Goal: Task Accomplishment & Management: Use online tool/utility

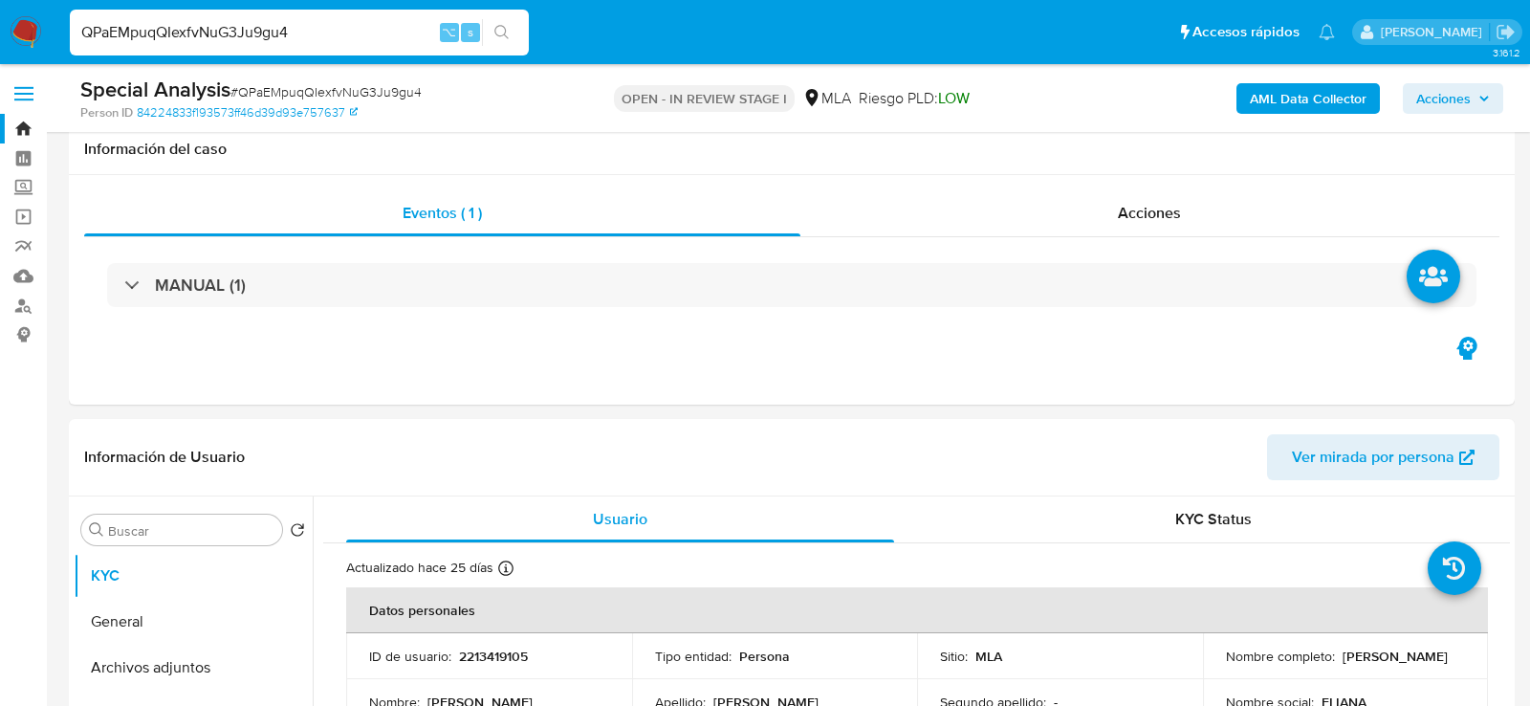
select select "10"
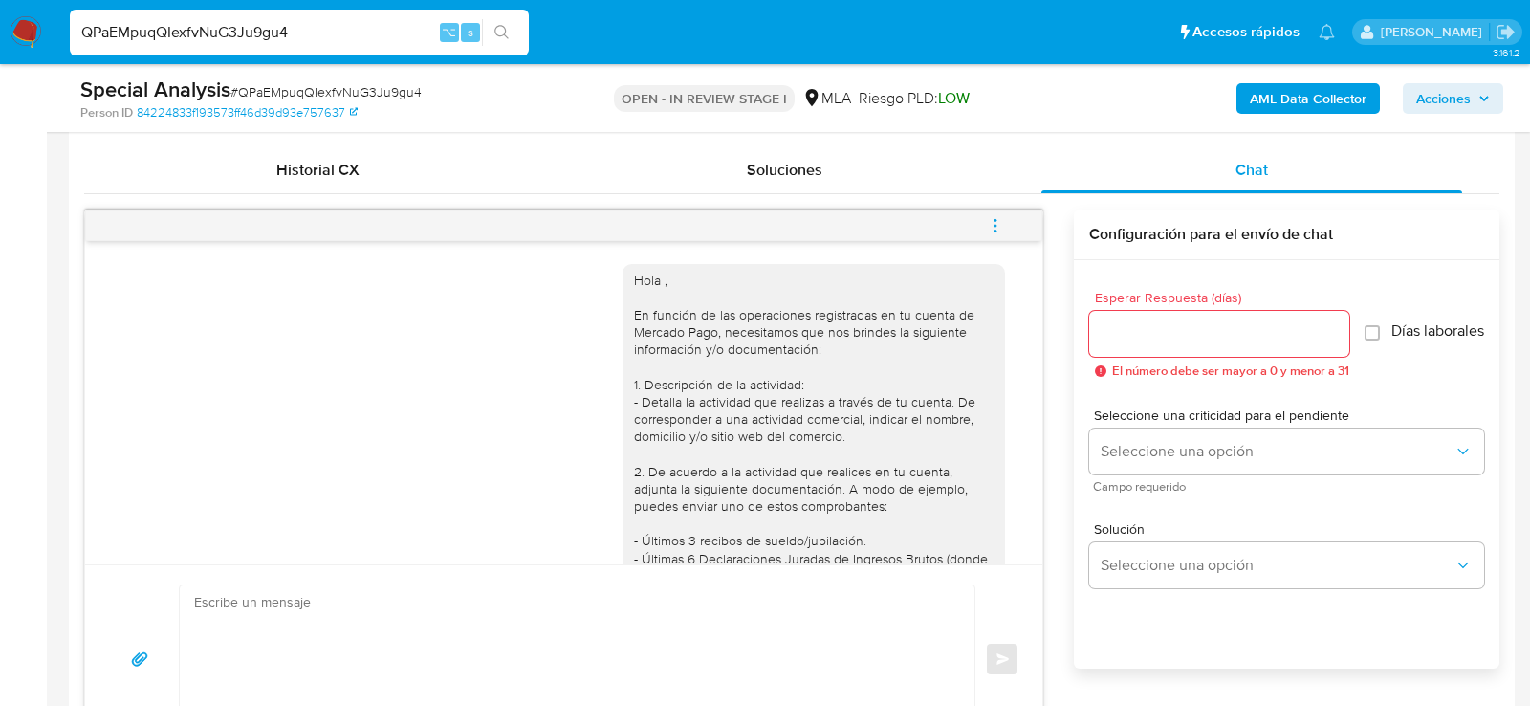
scroll to position [1813, 0]
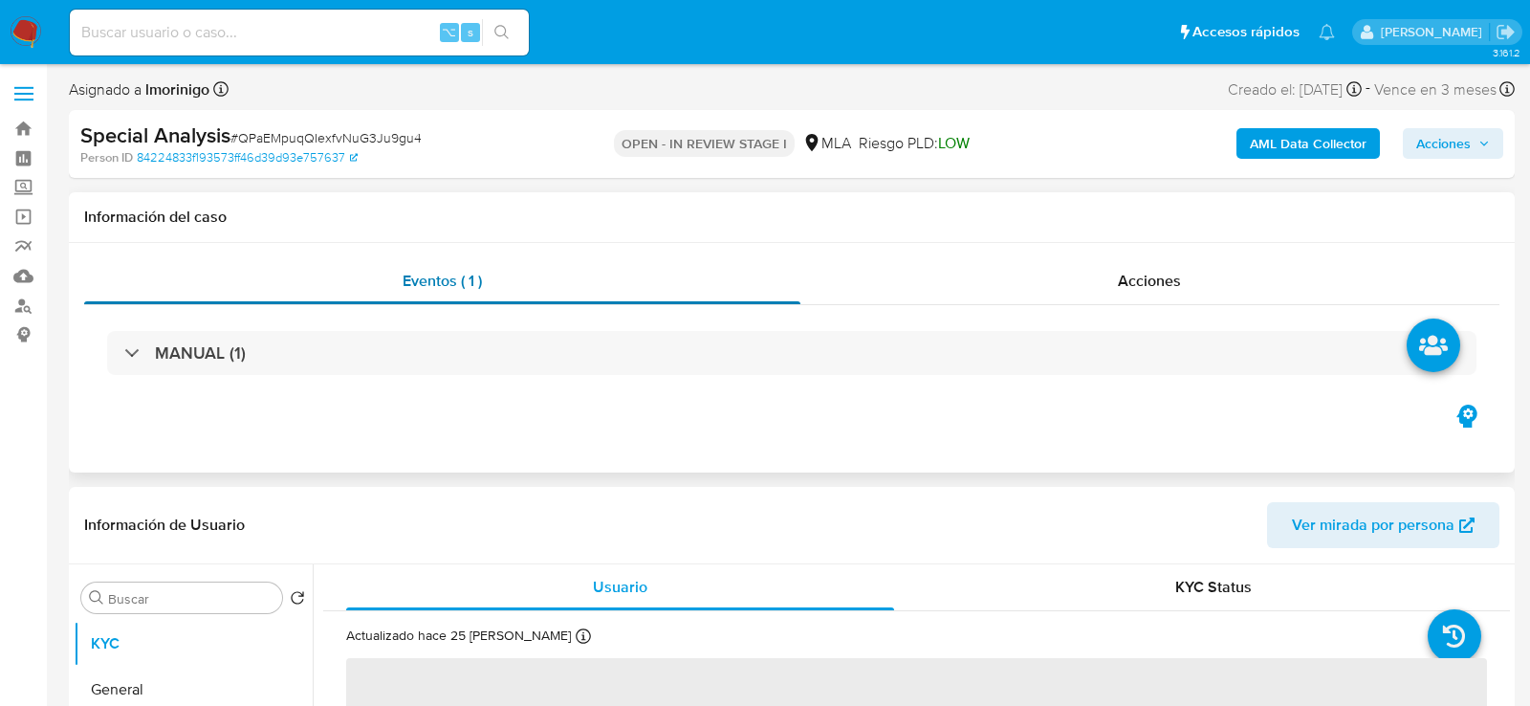
select select "10"
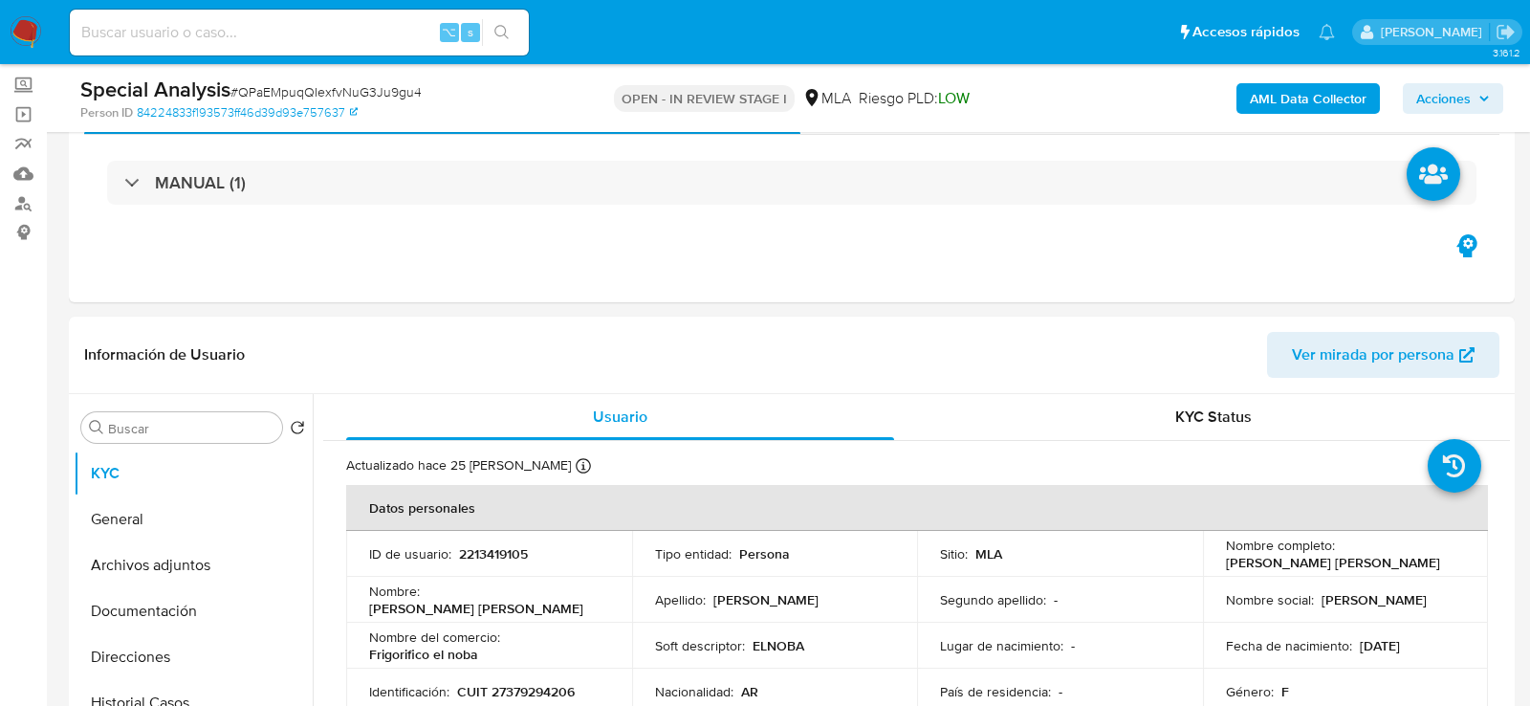
scroll to position [252, 0]
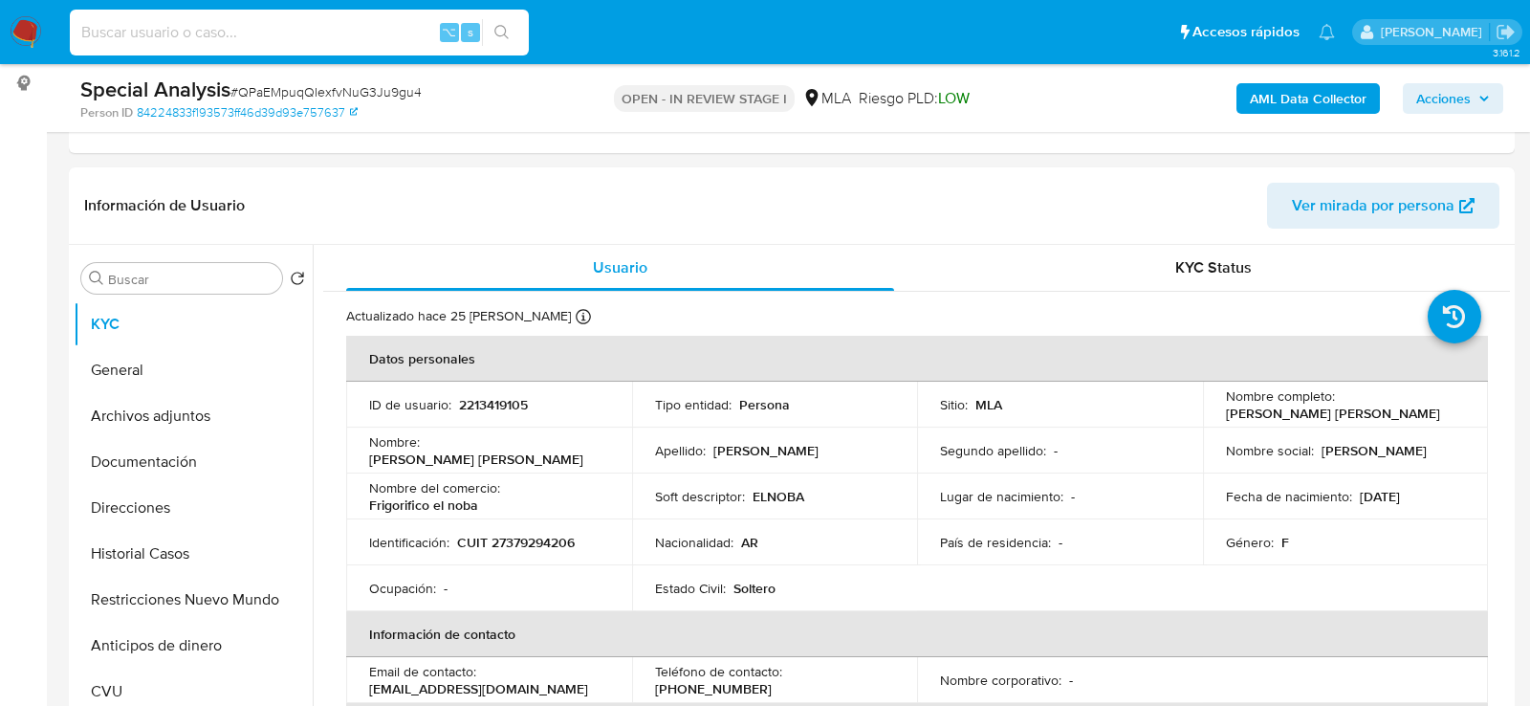
click at [332, 26] on input at bounding box center [299, 32] width 459 height 25
paste input "7UCTQRfO2AS42u30WgQoaeUR"
type input "7UCTQRfO2AS42u30WgQoaeUR"
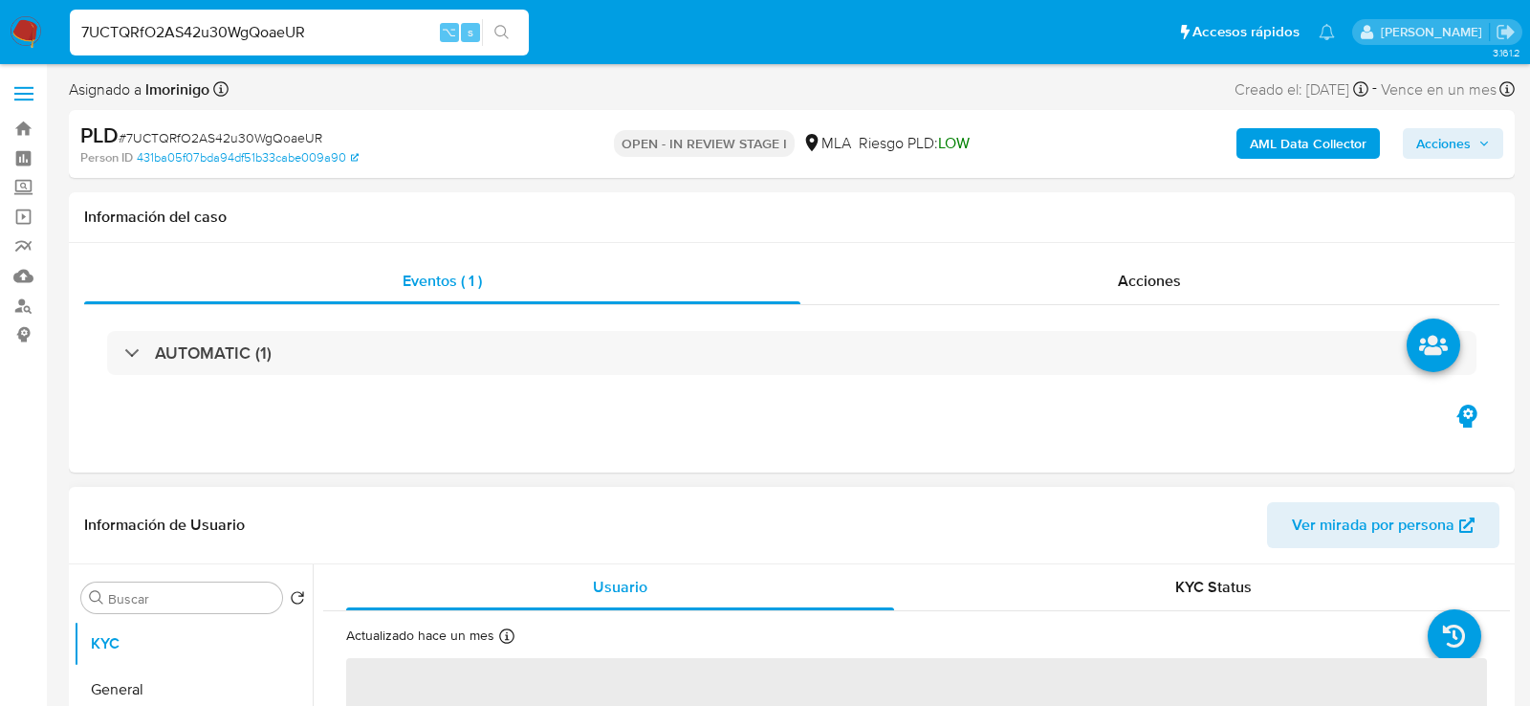
select select "10"
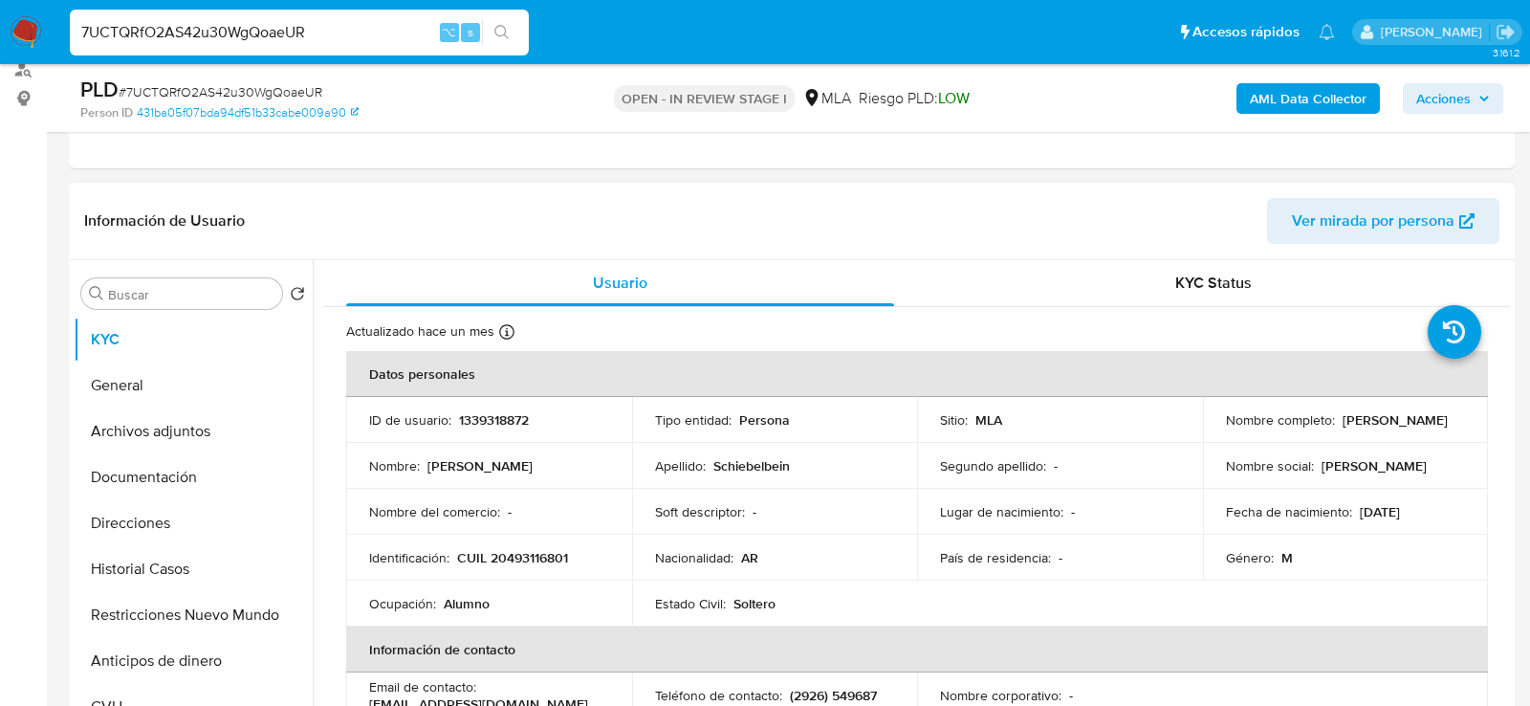
scroll to position [252, 0]
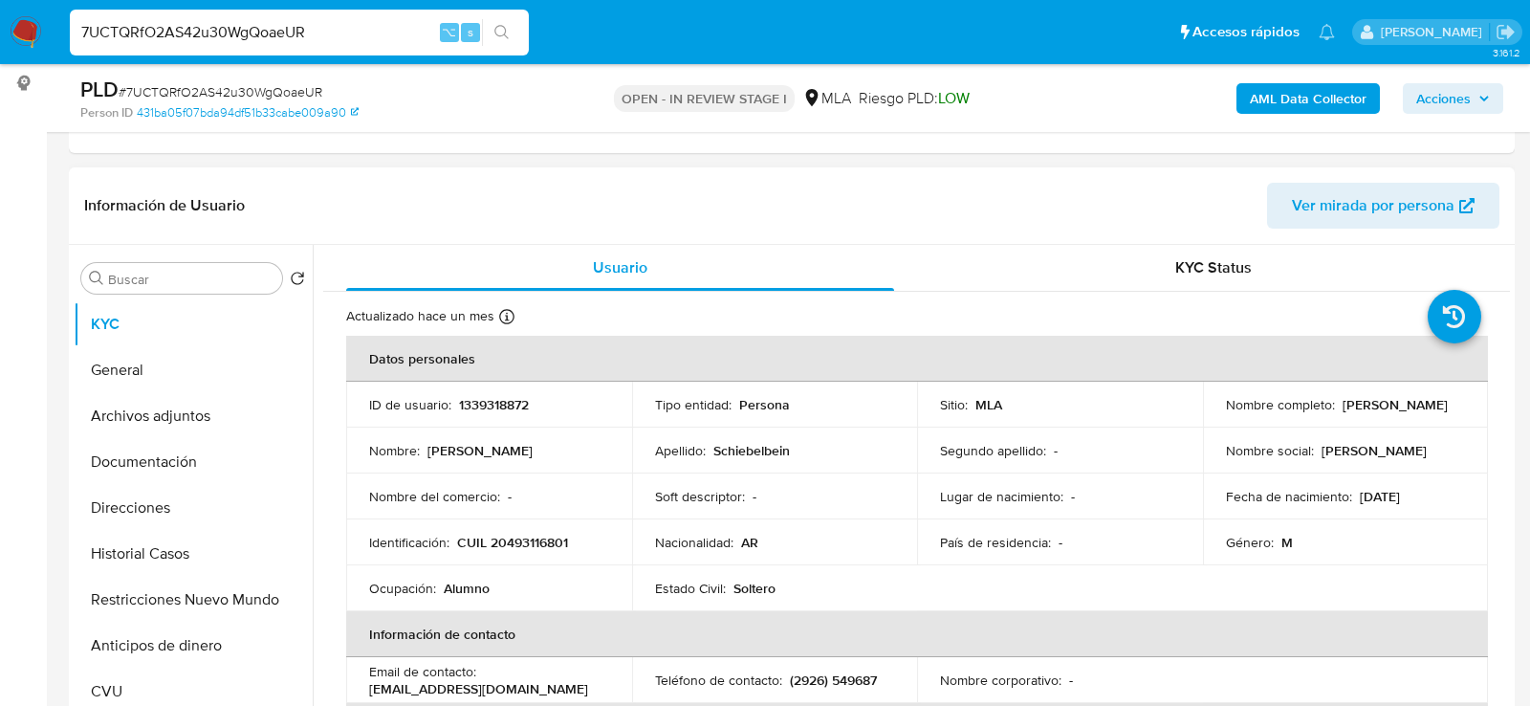
drag, startPoint x: 1356, startPoint y: 495, endPoint x: 1424, endPoint y: 493, distance: 67.9
click at [1425, 493] on div "Fecha de nacimiento : 22/07/2009" at bounding box center [1346, 496] width 240 height 17
drag, startPoint x: 1436, startPoint y: 499, endPoint x: 1349, endPoint y: 492, distance: 86.4
click at [1349, 492] on div "Fecha de nacimiento : 22/07/2009" at bounding box center [1346, 496] width 240 height 17
copy div "[DATE]"
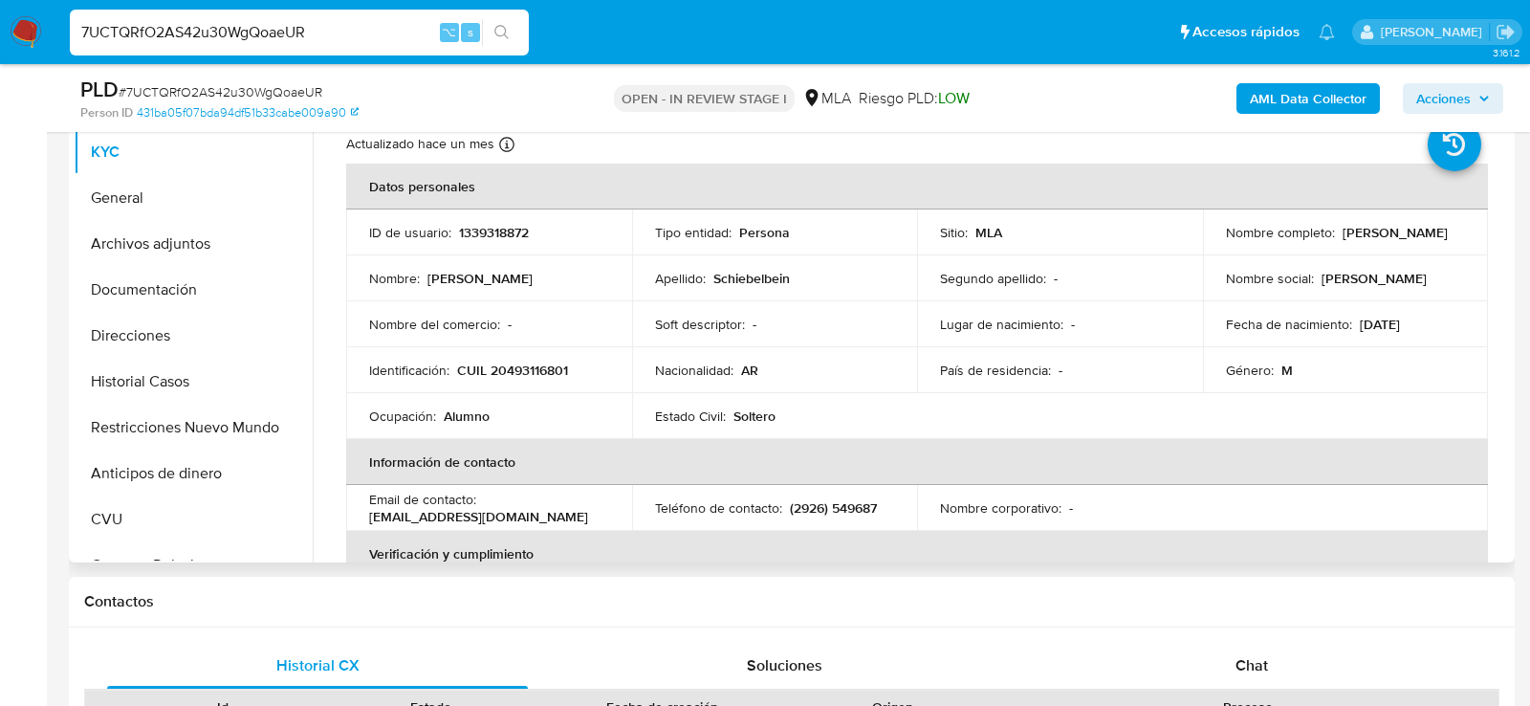
scroll to position [432, 0]
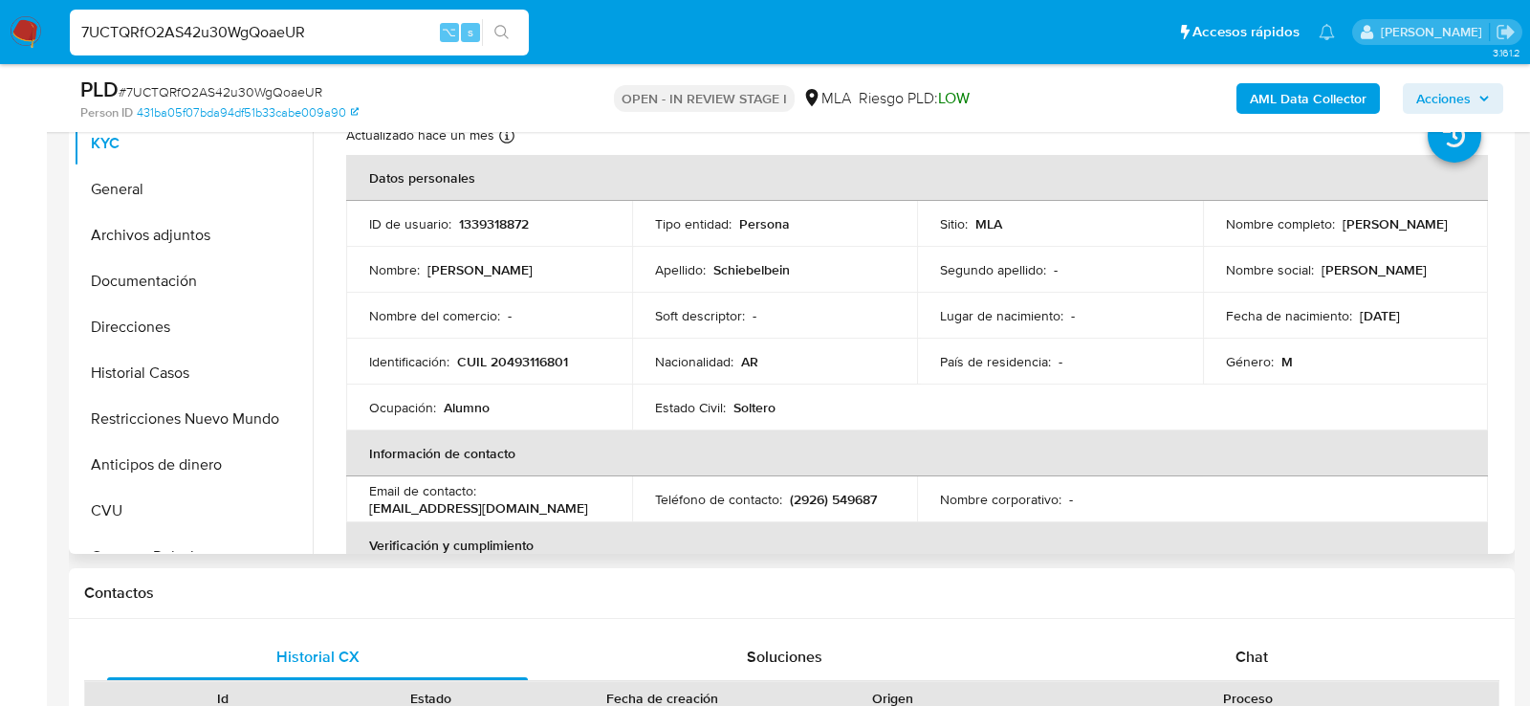
copy div "[DATE]"
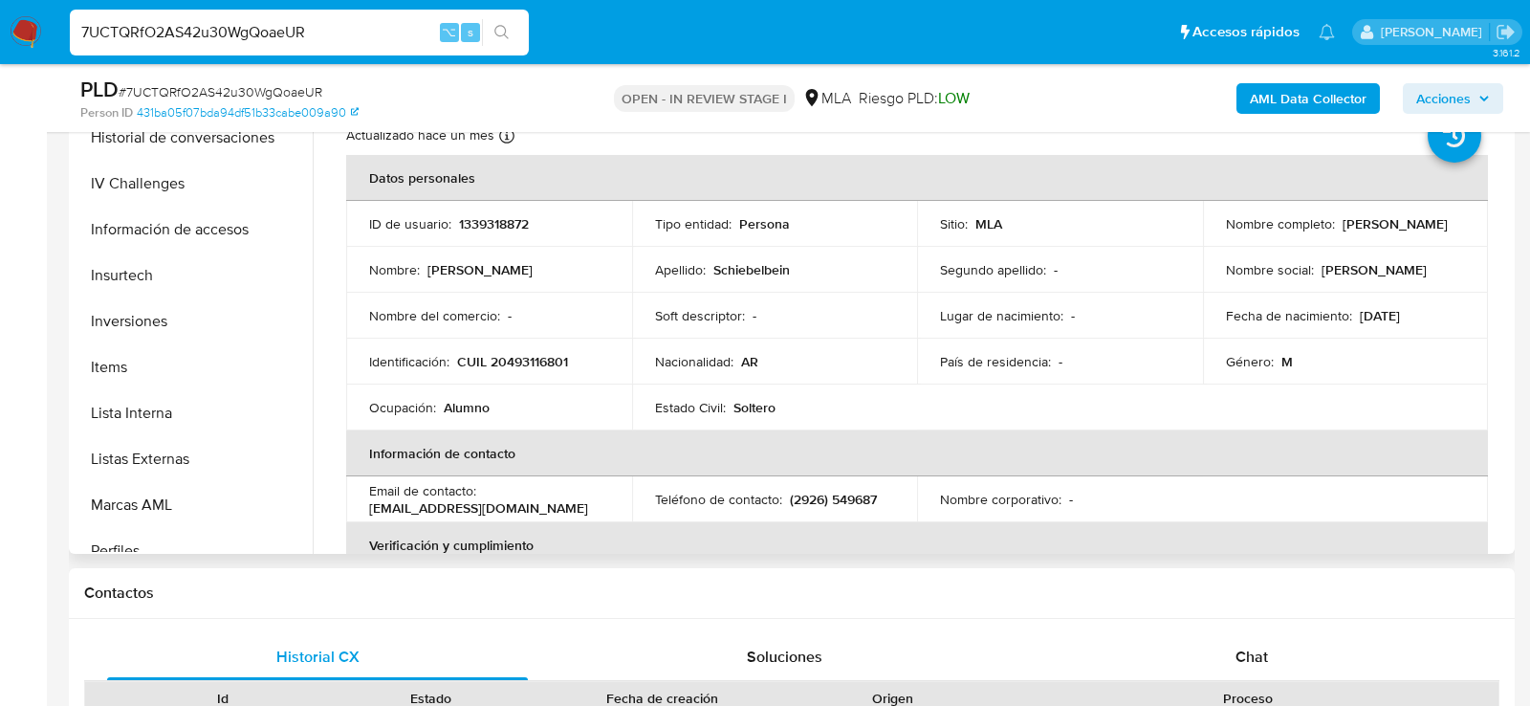
scroll to position [991, 0]
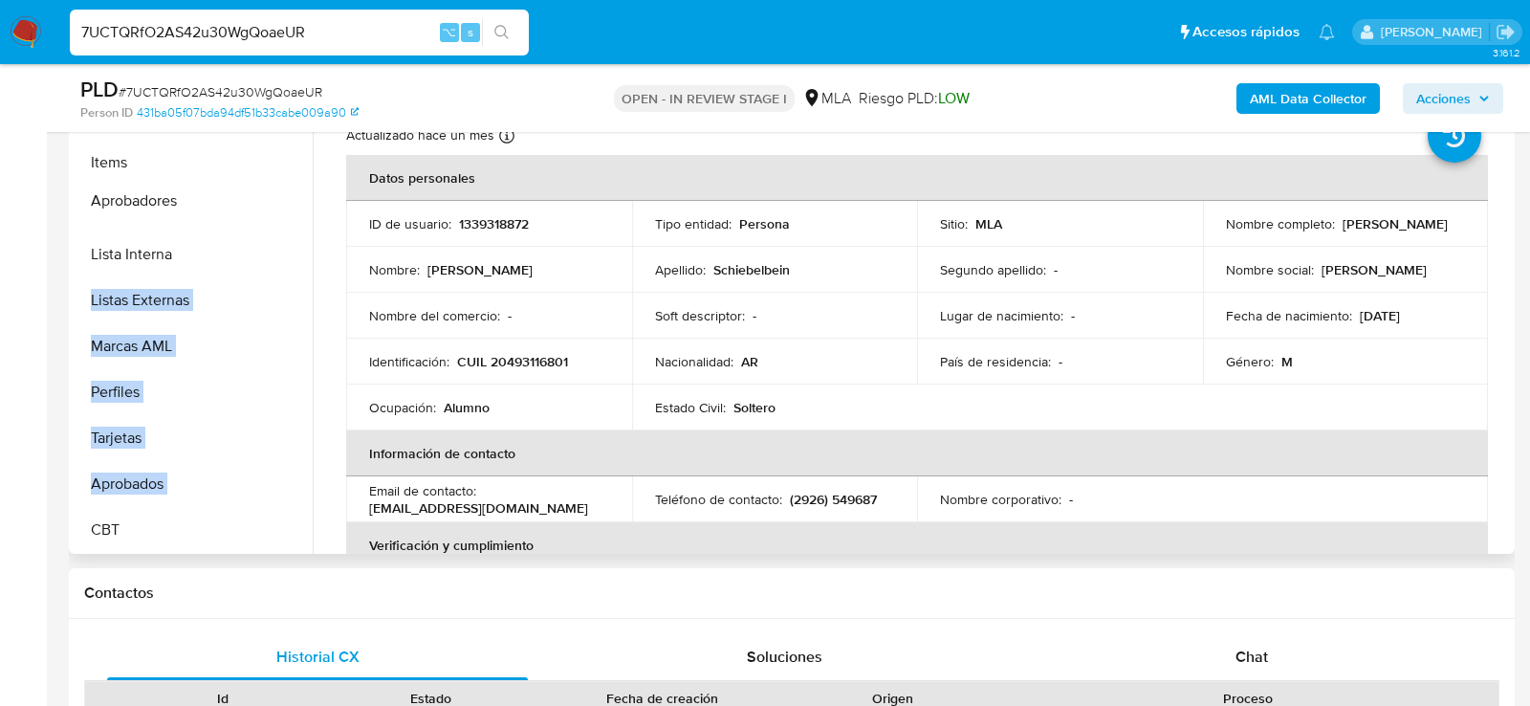
drag, startPoint x: 285, startPoint y: 479, endPoint x: 269, endPoint y: 197, distance: 282.6
click at [269, 197] on ul "KYC General Archivos adjuntos Documentación Direcciones Historial Casos Restric…" at bounding box center [193, 336] width 239 height 431
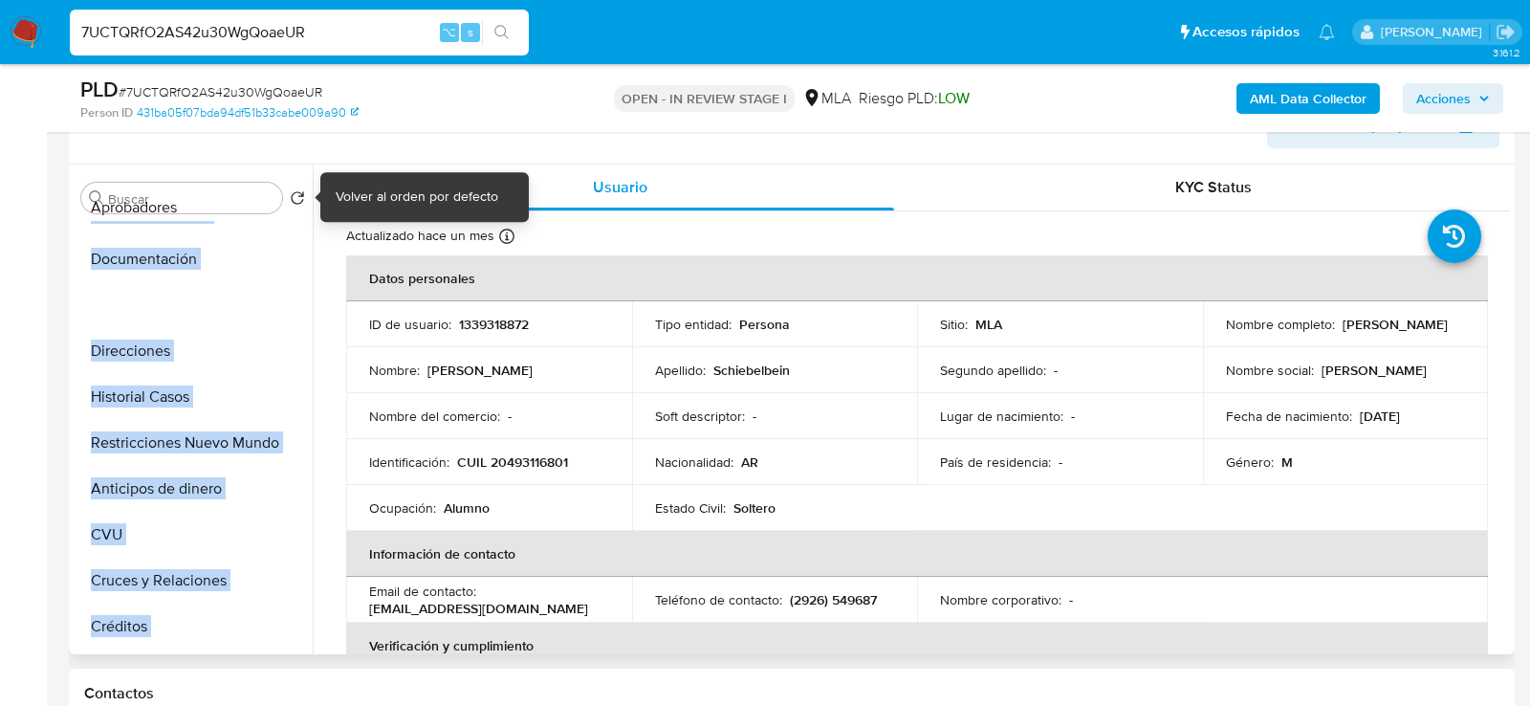
scroll to position [0, 0]
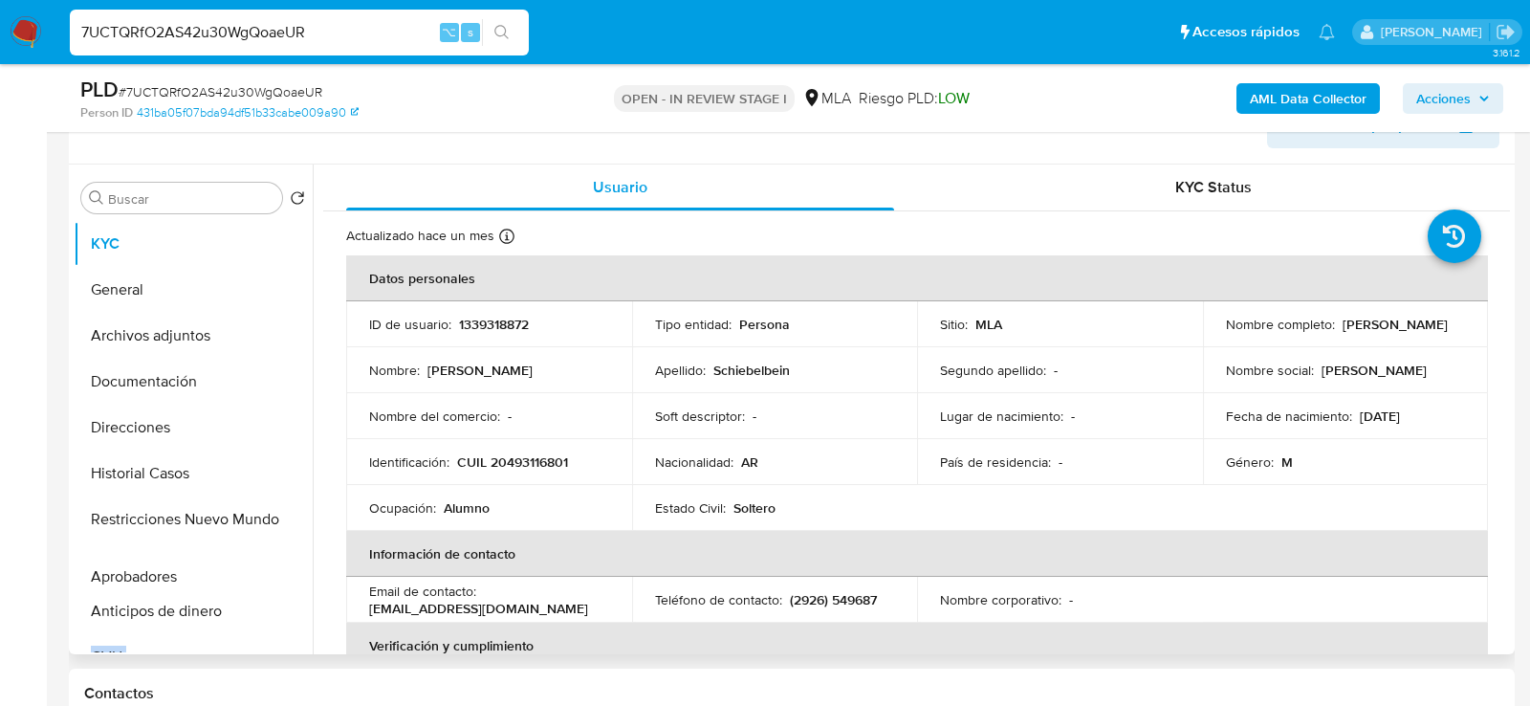
drag, startPoint x: 286, startPoint y: 478, endPoint x: 252, endPoint y: 574, distance: 101.6
click at [252, 574] on ul "KYC General Archivos adjuntos Documentación Direcciones Historial Casos Restric…" at bounding box center [193, 436] width 239 height 431
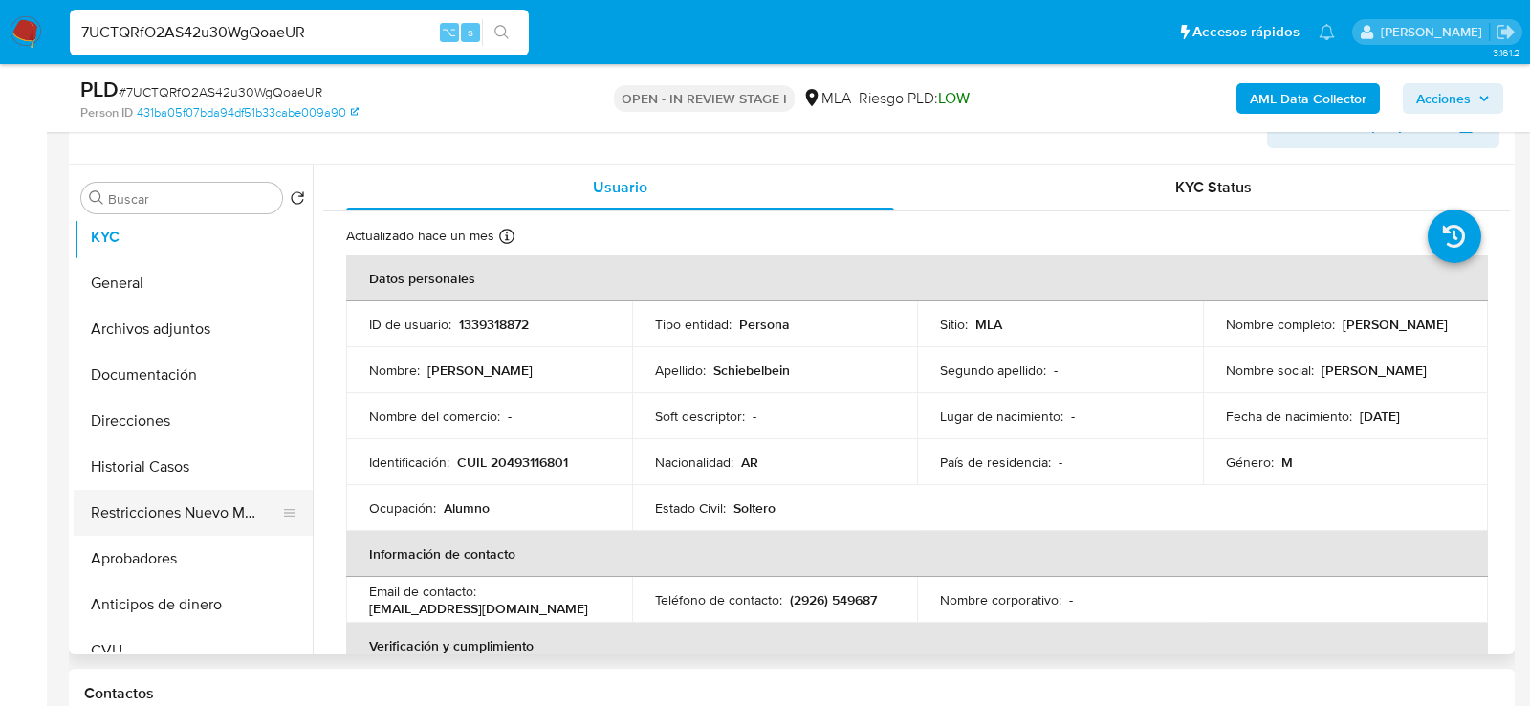
scroll to position [10, 0]
click at [157, 542] on button "Aprobadores" at bounding box center [186, 556] width 224 height 46
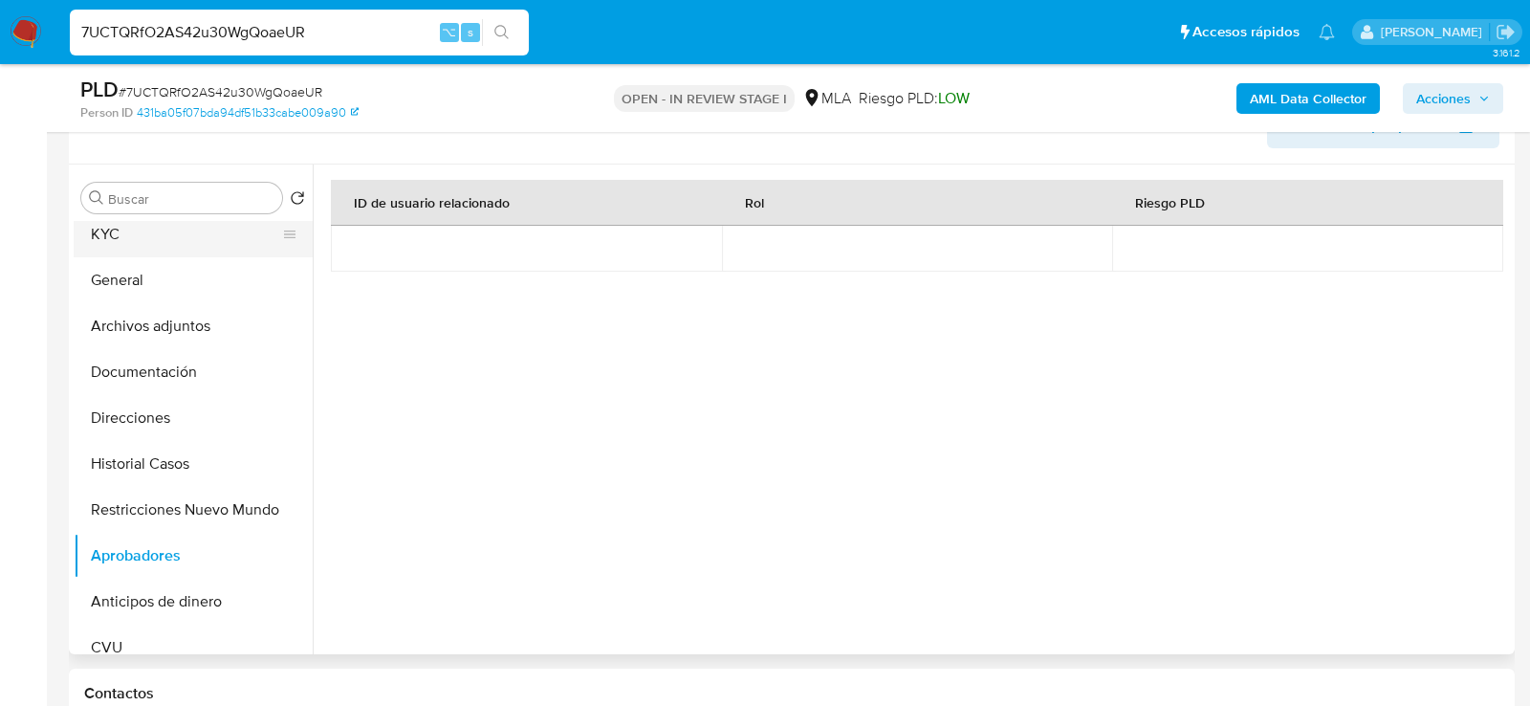
click at [211, 241] on button "KYC" at bounding box center [186, 234] width 224 height 46
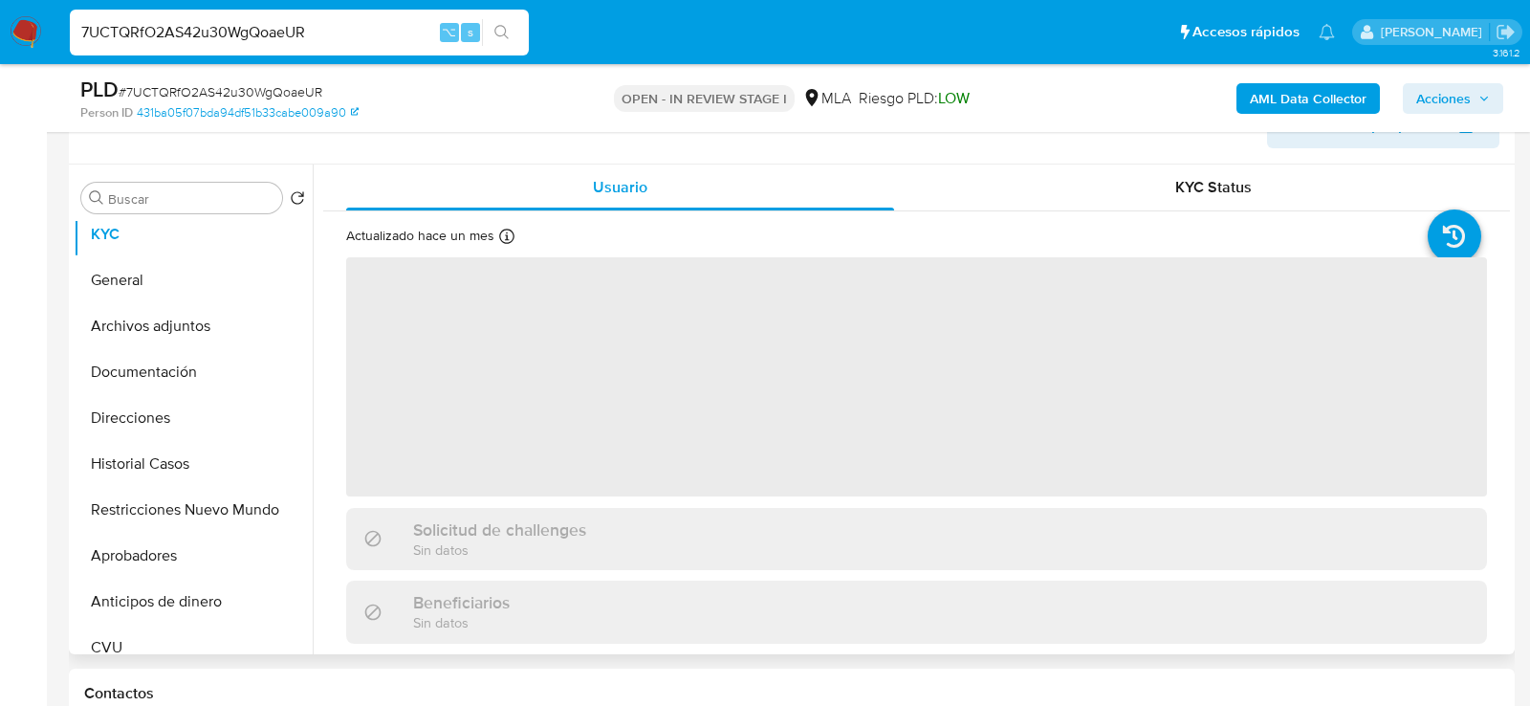
scroll to position [327, 0]
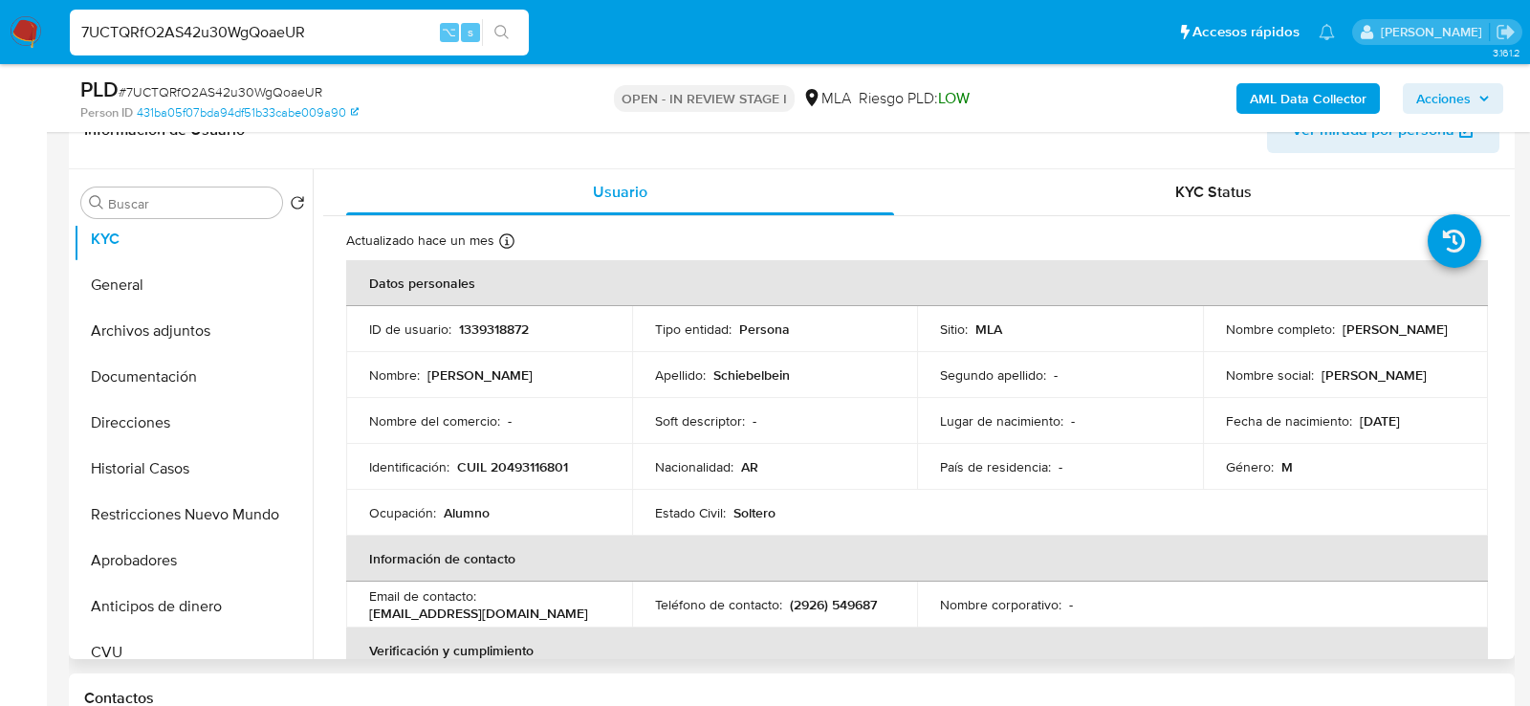
drag, startPoint x: 1207, startPoint y: 340, endPoint x: 1368, endPoint y: 339, distance: 160.7
click at [1367, 340] on td "Nombre completo : Tomas Schiebelbein" at bounding box center [1346, 329] width 286 height 46
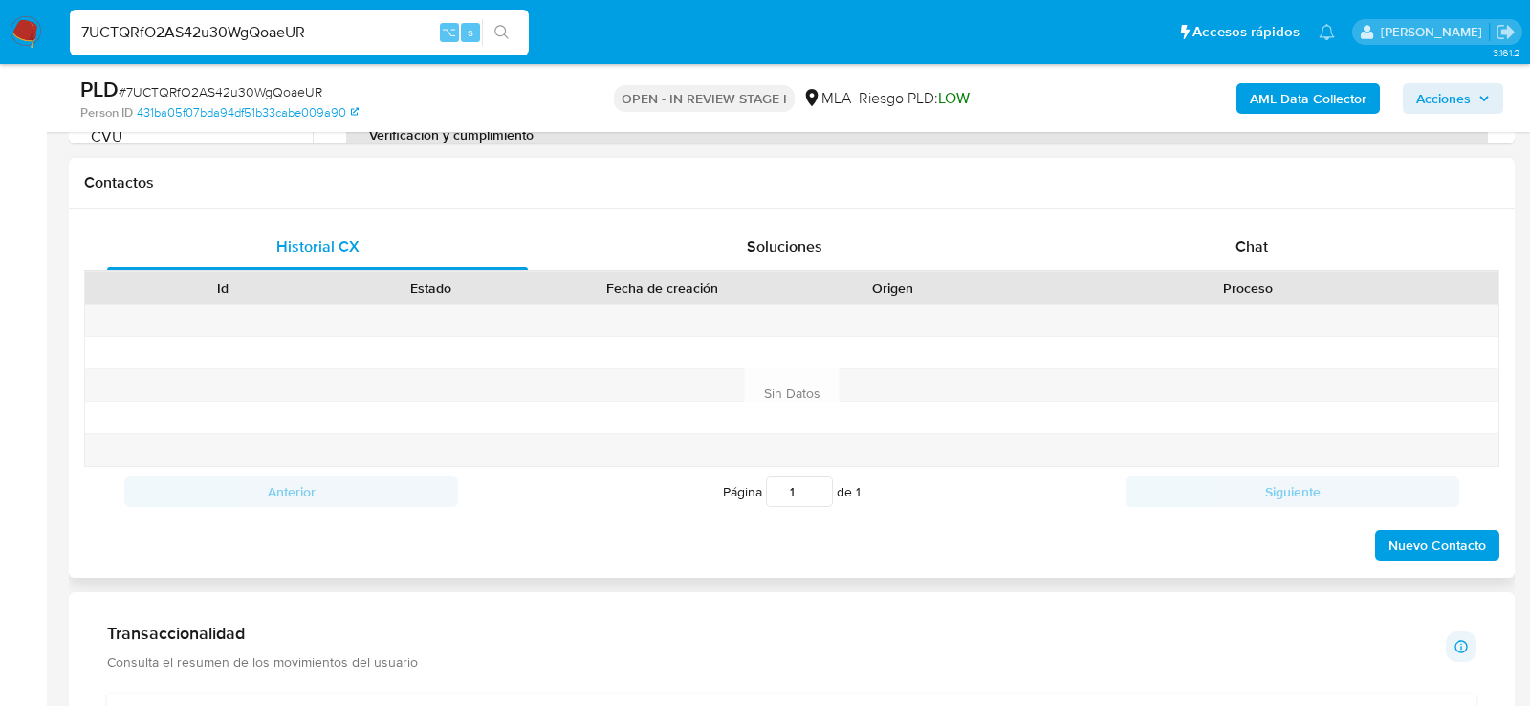
scroll to position [861, 0]
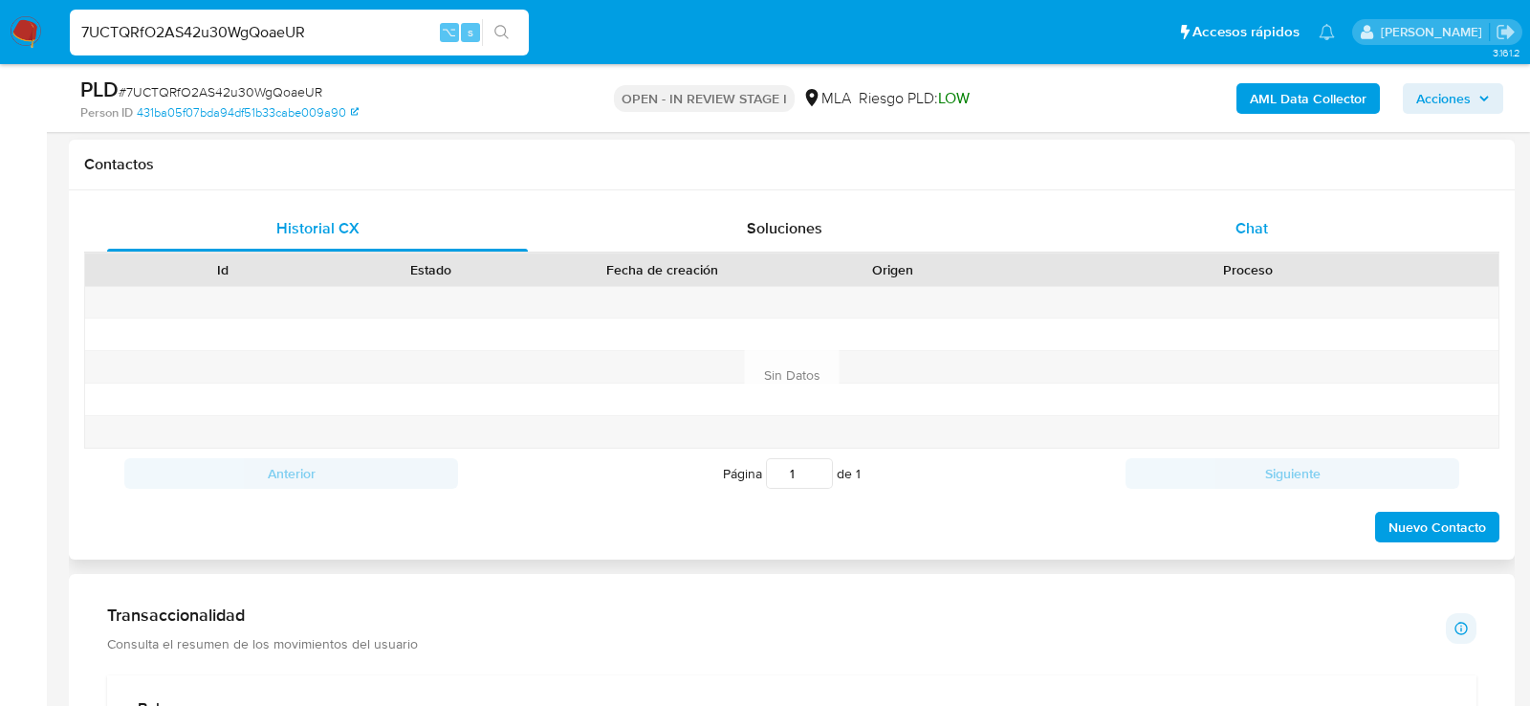
click at [1277, 218] on div "Chat" at bounding box center [1251, 229] width 421 height 46
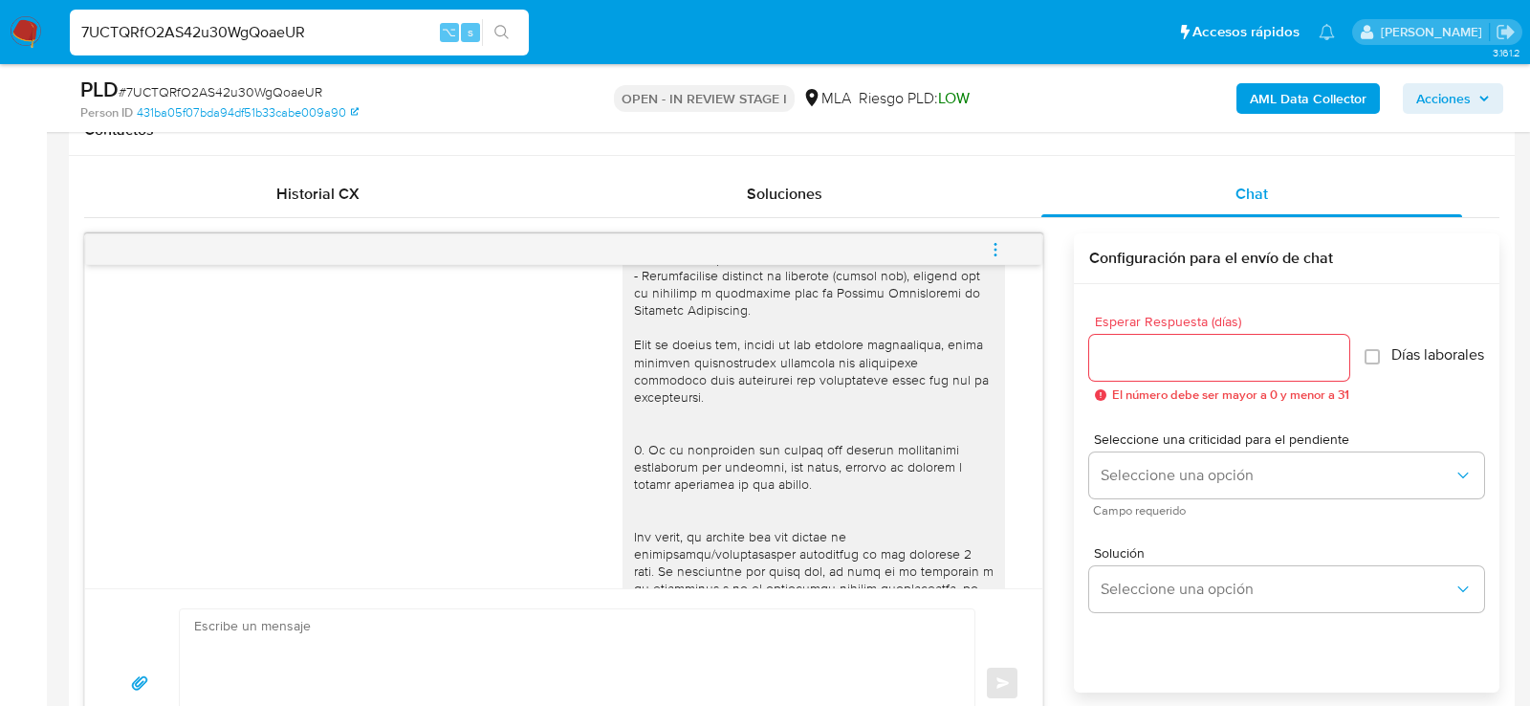
scroll to position [0, 0]
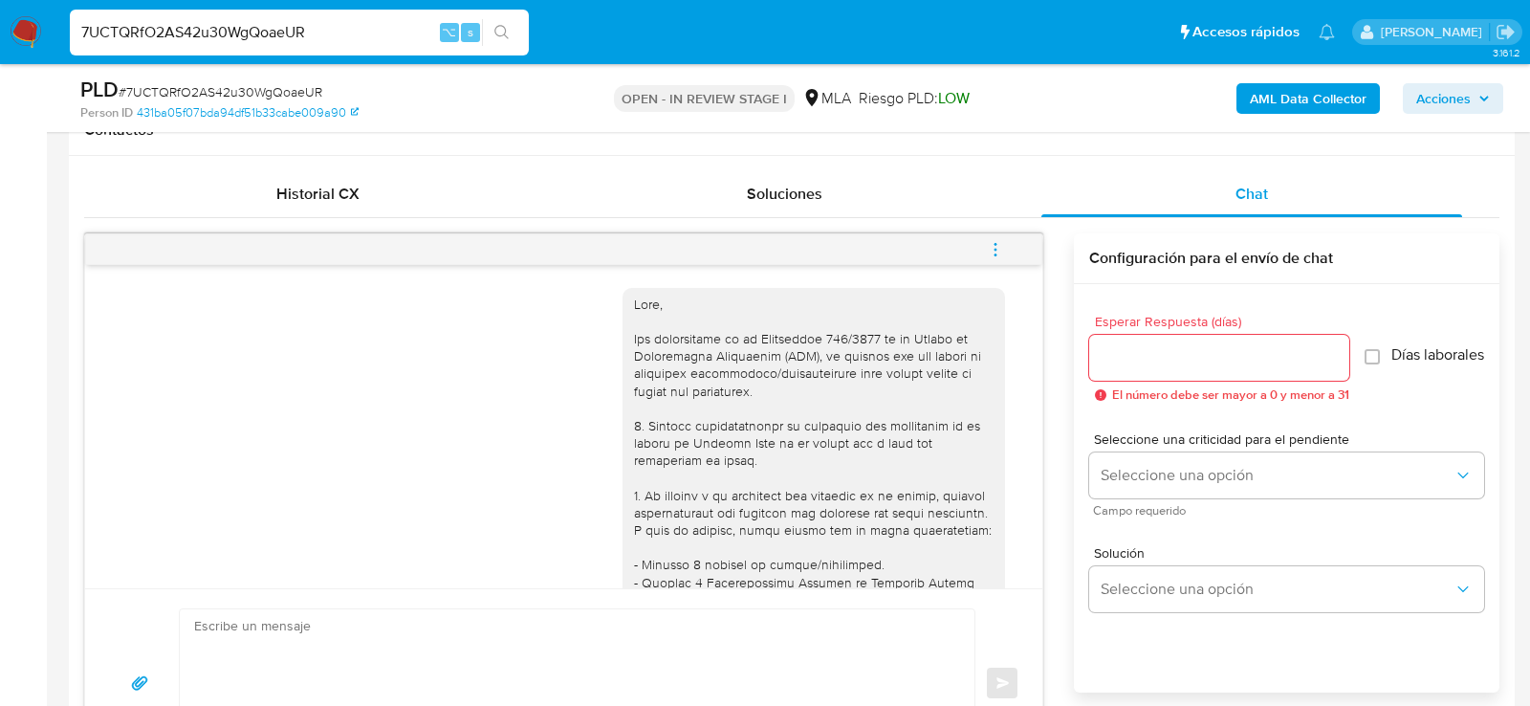
click at [992, 237] on span "menu-action" at bounding box center [995, 250] width 17 height 46
click at [832, 208] on li "Cerrar conversación" at bounding box center [866, 210] width 196 height 34
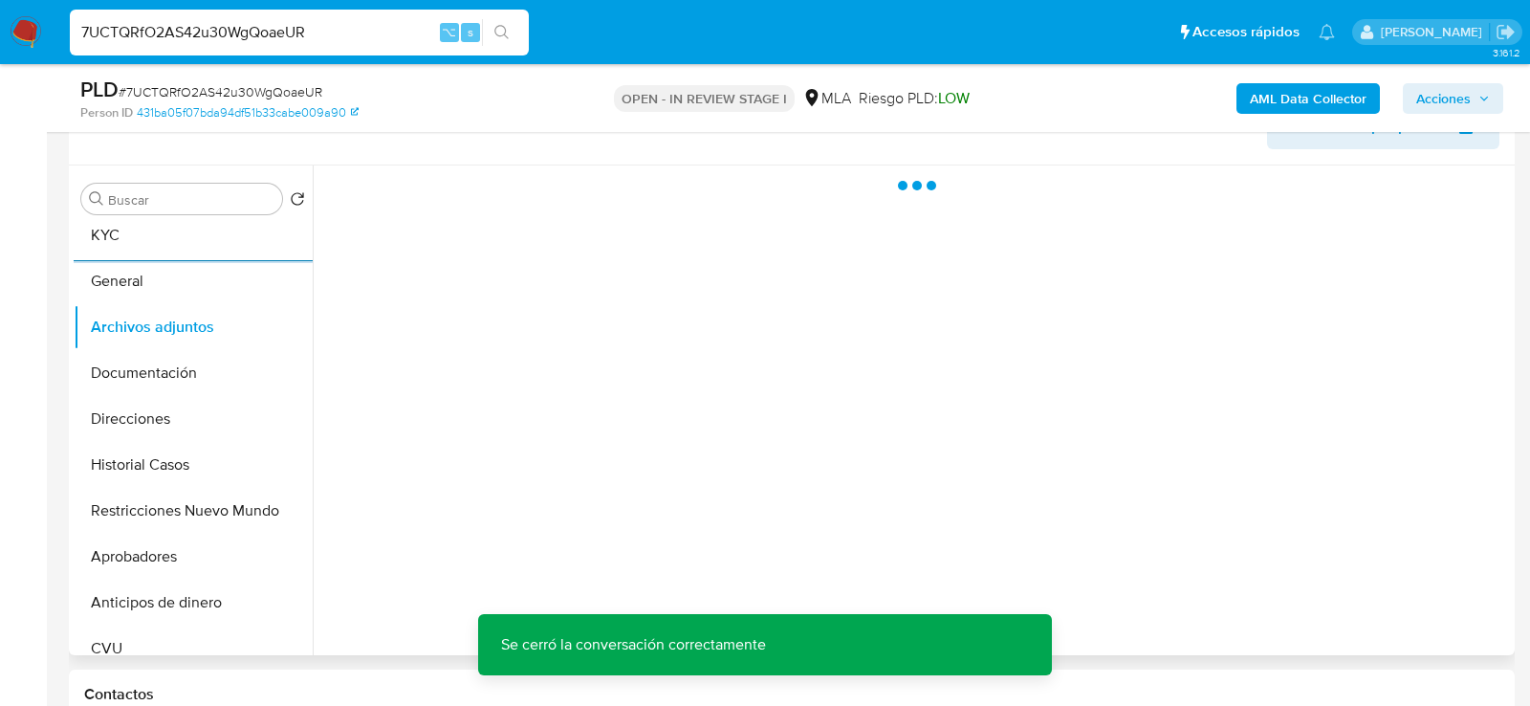
scroll to position [327, 0]
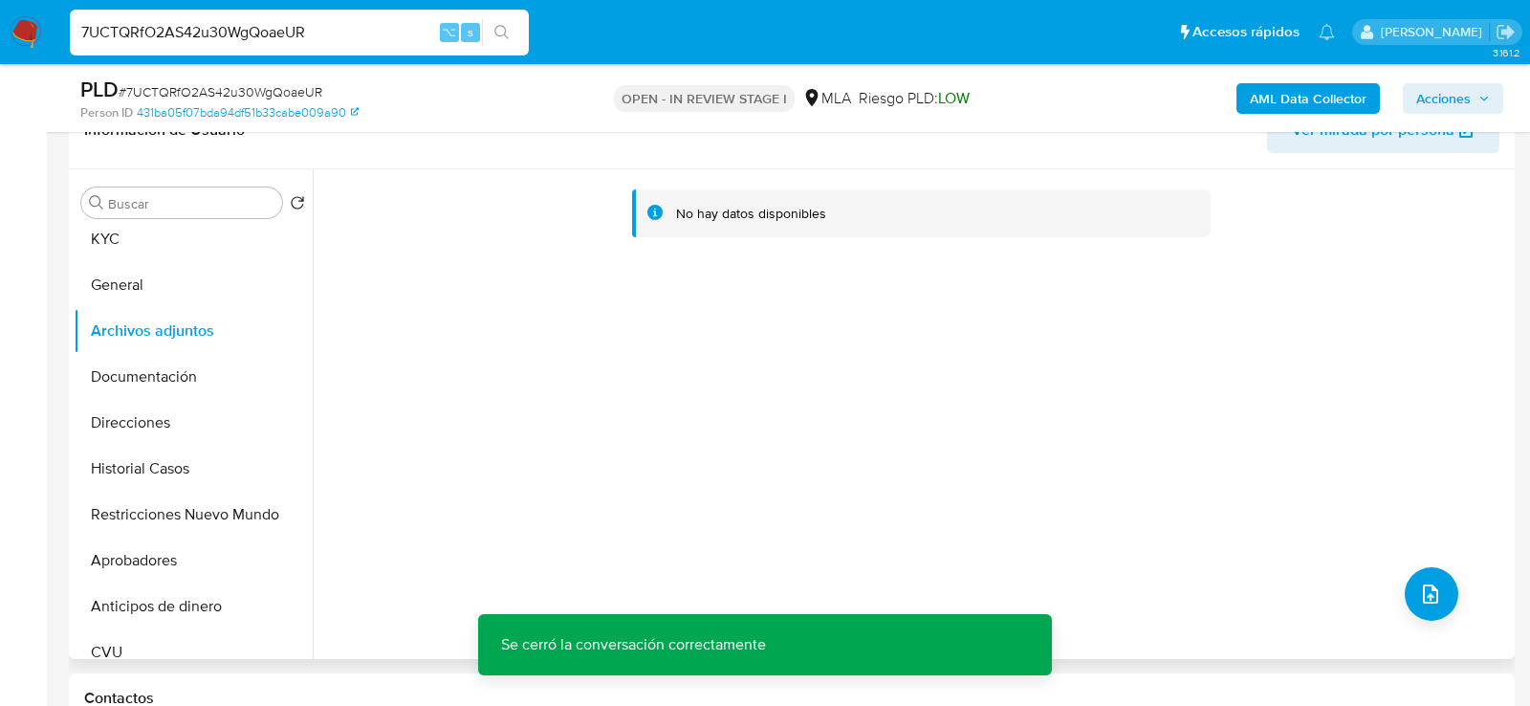
click at [1292, 102] on b "AML Data Collector" at bounding box center [1308, 98] width 117 height 31
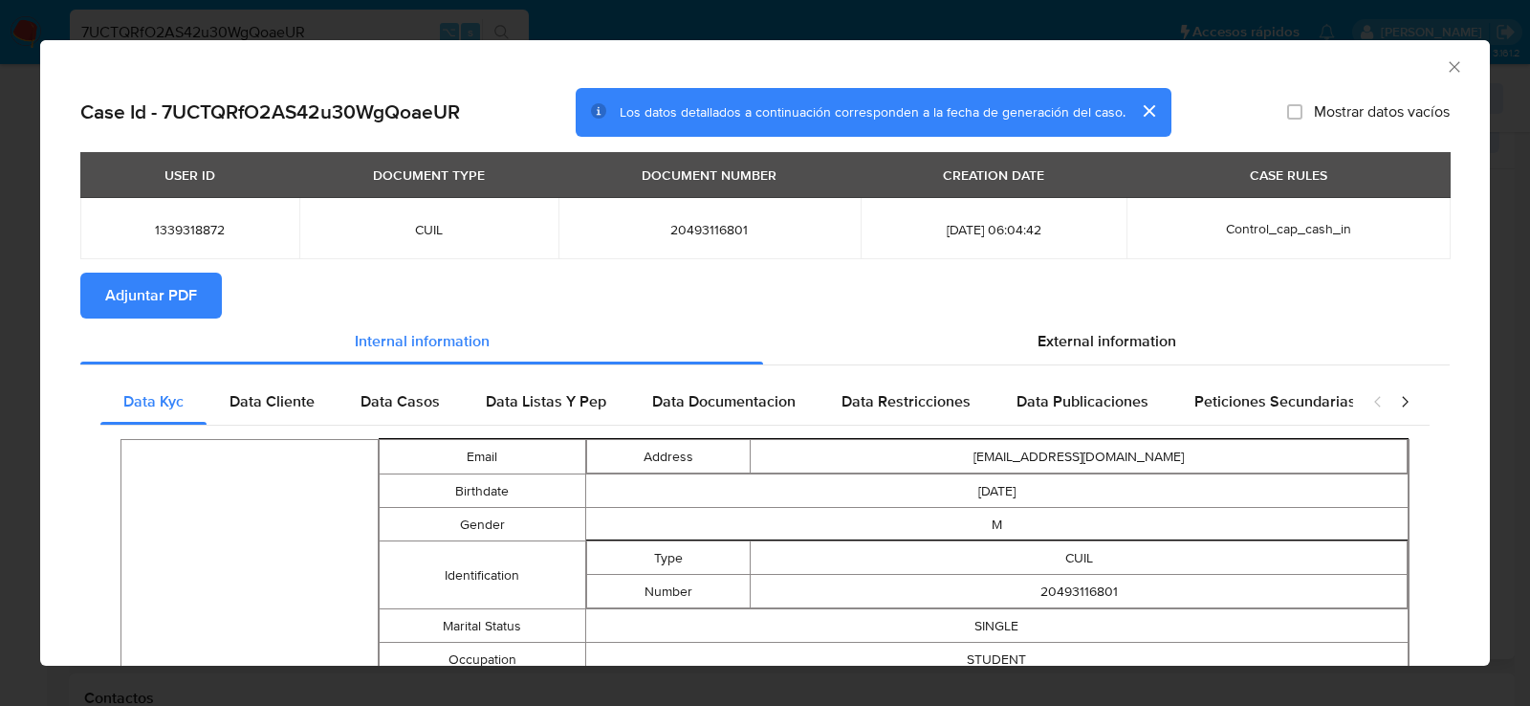
click at [182, 291] on span "Adjuntar PDF" at bounding box center [151, 295] width 92 height 42
click at [1467, 61] on div "AML Data Collector" at bounding box center [765, 64] width 1450 height 48
click at [1458, 64] on icon "Cerrar ventana" at bounding box center [1454, 66] width 19 height 19
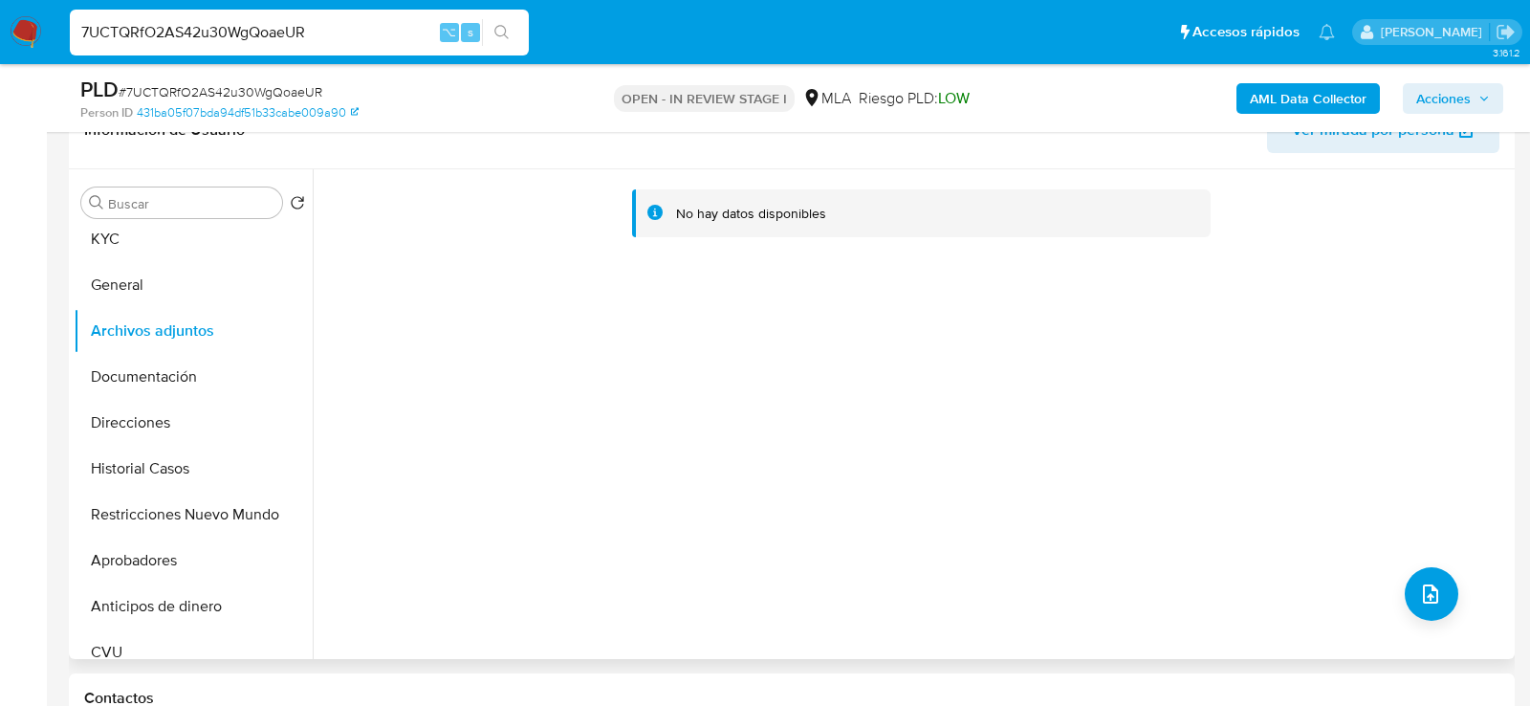
scroll to position [348, 0]
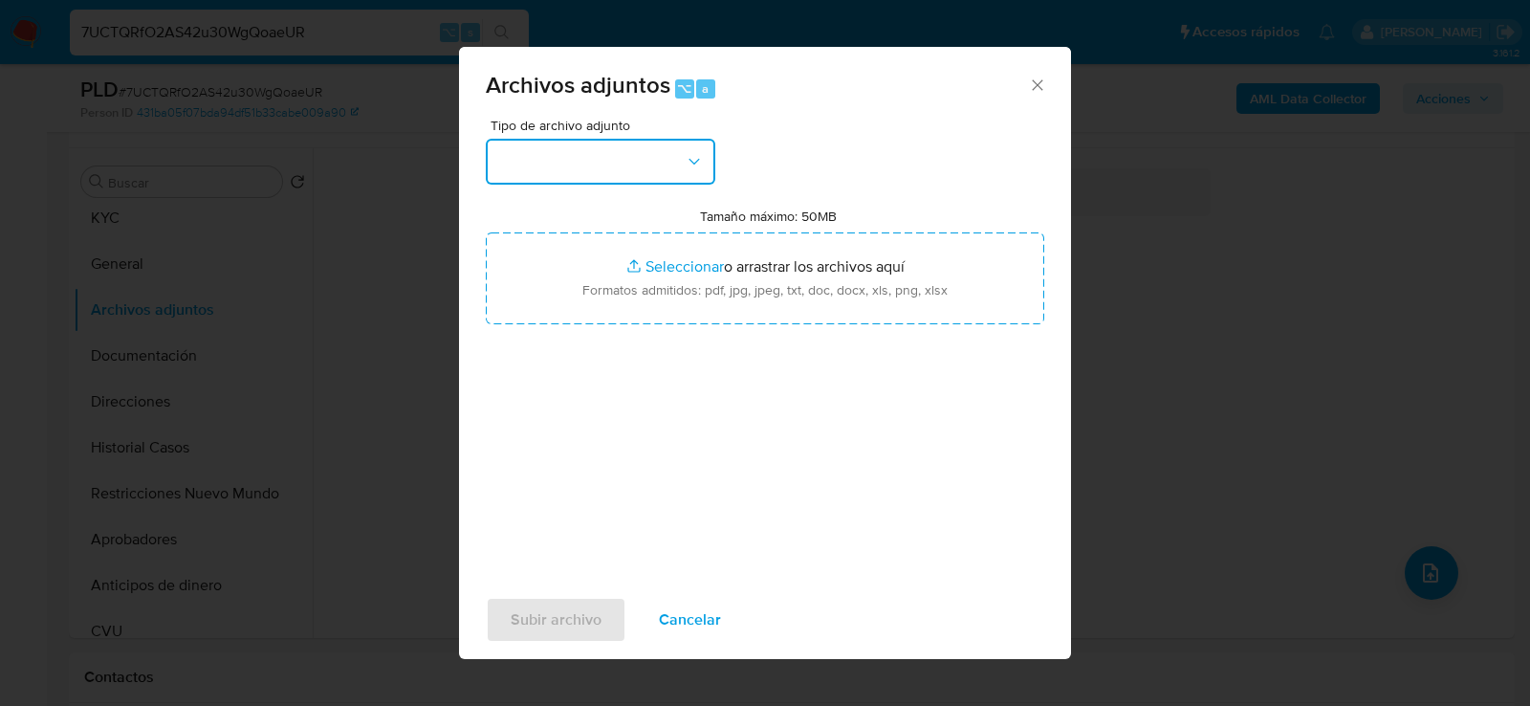
click at [591, 181] on button "button" at bounding box center [601, 162] width 230 height 46
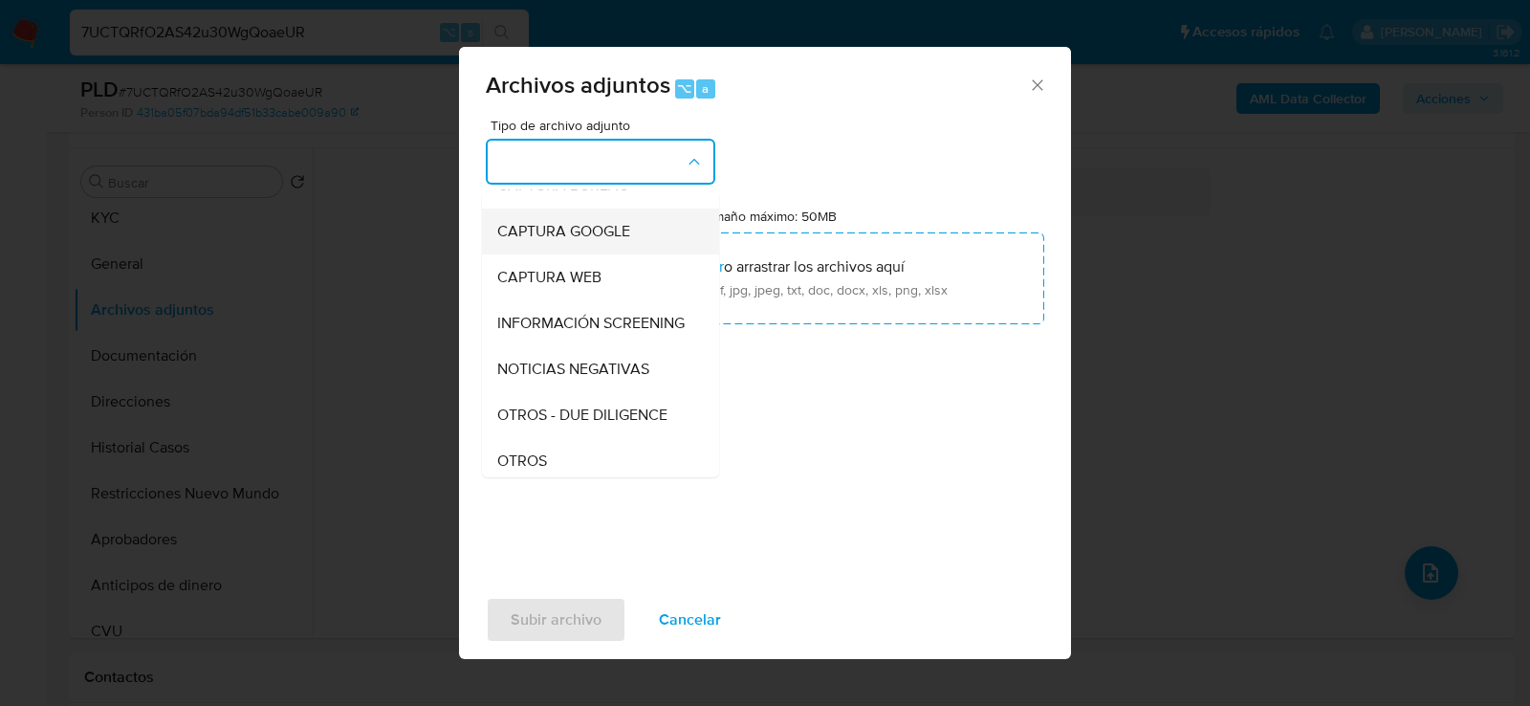
scroll to position [203, 0]
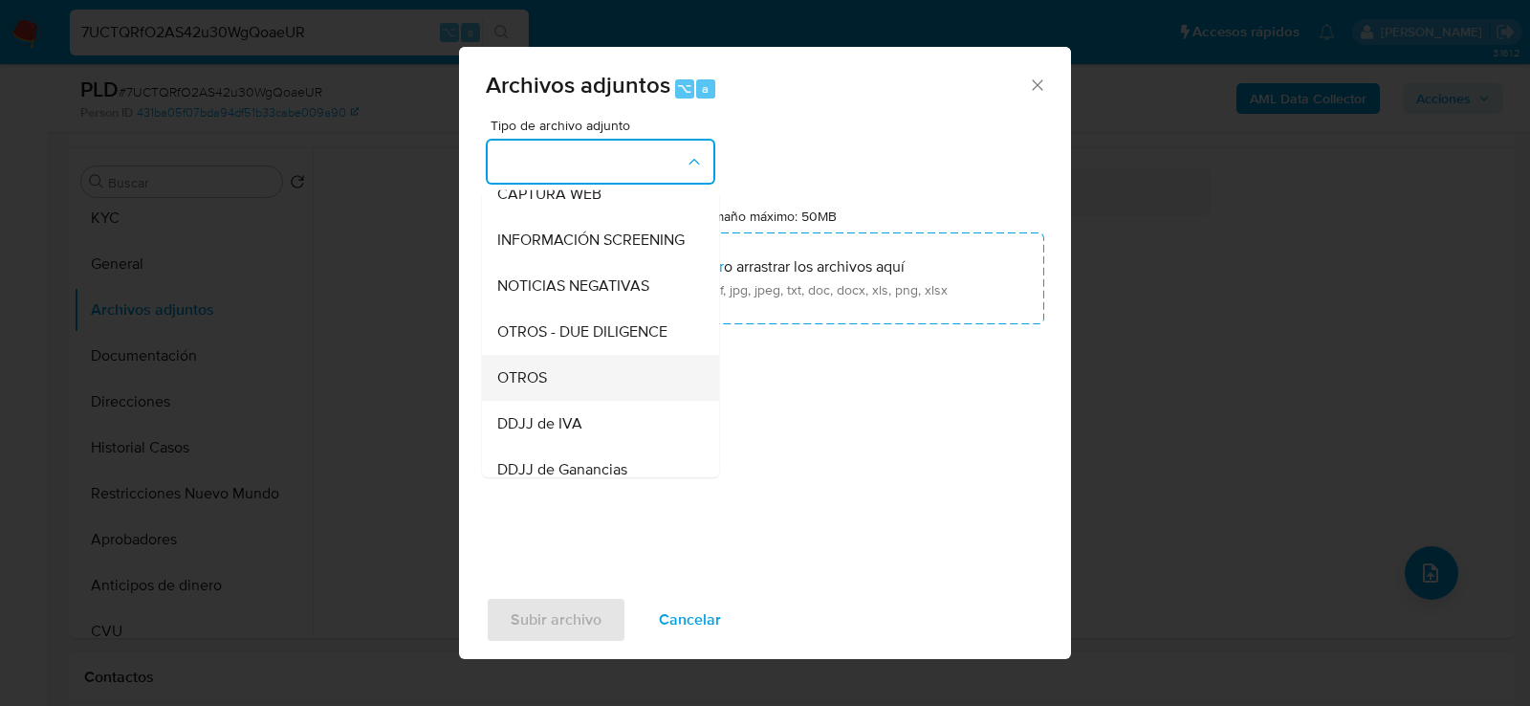
click at [573, 366] on div "OTROS" at bounding box center [594, 377] width 195 height 46
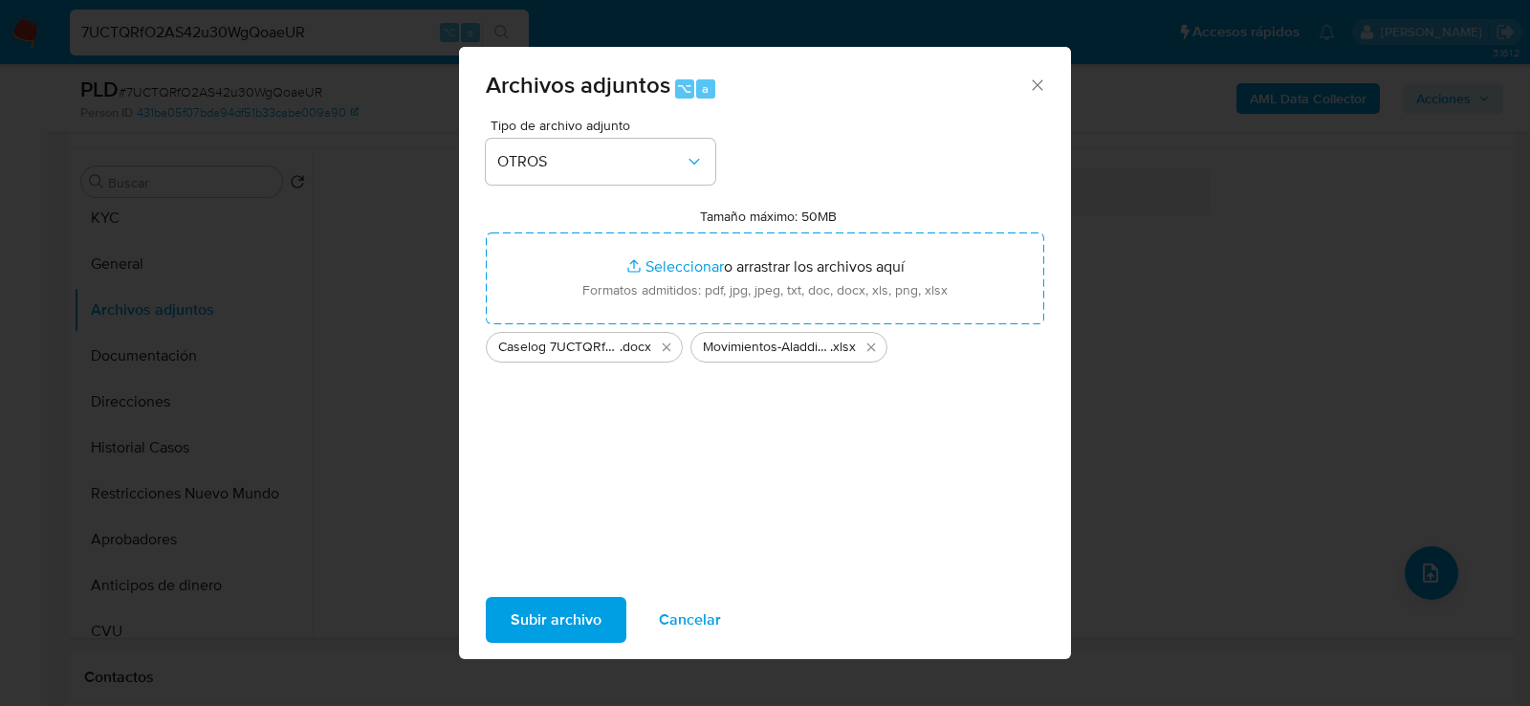
click at [546, 626] on span "Subir archivo" at bounding box center [556, 620] width 91 height 42
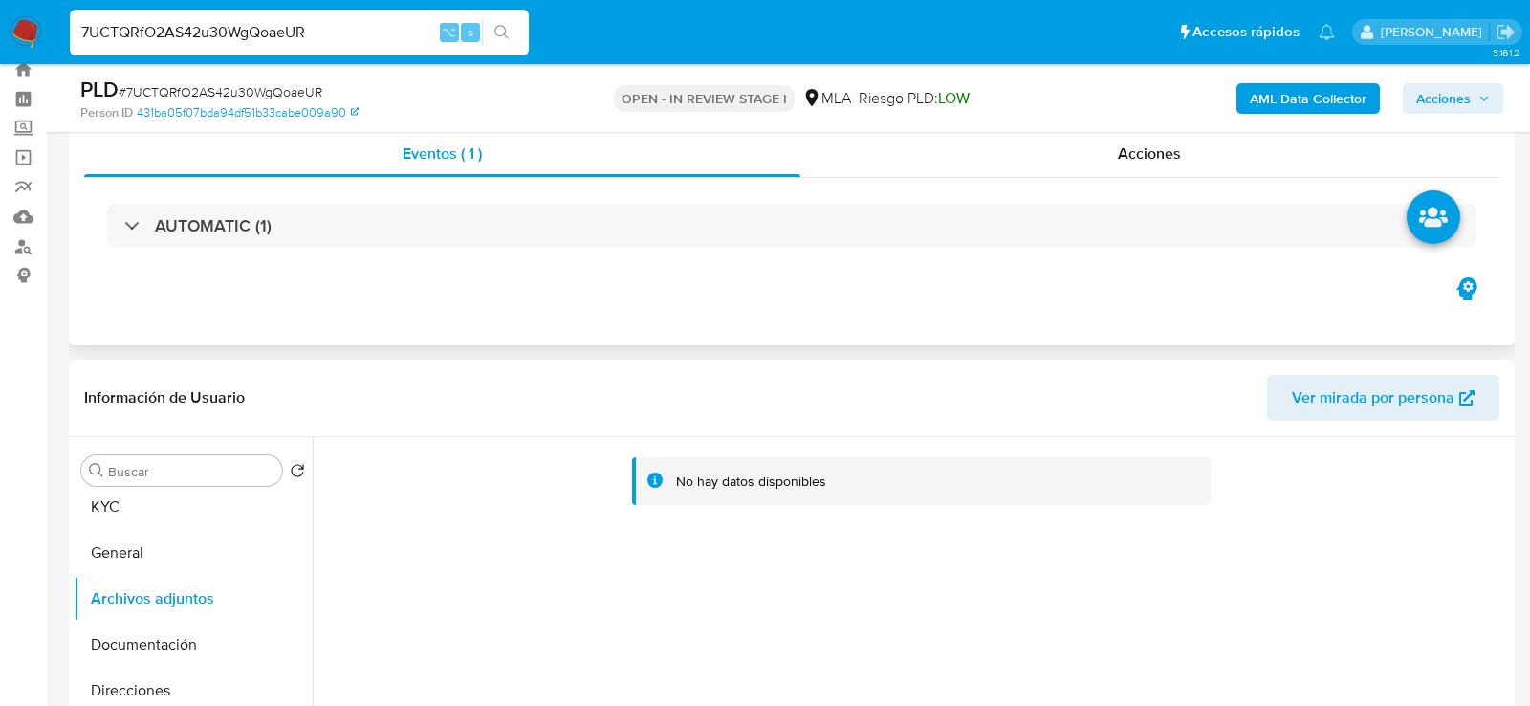
scroll to position [50, 0]
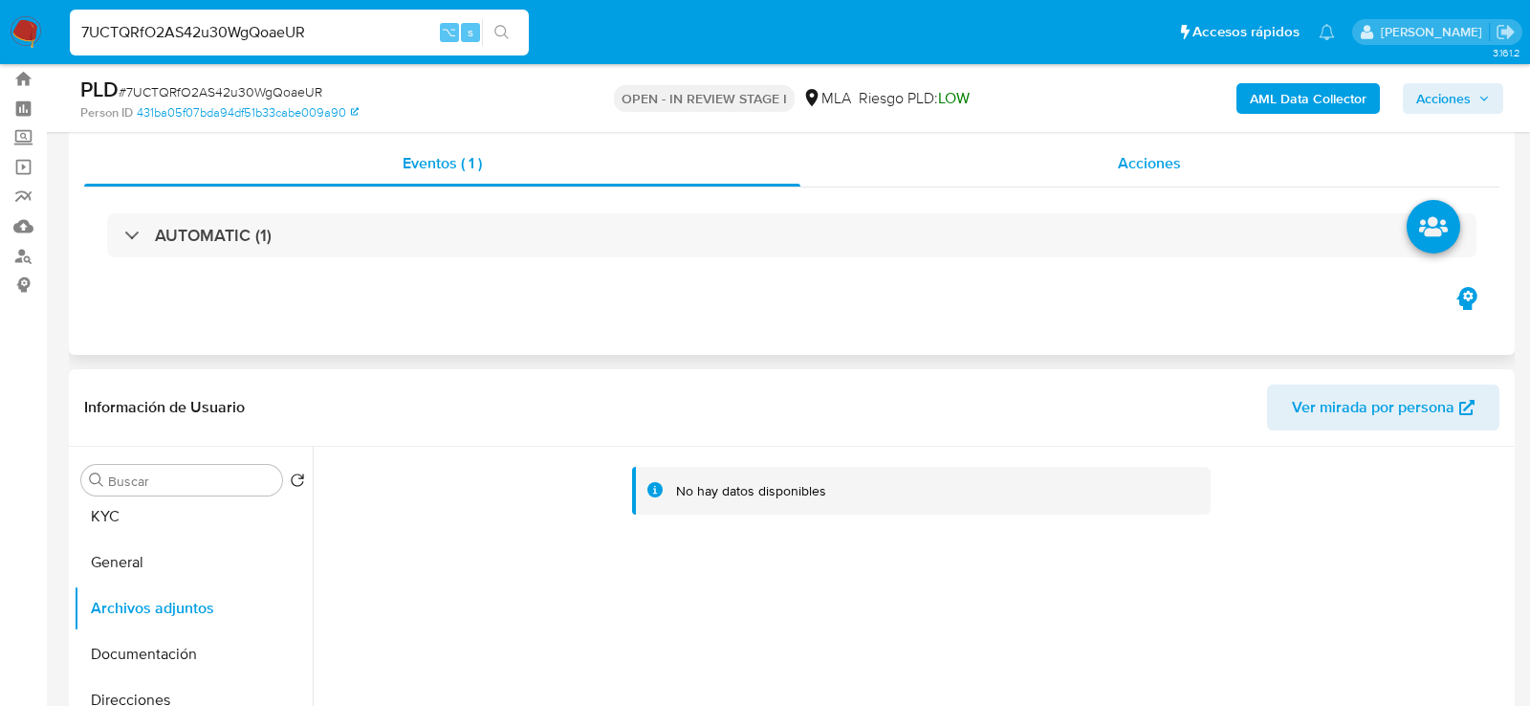
click at [1140, 167] on span "Acciones" at bounding box center [1149, 163] width 63 height 22
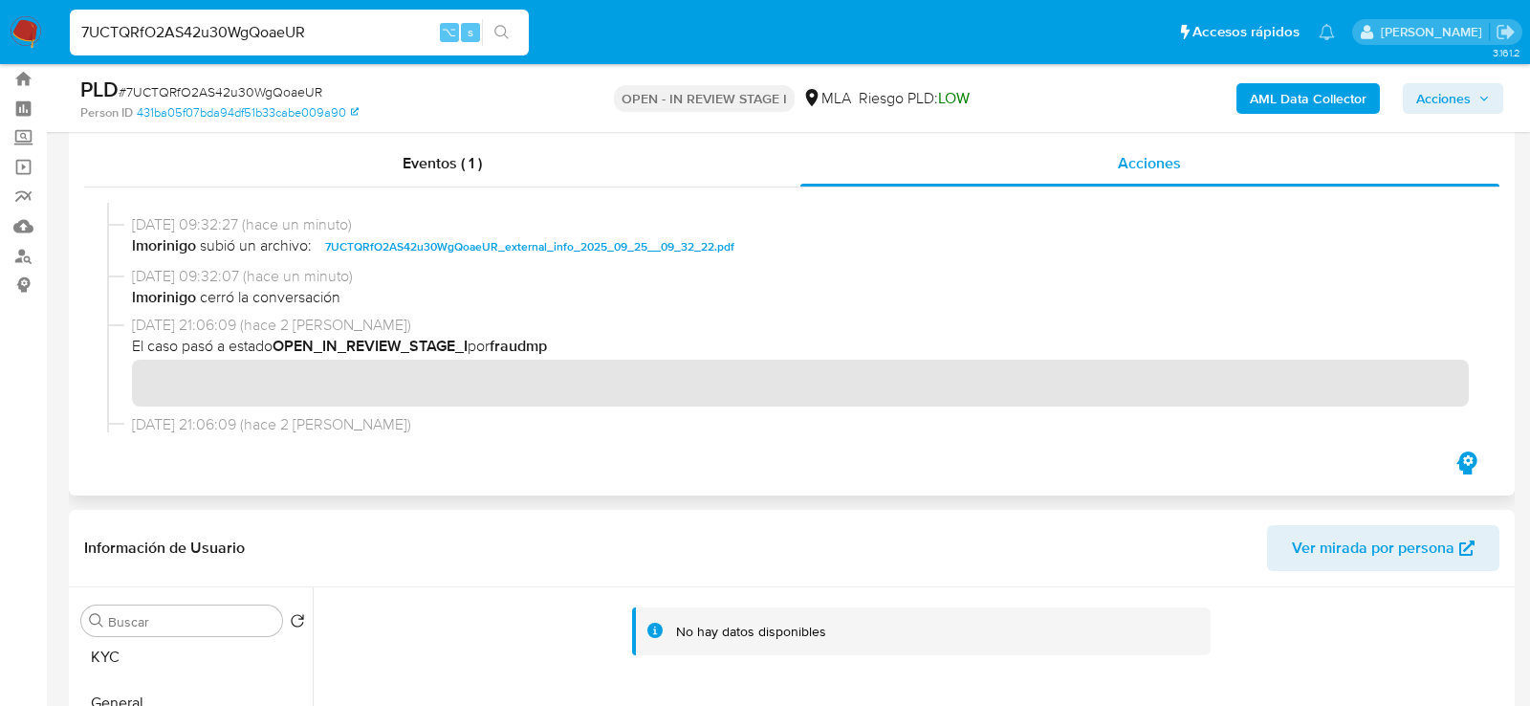
scroll to position [0, 0]
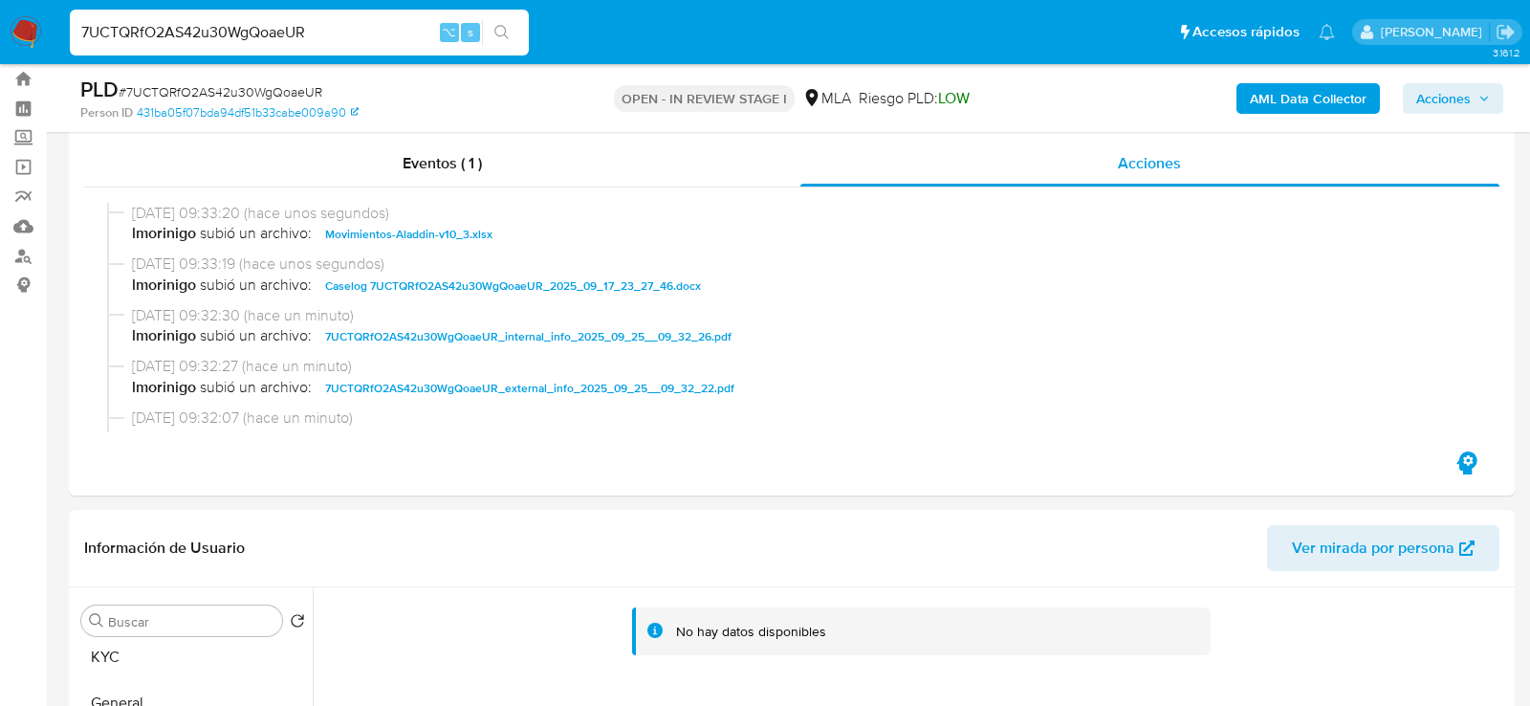
click at [1433, 106] on span "Acciones" at bounding box center [1443, 98] width 55 height 31
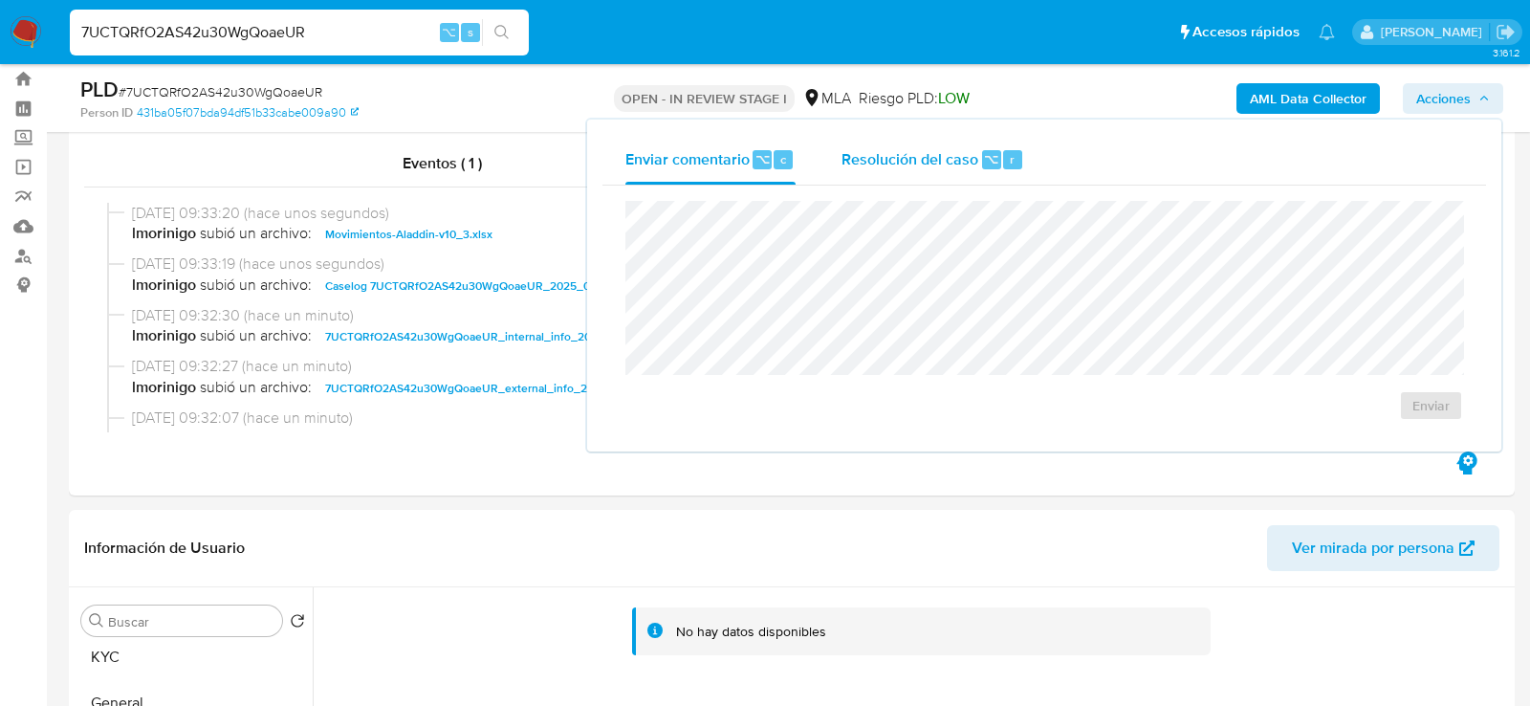
click at [951, 168] on span "Resolución del caso" at bounding box center [910, 158] width 137 height 22
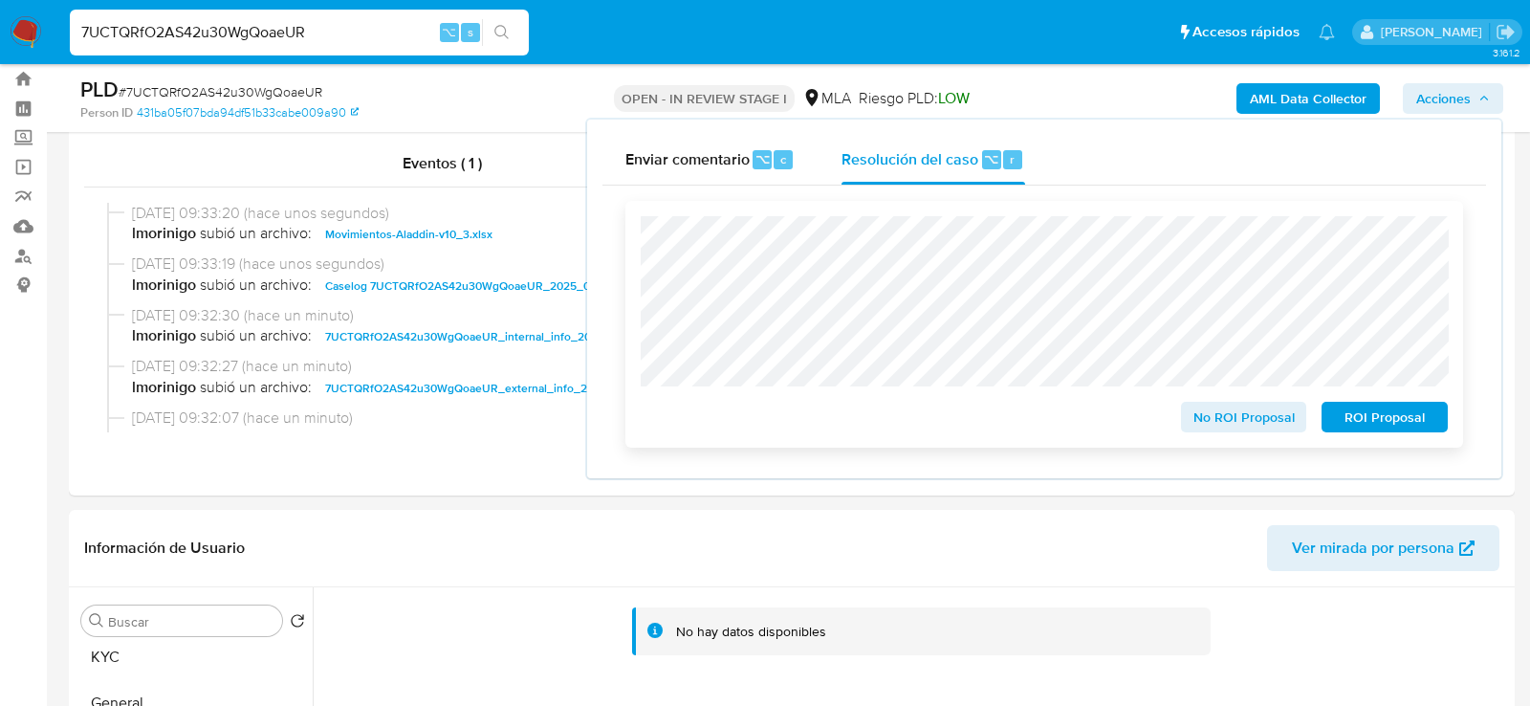
click at [1264, 418] on span "No ROI Proposal" at bounding box center [1244, 417] width 99 height 27
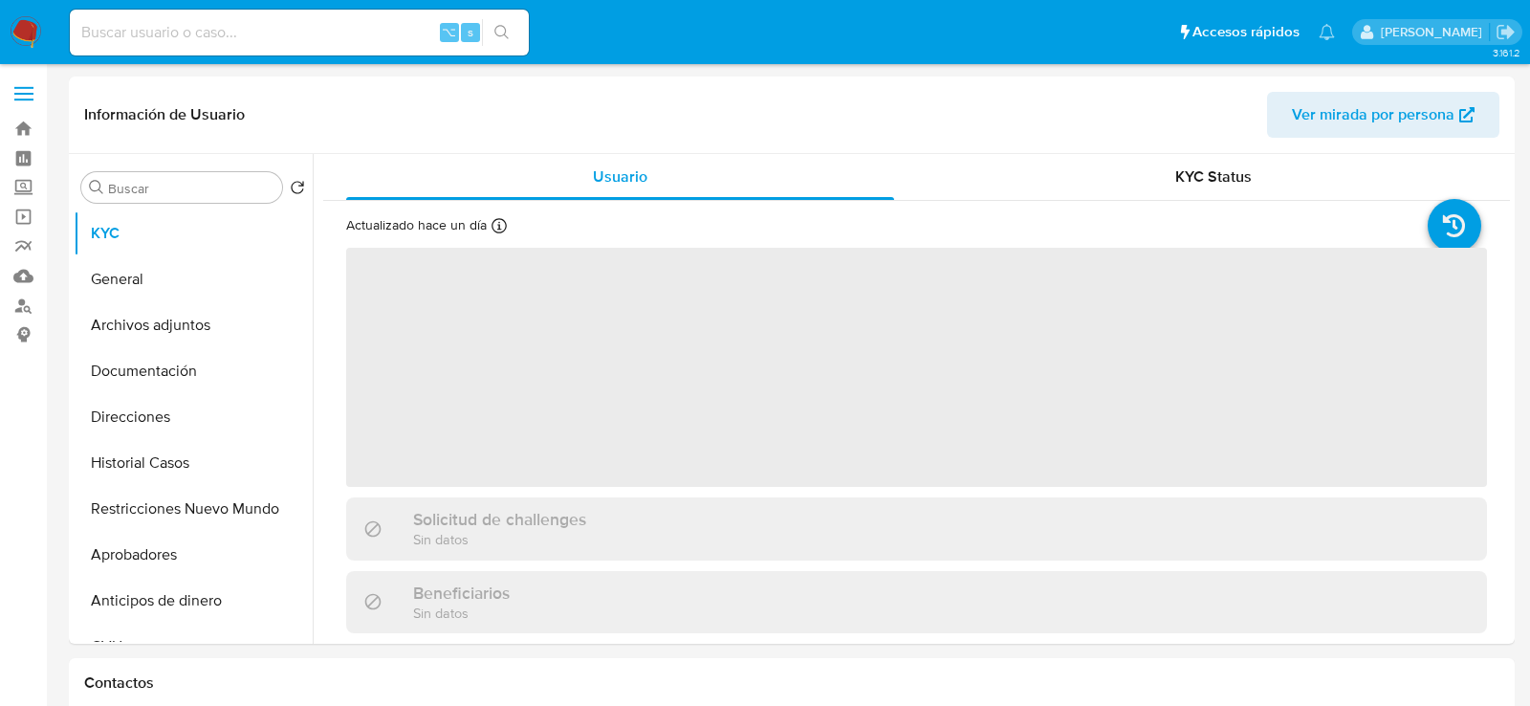
select select "10"
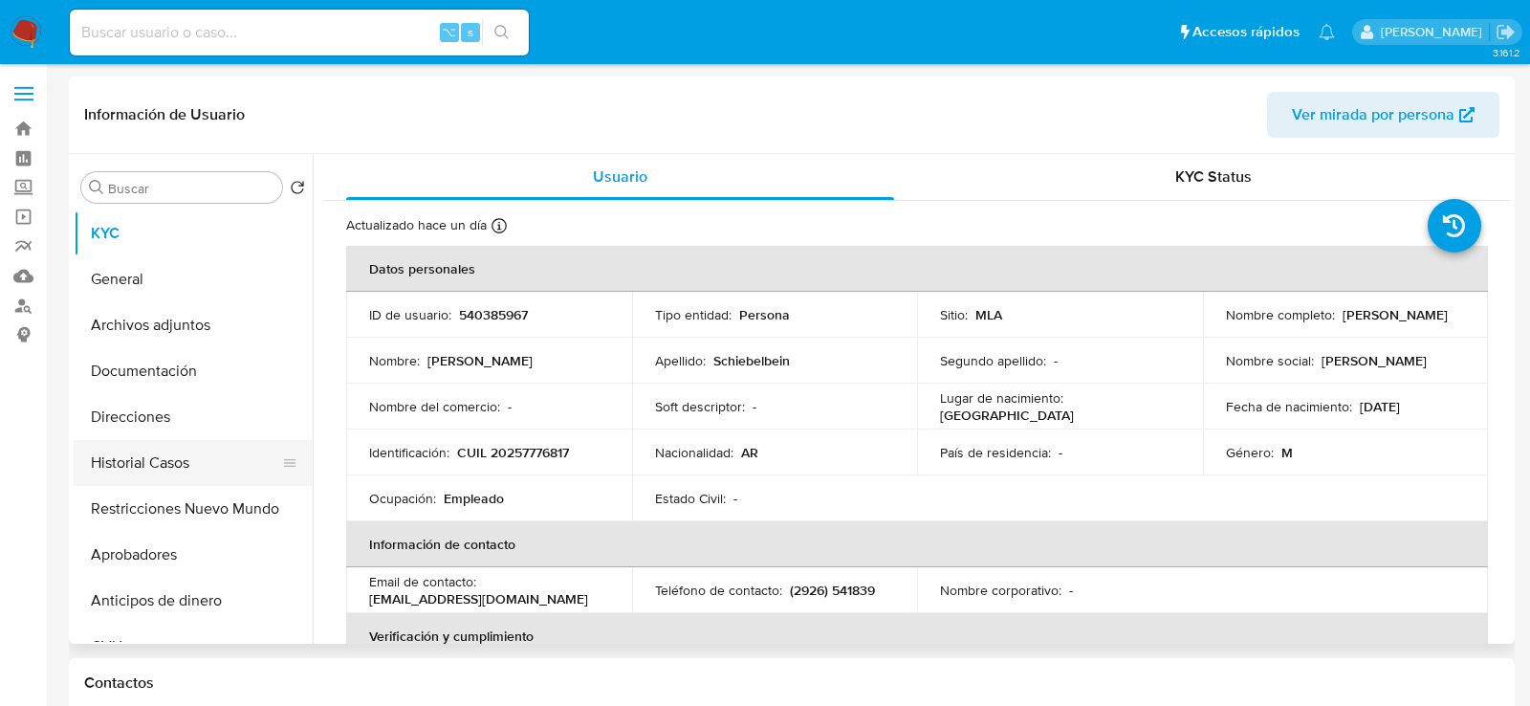
click at [132, 451] on button "Historial Casos" at bounding box center [186, 463] width 224 height 46
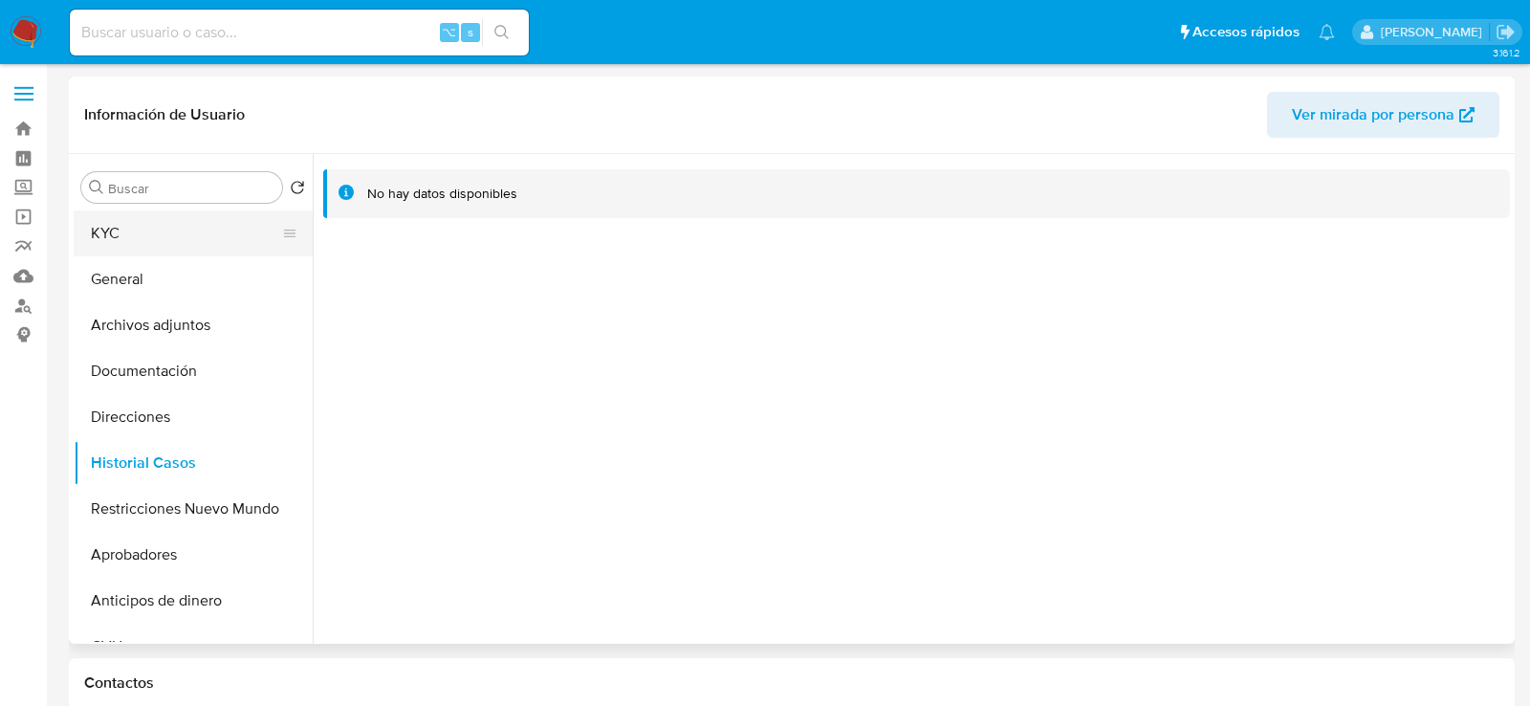
click at [153, 236] on button "KYC" at bounding box center [186, 233] width 224 height 46
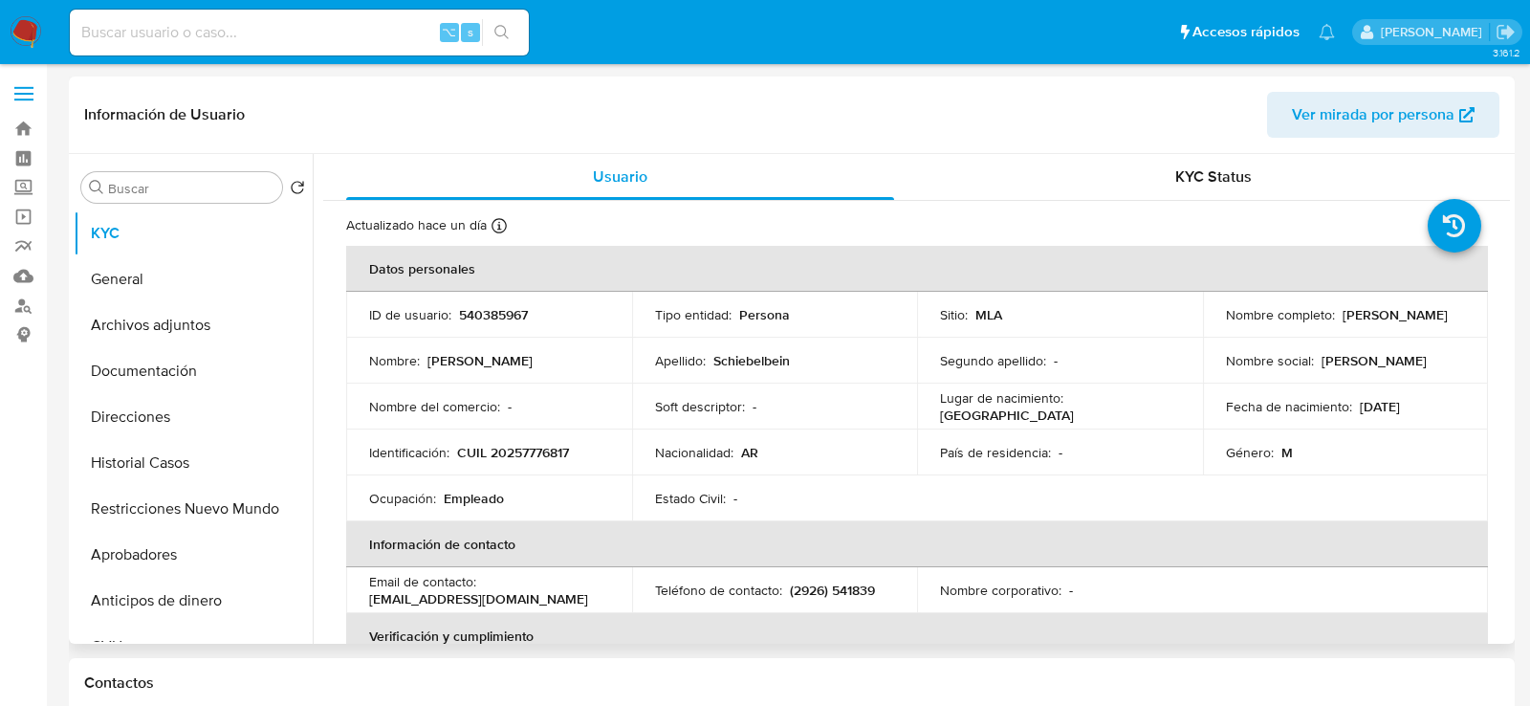
drag, startPoint x: 1216, startPoint y: 323, endPoint x: 1421, endPoint y: 321, distance: 205.6
click at [1421, 321] on td "Nombre completo : Sergio Fernando Schiebelbein" at bounding box center [1346, 315] width 286 height 46
copy p "Sergio Fernando Schiebelbein"
click at [534, 444] on p "CUIL 20257776817" at bounding box center [513, 452] width 112 height 17
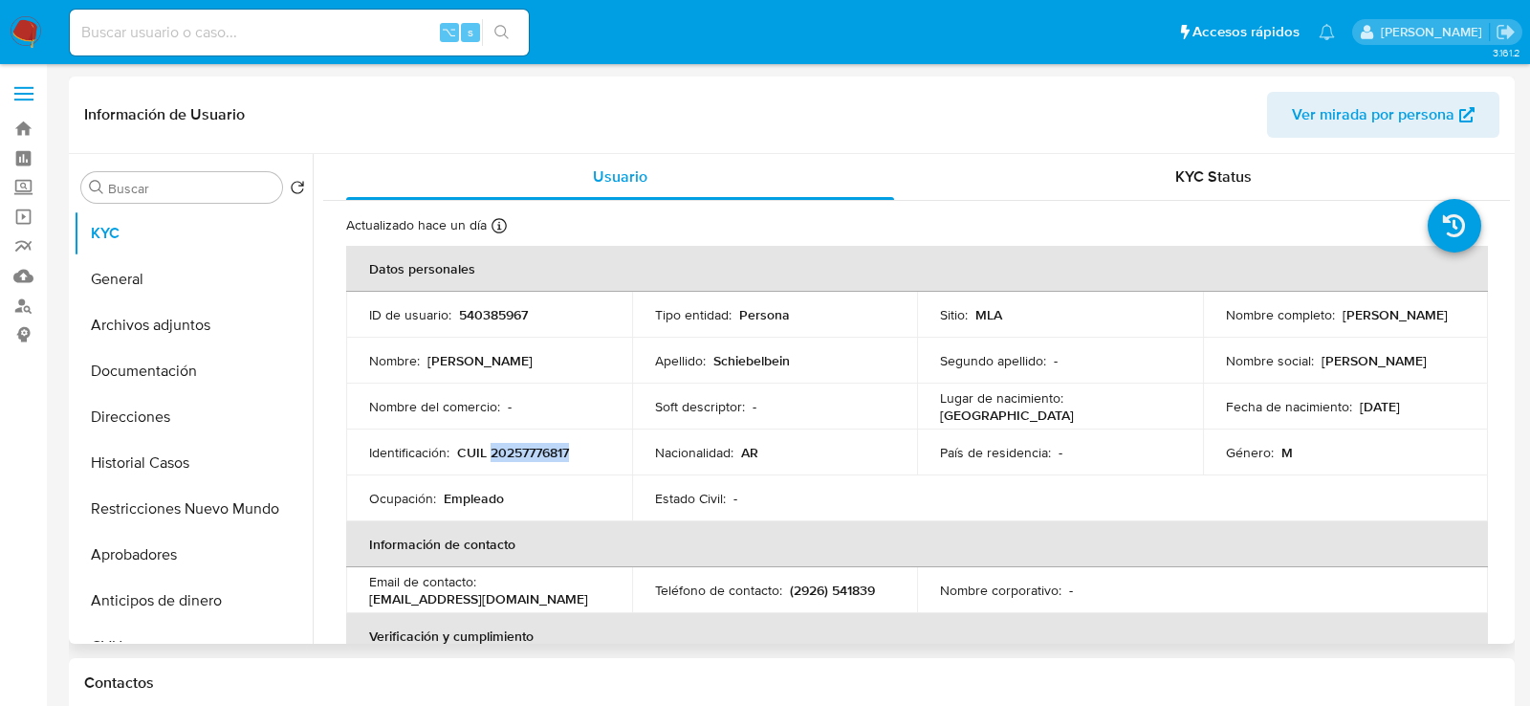
copy p "20257776817"
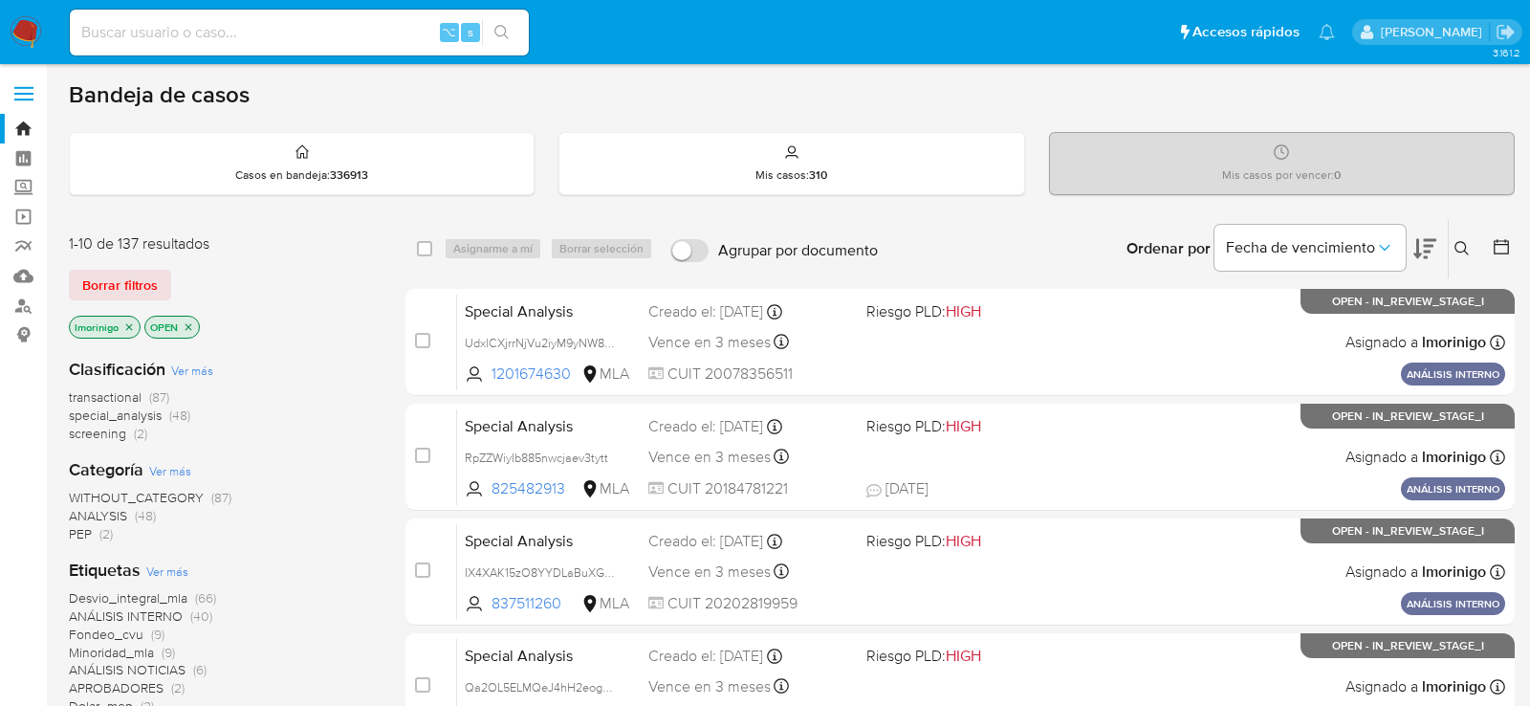
click at [348, 39] on input at bounding box center [299, 32] width 459 height 25
paste input "D6ghngYtyhWnGxCBXjE4dUTw"
type input "D6ghngYtyhWnGxCBXjE4dUTw"
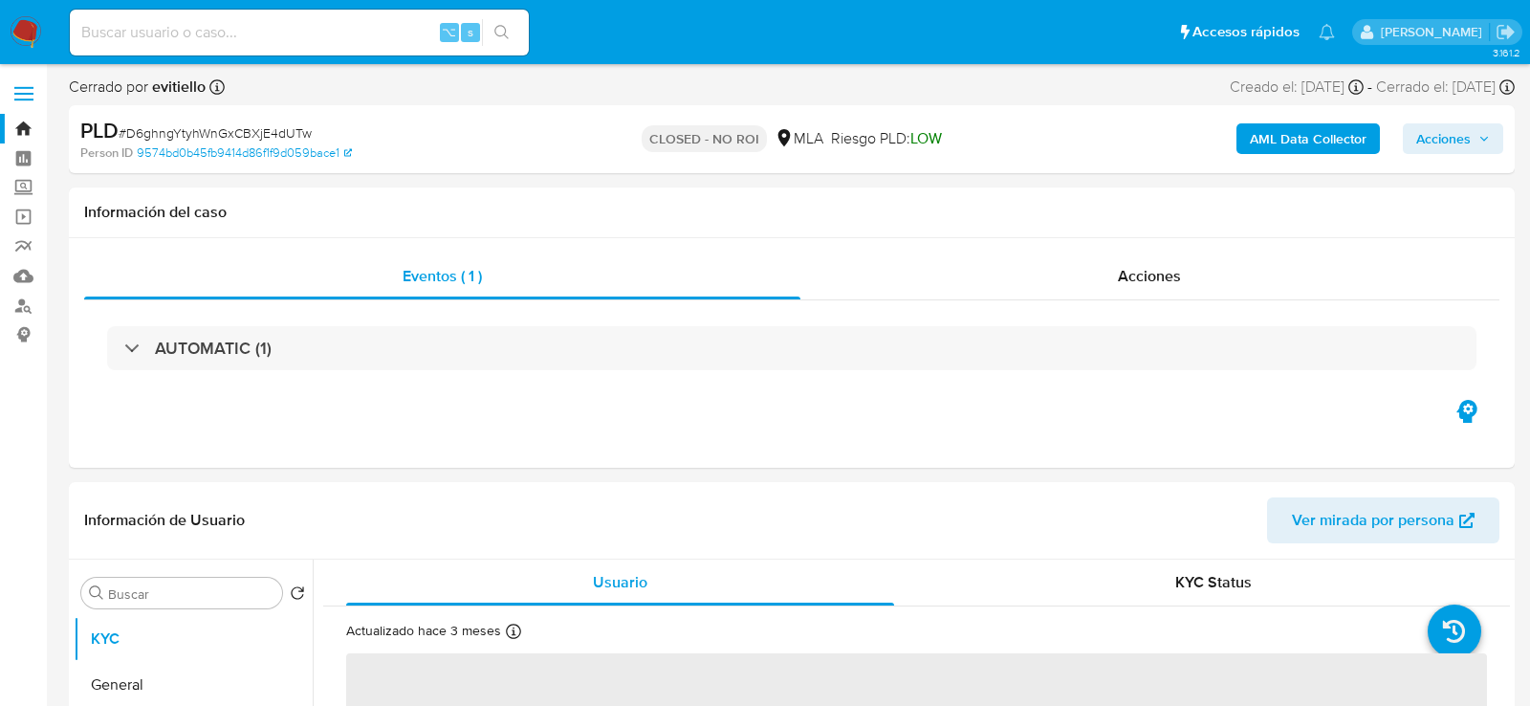
select select "10"
click at [1074, 303] on div "AUTOMATIC (1)" at bounding box center [791, 348] width 1415 height 96
click at [1074, 288] on div "Acciones" at bounding box center [1150, 276] width 700 height 46
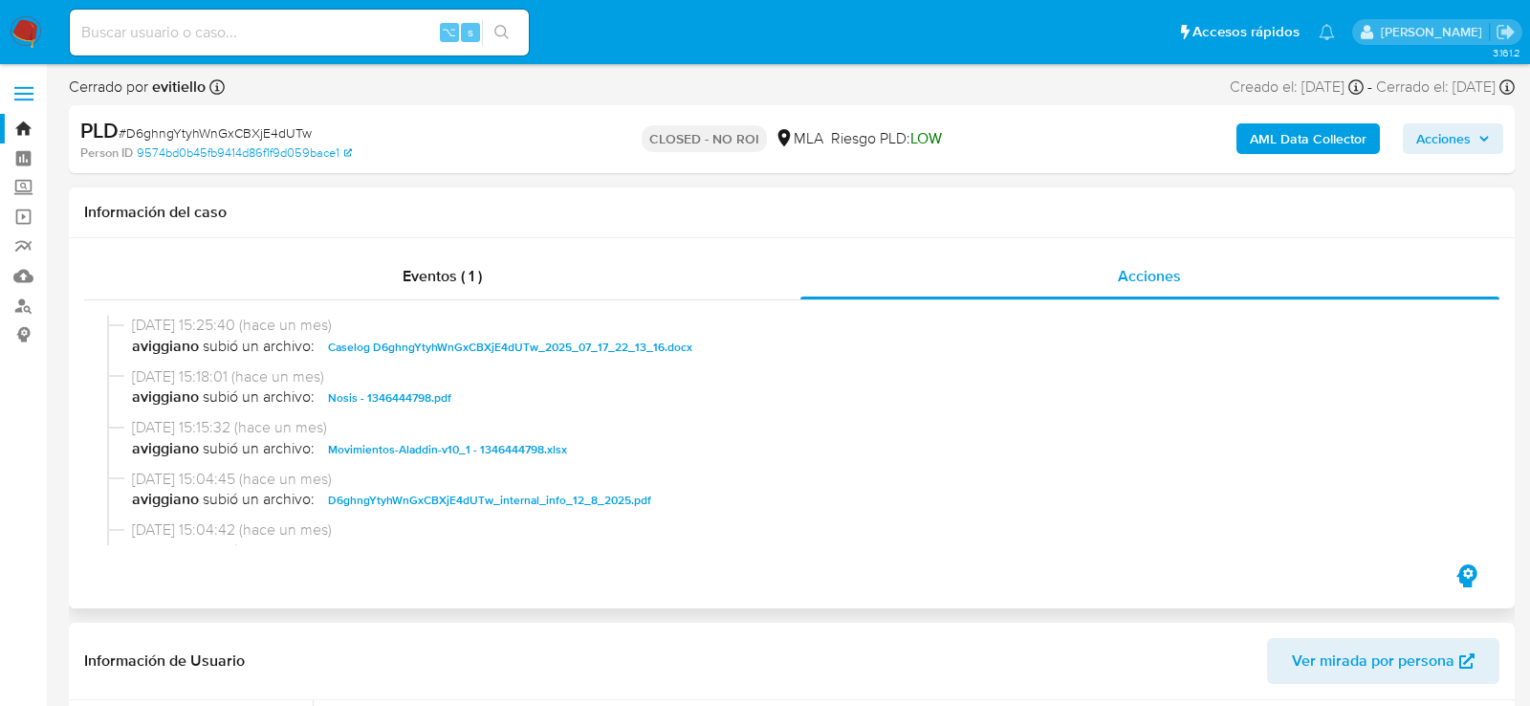
scroll to position [493, 0]
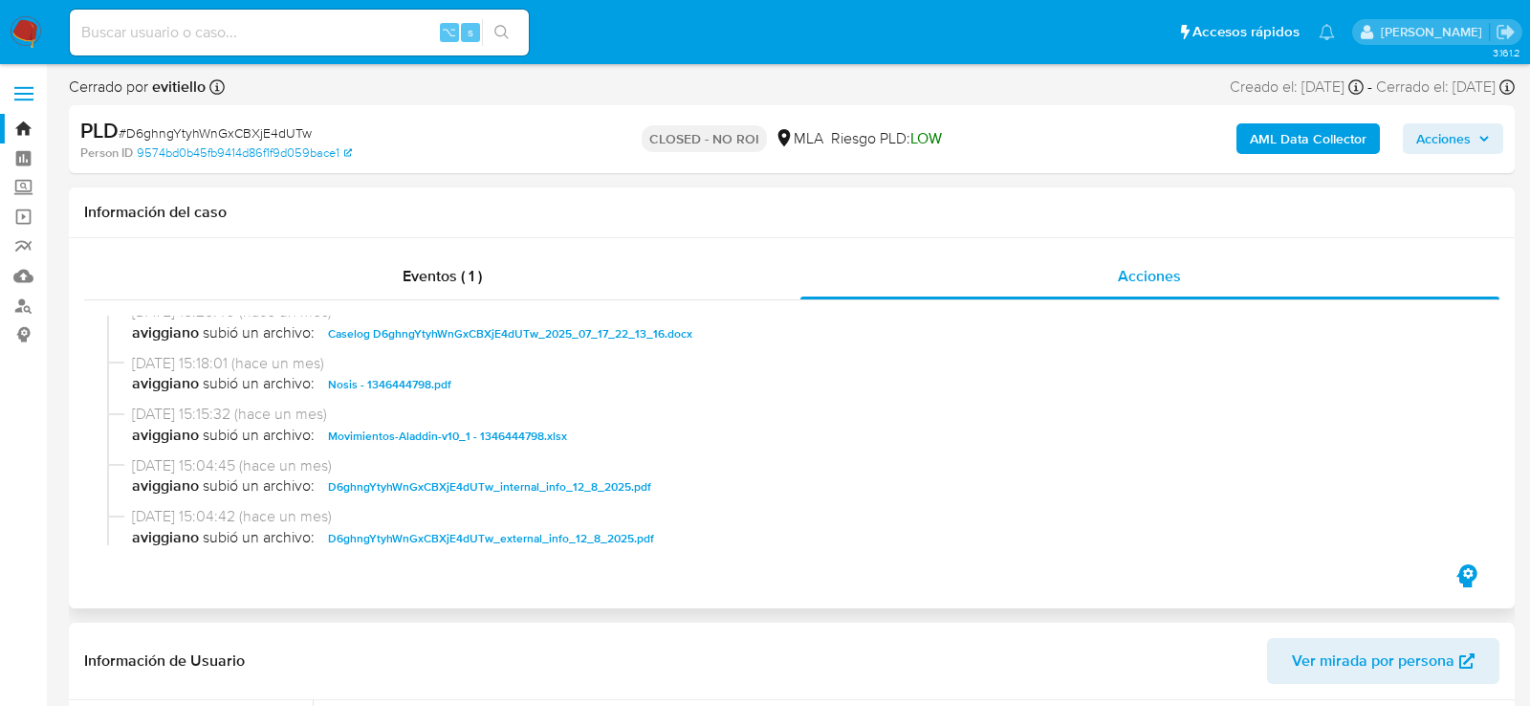
click at [524, 327] on span "Caselog D6ghngYtyhWnGxCBXjE4dUTw_2025_07_17_22_13_16.docx" at bounding box center [510, 333] width 364 height 23
click at [387, 30] on input at bounding box center [299, 32] width 459 height 25
paste input "VeFc0j5eYC1O9jXVR4gDLzzh"
type input "VeFc0j5eYC1O9jXVR4gDLzzh"
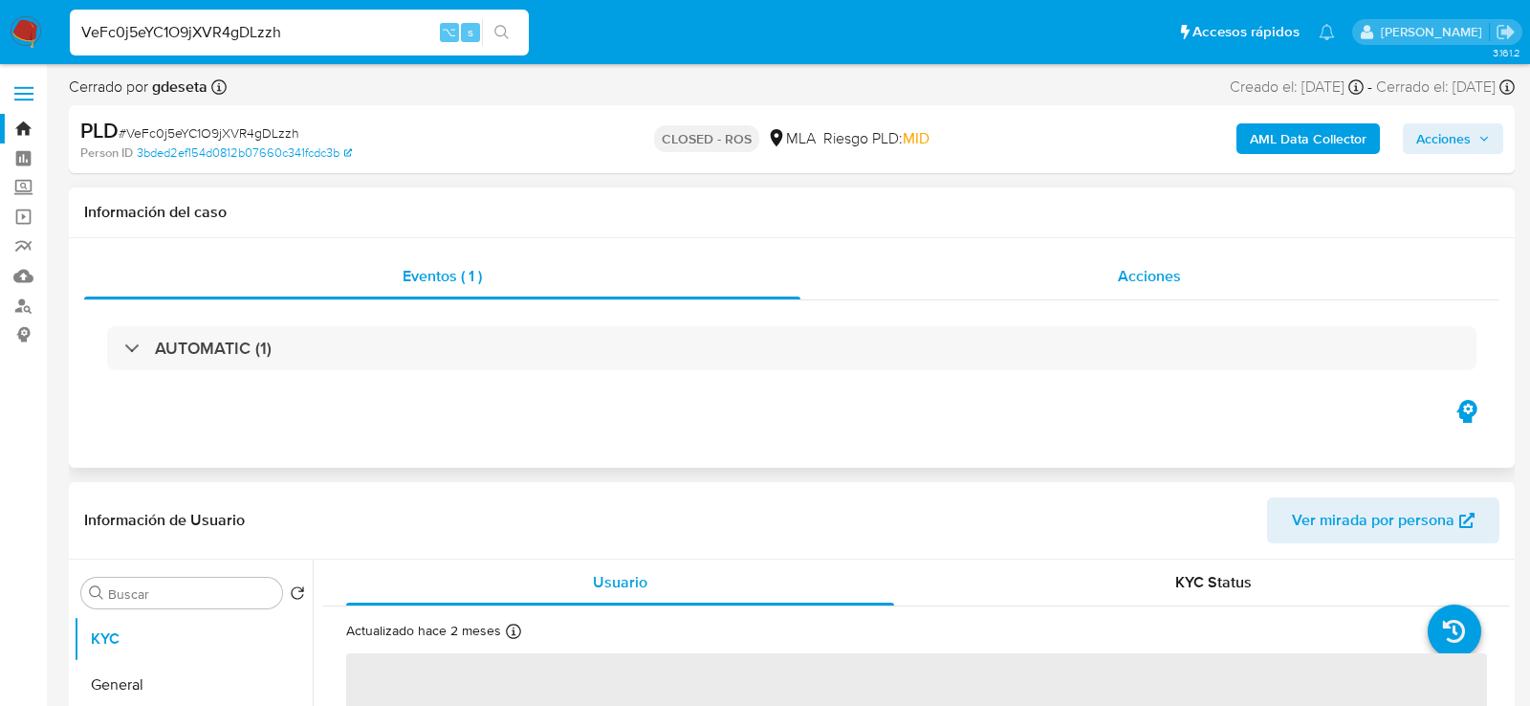
select select "10"
click at [993, 270] on div "Acciones" at bounding box center [1150, 276] width 700 height 46
select select "10"
click at [1049, 296] on div "Acciones" at bounding box center [1150, 276] width 700 height 46
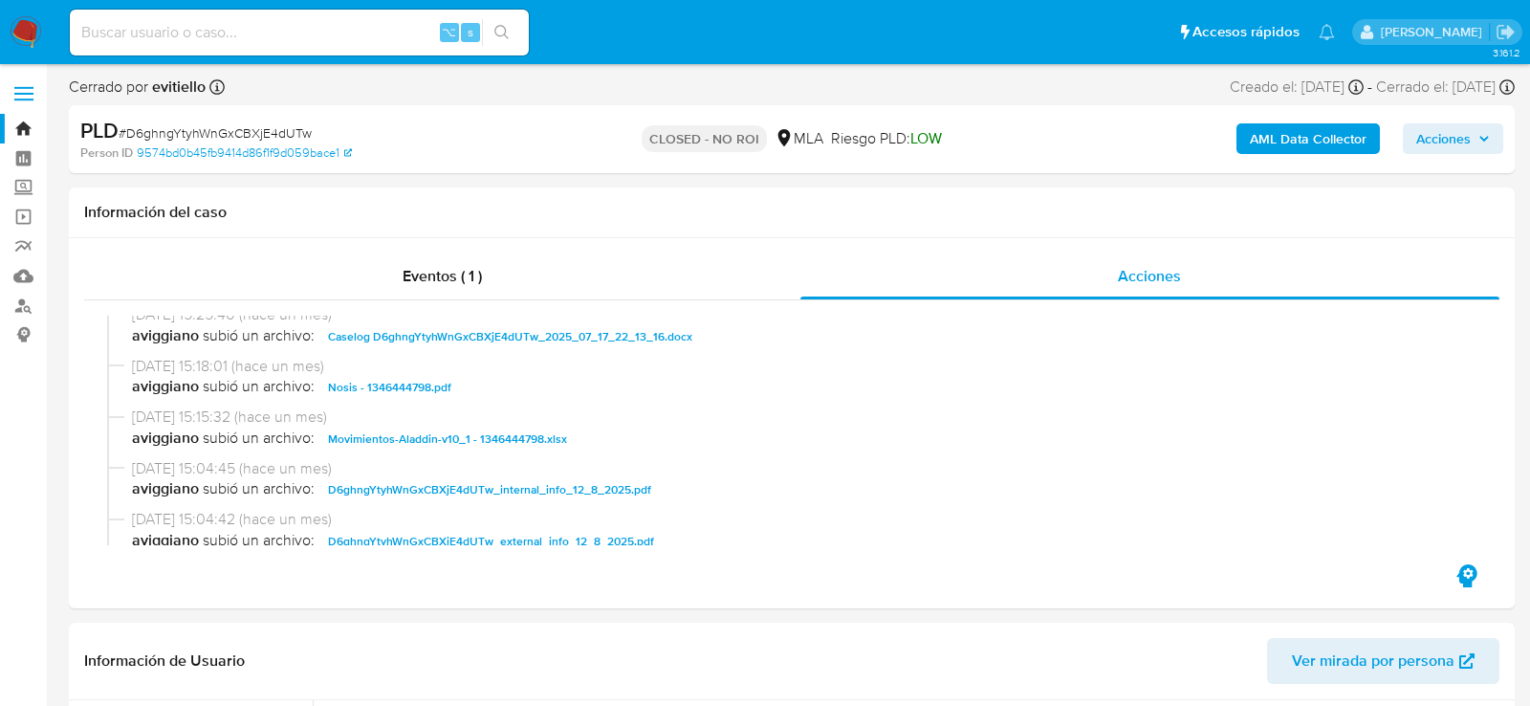
scroll to position [491, 0]
click at [456, 342] on span "Caselog D6ghngYtyhWnGxCBXjE4dUTw_2025_07_17_22_13_16.docx" at bounding box center [510, 335] width 364 height 23
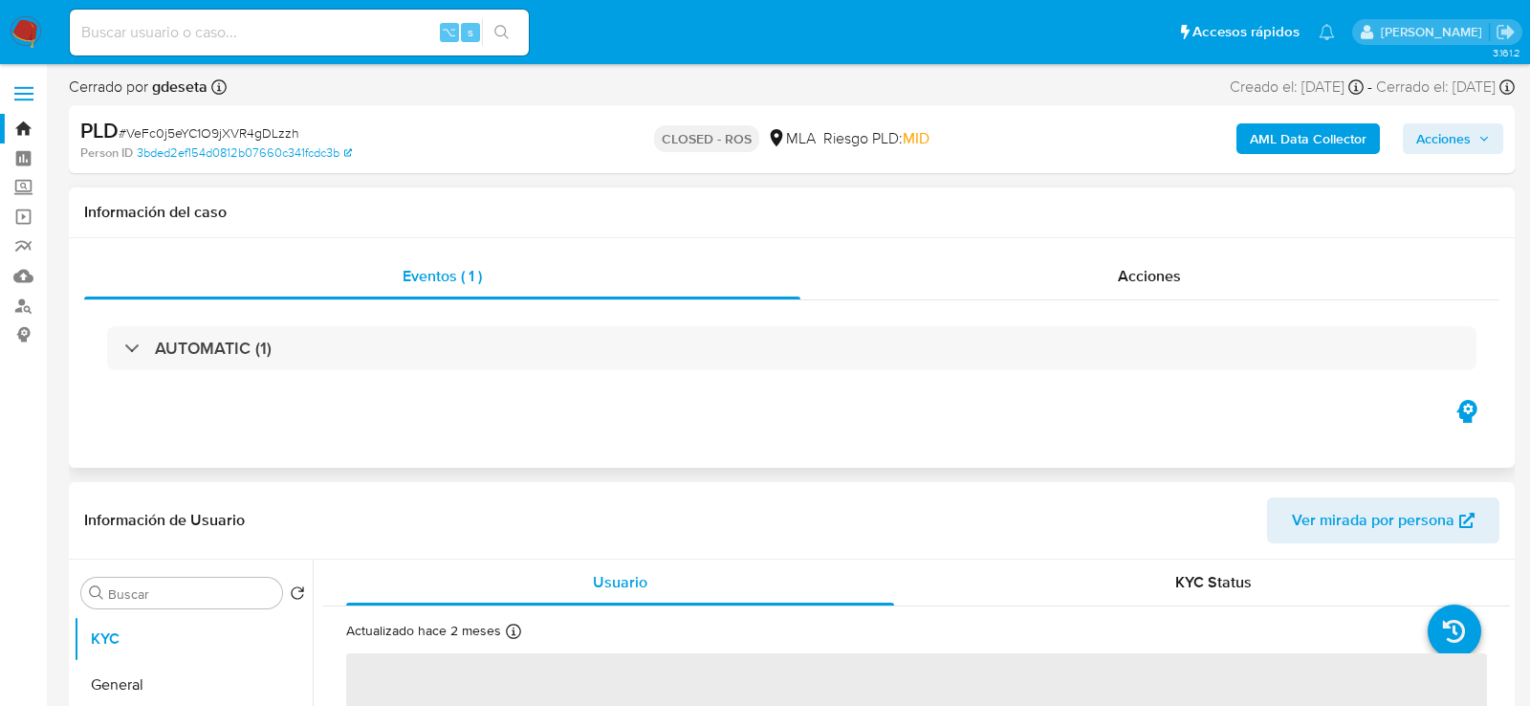
select select "10"
click at [1173, 258] on div "Acciones" at bounding box center [1150, 276] width 700 height 46
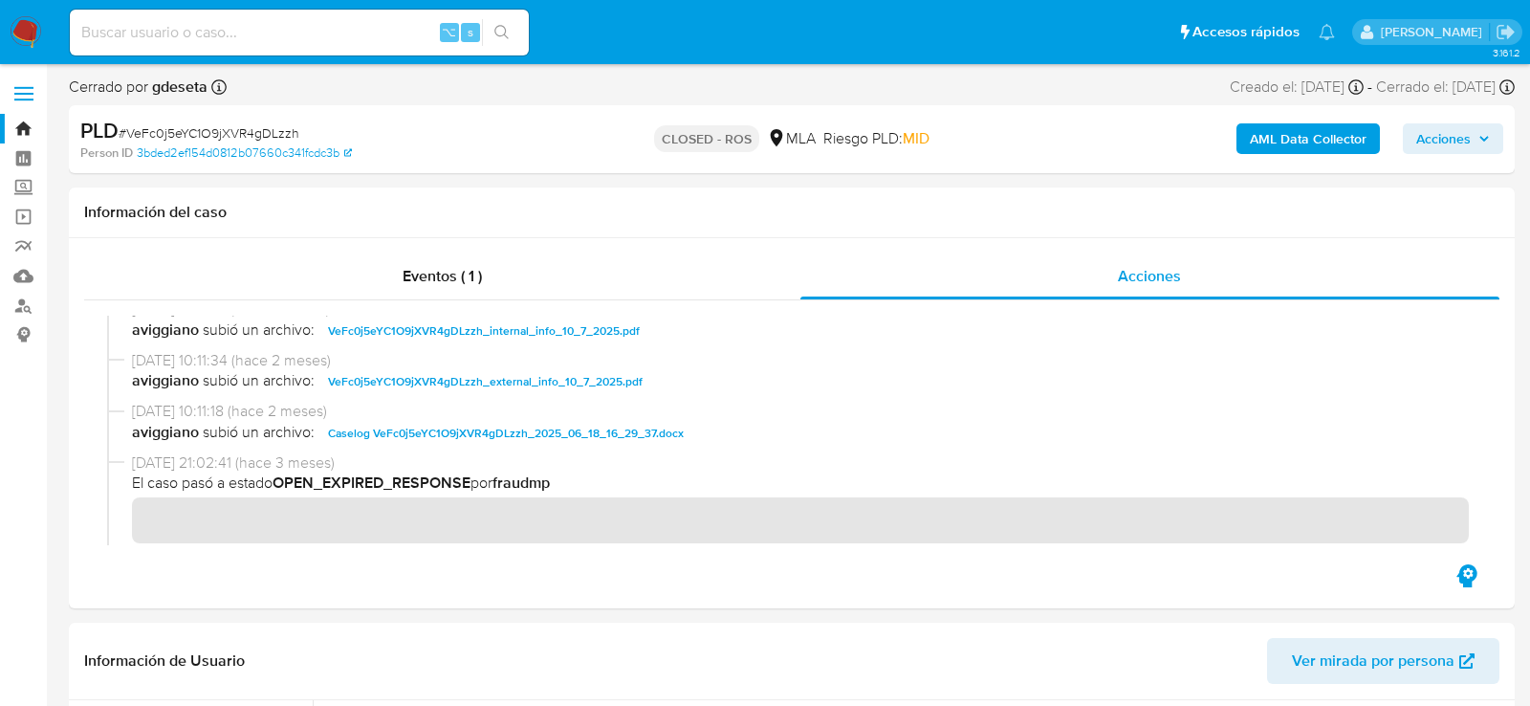
scroll to position [1483, 0]
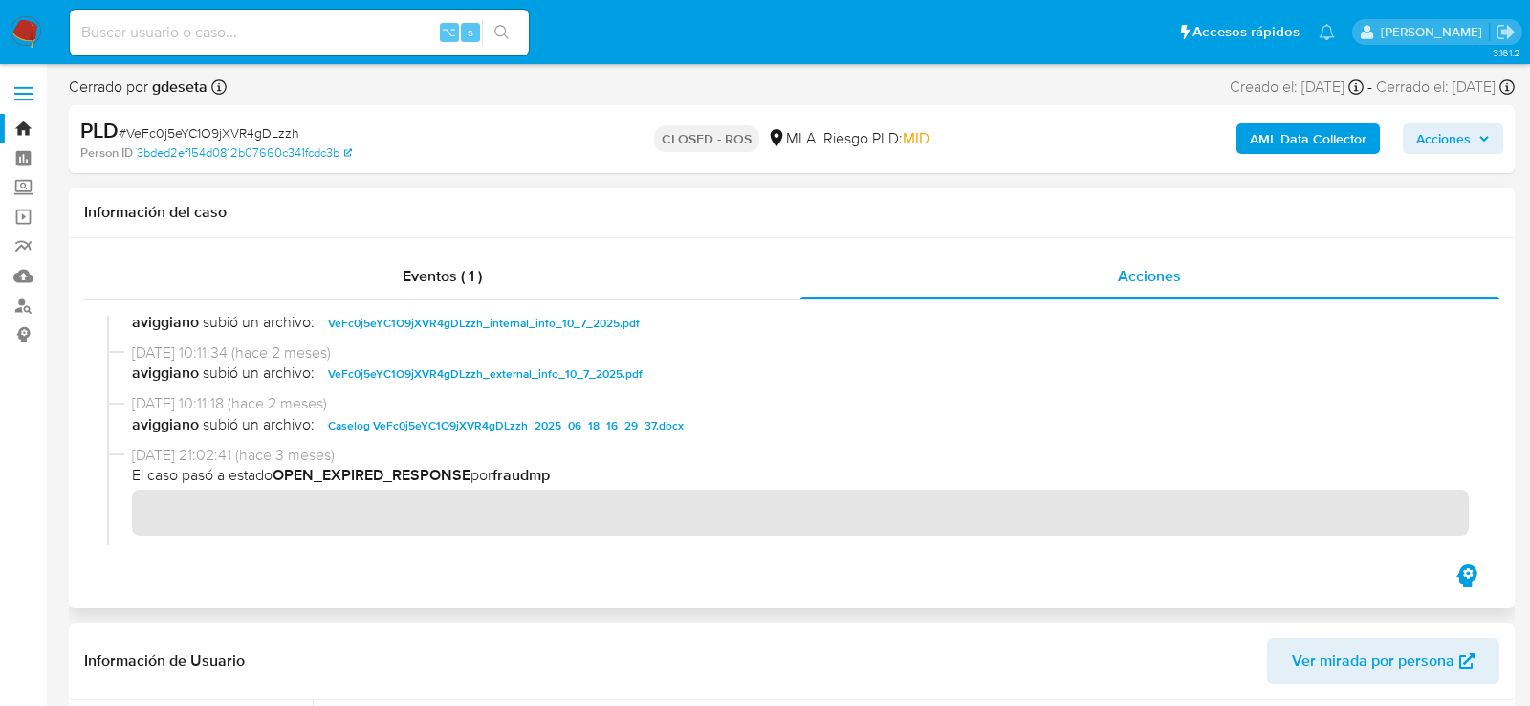
click at [413, 428] on span "Caselog VeFc0j5eYC1O9jXVR4gDLzzh_2025_06_18_16_29_37.docx" at bounding box center [506, 425] width 356 height 23
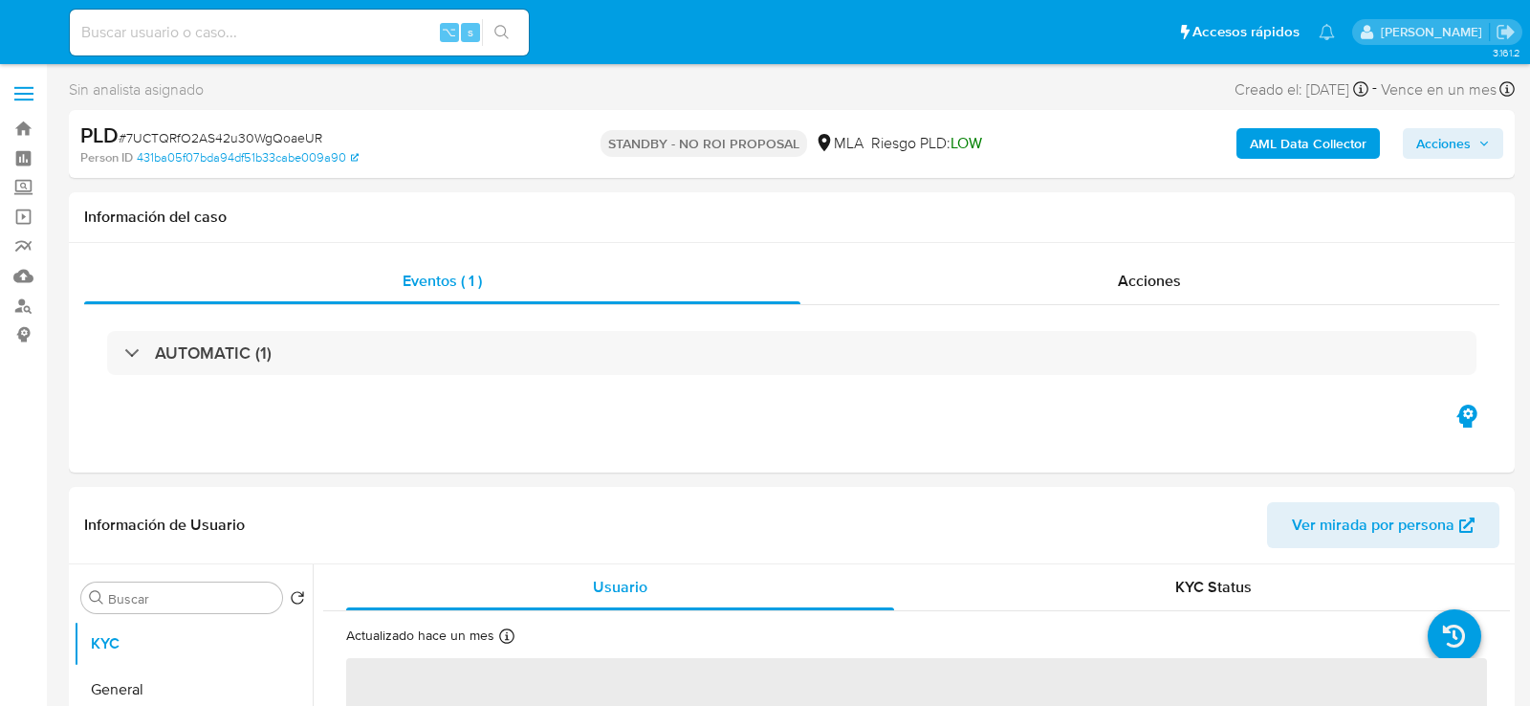
select select "10"
click at [264, 46] on div "⌥ s" at bounding box center [299, 33] width 459 height 46
click at [257, 38] on input at bounding box center [299, 32] width 459 height 25
paste input "iIuJrp8luEXt5cRmCglyTzP4"
type input "iIuJrp8luEXt5cRmCglyTzP4"
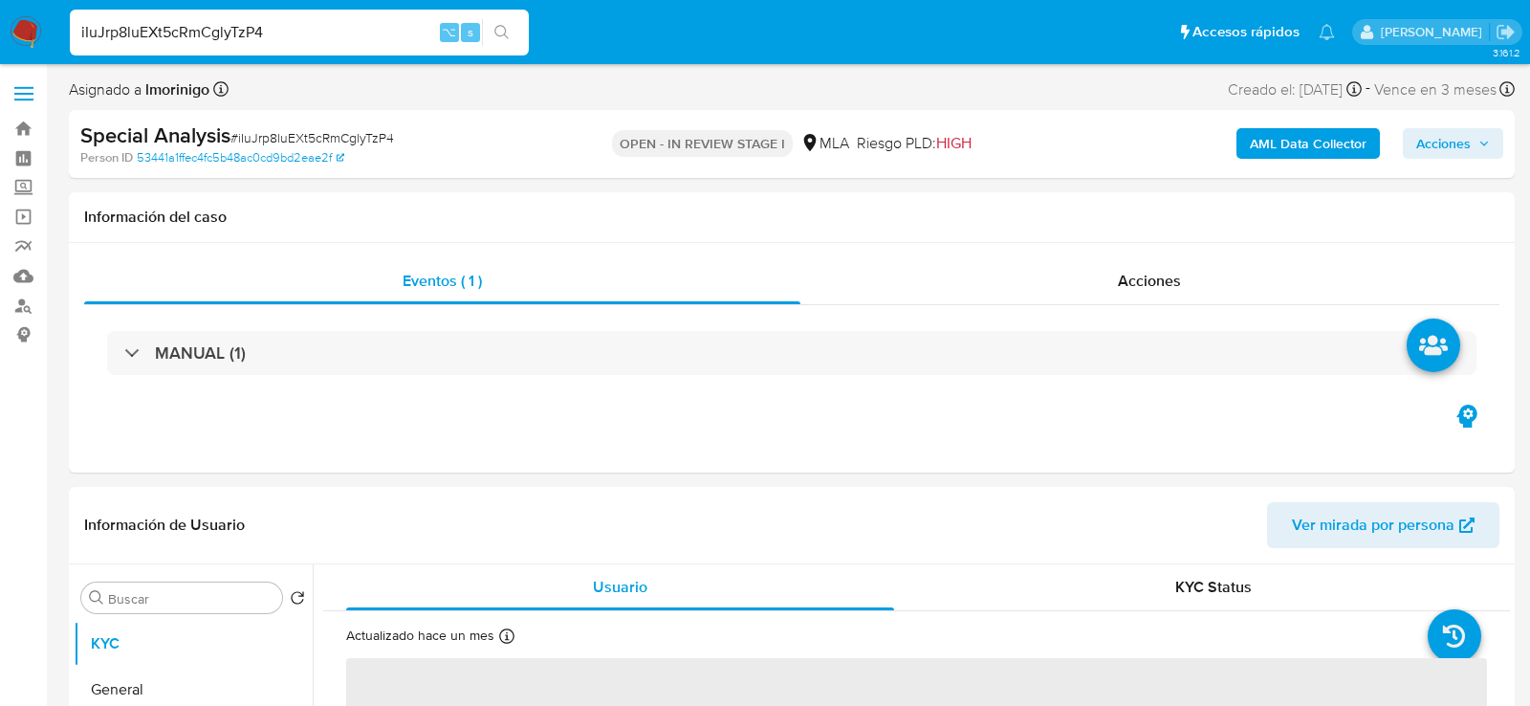
select select "10"
click at [303, 59] on nav "Pausado Ver notificaciones iIuJrp8luEXt5cRmCglyTzP4 ⌥ s Accesos rápidos Presion…" at bounding box center [765, 32] width 1530 height 64
click at [303, 25] on input "iIuJrp8luEXt5cRmCglyTzP4" at bounding box center [299, 32] width 459 height 25
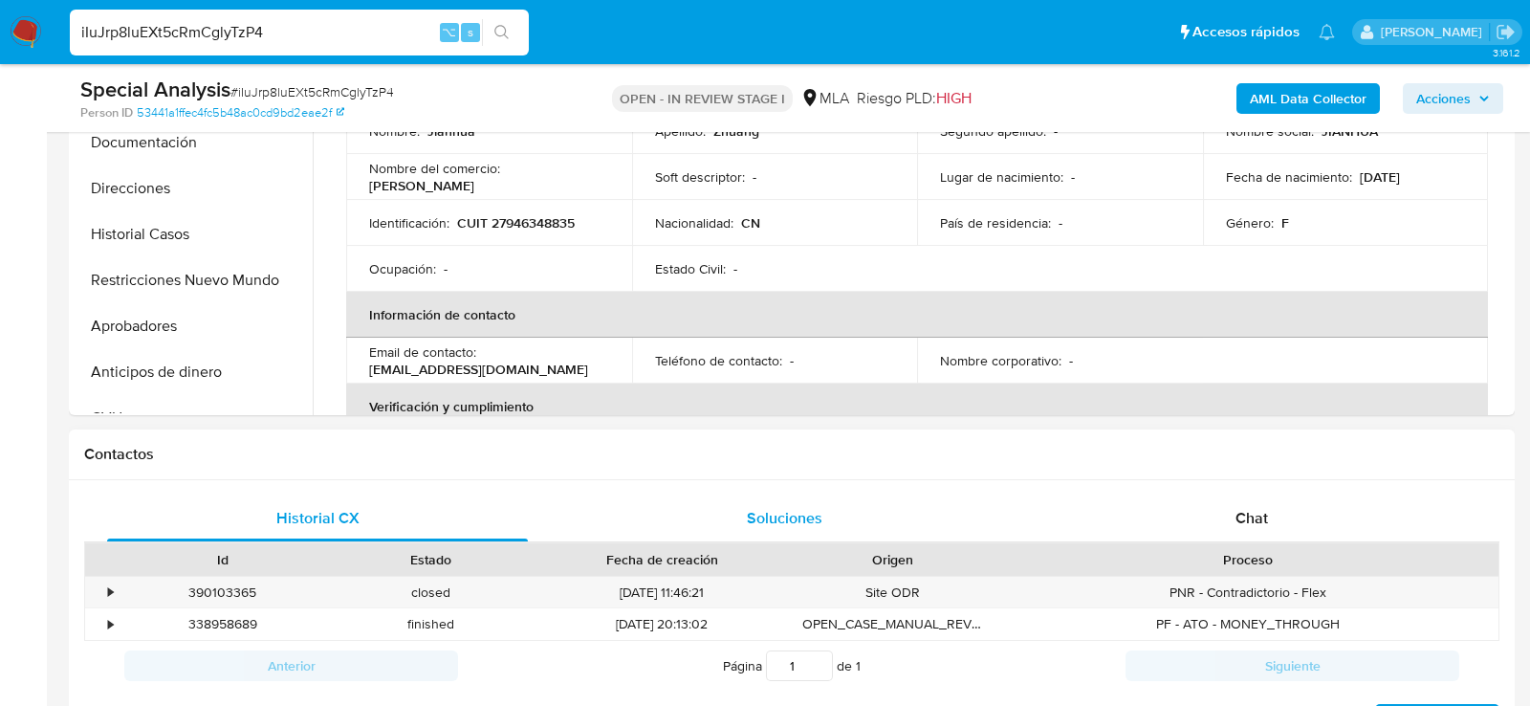
scroll to position [631, 0]
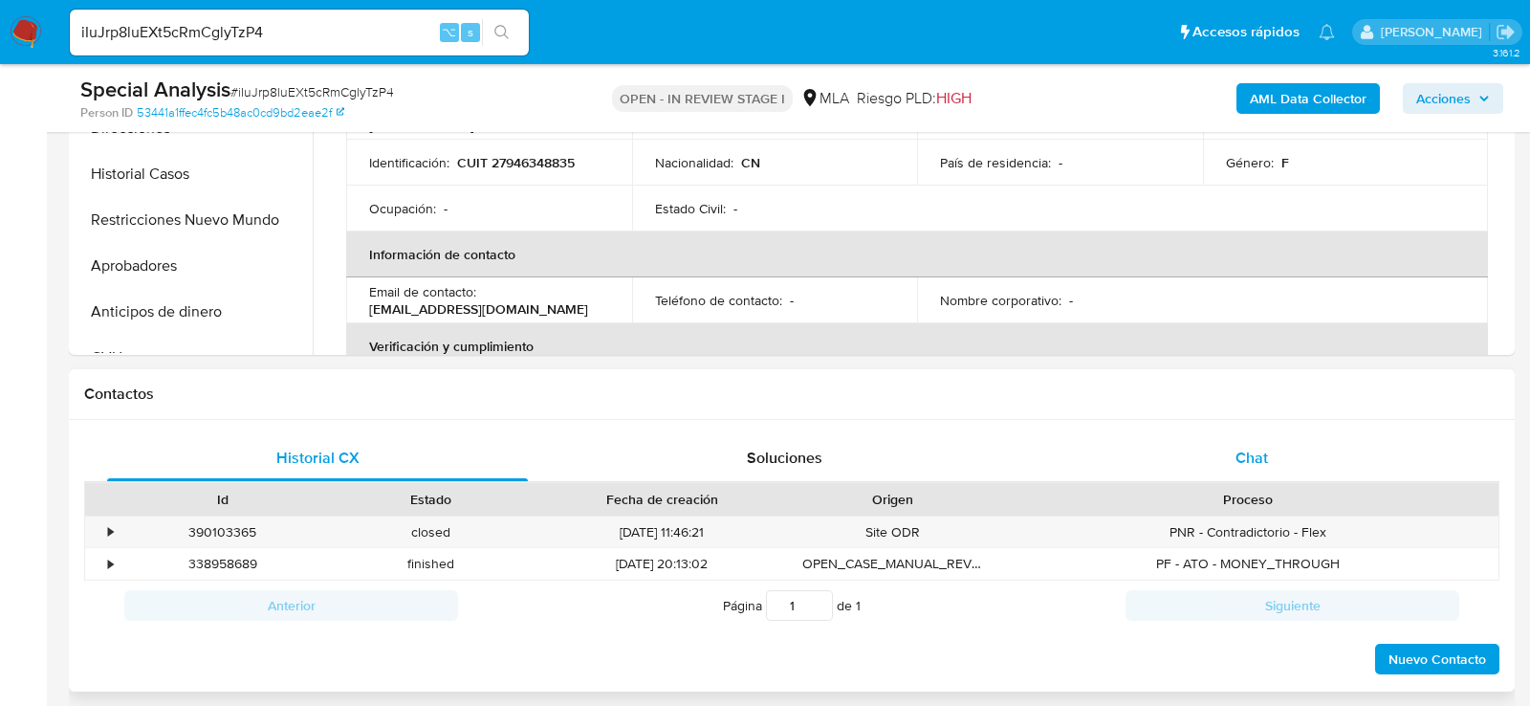
click at [1302, 453] on div "Chat" at bounding box center [1251, 458] width 421 height 46
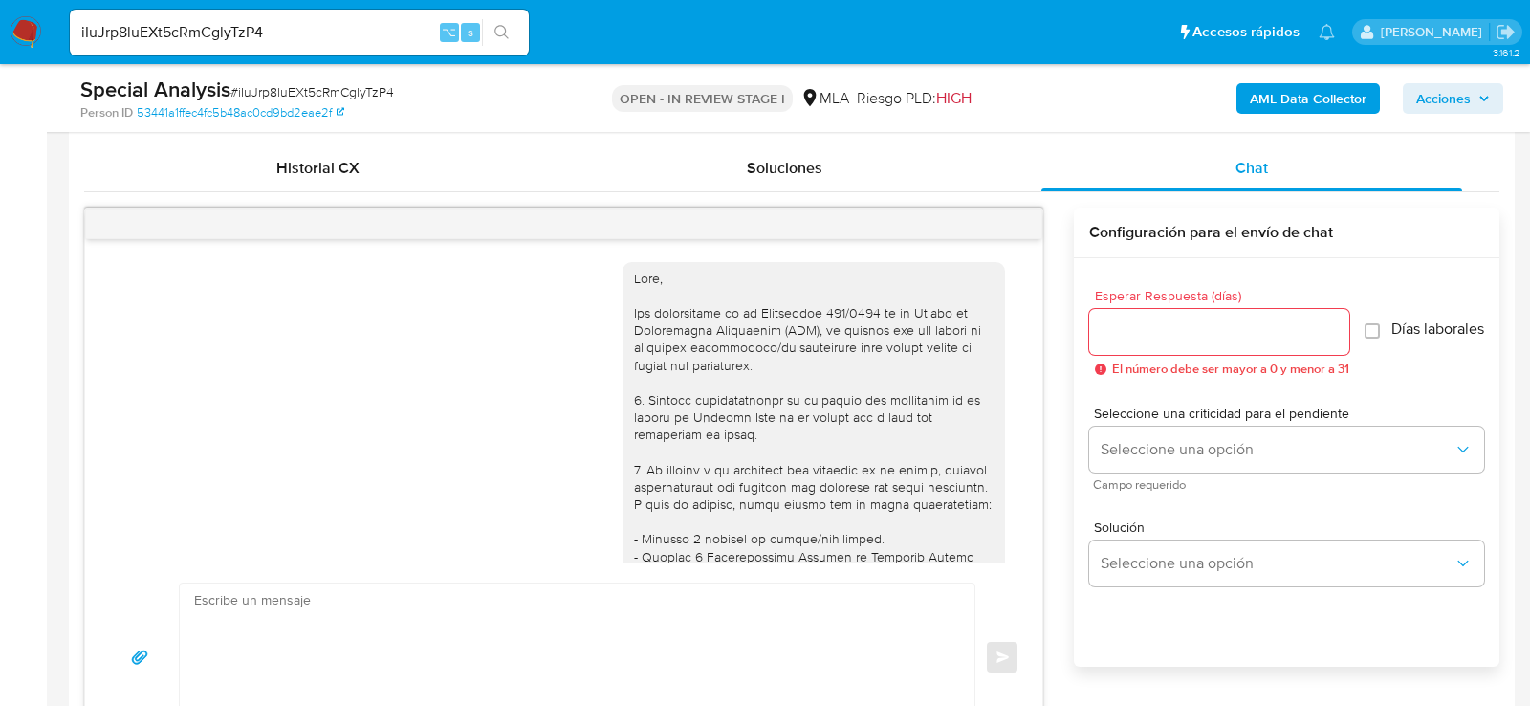
scroll to position [1393, 0]
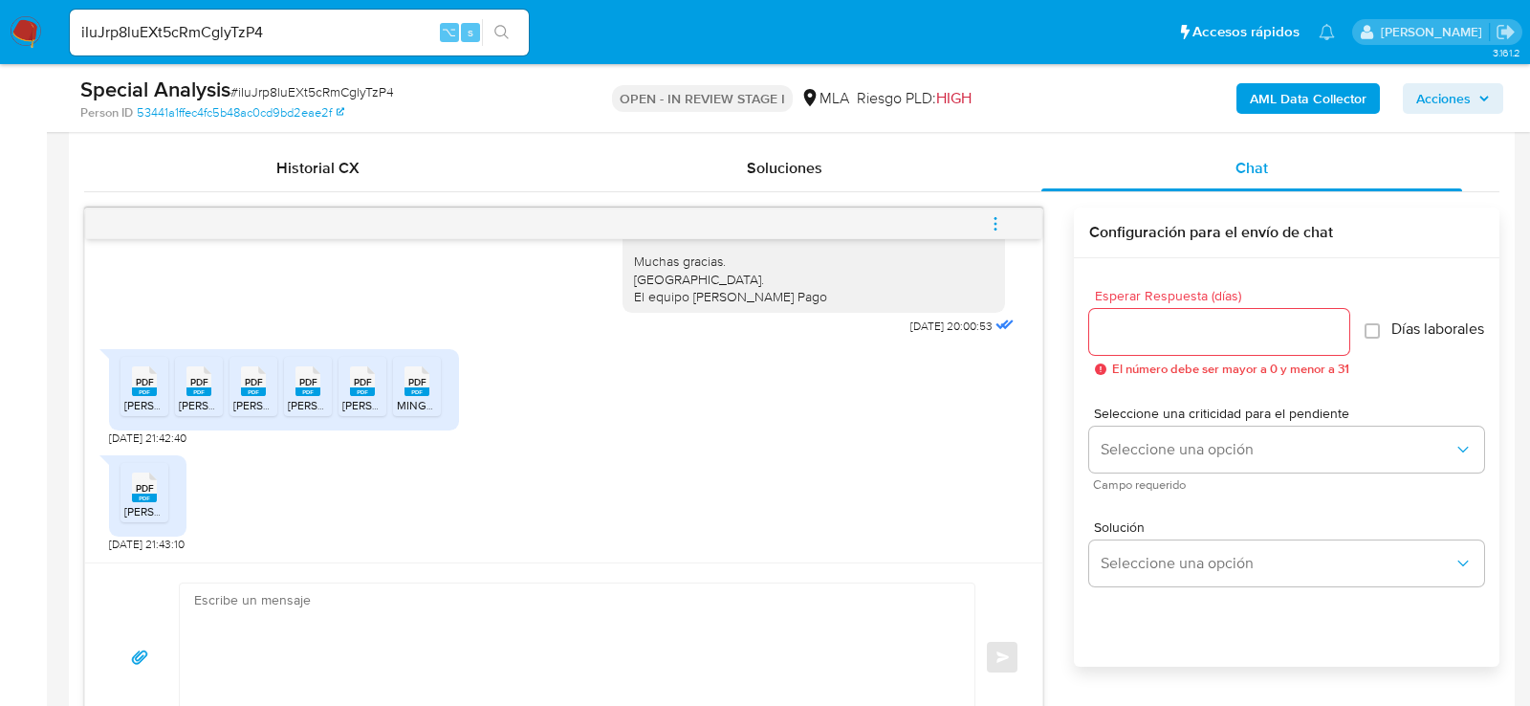
click at [147, 394] on icon "PDF" at bounding box center [144, 380] width 25 height 33
click at [198, 394] on icon "PDF" at bounding box center [198, 380] width 25 height 33
click at [255, 394] on icon "PDF" at bounding box center [253, 380] width 25 height 33
click at [300, 394] on icon "PDF" at bounding box center [308, 380] width 25 height 33
click at [362, 394] on icon "PDF" at bounding box center [362, 380] width 25 height 33
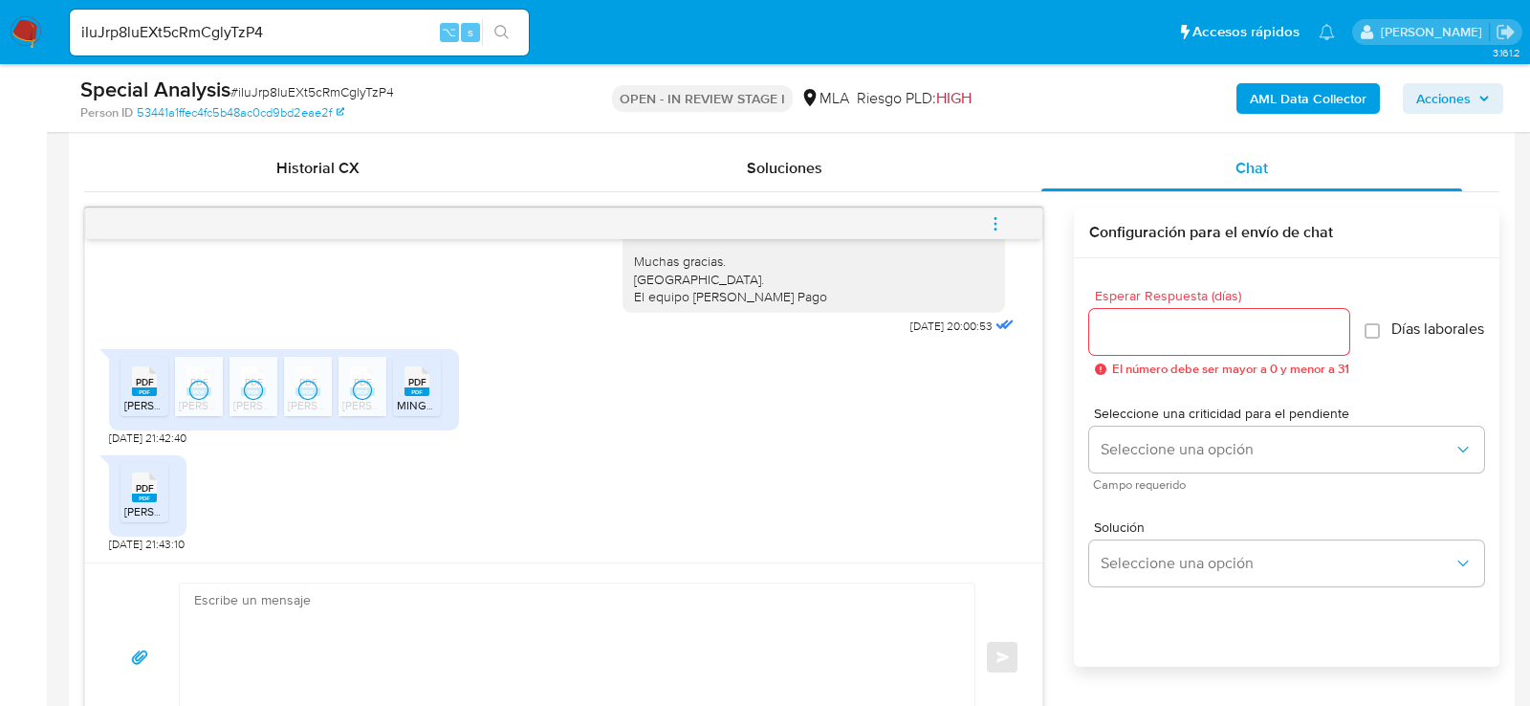
click at [411, 394] on icon "PDF" at bounding box center [417, 380] width 25 height 33
click at [152, 495] on rect at bounding box center [144, 497] width 25 height 9
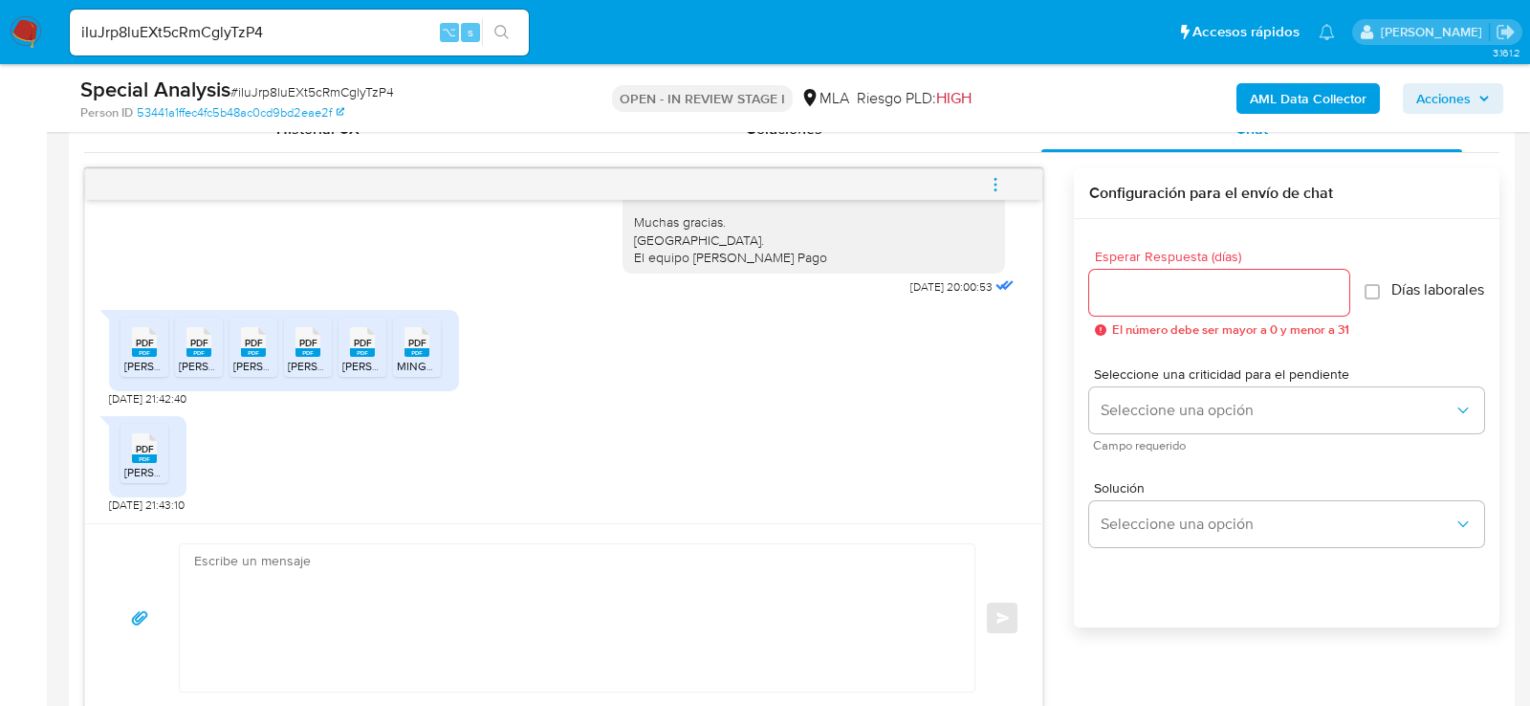
scroll to position [968, 0]
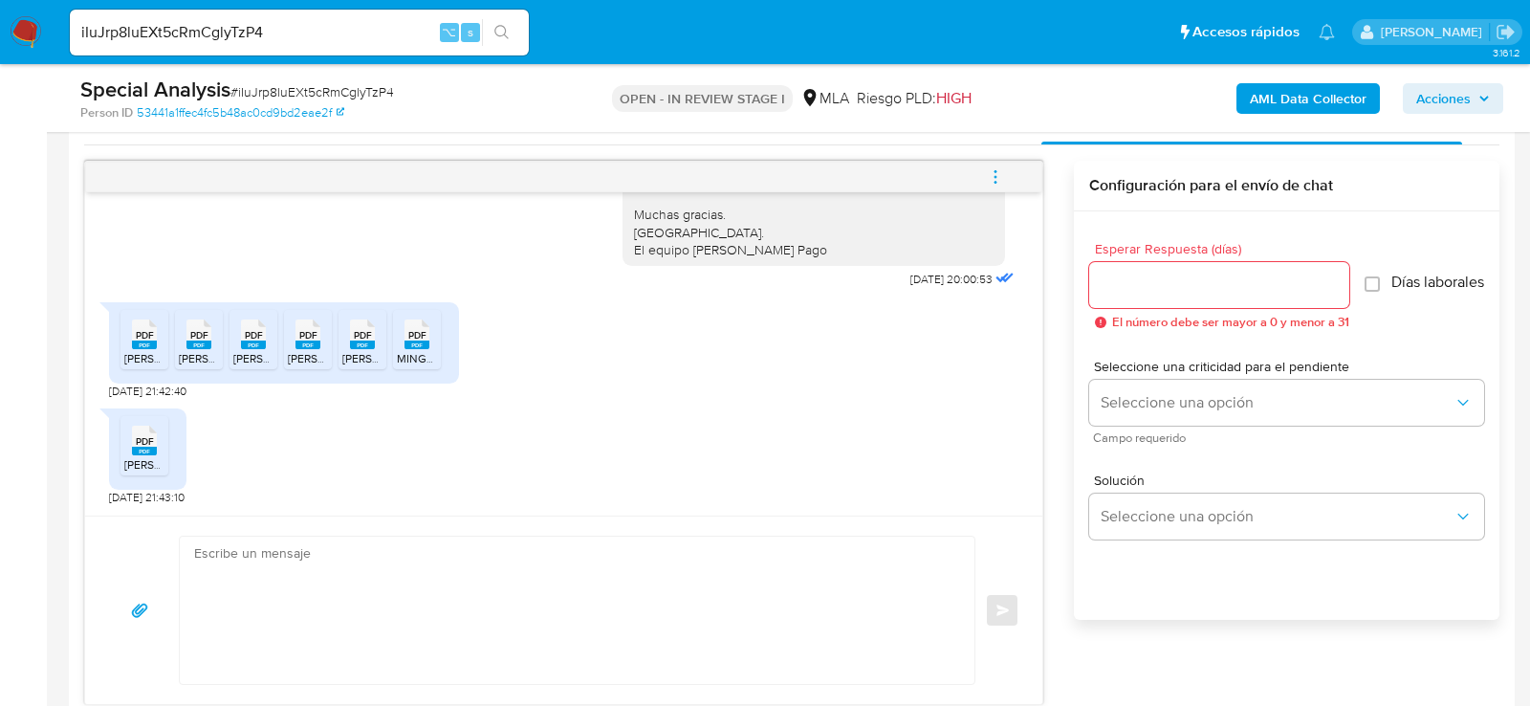
click at [543, 610] on textarea at bounding box center [572, 610] width 756 height 147
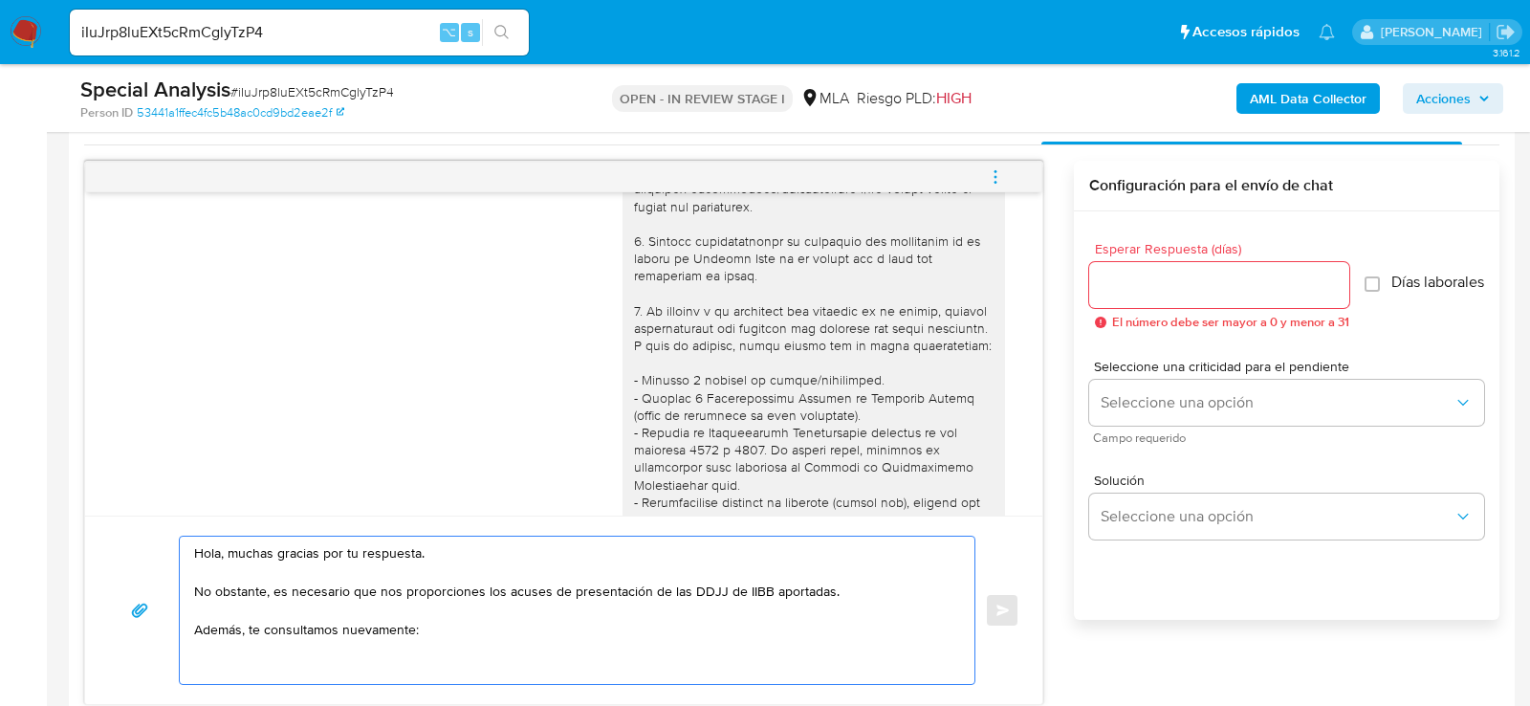
scroll to position [78, 0]
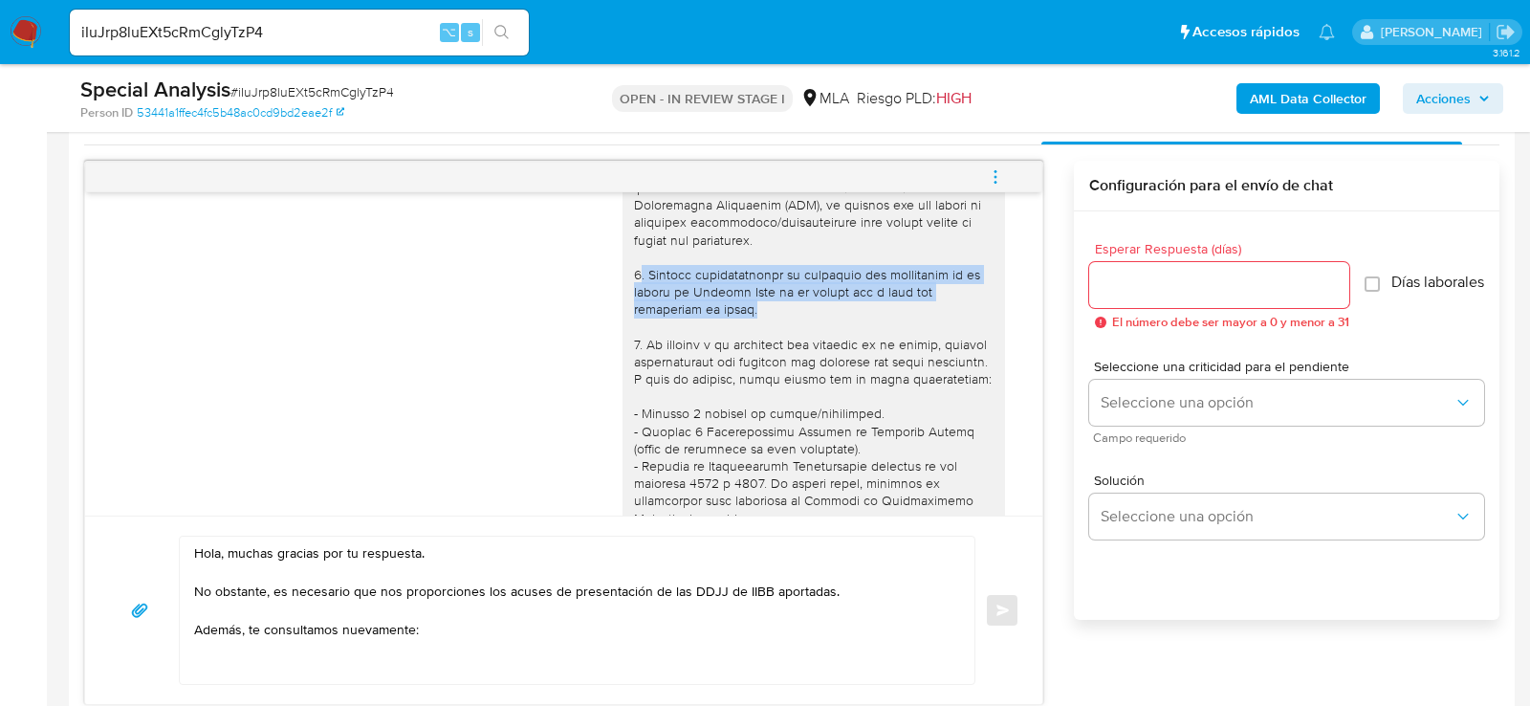
drag, startPoint x: 636, startPoint y: 271, endPoint x: 765, endPoint y: 302, distance: 132.9
click at [765, 302] on div at bounding box center [814, 640] width 360 height 992
click at [764, 302] on div at bounding box center [814, 640] width 360 height 992
drag, startPoint x: 758, startPoint y: 313, endPoint x: 607, endPoint y: 271, distance: 156.9
click at [607, 271] on div "17/09/2025 14:50:40" at bounding box center [564, 646] width 910 height 1047
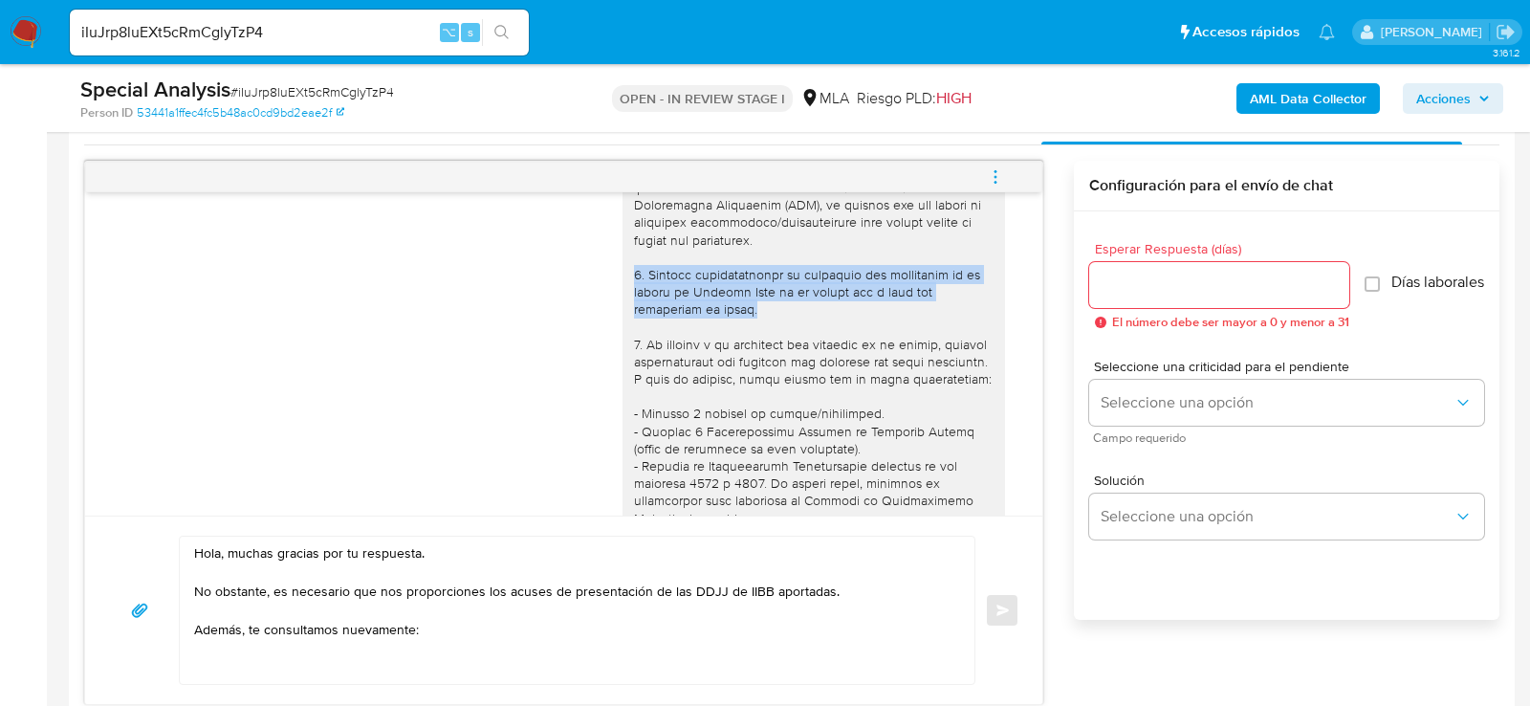
copy div "1. Informa detalladamente la actividad que realizaste en tu cuenta de Mercado P…"
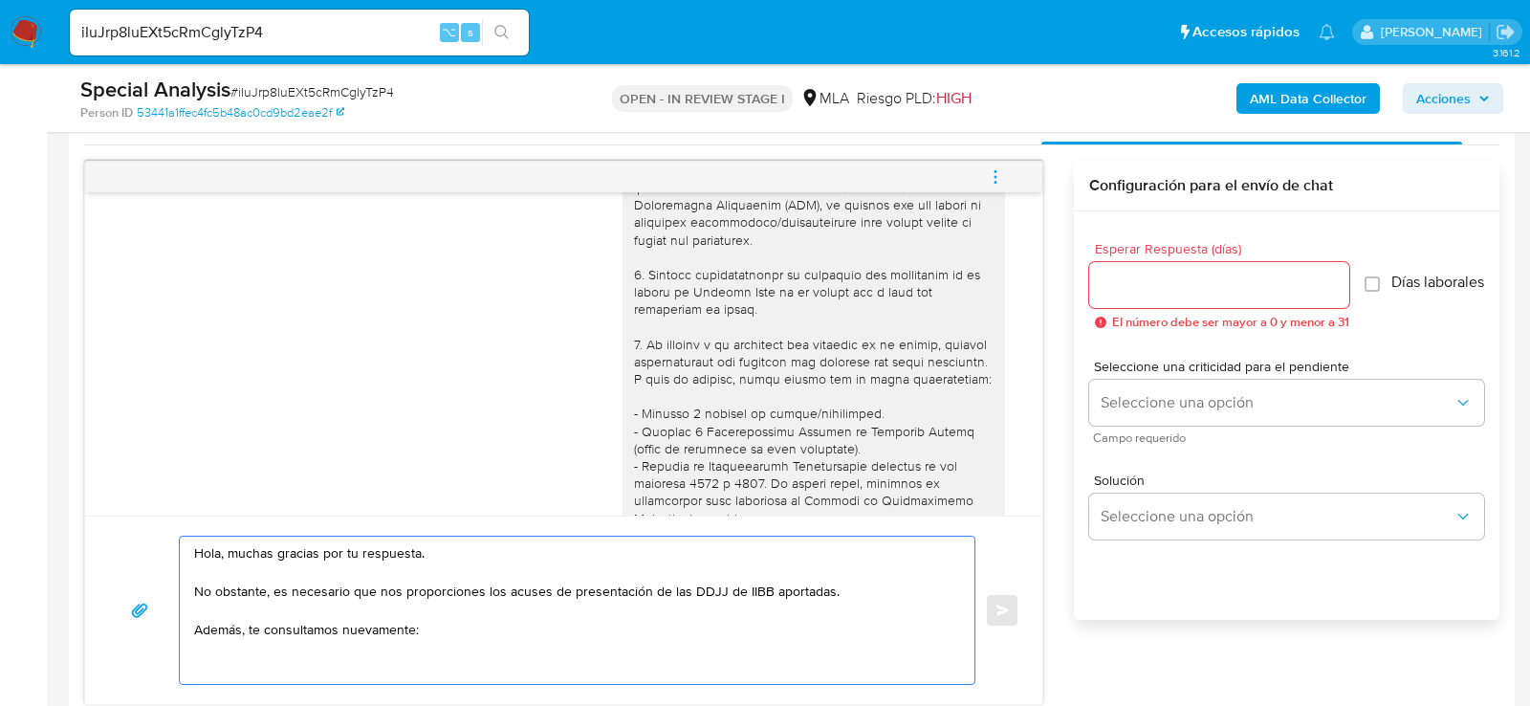
click at [347, 666] on textarea "Hola, muchas gracias por tu respuesta. No obstante, es necesario que nos propor…" at bounding box center [572, 610] width 756 height 147
paste textarea "1. Informa detalladamente la actividad que realizaste en tu cuenta de Mercado P…"
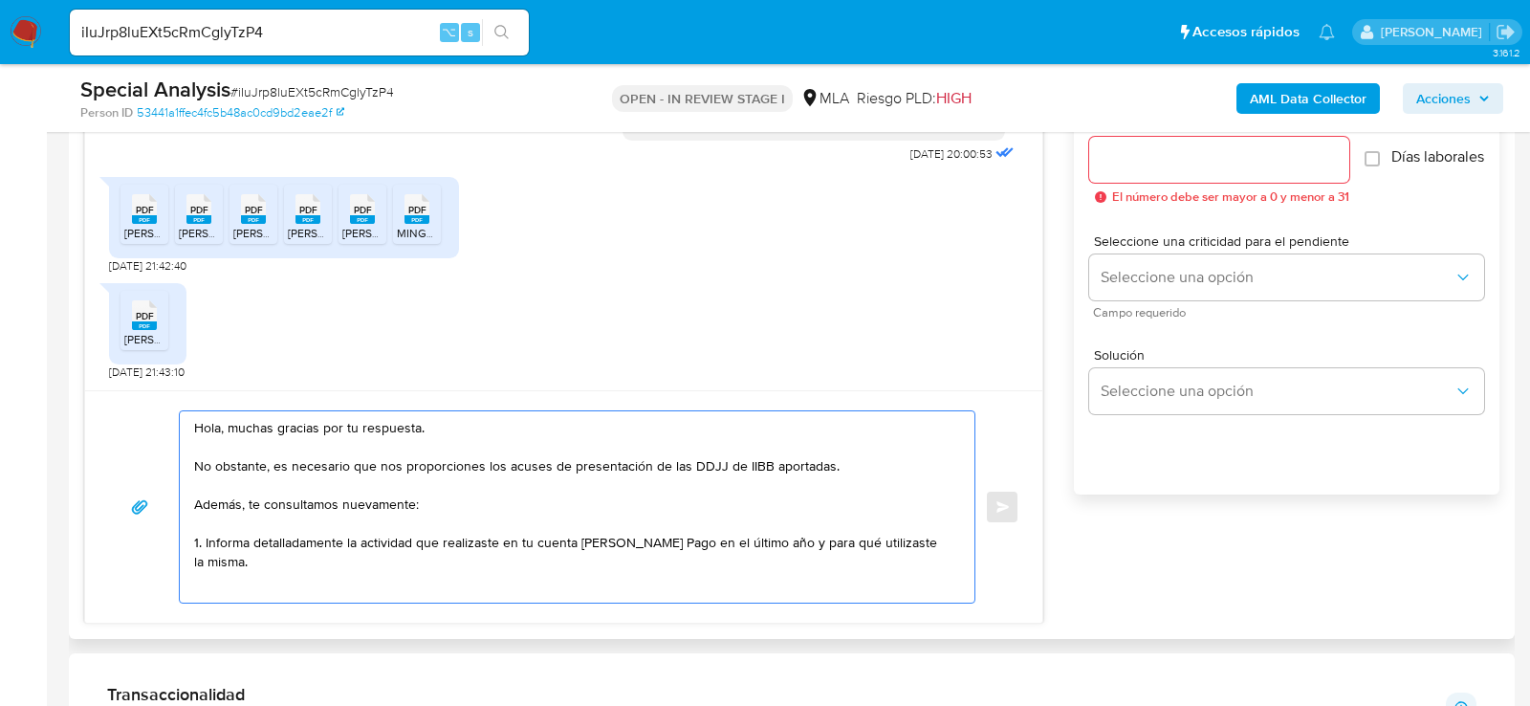
scroll to position [1100, 0]
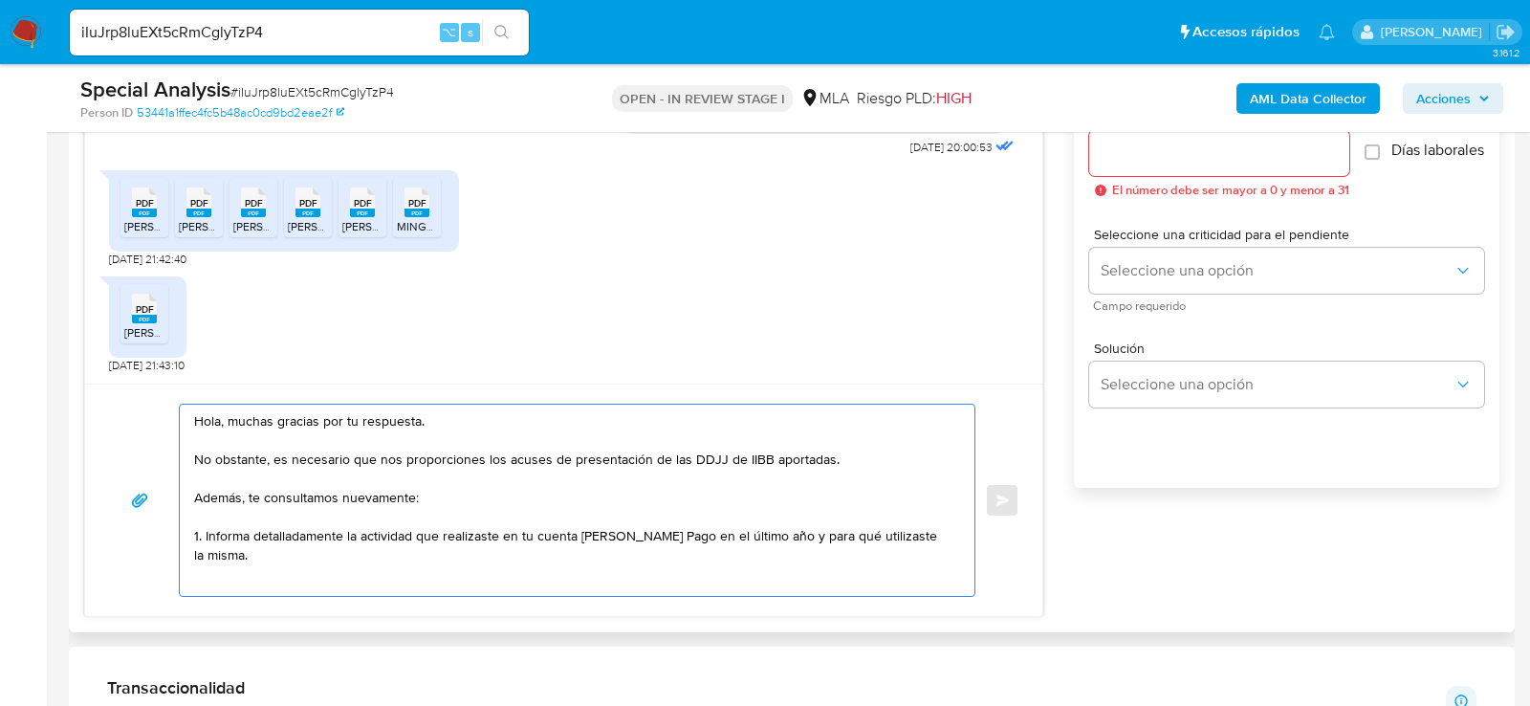
paste textarea "3. Proporciona el vínculo con las siguientes contrapartes con las que operaste,…"
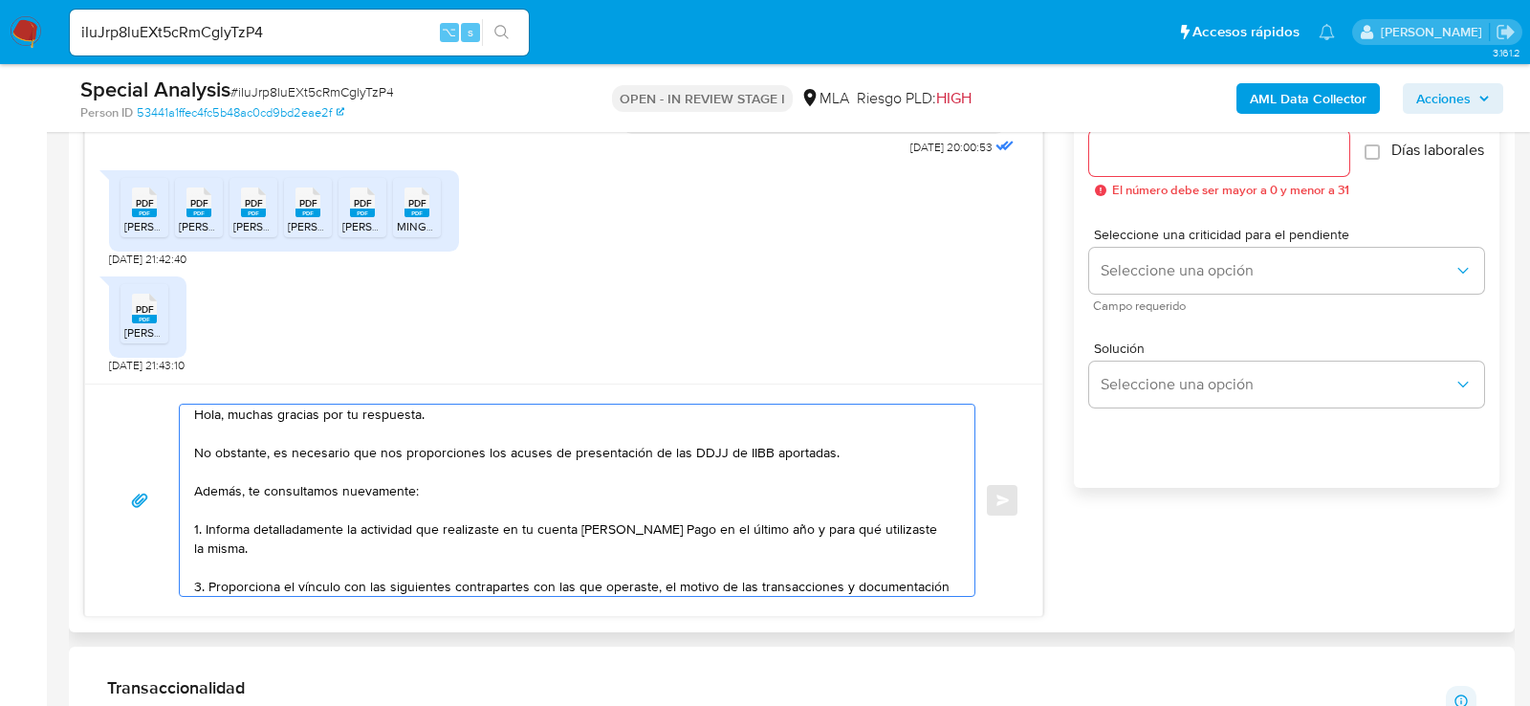
click at [201, 579] on textarea "Hola, muchas gracias por tu respuesta. No obstante, es necesario que nos propor…" at bounding box center [572, 500] width 756 height 191
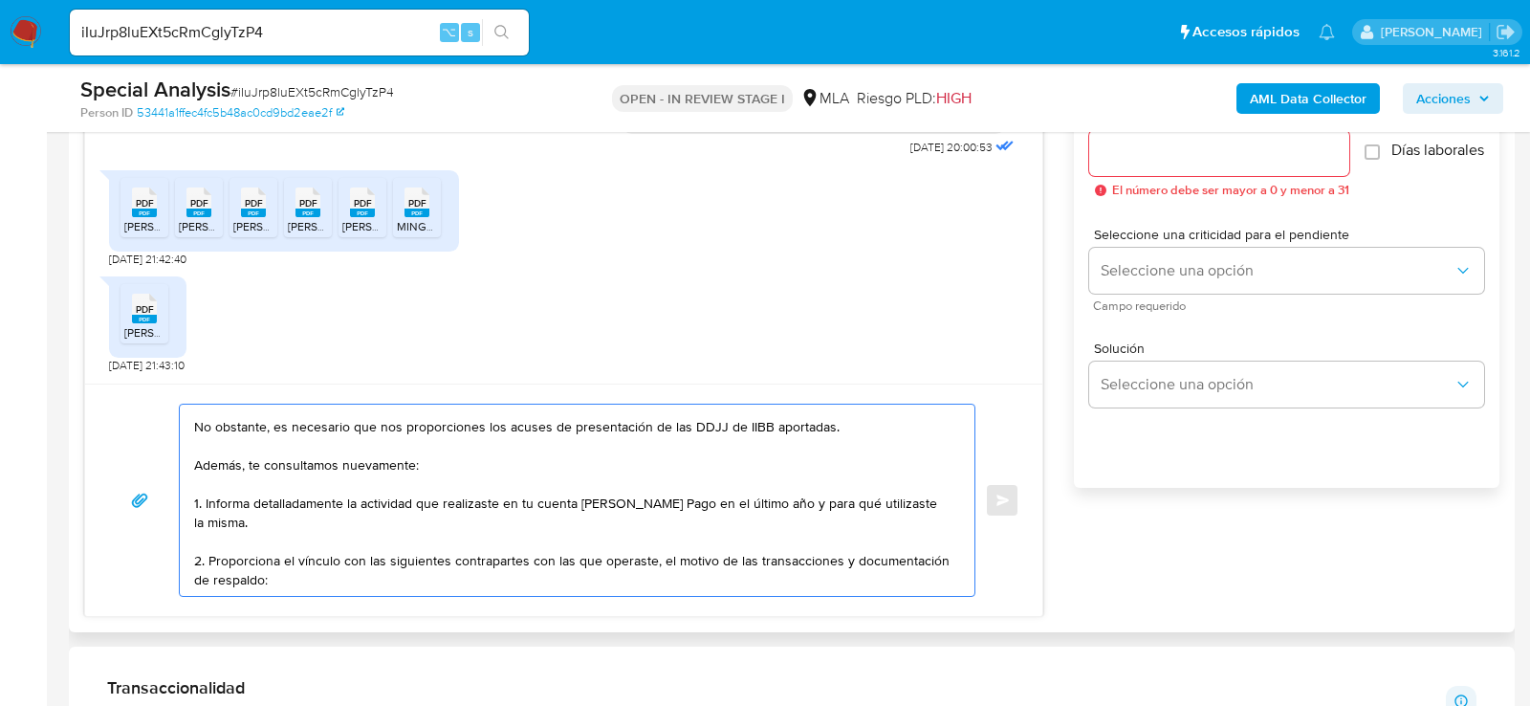
click at [416, 575] on textarea "Hola, muchas gracias por tu respuesta. No obstante, es necesario que nos propor…" at bounding box center [572, 500] width 756 height 191
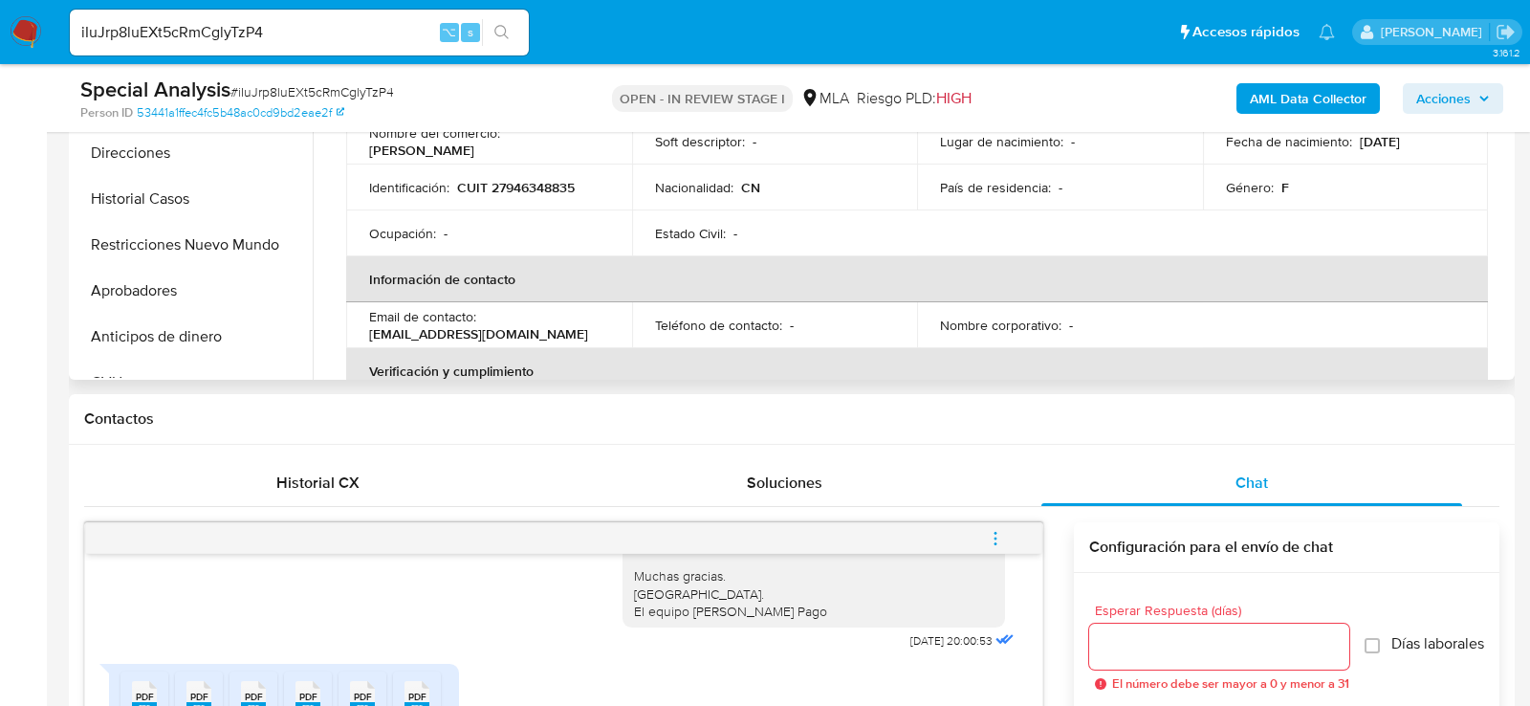
scroll to position [601, 0]
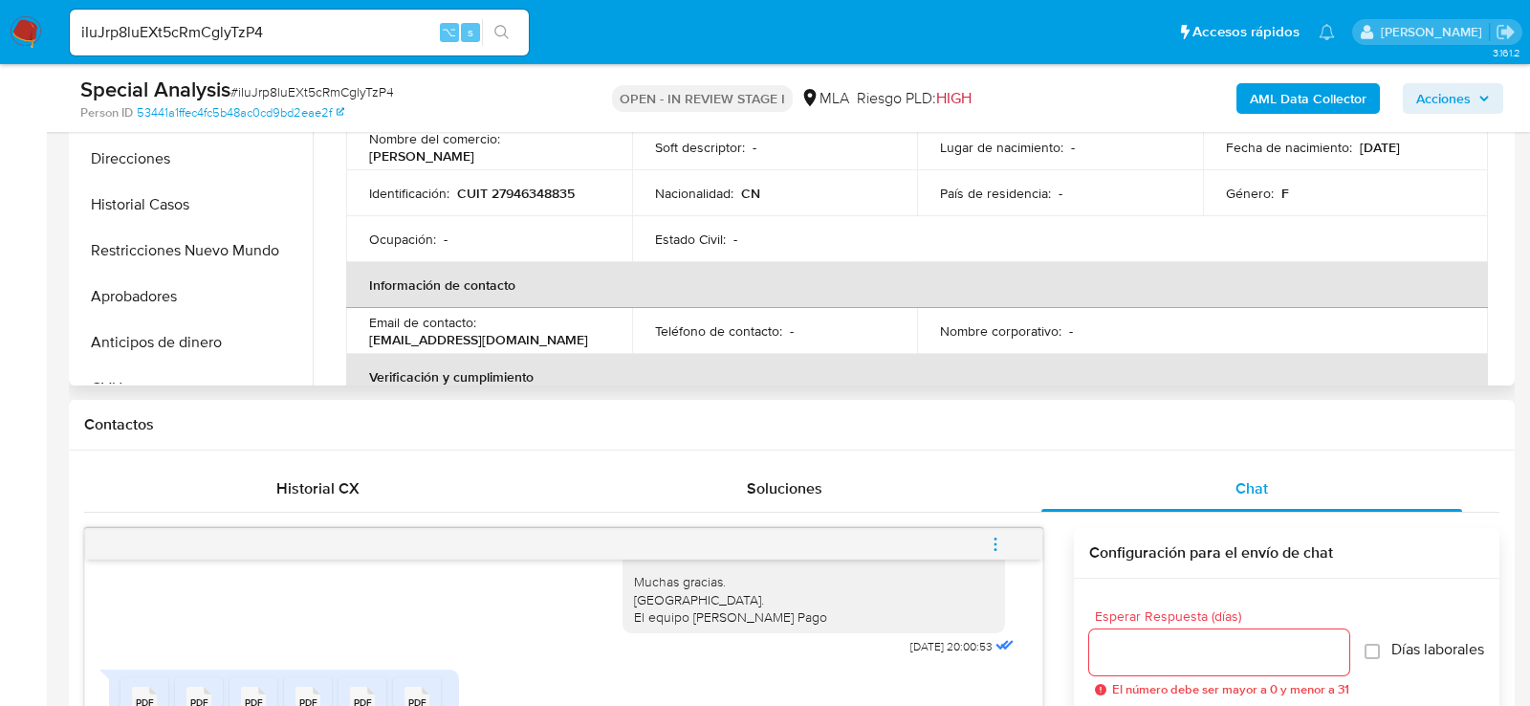
click at [515, 201] on td "Identificación : CUIT 27946348835" at bounding box center [489, 193] width 286 height 46
click at [515, 191] on p "CUIT 27946348835" at bounding box center [516, 193] width 118 height 17
copy p "27946348835"
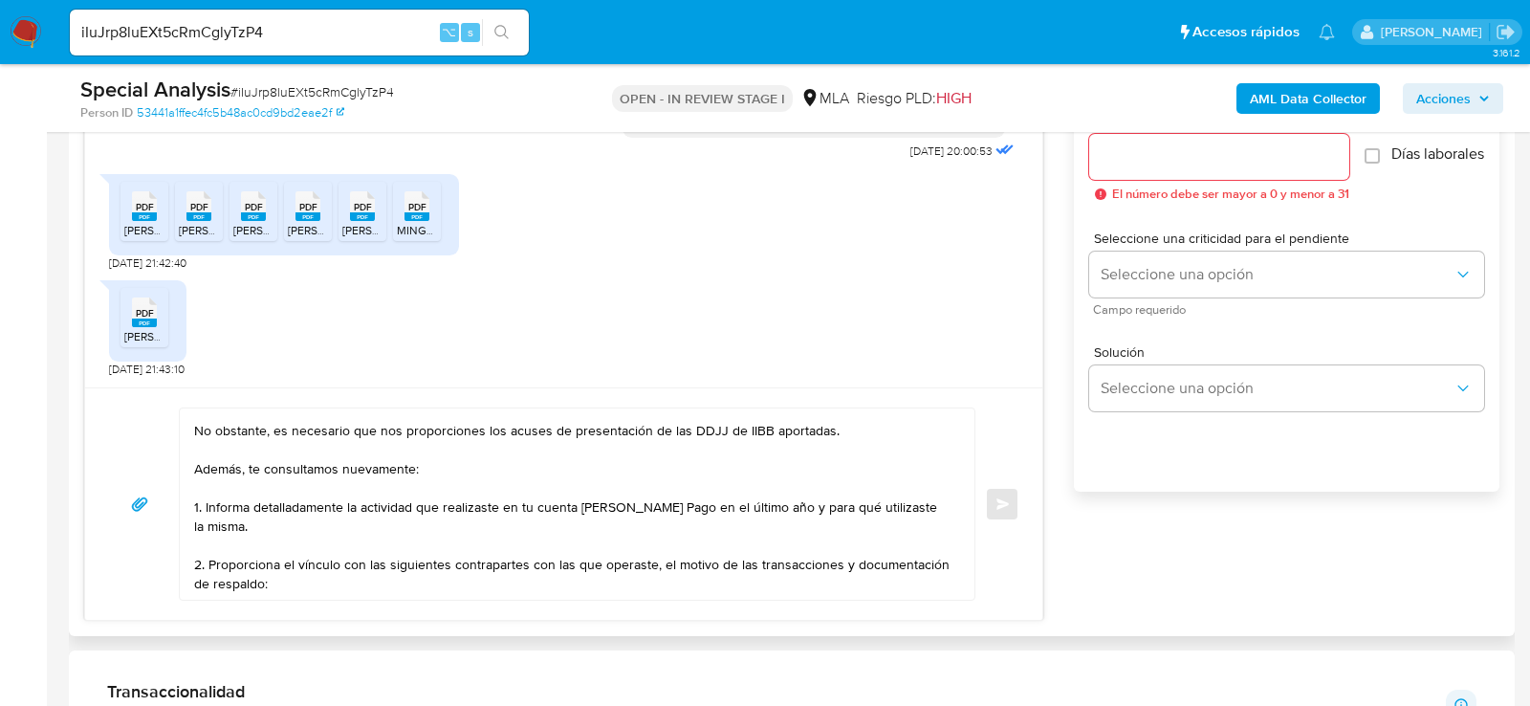
scroll to position [1117, 0]
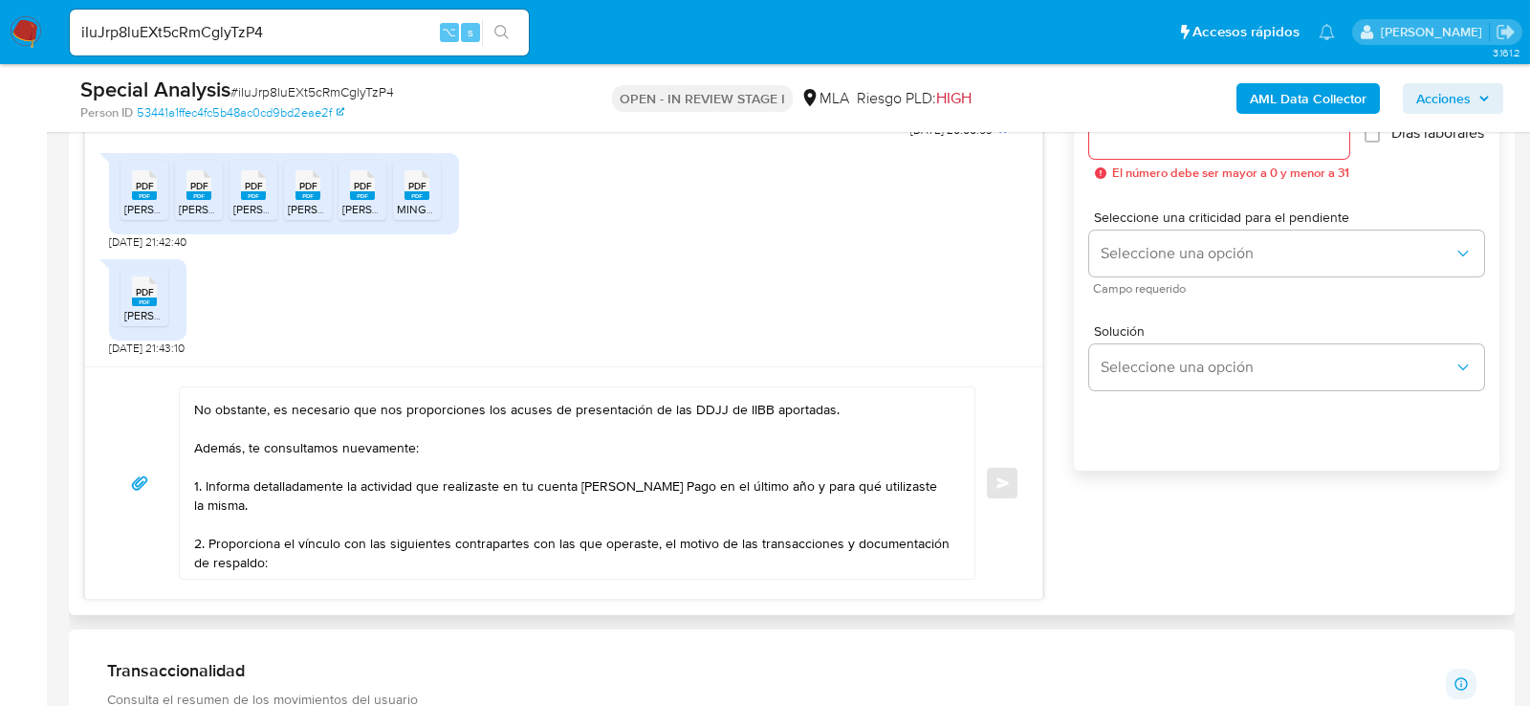
click at [433, 559] on textarea "Hola, muchas gracias por tu respuesta. No obstante, es necesario que nos propor…" at bounding box center [572, 482] width 756 height 191
paste textarea "Walter Alejandro Jaureguiber"
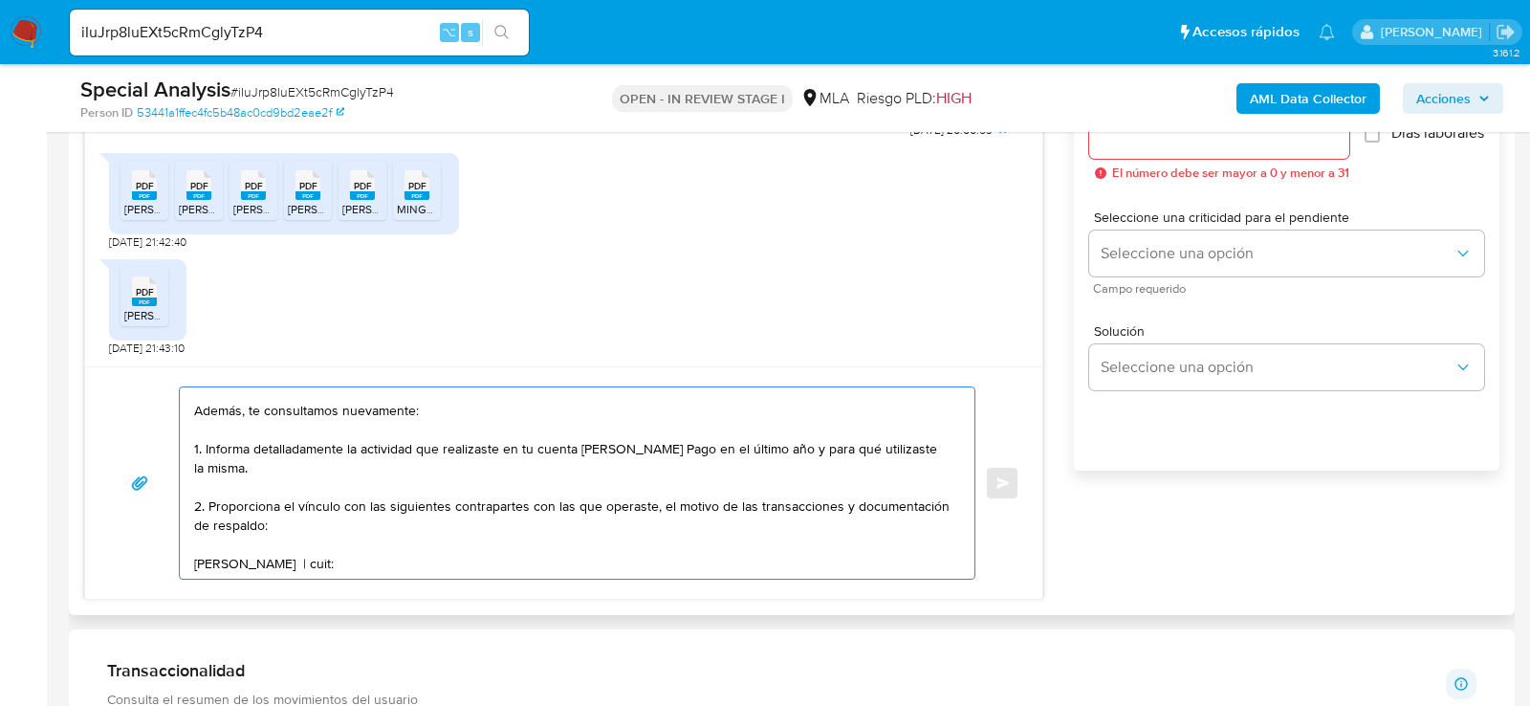
paste textarea "20287094885"
paste textarea "GOFFIN MARTINOVICH OSCAR PABLO"
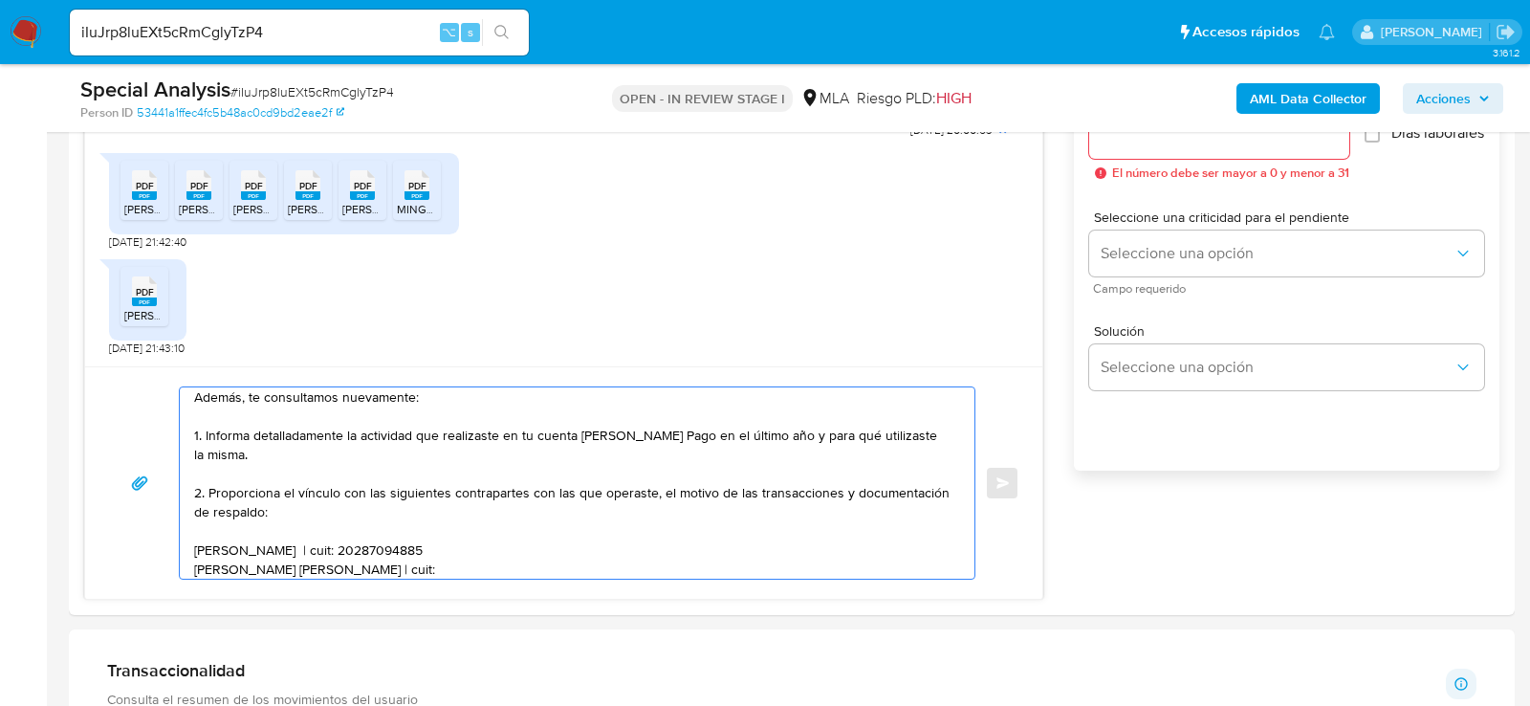
paste textarea "20214825334"
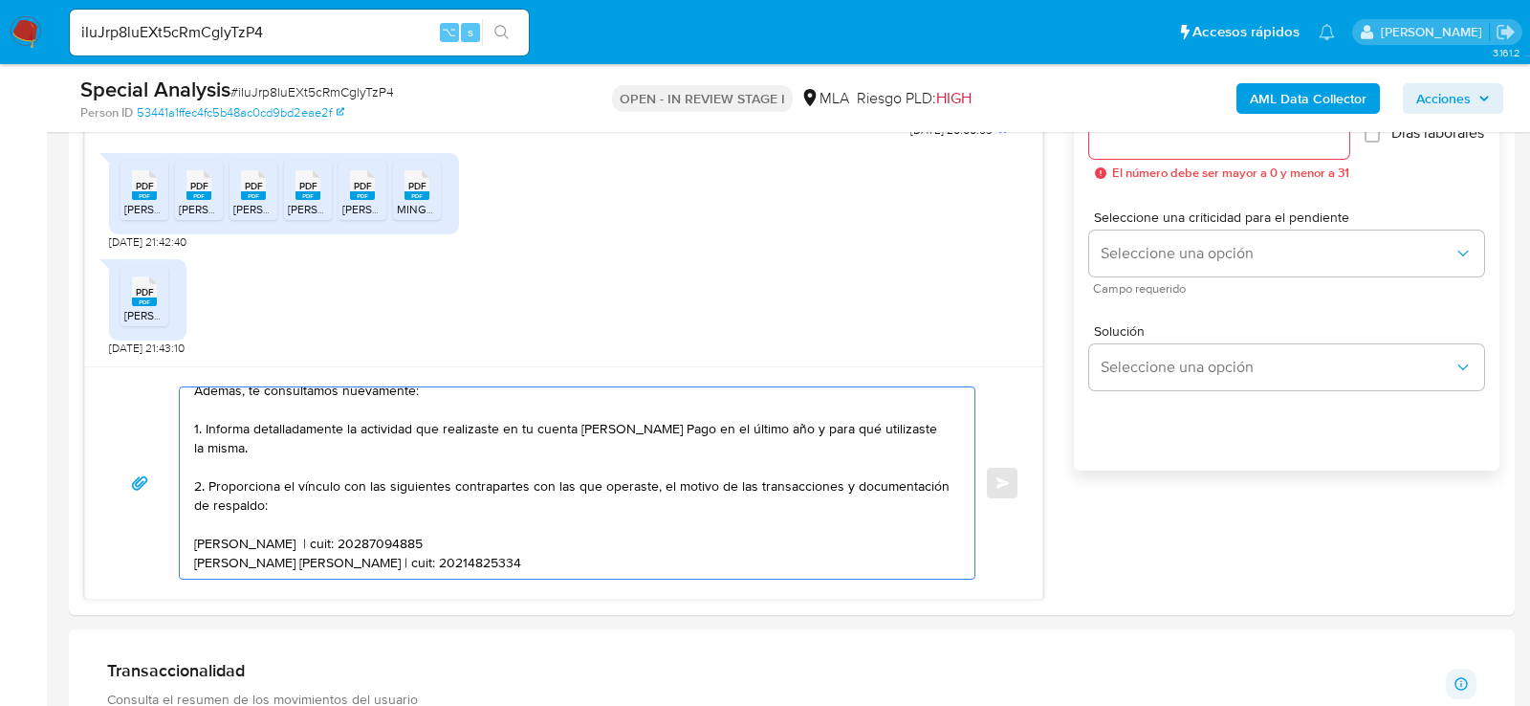
paste textarea "Daniel Hernan Ramirez"
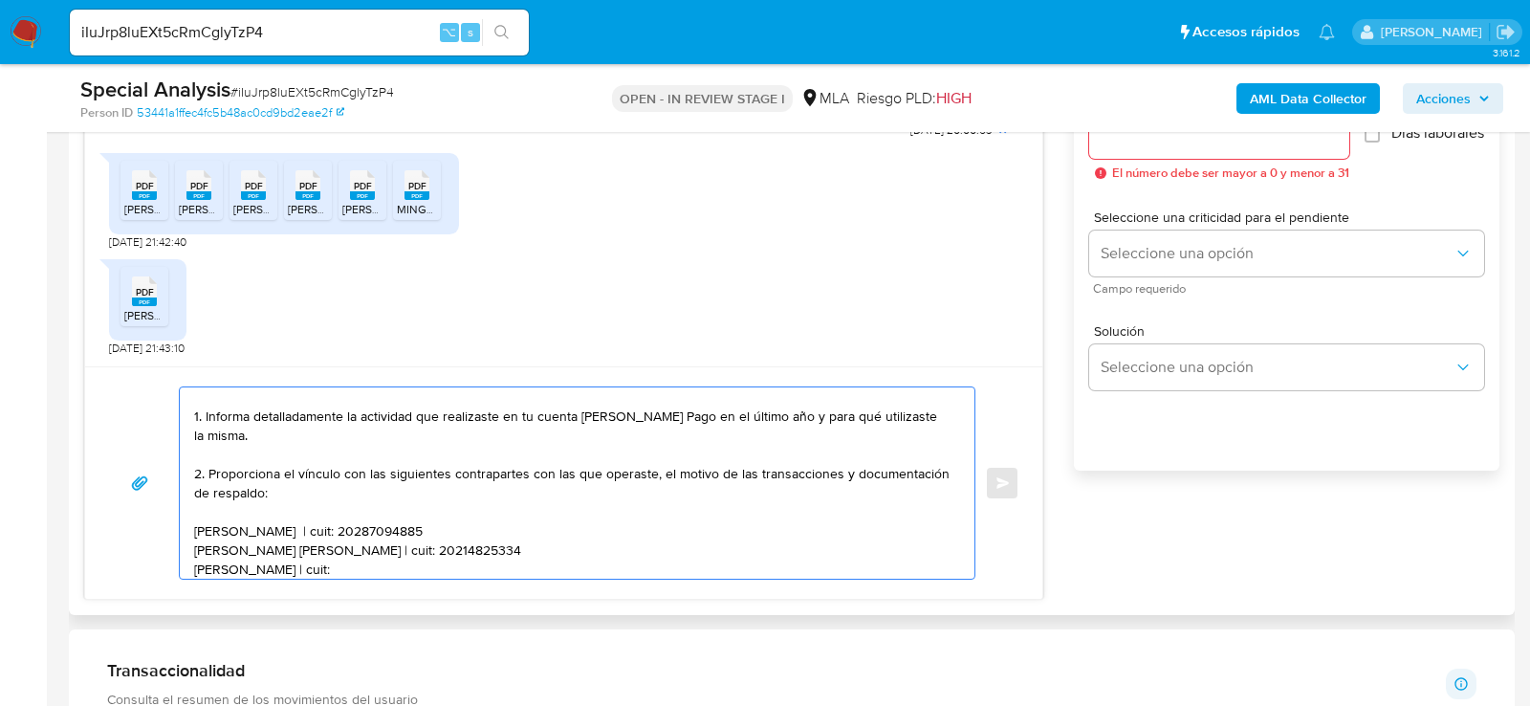
paste textarea "20303126040"
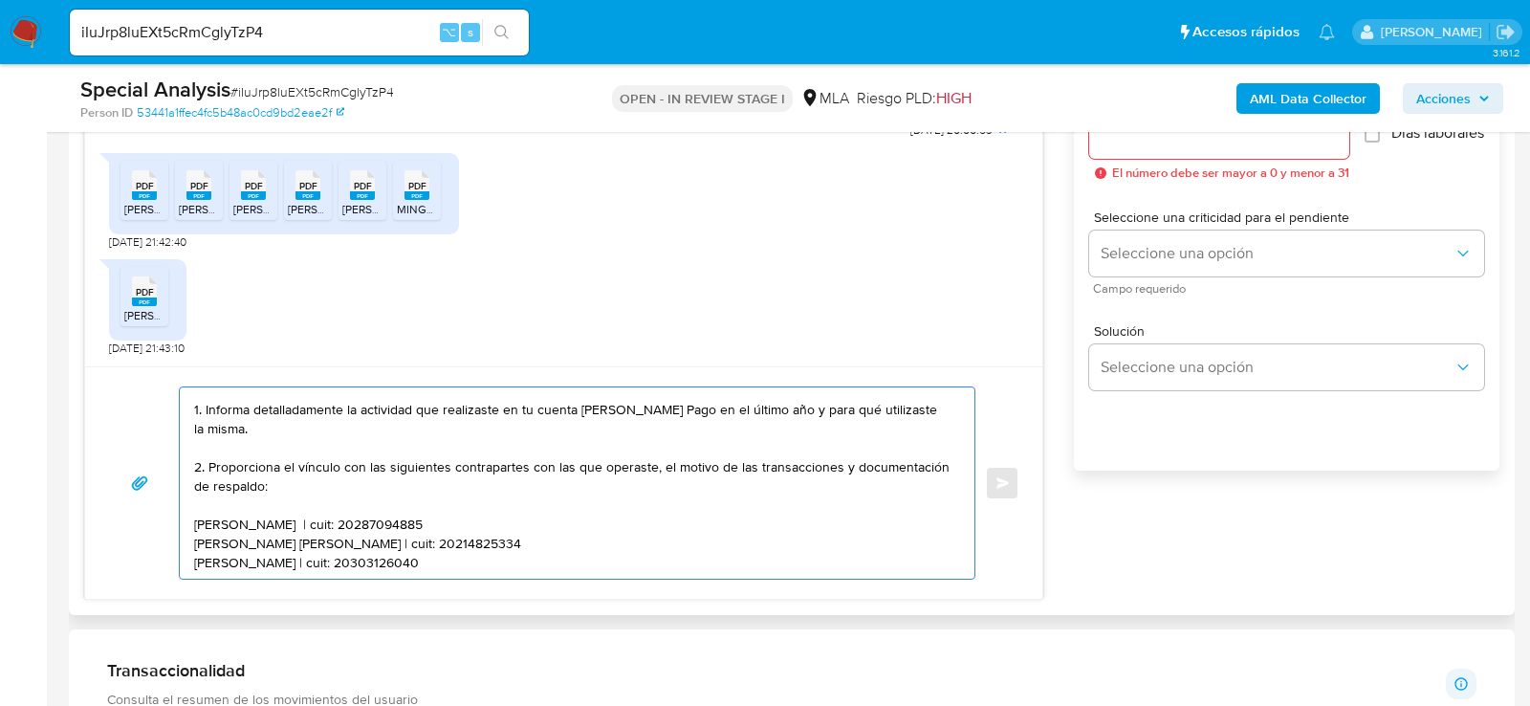
paste textarea "Songjian You"
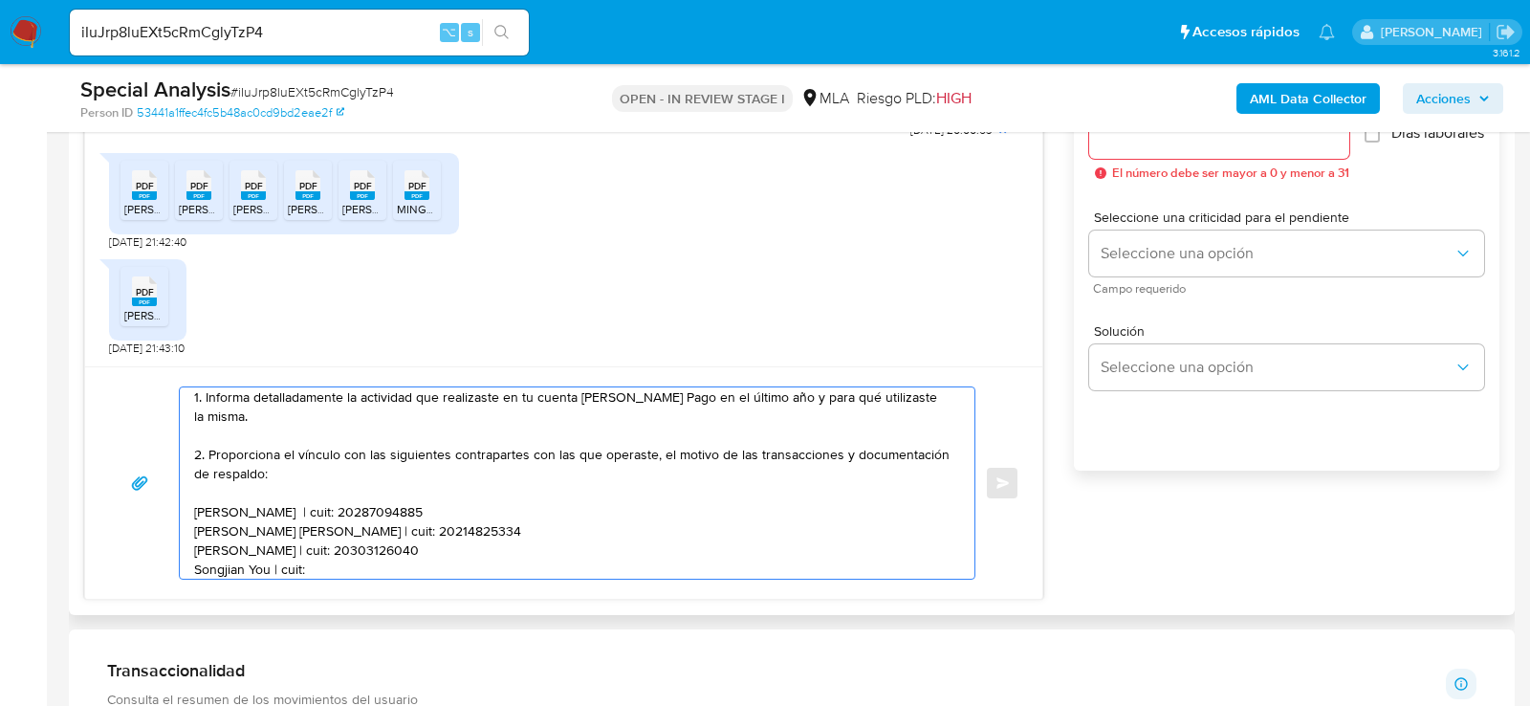
paste textarea "20940184992"
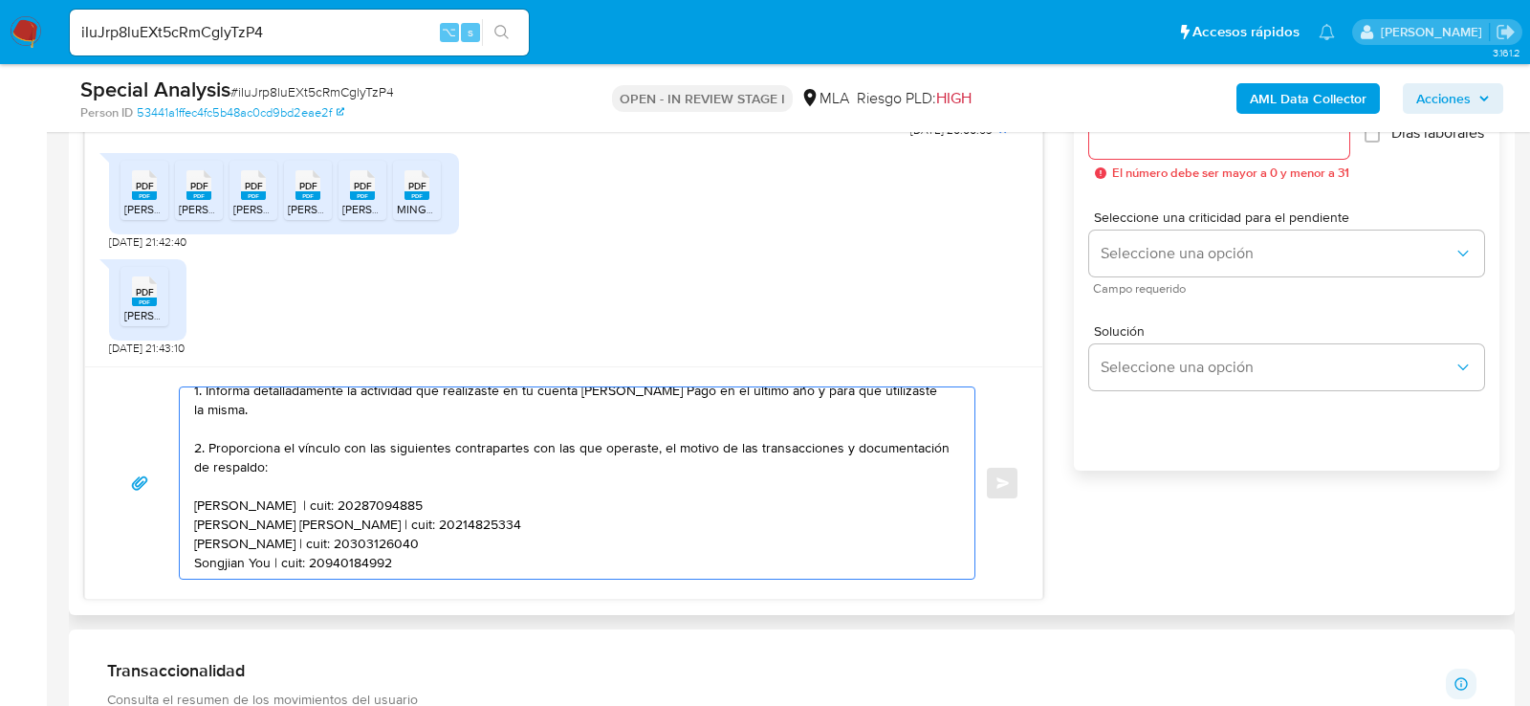
paste textarea "Zurui Huang"
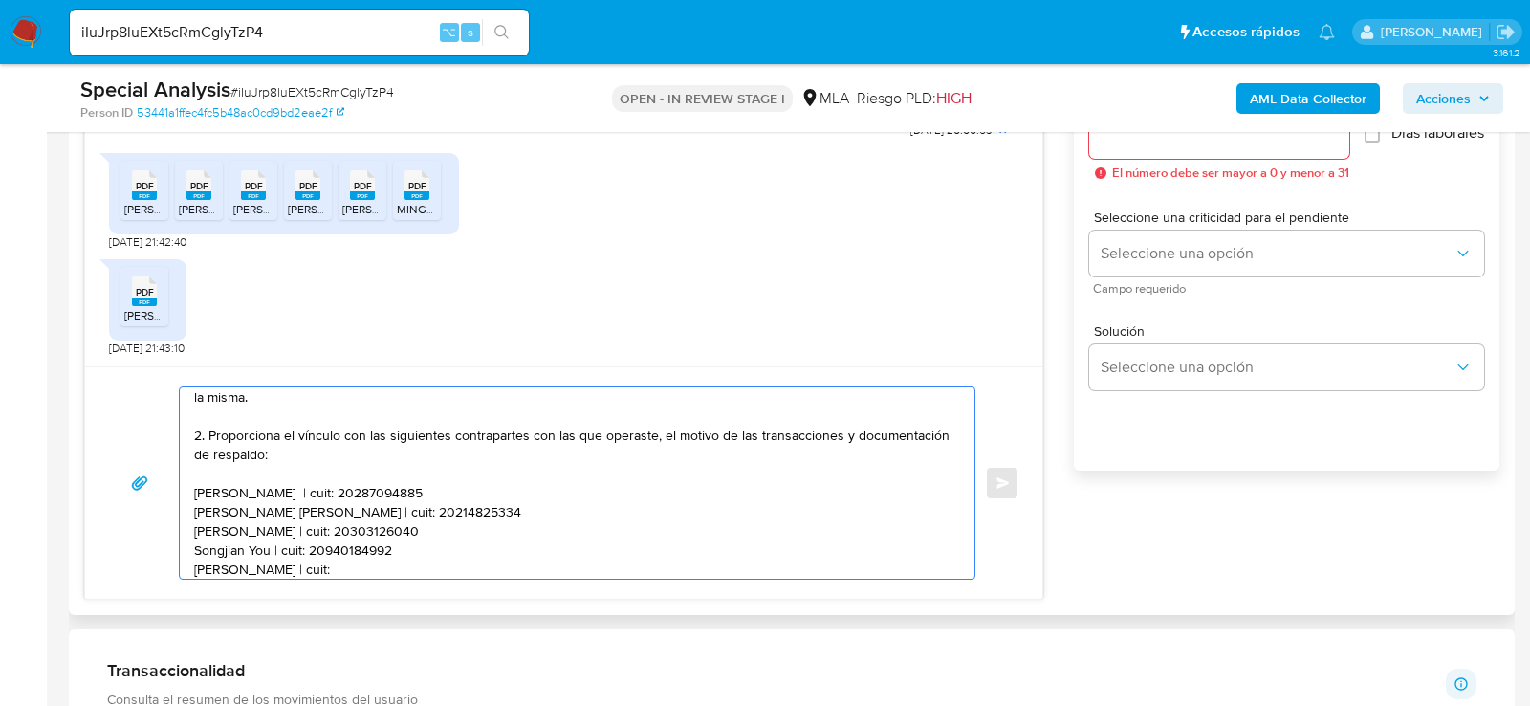
paste textarea "27957061791"
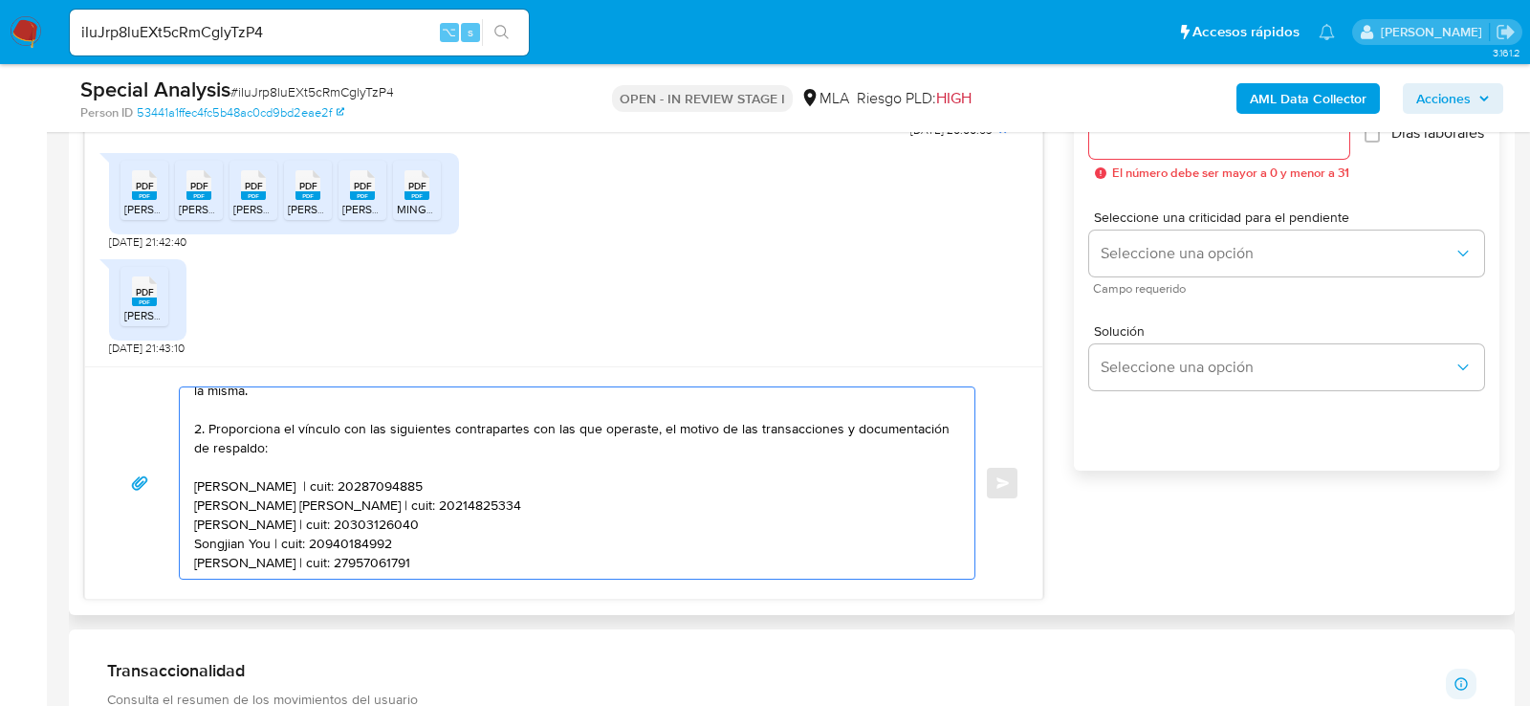
scroll to position [179, 0]
paste textarea "Es importante que sepas que, en caso de no responder a lo solicitado o si lo pr…"
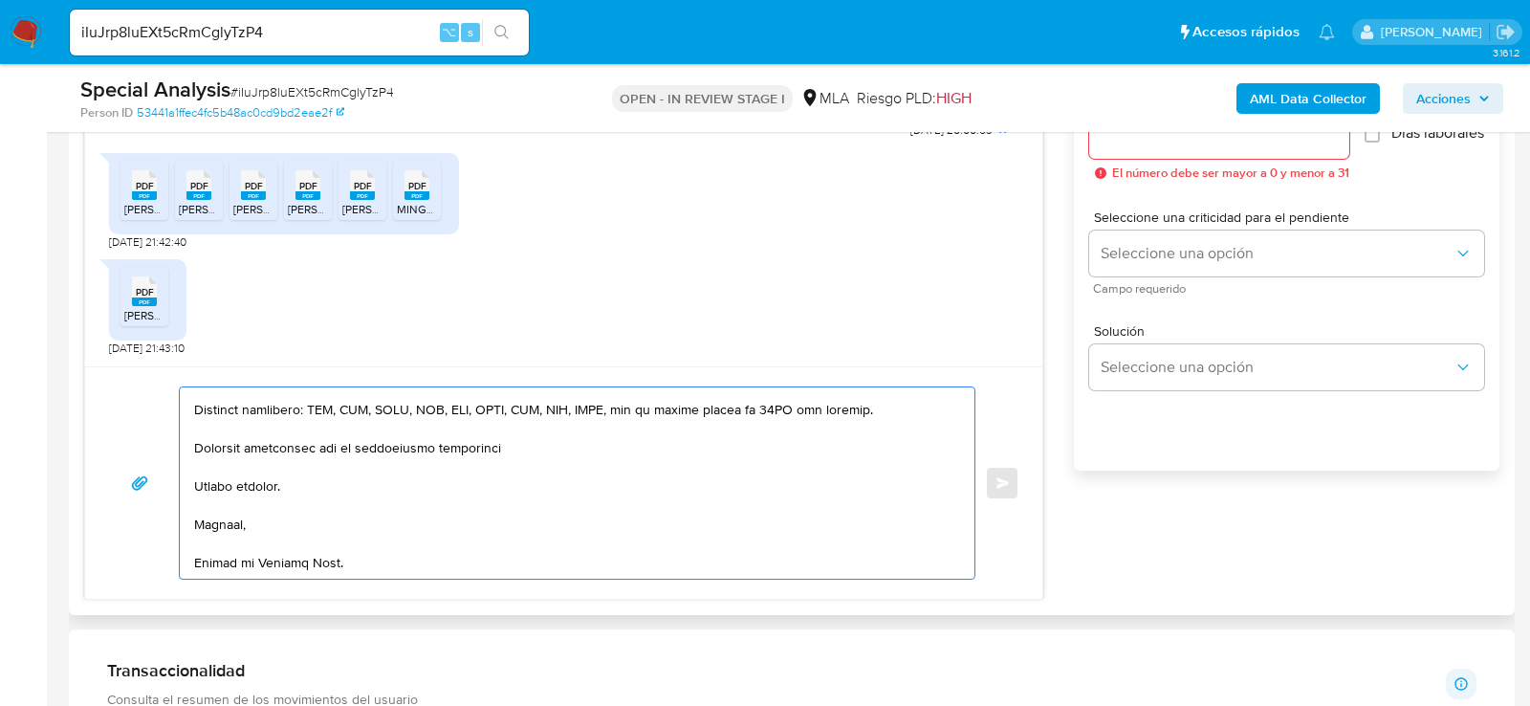
scroll to position [414, 0]
type textarea "Hola, muchas gracias por tu respuesta. No obstante, es necesario que nos propor…"
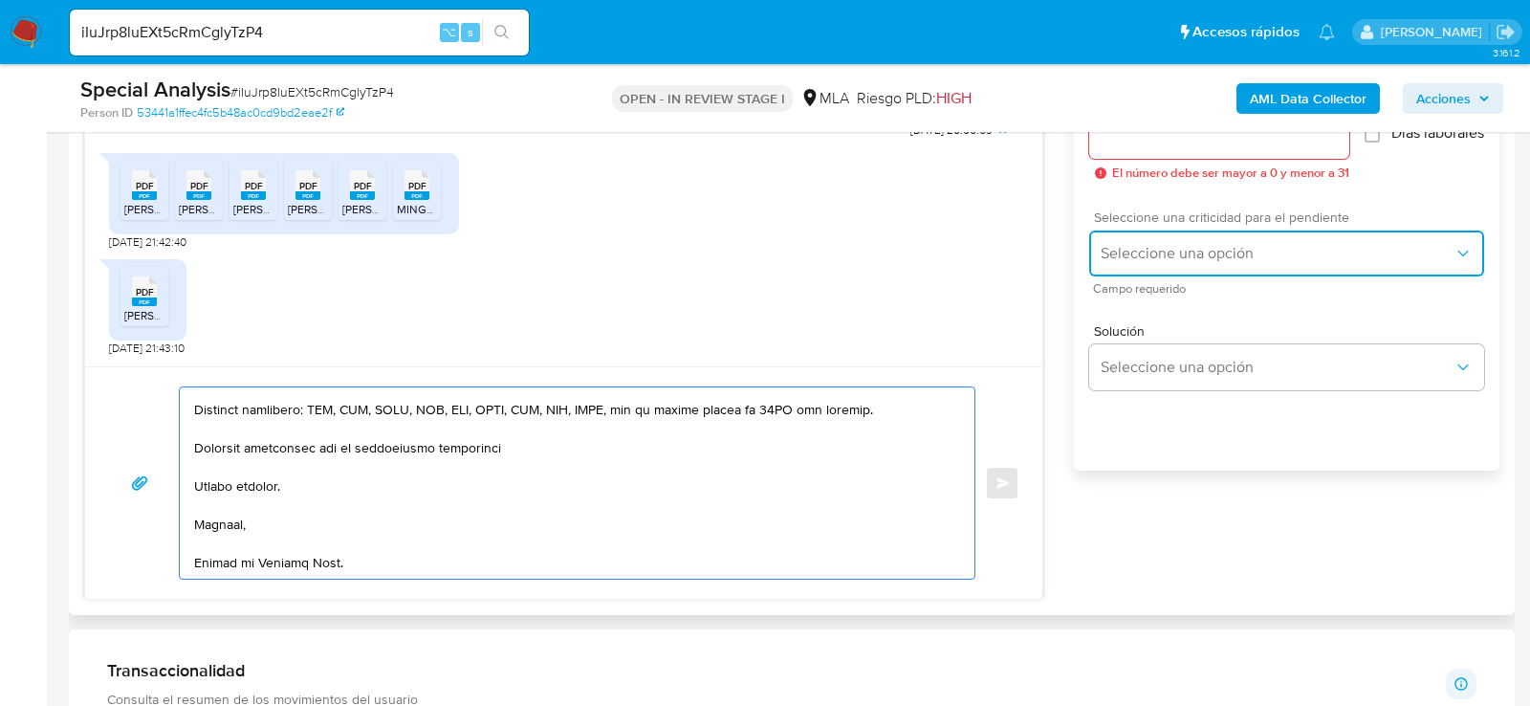
click at [1223, 259] on span "Seleccione una opción" at bounding box center [1277, 253] width 353 height 19
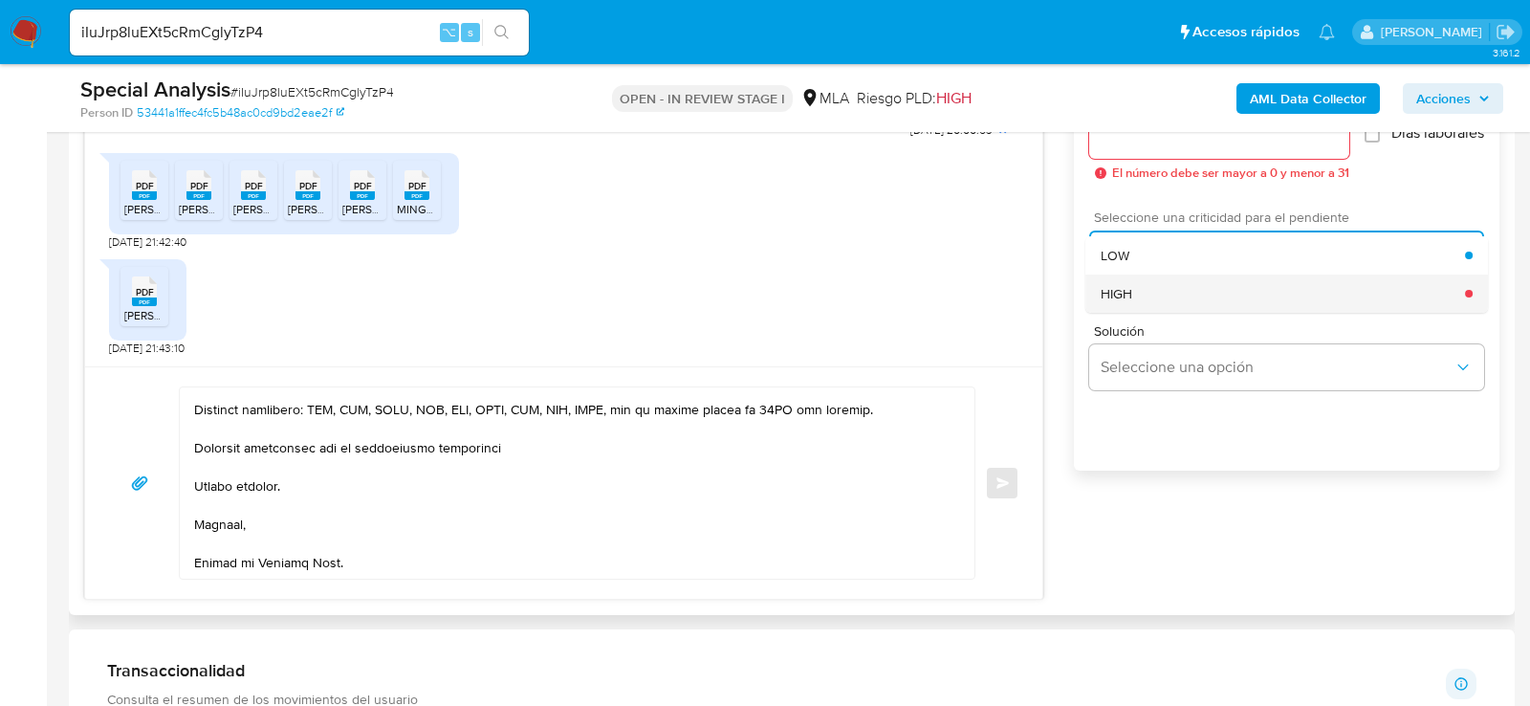
click at [1193, 309] on div "HIGH" at bounding box center [1283, 293] width 364 height 38
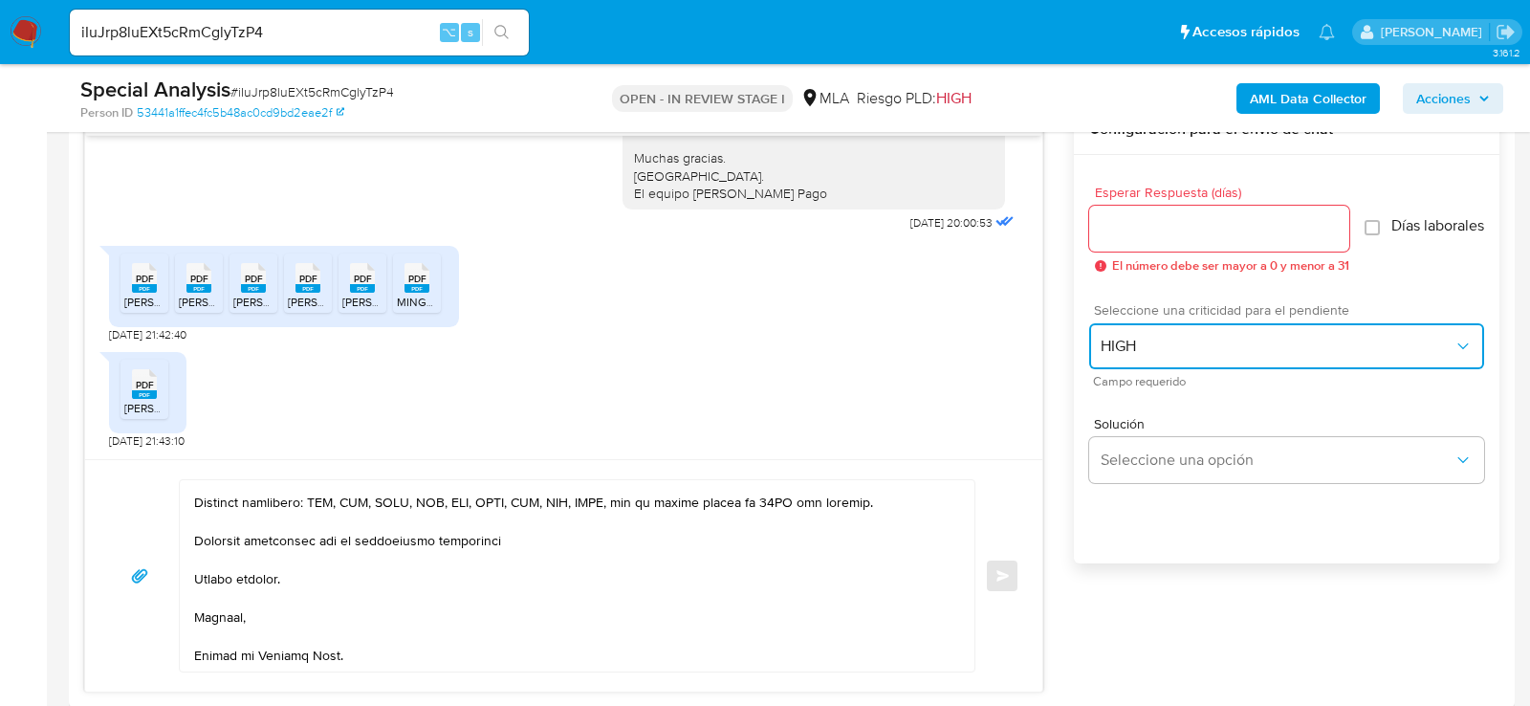
scroll to position [1020, 0]
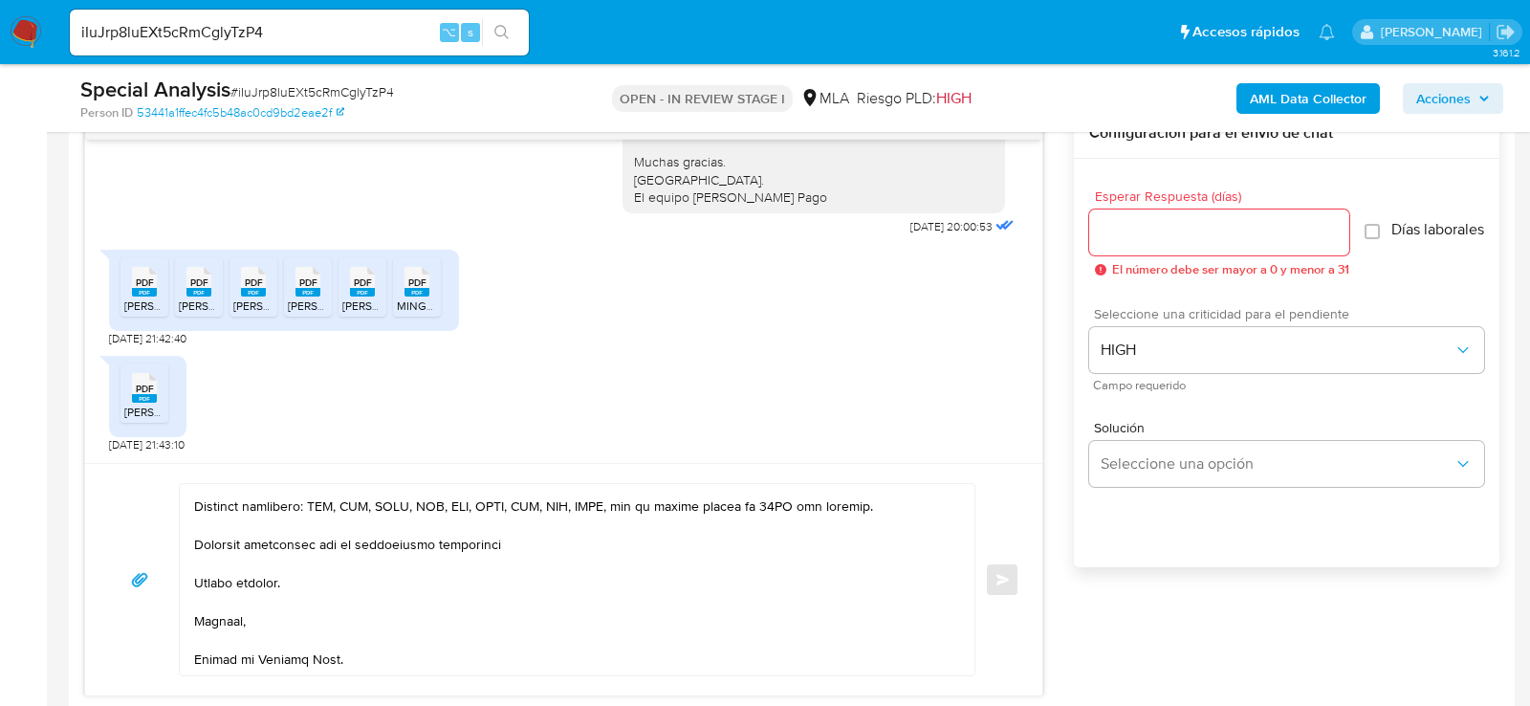
click at [1186, 227] on input "Esperar Respuesta (días)" at bounding box center [1219, 232] width 260 height 25
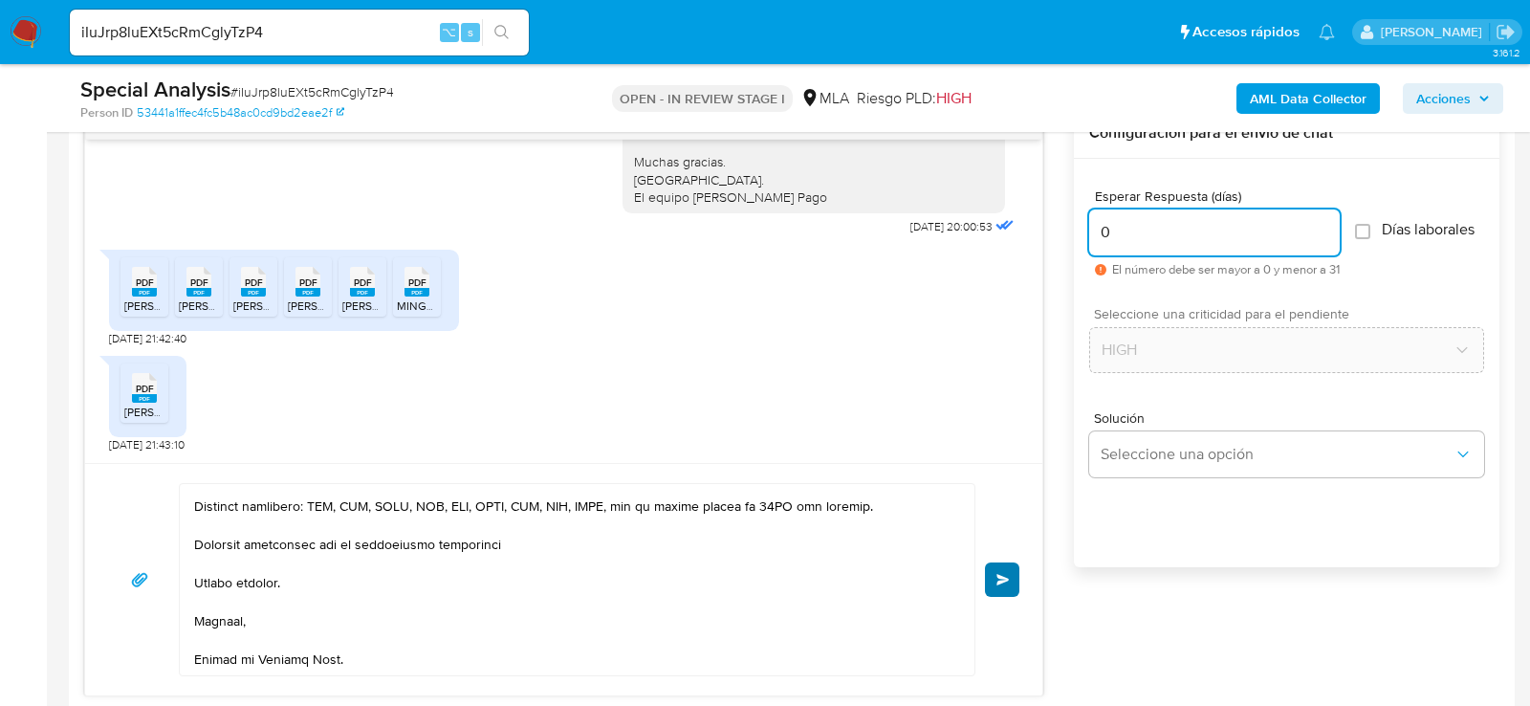
type input "0"
click at [1005, 581] on button "Enviar" at bounding box center [1002, 579] width 34 height 34
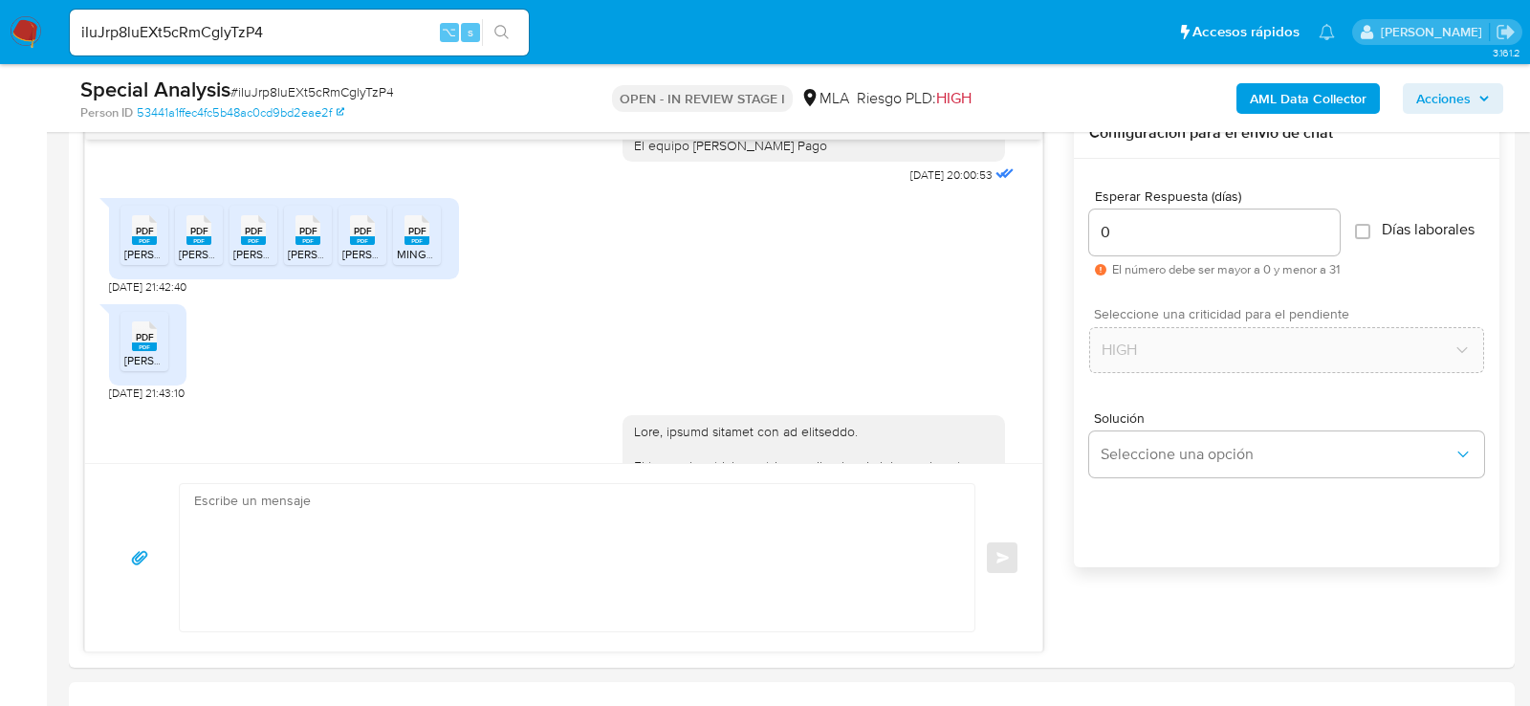
scroll to position [2075, 0]
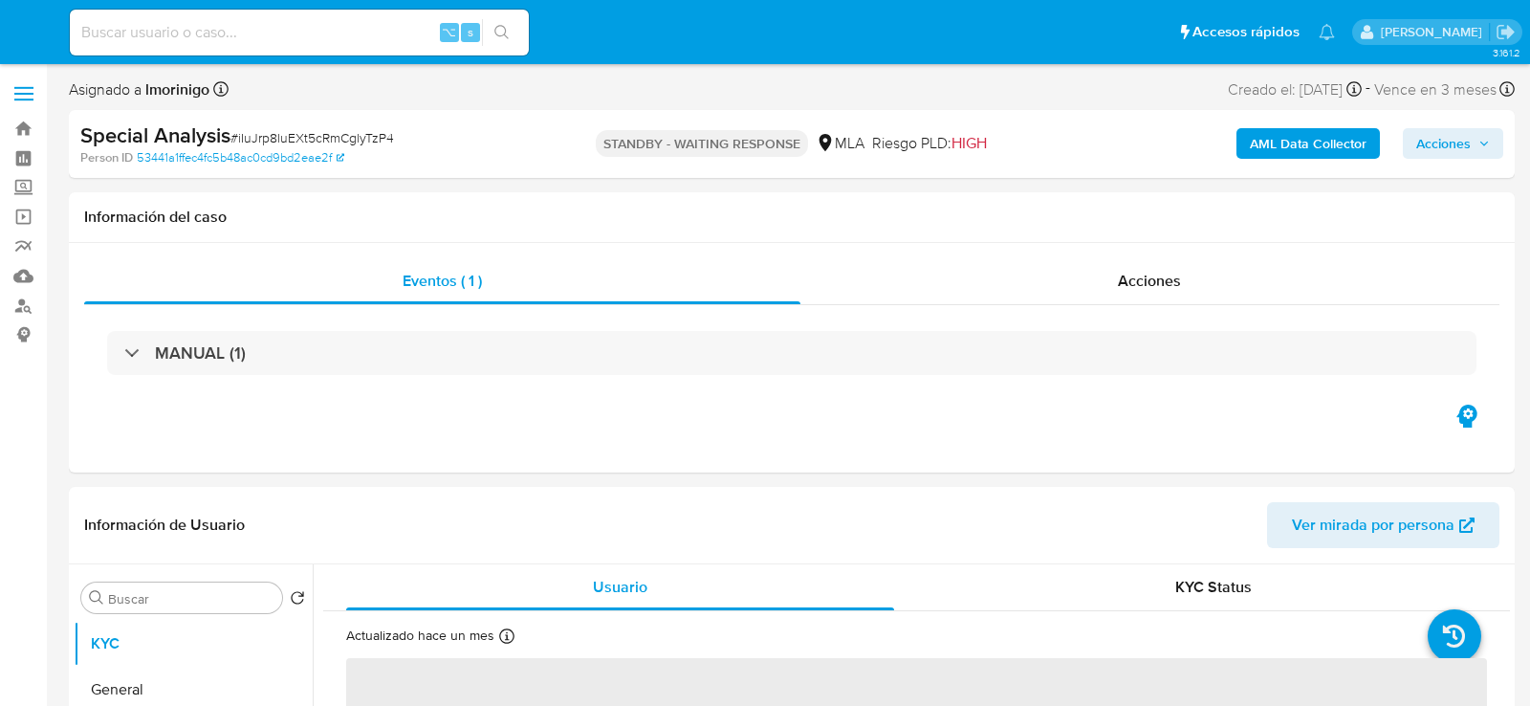
select select "10"
click at [346, 43] on input at bounding box center [299, 32] width 459 height 25
click at [344, 37] on input at bounding box center [299, 32] width 459 height 25
paste input "8at17EwbR4s2DjKl4UYp42dh"
type input "8at17EwbR4s2DjKl4UYp42dh"
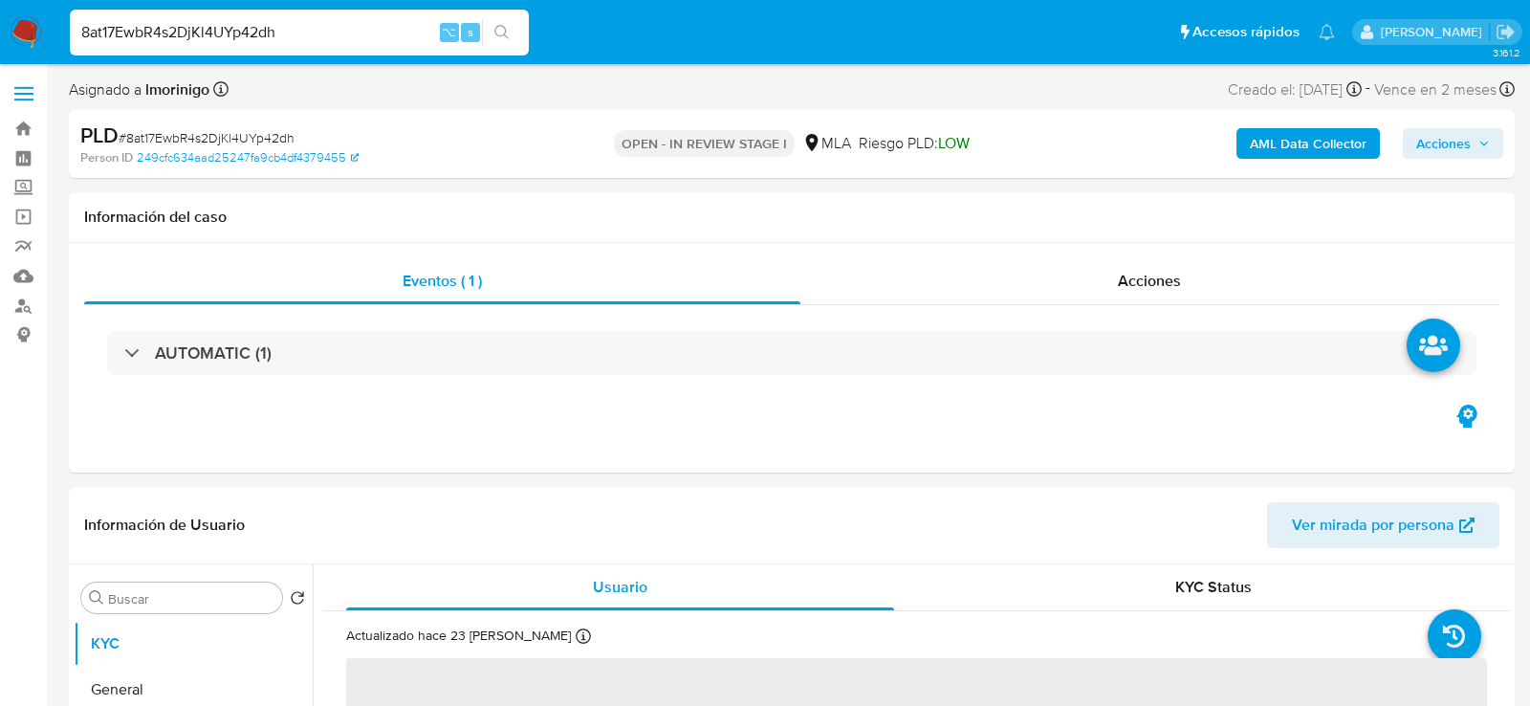
select select "10"
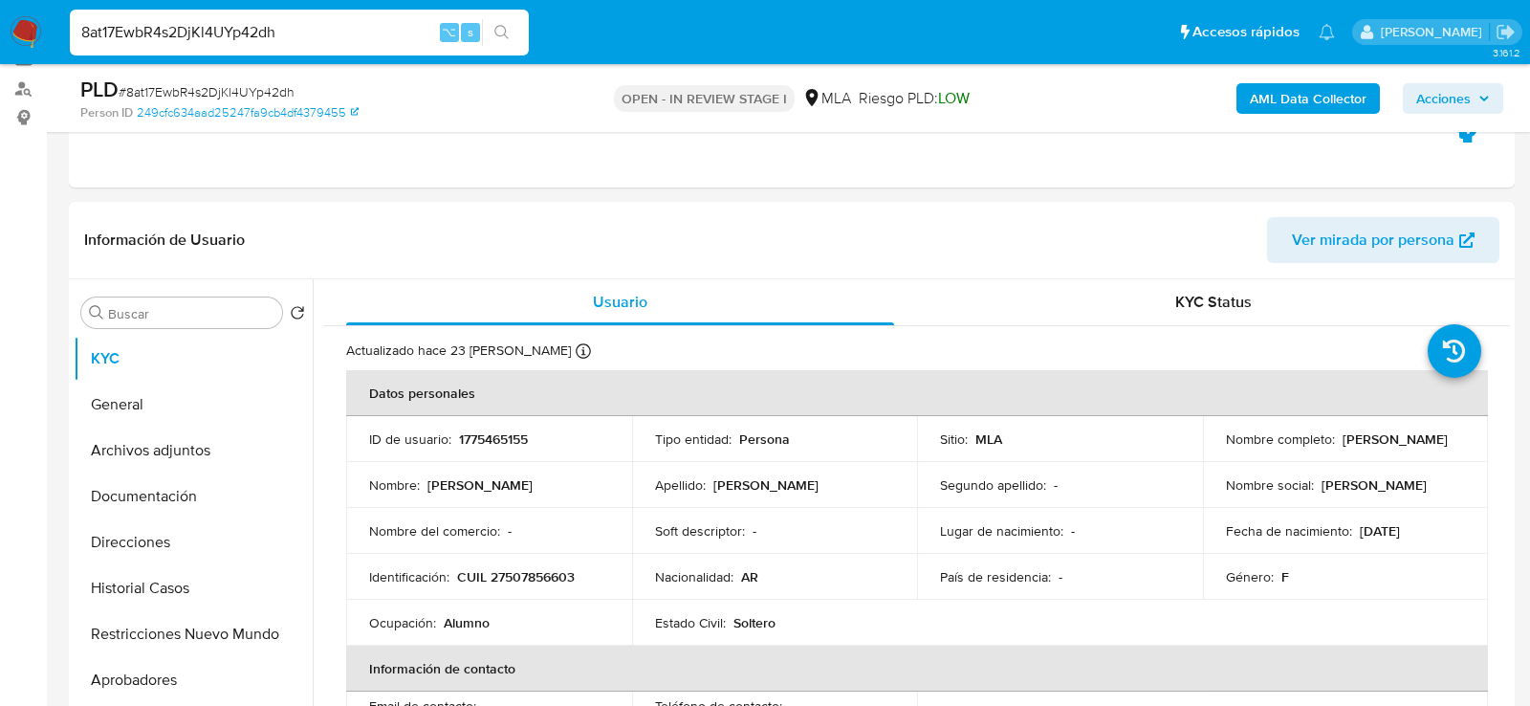
scroll to position [328, 0]
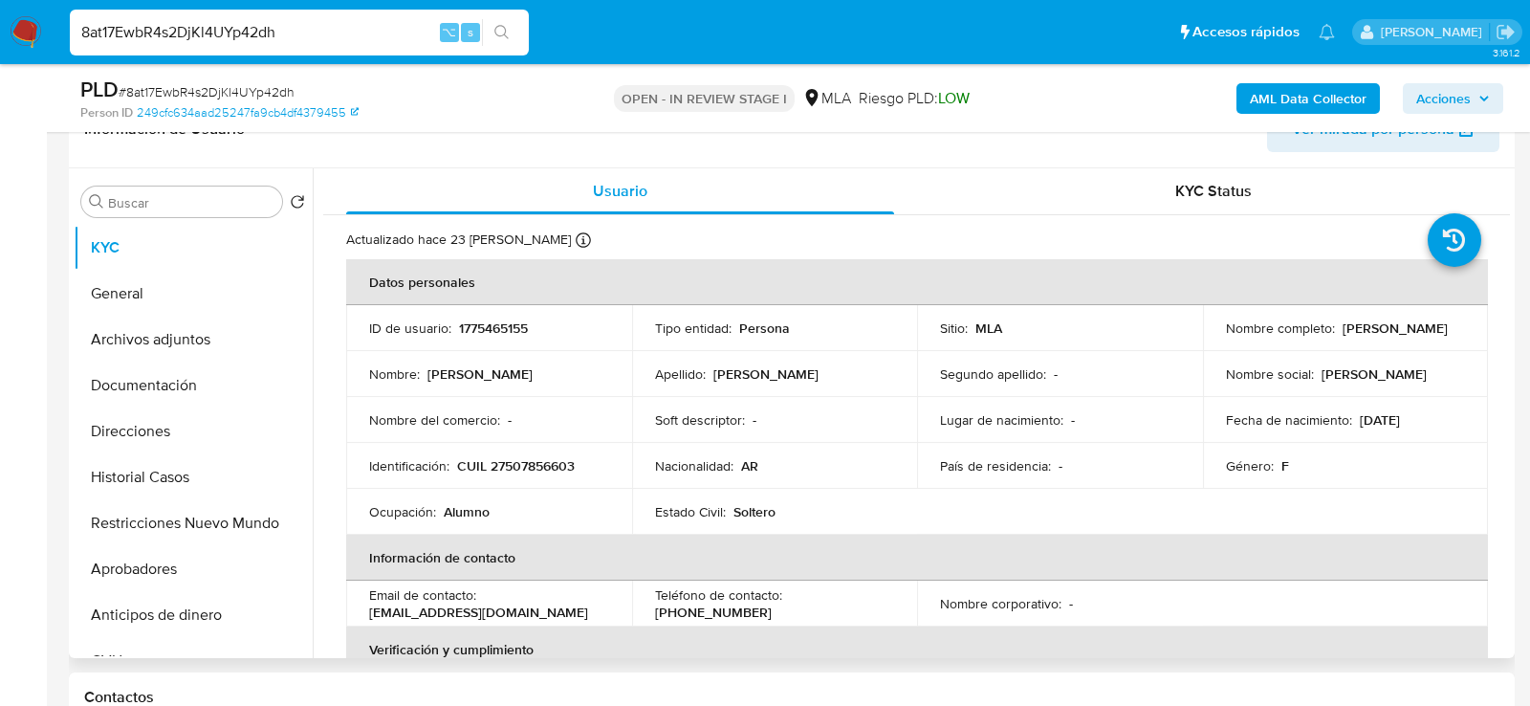
click at [557, 462] on p "CUIL 27507856603" at bounding box center [516, 465] width 118 height 17
copy p "27507856603"
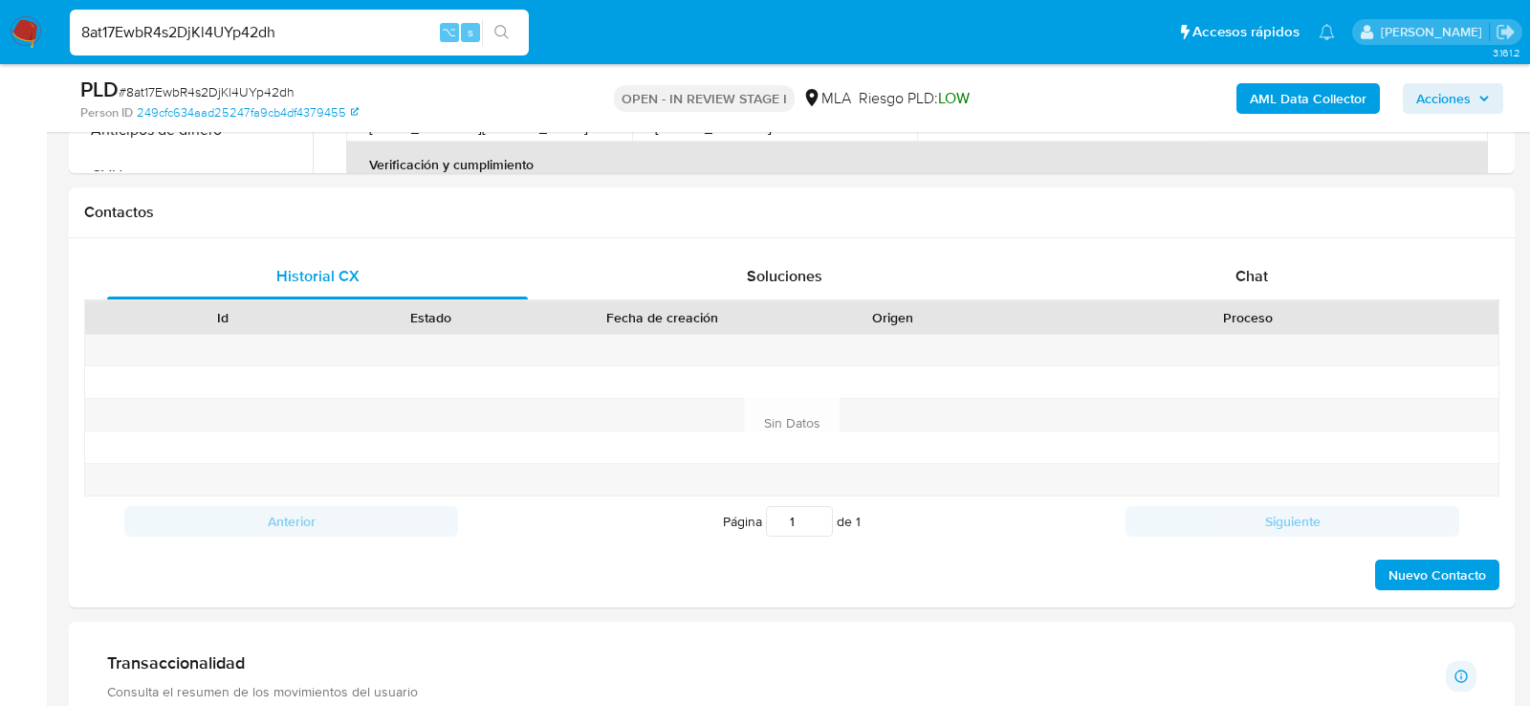
scroll to position [818, 0]
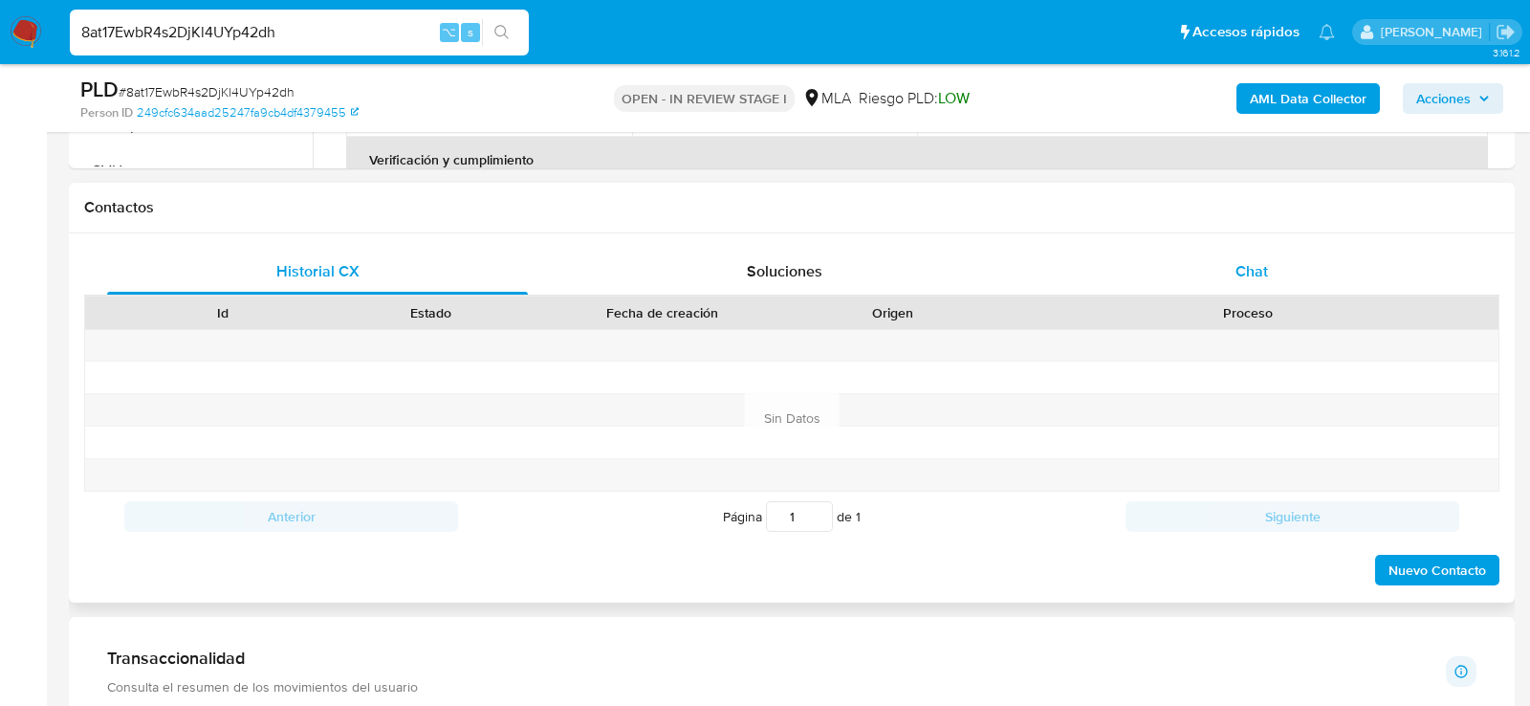
click at [1248, 289] on div "Chat" at bounding box center [1251, 272] width 421 height 46
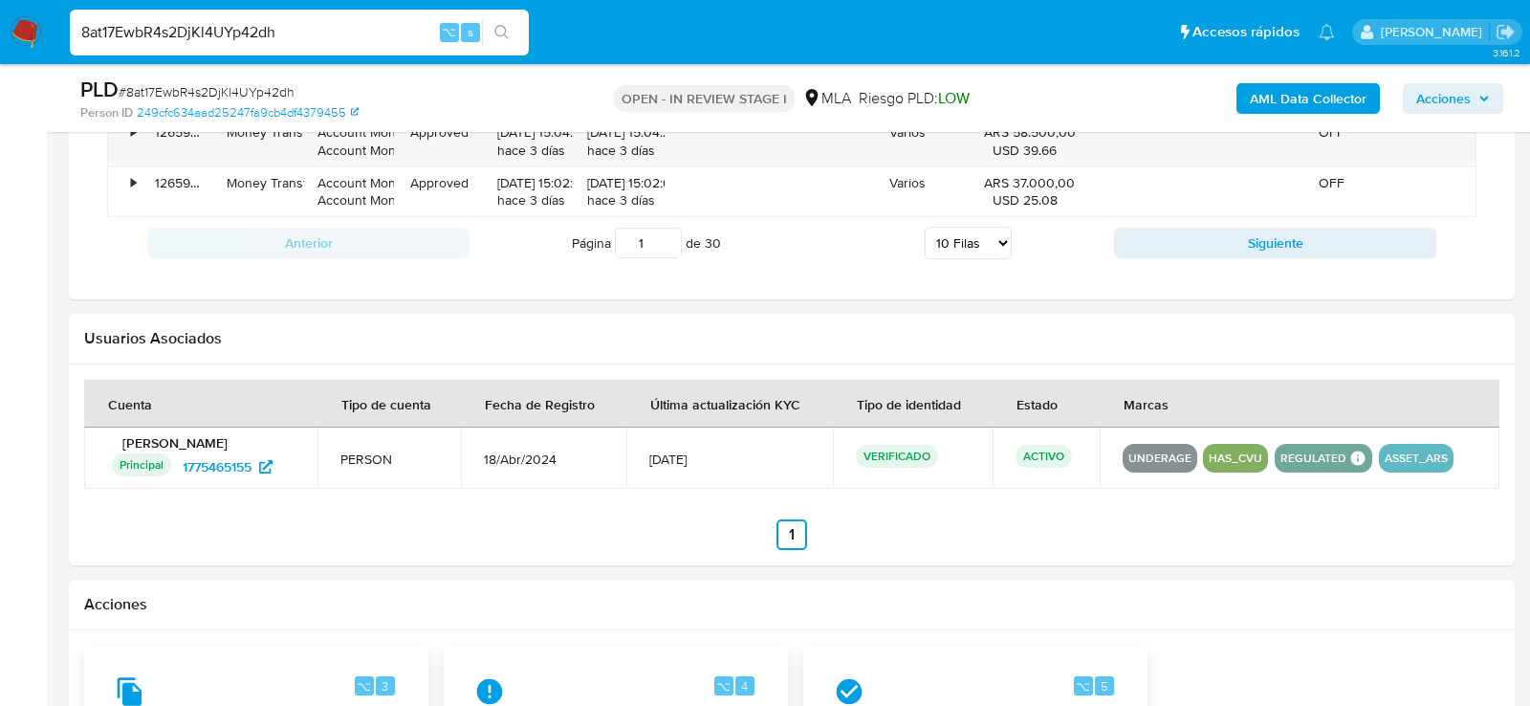
scroll to position [2913, 0]
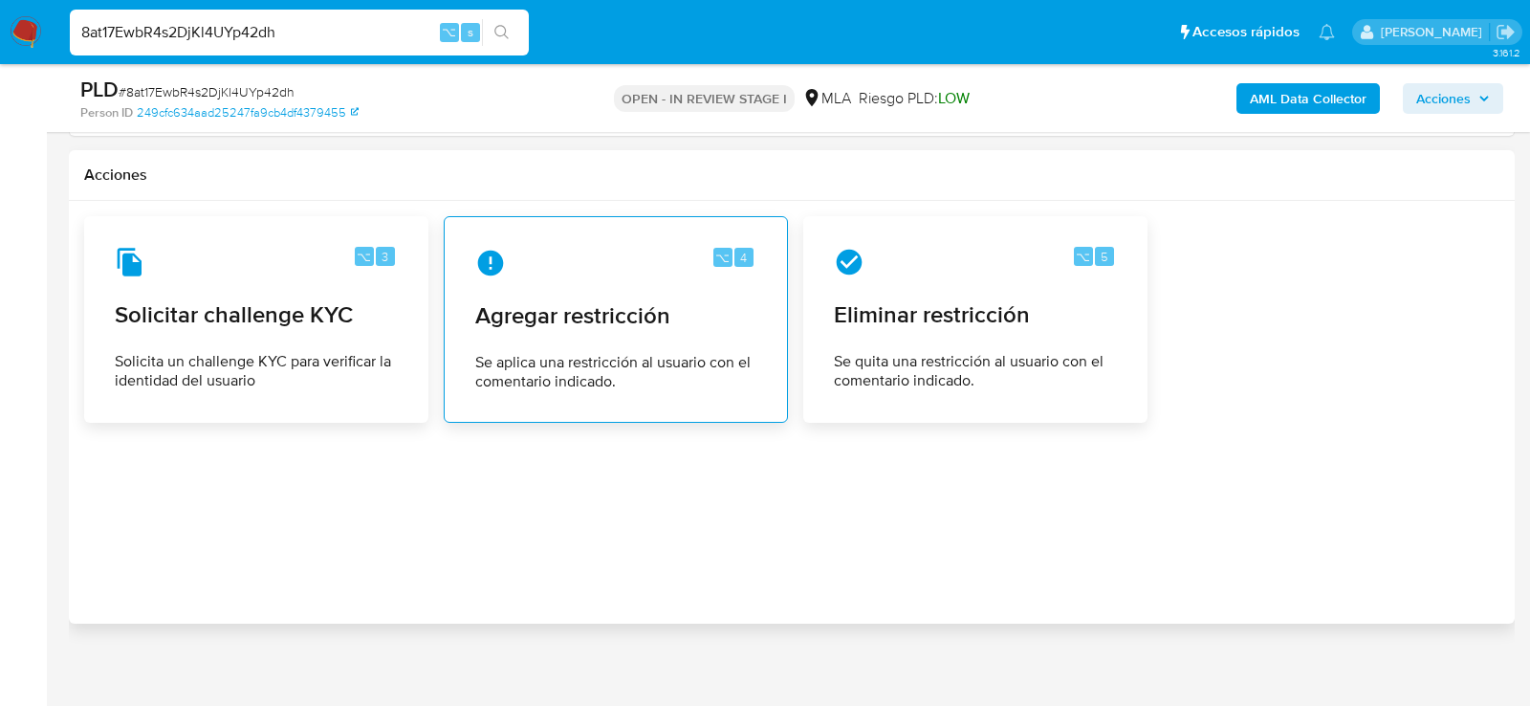
click at [681, 301] on span "Agregar restricción" at bounding box center [615, 315] width 281 height 29
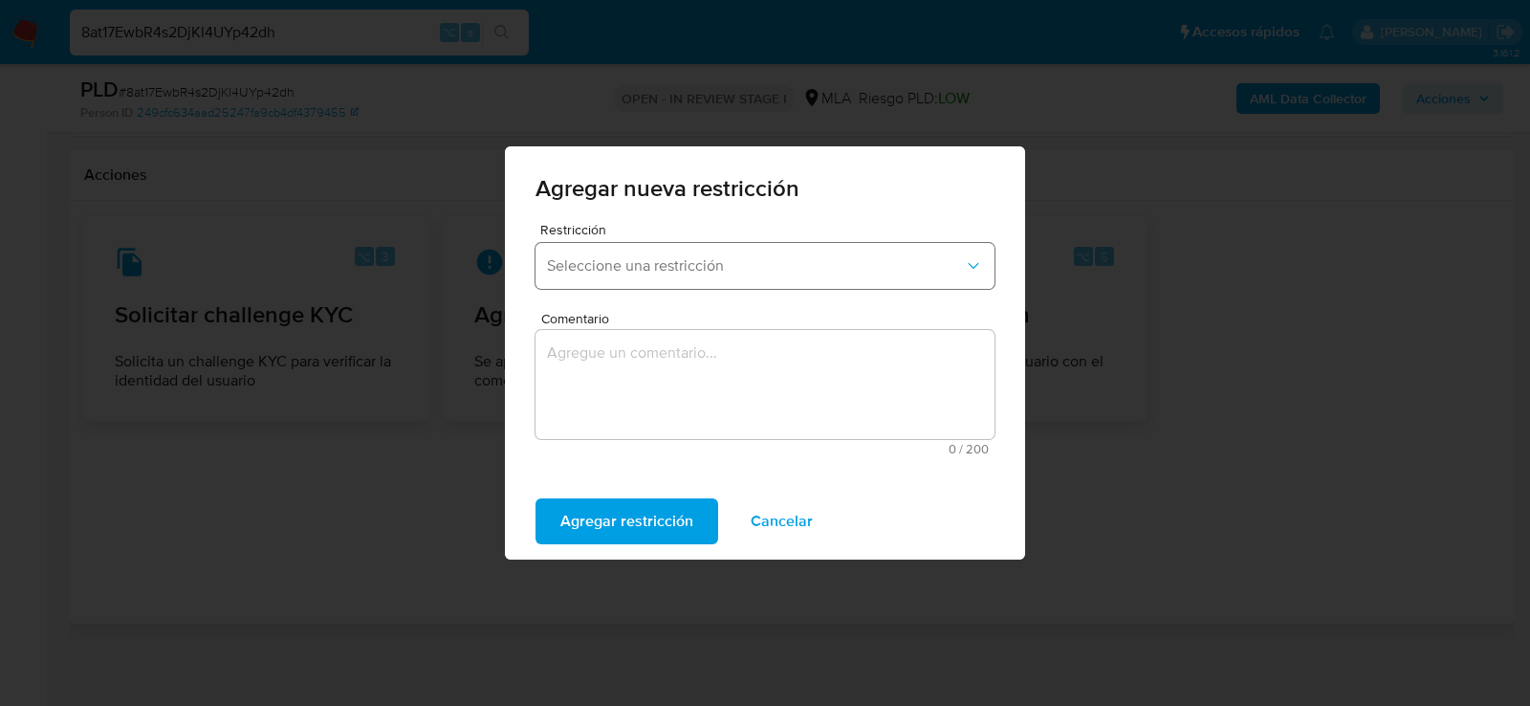
click at [665, 275] on button "Seleccione una restricción" at bounding box center [765, 266] width 459 height 46
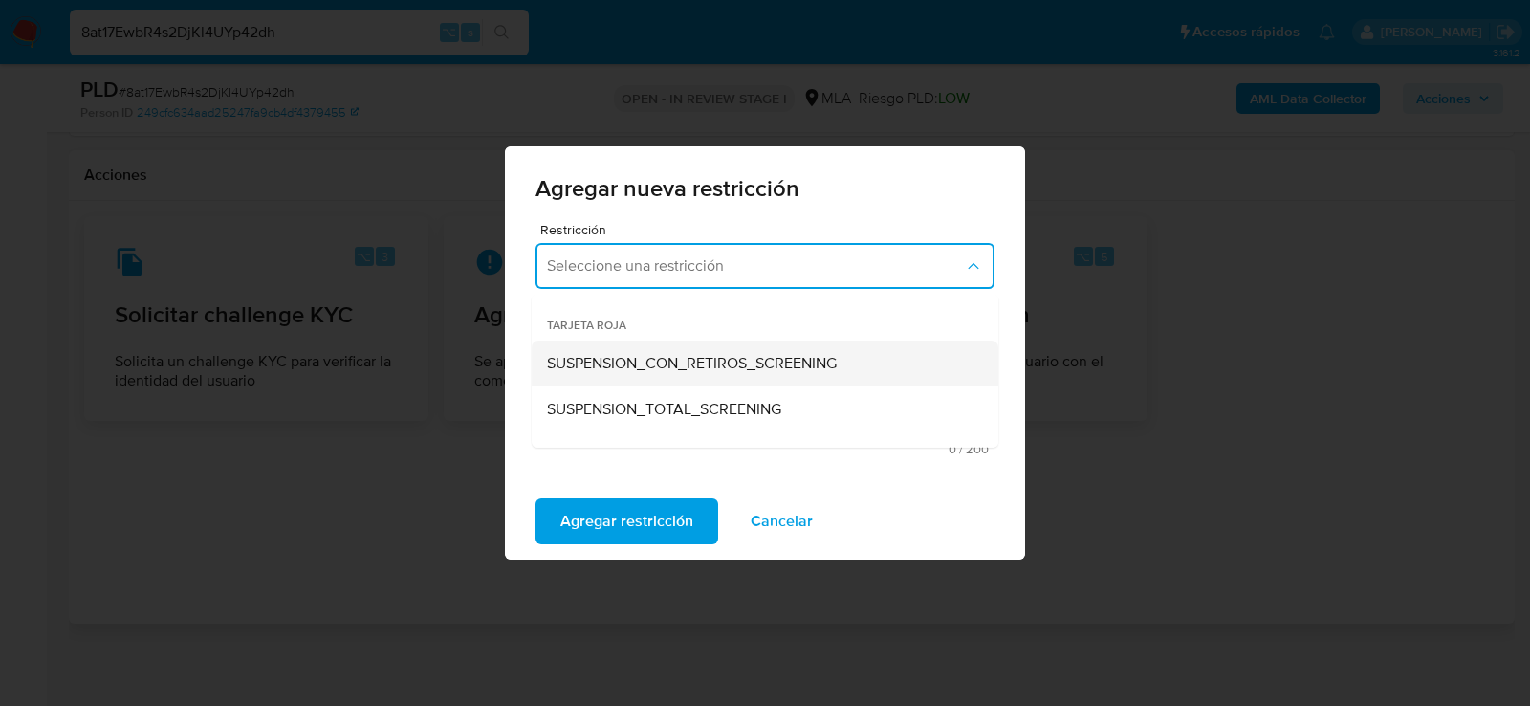
click at [652, 345] on div "SUSPENSION_CON_RETIROS_SCREENING" at bounding box center [759, 363] width 425 height 46
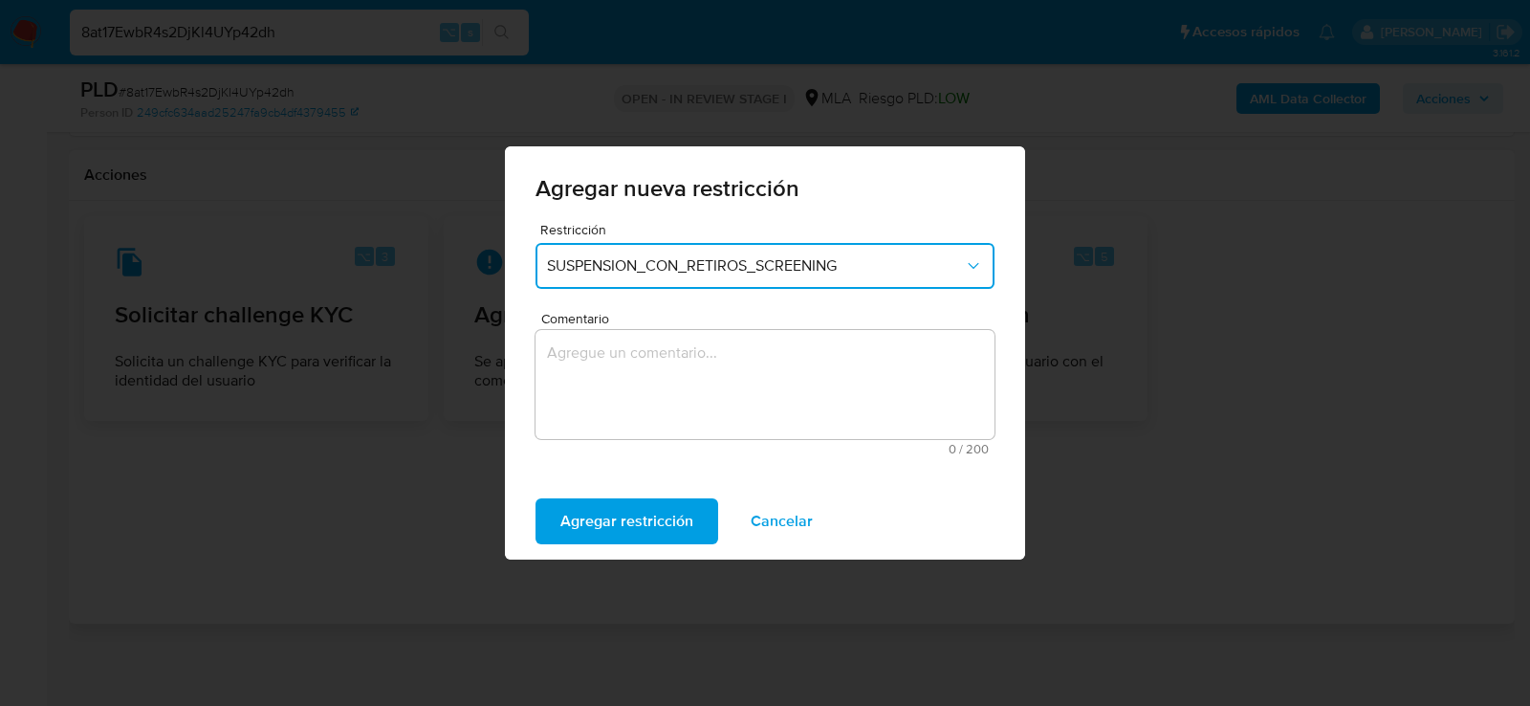
click at [647, 268] on span "SUSPENSION_CON_RETIROS_SCREENING" at bounding box center [755, 265] width 417 height 19
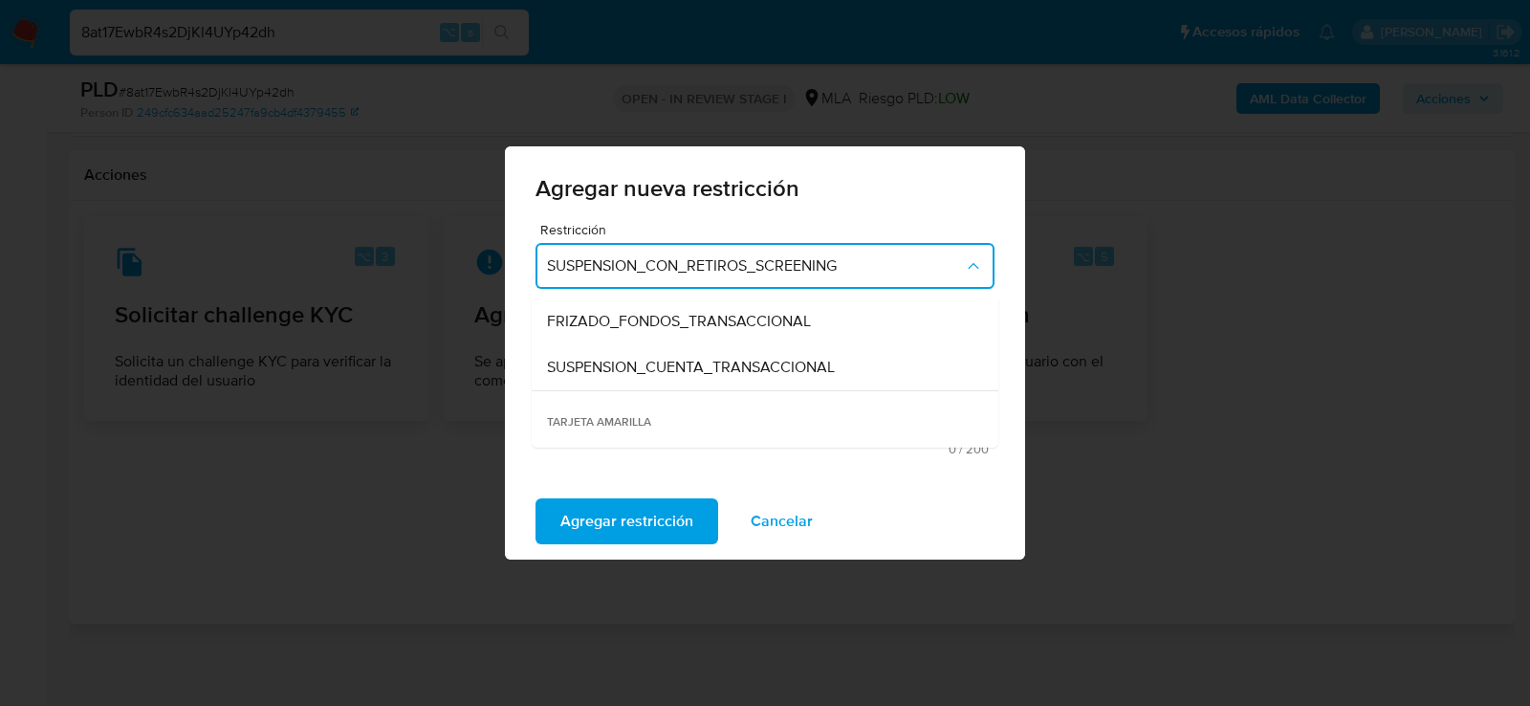
scroll to position [230, 0]
click at [650, 372] on div "SUSPENSION_CUENTA_TRANSACCIONAL" at bounding box center [759, 363] width 425 height 46
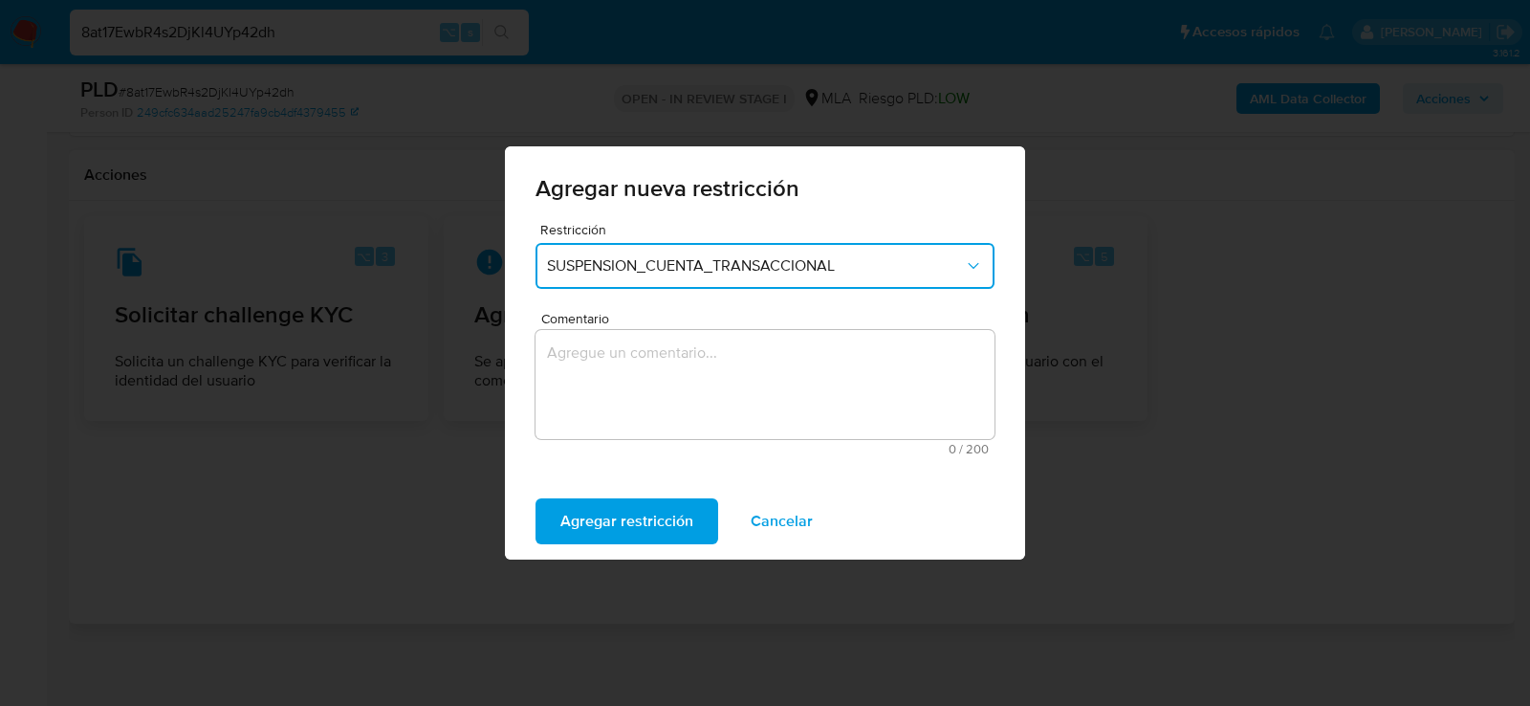
click at [650, 372] on textarea "Comentario" at bounding box center [765, 384] width 459 height 109
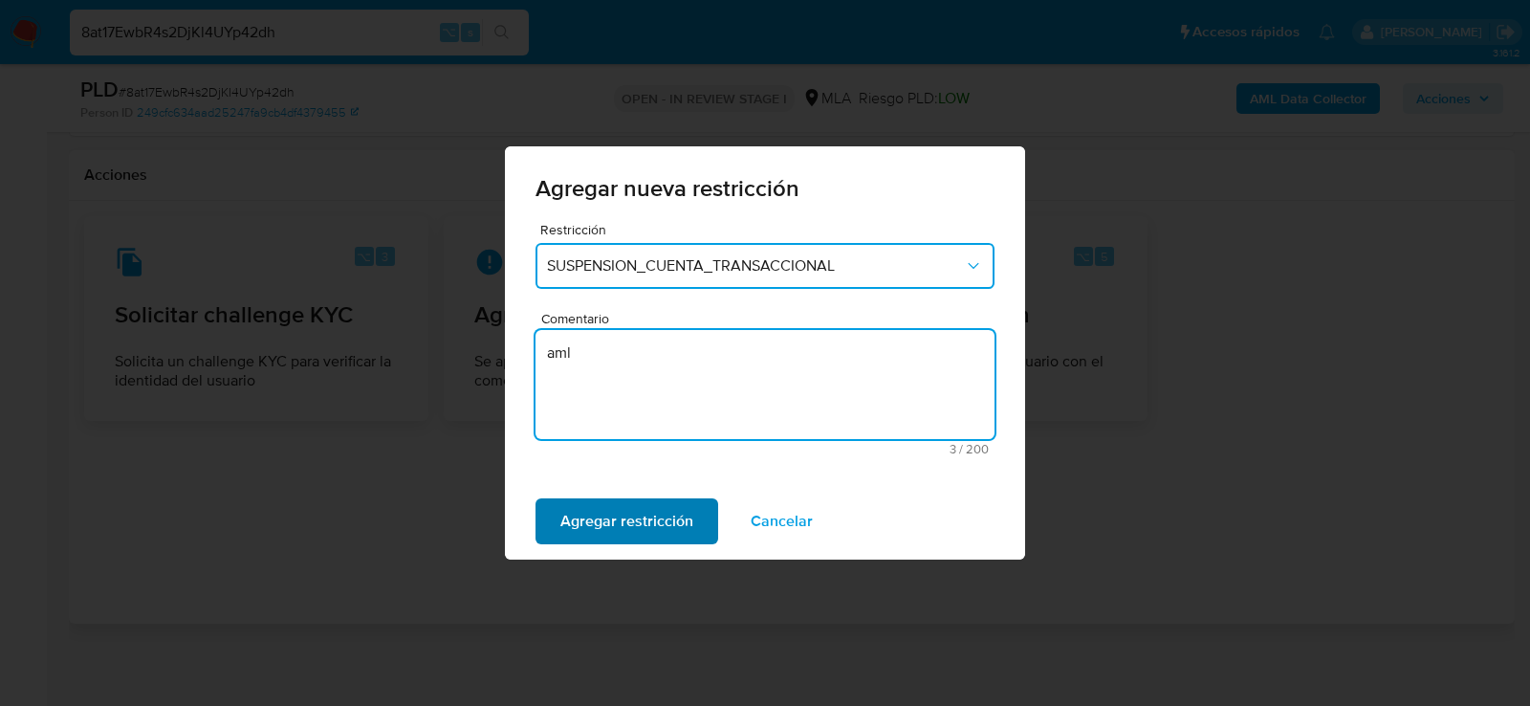
type textarea "aml"
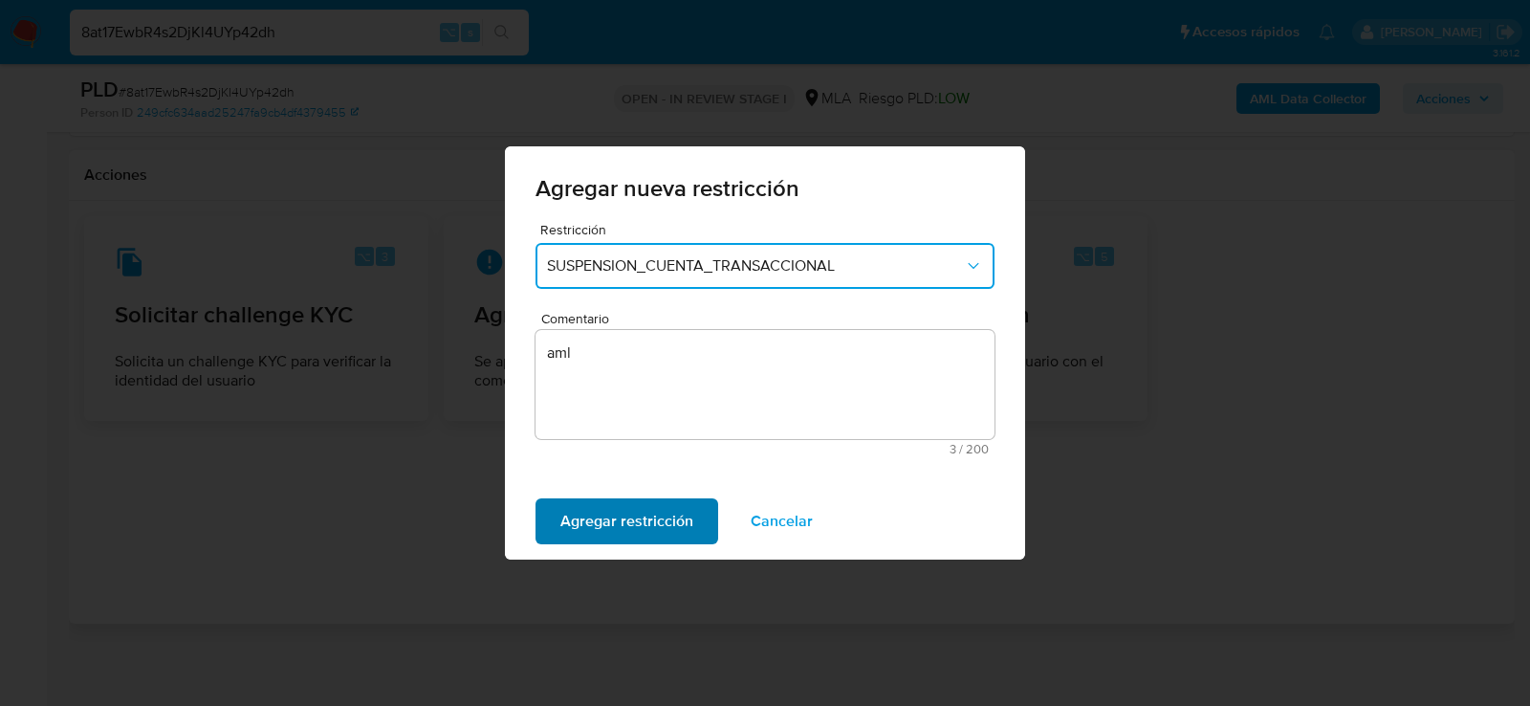
click at [647, 519] on span "Agregar restricción" at bounding box center [626, 521] width 133 height 42
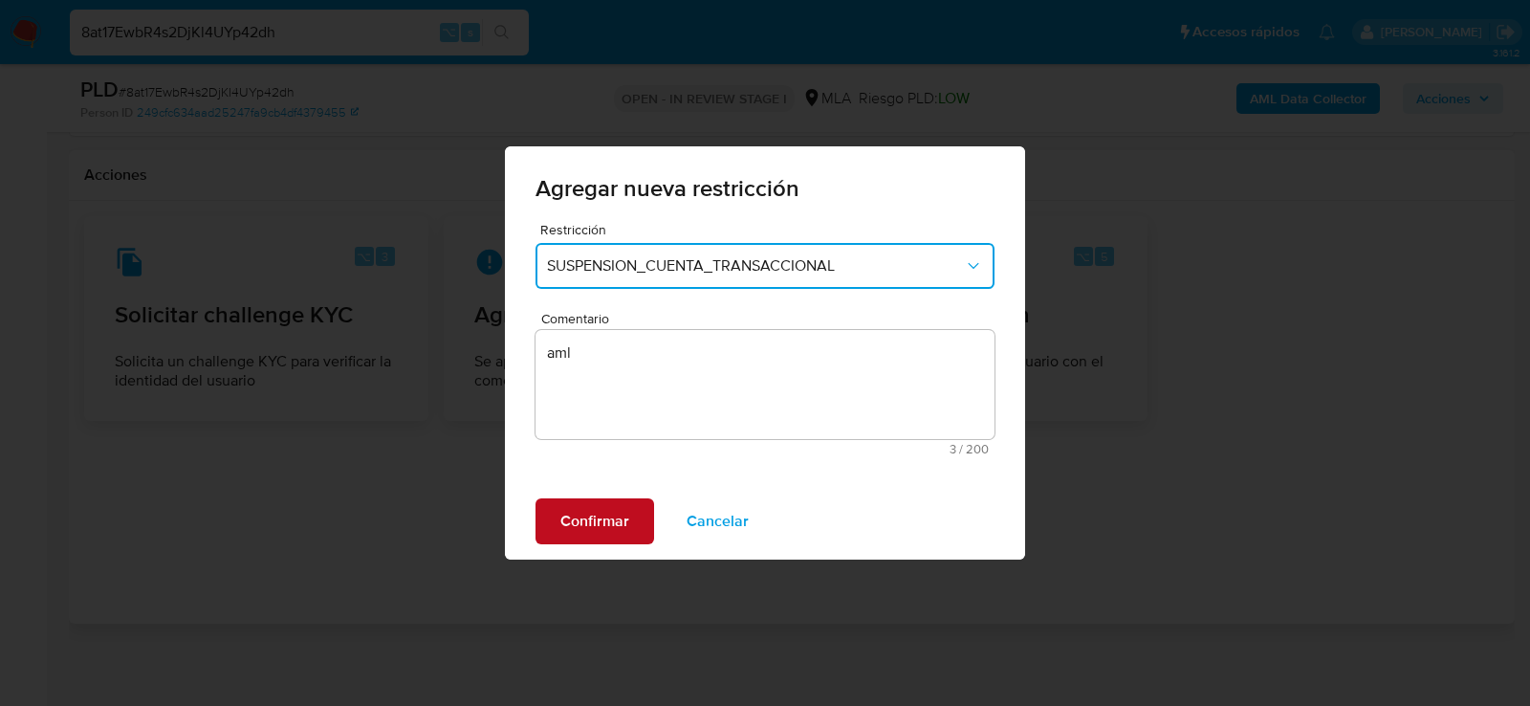
click at [605, 522] on span "Confirmar" at bounding box center [594, 521] width 69 height 42
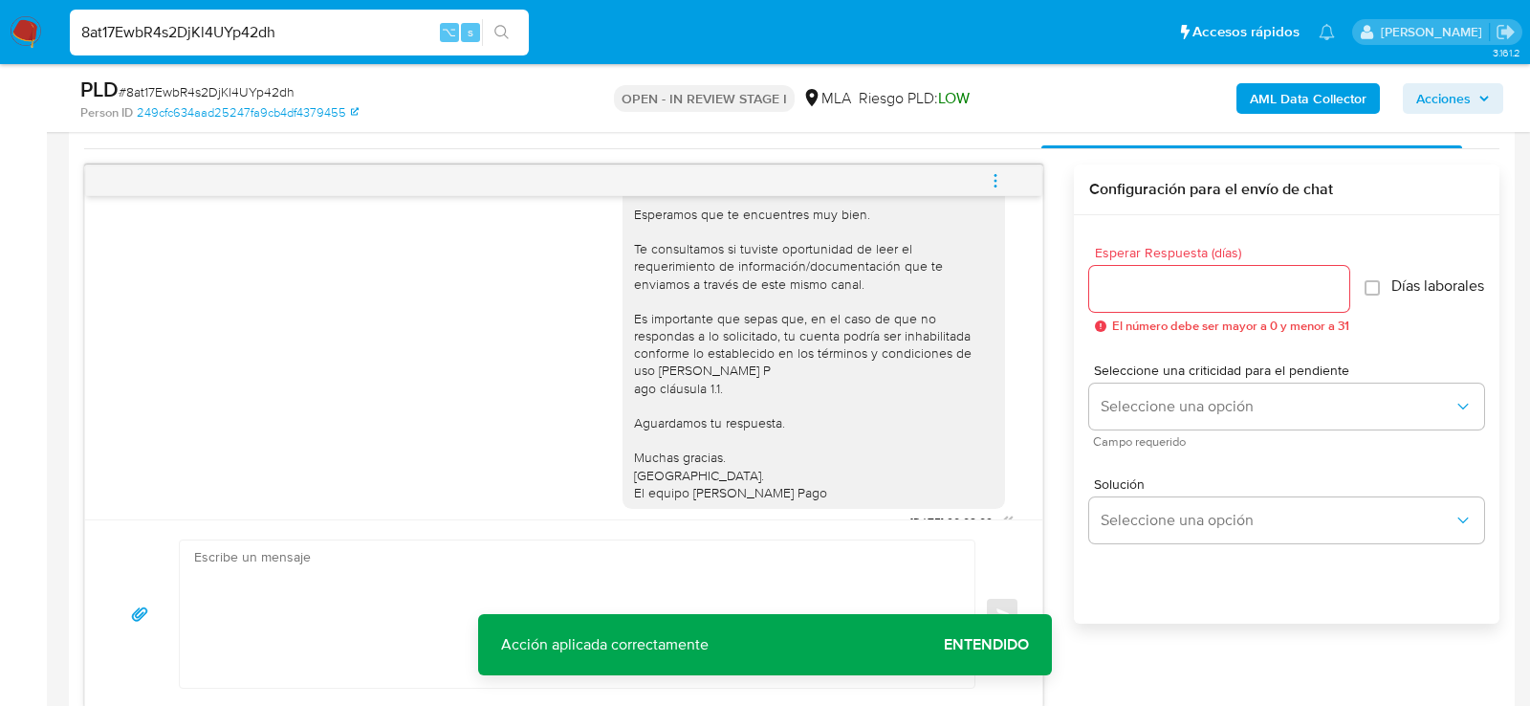
scroll to position [910, 0]
click at [1006, 167] on button "menu-action" at bounding box center [995, 181] width 63 height 46
click at [903, 142] on li "Cerrar conversación" at bounding box center [866, 140] width 196 height 34
click at [312, 39] on input "8at17EwbR4s2DjKl4UYp42dh" at bounding box center [299, 32] width 459 height 25
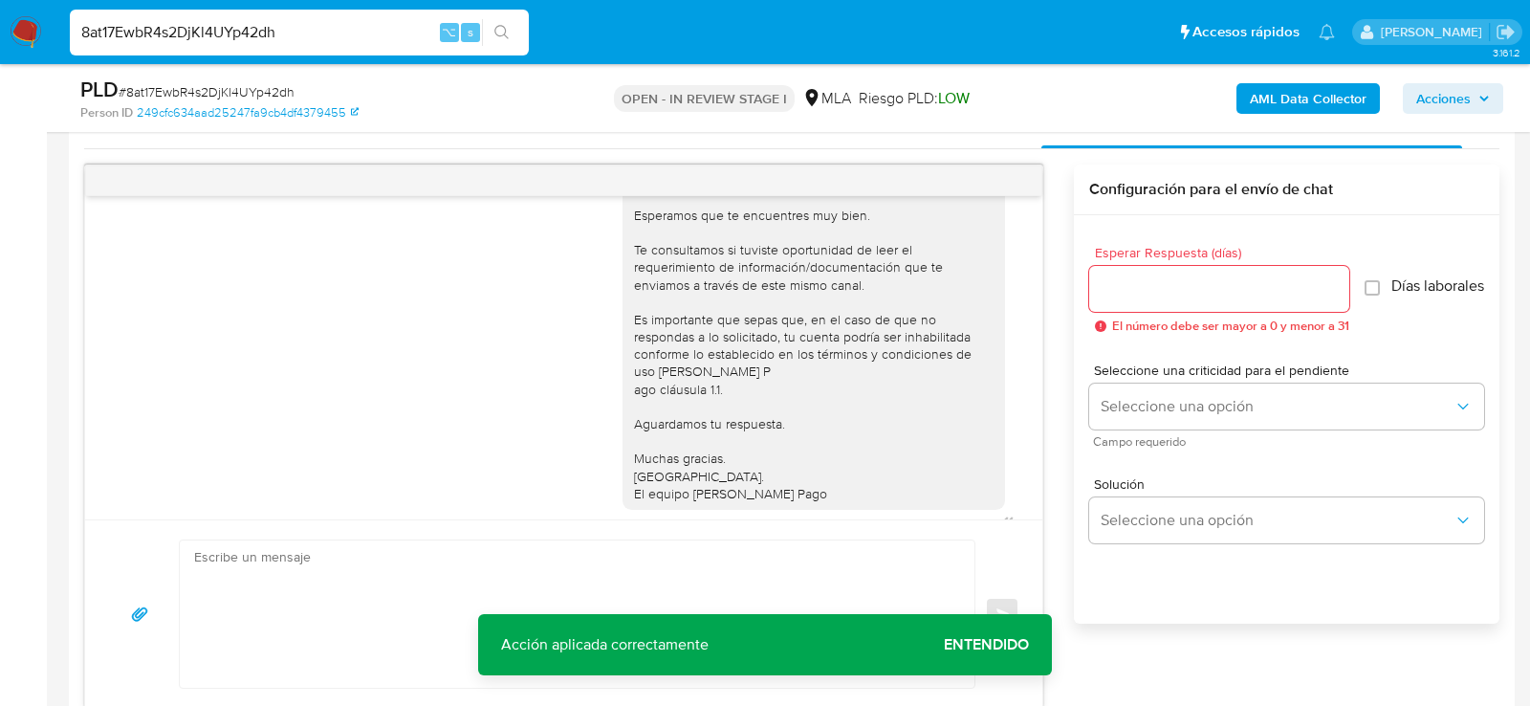
paste input "1rx8NILUgIwVOadteMH97Ayf"
type input "1rx8NILUgIwVOadteMH97Ayf"
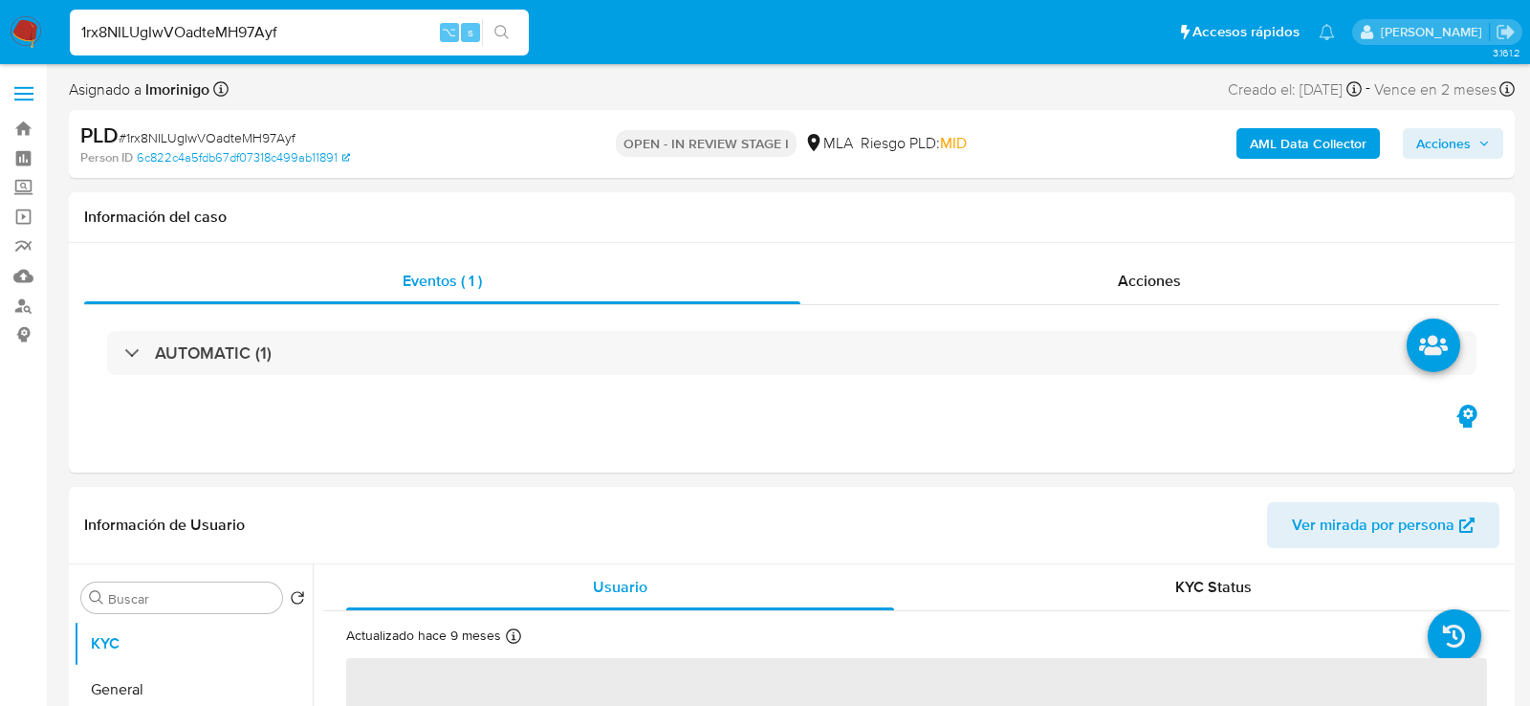
select select "10"
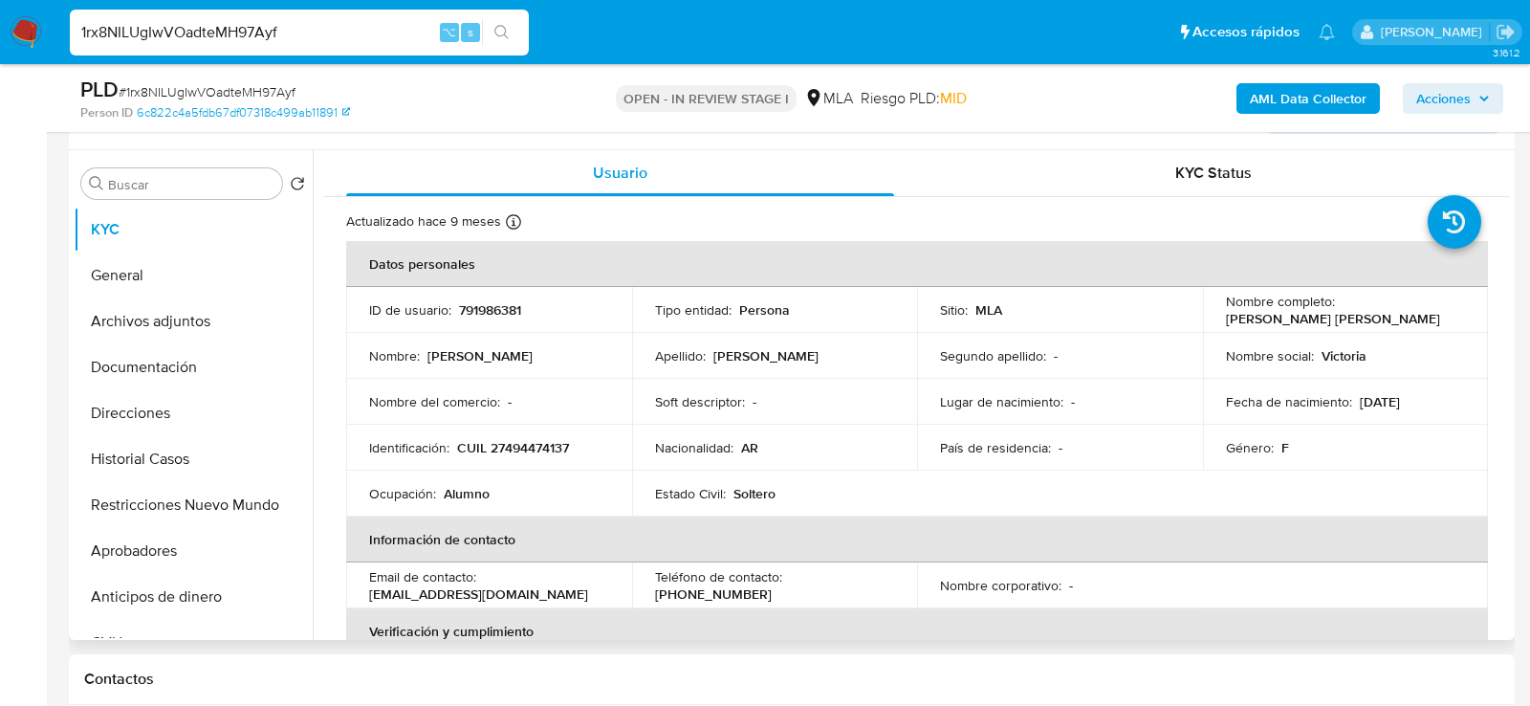
scroll to position [352, 0]
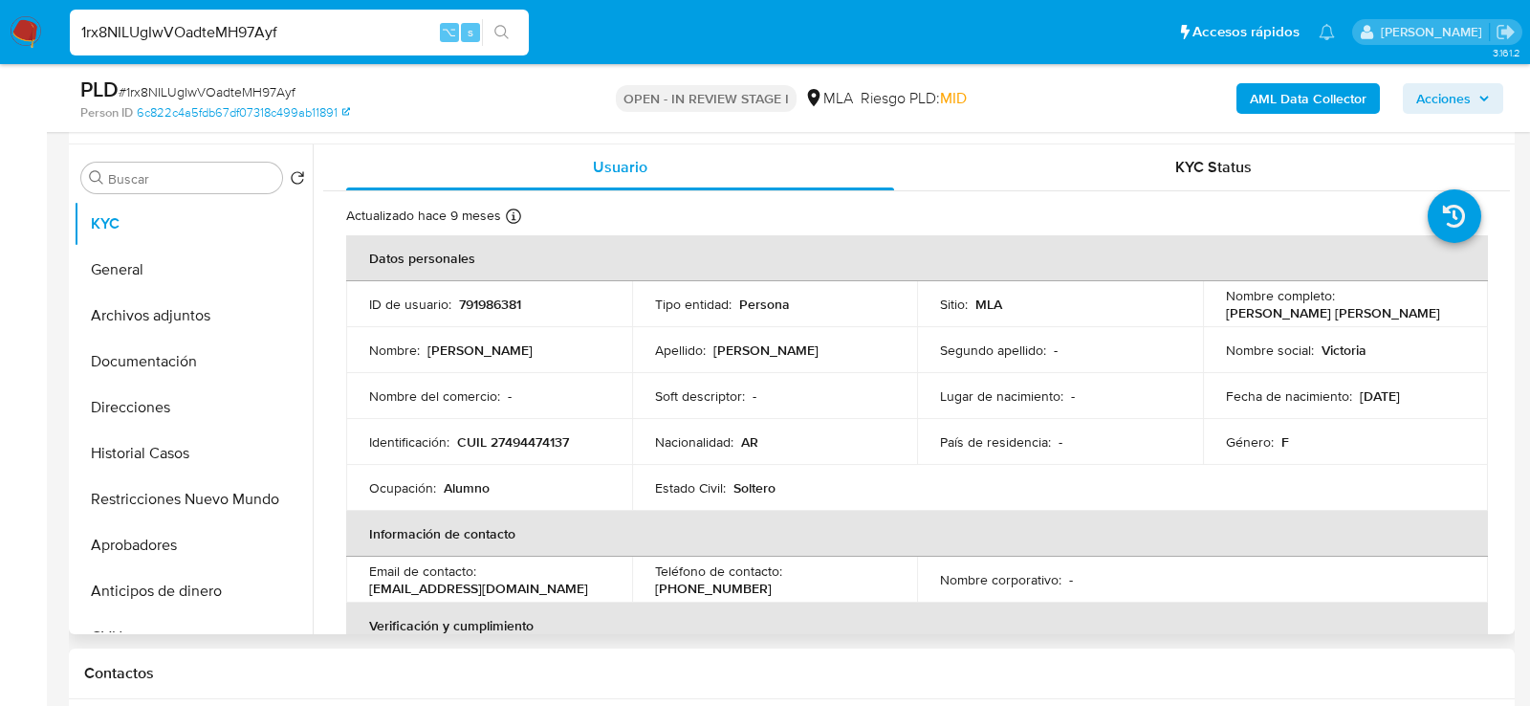
click at [539, 440] on p "CUIL 27494474137" at bounding box center [513, 441] width 112 height 17
copy p "27494474137"
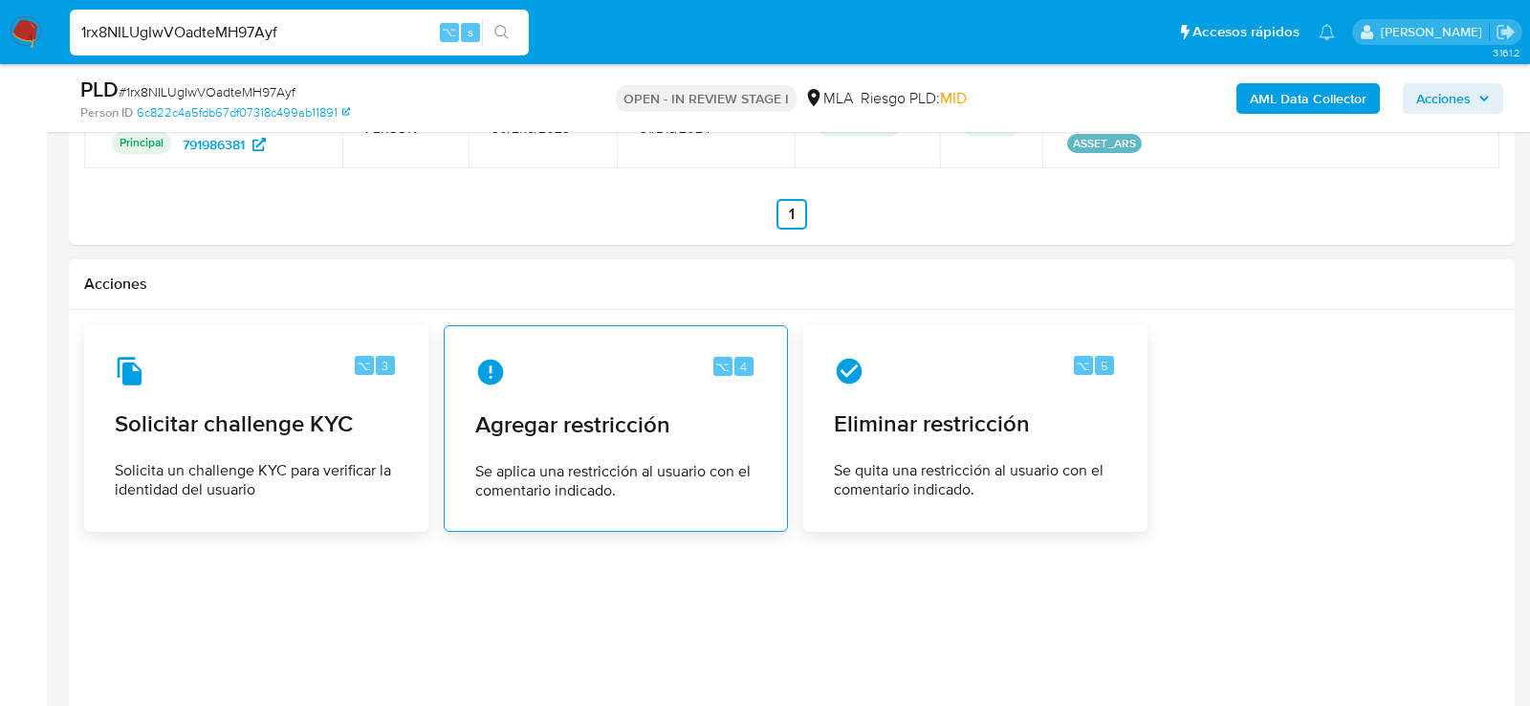
scroll to position [2459, 0]
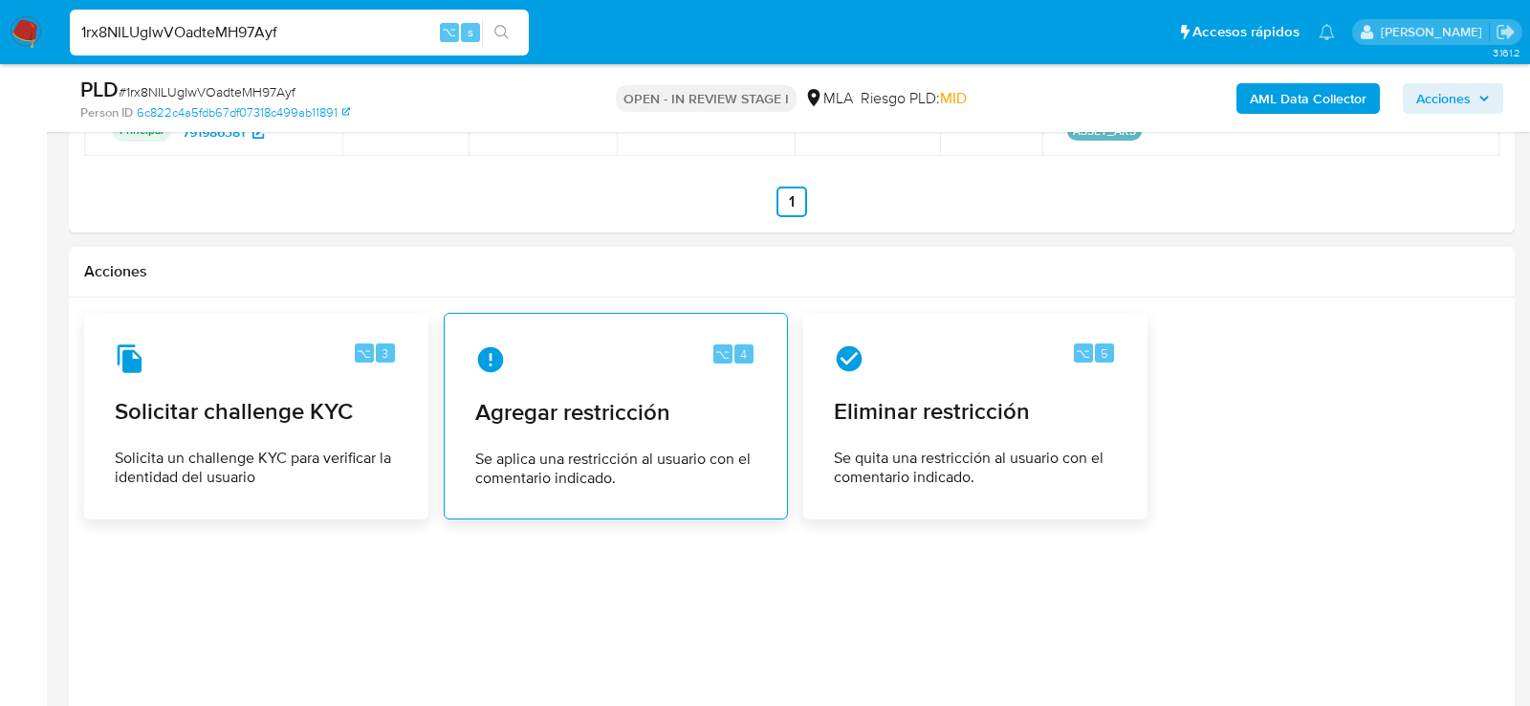
click at [568, 449] on span "Se aplica una restricción al usuario con el comentario indicado." at bounding box center [615, 468] width 281 height 38
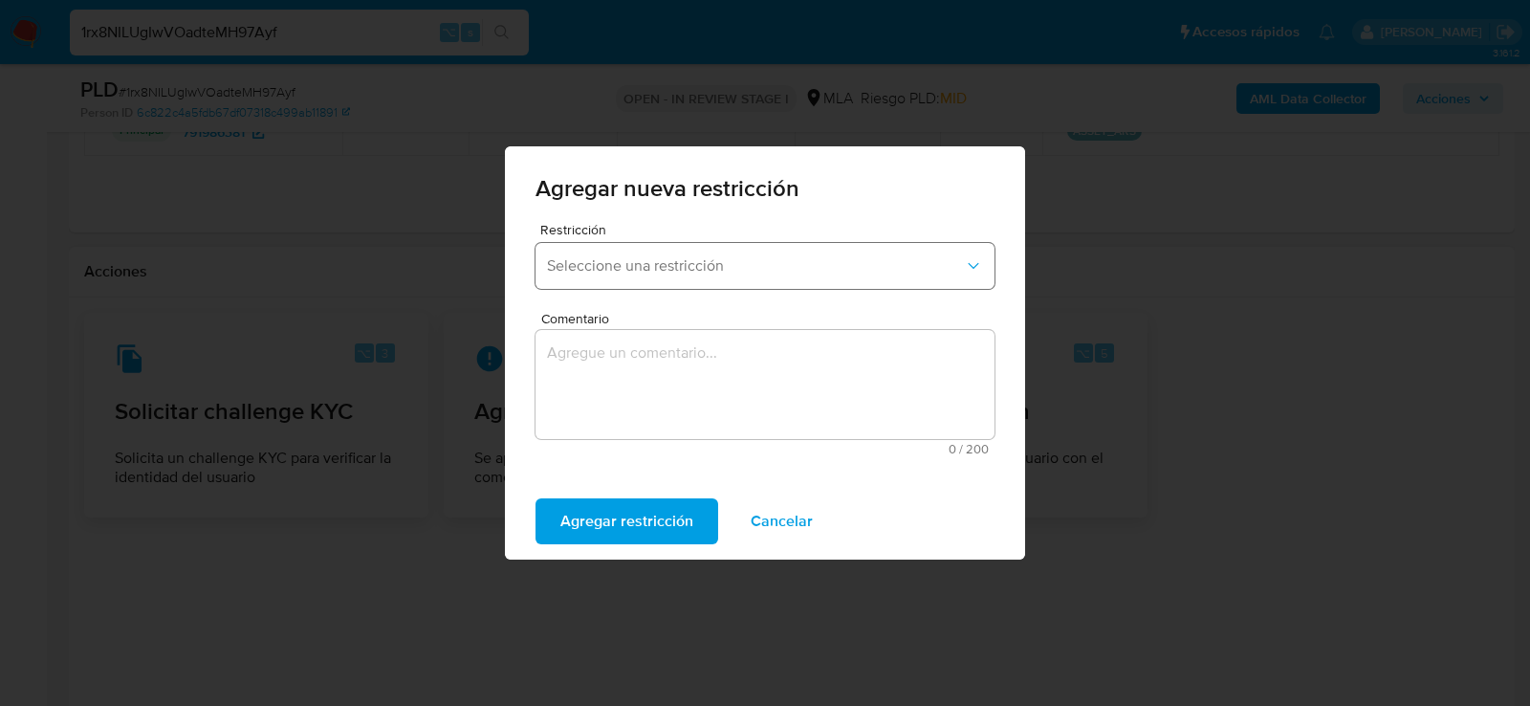
click at [662, 266] on span "Seleccione una restricción" at bounding box center [755, 265] width 417 height 19
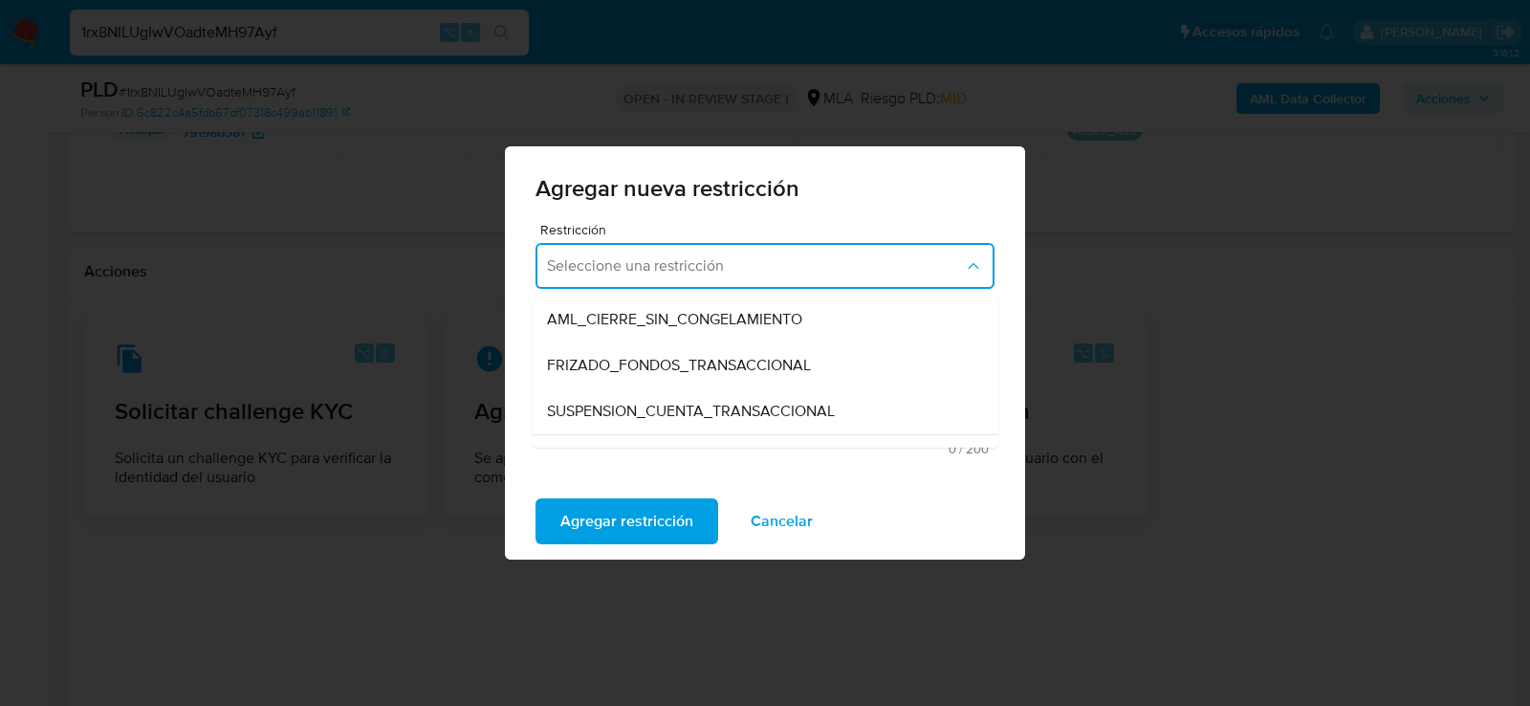
scroll to position [173, 0]
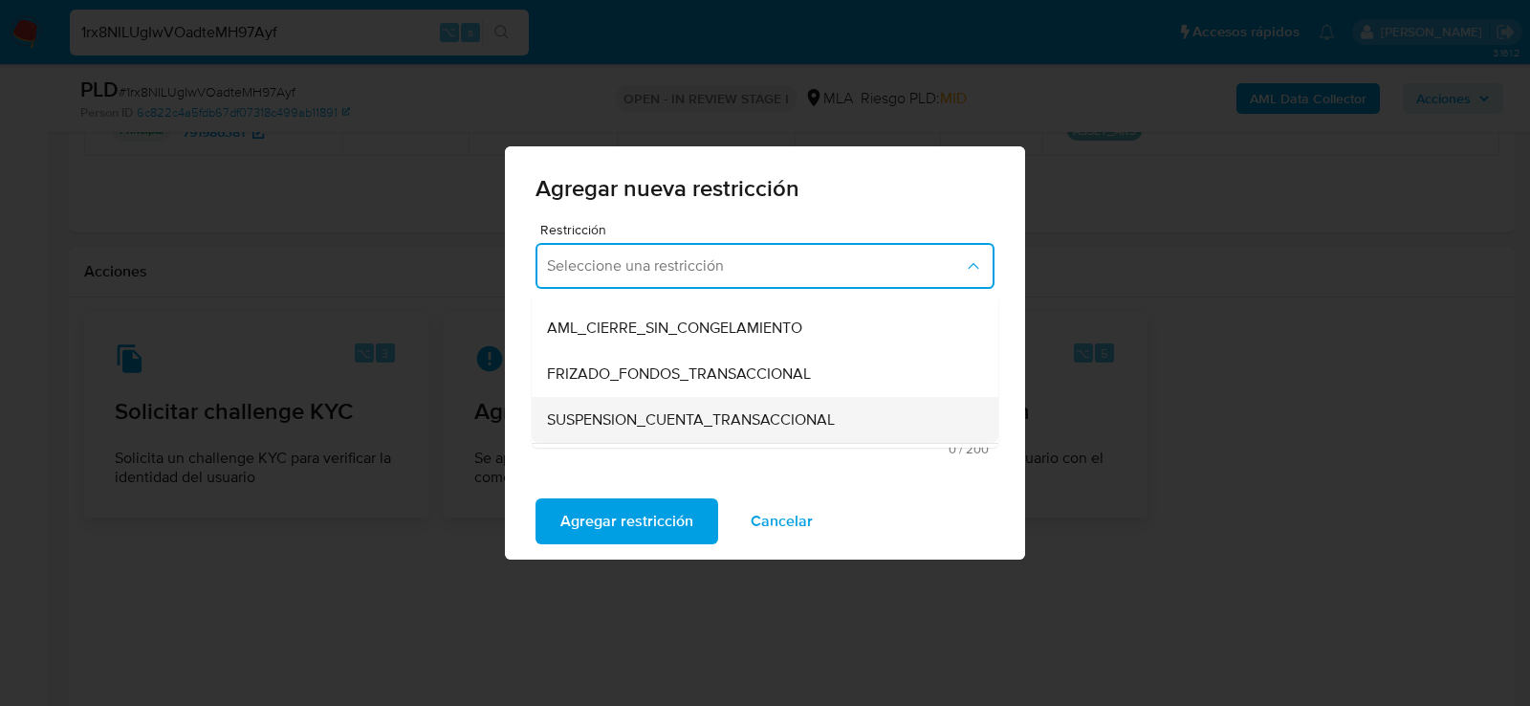
click at [761, 411] on span "SUSPENSION_CUENTA_TRANSACCIONAL" at bounding box center [691, 419] width 288 height 19
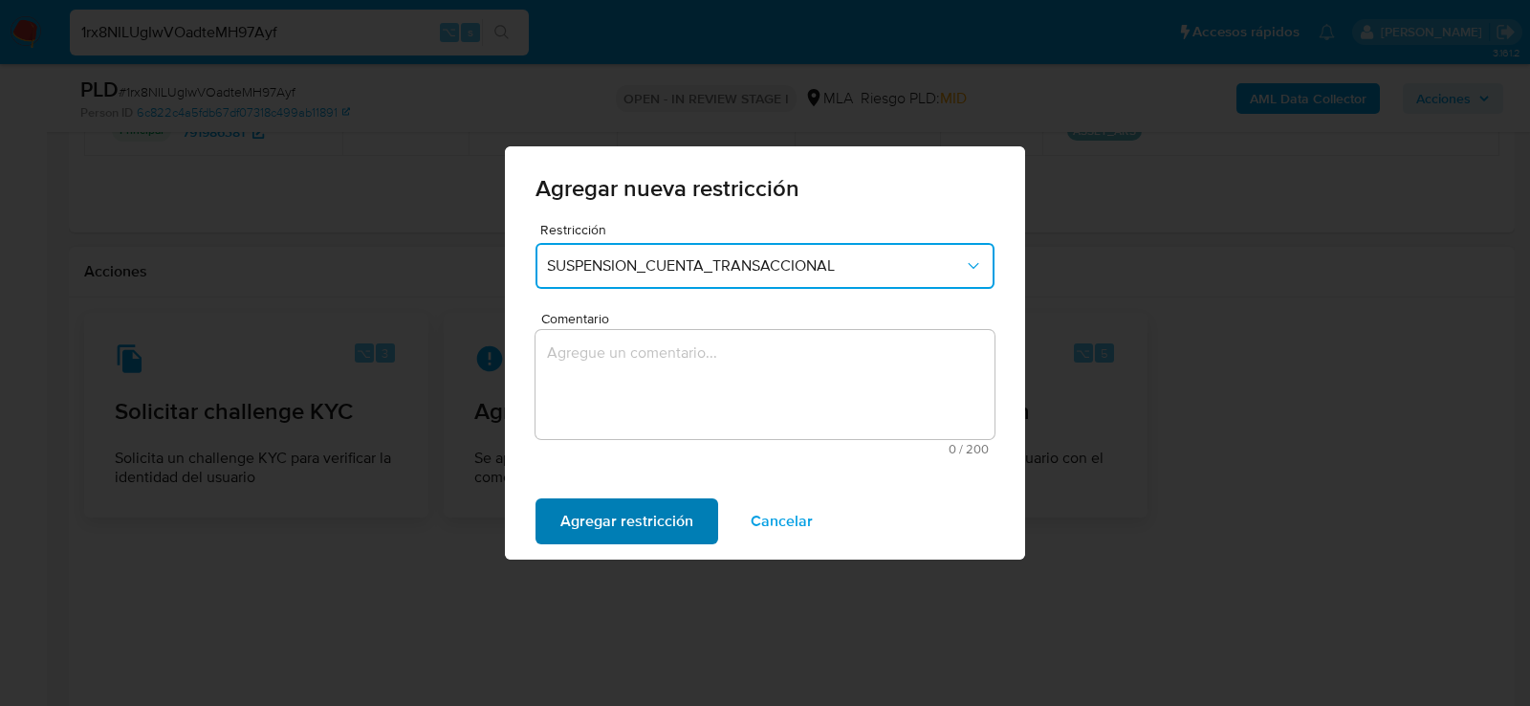
click at [604, 521] on span "Agregar restricción" at bounding box center [626, 521] width 133 height 42
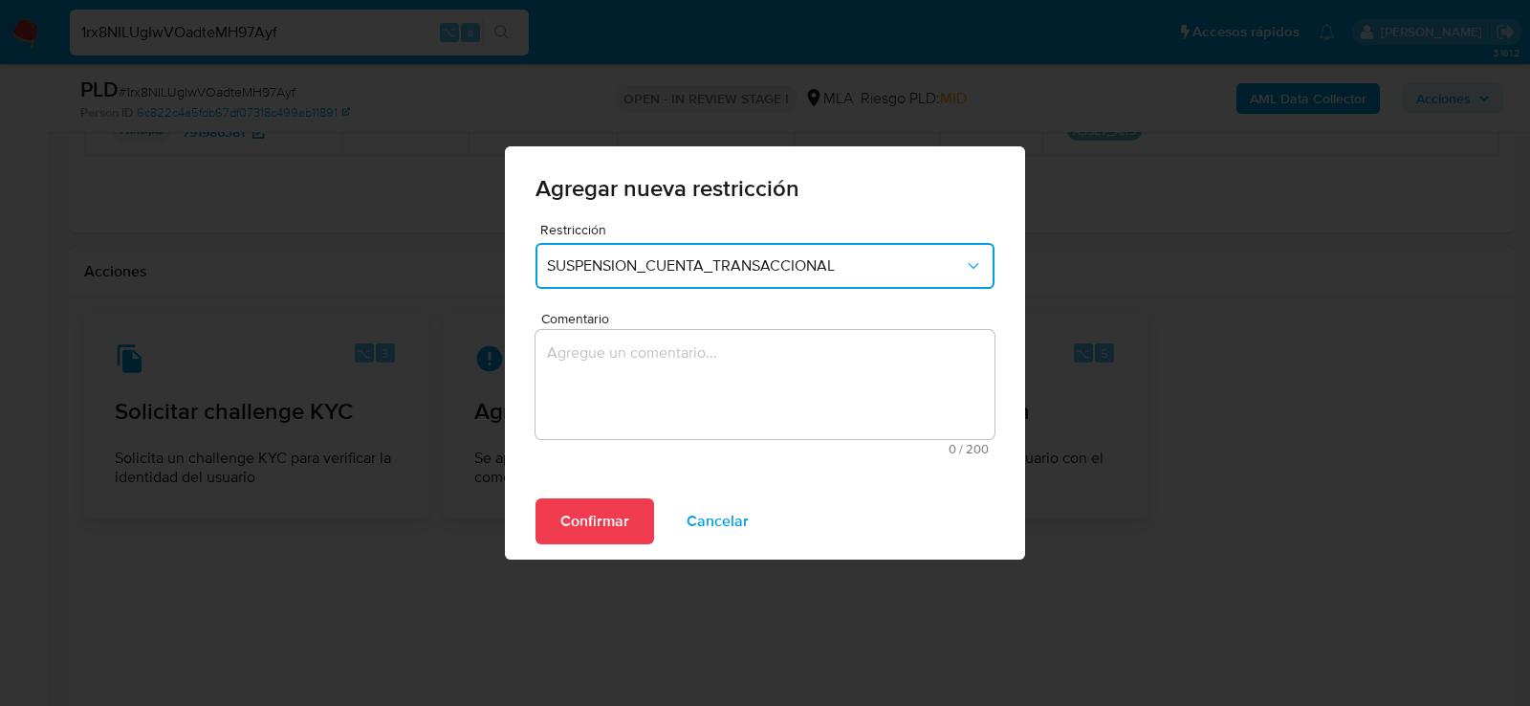
click at [596, 547] on div "Confirmar Cancelar" at bounding box center [765, 521] width 520 height 77
click at [596, 537] on span "Confirmar" at bounding box center [594, 521] width 69 height 42
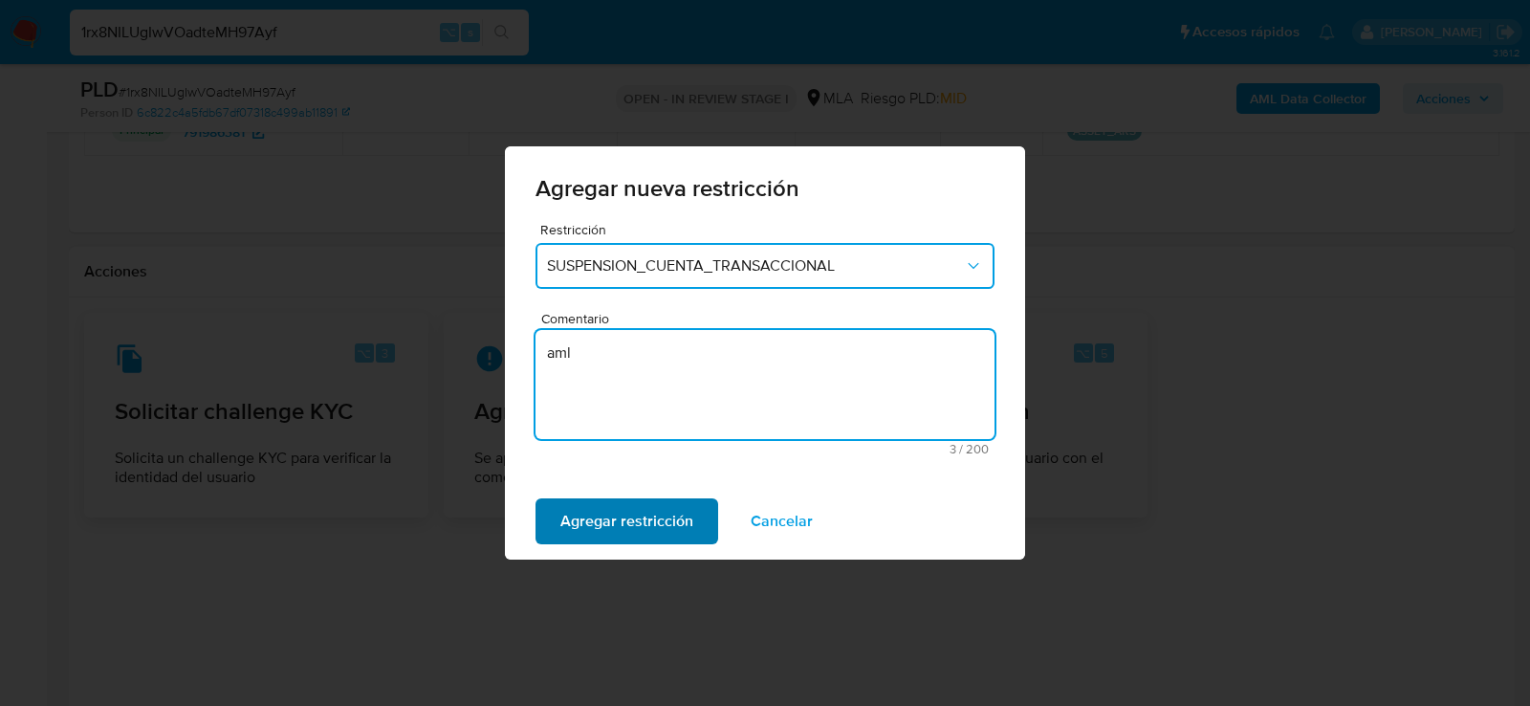
type textarea "aml"
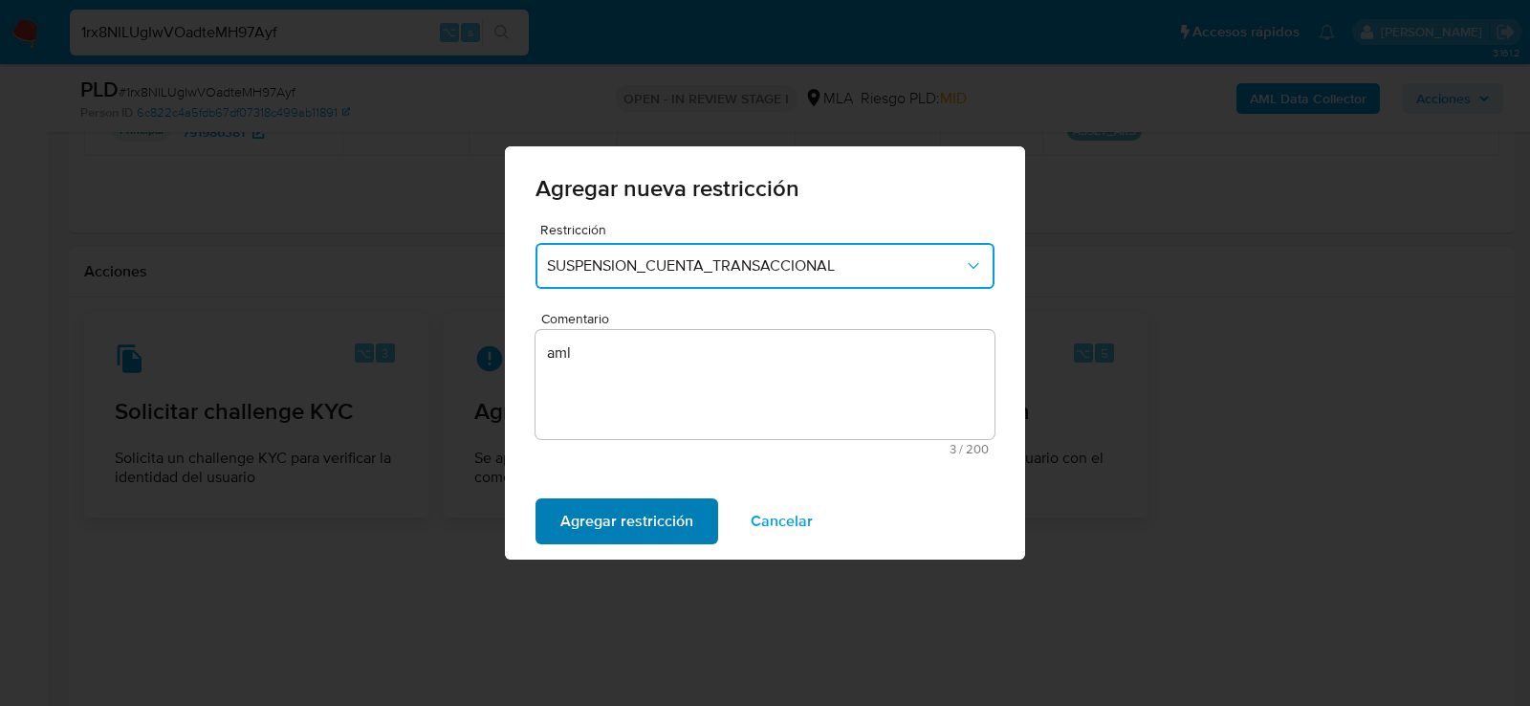
click at [621, 521] on span "Agregar restricción" at bounding box center [626, 521] width 133 height 42
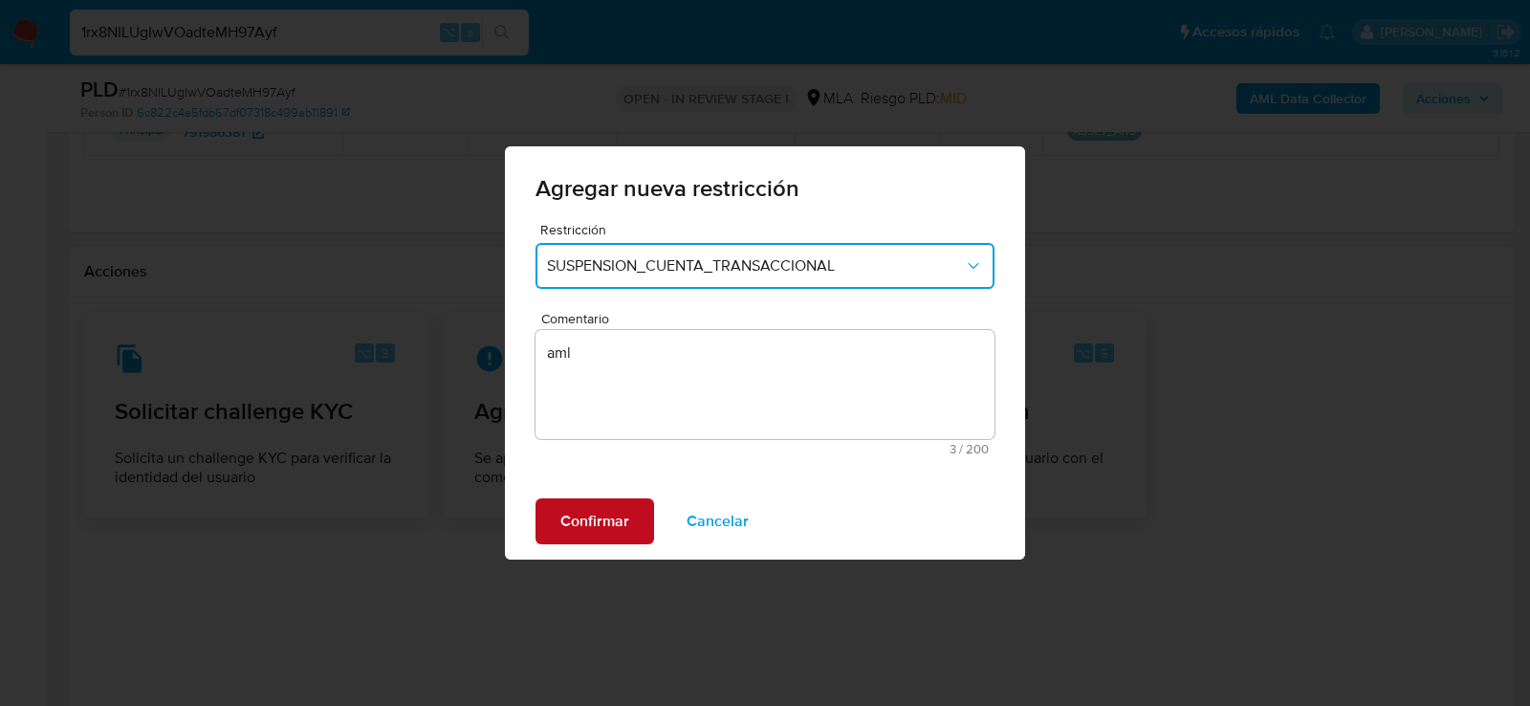
click at [621, 521] on span "Confirmar" at bounding box center [594, 521] width 69 height 42
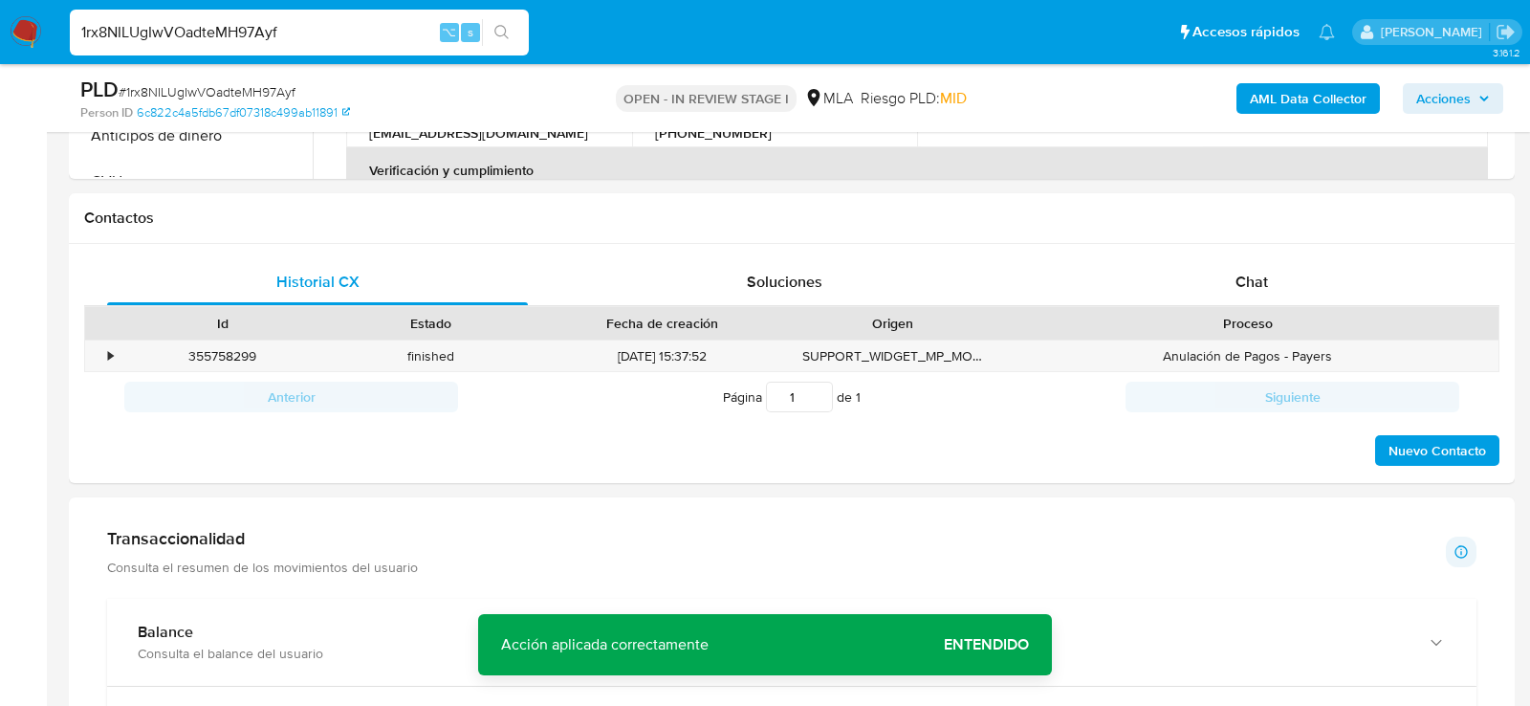
scroll to position [692, 0]
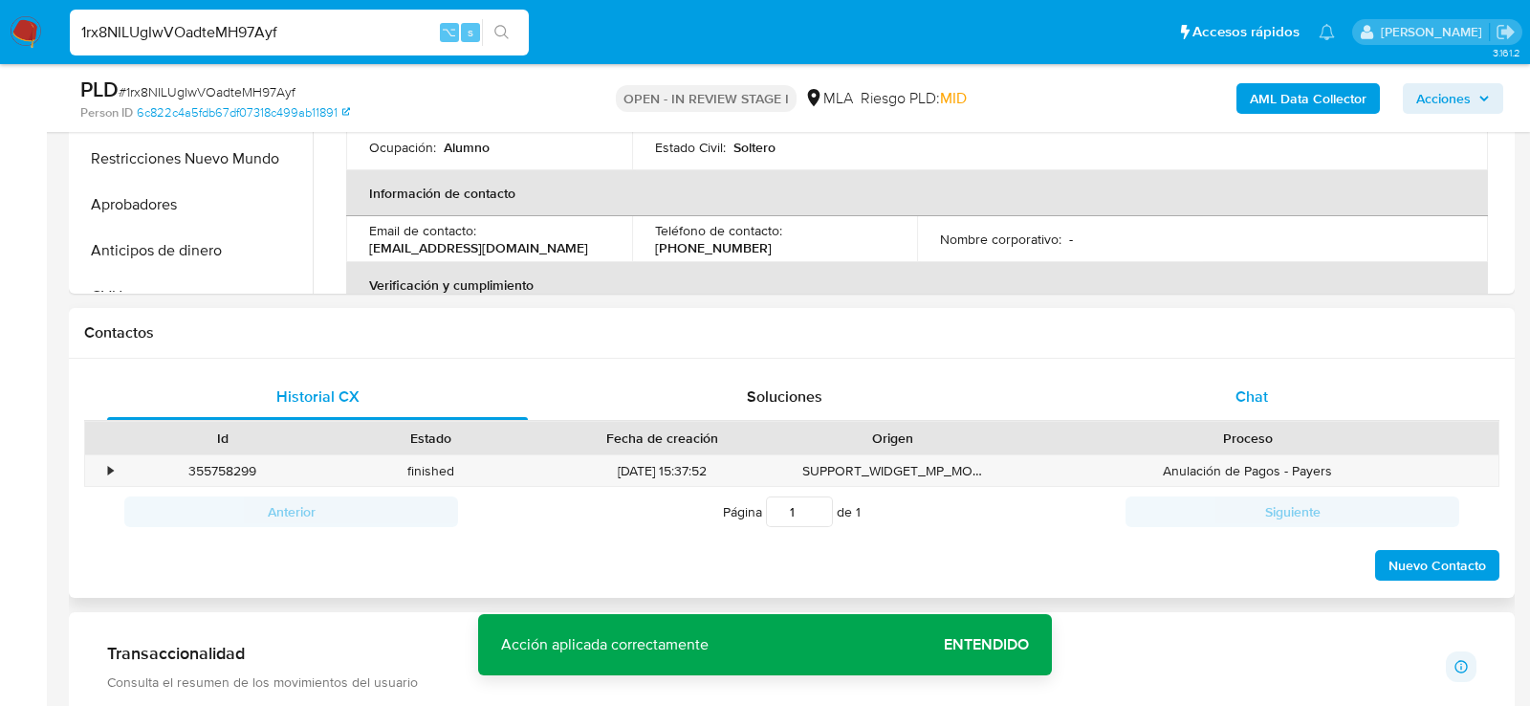
click at [1243, 403] on span "Chat" at bounding box center [1252, 396] width 33 height 22
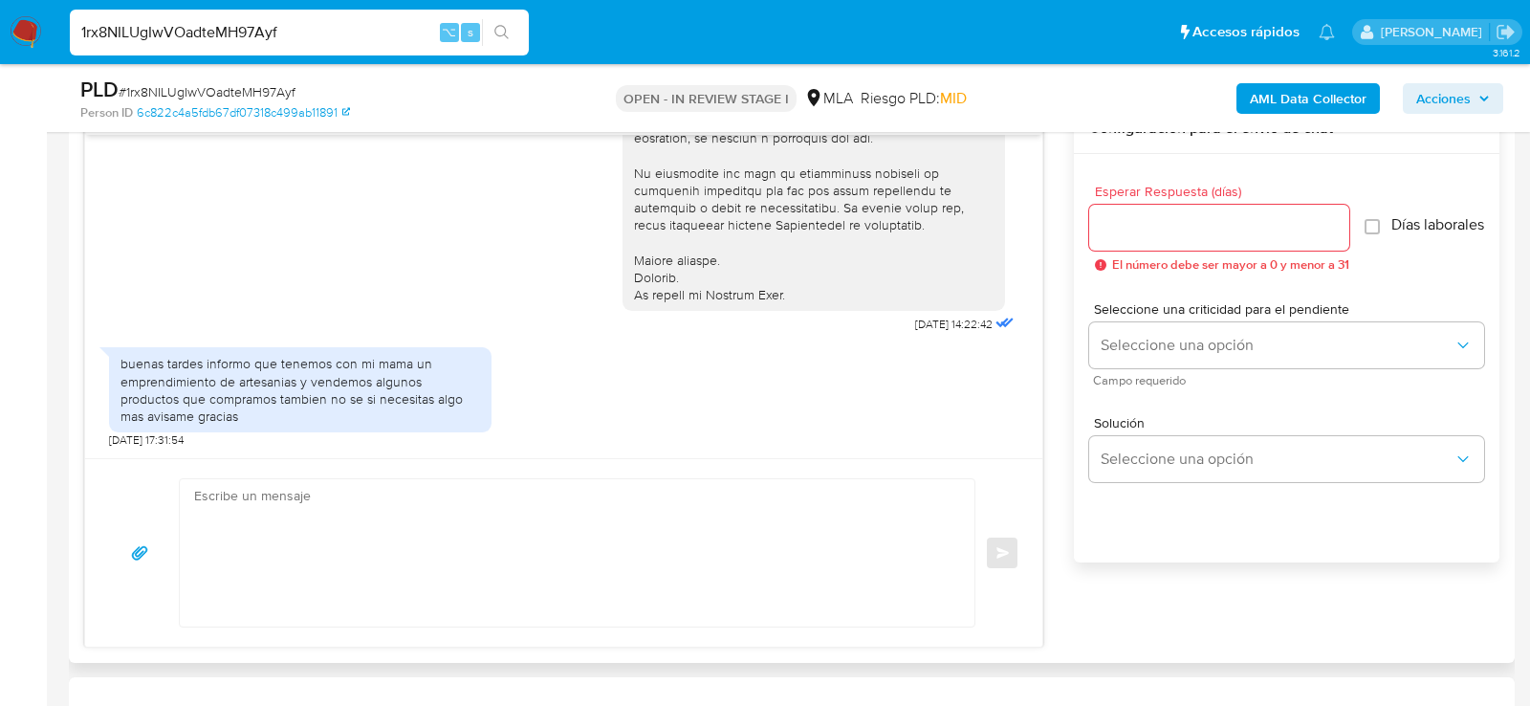
scroll to position [1033, 0]
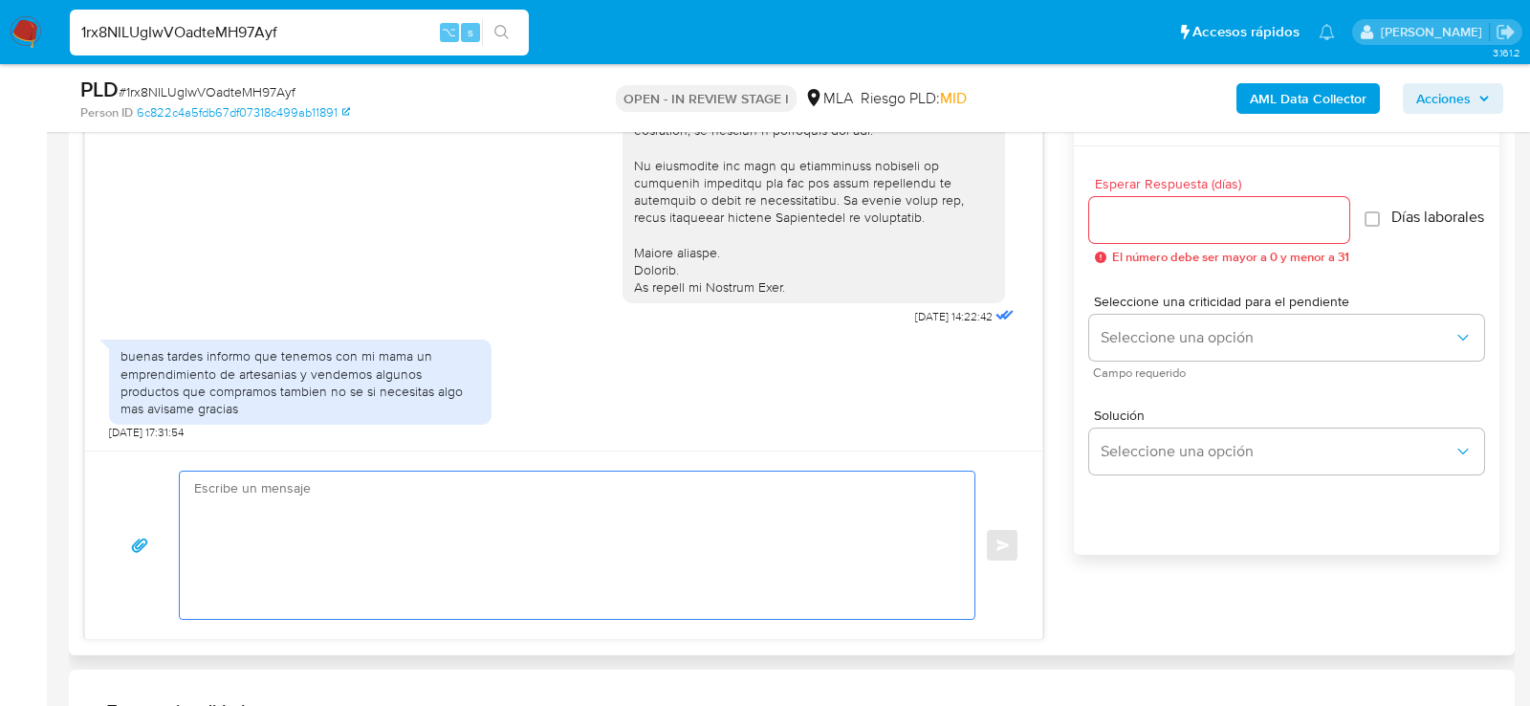
click at [598, 541] on textarea at bounding box center [572, 544] width 756 height 147
click at [553, 594] on textarea at bounding box center [572, 544] width 756 height 147
paste textarea "Hola , En función de las operaciones registradas en tu cuenta de Mercado Pago, …"
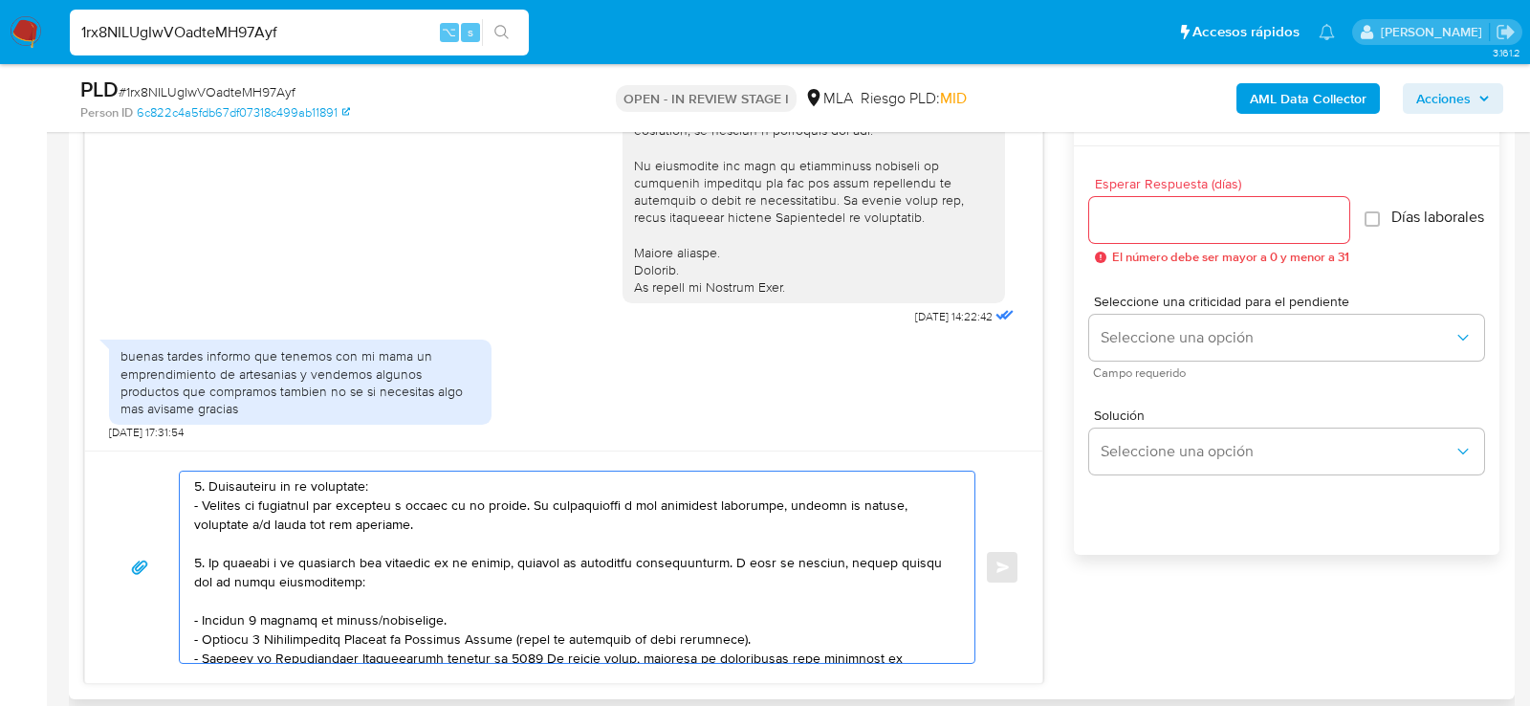
scroll to position [79, 0]
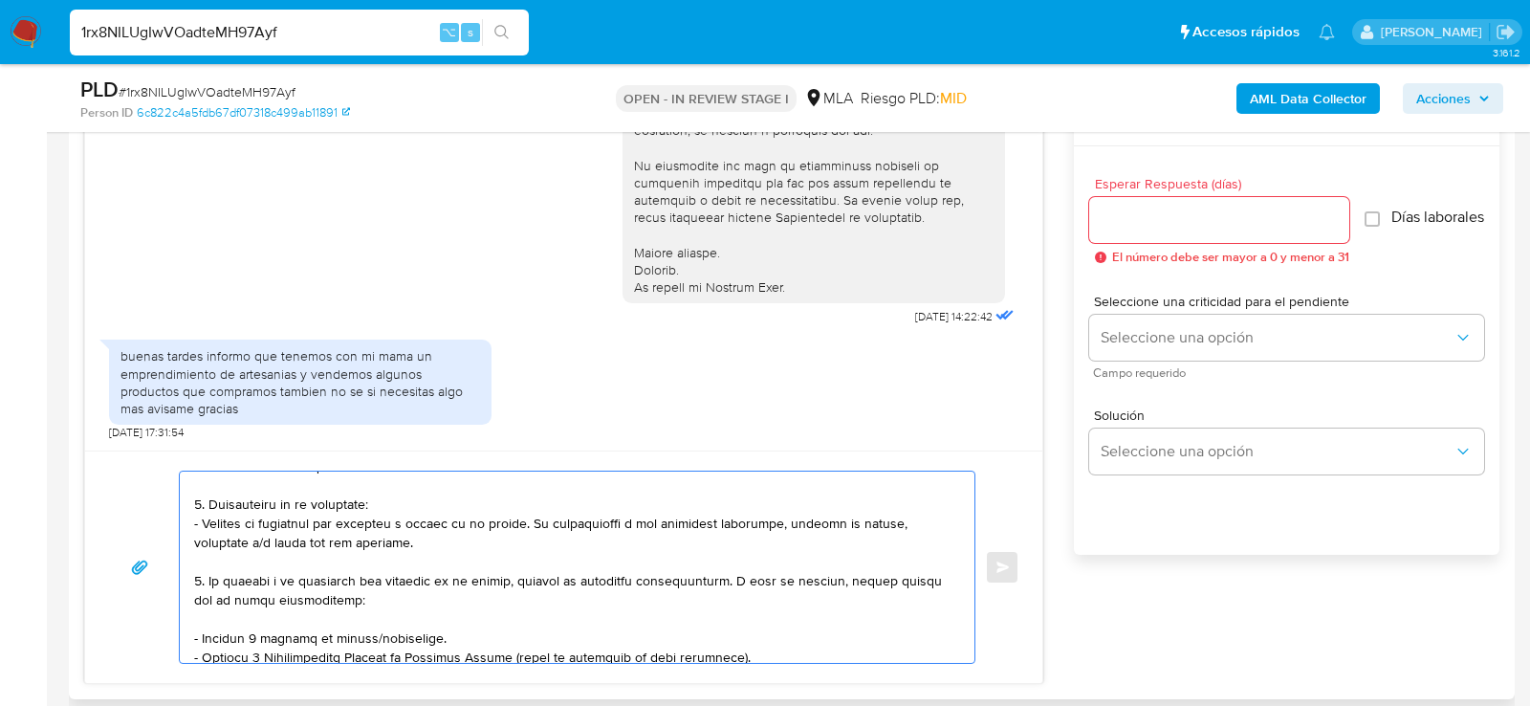
drag, startPoint x: 208, startPoint y: 502, endPoint x: 437, endPoint y: 546, distance: 233.7
click at [437, 546] on textarea at bounding box center [572, 566] width 756 height 191
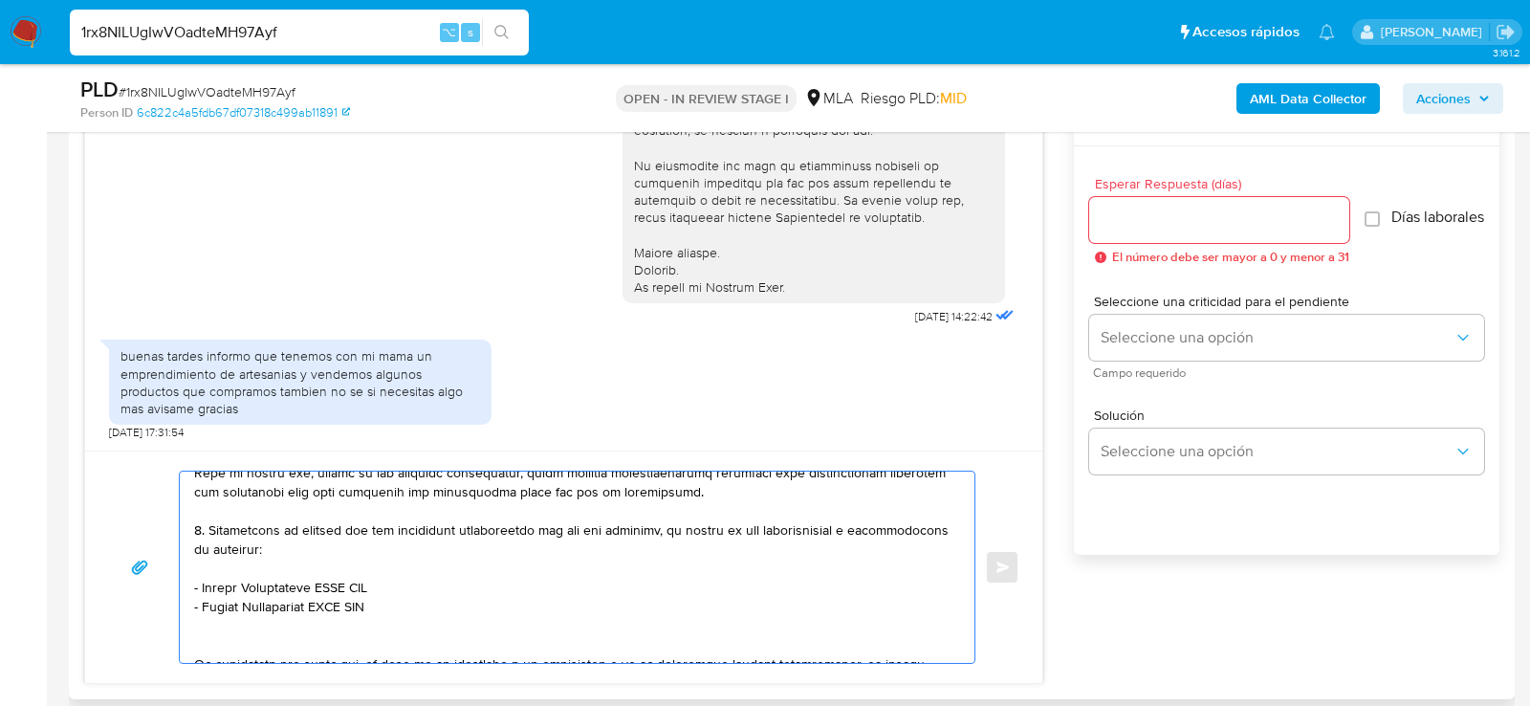
scroll to position [312, 0]
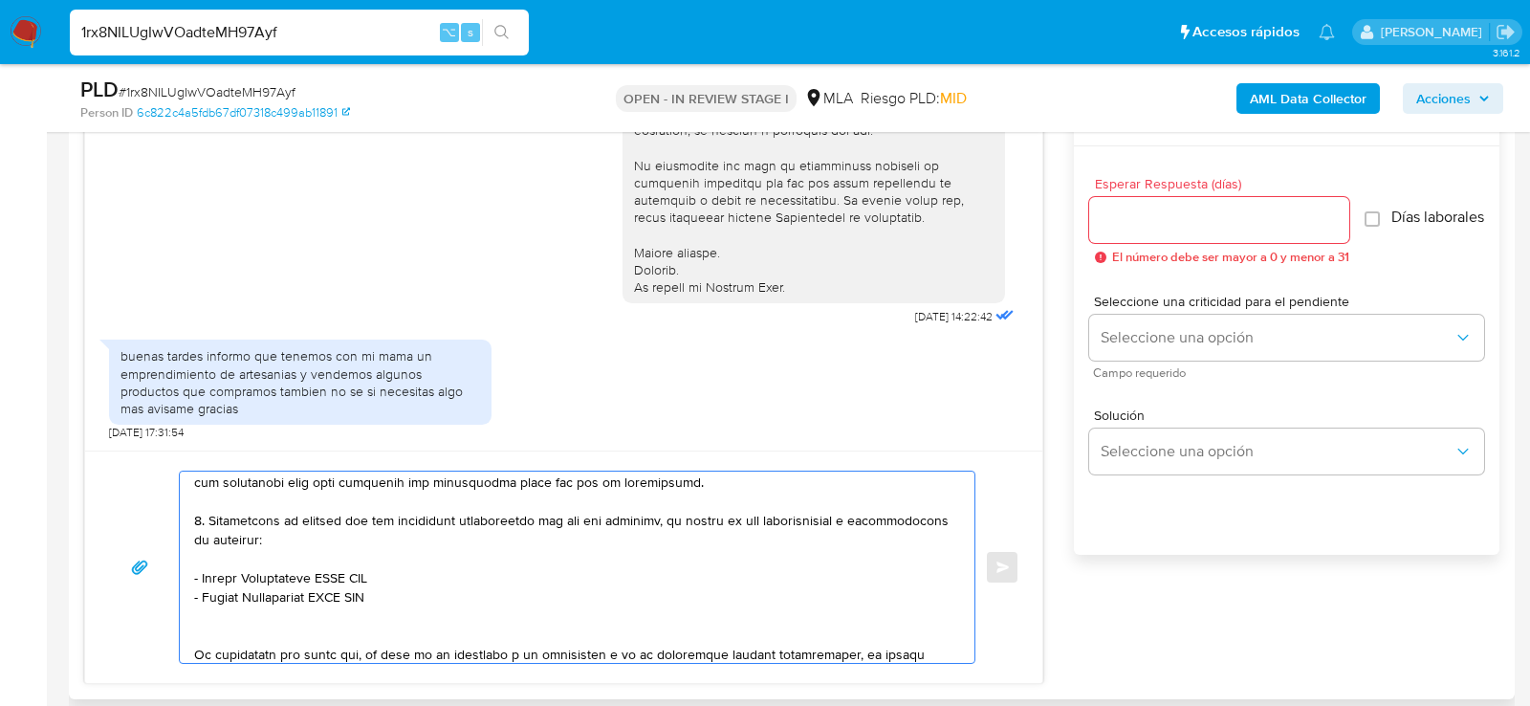
click at [365, 566] on textarea at bounding box center [572, 566] width 756 height 191
click at [365, 565] on textarea at bounding box center [572, 566] width 756 height 191
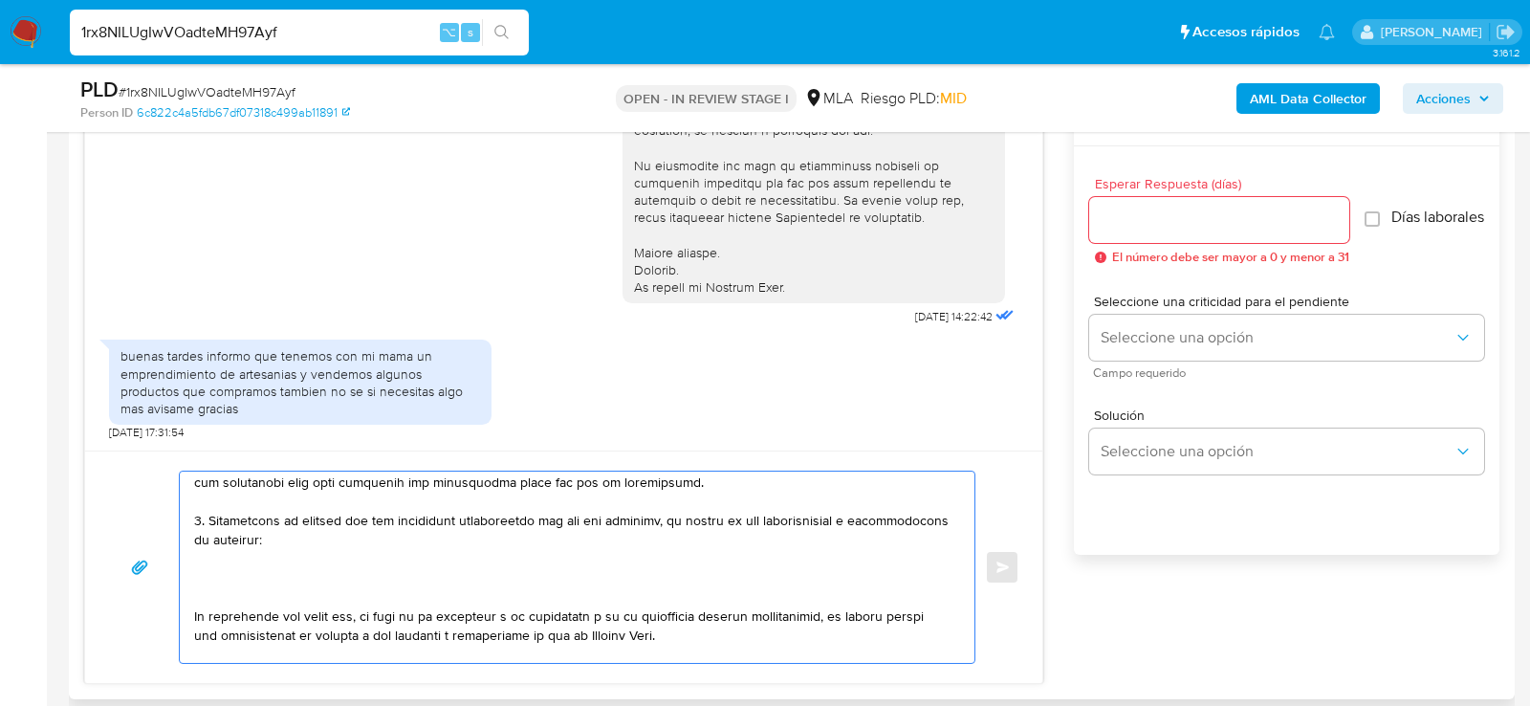
click at [359, 556] on textarea at bounding box center [572, 566] width 756 height 191
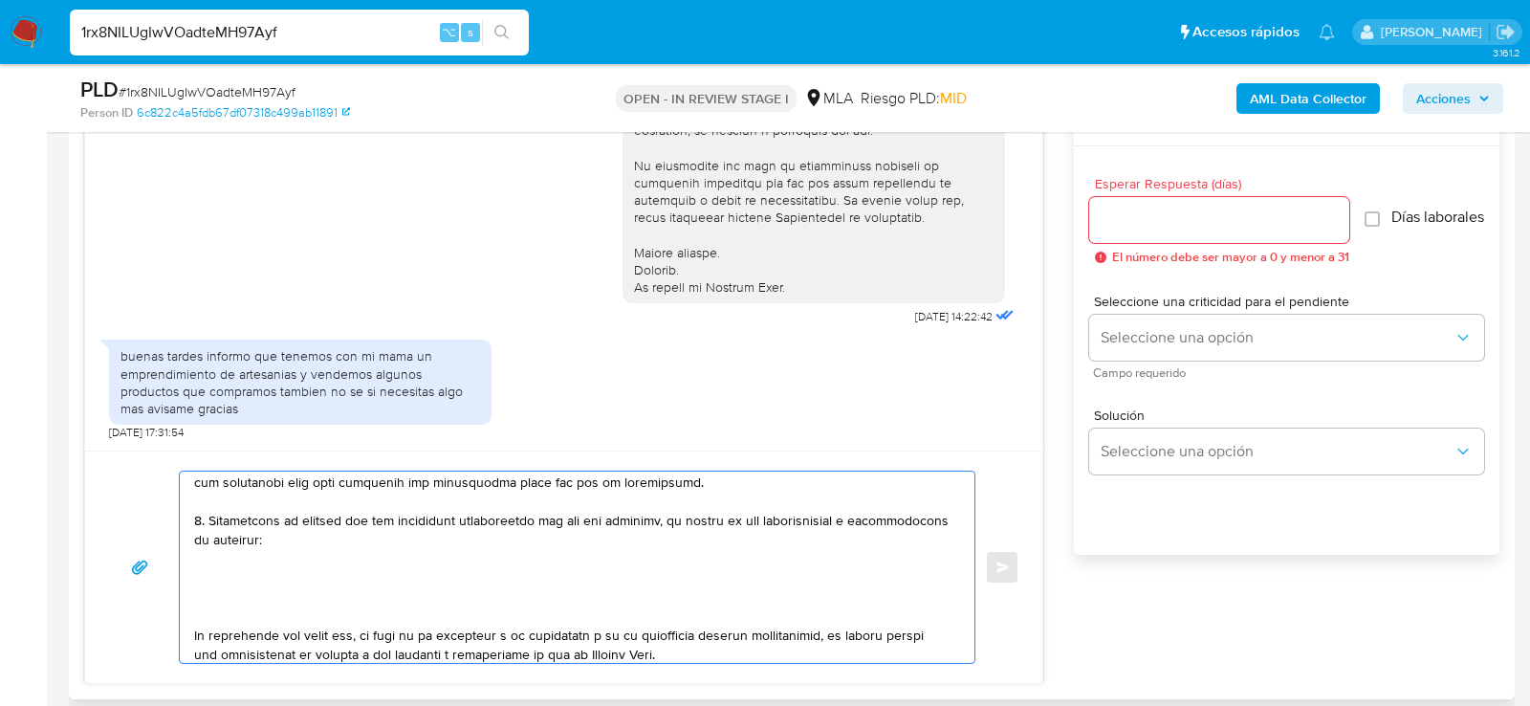
paste textarea "Dante Andres Rossi"
paste textarea "20167459162"
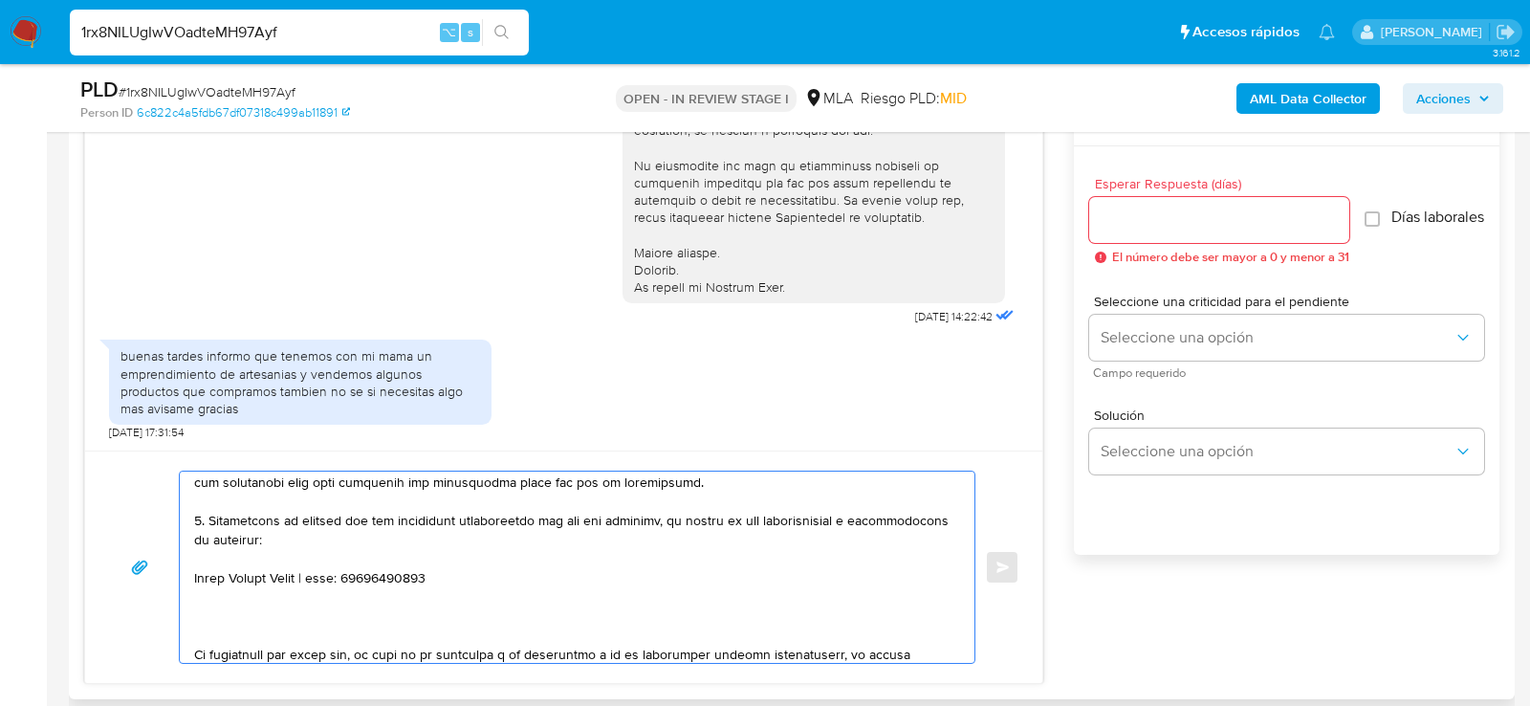
paste textarea "Maria Soledad Bernardita Torio"
paste textarea "27260731322"
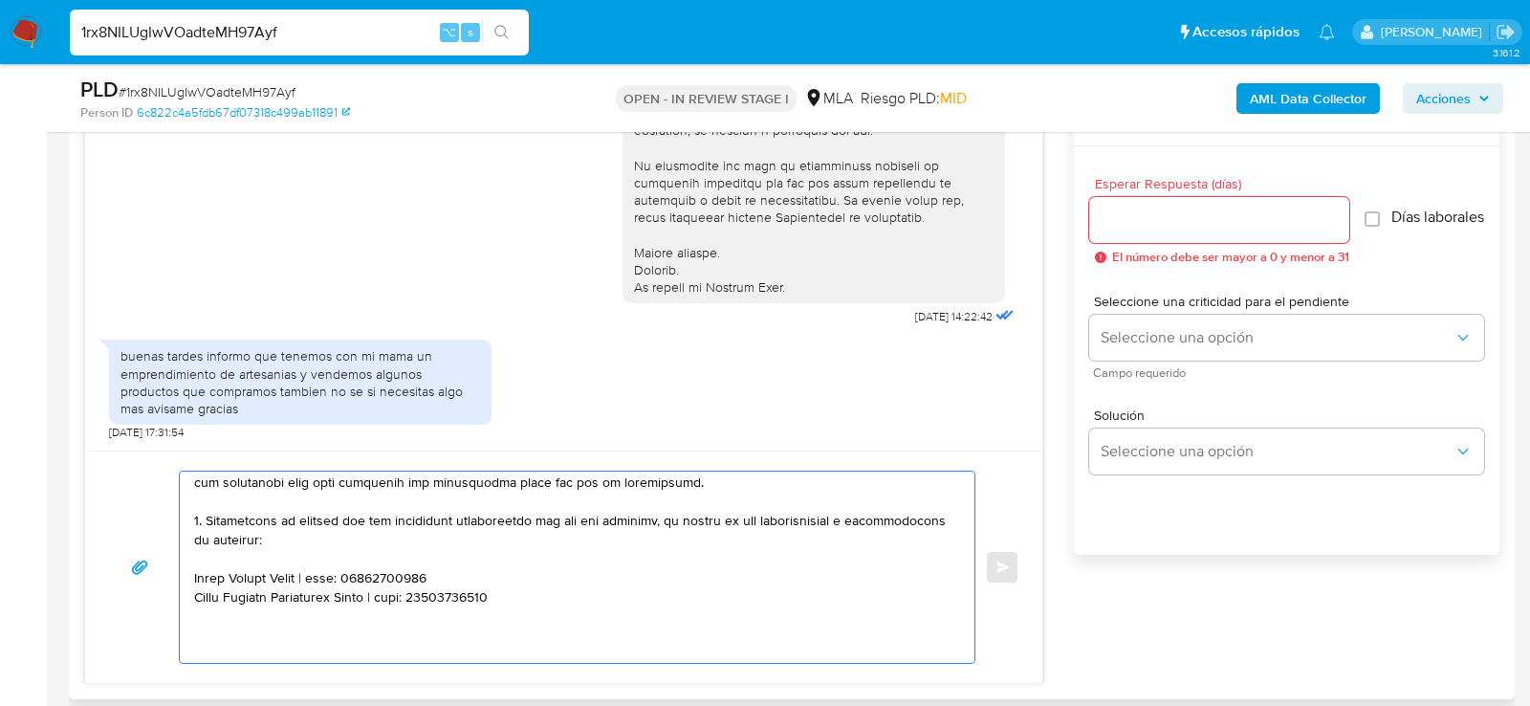
click at [214, 562] on textarea at bounding box center [572, 566] width 756 height 191
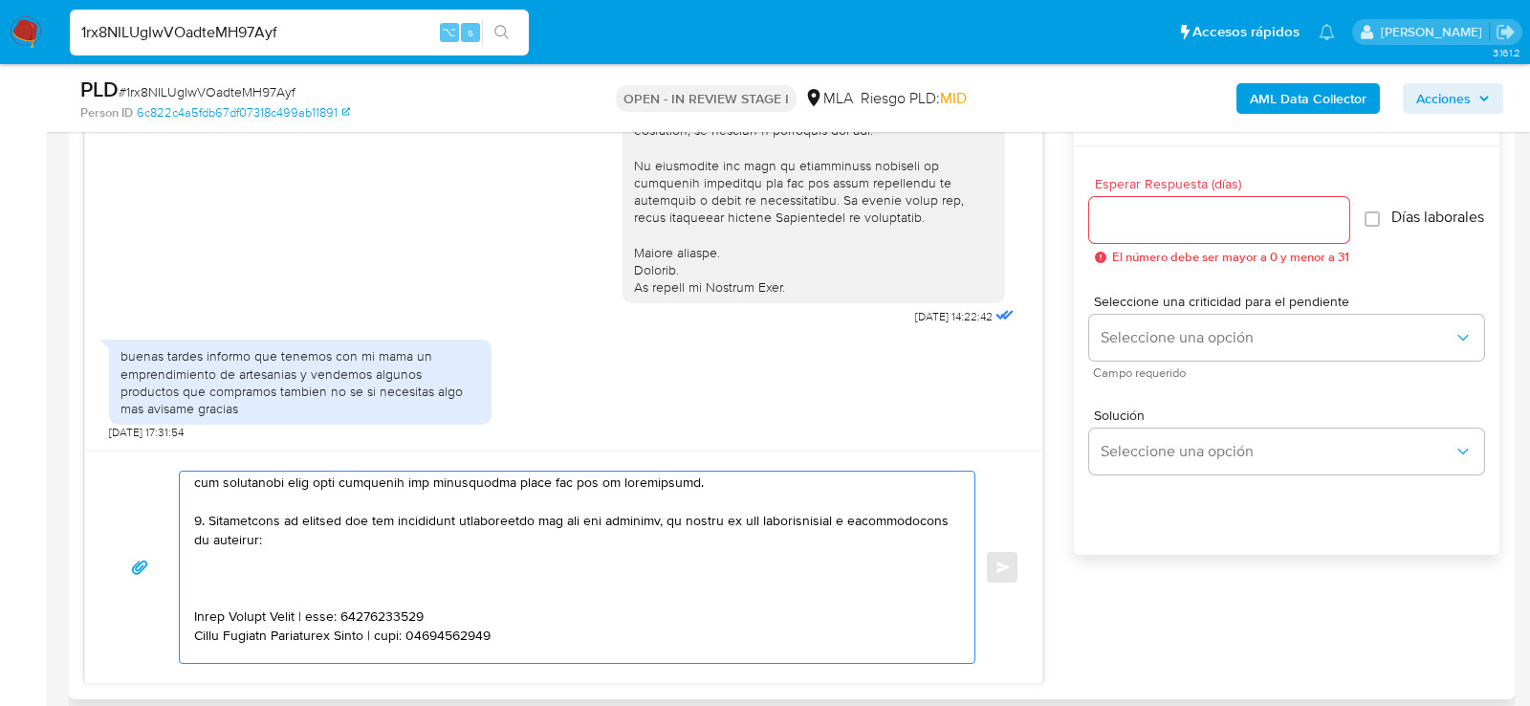
paste textarea "Gabriel Mariano Alderete"
paste textarea "20201732795"
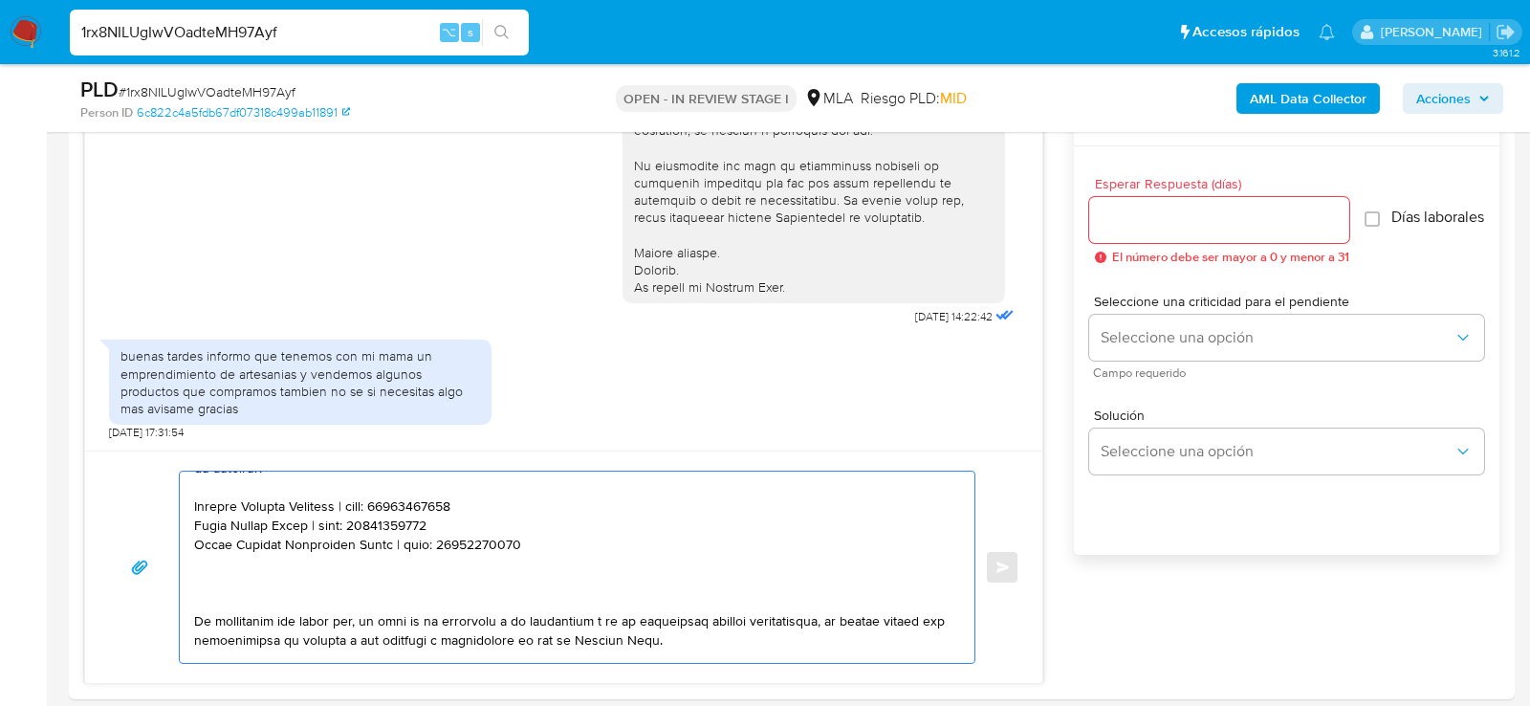
scroll to position [384, 0]
click at [431, 592] on textarea at bounding box center [572, 566] width 756 height 191
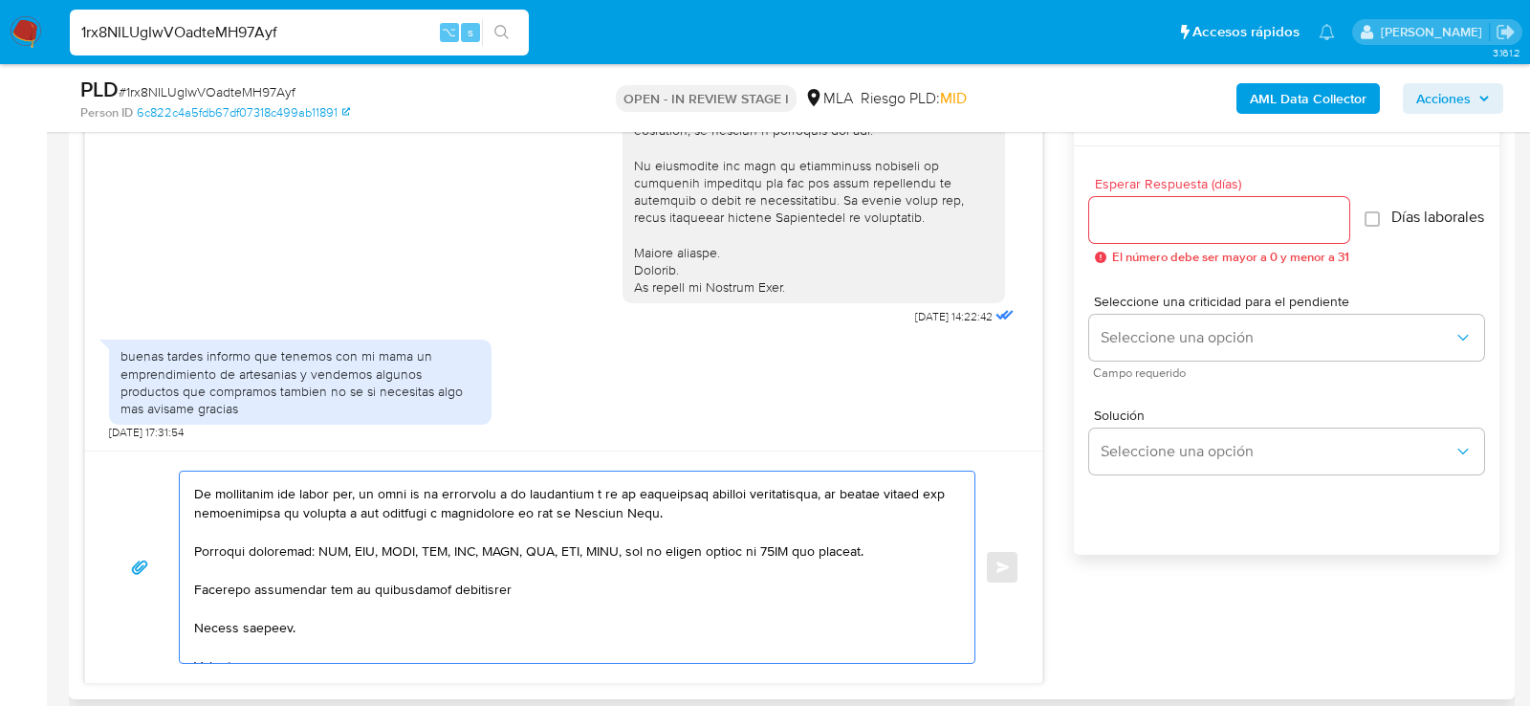
scroll to position [476, 0]
type textarea "Hola , En función de las operaciones registradas en tu cuenta de Mercado Pago, …"
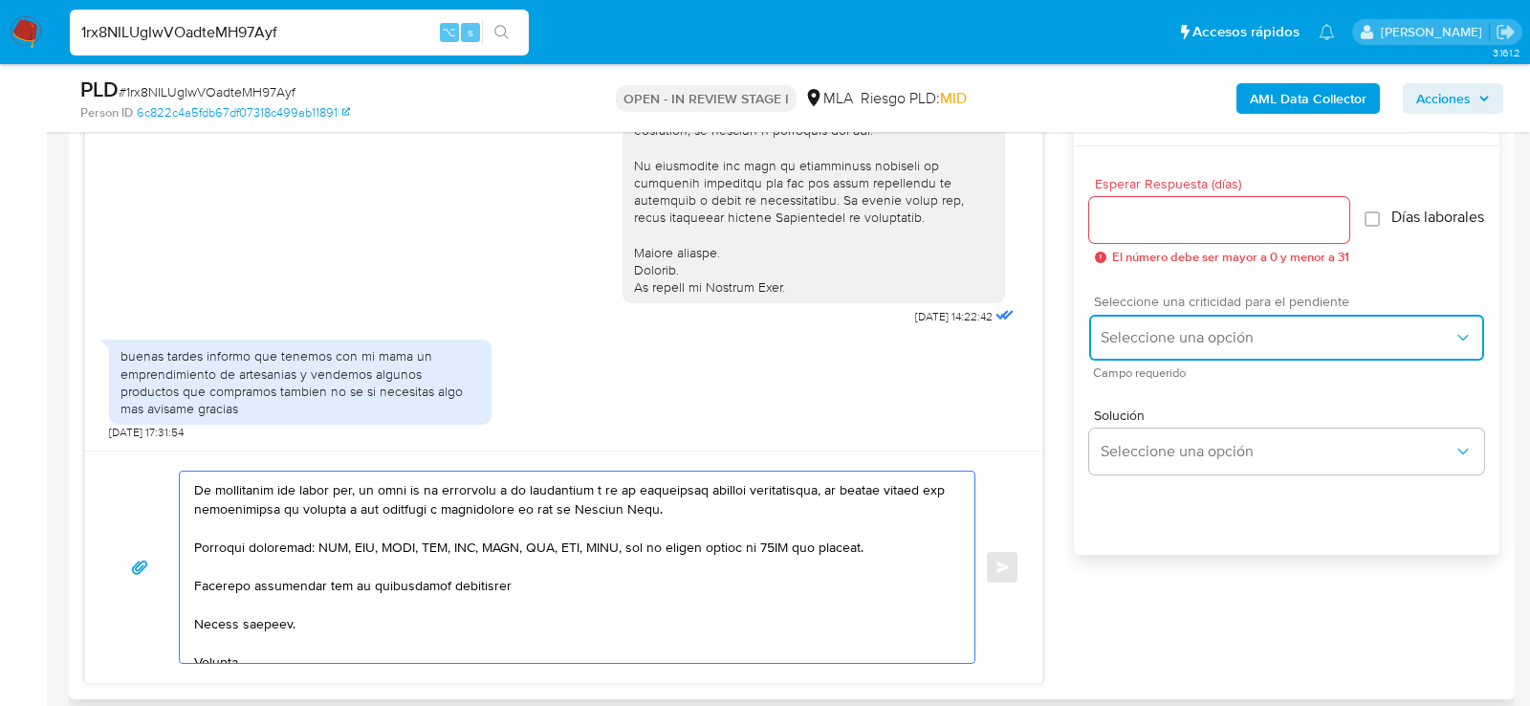
click at [1240, 345] on span "Seleccione una opción" at bounding box center [1277, 337] width 353 height 19
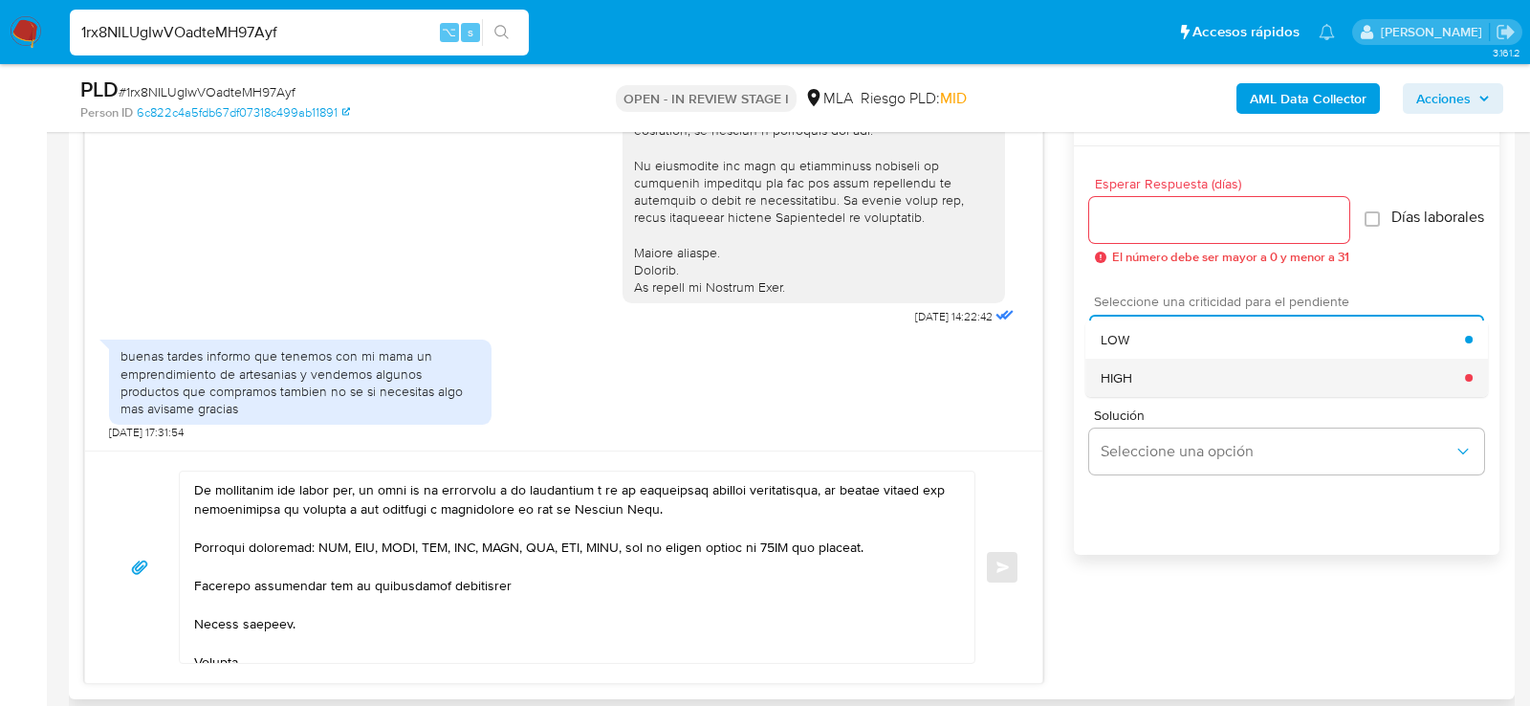
click at [1186, 378] on div "HIGH" at bounding box center [1283, 378] width 364 height 38
click at [1171, 237] on div at bounding box center [1219, 220] width 260 height 46
click at [1169, 226] on input "Esperar Respuesta (días)" at bounding box center [1219, 220] width 260 height 25
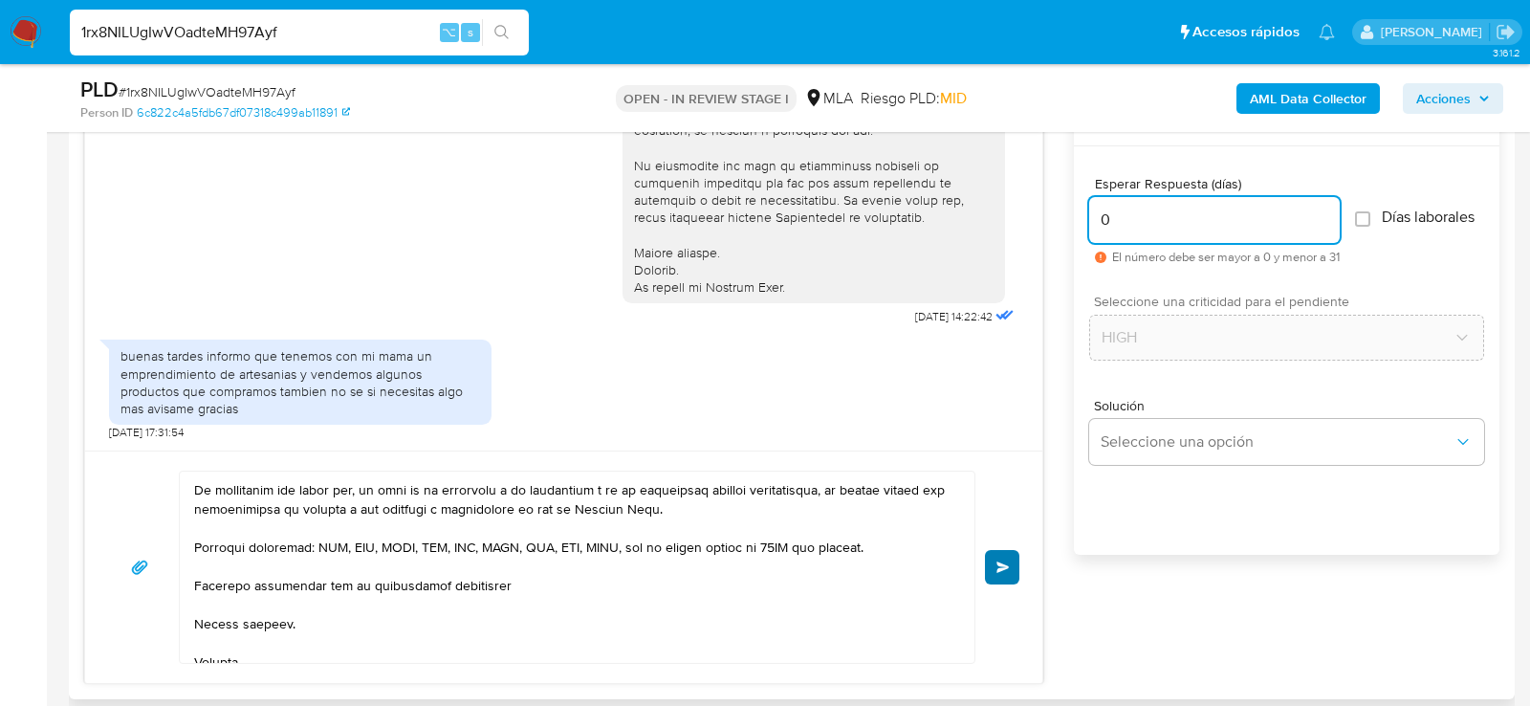
type input "0"
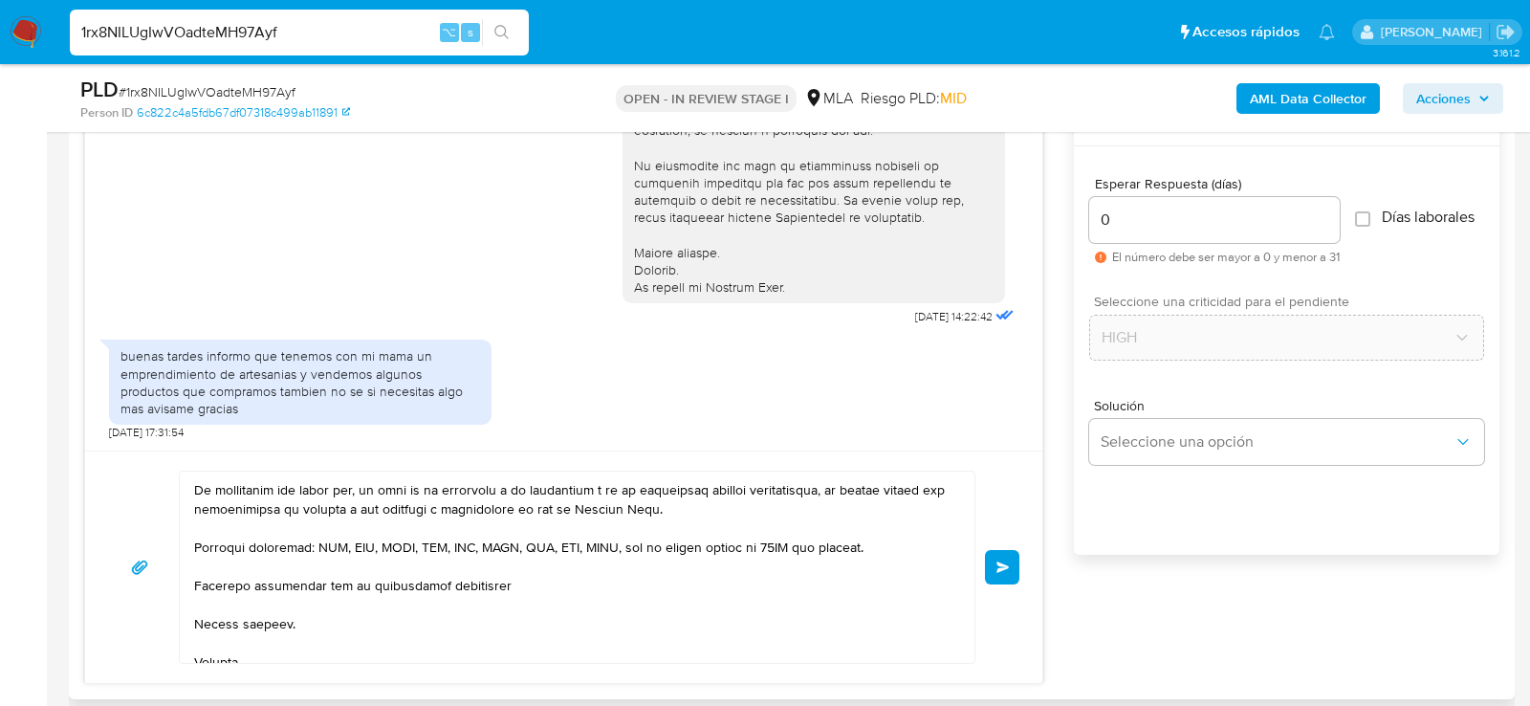
click at [993, 552] on button "Enviar" at bounding box center [1002, 567] width 34 height 34
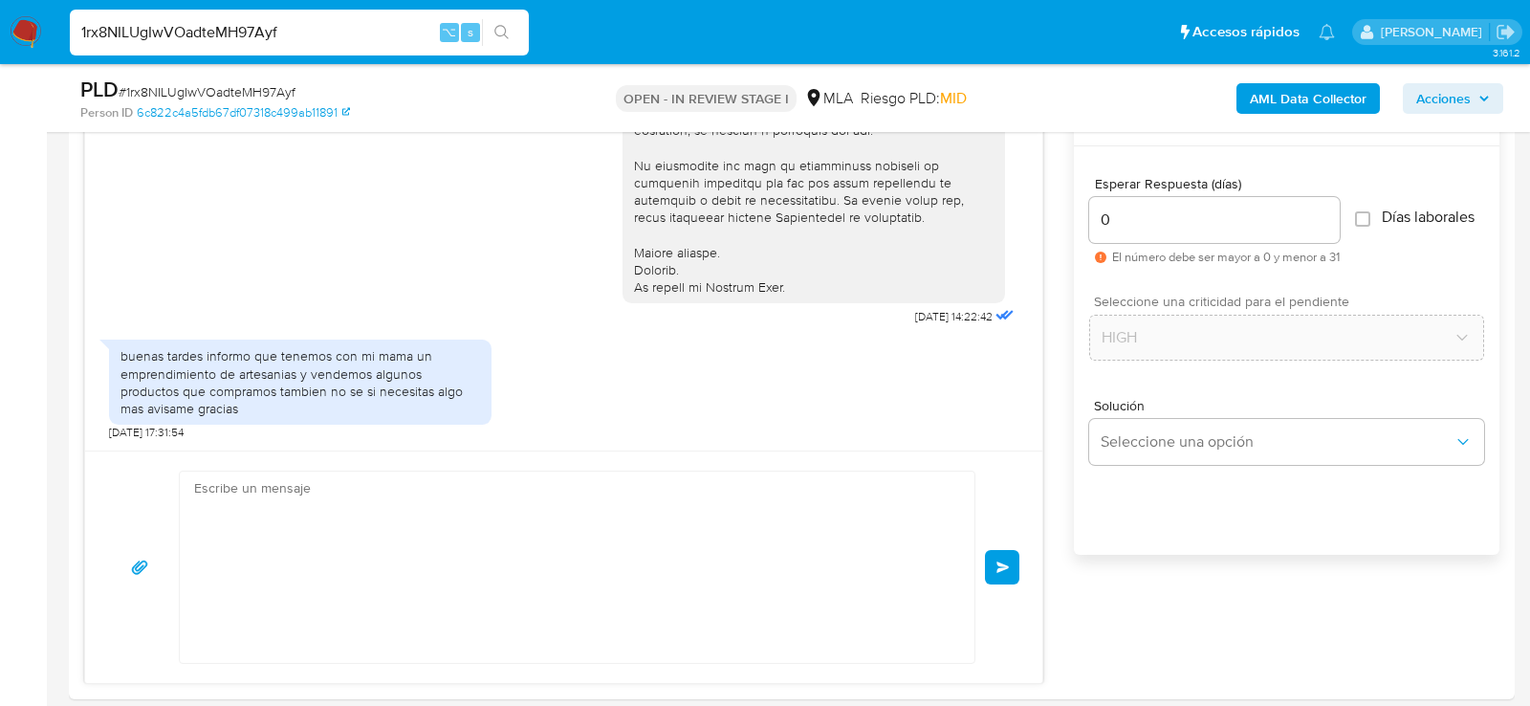
scroll to position [1588, 0]
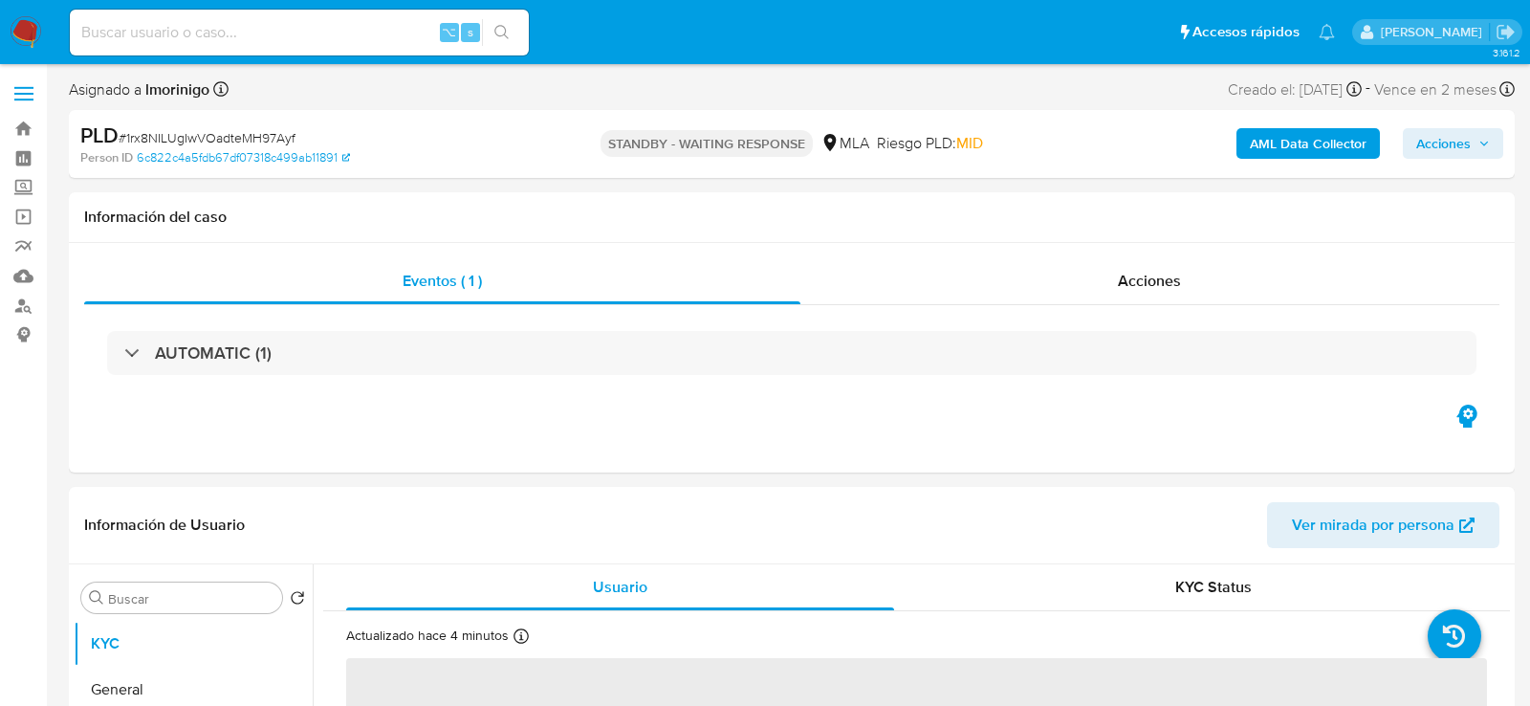
click at [262, 33] on input at bounding box center [299, 32] width 459 height 25
select select "10"
paste input "wp9CWLkfIU141bxtLrENMLm5"
type input "wp9CWLkfIU141bxtLrENMLm5"
select select "10"
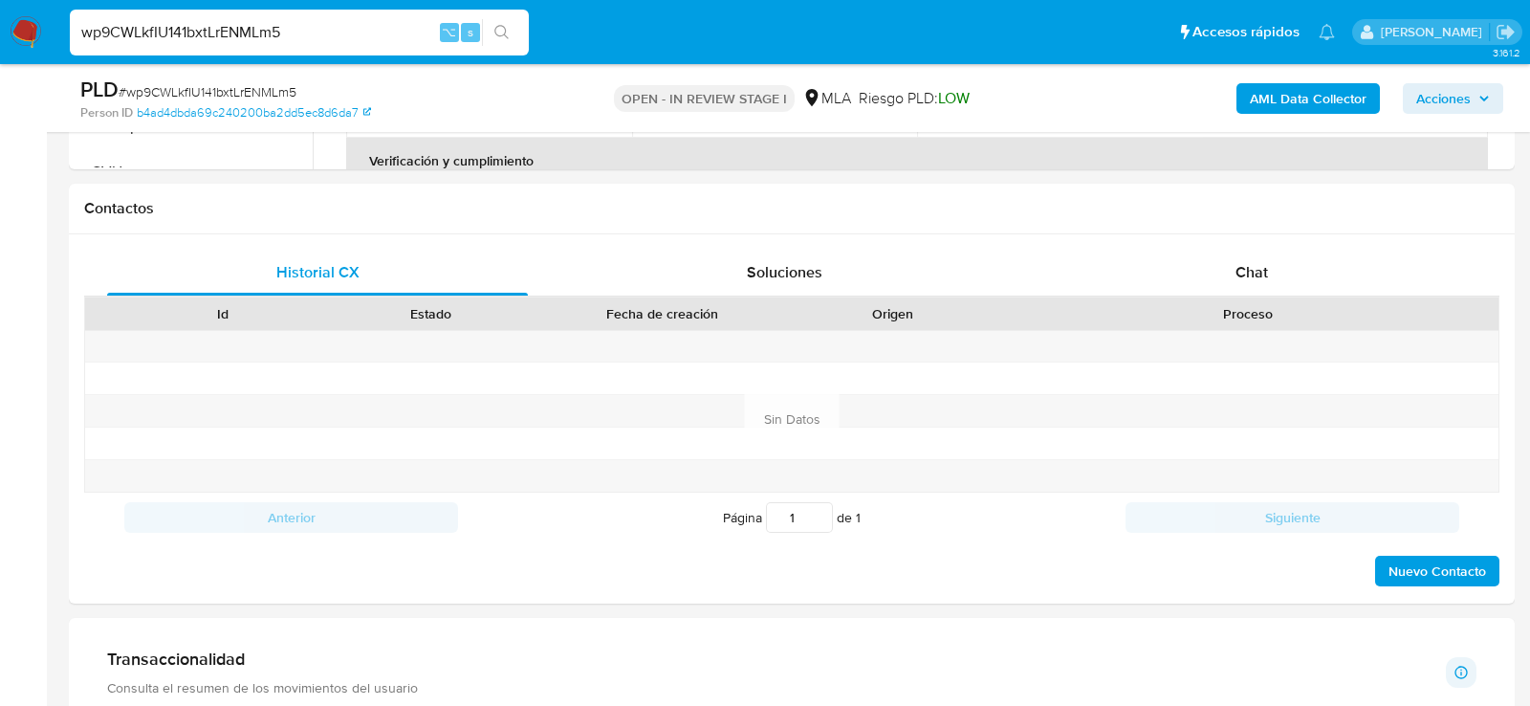
scroll to position [863, 0]
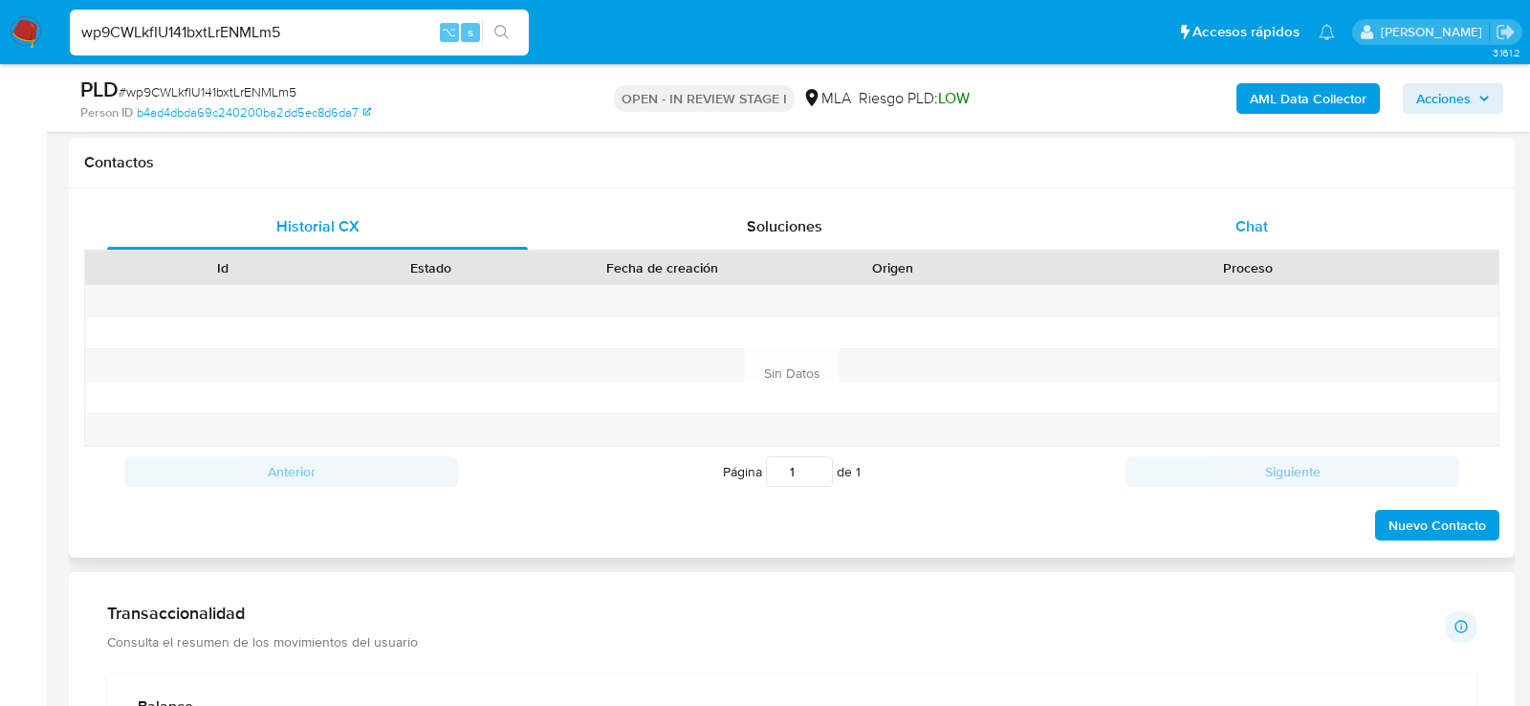
click at [1165, 215] on div "Chat" at bounding box center [1251, 227] width 421 height 46
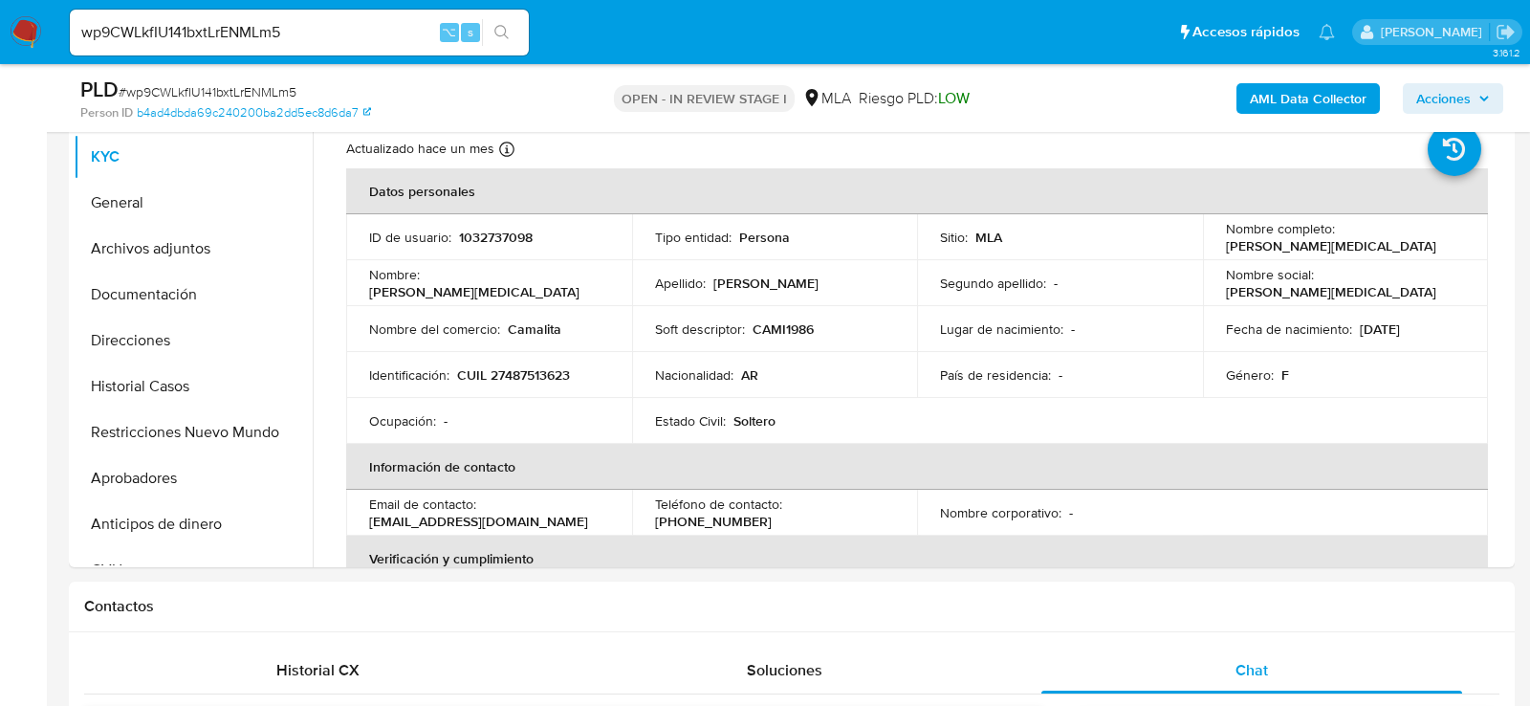
scroll to position [414, 0]
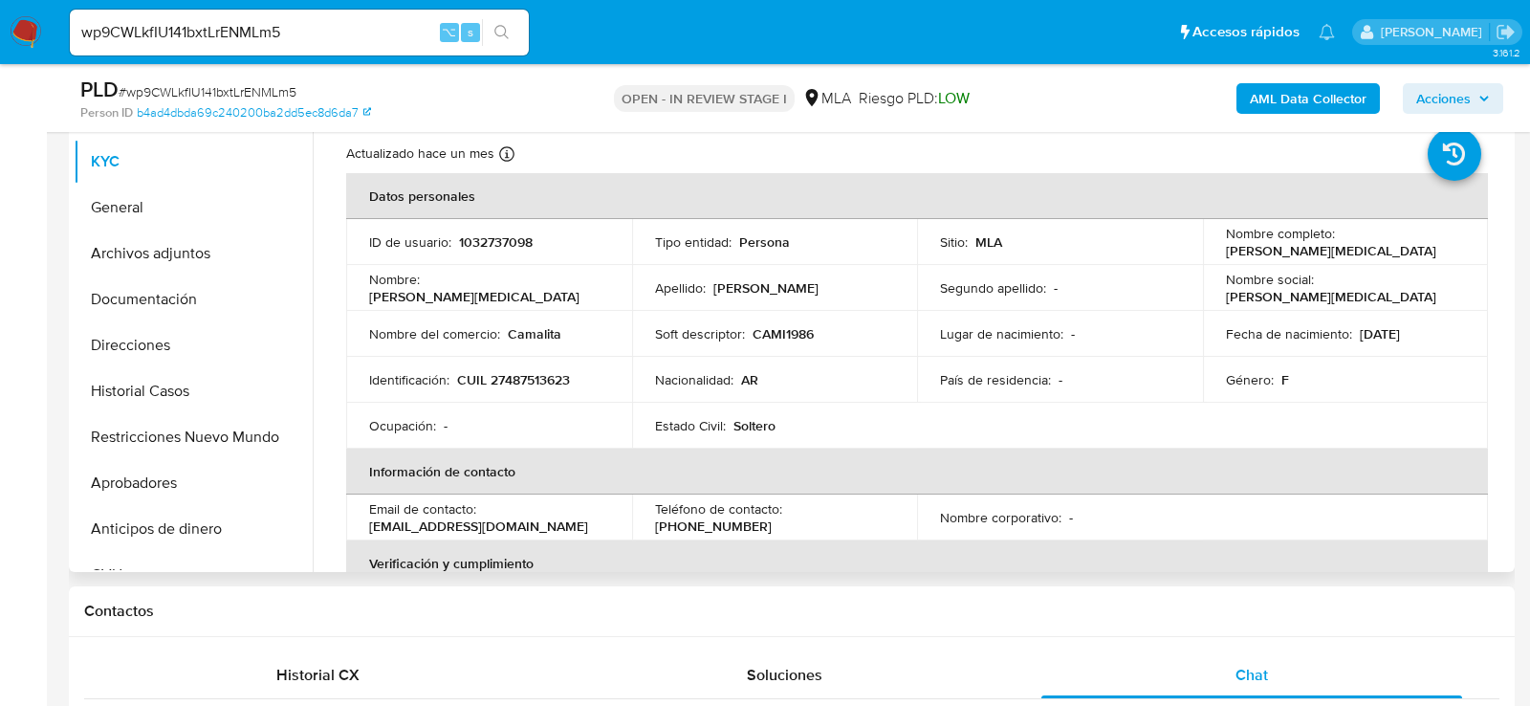
click at [522, 384] on p "CUIL 27487513623" at bounding box center [513, 379] width 113 height 17
copy p "27487513623"
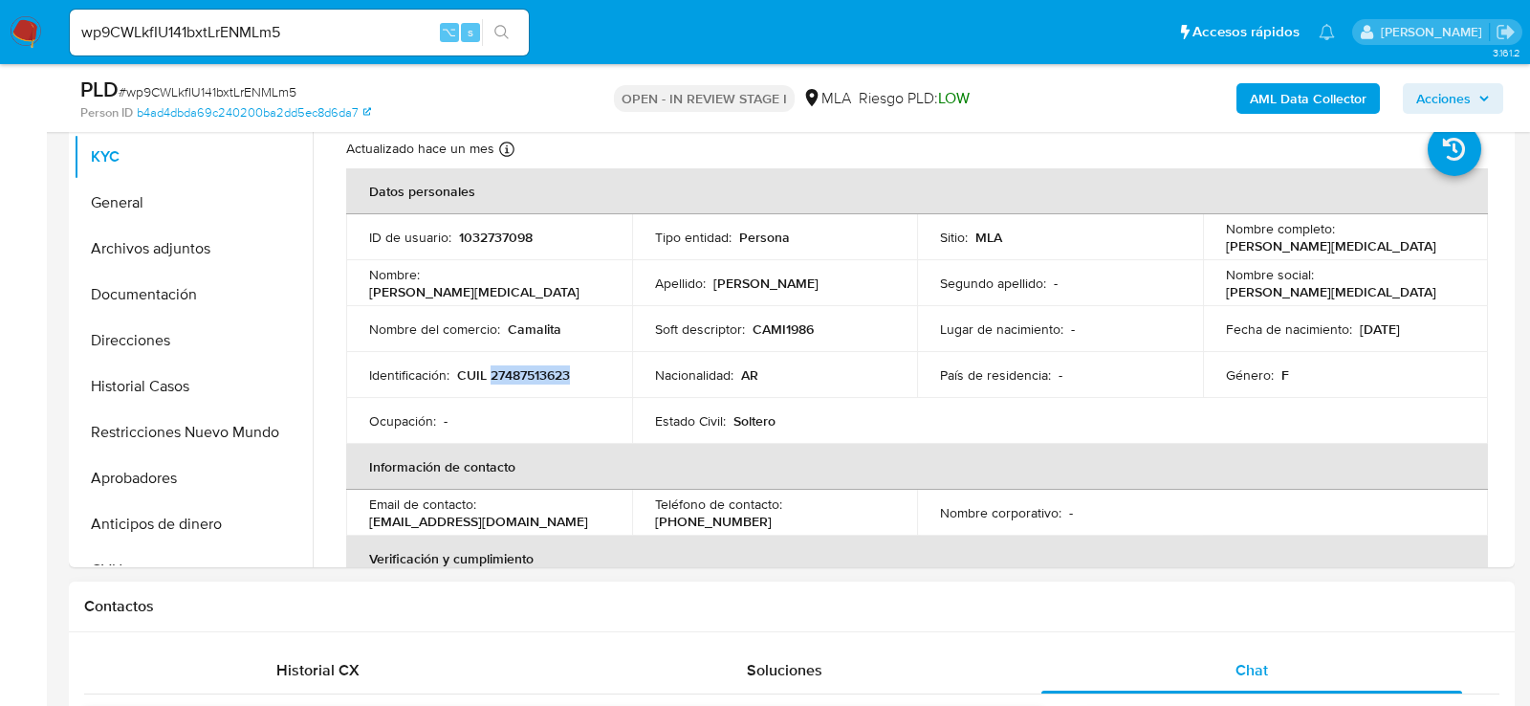
scroll to position [413, 0]
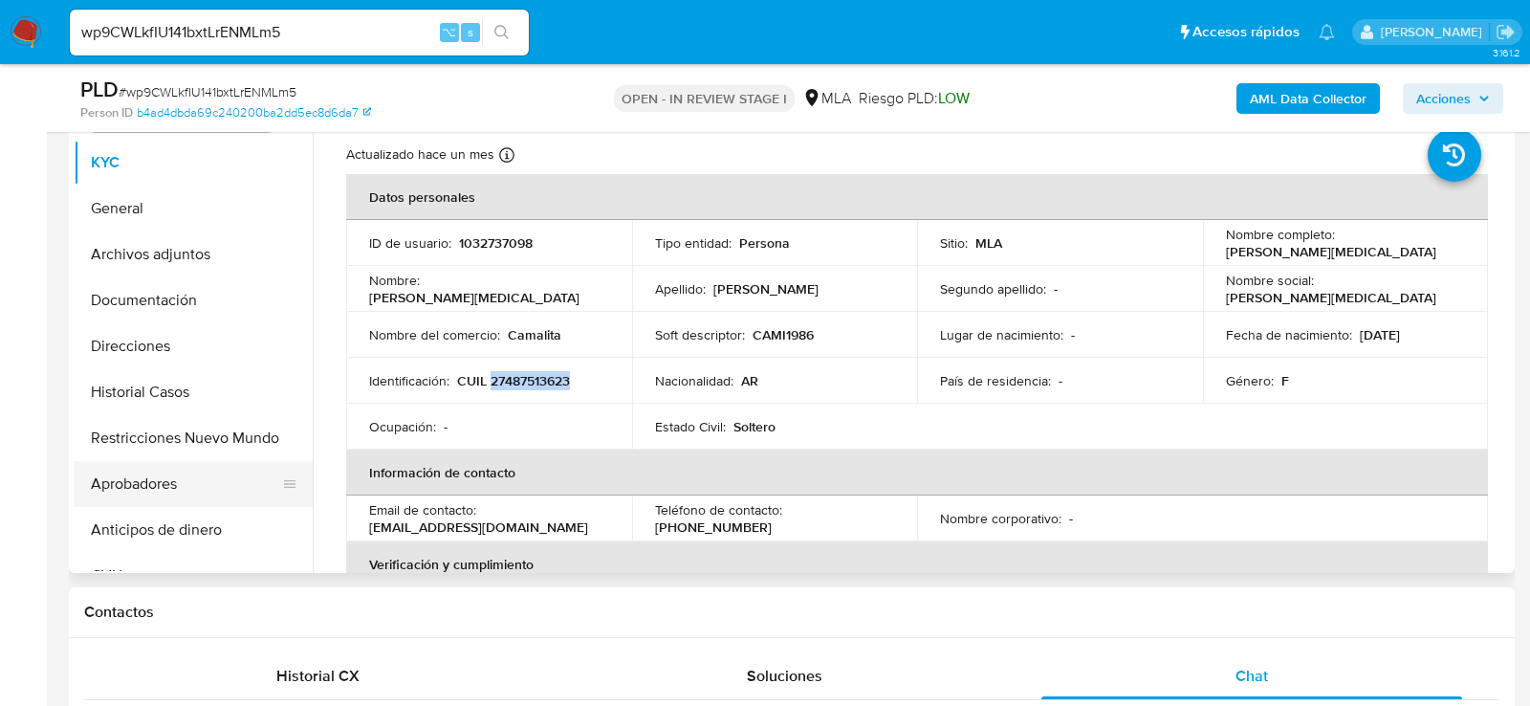
click at [115, 487] on button "Aprobadores" at bounding box center [186, 484] width 224 height 46
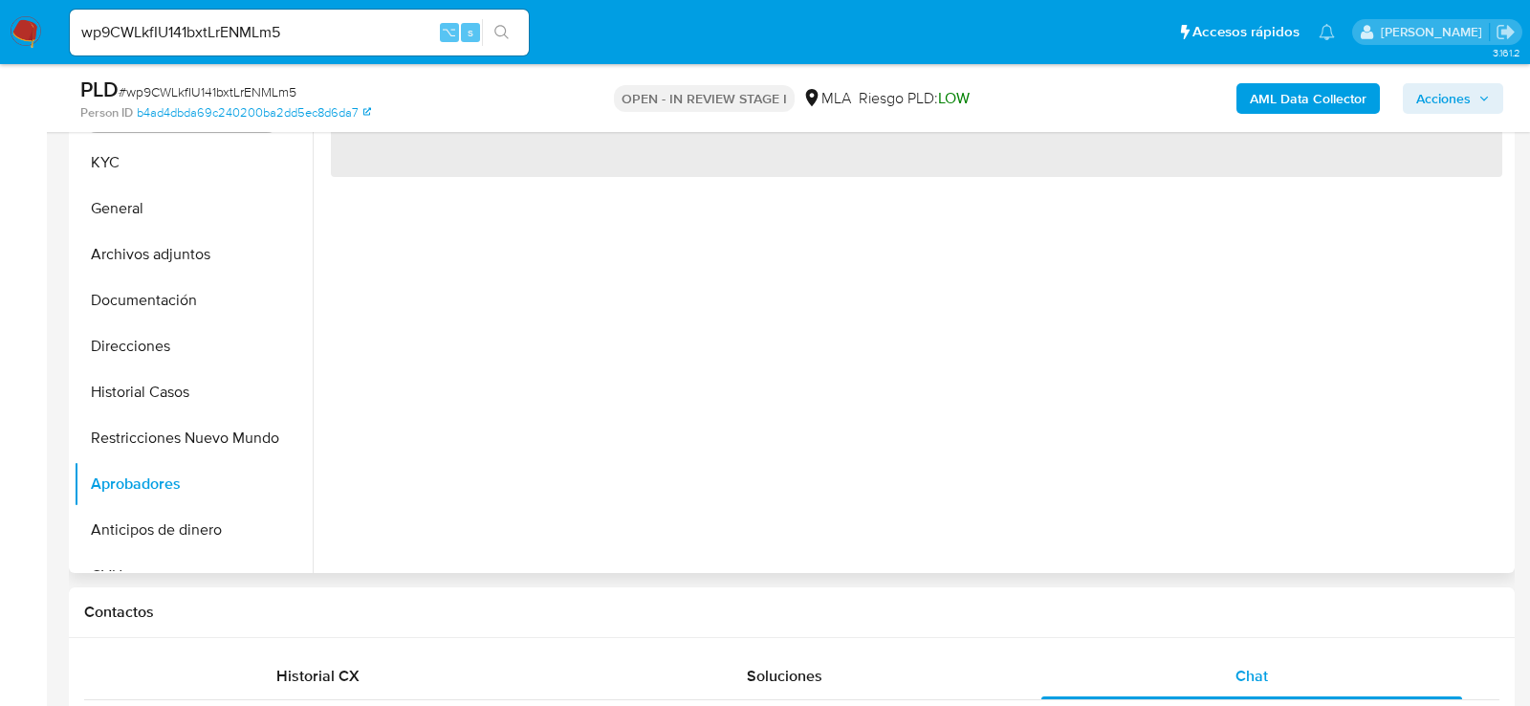
scroll to position [377, 0]
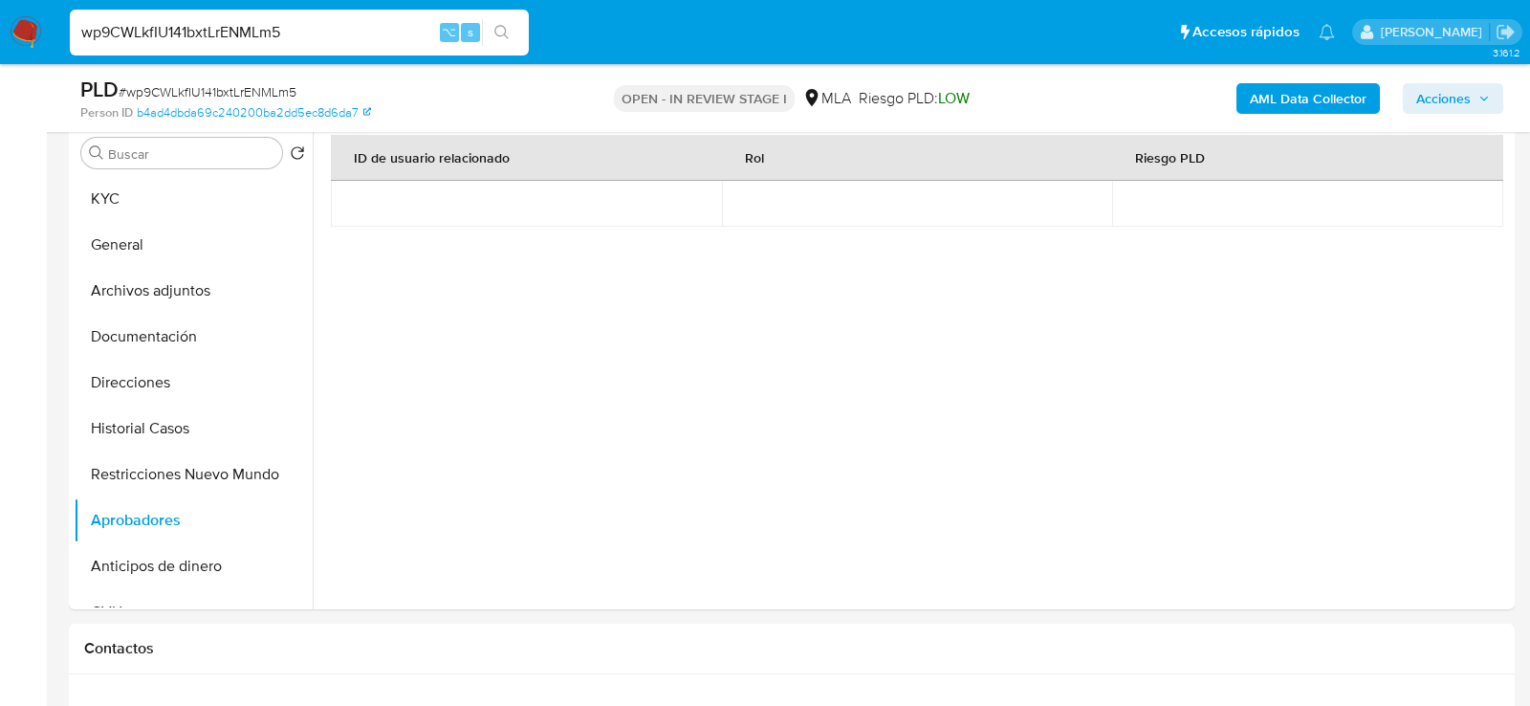
click at [309, 34] on input "wp9CWLkfIU141bxtLrENMLm5" at bounding box center [299, 32] width 459 height 25
paste input "iKrY6HSXatz2H7p06sdxdrc"
type input "wiKrY6HSXatz2H7p06sdxdrc"
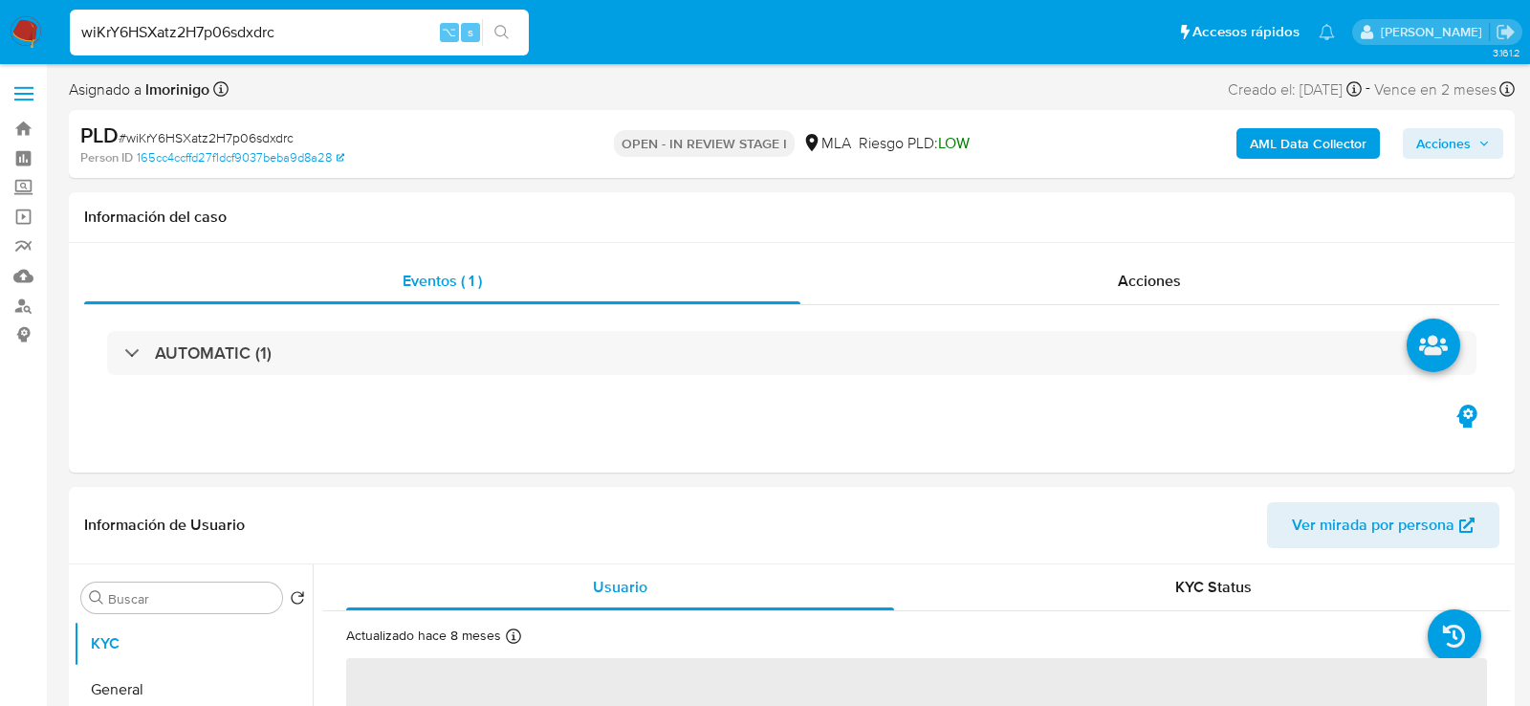
select select "10"
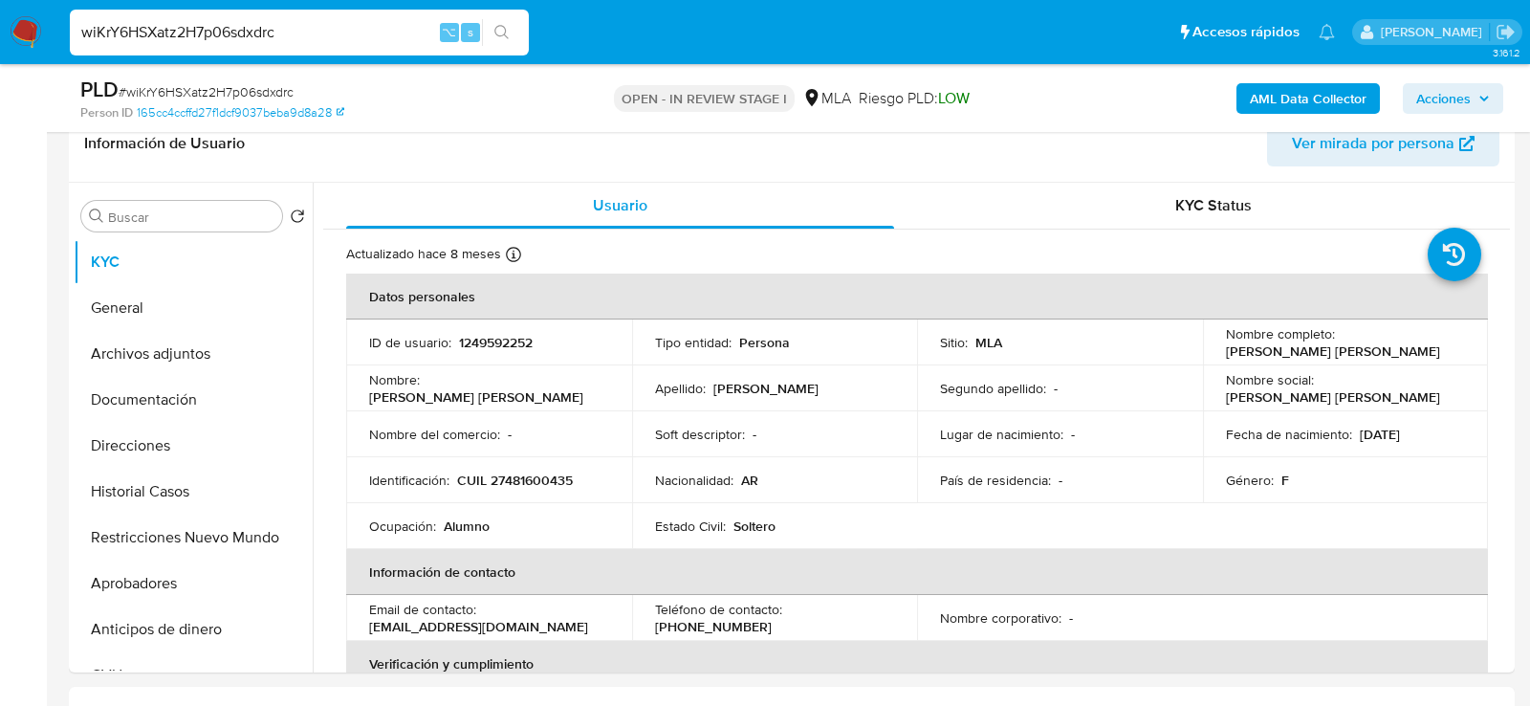
scroll to position [319, 0]
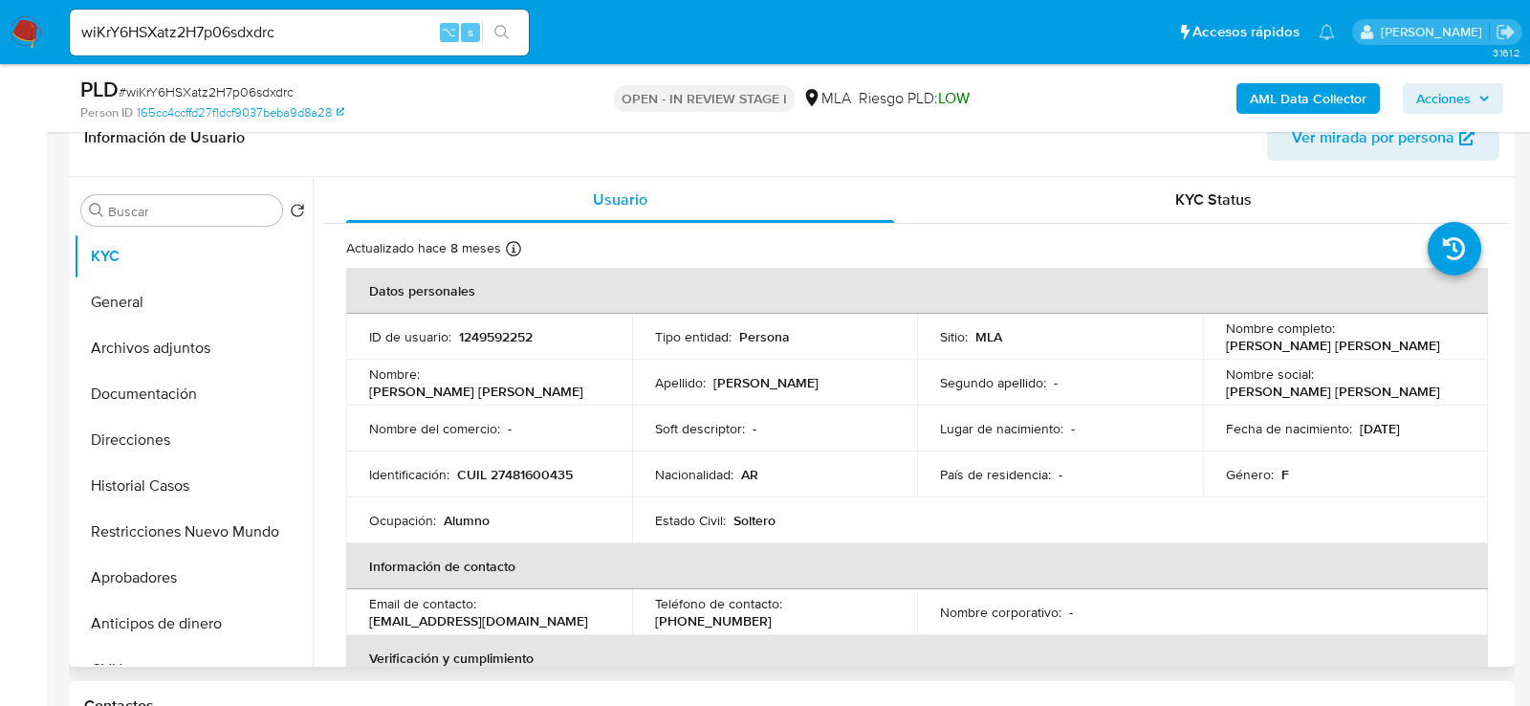
click at [530, 471] on p "CUIL 27481600435" at bounding box center [515, 474] width 116 height 17
copy p "27481600435"
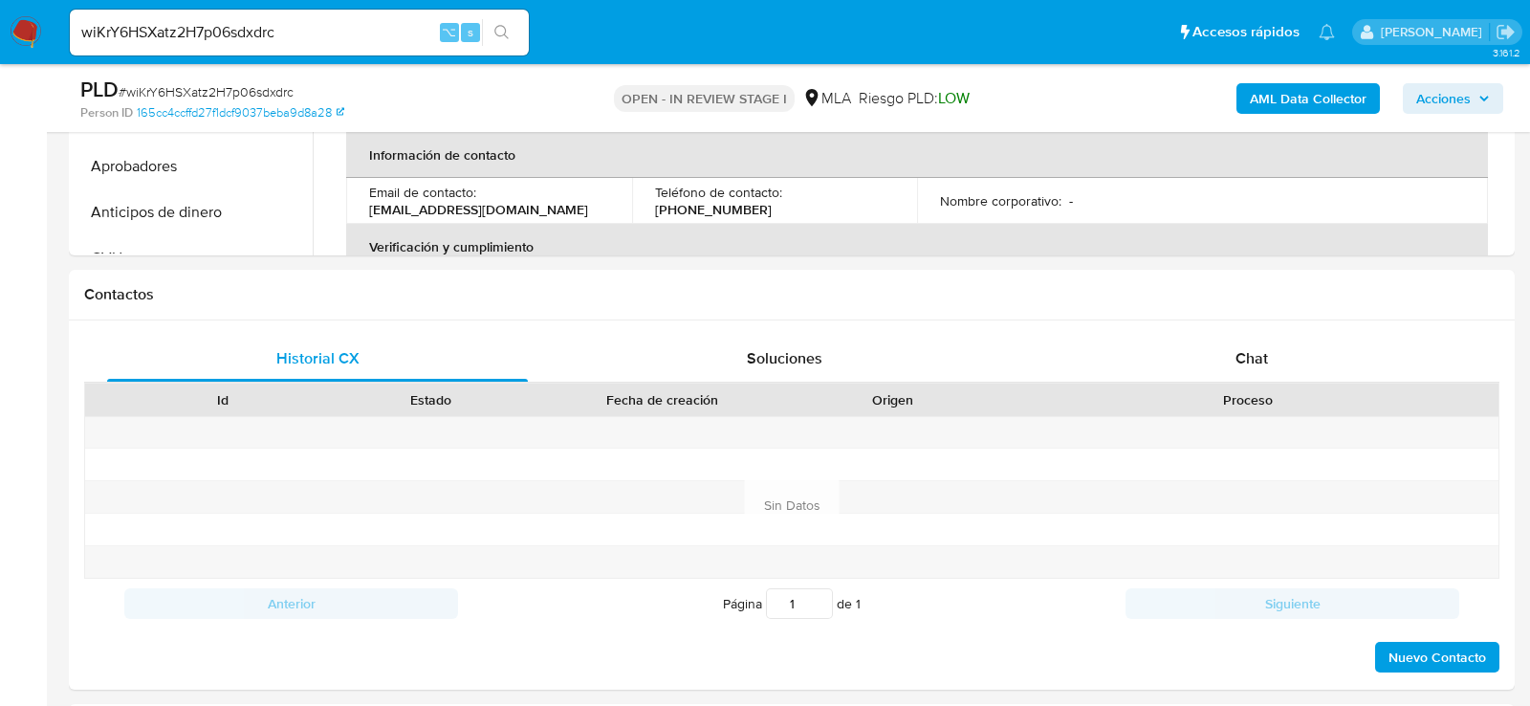
scroll to position [747, 0]
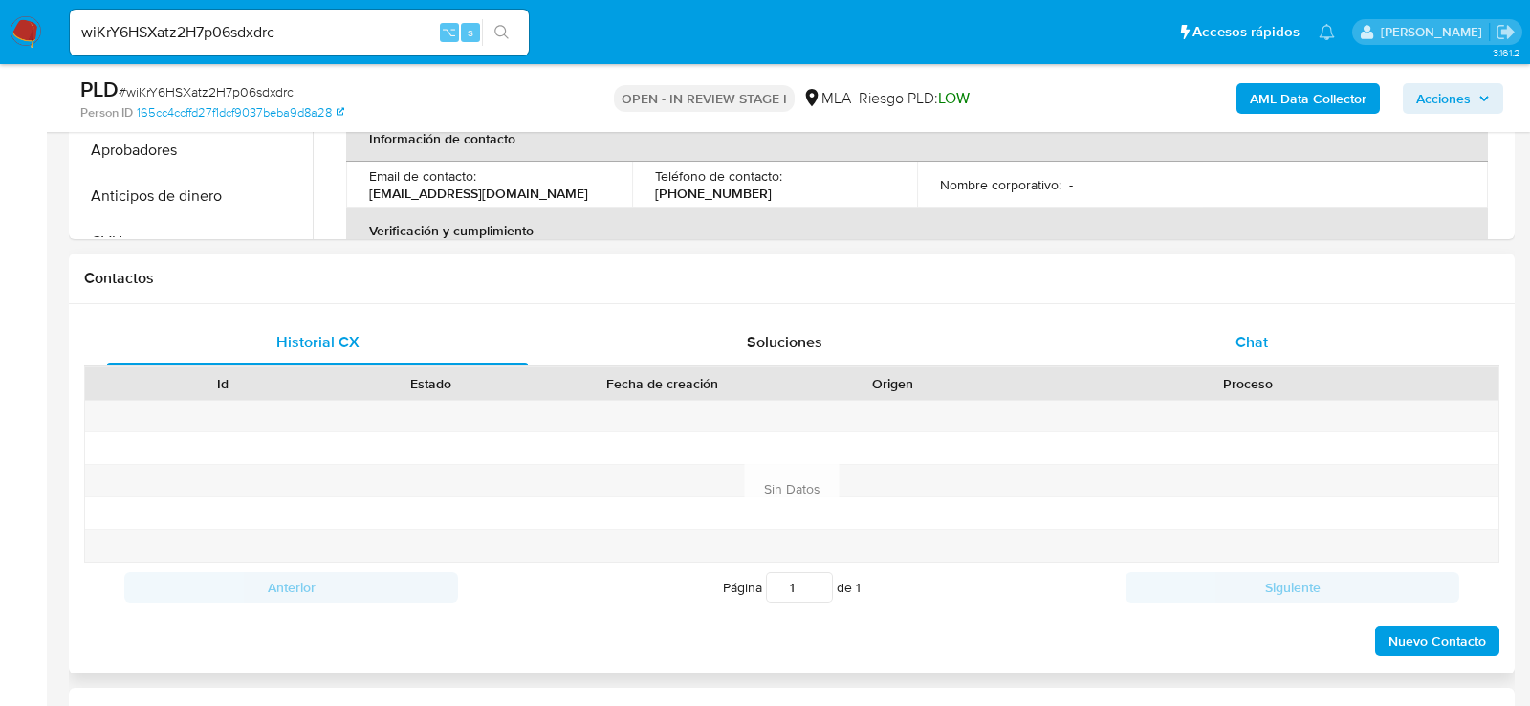
click at [1314, 339] on div "Chat" at bounding box center [1251, 342] width 421 height 46
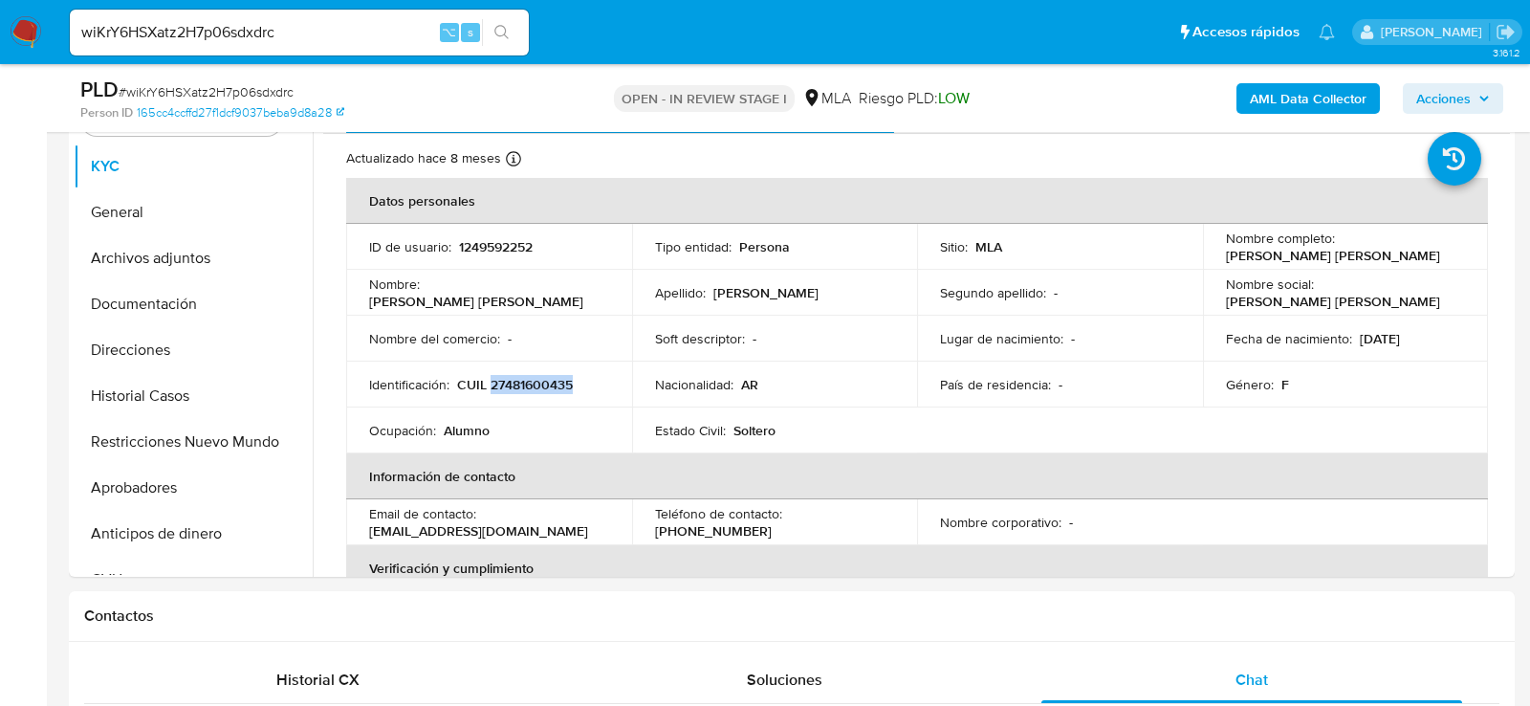
scroll to position [346, 0]
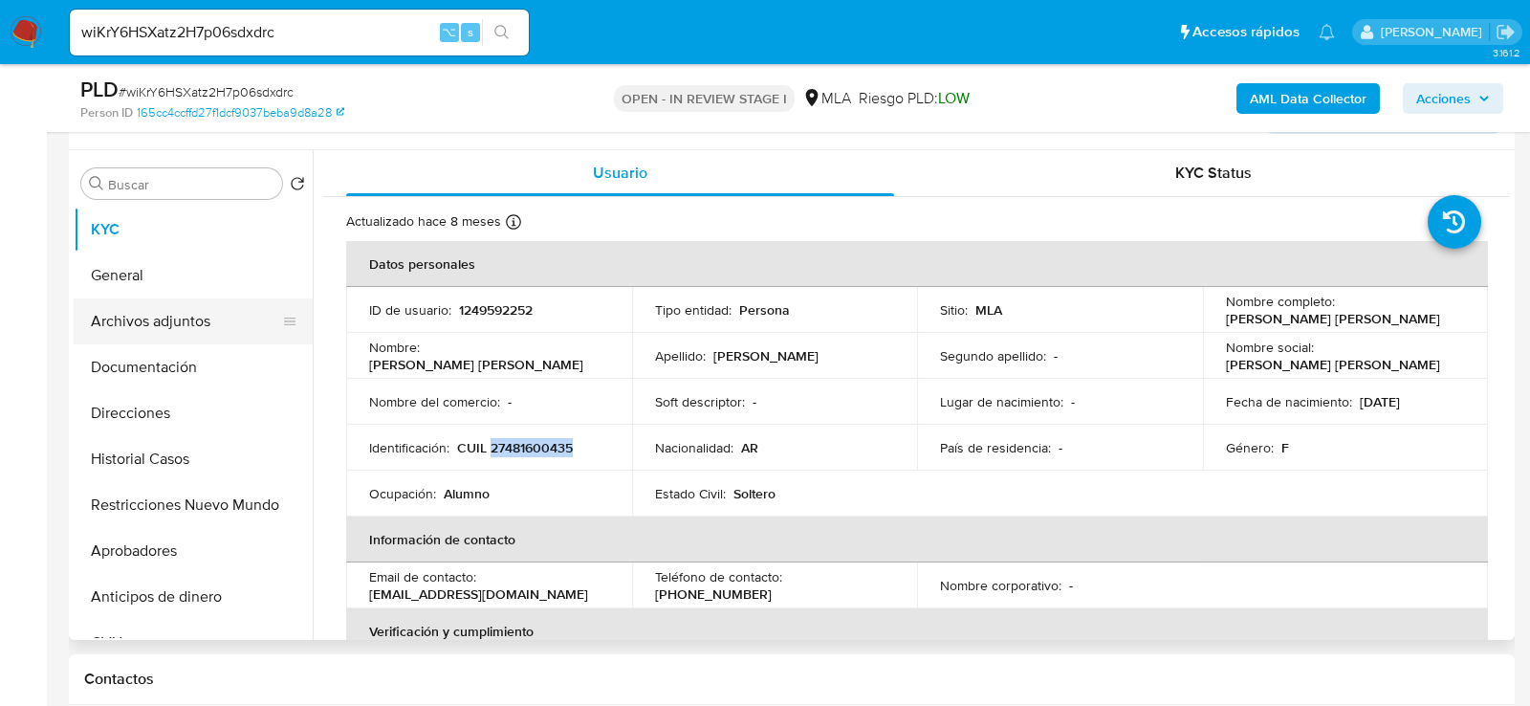
click at [121, 331] on button "Archivos adjuntos" at bounding box center [186, 321] width 224 height 46
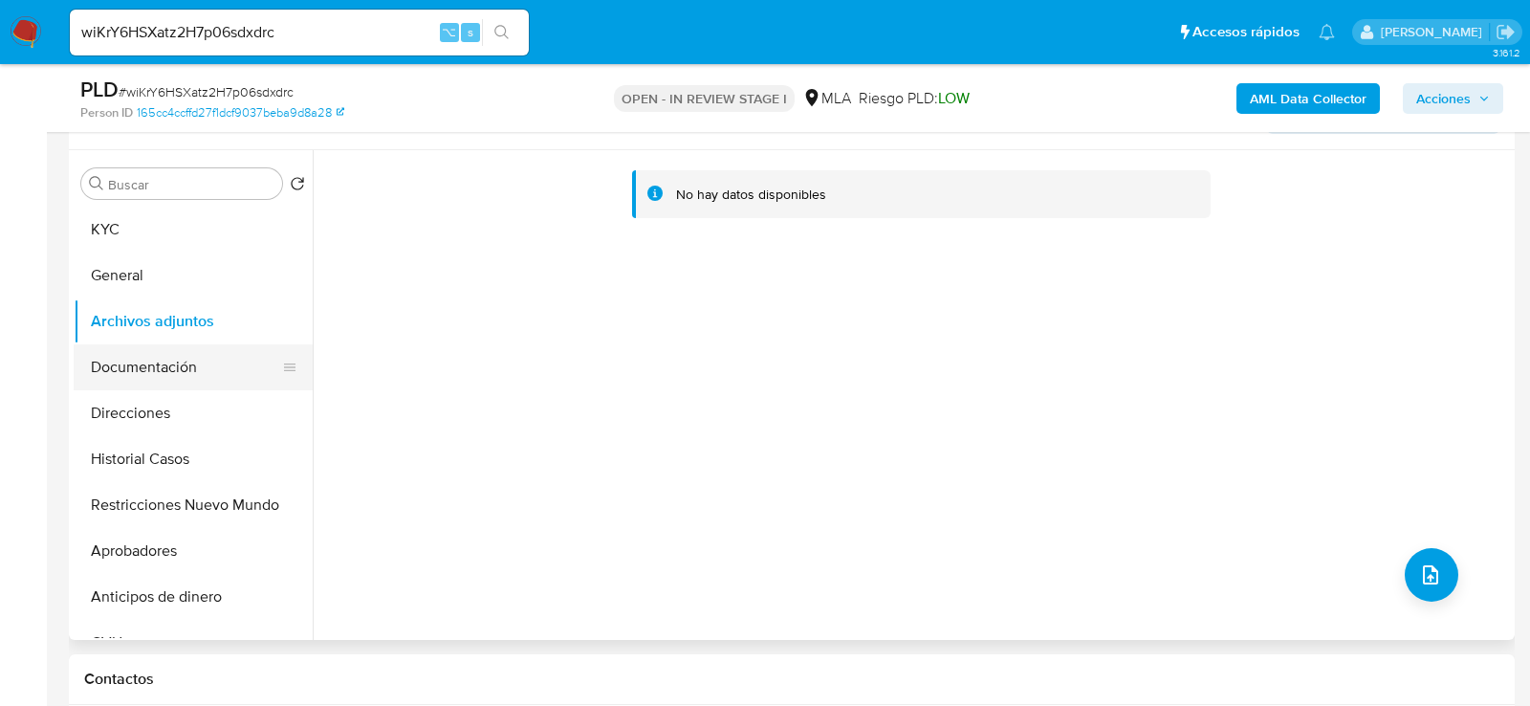
click at [132, 359] on button "Documentación" at bounding box center [186, 367] width 224 height 46
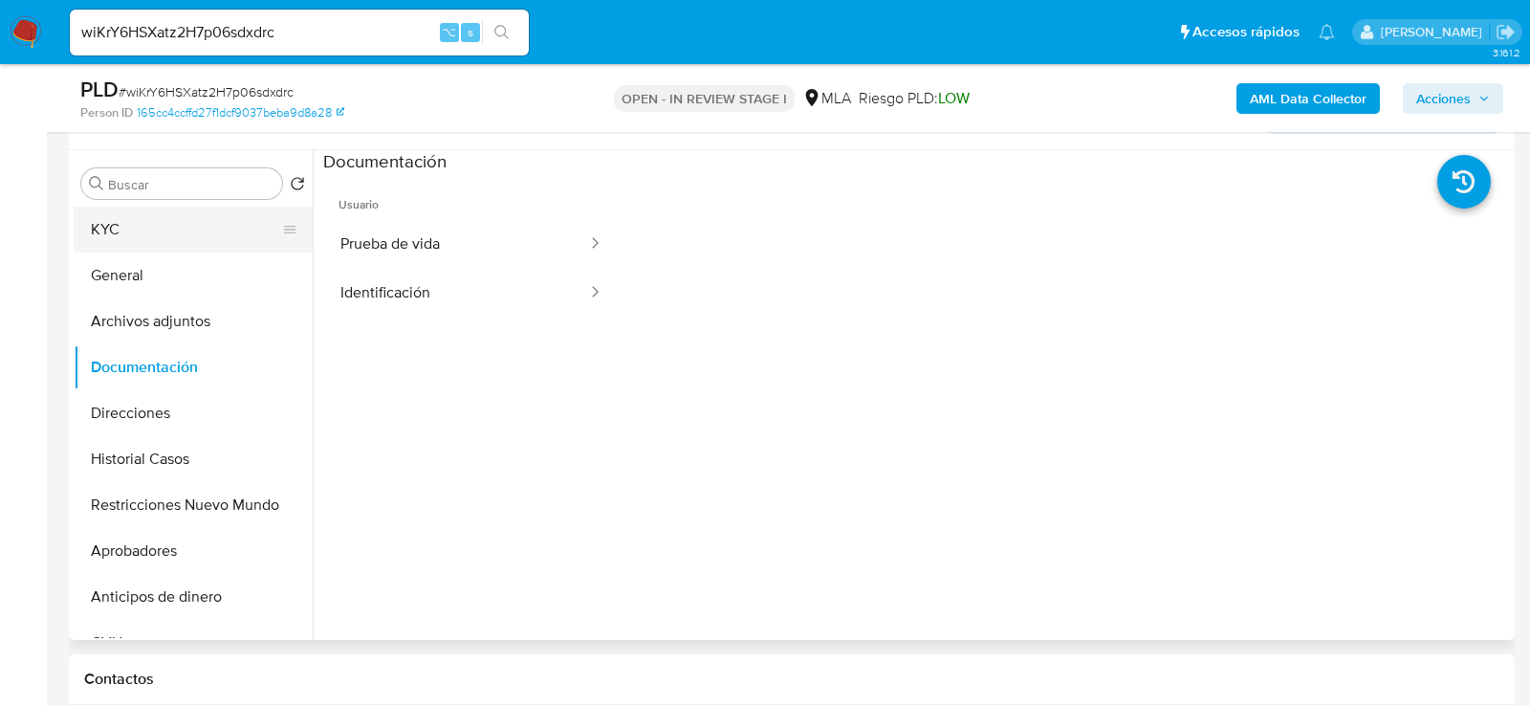
click at [135, 234] on button "KYC" at bounding box center [186, 230] width 224 height 46
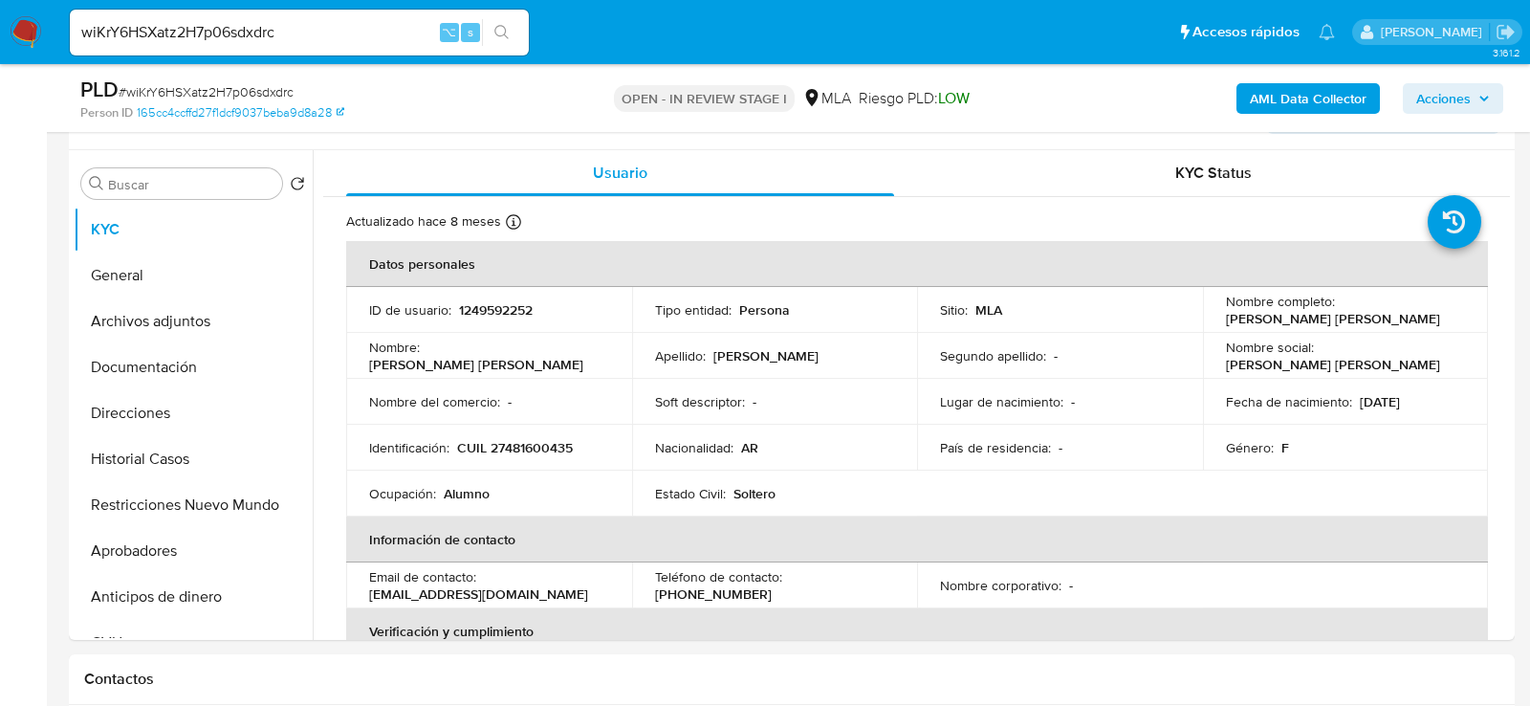
click at [254, 23] on input "wiKrY6HSXatz2H7p06sdxdrc" at bounding box center [299, 32] width 459 height 25
paste input "VBvA6r3o4tDNpQ7AL2qWLCIA"
type input "VBvA6r3o4tDNpQ7AL2qWLCIA"
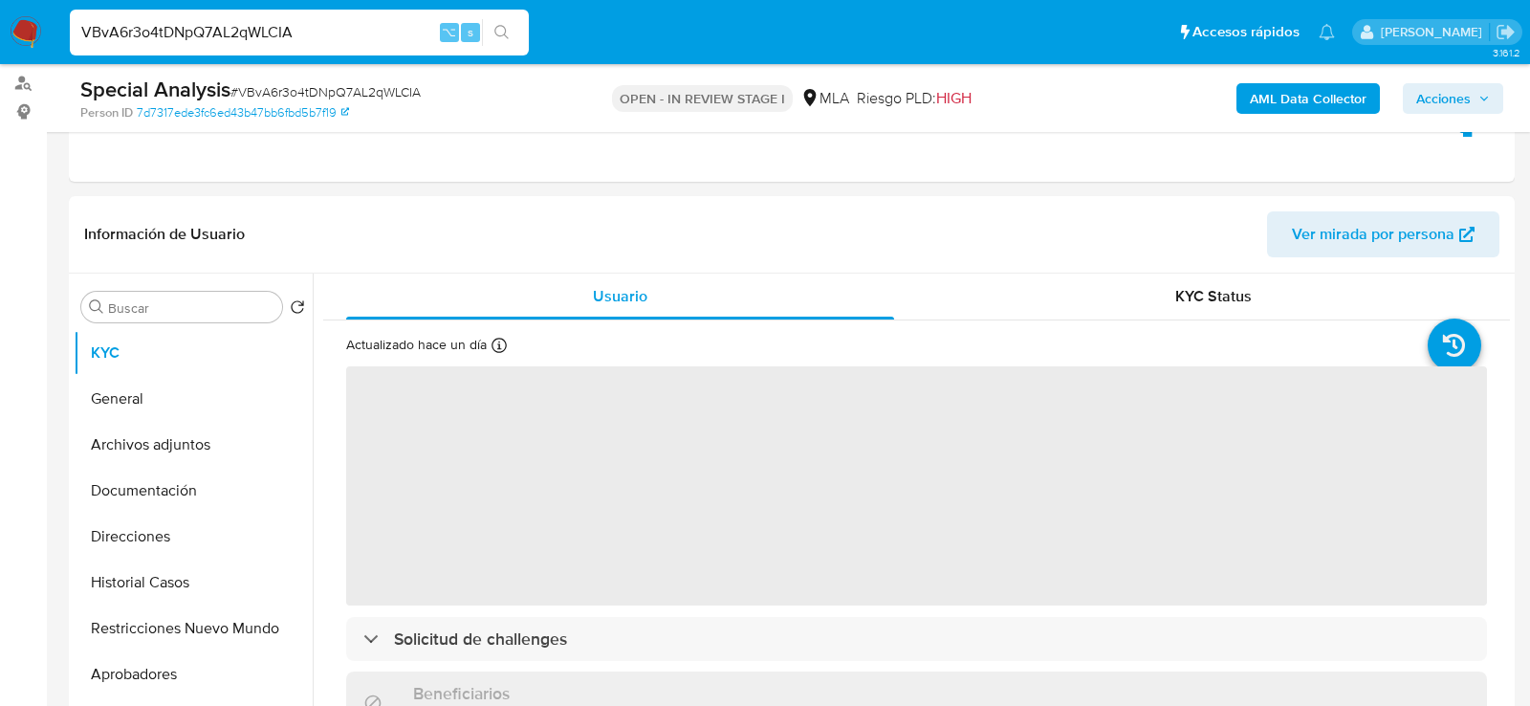
scroll to position [344, 0]
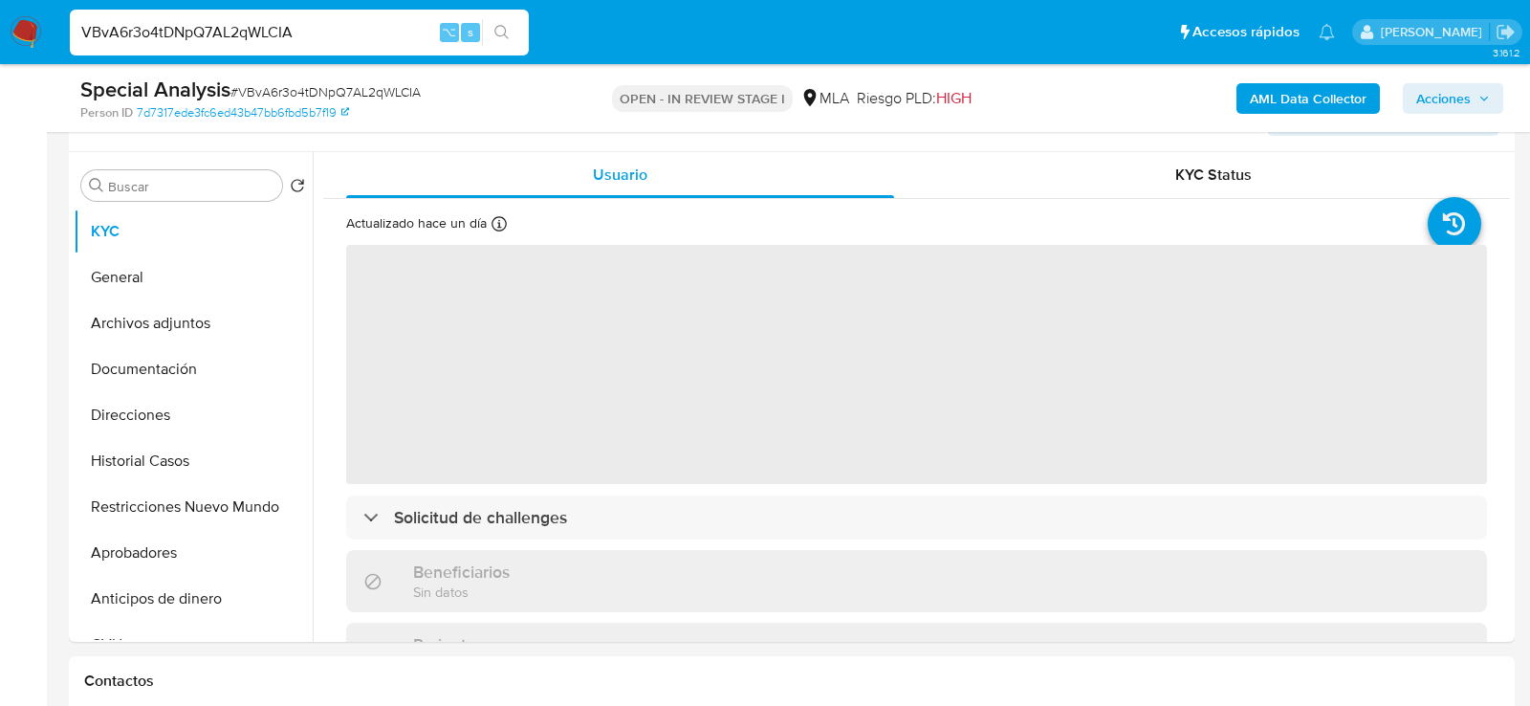
select select "10"
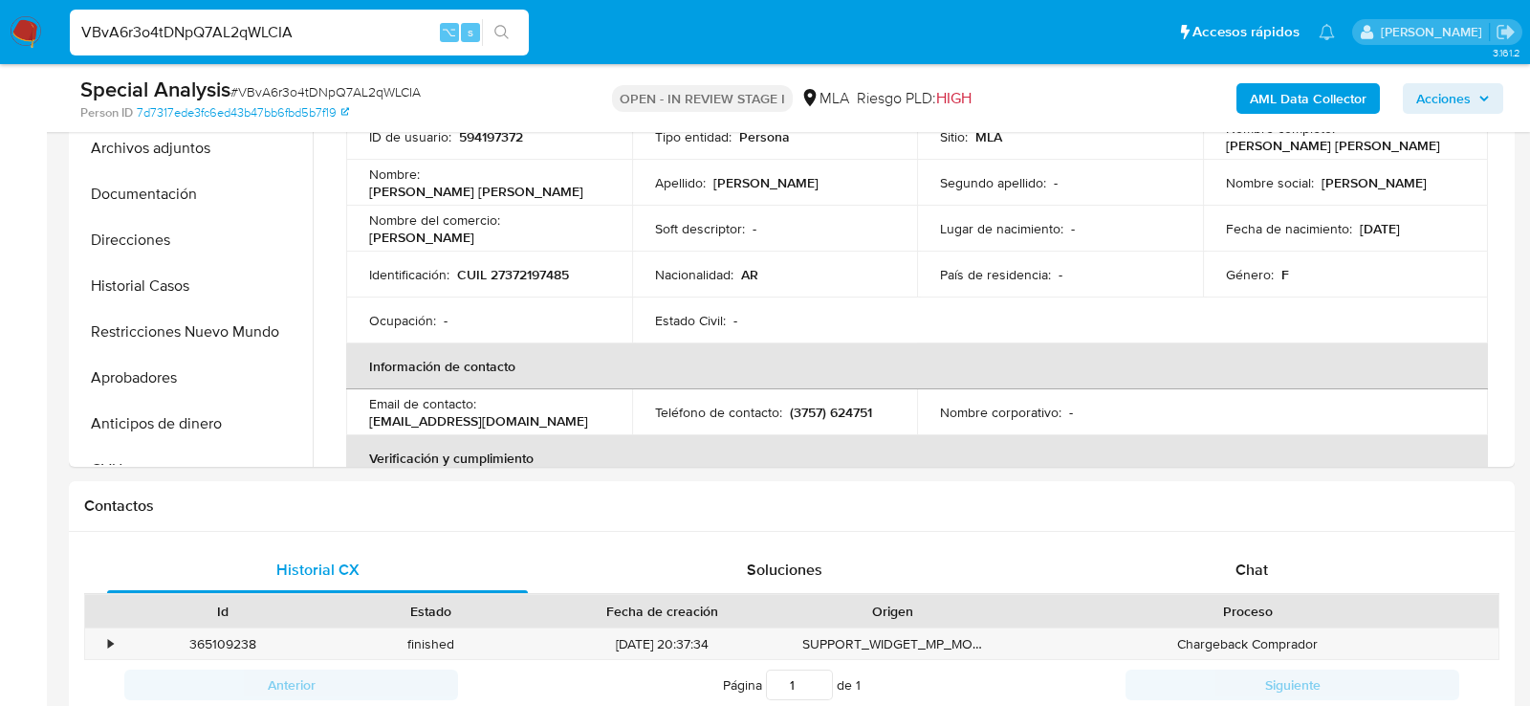
scroll to position [642, 0]
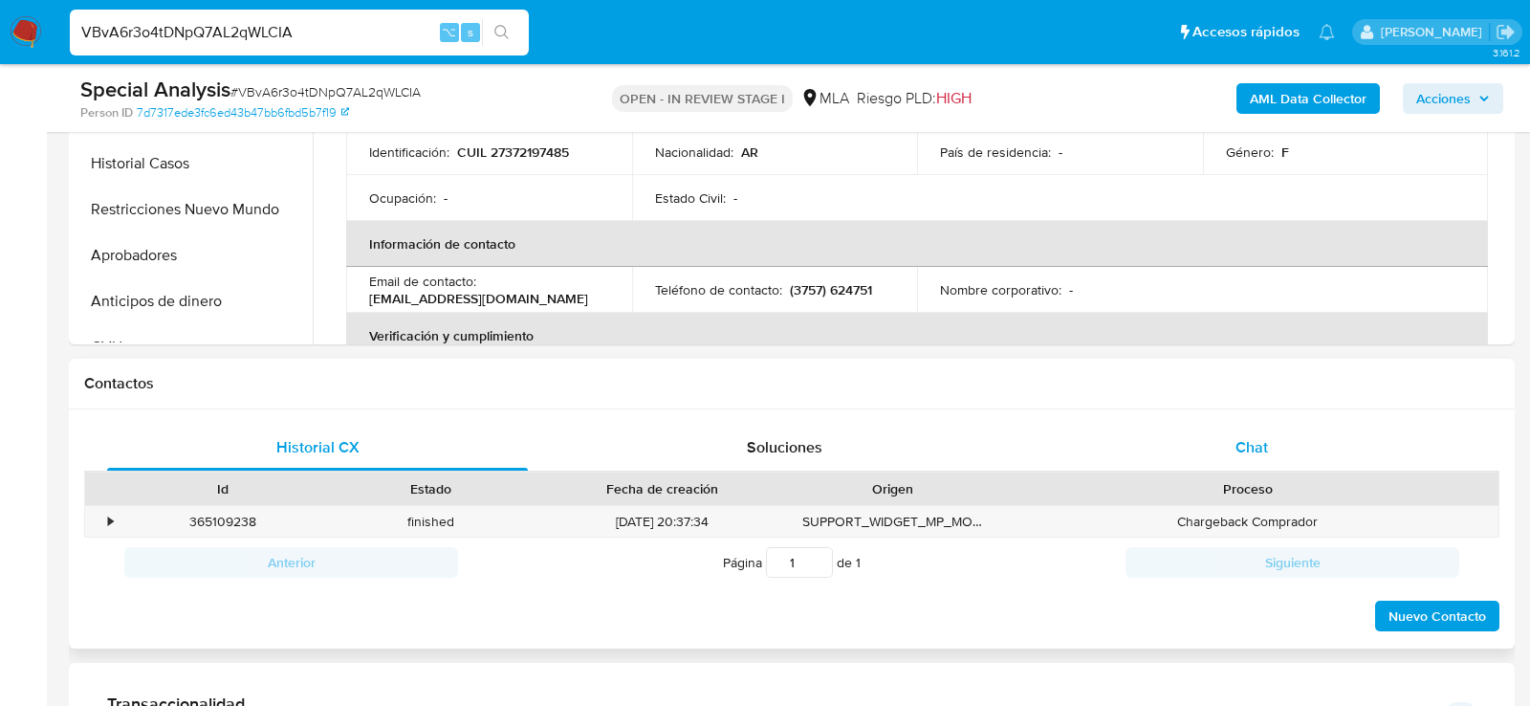
click at [1174, 452] on div "Chat" at bounding box center [1251, 448] width 421 height 46
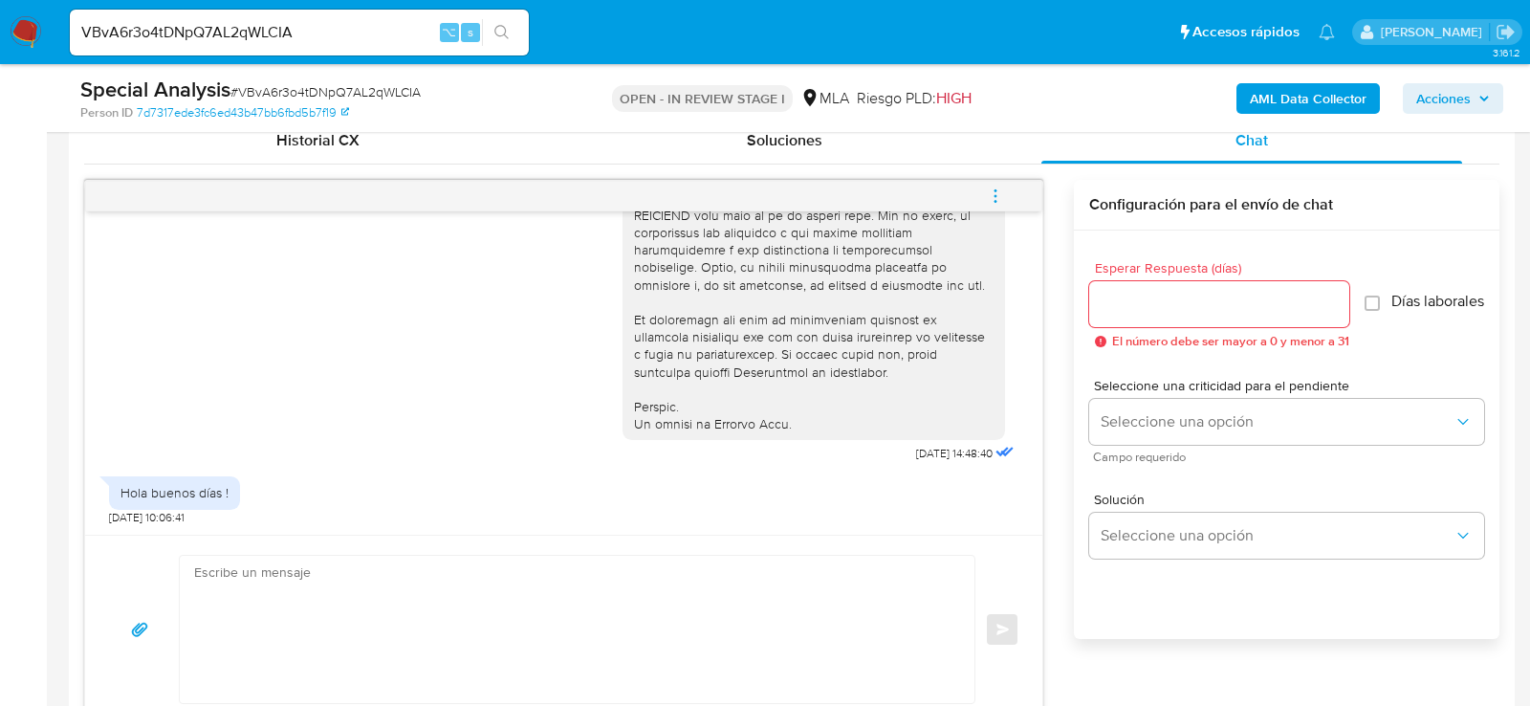
scroll to position [916, 0]
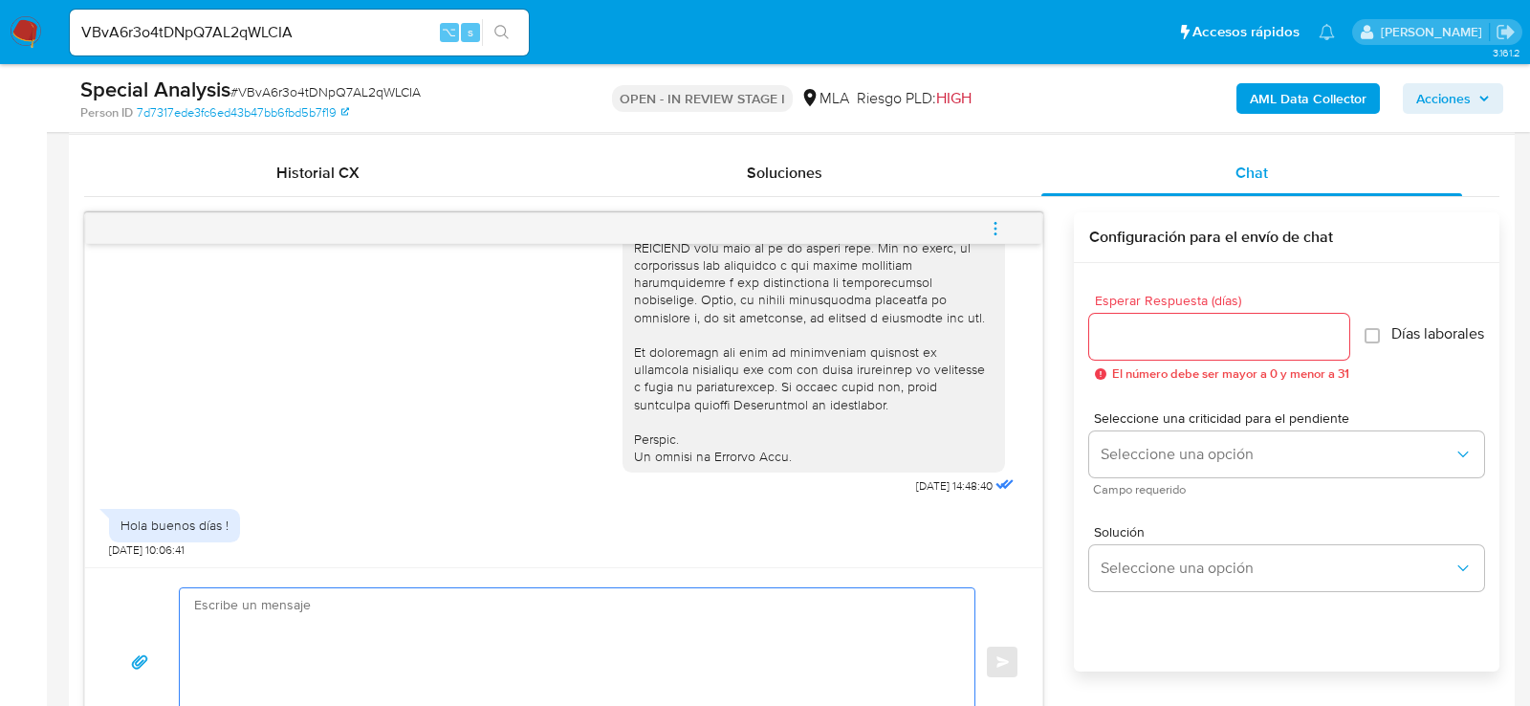
click at [369, 606] on textarea at bounding box center [572, 661] width 756 height 147
paste textarea "Hola , En función de las operaciones registradas en tu cuenta de Mercado Pago, …"
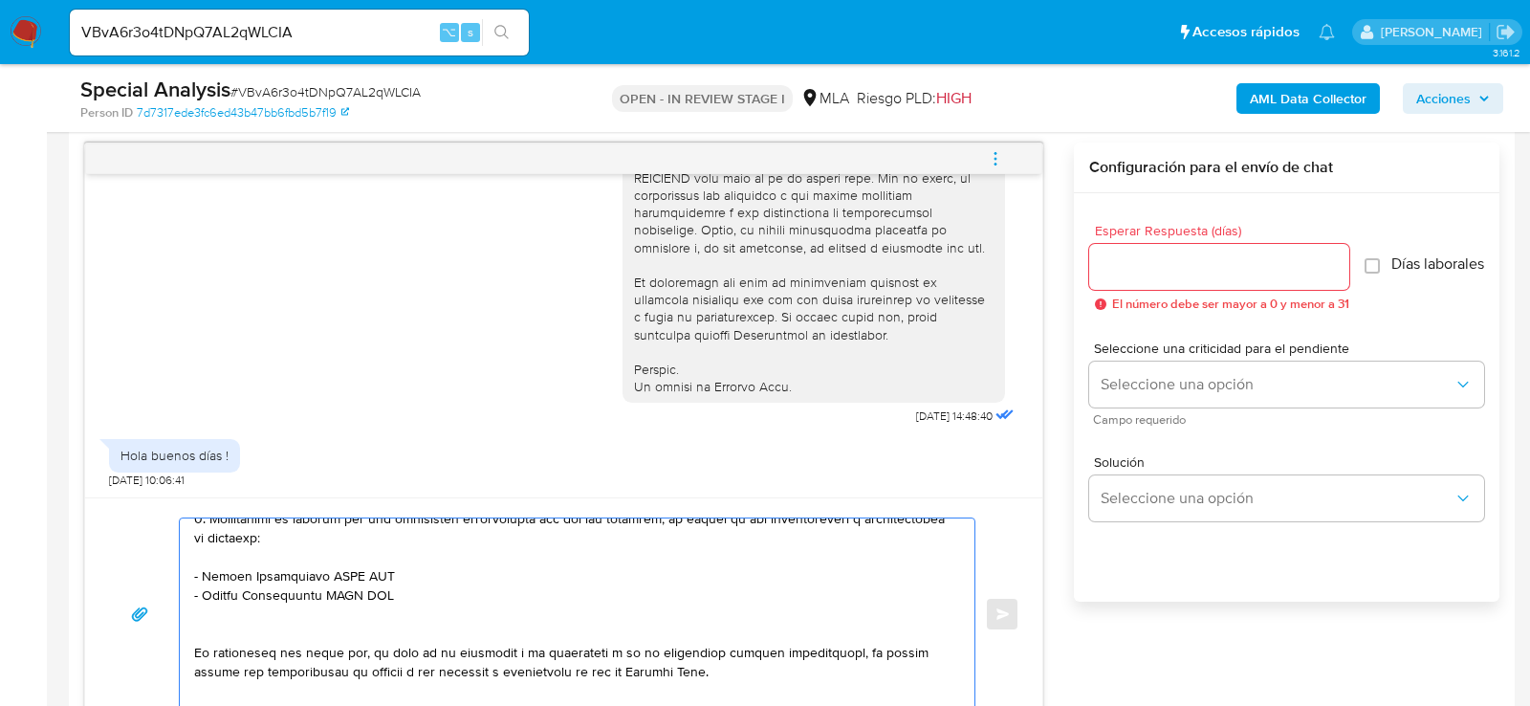
scroll to position [431, 0]
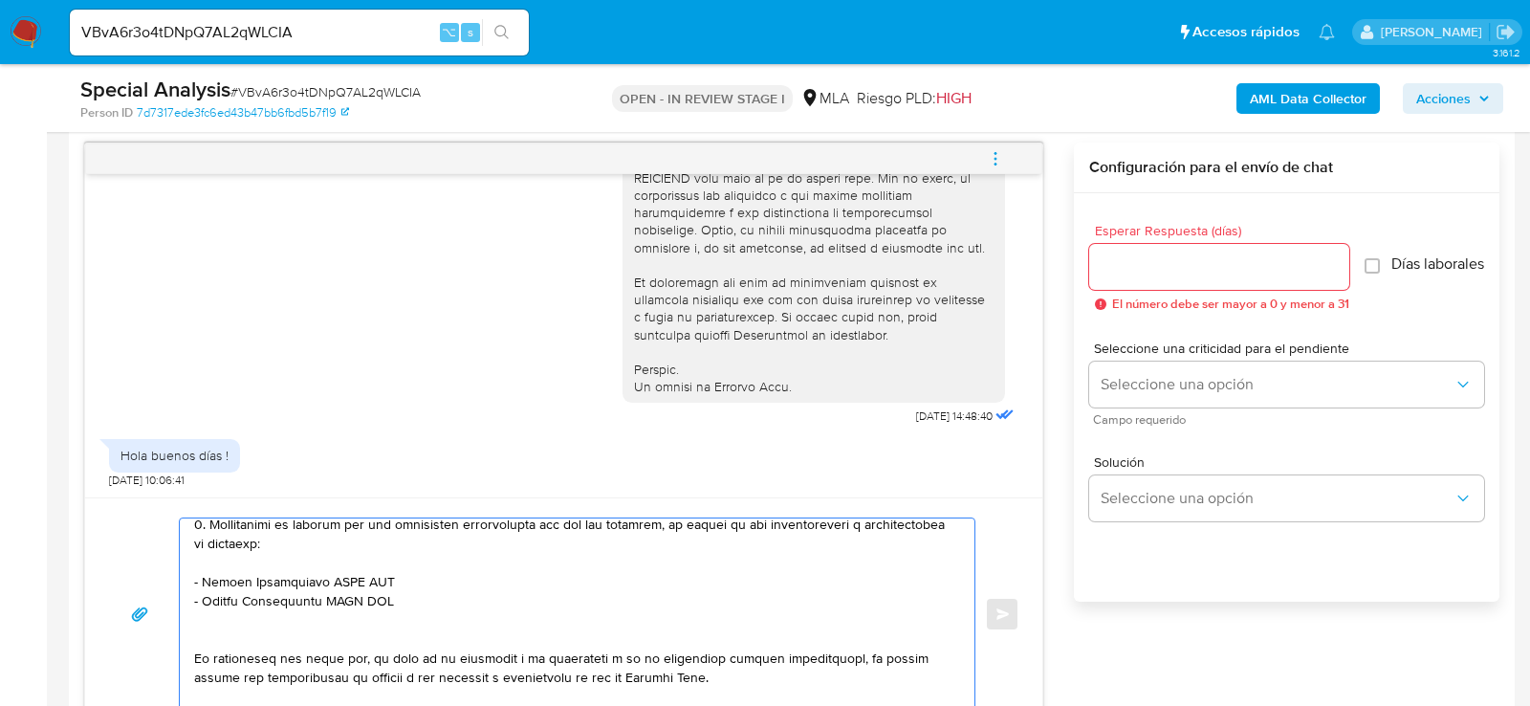
click at [362, 583] on textarea at bounding box center [572, 613] width 756 height 191
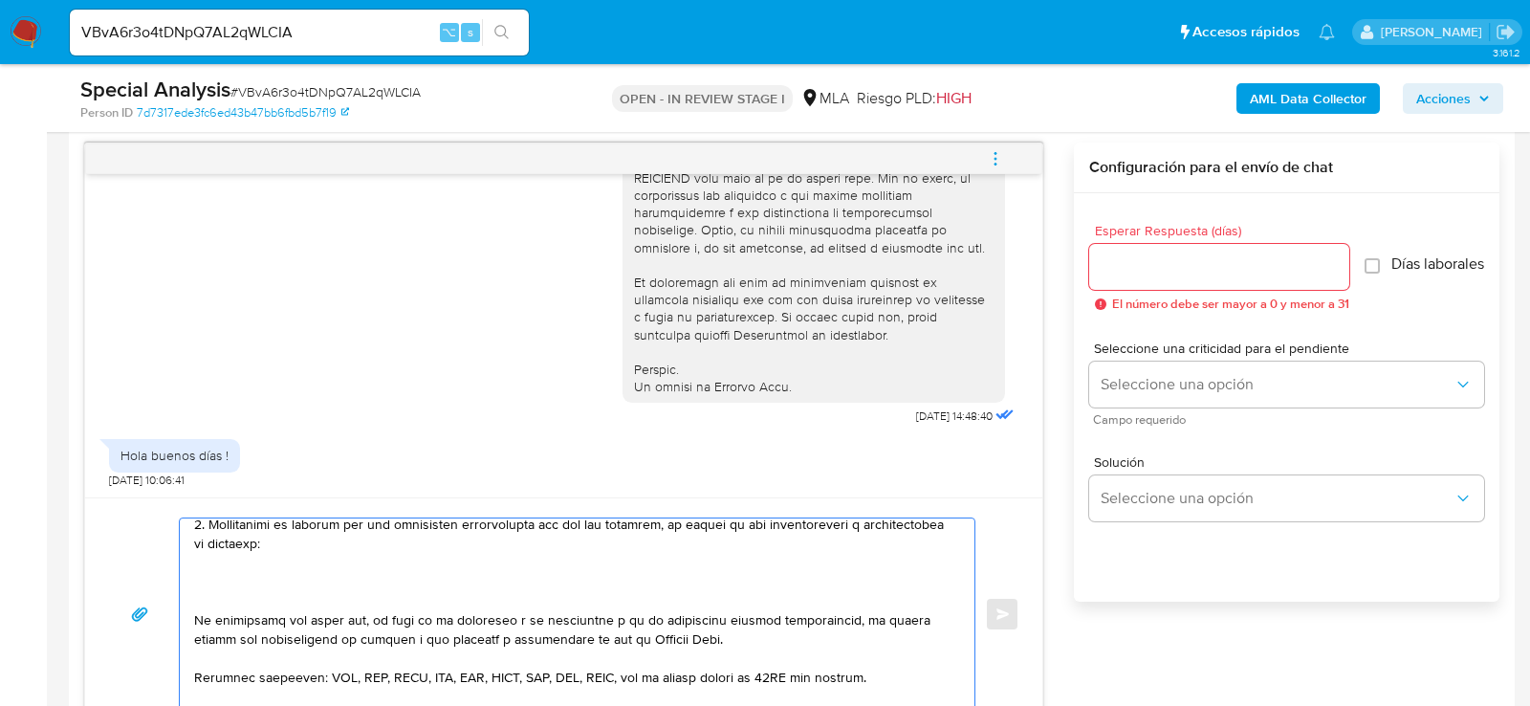
scroll to position [614, 0]
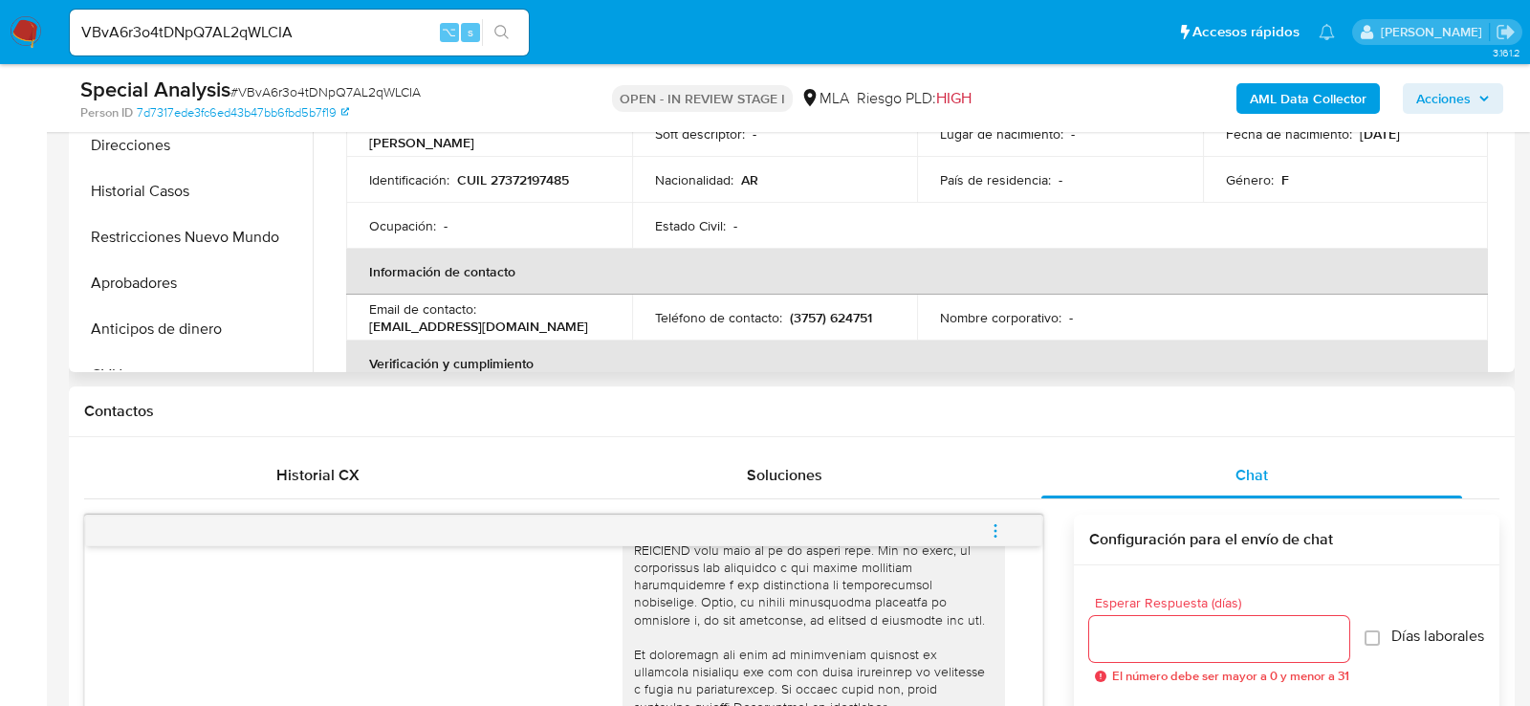
click at [509, 178] on p "CUIL 27372197485" at bounding box center [513, 179] width 112 height 17
copy p "27372197485"
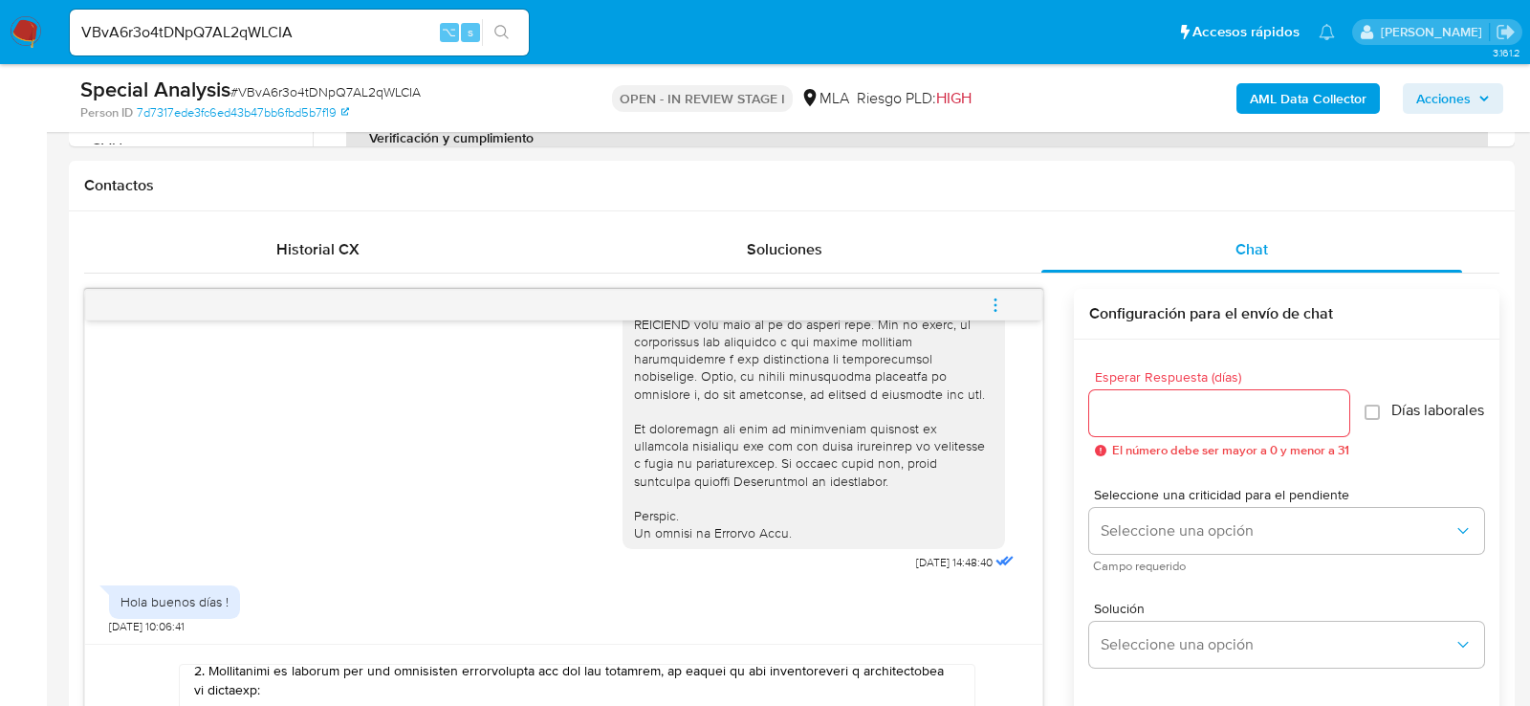
scroll to position [957, 0]
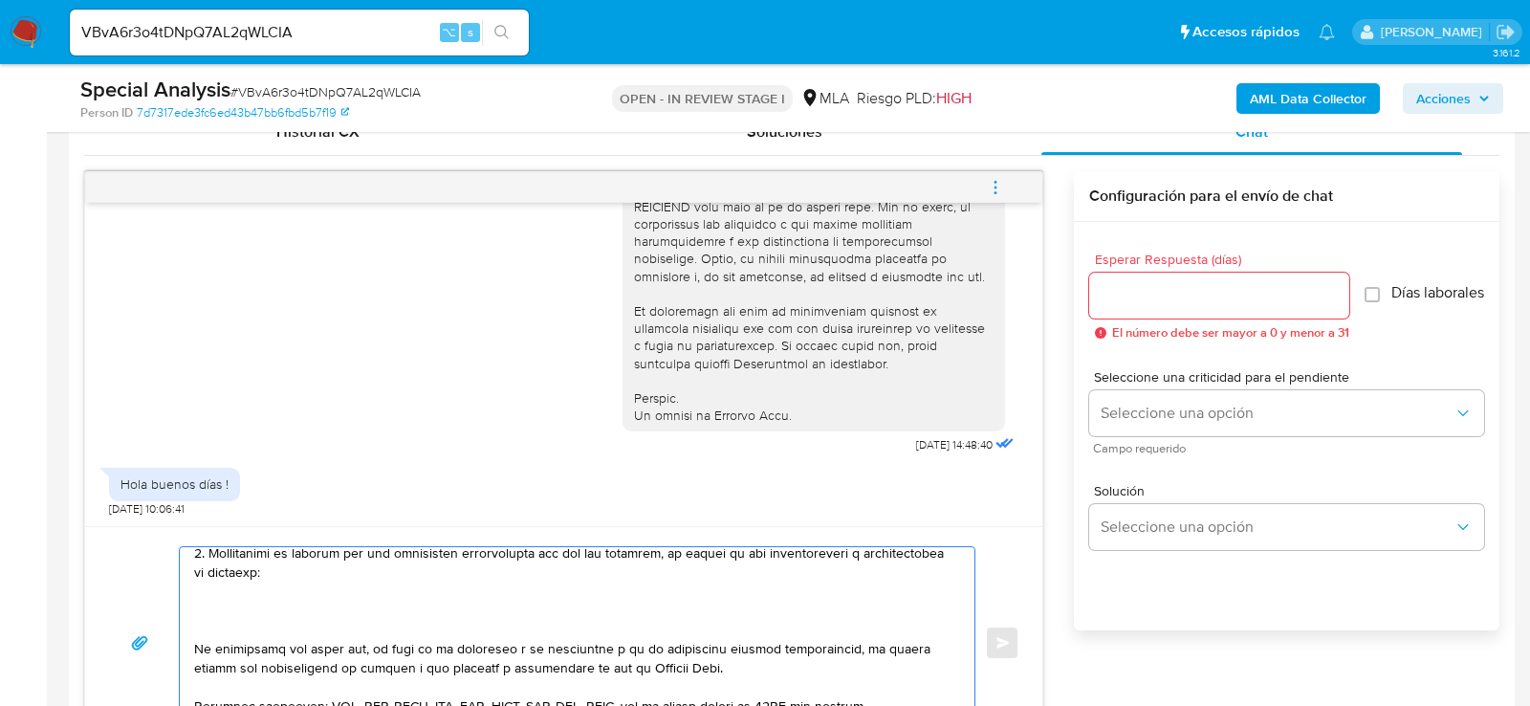
click at [236, 612] on textarea at bounding box center [572, 642] width 756 height 191
paste textarea "Analia Celeste Machado"
paste textarea "23428113594"
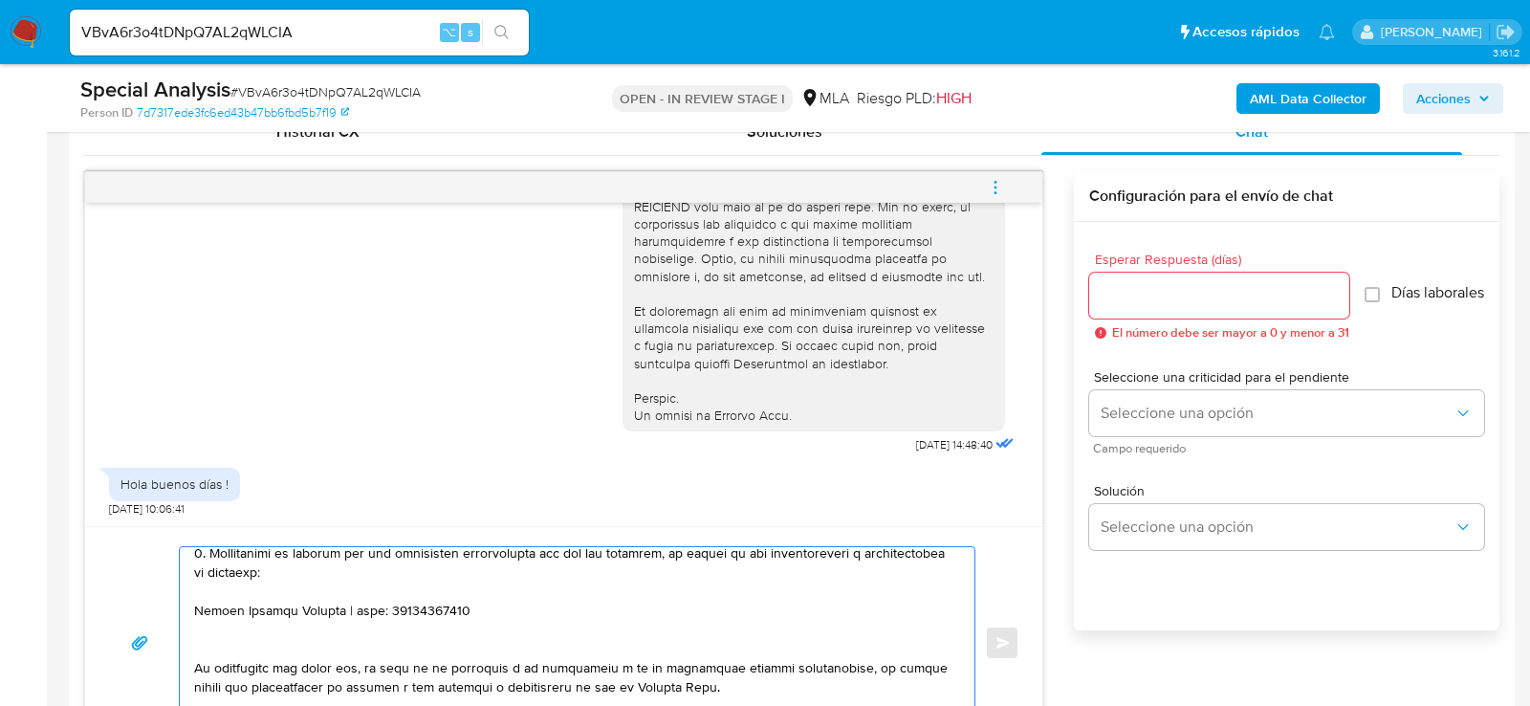
paste textarea "Maria Catalina Machado"
paste textarea "27450259026"
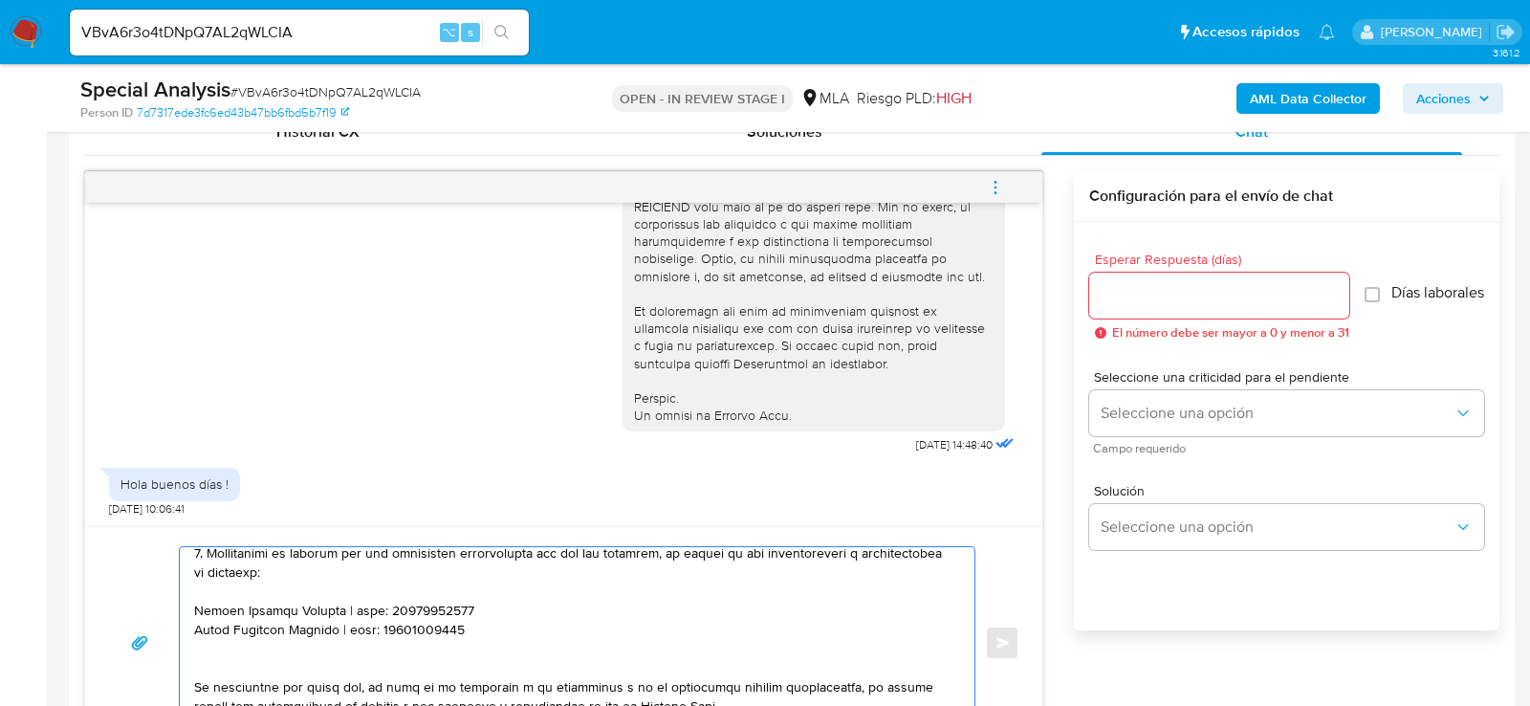
paste textarea "Franco Gabriel Buchmayer"
paste textarea "20412859163"
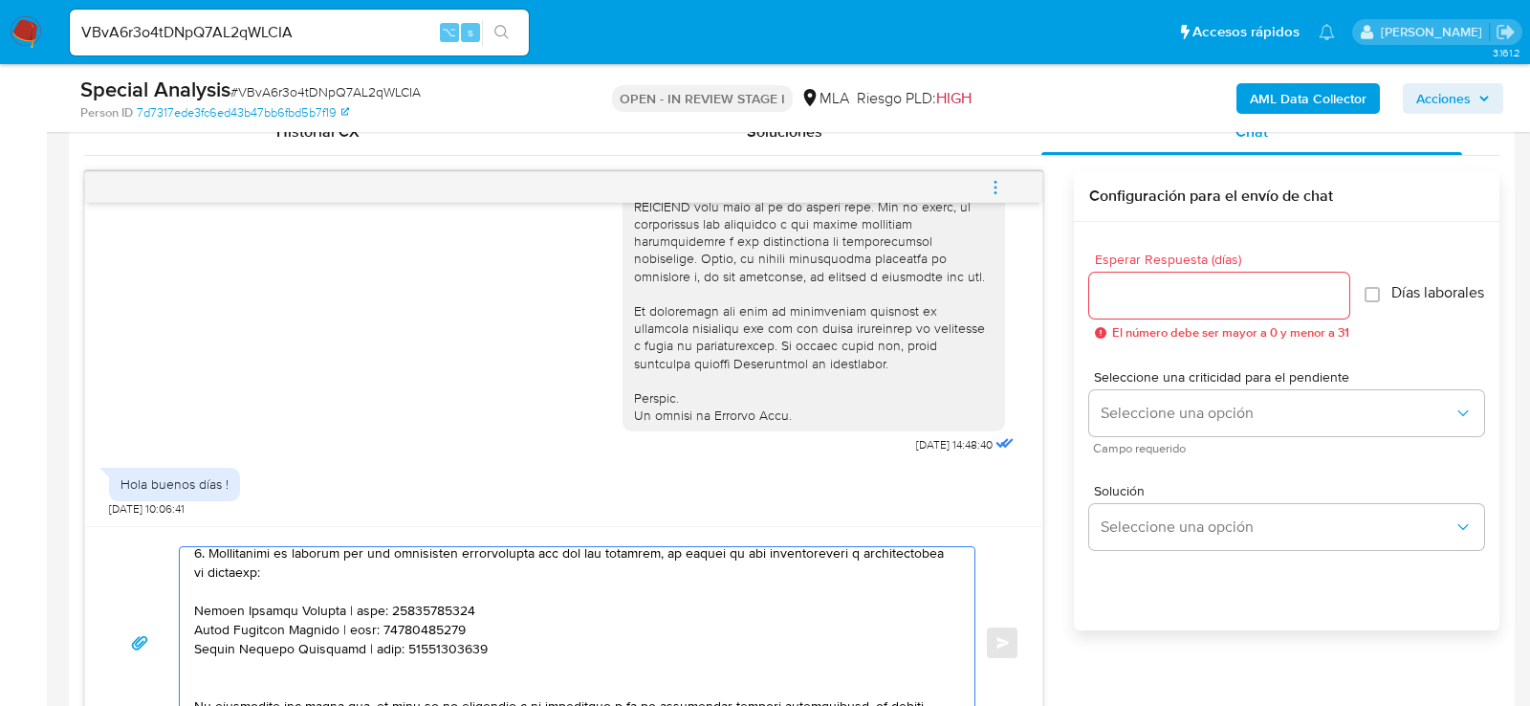
paste textarea "Estela Elizabeth Borges"
paste textarea "27416310462"
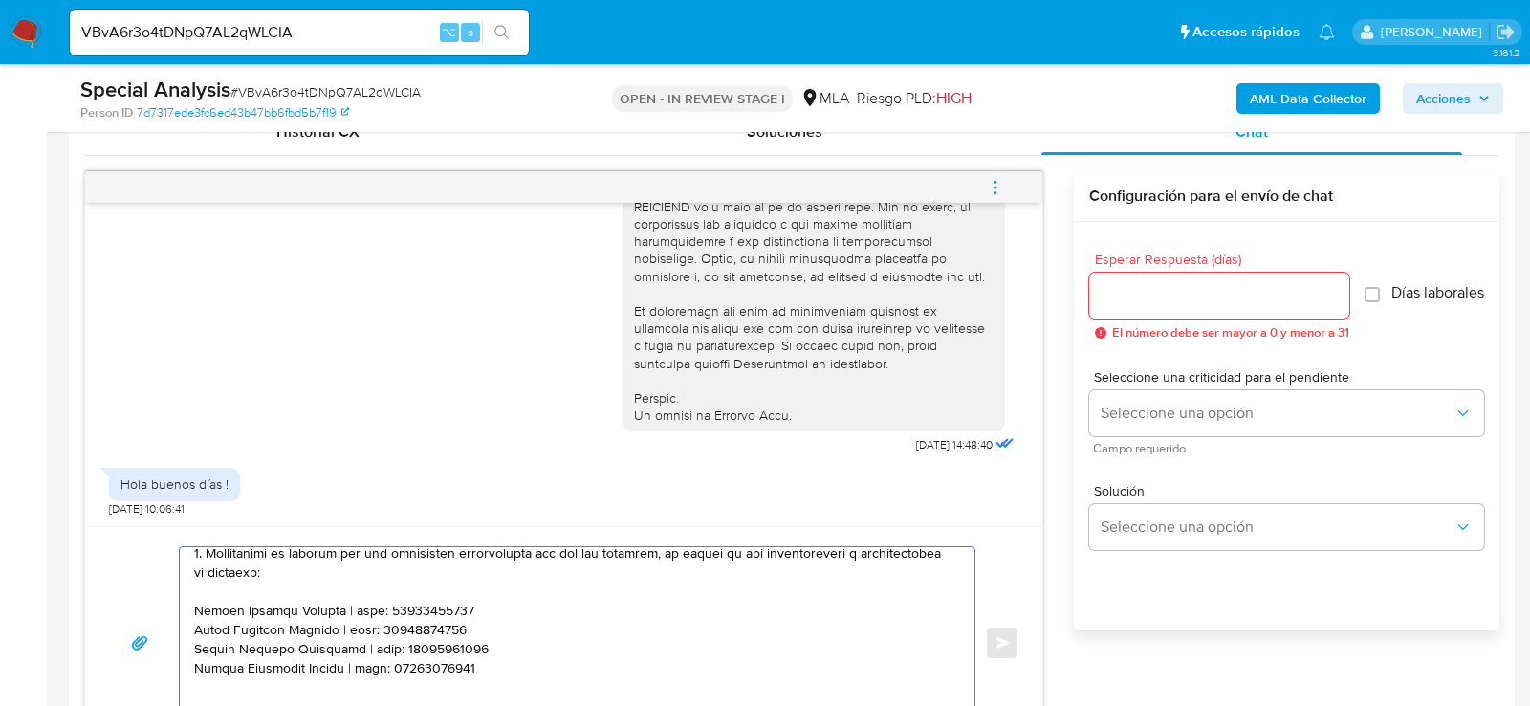
paste textarea "Conrado Ignacio Garayo"
paste textarea "20330748282"
type textarea "Lore , Ip dolorsi am con adipiscinge seddoeiusmo te in utlabo et Dolorem Aliq, …"
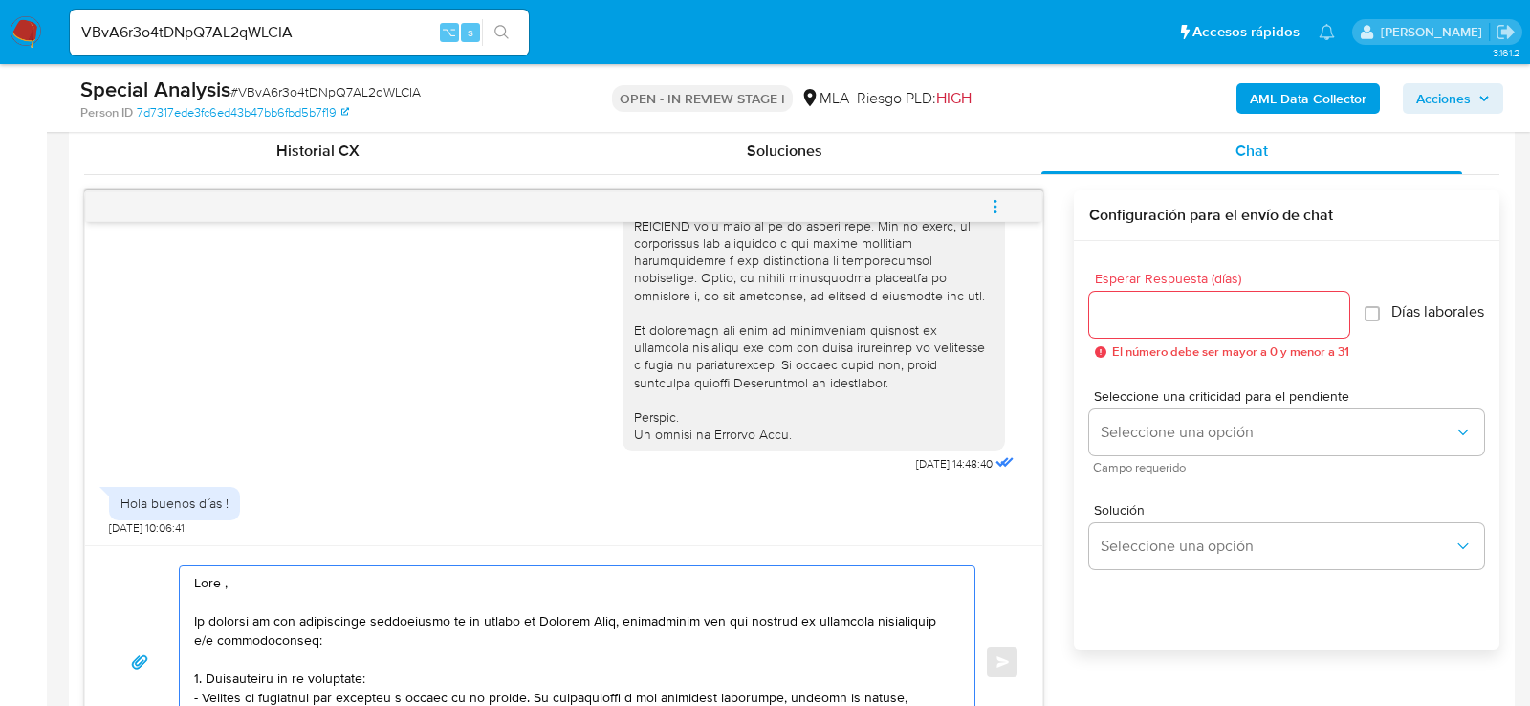
scroll to position [937, 0]
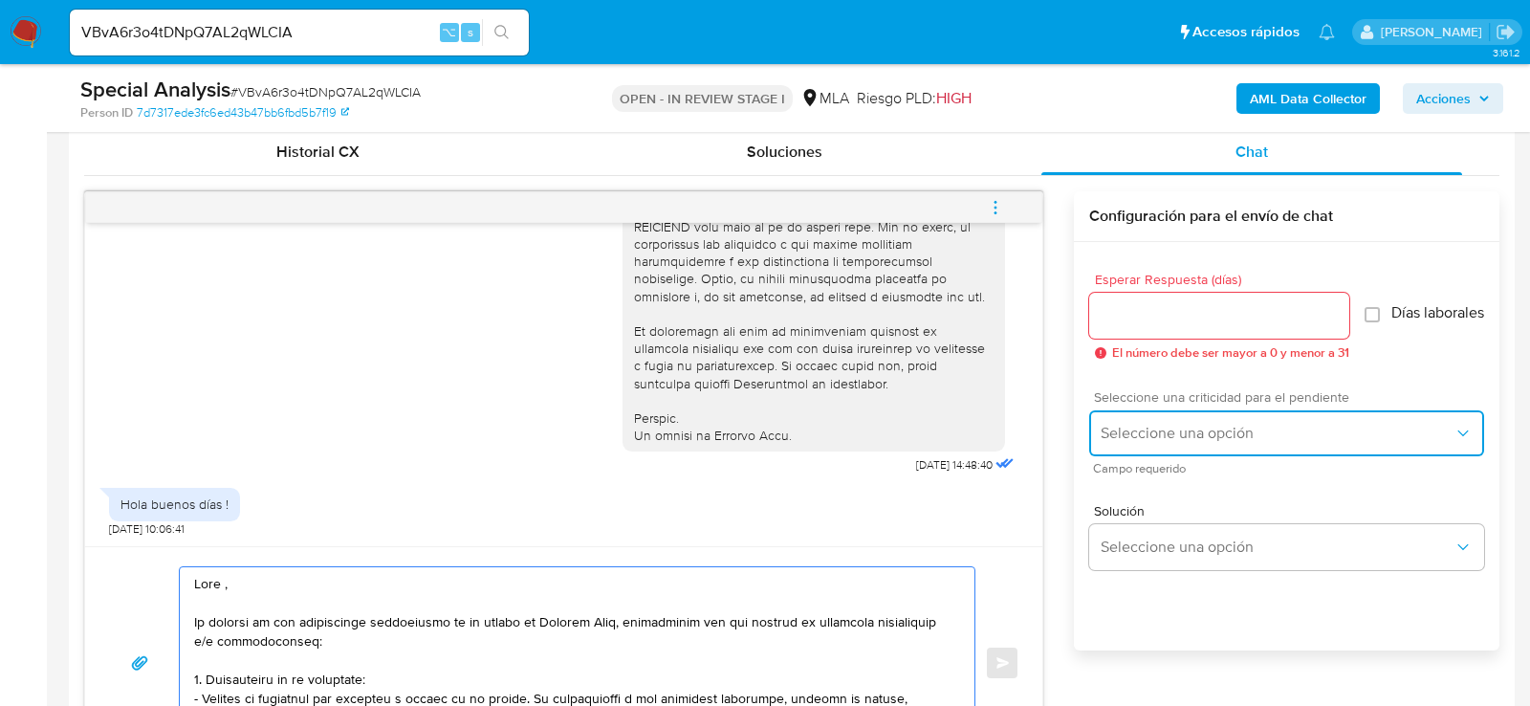
click at [1150, 428] on button "Seleccione una opción" at bounding box center [1286, 433] width 395 height 46
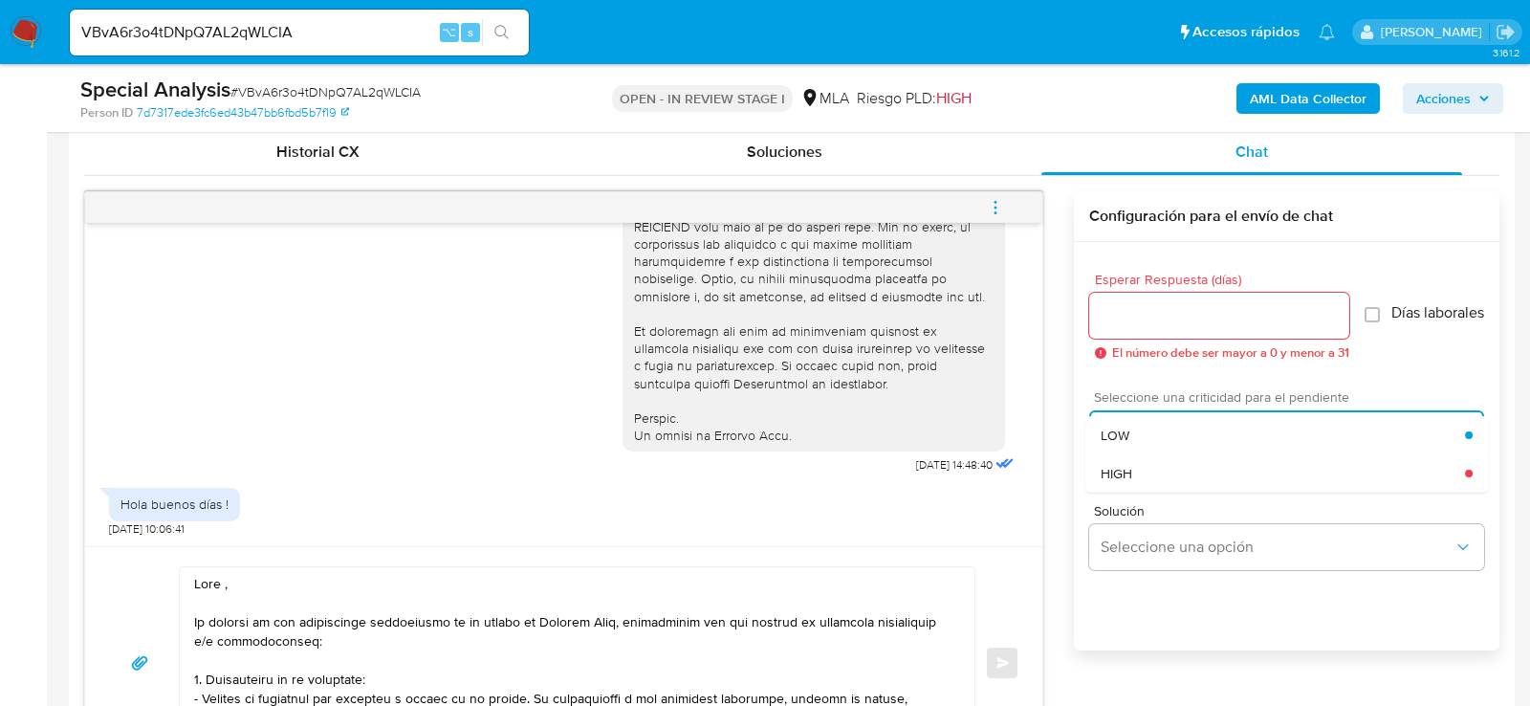
click at [1122, 482] on span "HIGH" at bounding box center [1117, 473] width 32 height 17
click at [1124, 334] on div at bounding box center [1219, 316] width 260 height 46
click at [1117, 318] on input "Esperar Respuesta (días)" at bounding box center [1219, 315] width 260 height 25
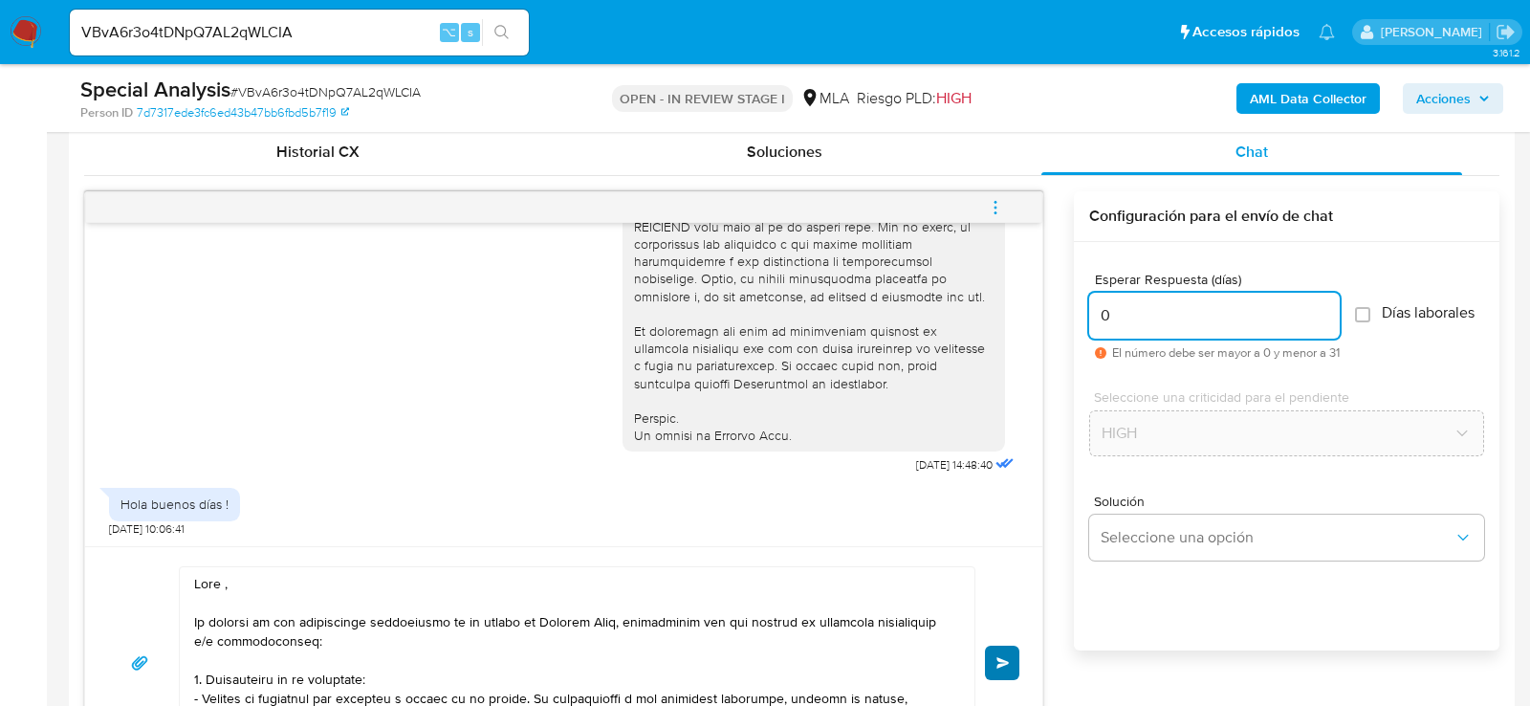
type input "0"
click at [1004, 662] on span "Enviar" at bounding box center [1003, 662] width 13 height 11
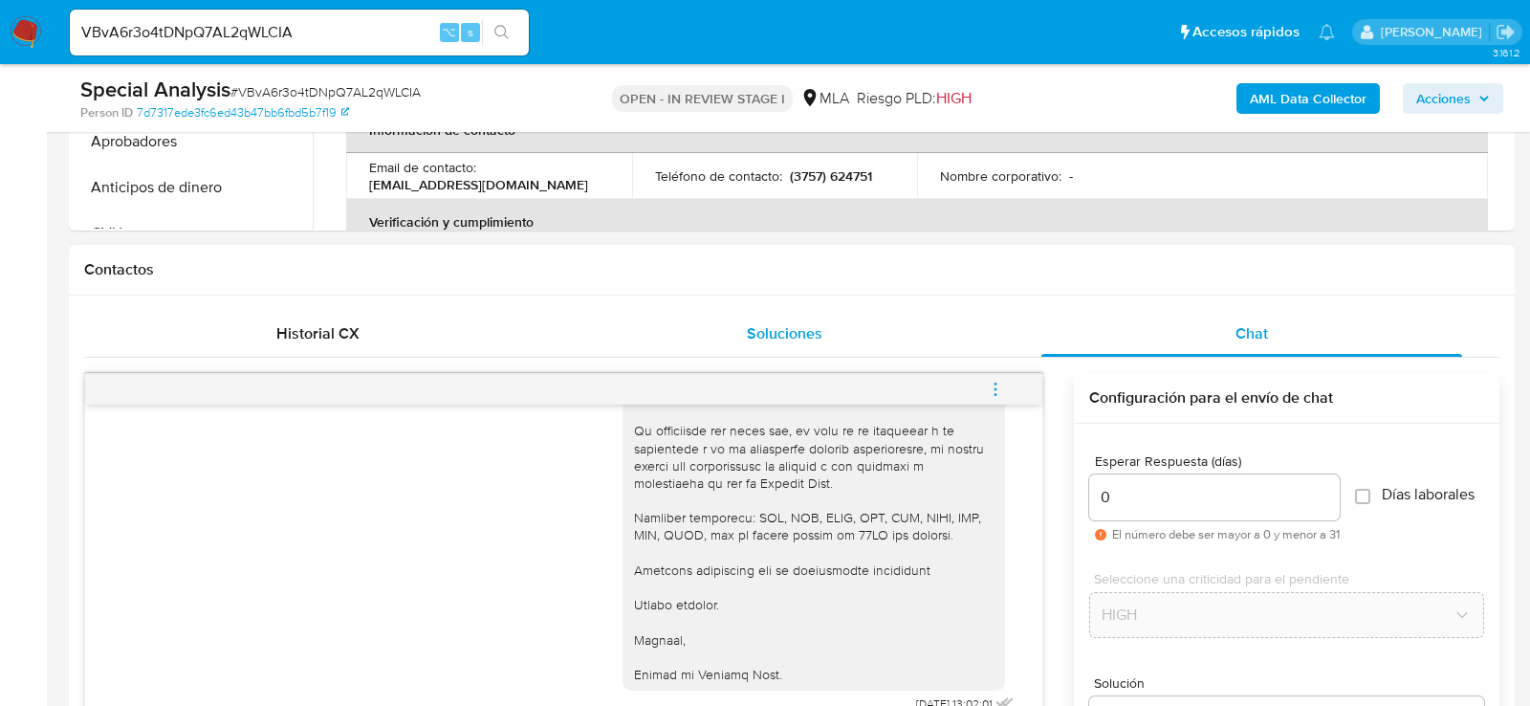
scroll to position [596, 0]
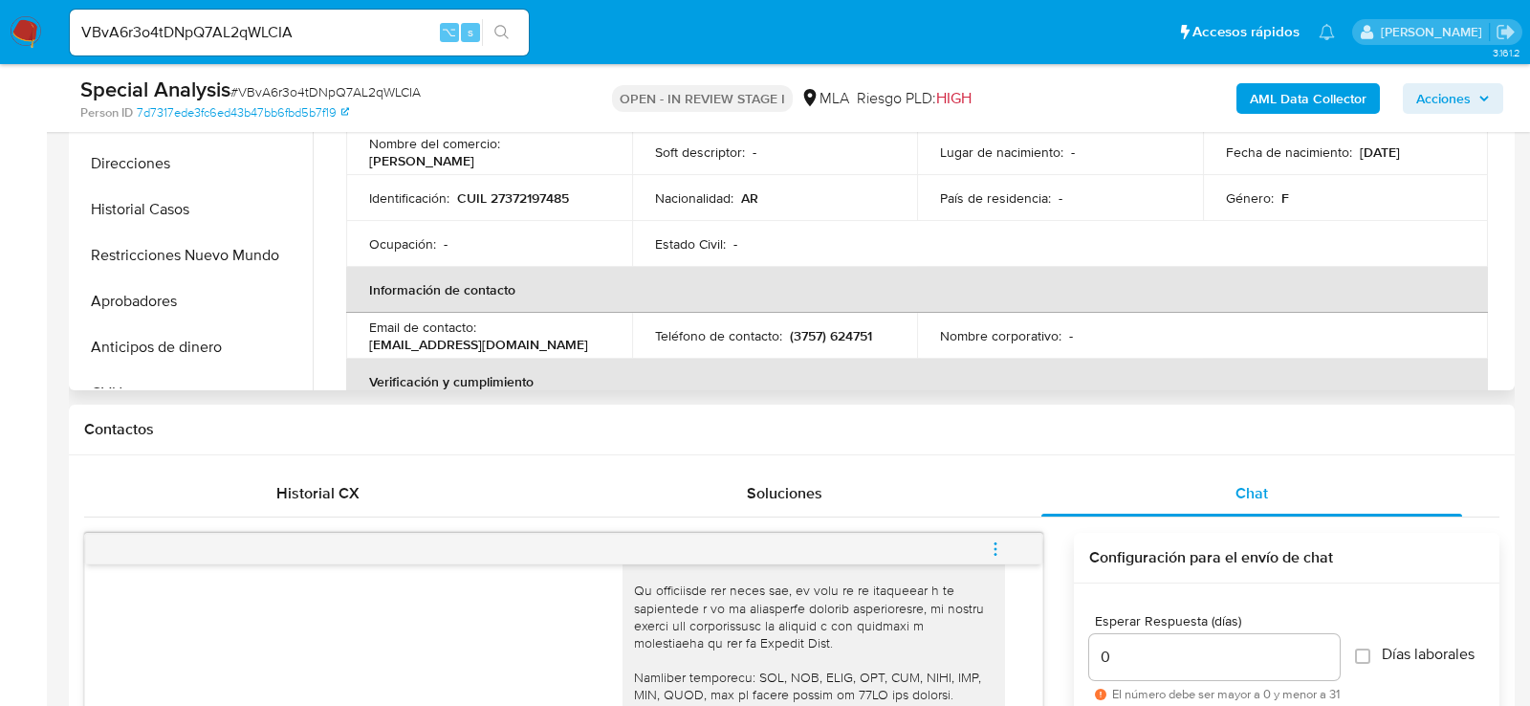
click at [545, 192] on p "CUIL 27372197485" at bounding box center [513, 197] width 112 height 17
copy p "27372197485"
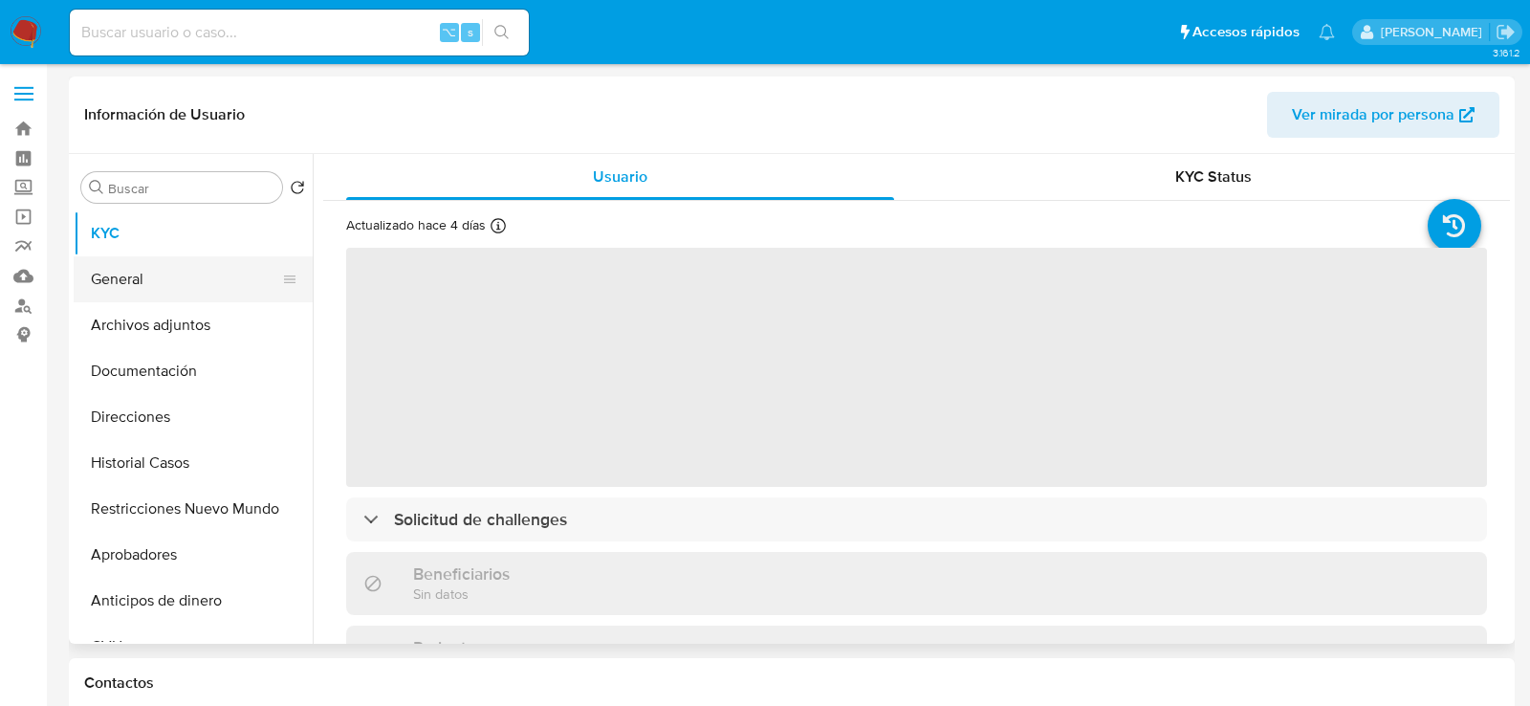
select select "10"
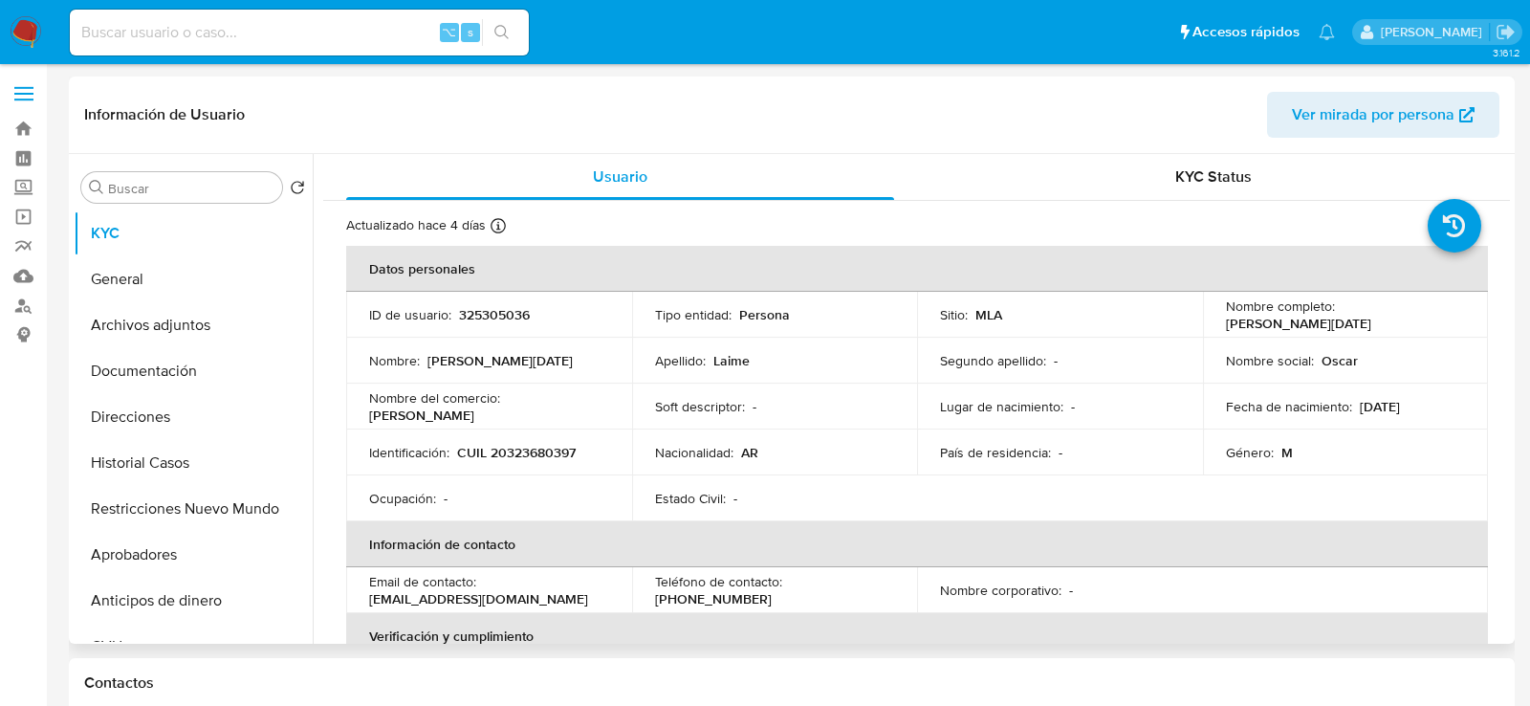
click at [558, 446] on p "CUIL 20323680397" at bounding box center [516, 452] width 119 height 17
copy p "20323680397"
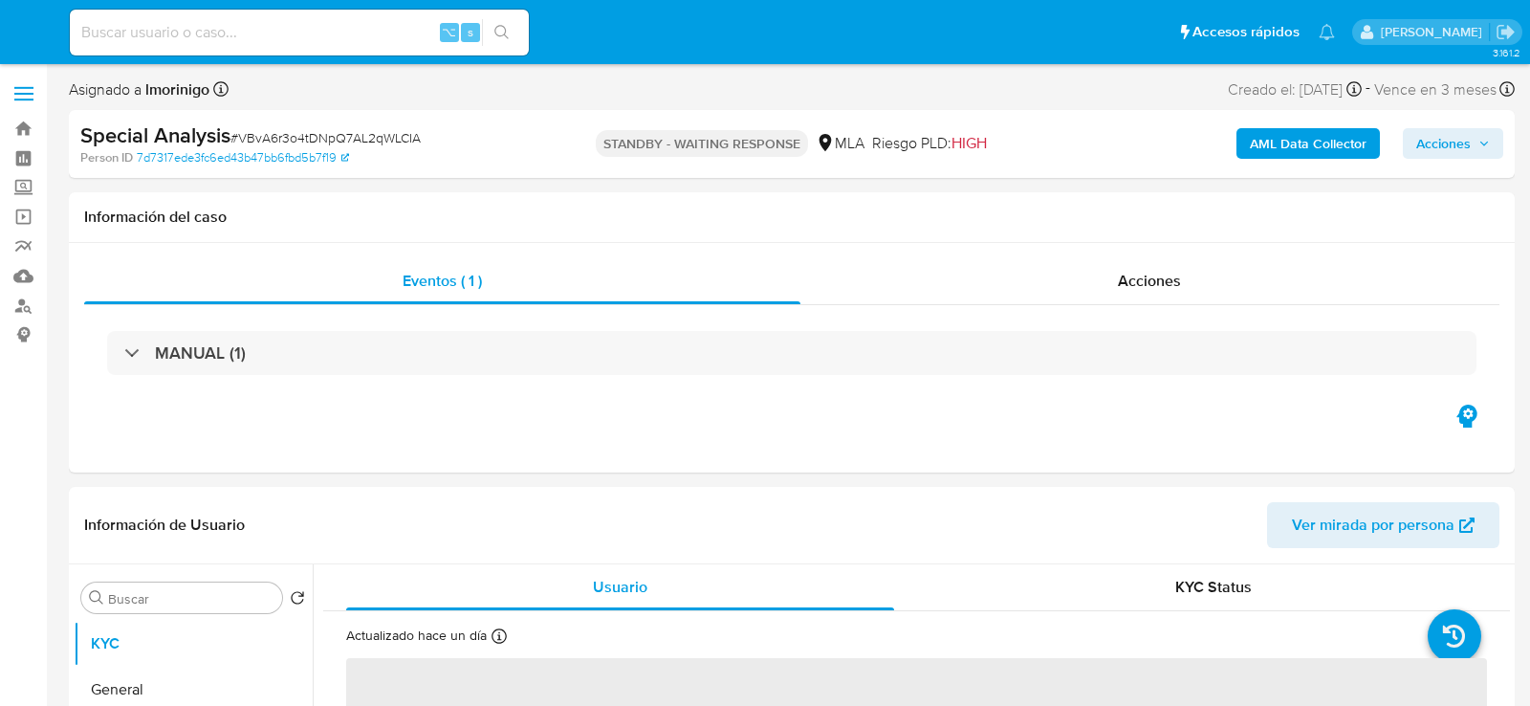
select select "10"
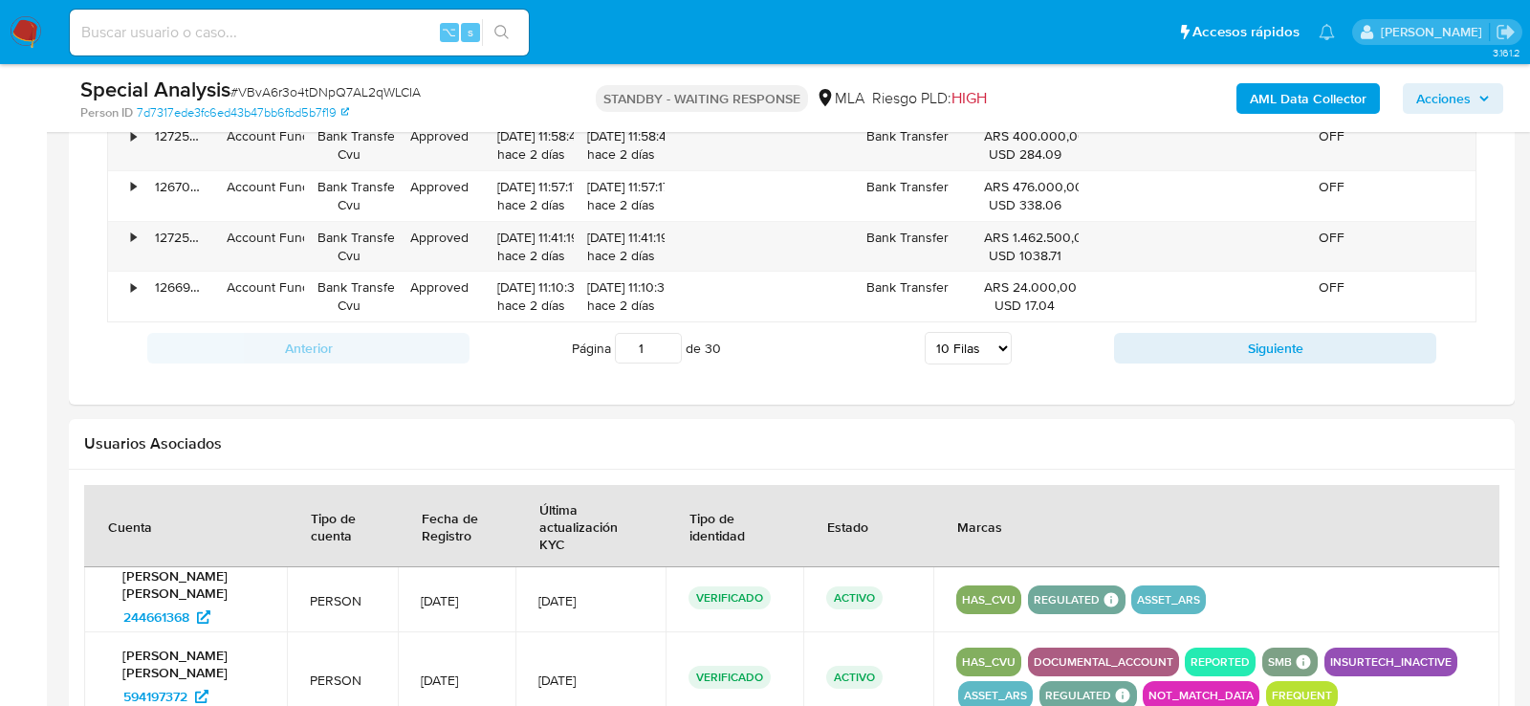
scroll to position [2177, 0]
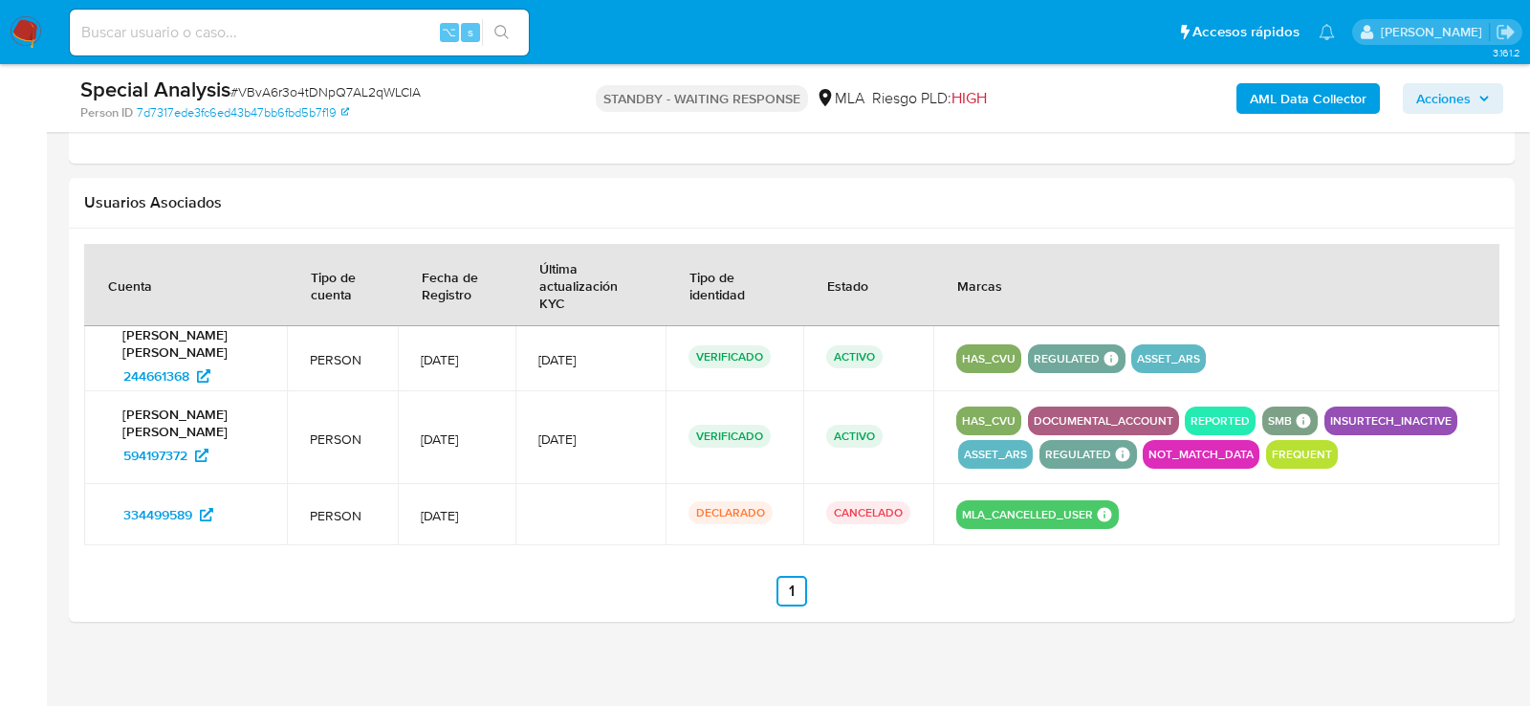
click at [339, 92] on span "# VBvA6r3o4tDNpQ7AL2qWLCIA" at bounding box center [325, 91] width 190 height 19
copy span "VBvA6r3o4tDNpQ7AL2qWLCIA"
click at [290, 33] on input at bounding box center [299, 32] width 459 height 25
paste input "p3JtopXnykuvx8dR924rxuWe"
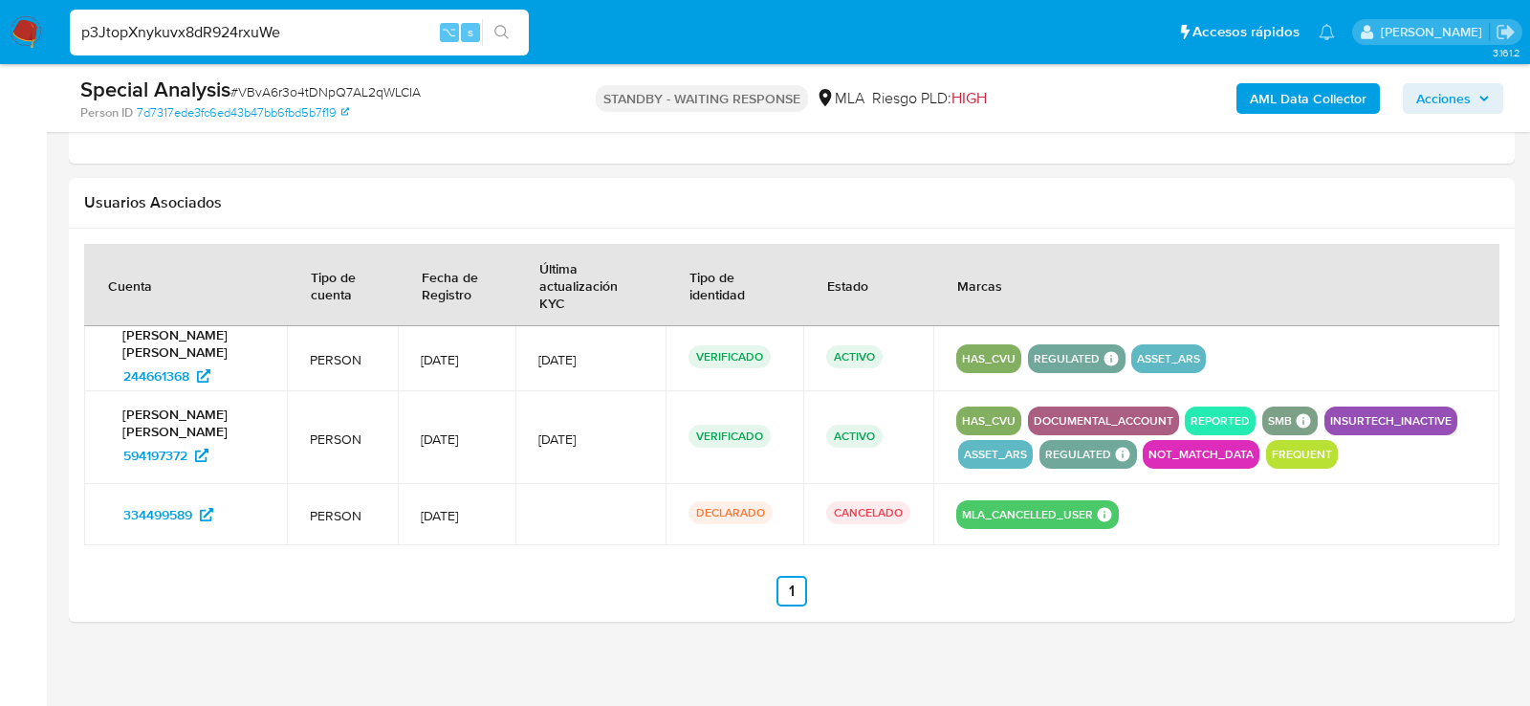
type input "p3JtopXnykuvx8dR924rxuWe"
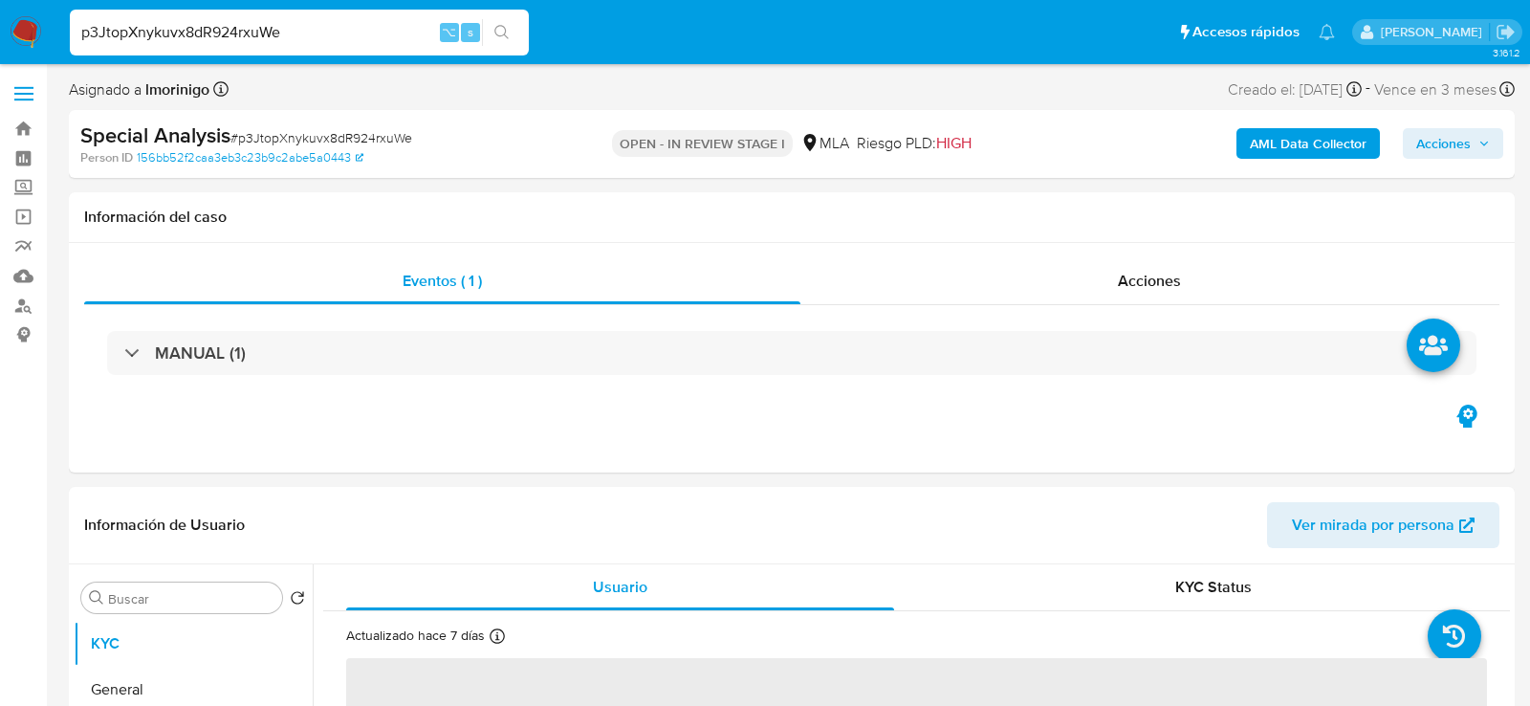
select select "10"
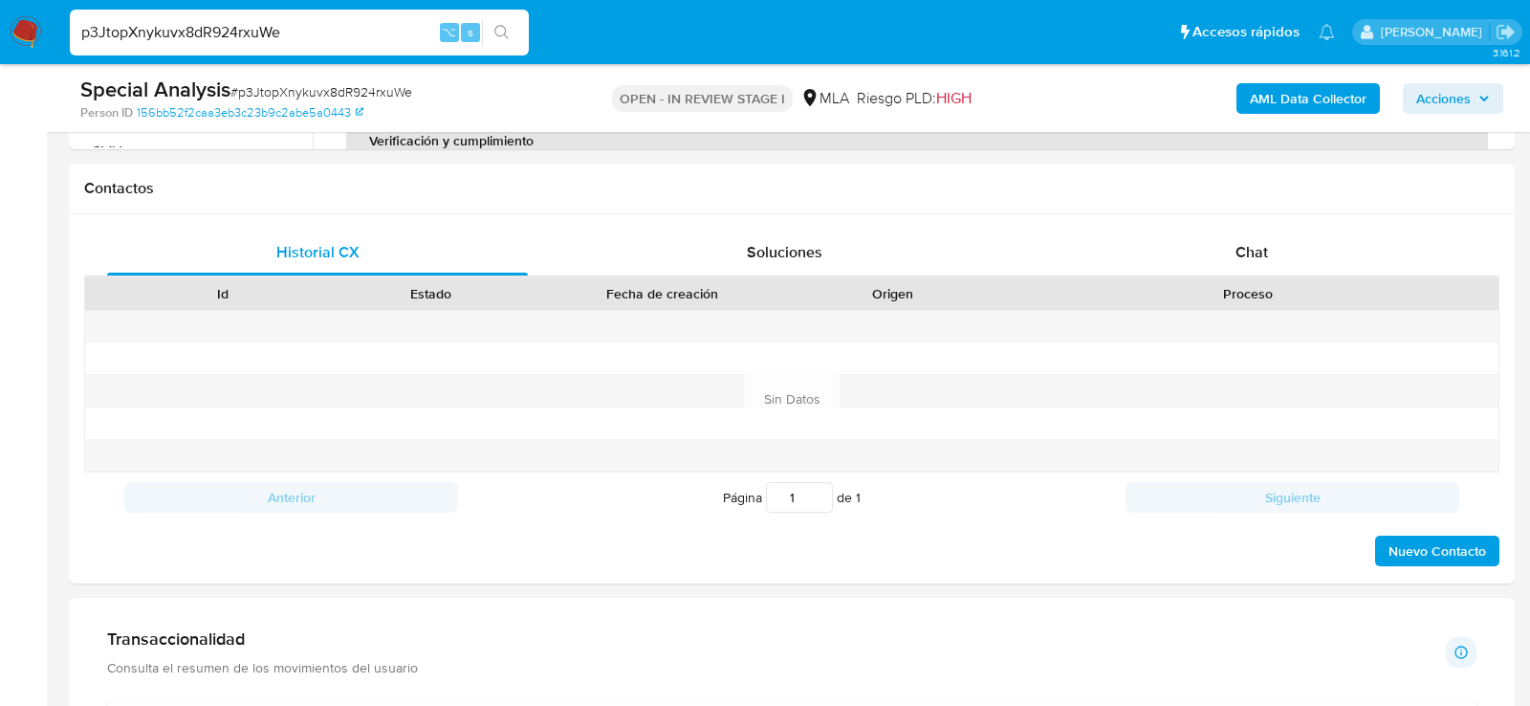
scroll to position [762, 0]
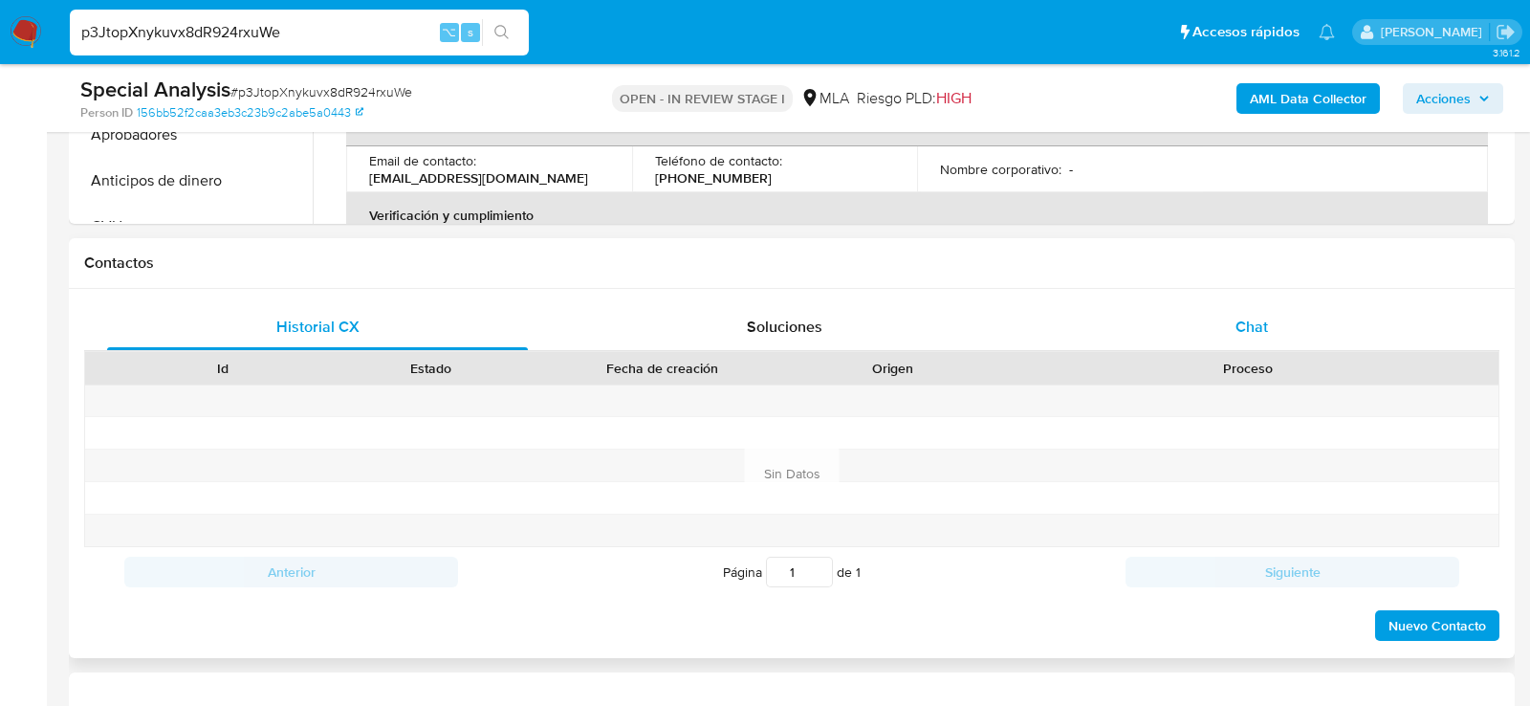
click at [1277, 317] on div "Chat" at bounding box center [1251, 327] width 421 height 46
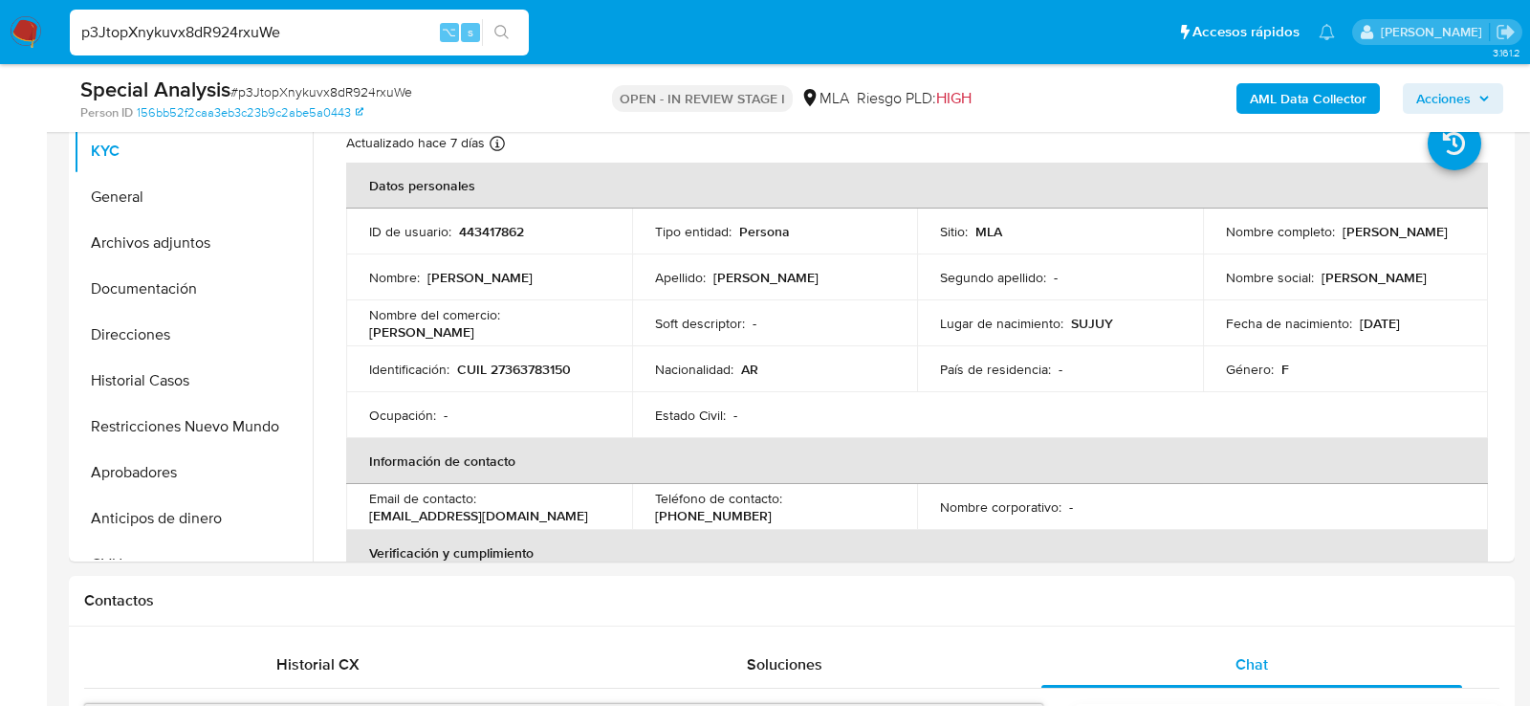
scroll to position [376, 0]
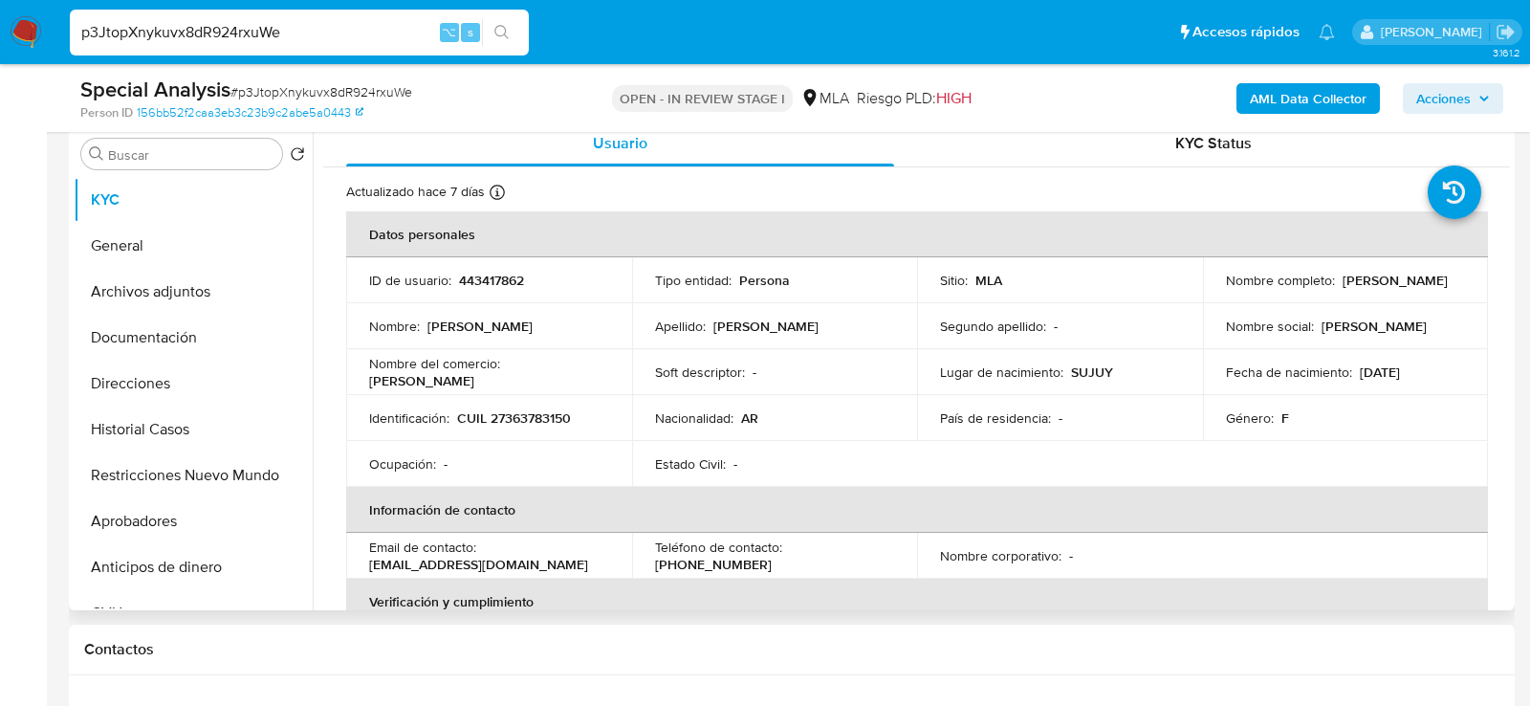
click at [536, 409] on p "CUIL 27363783150" at bounding box center [514, 417] width 114 height 17
copy p "27363783150"
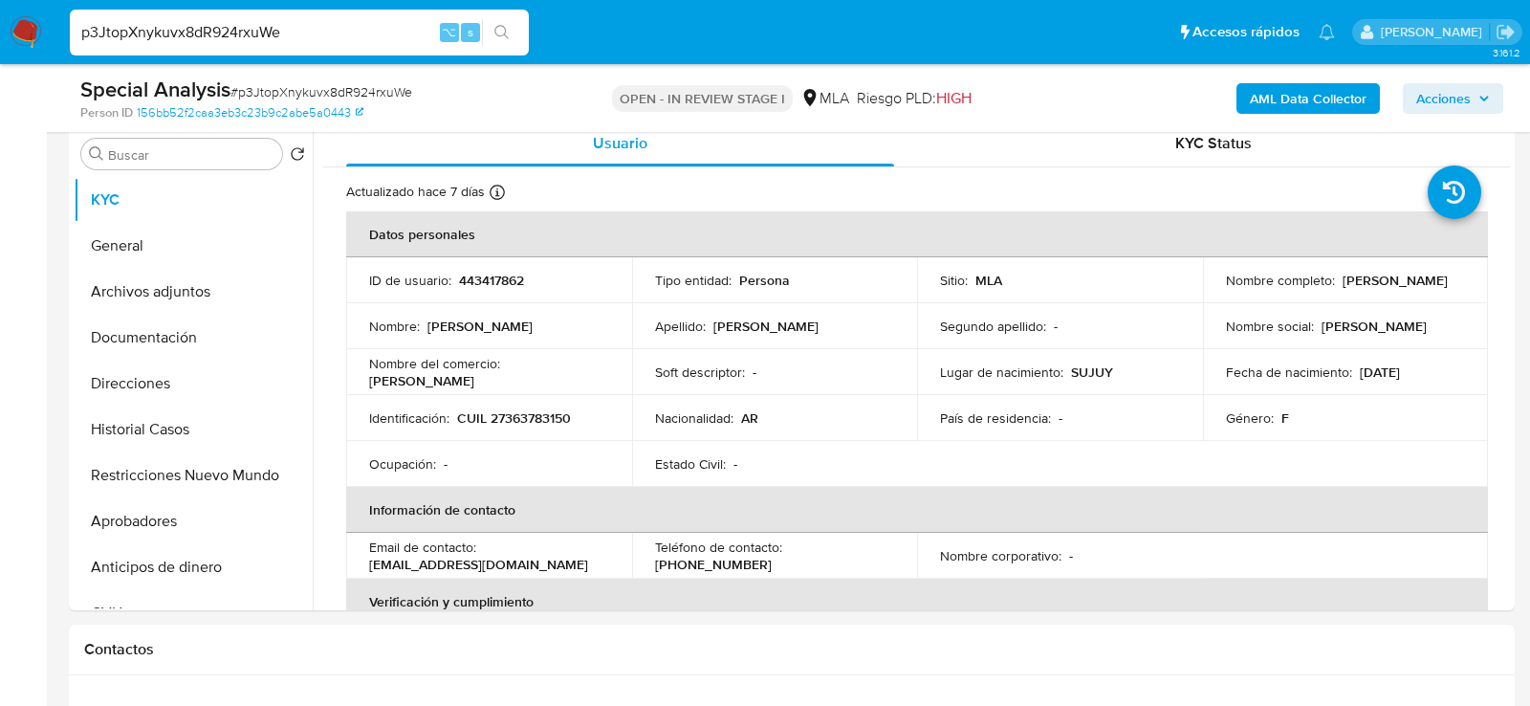
click at [866, 658] on div "Contactos" at bounding box center [792, 650] width 1446 height 51
click at [516, 416] on p "CUIL 27363783150" at bounding box center [514, 417] width 114 height 17
copy p "27363783150"
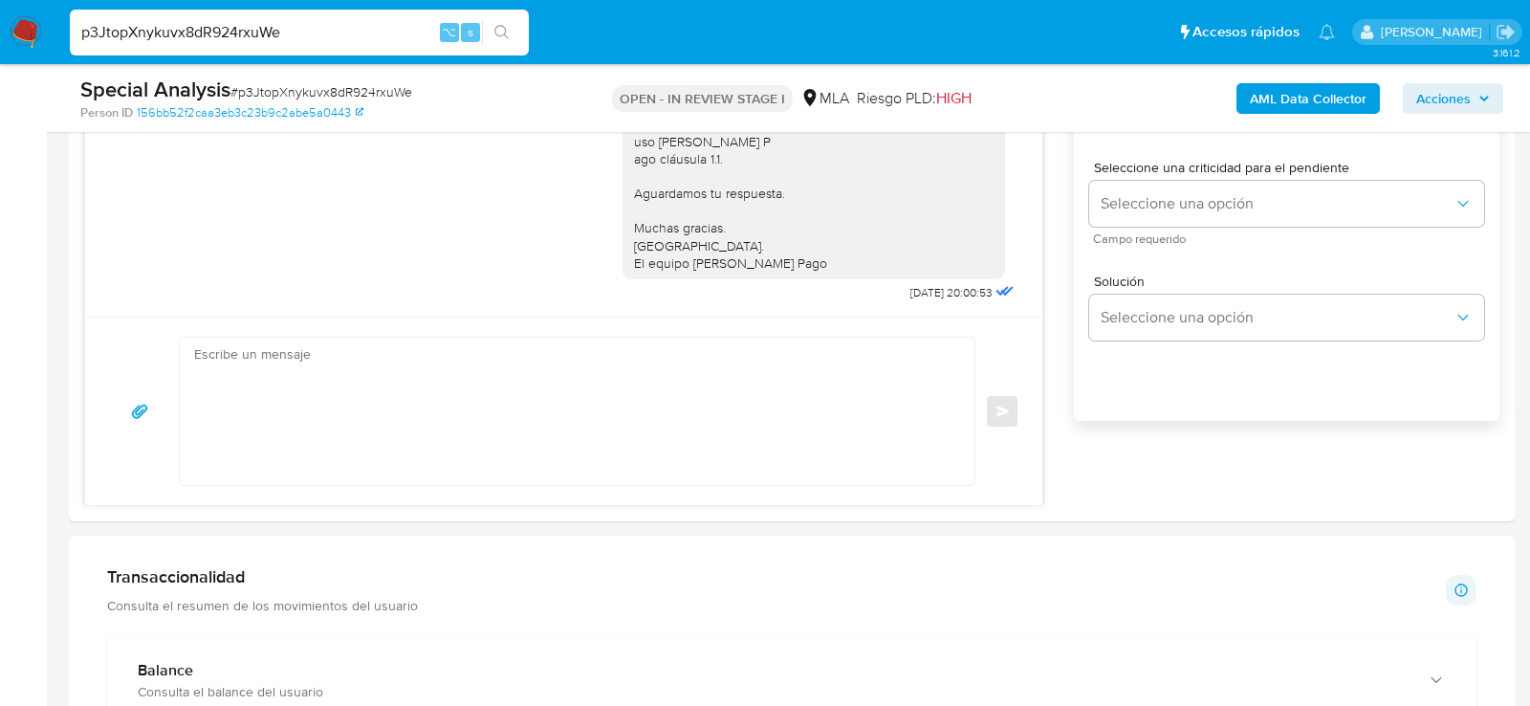
scroll to position [852, 0]
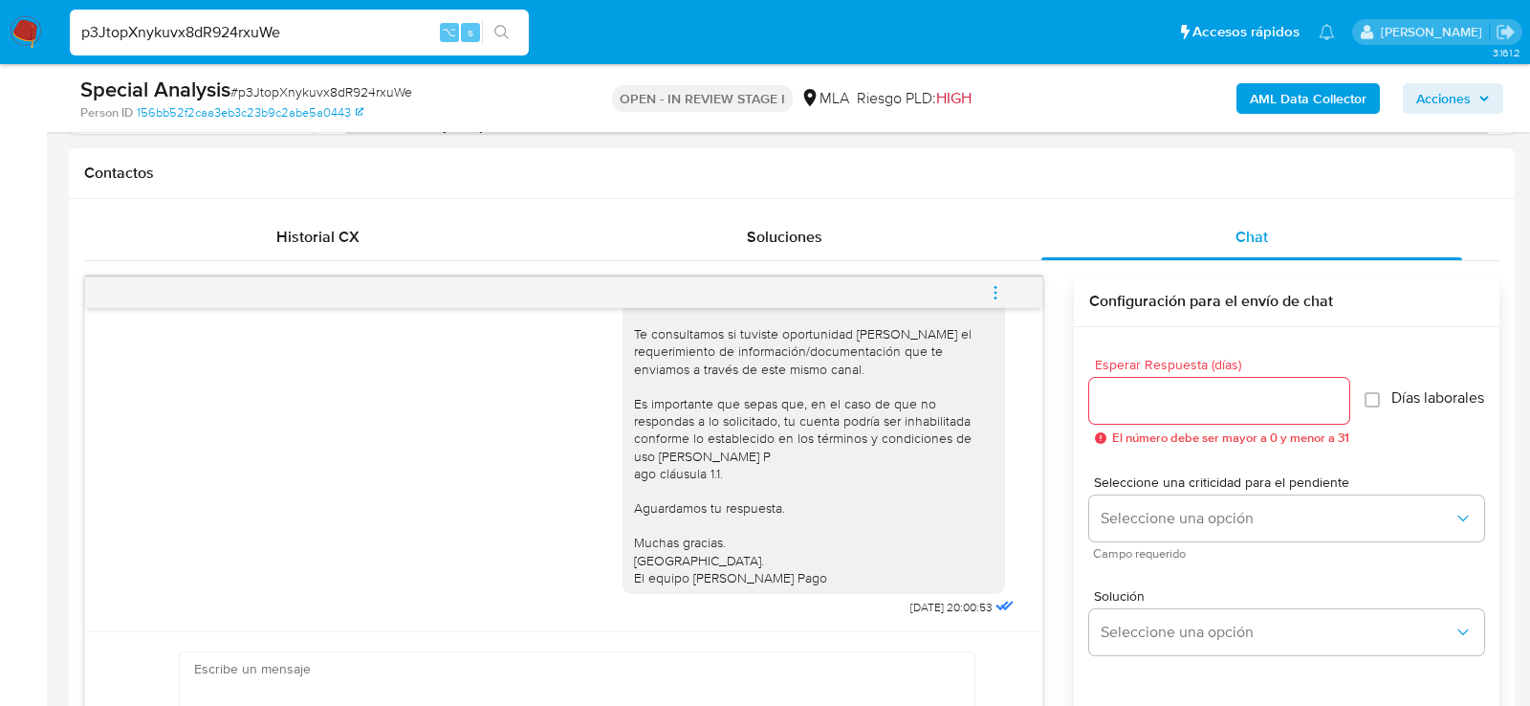
click at [993, 288] on icon "menu-action" at bounding box center [995, 292] width 17 height 17
click at [865, 252] on li "Cerrar conversación" at bounding box center [866, 253] width 196 height 34
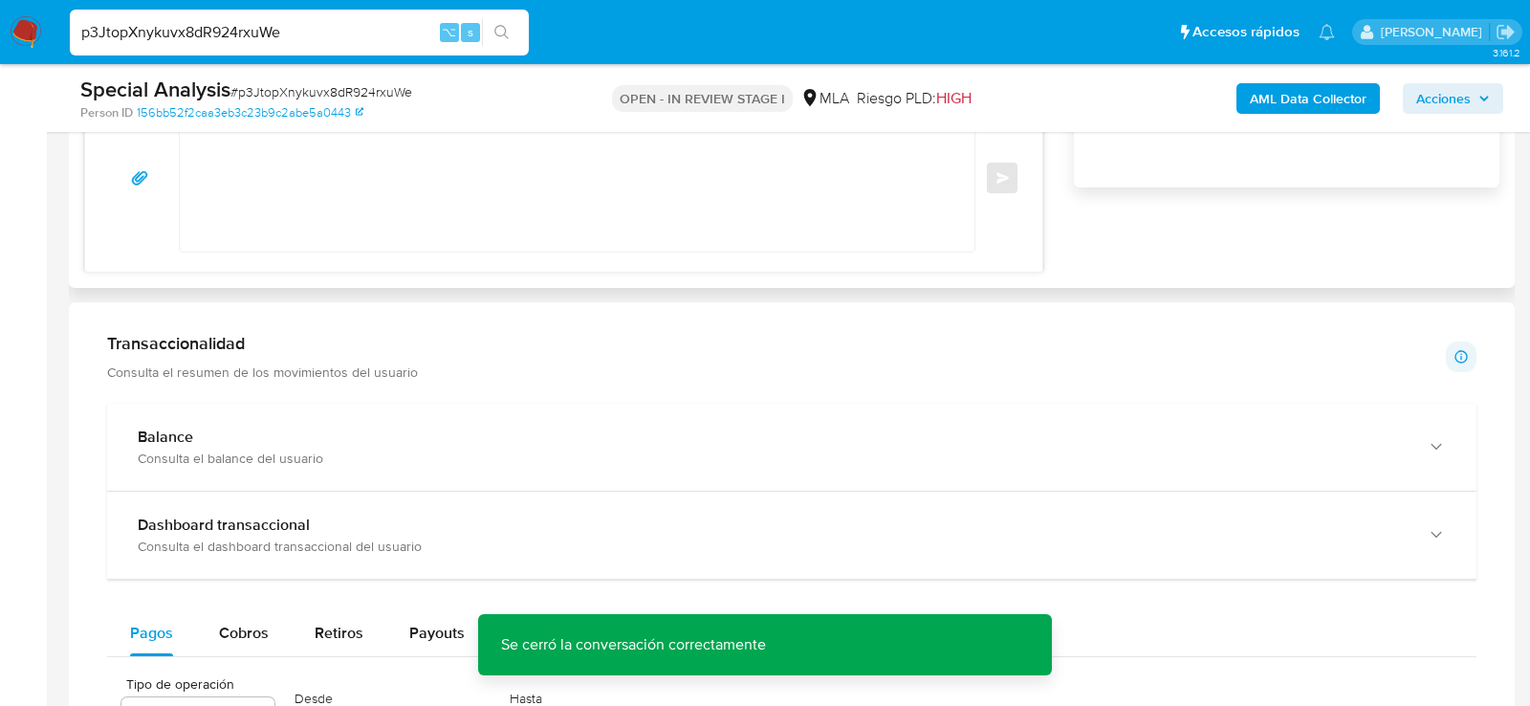
scroll to position [2993, 0]
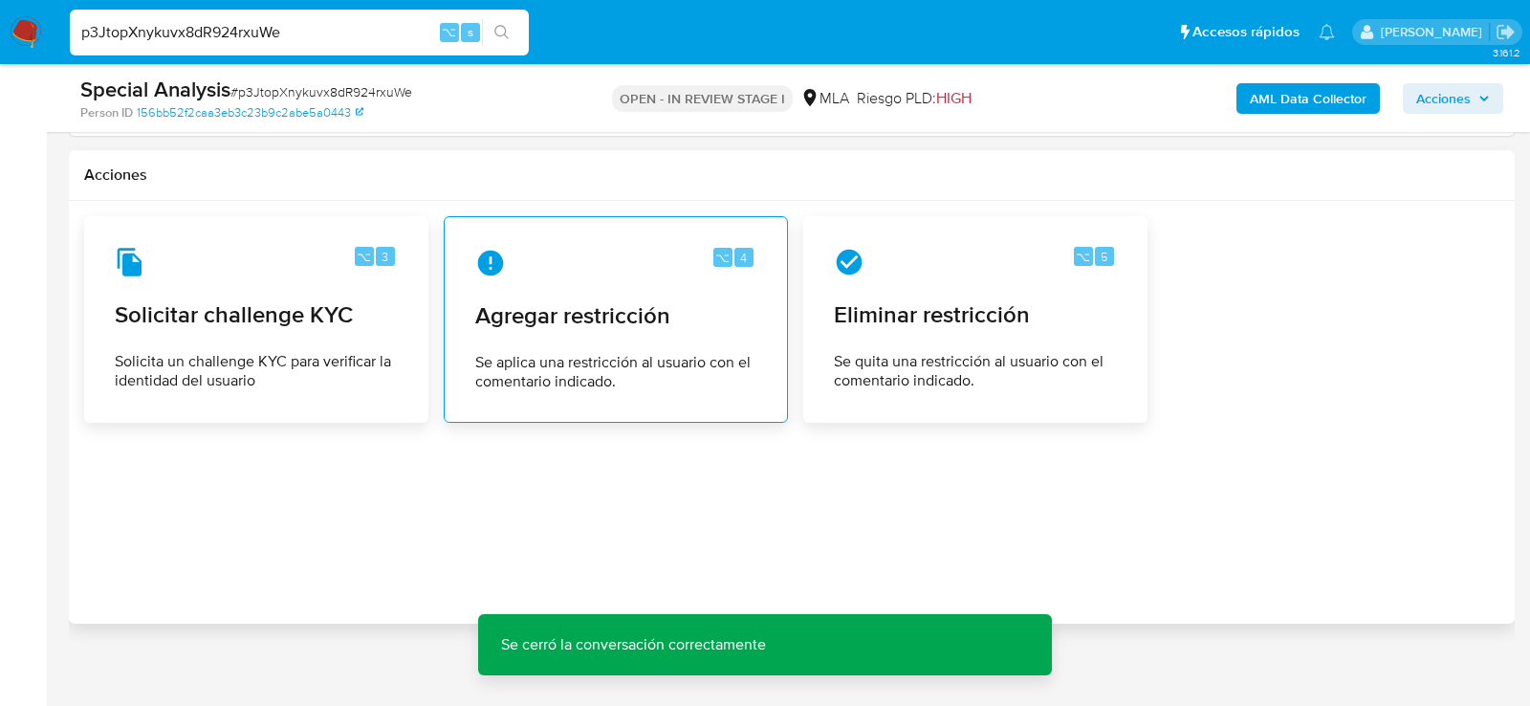
click at [531, 372] on span "Se aplica una restricción al usuario con el comentario indicado." at bounding box center [615, 372] width 281 height 38
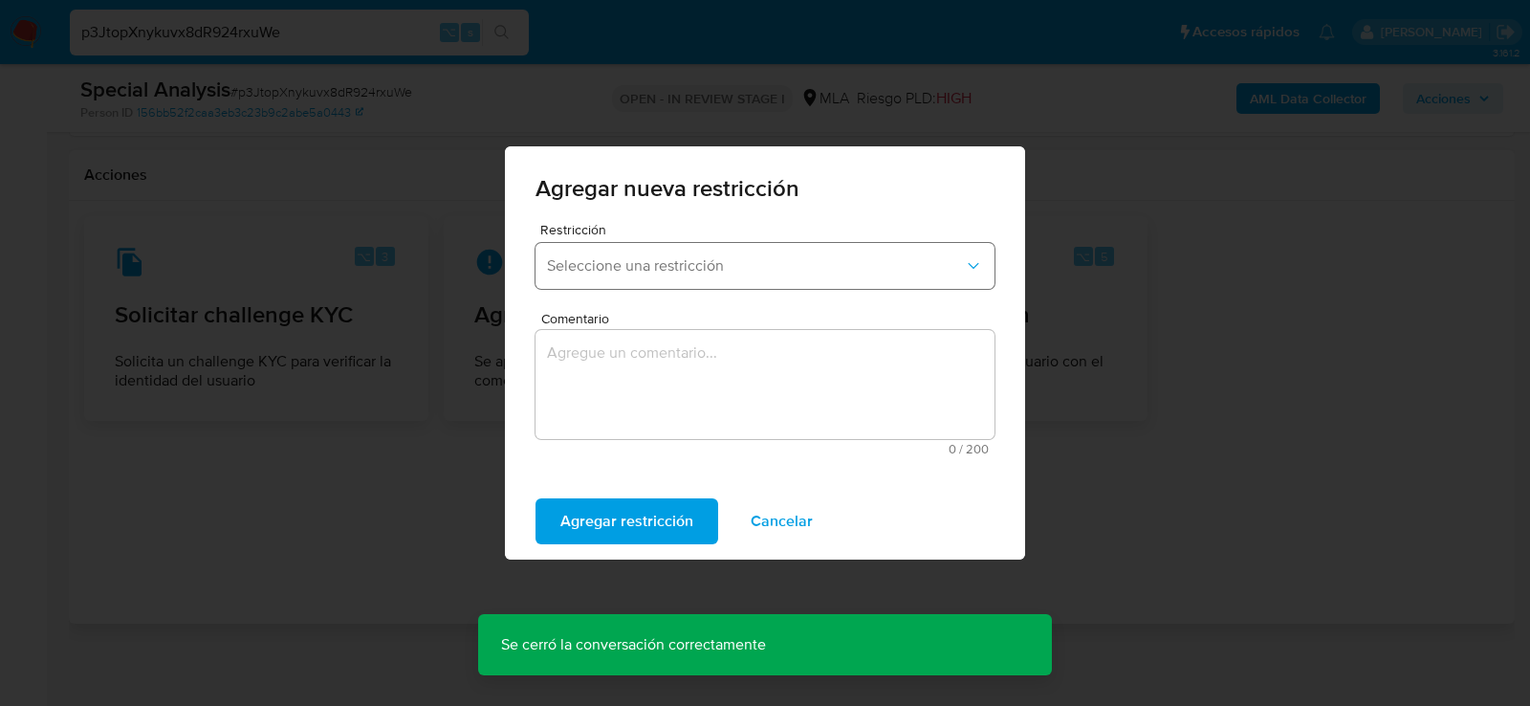
click at [647, 260] on span "Seleccione una restricción" at bounding box center [755, 265] width 417 height 19
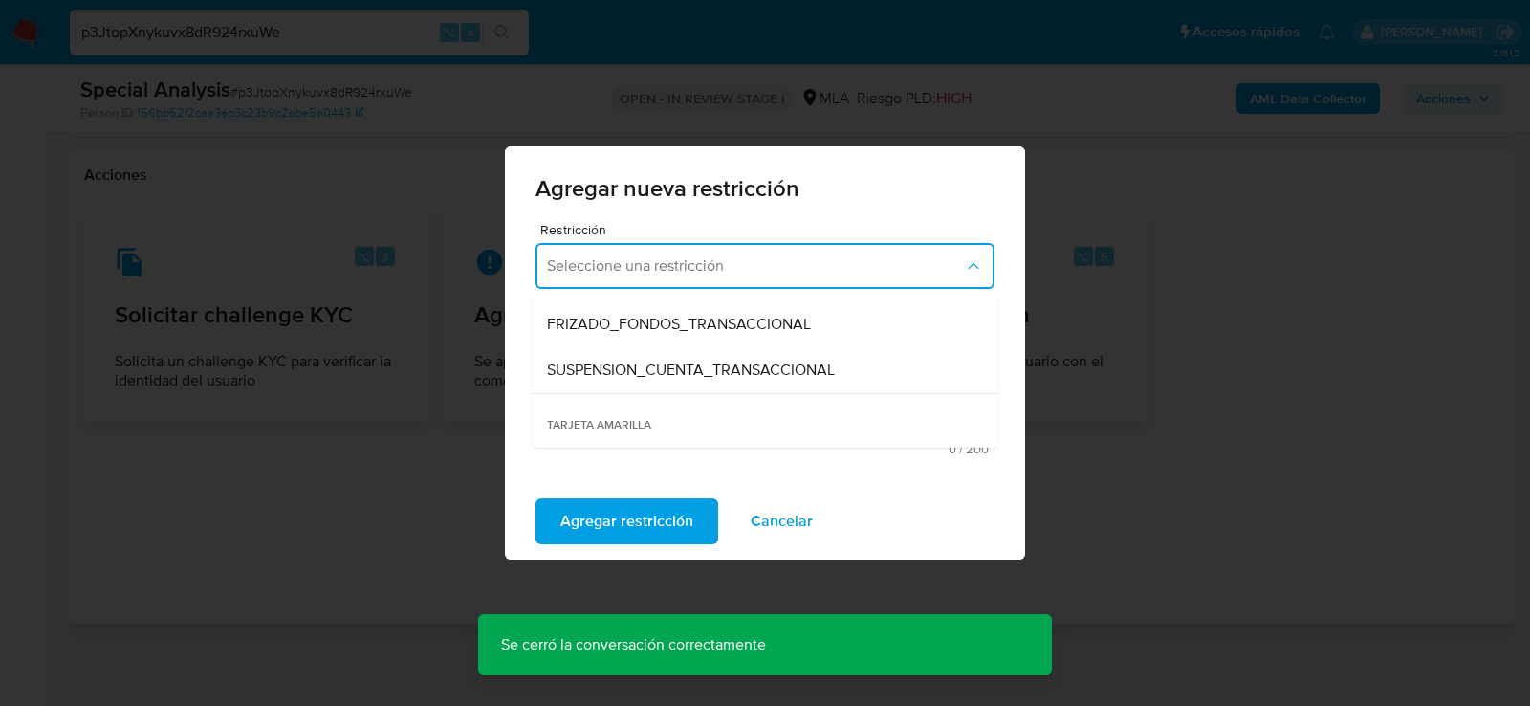
scroll to position [235, 0]
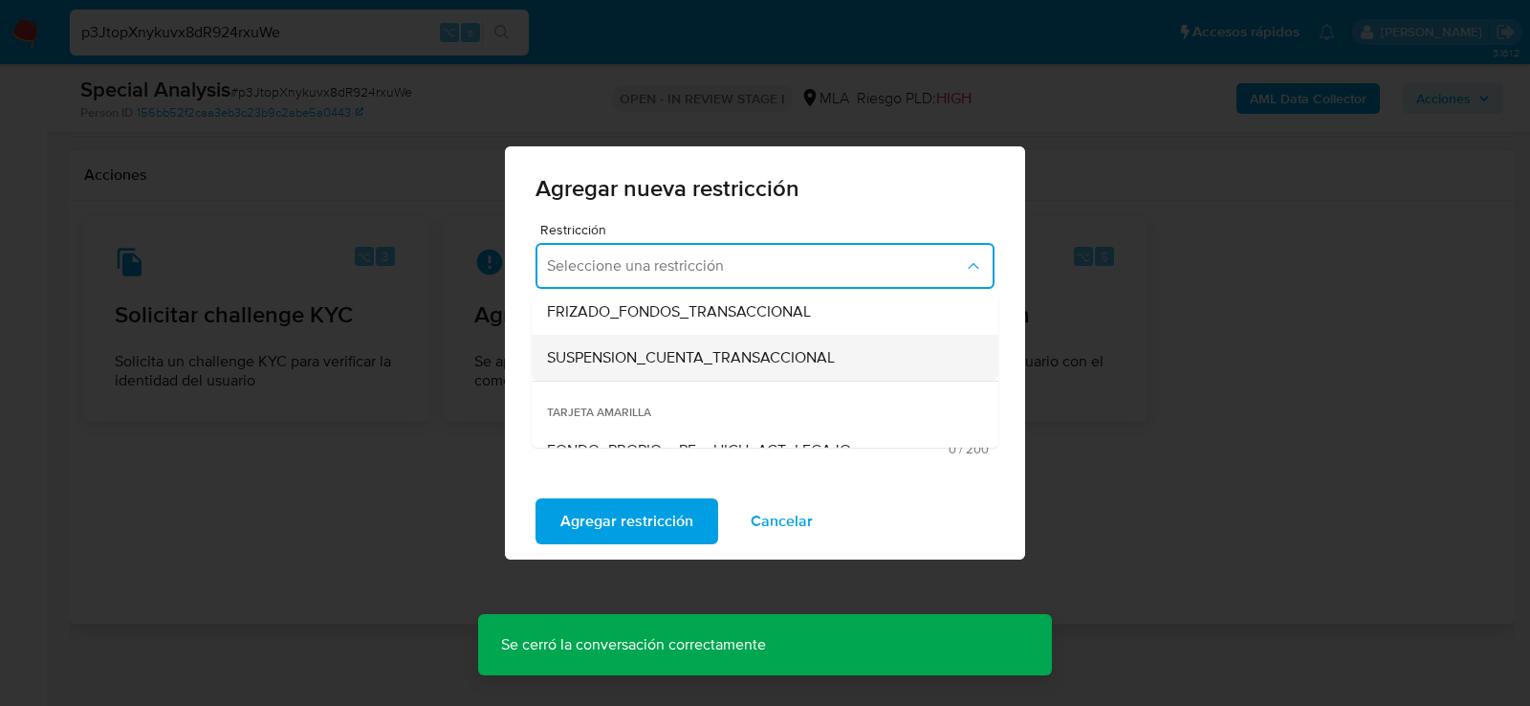
click at [626, 371] on div "SUSPENSION_CUENTA_TRANSACCIONAL" at bounding box center [759, 358] width 425 height 46
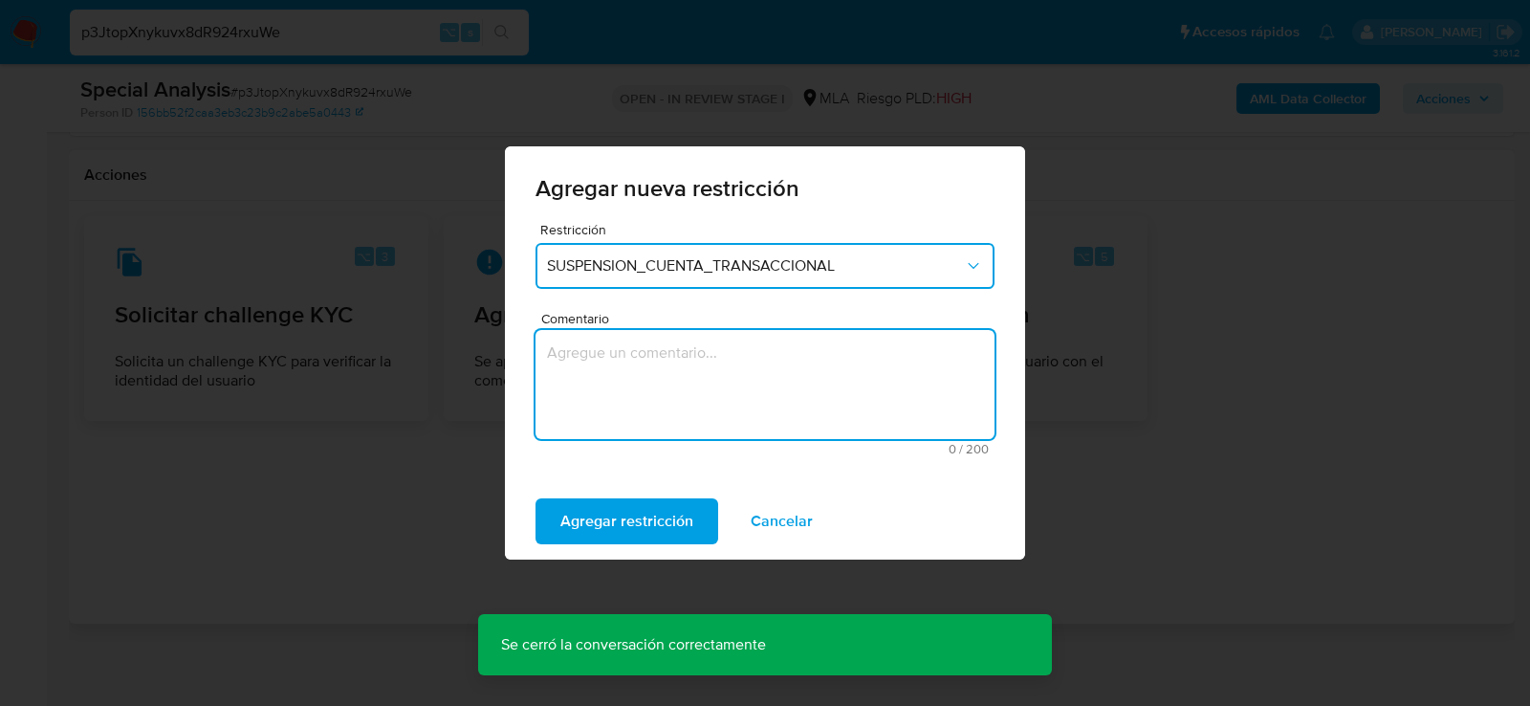
click at [626, 376] on textarea "Comentario" at bounding box center [765, 384] width 459 height 109
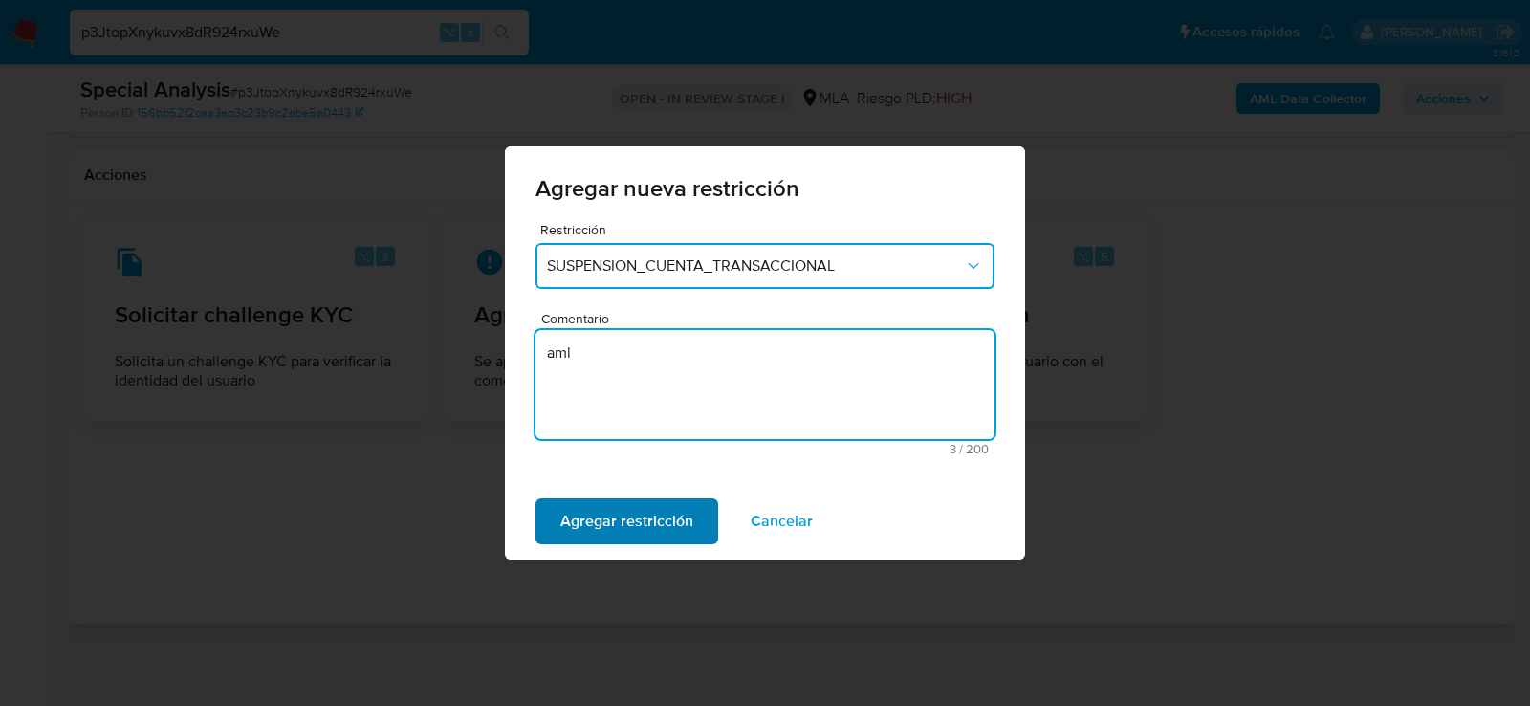
type textarea "aml"
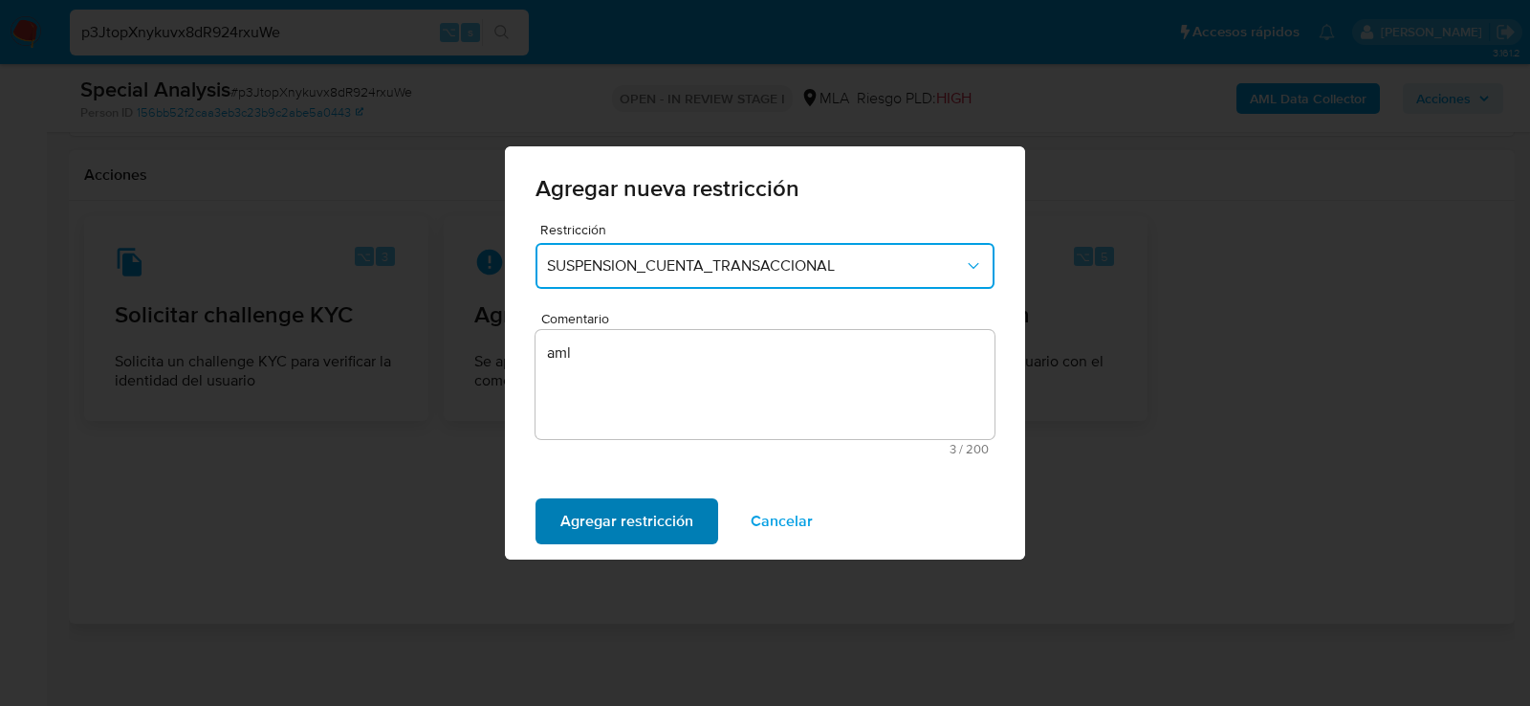
click at [639, 512] on span "Agregar restricción" at bounding box center [626, 521] width 133 height 42
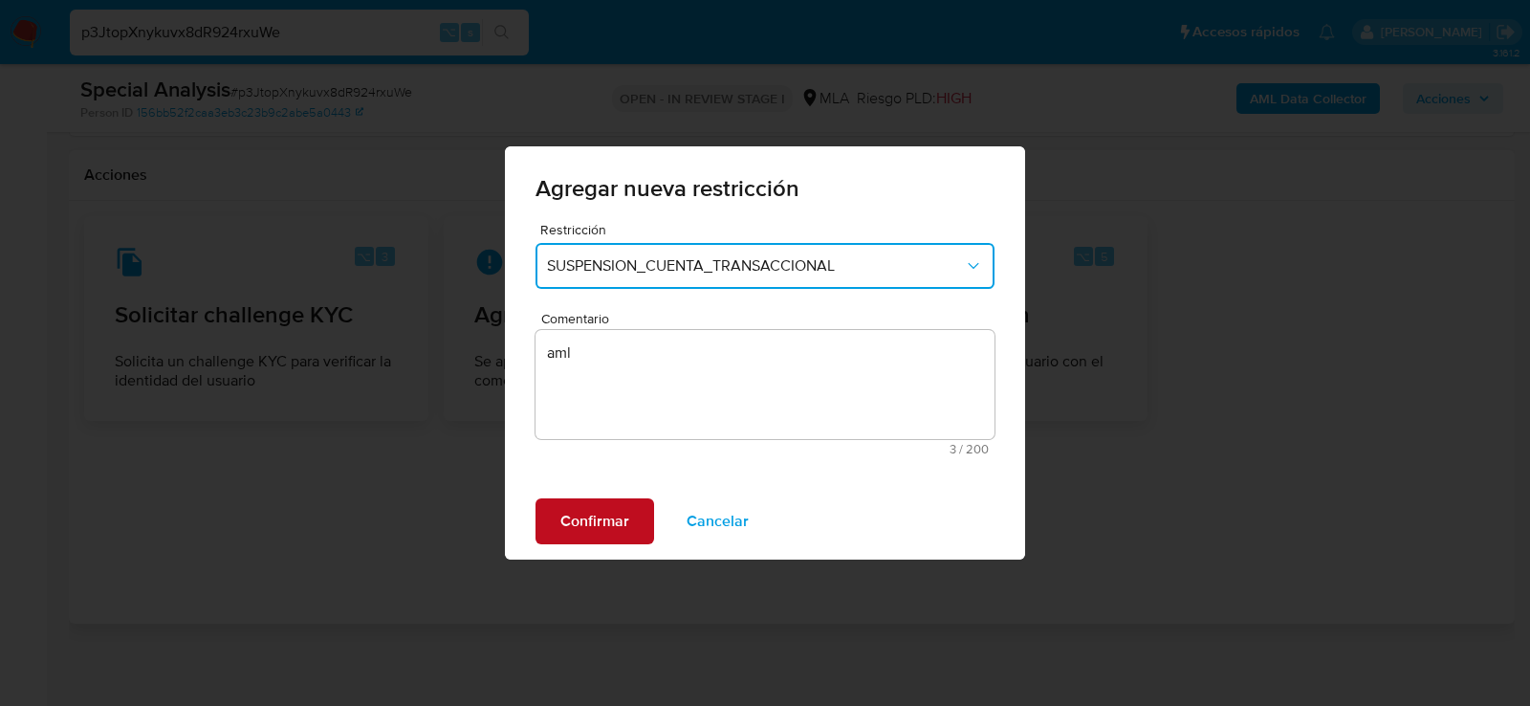
click at [611, 514] on span "Confirmar" at bounding box center [594, 521] width 69 height 42
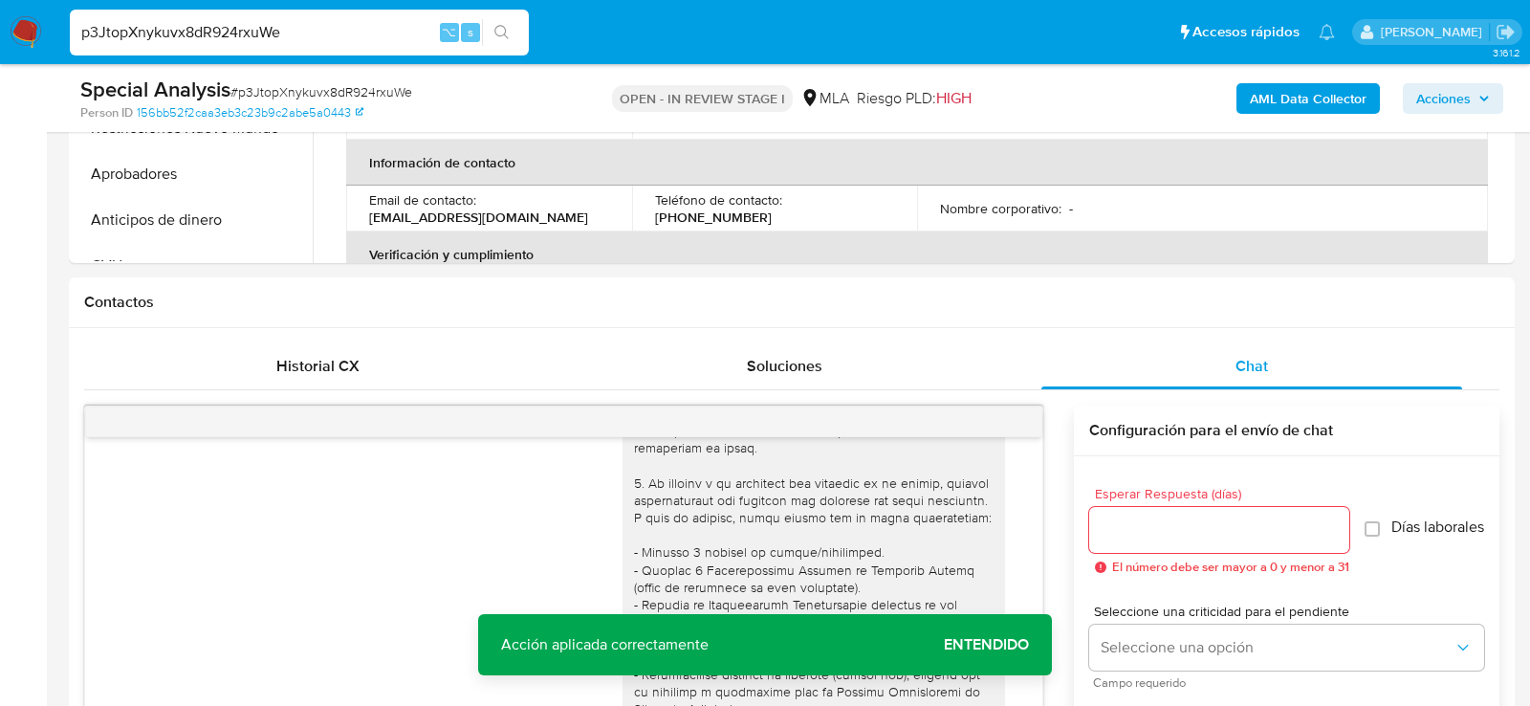
scroll to position [164, 0]
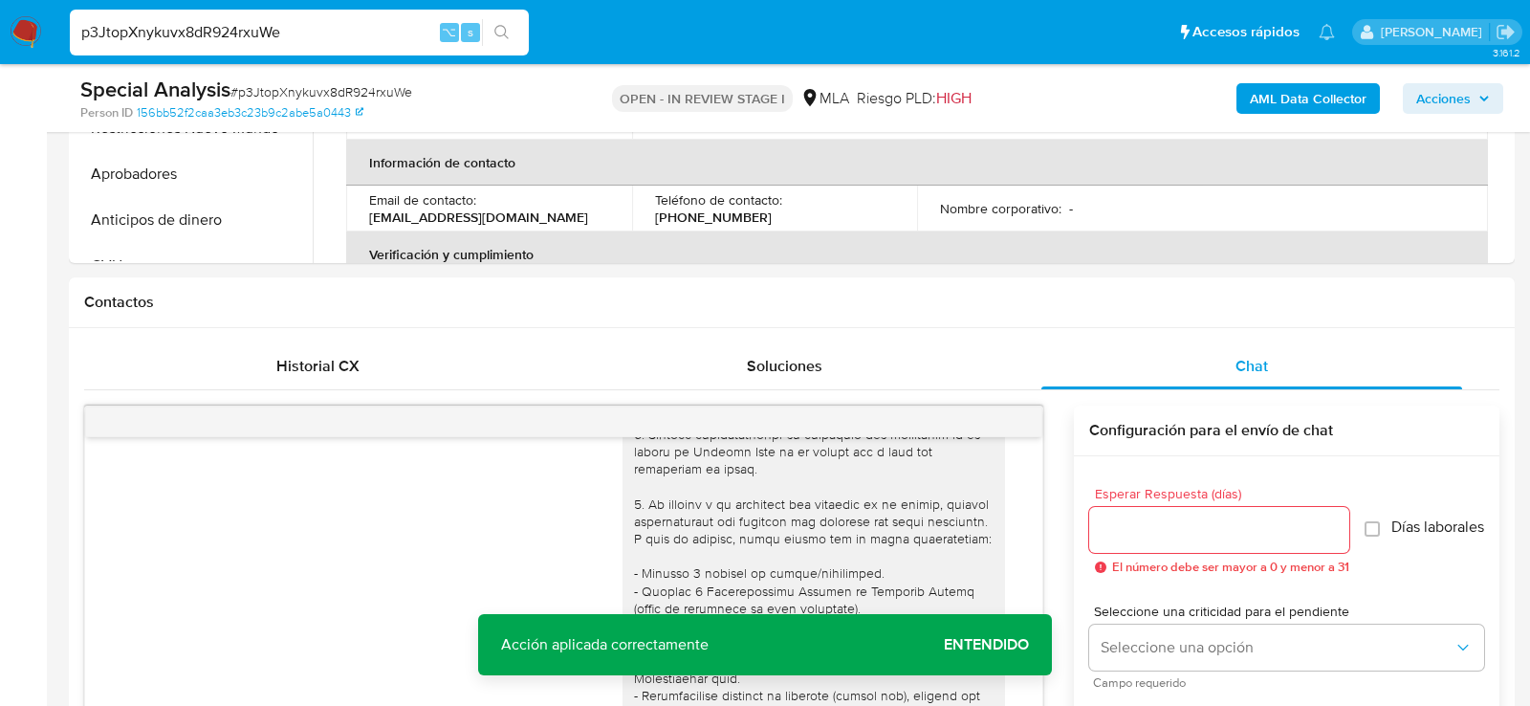
click at [227, 41] on input "p3JtopXnykuvx8dR924rxuWe" at bounding box center [299, 32] width 459 height 25
paste input "StGsmhNylOnPkR8g4Ua9fpKh"
type input "StGsmhNylOnPkR8g4Ua9fpKh"
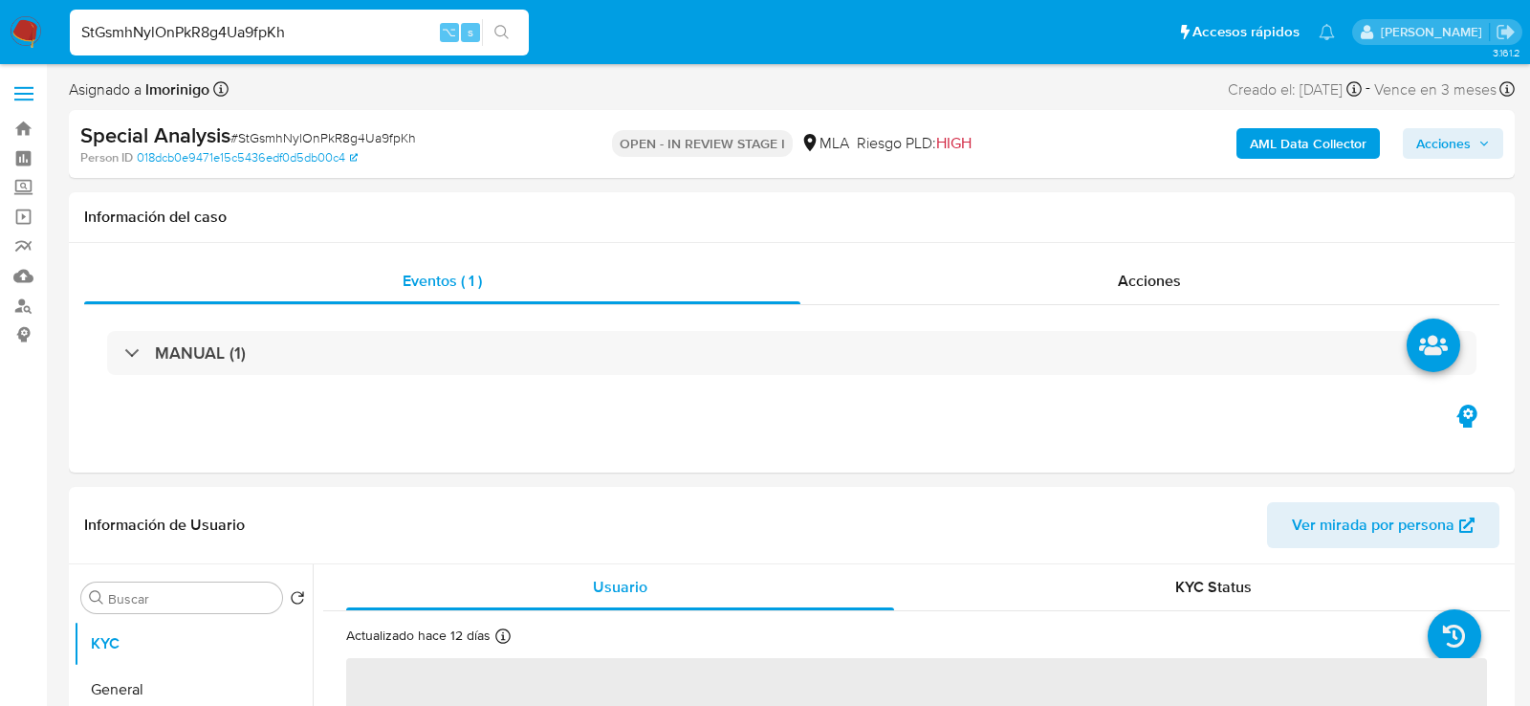
select select "10"
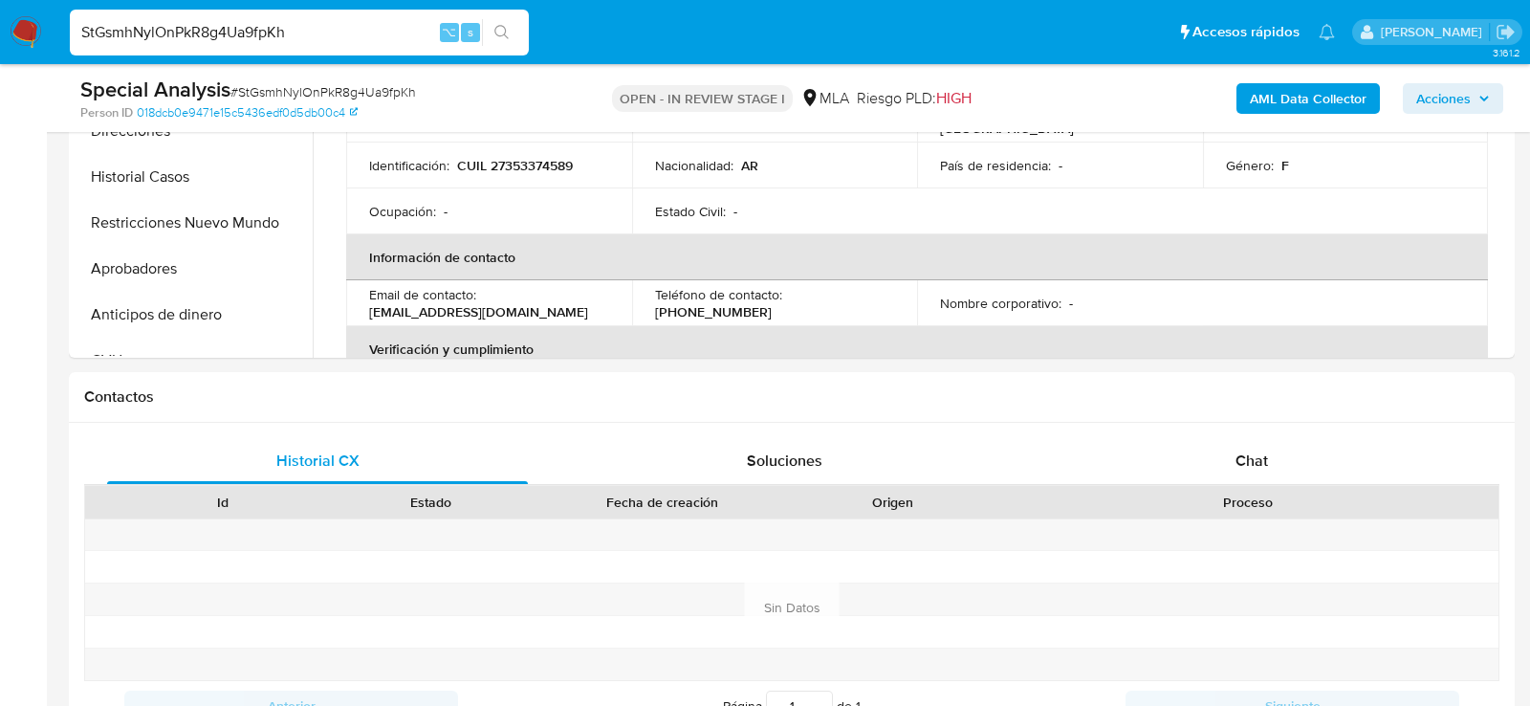
scroll to position [629, 0]
click at [1196, 454] on div "Chat" at bounding box center [1251, 460] width 421 height 46
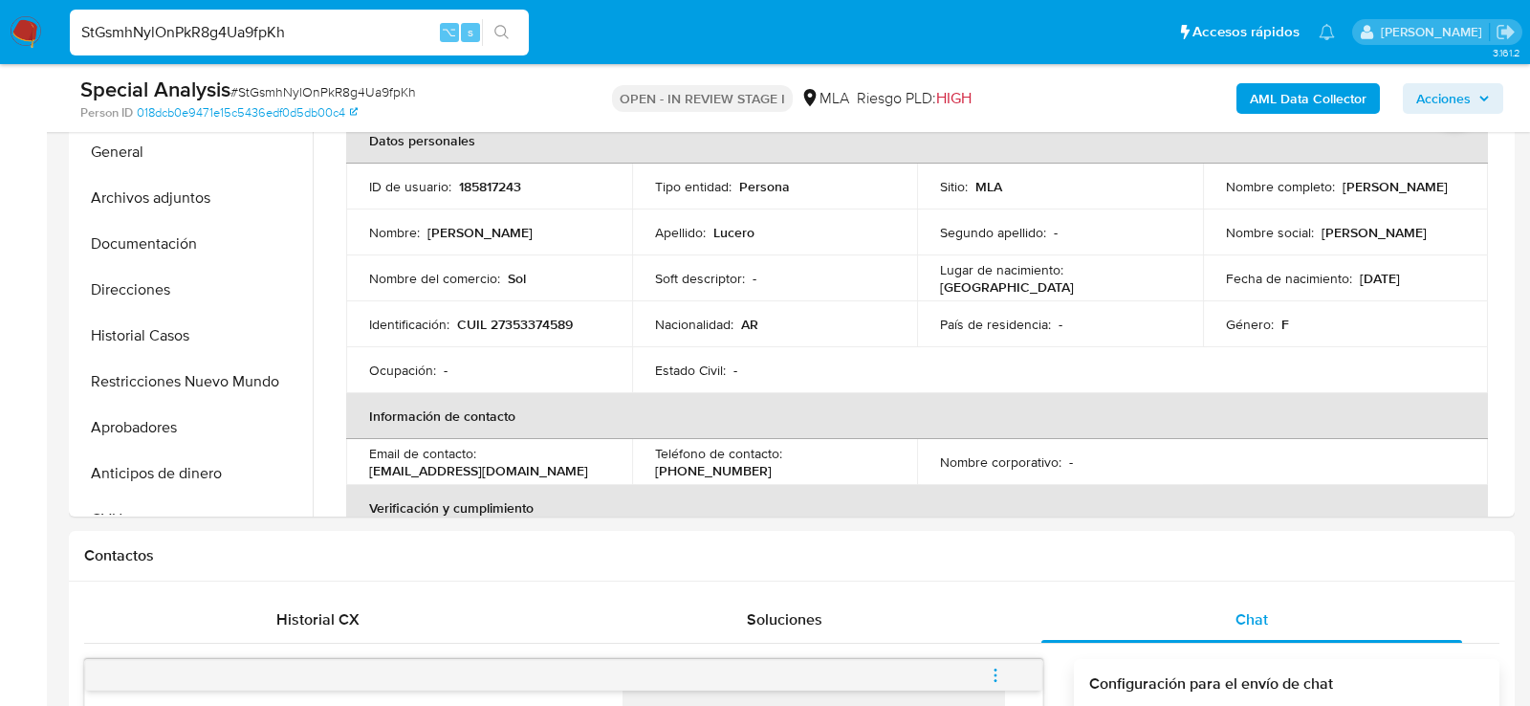
scroll to position [370, 0]
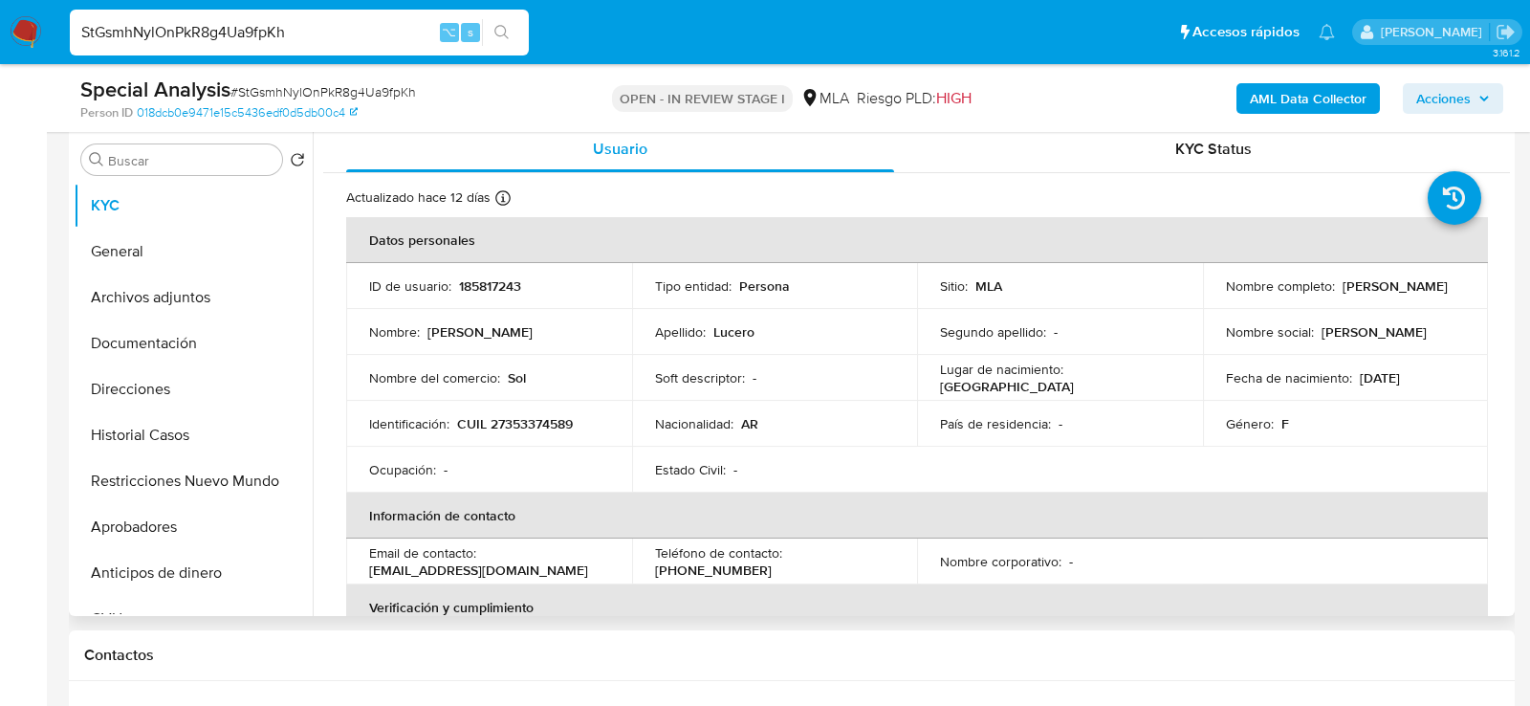
click at [573, 429] on p "CUIL 27353374589" at bounding box center [515, 423] width 116 height 17
click at [552, 422] on p "CUIL 27353374589" at bounding box center [515, 423] width 116 height 17
copy p "27353374589"
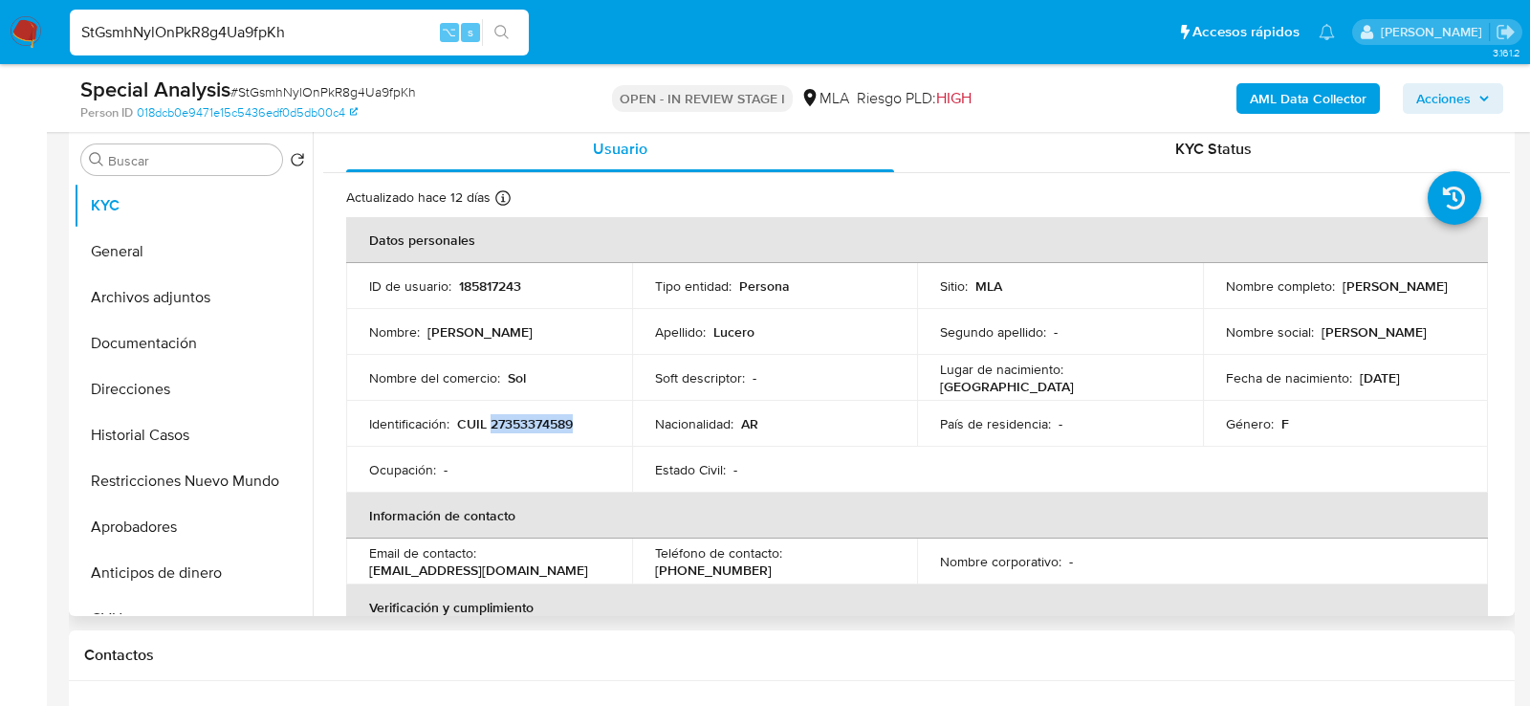
copy p "27353374589"
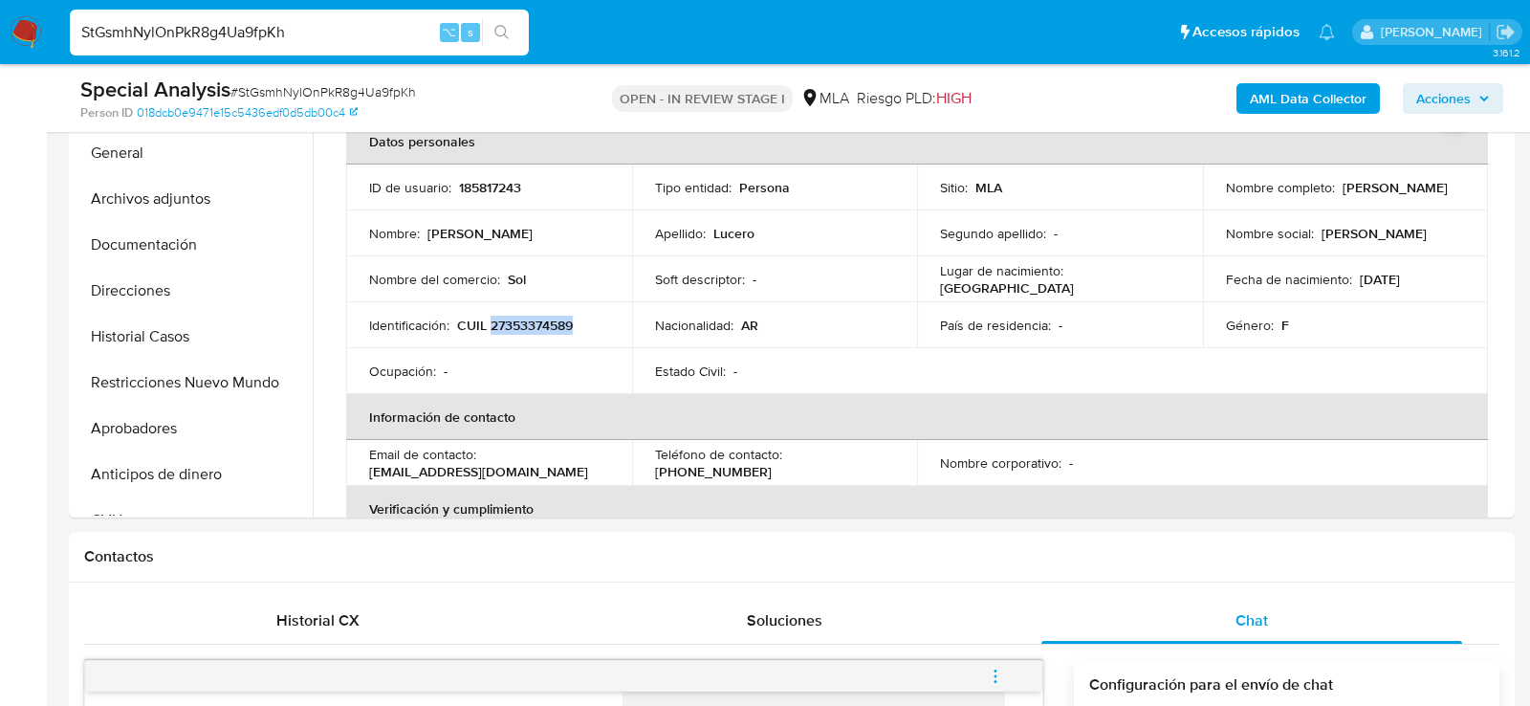
scroll to position [454, 0]
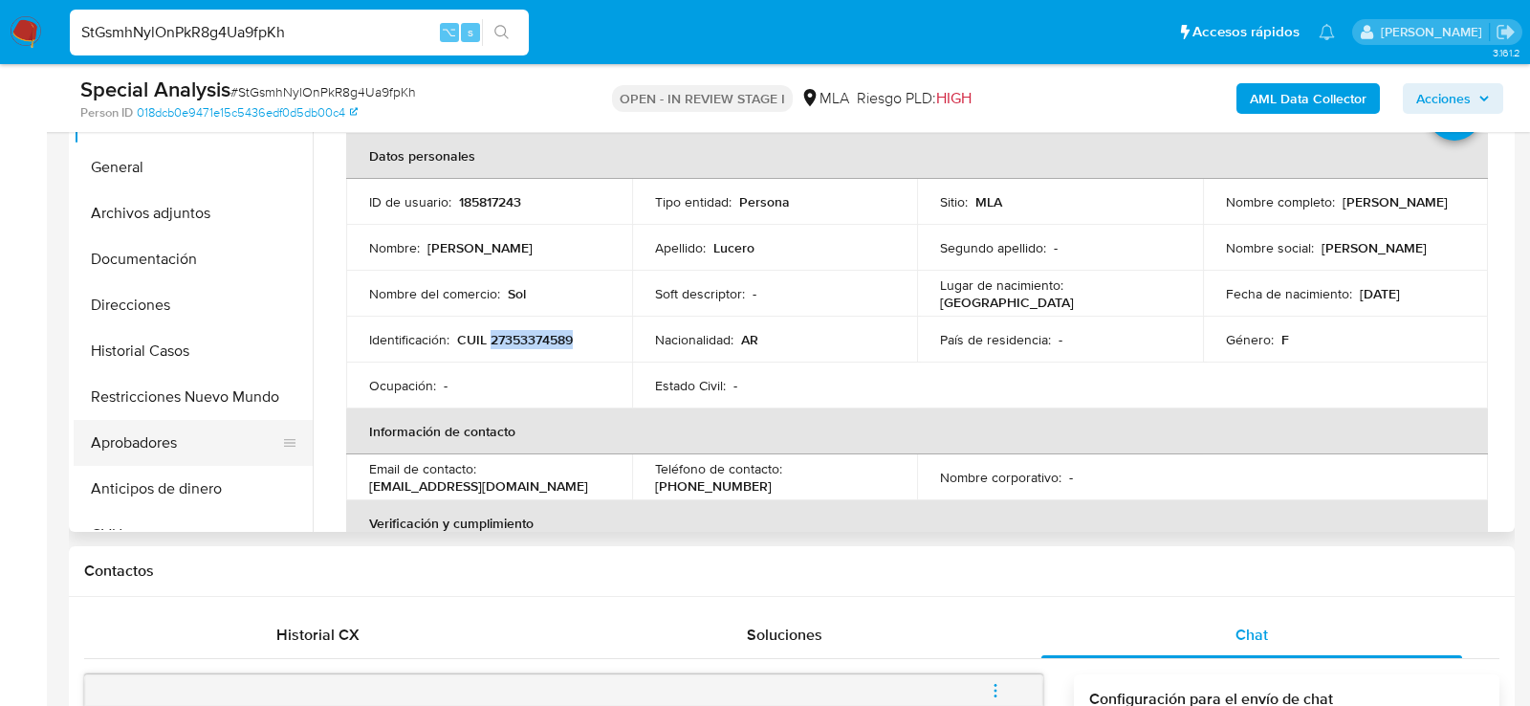
click at [108, 439] on button "Aprobadores" at bounding box center [186, 443] width 224 height 46
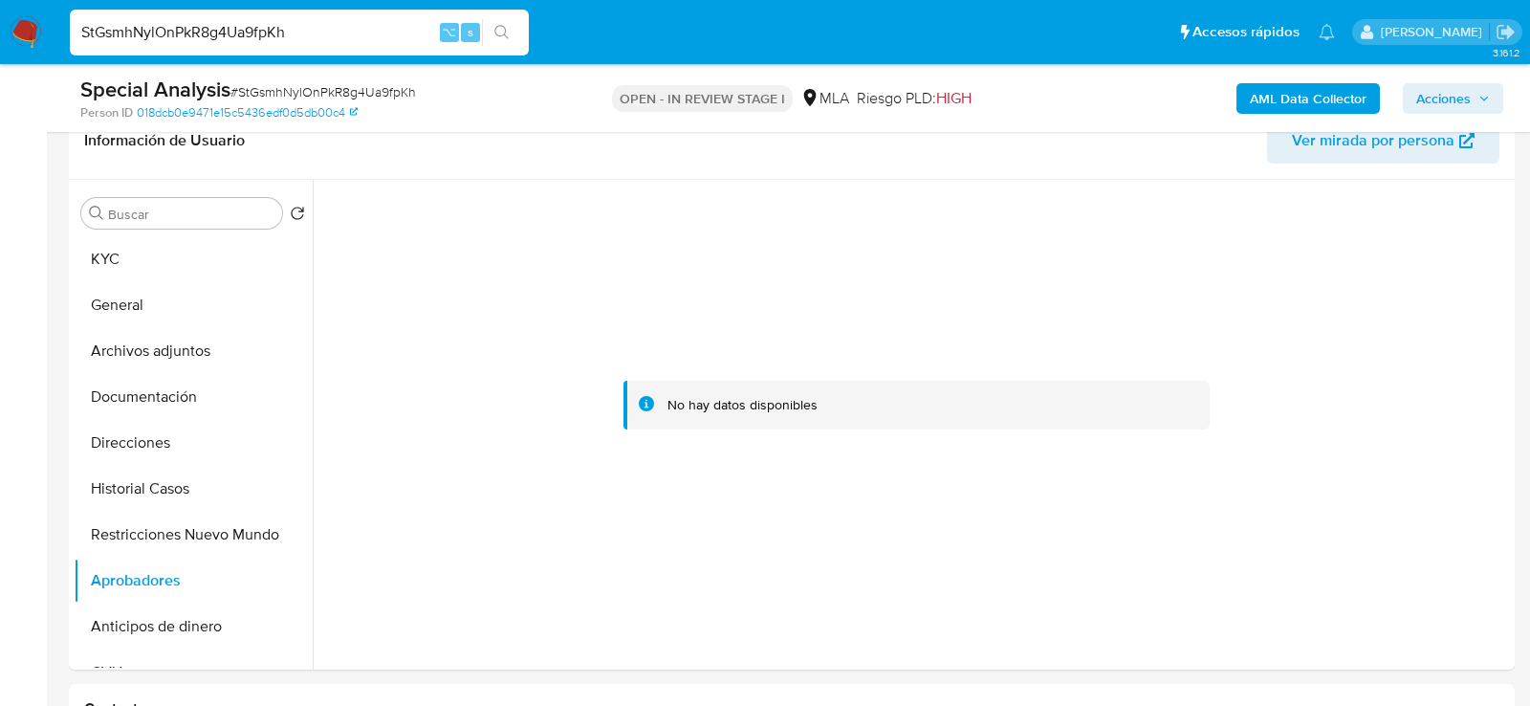
scroll to position [313, 0]
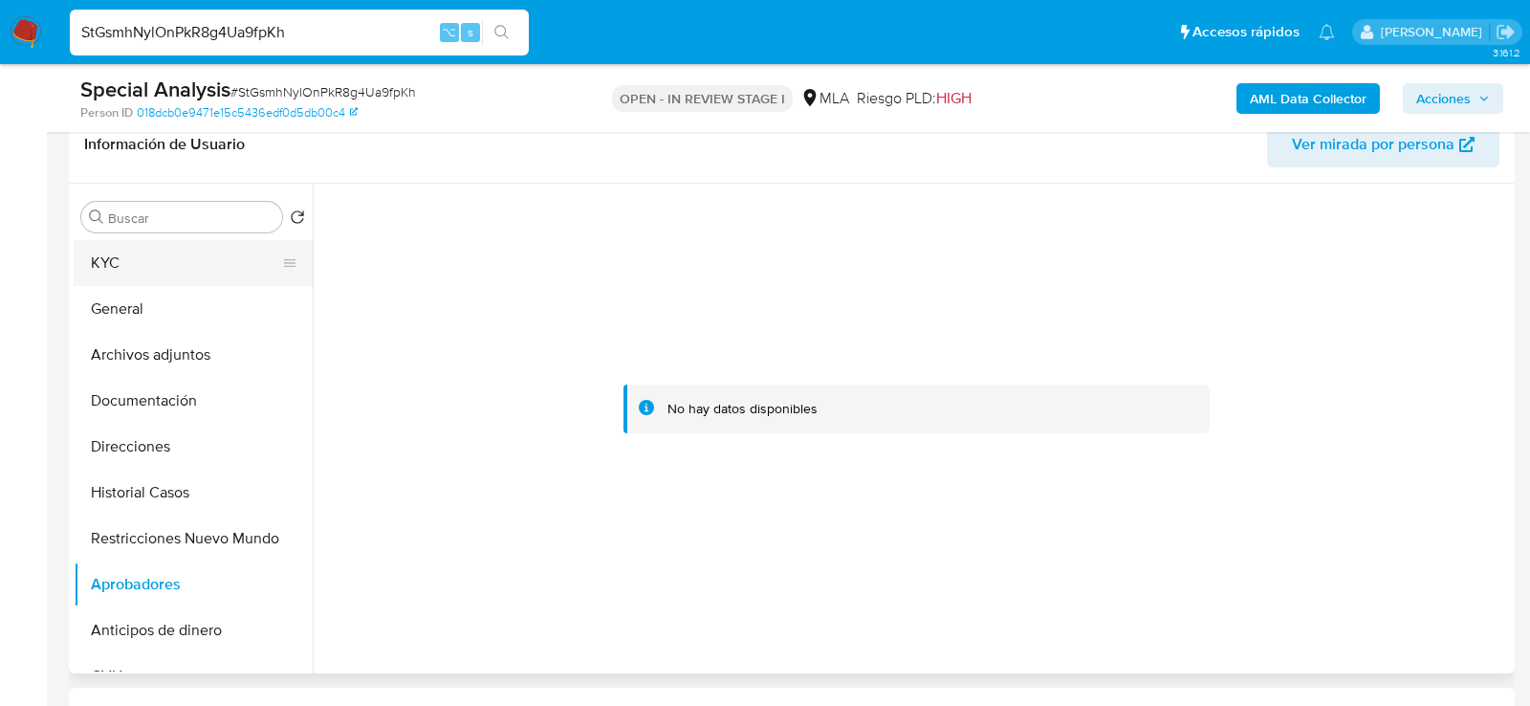
click at [143, 276] on button "KYC" at bounding box center [186, 263] width 224 height 46
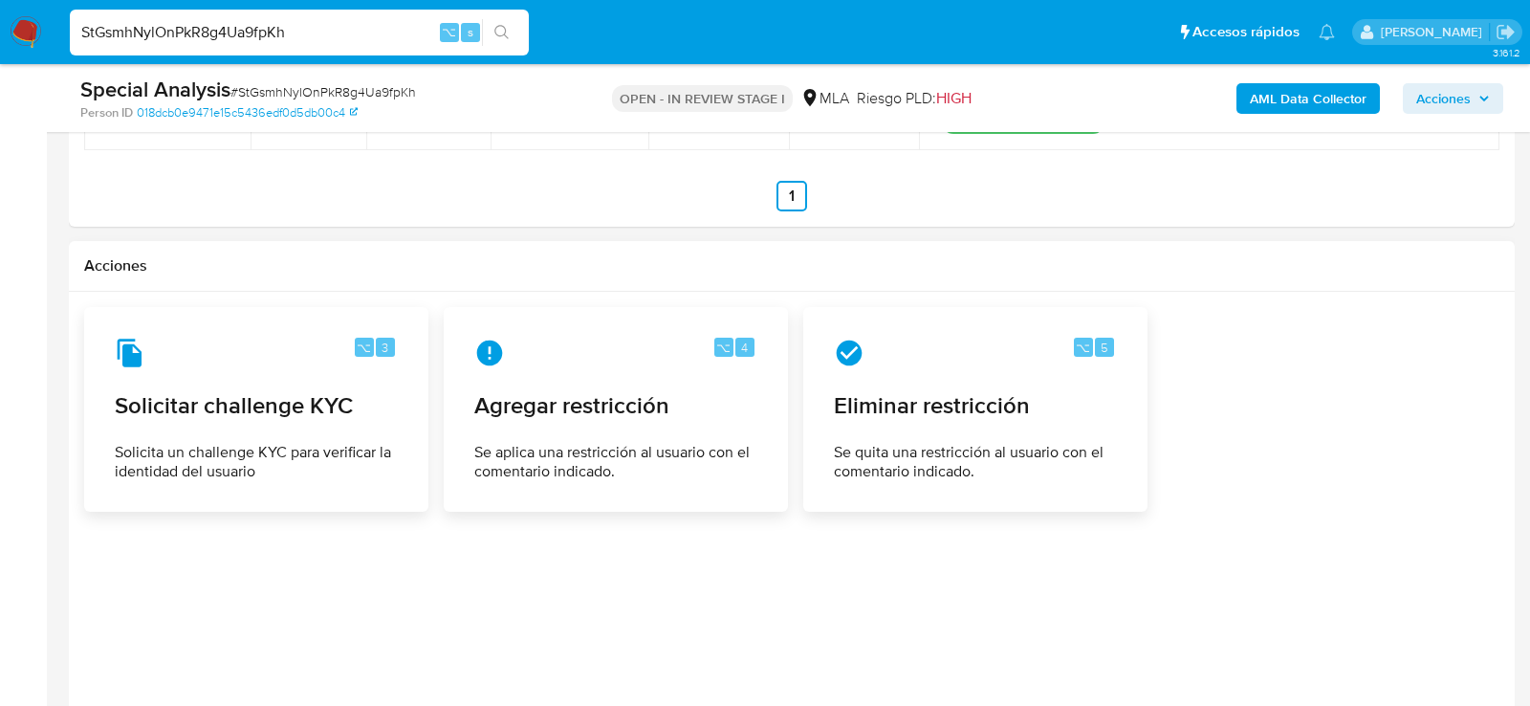
scroll to position [3144, 0]
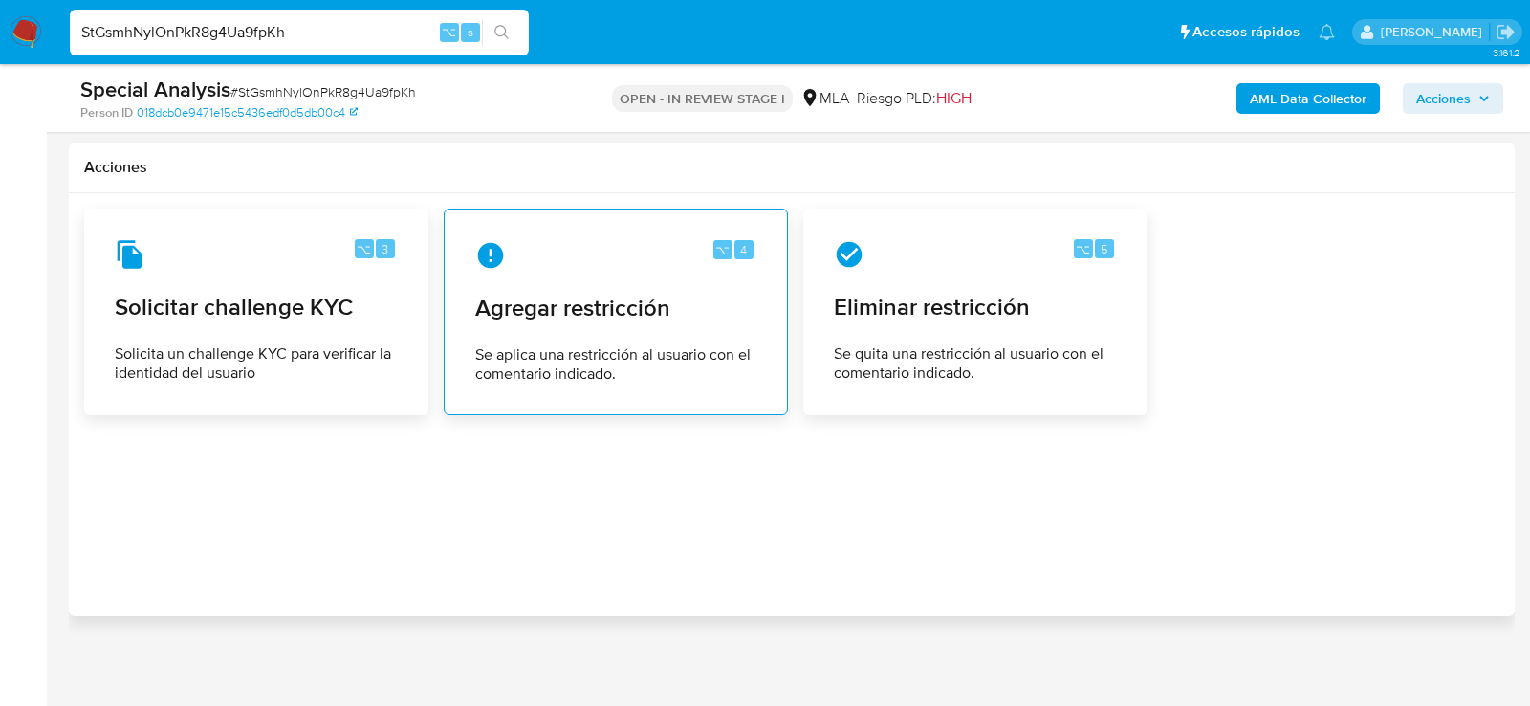
click at [688, 277] on div "⌥ 4 Agregar restricción Se aplica una restricción al usuario con el comentario …" at bounding box center [616, 312] width 312 height 174
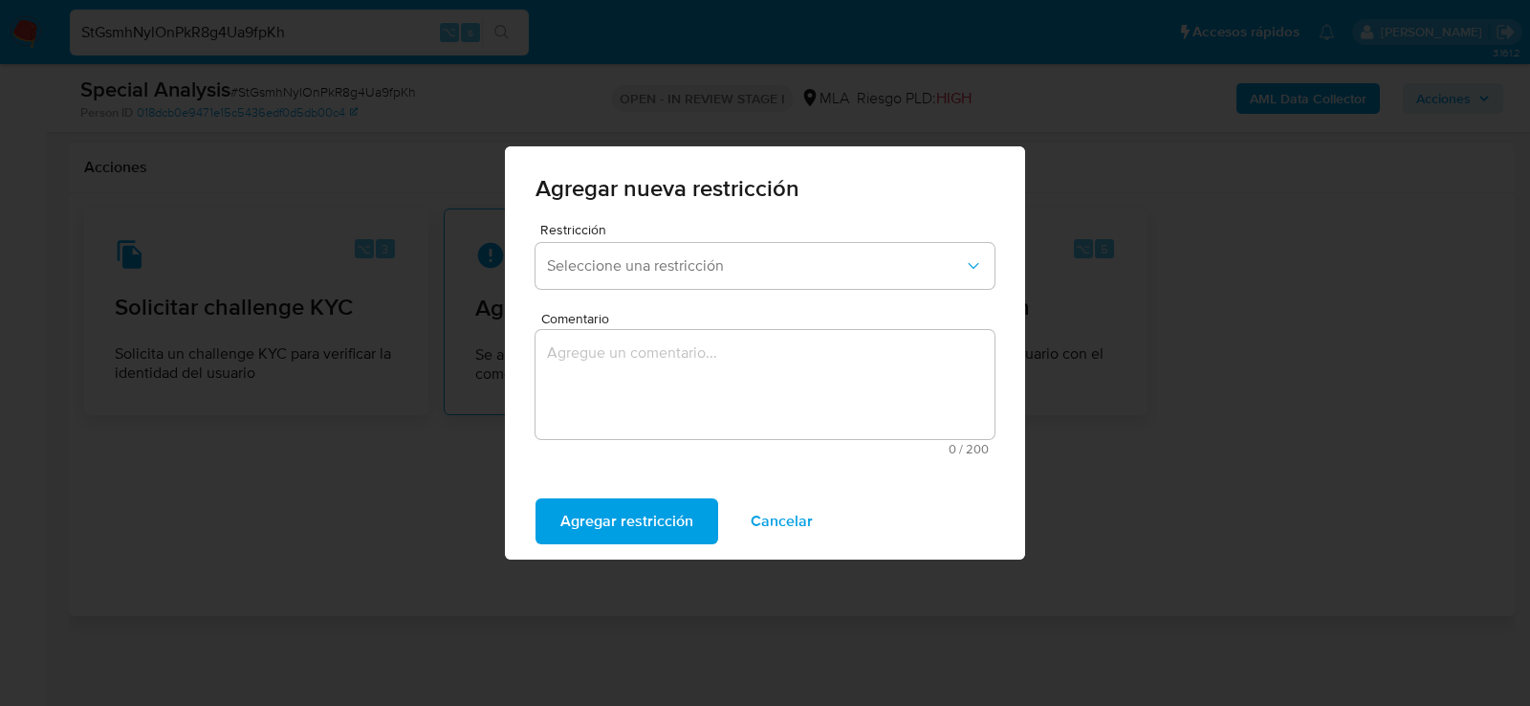
click at [688, 277] on button "Seleccione una restricción" at bounding box center [765, 266] width 459 height 46
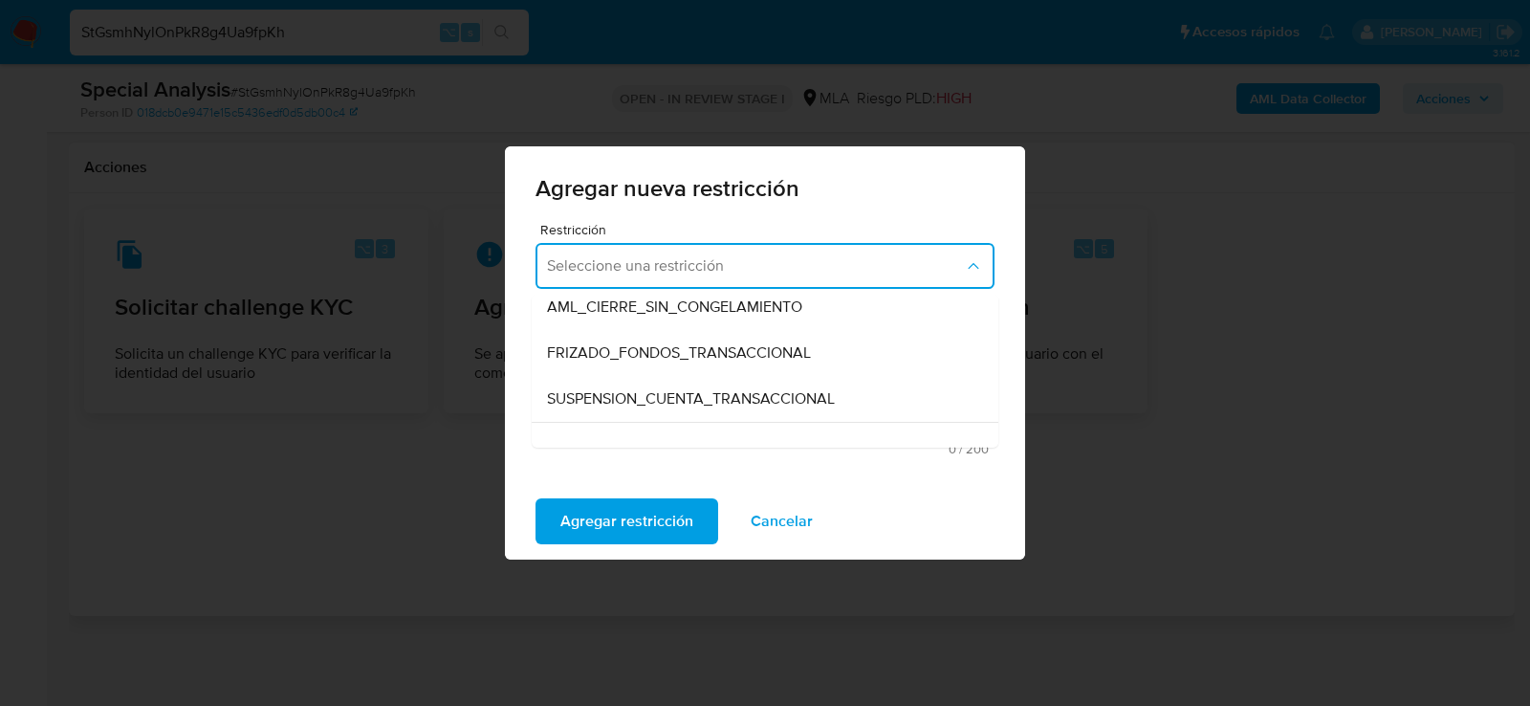
scroll to position [185, 0]
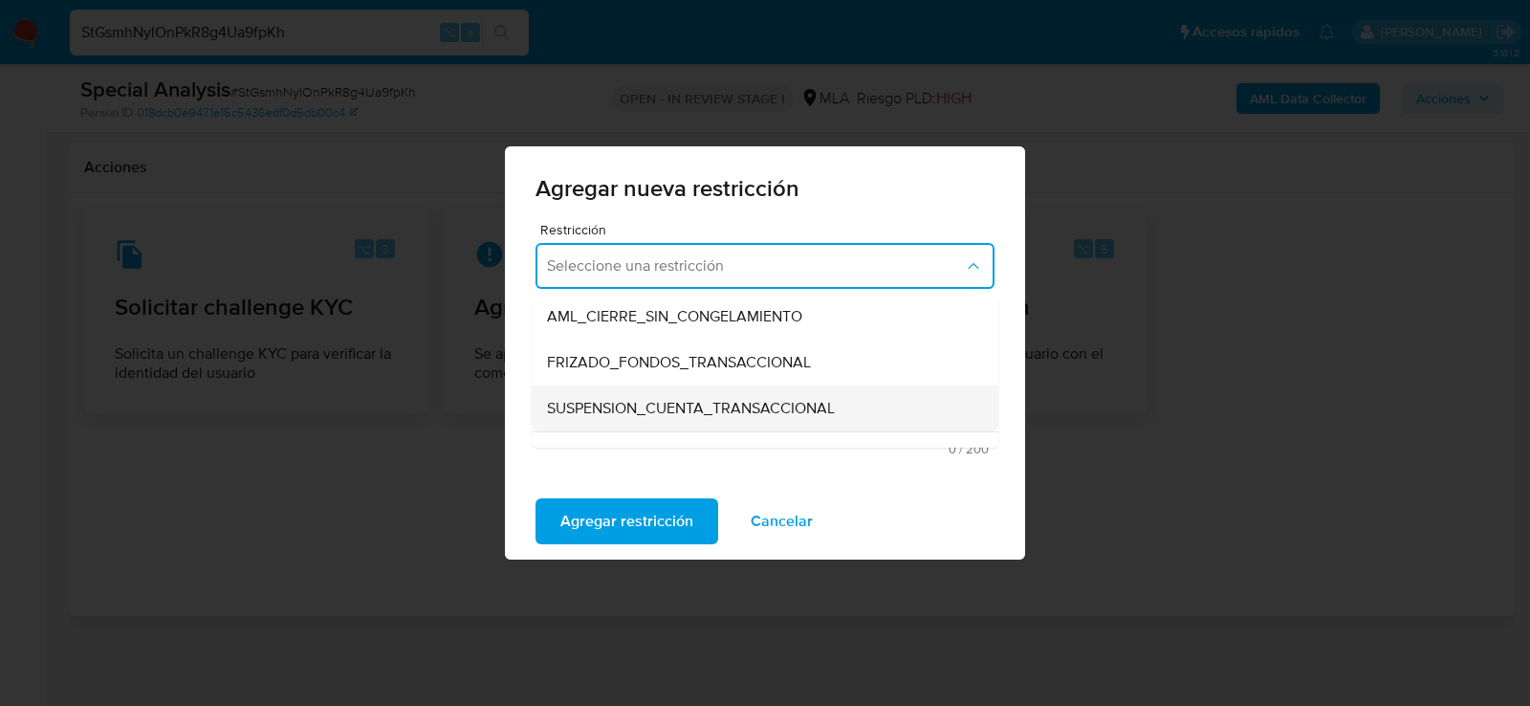
click at [682, 415] on span "SUSPENSION_CUENTA_TRANSACCIONAL" at bounding box center [691, 408] width 288 height 19
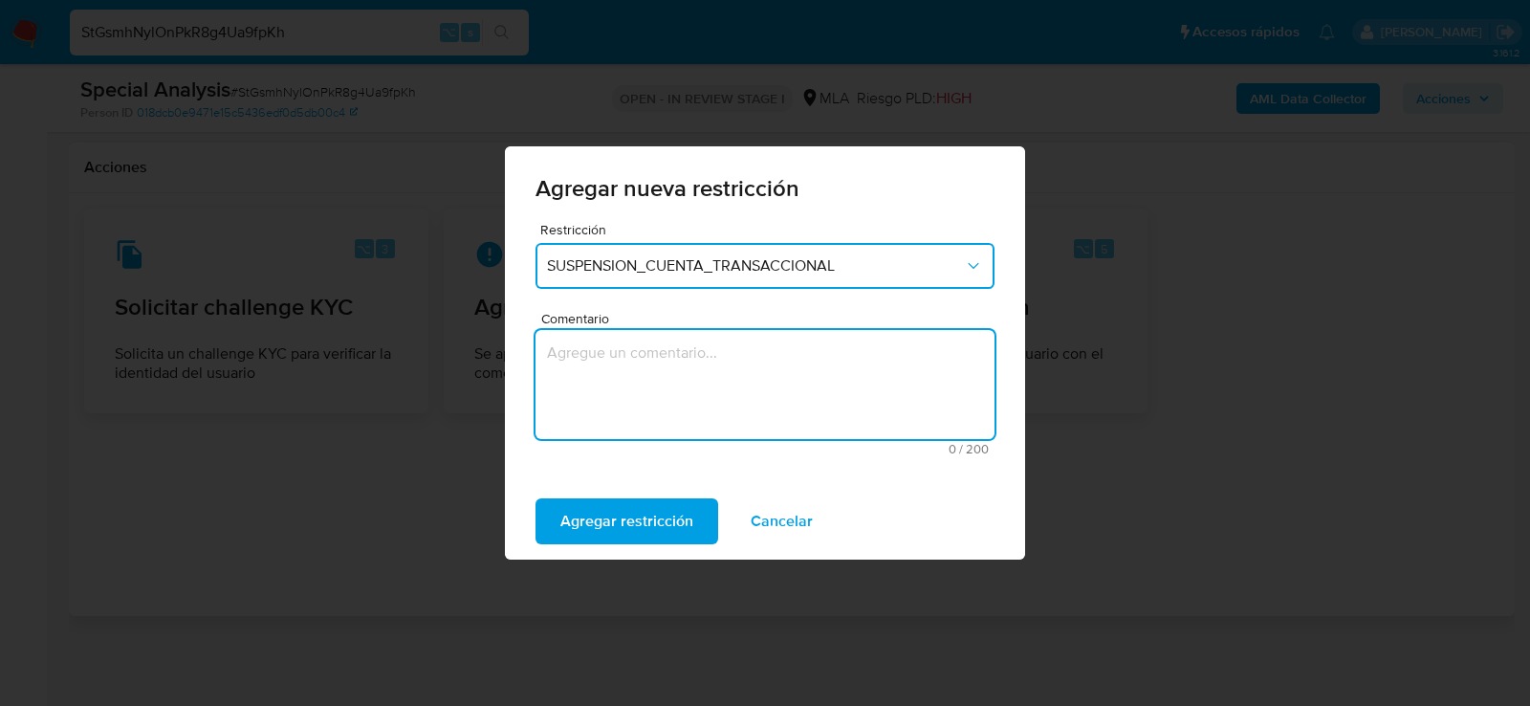
click at [682, 415] on textarea "Comentario" at bounding box center [765, 384] width 459 height 109
type textarea "aml"
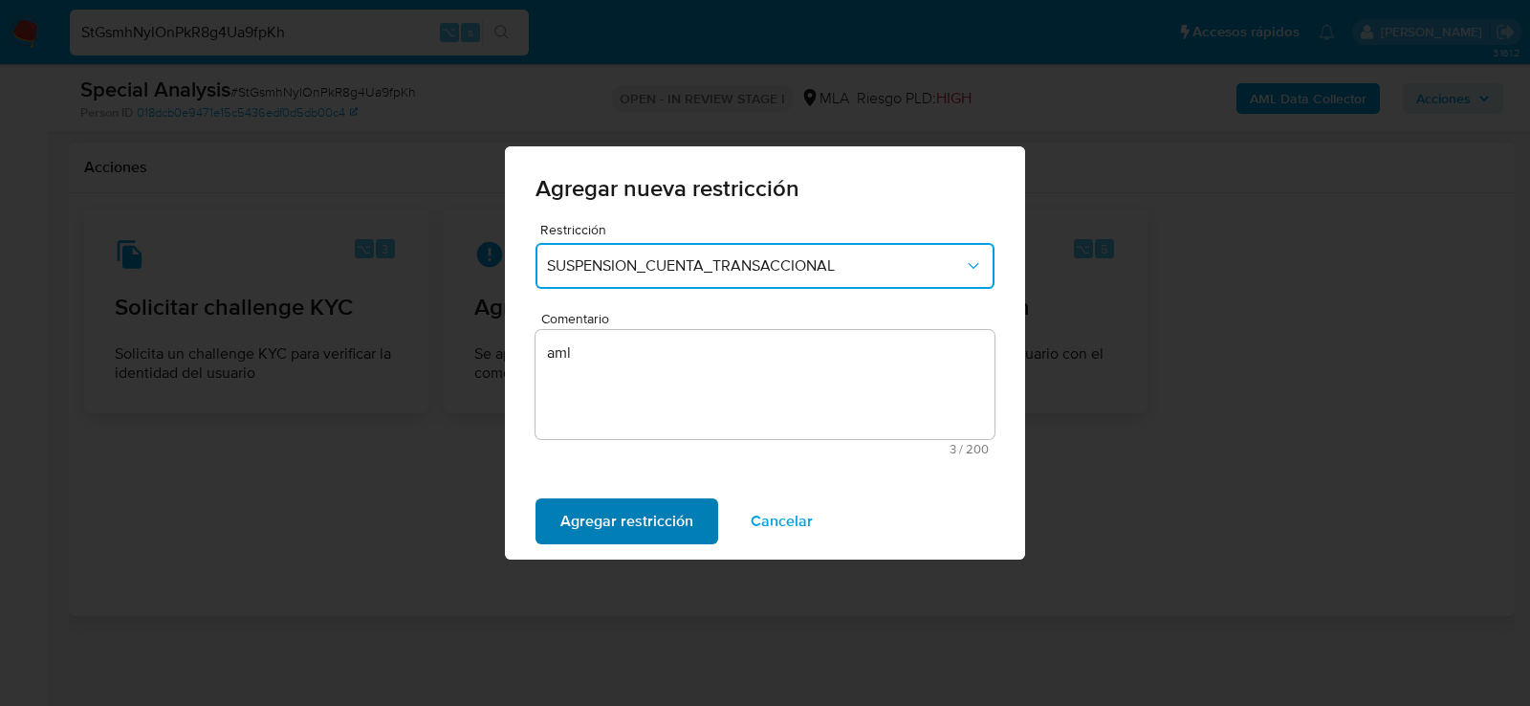
click at [643, 507] on span "Agregar restricción" at bounding box center [626, 521] width 133 height 42
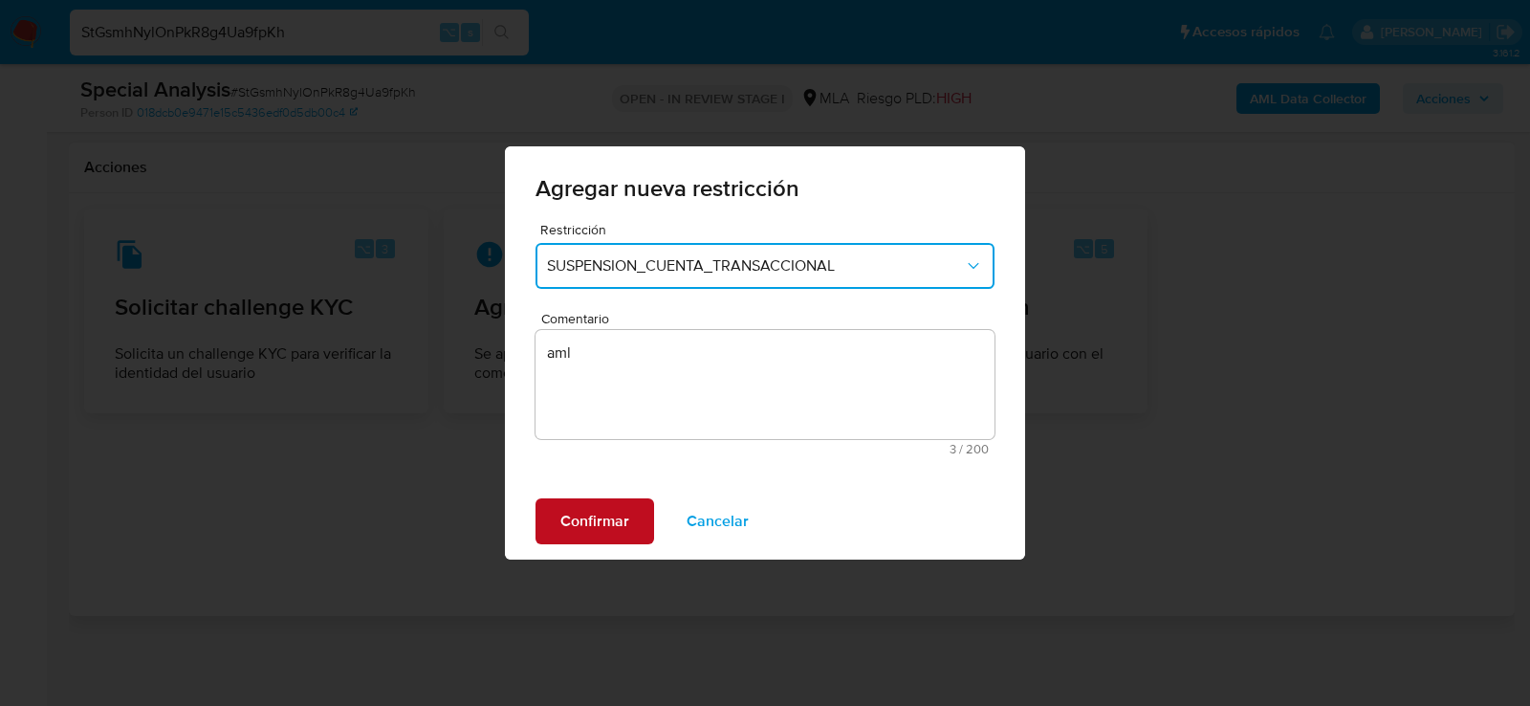
click at [593, 542] on span "Confirmar" at bounding box center [594, 521] width 69 height 42
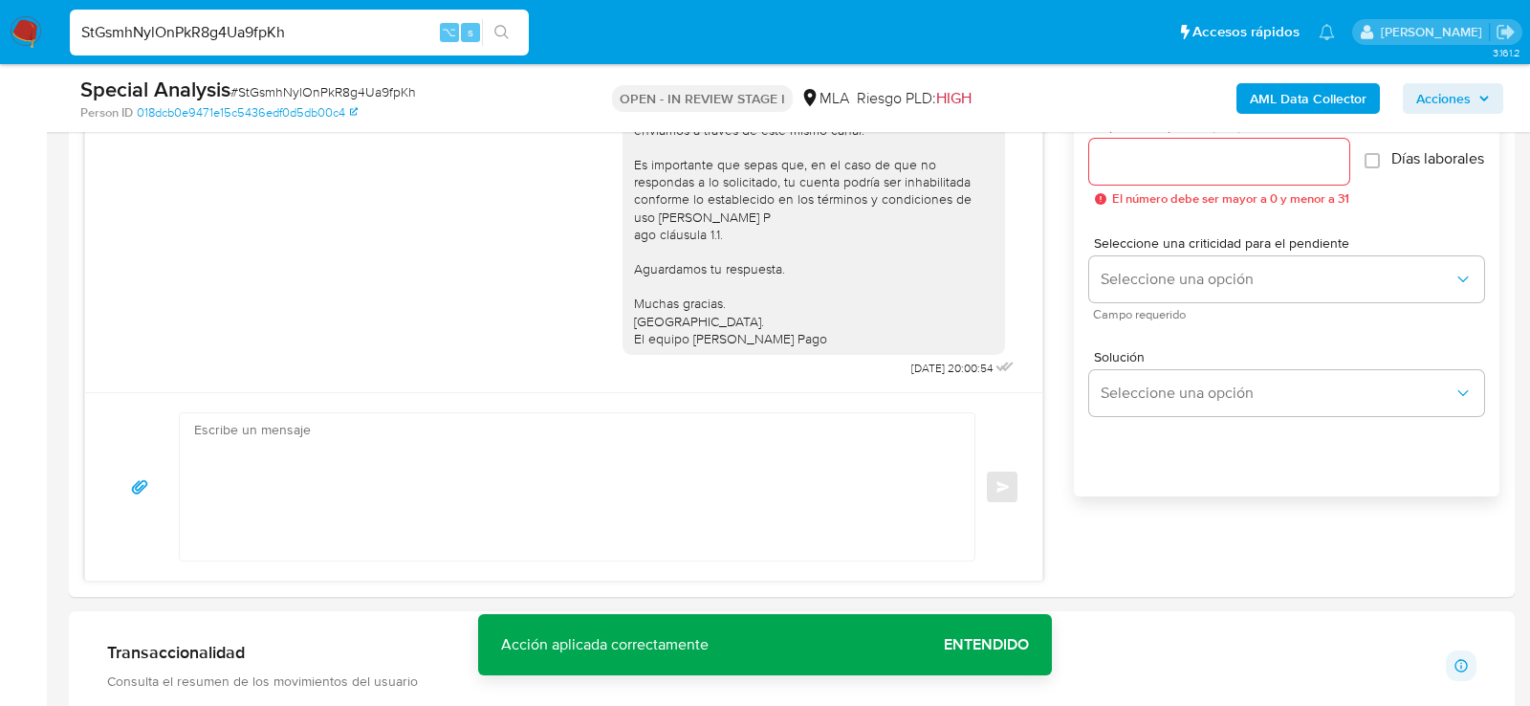
scroll to position [786, 0]
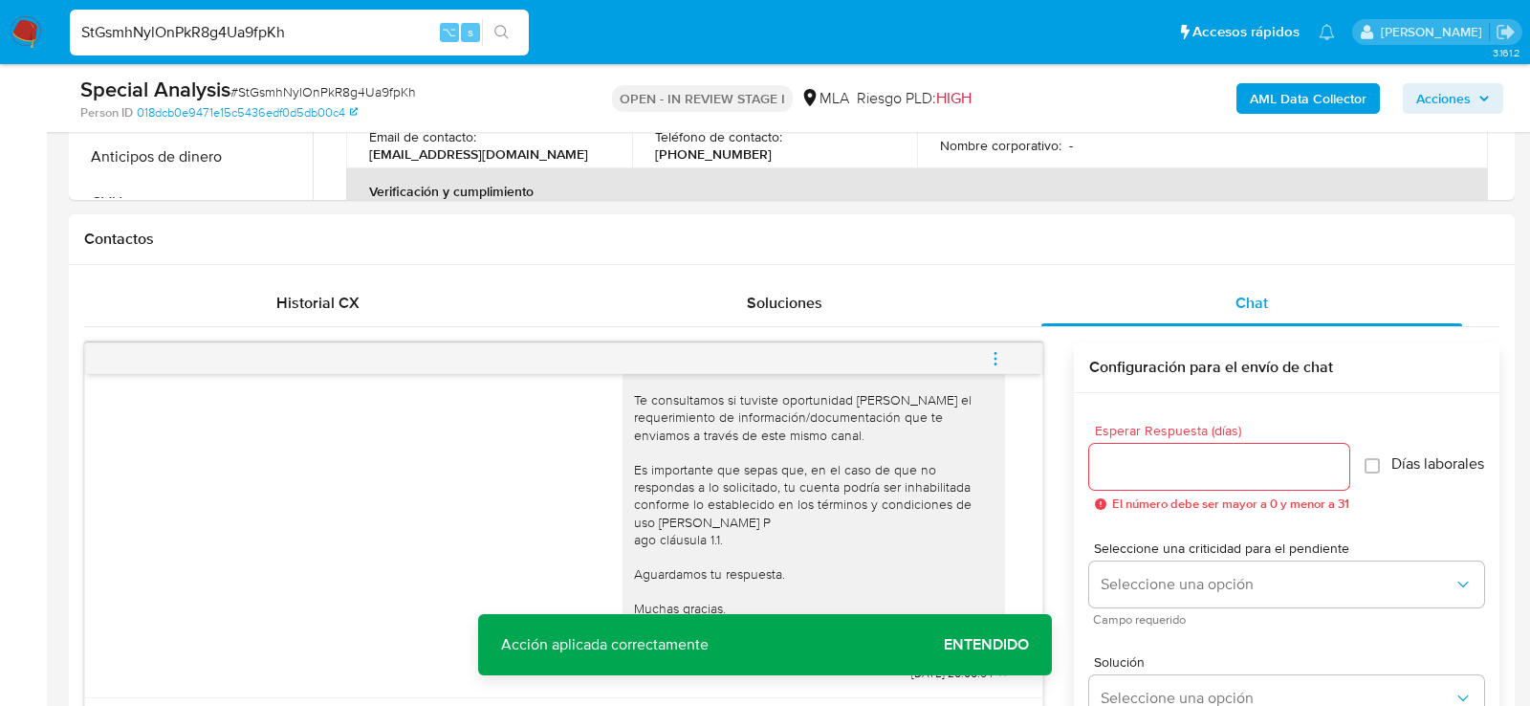
click at [999, 353] on icon "menu-action" at bounding box center [995, 358] width 17 height 17
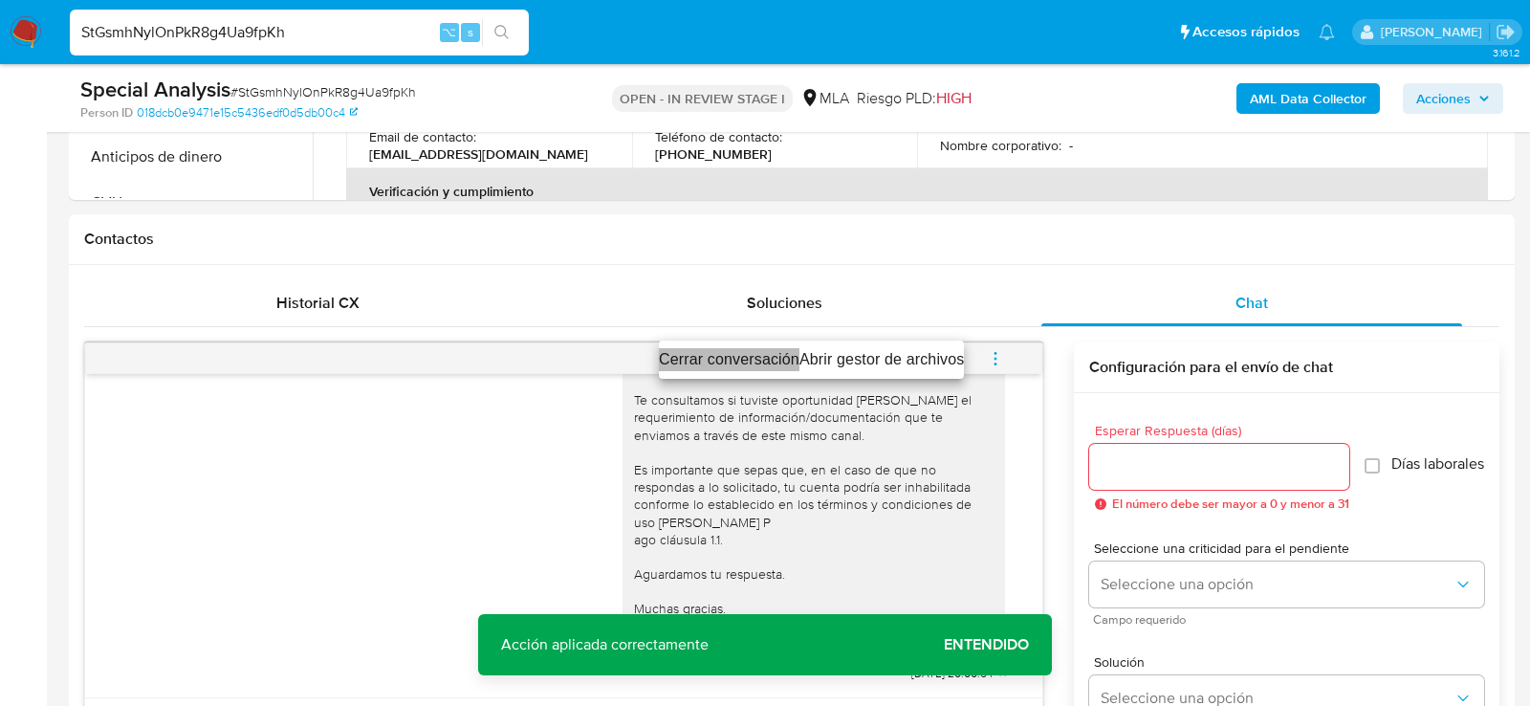
click at [715, 350] on li "Cerrar conversación" at bounding box center [729, 359] width 141 height 23
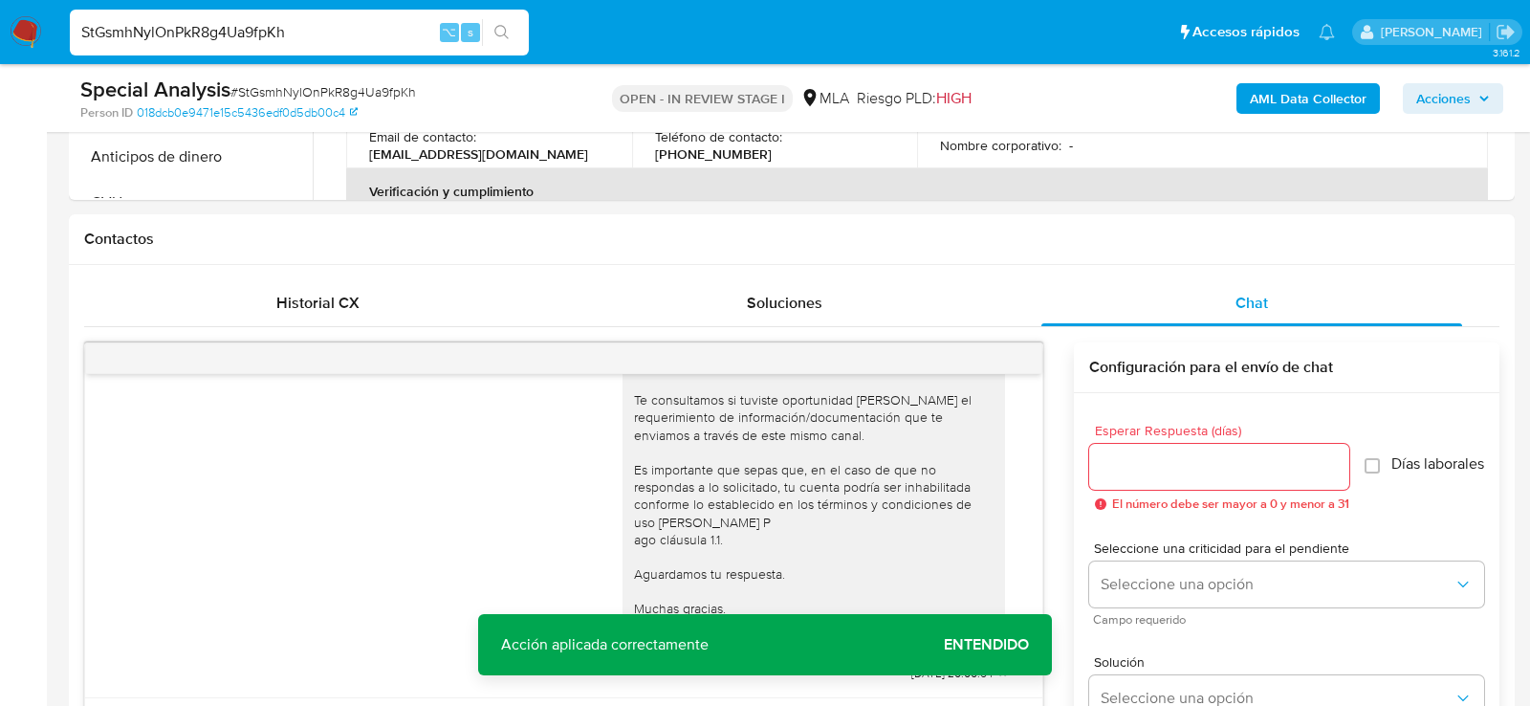
click at [300, 20] on input "StGsmhNylOnPkR8g4Ua9fpKh" at bounding box center [299, 32] width 459 height 25
click at [300, 22] on input "StGsmhNylOnPkR8g4Ua9fpKh" at bounding box center [299, 32] width 459 height 25
paste input "p3JtopXnykuvx8dR924rxuWe"
type input "p3JtopXnykuvx8dR924rxuWe"
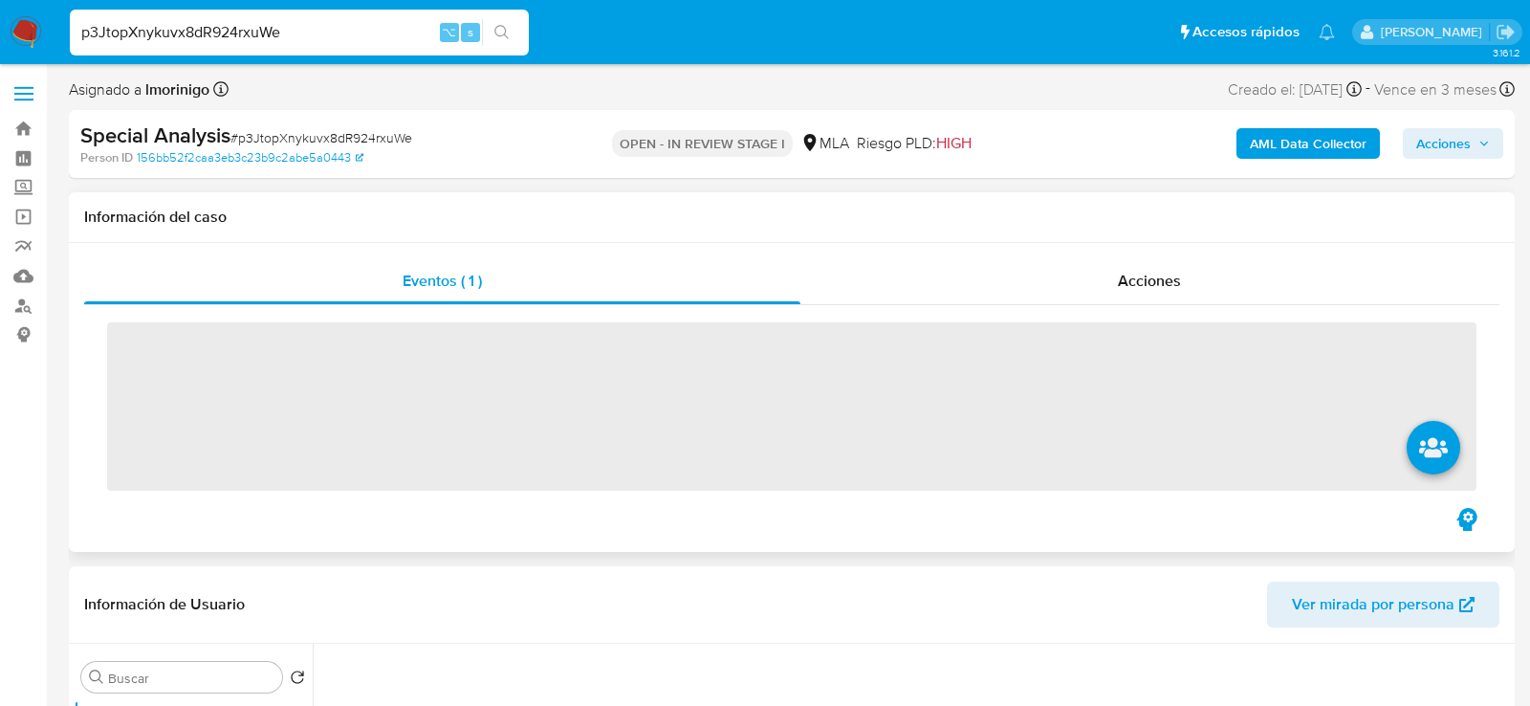
click at [1090, 254] on div "Eventos ( 1 ) Acciones ‌" at bounding box center [792, 397] width 1446 height 309
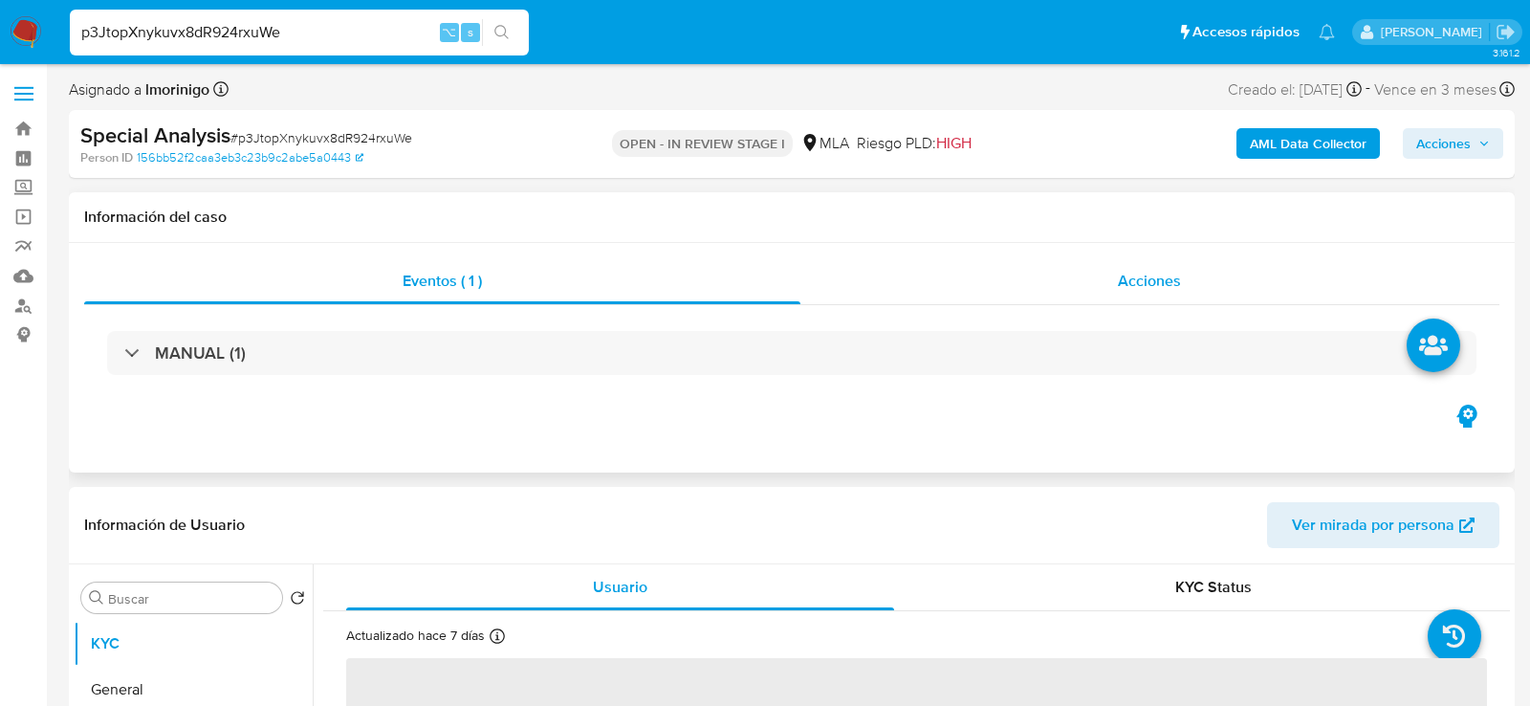
click at [1087, 290] on div "Acciones" at bounding box center [1150, 281] width 700 height 46
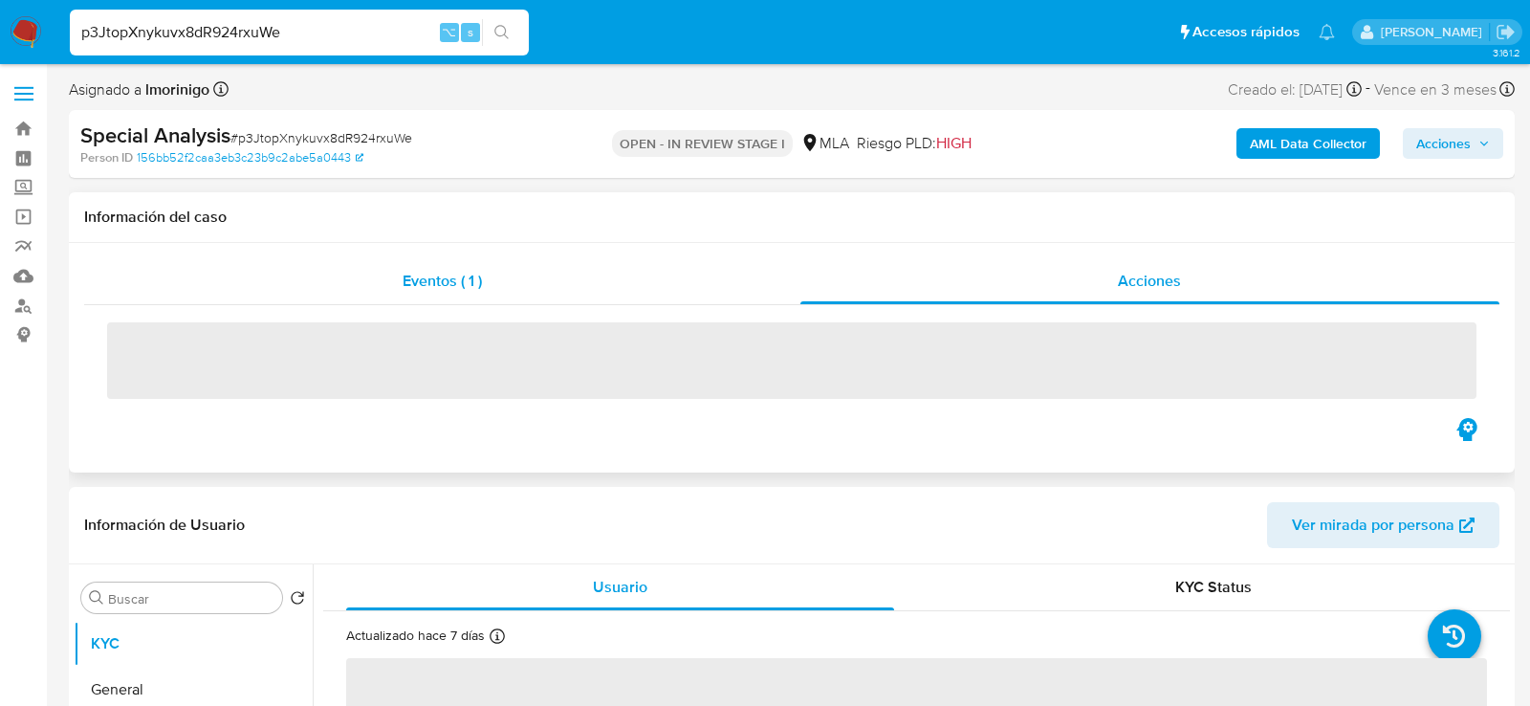
select select "10"
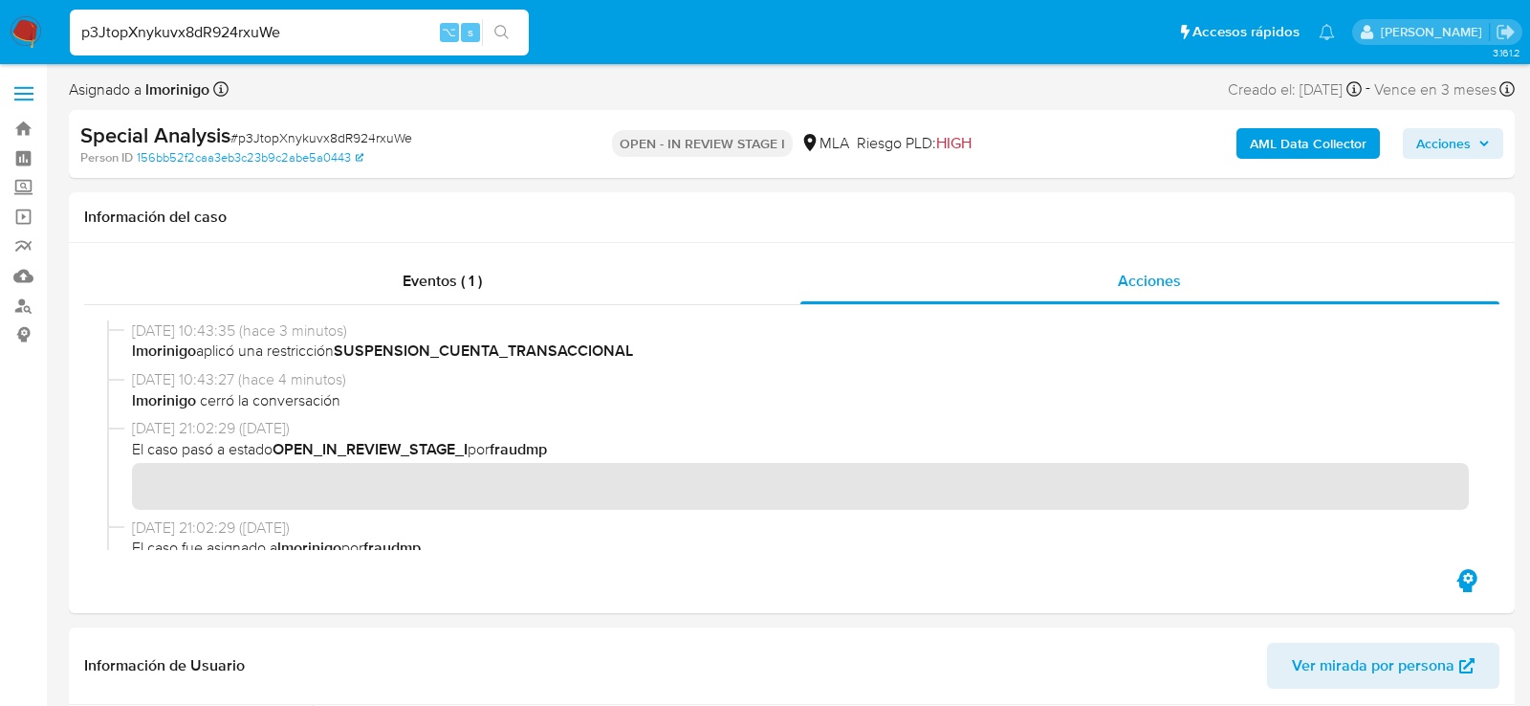
click at [288, 37] on input "p3JtopXnykuvx8dR924rxuWe" at bounding box center [299, 32] width 459 height 25
paste input "bkw9VTcvZkVcKcXBXp1JiNKu"
type input "bkw9VTcvZkVcKcXBXp1JiNKu"
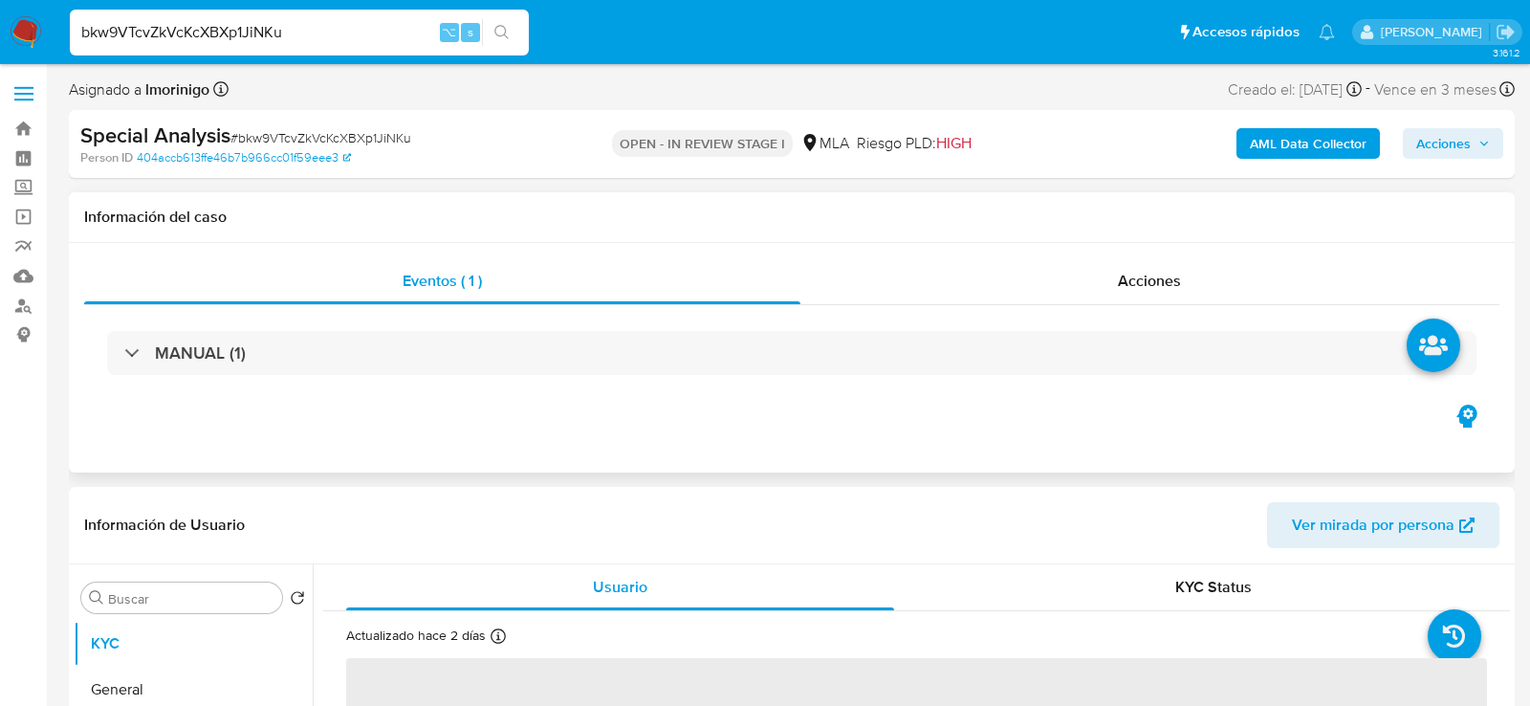
select select "10"
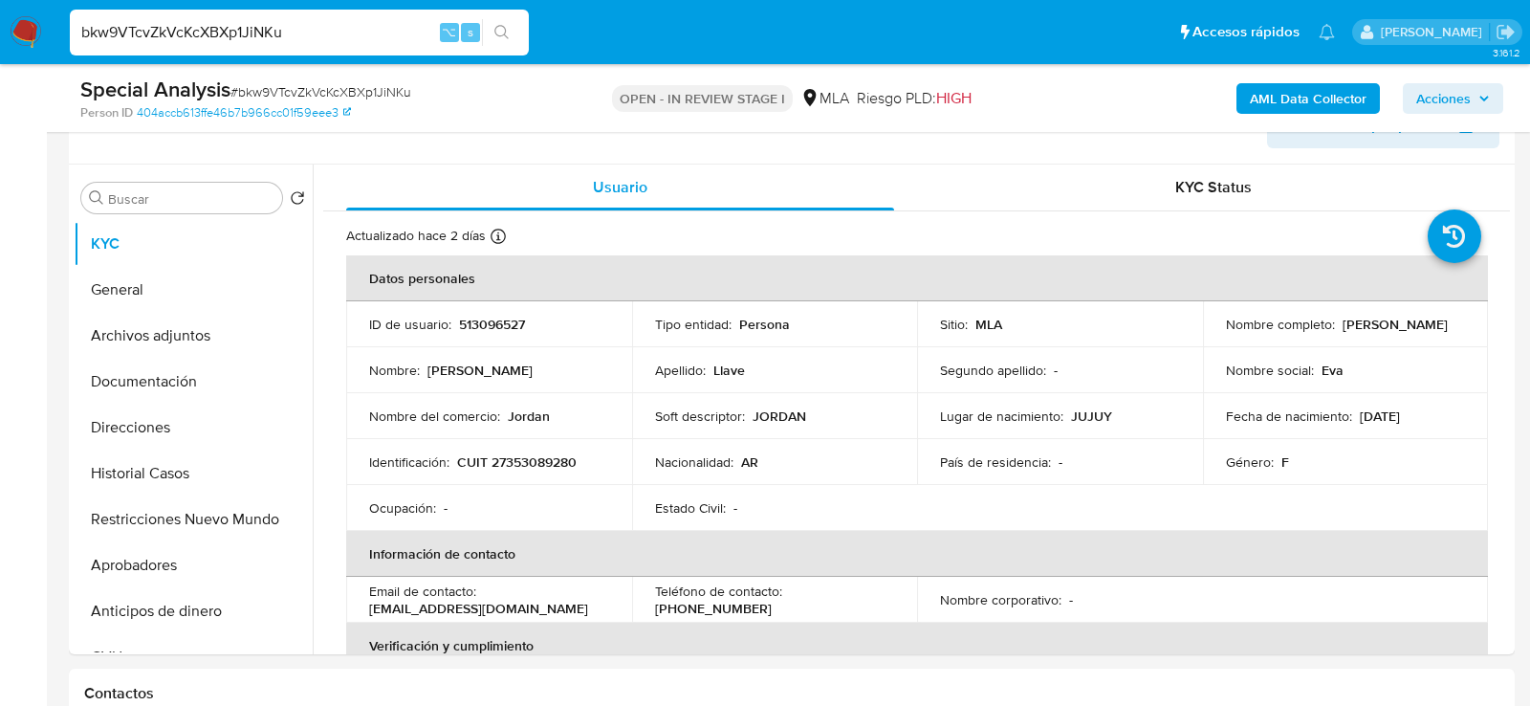
scroll to position [442, 0]
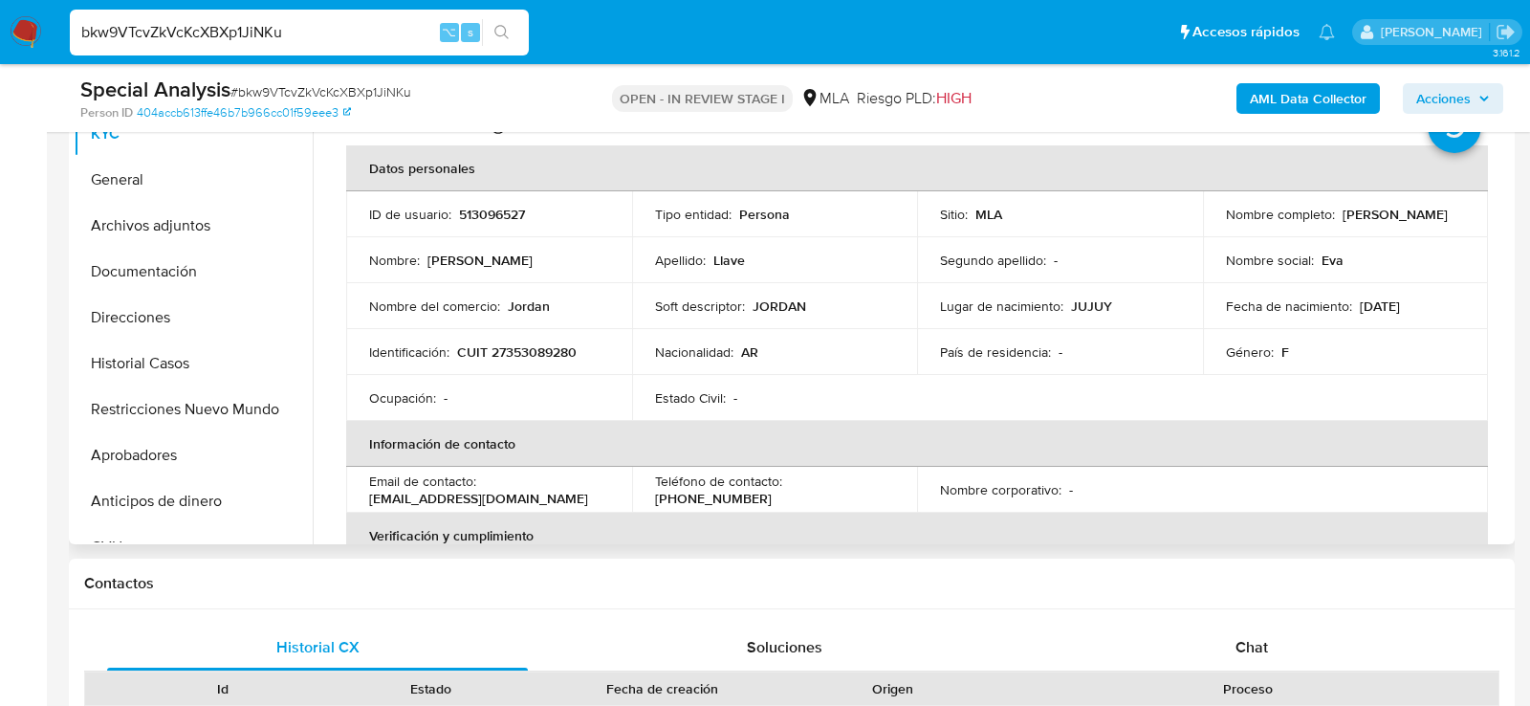
click at [516, 358] on p "CUIT 27353089280" at bounding box center [517, 351] width 120 height 17
copy p "27353089280"
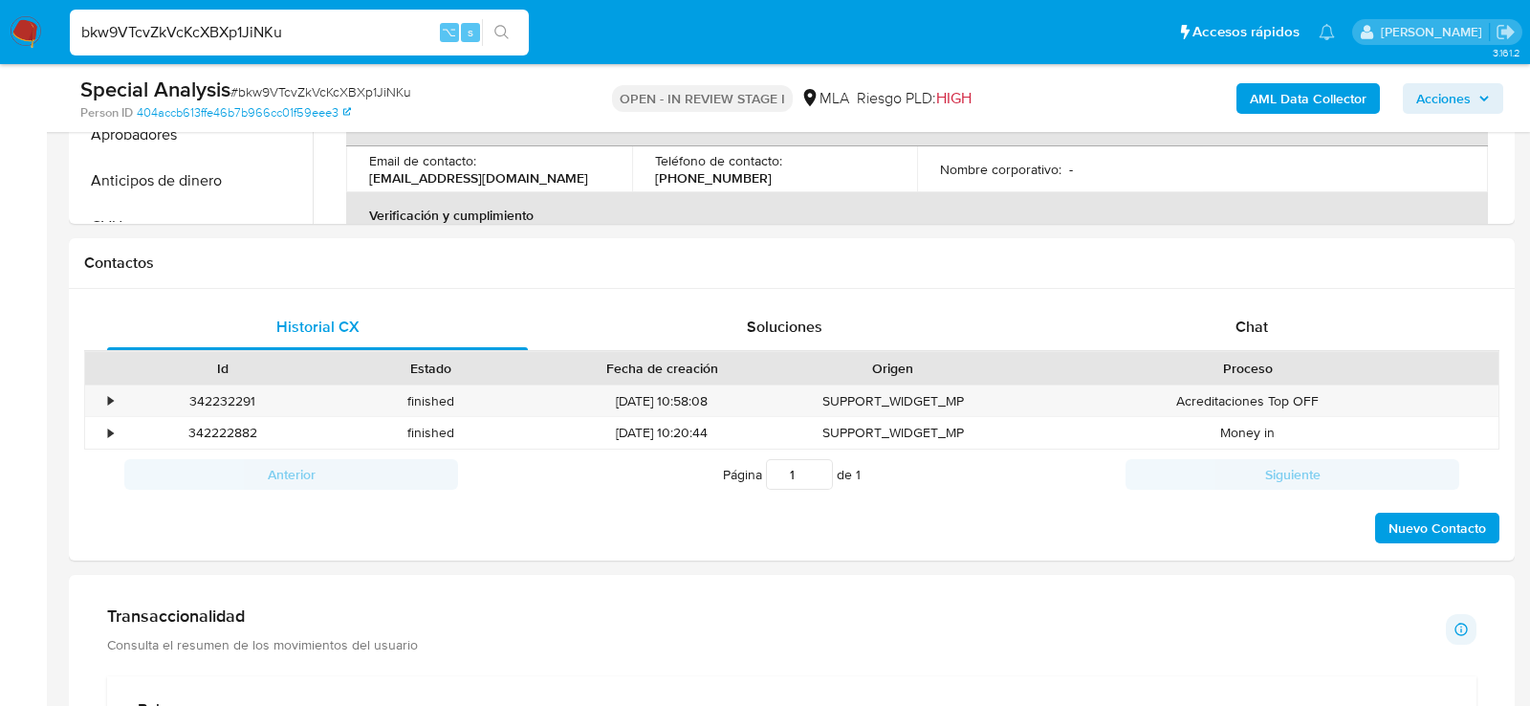
scroll to position [763, 0]
click at [1295, 337] on div "Chat" at bounding box center [1251, 326] width 421 height 46
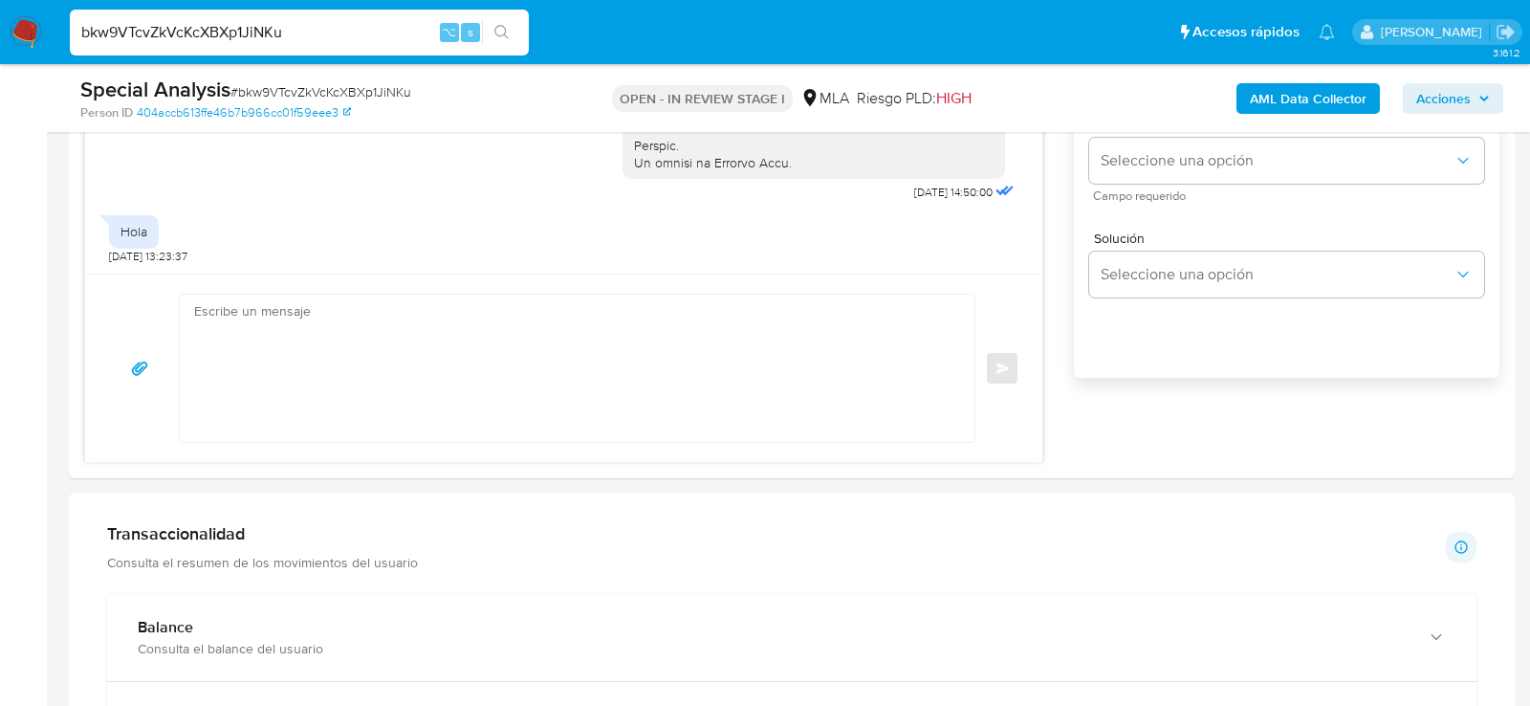
scroll to position [1209, 0]
click at [413, 333] on textarea at bounding box center [572, 369] width 756 height 147
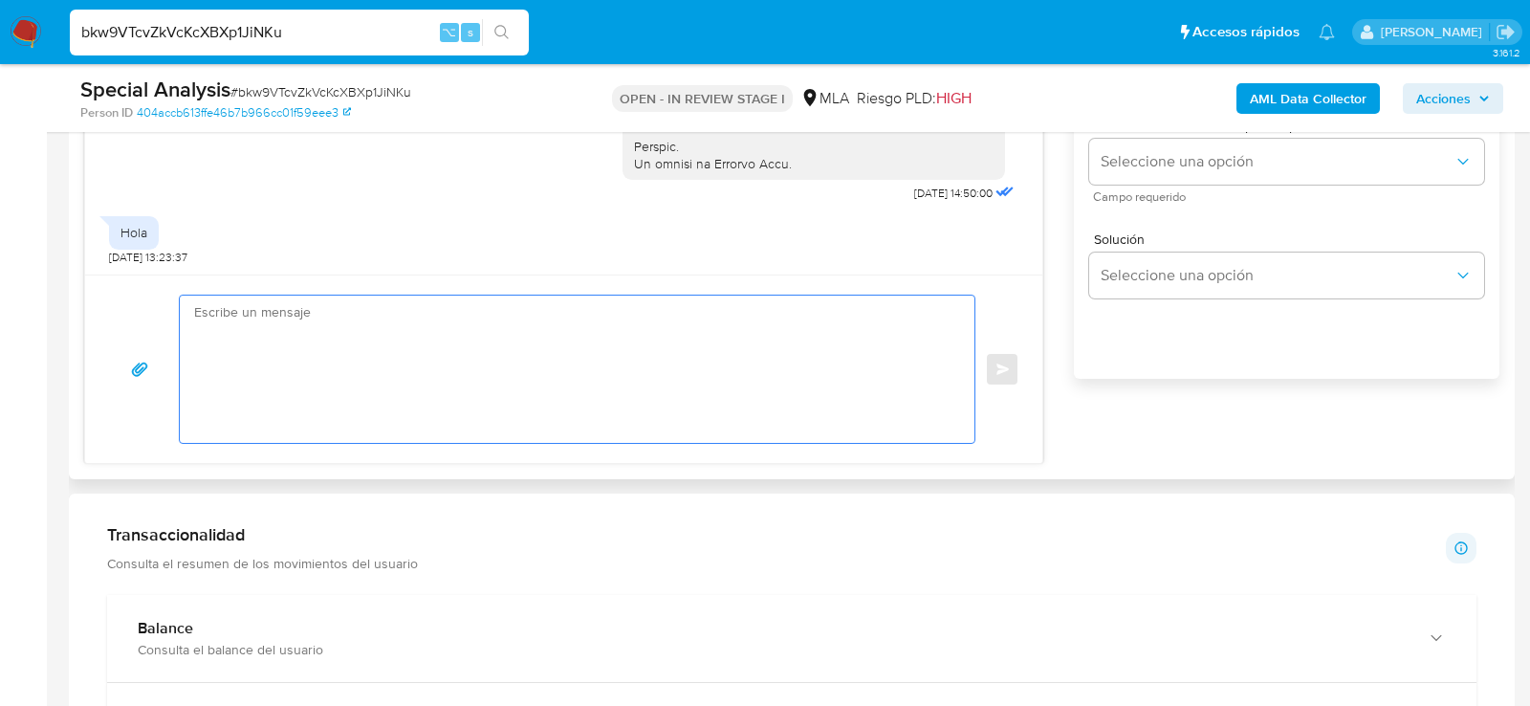
paste textarea "Hola , En función de las operaciones registradas en tu cuenta de Mercado Pago, …"
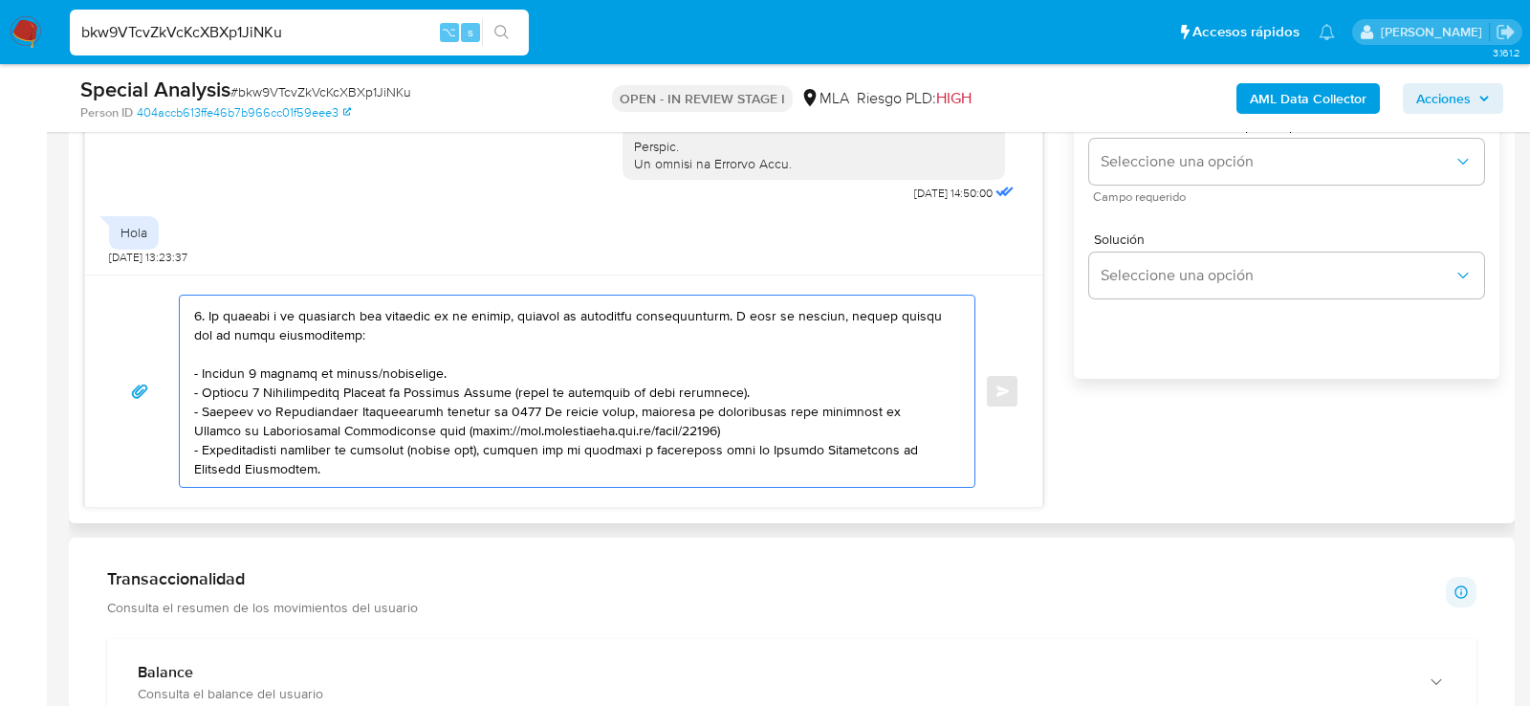
scroll to position [167, 0]
click at [364, 367] on textarea at bounding box center [572, 391] width 756 height 191
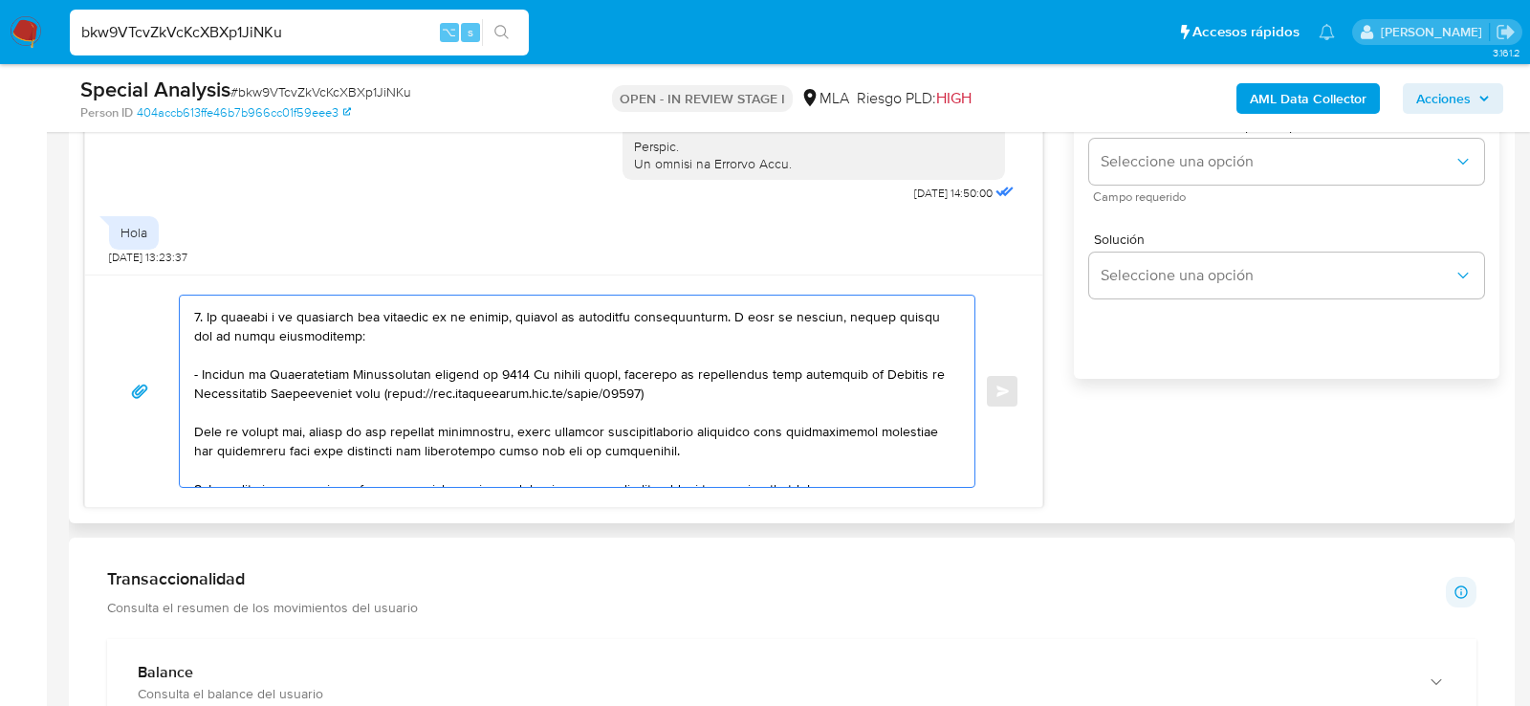
drag, startPoint x: 731, startPoint y: 314, endPoint x: 753, endPoint y: 337, distance: 31.8
click at [753, 337] on textarea at bounding box center [572, 391] width 756 height 191
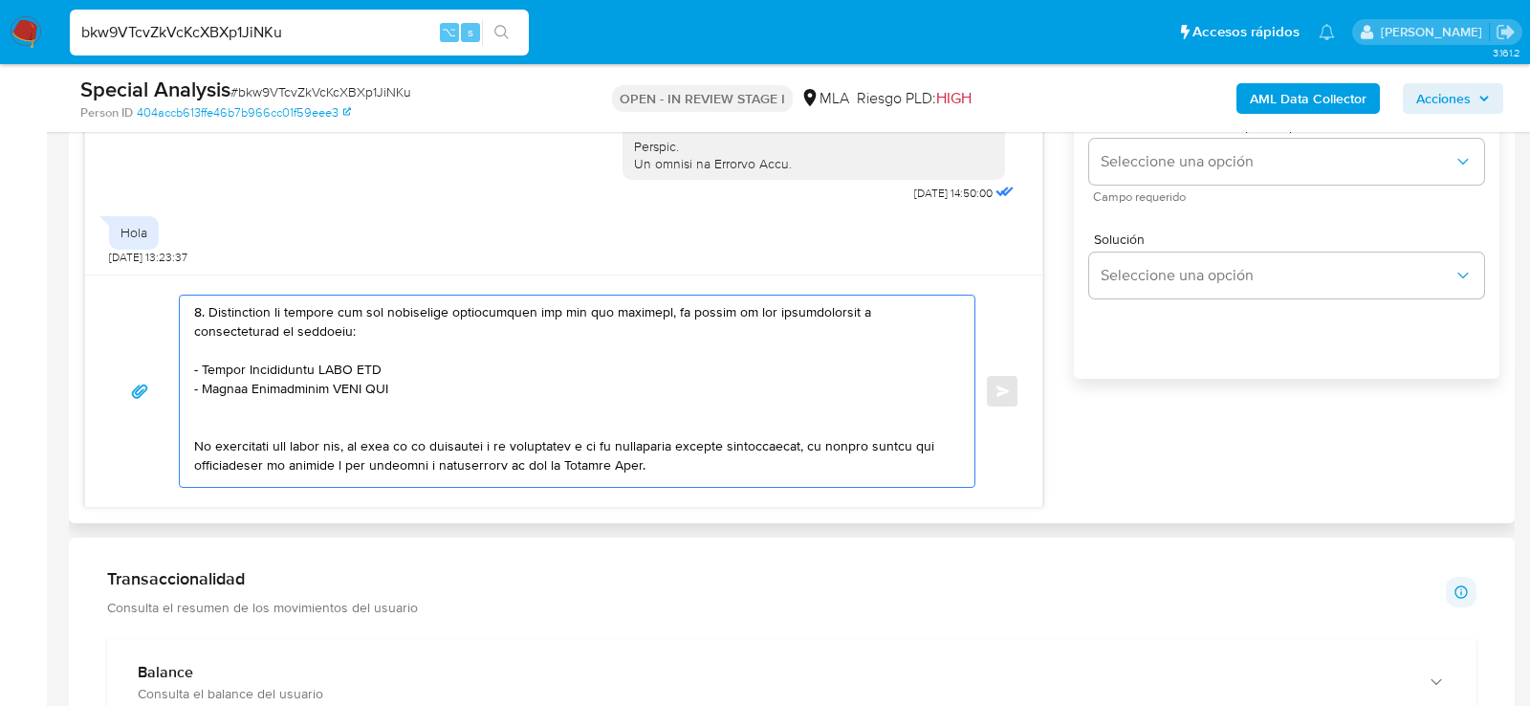
scroll to position [338, 0]
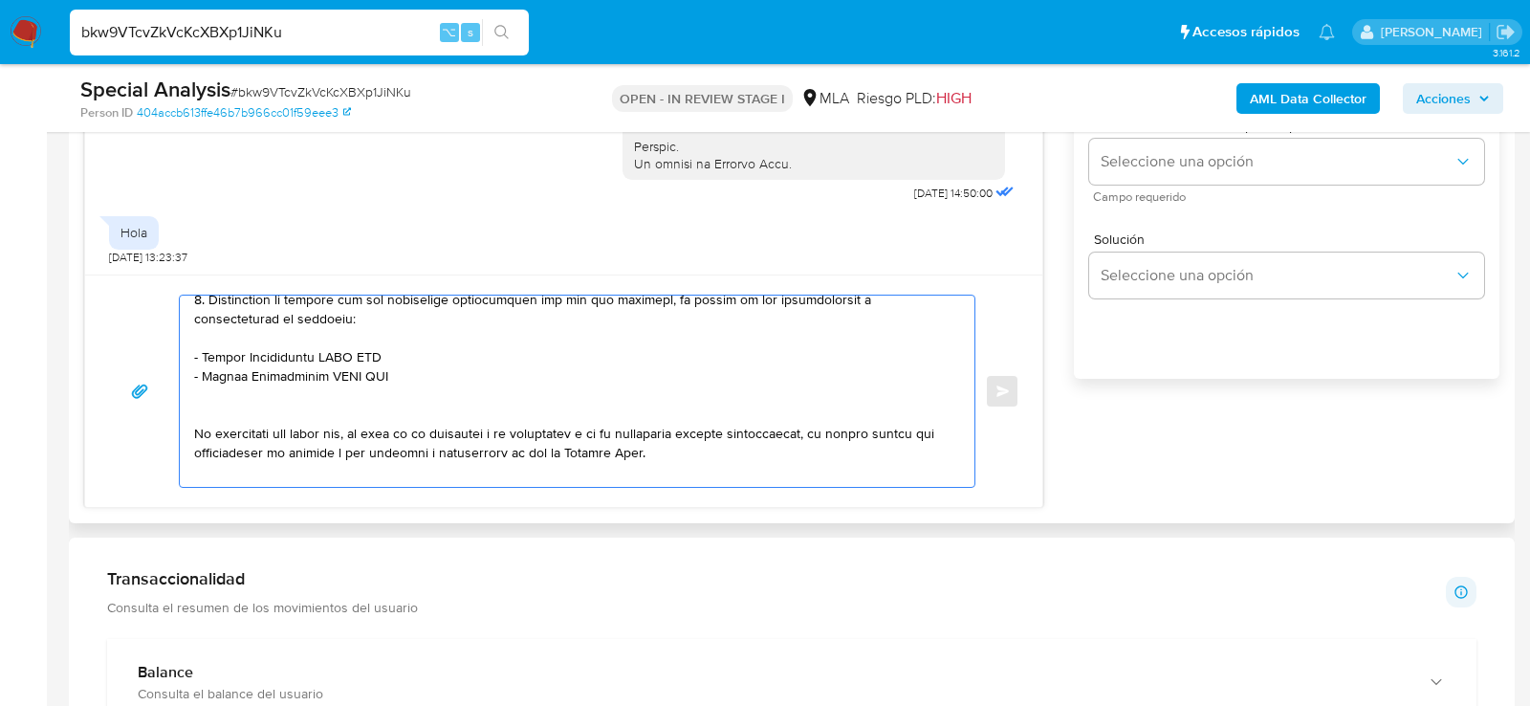
click at [324, 354] on textarea at bounding box center [572, 391] width 756 height 191
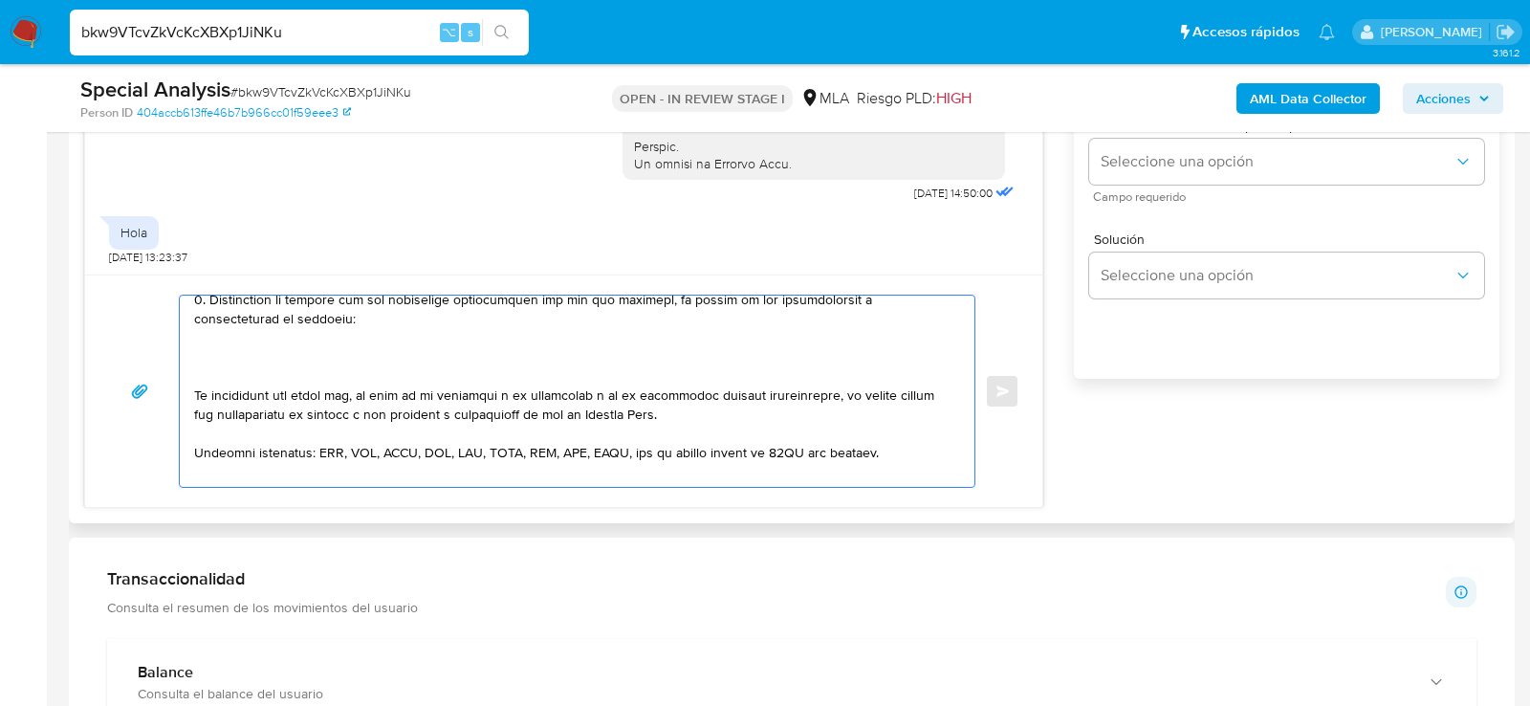
paste textarea "Graciela Mabel Llave"
paste textarea "23339868484"
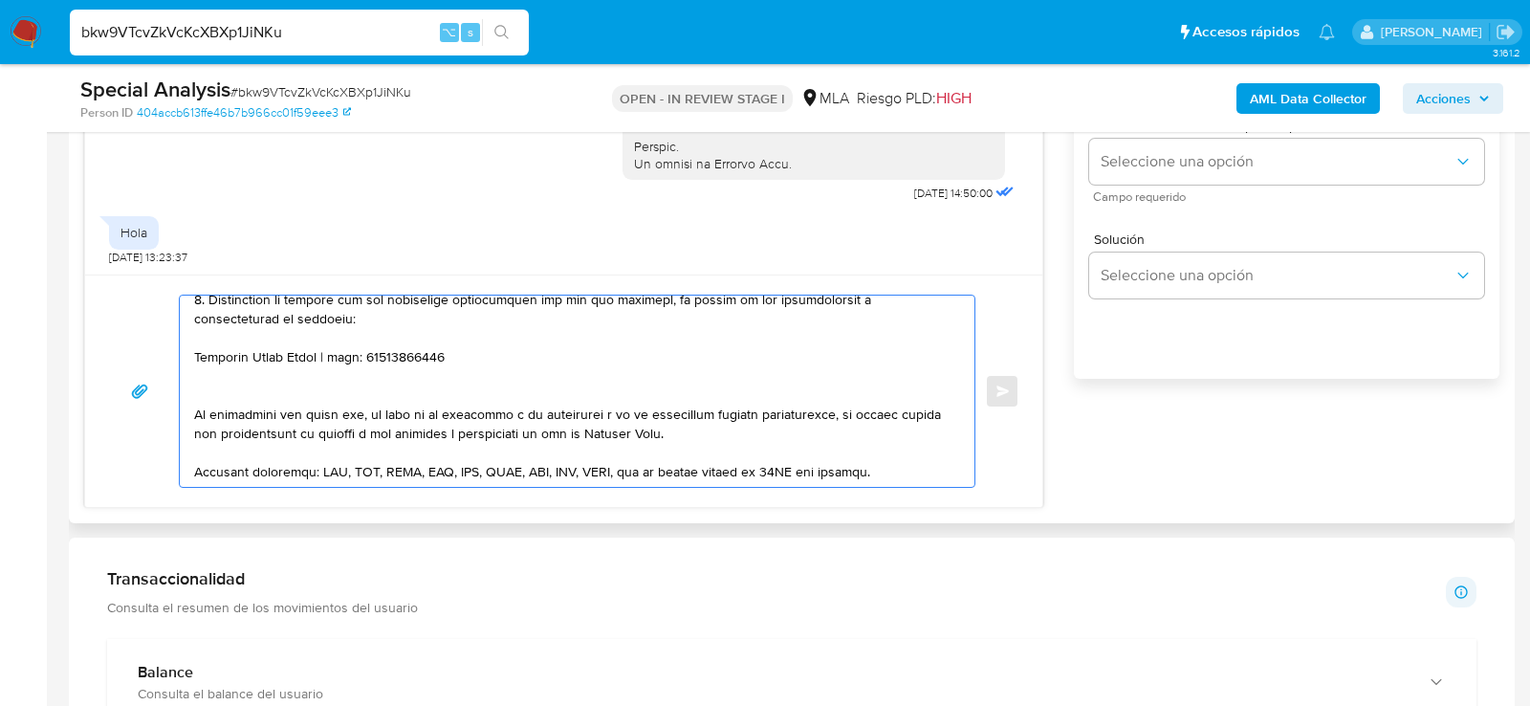
paste textarea "Wilson Ricard Martinez Canaza"
paste textarea "20367535971"
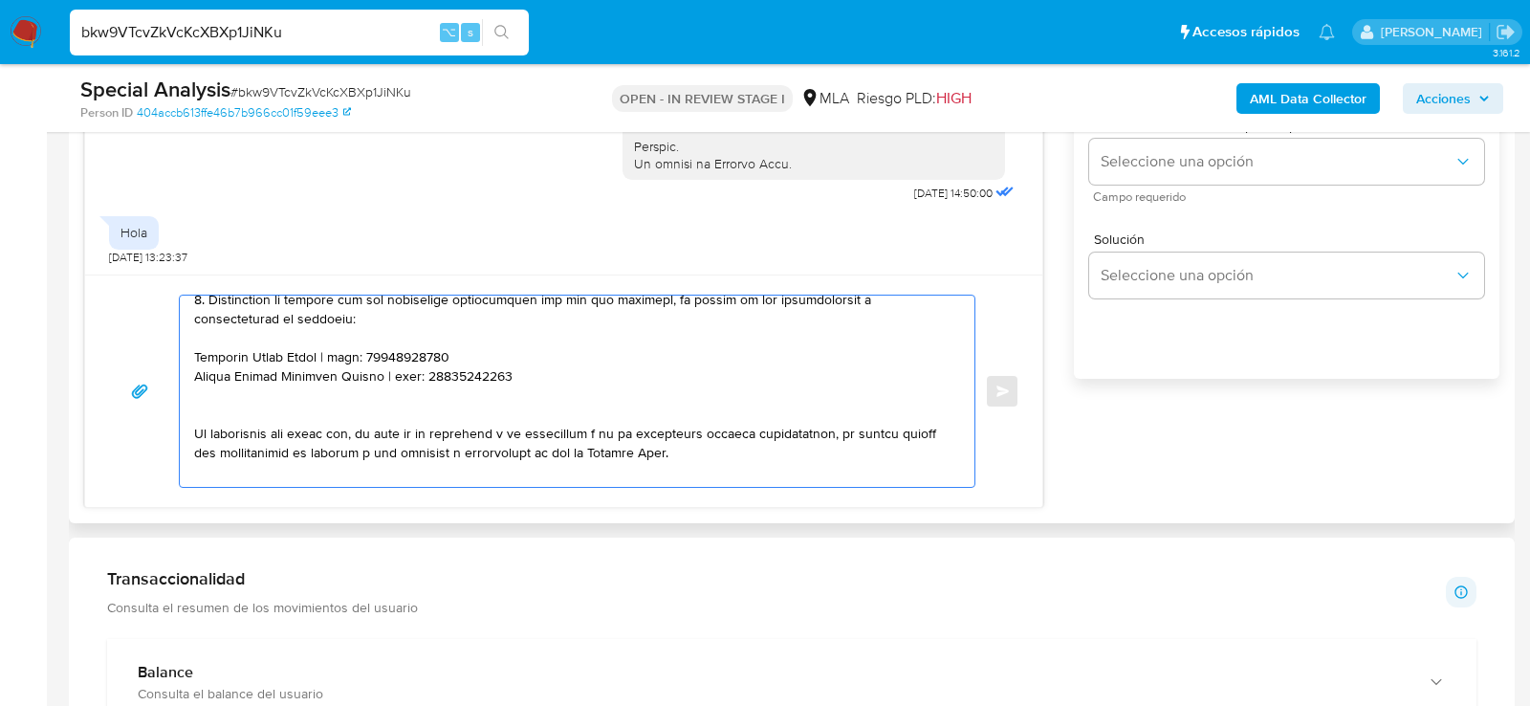
paste textarea "Ratl Edgar Quebedo"
paste textarea "20308399959"
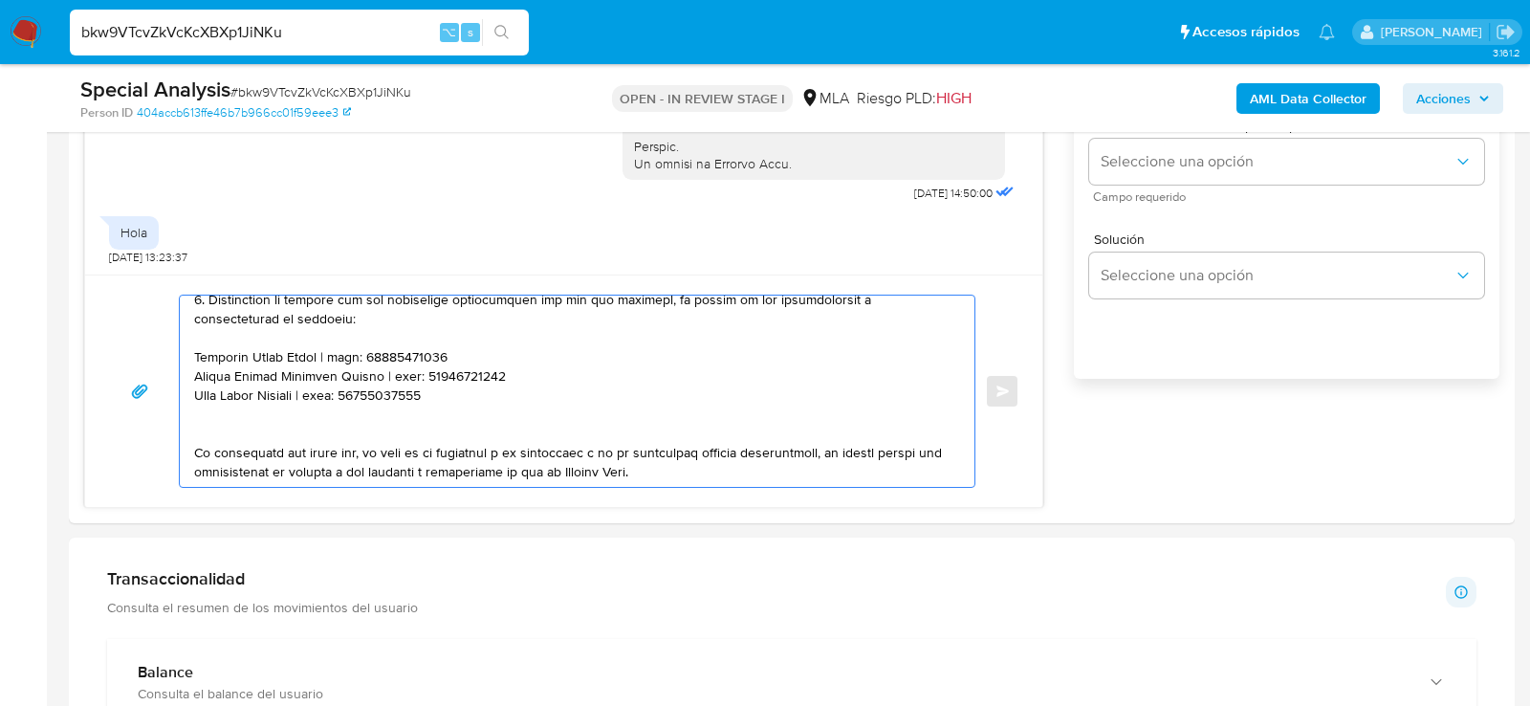
paste textarea "Moises Yevara Andacaba"
paste textarea "20948285917"
type textarea "Hola , En función de las operaciones registradas en tu cuenta de Mercado Pago, …"
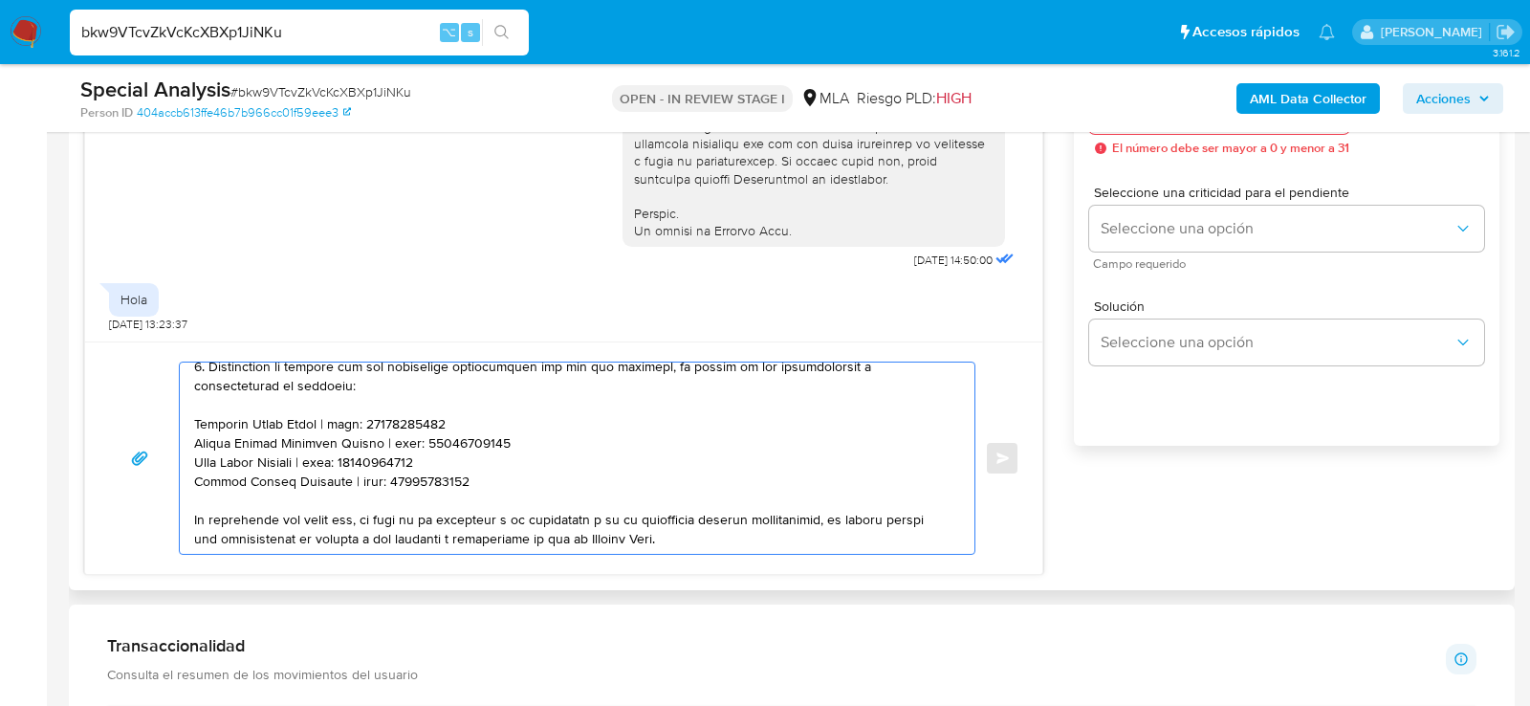
scroll to position [1129, 0]
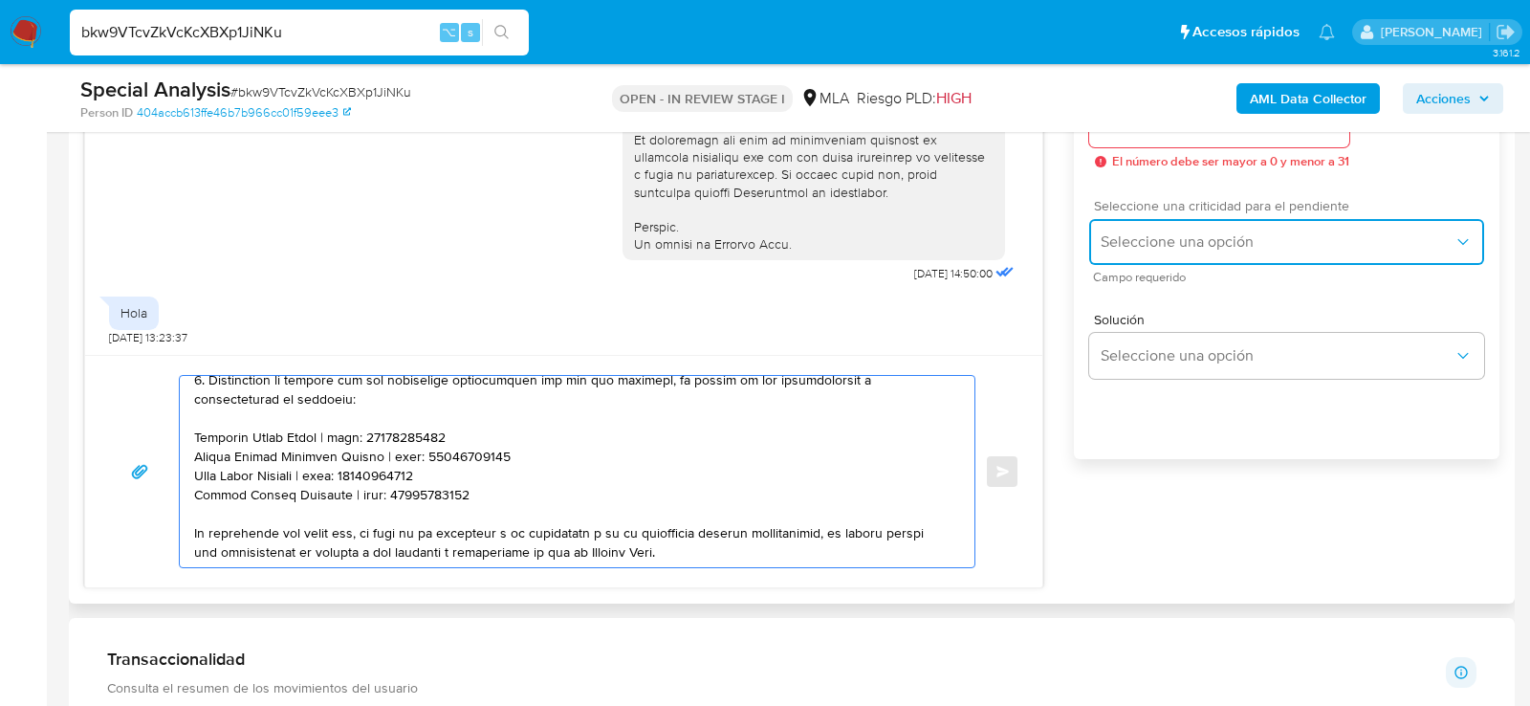
click at [1128, 261] on button "Seleccione una opción" at bounding box center [1286, 242] width 395 height 46
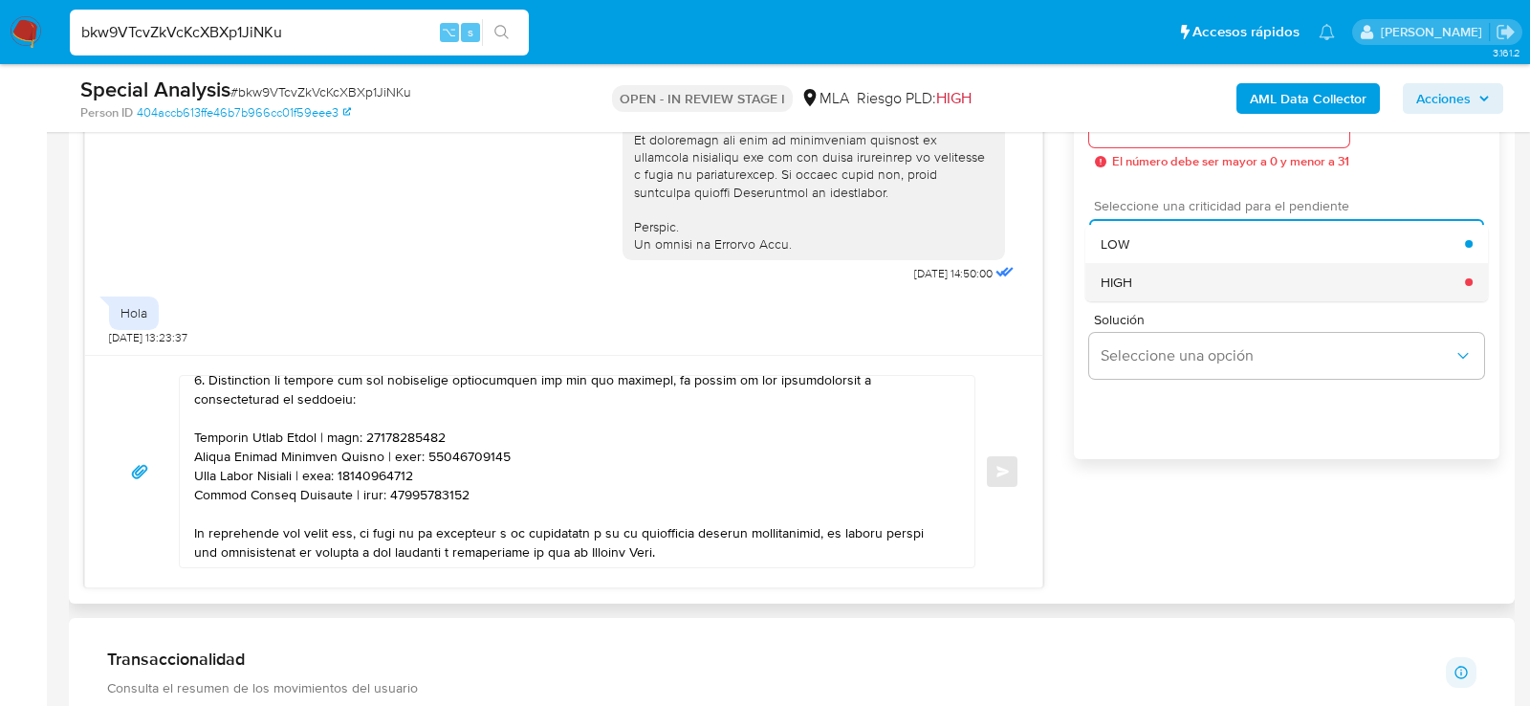
click at [1128, 291] on span "HIGH" at bounding box center [1117, 282] width 32 height 17
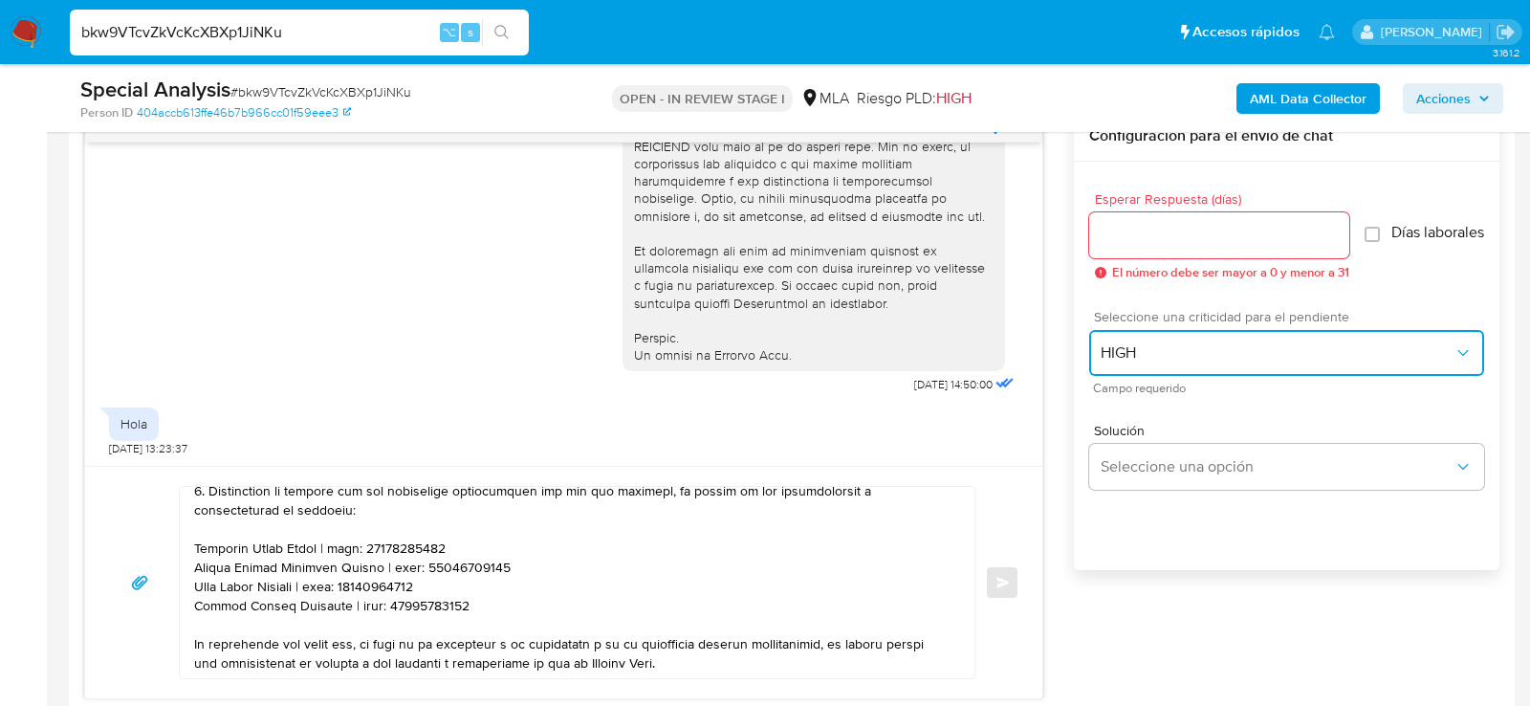
scroll to position [998, 0]
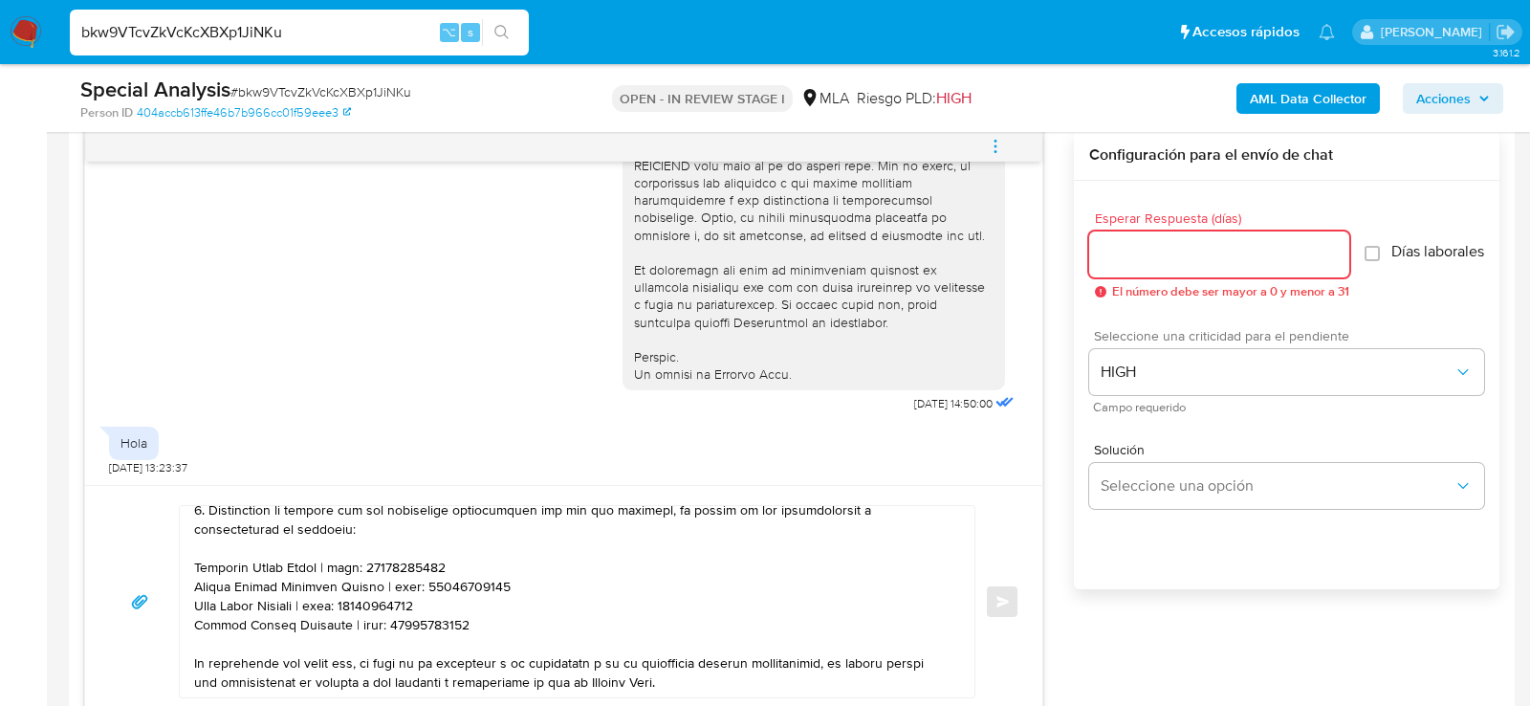
click at [1130, 259] on input "Esperar Respuesta (días)" at bounding box center [1219, 254] width 260 height 25
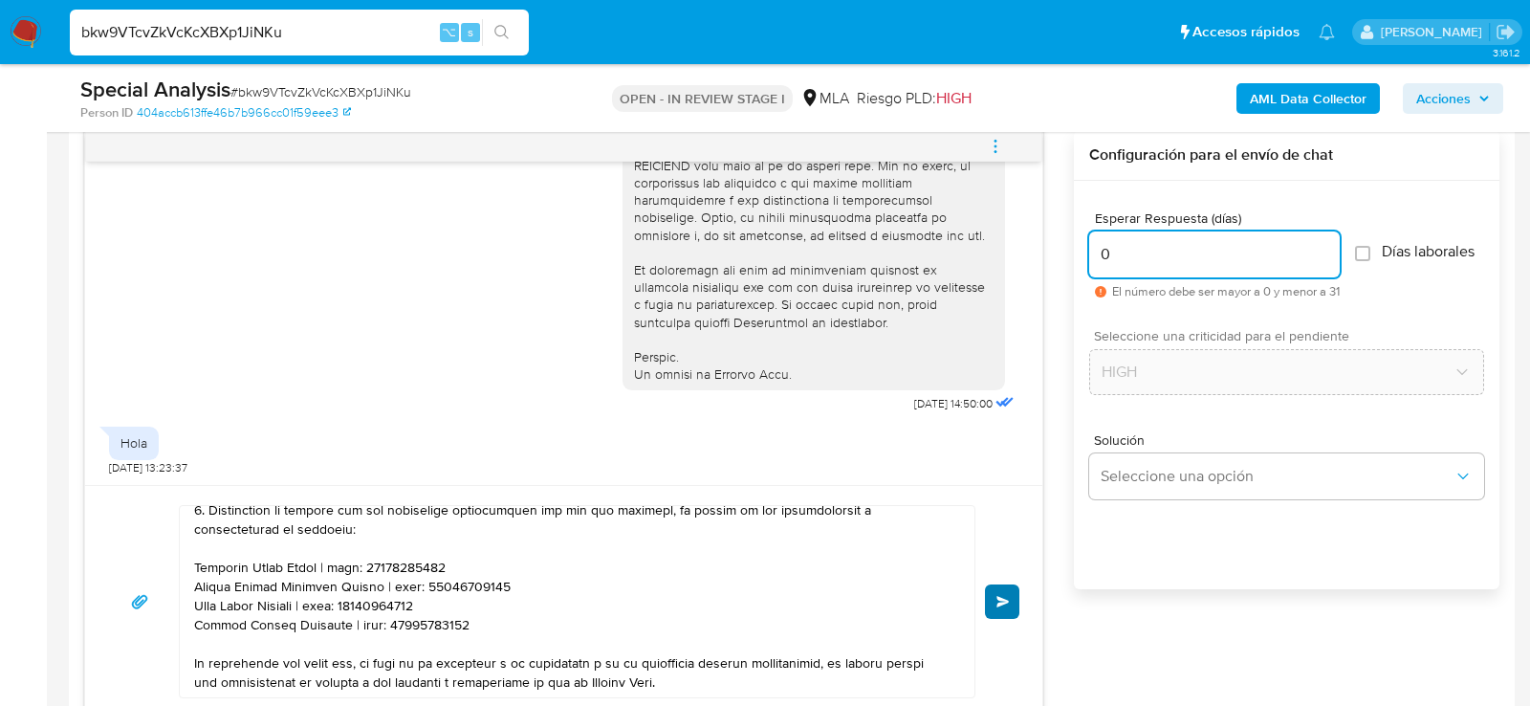
type input "0"
drag, startPoint x: 1002, startPoint y: 599, endPoint x: 1087, endPoint y: 640, distance: 94.5
click at [1088, 641] on div "17/09/2025 14:50:00 Hola 20/09/2025 13:23:37 Enviar Configuración para el envío…" at bounding box center [791, 424] width 1415 height 588
click at [1004, 605] on button "Enviar" at bounding box center [1002, 601] width 34 height 34
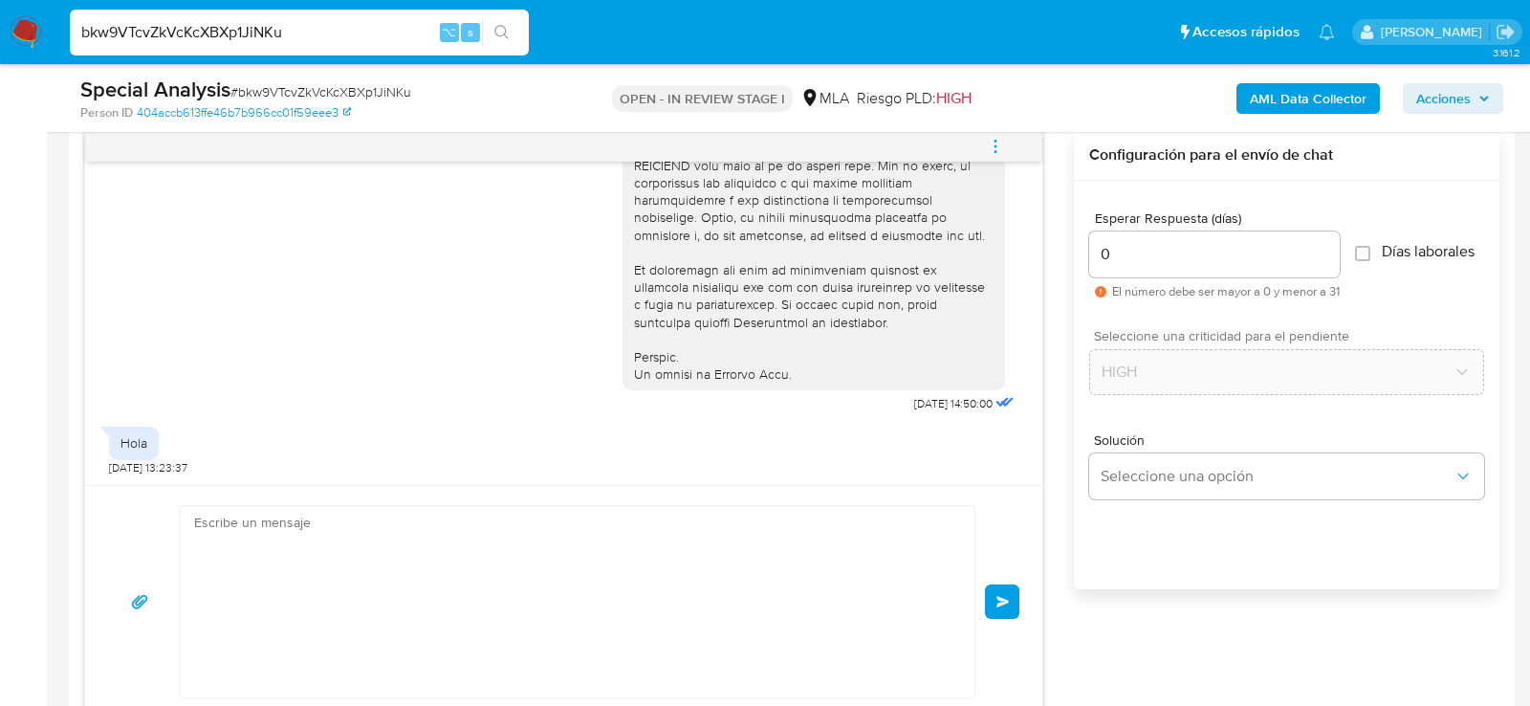
scroll to position [1726, 0]
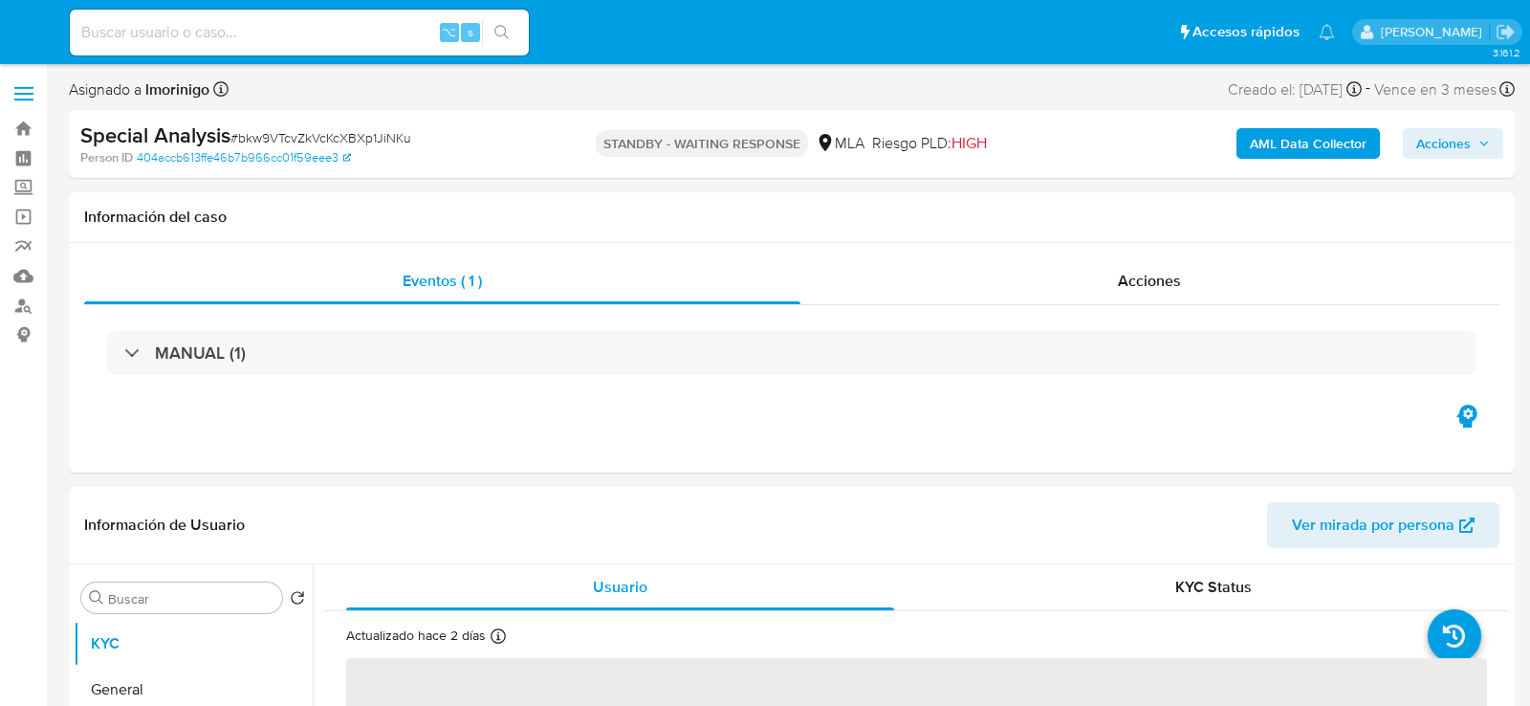
select select "10"
click at [256, 34] on input at bounding box center [299, 32] width 459 height 25
paste input "mDKU2Z2cFsve2XZRkVTsiqlt"
type input "mDKU2Z2cFsve2XZRkVTsiqlt"
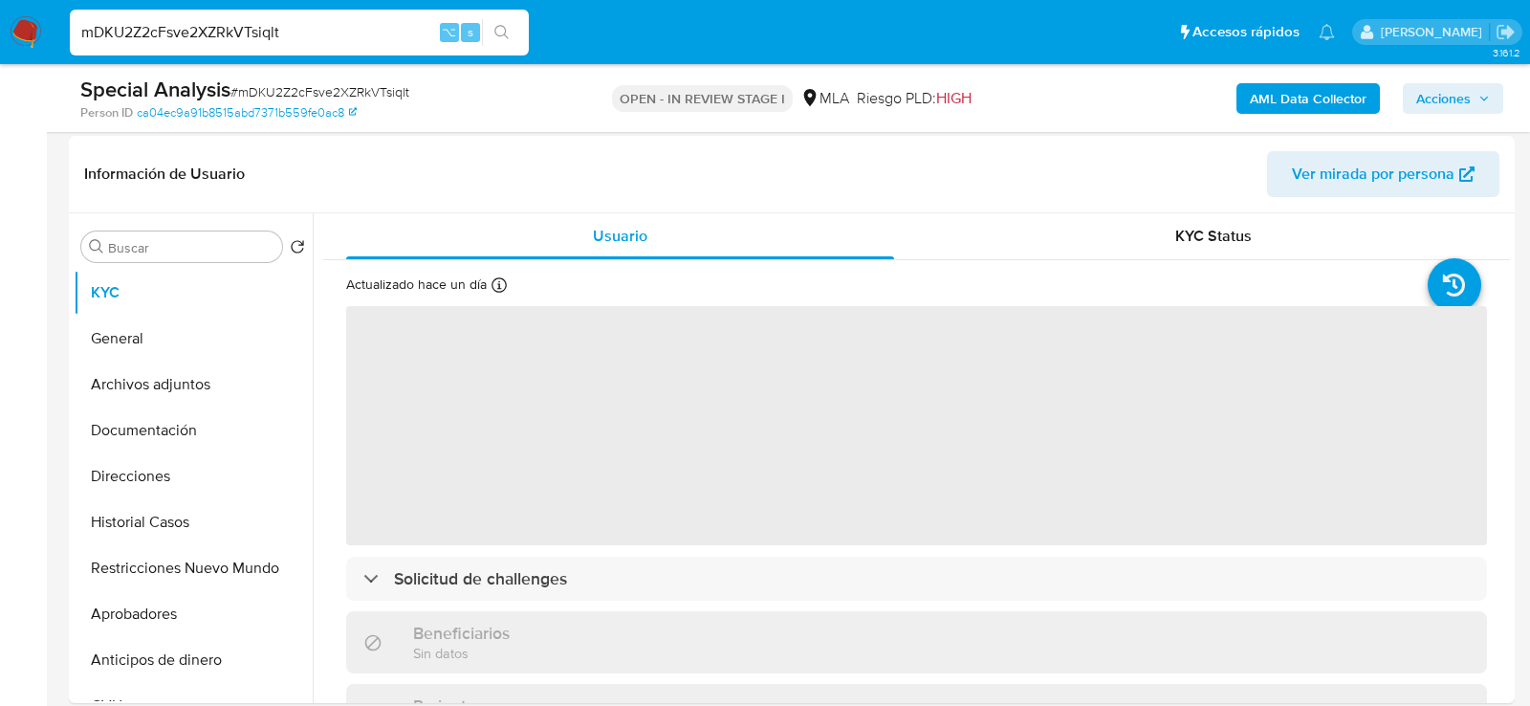
scroll to position [312, 0]
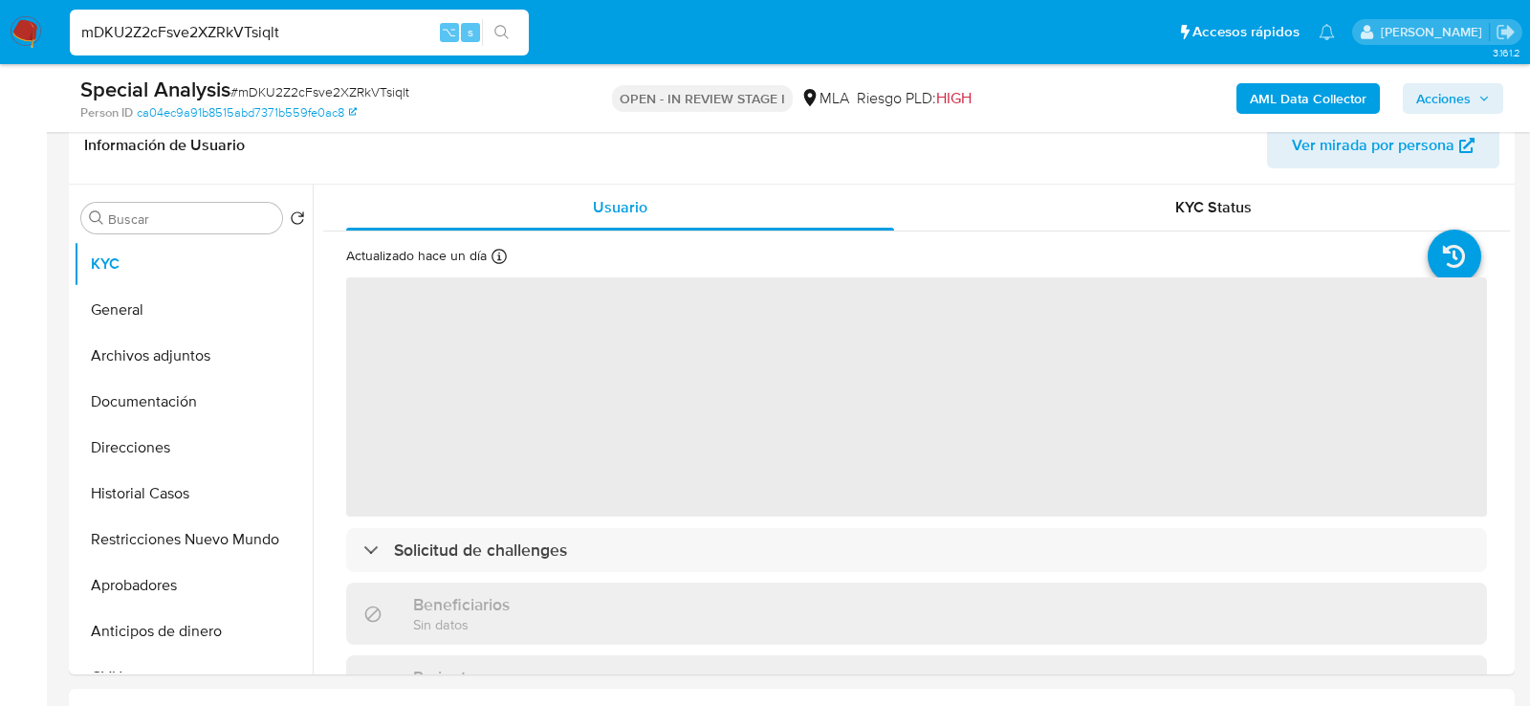
select select "10"
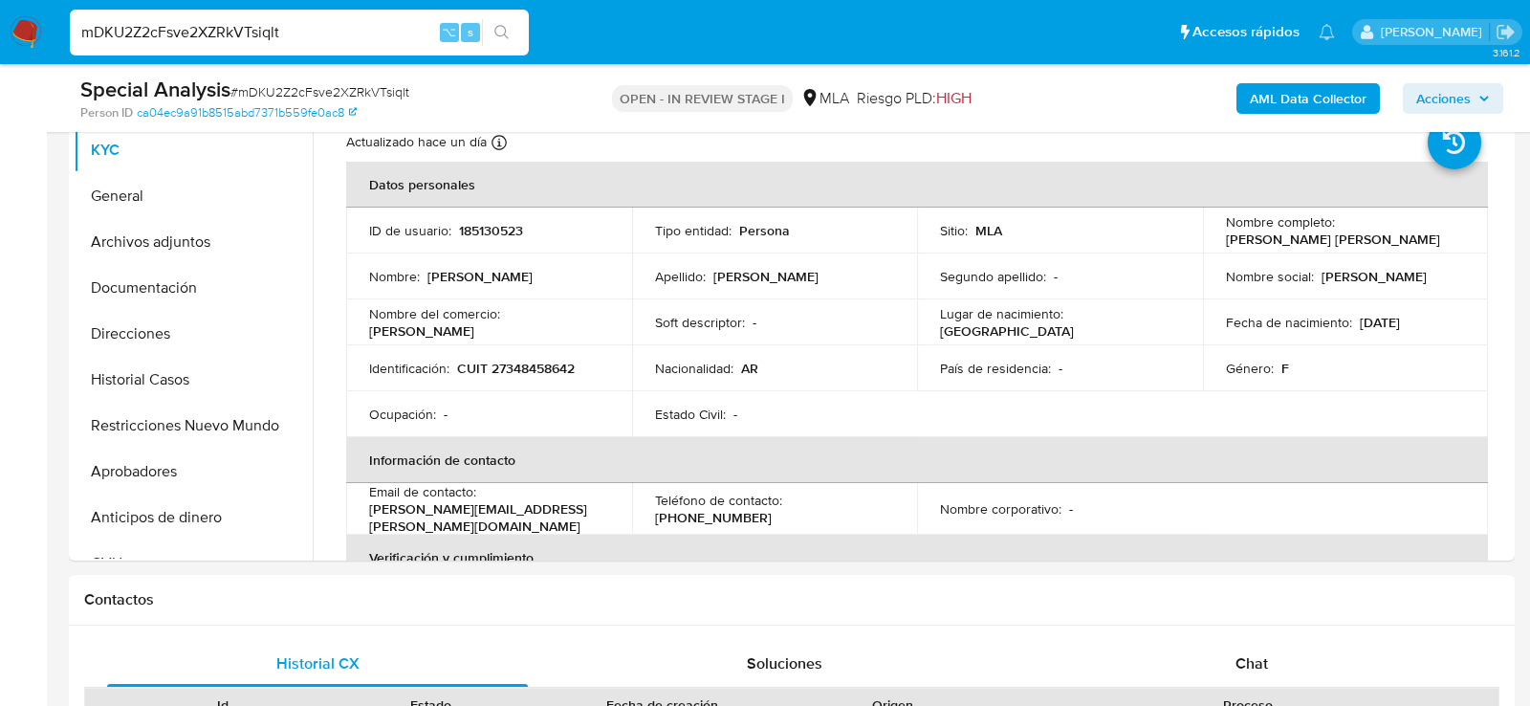
scroll to position [425, 0]
click at [532, 367] on p "CUIT 27348458642" at bounding box center [516, 369] width 118 height 17
copy p "27348458642"
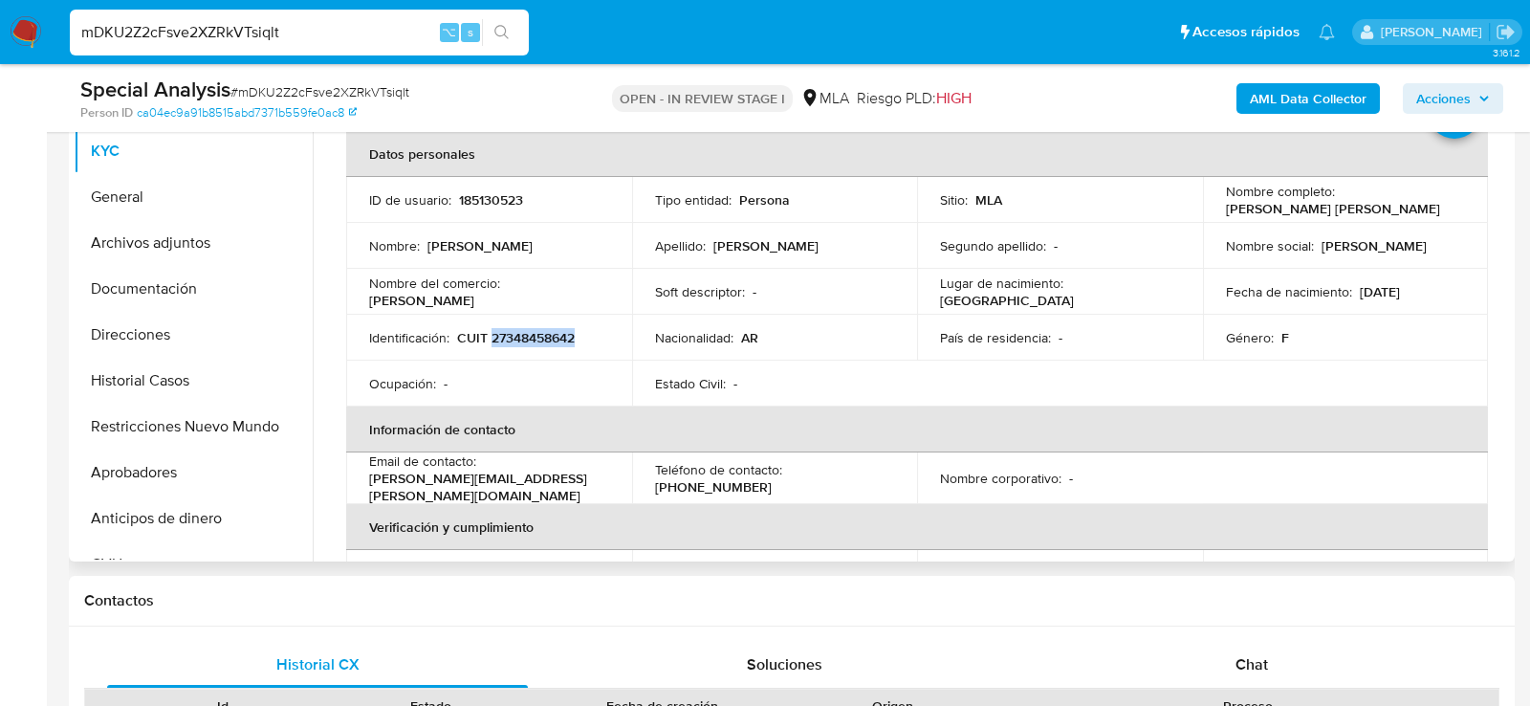
scroll to position [8, 0]
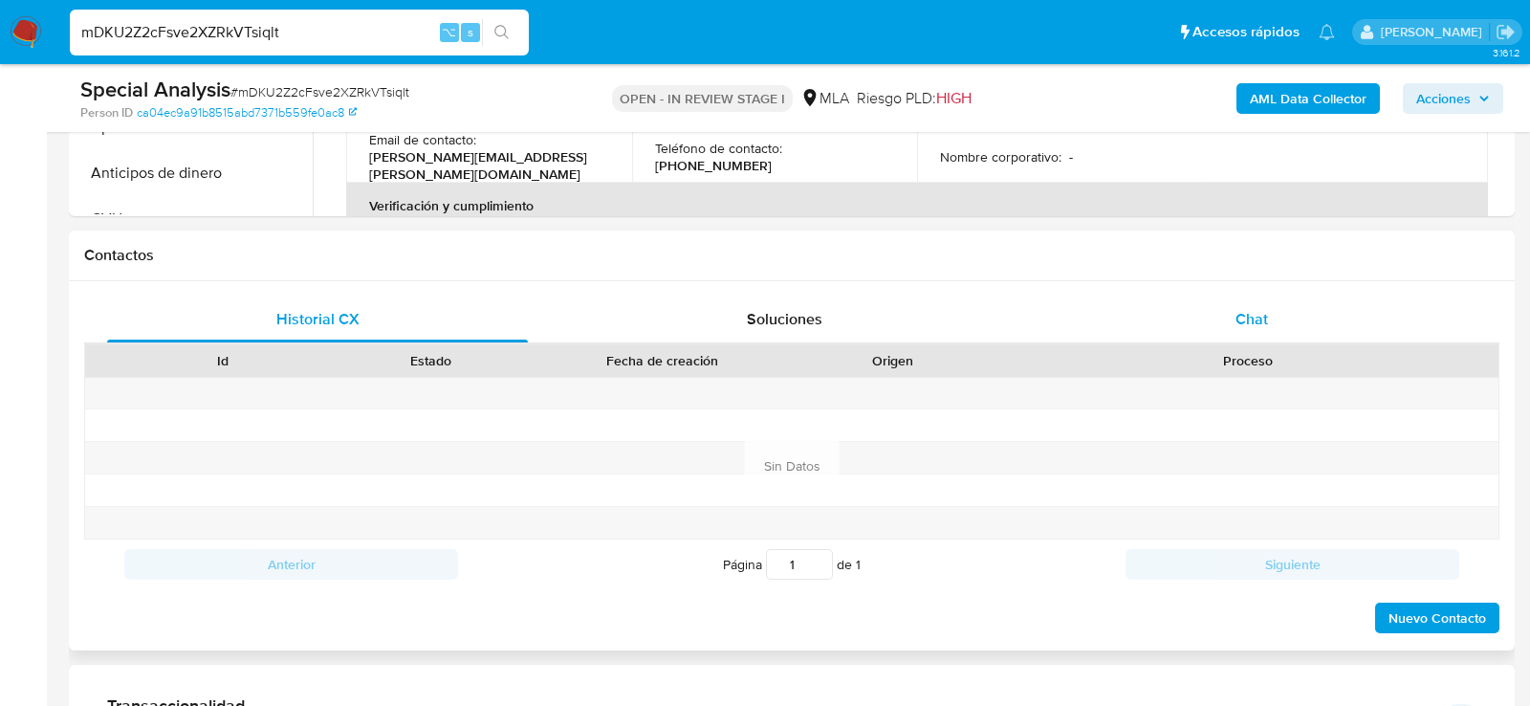
click at [1328, 298] on div "Chat" at bounding box center [1251, 319] width 421 height 46
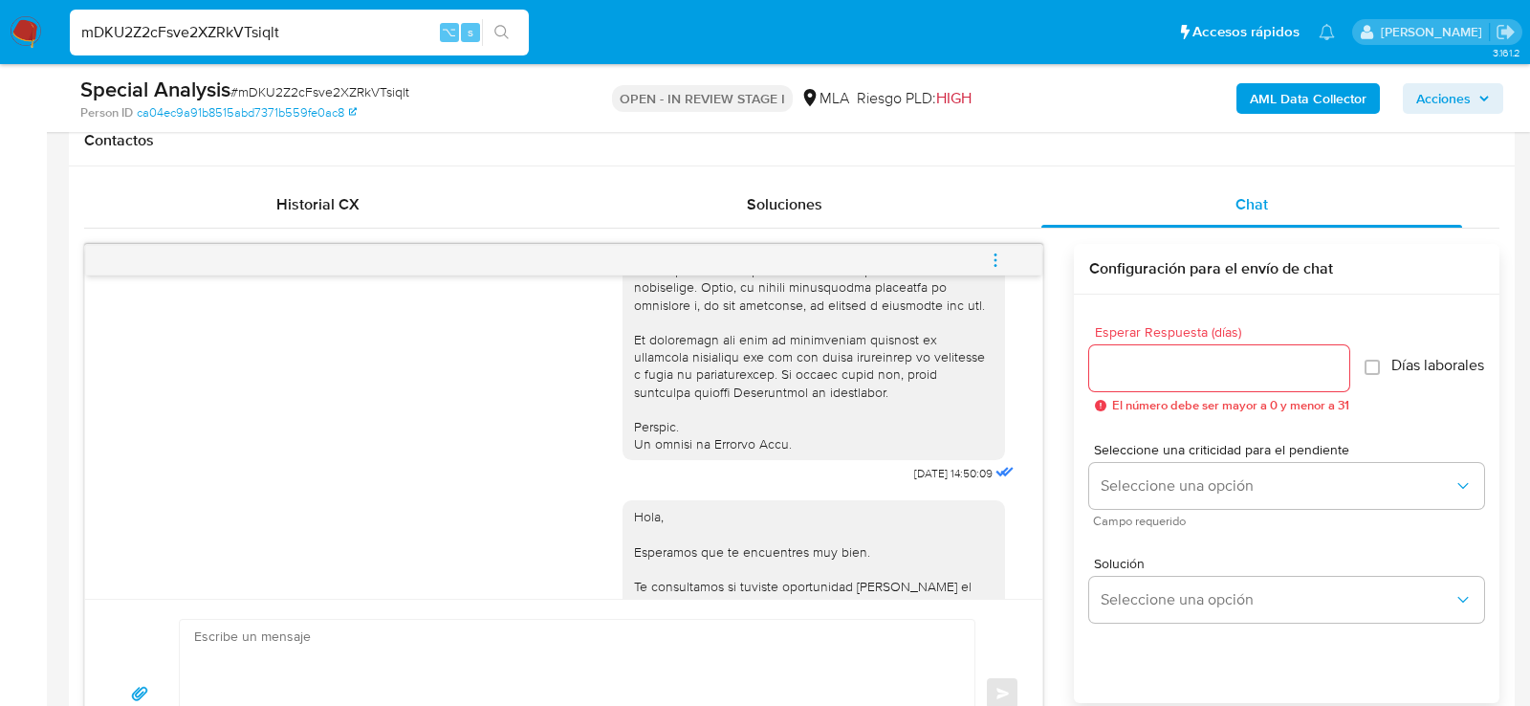
scroll to position [1181, 0]
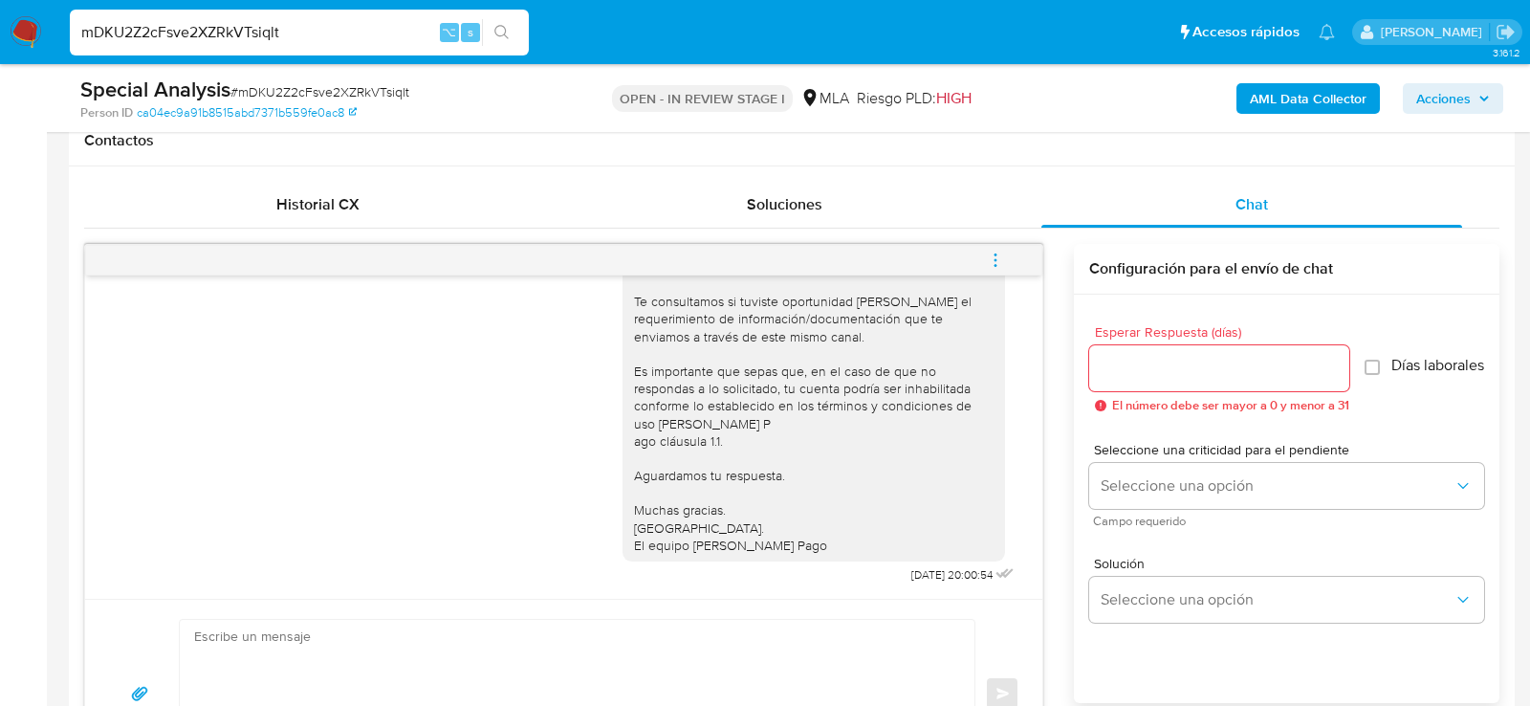
click at [1004, 253] on button "menu-action" at bounding box center [995, 260] width 63 height 46
click at [876, 224] on li "Cerrar conversación" at bounding box center [866, 221] width 196 height 34
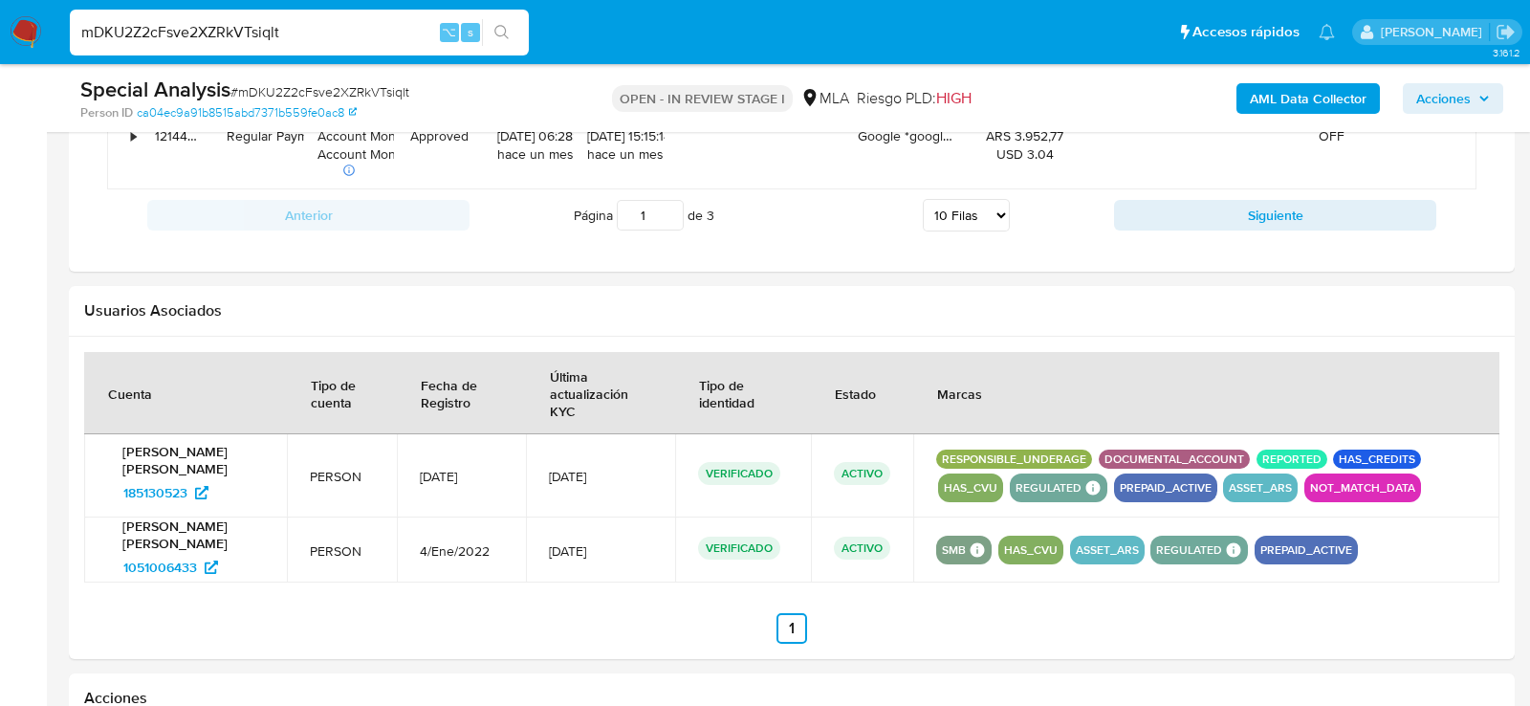
scroll to position [2970, 0]
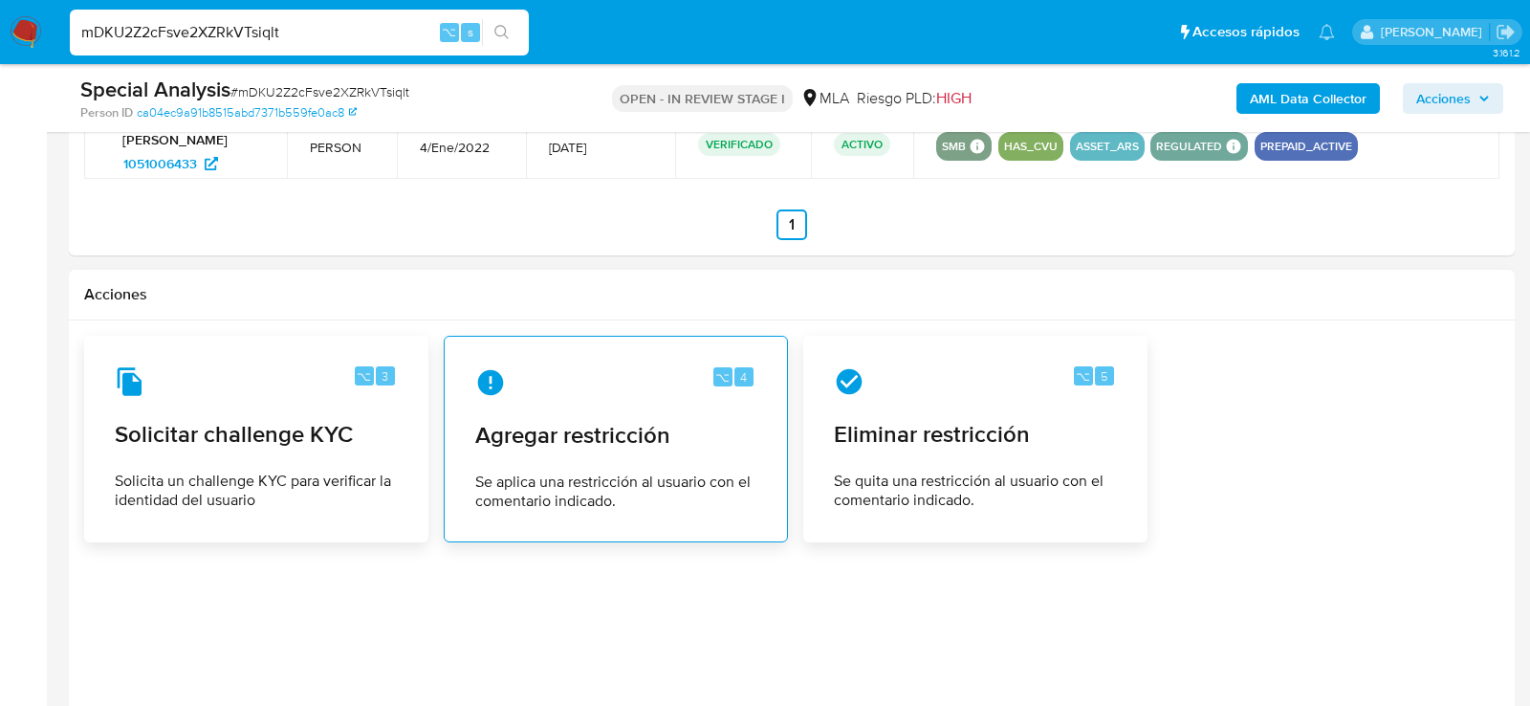
click at [648, 472] on span "Se aplica una restricción al usuario con el comentario indicado." at bounding box center [615, 491] width 281 height 38
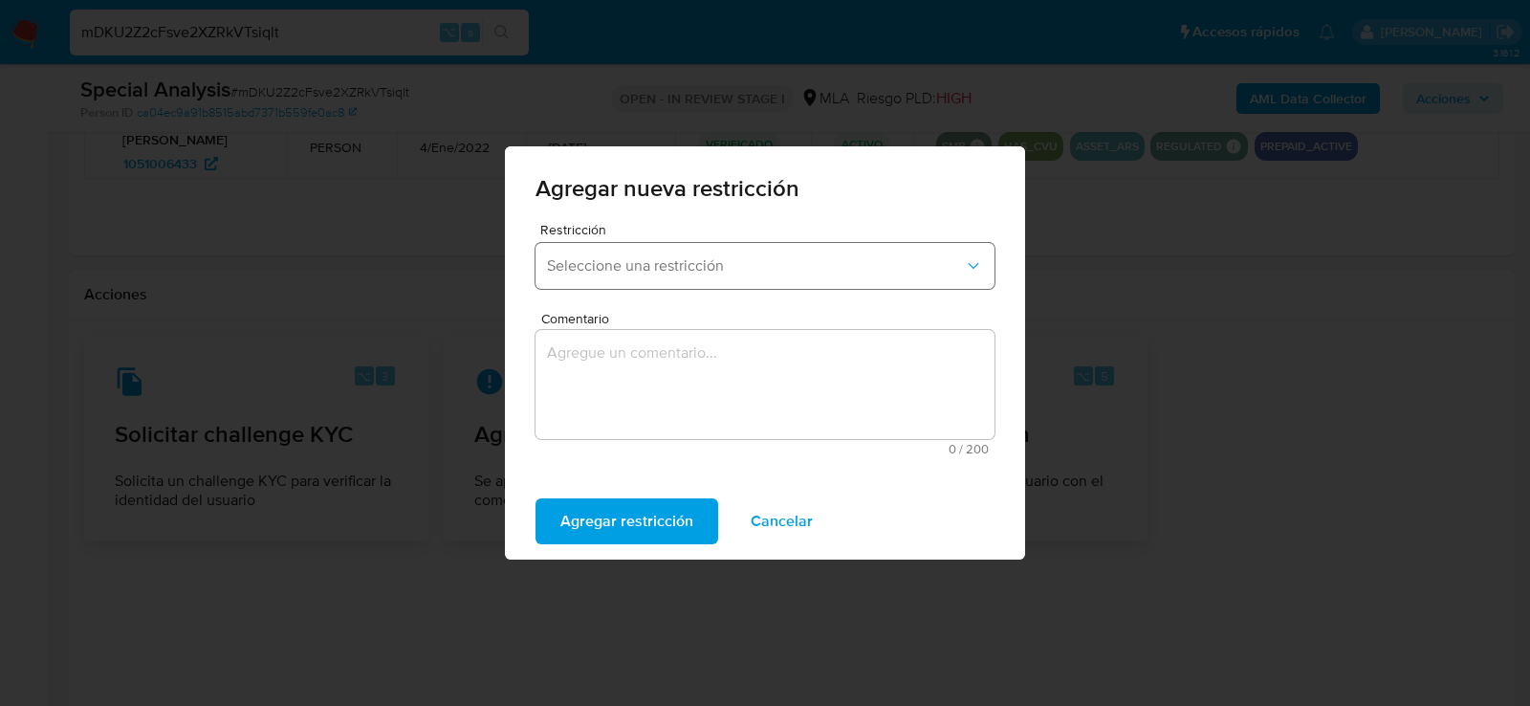
click at [628, 251] on button "Seleccione una restricción" at bounding box center [765, 266] width 459 height 46
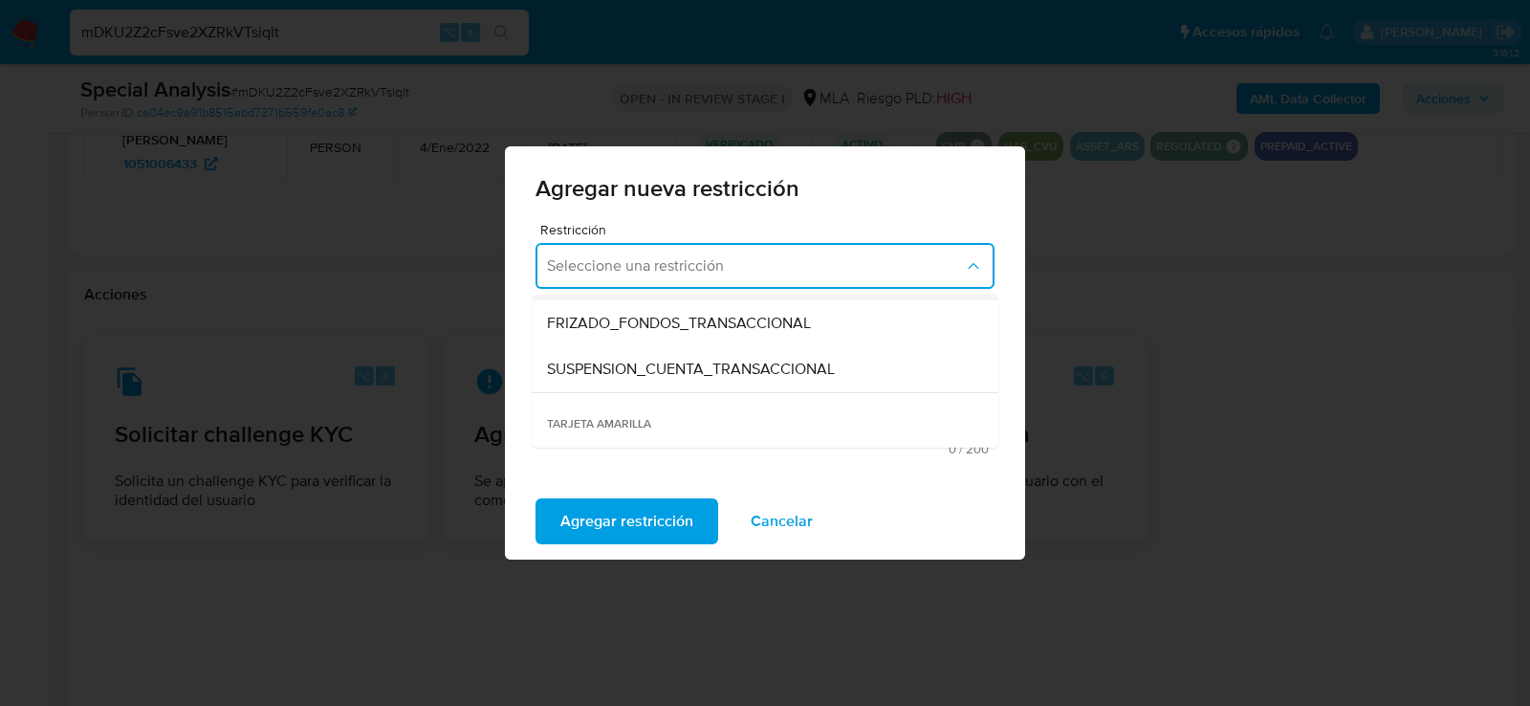
scroll to position [225, 0]
click at [631, 369] on span "SUSPENSION_CUENTA_TRANSACCIONAL" at bounding box center [691, 368] width 288 height 19
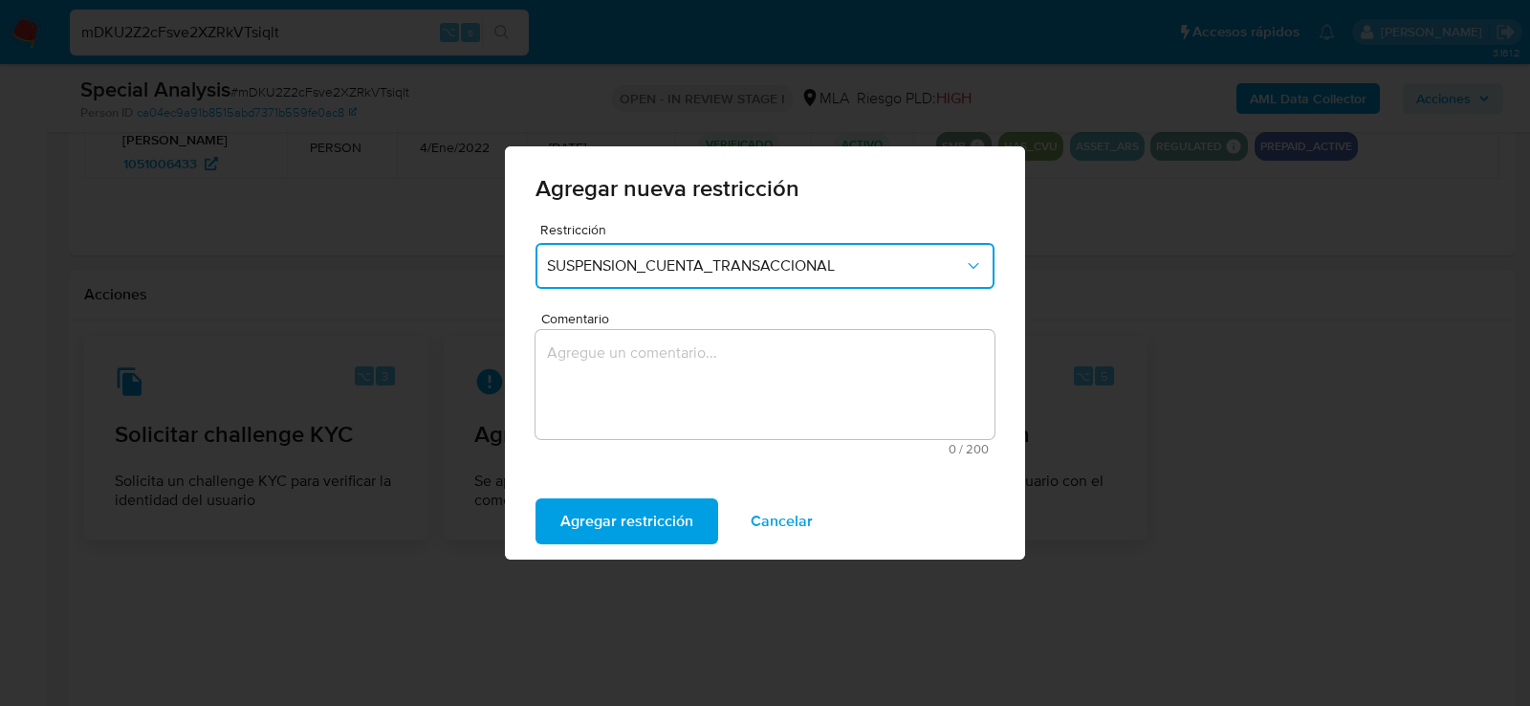
click at [631, 369] on textarea "Comentario" at bounding box center [765, 384] width 459 height 109
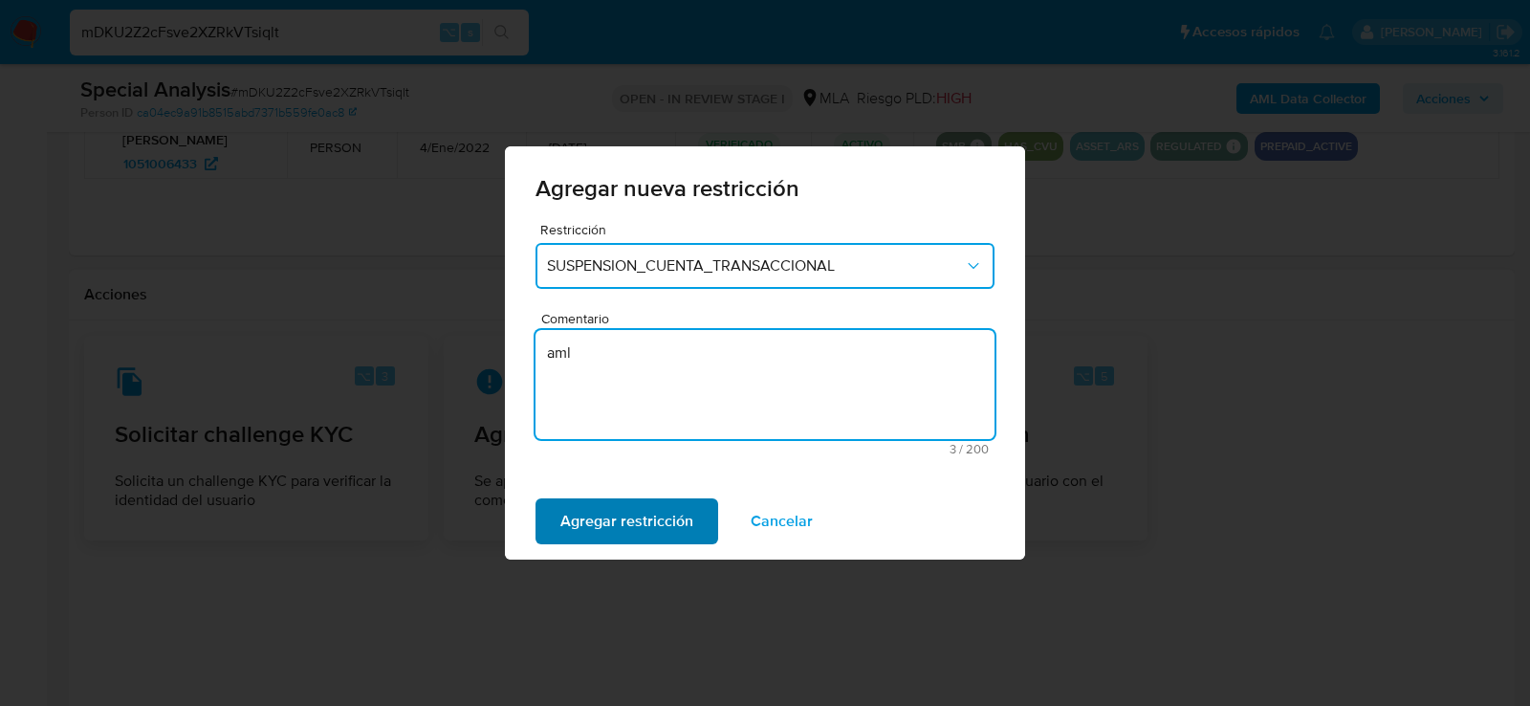
type textarea "aml"
click at [632, 532] on span "Agregar restricción" at bounding box center [626, 521] width 133 height 42
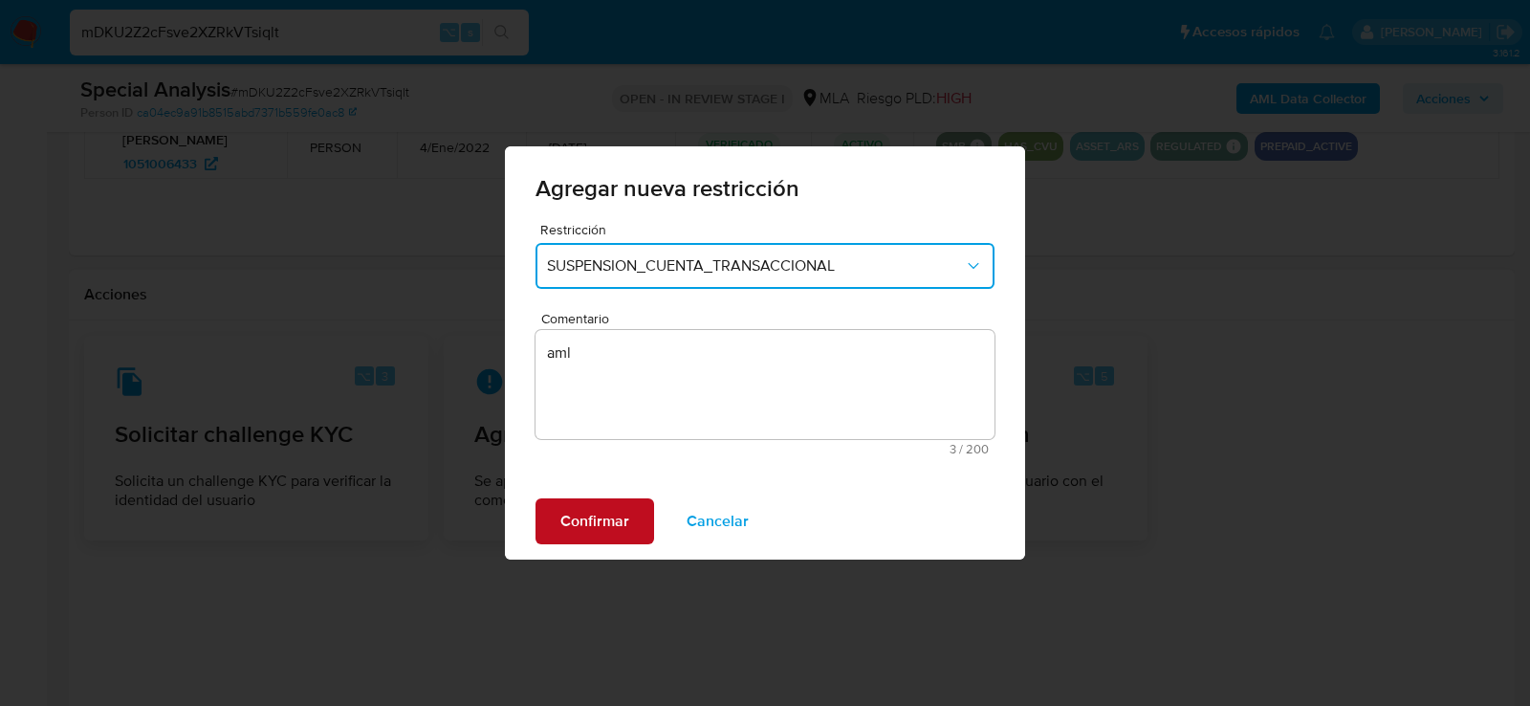
click at [617, 515] on span "Confirmar" at bounding box center [594, 521] width 69 height 42
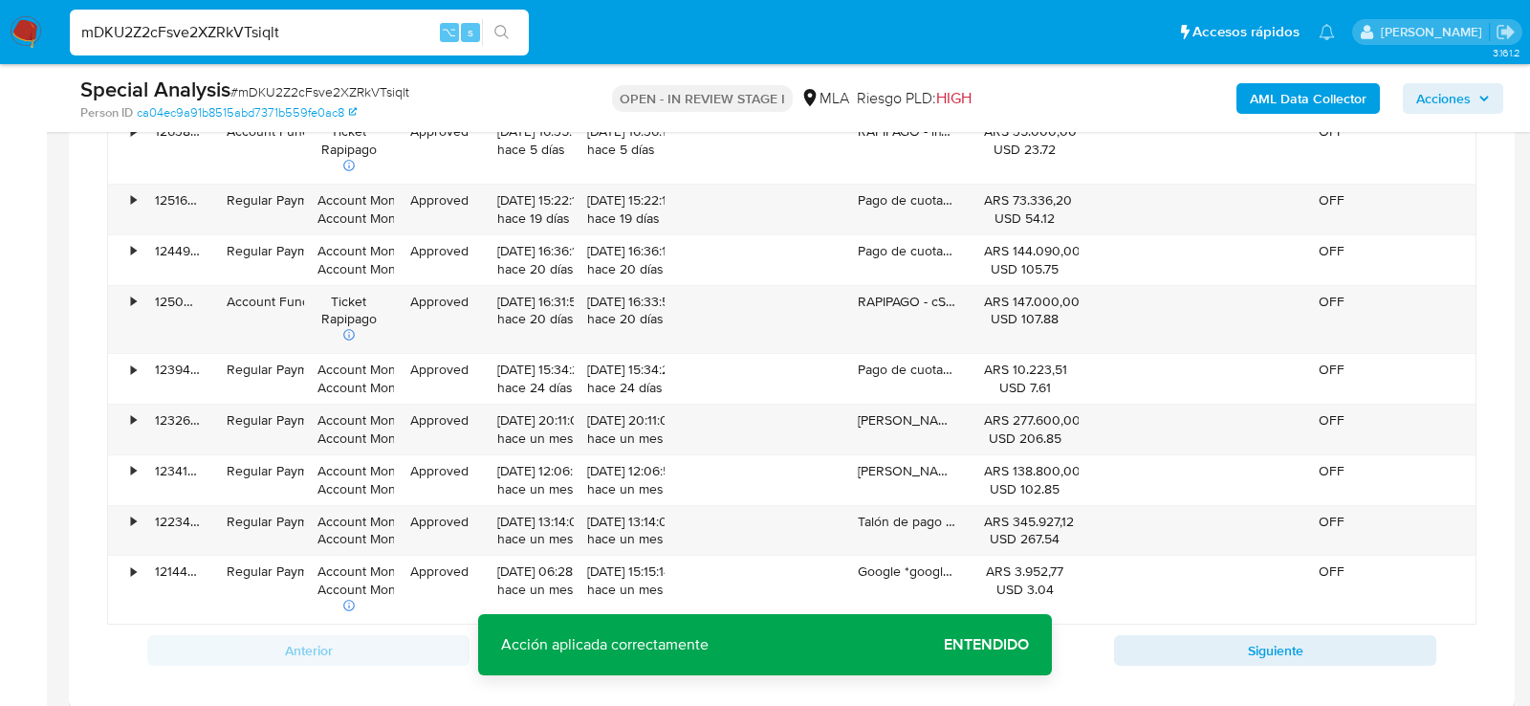
scroll to position [1903, 0]
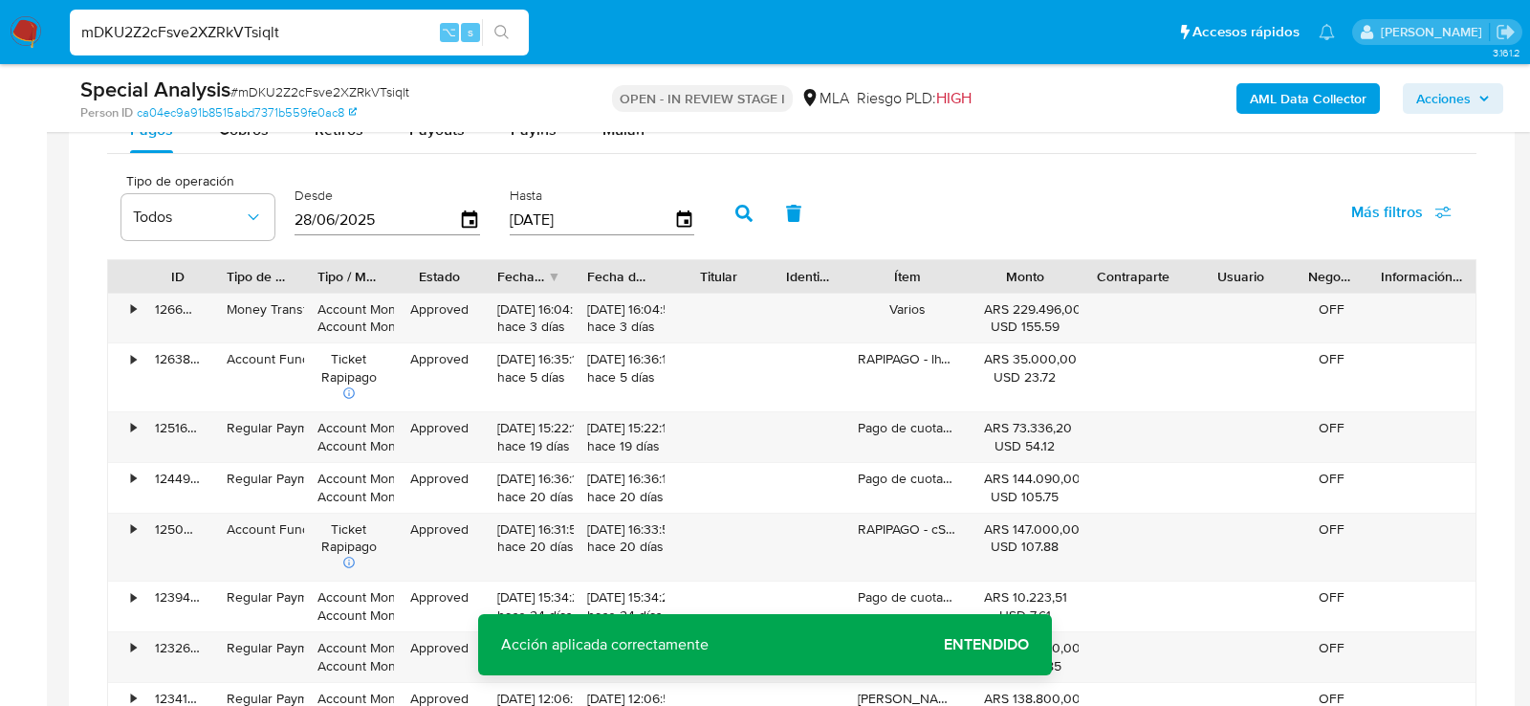
click at [264, 28] on input "mDKU2Z2cFsve2XZRkVTsiqlt" at bounding box center [299, 32] width 459 height 25
paste input "dsmFPlmuGZJQ7zbBMzx070vO"
type input "dsmFPlmuGZJQ7zbBMzx070vO"
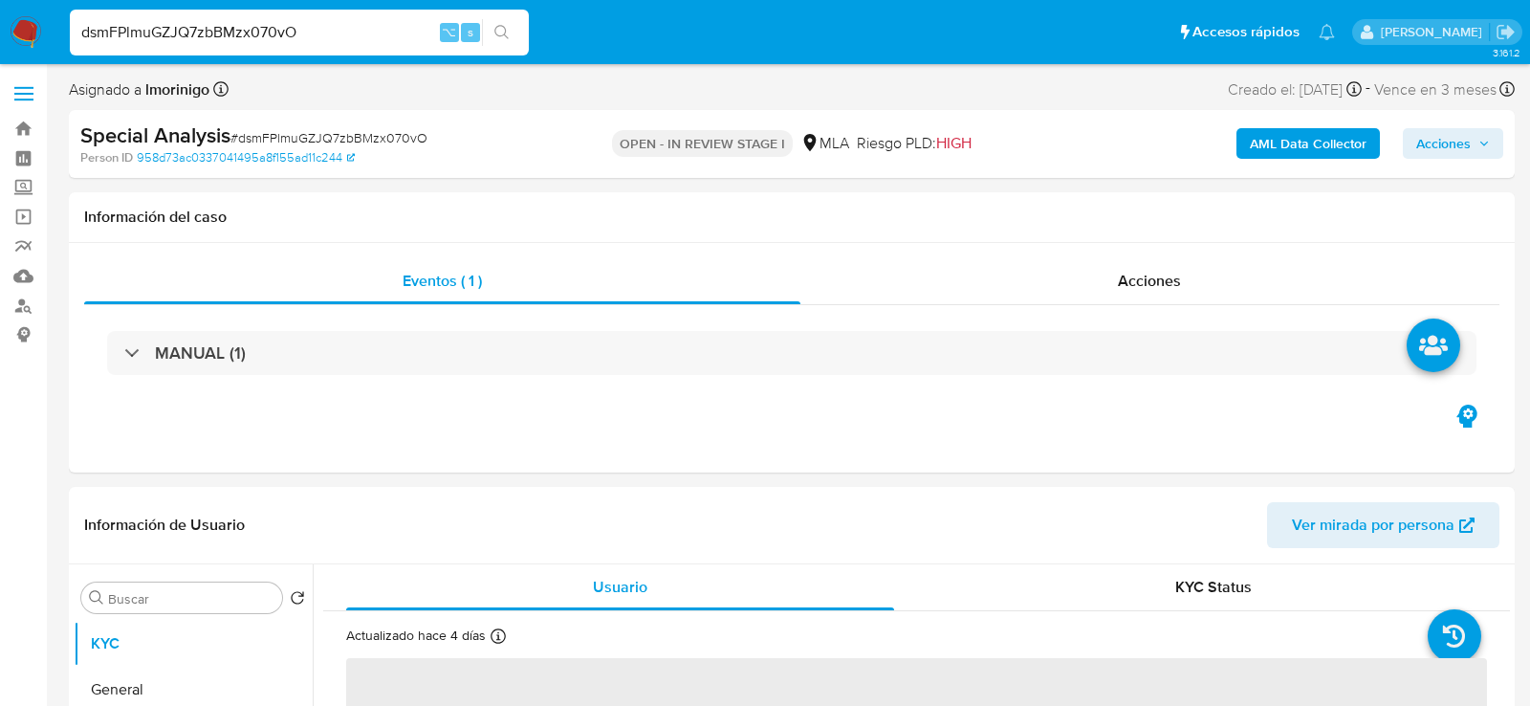
select select "10"
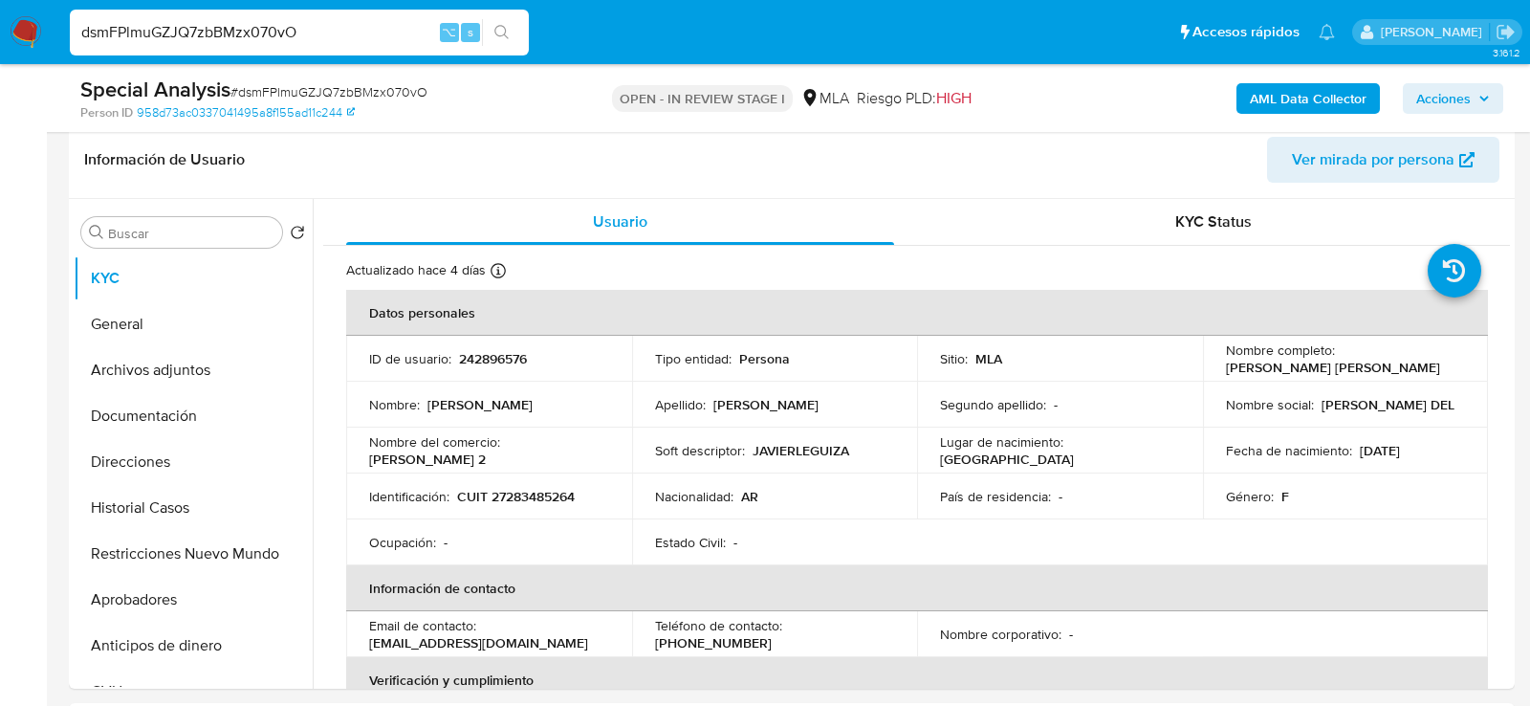
scroll to position [355, 0]
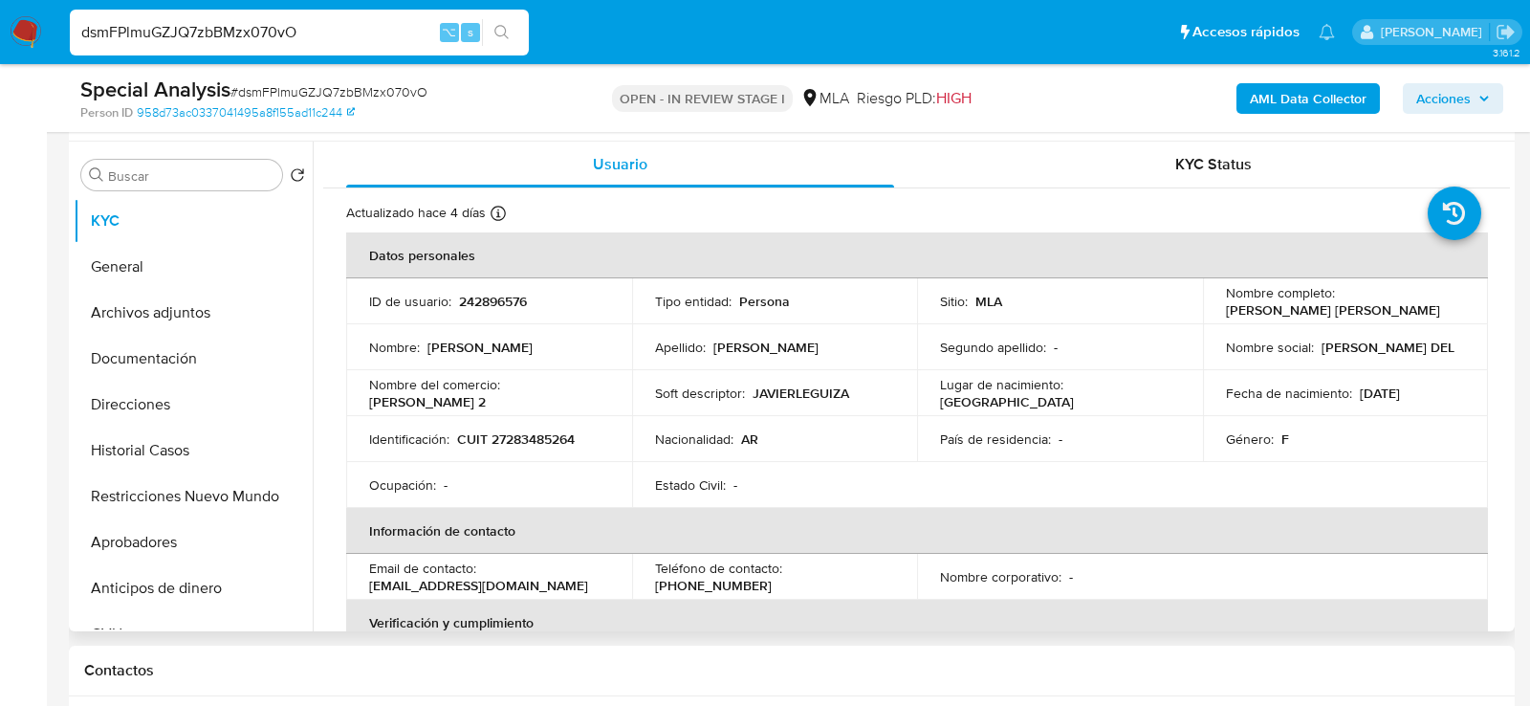
click at [504, 431] on p "CUIT 27283485264" at bounding box center [516, 438] width 118 height 17
click at [518, 436] on p "CUIT 27283485264" at bounding box center [516, 438] width 118 height 17
copy p "27283485264"
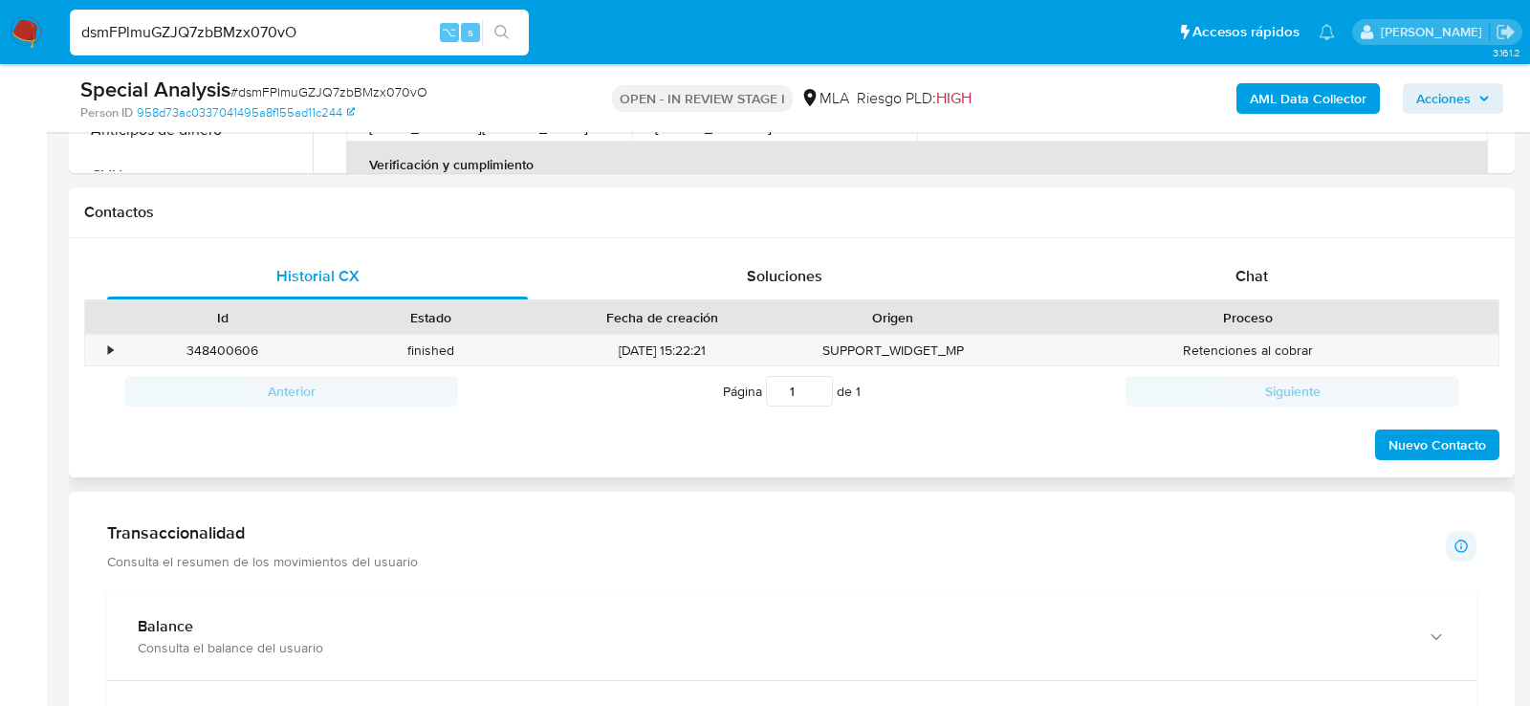
scroll to position [858, 0]
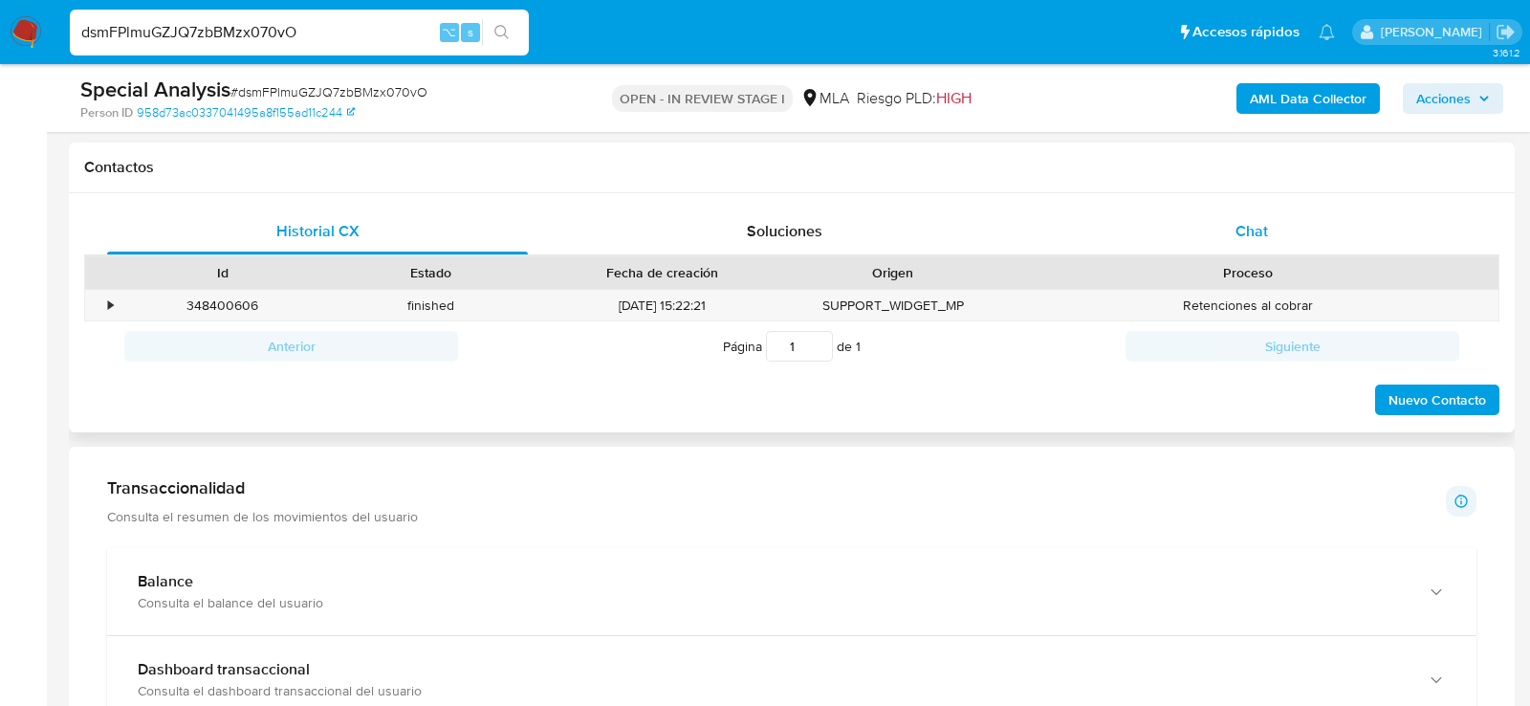
click at [1187, 230] on div "Chat" at bounding box center [1251, 231] width 421 height 46
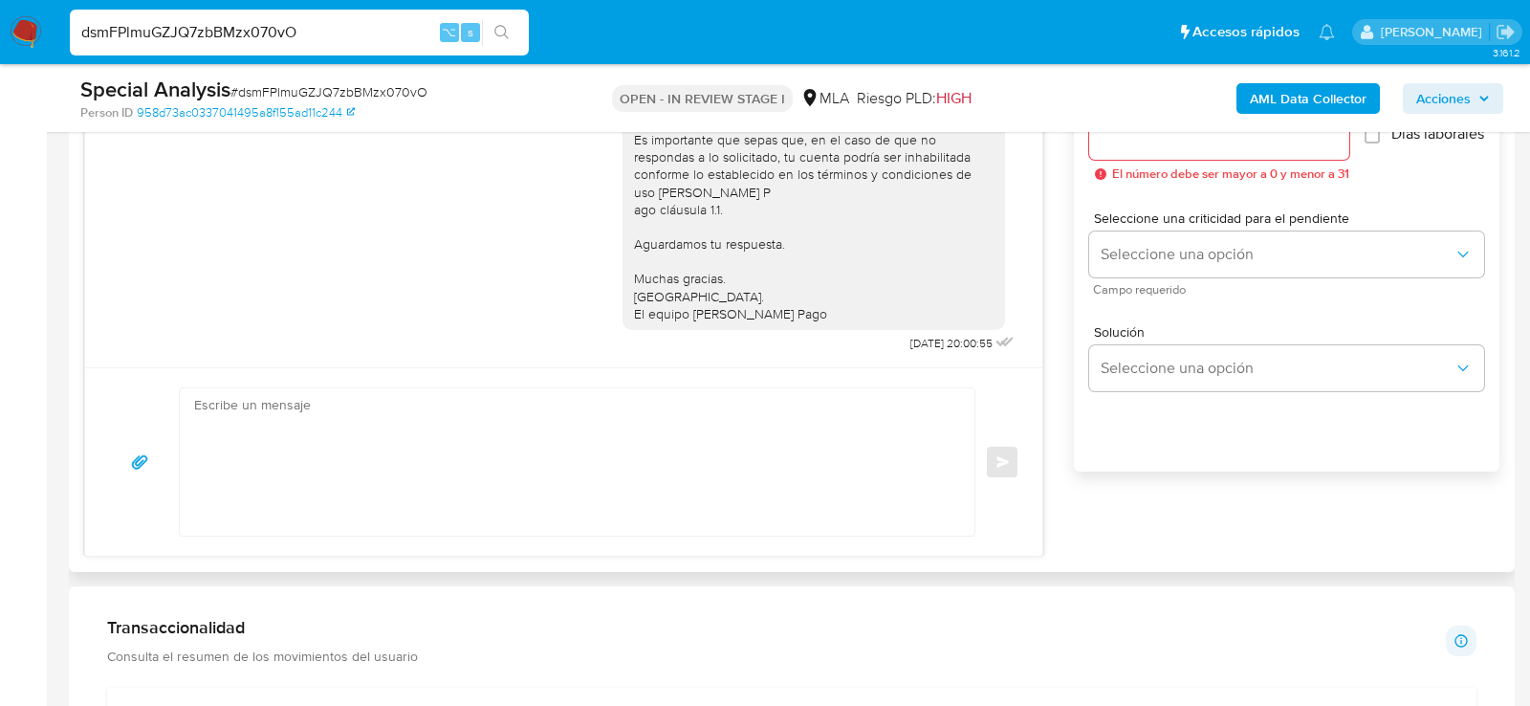
scroll to position [1123, 0]
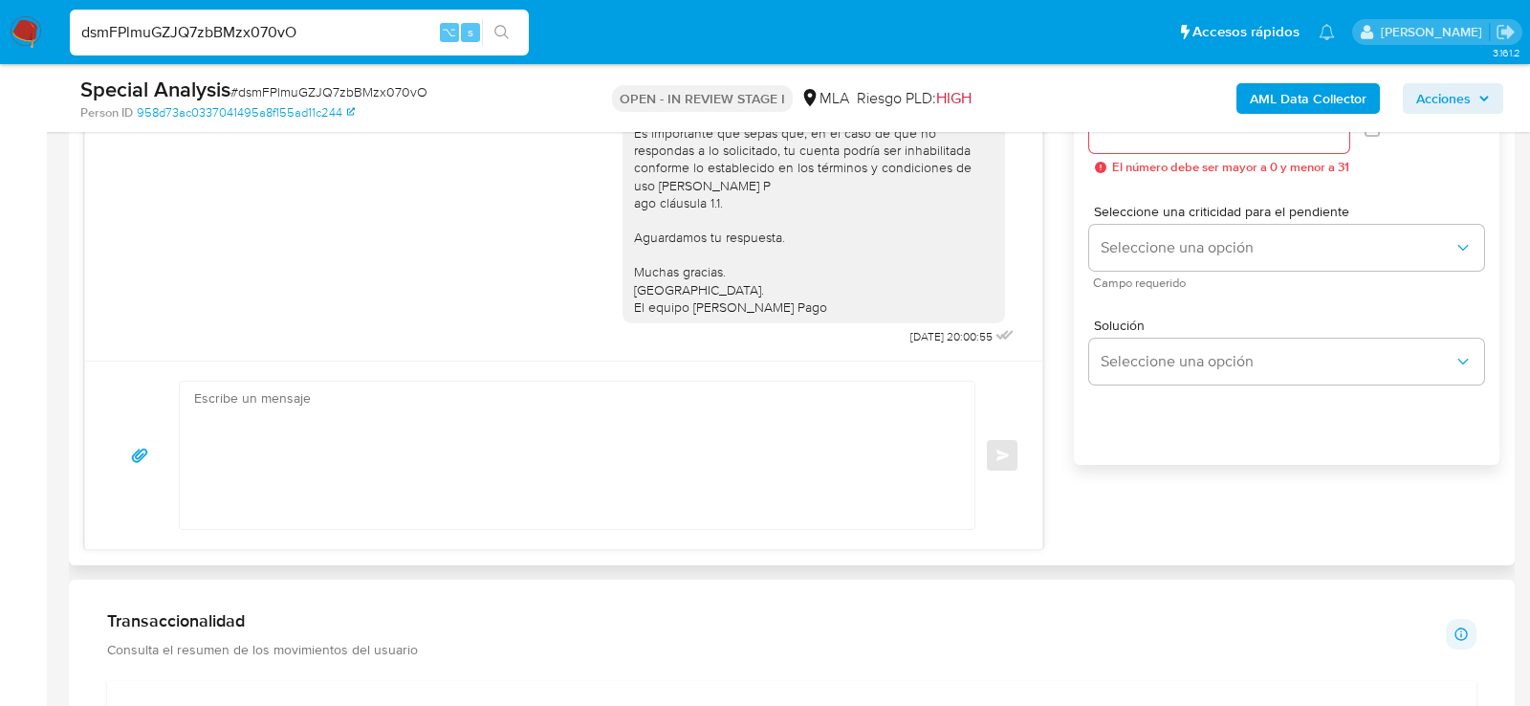
click at [689, 438] on textarea at bounding box center [572, 455] width 756 height 147
paste textarea "Lore , Ip dolorsi am con adipiscinge seddoeiusmo te in utlabo et Dolorem Aliq, …"
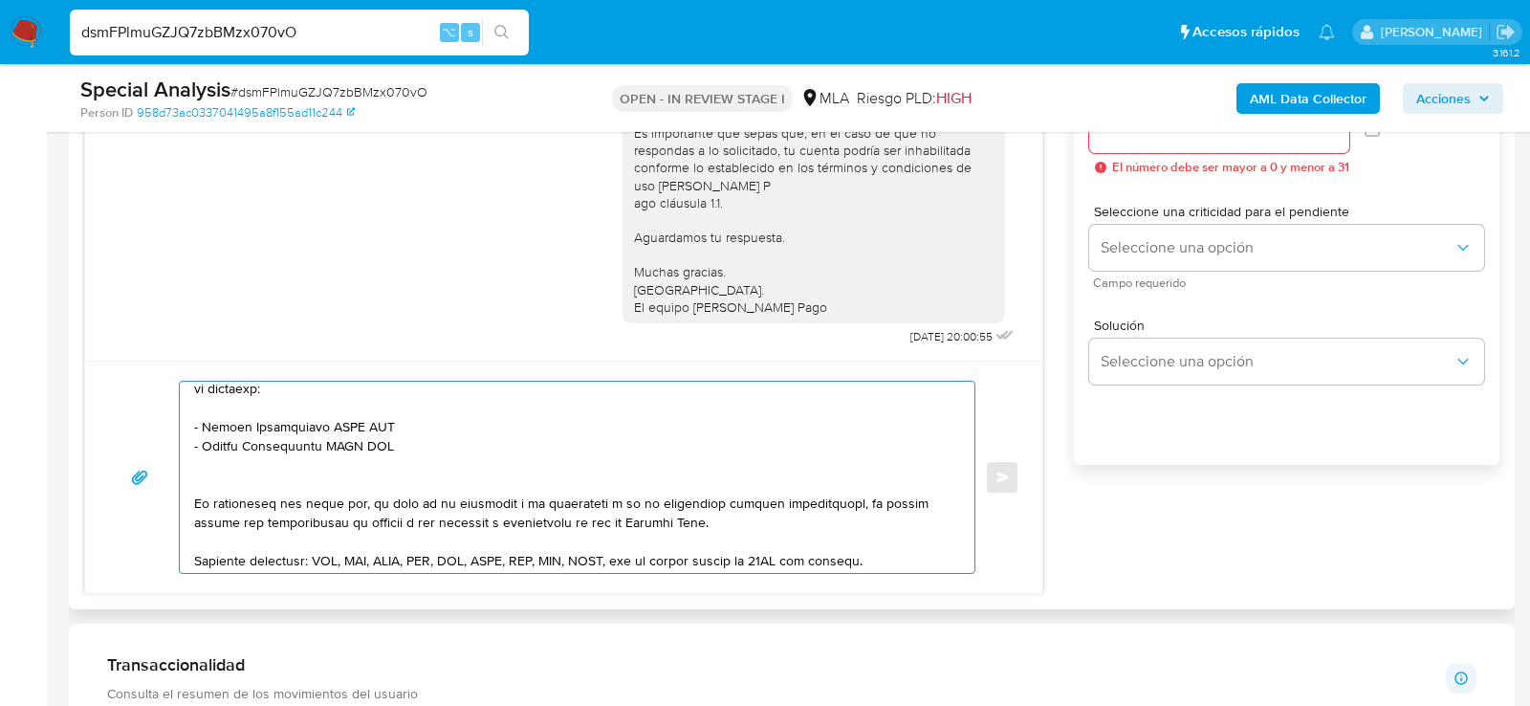
scroll to position [436, 0]
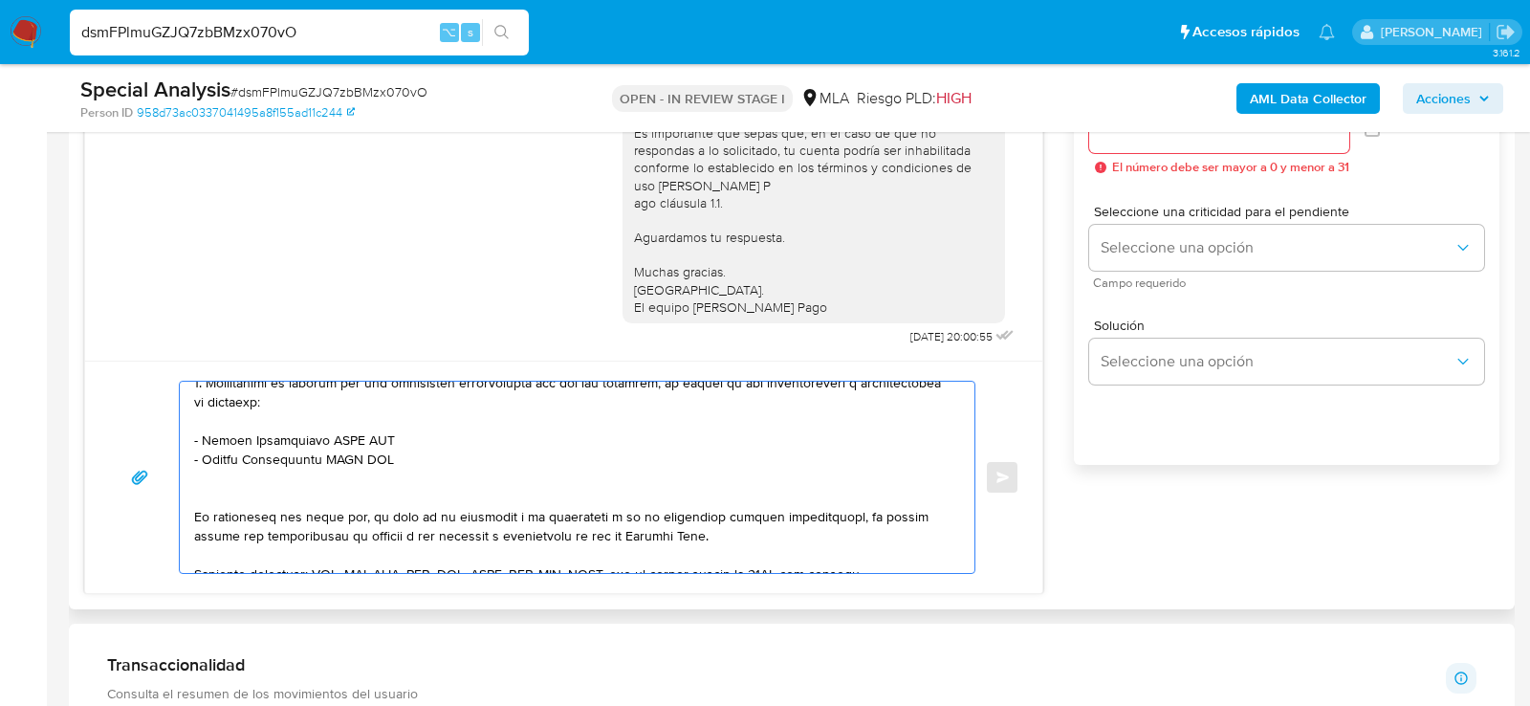
click at [460, 444] on textarea at bounding box center [572, 477] width 756 height 191
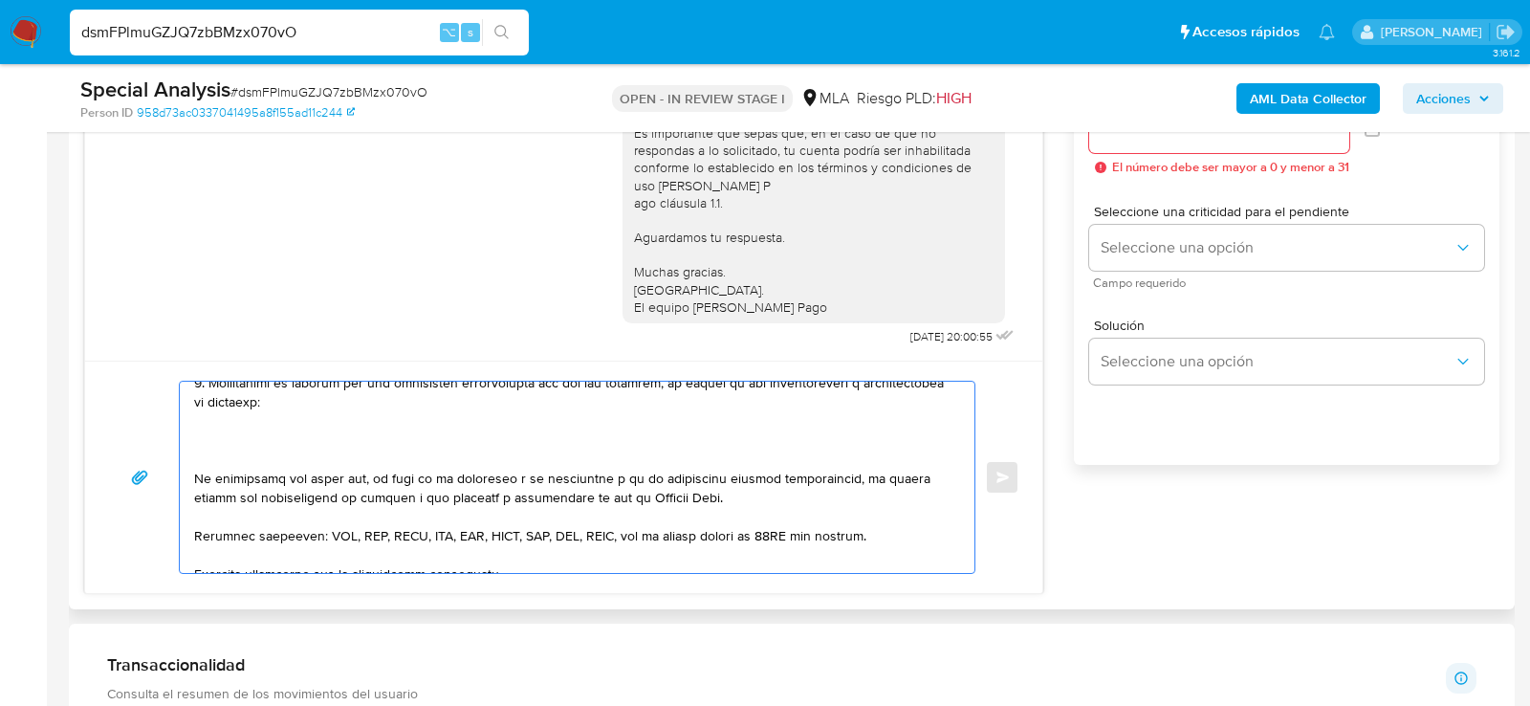
paste textarea "20466148696 Kevin Nahuel Rodriguez"
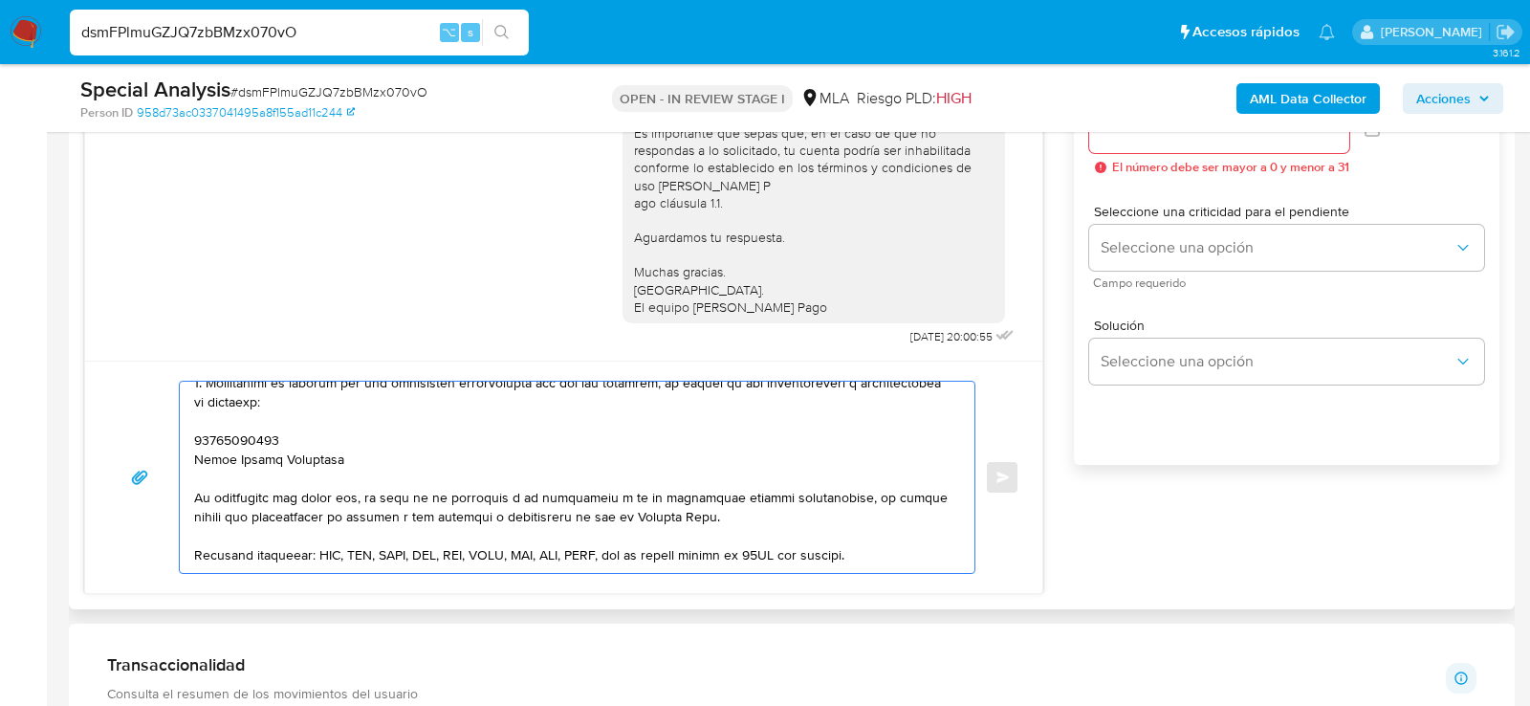
click at [262, 430] on textarea at bounding box center [572, 477] width 756 height 191
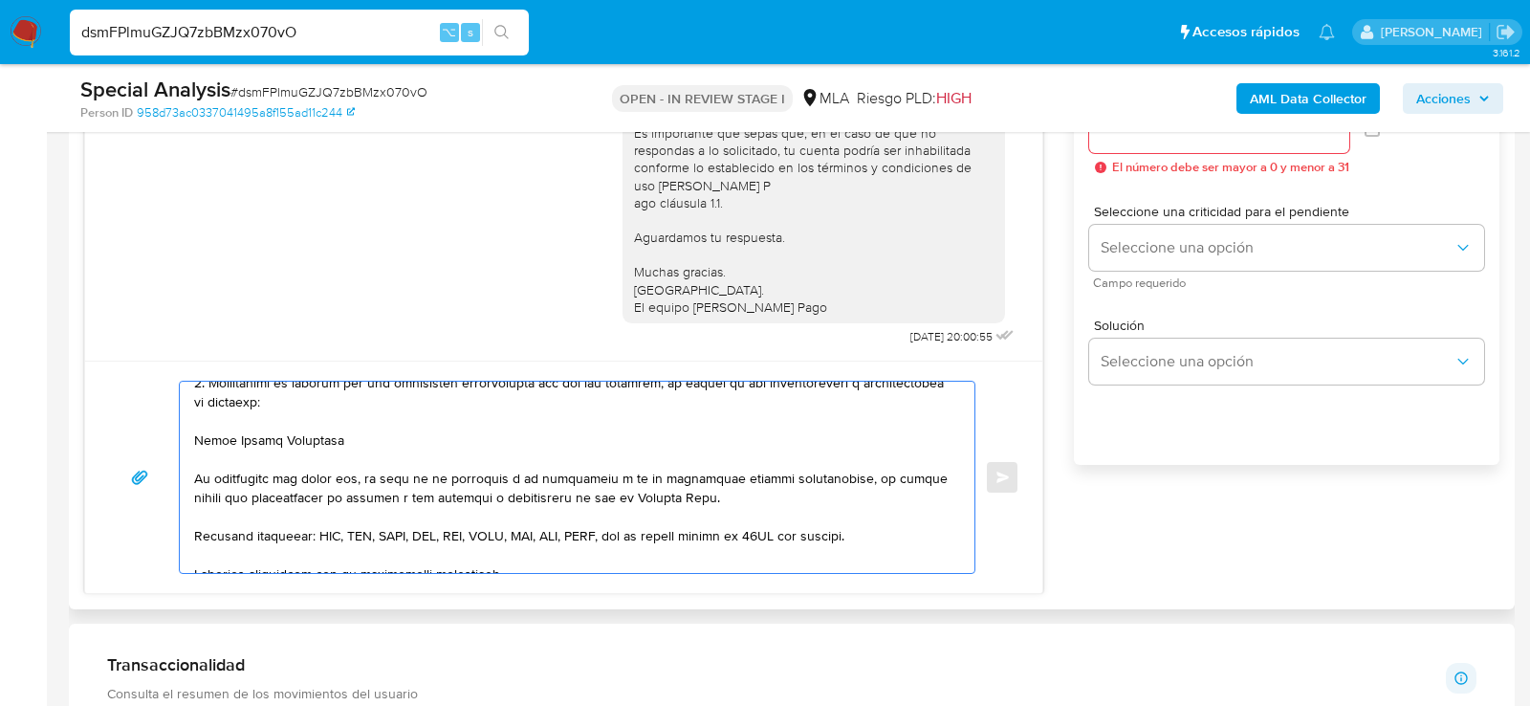
click at [416, 433] on textarea at bounding box center [572, 477] width 756 height 191
paste textarea "20466148696"
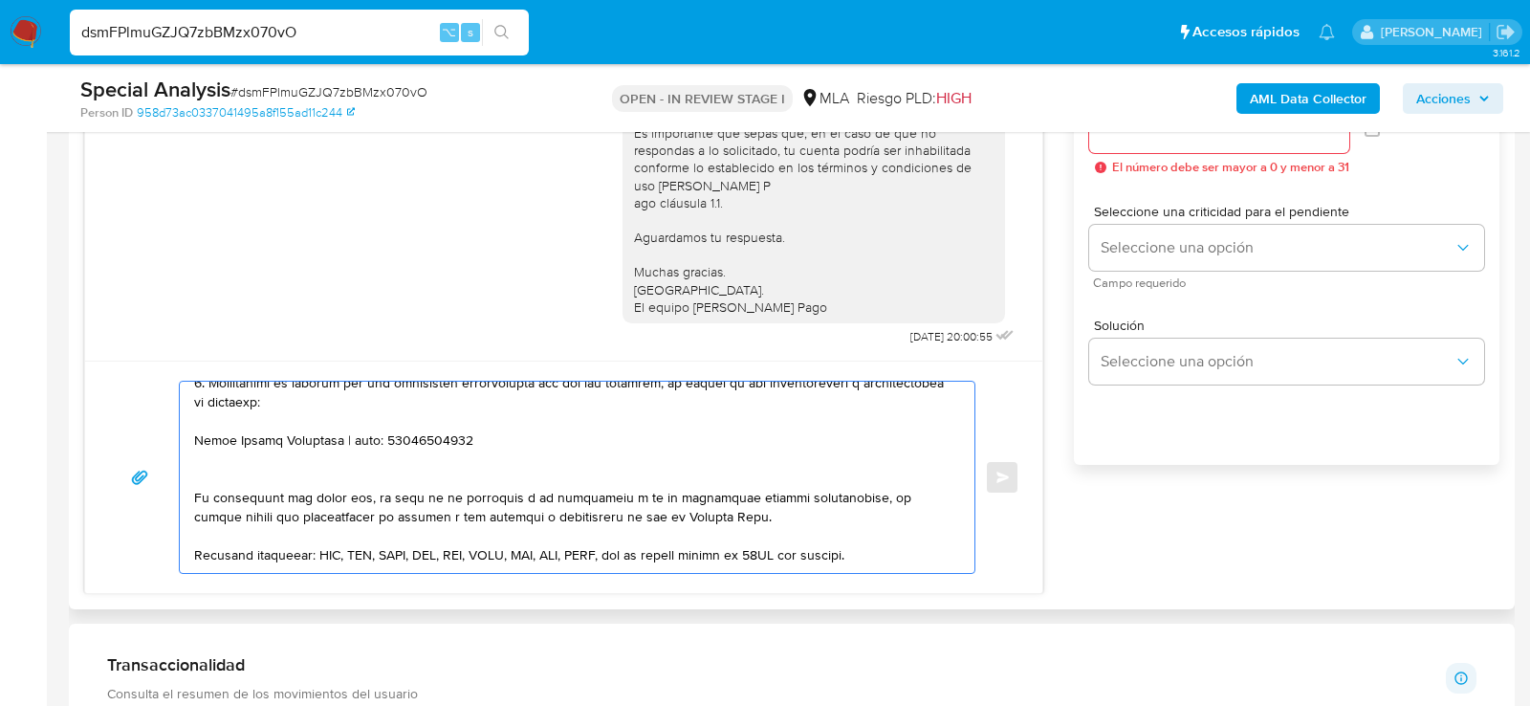
paste textarea "Ramon Osvaldo Millicay"
paste textarea "20149697560"
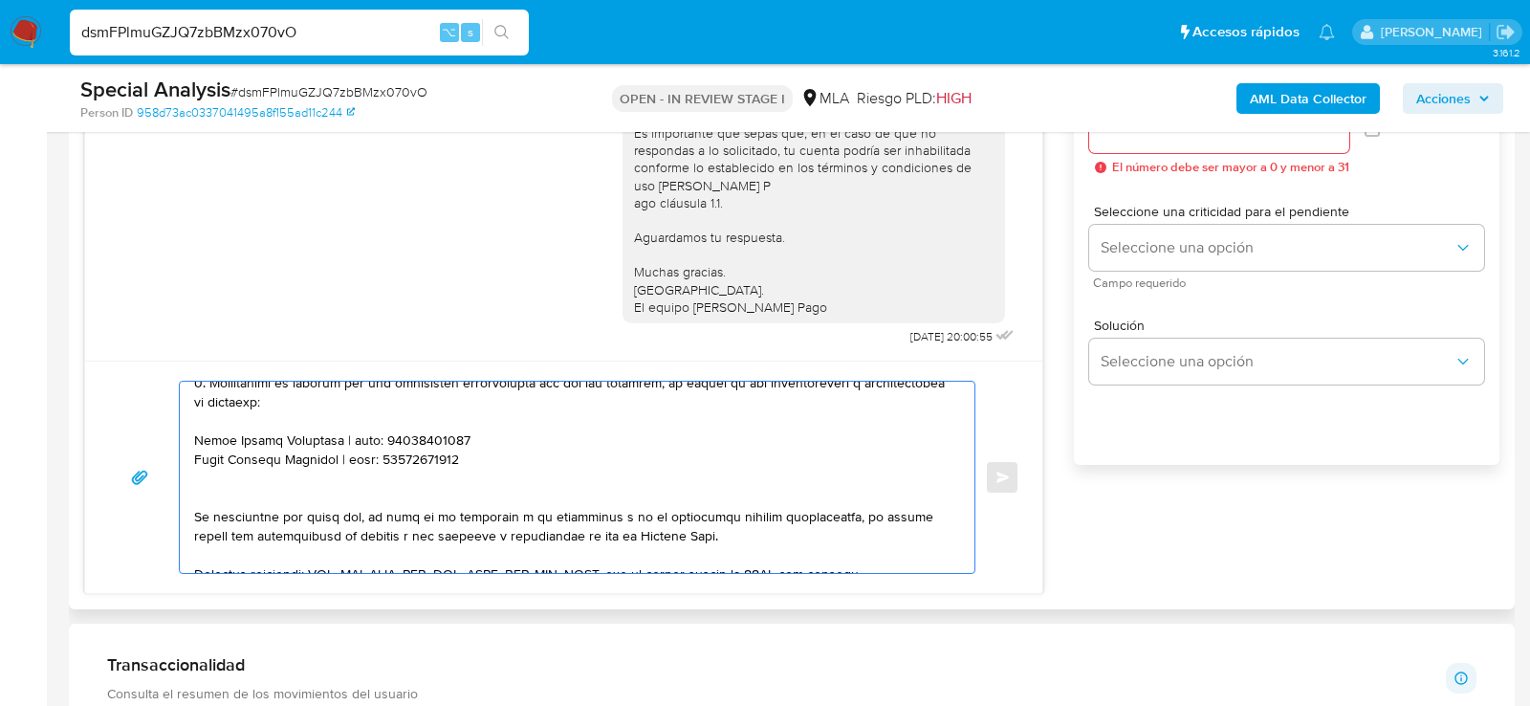
paste textarea "Antonio Federico Leguiza"
paste textarea "20243848866"
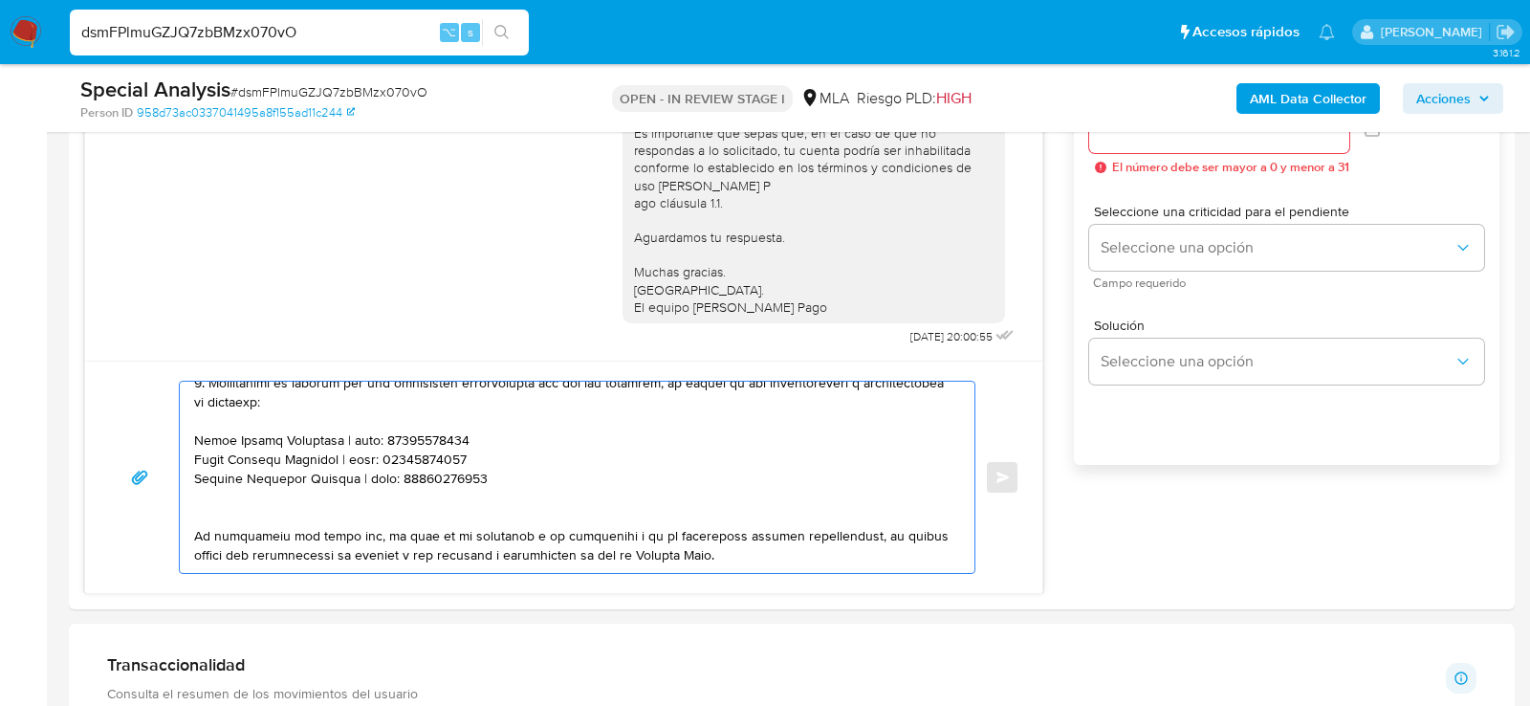
paste textarea "Giva Srl"
paste textarea "30710746954"
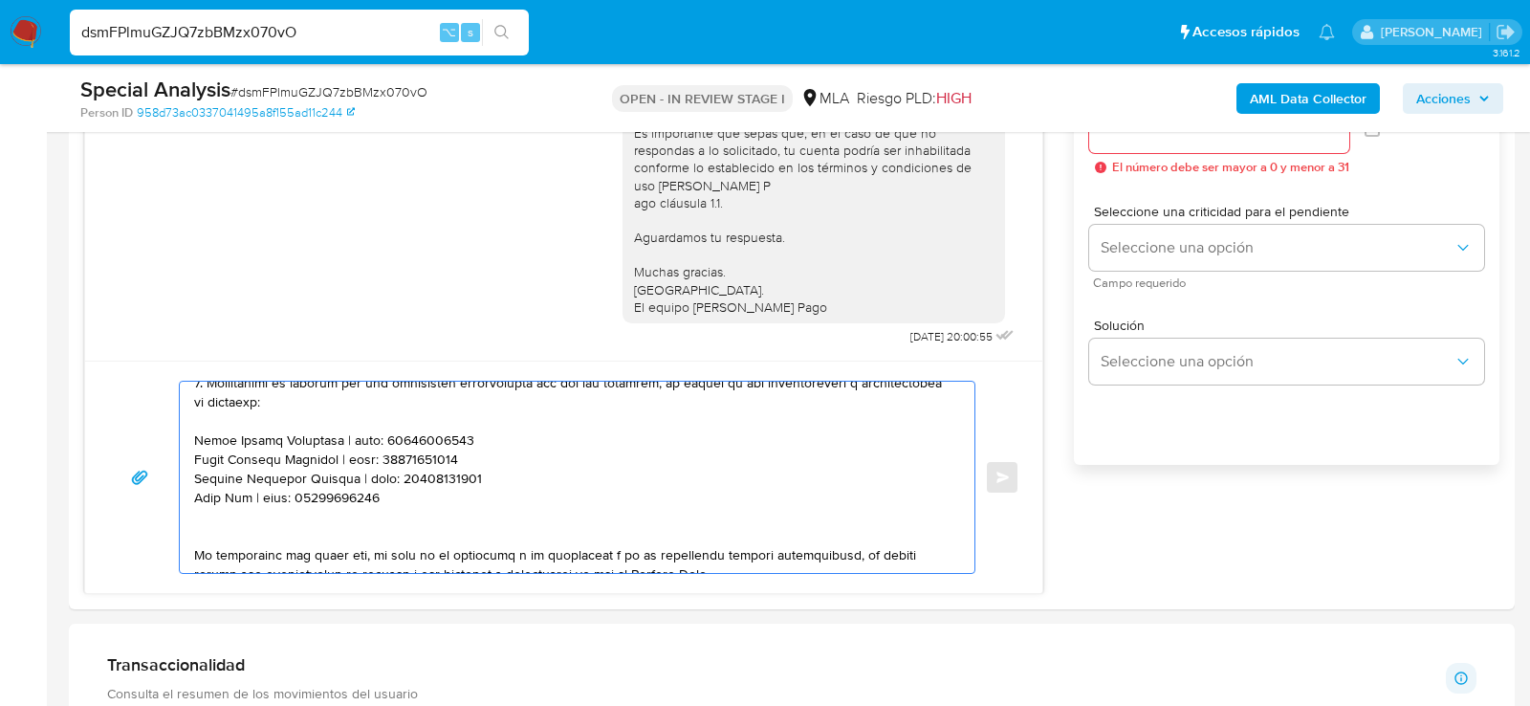
paste textarea "Emiliano David Guzman"
paste textarea "20329037372"
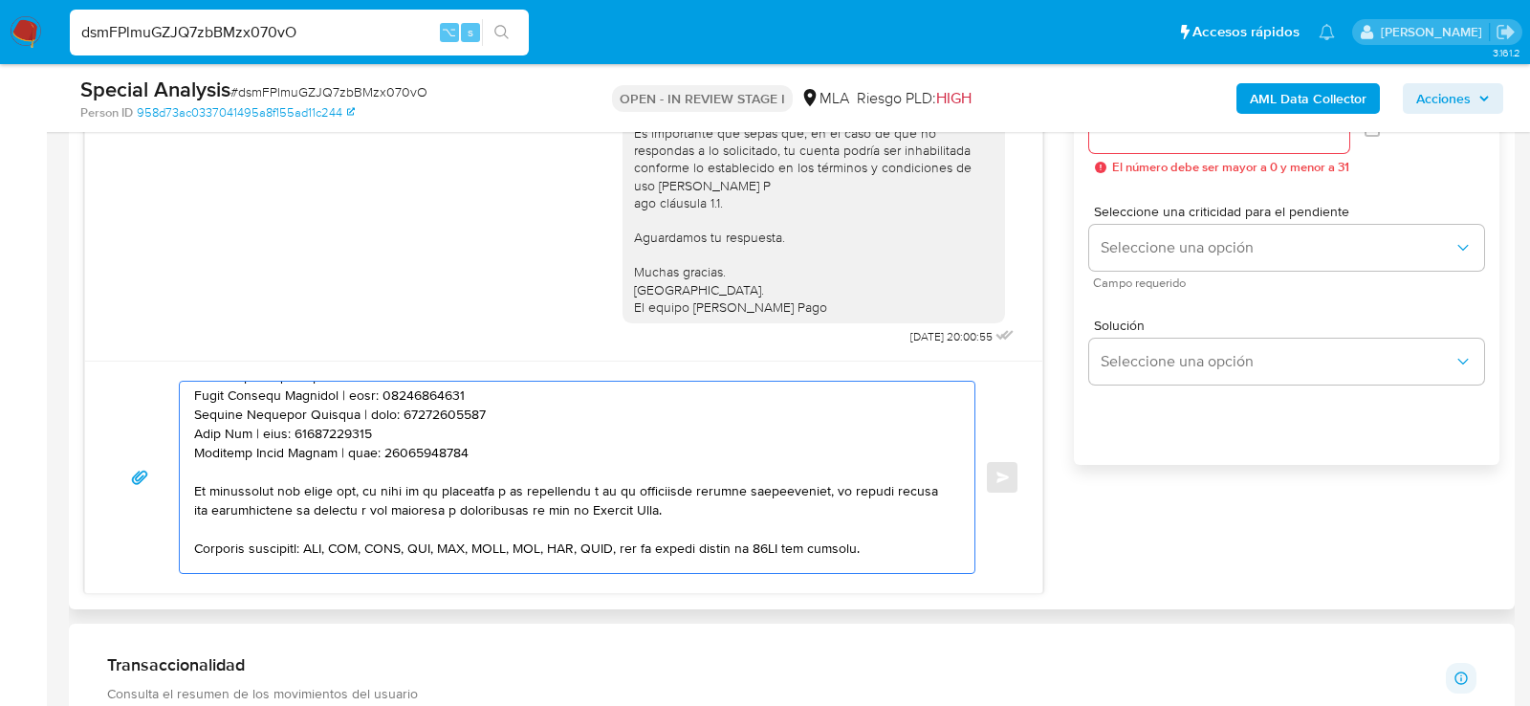
scroll to position [507, 0]
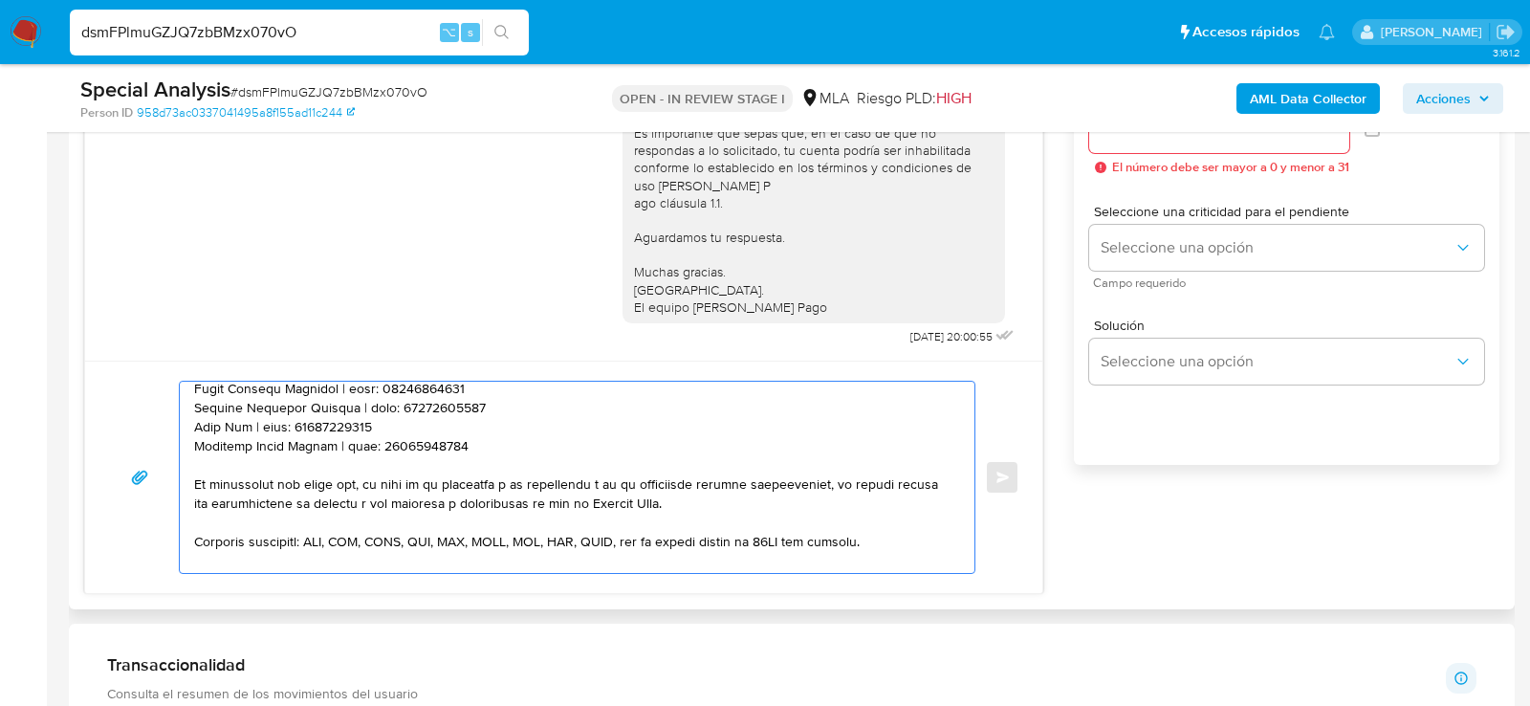
type textarea "Hola , En función de las operaciones registradas en tu cuenta de Mercado Pago, …"
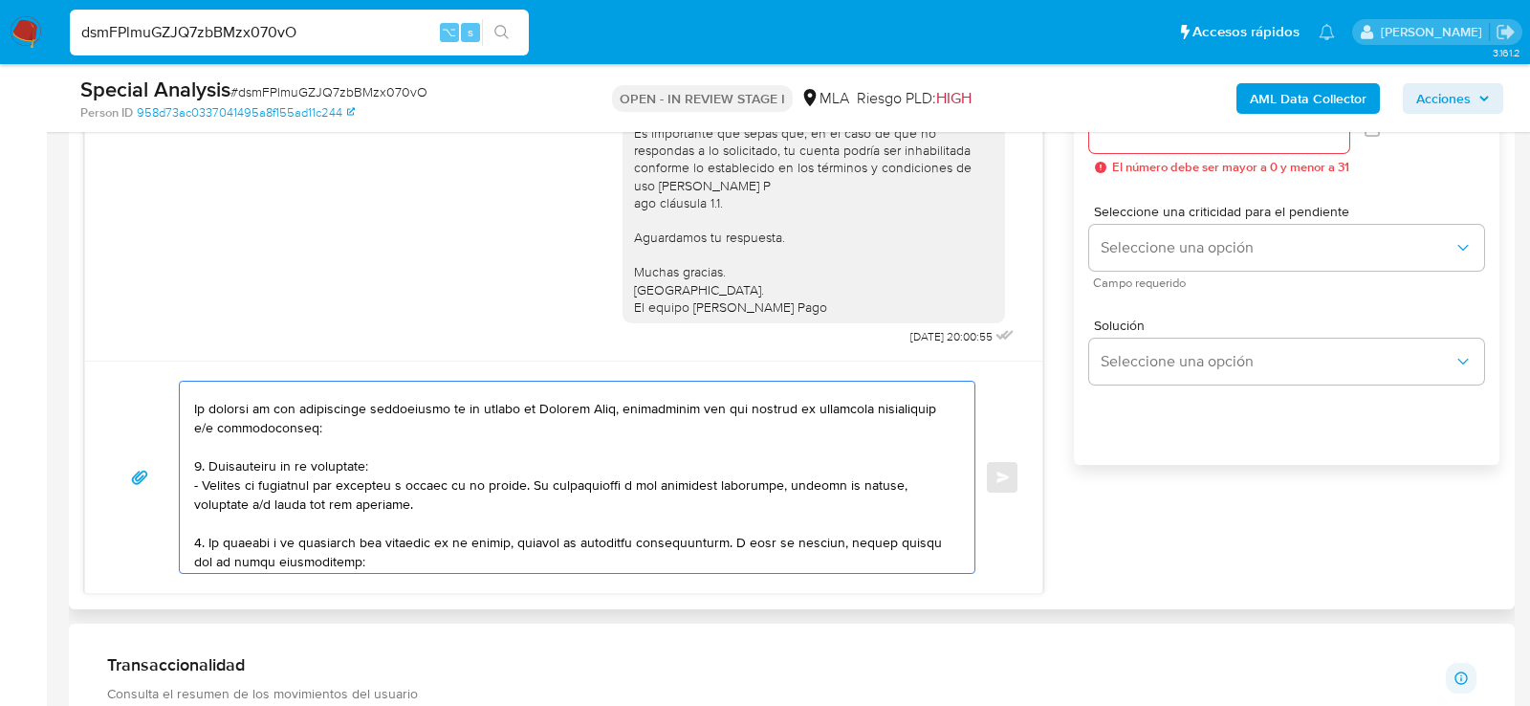
scroll to position [0, 0]
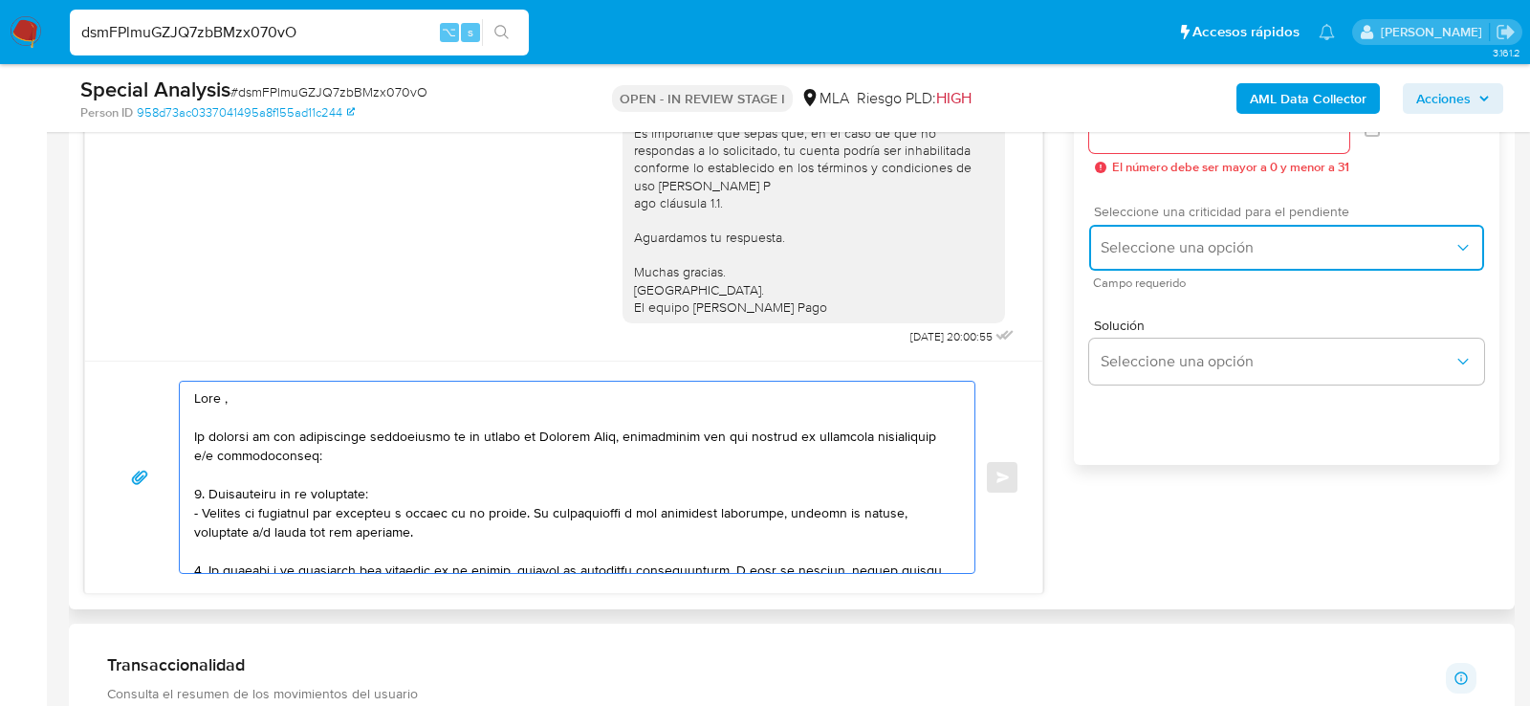
click at [1175, 271] on button "Seleccione una opción" at bounding box center [1286, 248] width 395 height 46
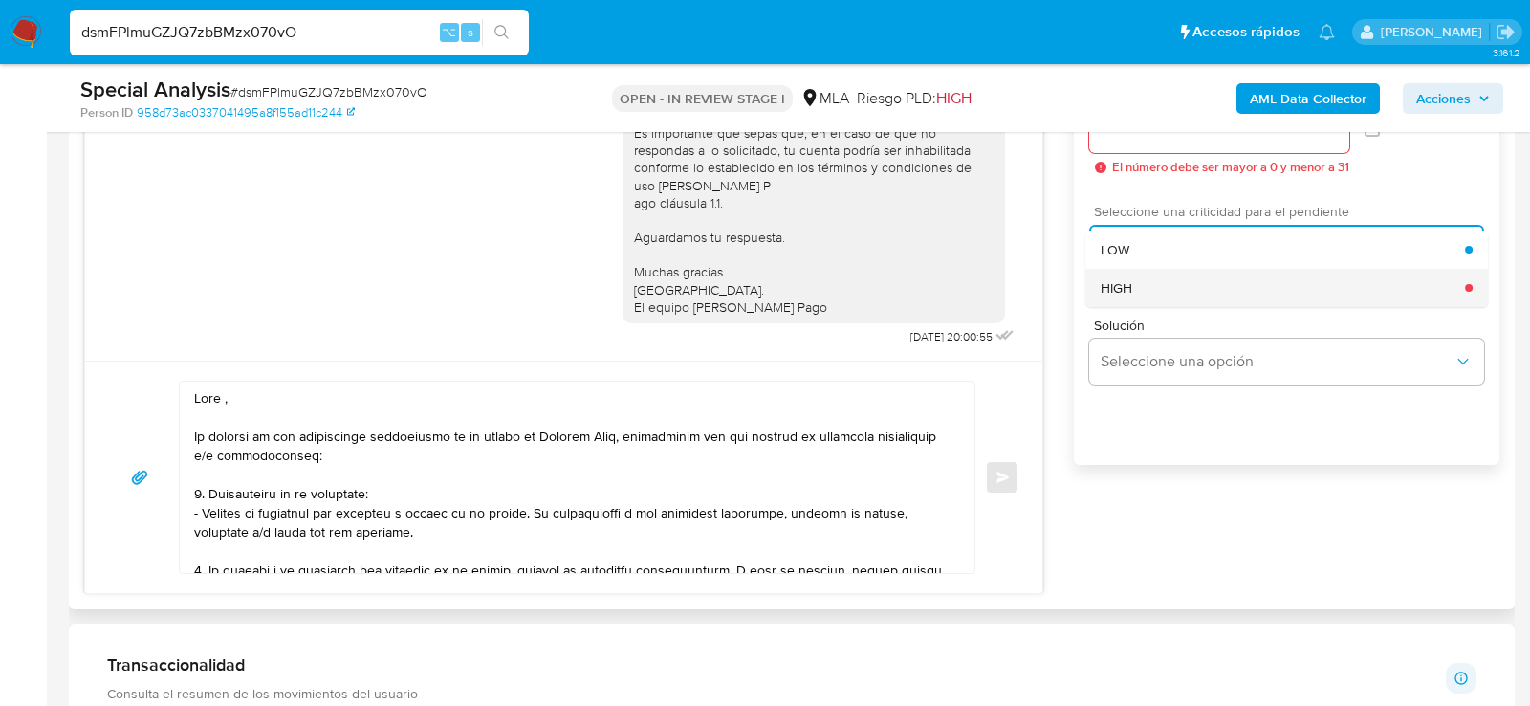
click at [1173, 300] on div "HIGH" at bounding box center [1283, 288] width 364 height 38
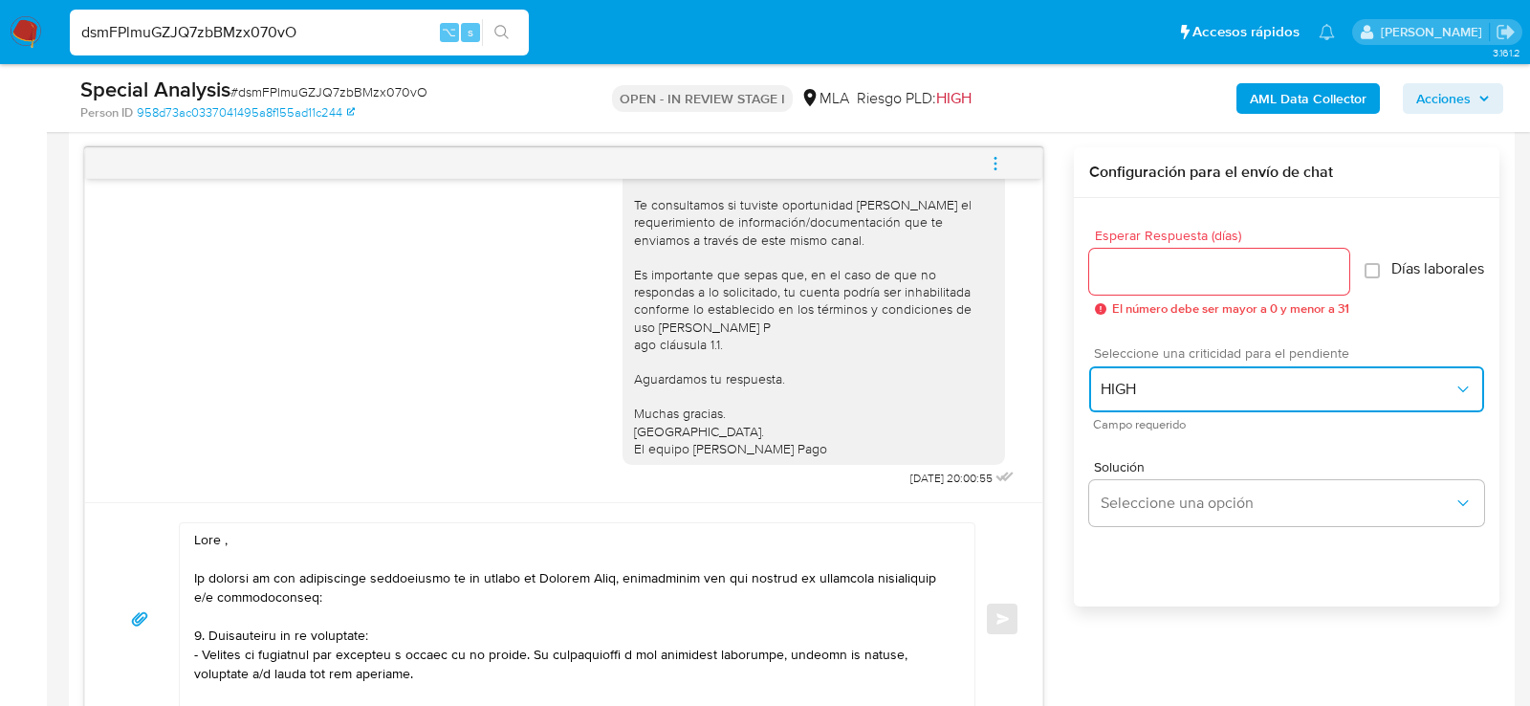
scroll to position [951, 0]
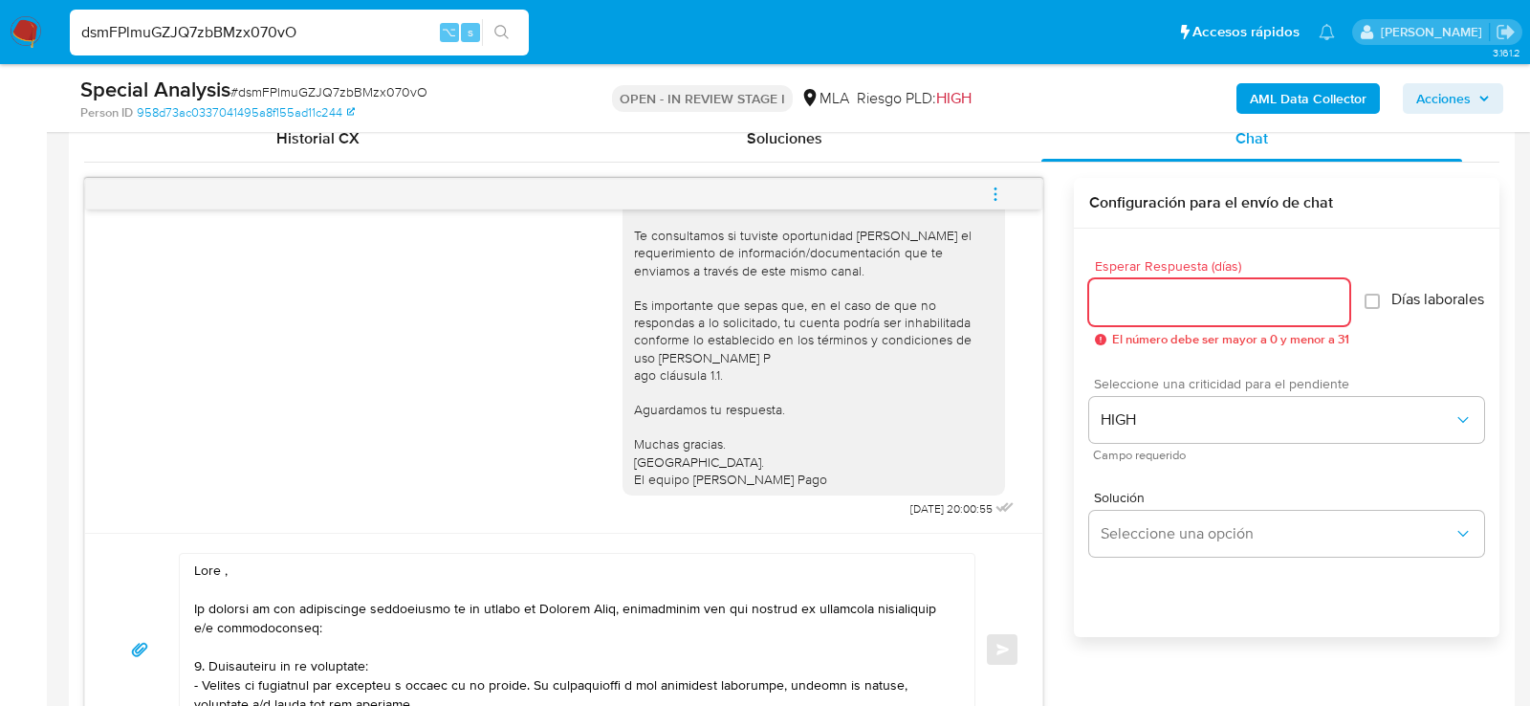
click at [1173, 290] on input "Esperar Respuesta (días)" at bounding box center [1219, 302] width 260 height 25
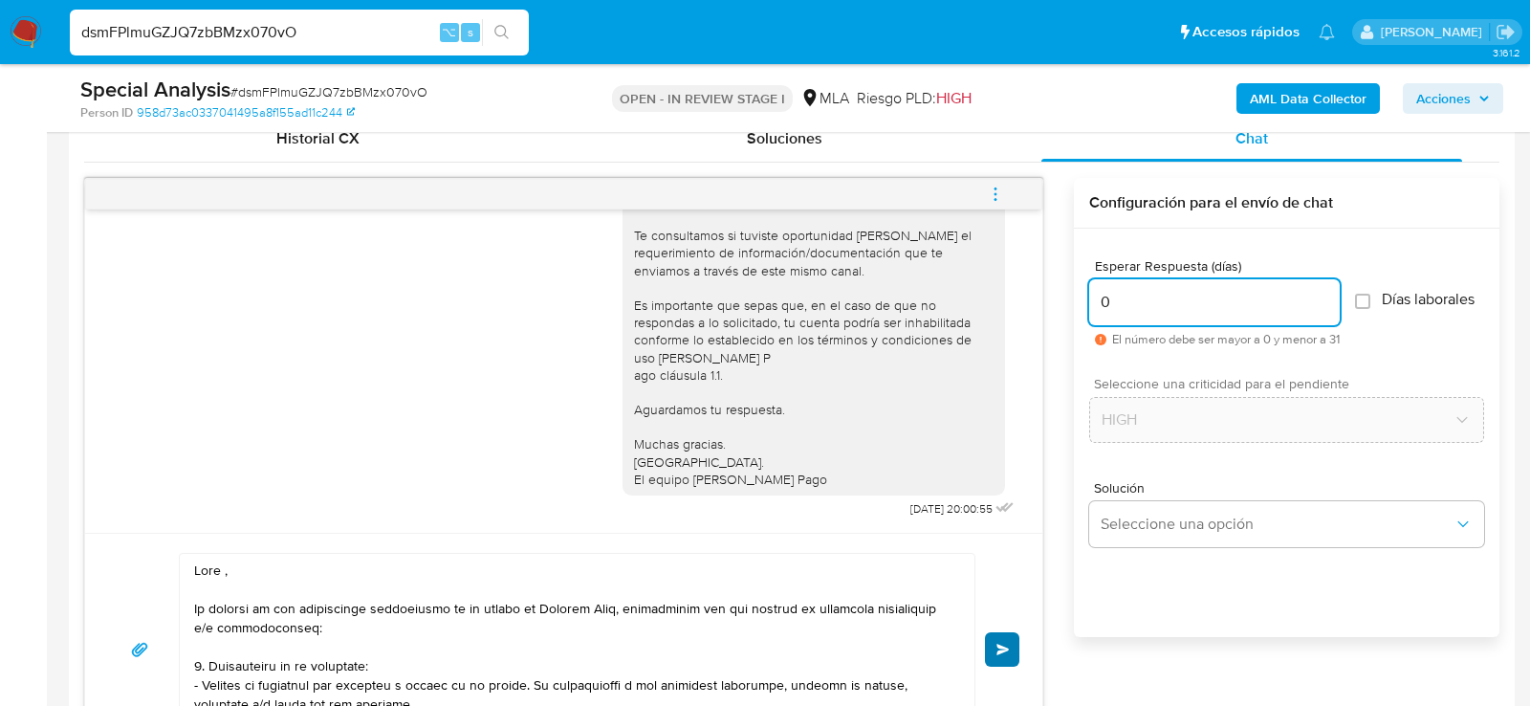
type input "0"
click at [995, 653] on button "Enviar" at bounding box center [1002, 649] width 34 height 34
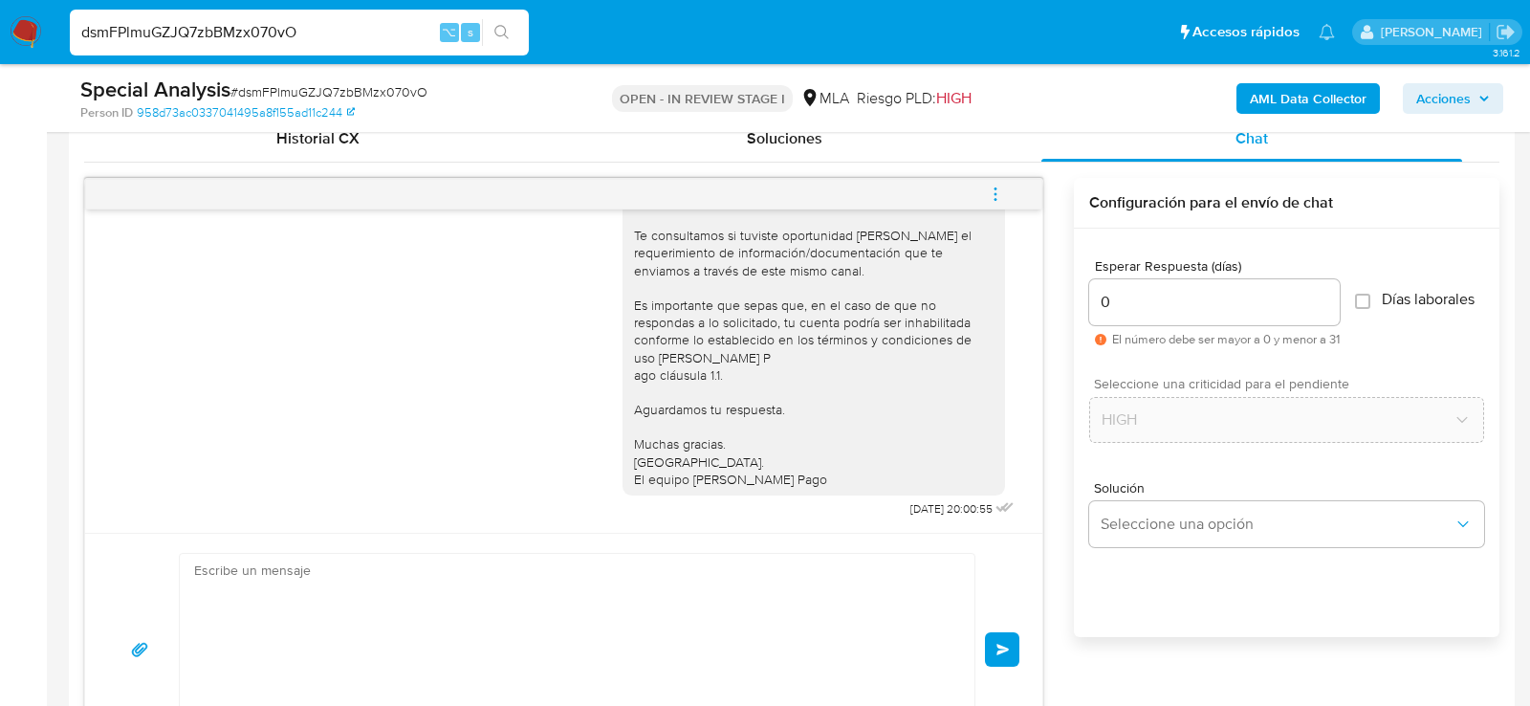
scroll to position [2211, 0]
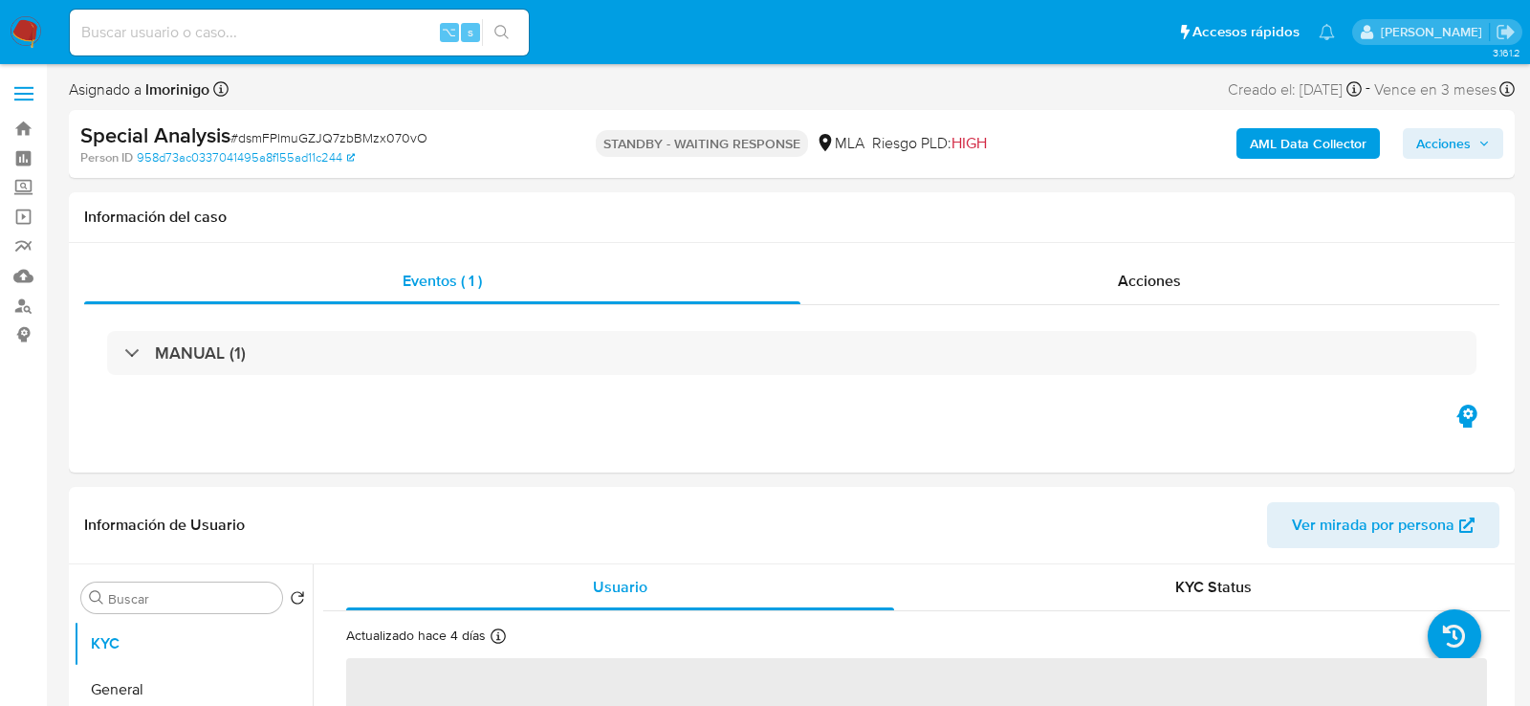
select select "10"
click at [246, 24] on input at bounding box center [299, 32] width 459 height 25
paste input "1txiSuZGoFMrRW2hMzHYoQDD"
type input "1txiSuZGoFMrRW2hMzHYoQDD"
select select "10"
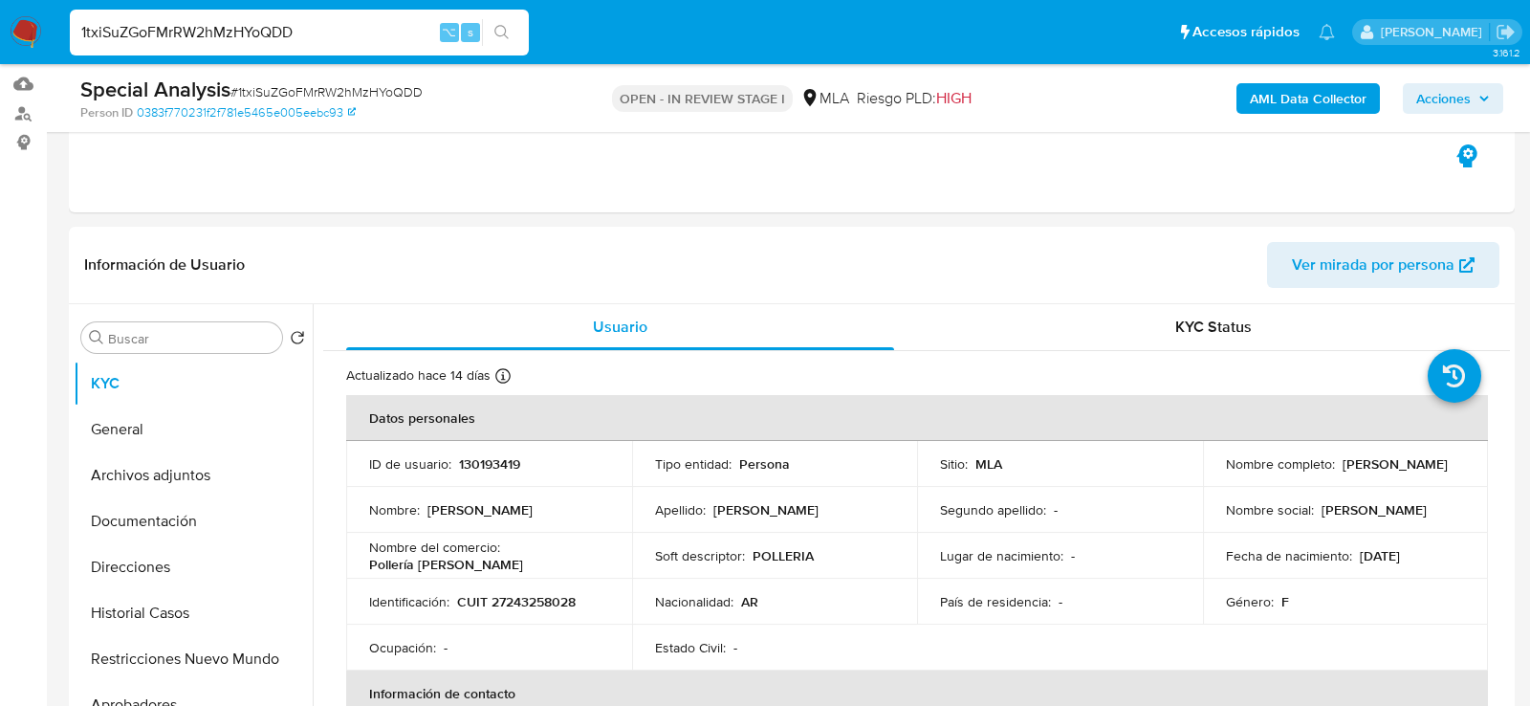
scroll to position [292, 0]
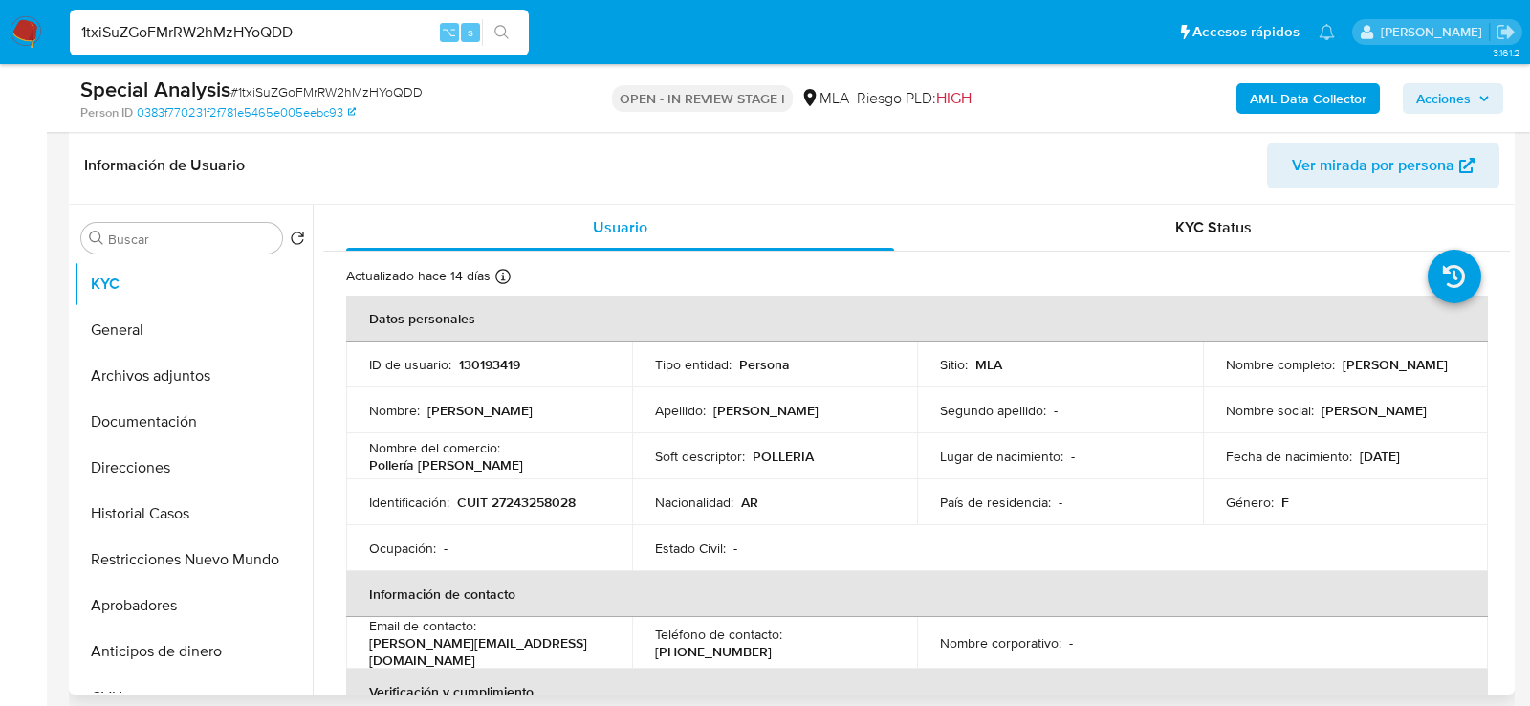
click at [512, 498] on p "CUIT 27243258028" at bounding box center [516, 501] width 119 height 17
copy p "27243258028"
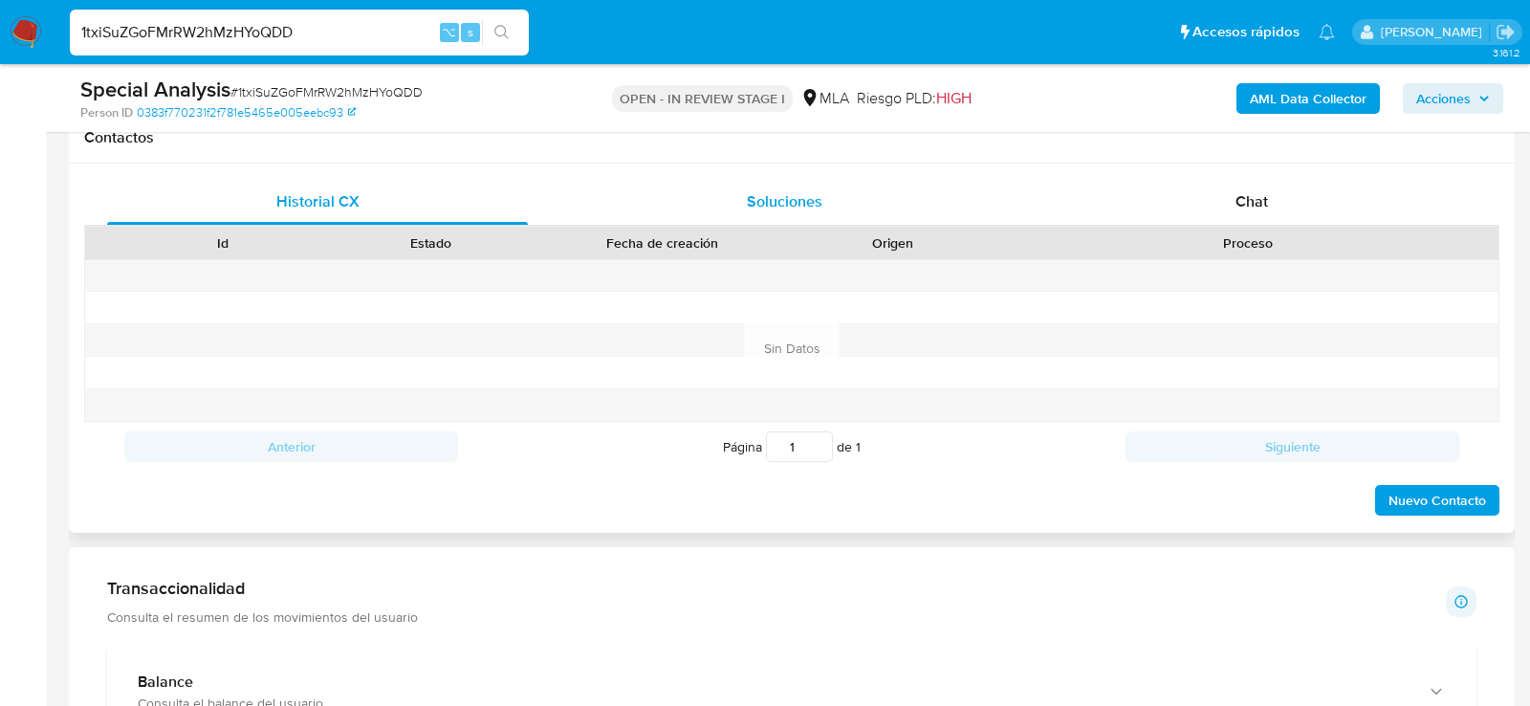
scroll to position [912, 0]
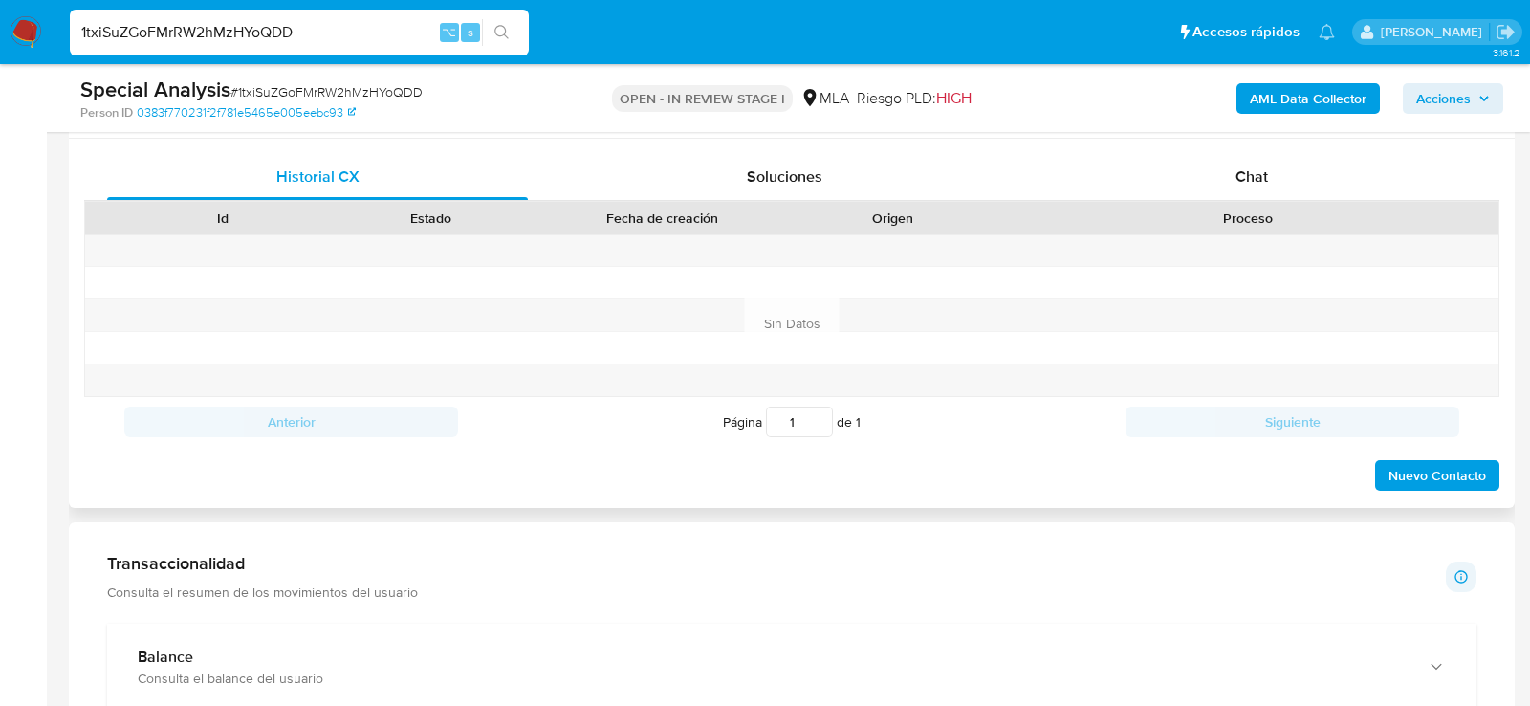
click at [1185, 216] on div "Proceso" at bounding box center [1248, 217] width 474 height 19
click at [1186, 197] on div "Historial CX Soluciones Chat" at bounding box center [791, 177] width 1415 height 47
click at [1186, 186] on div "Chat" at bounding box center [1251, 177] width 421 height 46
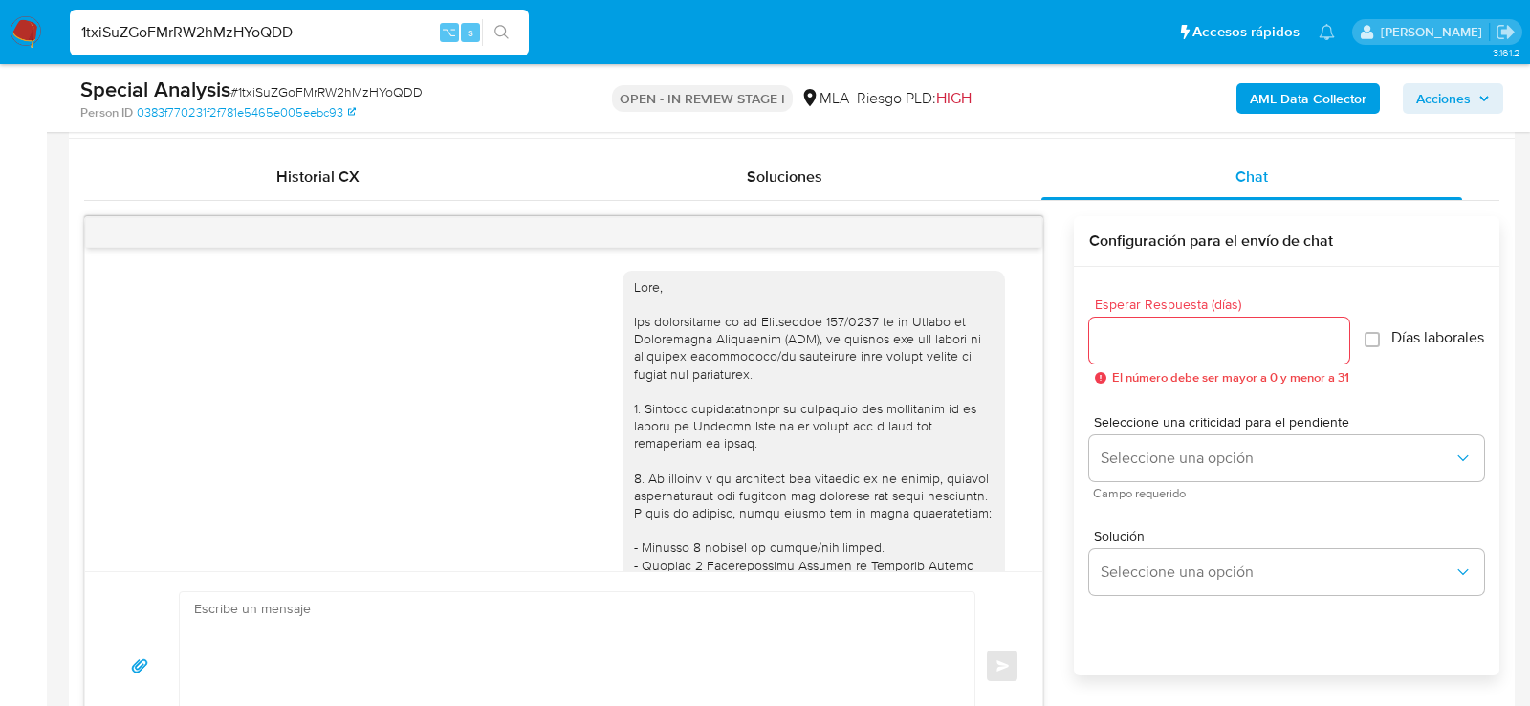
scroll to position [853, 0]
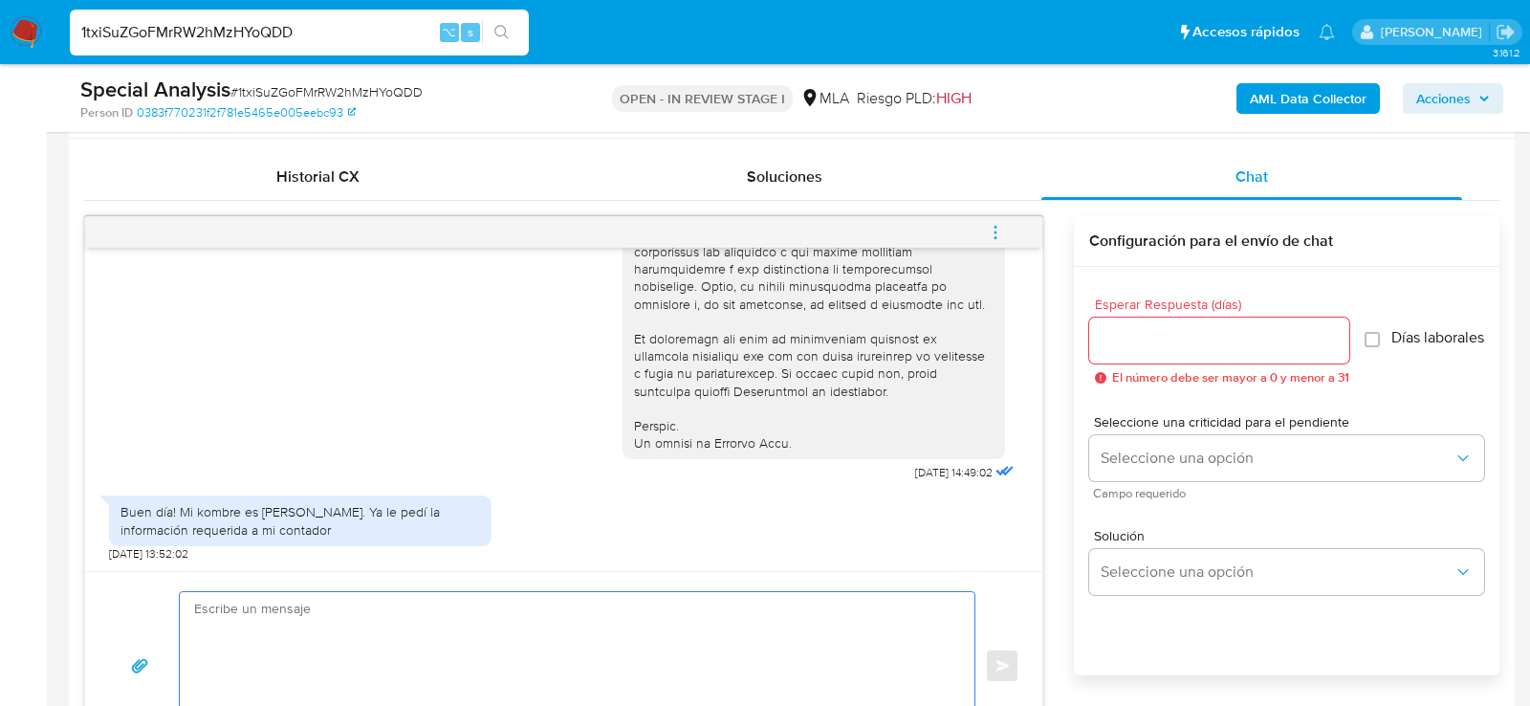
click at [458, 665] on textarea at bounding box center [572, 665] width 756 height 147
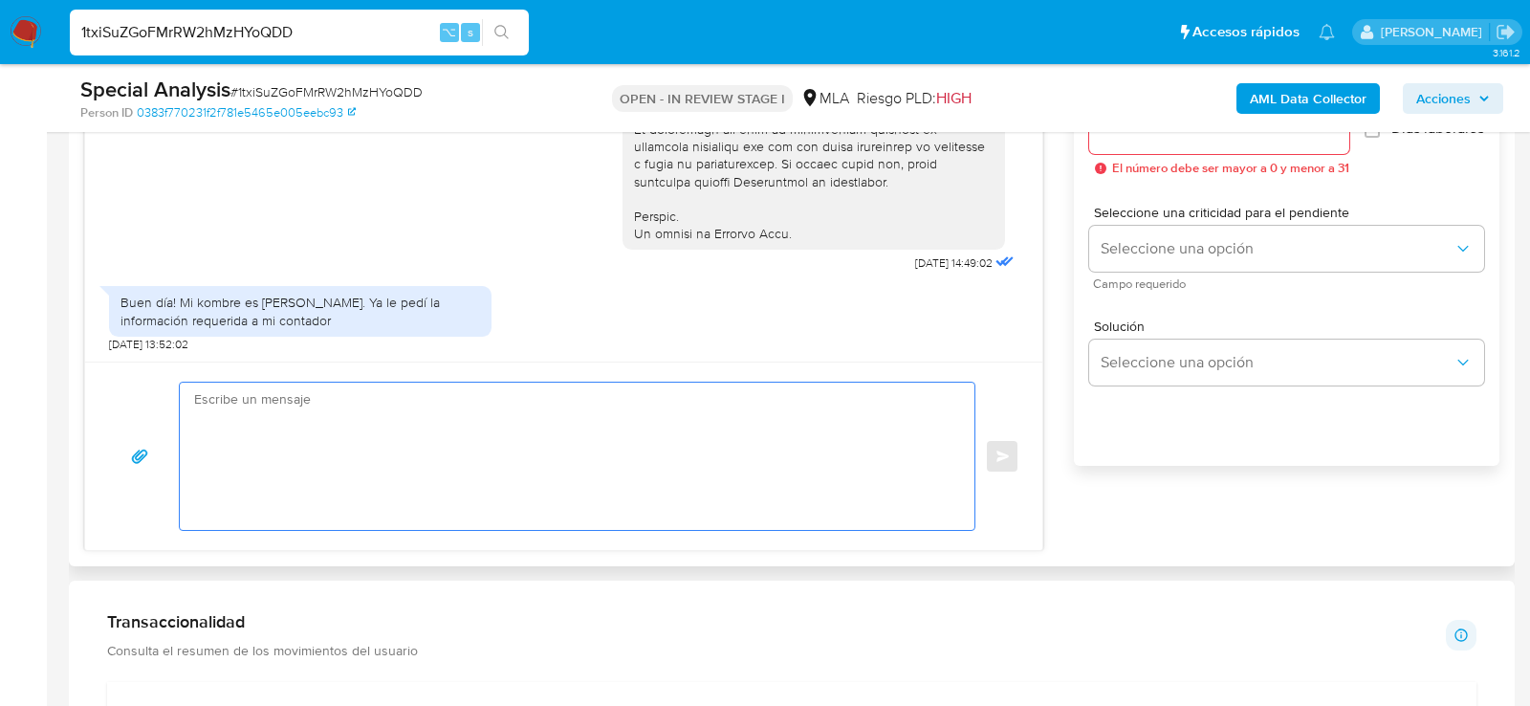
scroll to position [1121, 0]
paste textarea "Hola , En función de las operaciones registradas en tu cuenta de Mercado Pago, …"
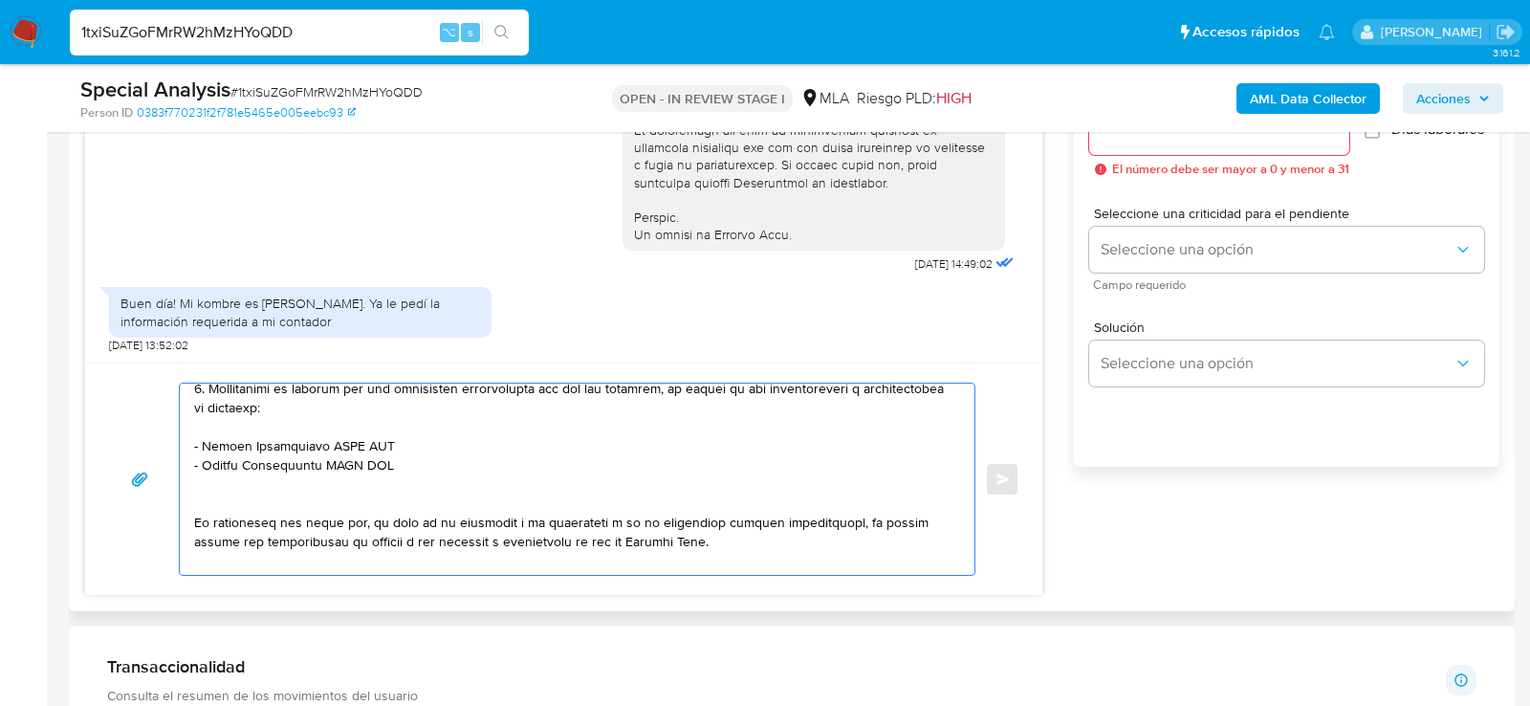
scroll to position [405, 0]
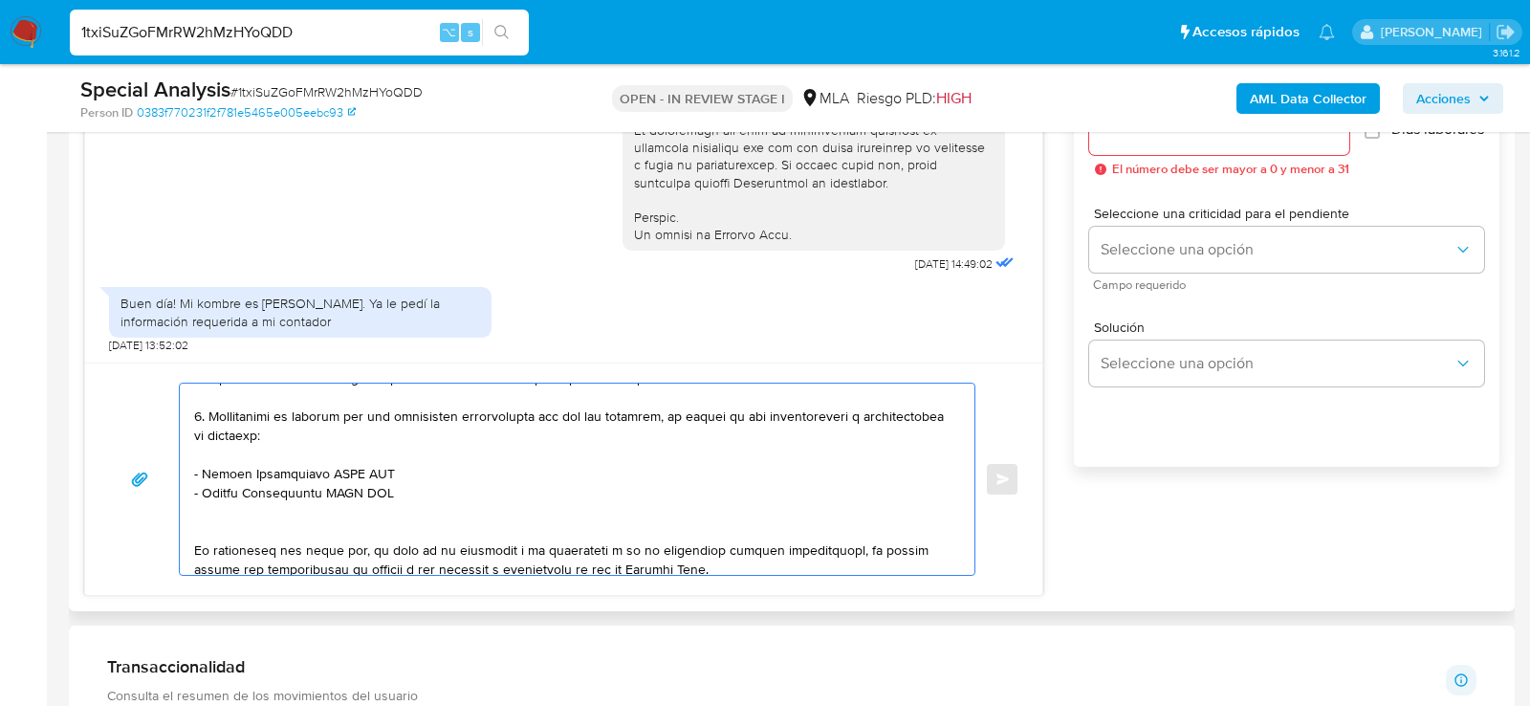
click at [509, 454] on textarea at bounding box center [572, 479] width 756 height 191
click at [486, 464] on textarea at bounding box center [572, 479] width 756 height 191
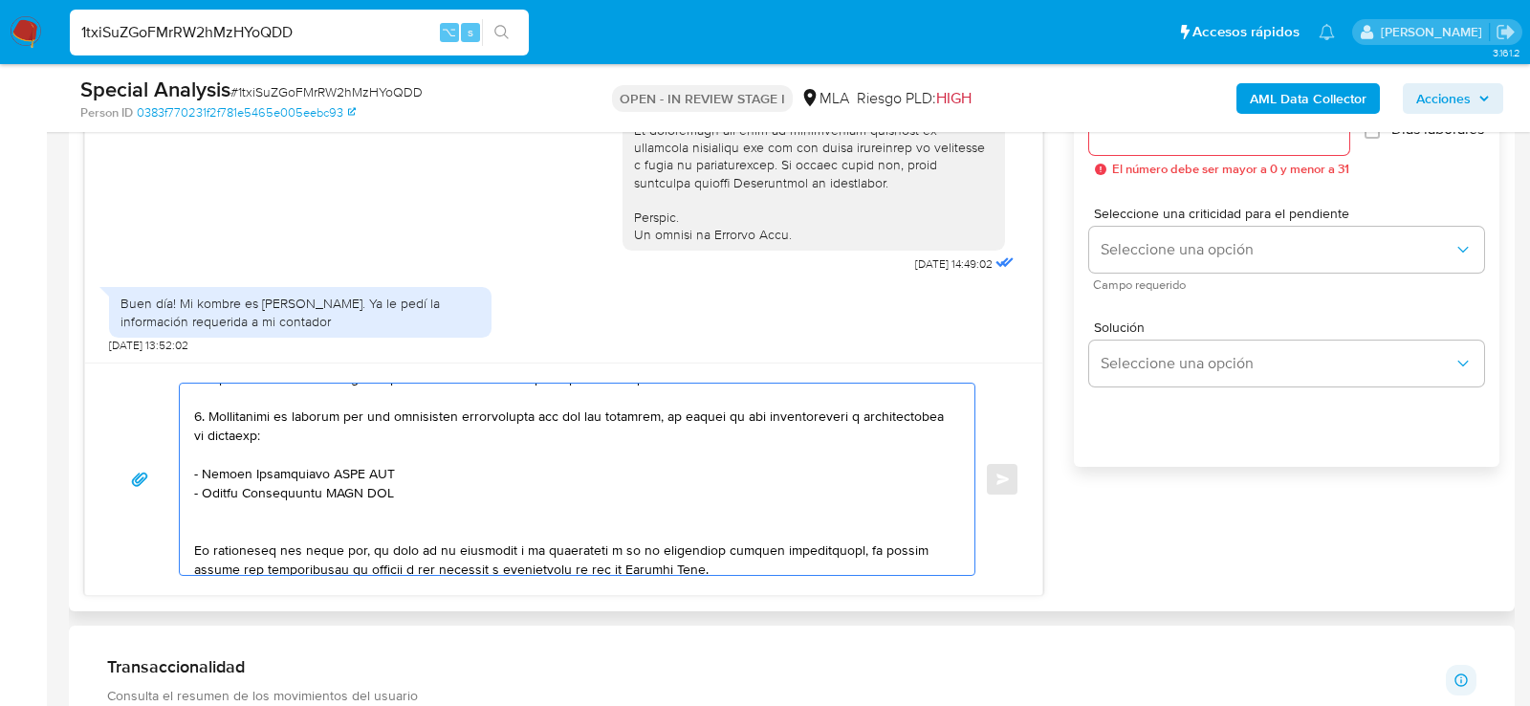
click at [486, 464] on textarea at bounding box center [572, 479] width 756 height 191
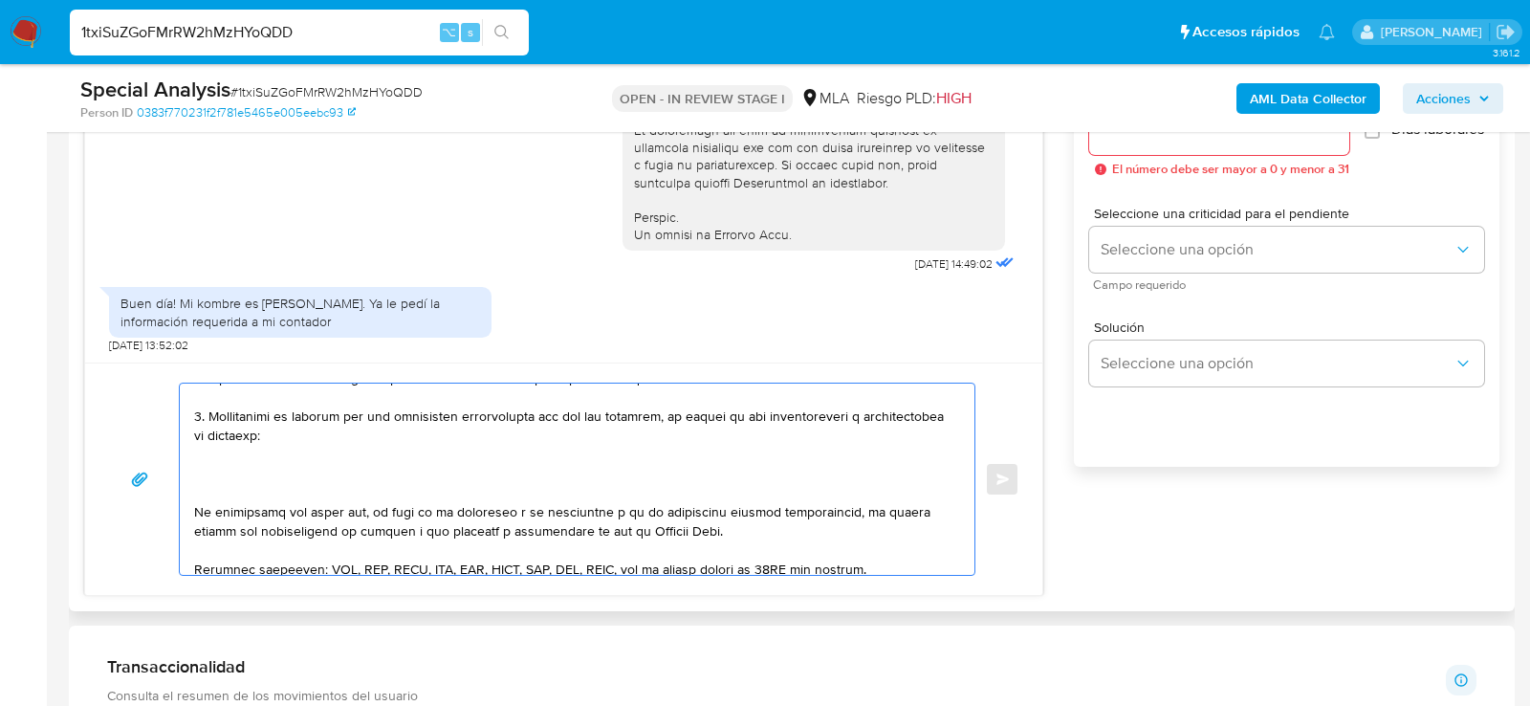
paste textarea "Candela de Vadillo"
paste textarea "23454233034"
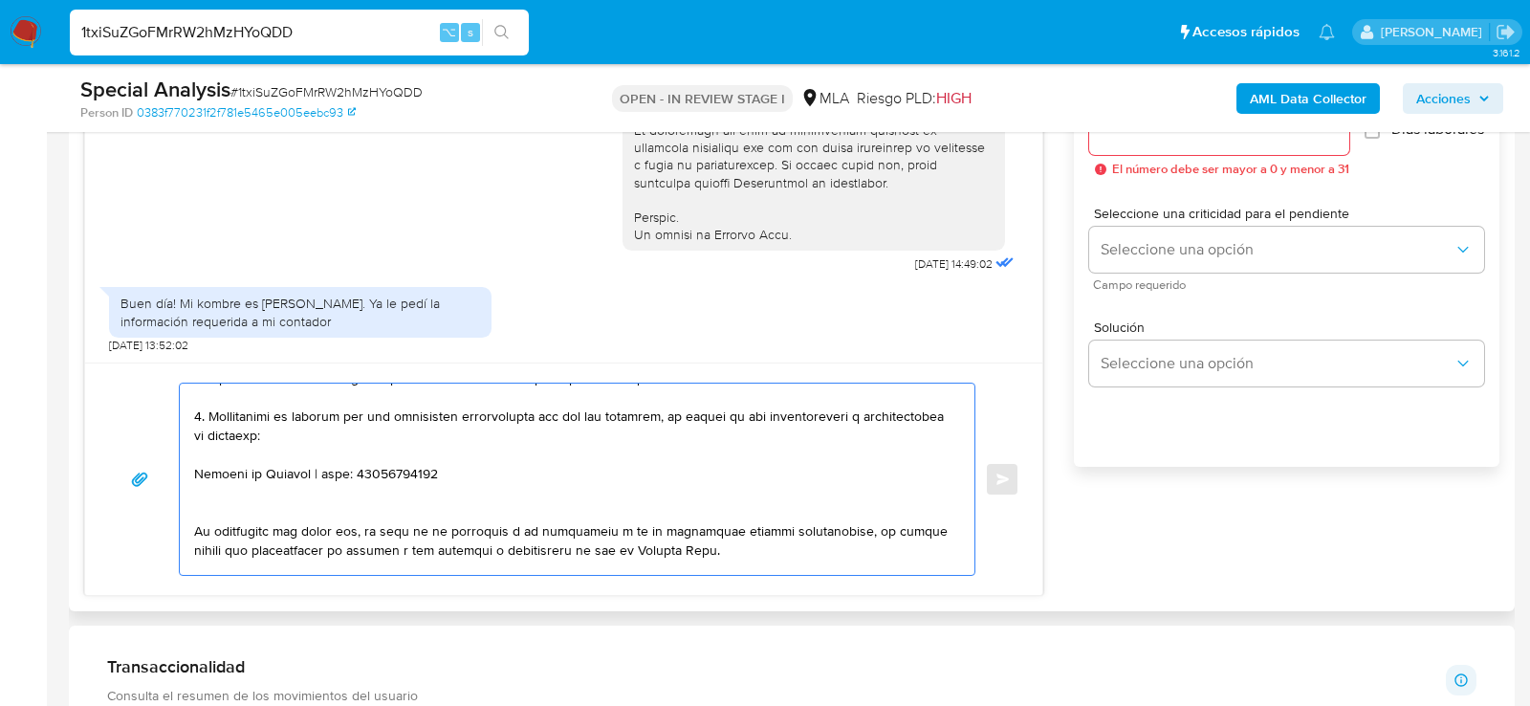
paste textarea "Hector Gabriel Carofalo"
paste textarea "20240510864"
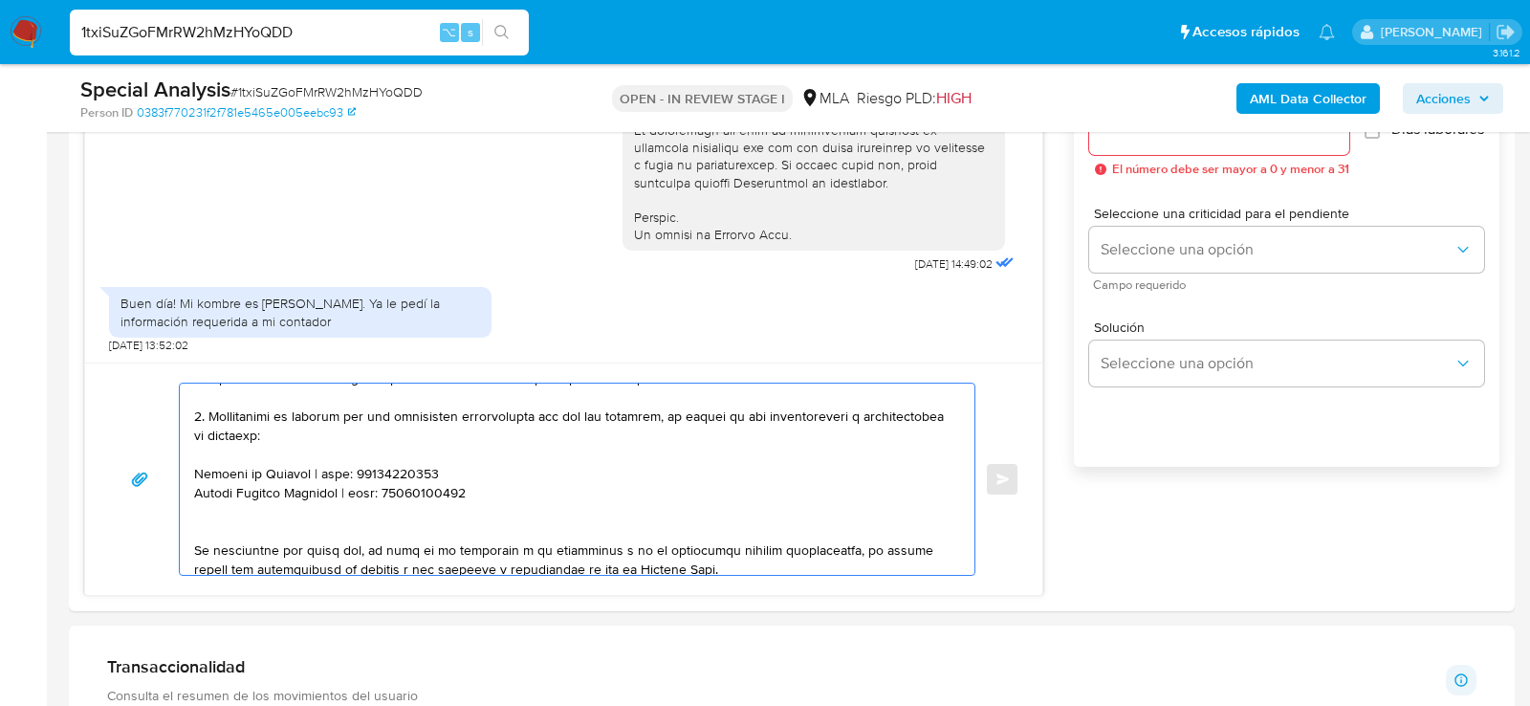
paste textarea "Fabian Enrique Apilli"
paste textarea "20200451385"
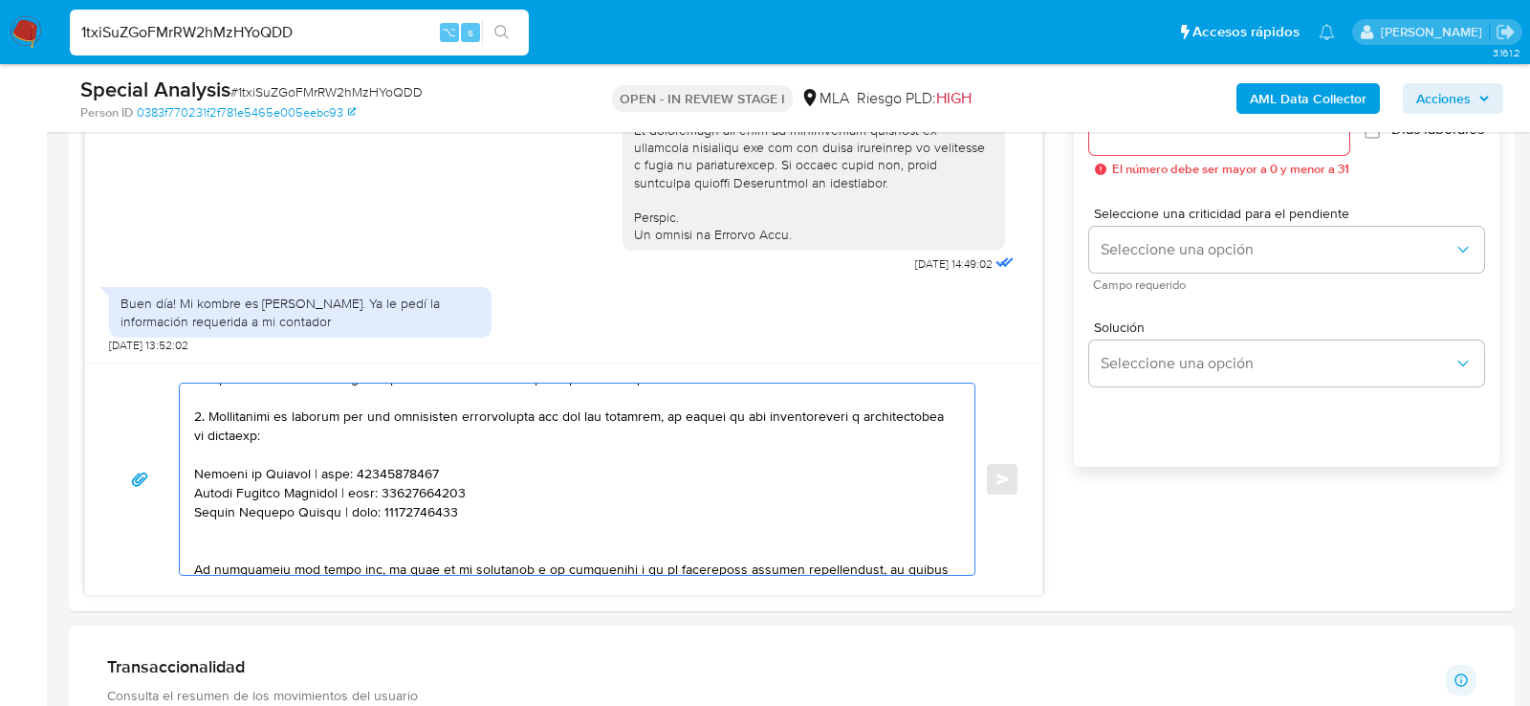
paste textarea "Sebastian Orifici"
paste textarea "20322091207"
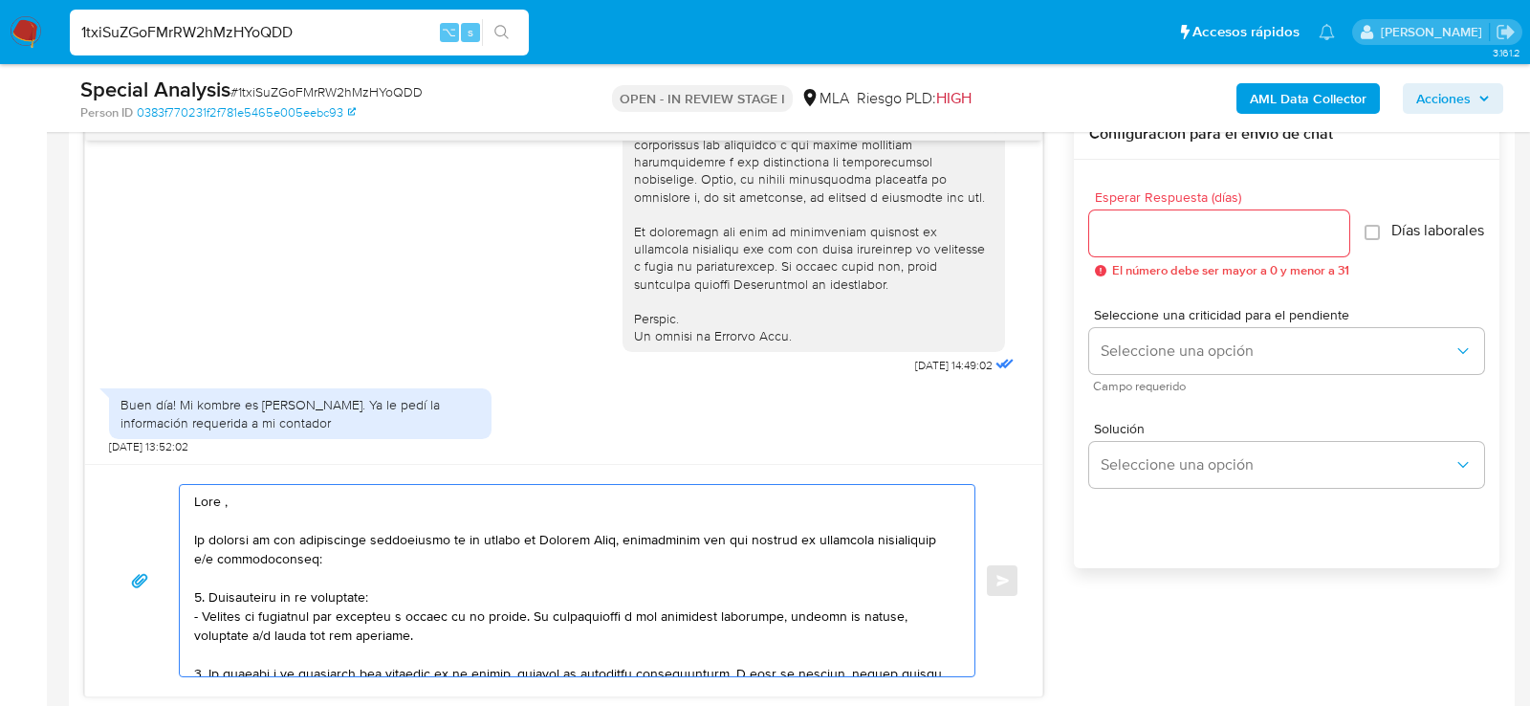
scroll to position [993, 0]
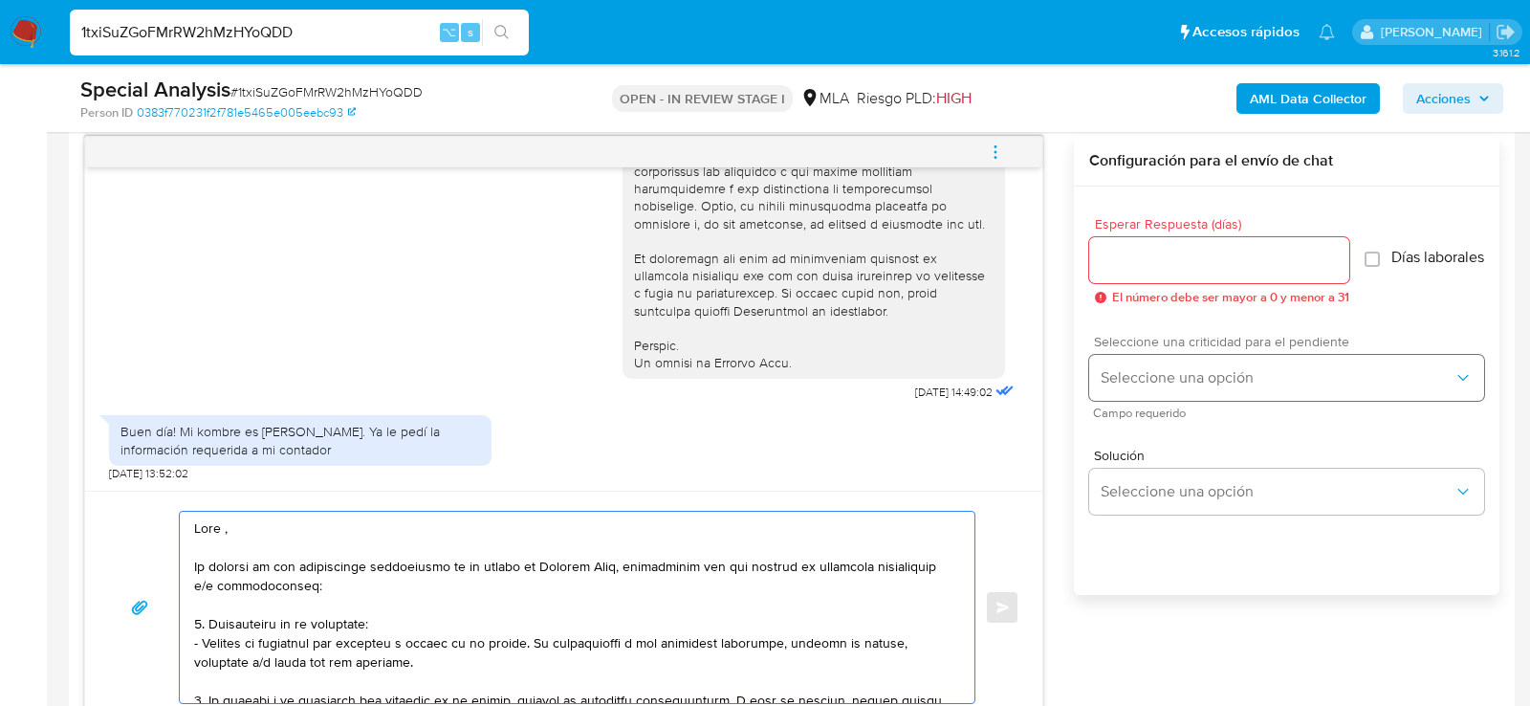
type textarea "Hola , En función de las operaciones registradas en tu cuenta de Mercado Pago, …"
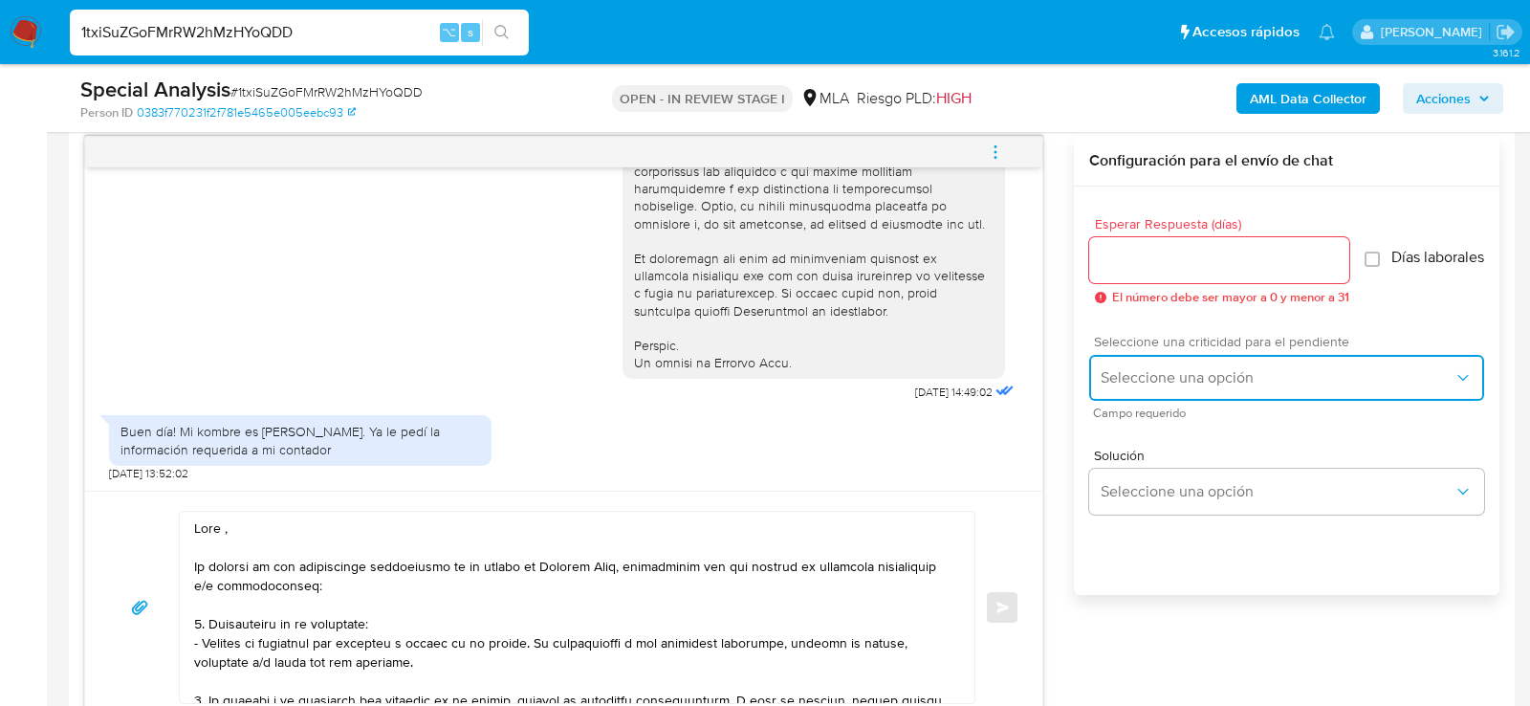
click at [1098, 399] on button "Seleccione una opción" at bounding box center [1286, 378] width 395 height 46
drag, startPoint x: 1098, startPoint y: 399, endPoint x: 1106, endPoint y: 420, distance: 22.4
click at [1106, 420] on span "HIGH" at bounding box center [1117, 417] width 32 height 17
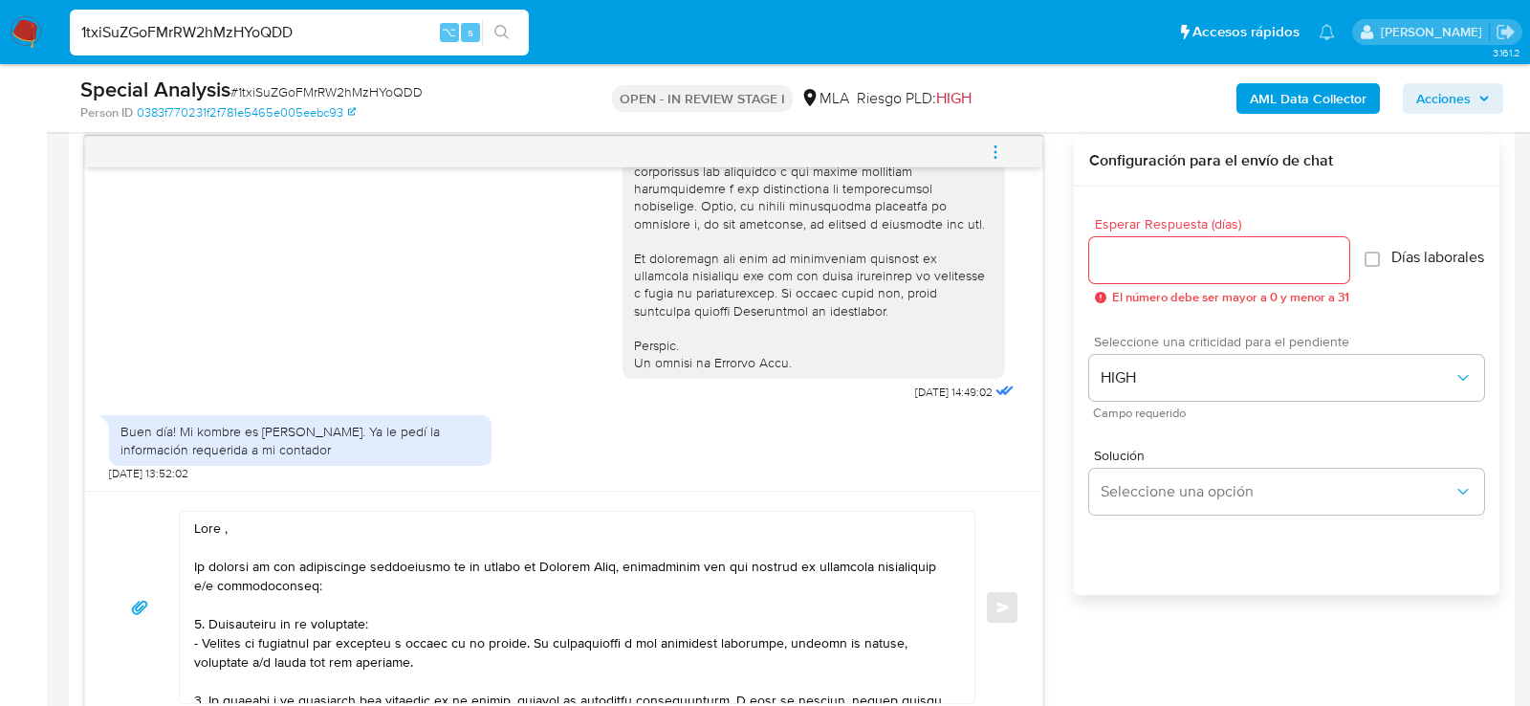
click at [1107, 303] on div "El número debe ser mayor a 0 y menor a 31" at bounding box center [1222, 297] width 254 height 13
click at [1107, 261] on input "Esperar Respuesta (días)" at bounding box center [1219, 260] width 260 height 25
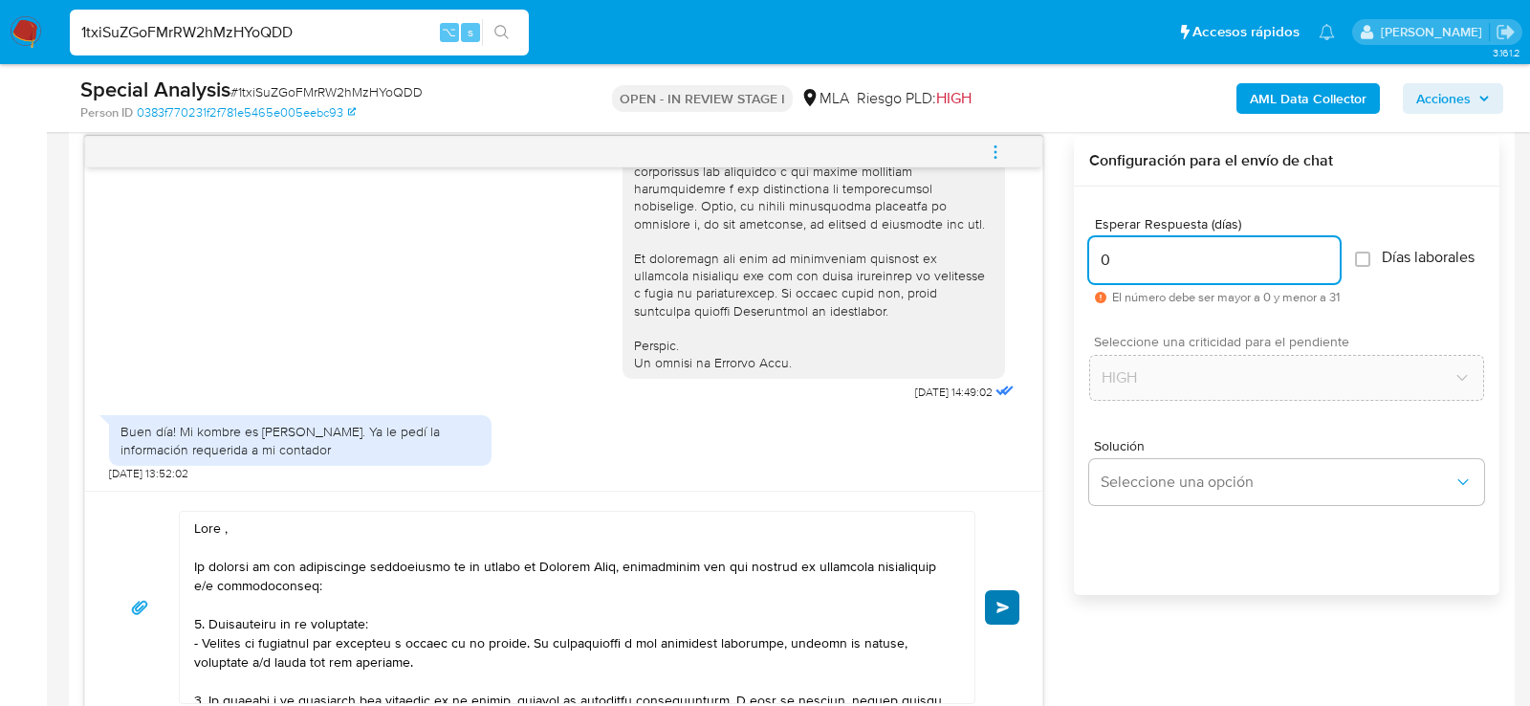
type input "0"
click at [999, 591] on button "Enviar" at bounding box center [1002, 607] width 34 height 34
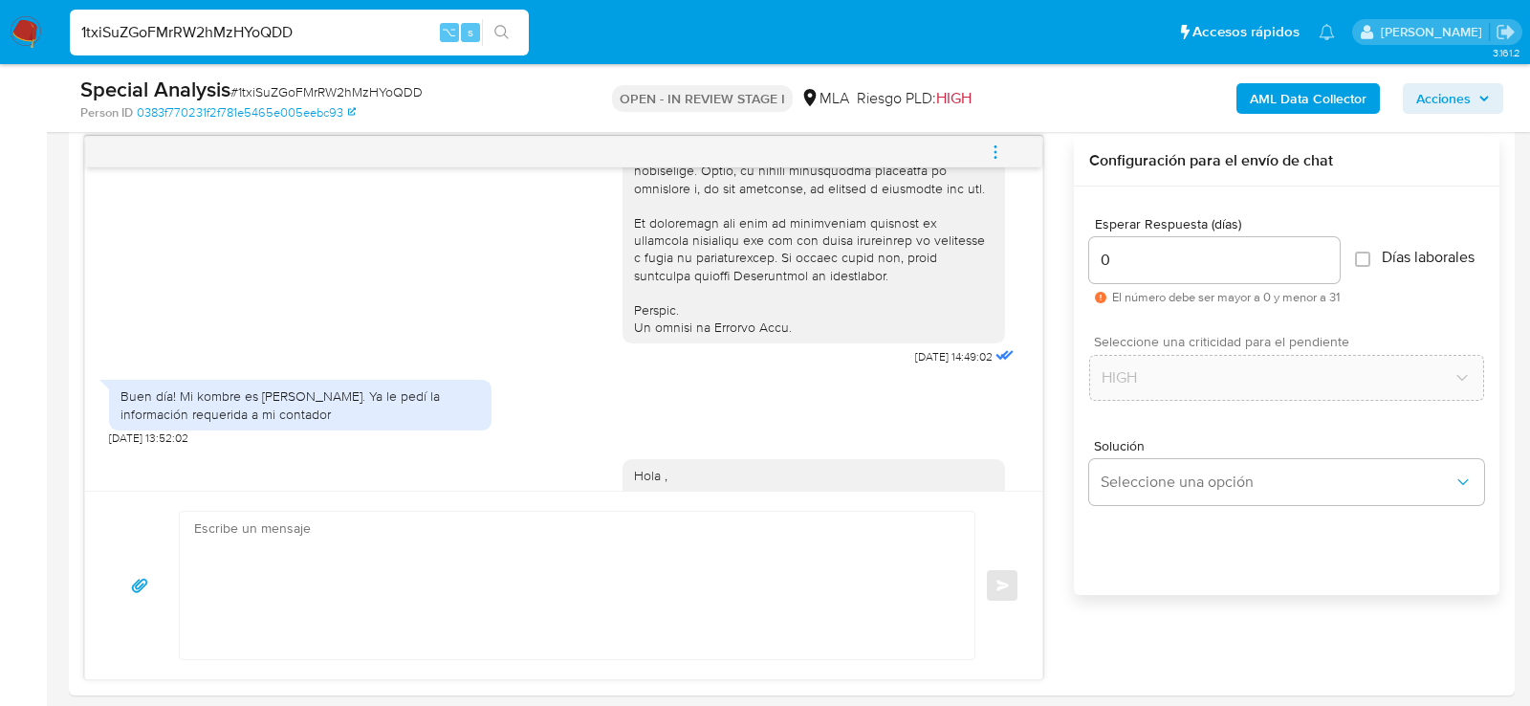
scroll to position [1866, 0]
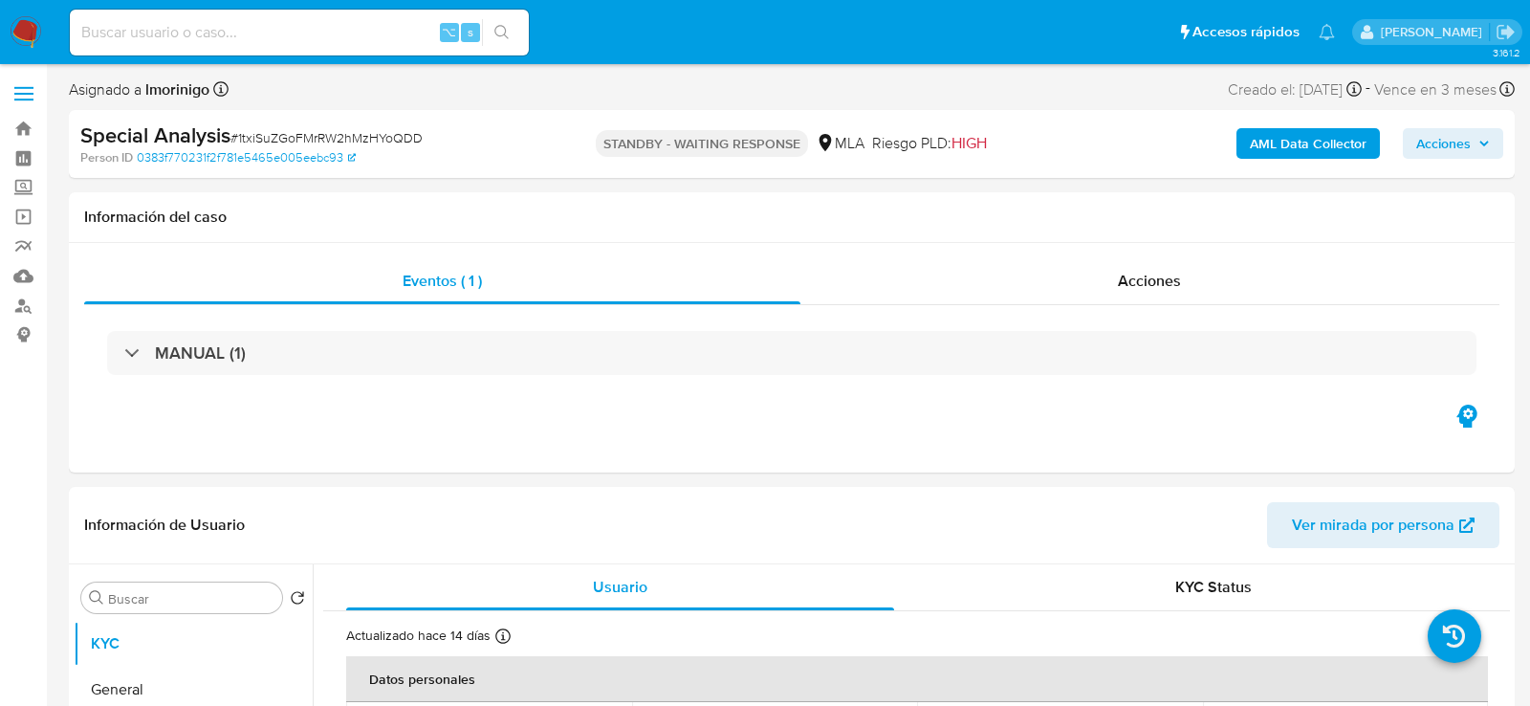
select select "10"
click at [242, 38] on input at bounding box center [299, 32] width 459 height 25
paste input "RgYrgaO1QCMzMgAqbPD1kTfU"
type input "RgYrgaO1QCMzMgAqbPD1kTfU"
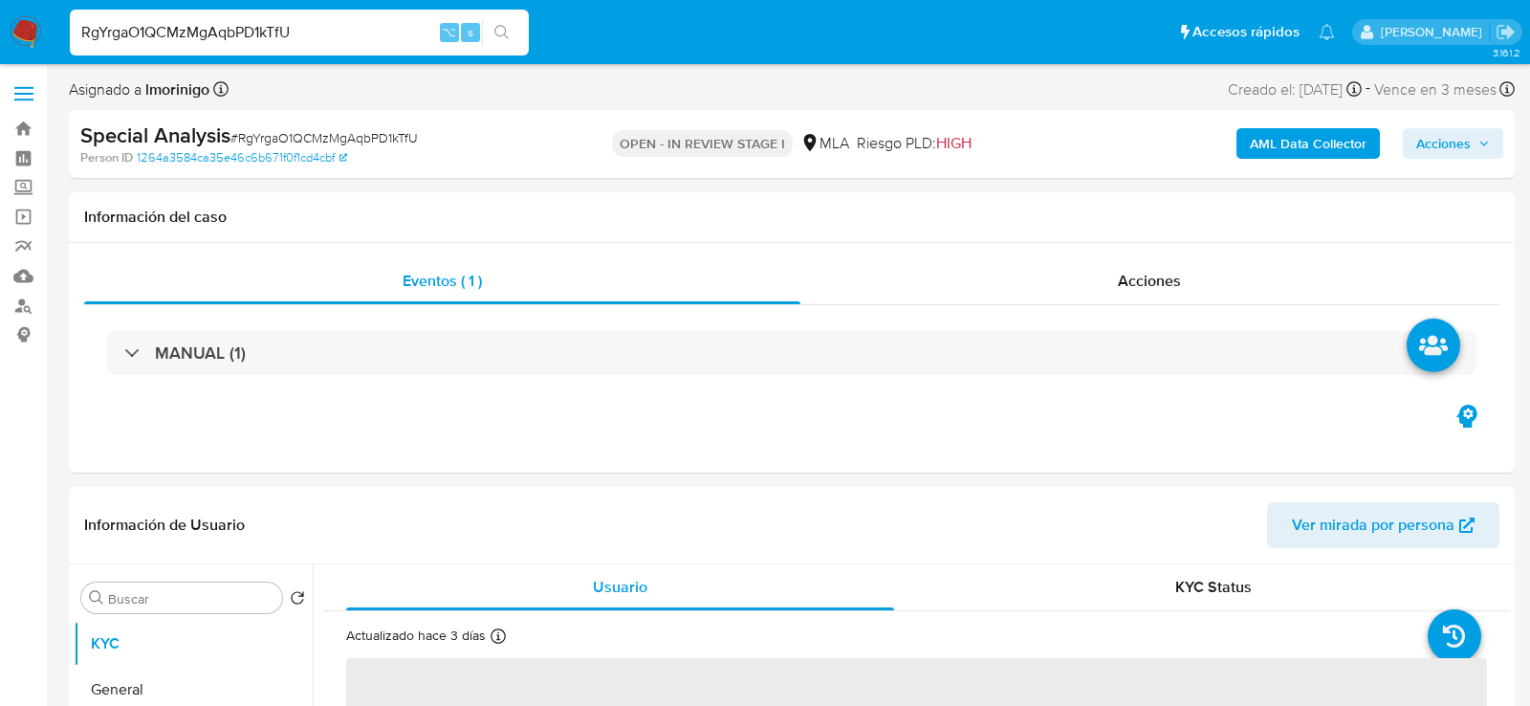
select select "10"
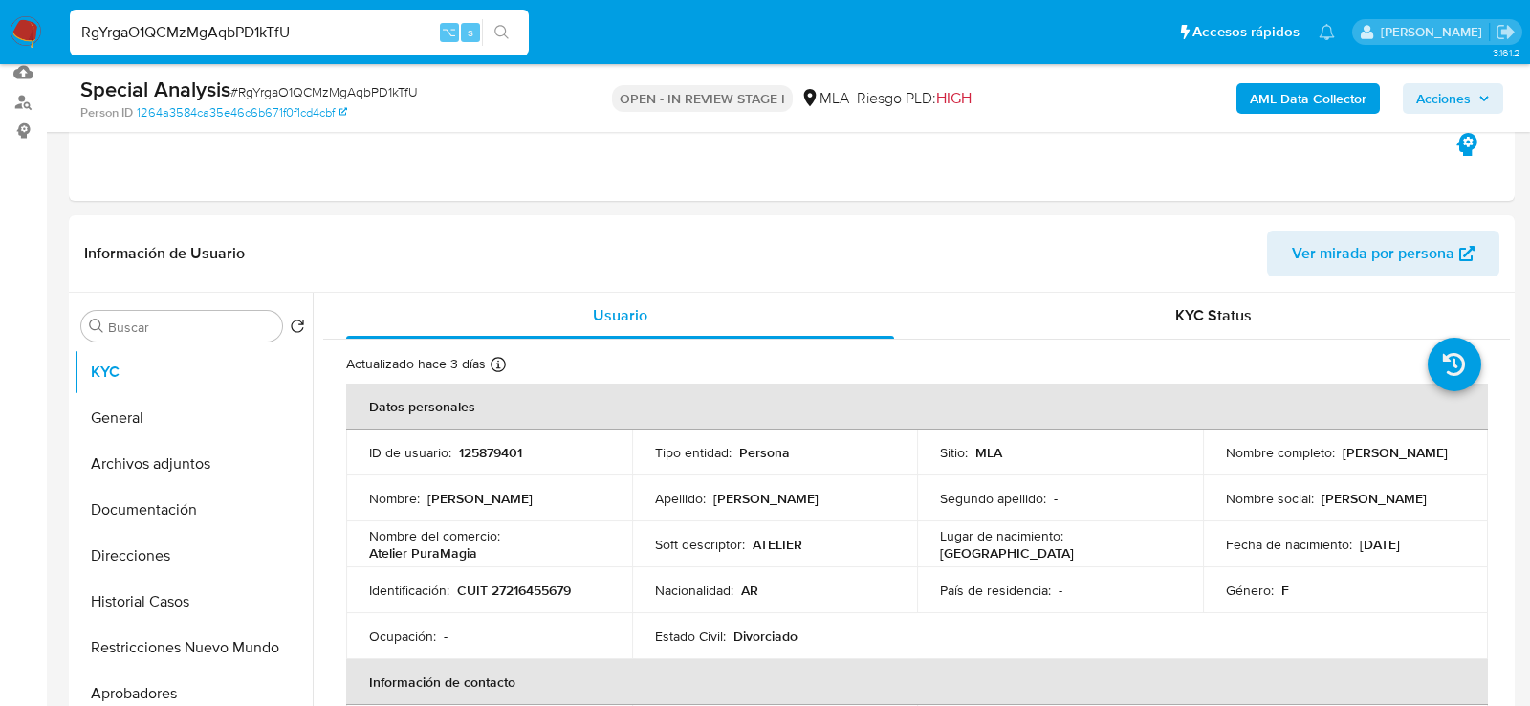
scroll to position [246, 0]
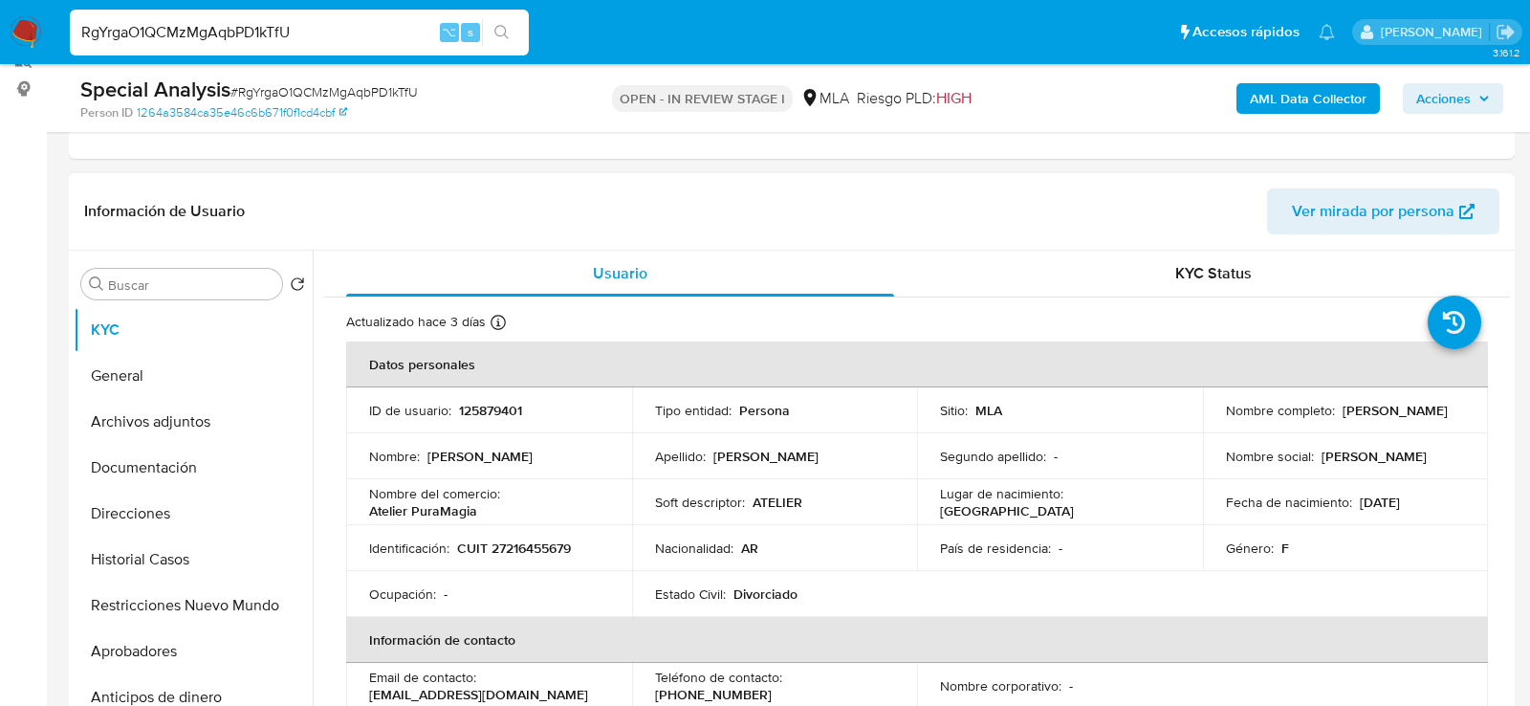
click at [505, 562] on td "Identificación : CUIT 27216455679" at bounding box center [489, 548] width 286 height 46
click at [505, 555] on p "CUIT 27216455679" at bounding box center [514, 547] width 114 height 17
copy p "27216455679"
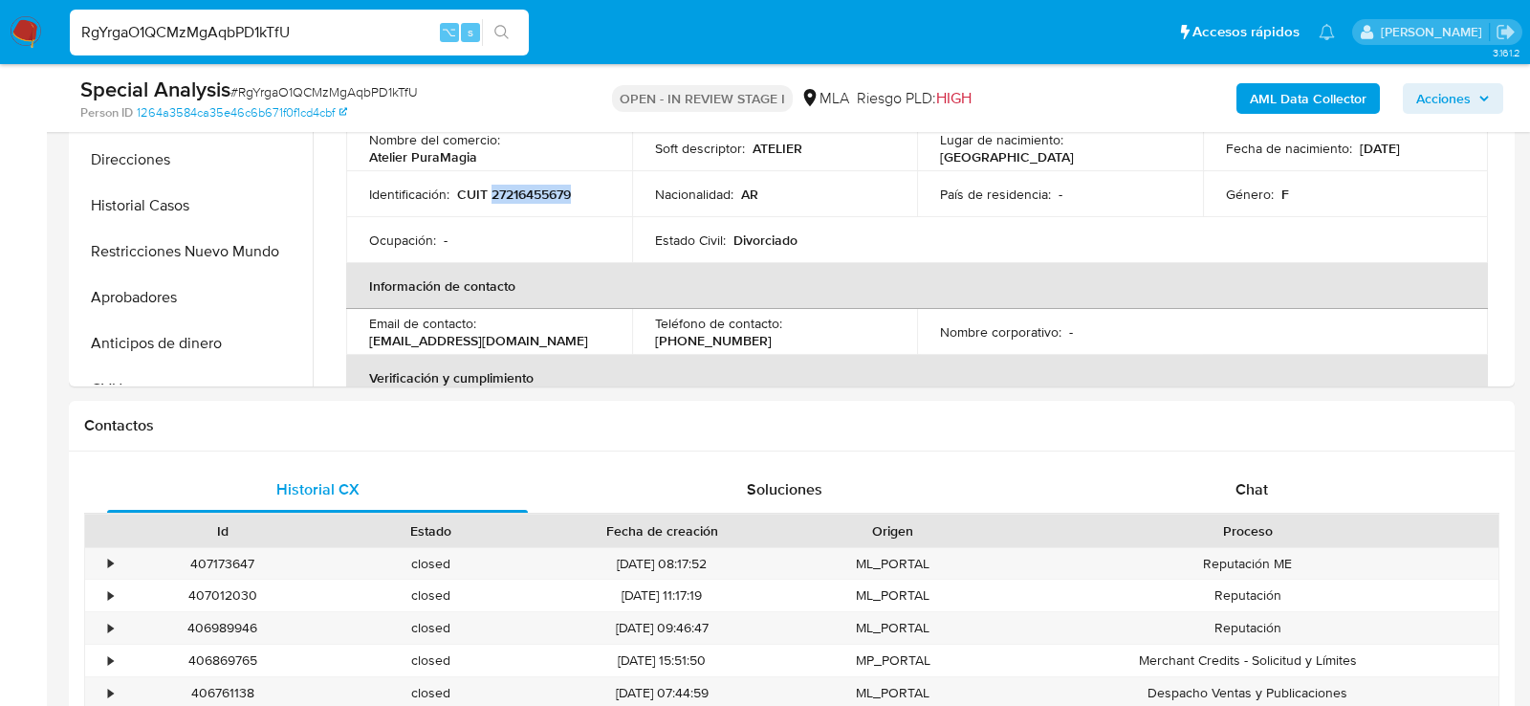
scroll to position [800, 0]
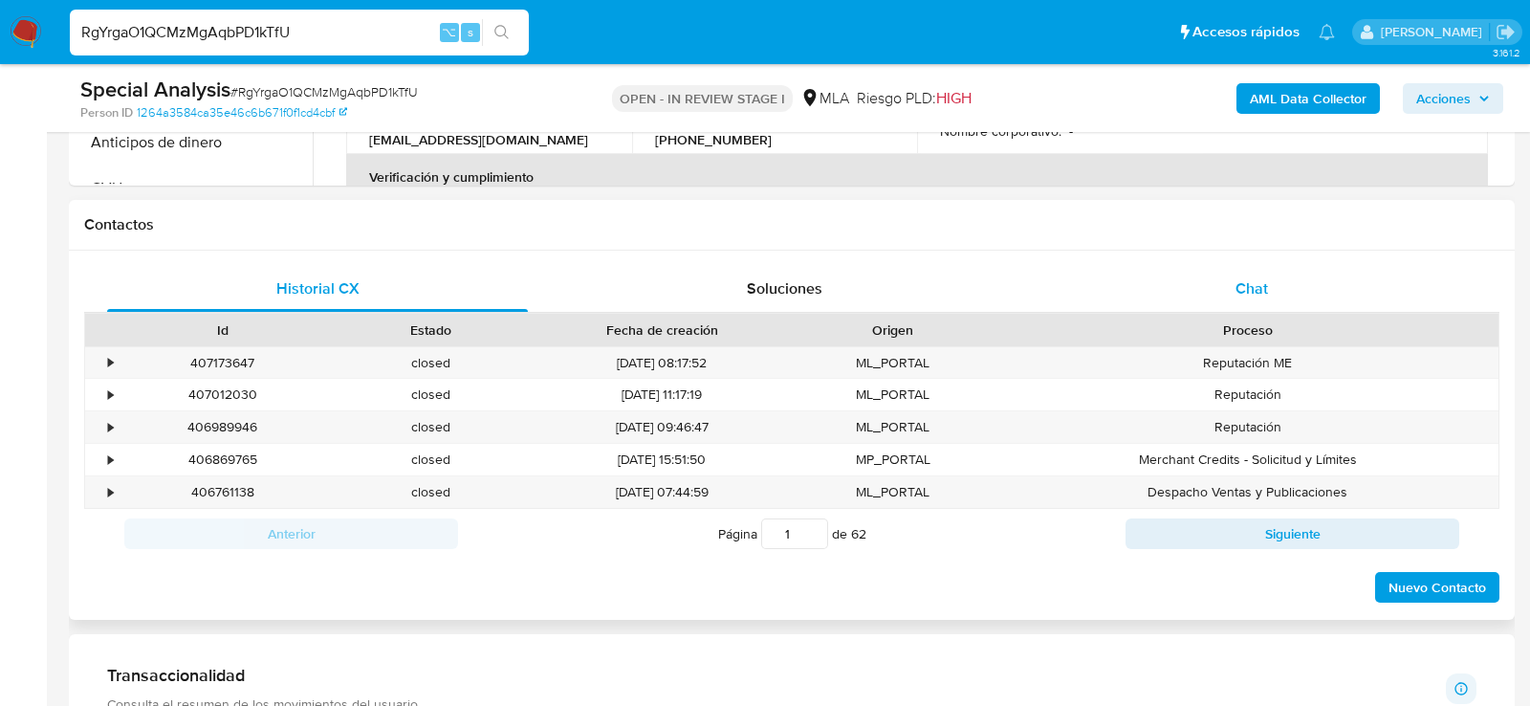
click at [1315, 295] on div "Chat" at bounding box center [1251, 289] width 421 height 46
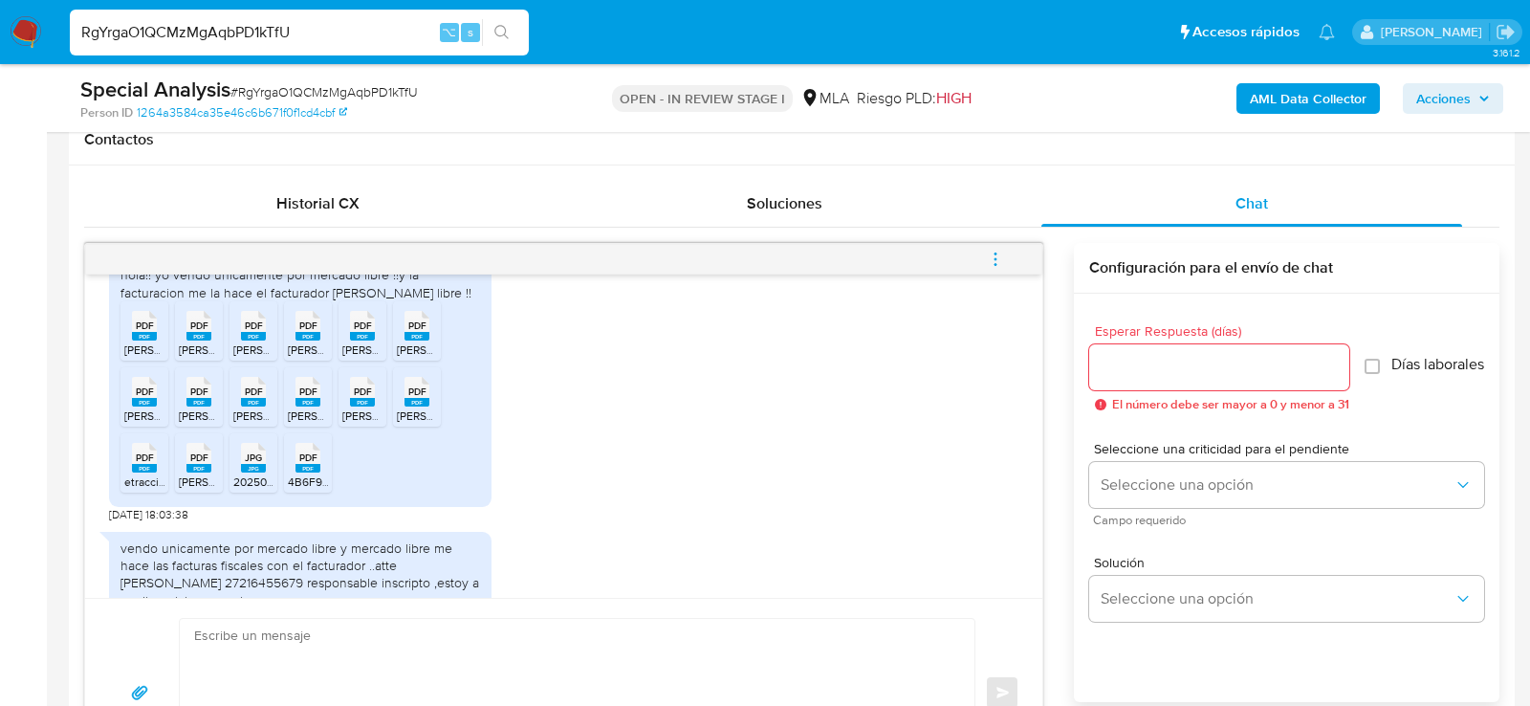
scroll to position [1084, 0]
click at [143, 330] on span "PDF" at bounding box center [145, 324] width 18 height 12
click at [176, 359] on li "PDF PDF [PERSON_NAME] 7.2025.pdf" at bounding box center [199, 328] width 48 height 59
click at [265, 356] on span "[PERSON_NAME] 6.2025.pdf" at bounding box center [306, 348] width 147 height 16
click at [293, 356] on span "[PERSON_NAME] iva 3.2025 (1).pdf" at bounding box center [376, 348] width 177 height 16
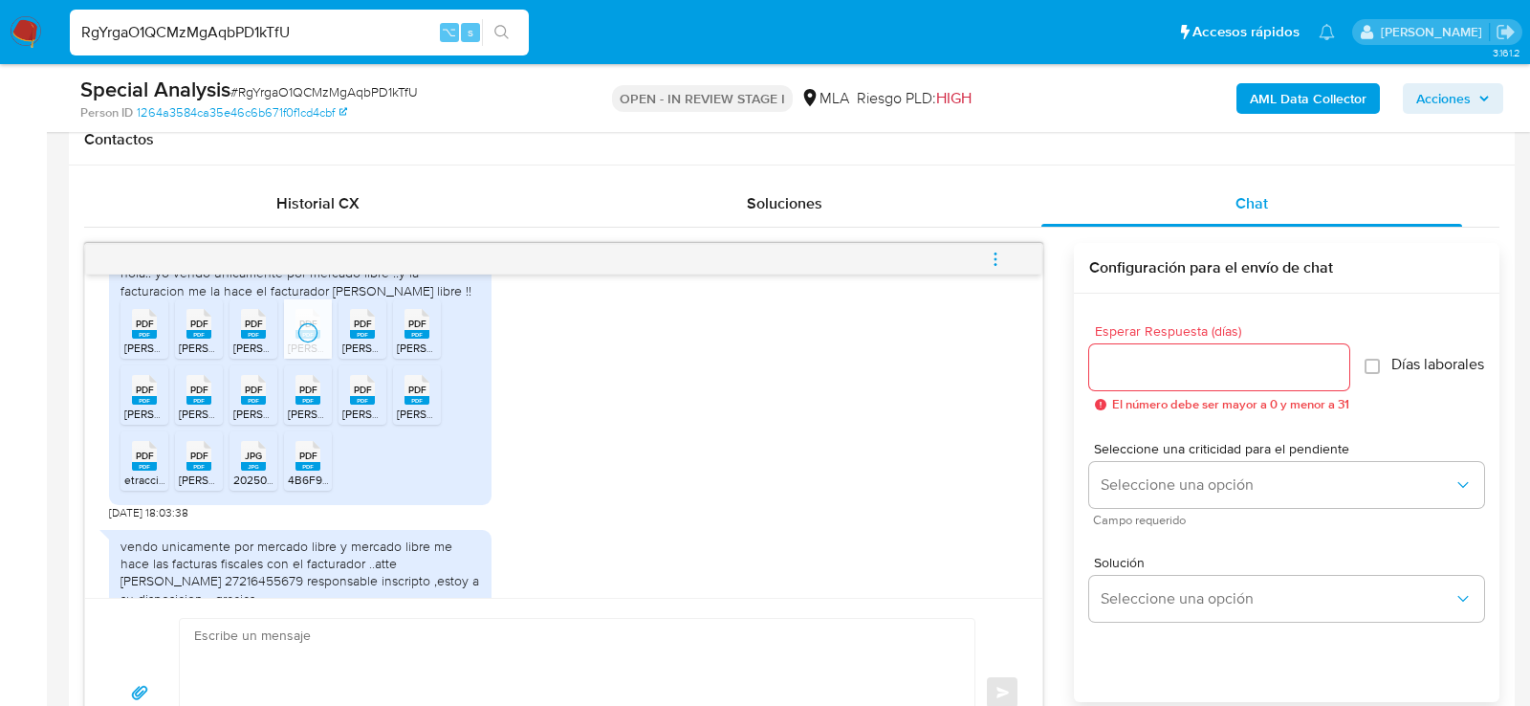
click at [350, 356] on span "[PERSON_NAME] iva 3.2025.pdf" at bounding box center [424, 348] width 164 height 16
click at [425, 356] on span "[PERSON_NAME] iva 4.2025.pdf" at bounding box center [479, 348] width 164 height 16
click at [151, 396] on span "PDF" at bounding box center [145, 390] width 18 height 12
click at [191, 396] on span "PDF" at bounding box center [199, 390] width 18 height 12
click at [254, 396] on span "PDF" at bounding box center [254, 390] width 18 height 12
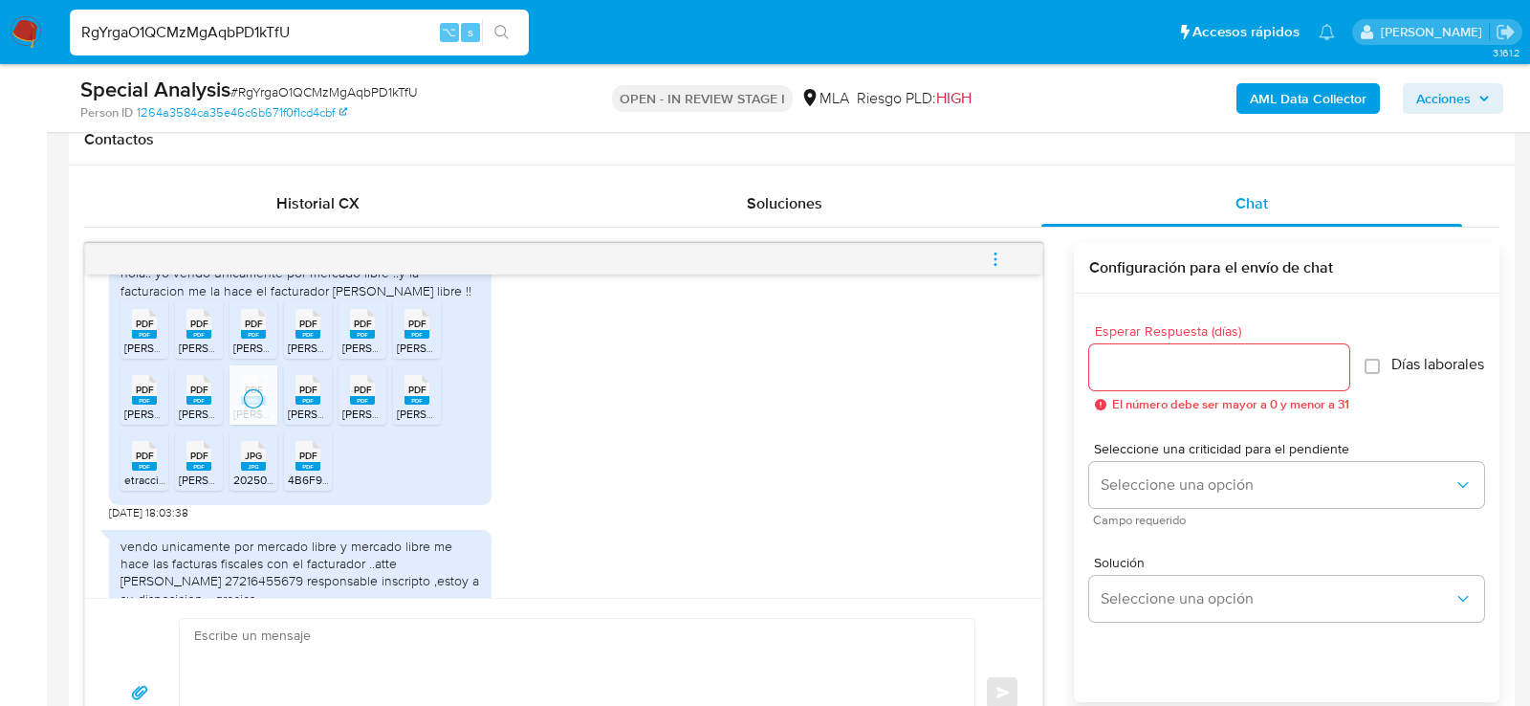
click at [305, 396] on span "PDF" at bounding box center [308, 390] width 18 height 12
click at [368, 406] on icon "PDF" at bounding box center [362, 389] width 25 height 33
click at [425, 406] on icon "PDF" at bounding box center [417, 389] width 25 height 33
click at [143, 462] on span "PDF" at bounding box center [145, 455] width 18 height 12
click at [205, 488] on span "petracci cm 3.2025.pdf" at bounding box center [261, 479] width 165 height 16
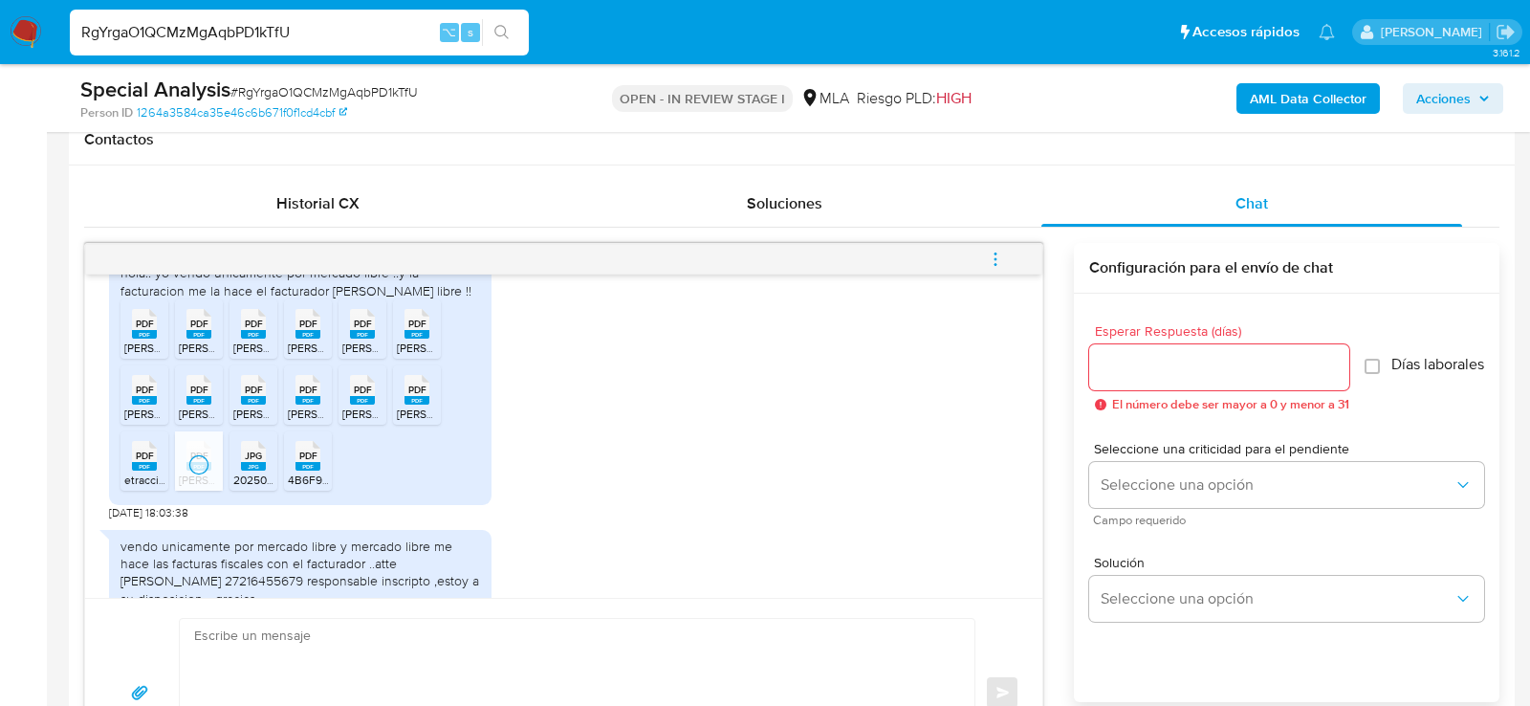
click at [248, 488] on span "20250917_142646.jpg" at bounding box center [289, 479] width 113 height 16
click at [301, 488] on span "4B6F9783671F292D72B20D12CE3C62D1_labels.pdf" at bounding box center [421, 479] width 266 height 16
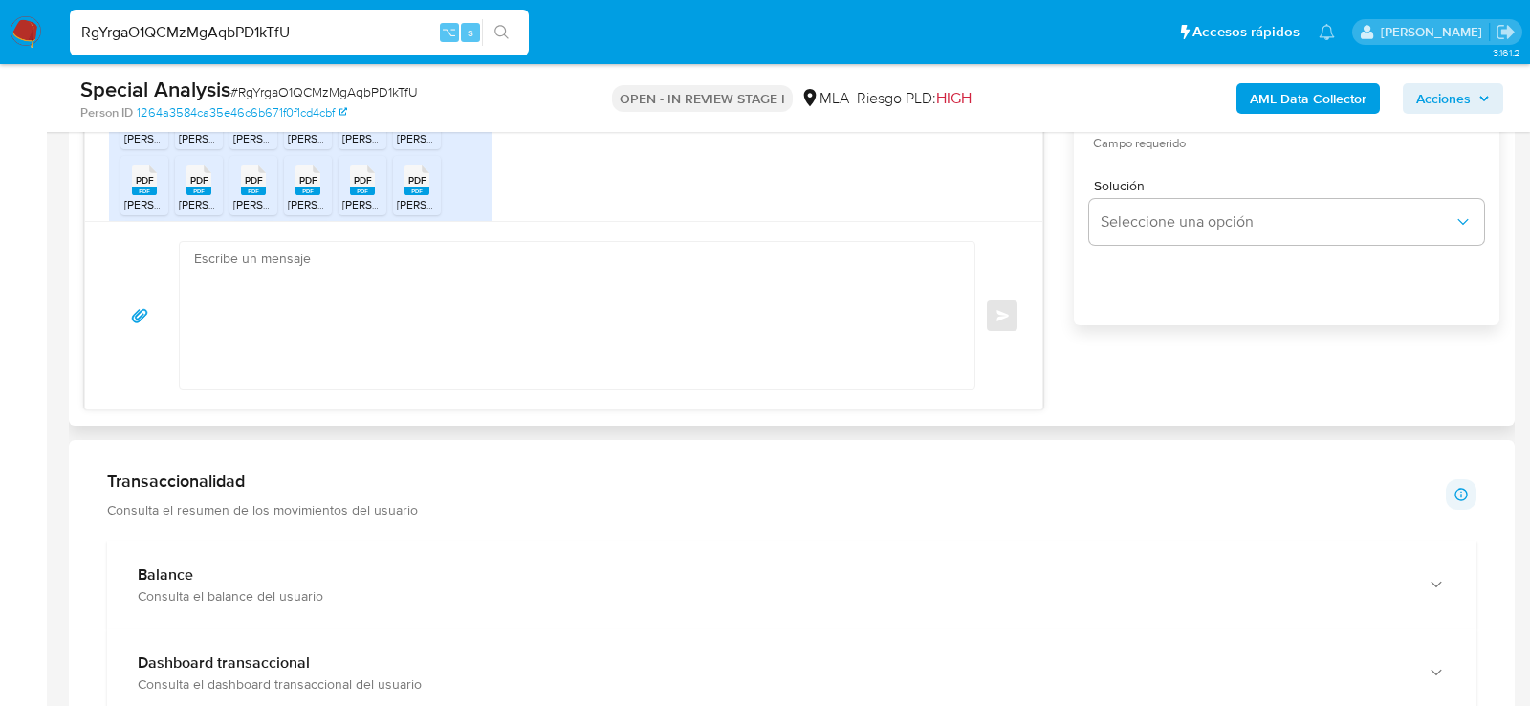
scroll to position [1160, 0]
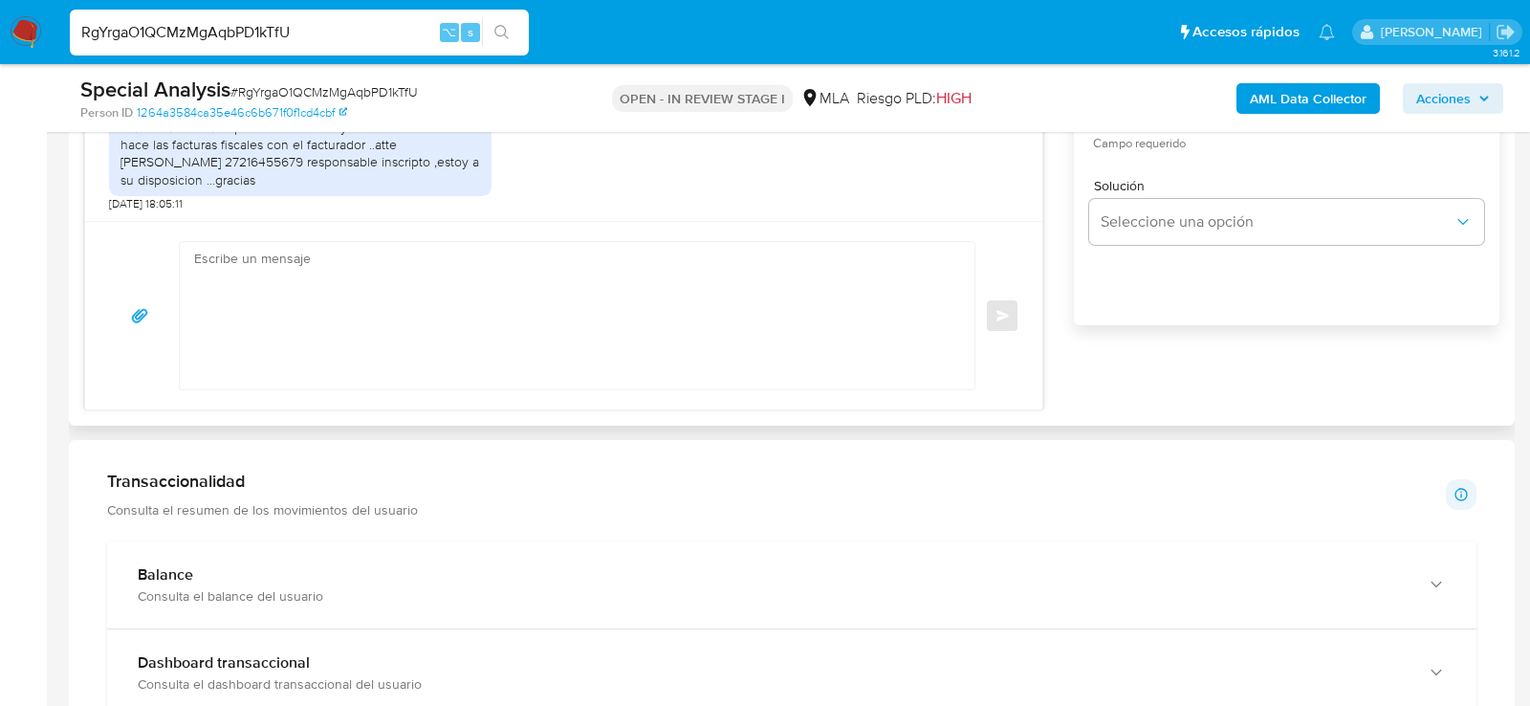
click at [543, 354] on textarea at bounding box center [572, 315] width 756 height 147
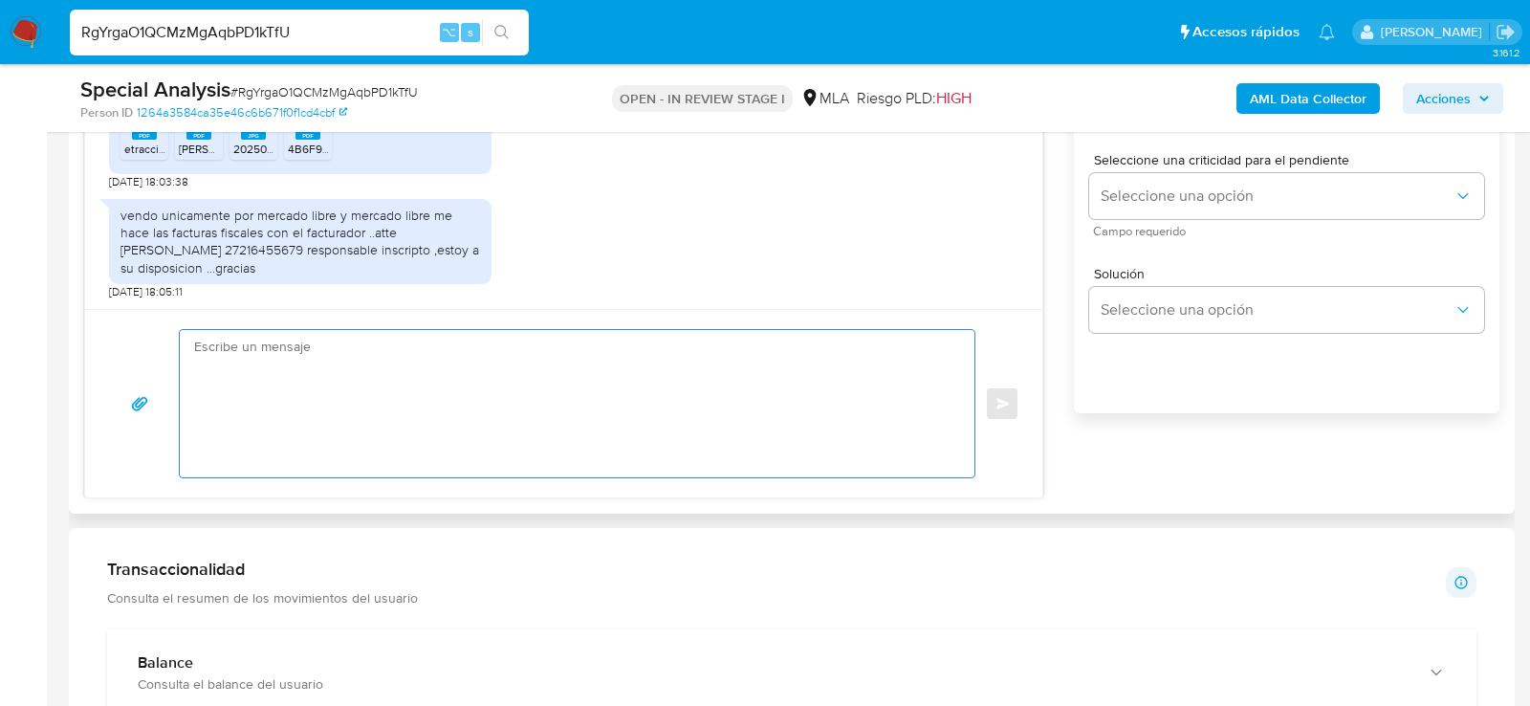
scroll to position [1033, 0]
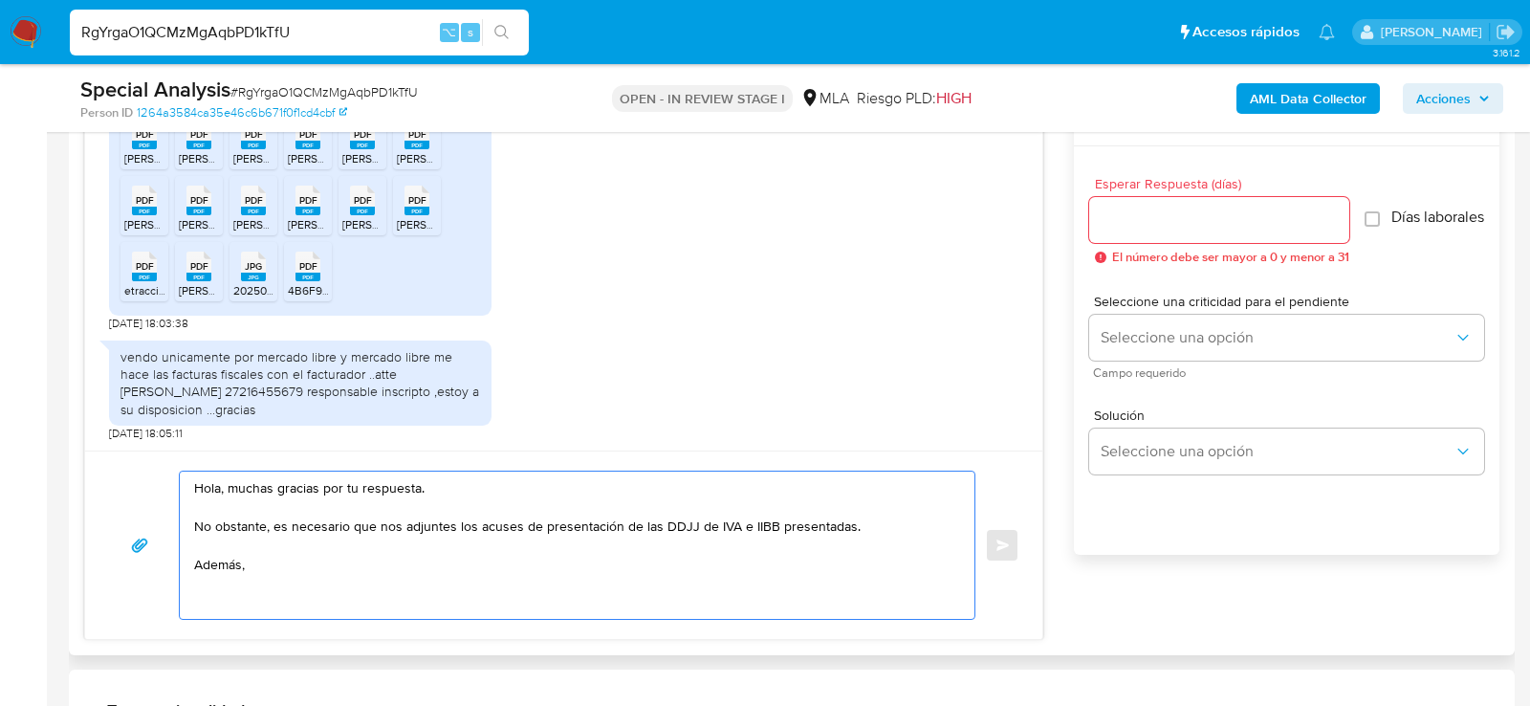
paste textarea "necesitamos que nos brindes la siguiente información y/o documentación: 1. Desc…"
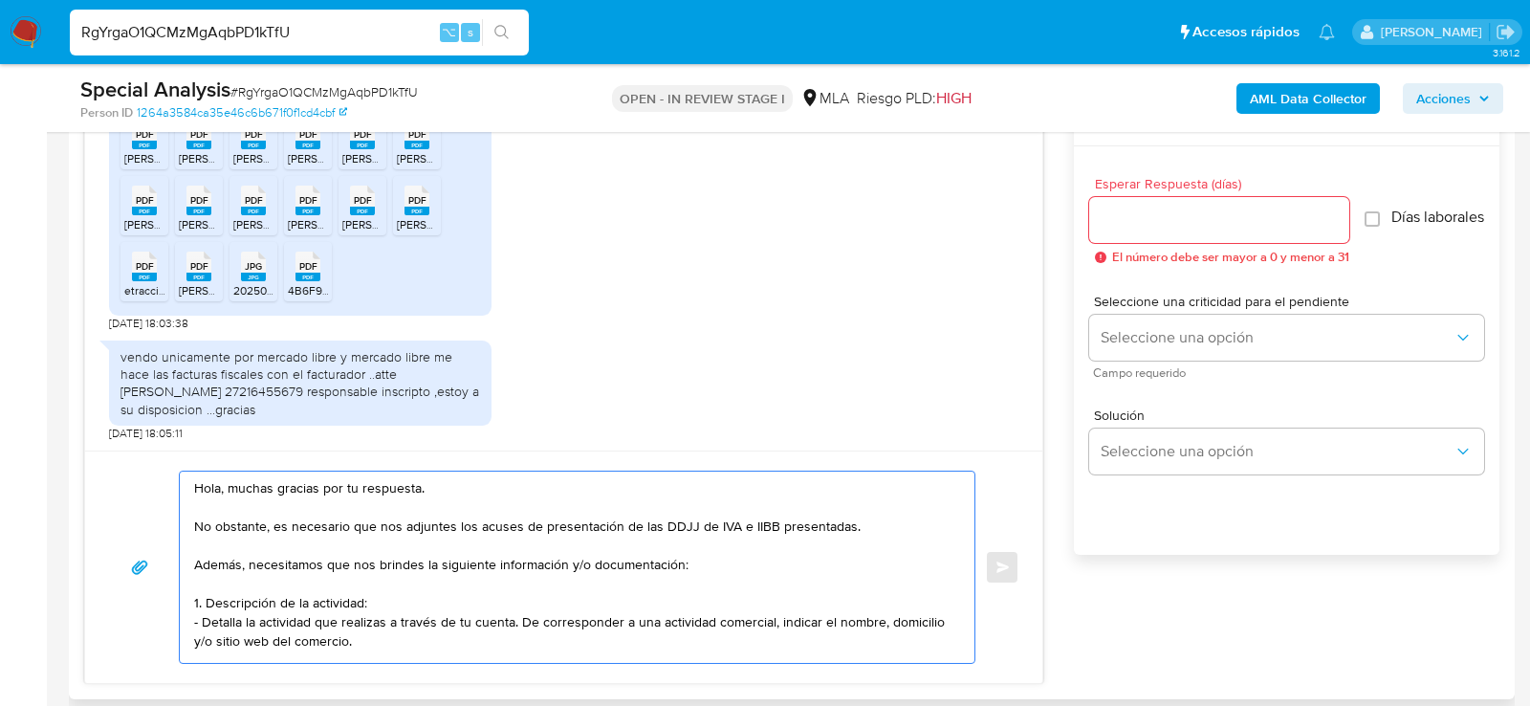
scroll to position [26, 0]
paste textarea "3. Proporciona el vínculo con las siguientes contrapartes con las que operaste,…"
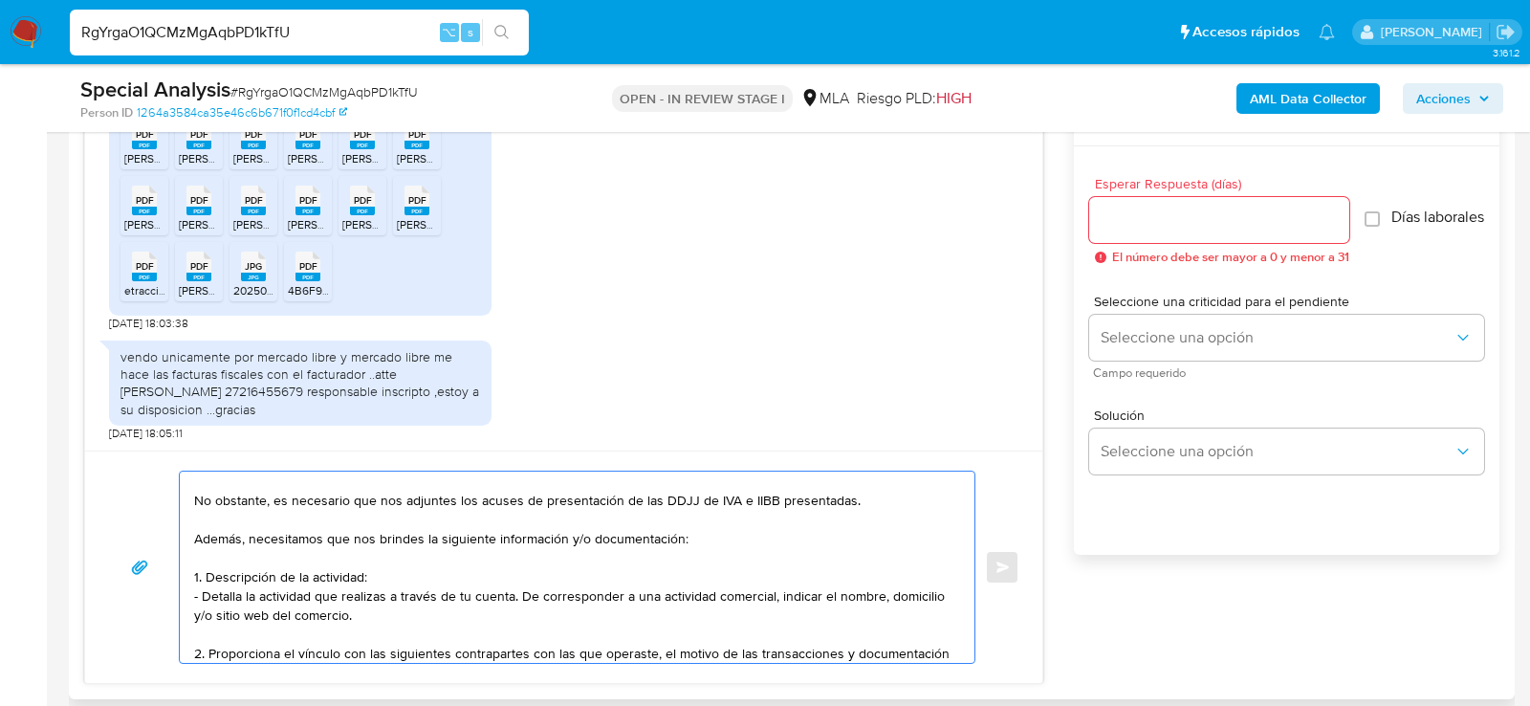
scroll to position [64, 0]
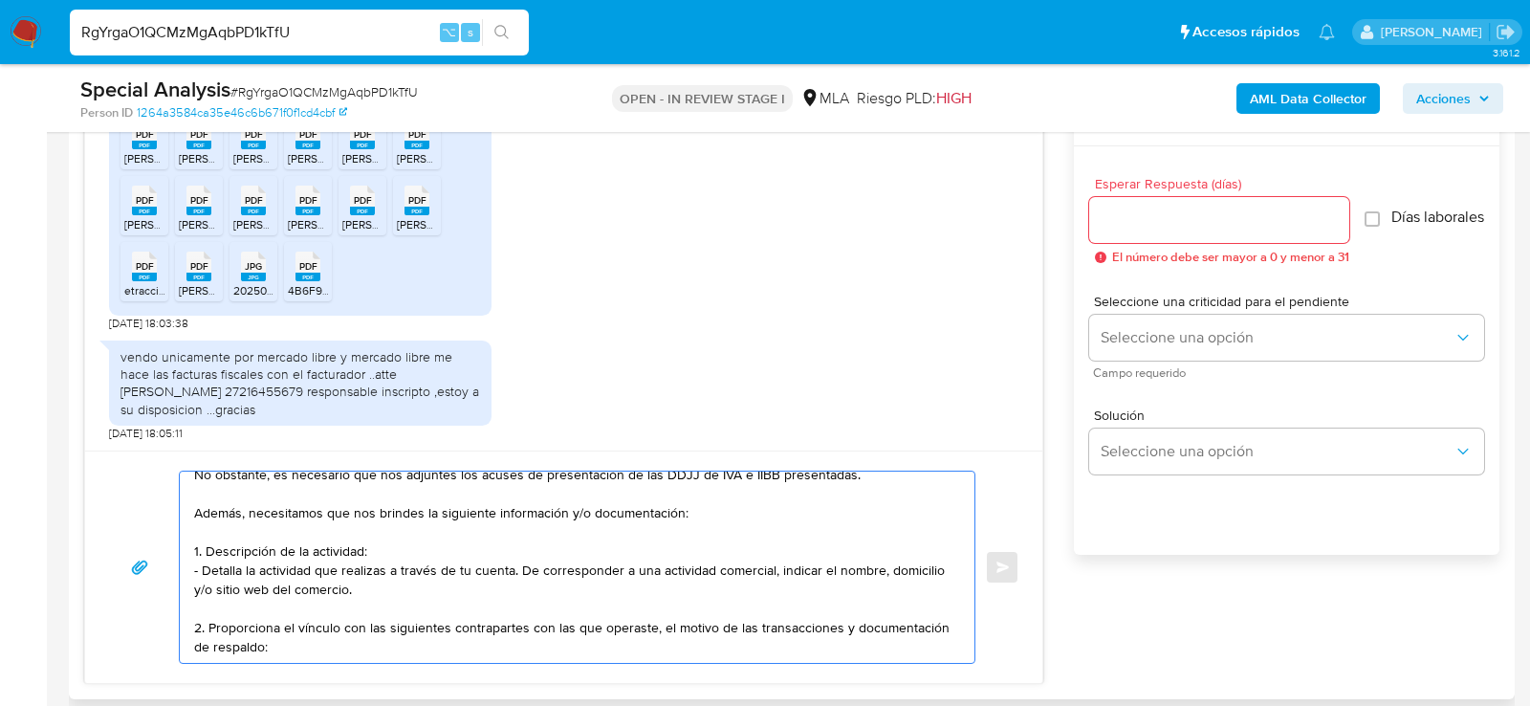
paste textarea "30716962950 name: Payments Group Sa || alias: 20160096374 name: FABIAN DARIO,YA…"
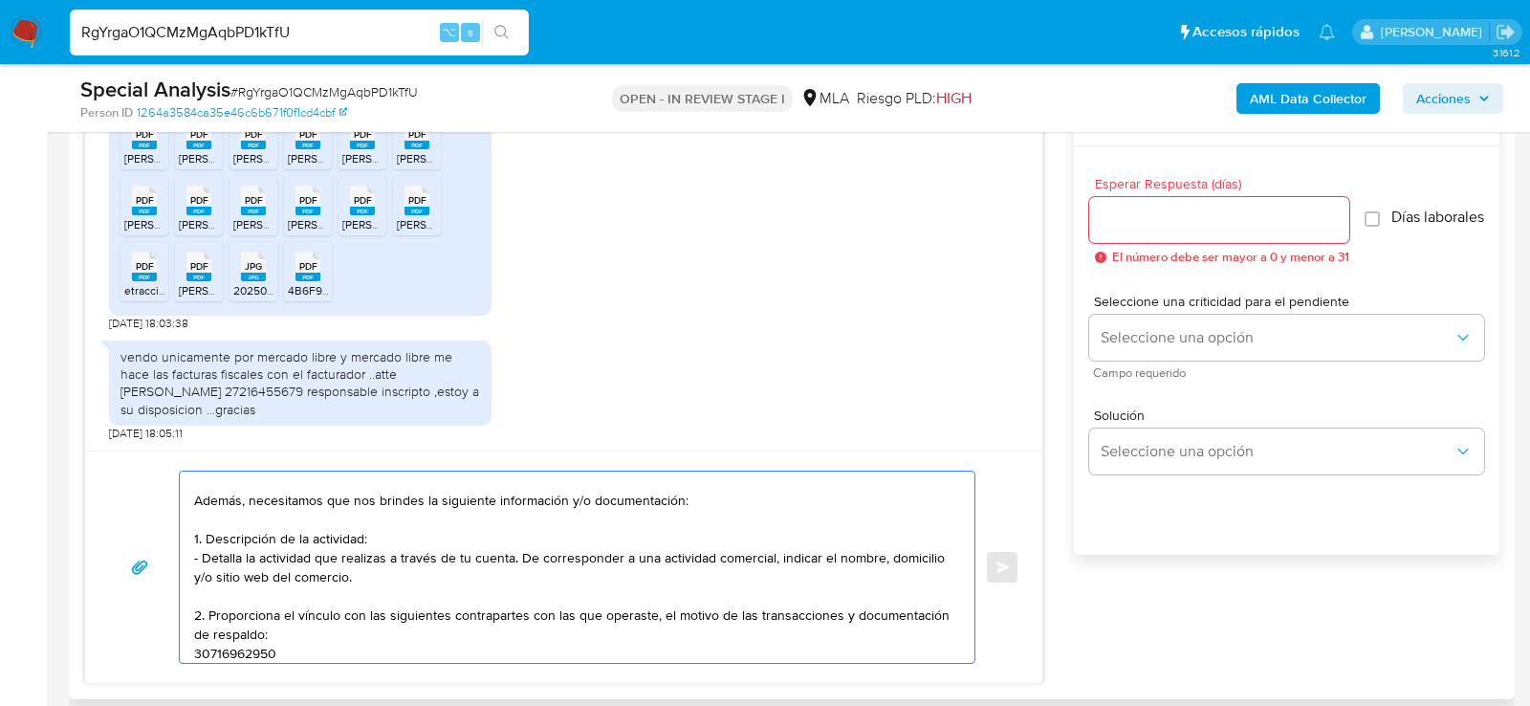
scroll to position [121, 0]
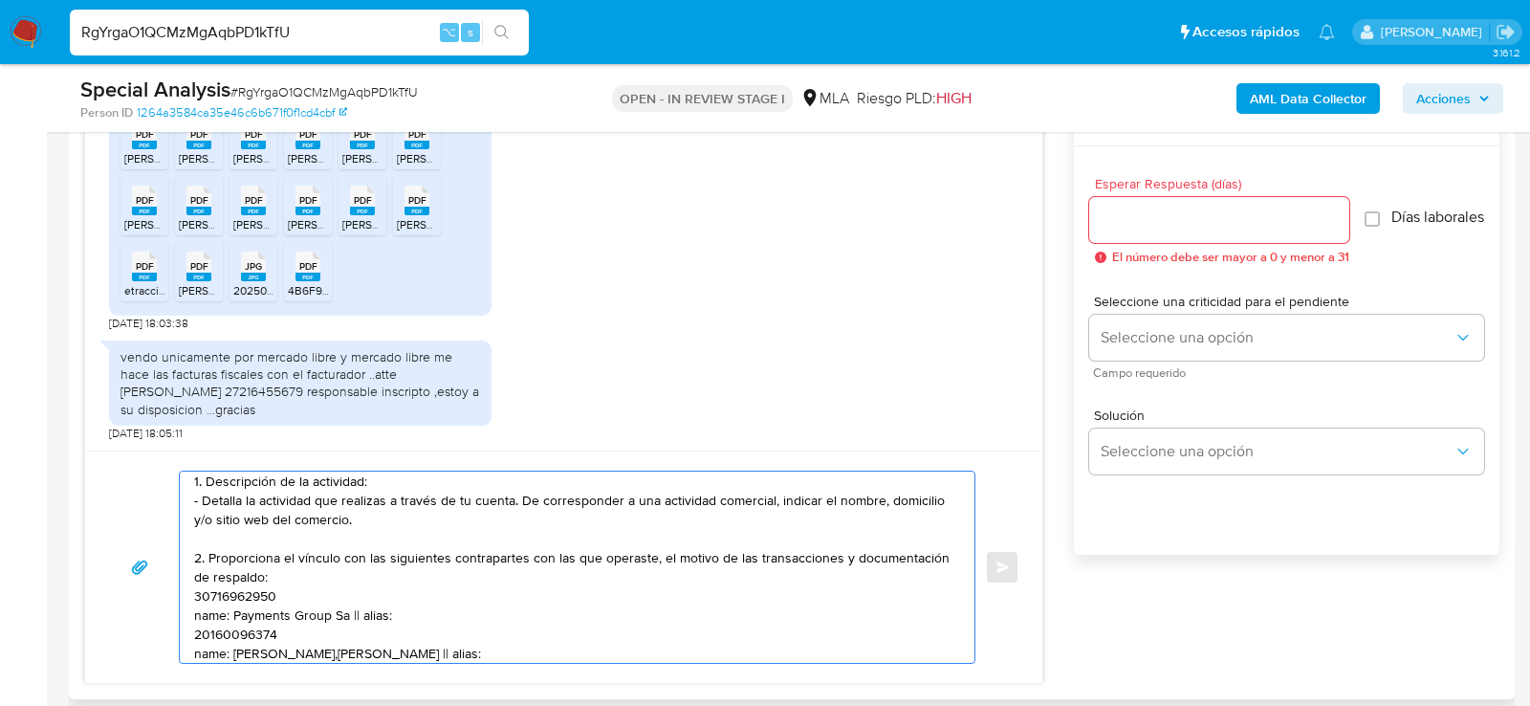
click at [284, 584] on textarea "Hola, muchas gracias por tu respuesta. No obstante, es necesario que nos adjunt…" at bounding box center [572, 566] width 756 height 191
click at [252, 594] on textarea "Hola, muchas gracias por tu respuesta. No obstante, es necesario que nos adjunt…" at bounding box center [572, 566] width 756 height 191
click at [326, 610] on textarea "Hola, muchas gracias por tu respuesta. No obstante, es necesario que nos adjunt…" at bounding box center [572, 566] width 756 height 191
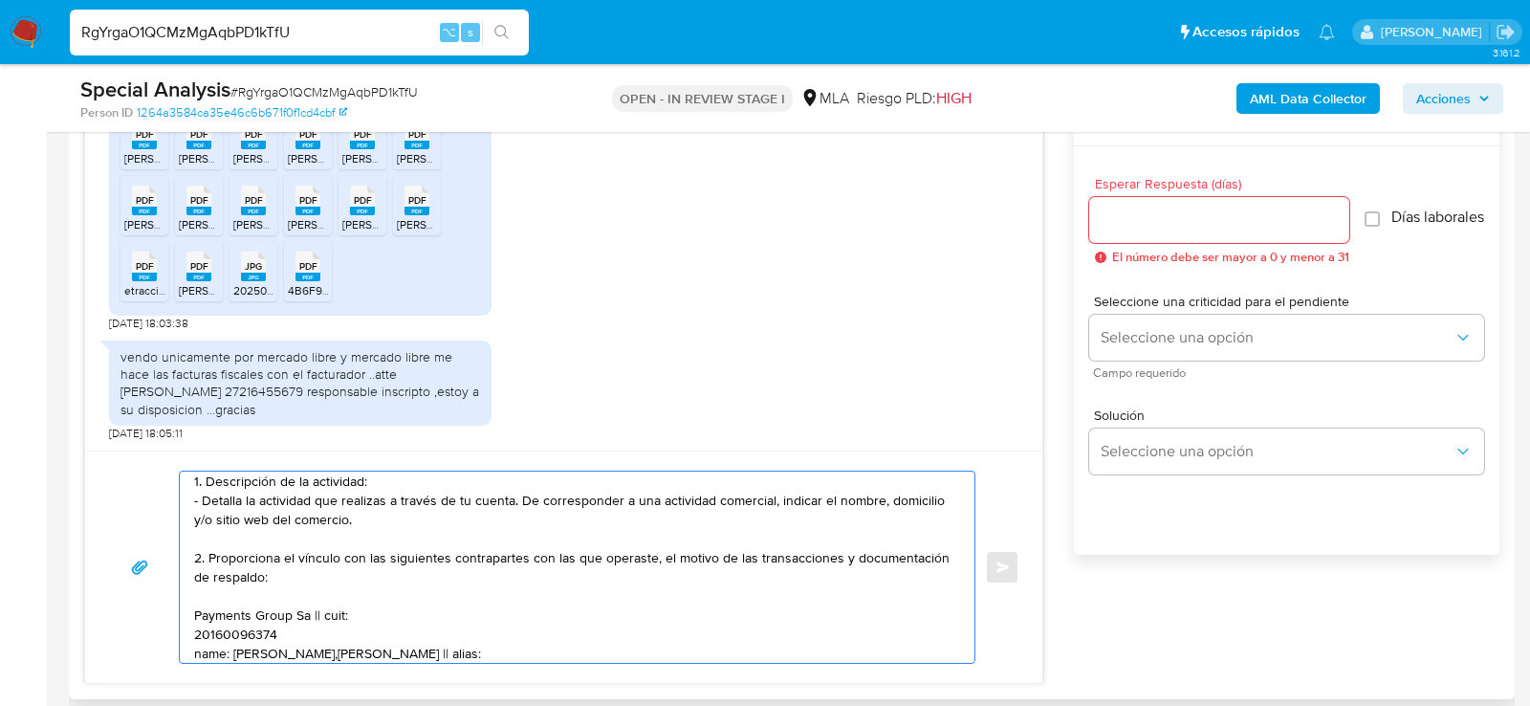
paste textarea "30716962950"
click at [254, 638] on textarea "Hola, muchas gracias por tu respuesta. No obstante, es necesario que nos adjunt…" at bounding box center [572, 566] width 756 height 191
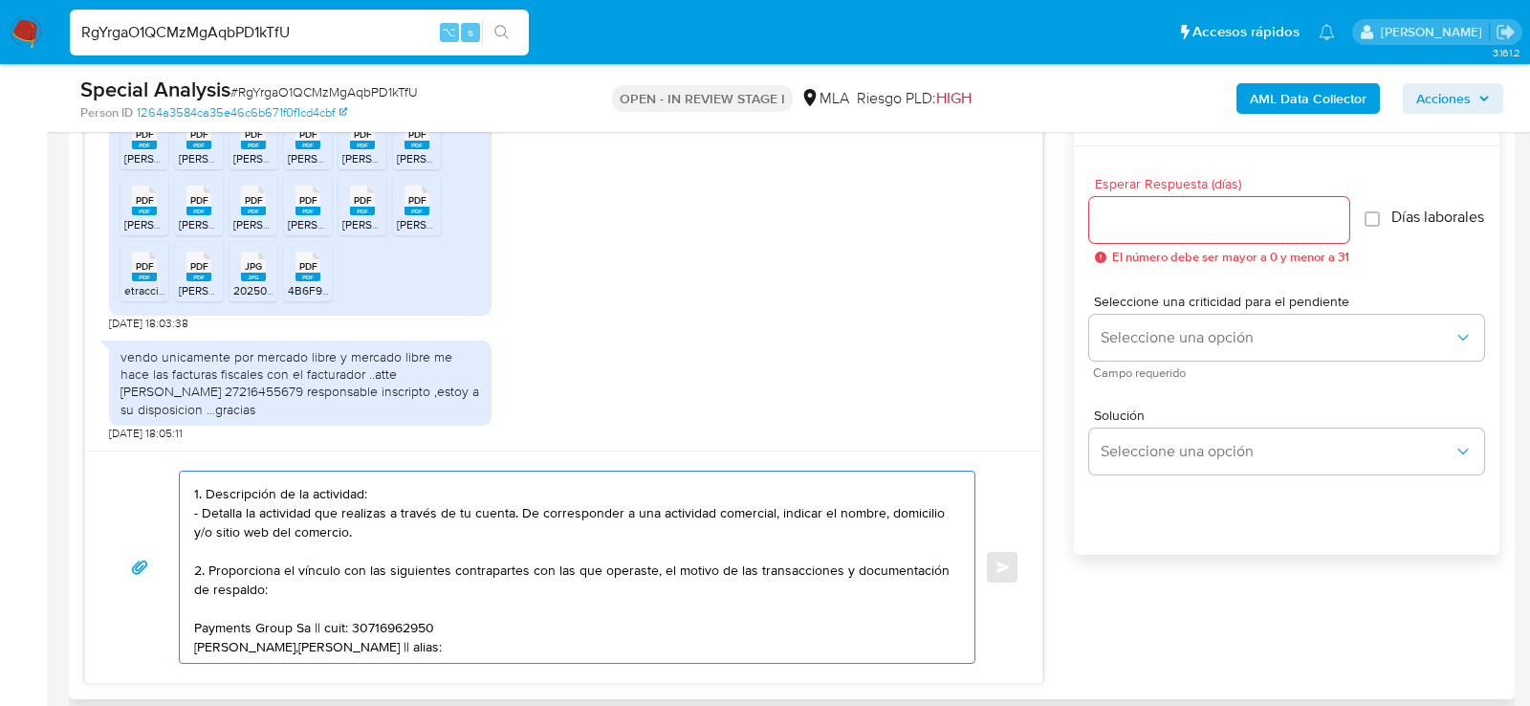
scroll to position [108, 0]
click at [348, 646] on textarea "Hola, muchas gracias por tu respuesta. No obstante, es necesario que nos adjunt…" at bounding box center [572, 566] width 756 height 191
paste textarea "20160096374"
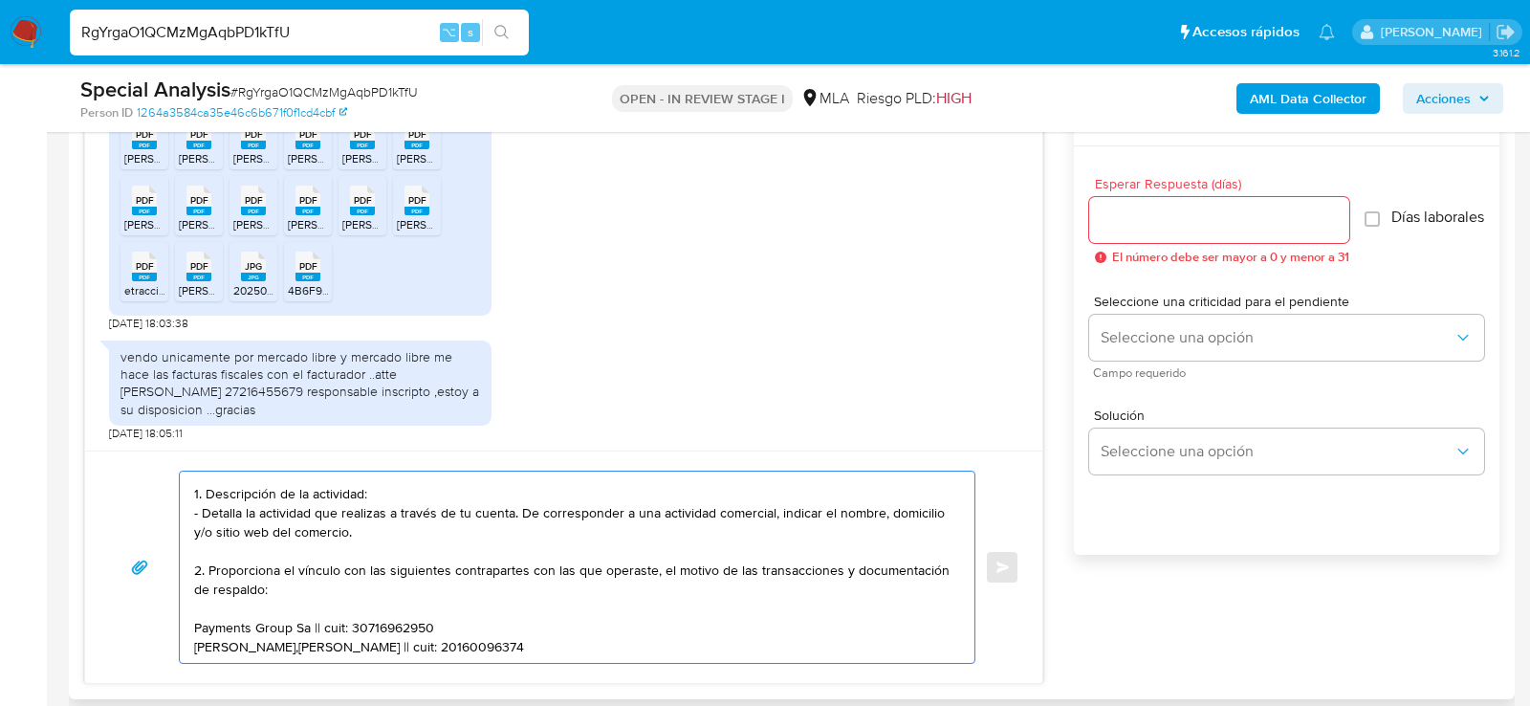
paste textarea "Es importante que sepas que, en caso de no responder a lo solicitado o si lo pr…"
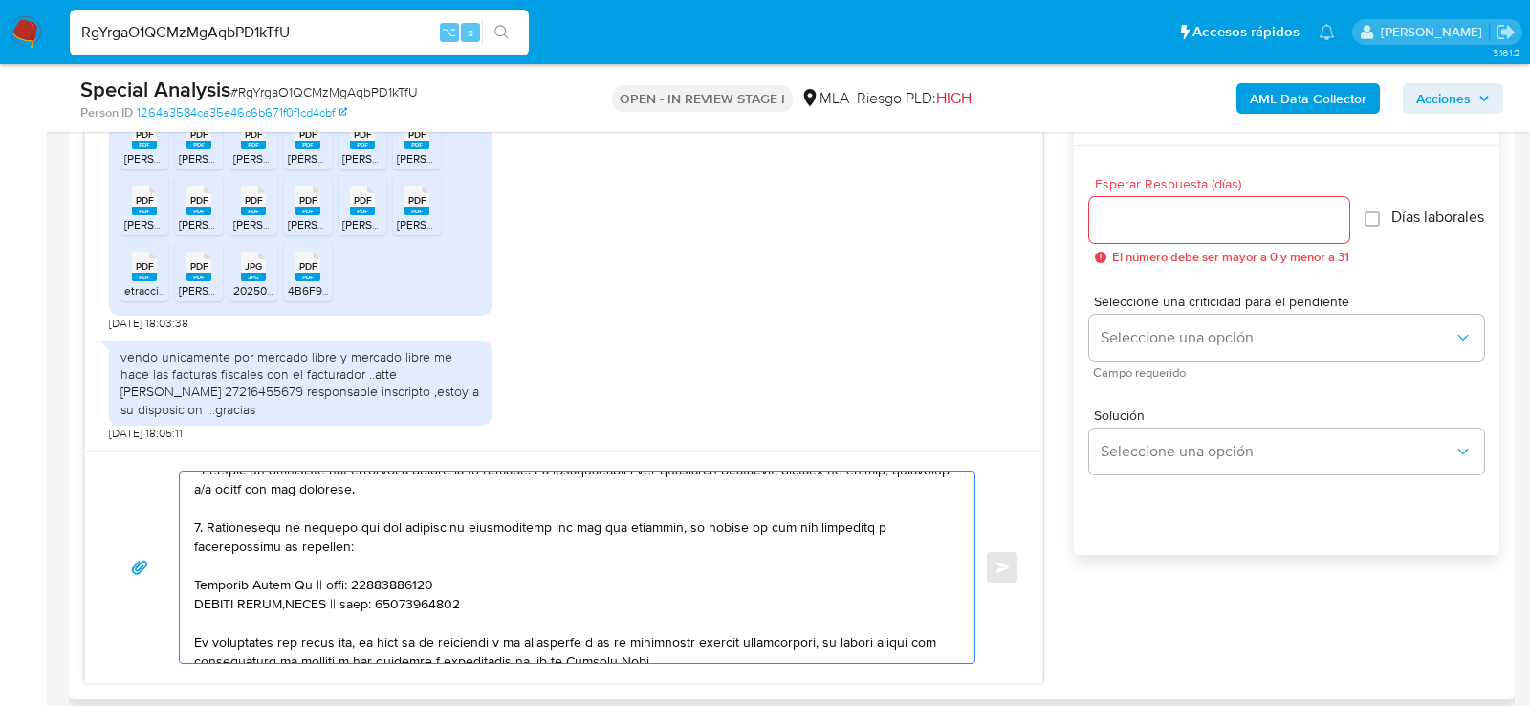
scroll to position [110, 0]
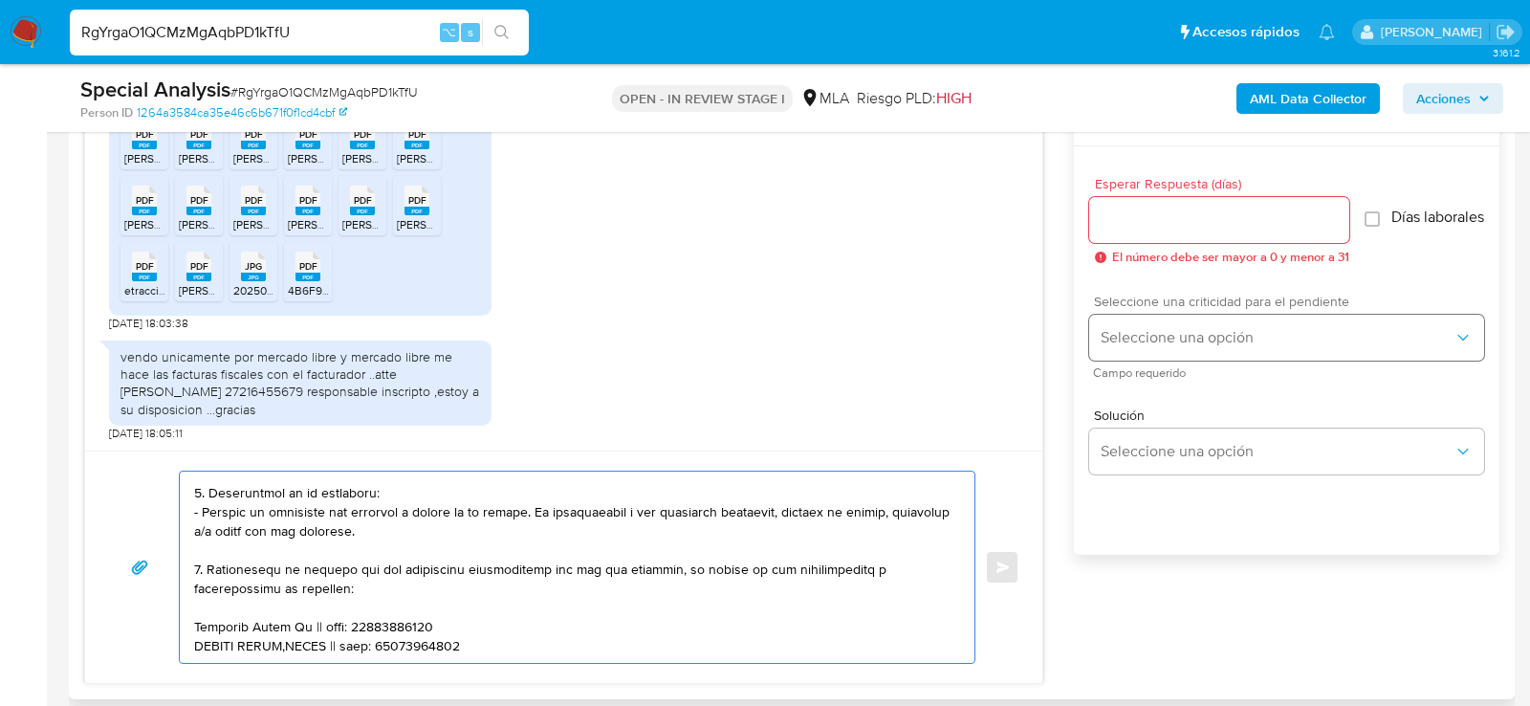
type textarea "Hola, muchas gracias por tu respuesta. No obstante, es necesario que nos adjunt…"
click at [1183, 337] on span "Seleccione una opción" at bounding box center [1277, 337] width 353 height 19
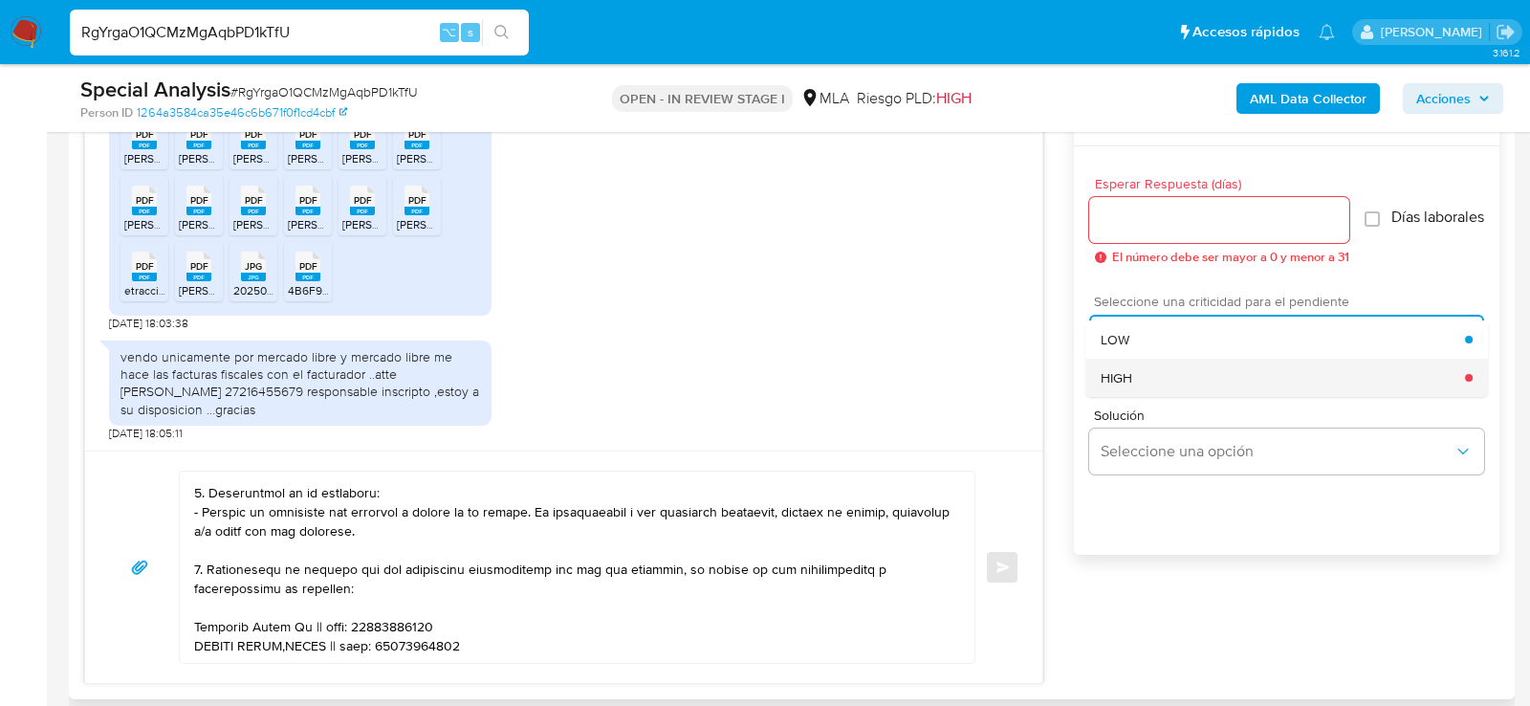
click at [1146, 375] on div "HIGH" at bounding box center [1283, 378] width 364 height 38
click at [1146, 260] on span "El número debe ser mayor a 0 y menor a 31" at bounding box center [1230, 257] width 237 height 13
click at [1136, 222] on input "Esperar Respuesta (días)" at bounding box center [1219, 220] width 260 height 25
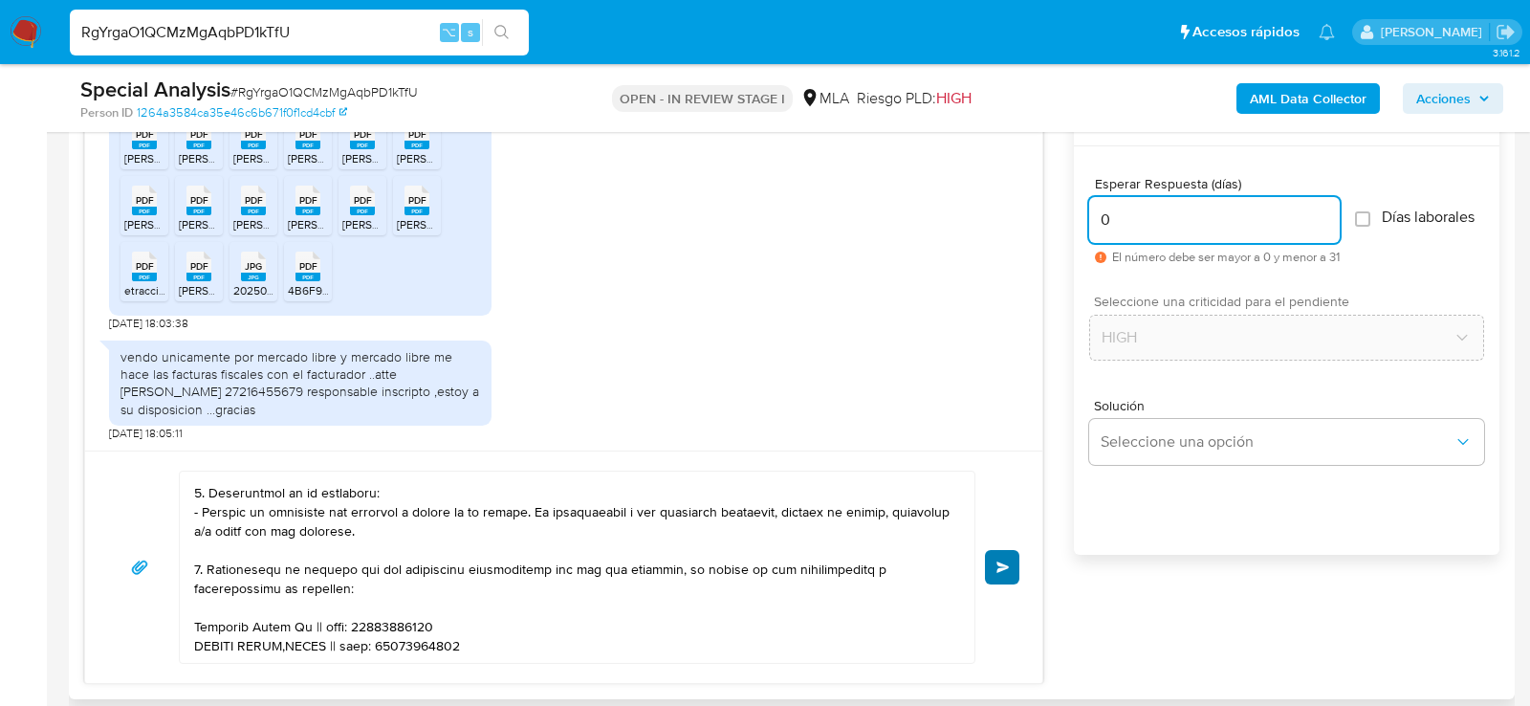
type input "0"
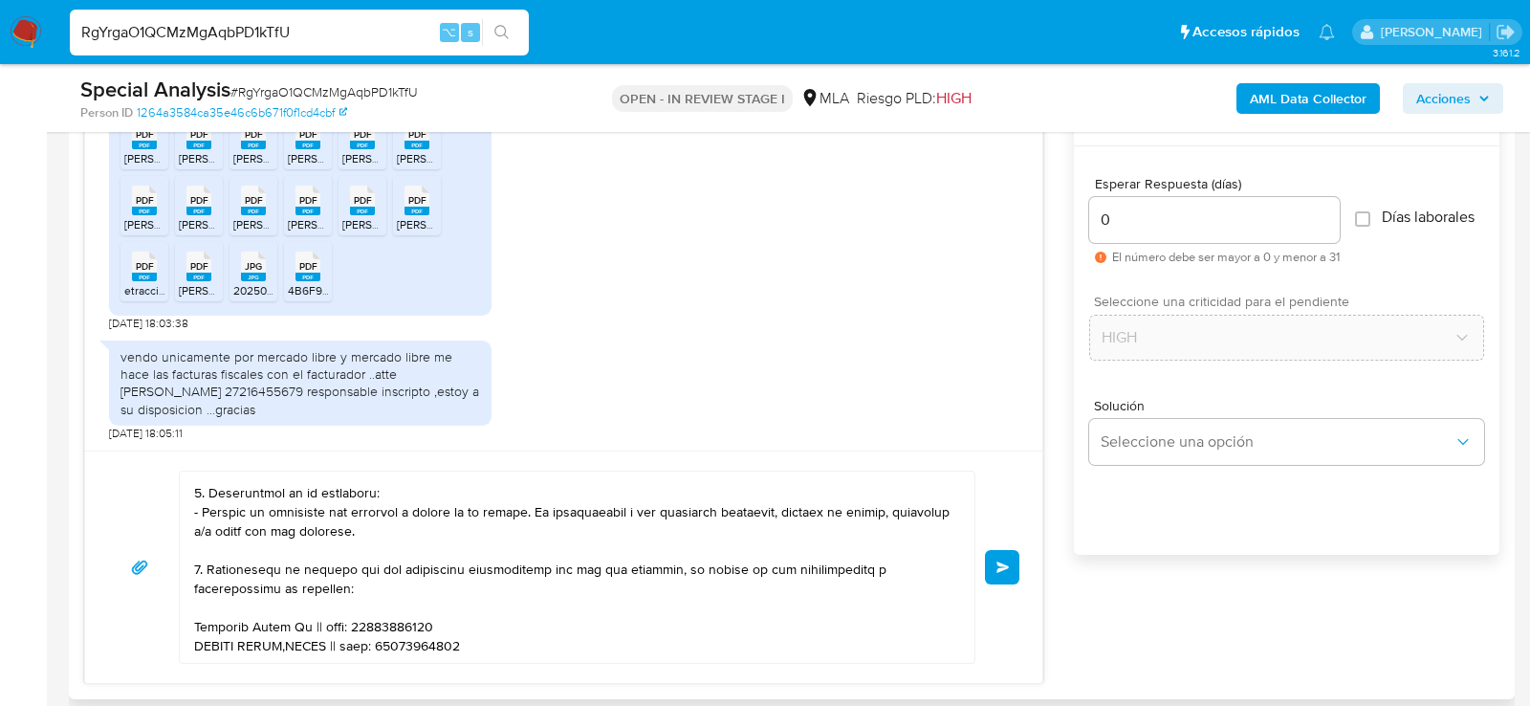
click at [1005, 556] on button "Enviar" at bounding box center [1002, 567] width 34 height 34
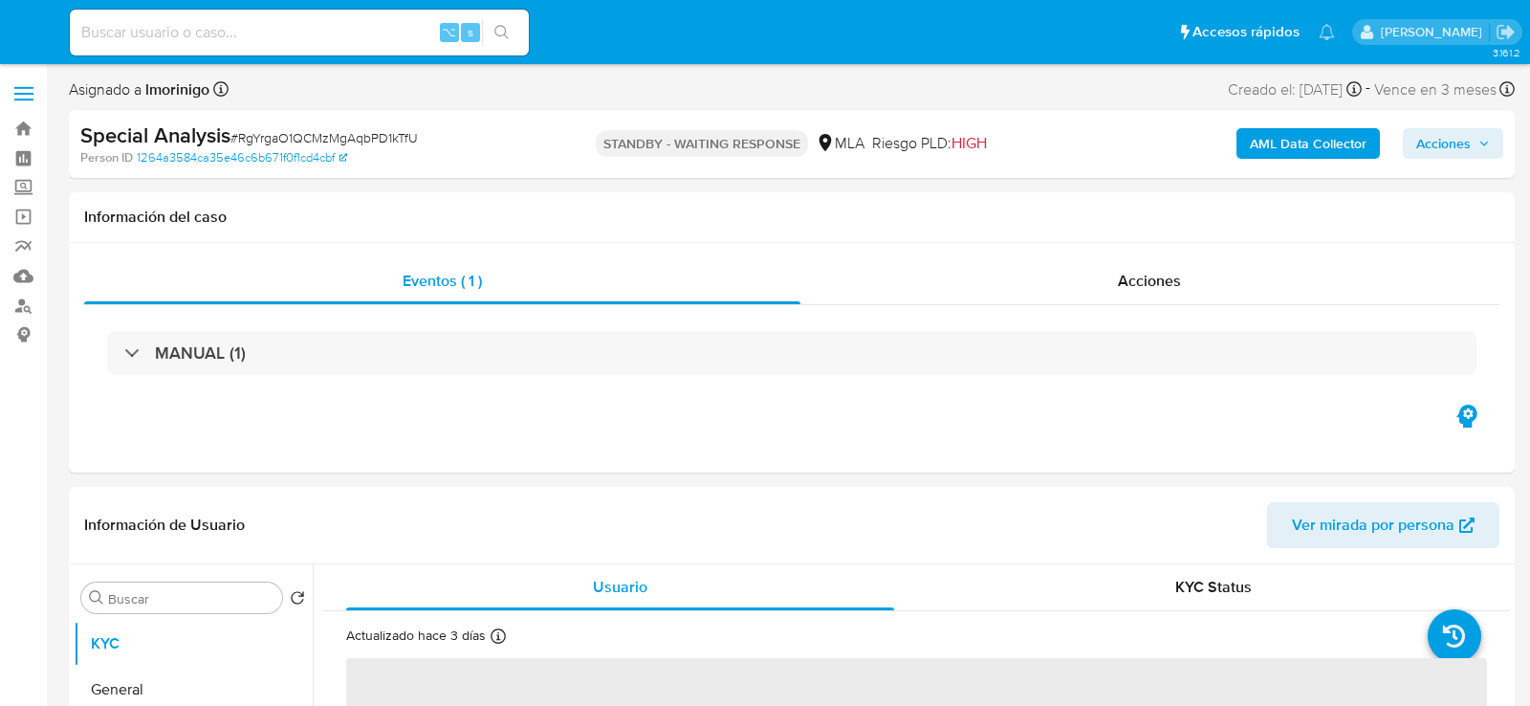
select select "10"
click at [232, 31] on input at bounding box center [299, 32] width 459 height 25
paste input "EIo33u7abyxSMNDrcg3Y3NuD"
type input "EIo33u7abyxSMNDrcg3Y3NuD"
select select "10"
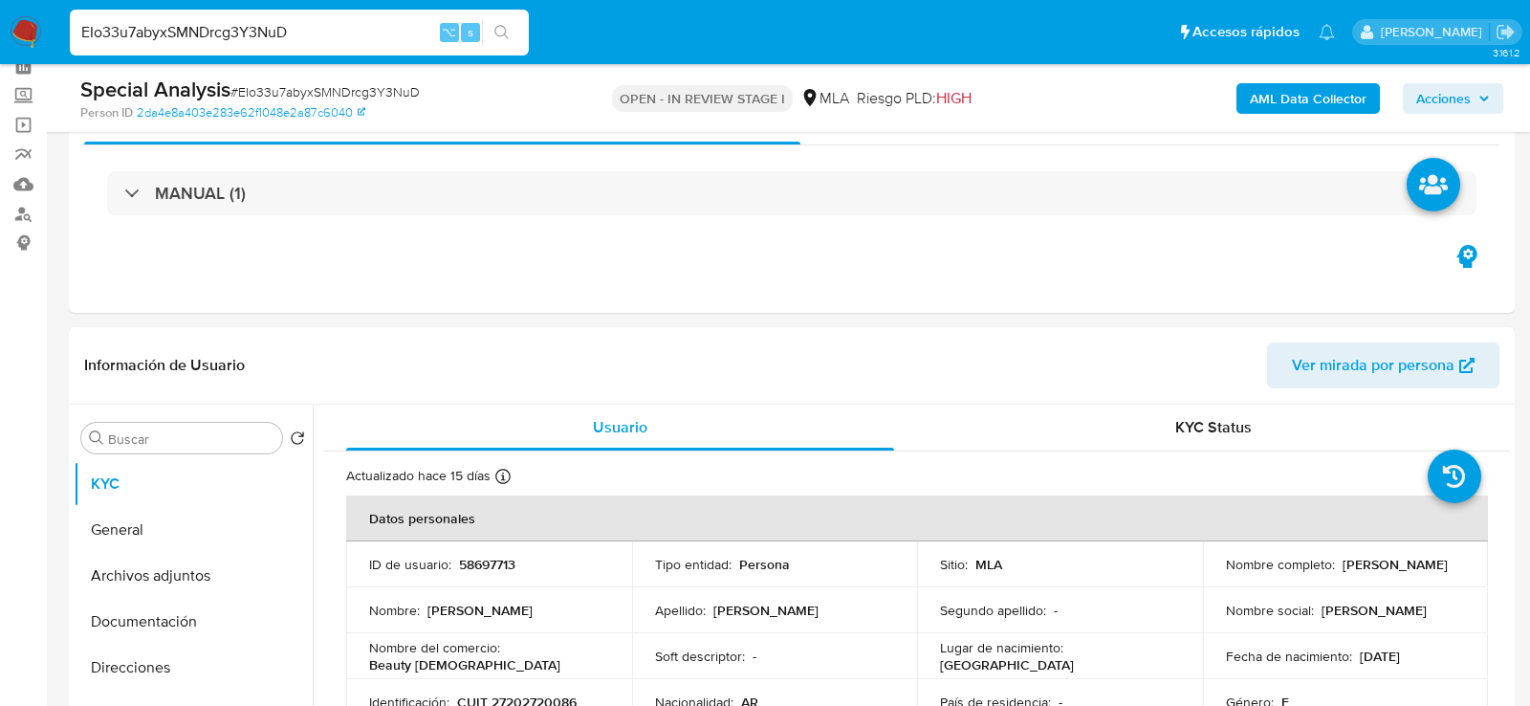
scroll to position [203, 0]
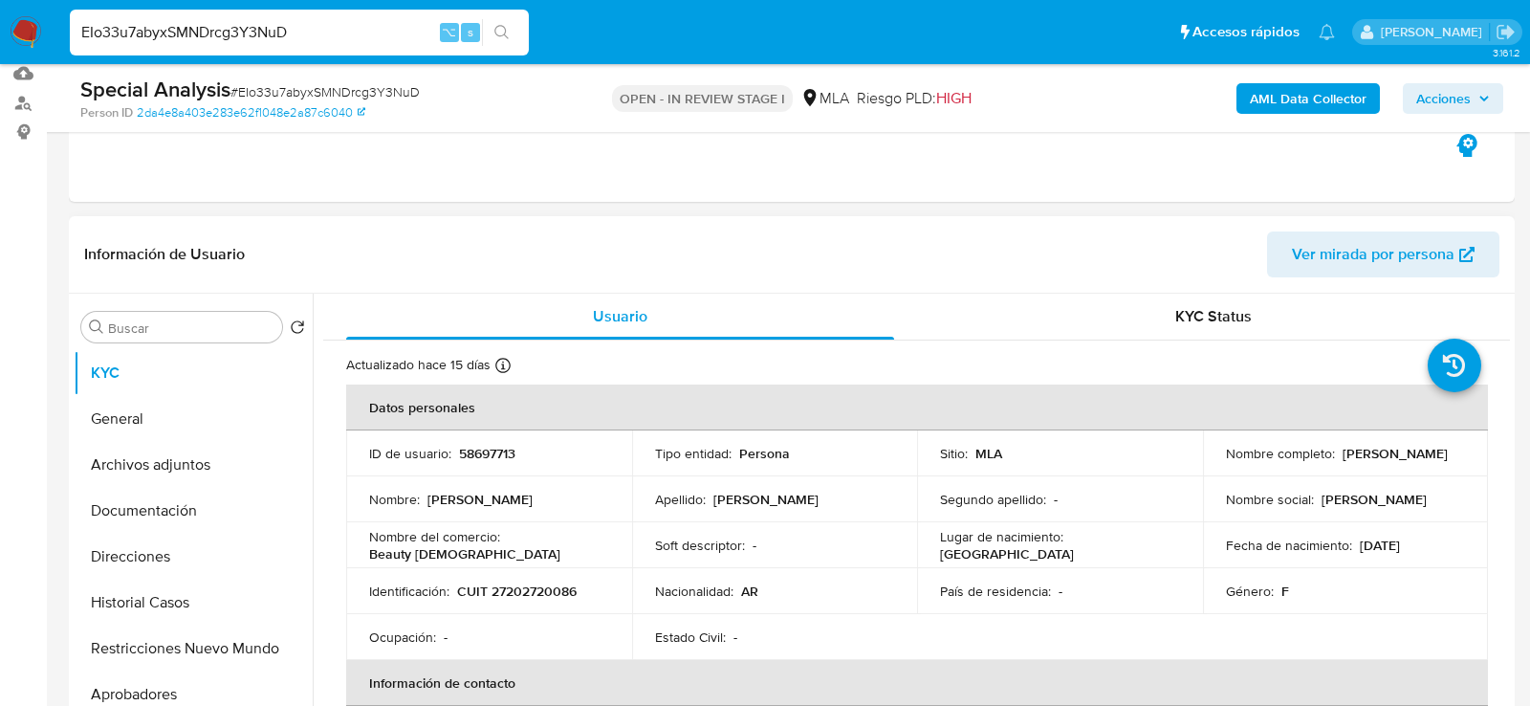
click at [513, 590] on p "CUIT 27202720086" at bounding box center [517, 590] width 120 height 17
copy p "27202720086"
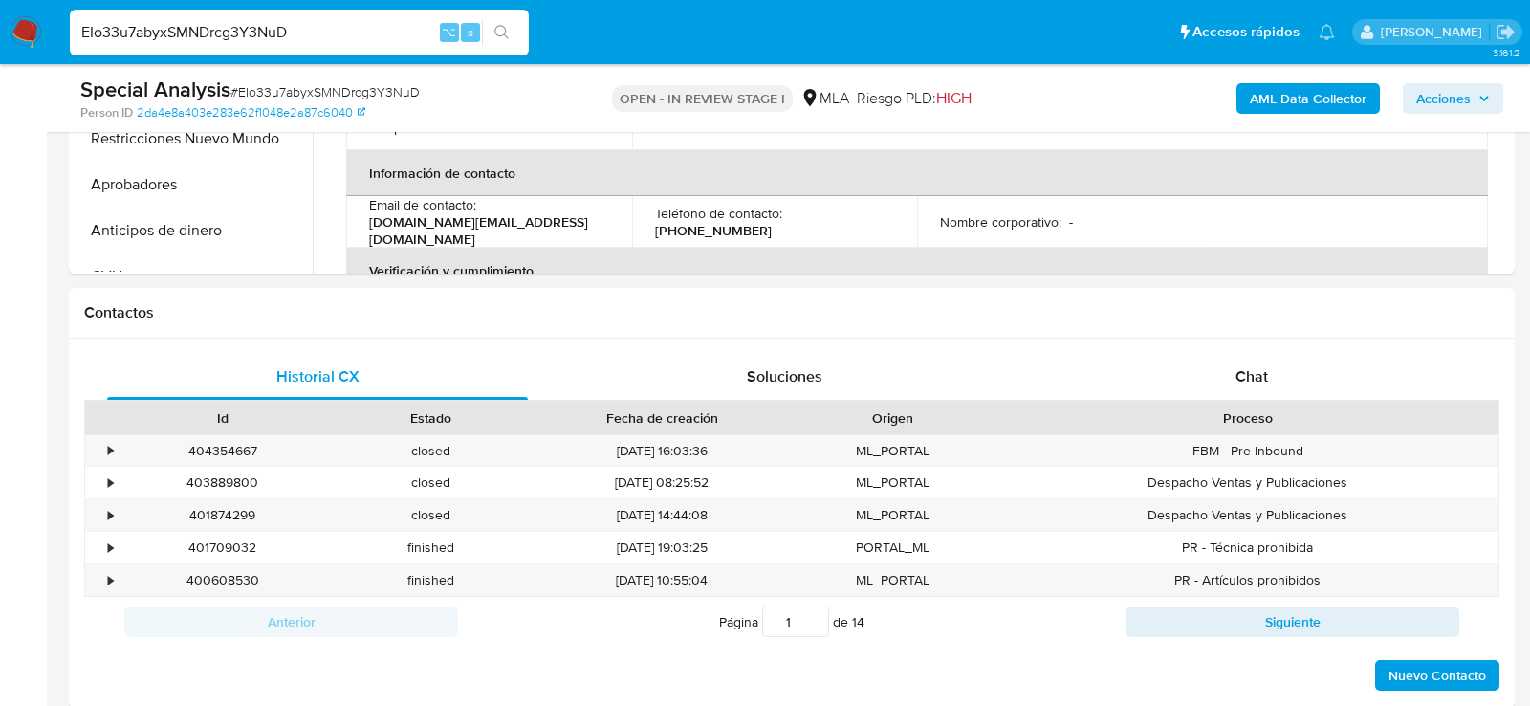
scroll to position [811, 0]
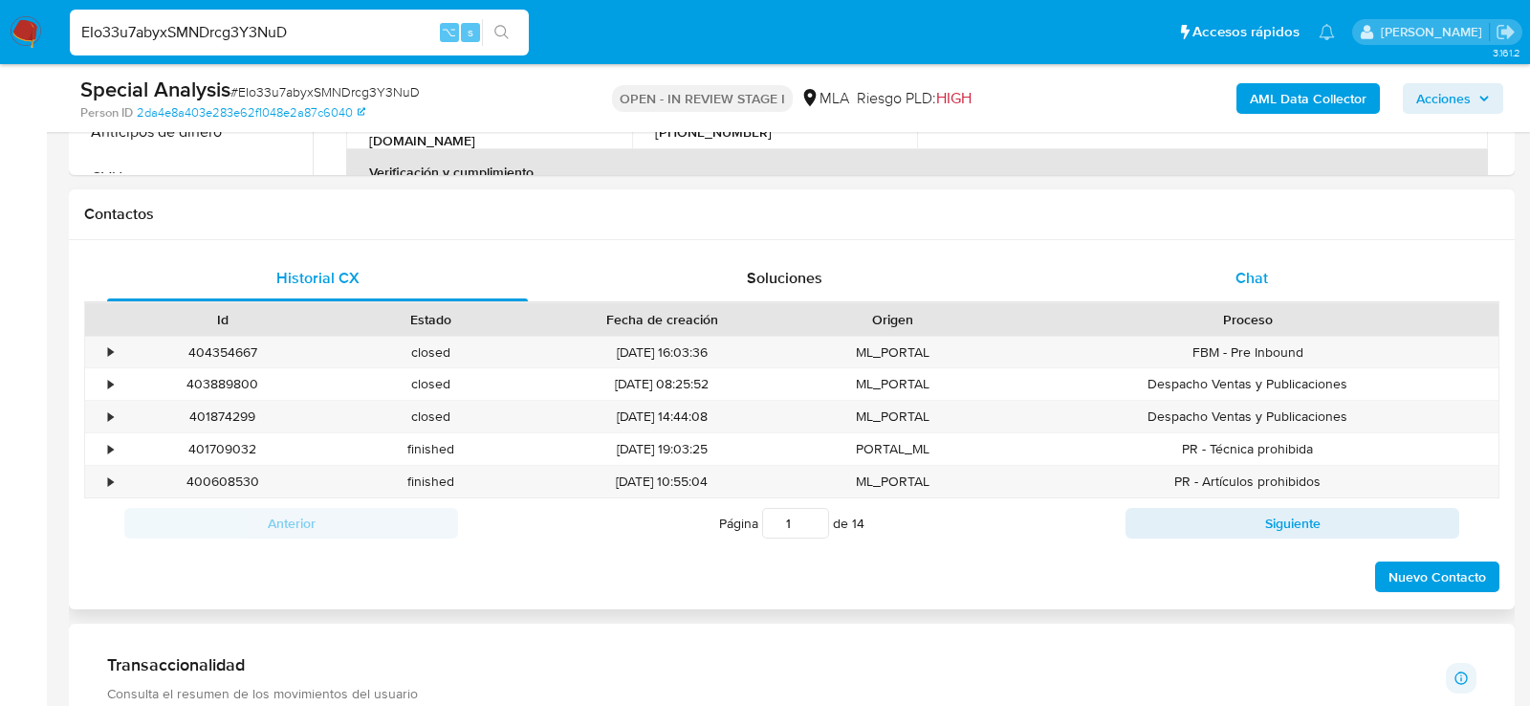
click at [1302, 275] on div "Chat" at bounding box center [1251, 278] width 421 height 46
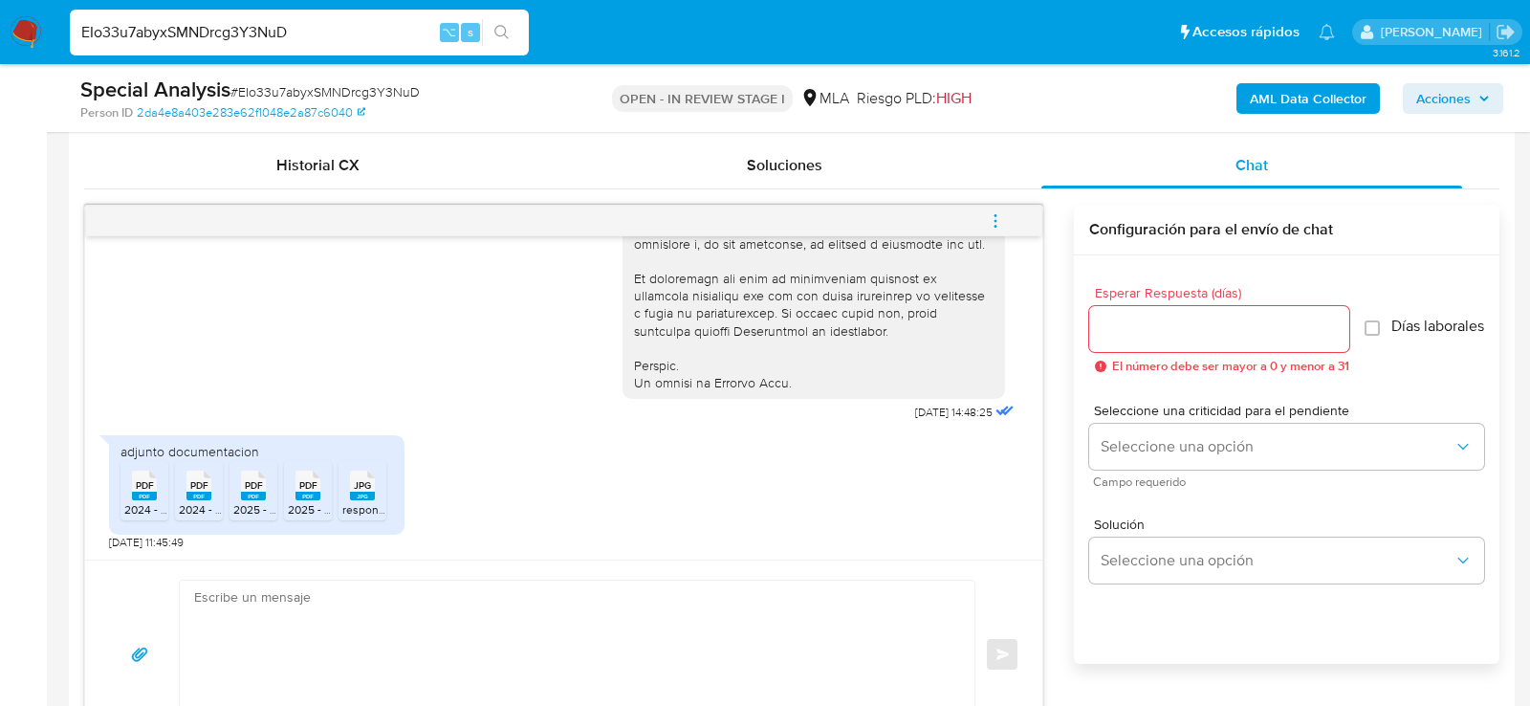
scroll to position [930, 0]
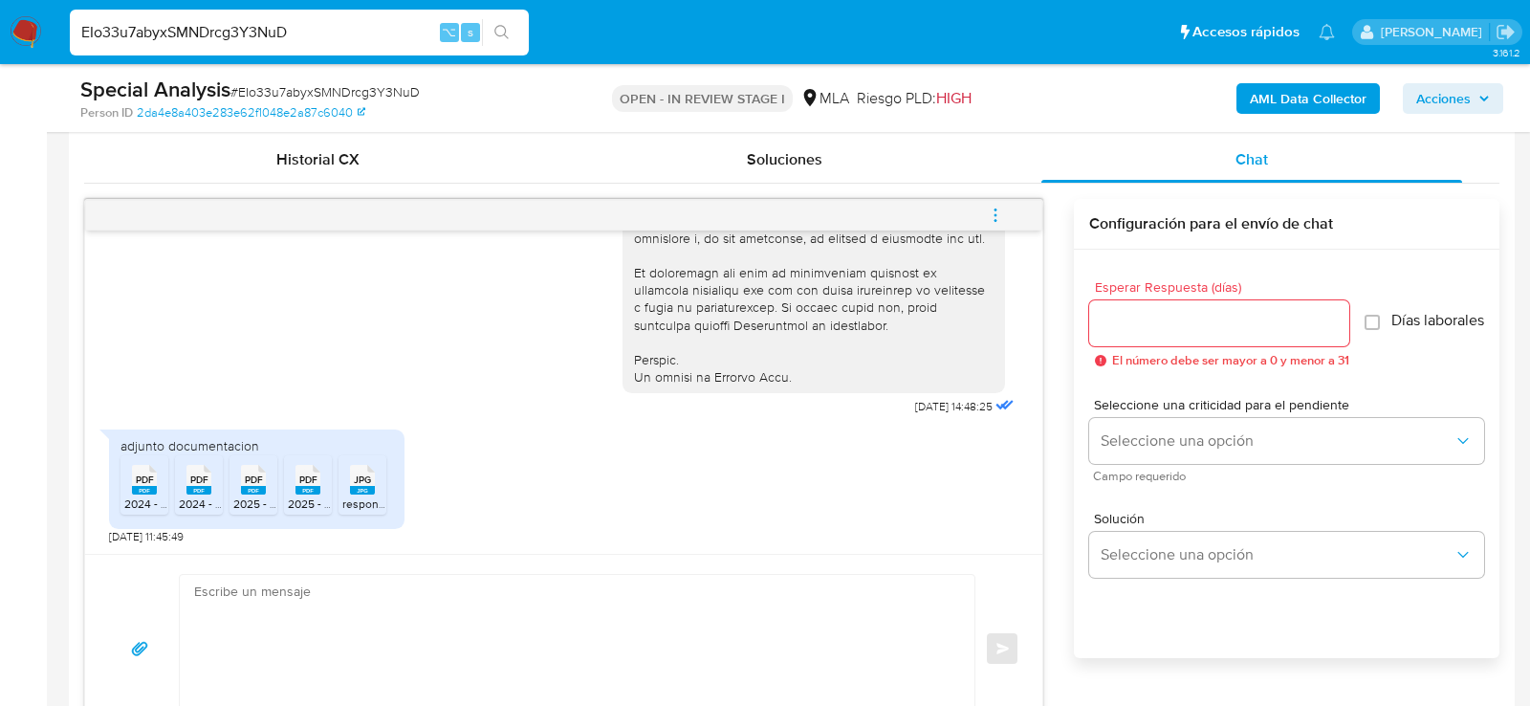
click at [135, 504] on span "2024 - facturas.pdf" at bounding box center [172, 503] width 96 height 16
click at [184, 504] on span "2024 - recibidos.pdf" at bounding box center [230, 503] width 103 height 16
click at [256, 504] on span "2025 - facturas.pdf" at bounding box center [281, 503] width 96 height 16
click at [304, 504] on span "2025 - recibidos.pdf" at bounding box center [339, 503] width 103 height 16
click at [358, 504] on span "responsable inscripto.jpg" at bounding box center [407, 503] width 131 height 16
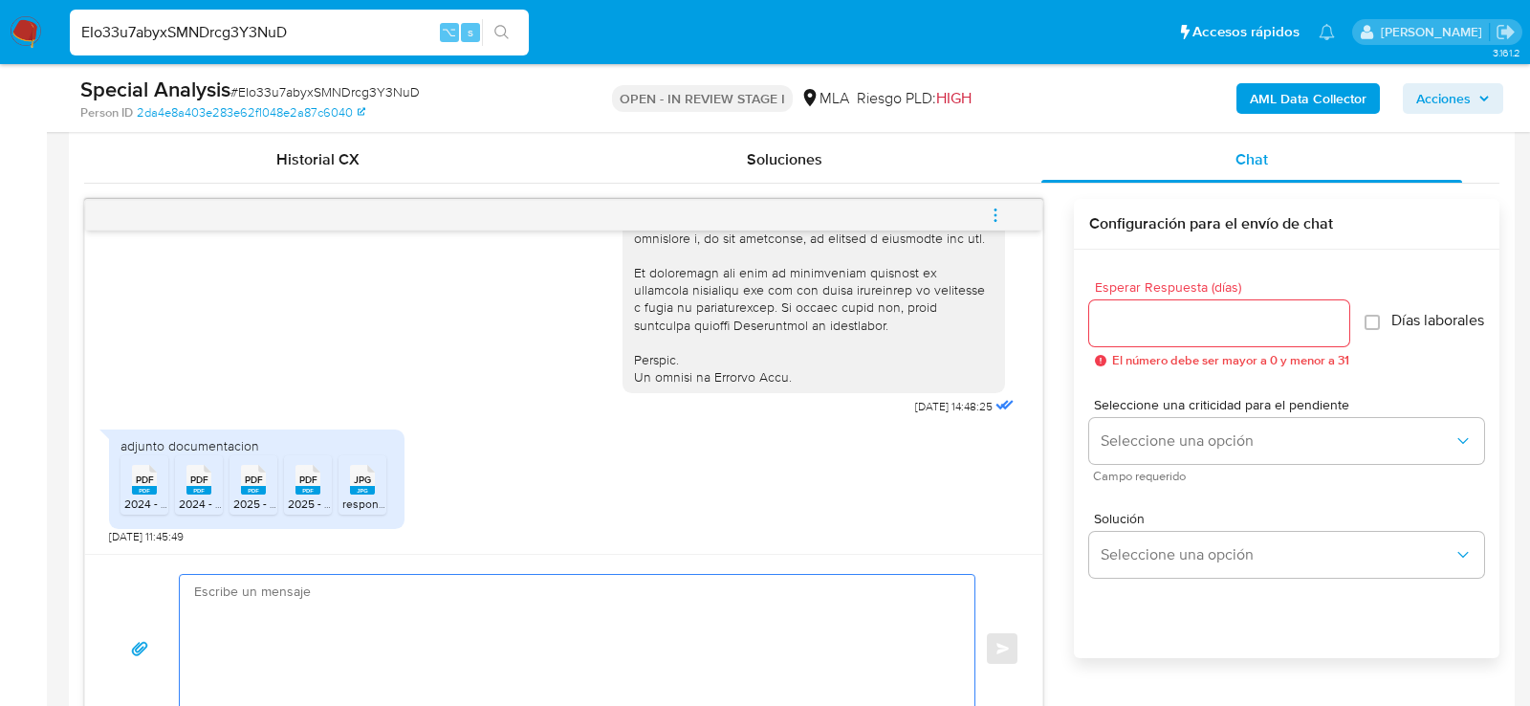
click at [457, 619] on textarea at bounding box center [572, 648] width 756 height 147
paste textarea "Hola. Muchas gracias por la documentación proporcionada. No obstante, es necesa…"
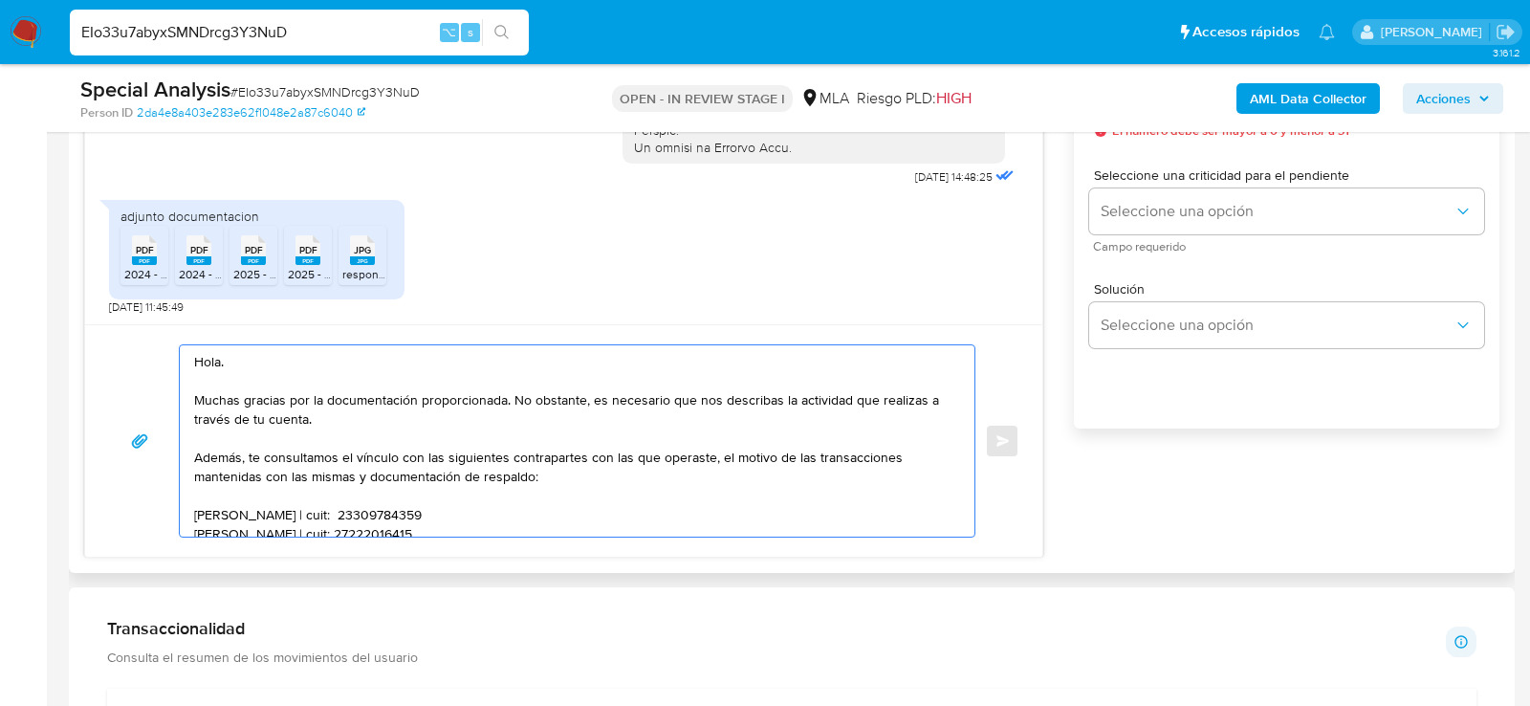
scroll to position [1195, 0]
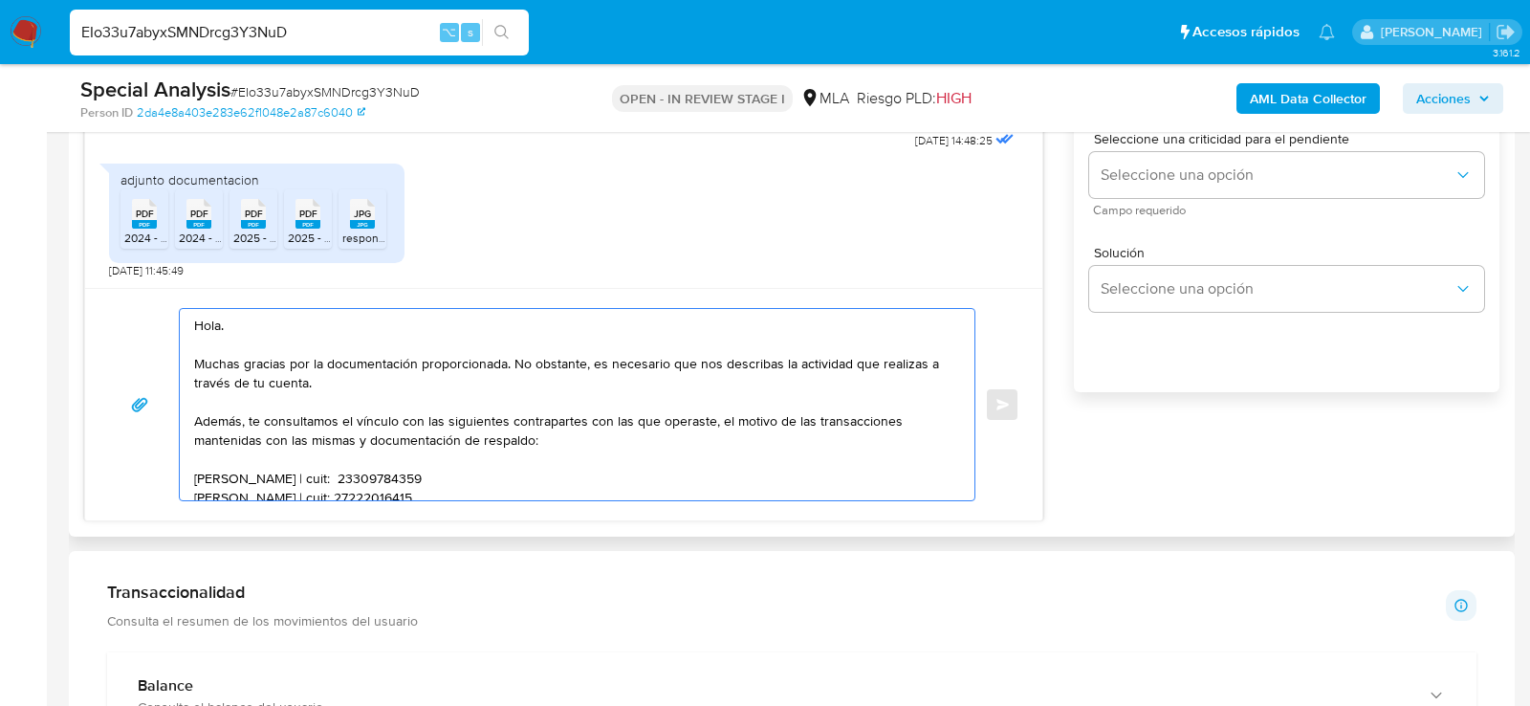
click at [470, 477] on textarea "Hola. Muchas gracias por la documentación proporcionada. No obstante, es necesa…" at bounding box center [572, 404] width 756 height 191
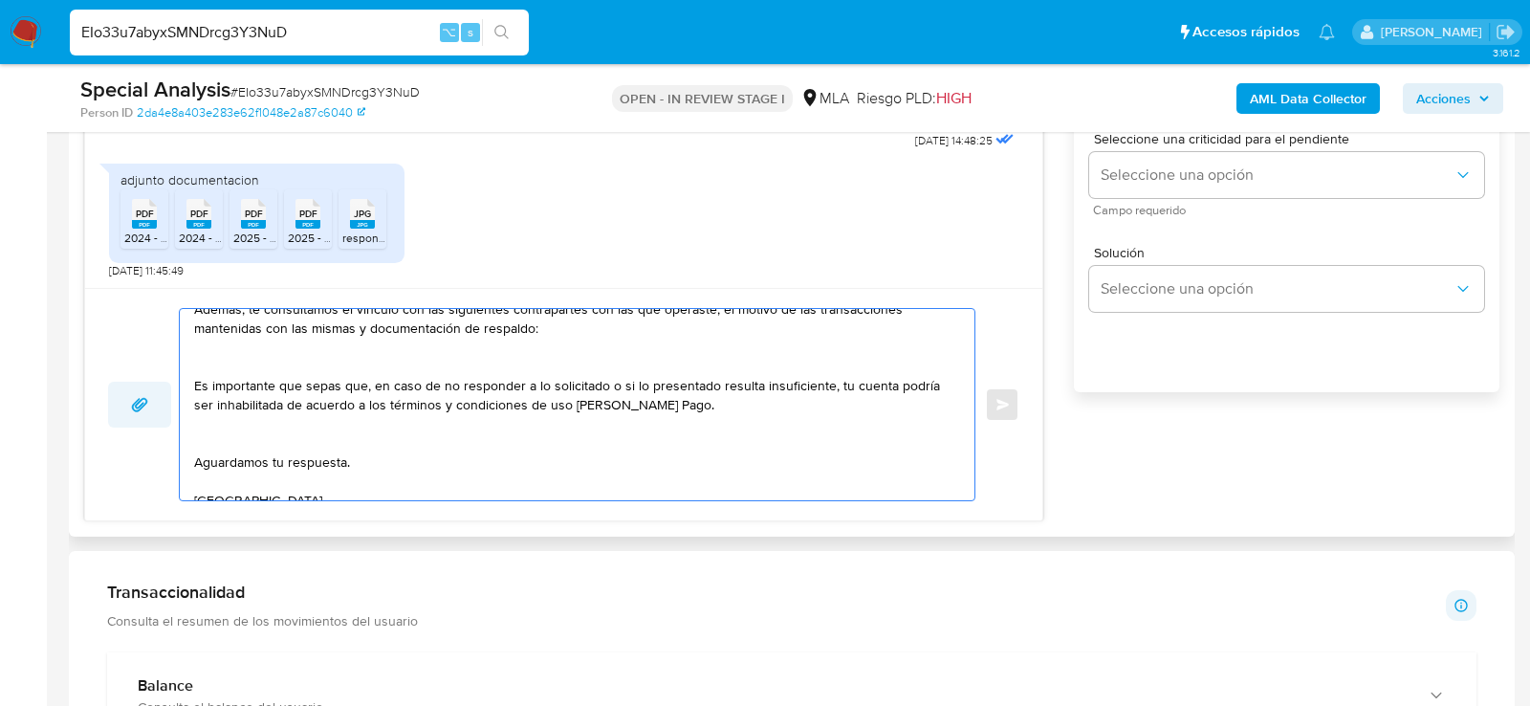
paste textarea "Christian Eduardo Accinelli"
paste textarea "20267603988"
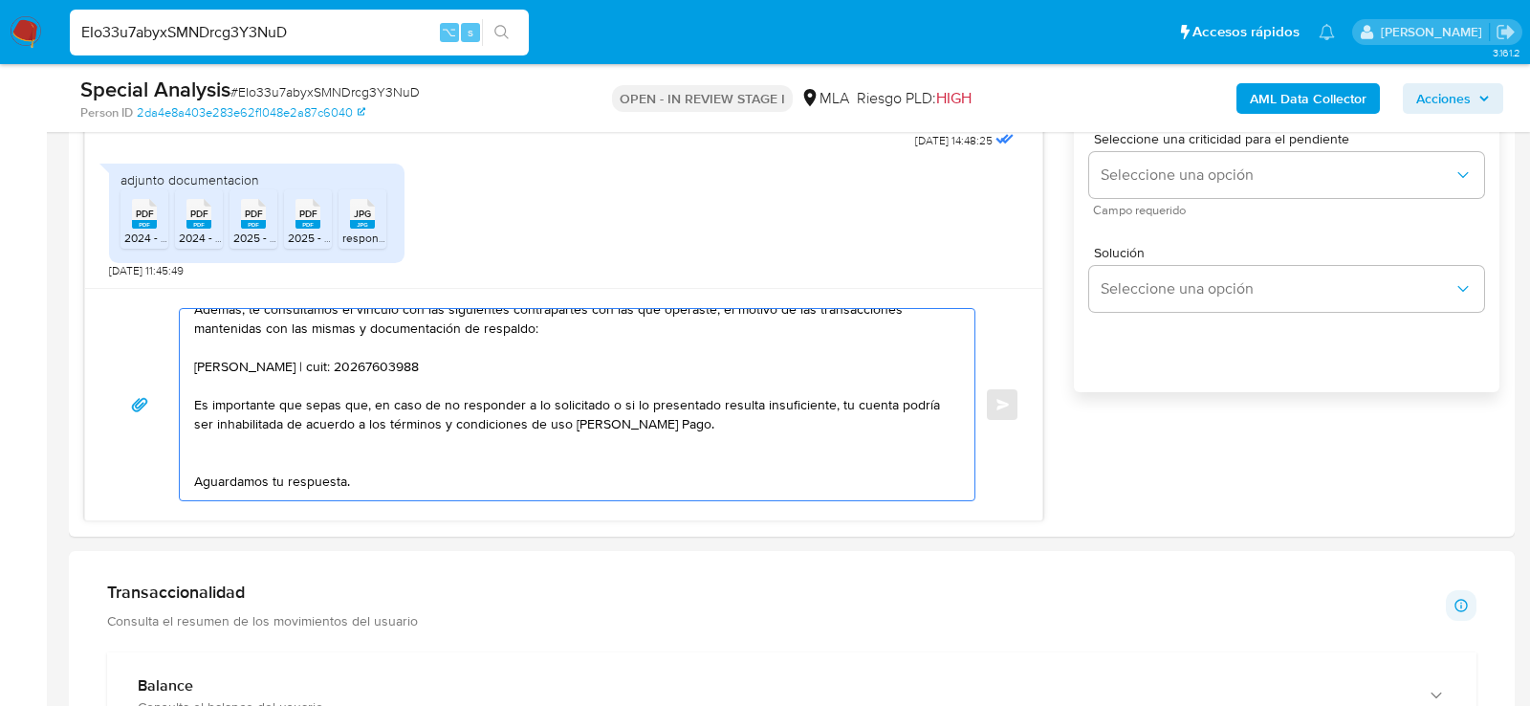
paste textarea "Sanchez Emiliano"
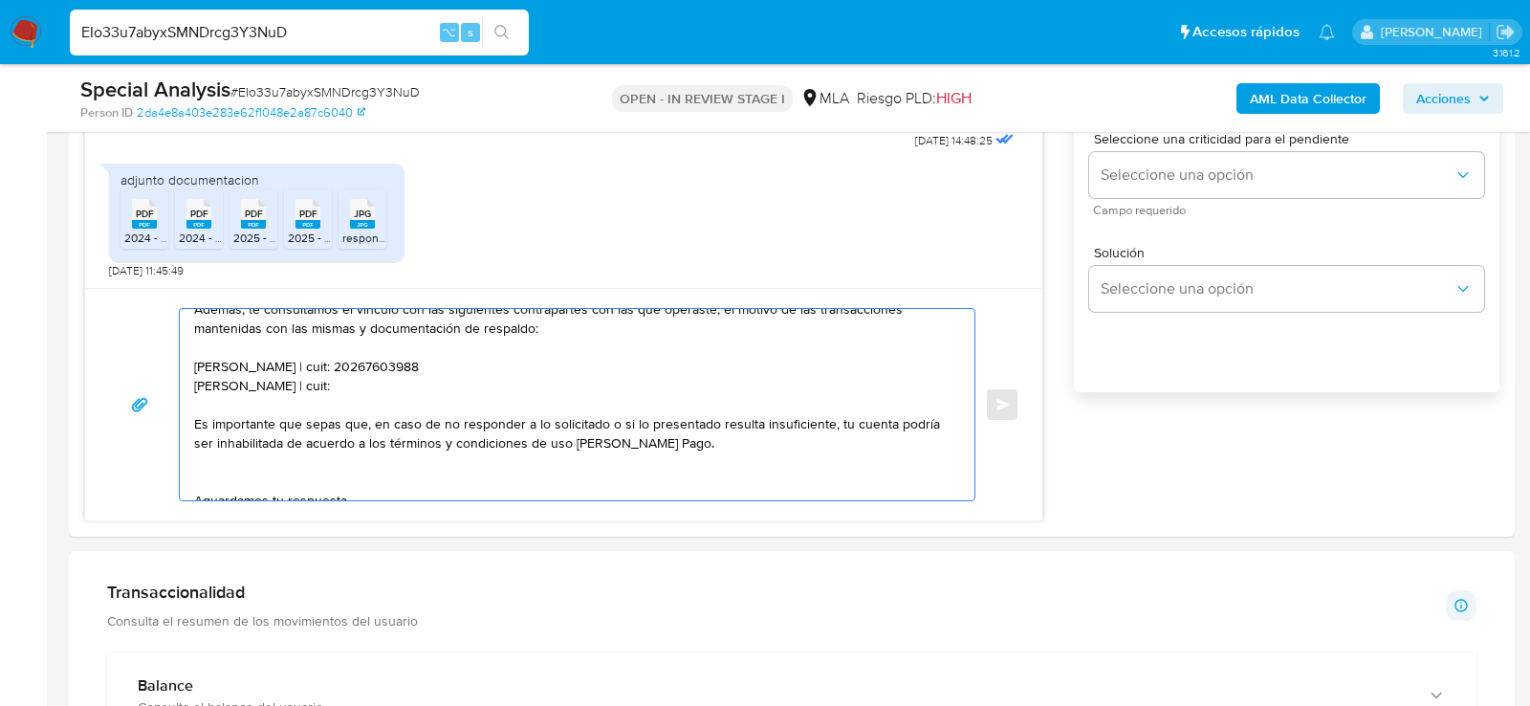
paste textarea "20391247979"
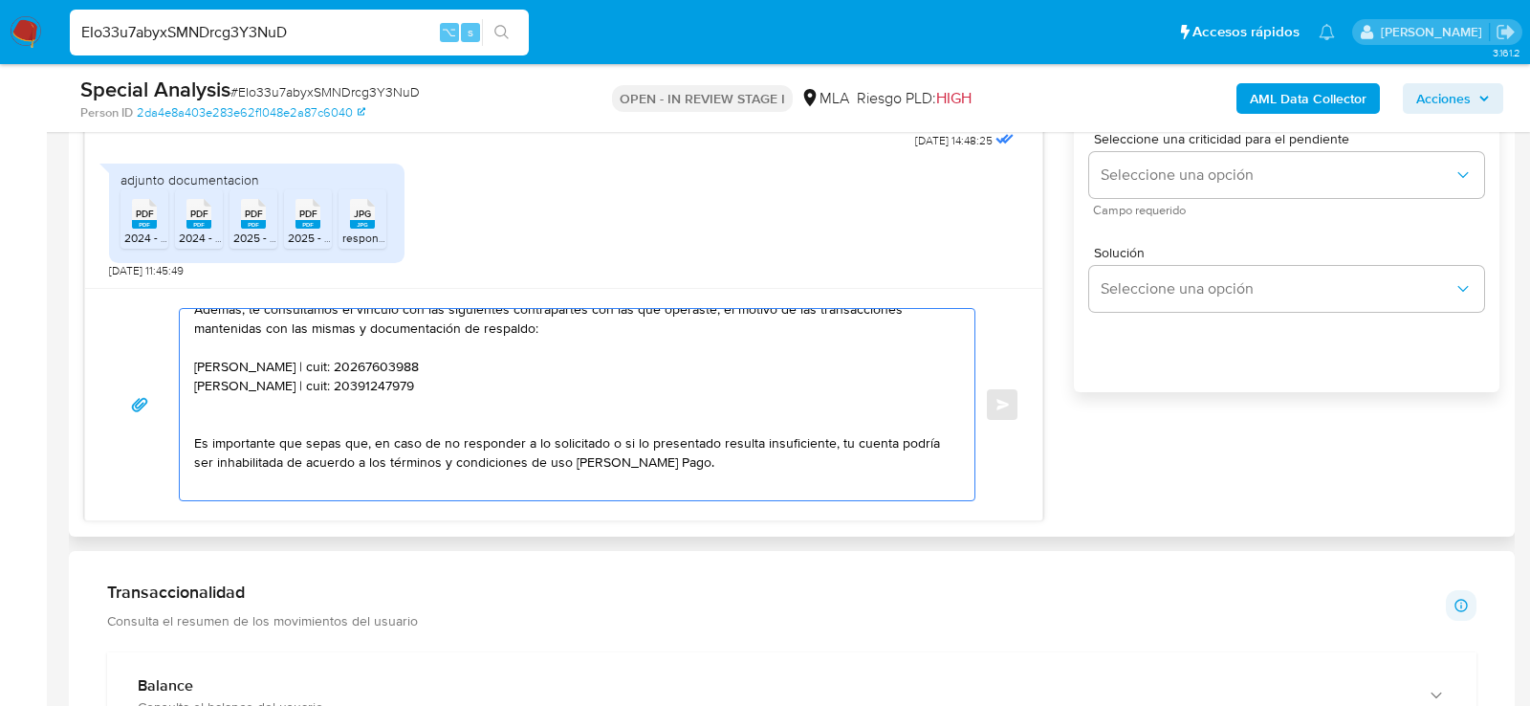
paste textarea "Franco Gaston Peyrot"
paste textarea "20398505191"
type textarea "Hola. Muchas gracias por la documentación proporcionada. No obstante, es necesa…"
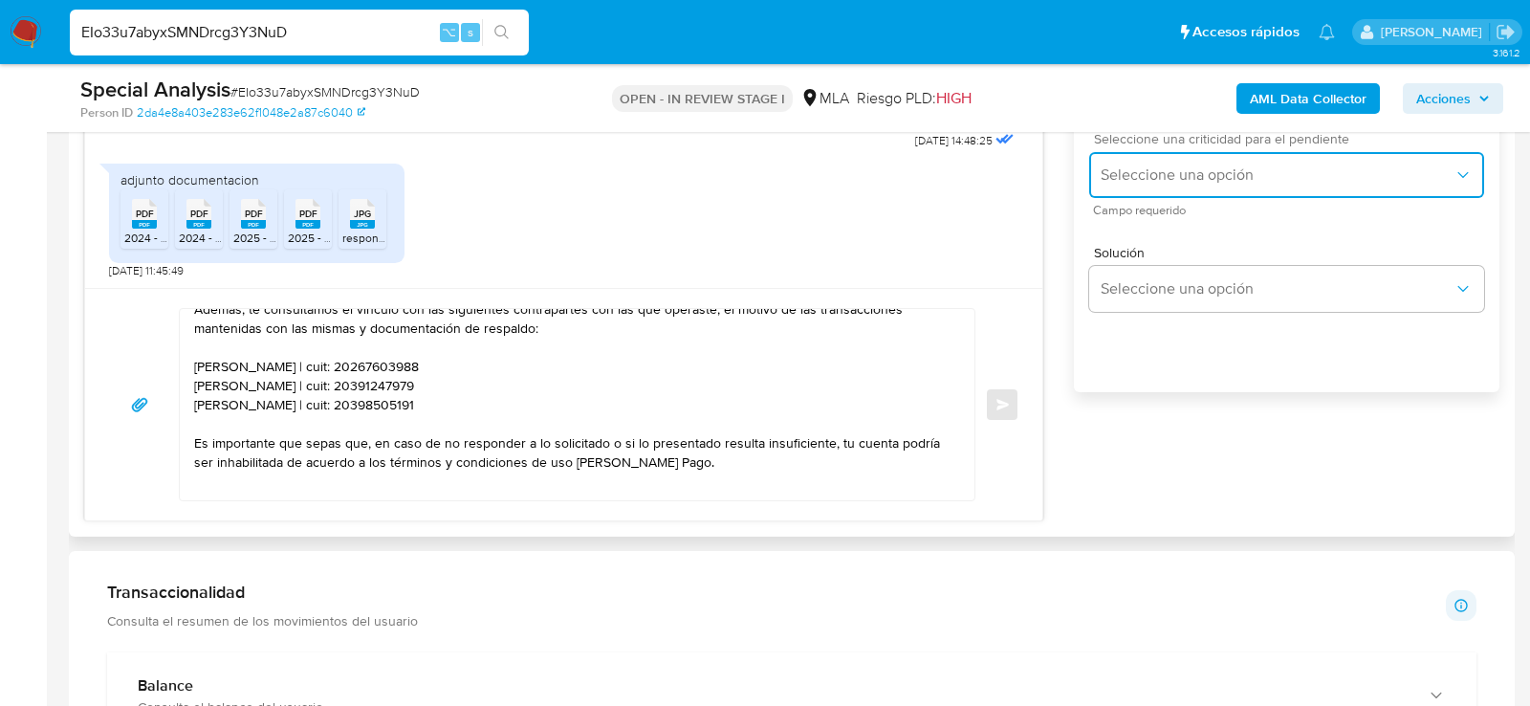
click at [1205, 171] on button "Seleccione una opción" at bounding box center [1286, 175] width 395 height 46
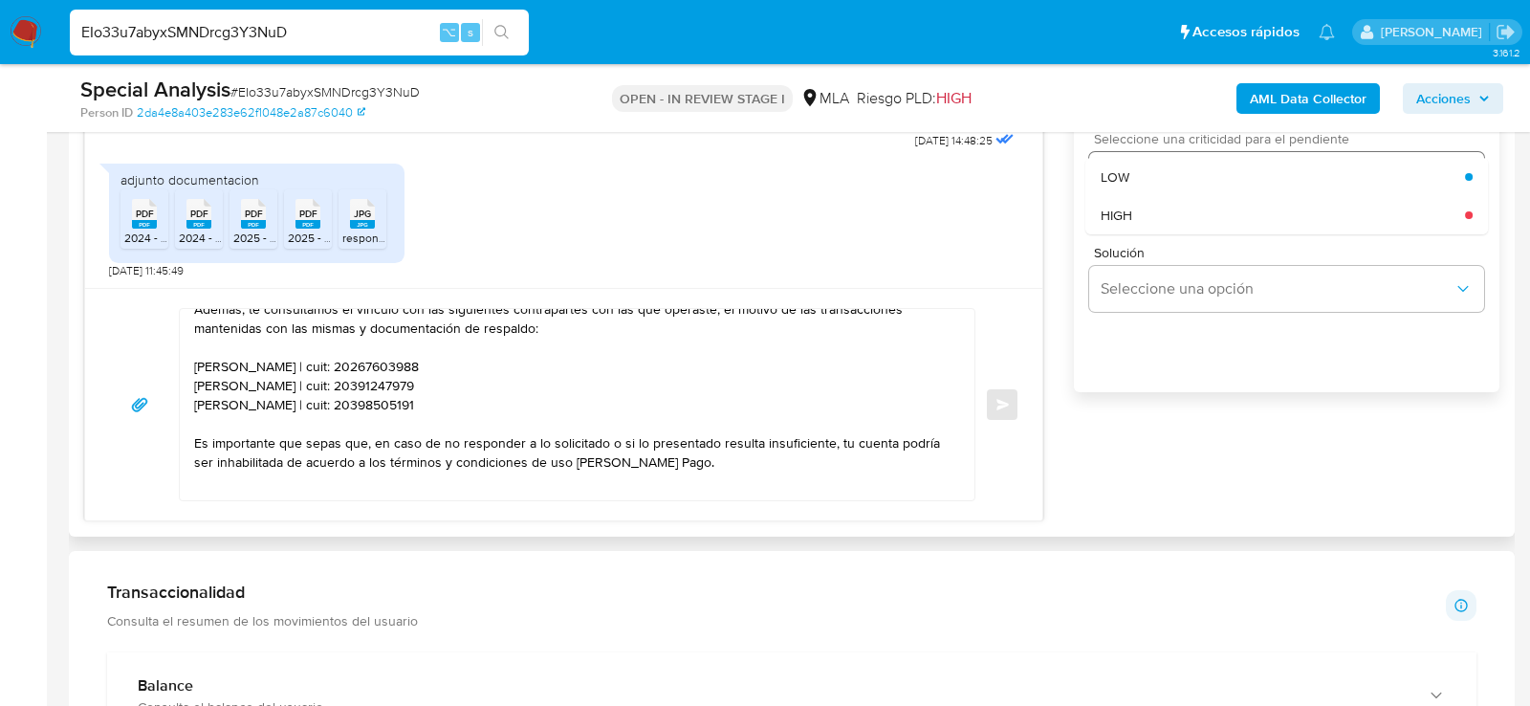
click at [1148, 230] on div "HIGH" at bounding box center [1283, 215] width 364 height 38
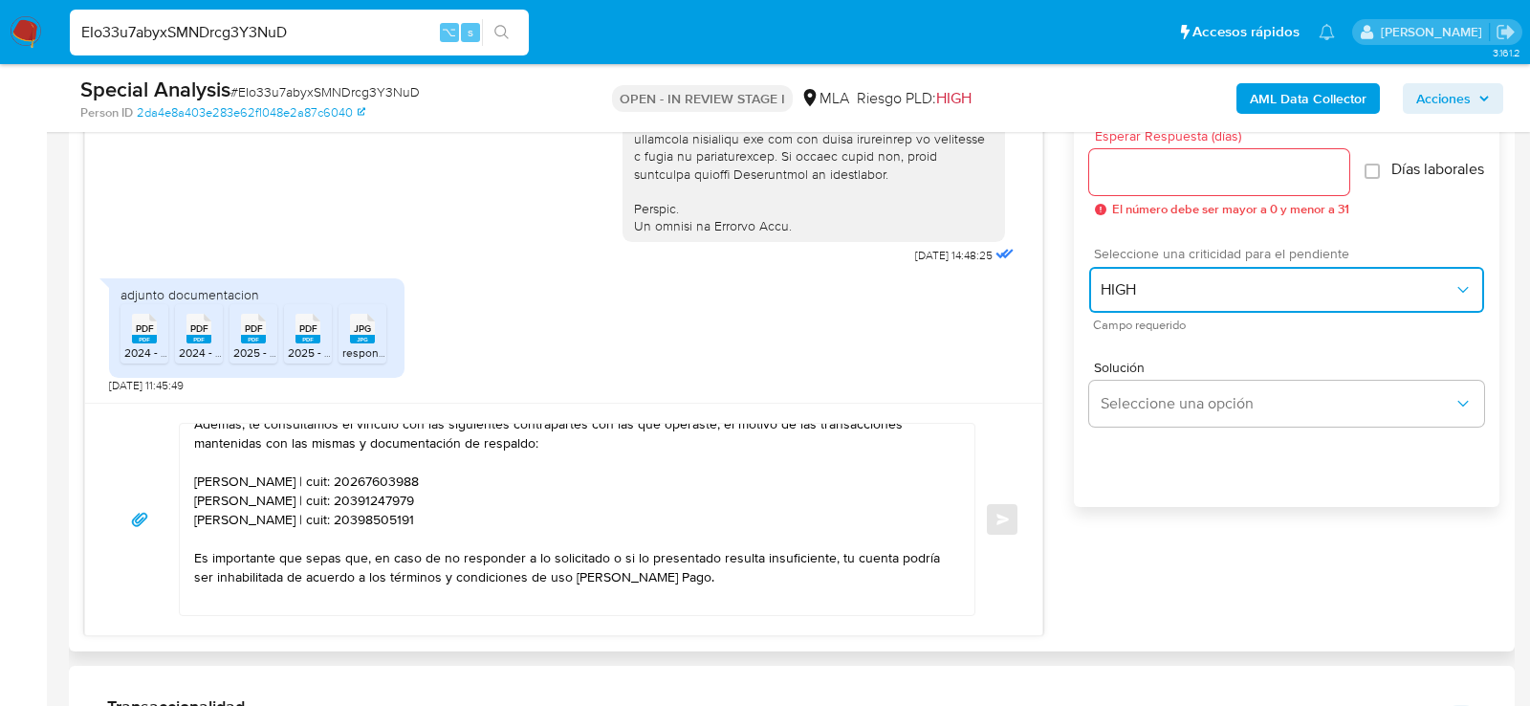
scroll to position [1079, 0]
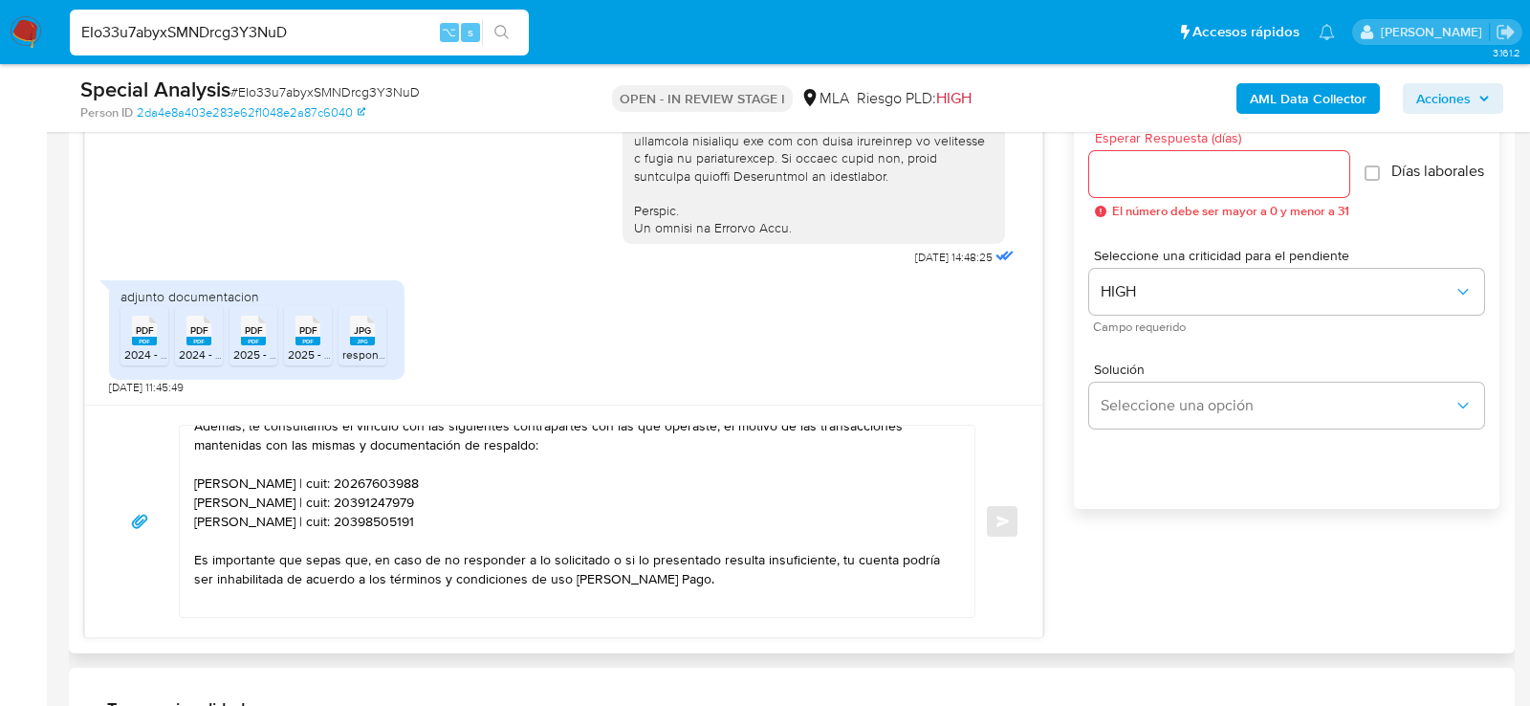
click at [1144, 191] on div at bounding box center [1219, 174] width 260 height 46
click at [1144, 179] on input "Esperar Respuesta (días)" at bounding box center [1219, 174] width 260 height 25
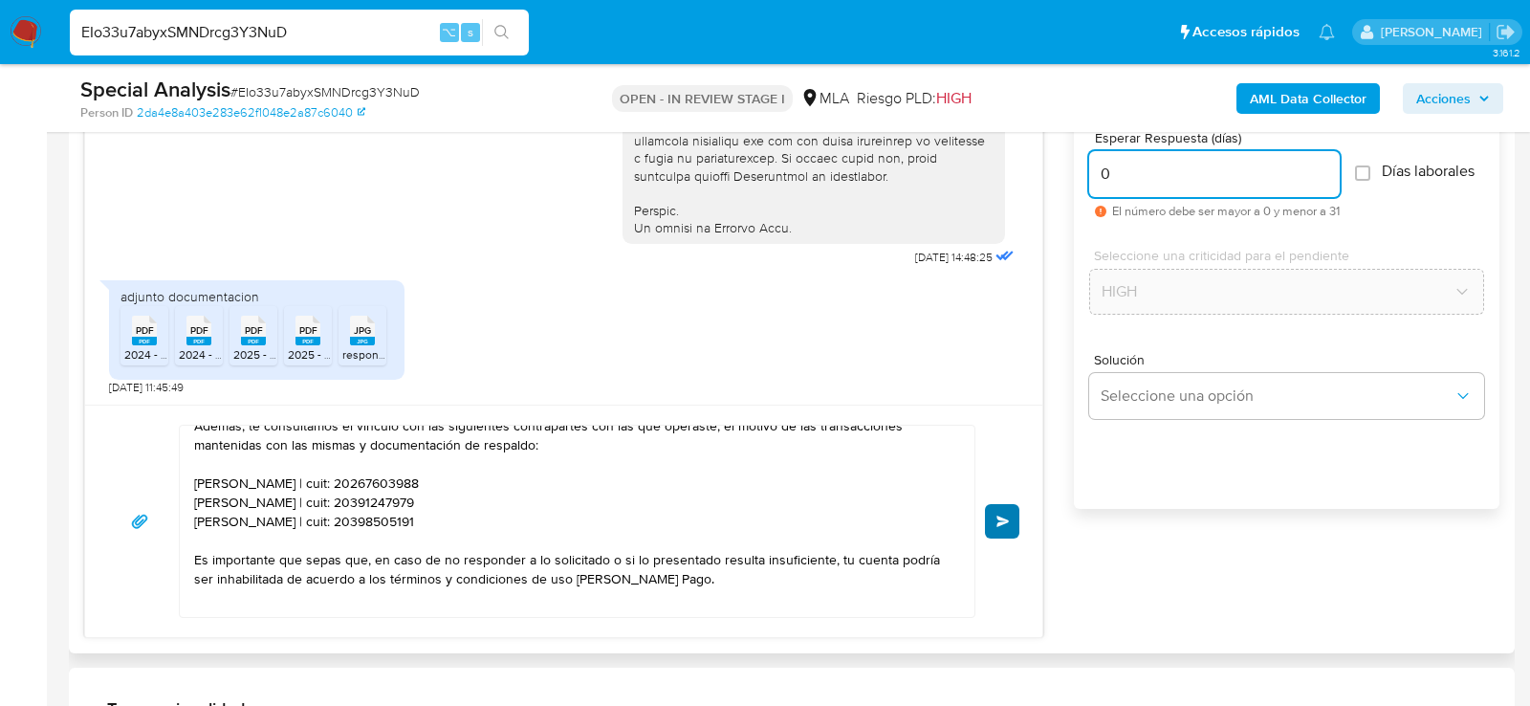
type input "0"
click at [998, 517] on span "Enviar" at bounding box center [1003, 520] width 13 height 11
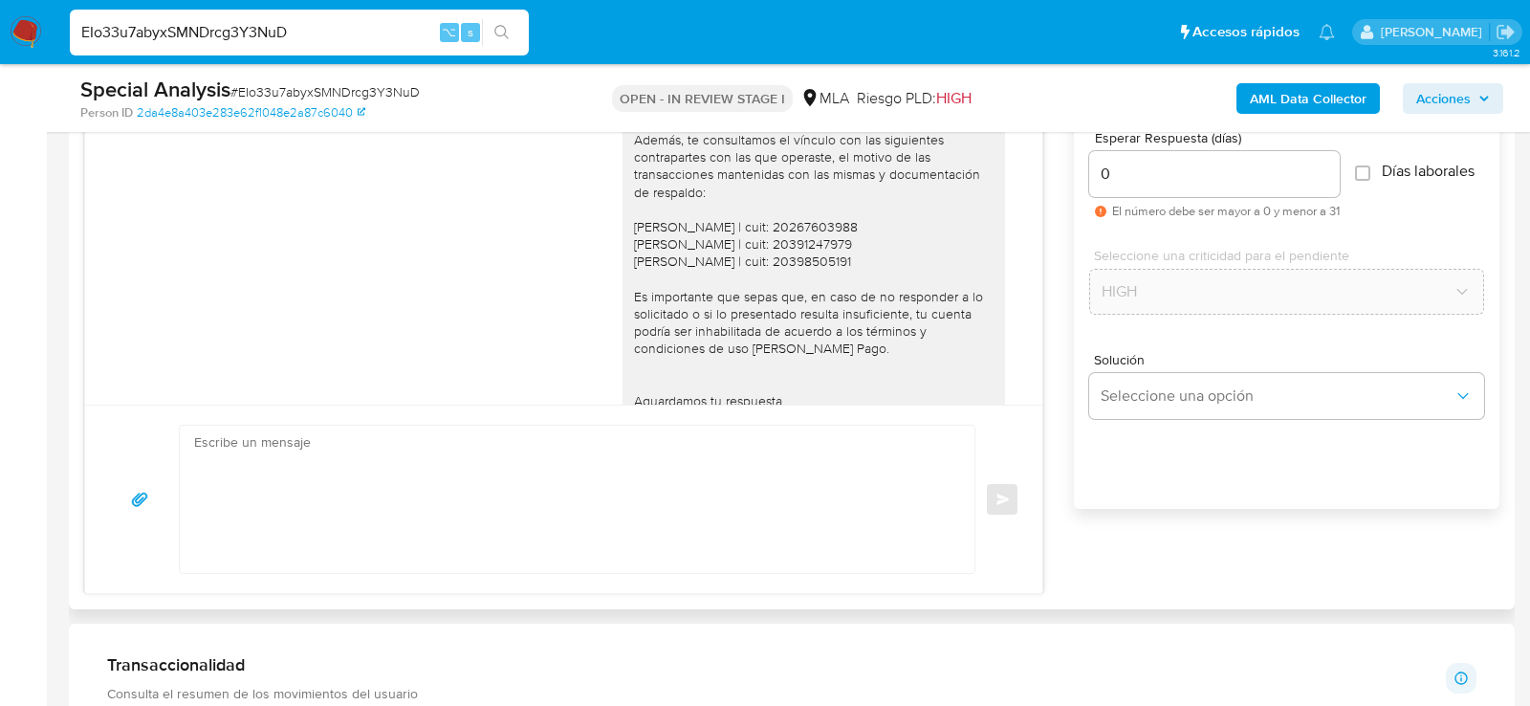
scroll to position [1251, 0]
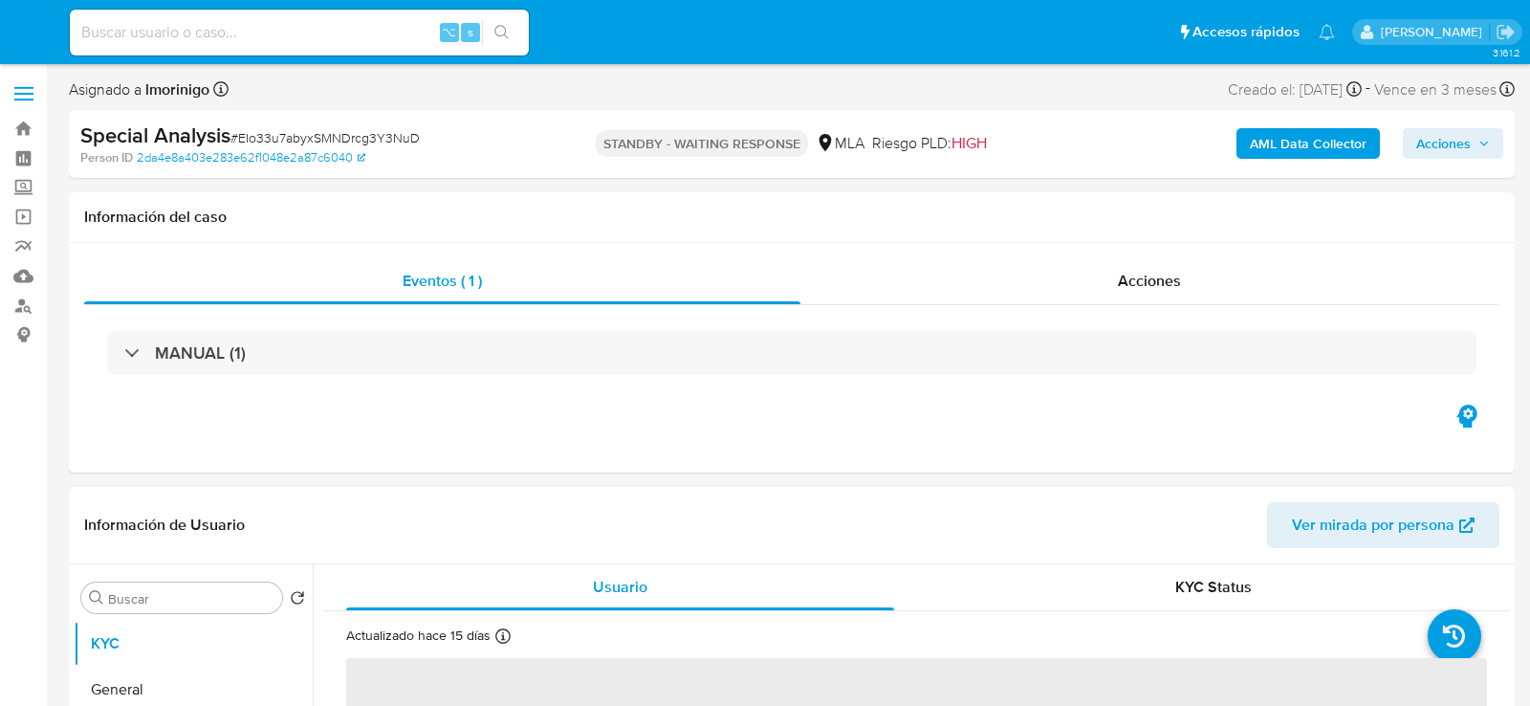
select select "10"
click at [274, 39] on input at bounding box center [299, 32] width 459 height 25
paste input "vQ27V94OQs8LT9n5THPKkzDZ"
type input "vQ27V94OQs8LT9n5THPKkzDZ"
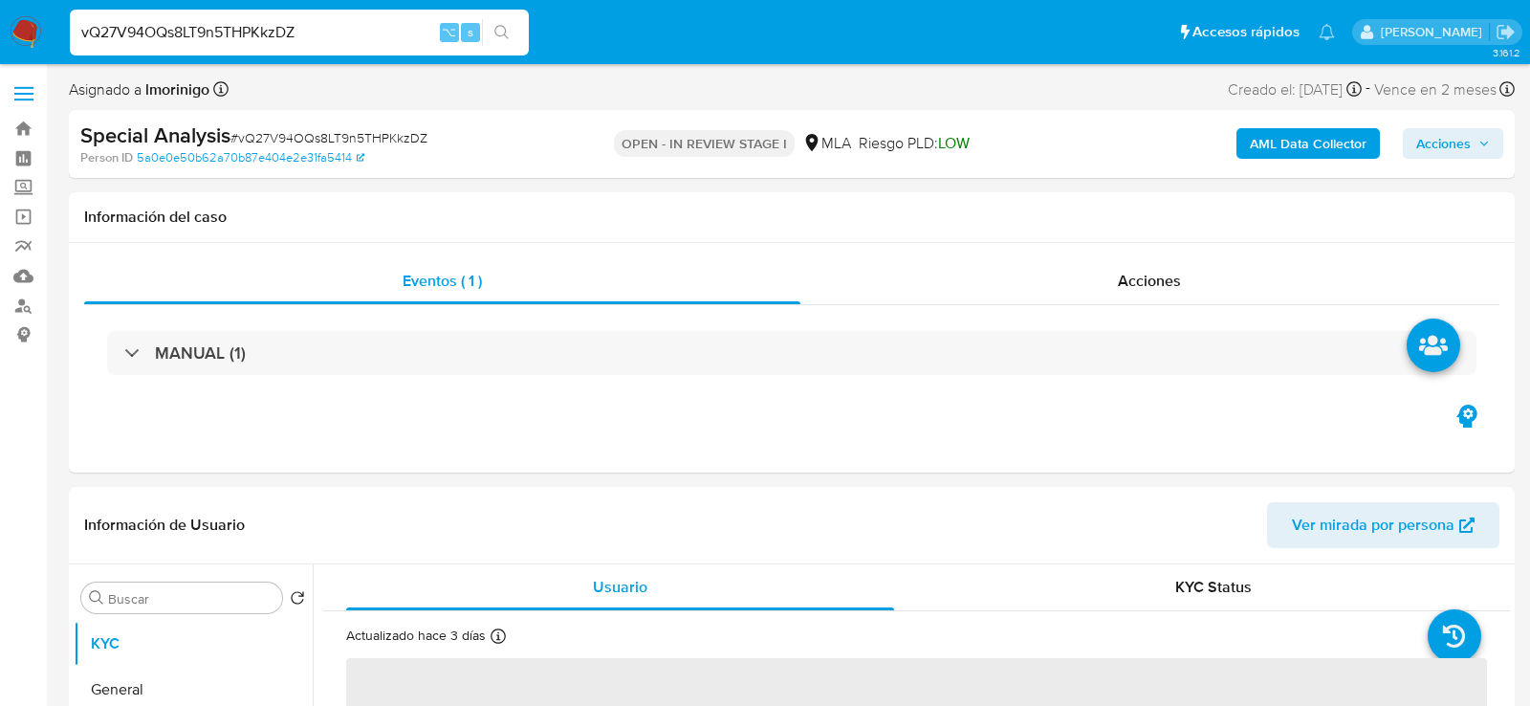
select select "10"
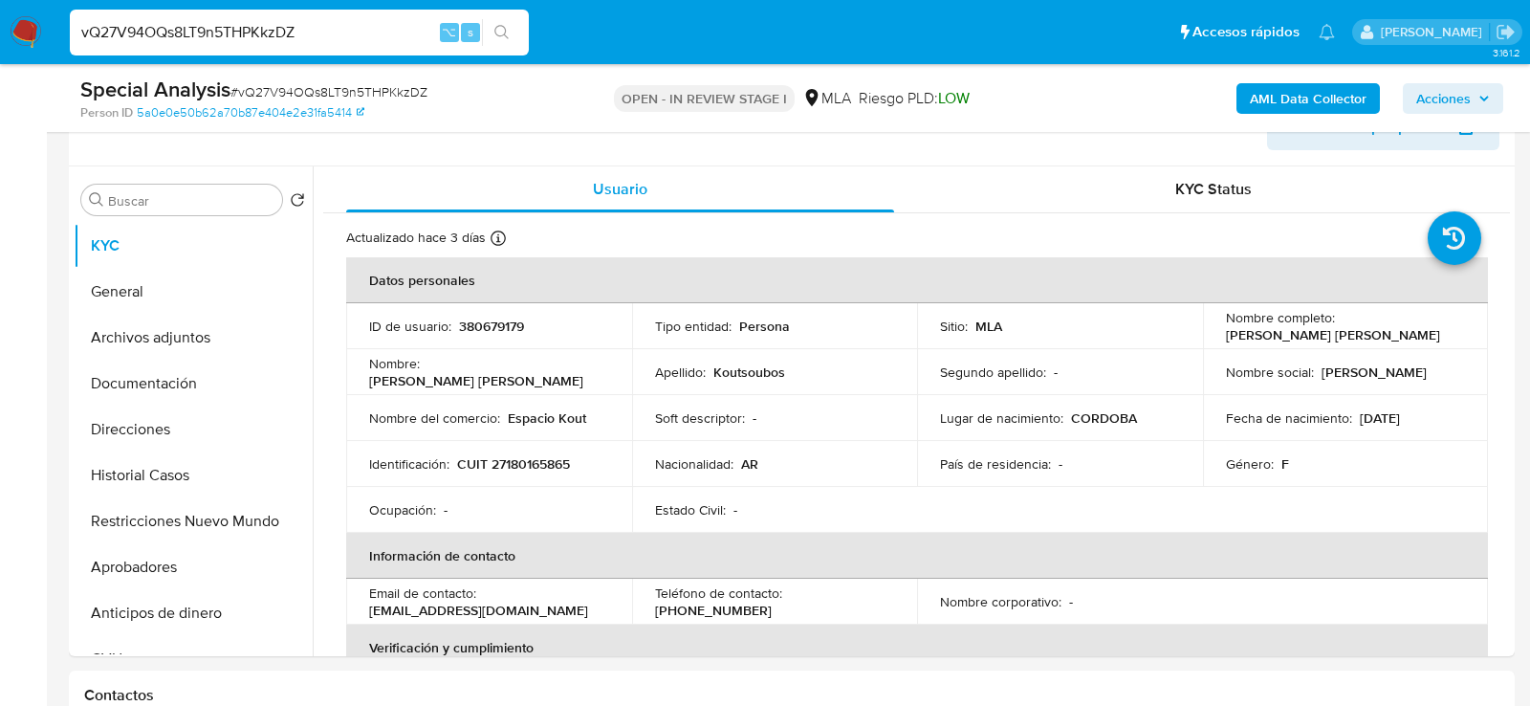
scroll to position [333, 0]
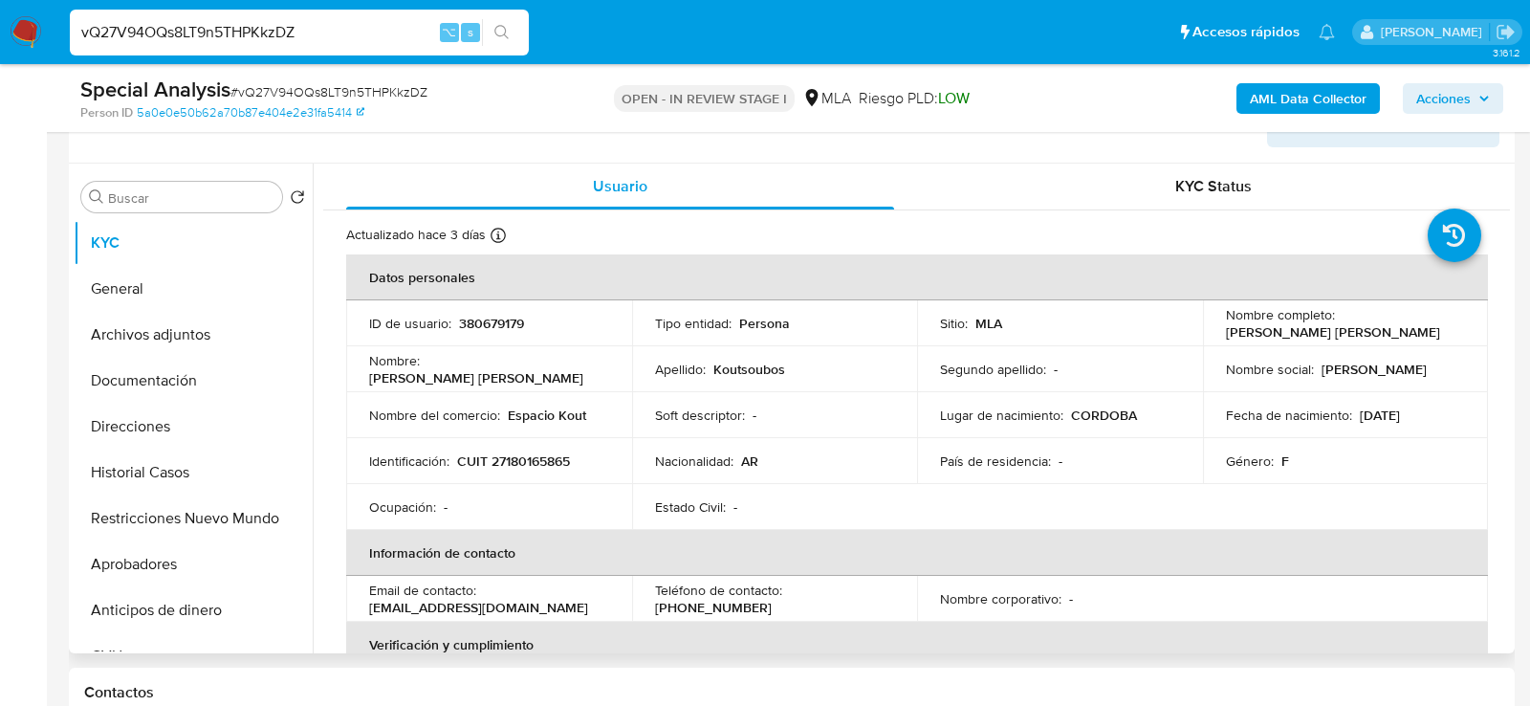
click at [478, 464] on p "CUIT 27180165865" at bounding box center [513, 460] width 113 height 17
click at [517, 464] on p "CUIT 27180165865" at bounding box center [513, 460] width 113 height 17
copy p "27180165865"
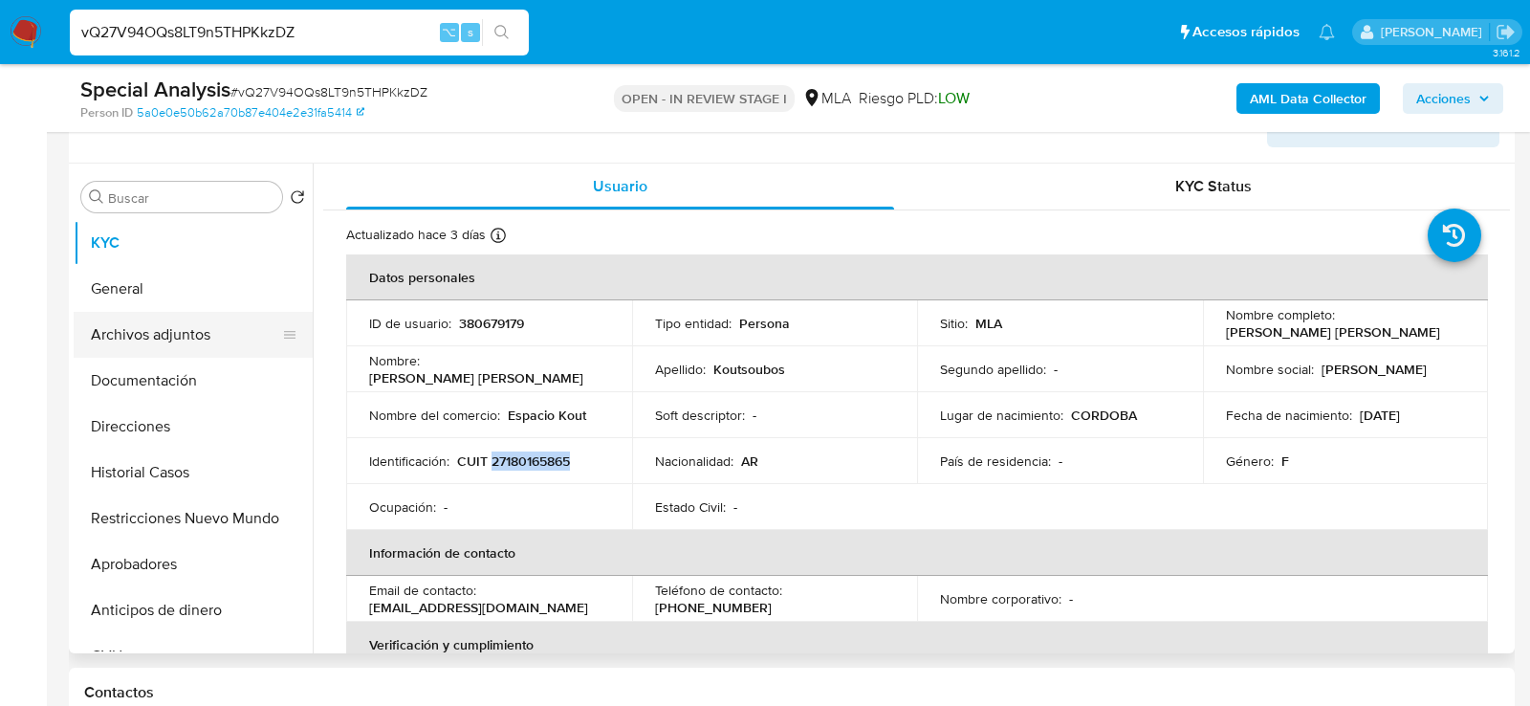
click at [158, 353] on button "Archivos adjuntos" at bounding box center [186, 335] width 224 height 46
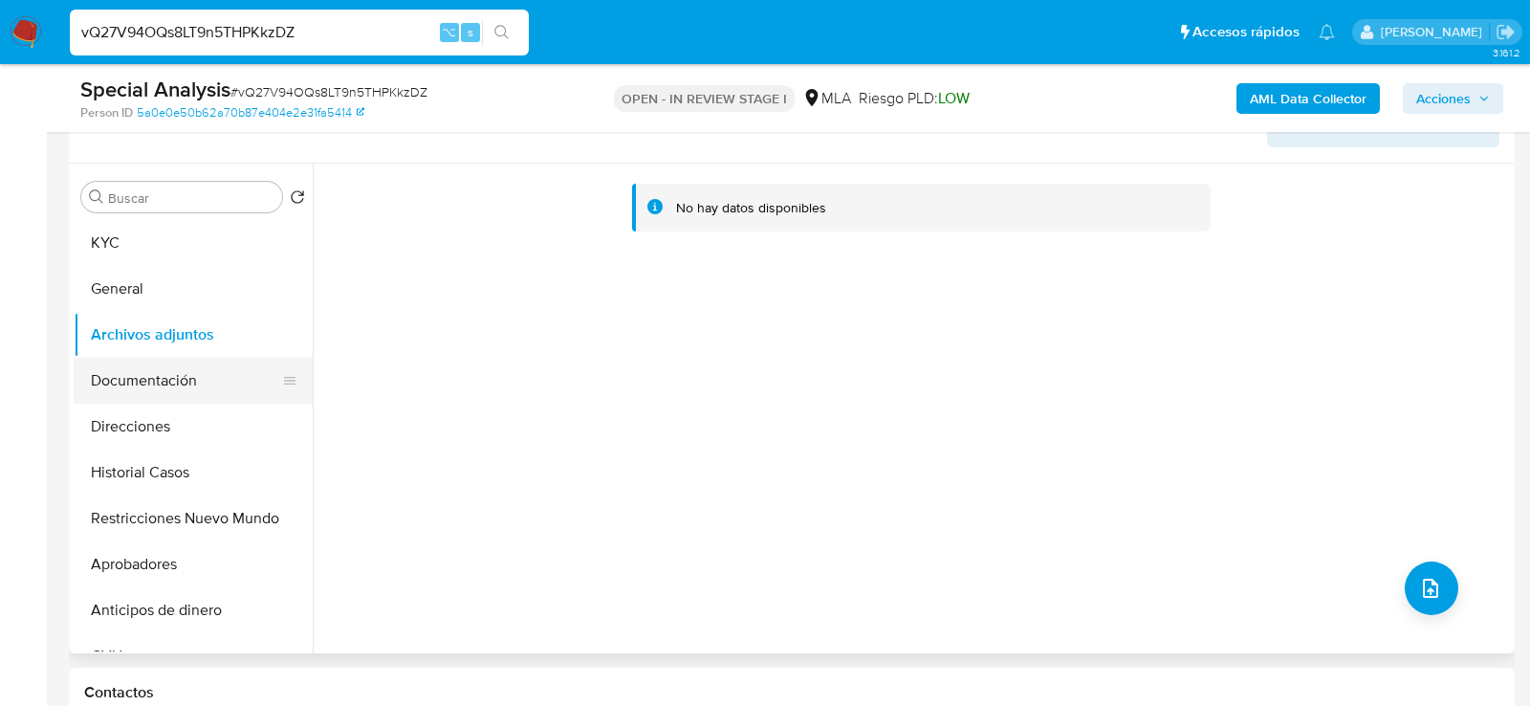
click at [146, 377] on button "Documentación" at bounding box center [186, 381] width 224 height 46
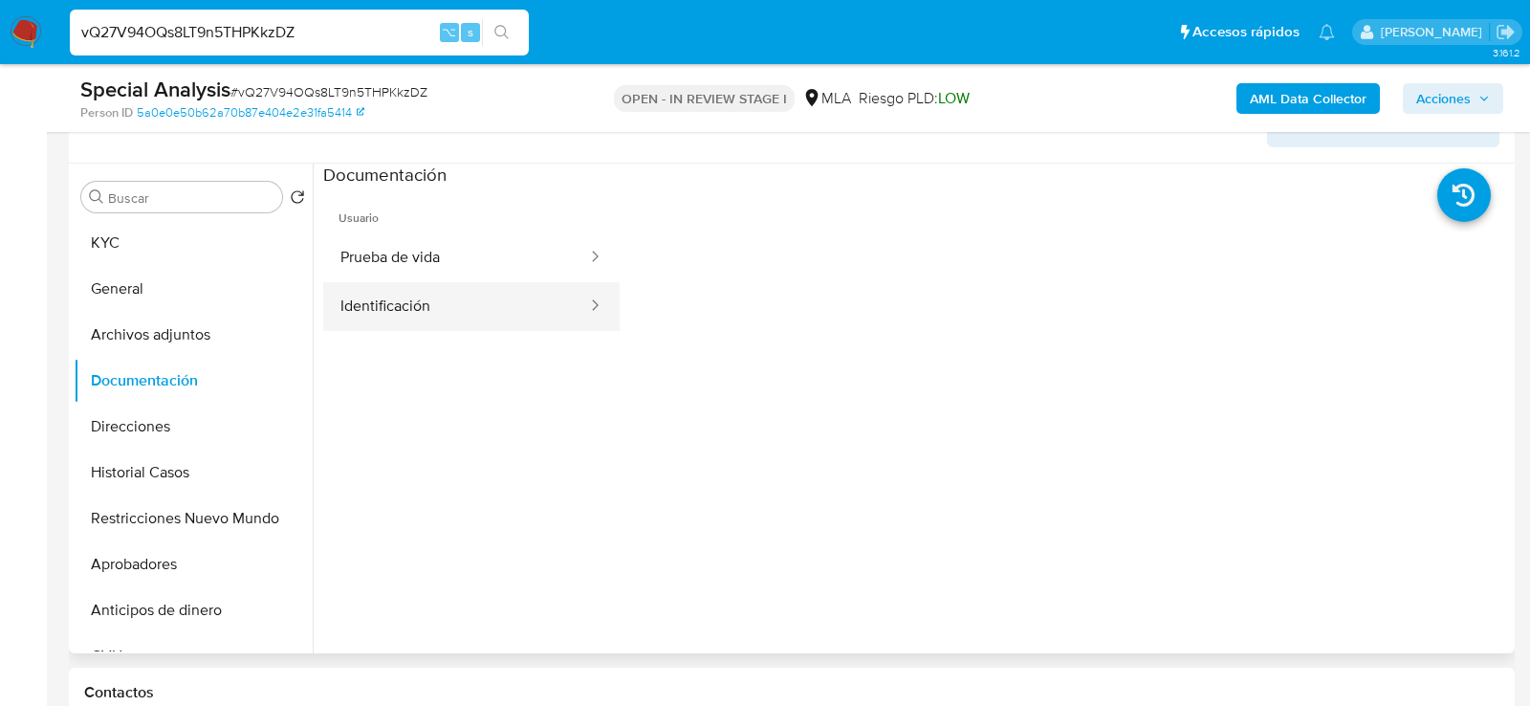
click at [386, 282] on button "Identificación" at bounding box center [456, 306] width 266 height 49
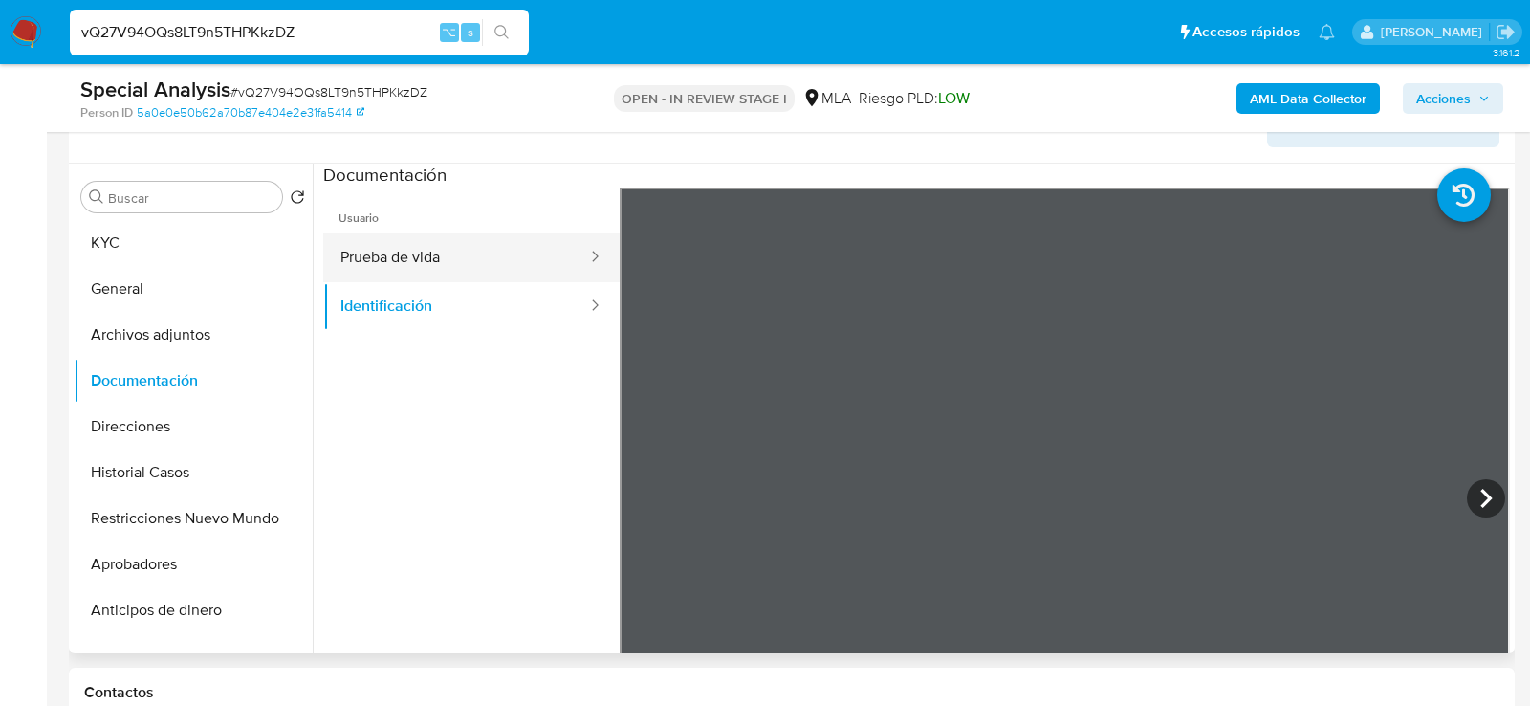
click at [444, 272] on button "Prueba de vida" at bounding box center [456, 257] width 266 height 49
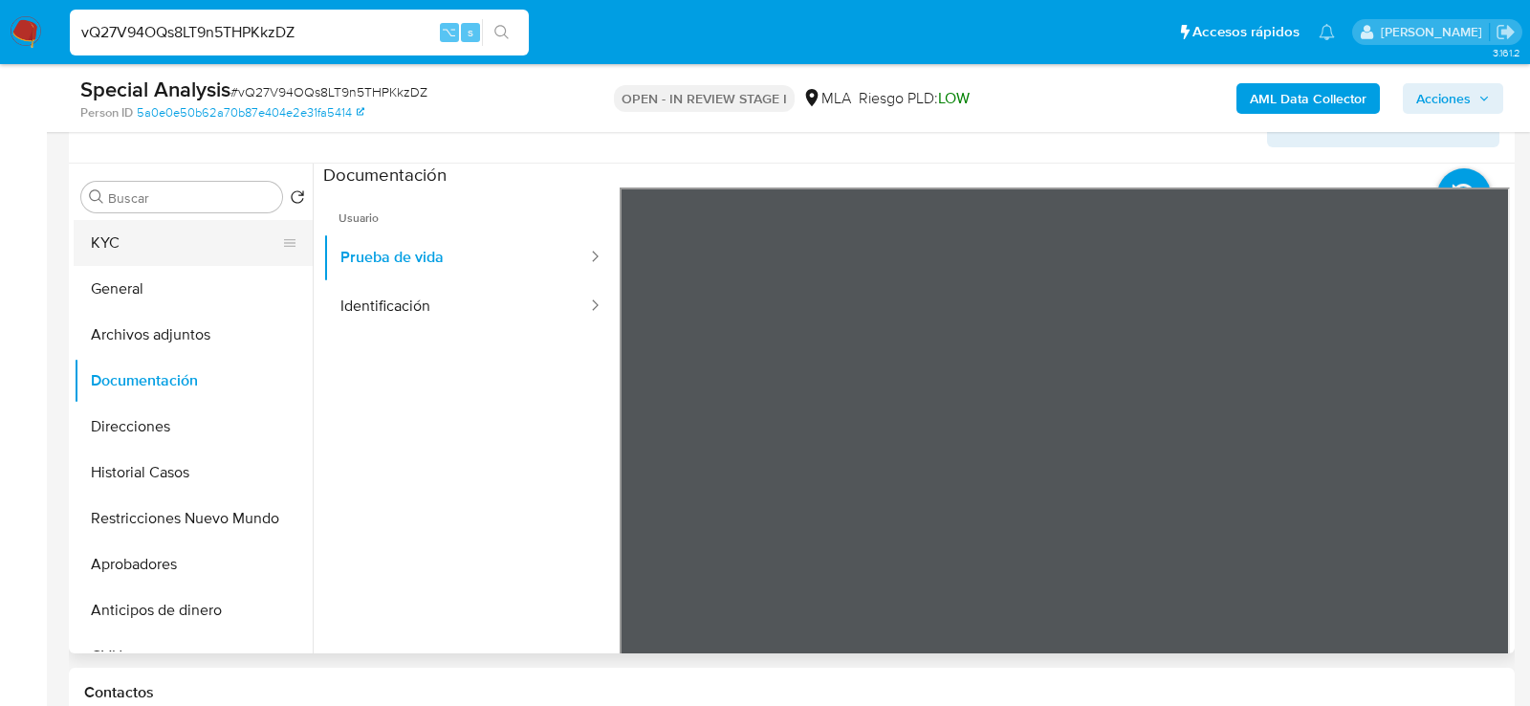
click at [113, 246] on button "KYC" at bounding box center [186, 243] width 224 height 46
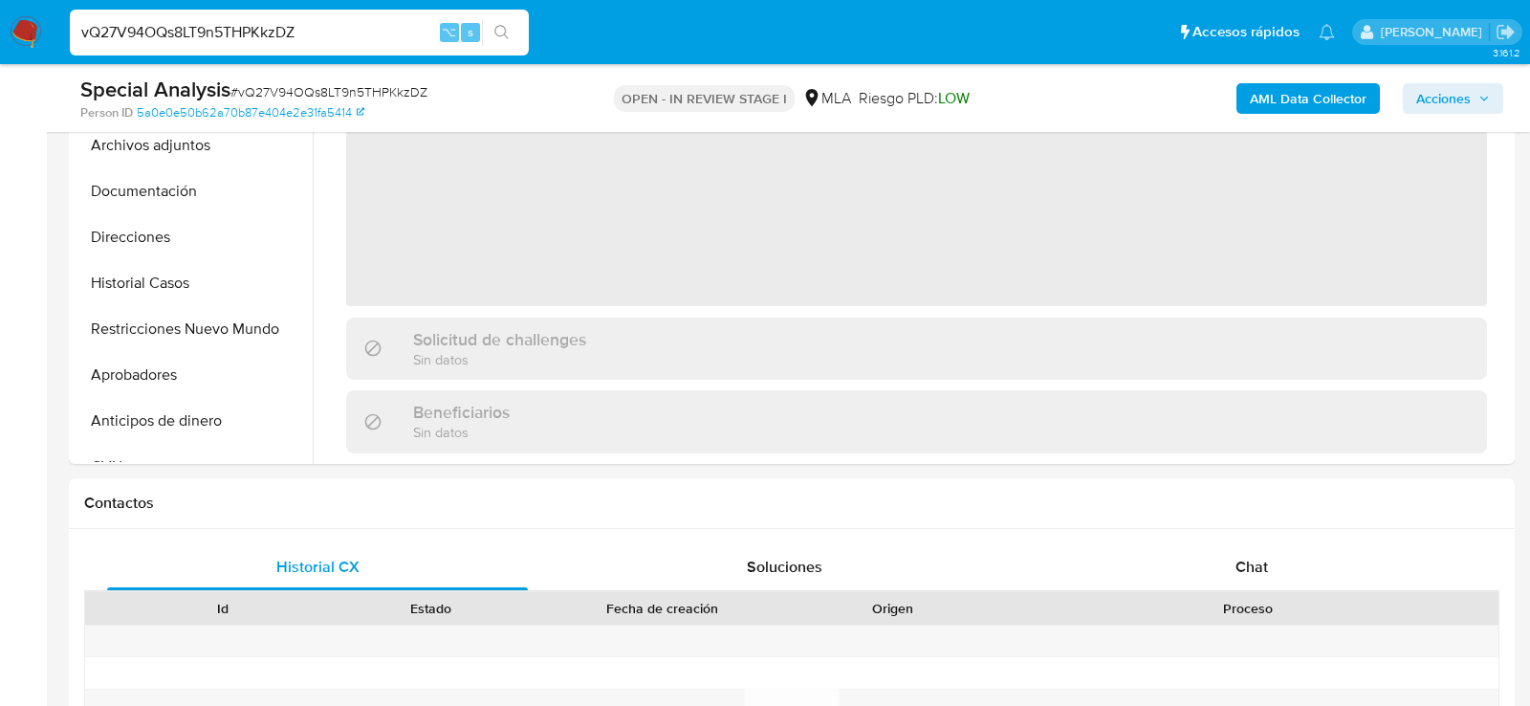
scroll to position [603, 0]
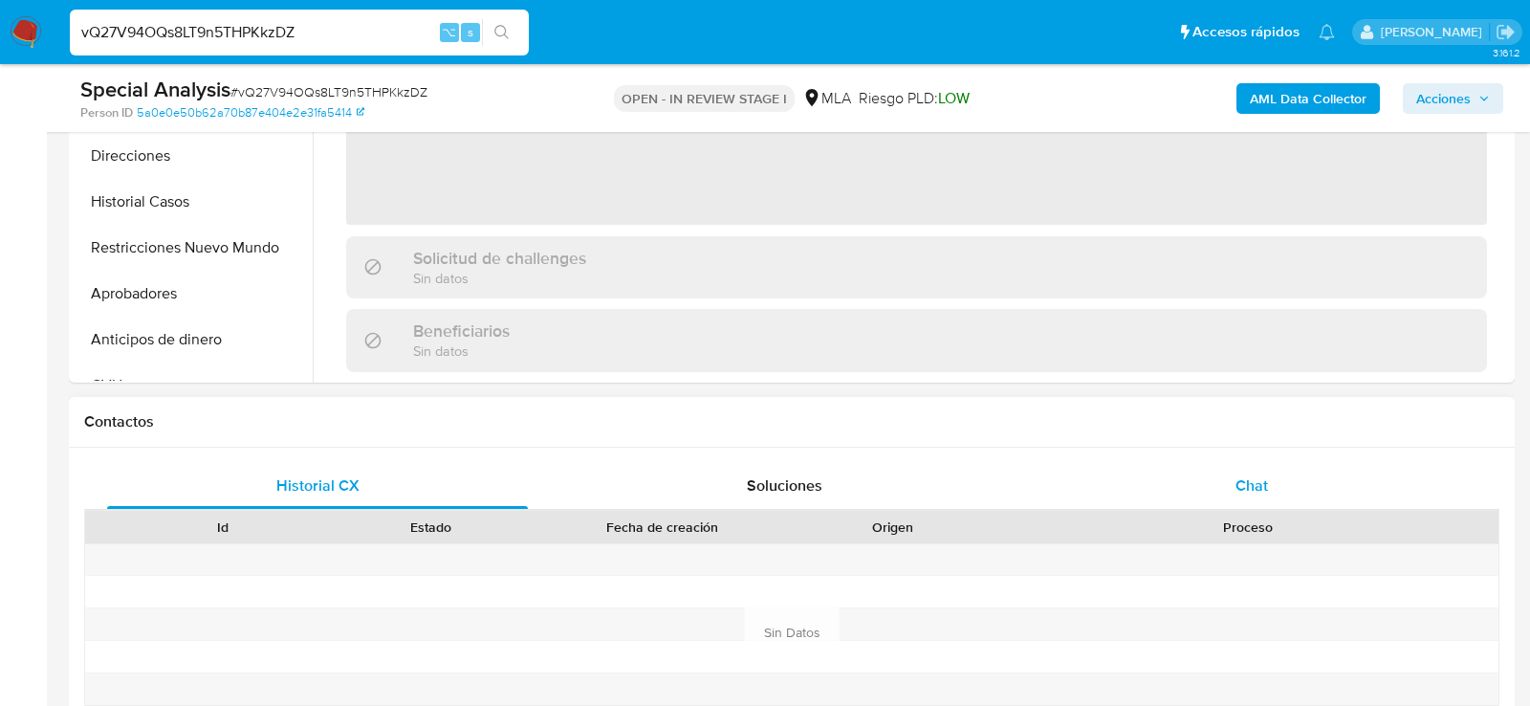
click at [1171, 484] on div "Chat" at bounding box center [1251, 486] width 421 height 46
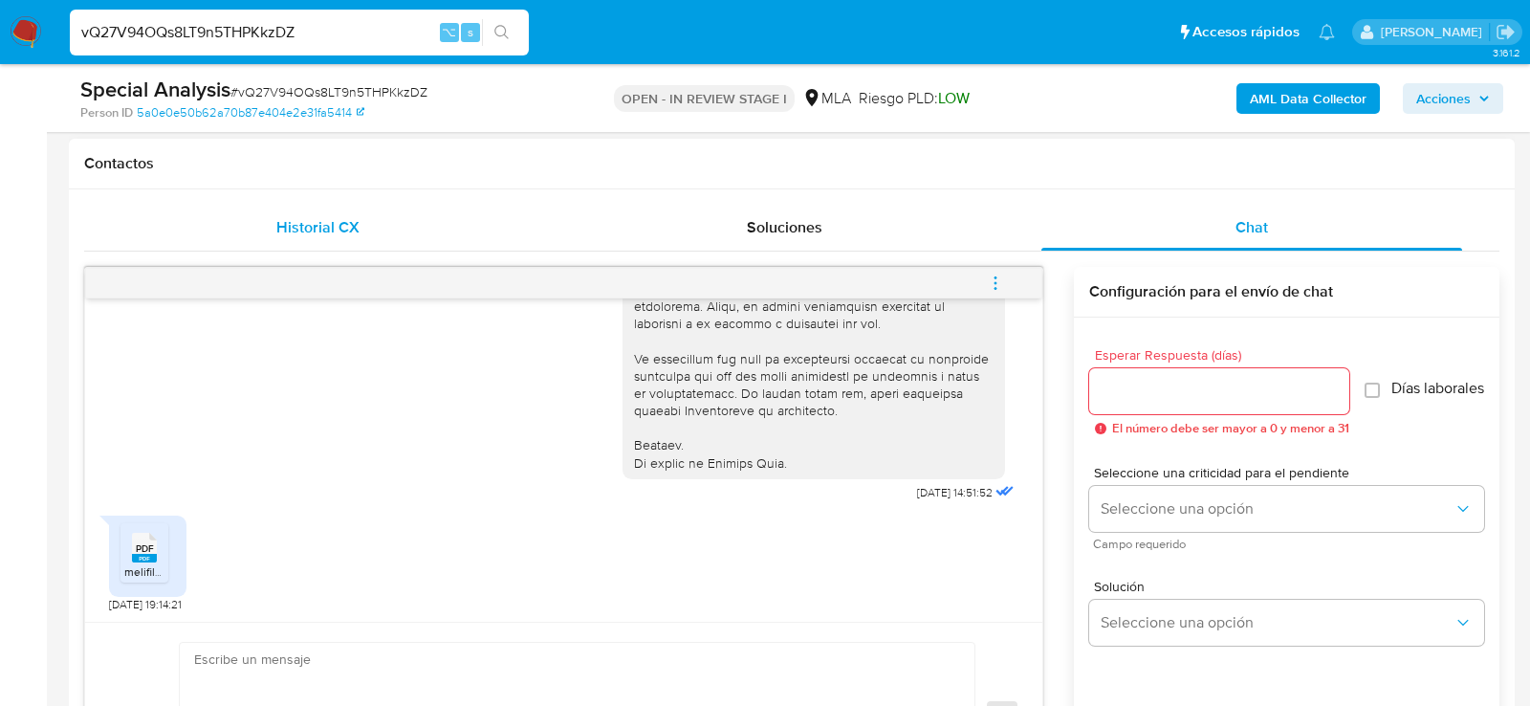
scroll to position [910, 0]
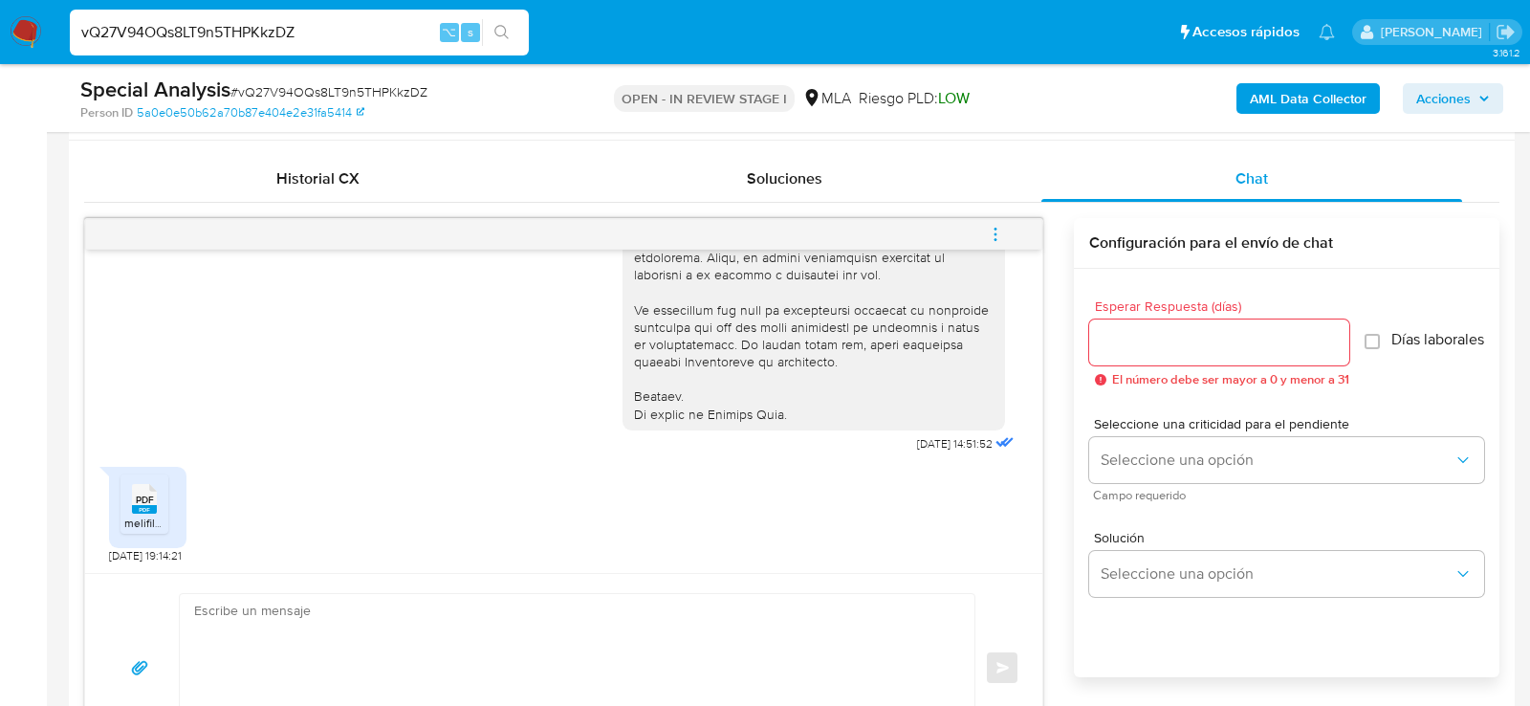
click at [143, 496] on span "PDF" at bounding box center [145, 499] width 18 height 12
click at [263, 625] on textarea at bounding box center [572, 667] width 756 height 147
paste textarea "Lore , Ip dolorsi am con adipiscinge seddoeiusmo te in utlabo et Dolorem Aliq, …"
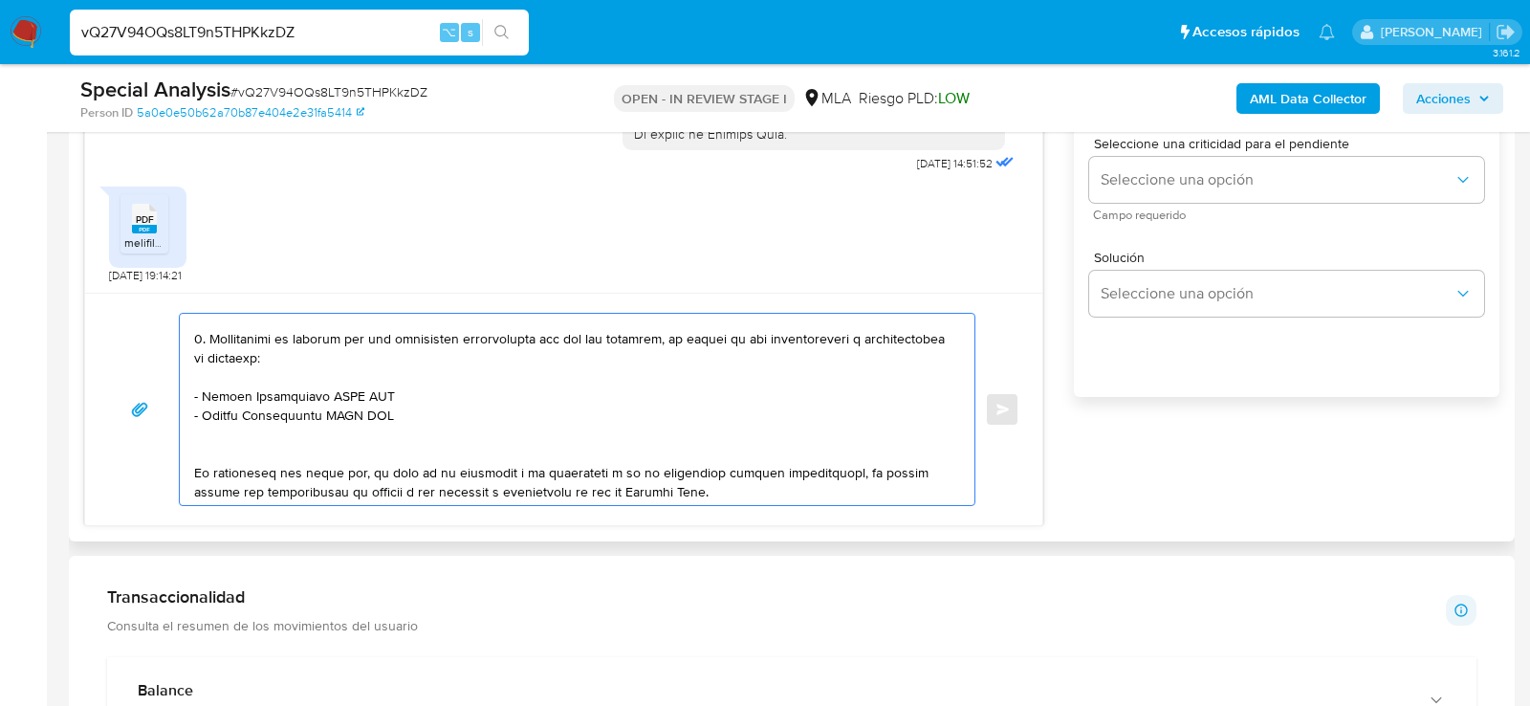
scroll to position [421, 0]
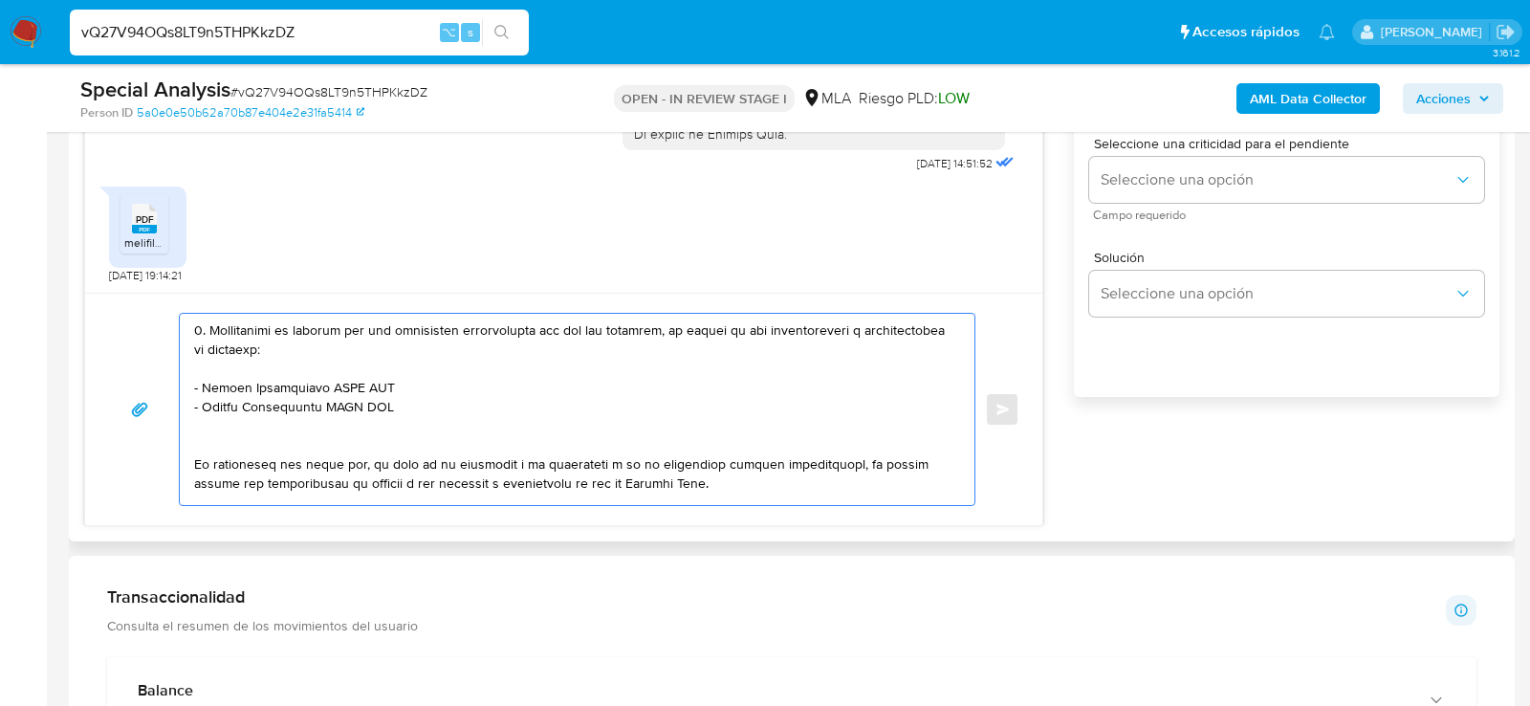
click at [340, 374] on textarea at bounding box center [572, 409] width 756 height 191
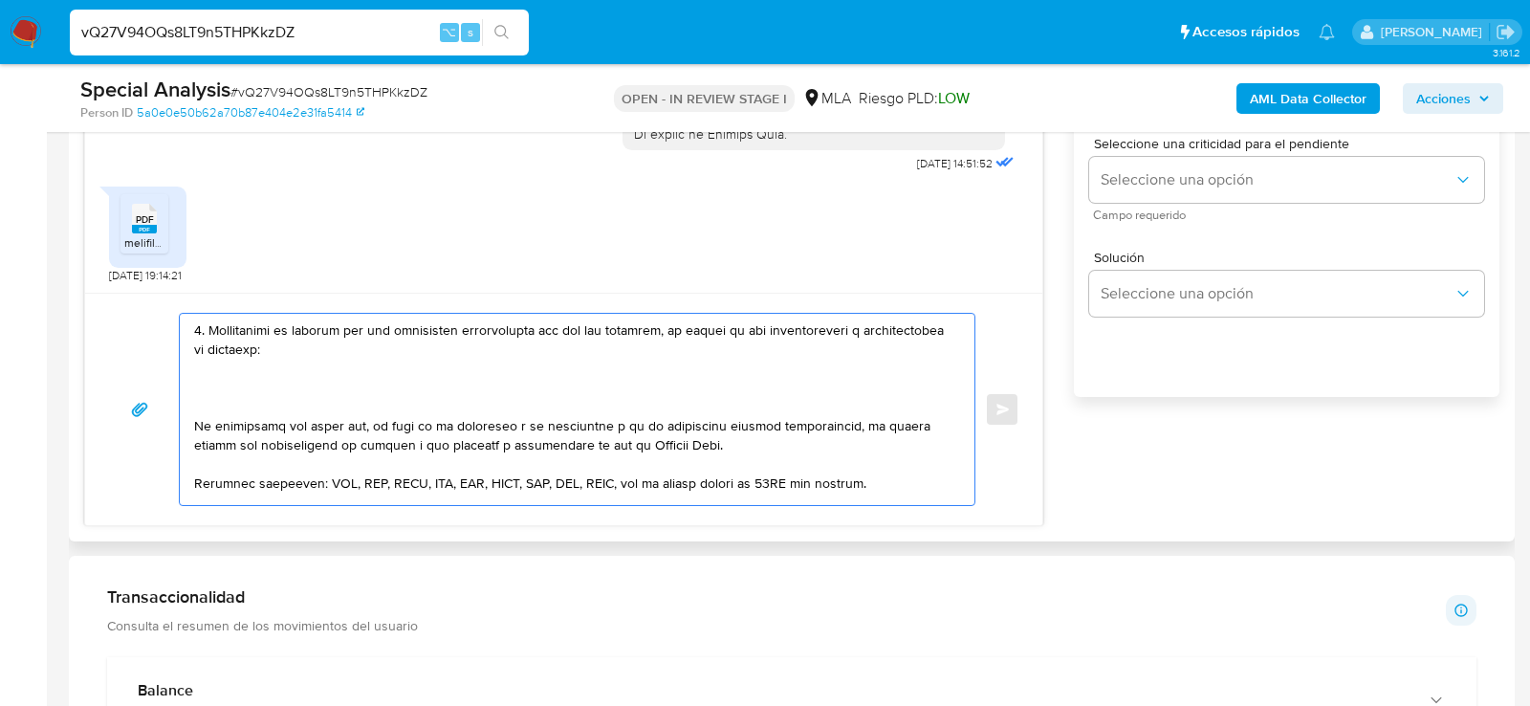
paste textarea "30708822260 name: [GEOGRAPHIC_DATA]| alias: 20177087999 name: [PERSON_NAME] || …"
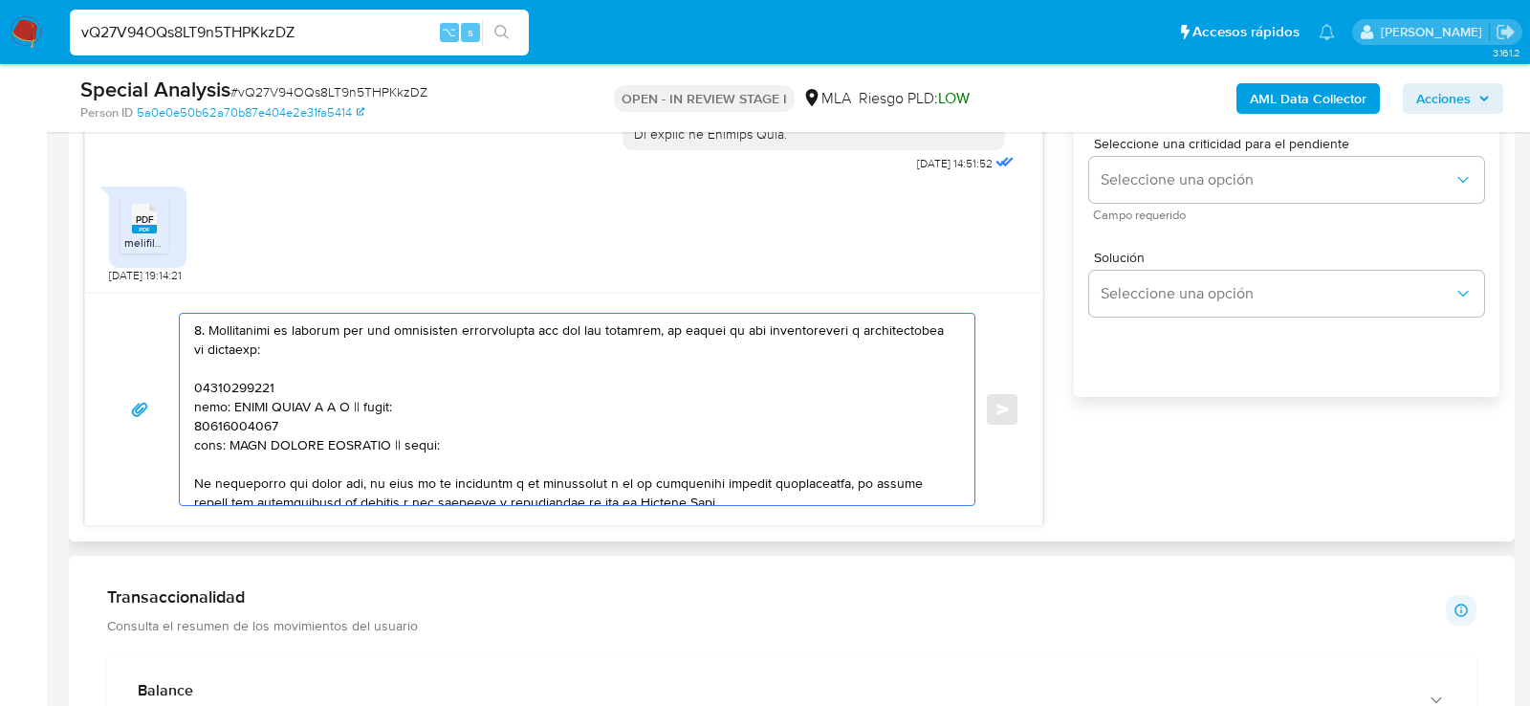
click at [249, 377] on textarea at bounding box center [572, 409] width 756 height 191
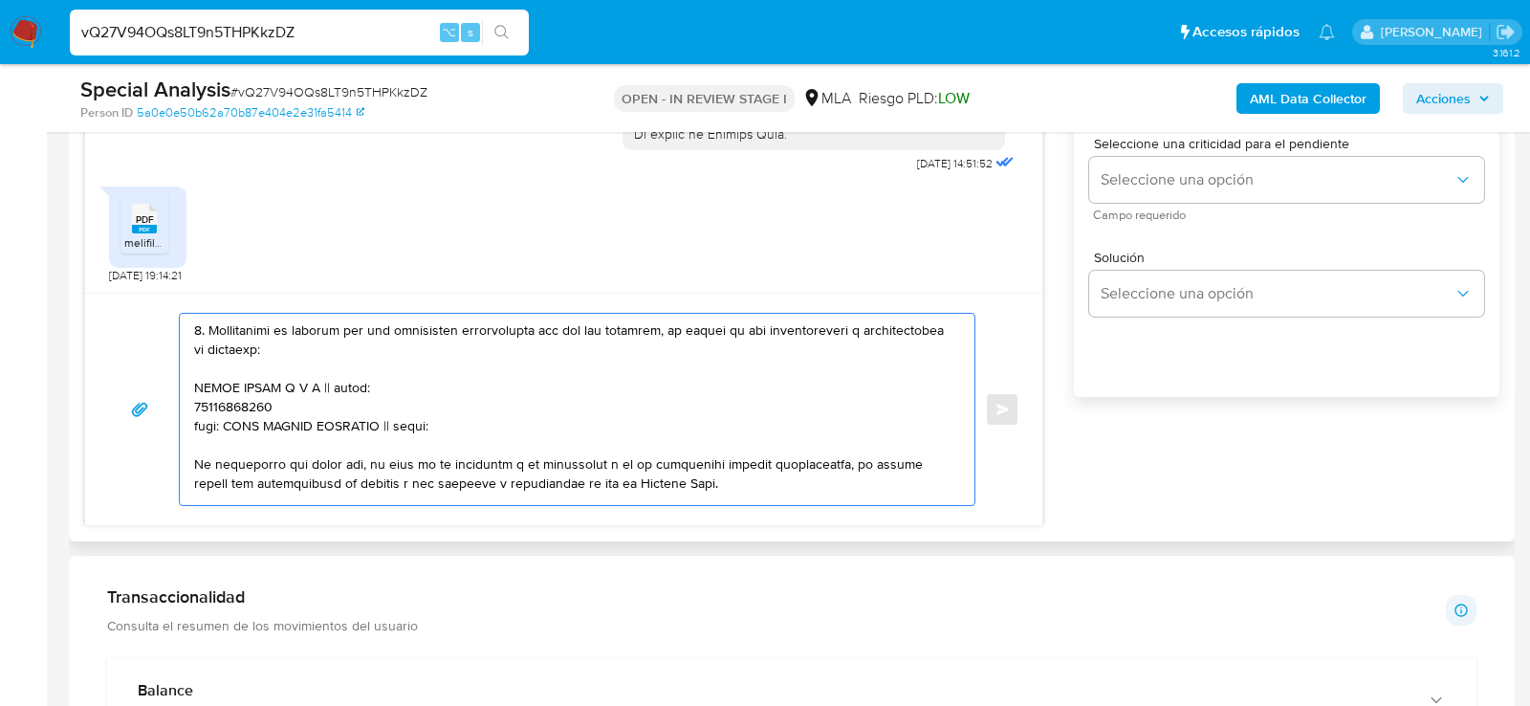
click at [332, 382] on textarea at bounding box center [572, 409] width 756 height 191
paste textarea "30708822260"
click at [267, 391] on textarea at bounding box center [572, 409] width 756 height 191
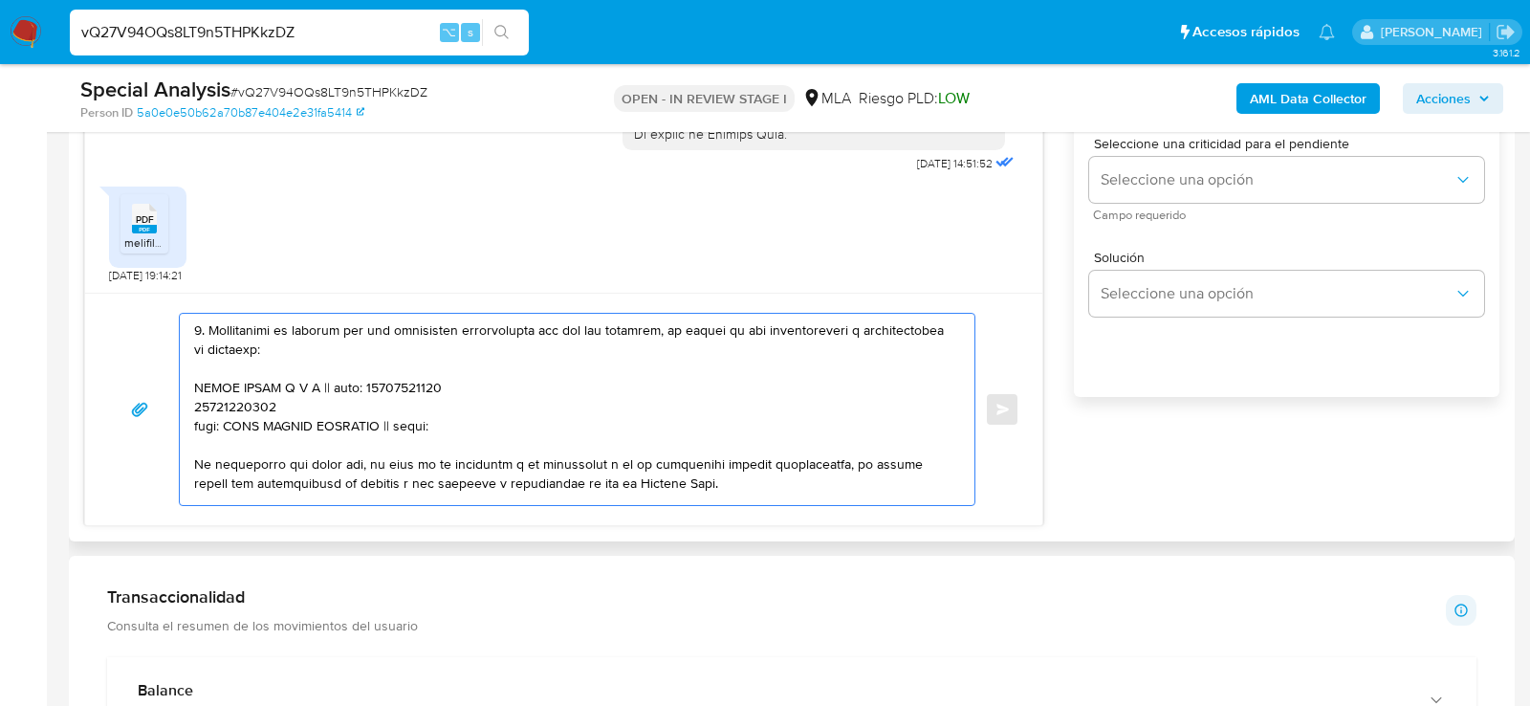
click at [267, 399] on textarea at bounding box center [572, 409] width 756 height 191
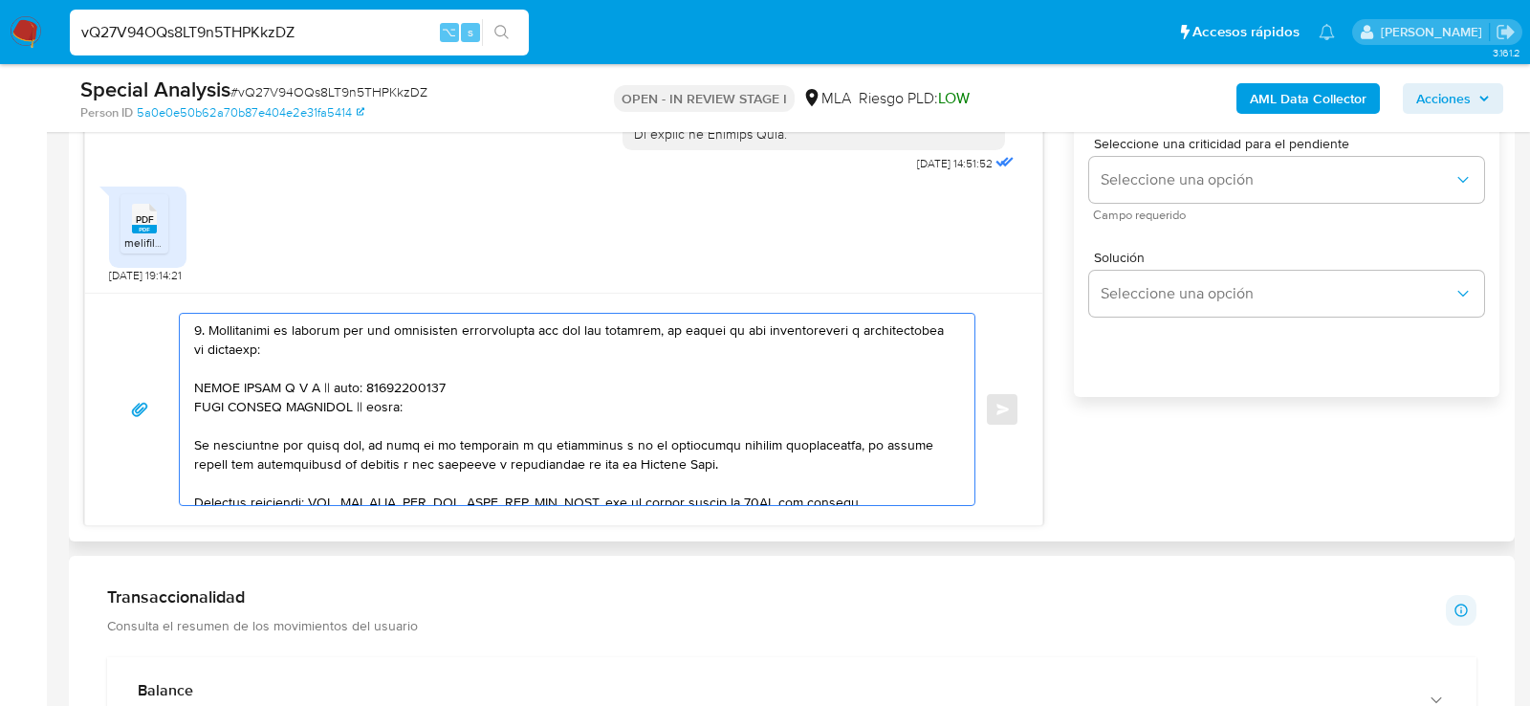
click at [366, 396] on textarea at bounding box center [572, 409] width 756 height 191
paste textarea "20177087999"
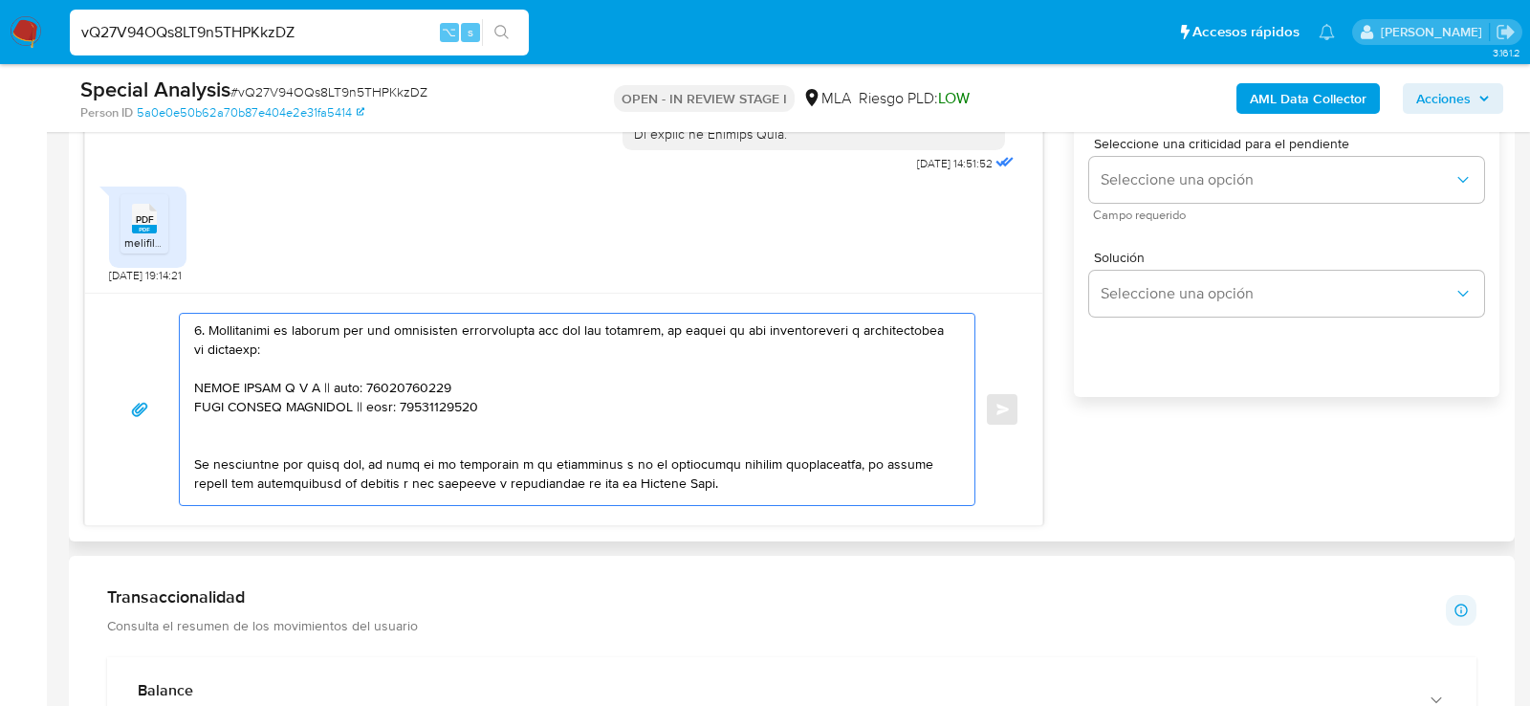
paste textarea "Atilio Gustavo Patiño"
paste textarea "20128380346"
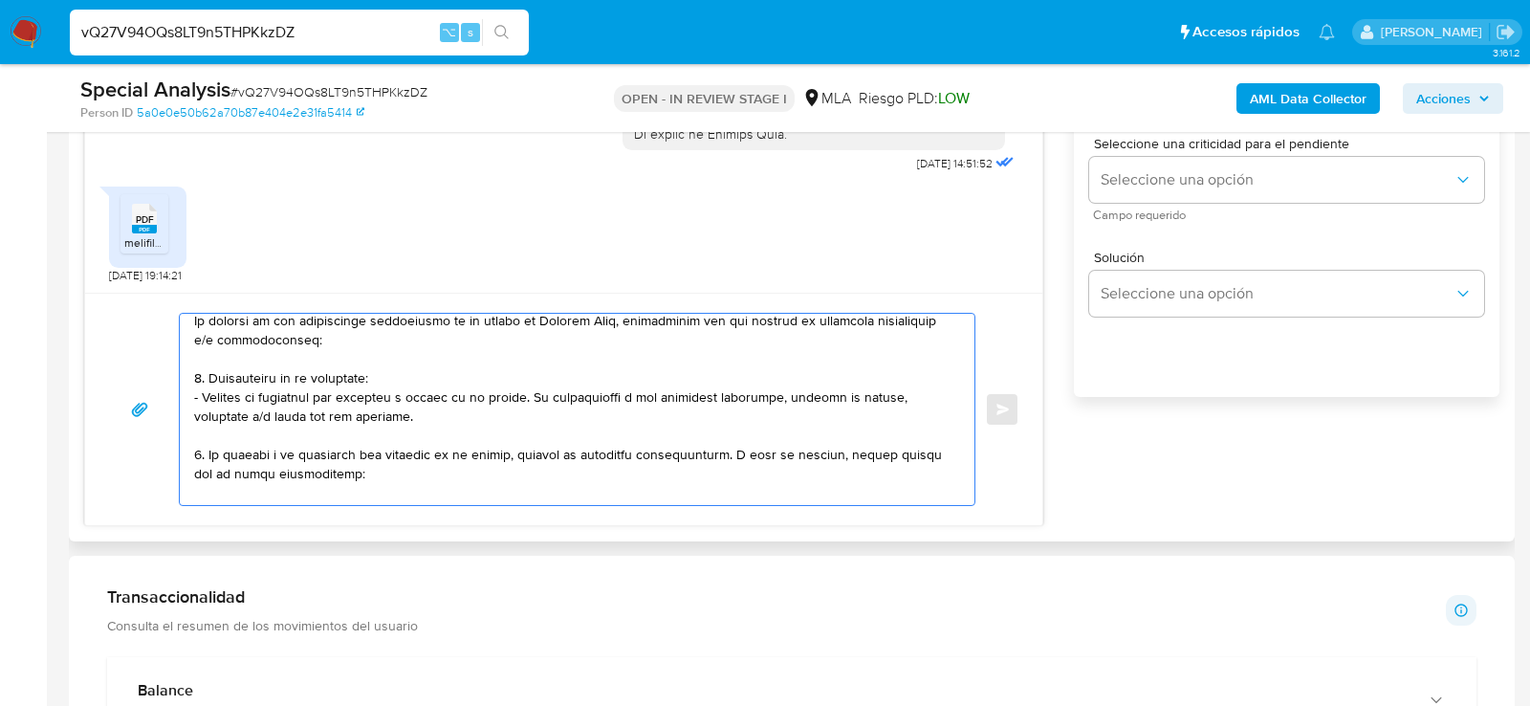
scroll to position [0, 0]
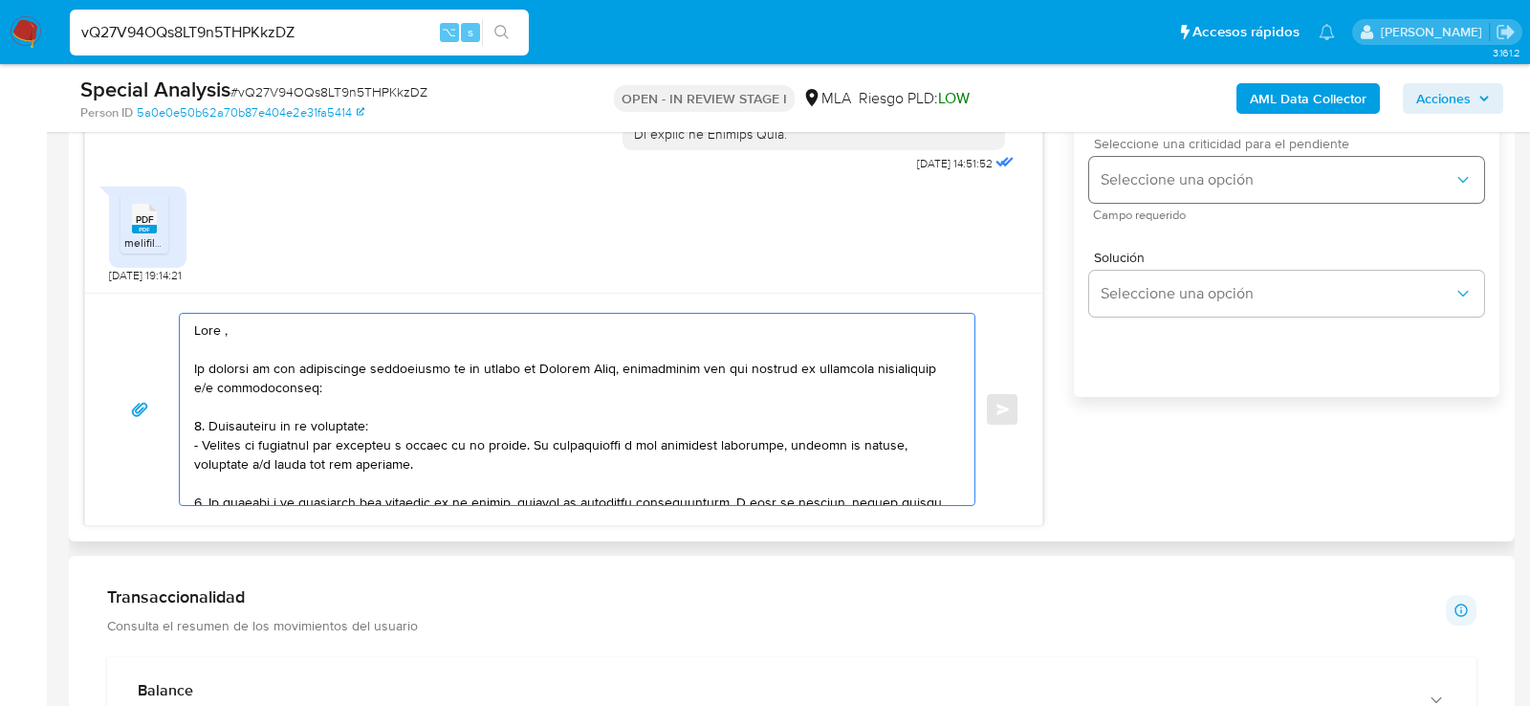
type textarea "Hola , En función de las operaciones registradas en tu cuenta de Mercado Pago, …"
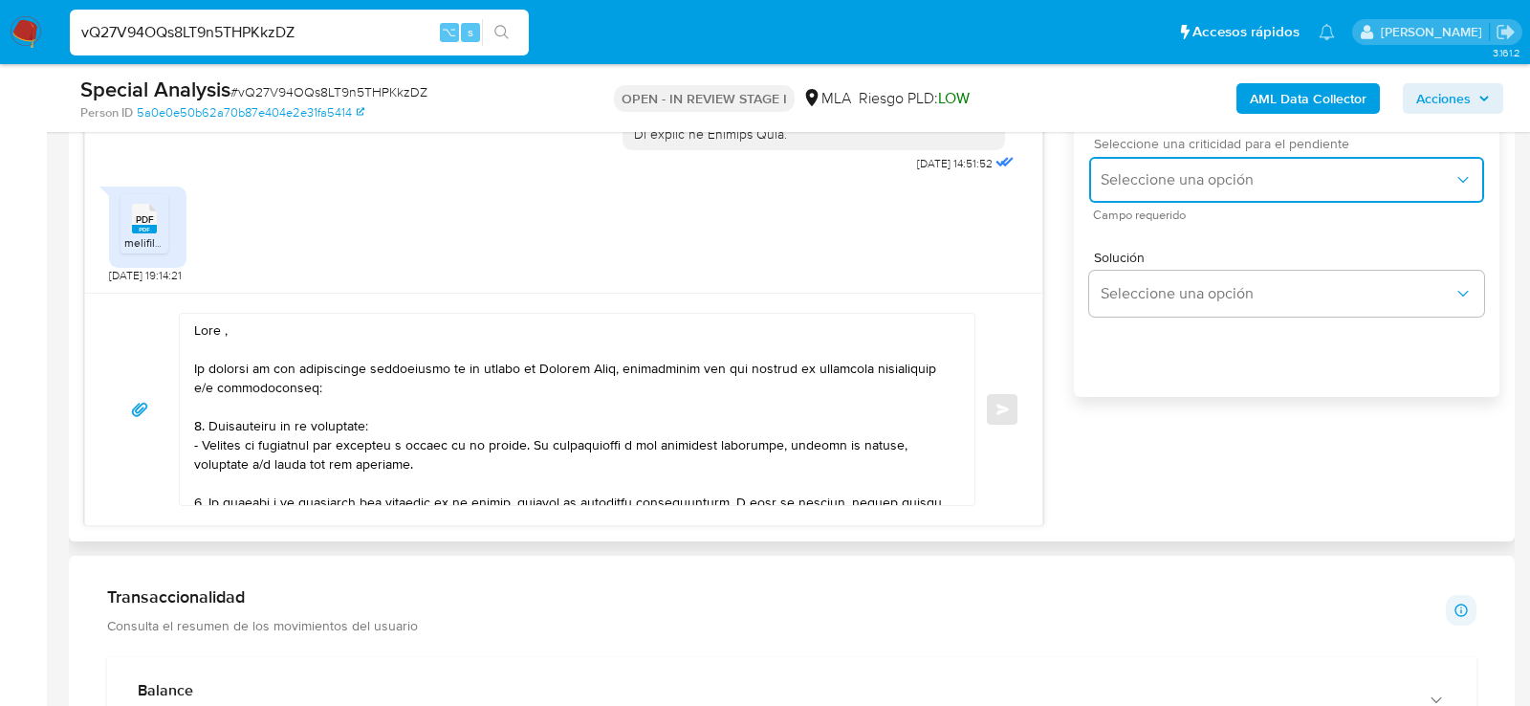
click at [1128, 203] on button "Seleccione una opción" at bounding box center [1286, 180] width 395 height 46
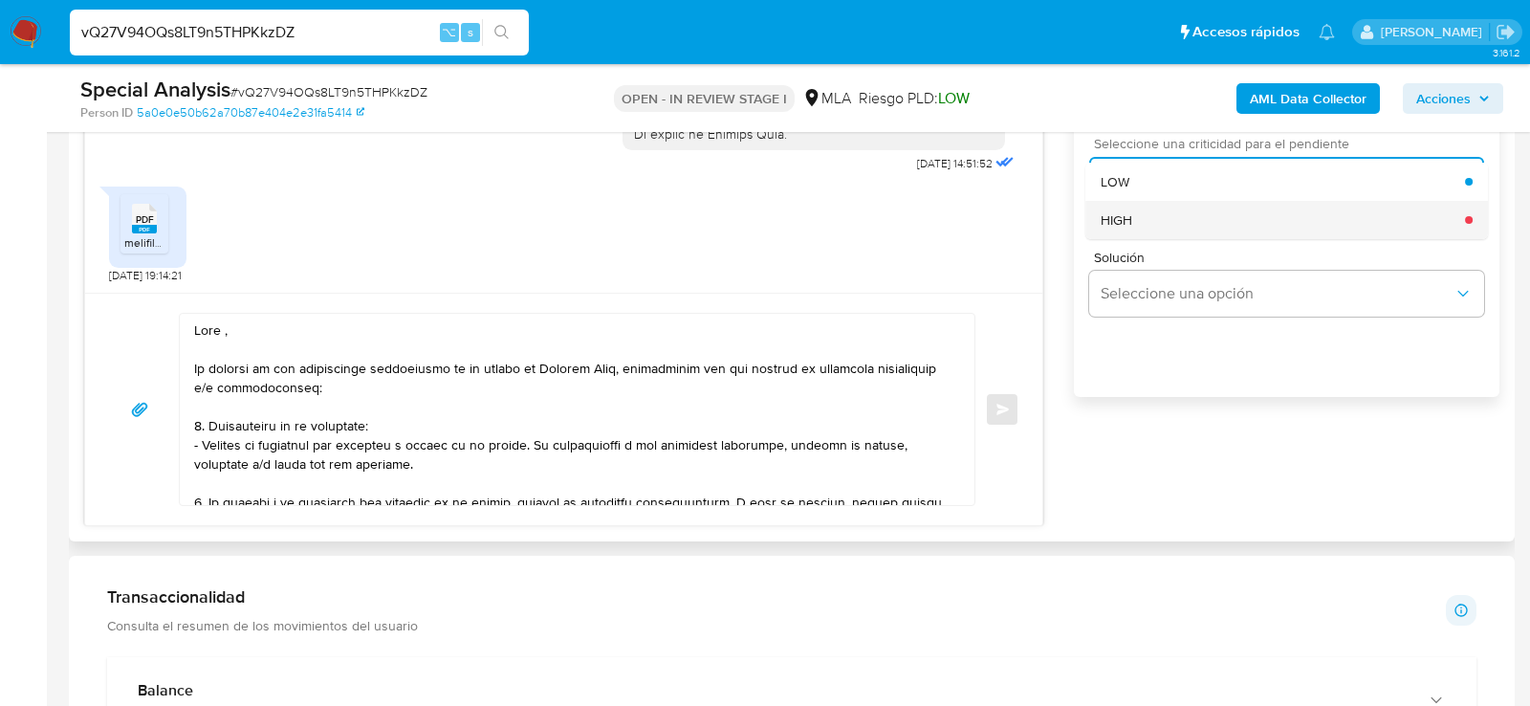
click at [1128, 229] on span "HIGH" at bounding box center [1117, 219] width 32 height 17
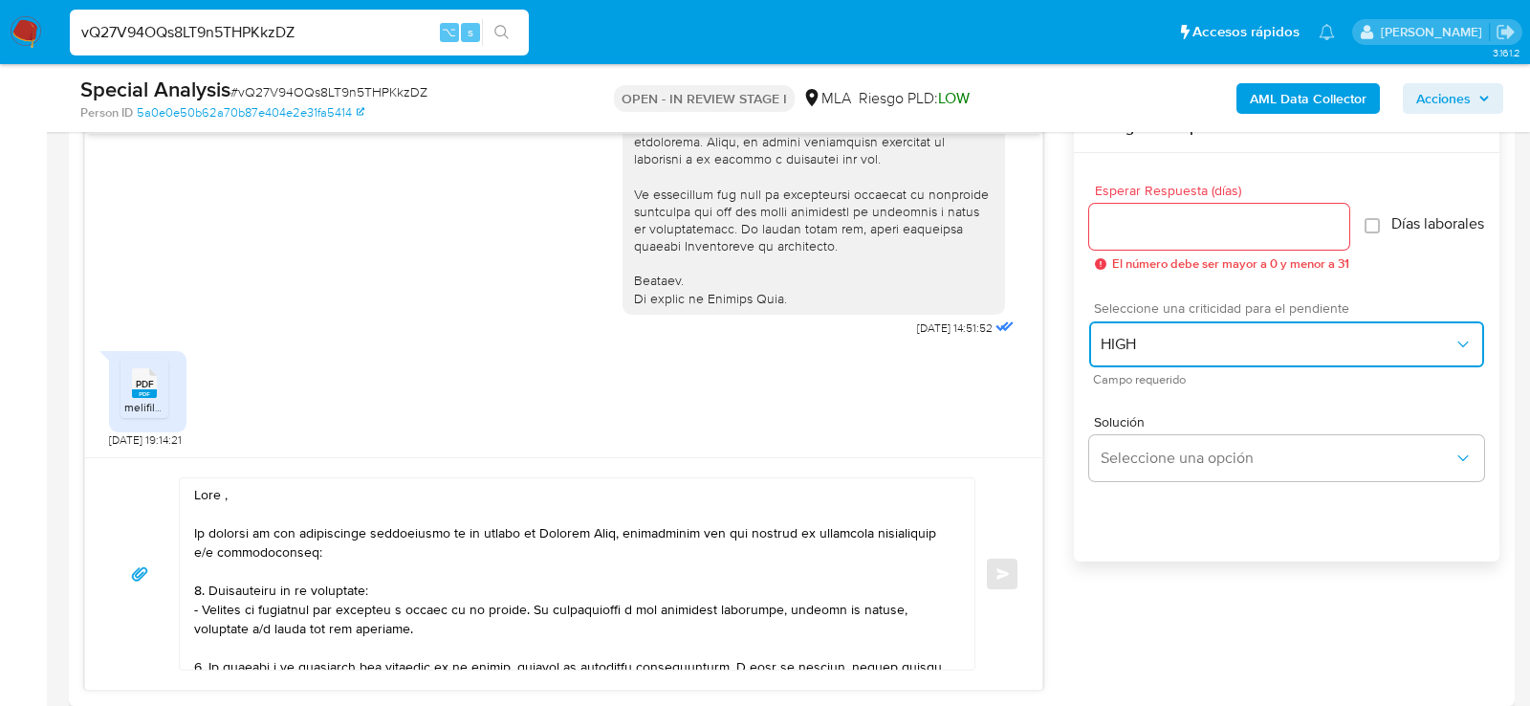
scroll to position [1009, 0]
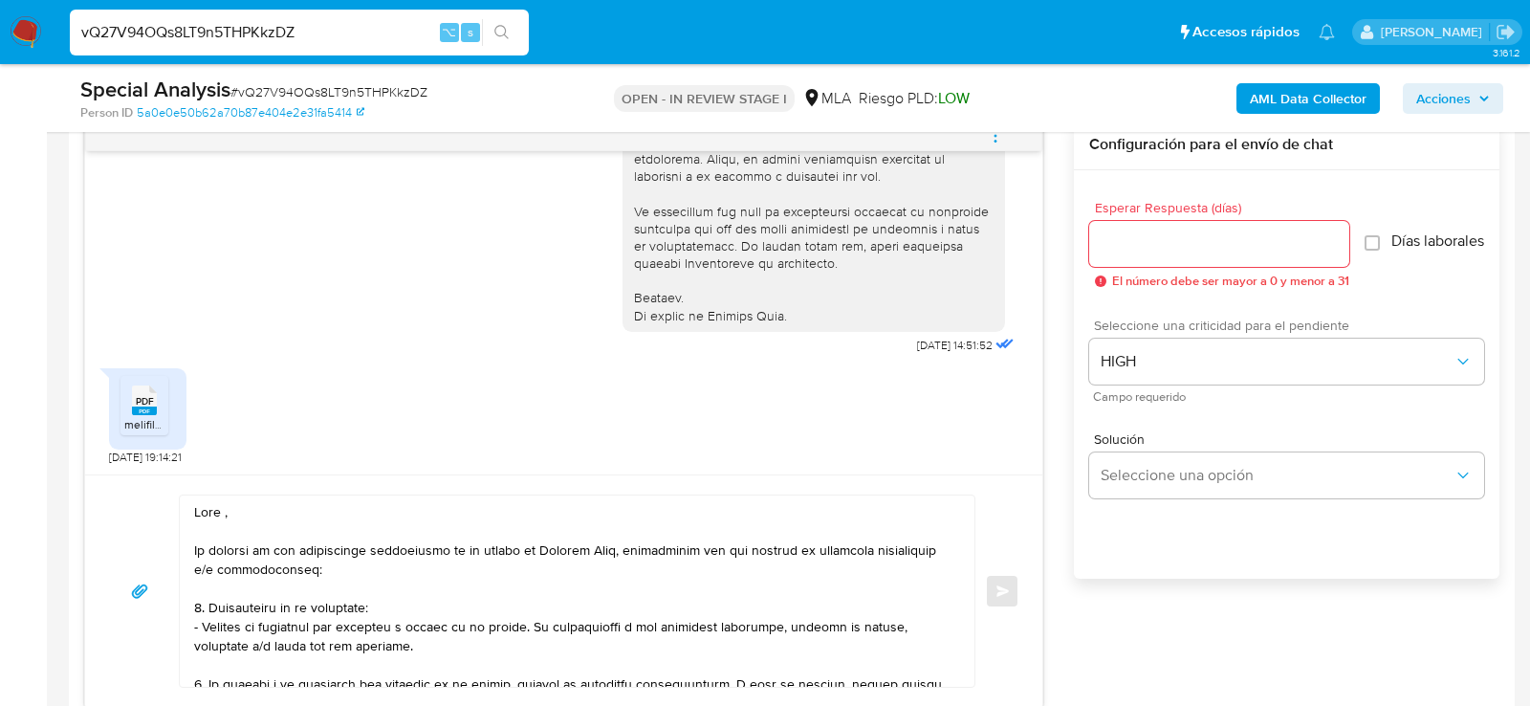
click at [1128, 223] on div at bounding box center [1219, 244] width 260 height 46
click at [1128, 247] on input "Esperar Respuesta (días)" at bounding box center [1219, 243] width 260 height 25
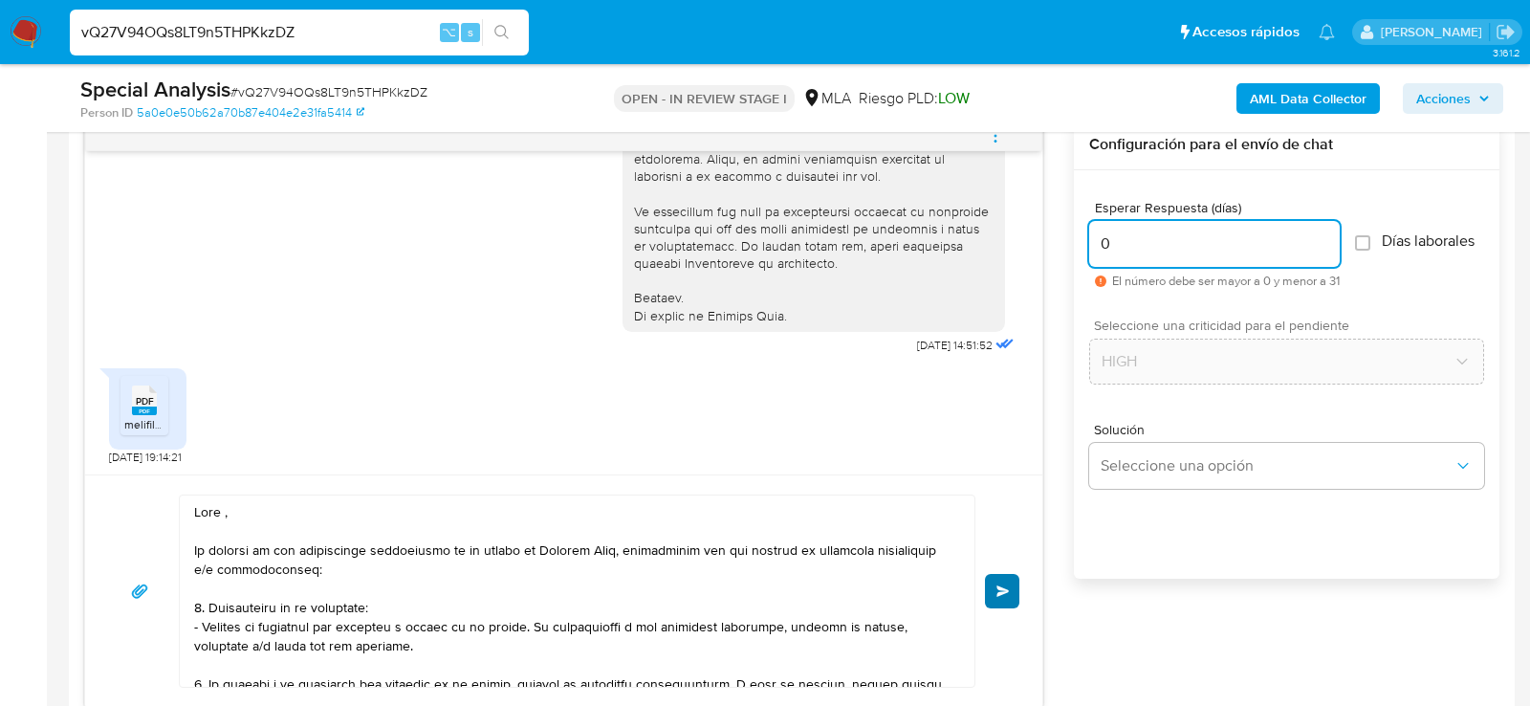
type input "0"
click at [995, 592] on button "Enviar" at bounding box center [1002, 591] width 34 height 34
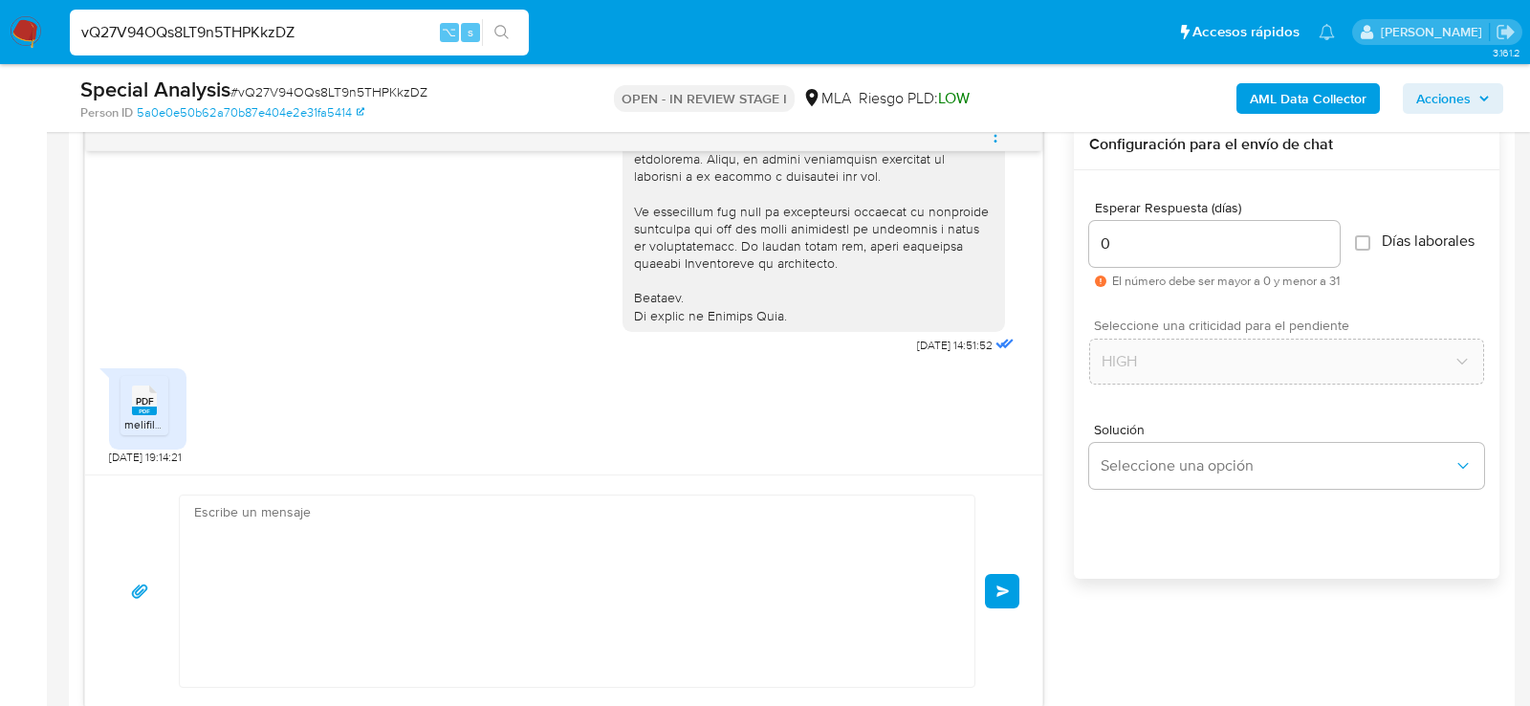
scroll to position [1897, 0]
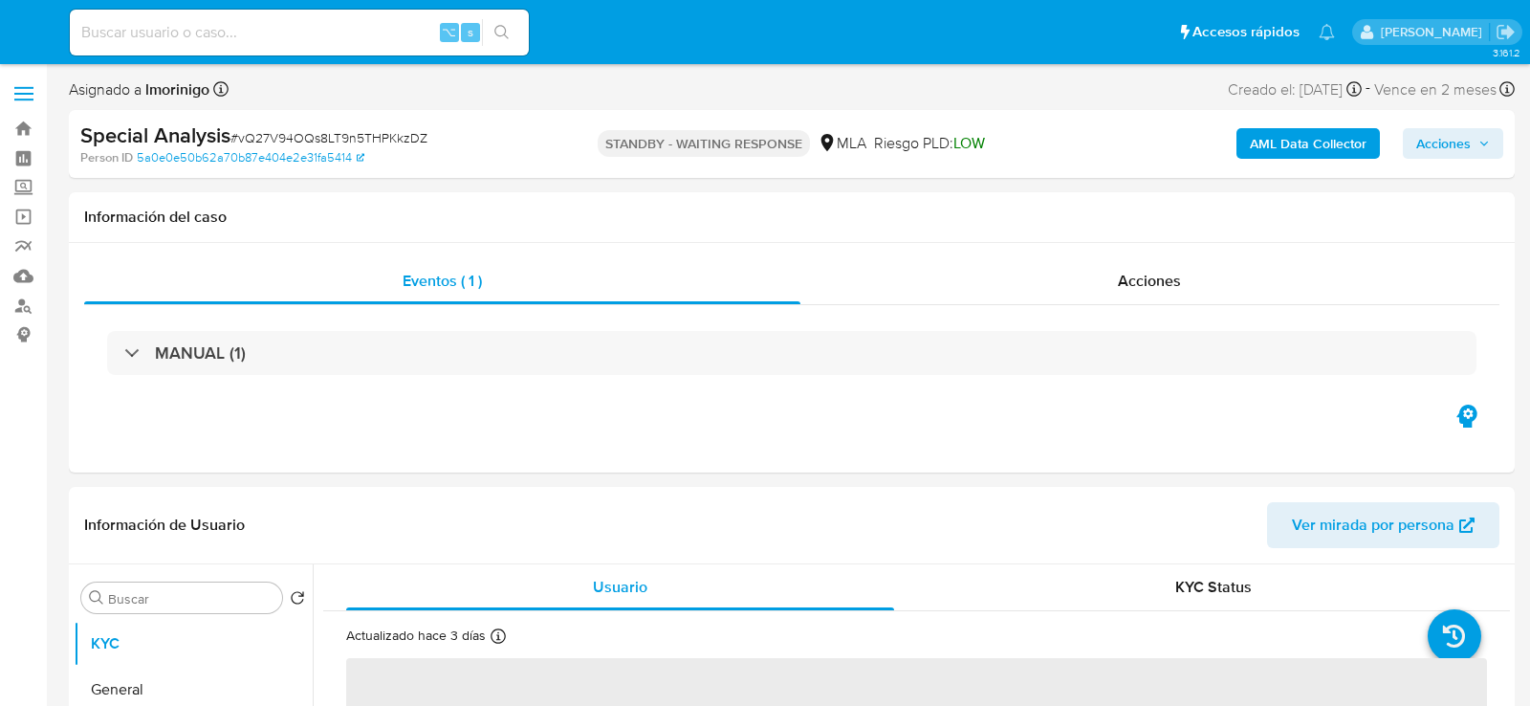
select select "10"
click at [294, 22] on input at bounding box center [299, 32] width 459 height 25
paste input "QPaEMpuqQIexfvNuG3Ju9gu4"
type input "QPaEMpuqQIexfvNuG3Ju9gu4"
select select "10"
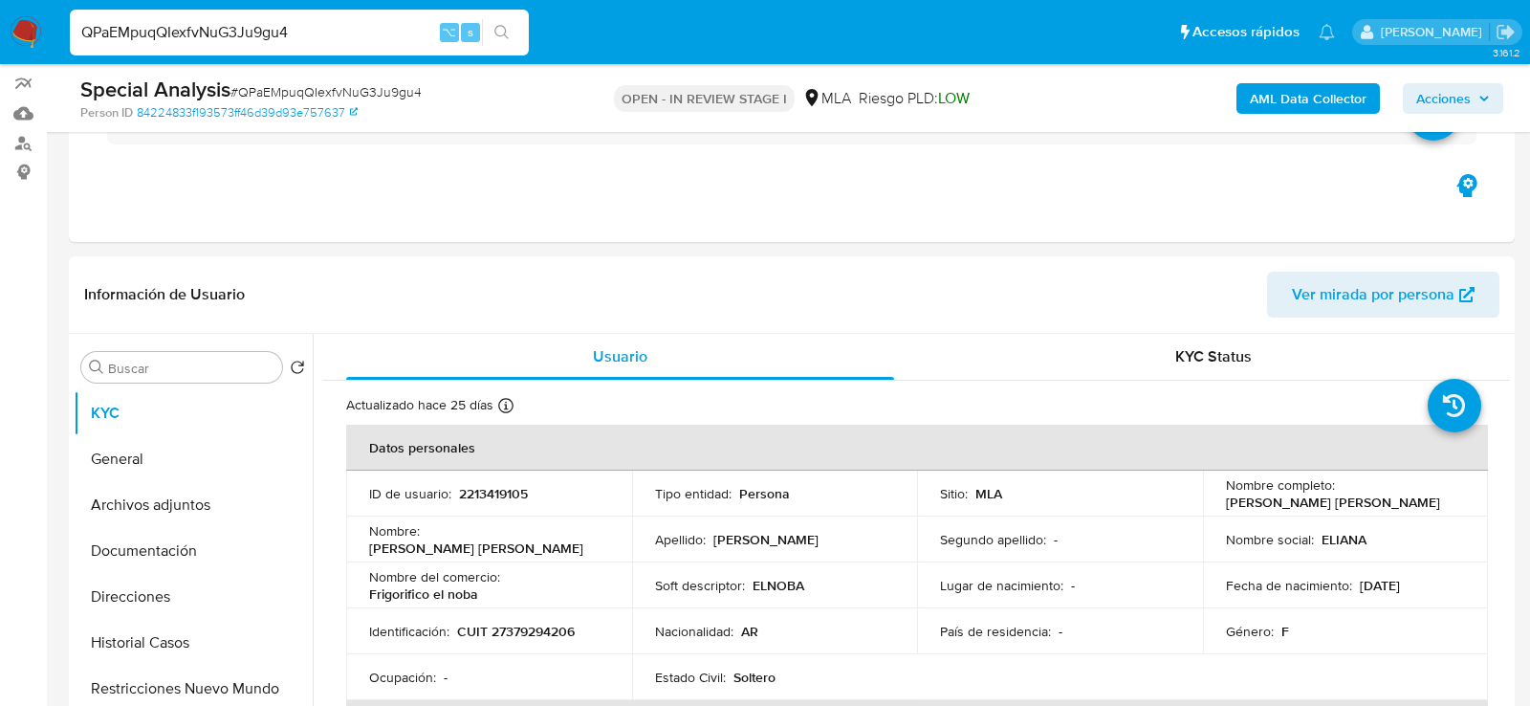
scroll to position [161, 0]
click at [1232, 506] on p "Eliana Jaqueline Garcia" at bounding box center [1333, 503] width 214 height 17
copy p "Eliana"
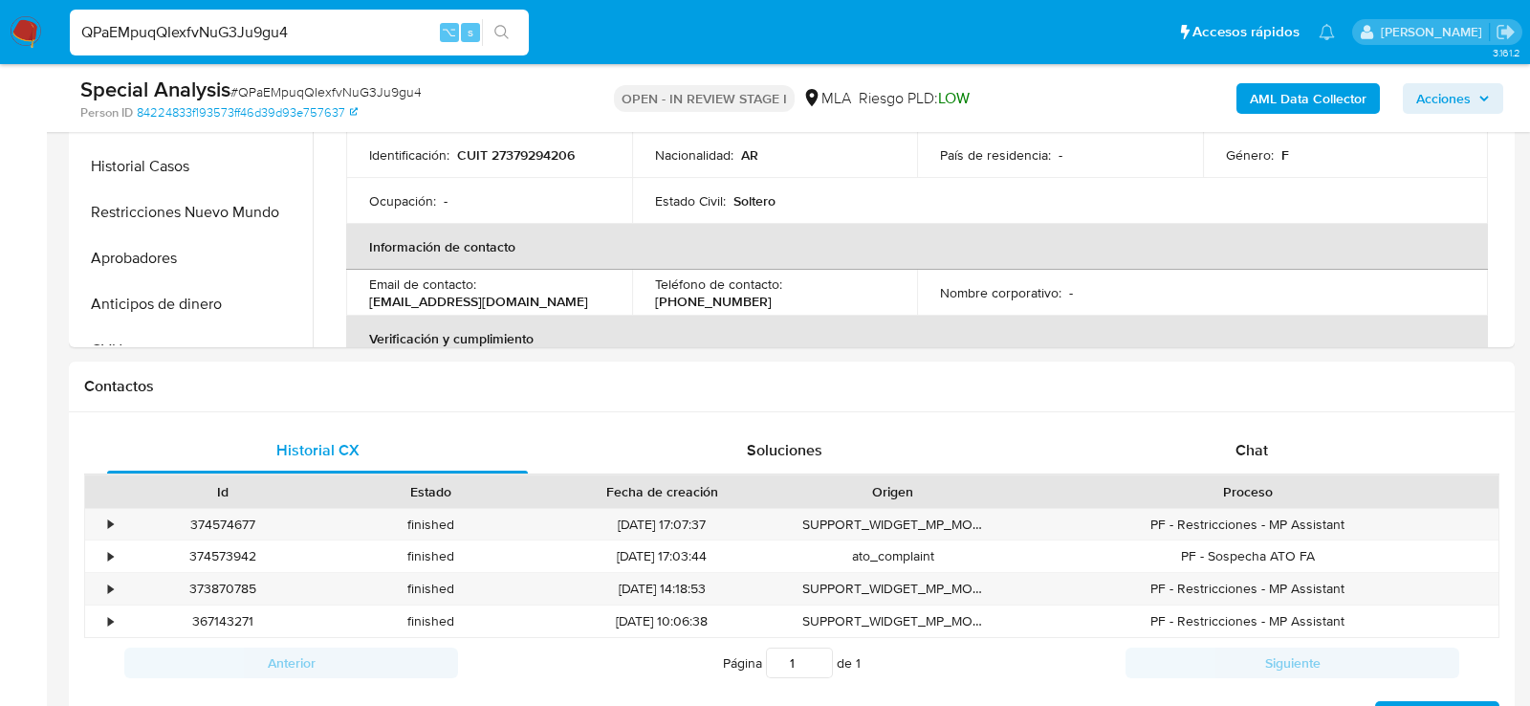
scroll to position [711, 0]
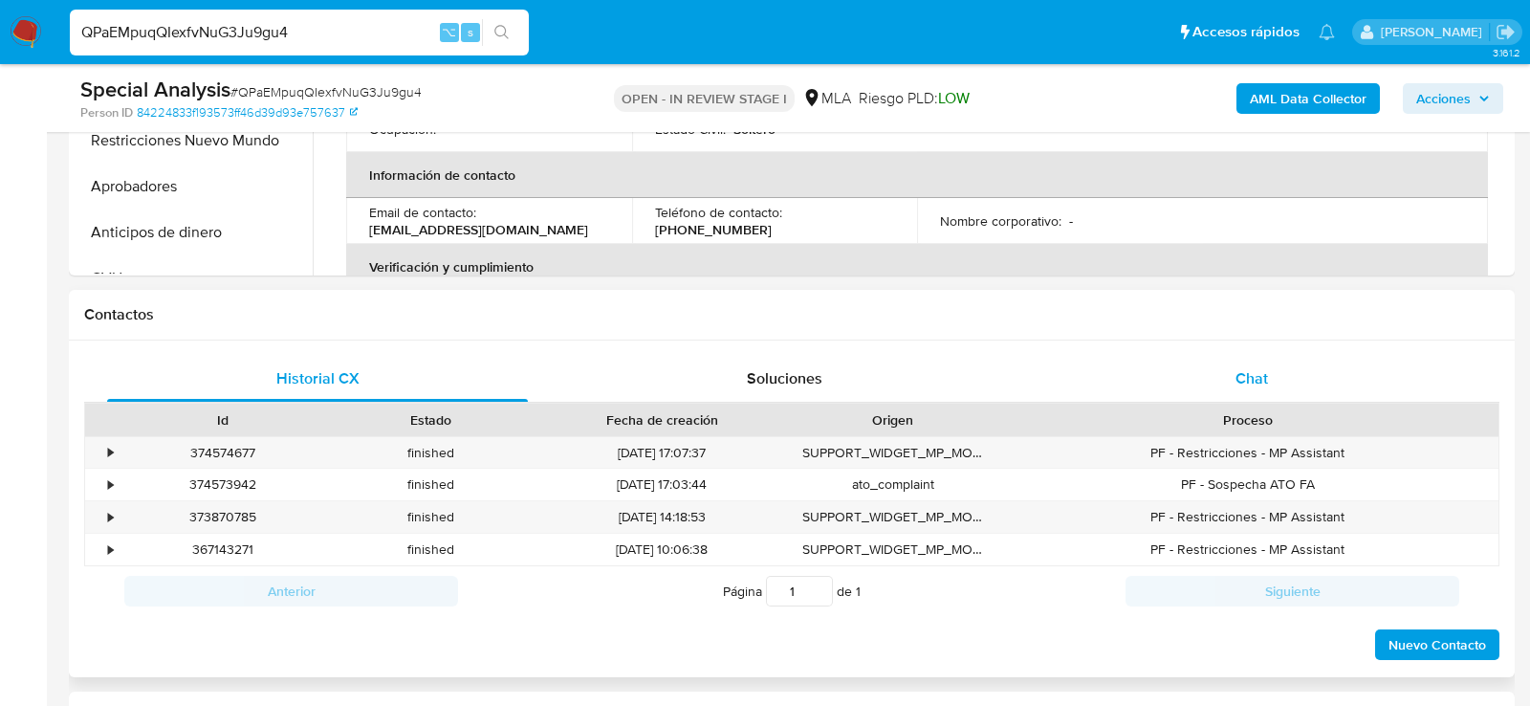
click at [1244, 385] on span "Chat" at bounding box center [1252, 378] width 33 height 22
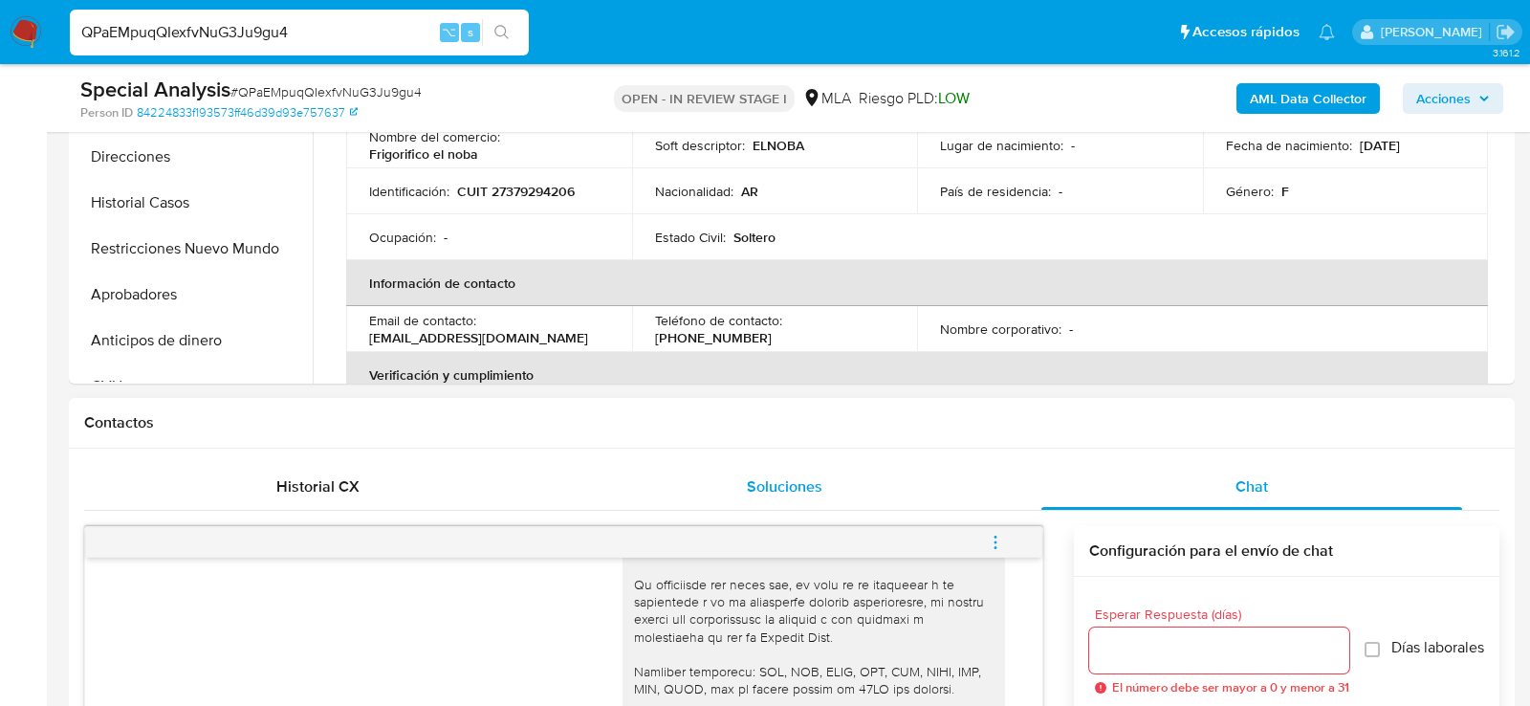
scroll to position [385, 0]
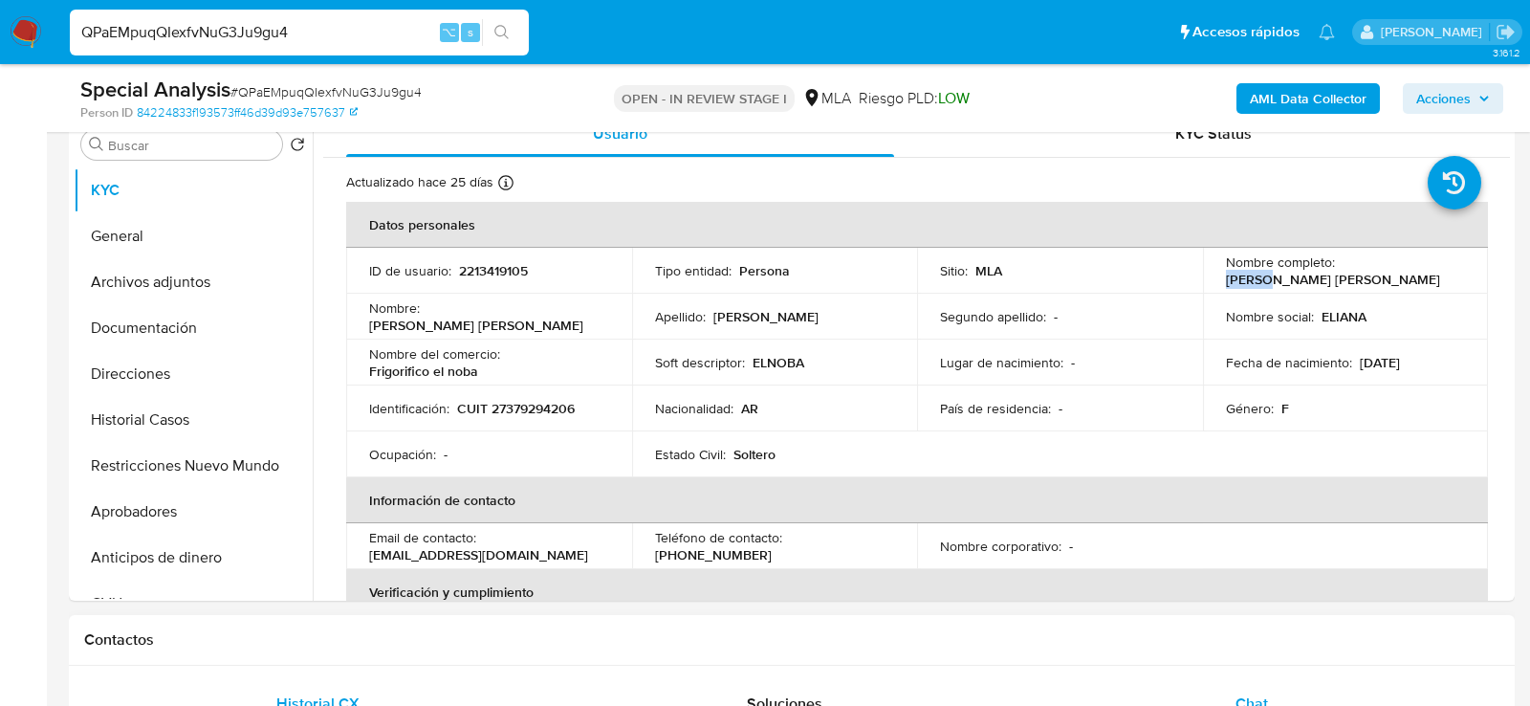
click at [308, 686] on div "Historial CX" at bounding box center [317, 704] width 421 height 46
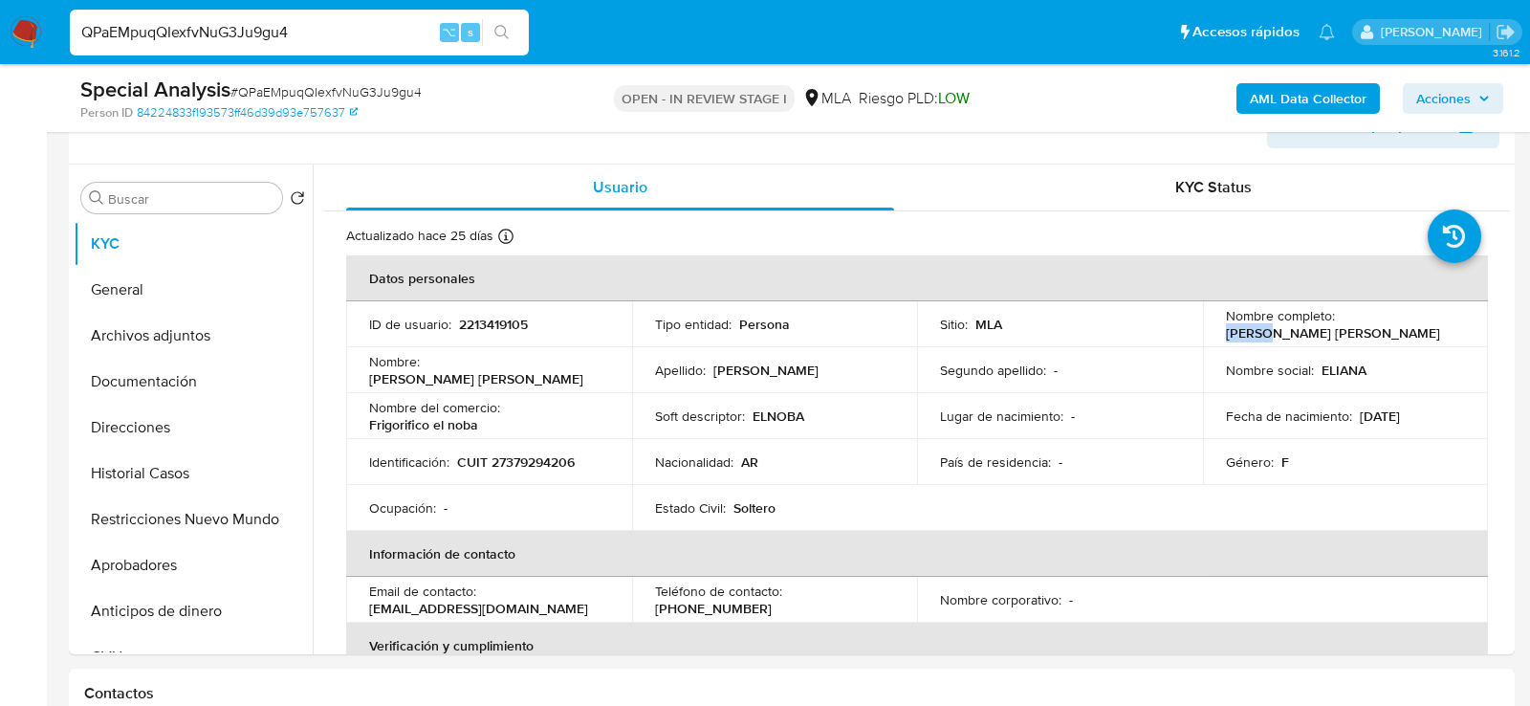
scroll to position [329, 0]
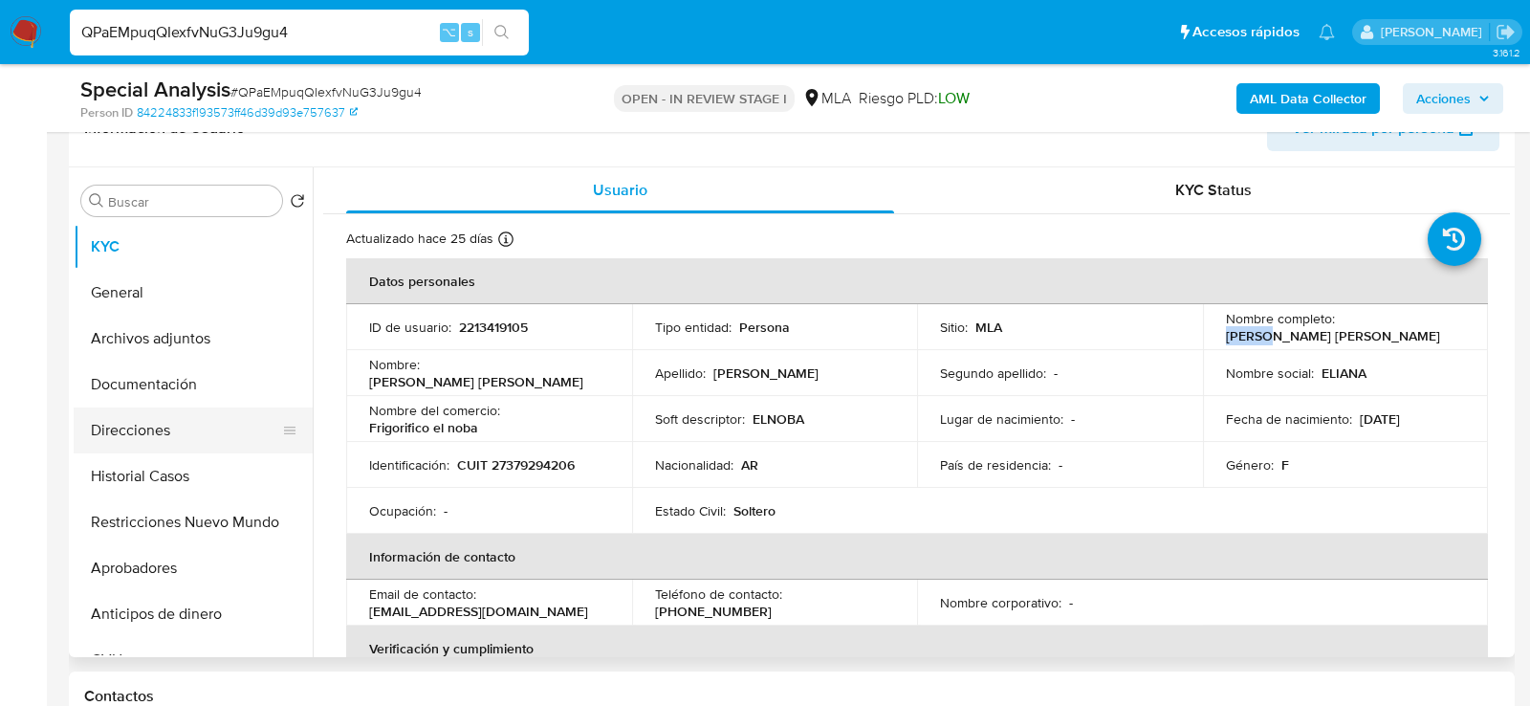
click at [163, 424] on button "Direcciones" at bounding box center [186, 430] width 224 height 46
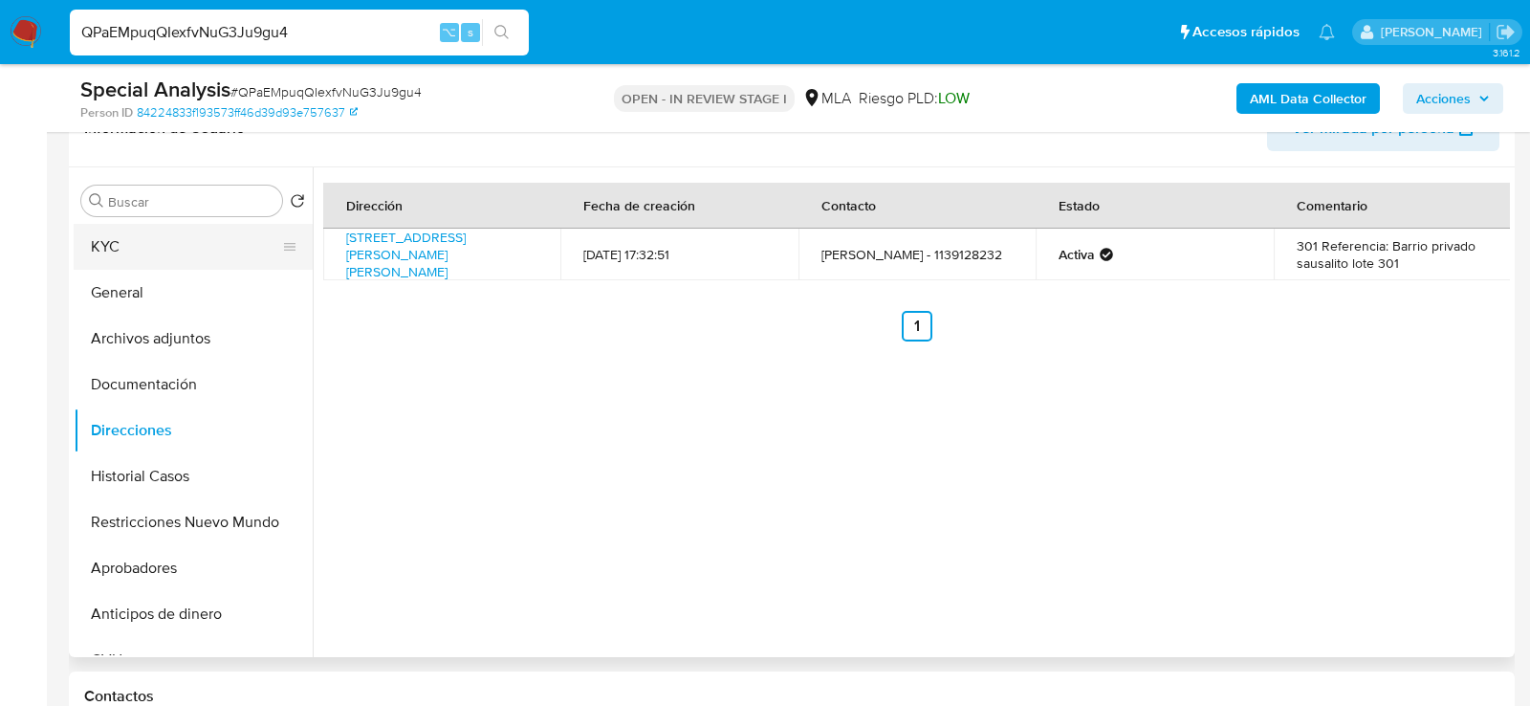
click at [187, 235] on button "KYC" at bounding box center [186, 247] width 224 height 46
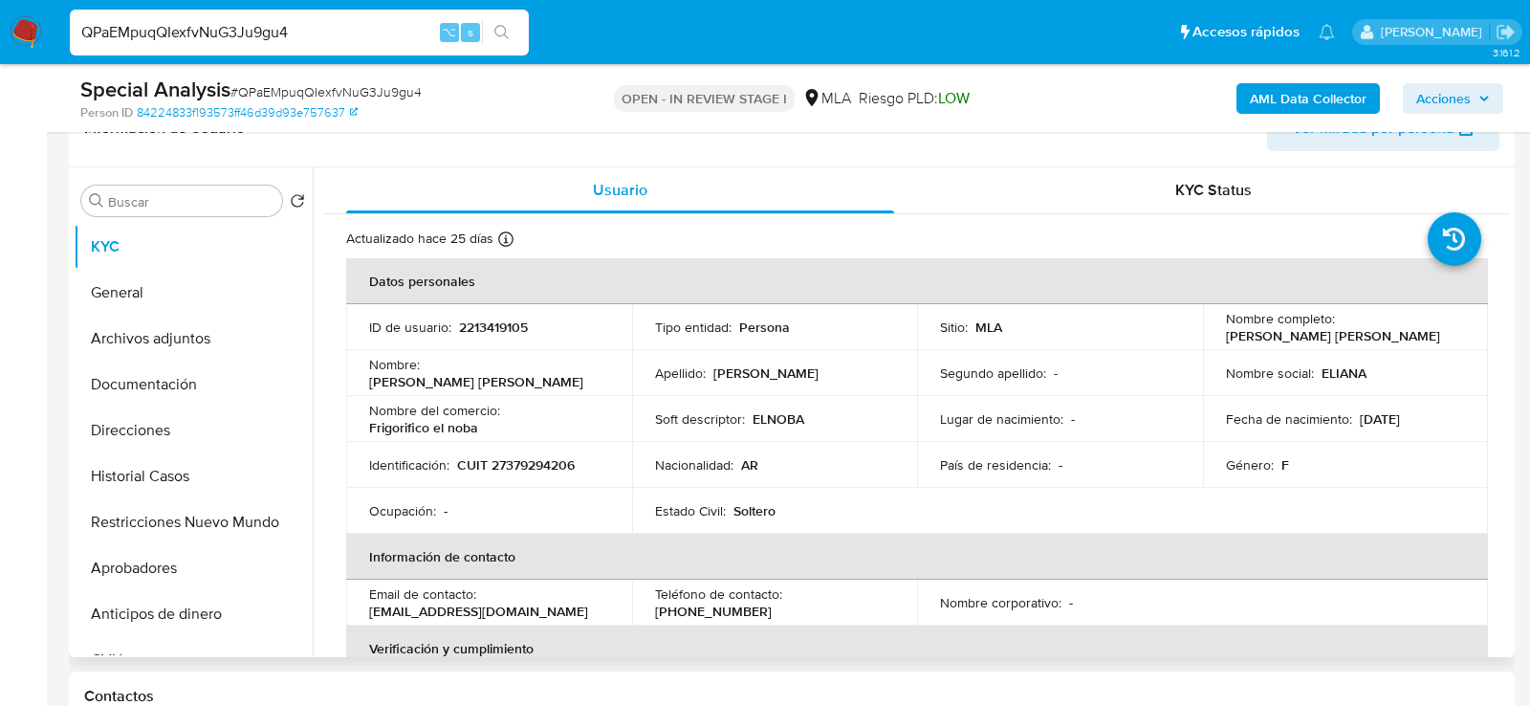
click at [536, 457] on p "CUIT 27379294206" at bounding box center [516, 464] width 118 height 17
copy p "27379294206"
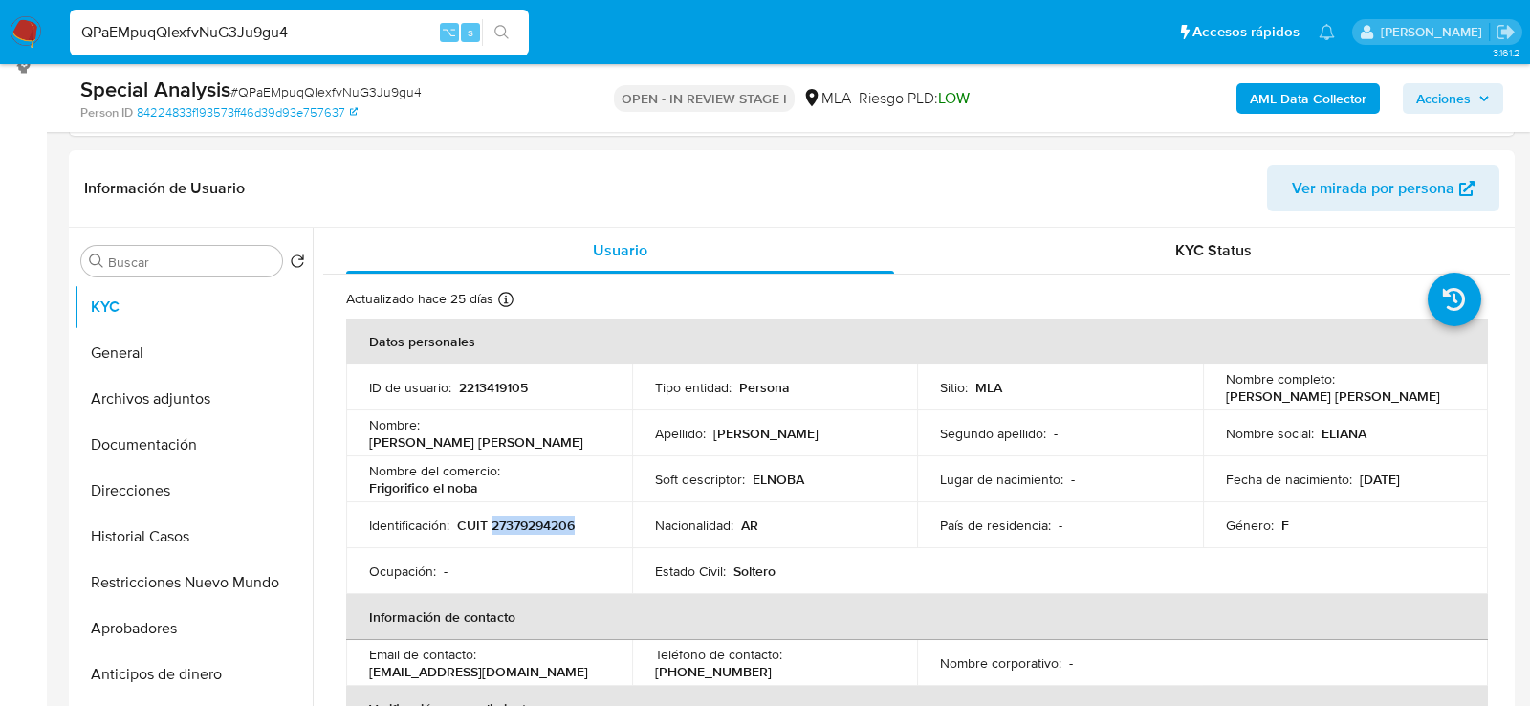
scroll to position [251, 0]
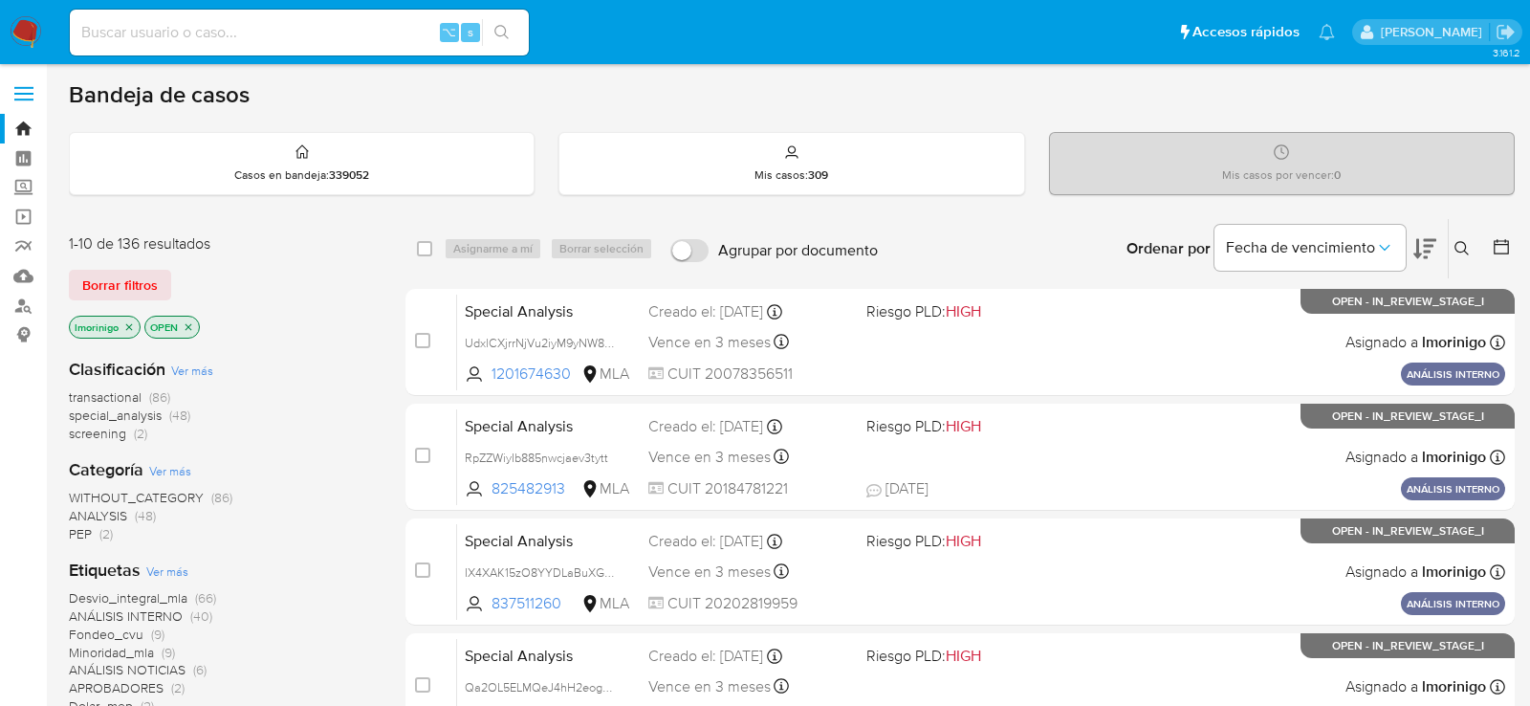
click at [357, 36] on input at bounding box center [299, 32] width 459 height 25
paste input "2dMVS93IpGDCviccUqOpx764"
type input "2dMVS93IpGDCviccUqOpx764"
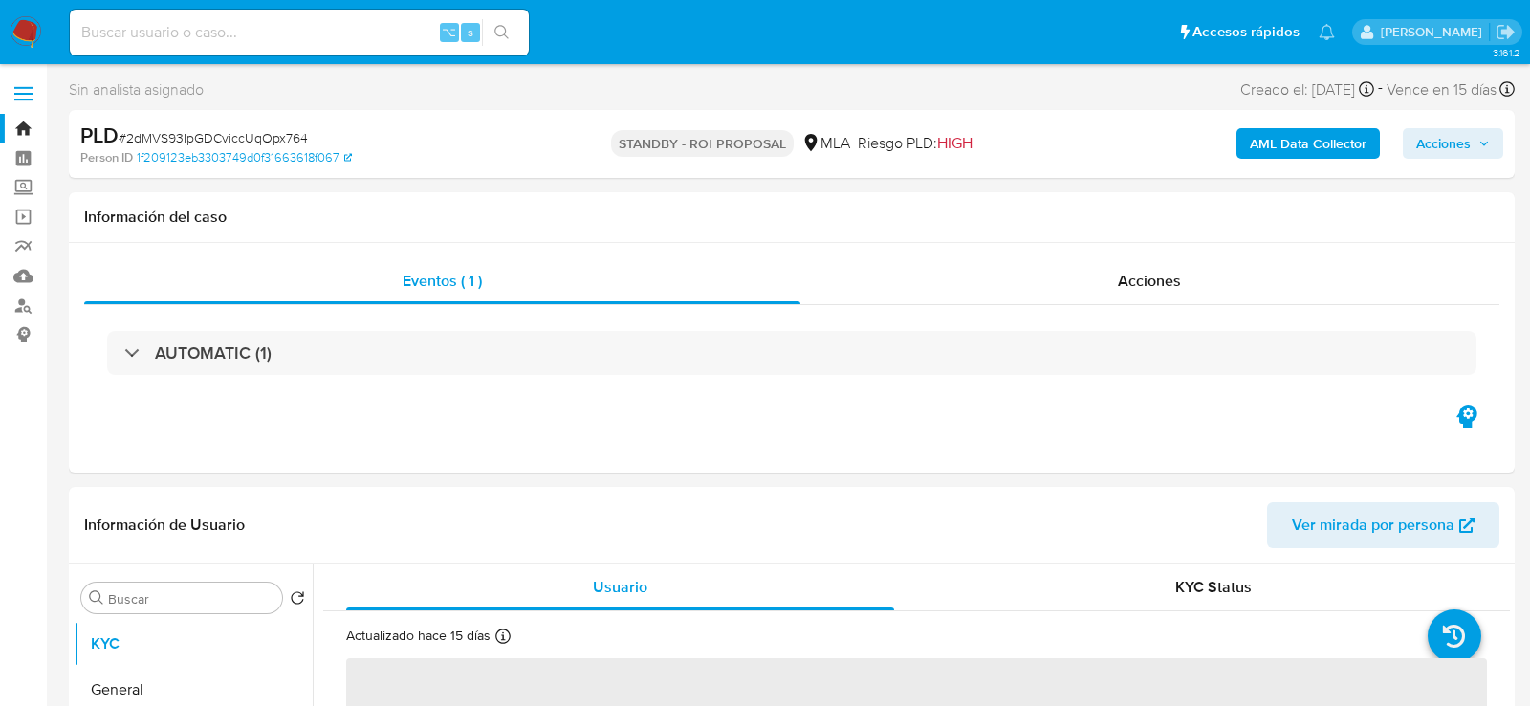
select select "10"
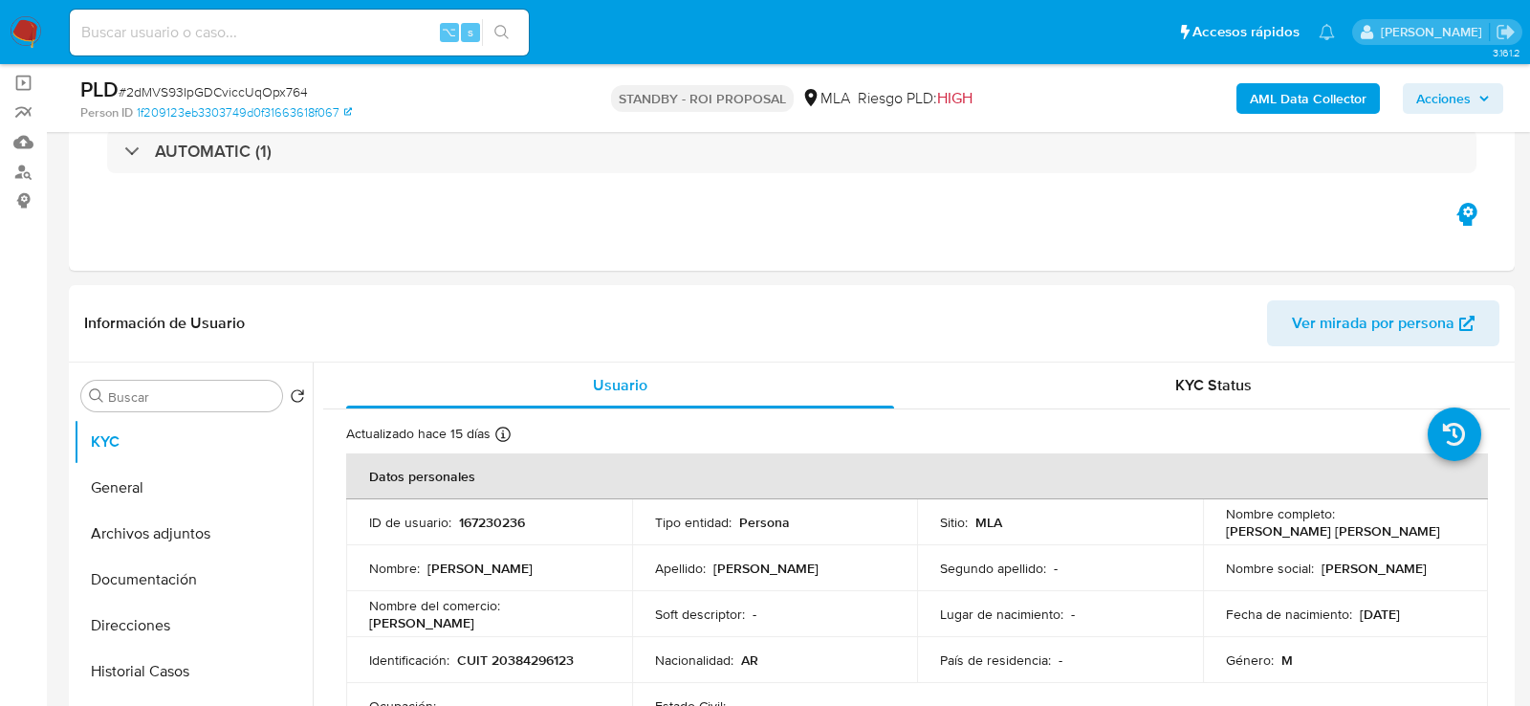
scroll to position [319, 0]
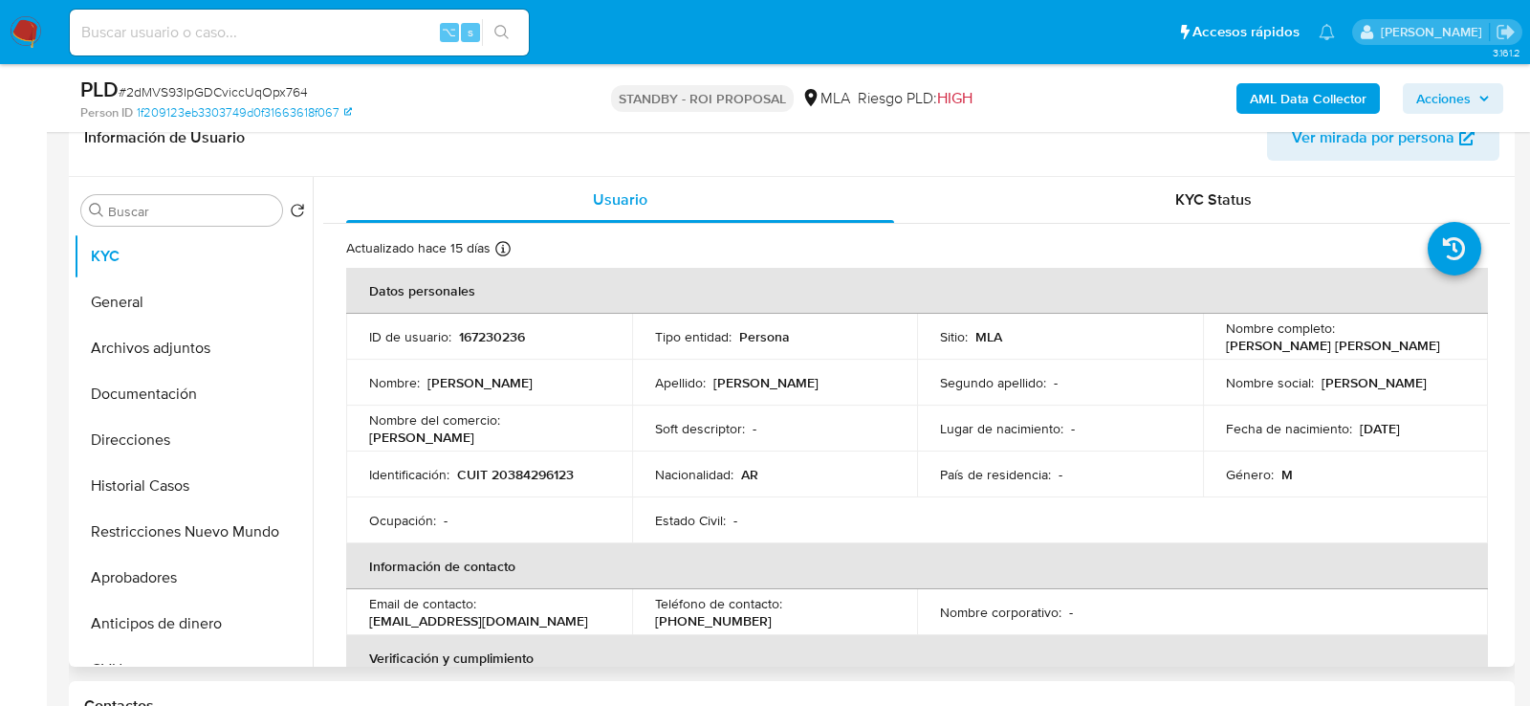
click at [507, 324] on td "ID de usuario : 167230236" at bounding box center [489, 337] width 286 height 46
click at [507, 329] on p "167230236" at bounding box center [492, 336] width 66 height 17
copy p "167230236"
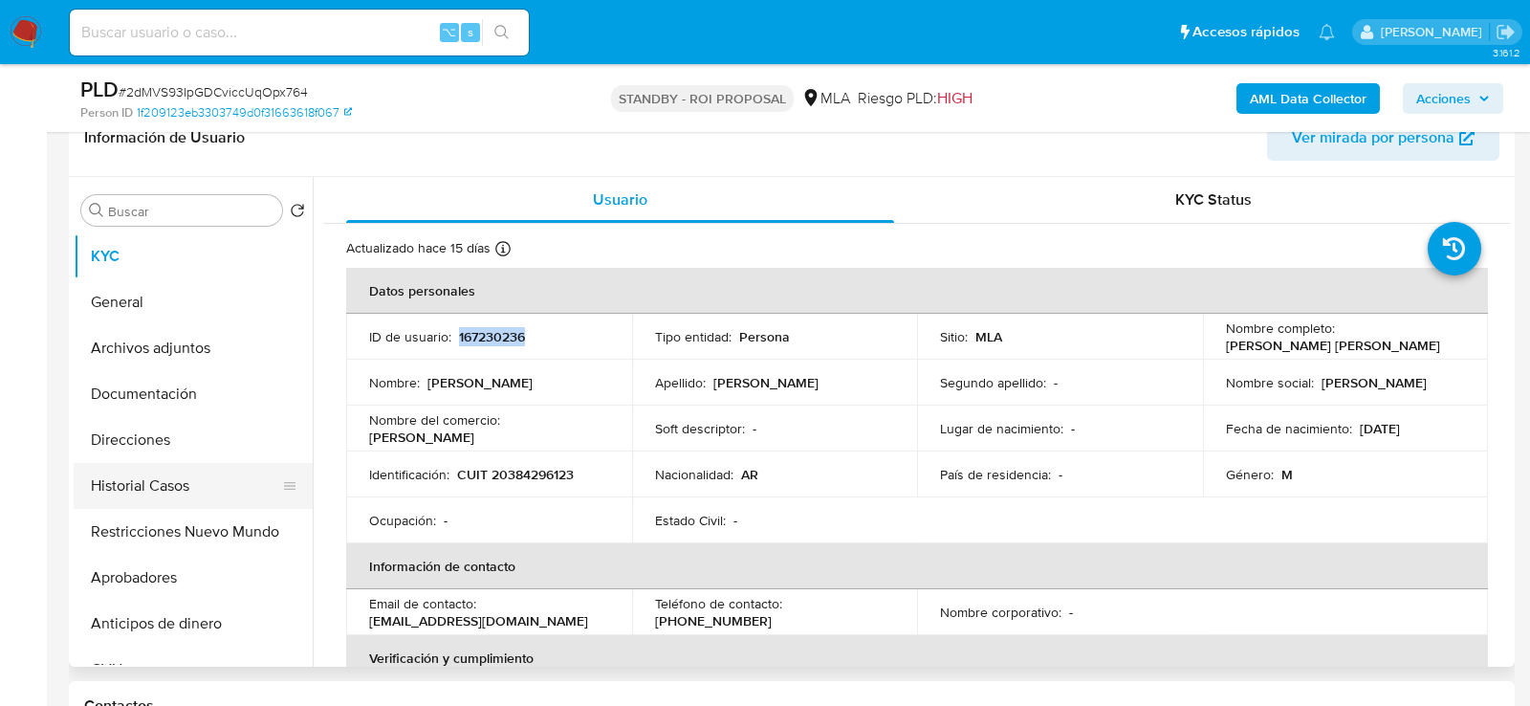
click at [125, 486] on button "Historial Casos" at bounding box center [186, 486] width 224 height 46
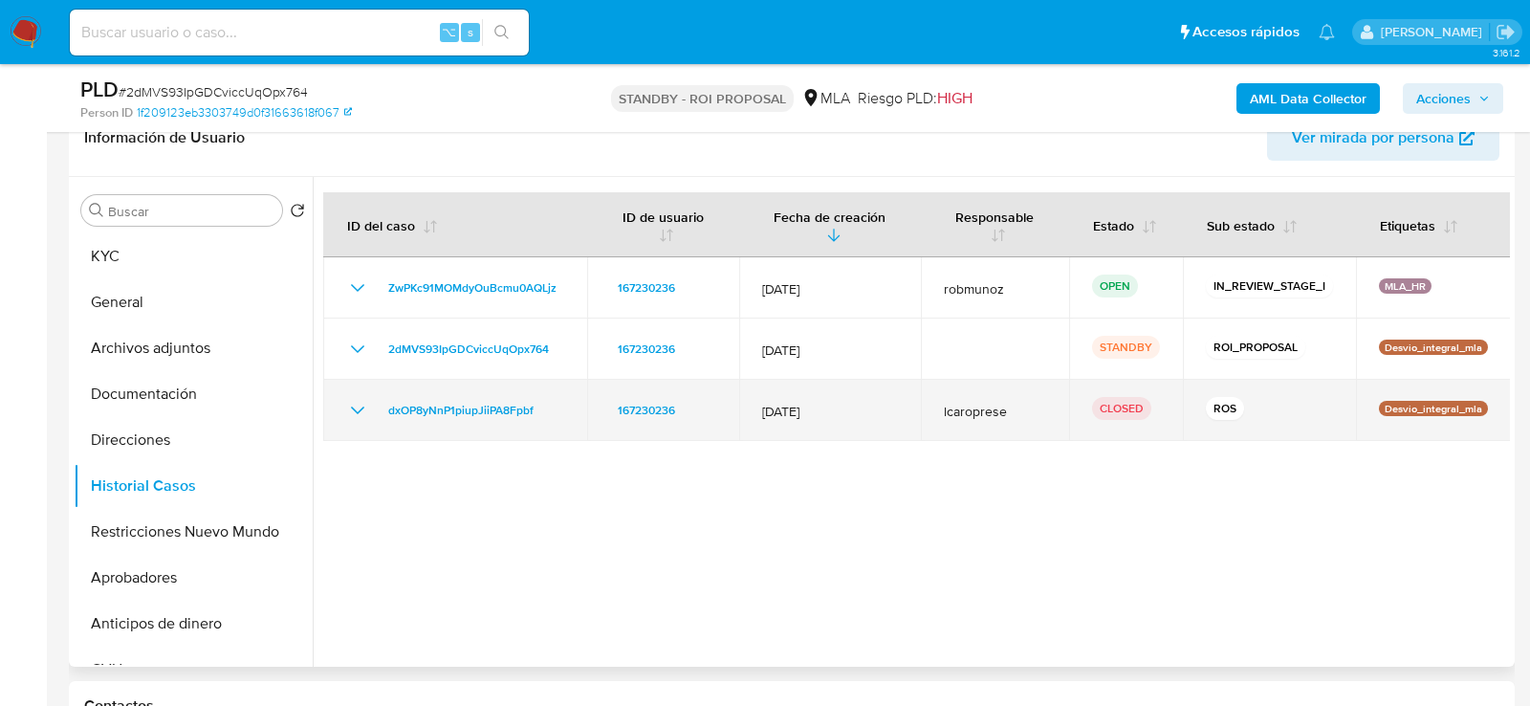
click at [359, 399] on icon "Mostrar/Ocultar" at bounding box center [357, 410] width 23 height 23
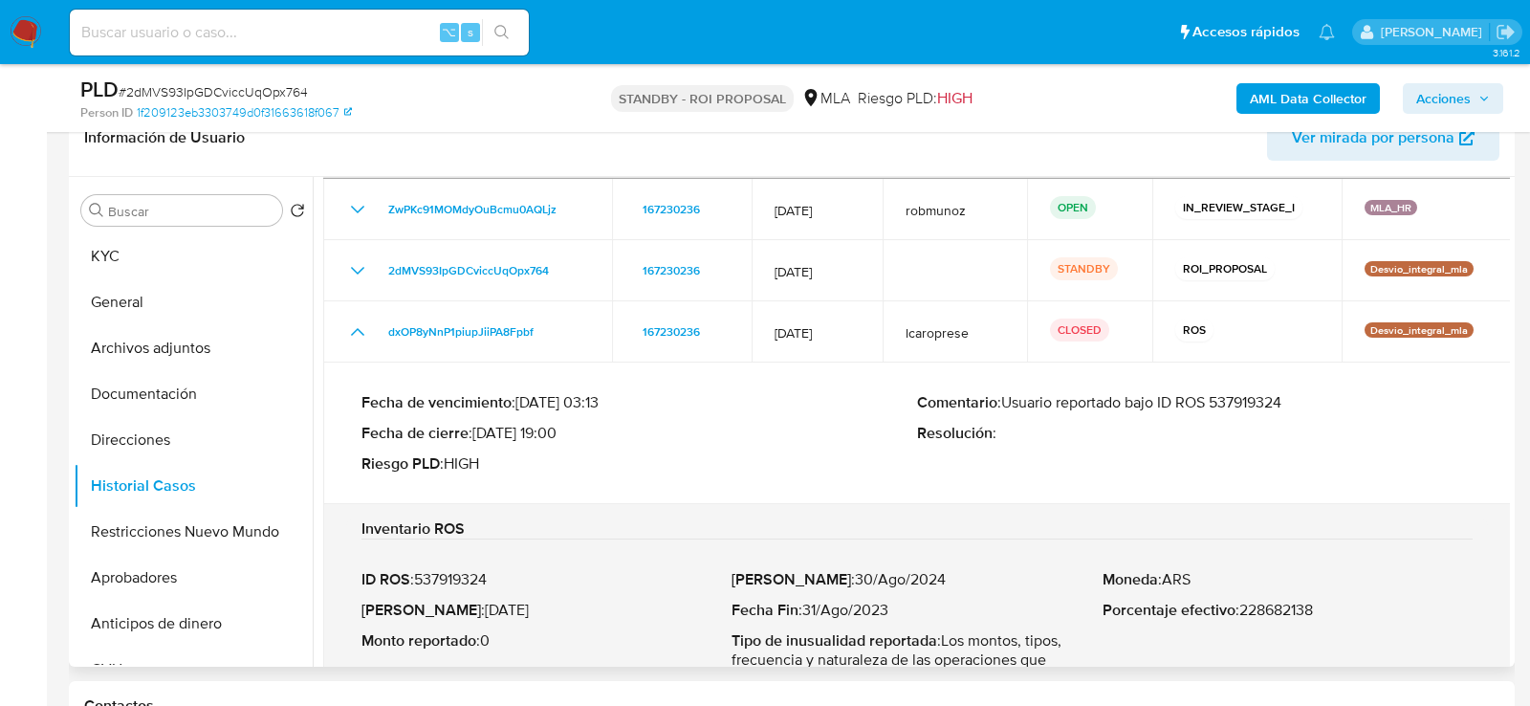
scroll to position [159, 0]
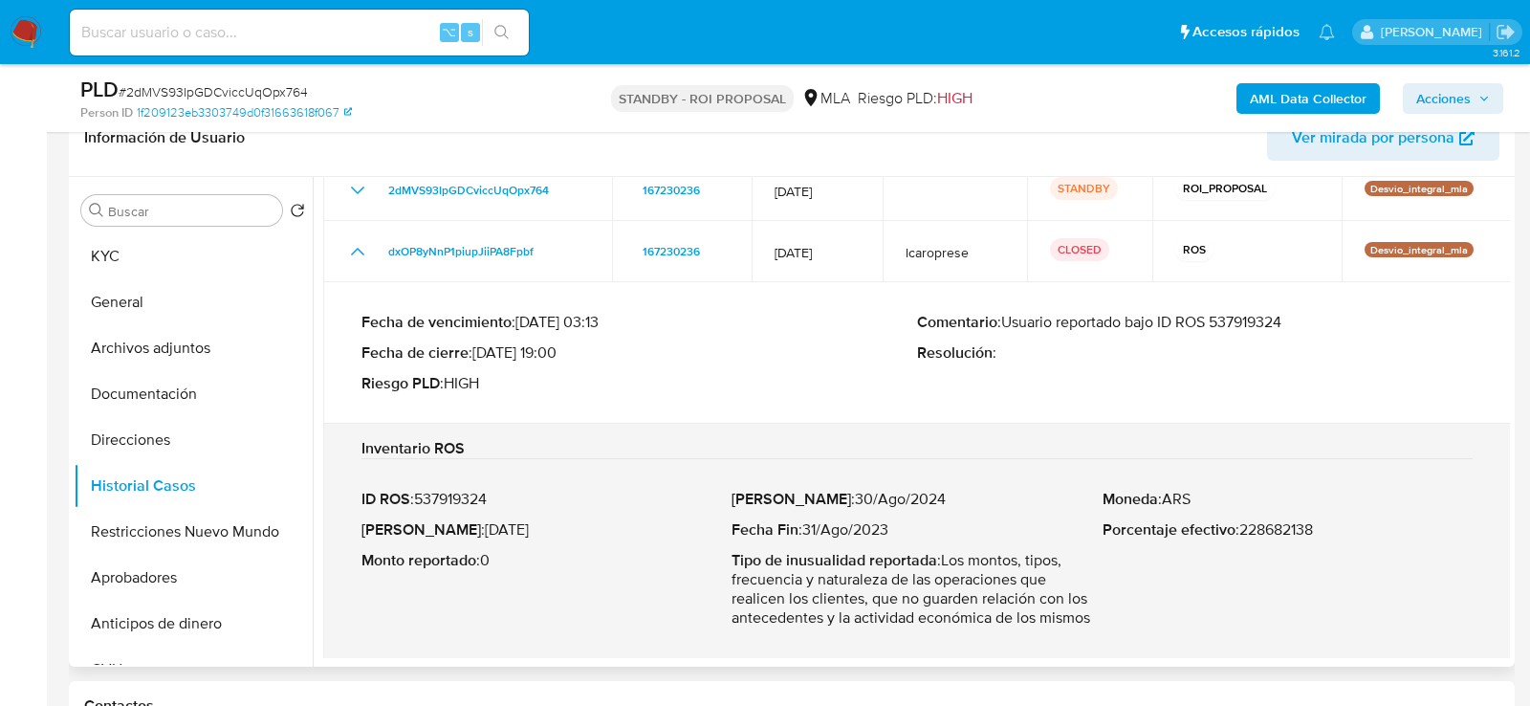
click at [466, 490] on p "ID ROS : 537919324" at bounding box center [547, 499] width 370 height 19
drag, startPoint x: 450, startPoint y: 531, endPoint x: 537, endPoint y: 531, distance: 86.1
click at [537, 531] on p "Fecha ROS : [DATE]" at bounding box center [547, 529] width 370 height 19
click at [129, 534] on button "Restricciones Nuevo Mundo" at bounding box center [186, 532] width 224 height 46
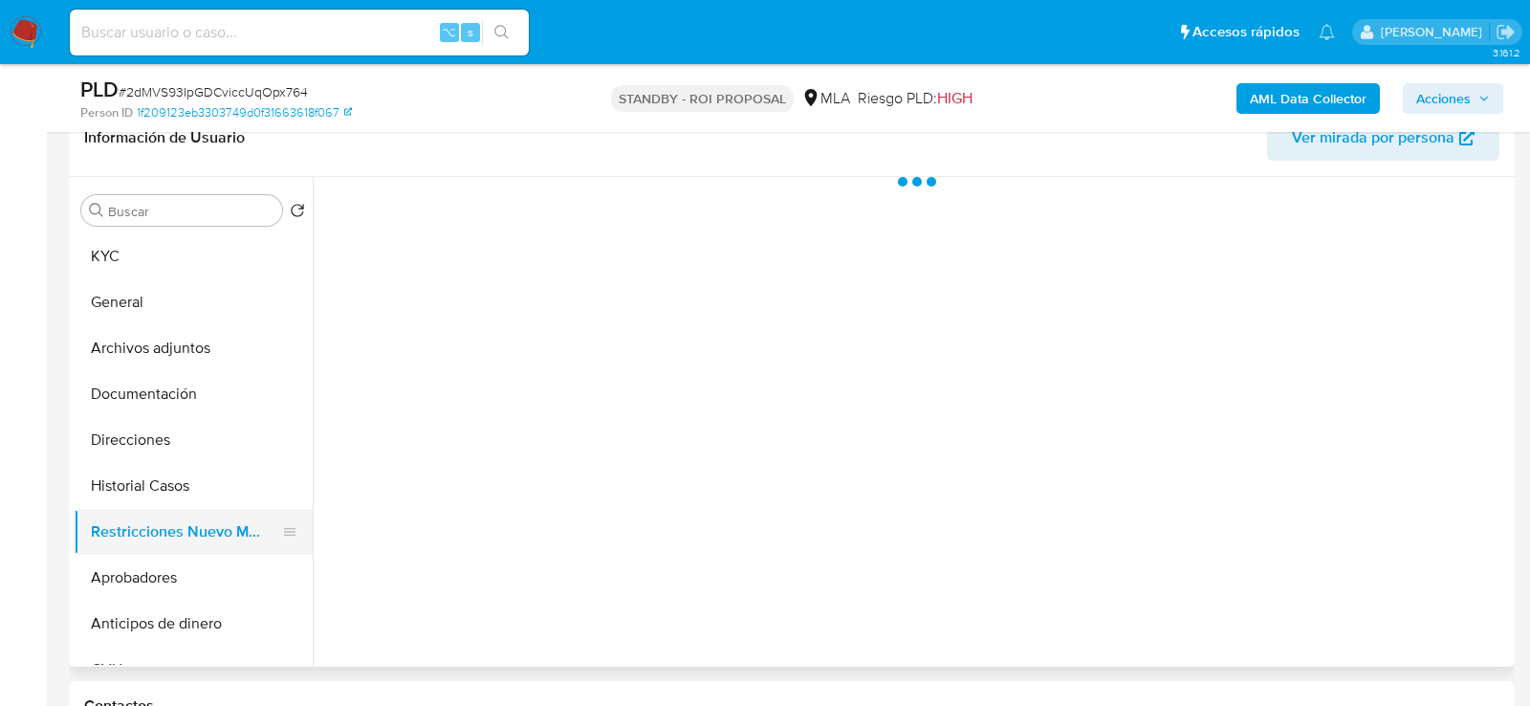
scroll to position [0, 0]
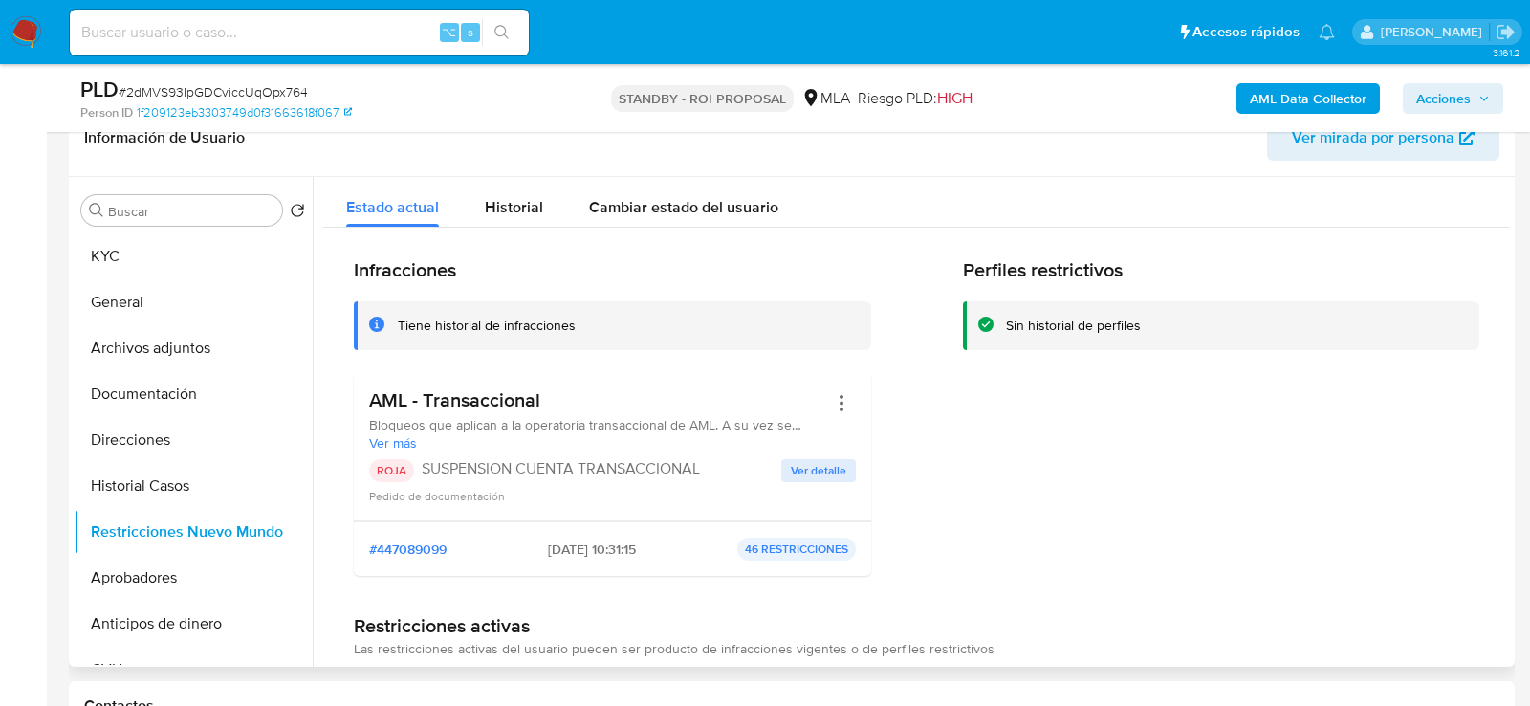
drag, startPoint x: 534, startPoint y: 546, endPoint x: 603, endPoint y: 548, distance: 68.9
click at [602, 548] on span "[DATE] 10:31:15" at bounding box center [592, 548] width 88 height 17
click at [548, 545] on span "[DATE] 10:31:15" at bounding box center [592, 548] width 88 height 17
drag, startPoint x: 519, startPoint y: 548, endPoint x: 603, endPoint y: 548, distance: 83.2
click at [603, 548] on div "#447089099 [DATE] 10:31:15 46 RESTRICCIONES" at bounding box center [612, 548] width 487 height 23
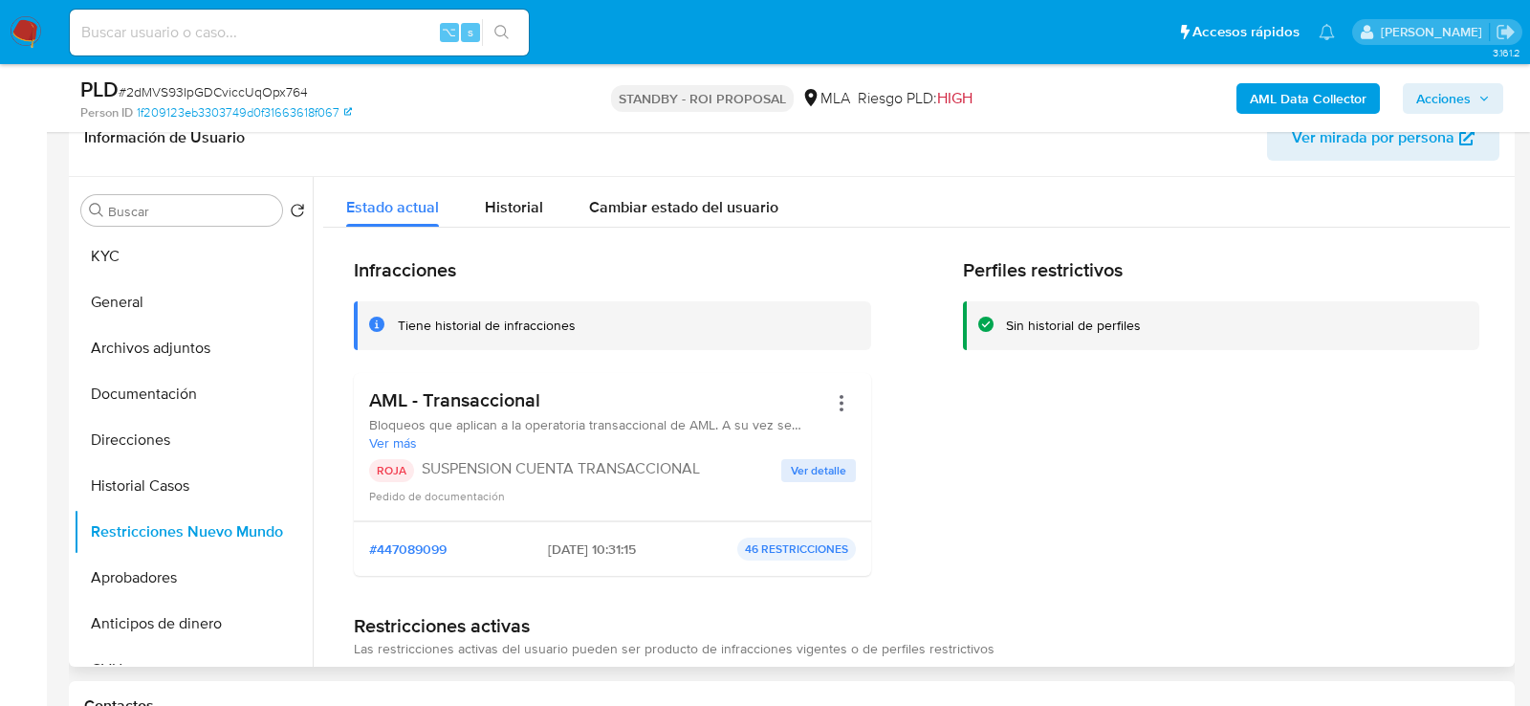
click at [836, 469] on span "Ver detalle" at bounding box center [818, 470] width 55 height 19
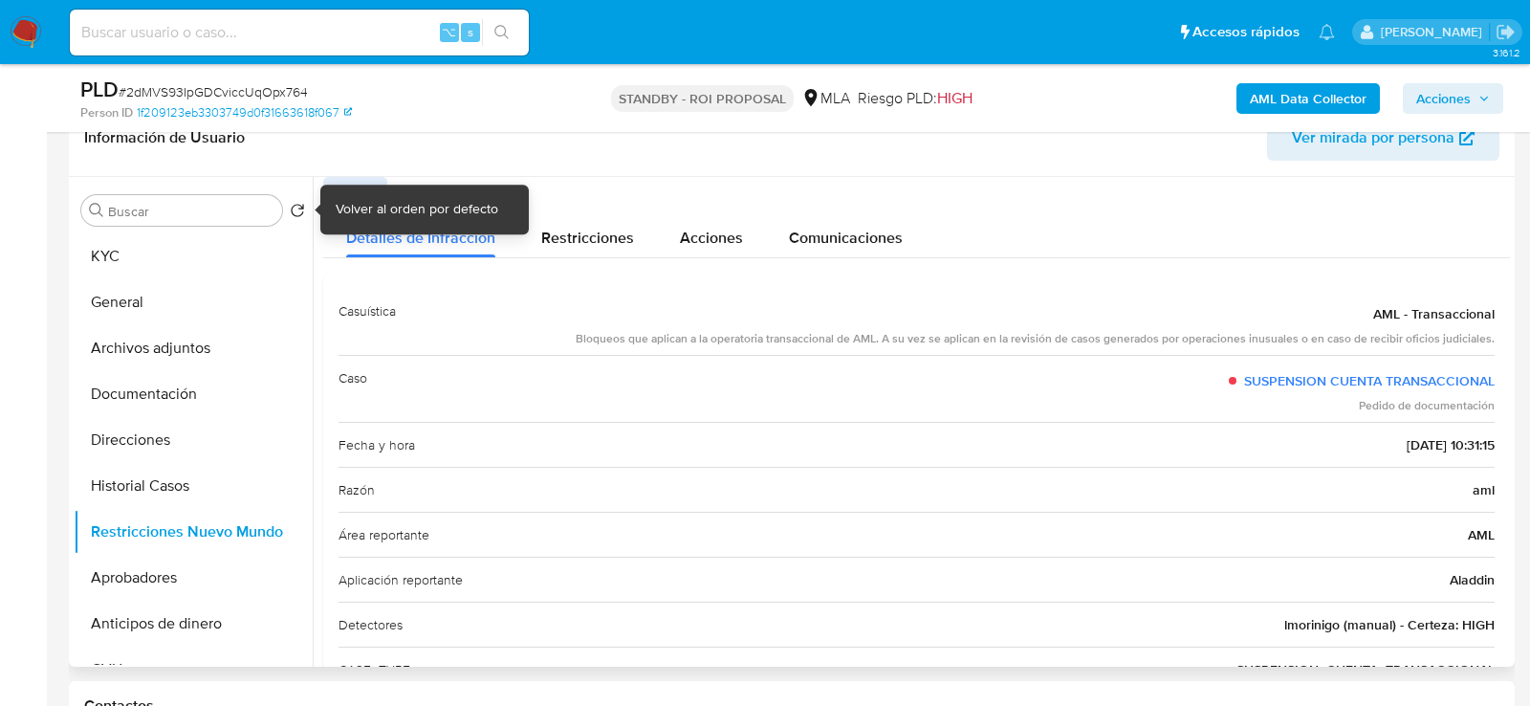
click at [329, 195] on button "Volver" at bounding box center [355, 192] width 64 height 31
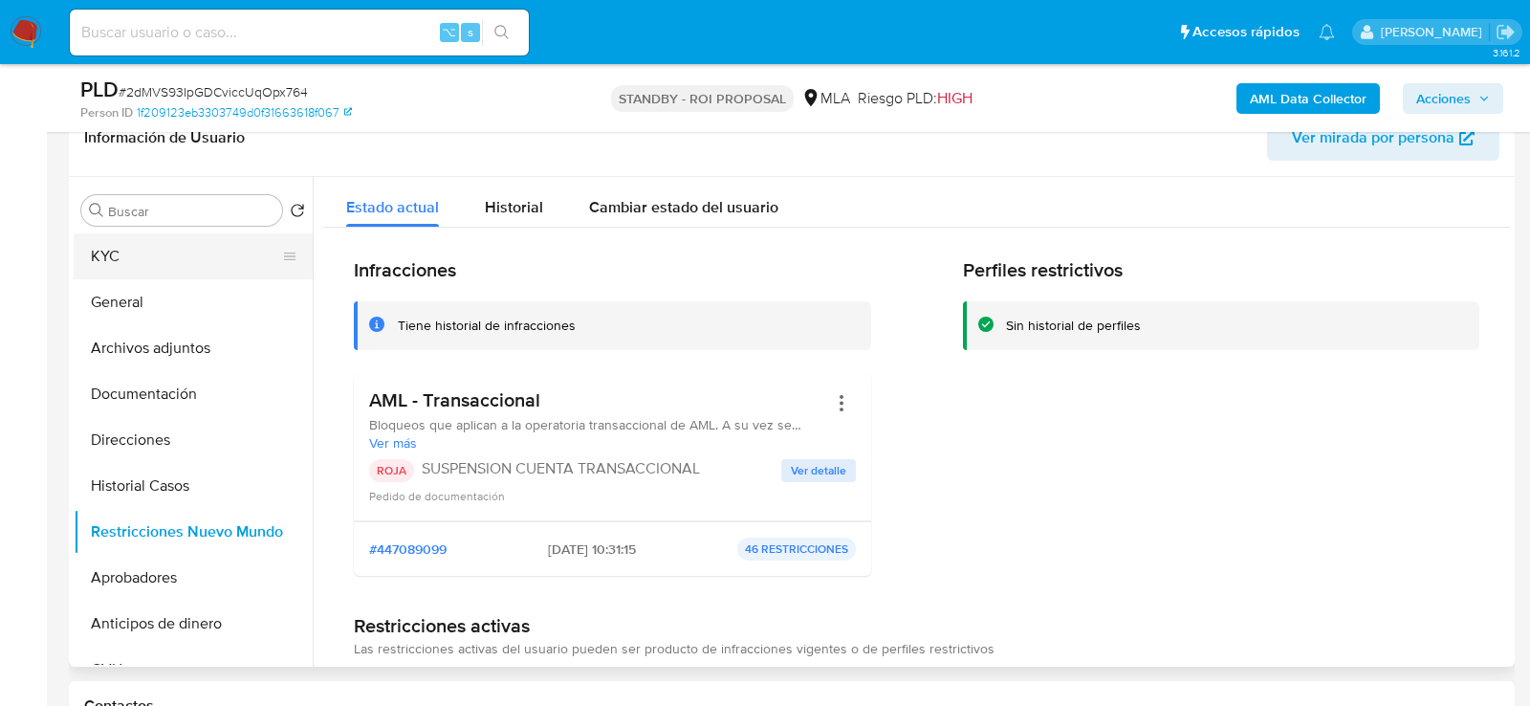
click at [167, 267] on button "KYC" at bounding box center [186, 256] width 224 height 46
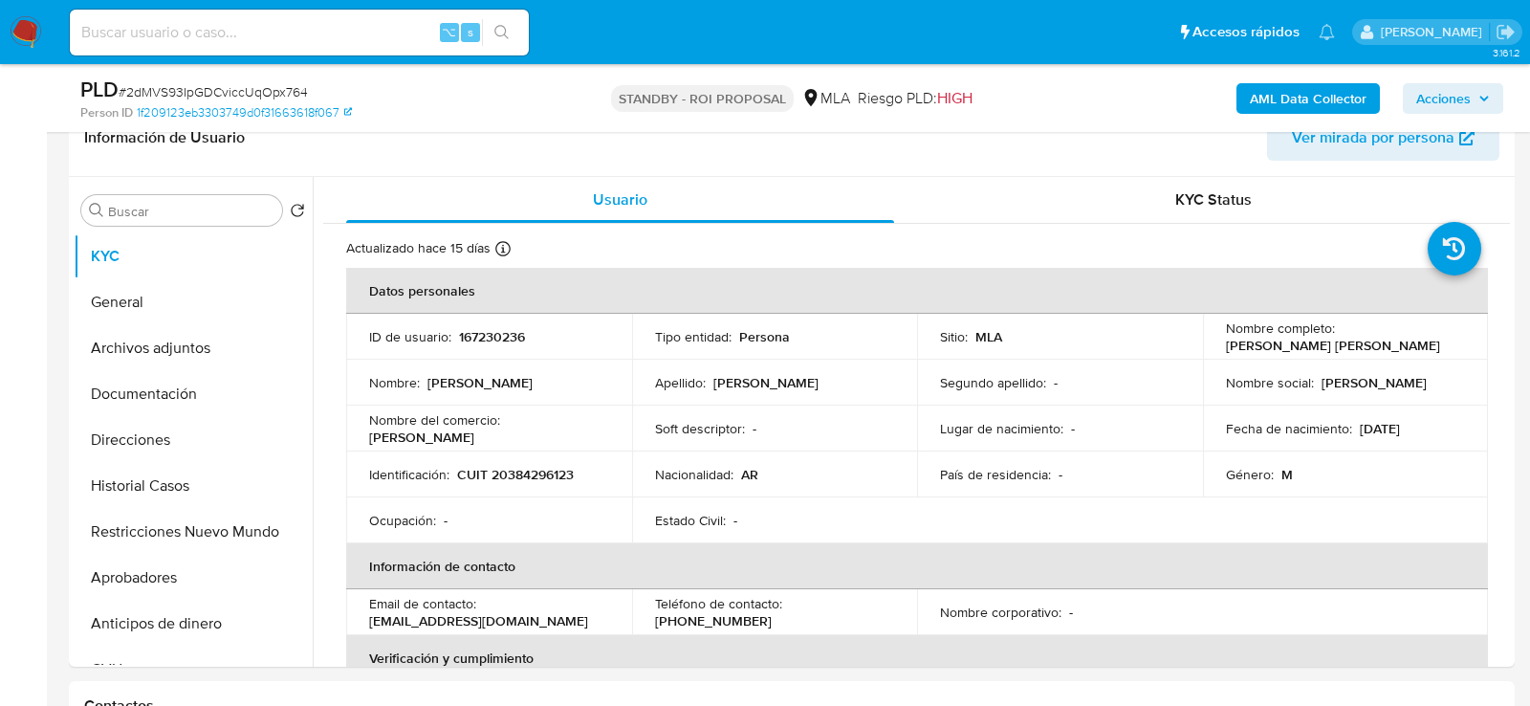
drag, startPoint x: 369, startPoint y: 625, endPoint x: 576, endPoint y: 630, distance: 206.6
click at [577, 631] on td "Email de contacto : [EMAIL_ADDRESS][DOMAIN_NAME]" at bounding box center [489, 612] width 286 height 46
copy p "[EMAIL_ADDRESS][DOMAIN_NAME]"
click at [772, 612] on p "[PHONE_NUMBER]" at bounding box center [713, 620] width 117 height 17
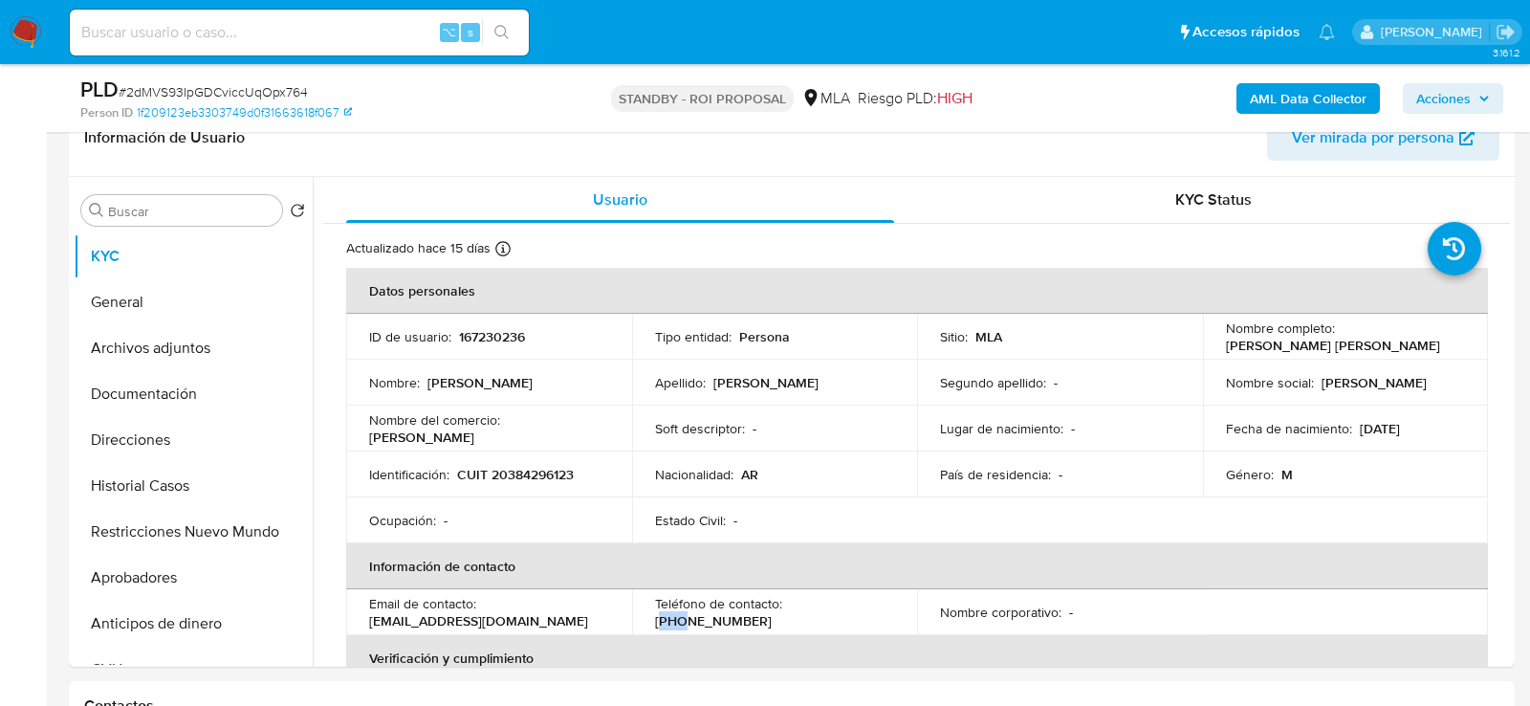
copy p "299"
click at [772, 612] on p "[PHONE_NUMBER]" at bounding box center [713, 620] width 117 height 17
copy p "4227308"
click at [111, 485] on button "Historial Casos" at bounding box center [186, 486] width 224 height 46
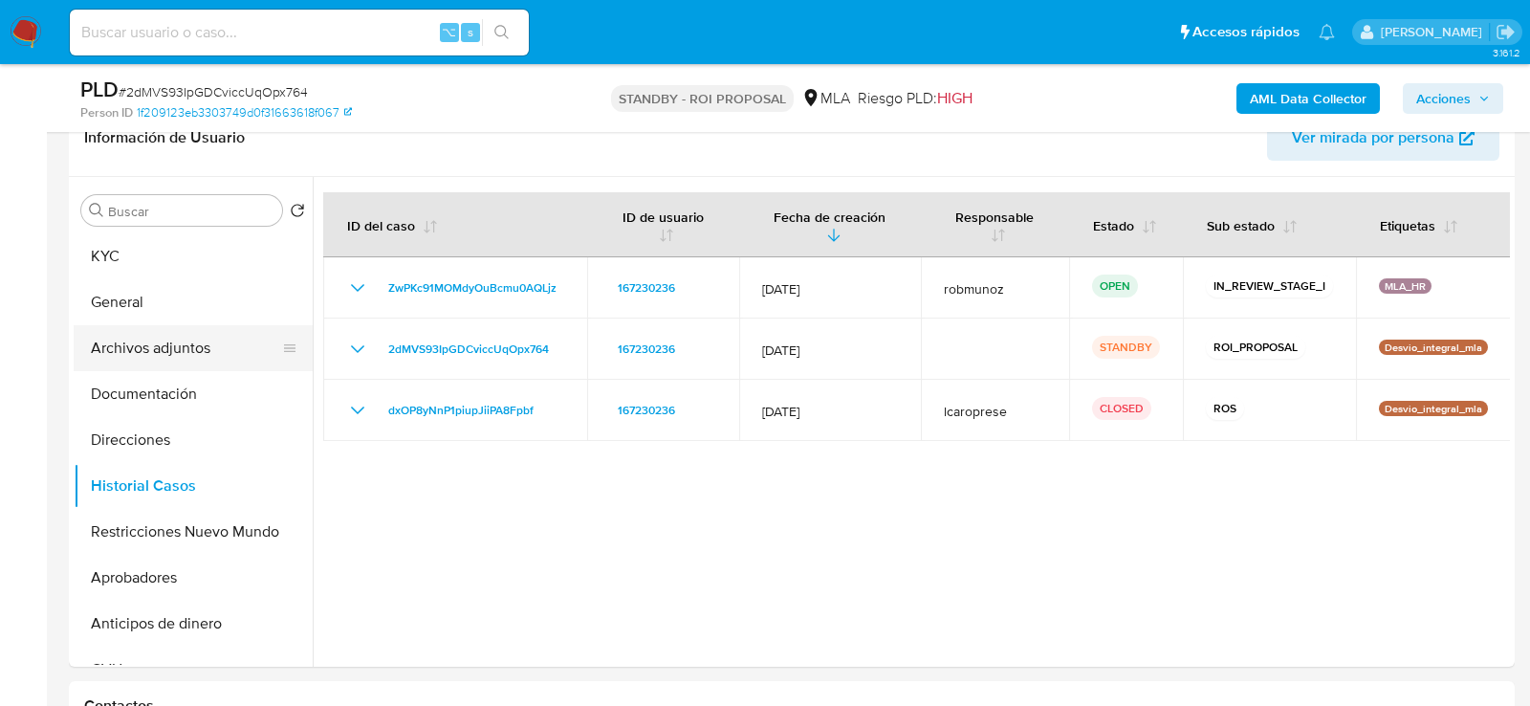
click at [126, 334] on button "Archivos adjuntos" at bounding box center [186, 348] width 224 height 46
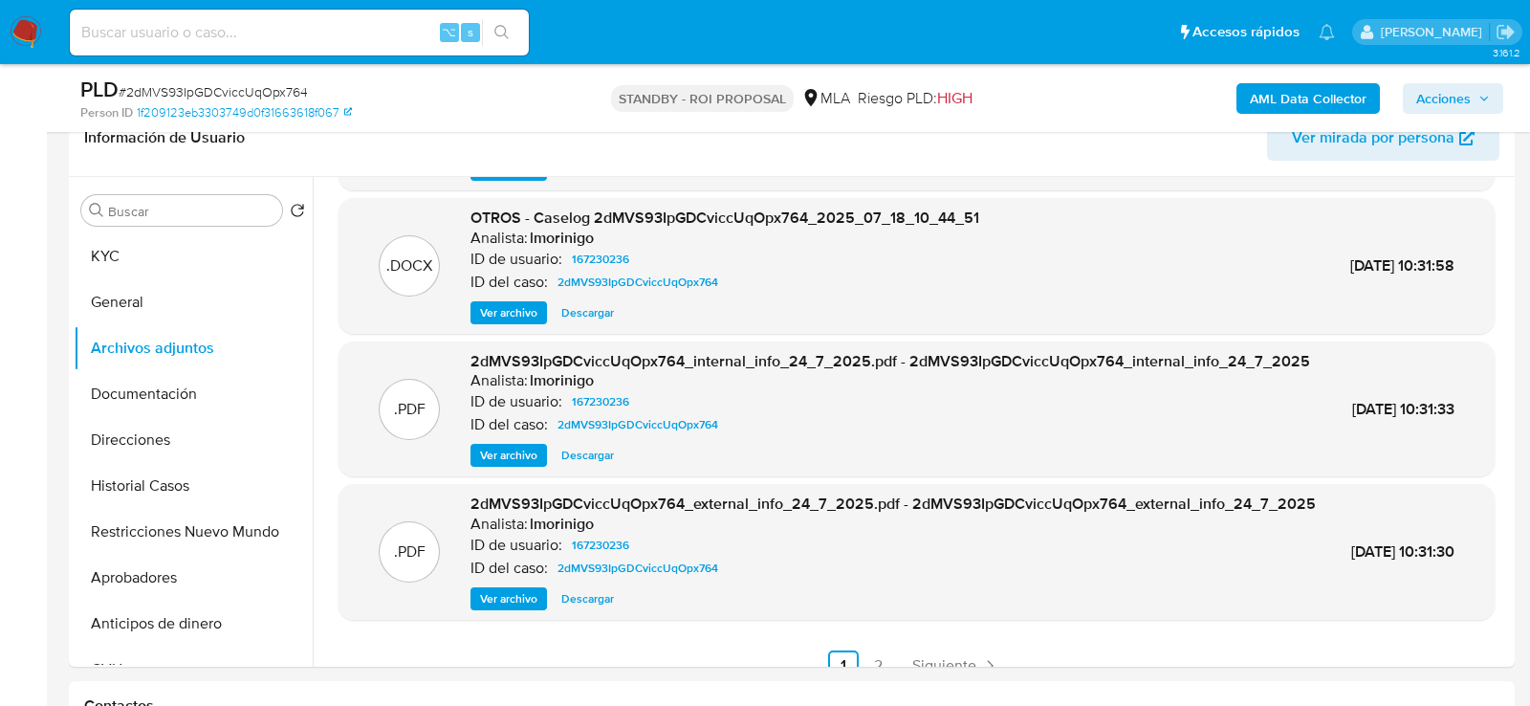
scroll to position [202, 0]
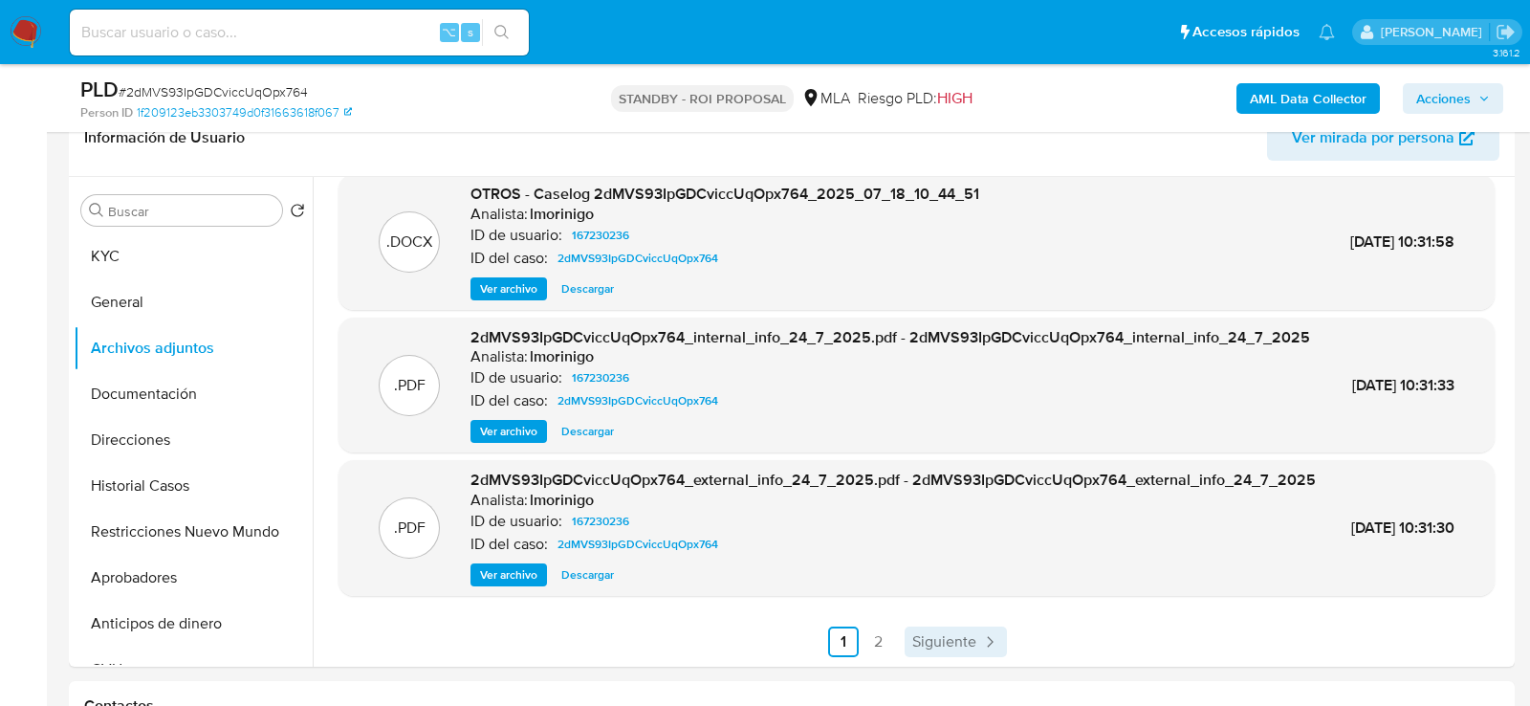
click at [912, 636] on span "Siguiente" at bounding box center [944, 641] width 64 height 15
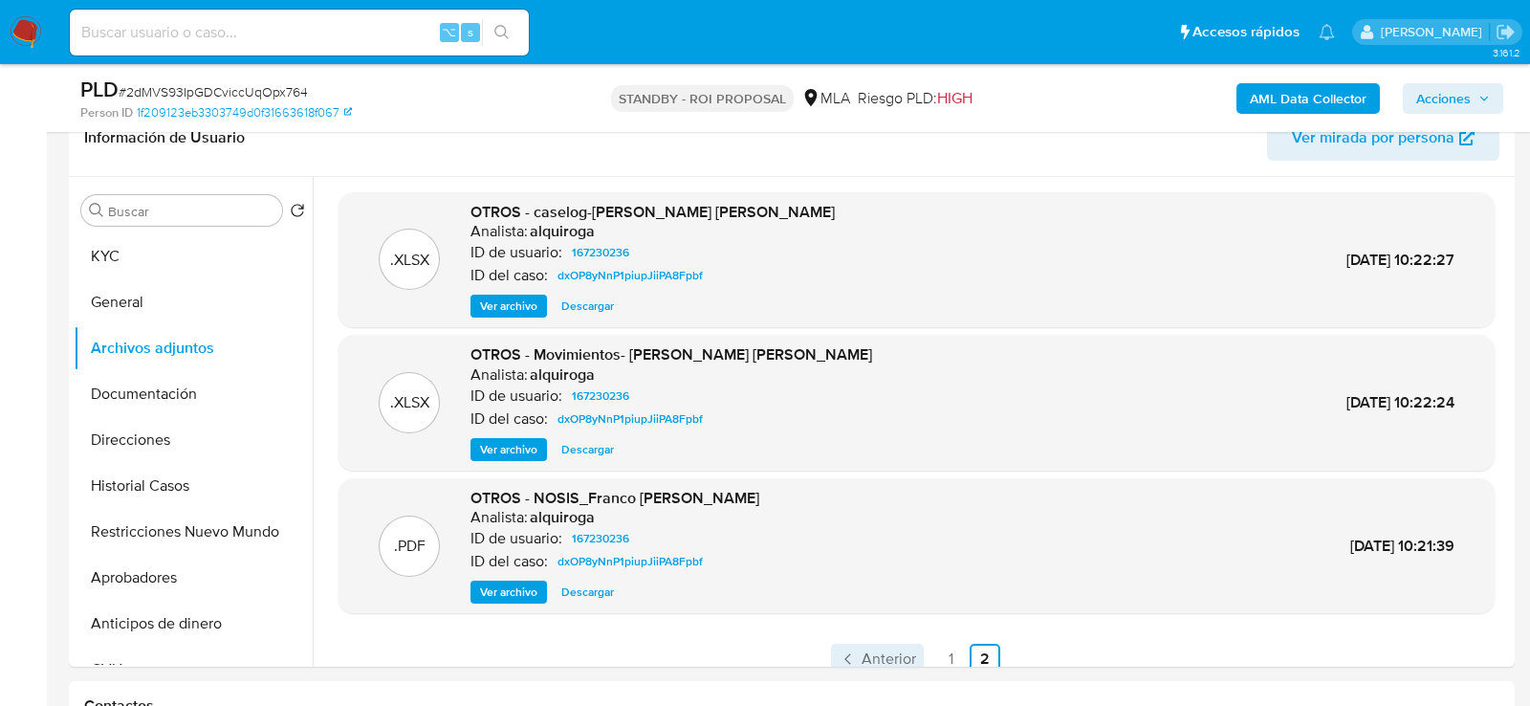
click at [876, 651] on span "Anterior" at bounding box center [889, 658] width 55 height 15
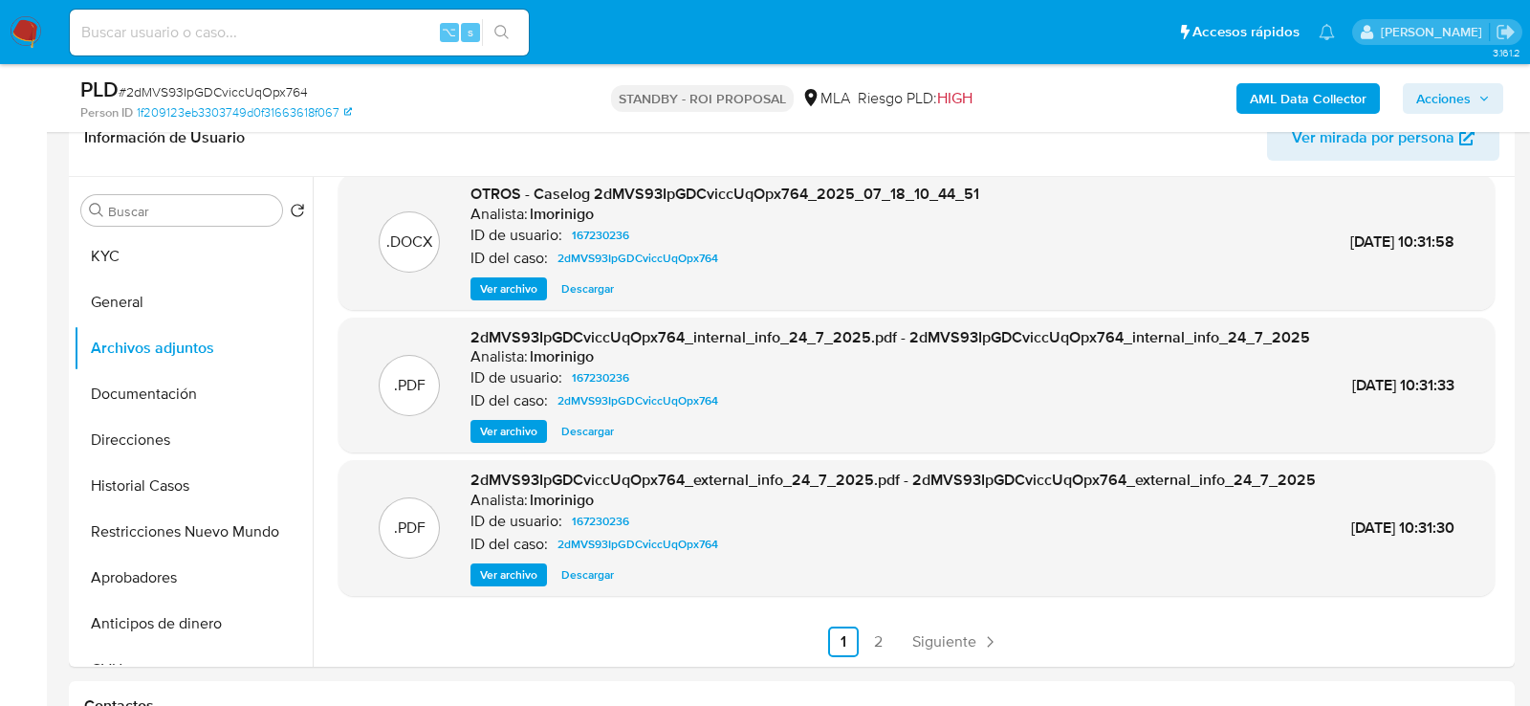
scroll to position [202, 0]
click at [177, 259] on button "KYC" at bounding box center [186, 256] width 224 height 46
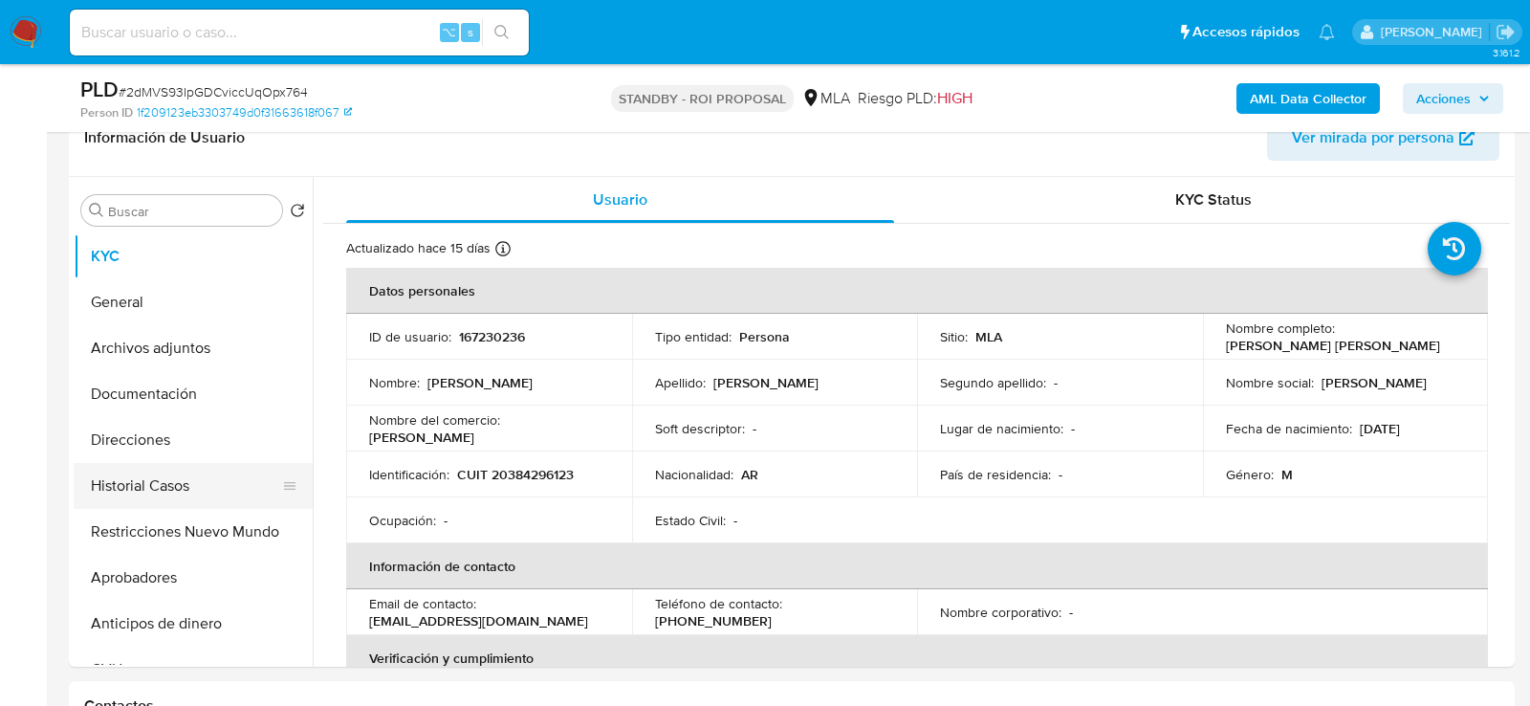
click at [147, 495] on button "Historial Casos" at bounding box center [186, 486] width 224 height 46
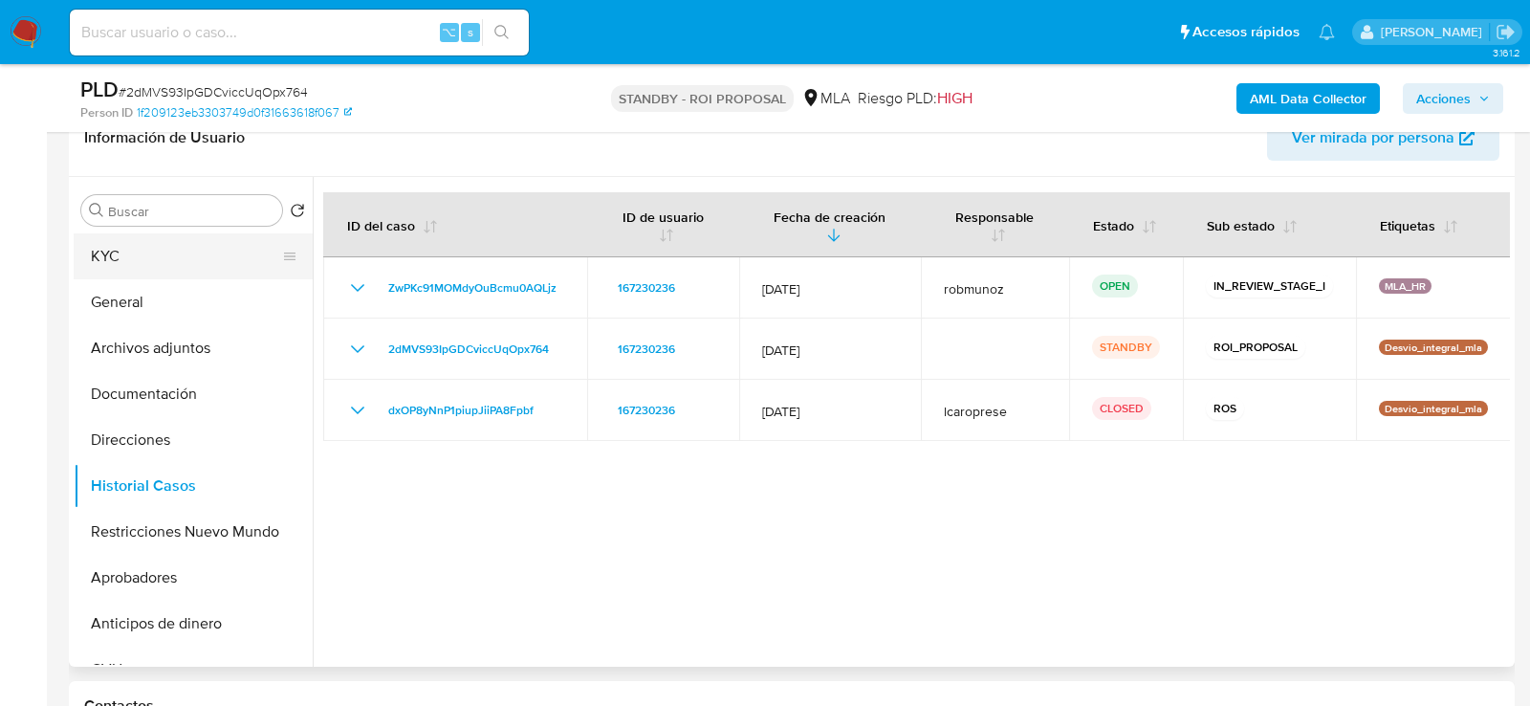
click at [125, 246] on button "KYC" at bounding box center [186, 256] width 224 height 46
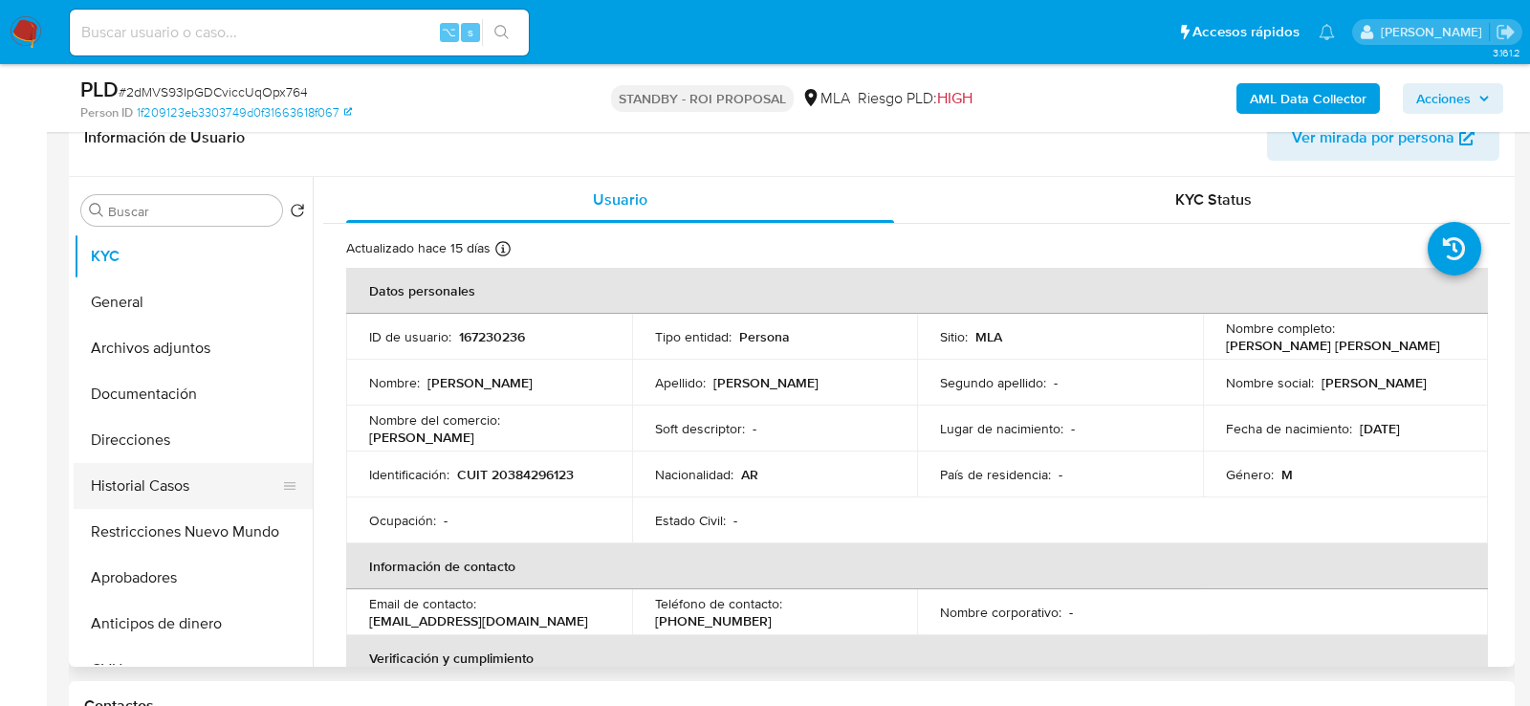
click at [117, 483] on button "Historial Casos" at bounding box center [186, 486] width 224 height 46
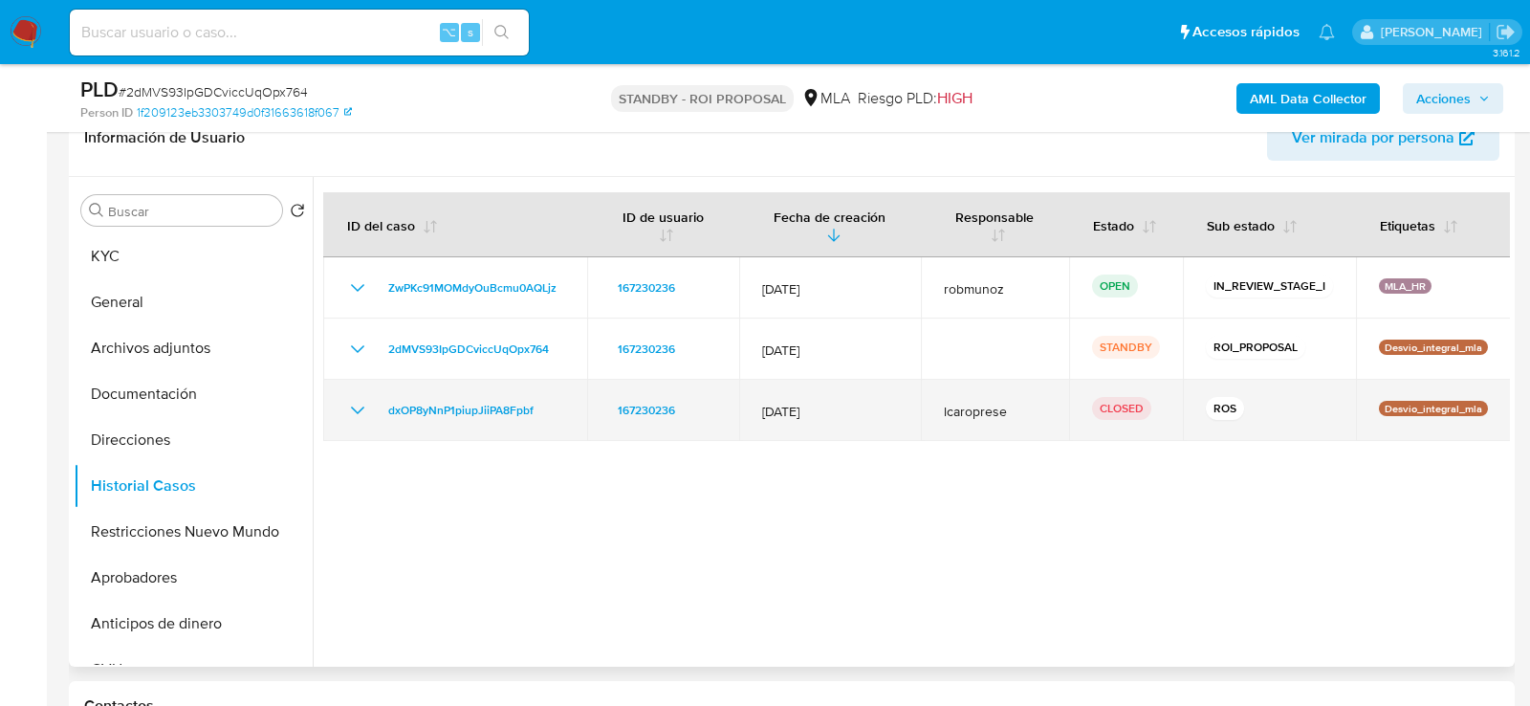
drag, startPoint x: 763, startPoint y: 395, endPoint x: 888, endPoint y: 397, distance: 124.3
click at [888, 403] on span "[DATE]" at bounding box center [830, 411] width 136 height 17
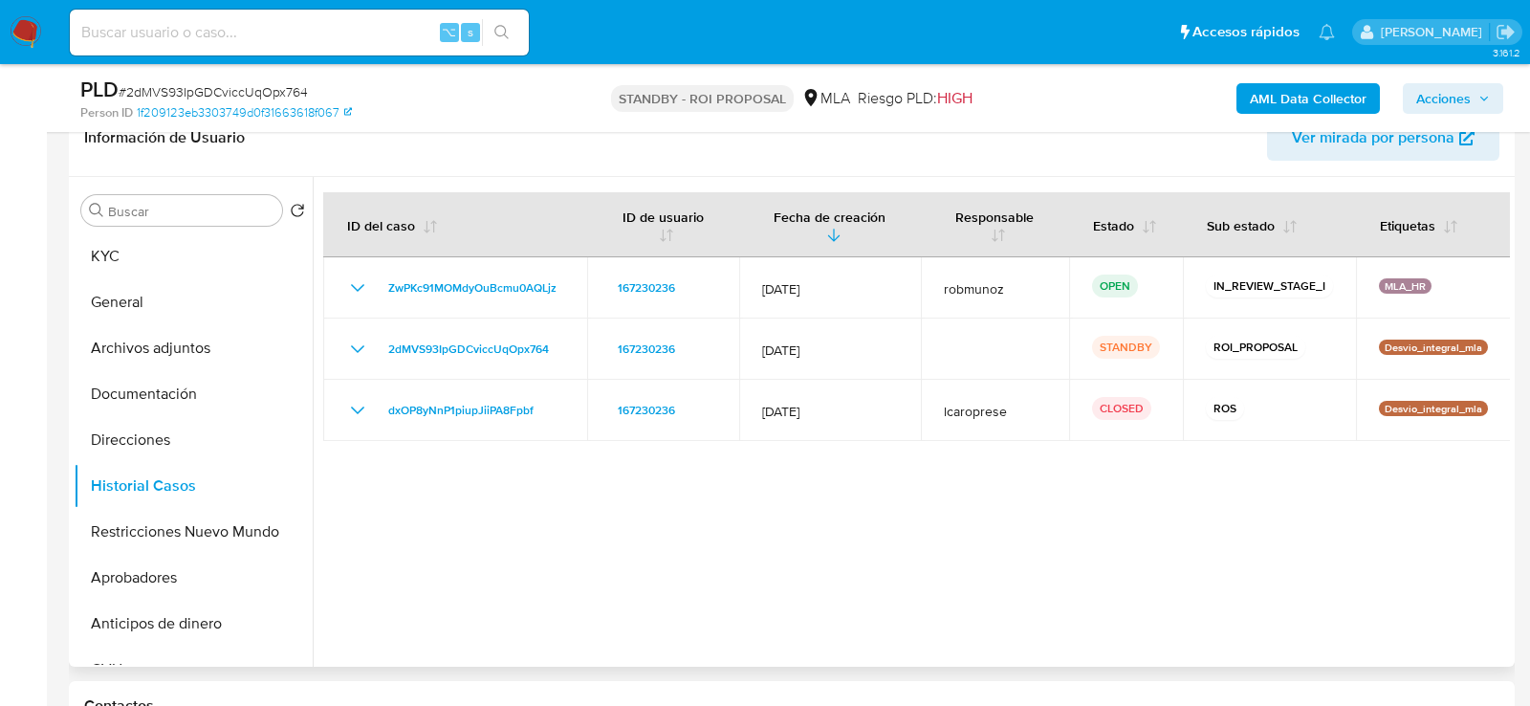
click at [832, 477] on div at bounding box center [911, 422] width 1197 height 490
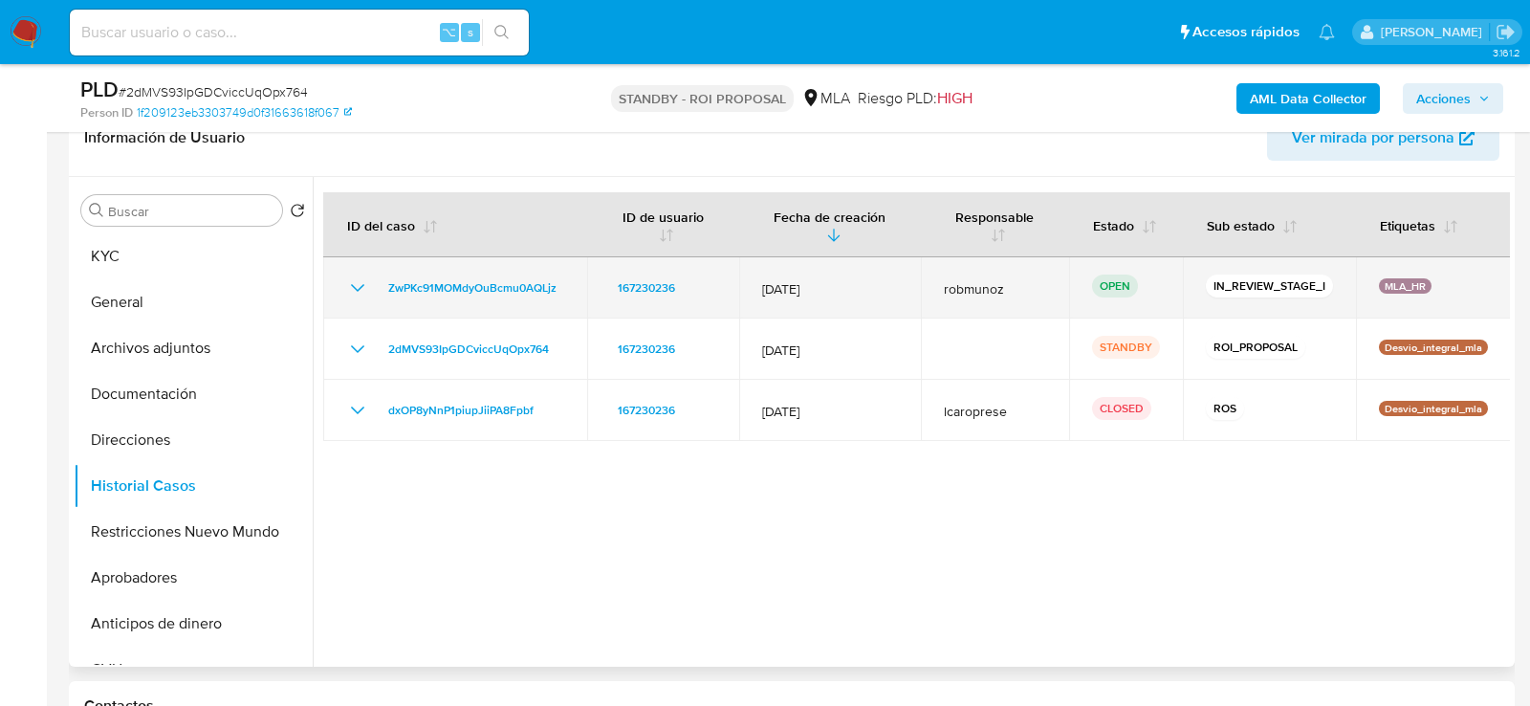
drag, startPoint x: 754, startPoint y: 264, endPoint x: 880, endPoint y: 267, distance: 126.3
click at [881, 268] on td "[DATE]" at bounding box center [830, 287] width 182 height 61
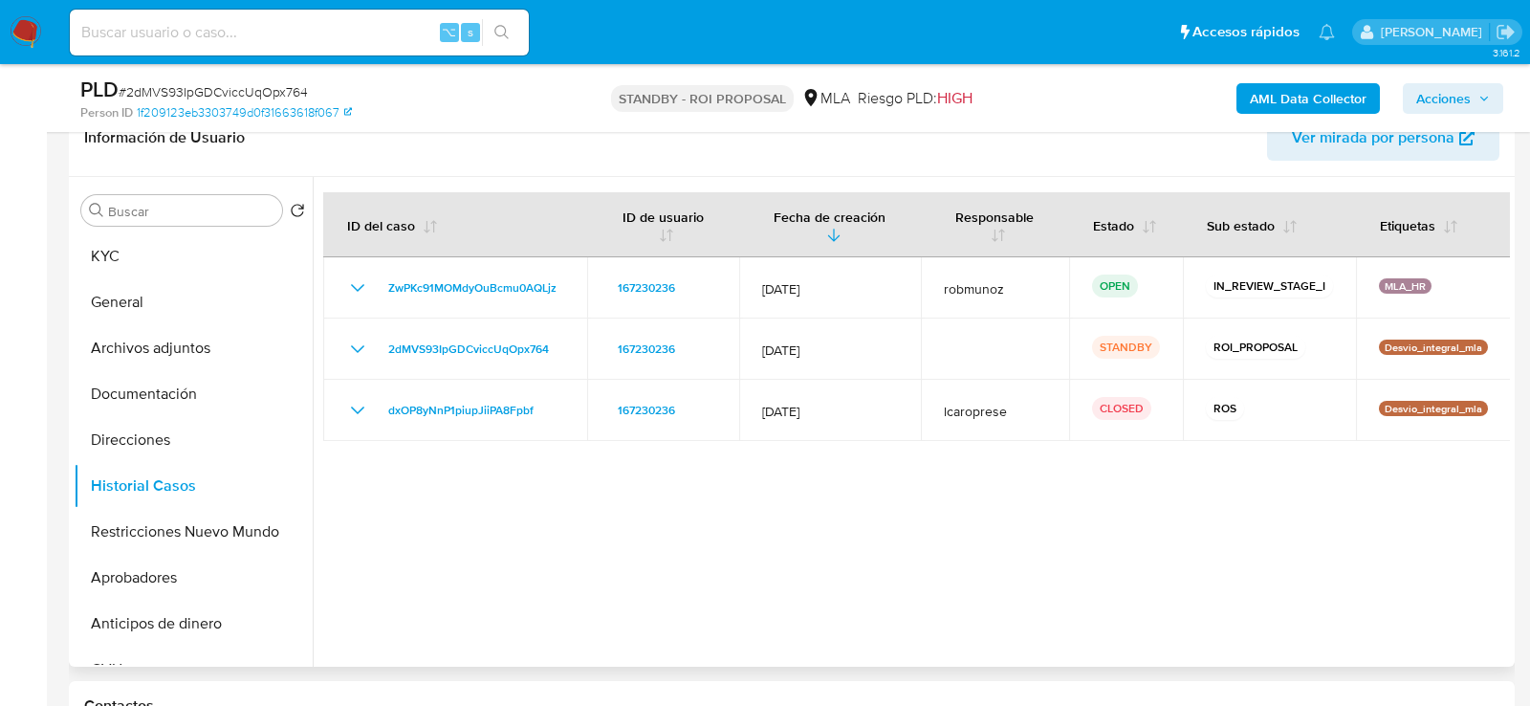
click at [675, 561] on div at bounding box center [911, 422] width 1197 height 490
click at [155, 522] on button "Restricciones Nuevo Mundo" at bounding box center [186, 532] width 224 height 46
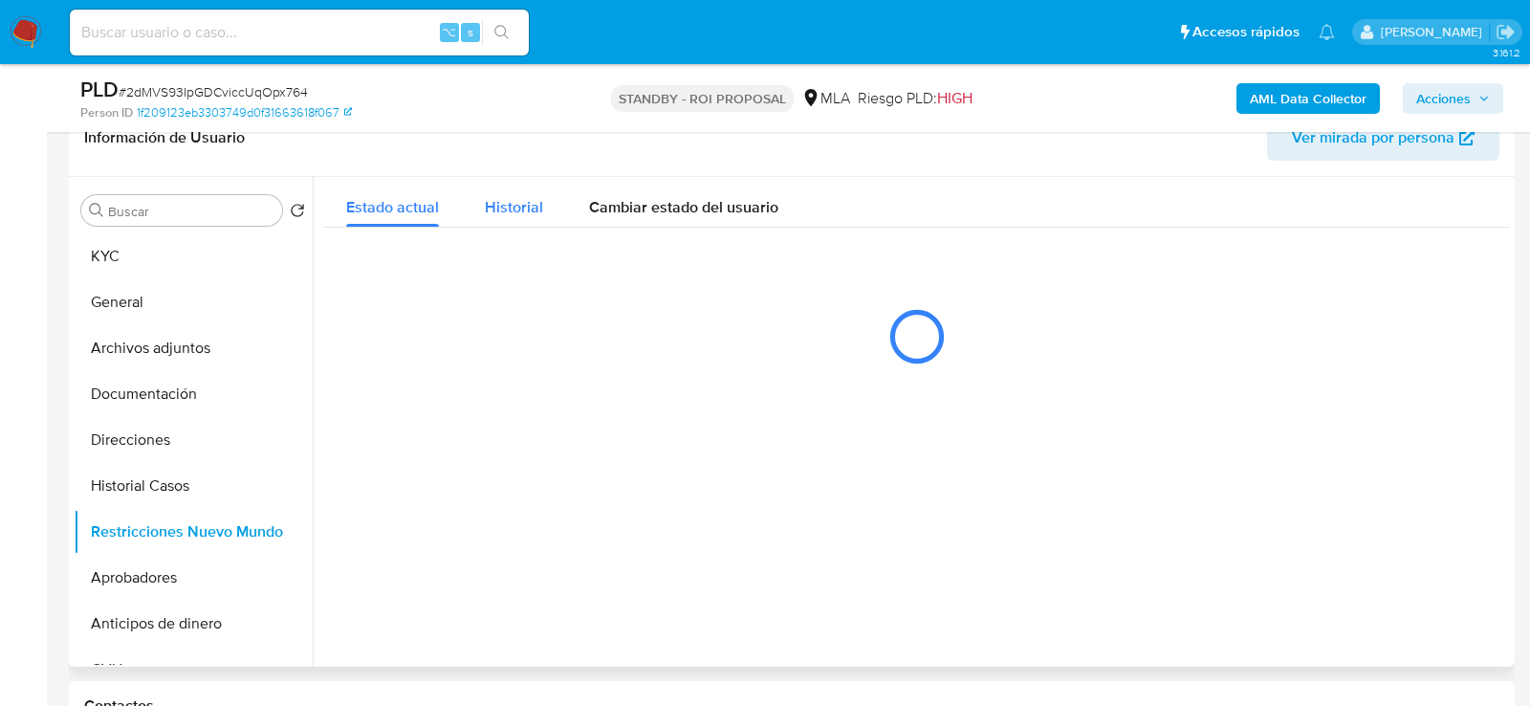
click at [539, 200] on span "Historial" at bounding box center [514, 207] width 58 height 22
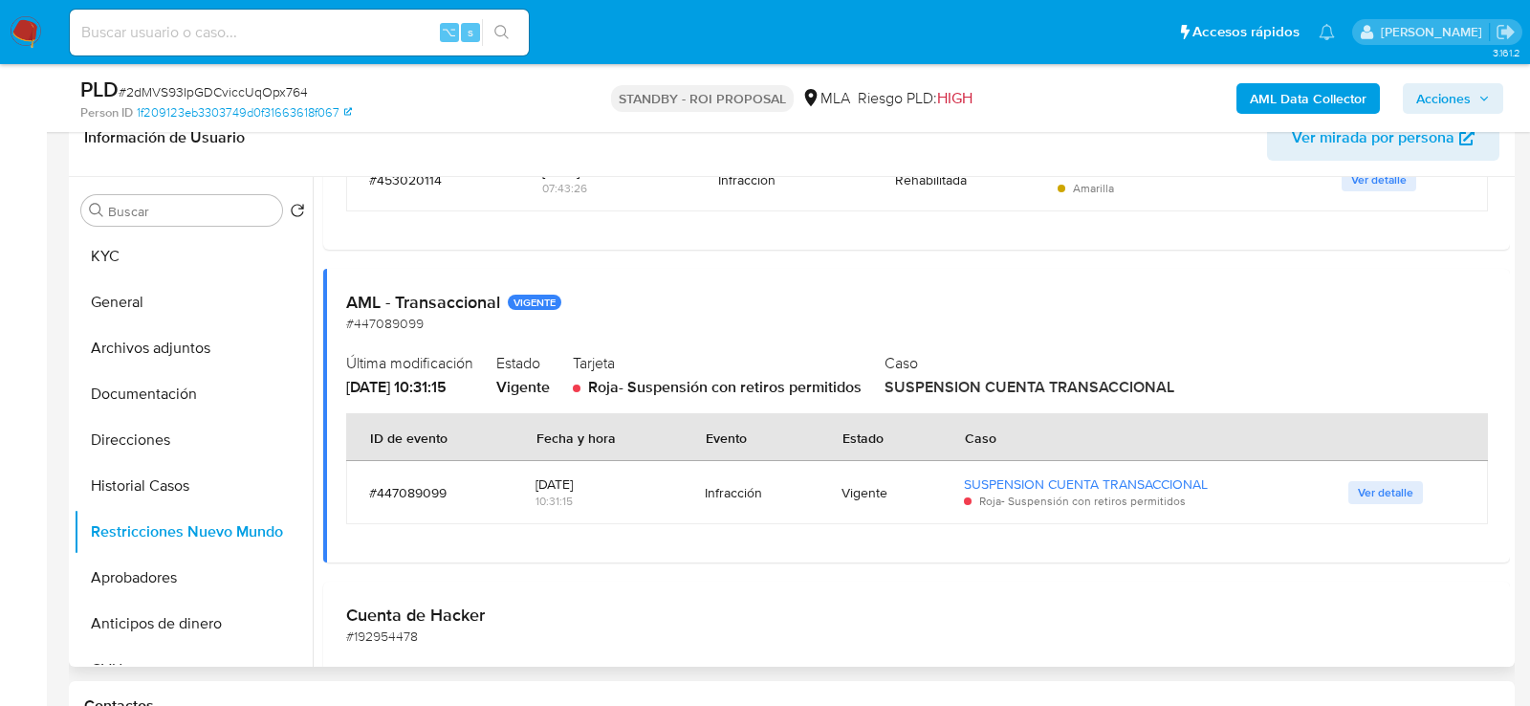
scroll to position [399, 0]
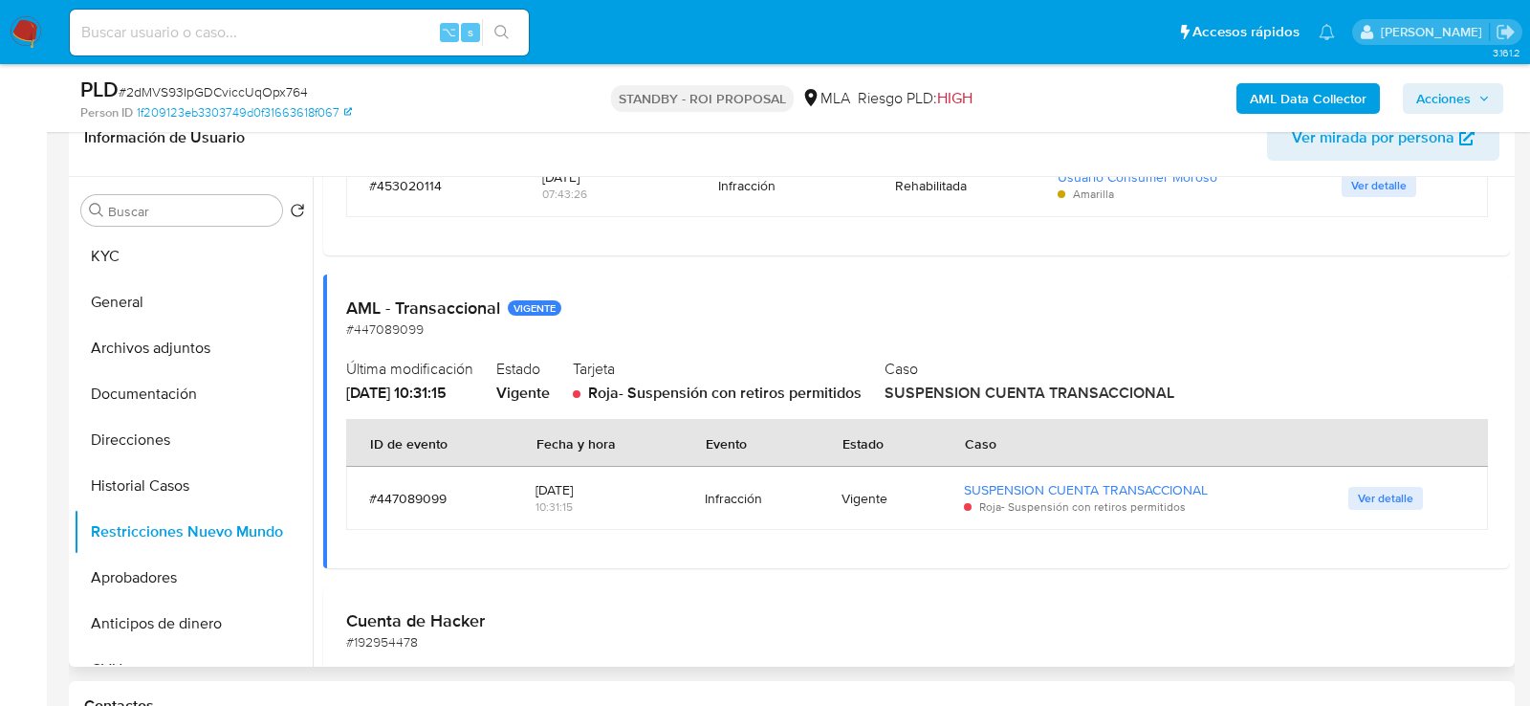
drag, startPoint x: 533, startPoint y: 471, endPoint x: 591, endPoint y: 486, distance: 60.1
click at [591, 486] on div "24/07/2025 10:31:15" at bounding box center [597, 498] width 123 height 63
click at [591, 486] on div "24/07/2025" at bounding box center [597, 489] width 123 height 17
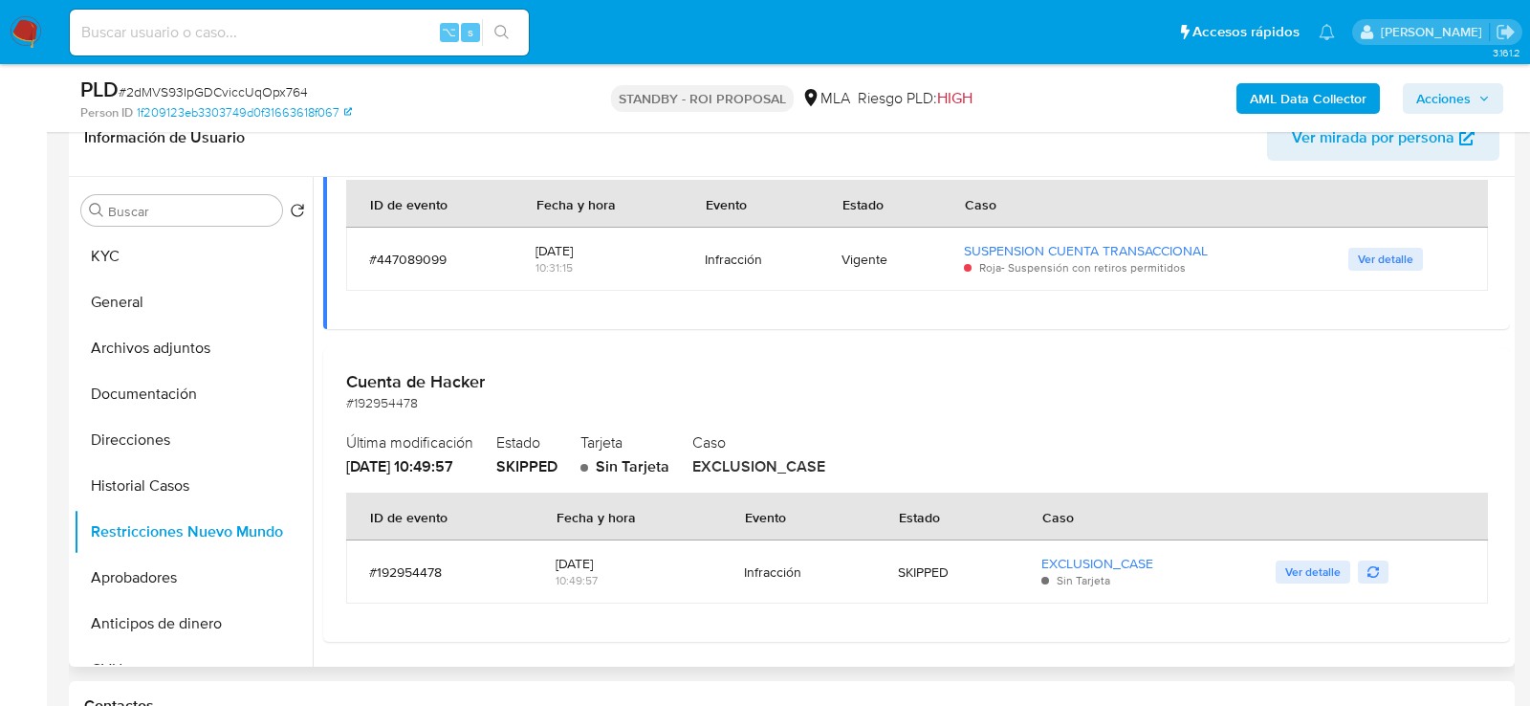
scroll to position [627, 0]
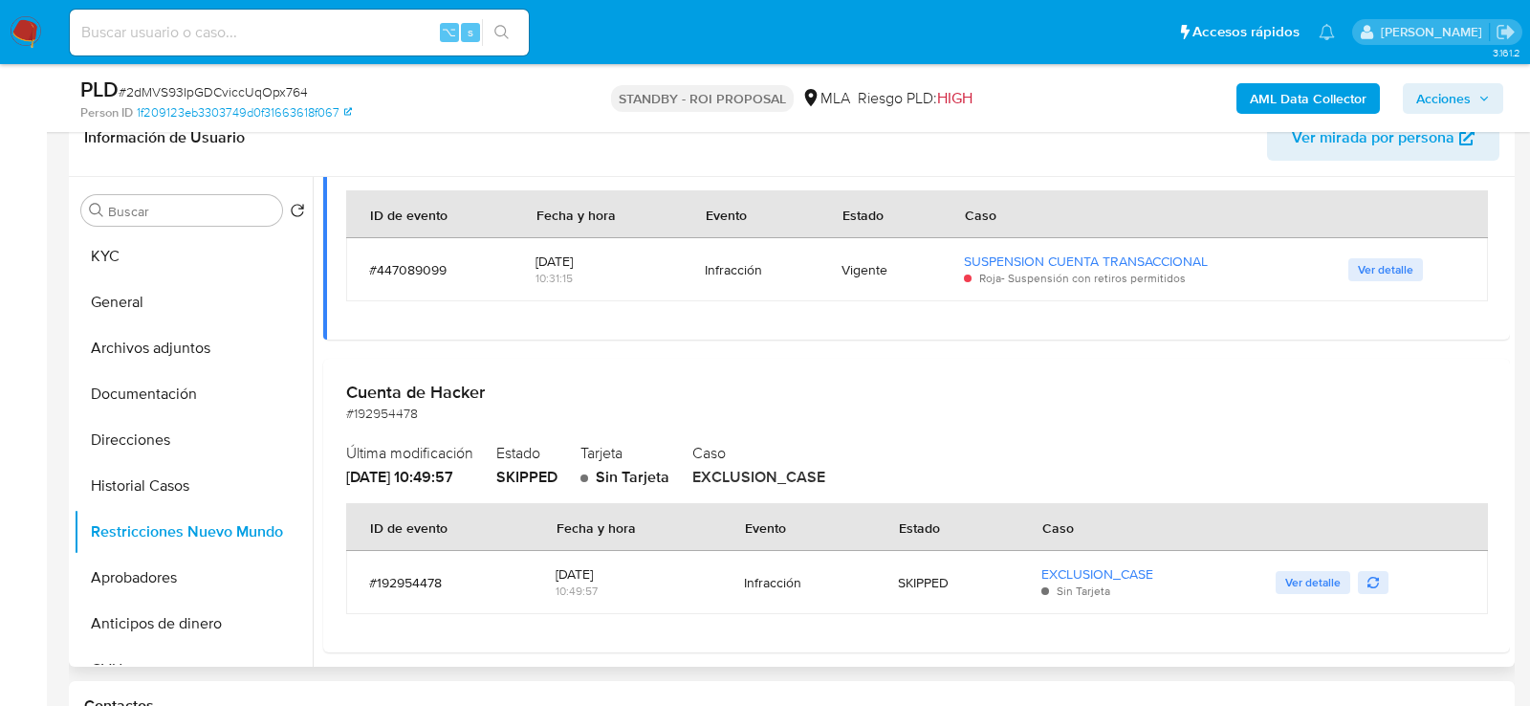
drag, startPoint x: 531, startPoint y: 255, endPoint x: 608, endPoint y: 254, distance: 77.5
click at [608, 255] on td "24/07/2025 10:31:15" at bounding box center [597, 269] width 169 height 63
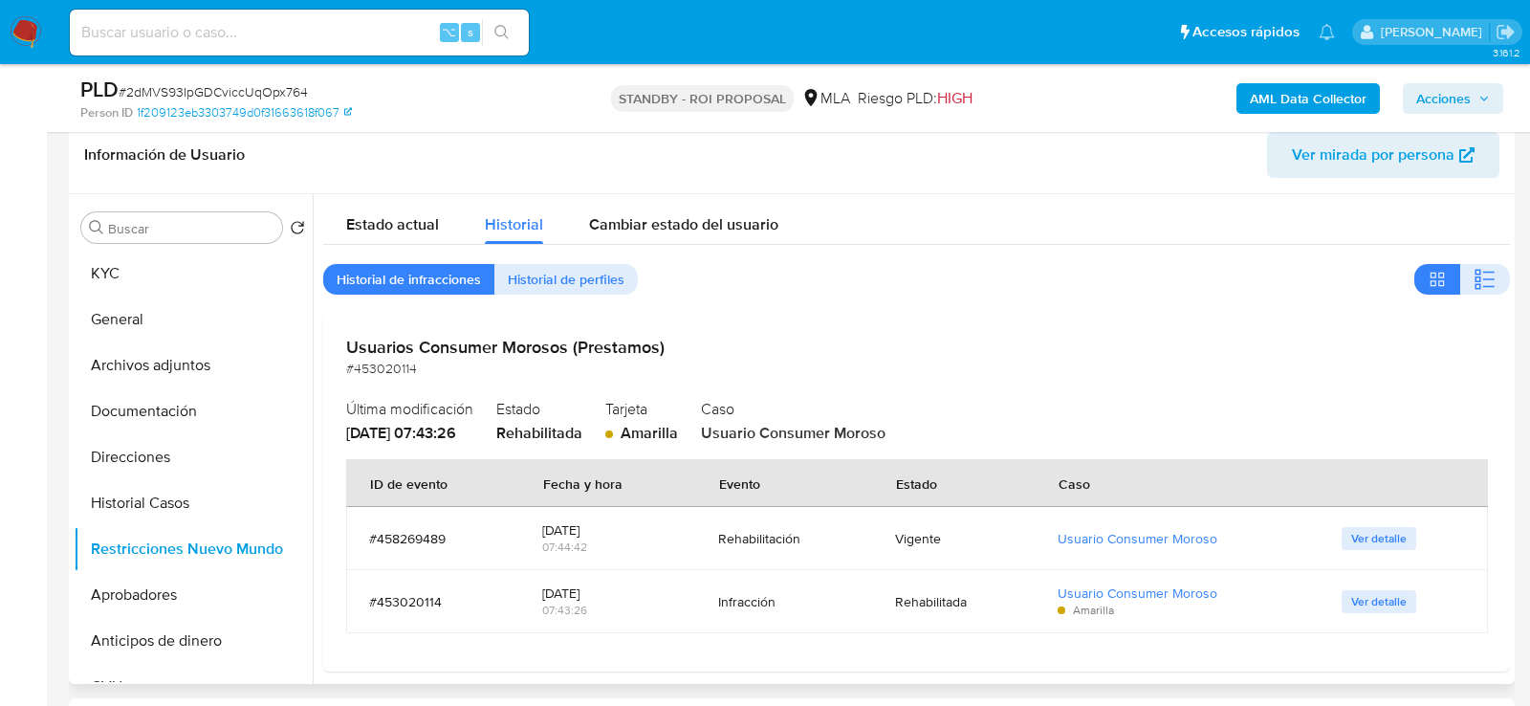
scroll to position [300, 0]
click at [406, 221] on span "Estado actual" at bounding box center [392, 226] width 93 height 22
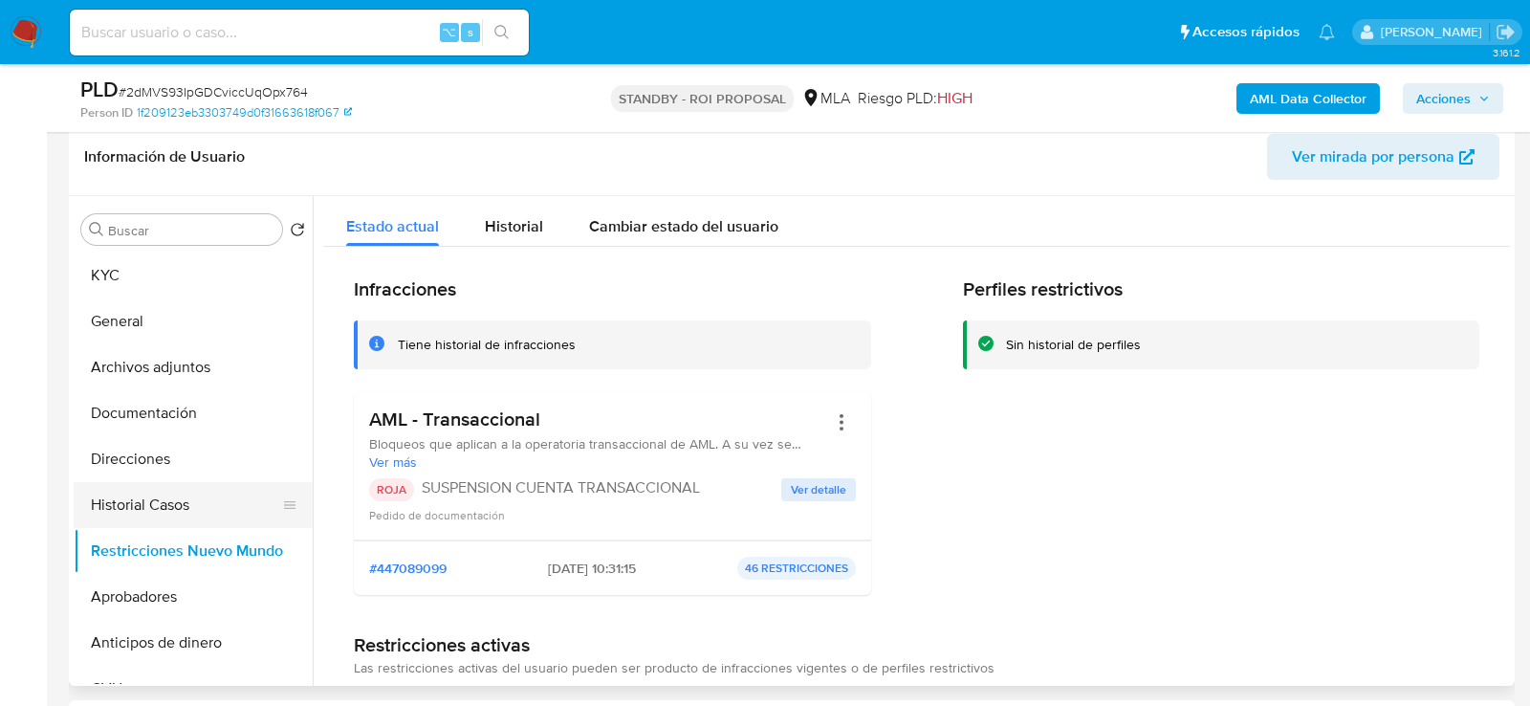
click at [148, 506] on button "Historial Casos" at bounding box center [186, 505] width 224 height 46
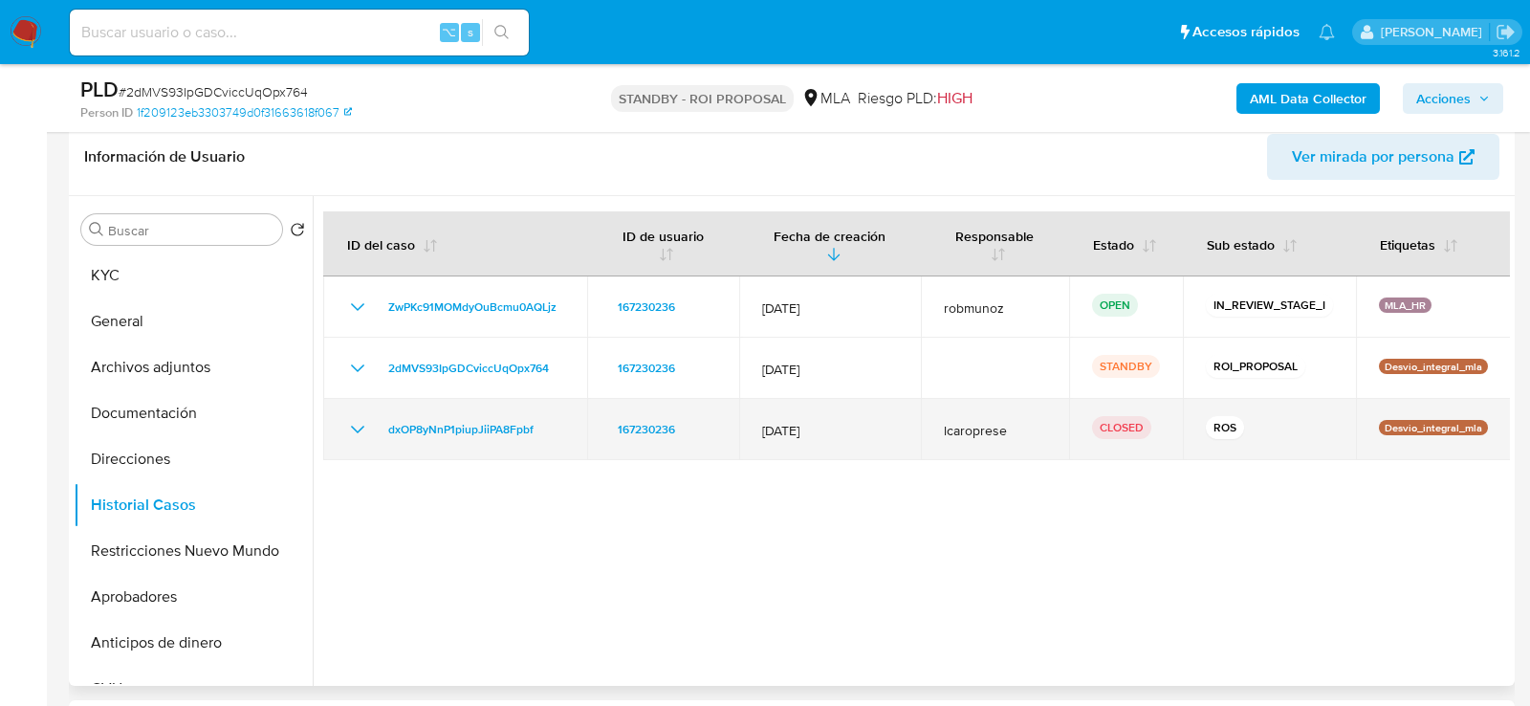
click at [352, 418] on icon "Mostrar/Ocultar" at bounding box center [357, 429] width 23 height 23
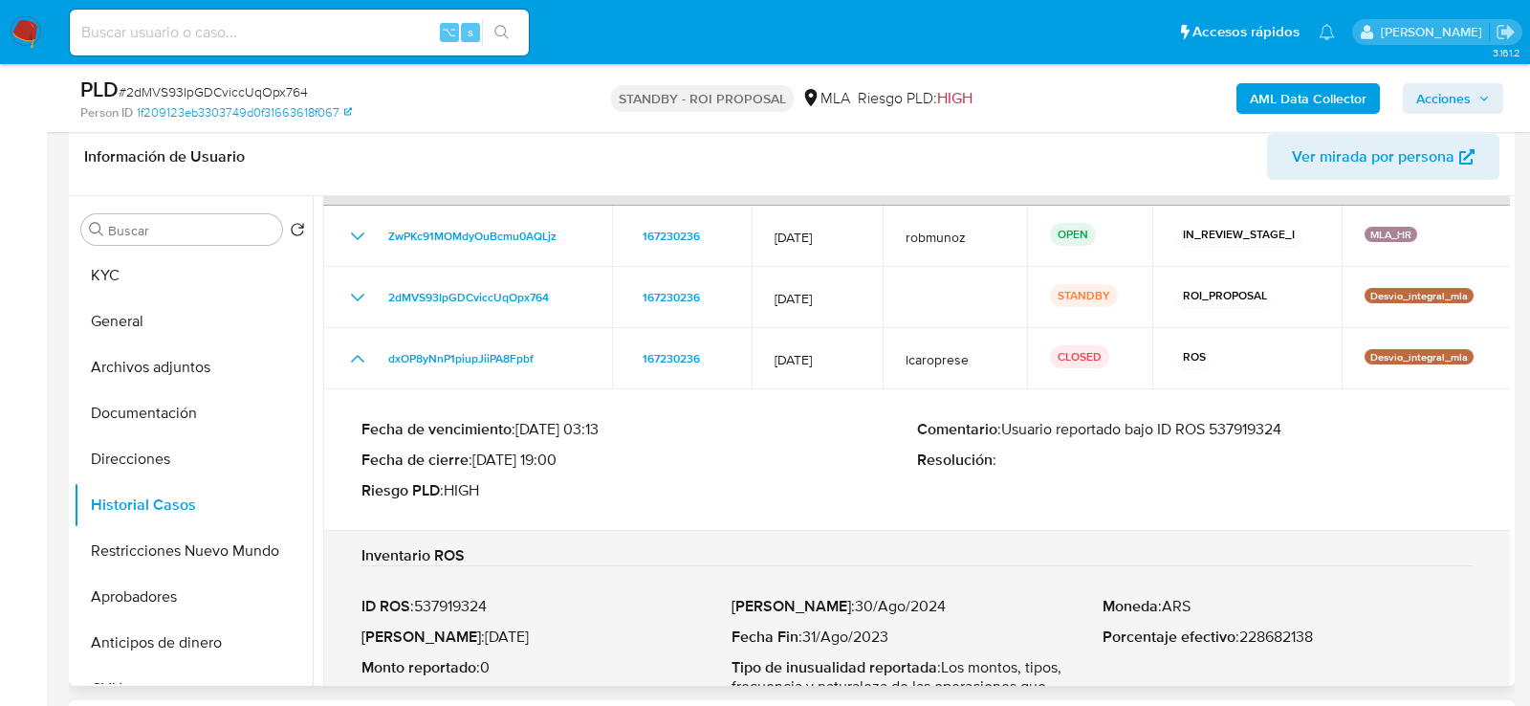
scroll to position [159, 0]
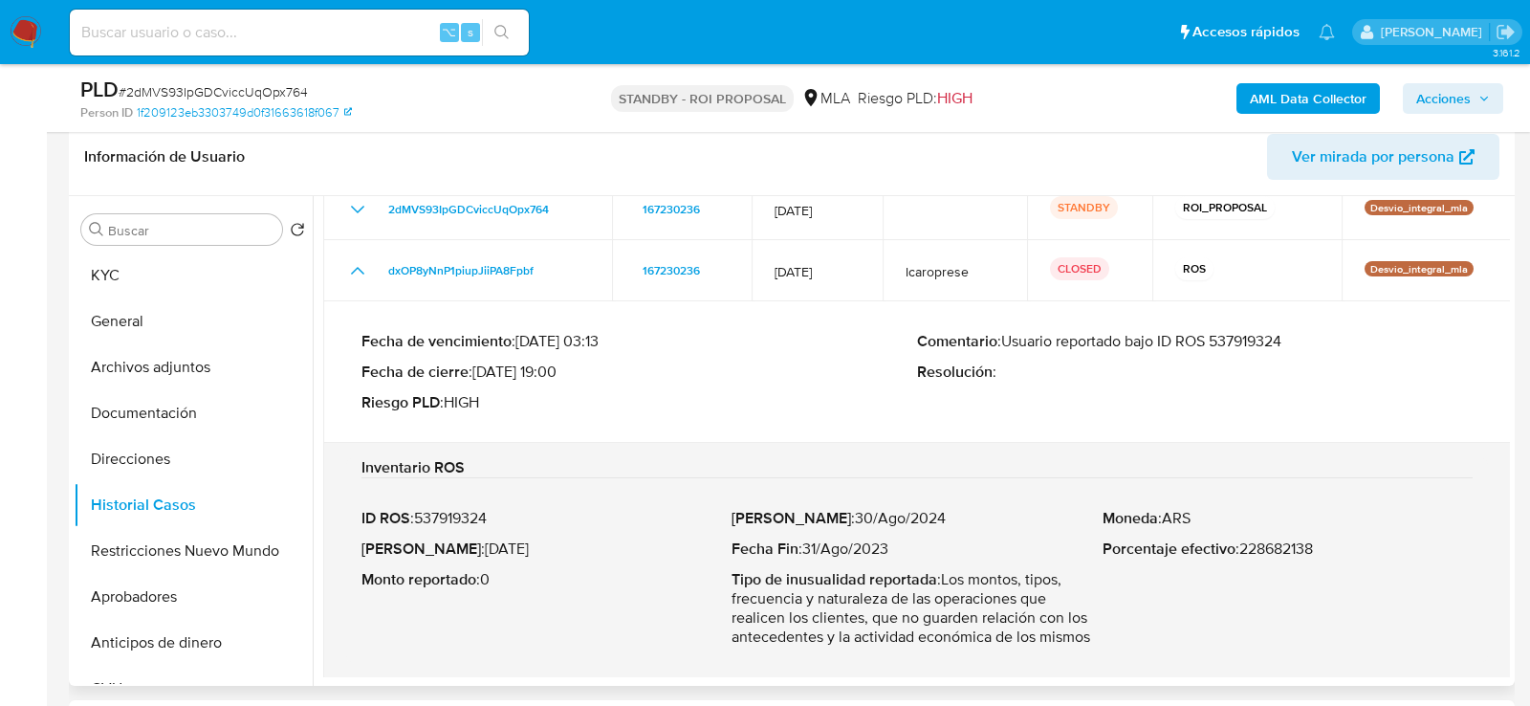
click at [495, 559] on div "ID ROS : 537919324 Fecha ROS : 06/Nov/2024 Monto reportado : 0" at bounding box center [547, 578] width 370 height 138
click at [456, 514] on p "ID ROS : 537919324" at bounding box center [547, 518] width 370 height 19
drag, startPoint x: 449, startPoint y: 547, endPoint x: 567, endPoint y: 545, distance: 117.7
click at [568, 546] on p "Fecha ROS : 06/Nov/2024" at bounding box center [547, 548] width 370 height 19
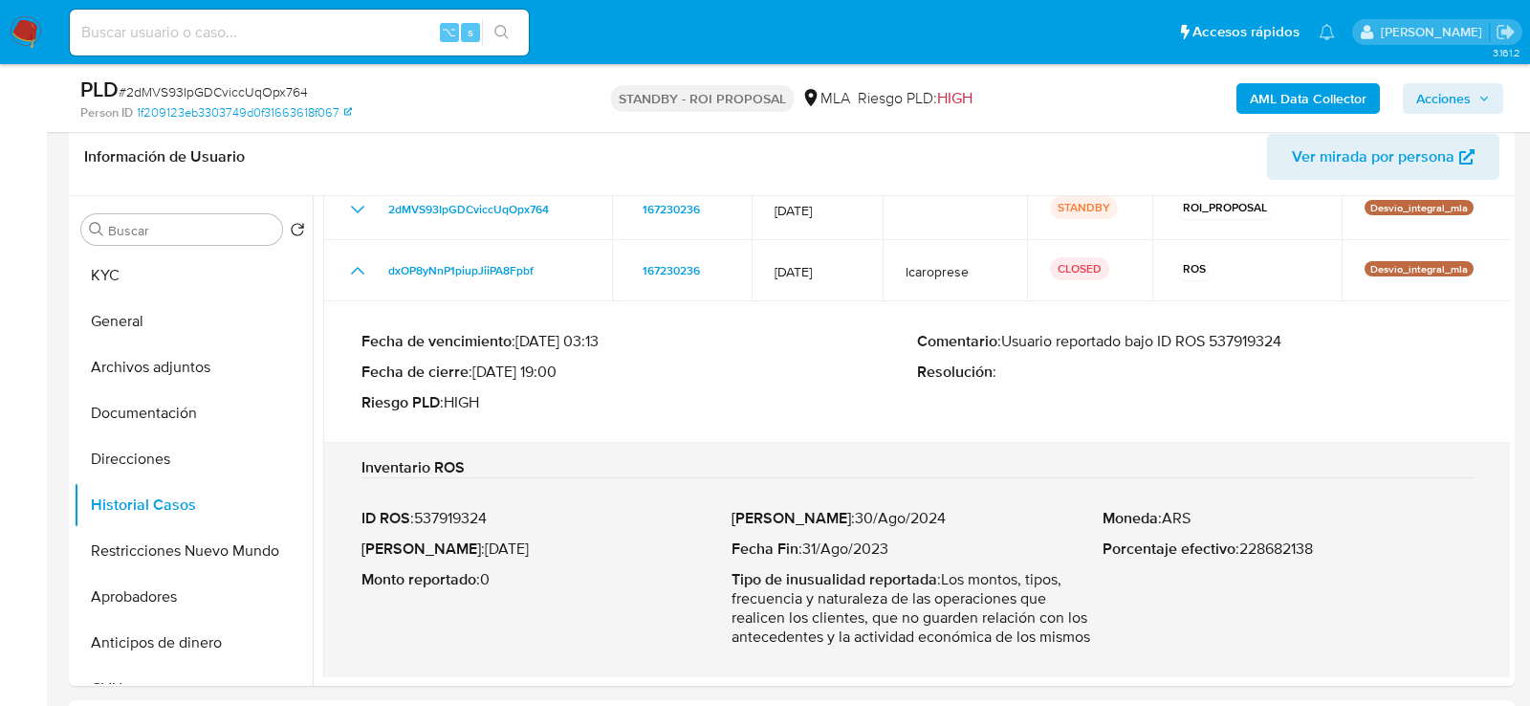
click at [258, 95] on span "# 2dMVS93IpGDCviccUqOpx764" at bounding box center [213, 91] width 189 height 19
copy span "2dMVS93IpGDCviccUqOpx764"
click at [367, 33] on input at bounding box center [299, 32] width 459 height 25
paste input "E92TsSWNPRfo2tVw0QuLmpof"
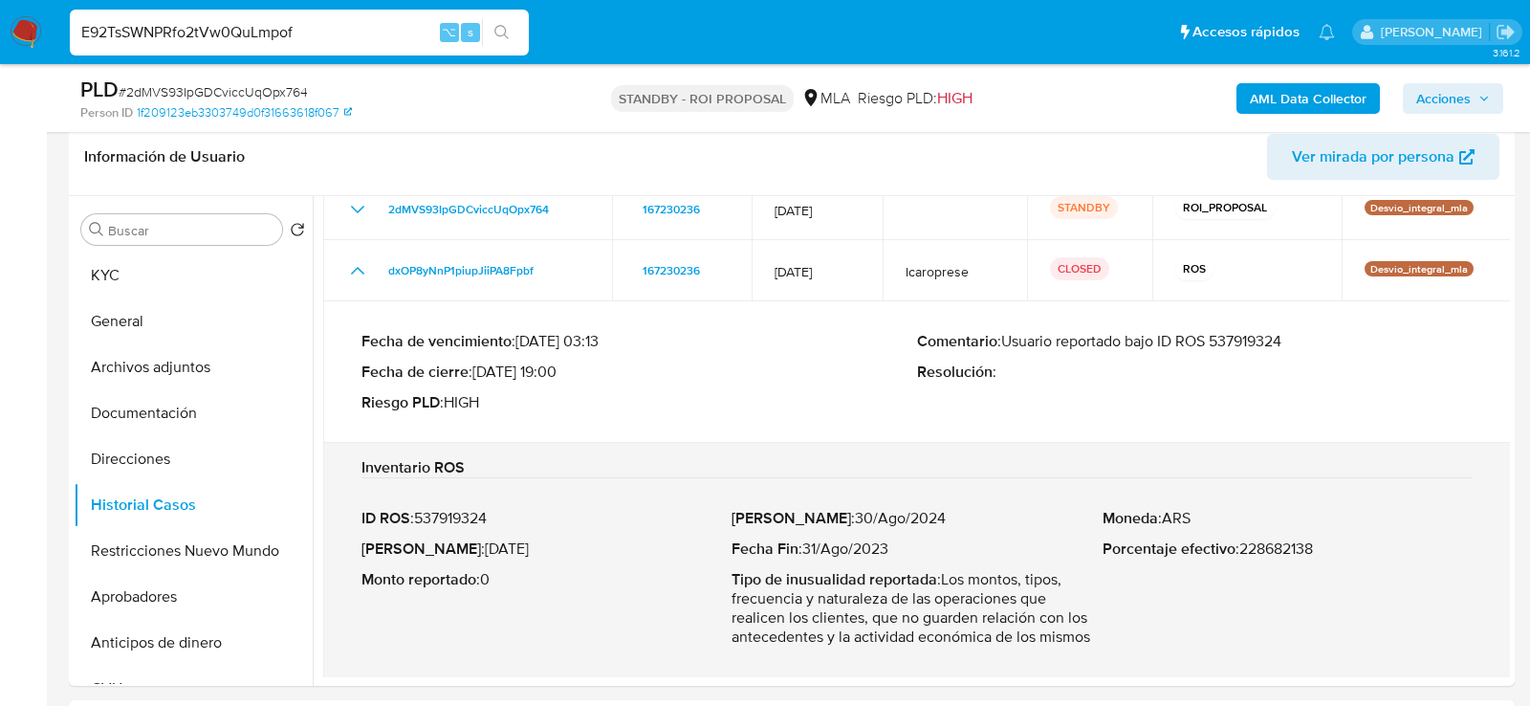
type input "E92TsSWNPRfo2tVw0QuLmpof"
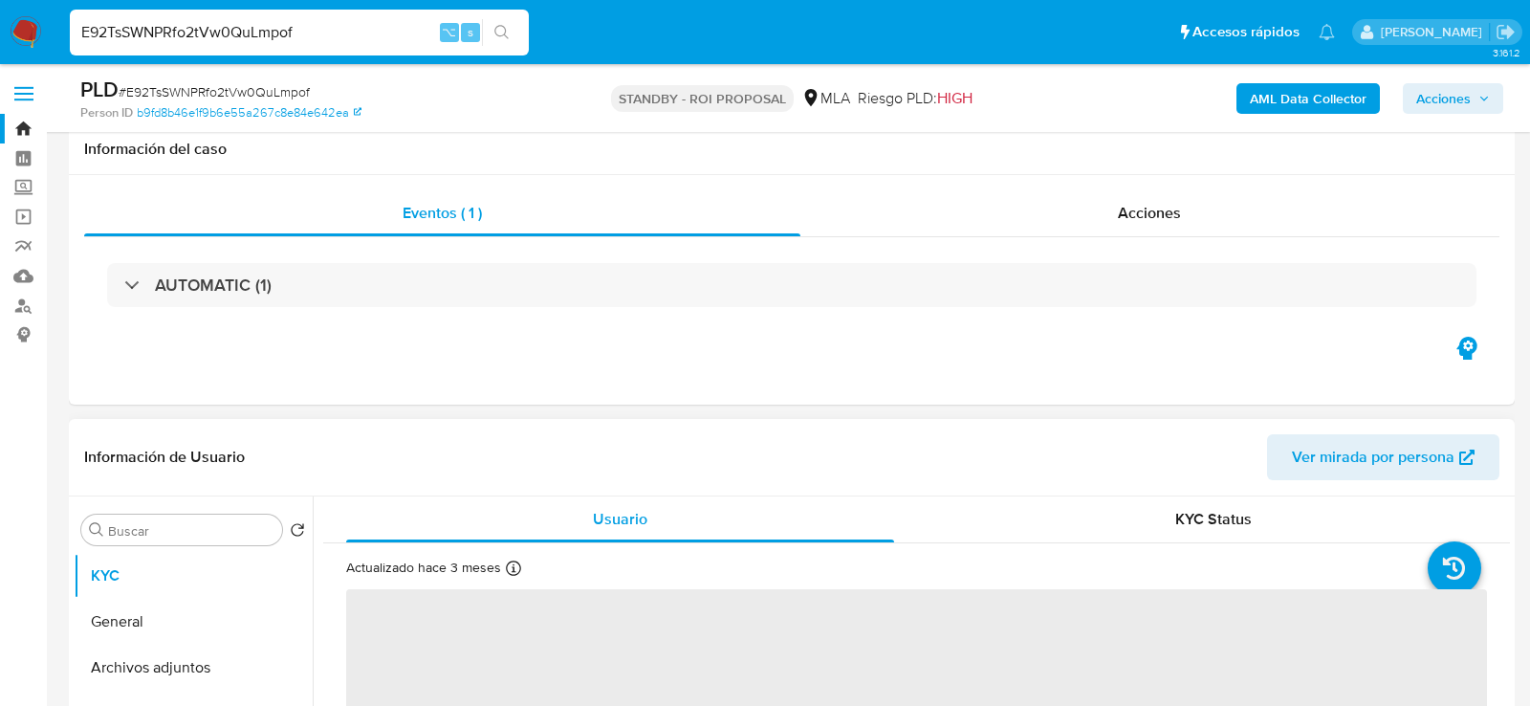
scroll to position [336, 0]
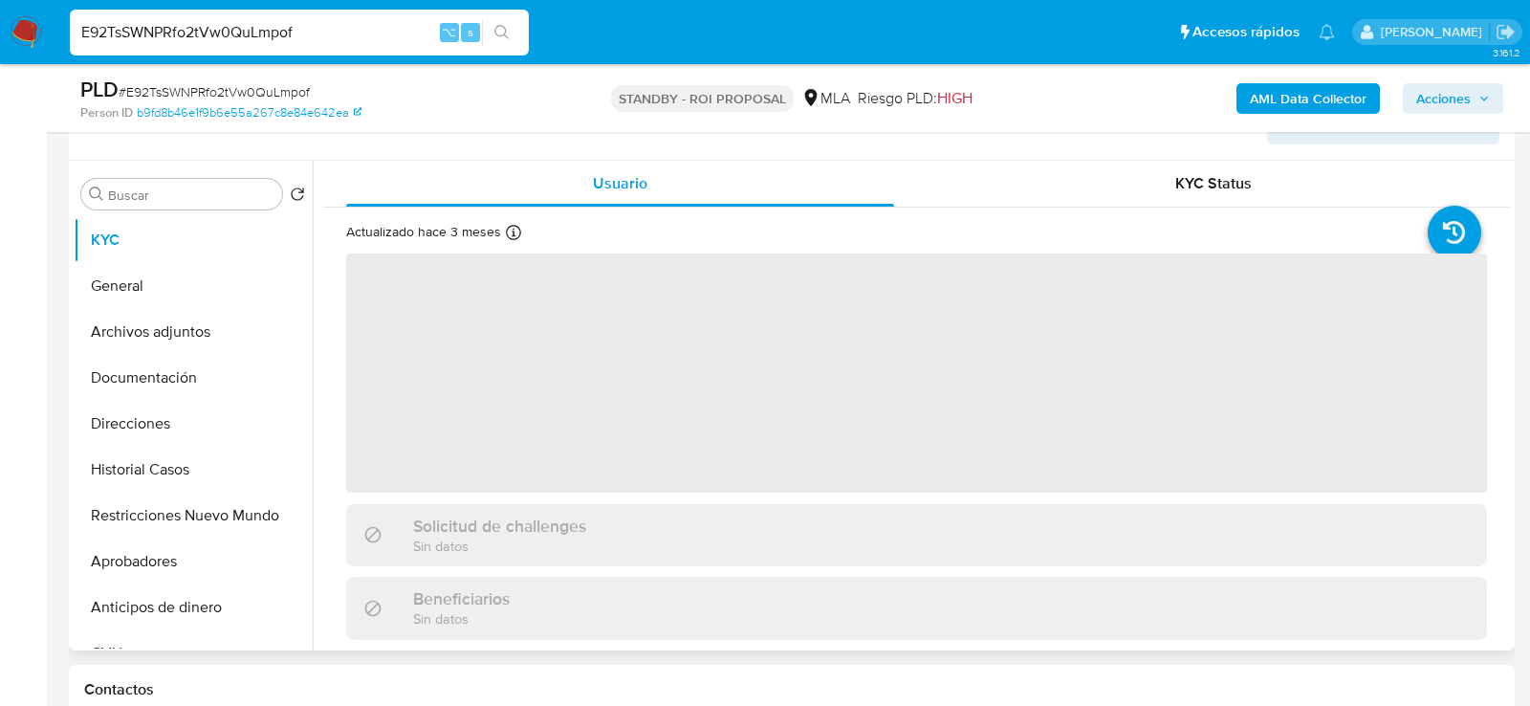
select select "10"
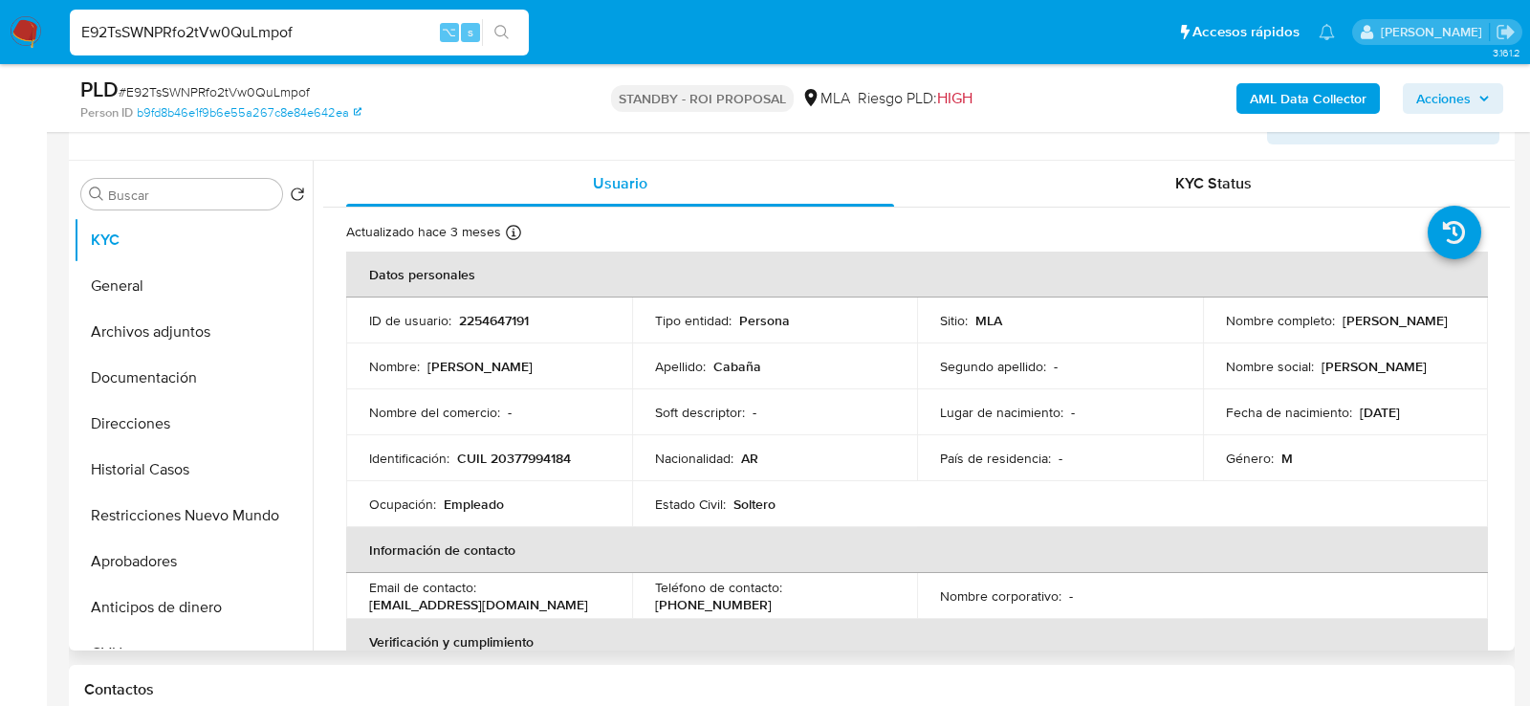
click at [504, 317] on p "2254647191" at bounding box center [494, 320] width 70 height 17
copy p "2254647191"
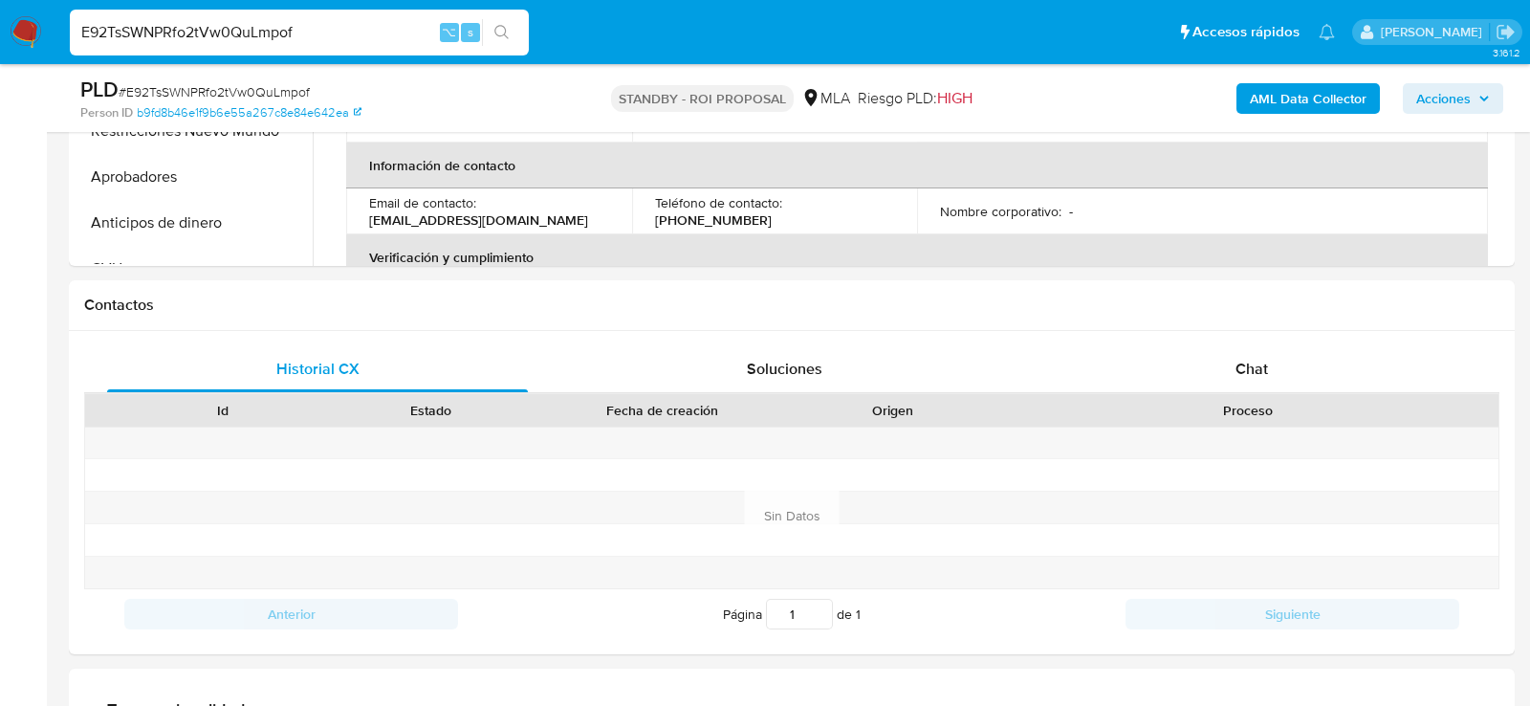
scroll to position [757, 0]
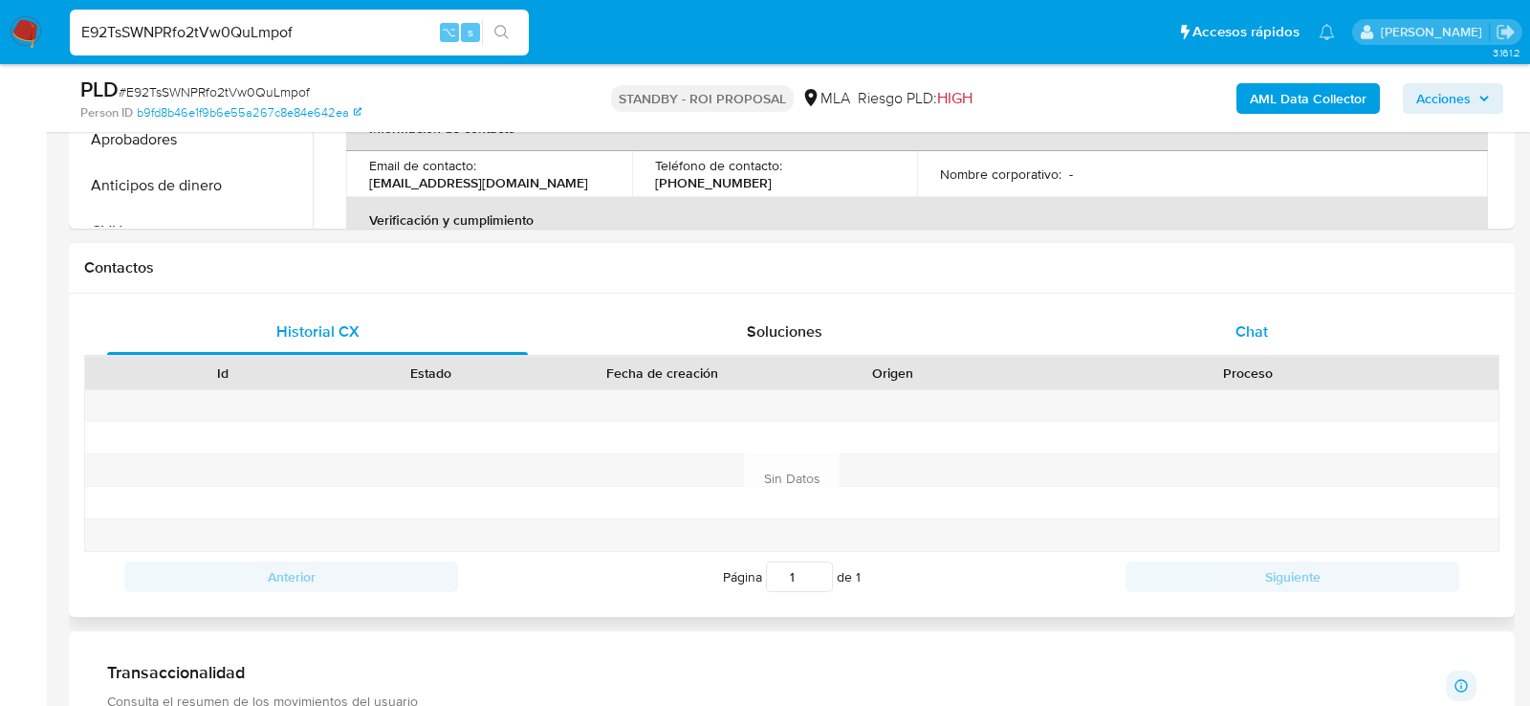
click at [1241, 320] on span "Chat" at bounding box center [1252, 331] width 33 height 22
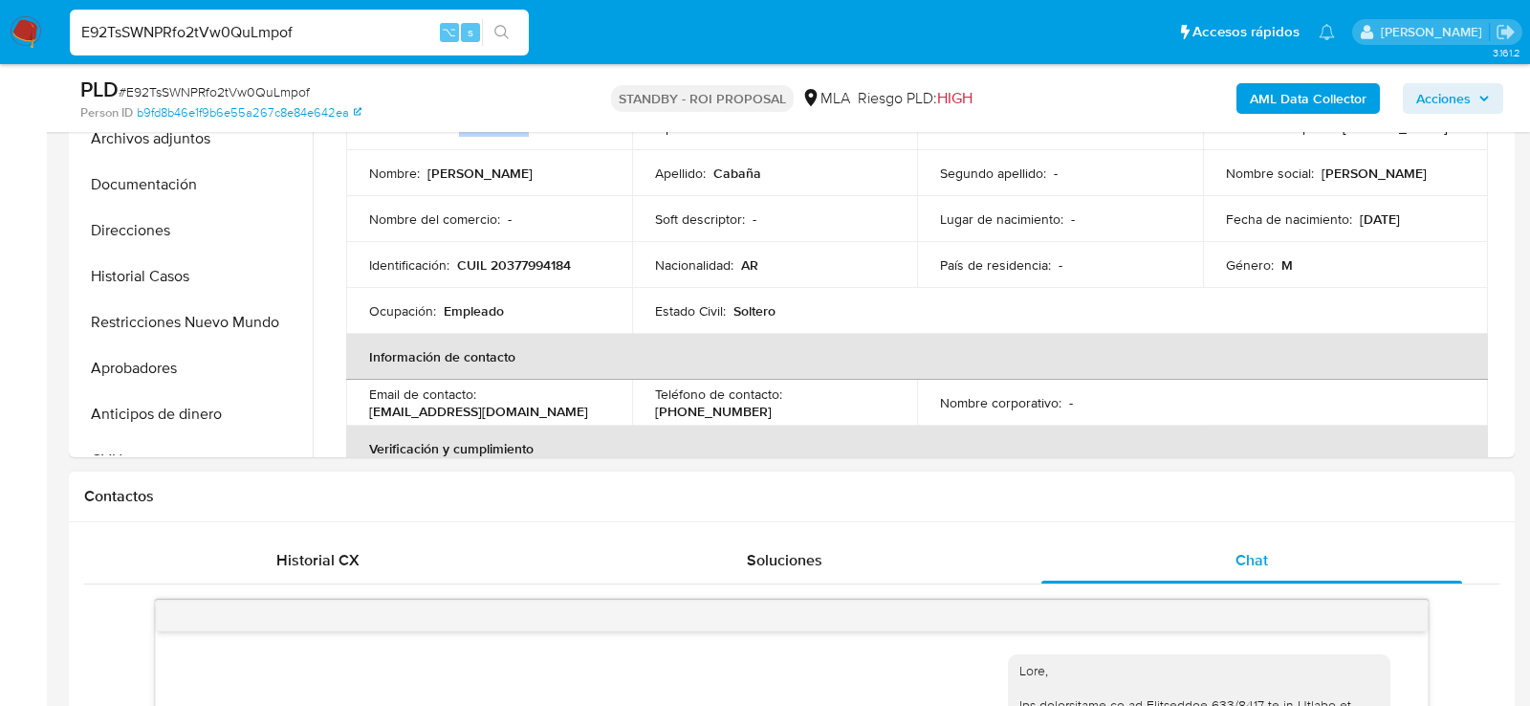
scroll to position [489, 0]
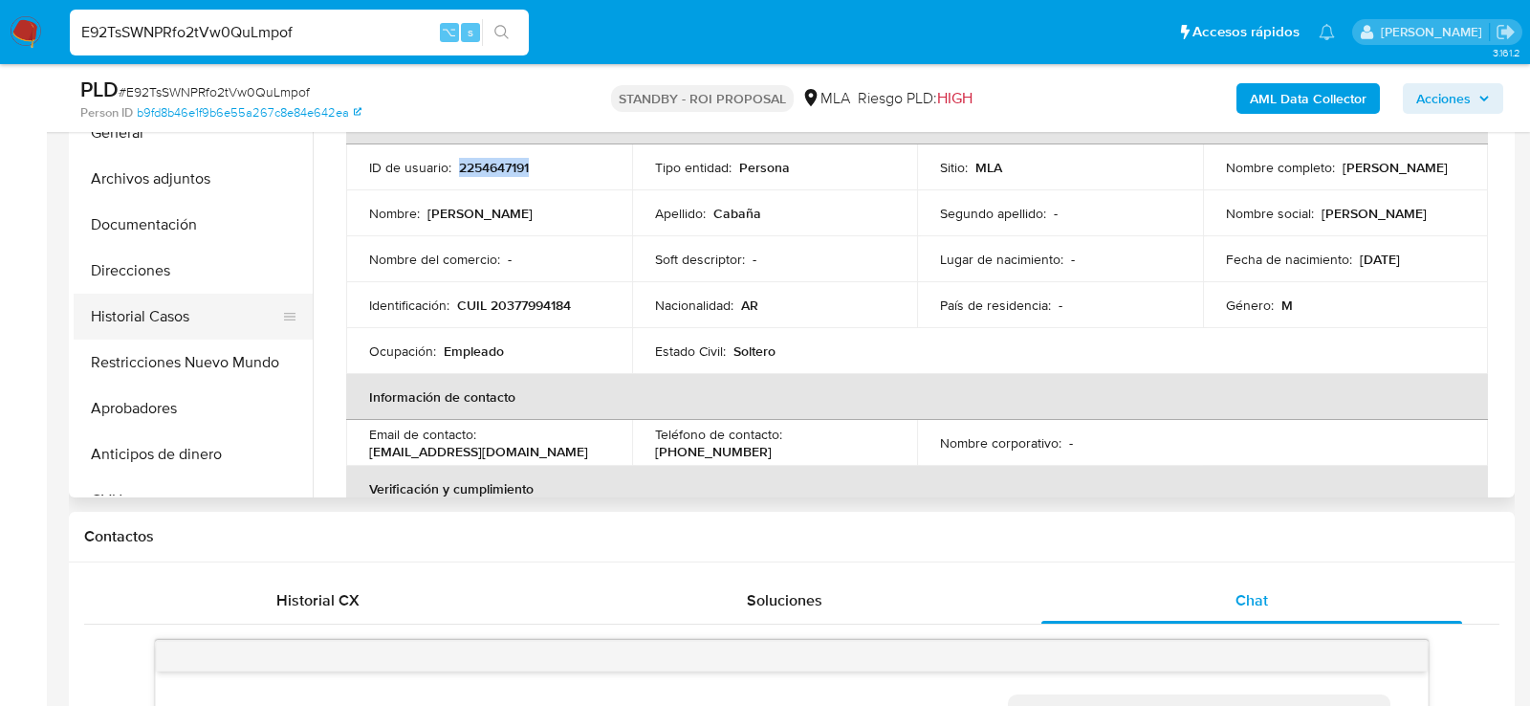
click at [98, 326] on button "Historial Casos" at bounding box center [186, 317] width 224 height 46
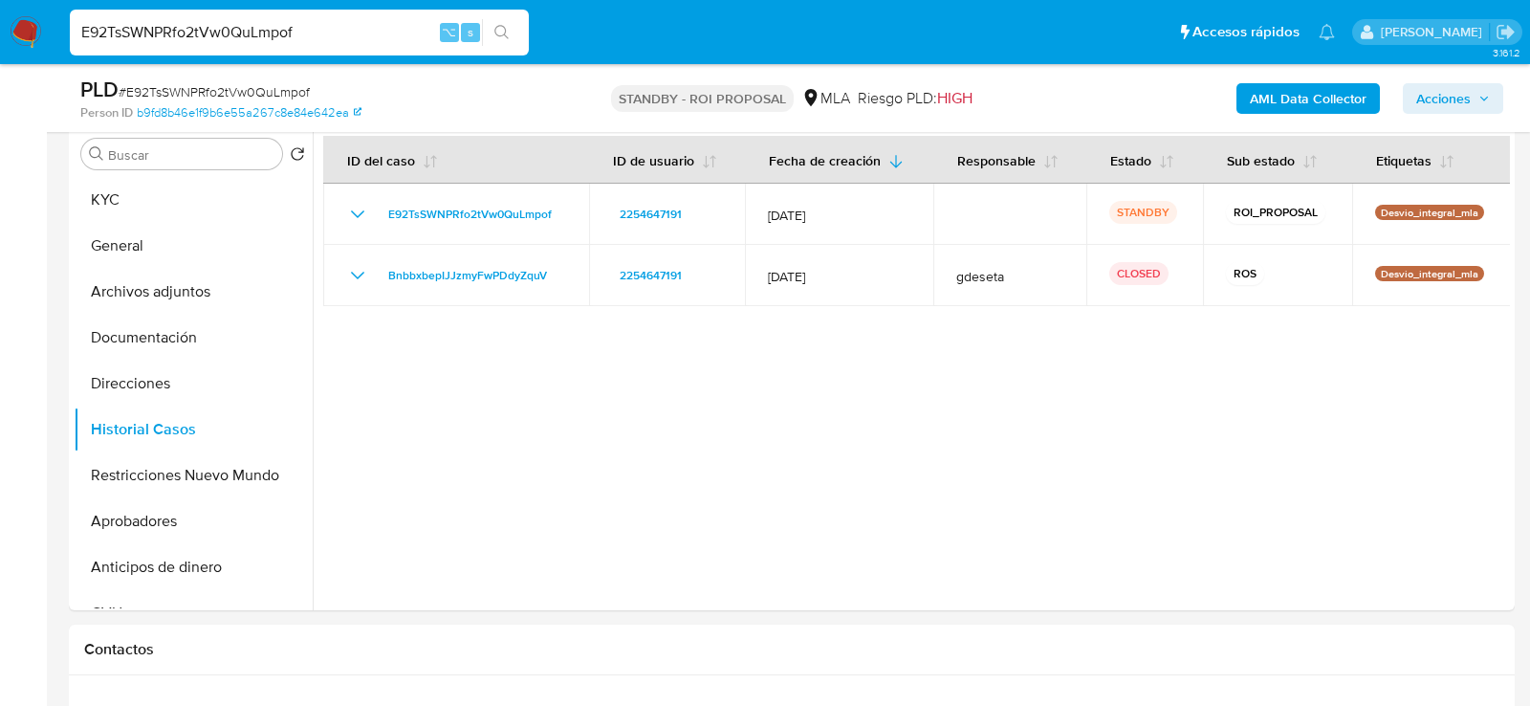
scroll to position [368, 0]
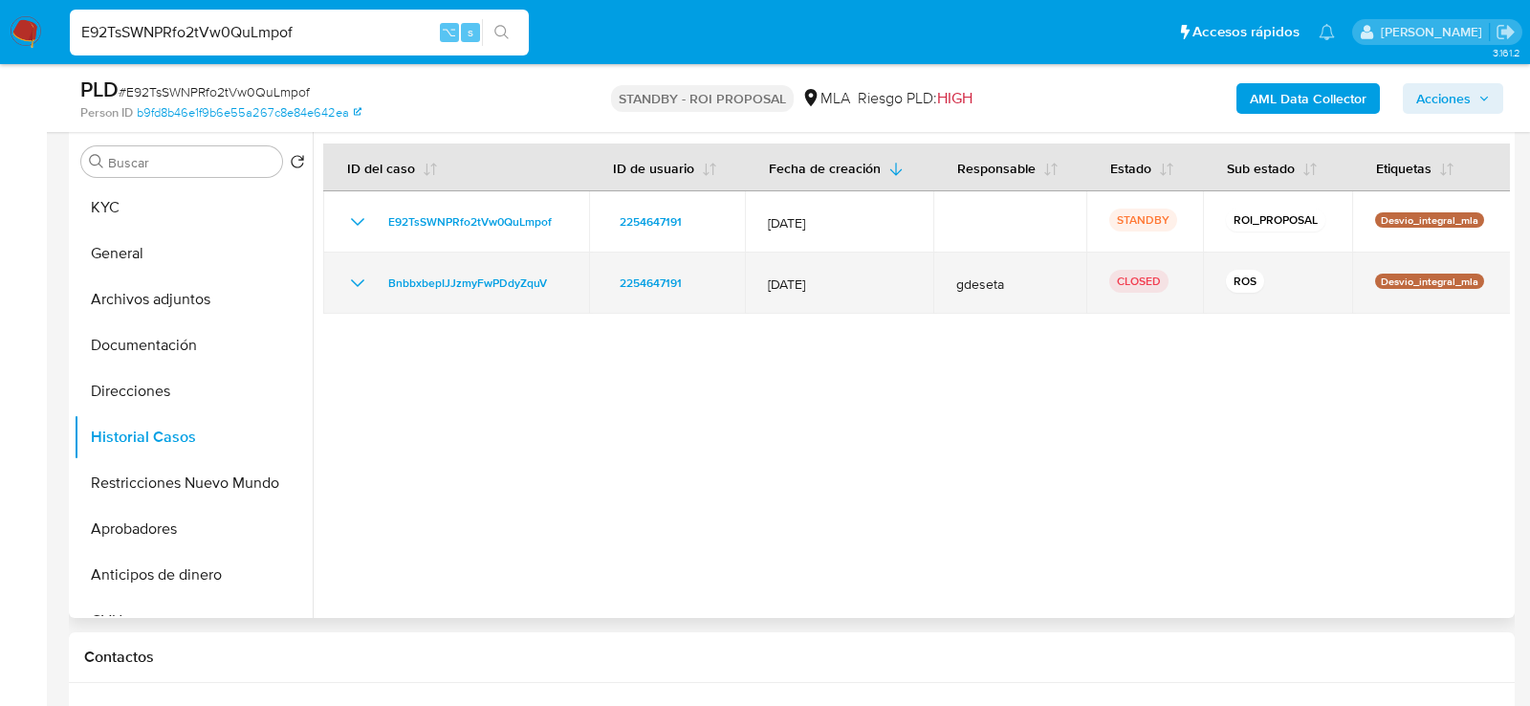
click at [368, 268] on td "BnbbxbepIJJzmyFwPDdyZquV" at bounding box center [456, 282] width 266 height 61
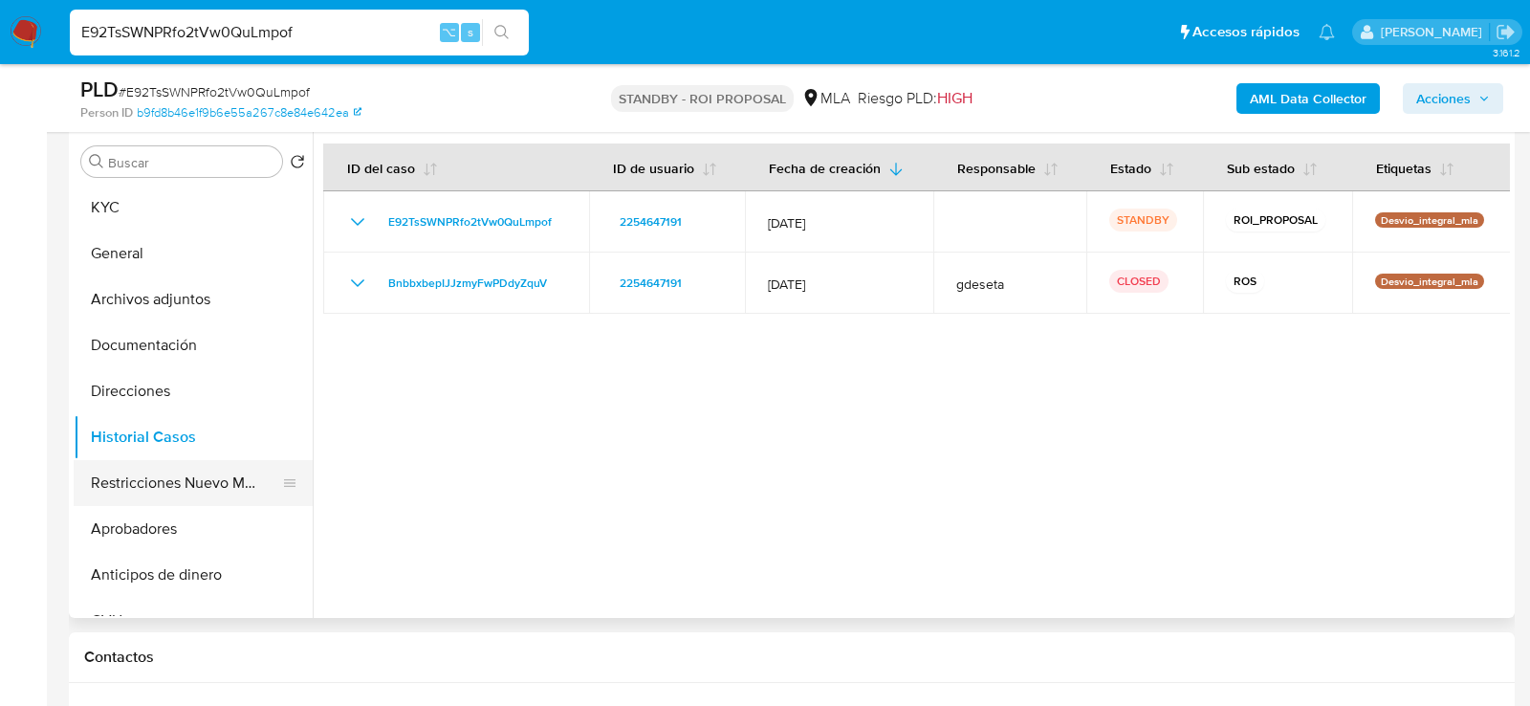
click at [154, 463] on button "Restricciones Nuevo Mundo" at bounding box center [186, 483] width 224 height 46
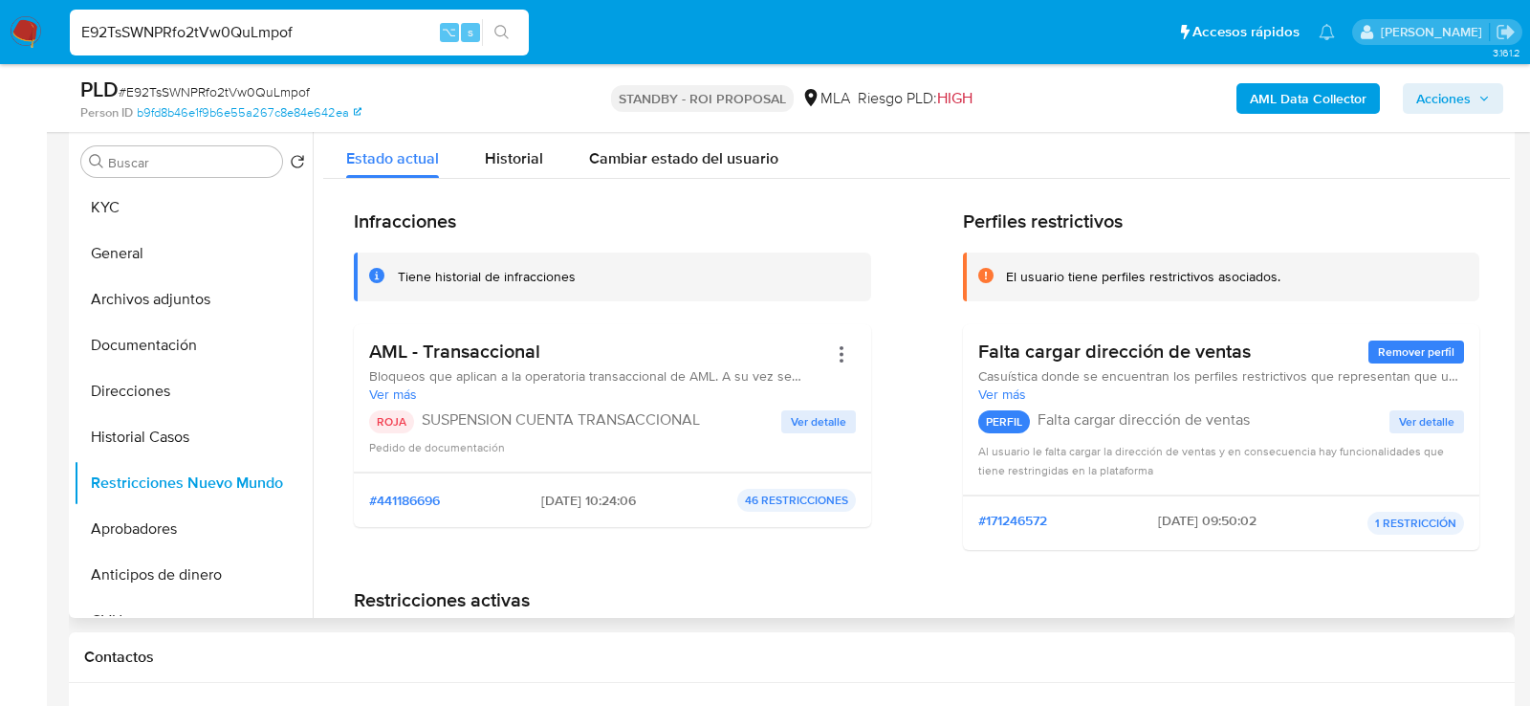
drag, startPoint x: 520, startPoint y: 498, endPoint x: 601, endPoint y: 498, distance: 80.3
click at [601, 498] on div "#441186696 [DATE] 10:24:06 46 RESTRICCIONES" at bounding box center [612, 500] width 487 height 23
click at [815, 426] on span "Ver detalle" at bounding box center [818, 421] width 55 height 19
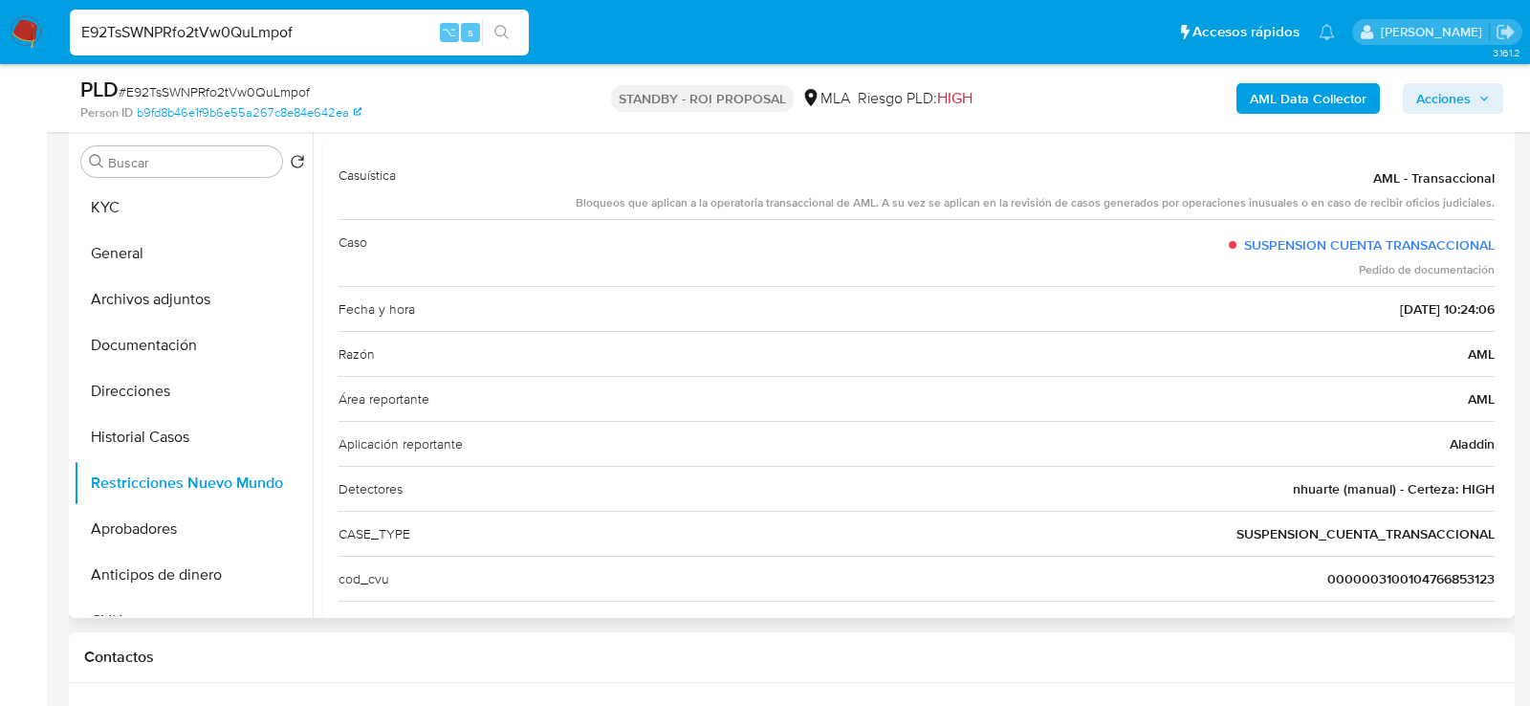
scroll to position [91, 0]
click at [1243, 480] on div "Detectores nhuarte (manual) - Certeza: HIGH" at bounding box center [917, 484] width 1156 height 45
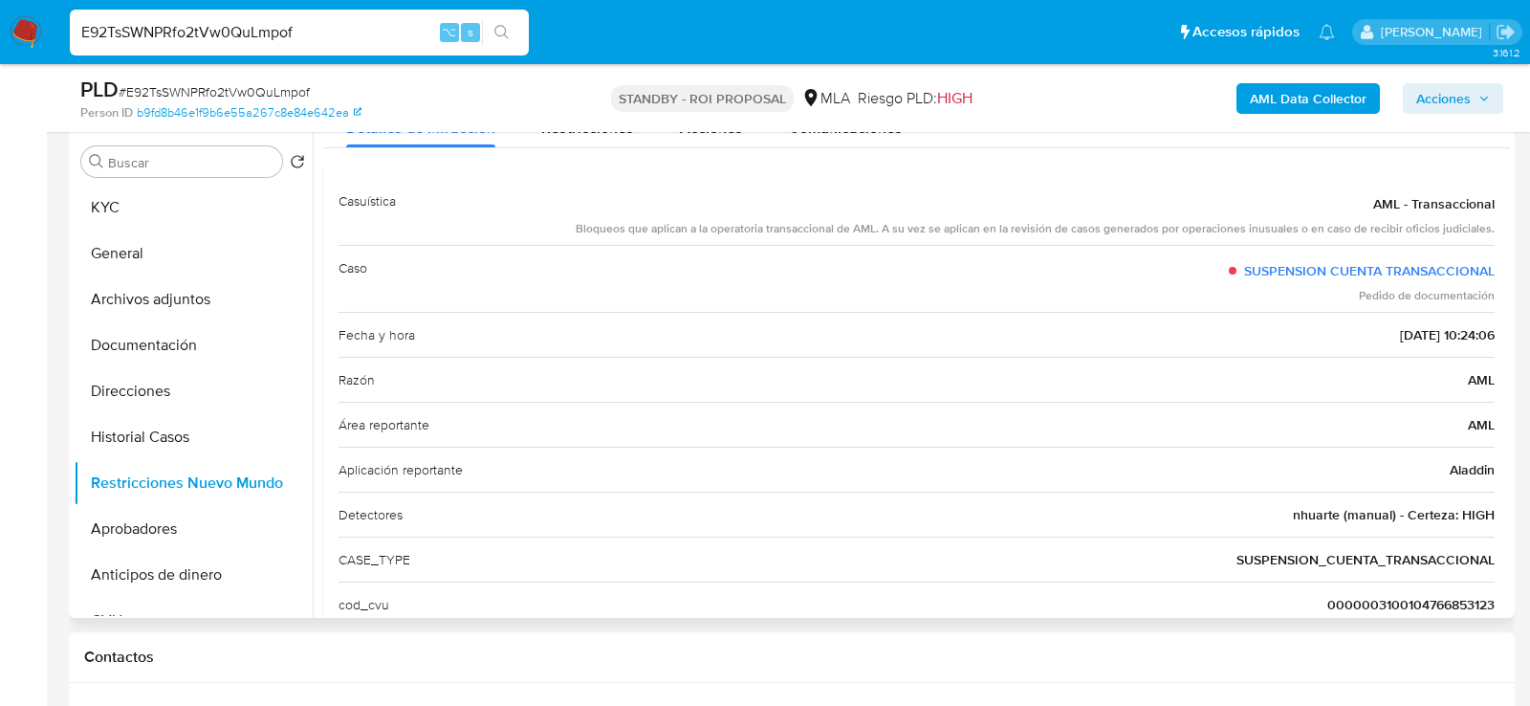
scroll to position [57, 0]
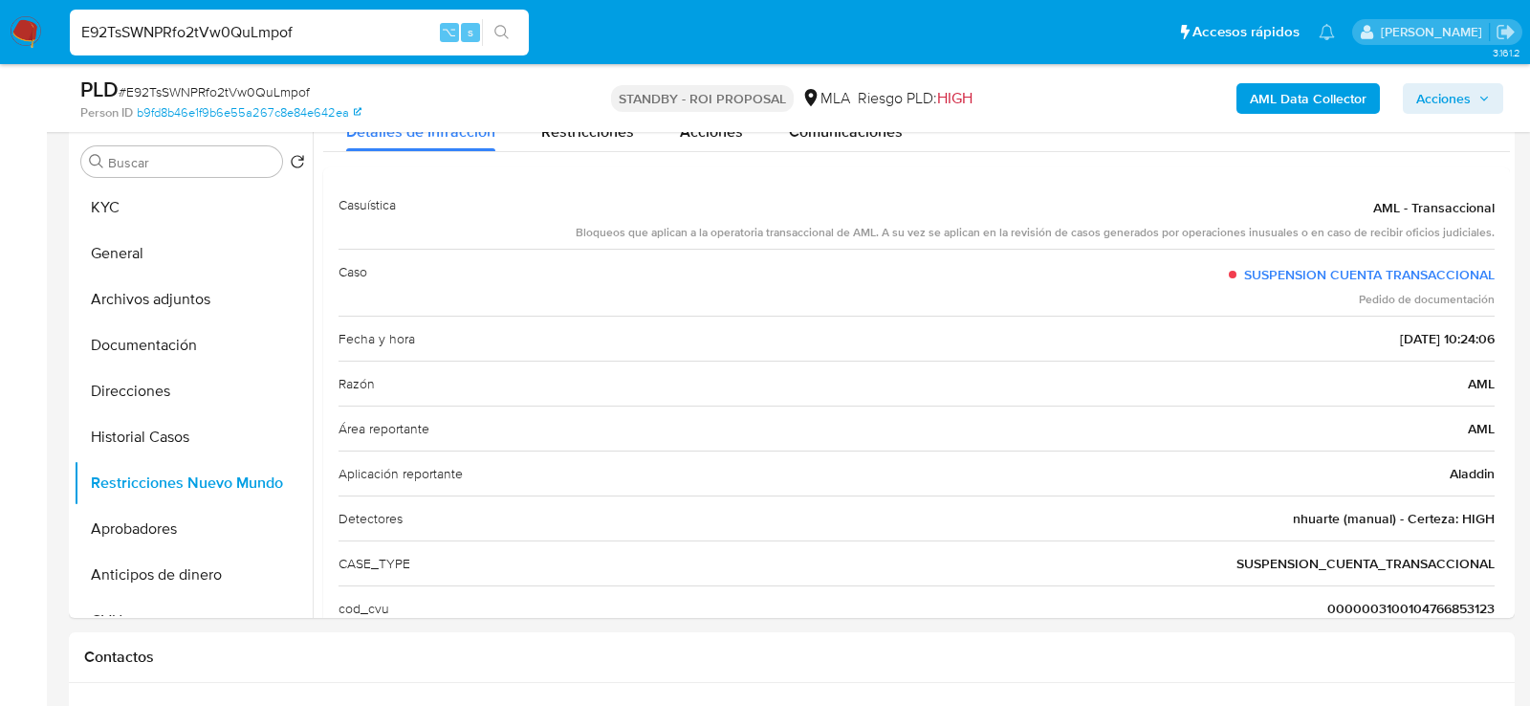
click at [400, 43] on input "E92TsSWNPRfo2tVw0QuLmpof" at bounding box center [299, 32] width 459 height 25
paste input "k5mwNA5J24F43fXCfWVS6tcg"
type input "k5mwNA5J24F43fXCfWVS6tcg"
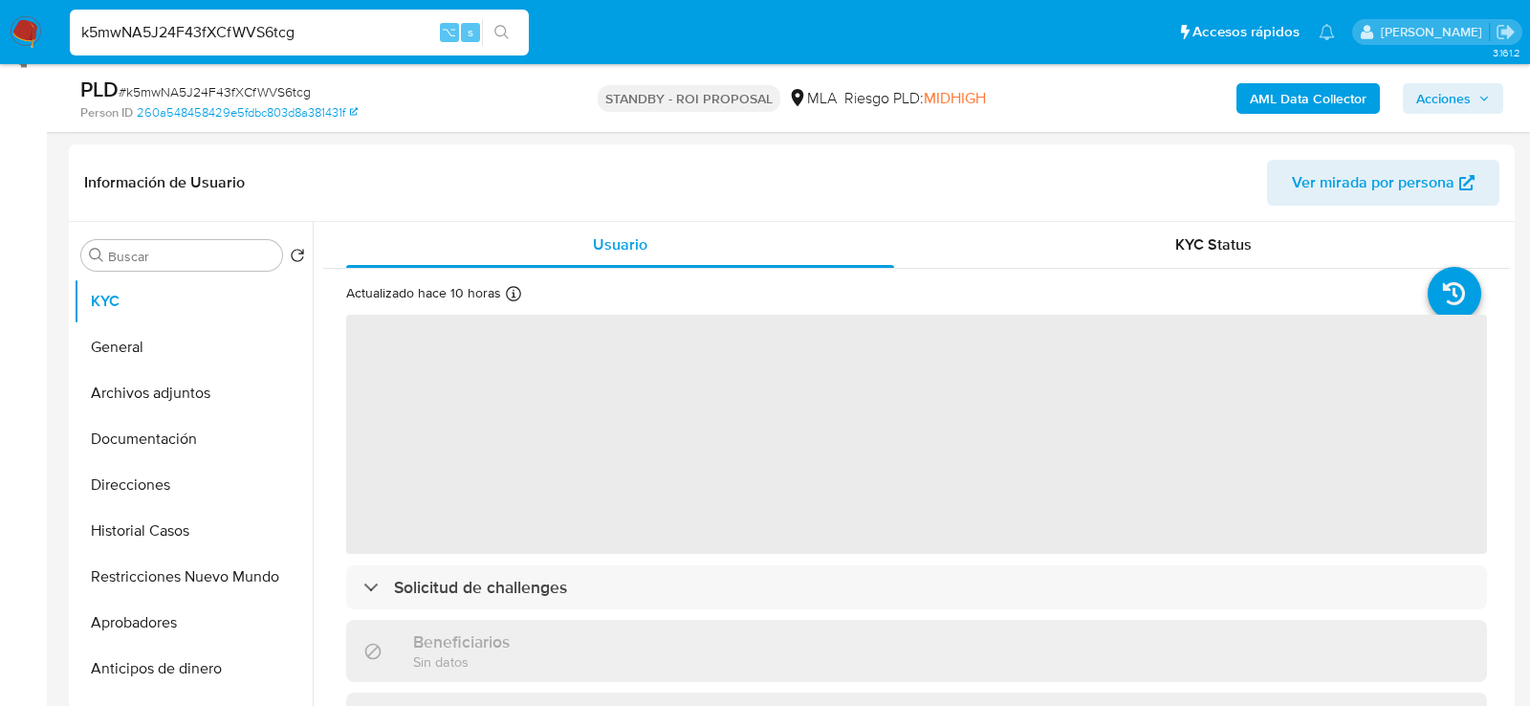
scroll to position [284, 0]
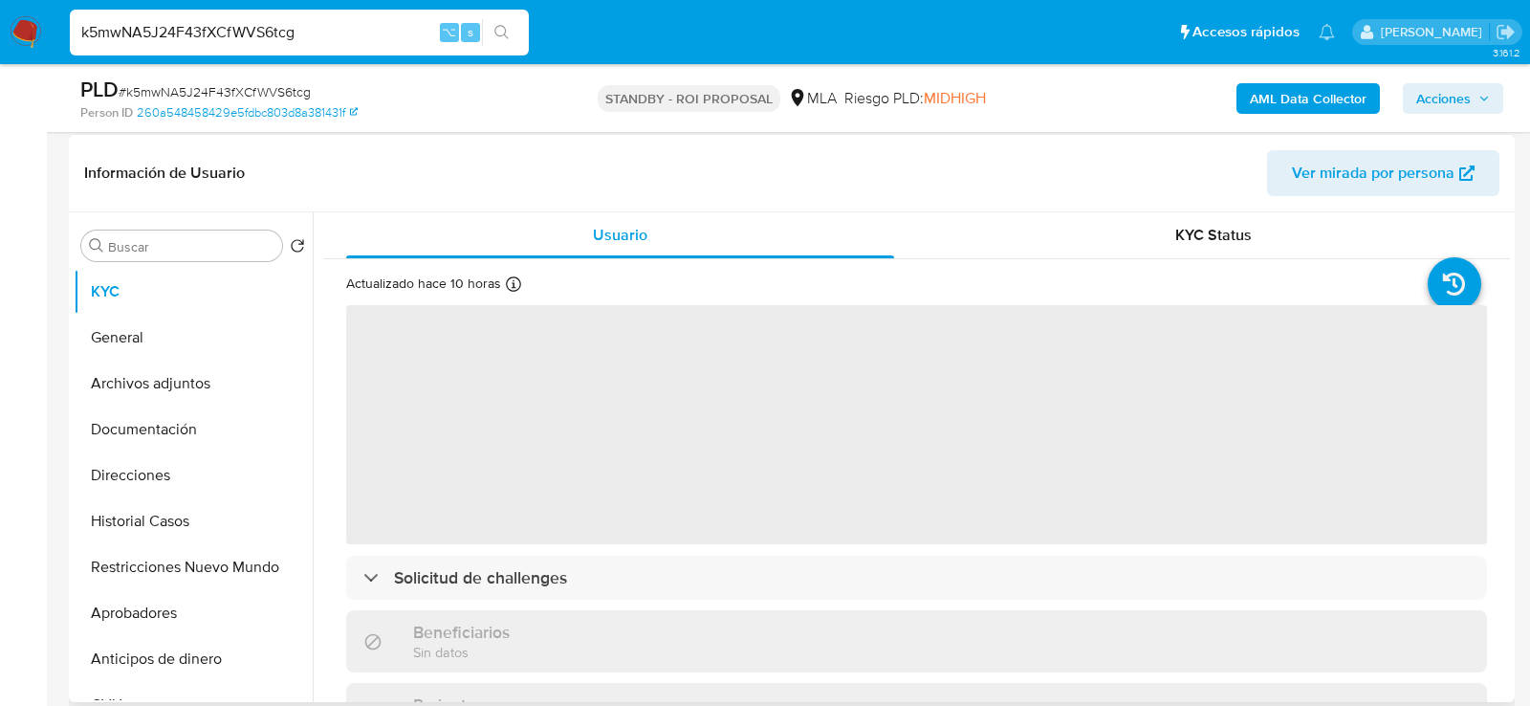
select select "10"
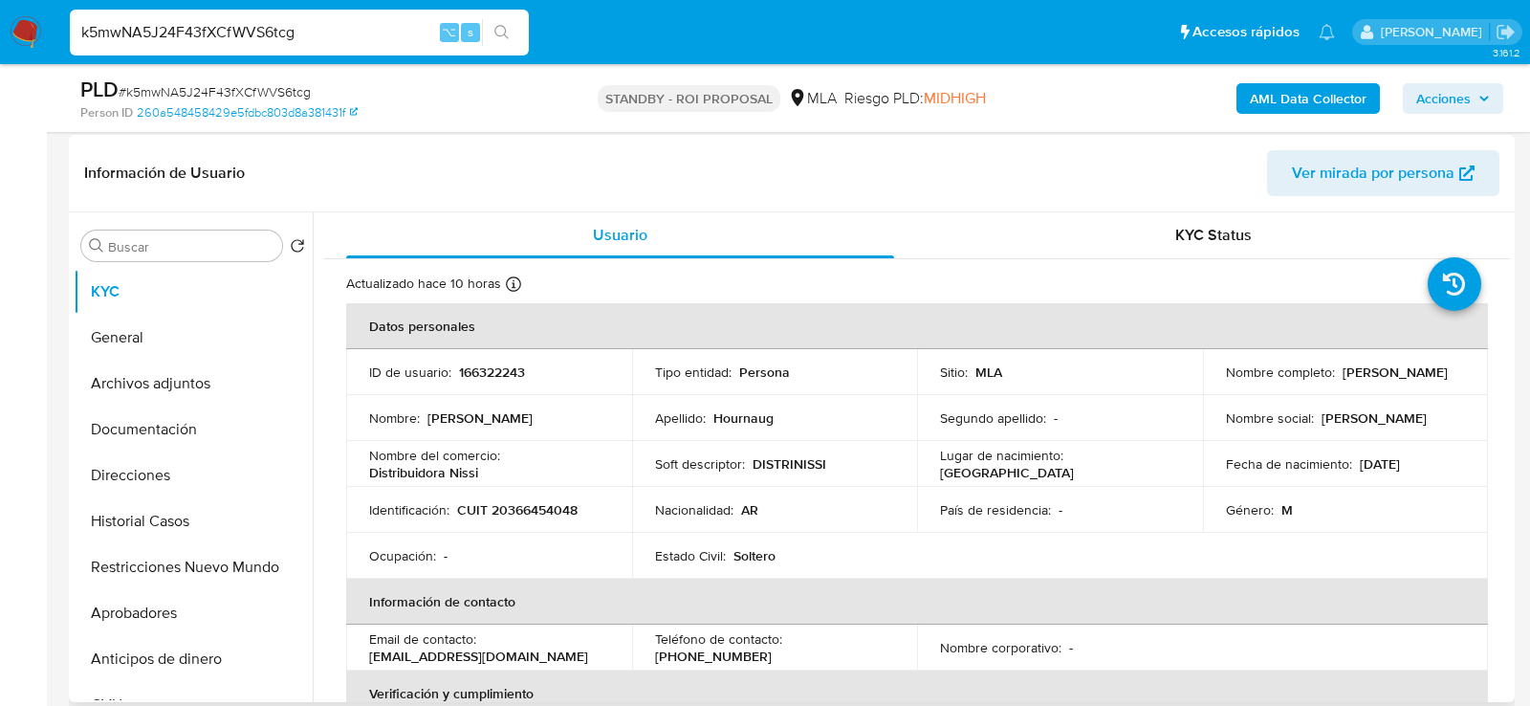
click at [471, 365] on p "166322243" at bounding box center [492, 371] width 66 height 17
copy p "166322243"
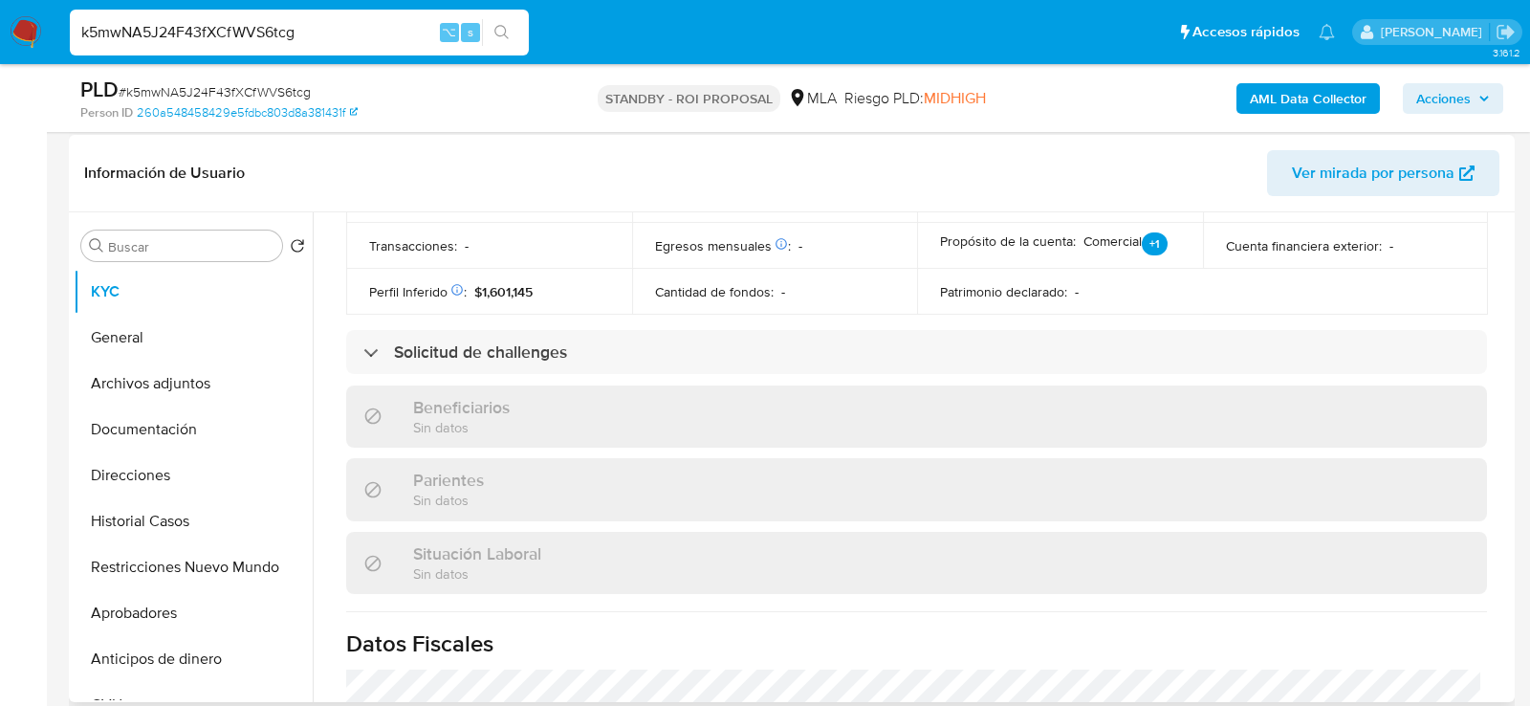
scroll to position [1054, 0]
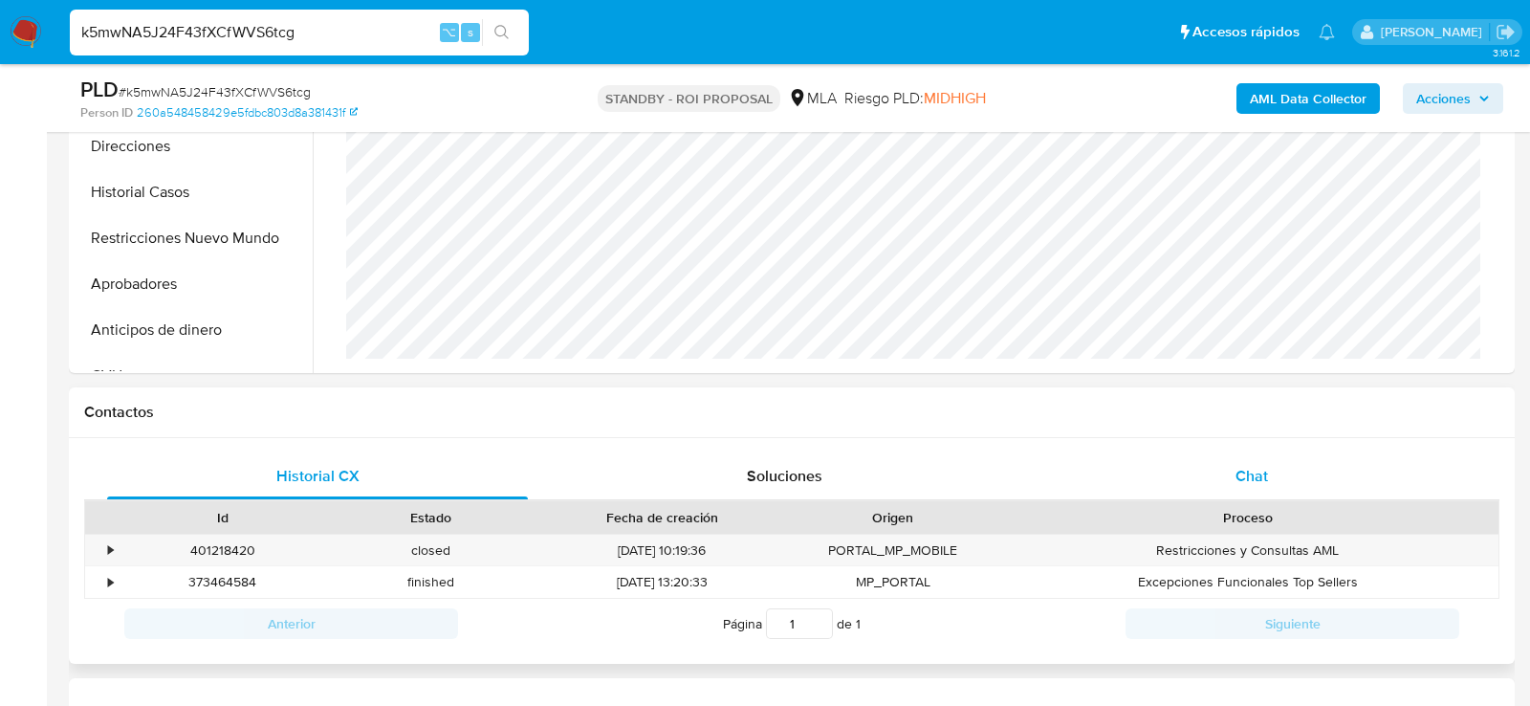
click at [1205, 488] on div "Chat" at bounding box center [1251, 476] width 421 height 46
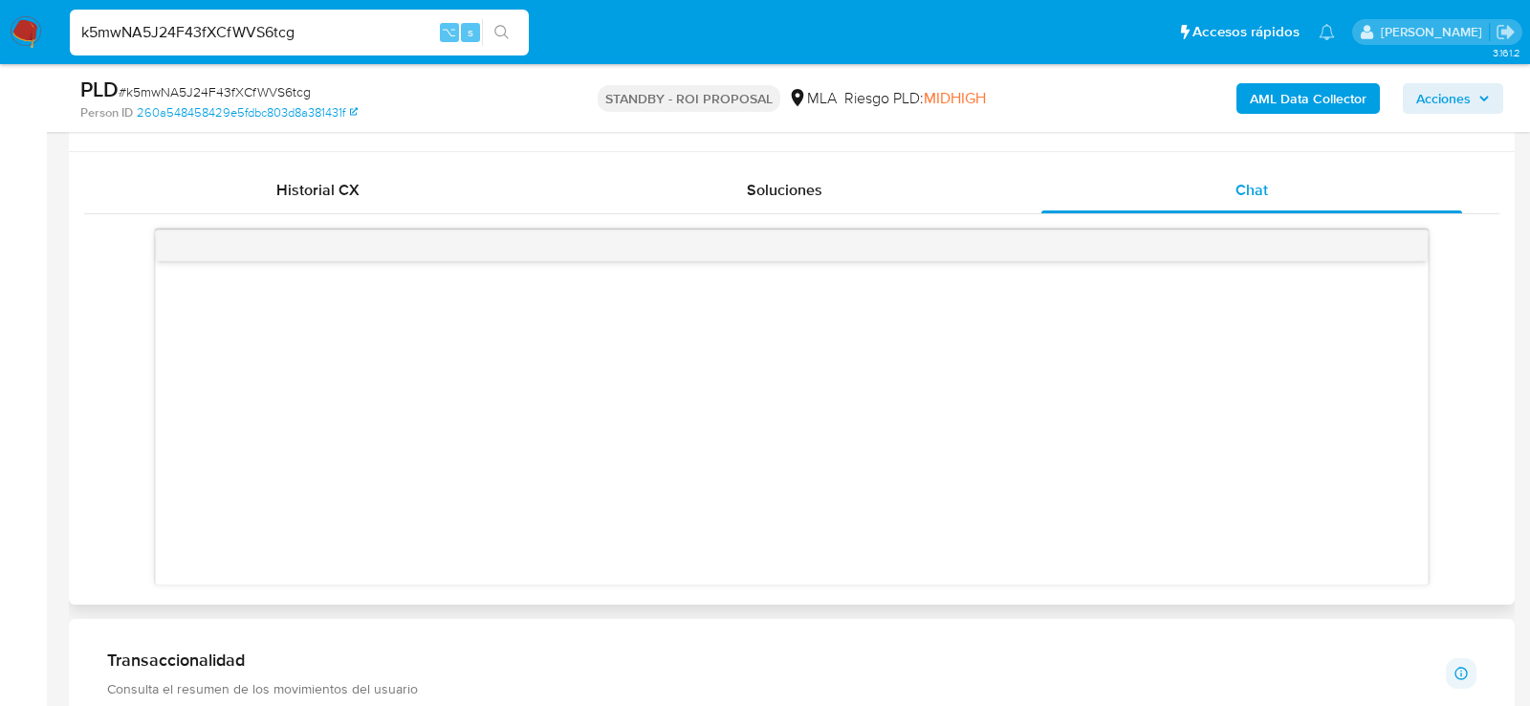
scroll to position [882, 0]
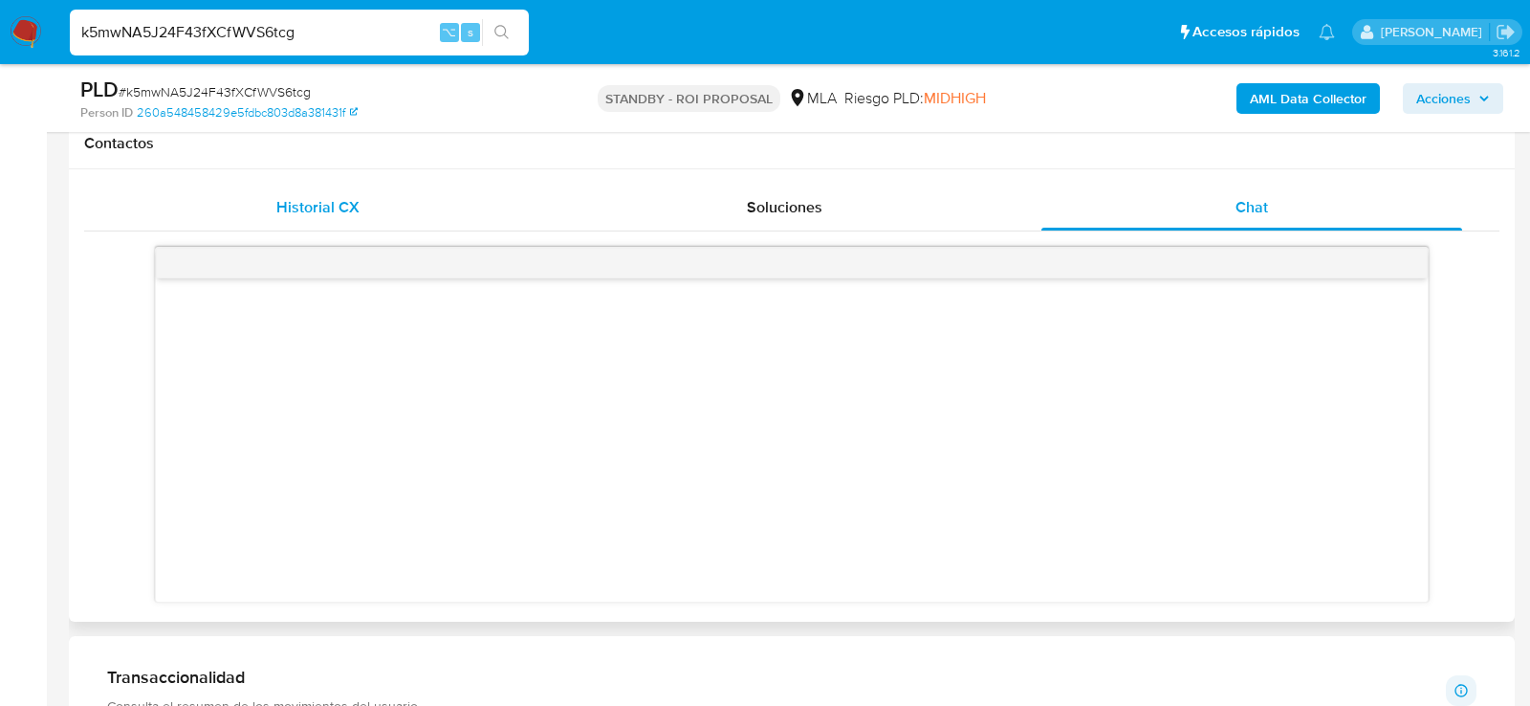
click at [427, 211] on div "Historial CX" at bounding box center [317, 208] width 421 height 46
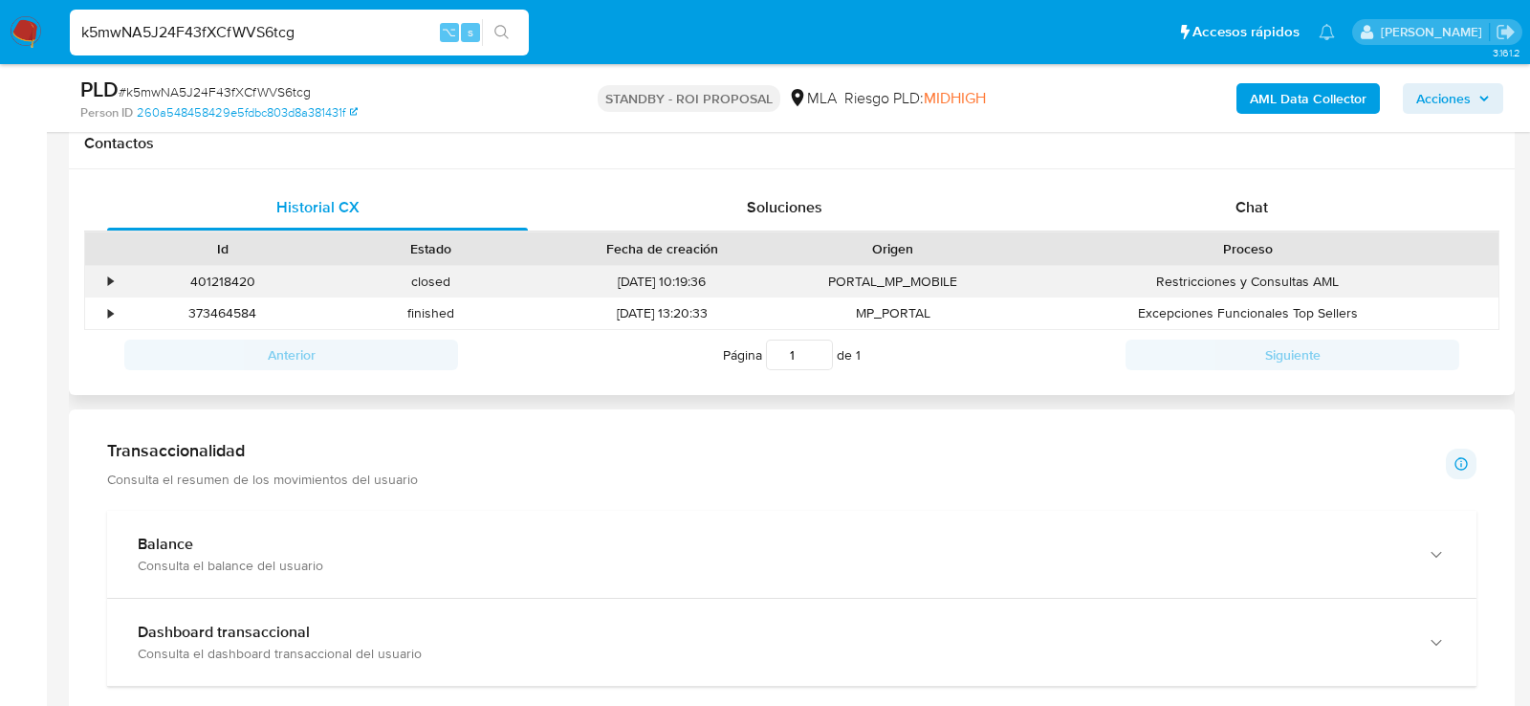
click at [224, 279] on div "401218420" at bounding box center [223, 282] width 208 height 32
copy div "401218420"
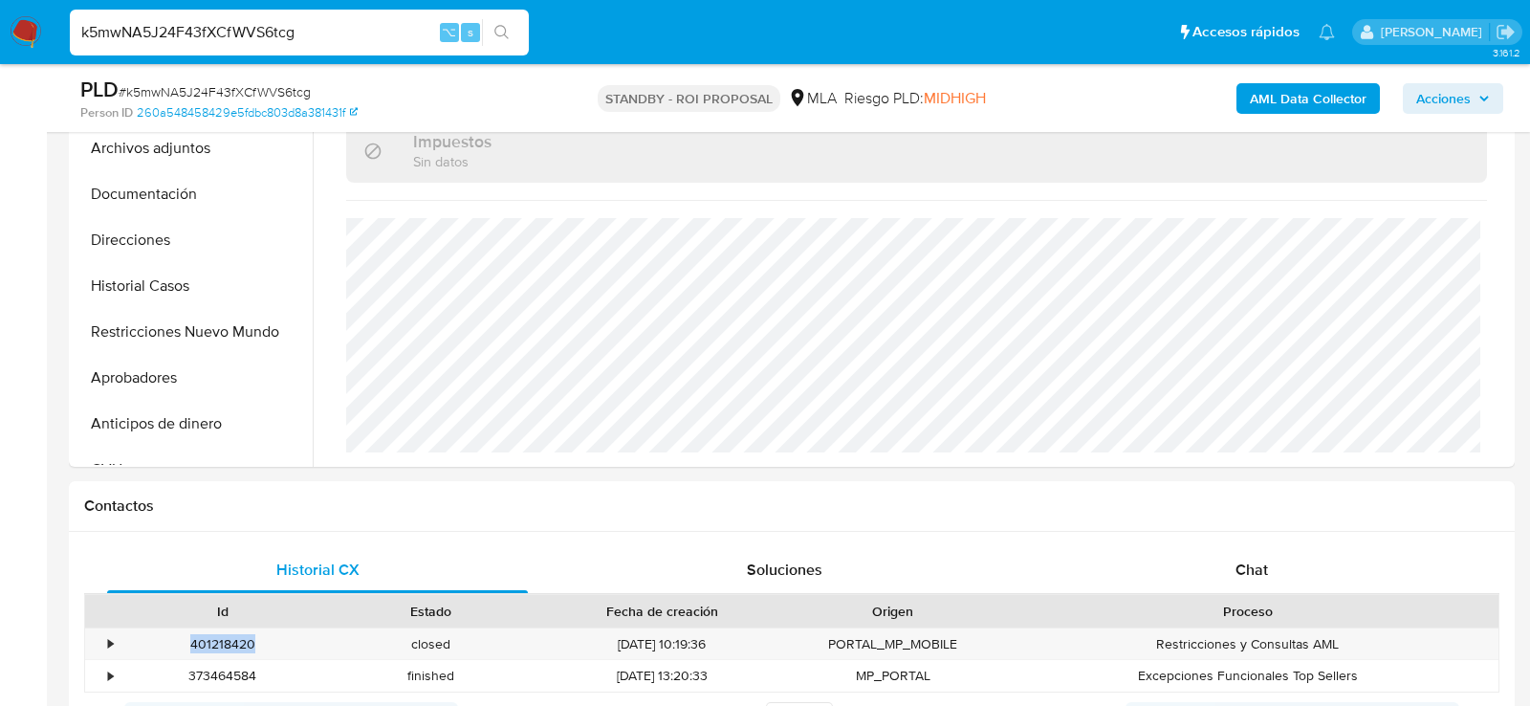
scroll to position [594, 0]
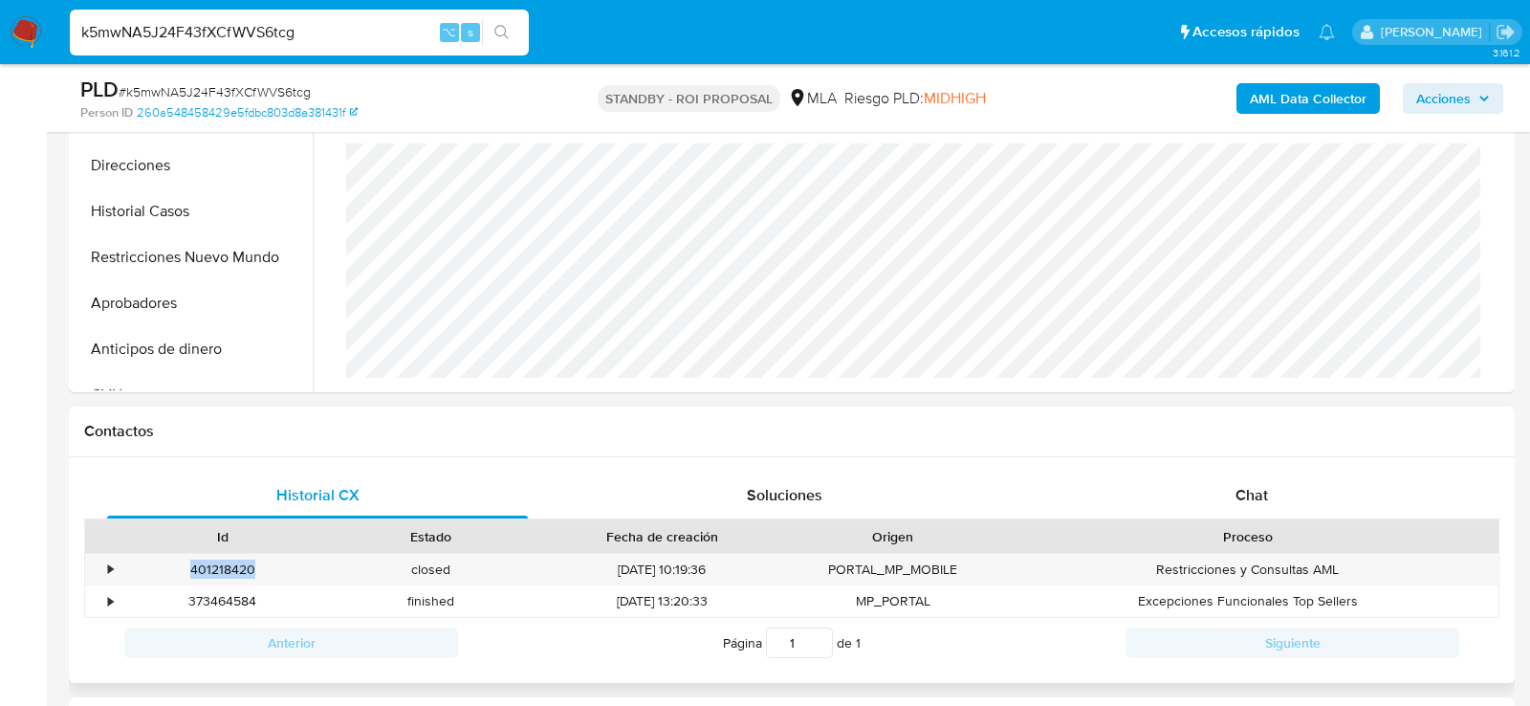
click at [1269, 520] on div "Proceso" at bounding box center [1248, 536] width 501 height 33
click at [1269, 506] on div "Chat" at bounding box center [1251, 495] width 421 height 46
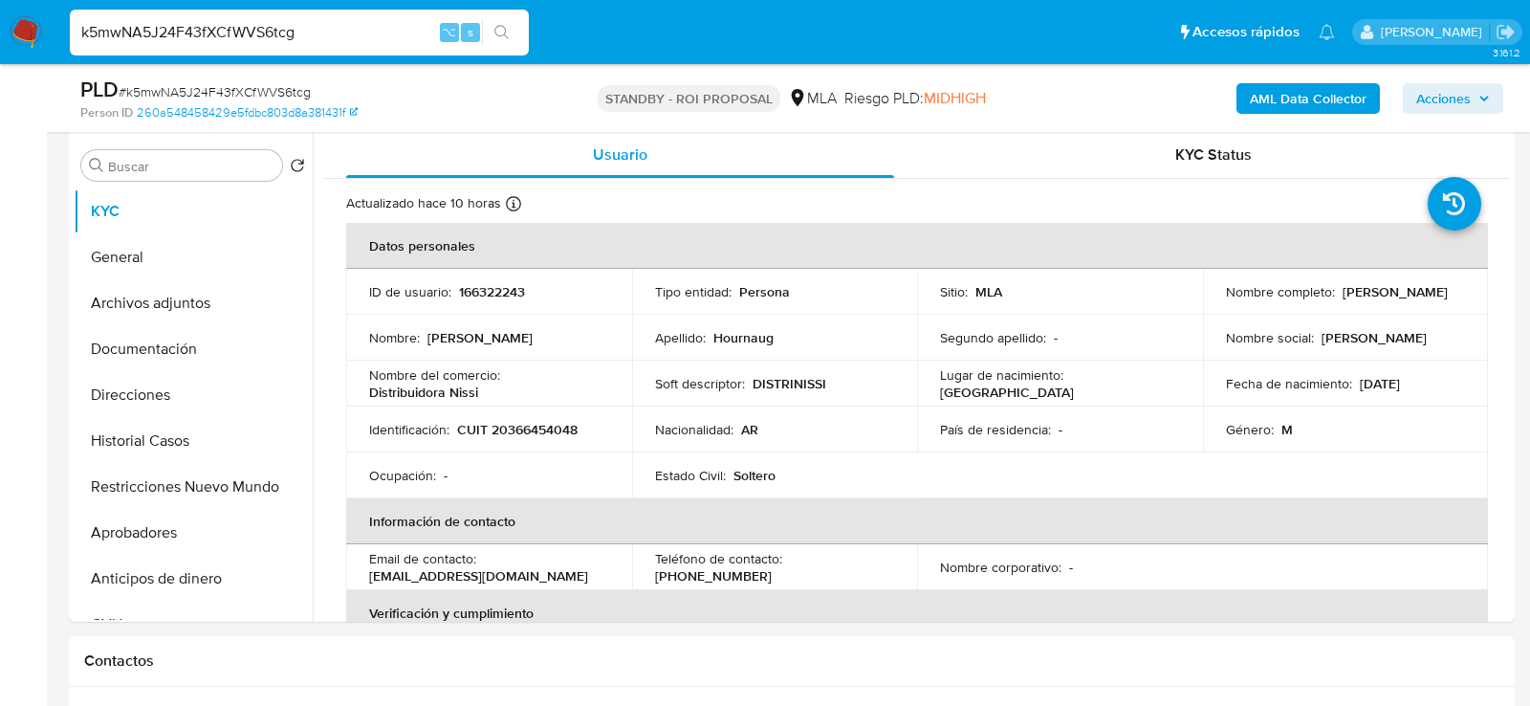
scroll to position [256, 0]
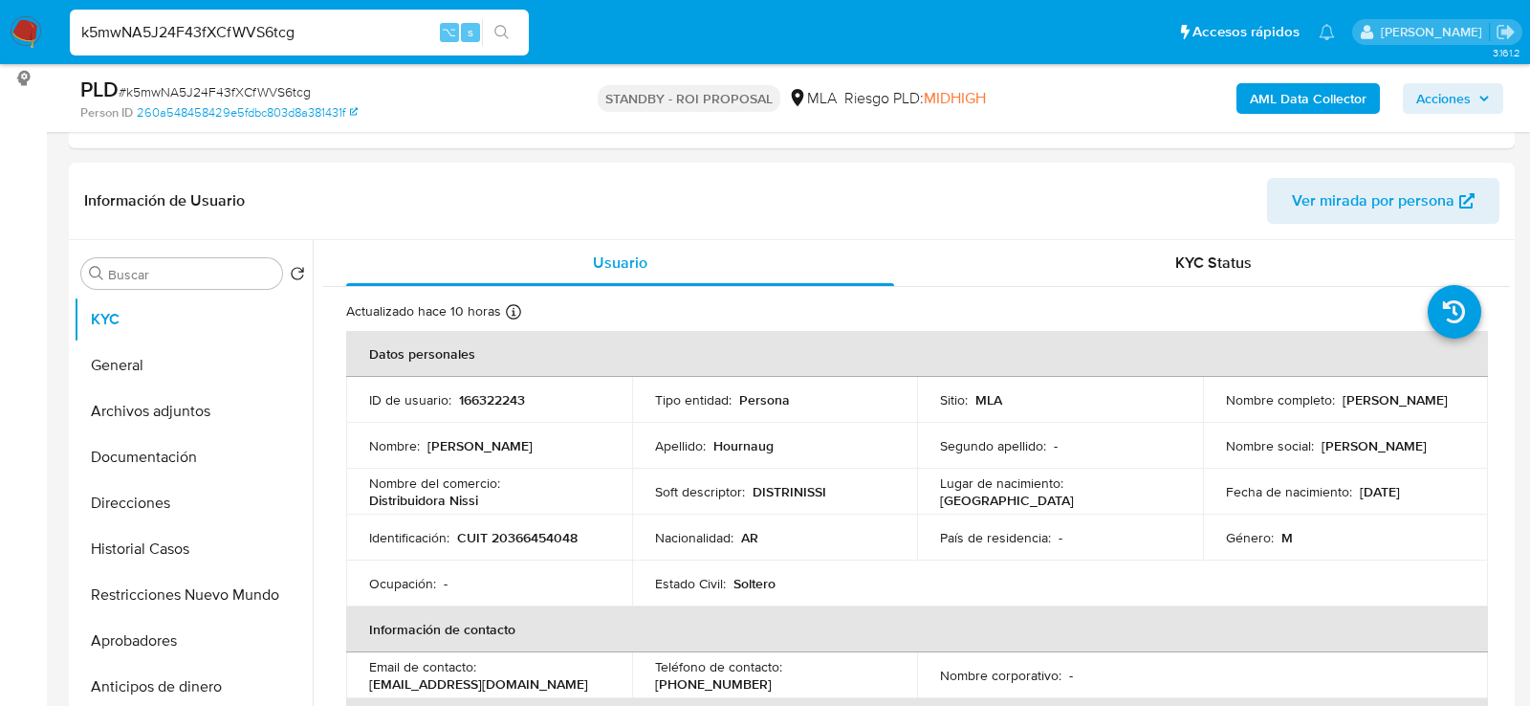
click at [293, 18] on div "k5mwNA5J24F43fXCfWVS6tcg ⌥ s" at bounding box center [299, 33] width 459 height 46
click at [293, 29] on input "k5mwNA5J24F43fXCfWVS6tcg" at bounding box center [299, 32] width 459 height 25
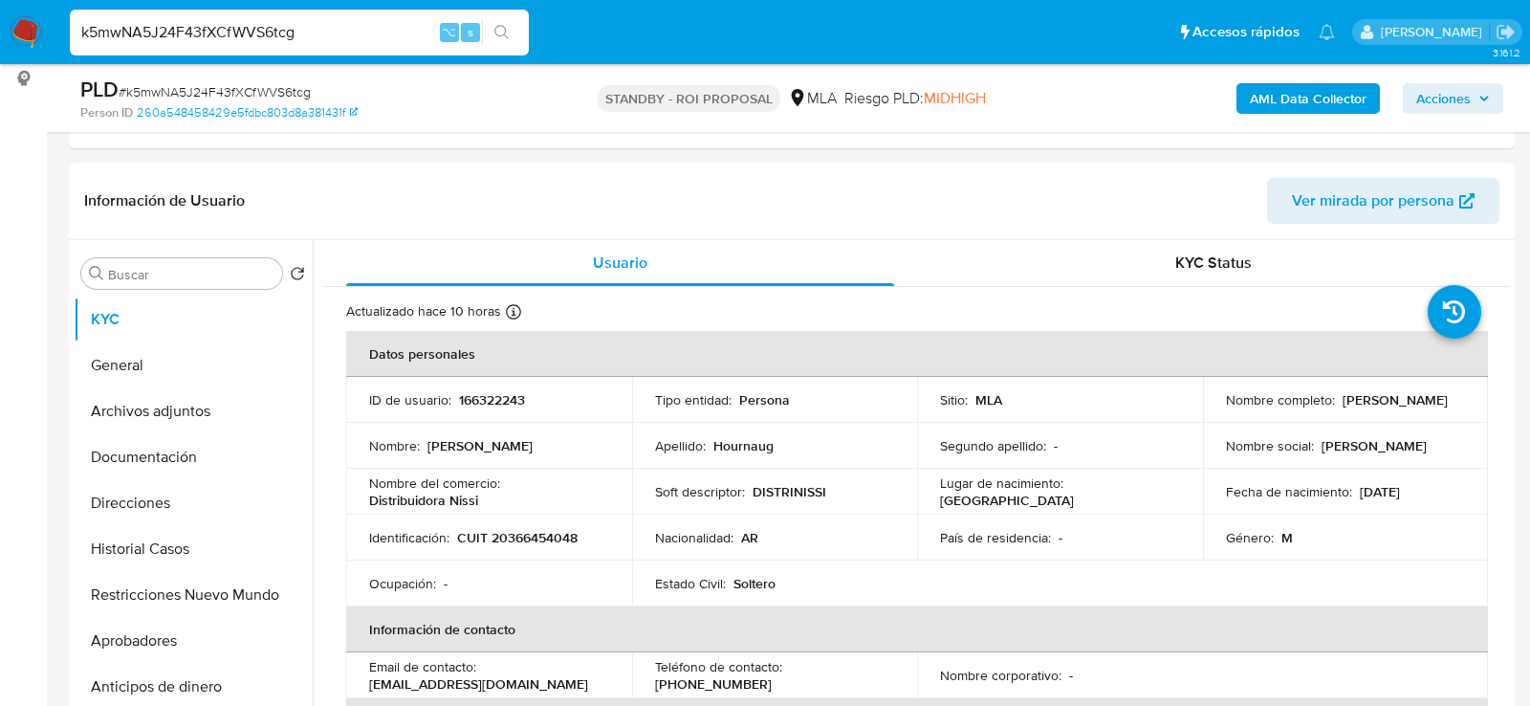
click at [293, 29] on input "k5mwNA5J24F43fXCfWVS6tcg" at bounding box center [299, 32] width 459 height 25
paste input "SVrNFvA7i910m7nlnycQNjQW"
type input "SVrNFvA7i910m7nlnycQNjQW"
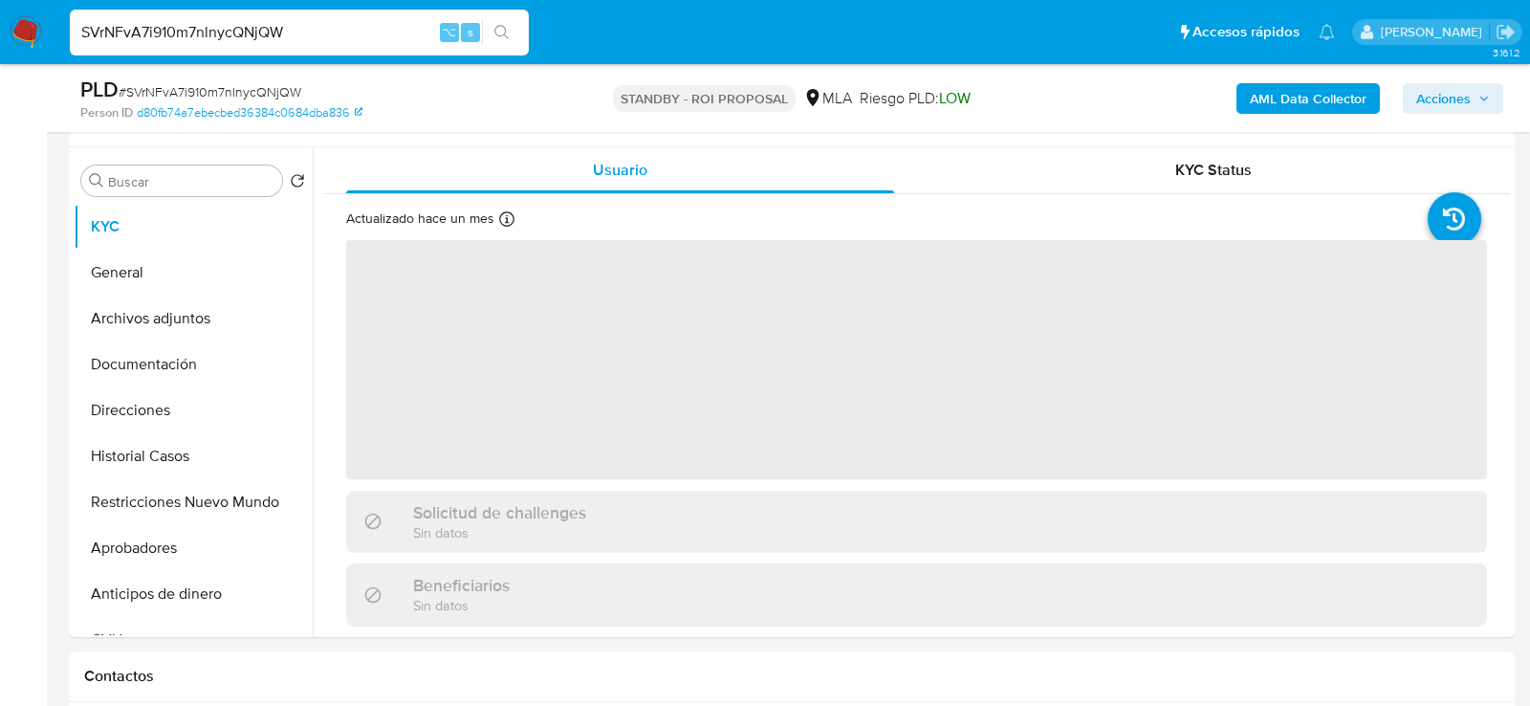
scroll to position [369, 0]
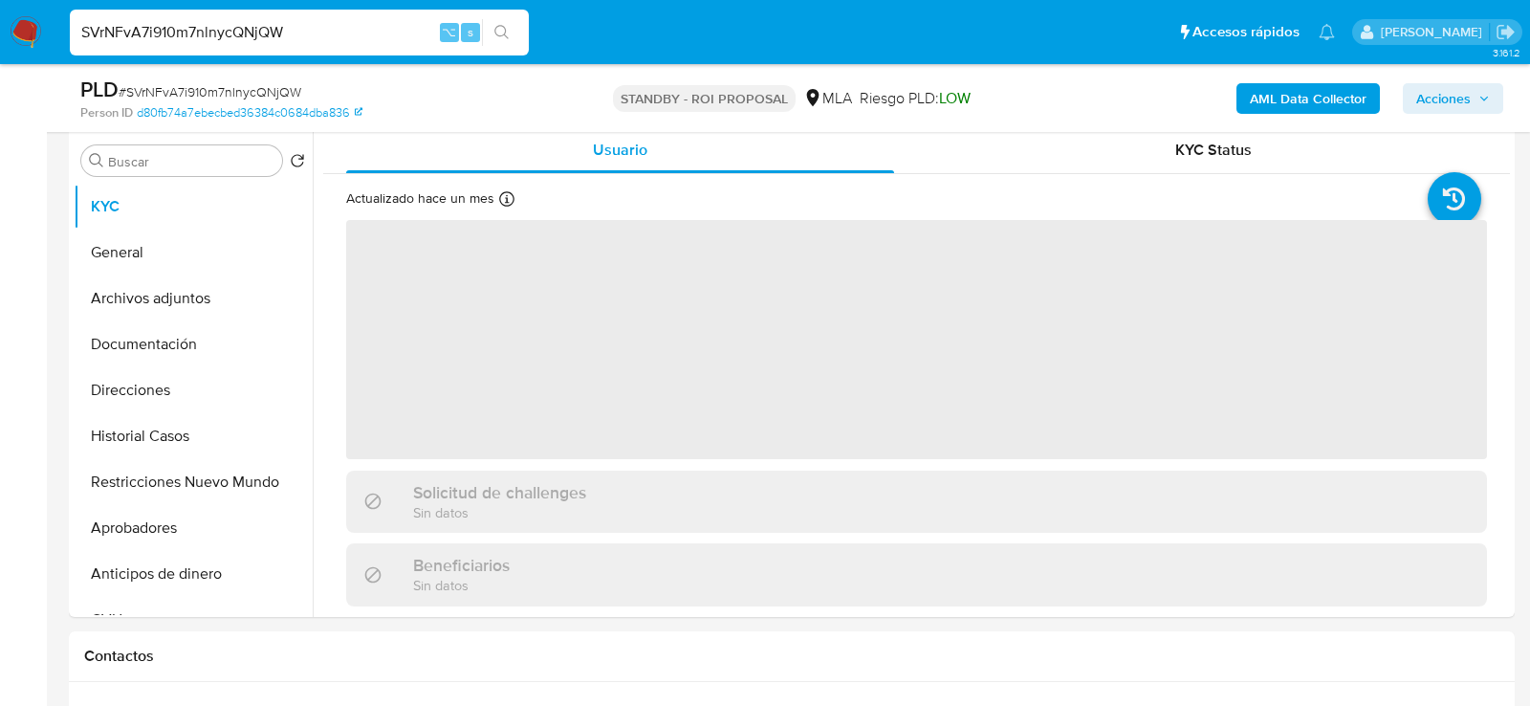
select select "10"
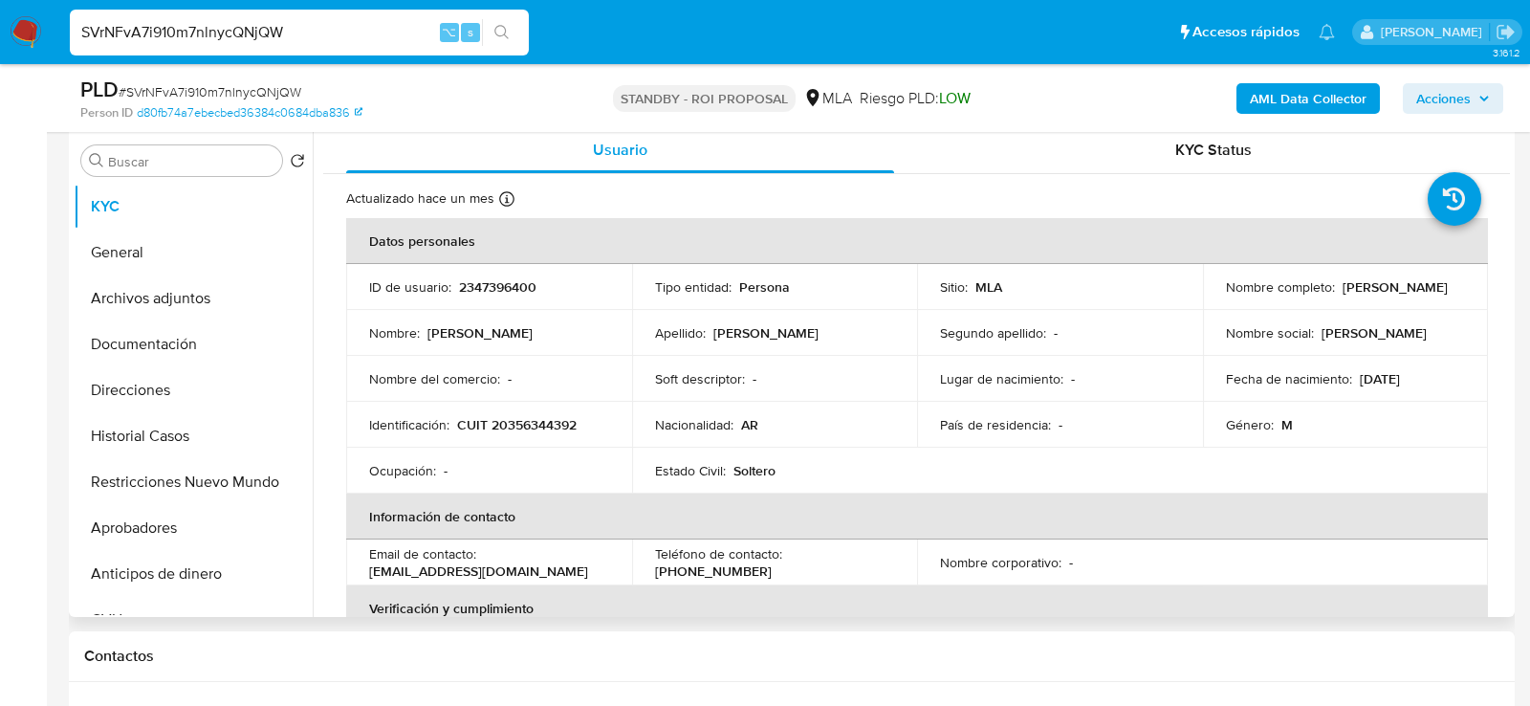
click at [512, 278] on p "2347396400" at bounding box center [497, 286] width 77 height 17
copy p "2347396400"
click at [273, 85] on span "# SVrNFvA7i910m7nlnycQNjQW" at bounding box center [210, 91] width 183 height 19
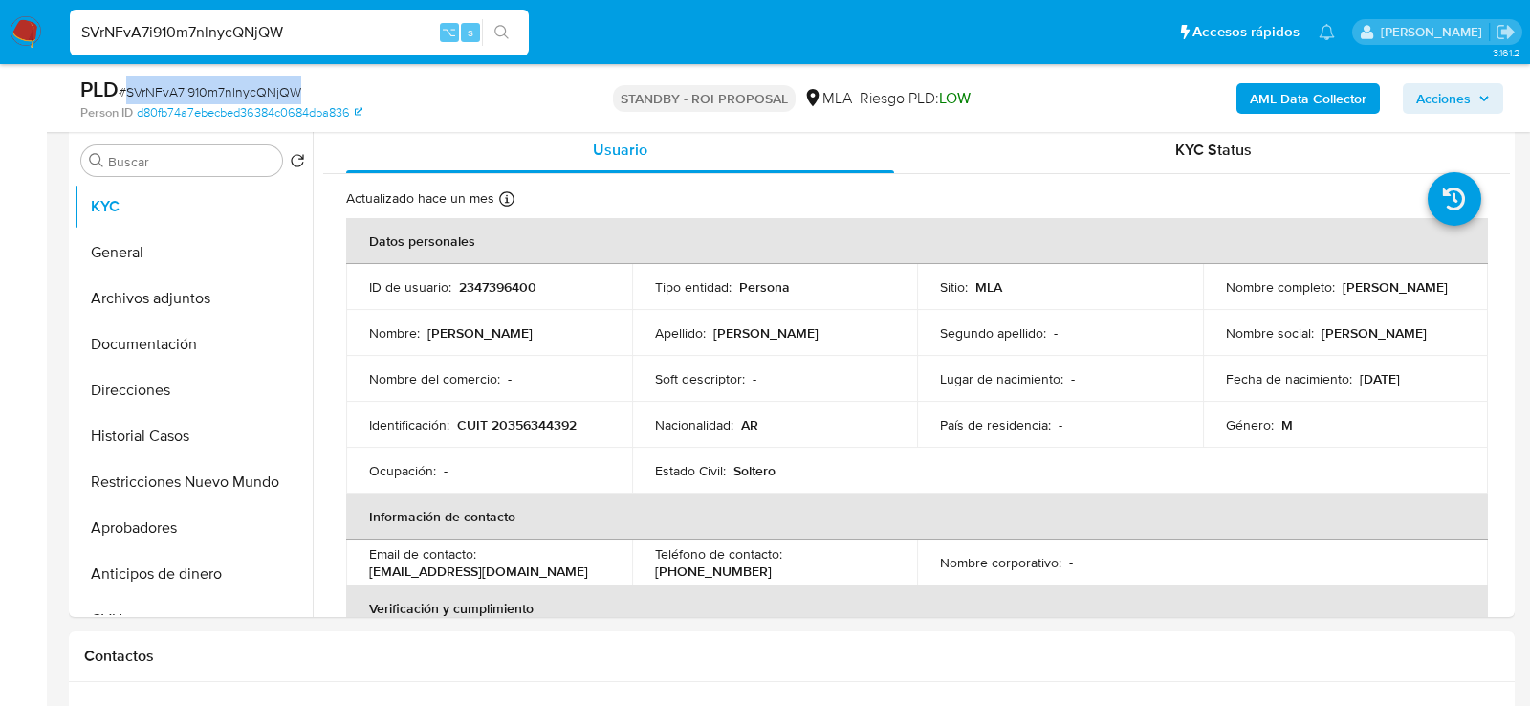
copy span "SVrNFvA7i910m7nlnycQNjQW"
click at [351, 28] on input "SVrNFvA7i910m7nlnycQNjQW" at bounding box center [299, 32] width 459 height 25
paste input "8FwJNnPn2ZxdeKszufx05sOn"
type input "8FwJNnPn2ZxdeKszufx05sOn"
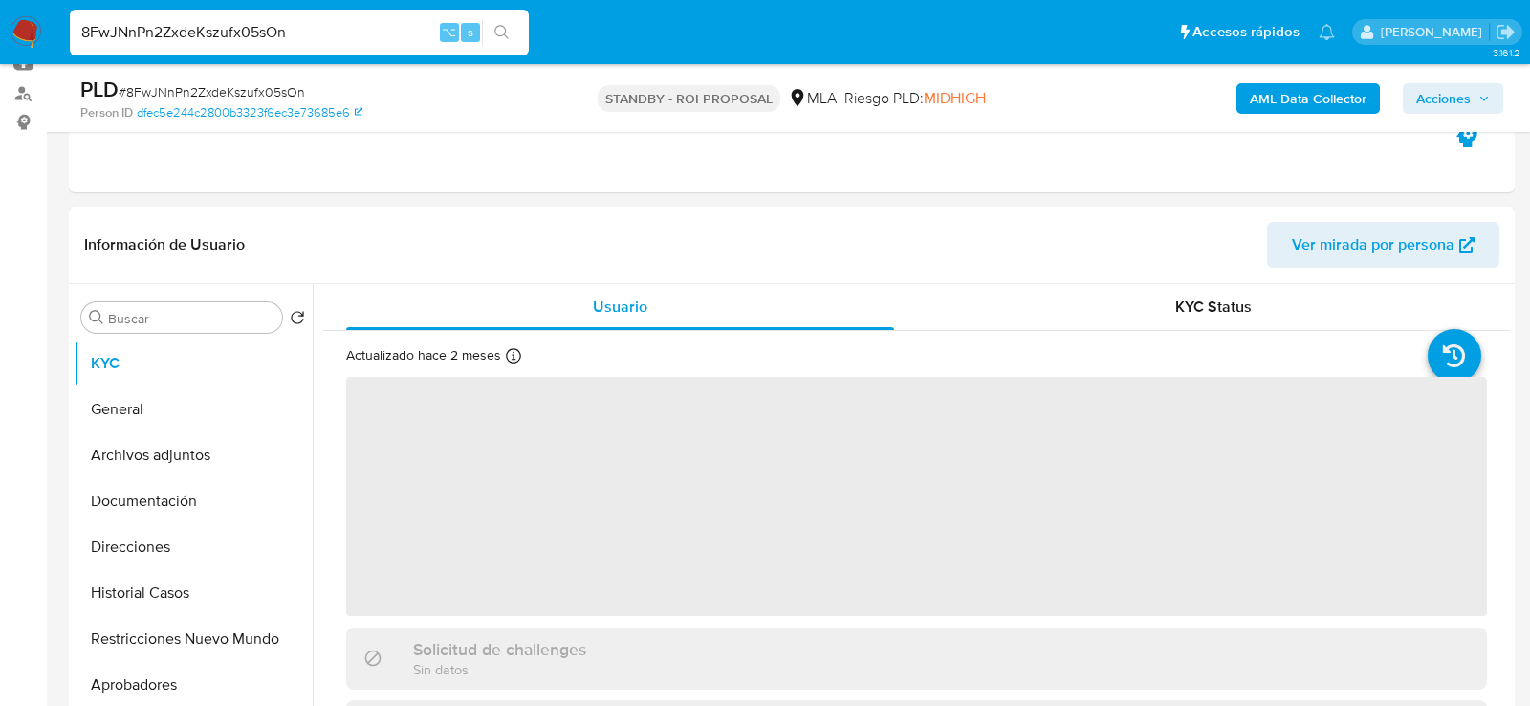
scroll to position [271, 0]
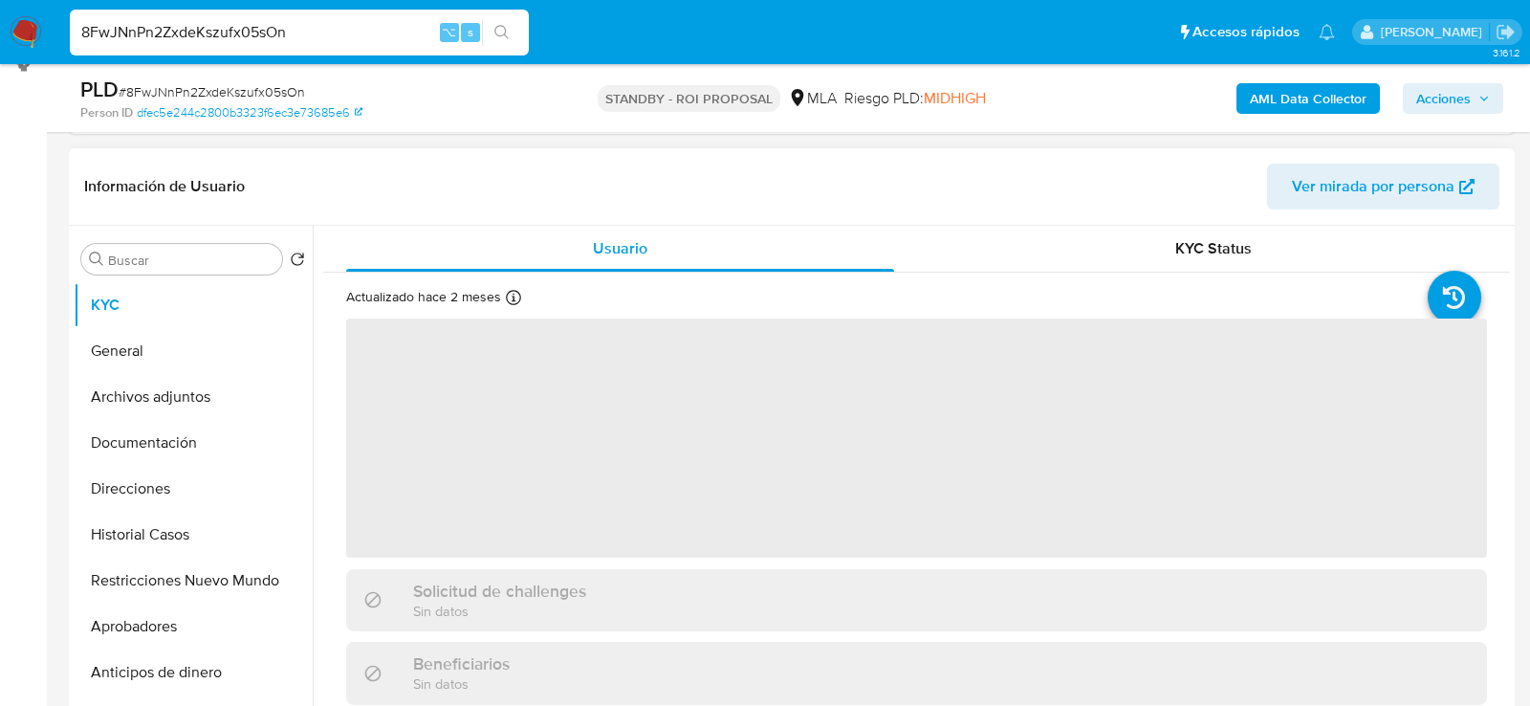
select select "10"
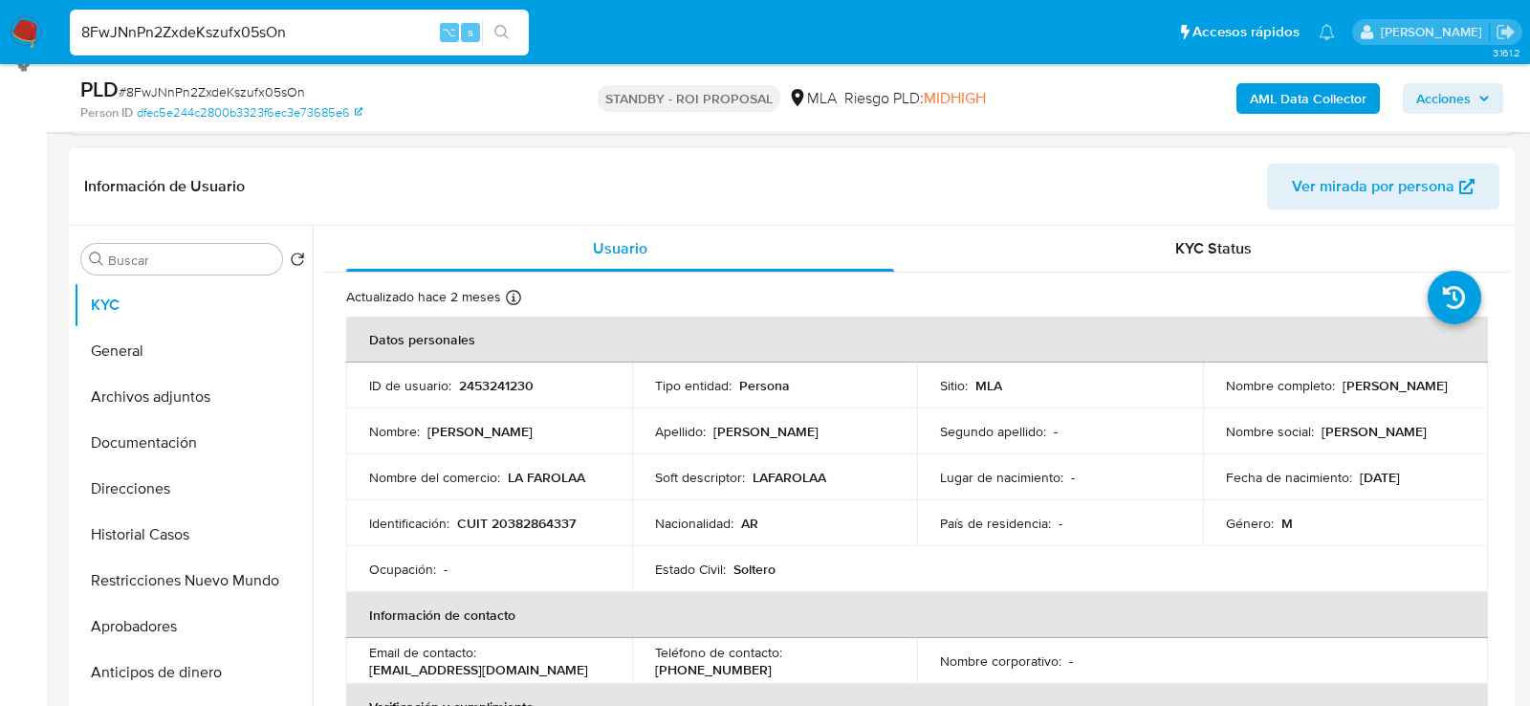
click at [480, 369] on td "ID de usuario : 2453241230" at bounding box center [489, 385] width 286 height 46
click at [480, 377] on p "2453241230" at bounding box center [496, 385] width 75 height 17
click at [123, 534] on button "Historial Casos" at bounding box center [186, 535] width 224 height 46
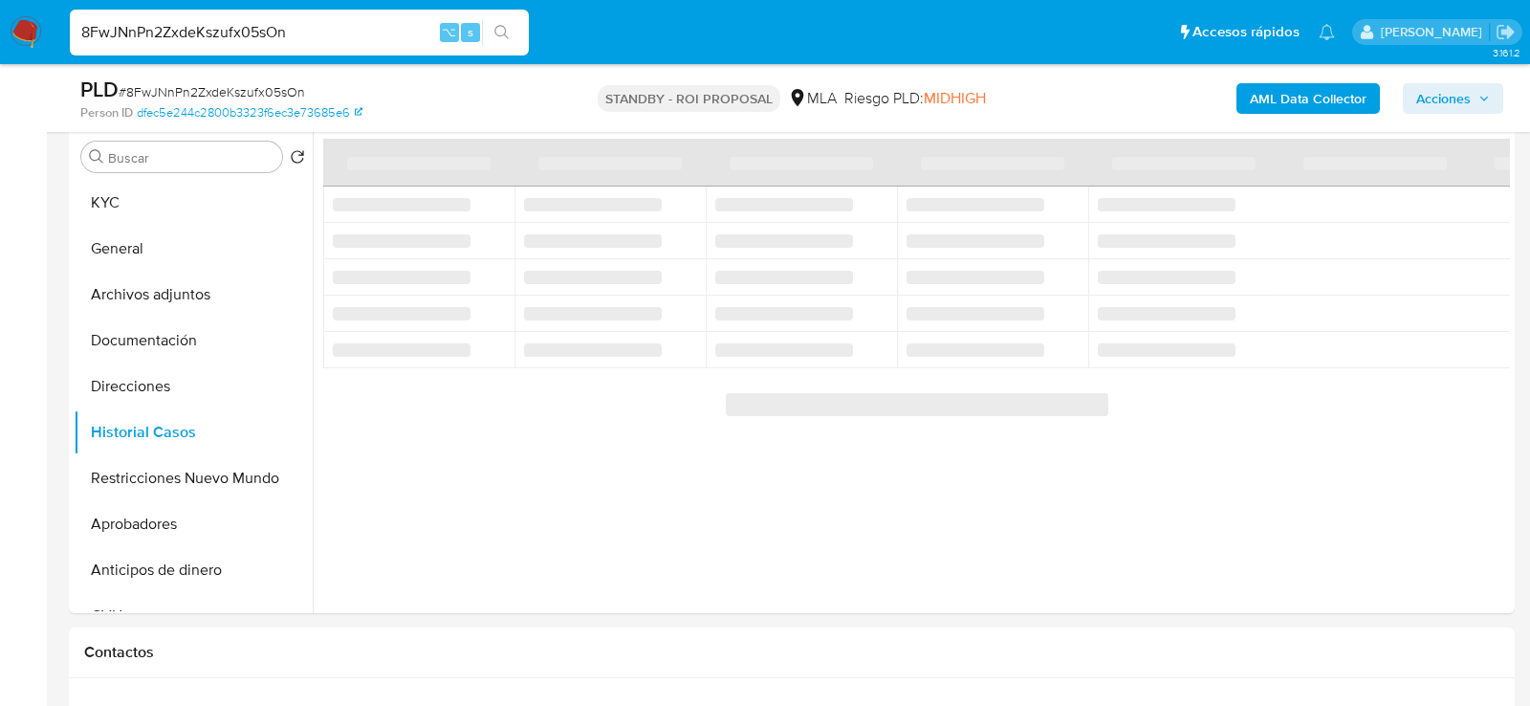
scroll to position [365, 0]
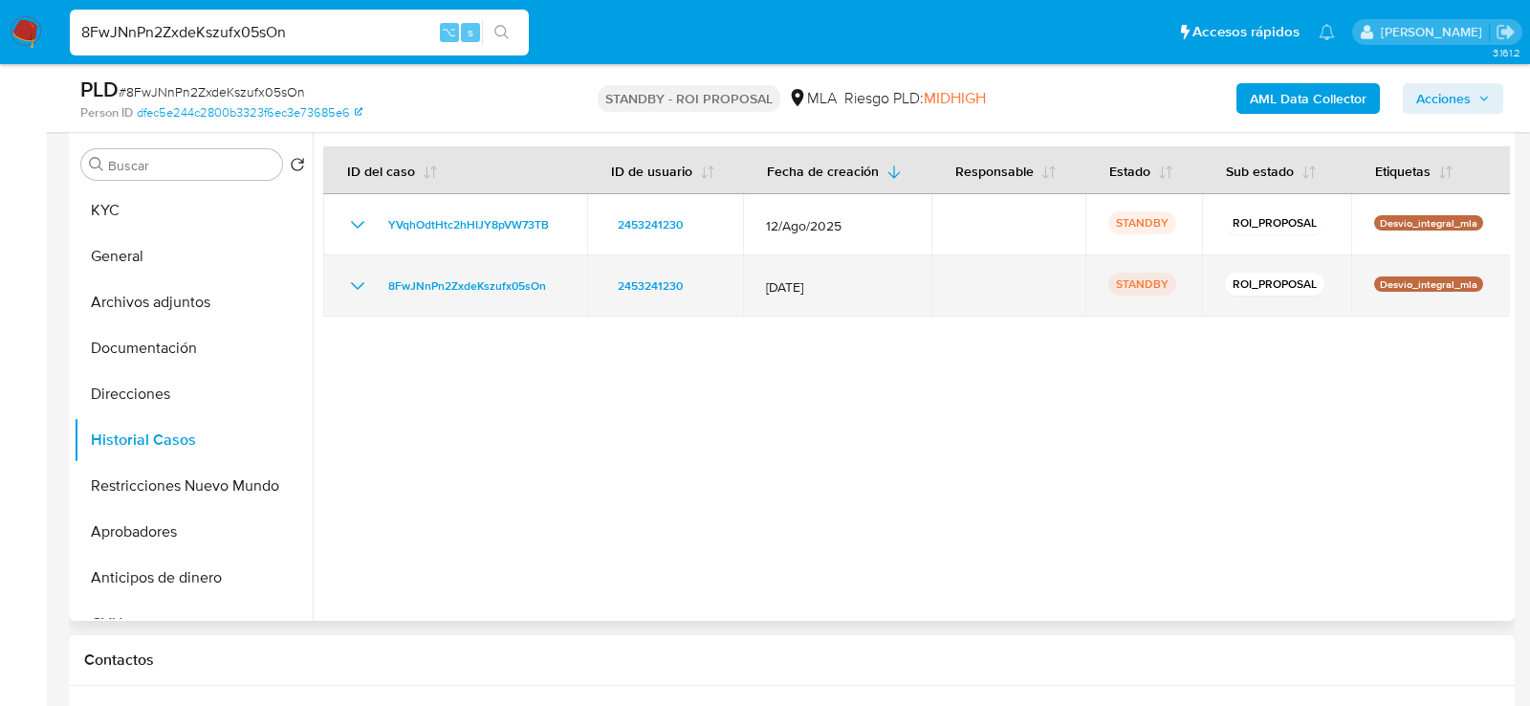
click at [558, 293] on div "8FwJNnPn2ZxdeKszufx05sOn" at bounding box center [455, 285] width 218 height 23
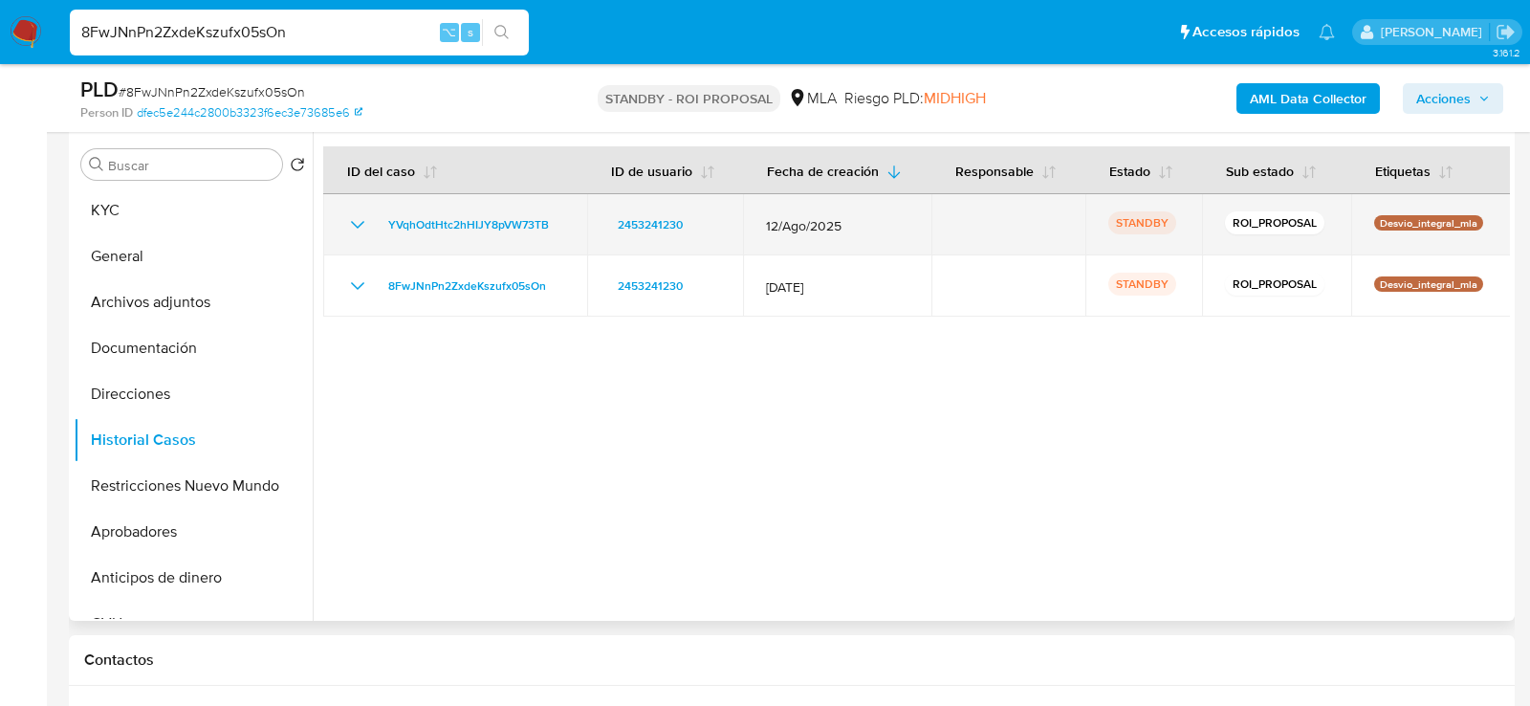
drag, startPoint x: 767, startPoint y: 225, endPoint x: 851, endPoint y: 227, distance: 84.2
click at [851, 227] on span "12/Ago/2025" at bounding box center [837, 225] width 143 height 17
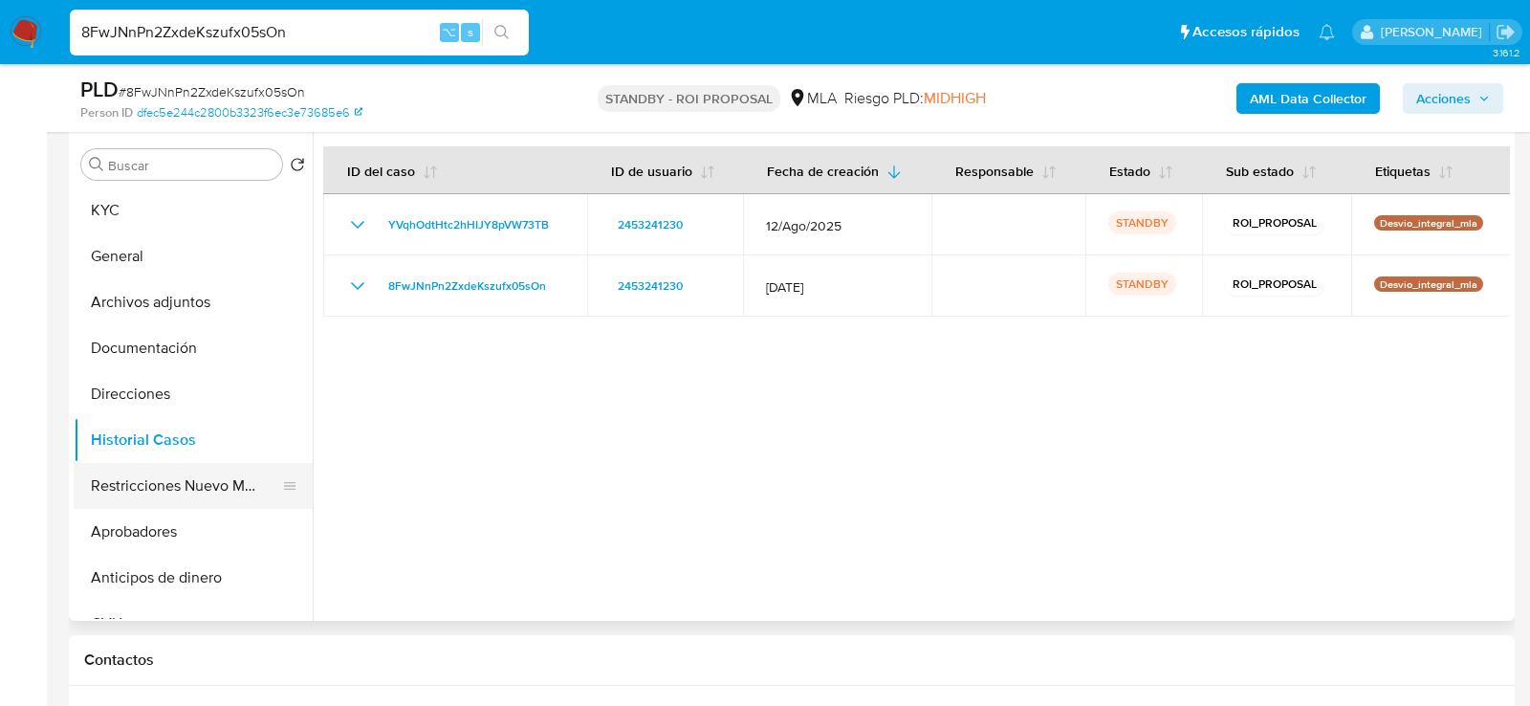
click at [132, 486] on button "Restricciones Nuevo Mundo" at bounding box center [186, 486] width 224 height 46
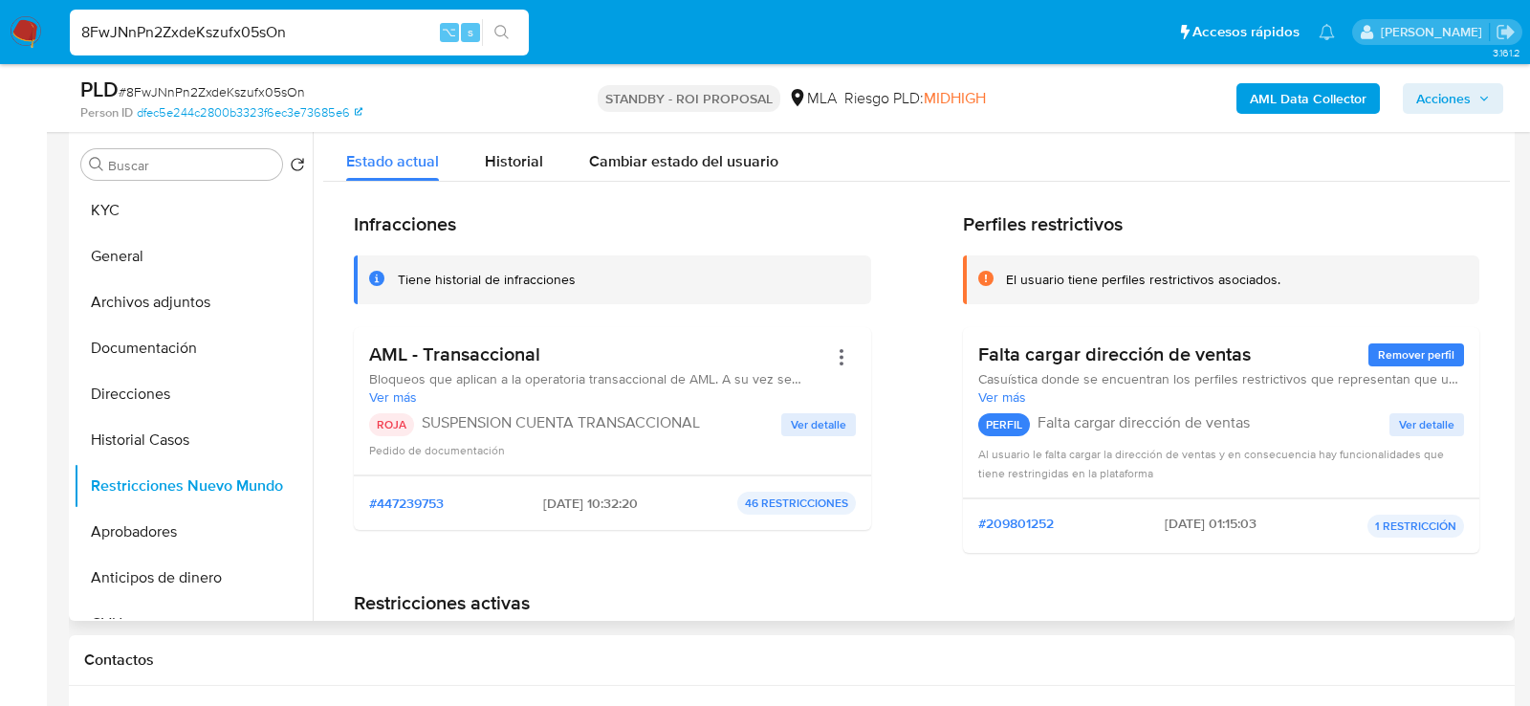
drag, startPoint x: 522, startPoint y: 502, endPoint x: 601, endPoint y: 505, distance: 78.5
click at [602, 505] on span "25/07/2025 - 10:32:20" at bounding box center [590, 502] width 95 height 17
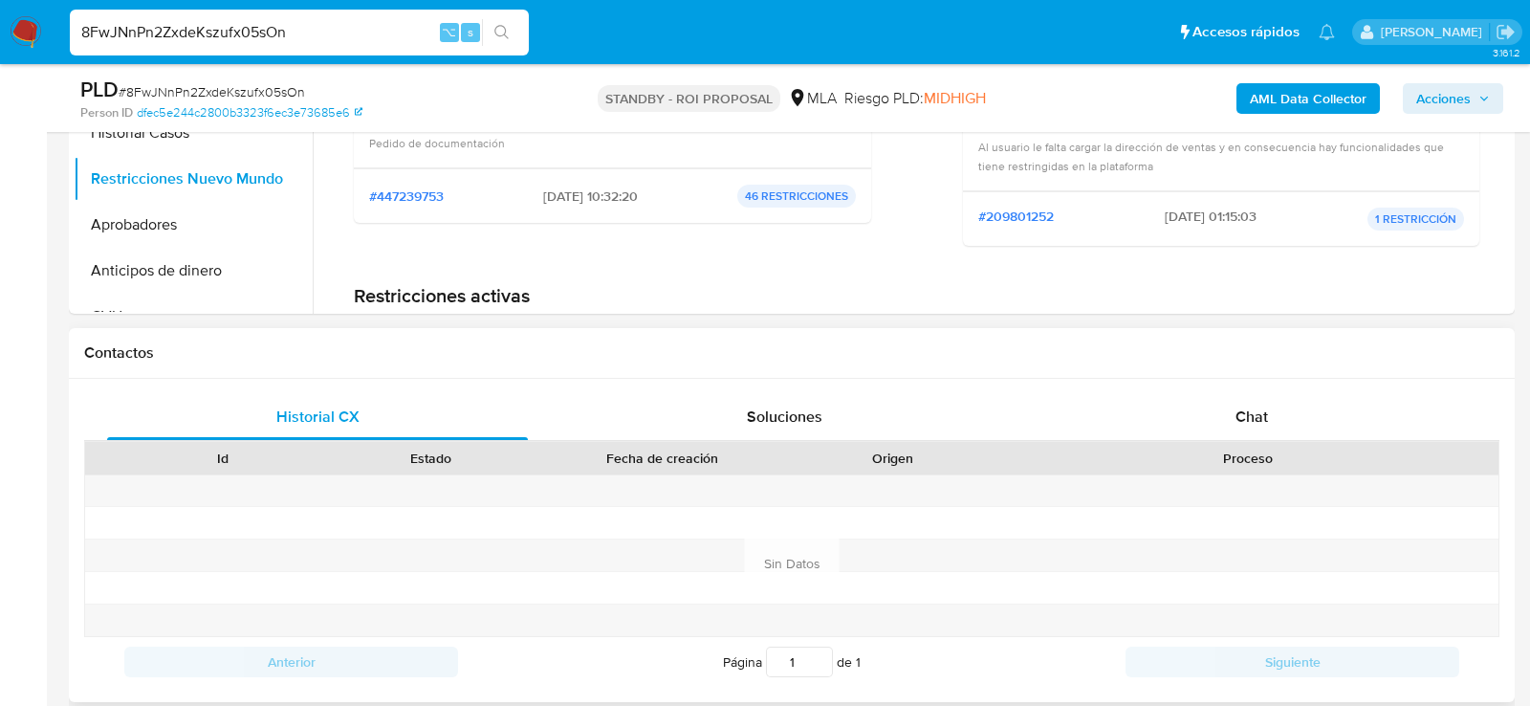
scroll to position [652, 0]
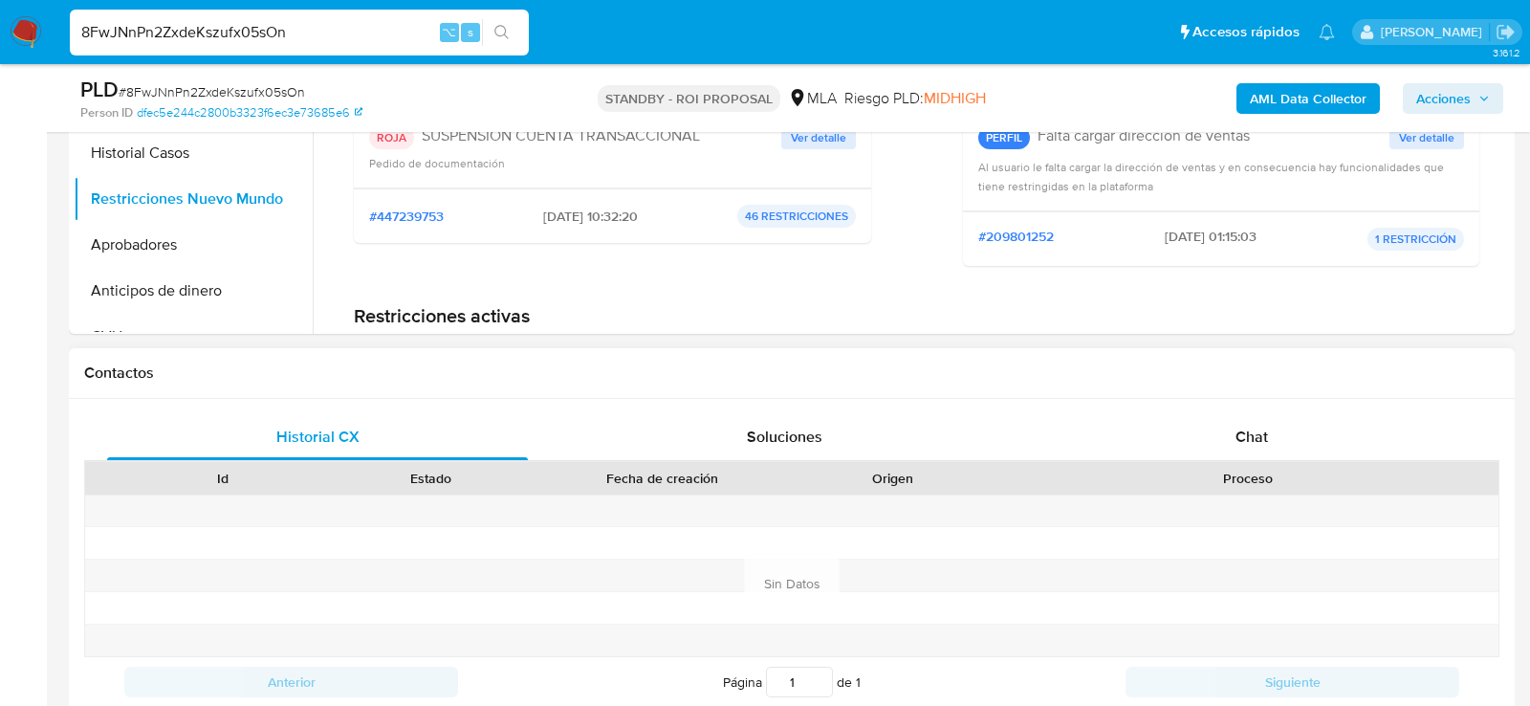
click at [1262, 473] on div "Proceso" at bounding box center [1248, 478] width 474 height 19
click at [1262, 441] on span "Chat" at bounding box center [1252, 437] width 33 height 22
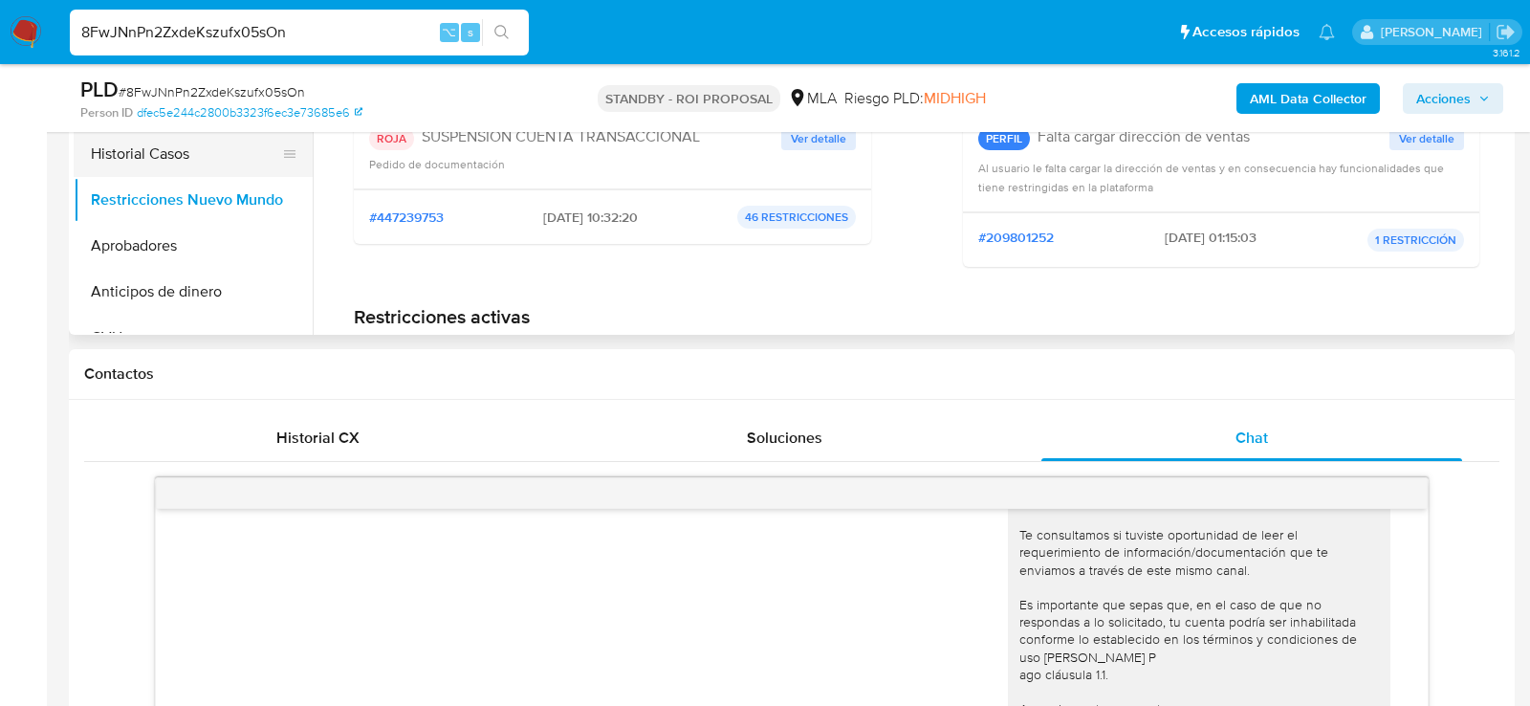
scroll to position [627, 0]
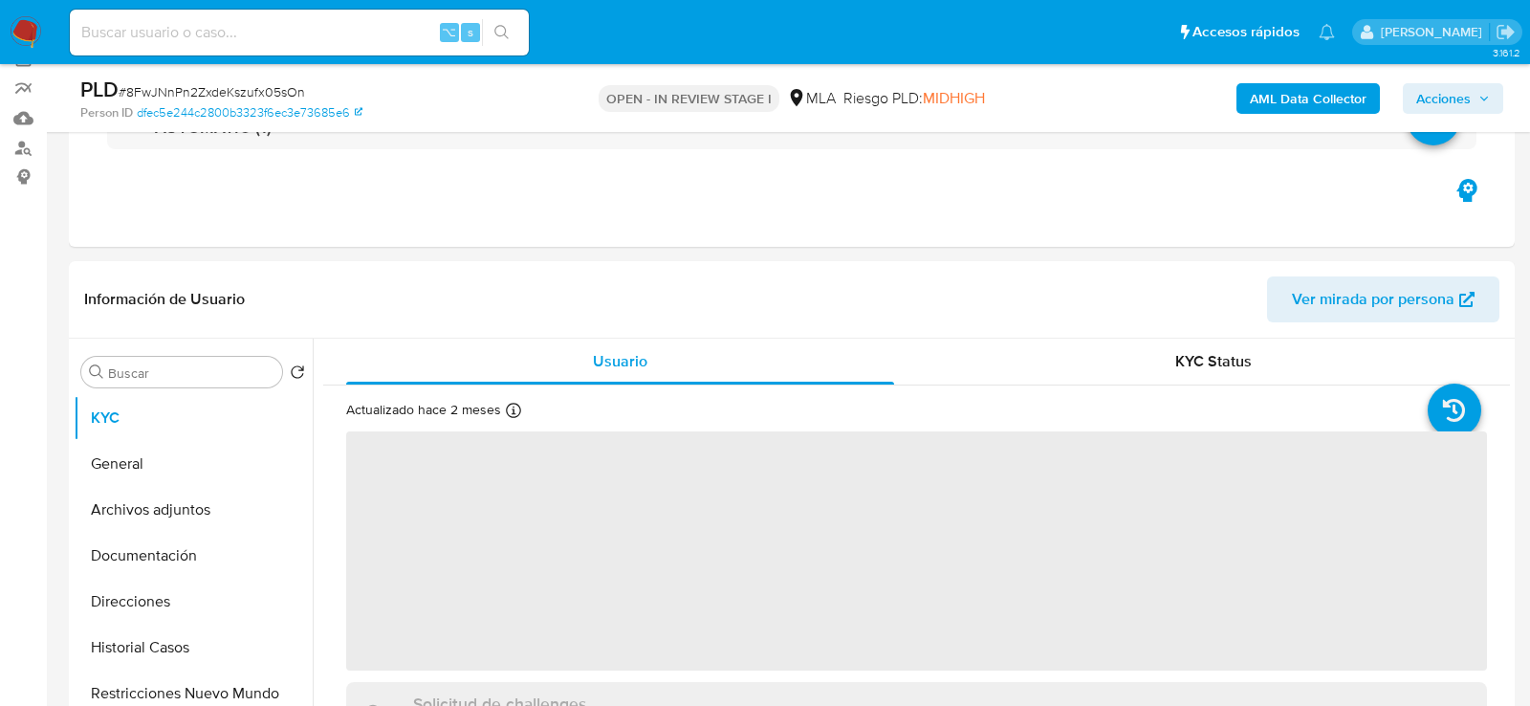
scroll to position [316, 0]
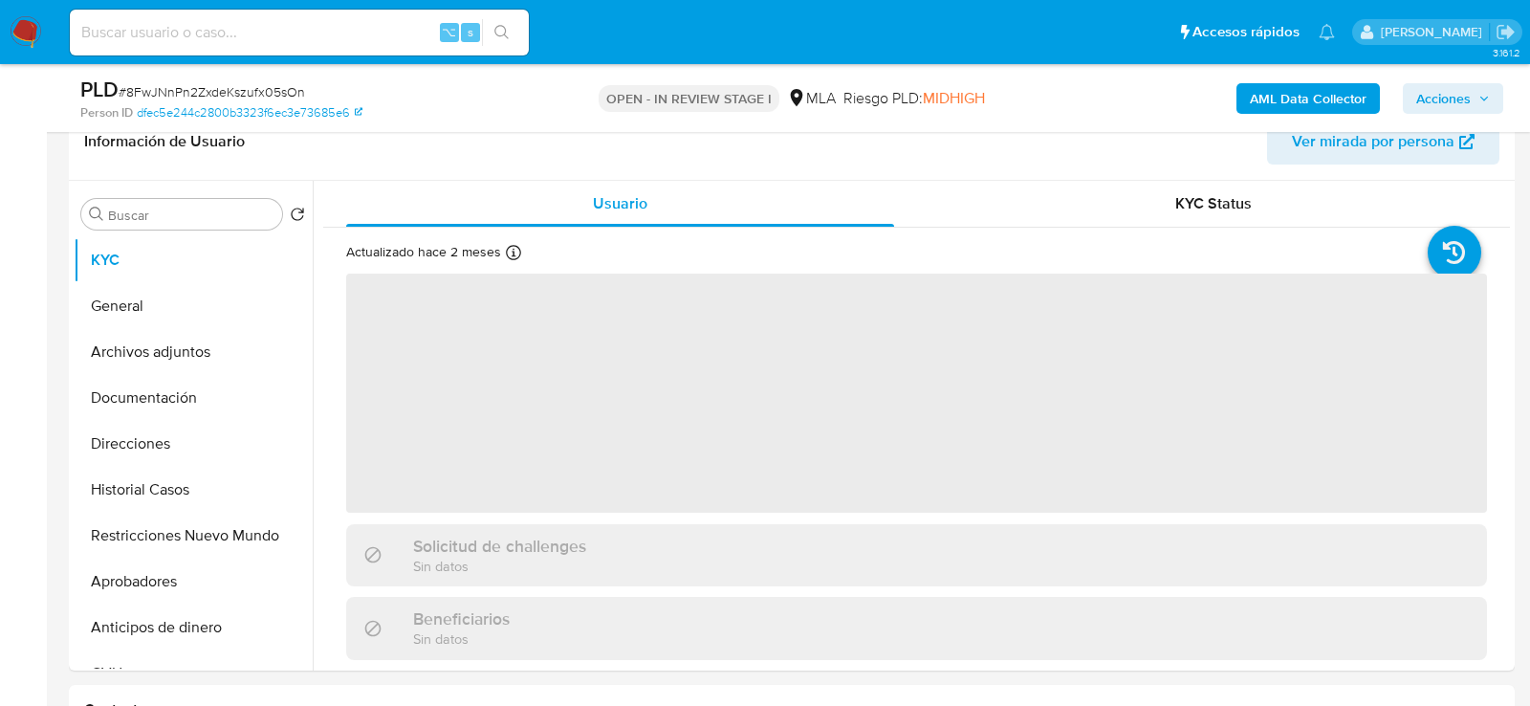
select select "10"
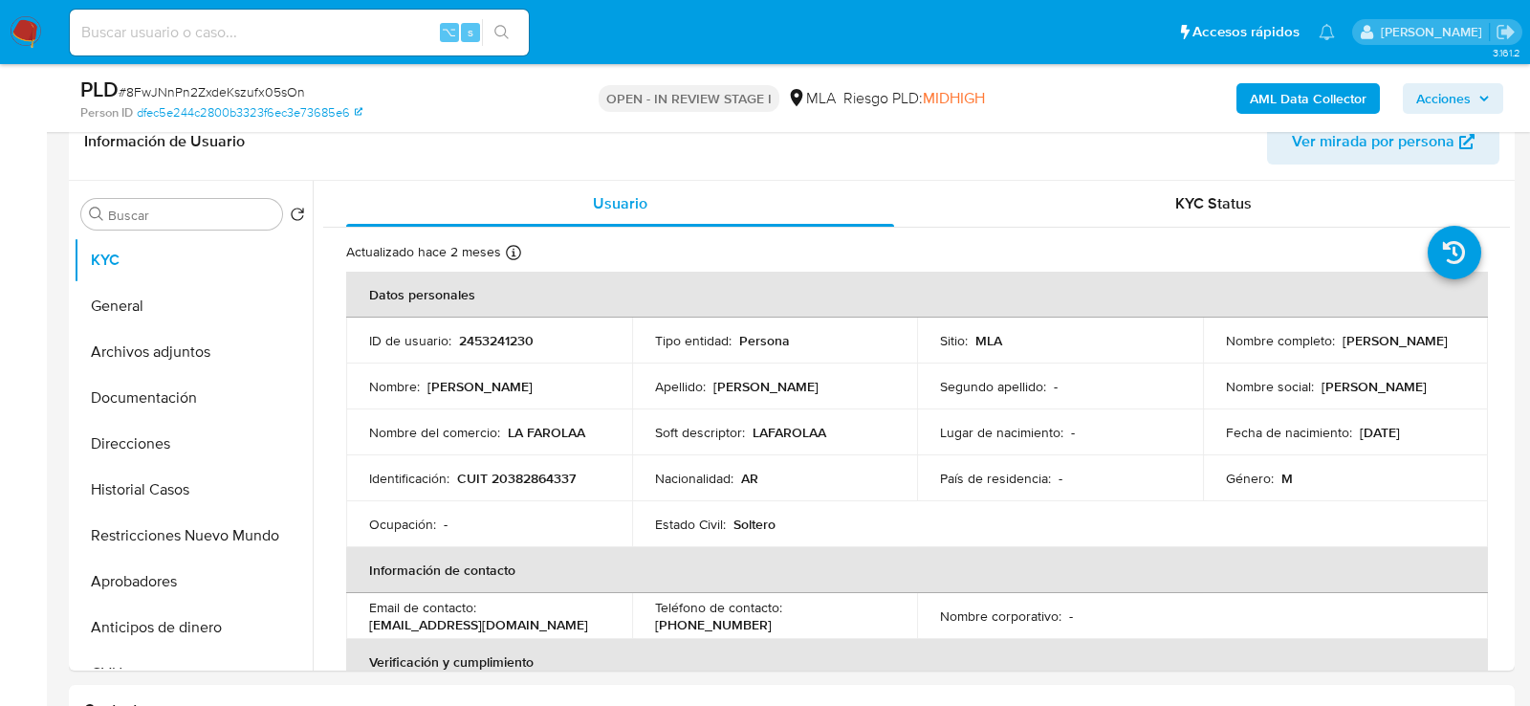
click at [351, 40] on input at bounding box center [299, 32] width 459 height 25
paste input "2dMVS93IpGDCviccUqOpx764"
type input "2dMVS93IpGDCviccUqOpx764"
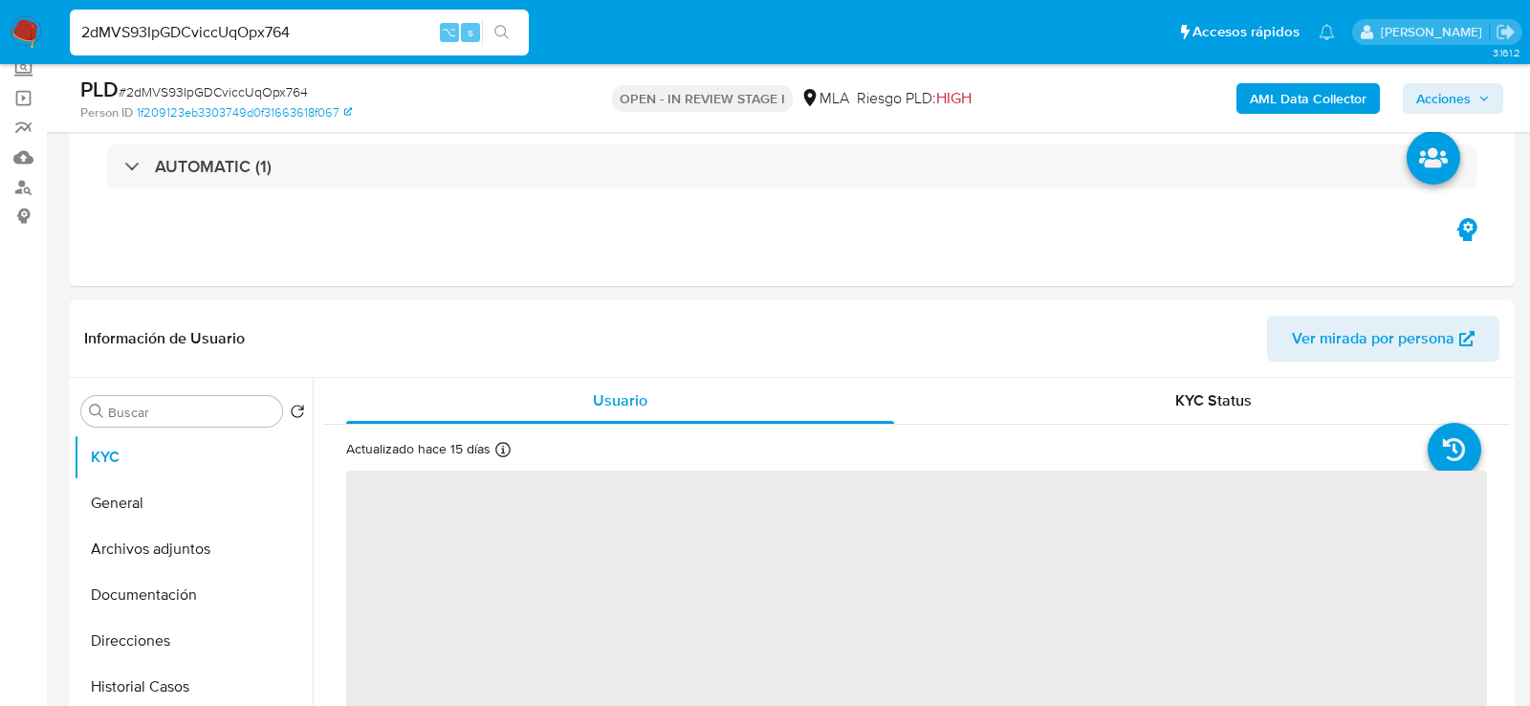
scroll to position [331, 0]
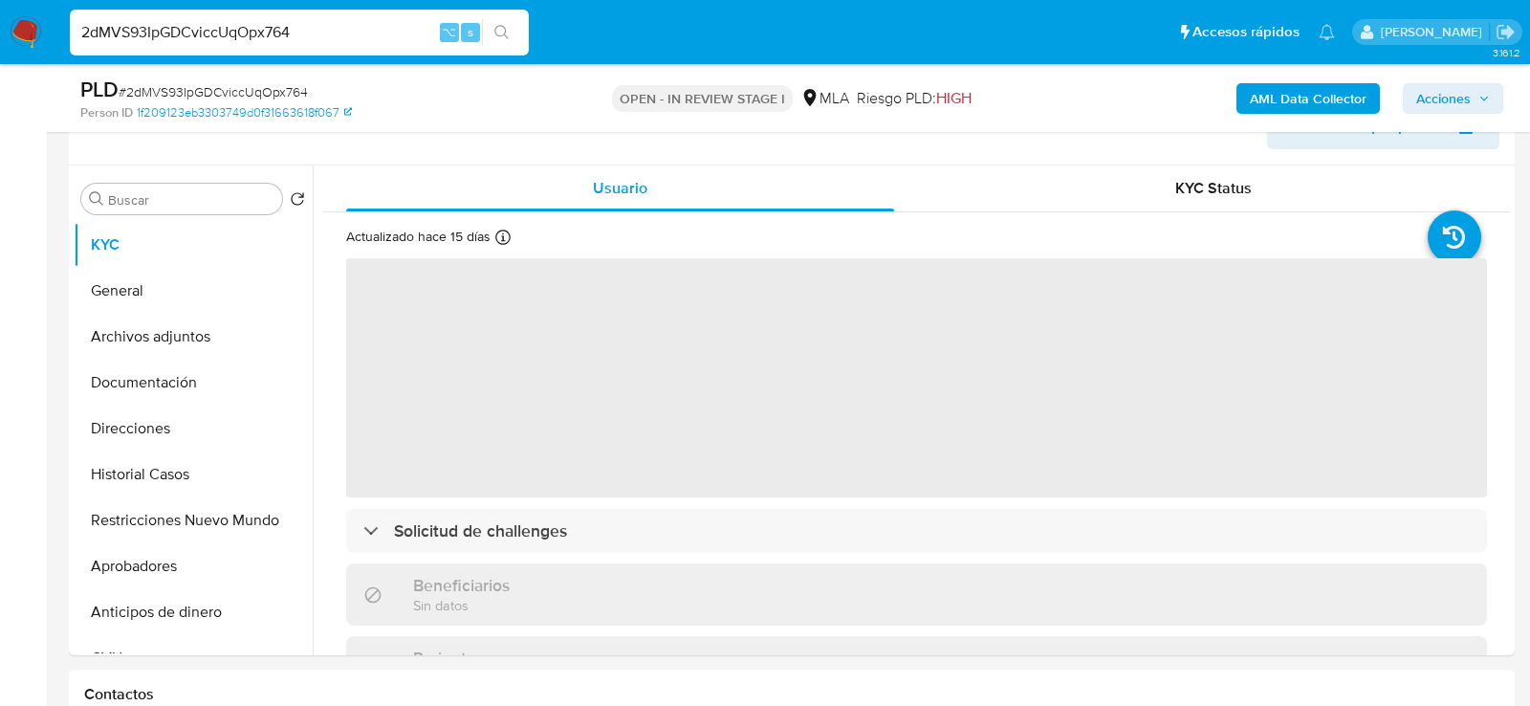
select select "10"
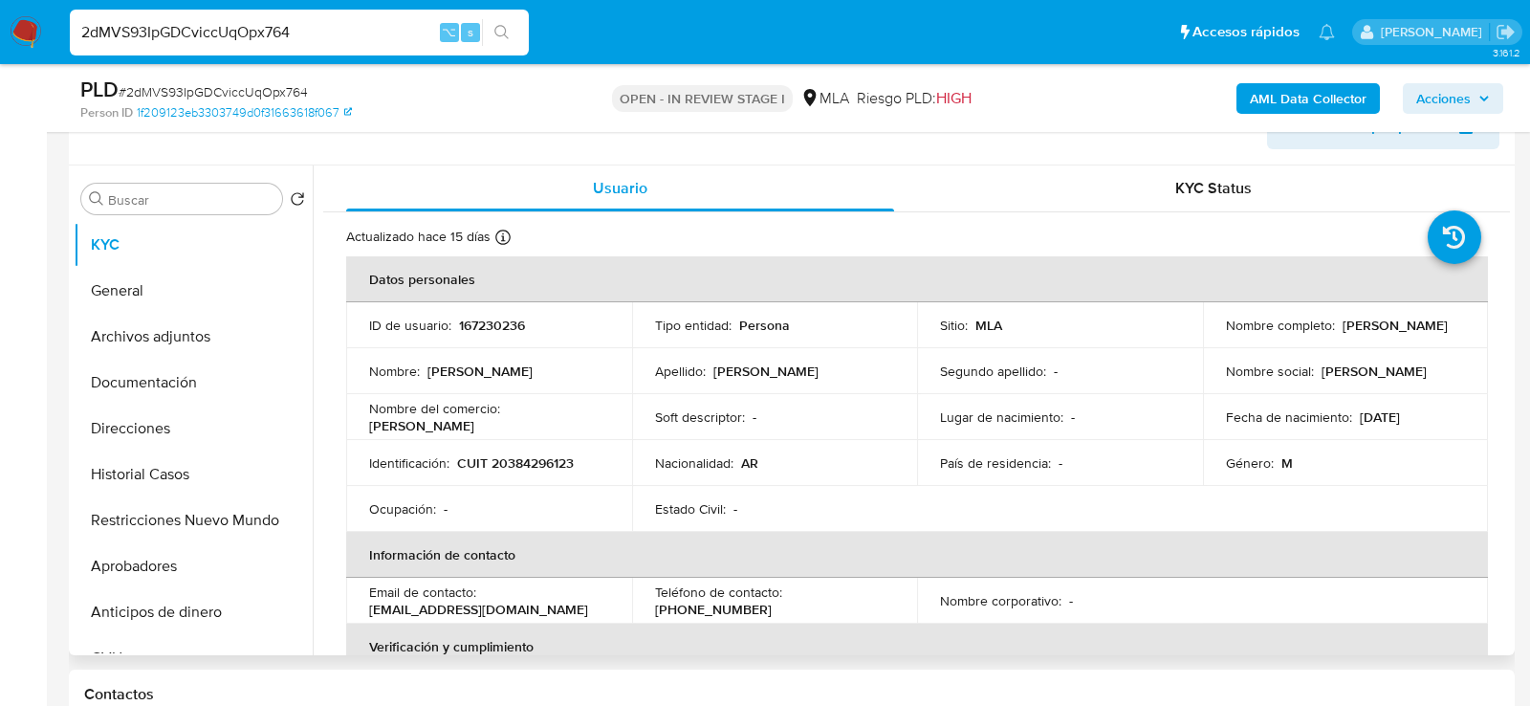
click at [501, 322] on p "167230236" at bounding box center [492, 325] width 66 height 17
copy p "167230236"
click at [94, 536] on button "Restricciones Nuevo Mundo" at bounding box center [186, 520] width 224 height 46
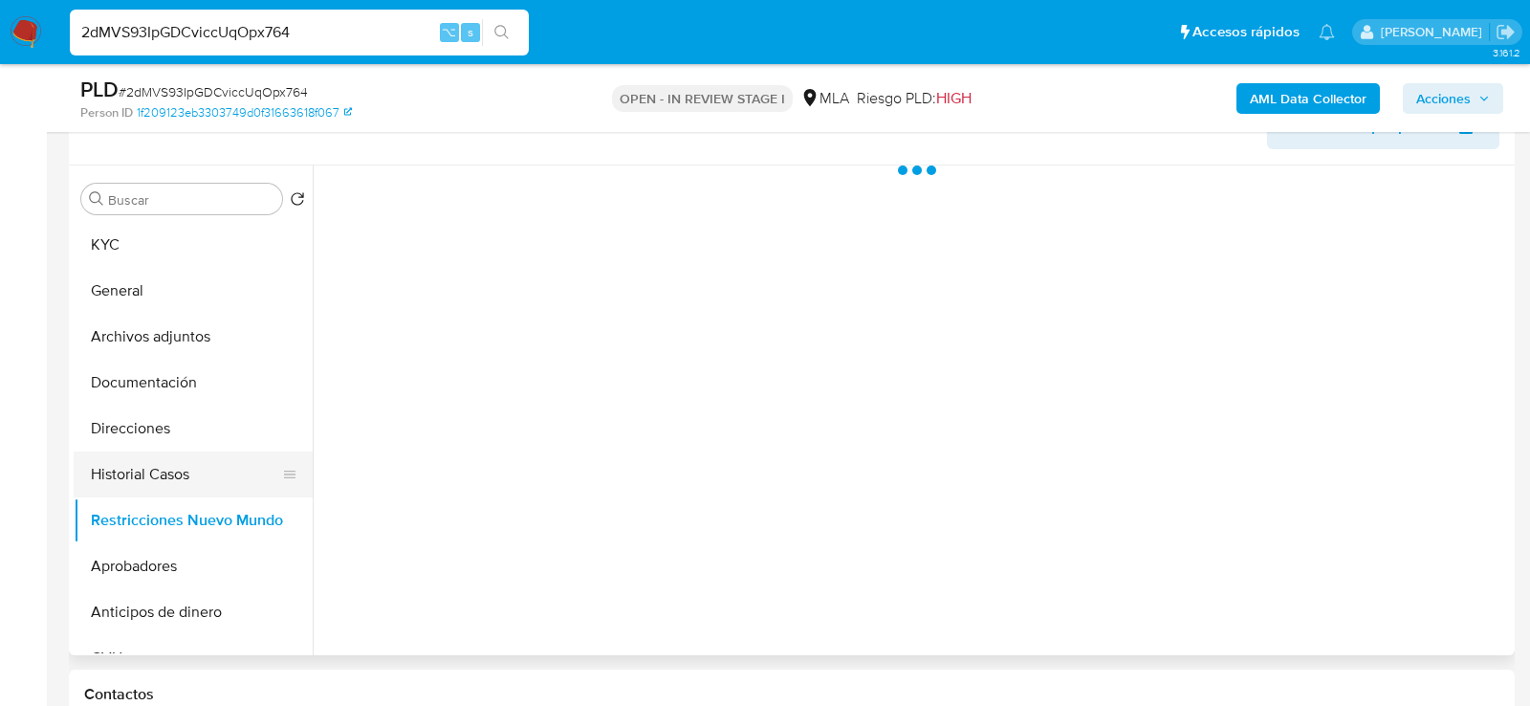
click at [120, 459] on button "Historial Casos" at bounding box center [186, 474] width 224 height 46
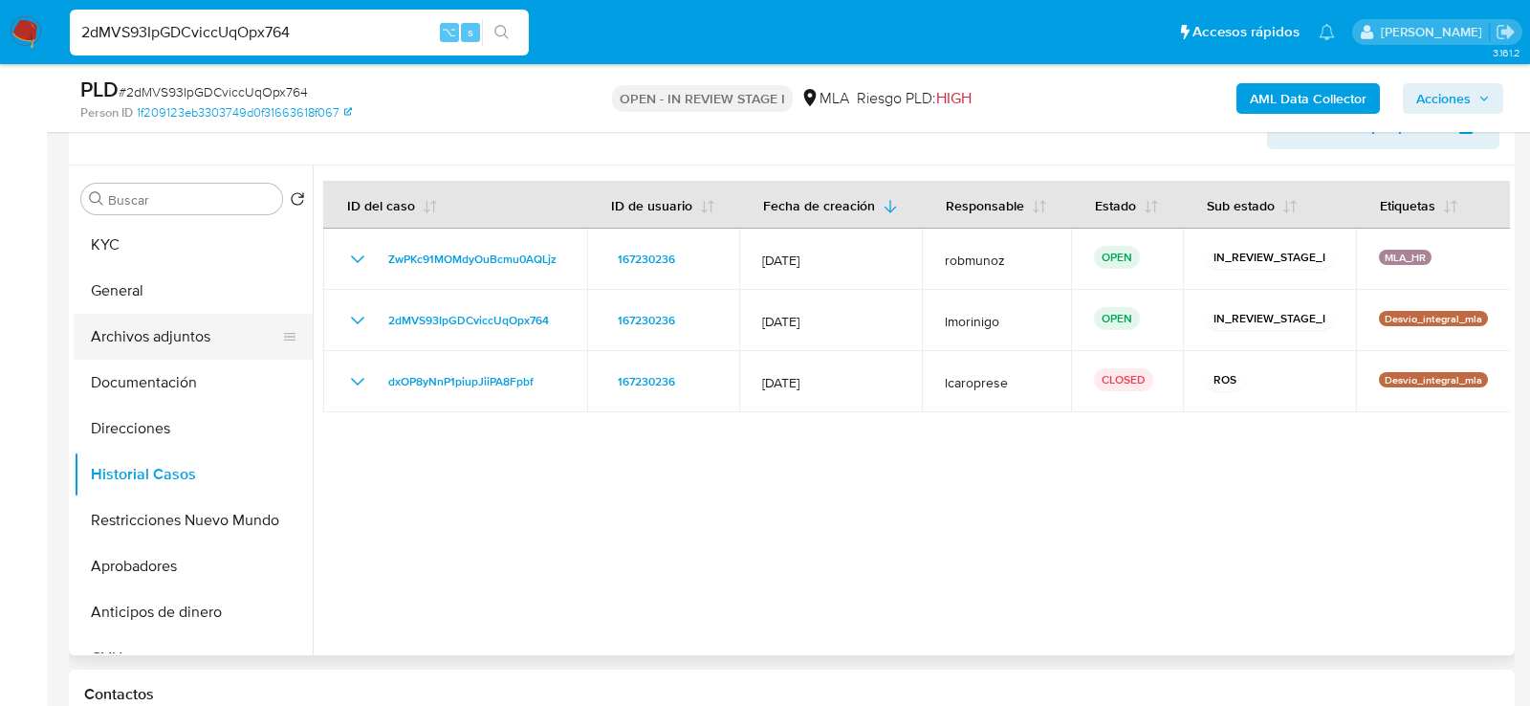
click at [183, 342] on button "Archivos adjuntos" at bounding box center [186, 337] width 224 height 46
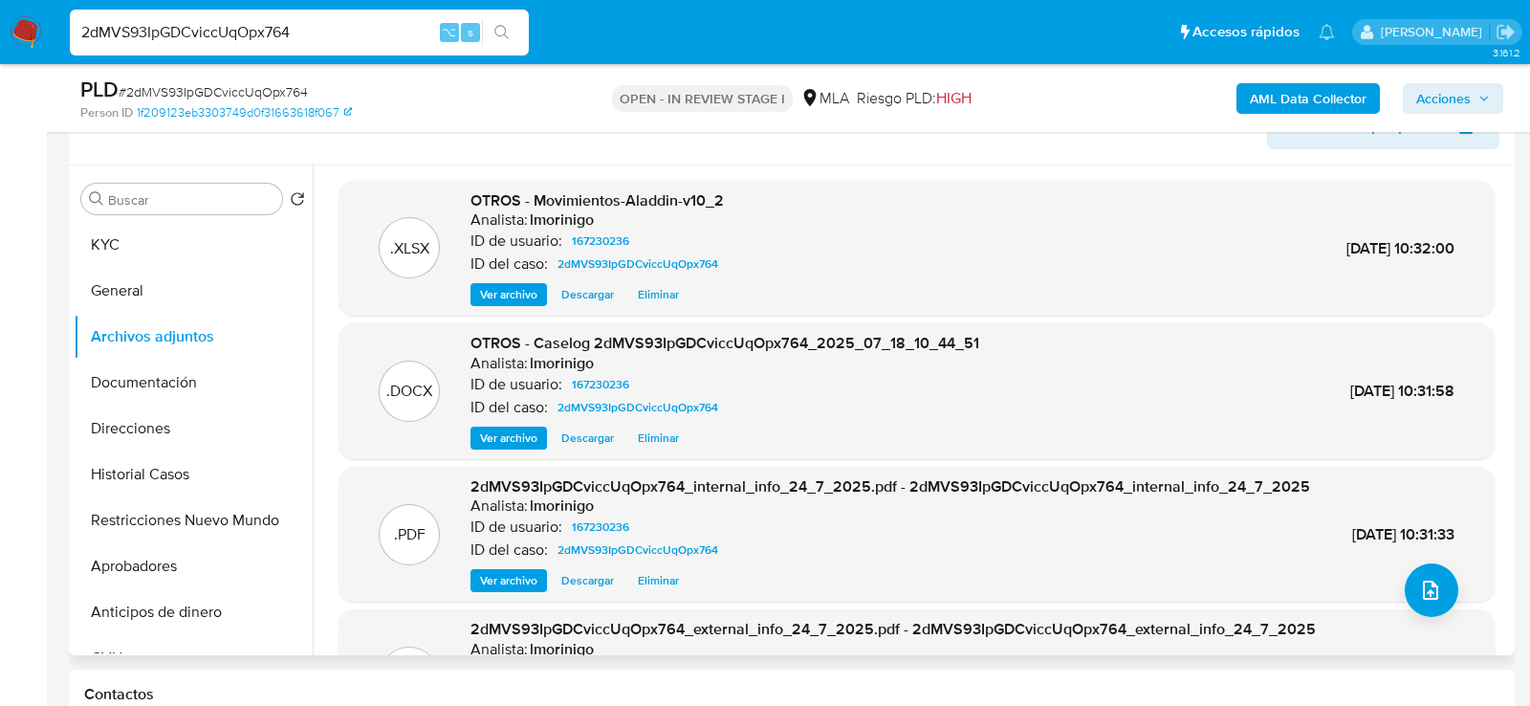
click at [661, 430] on span "Eliminar" at bounding box center [658, 437] width 41 height 19
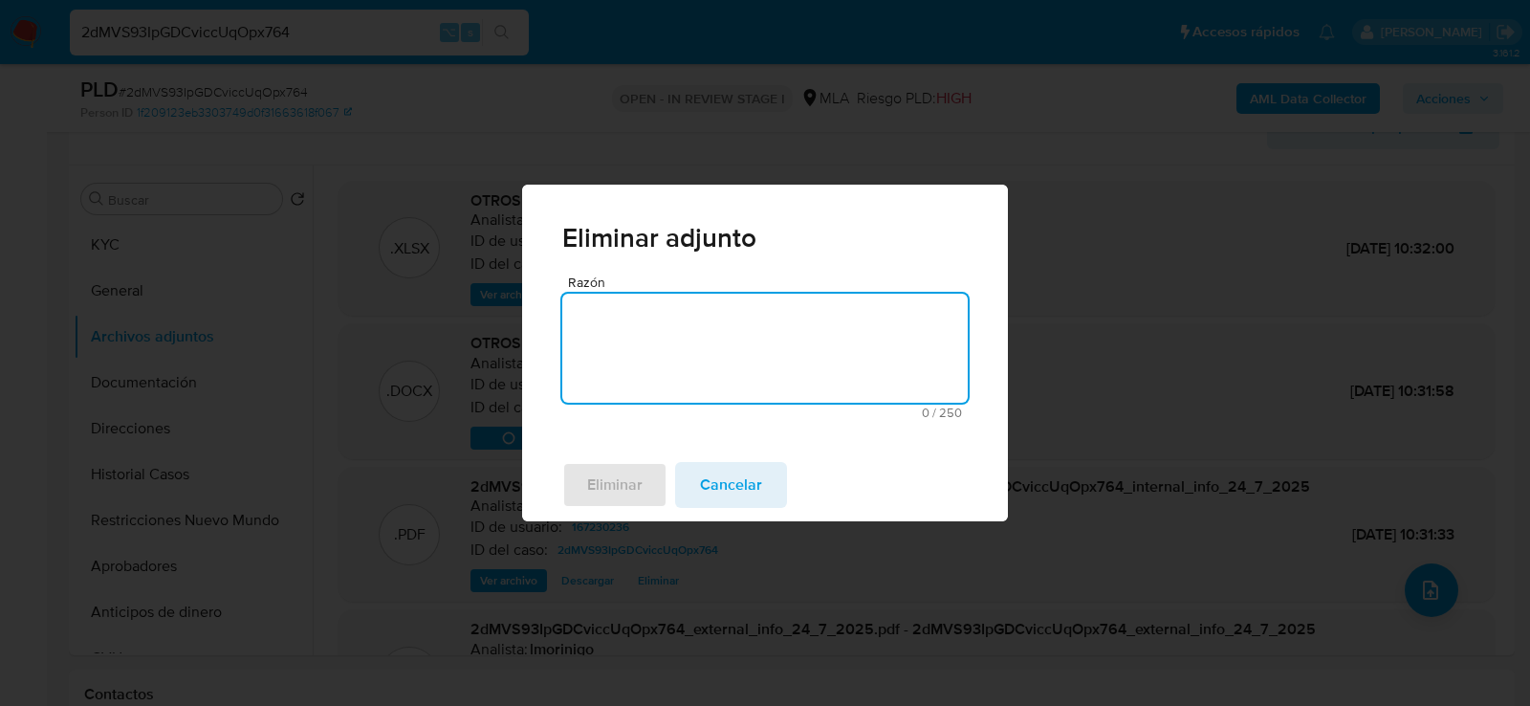
click at [693, 341] on textarea "Razón" at bounding box center [765, 348] width 406 height 109
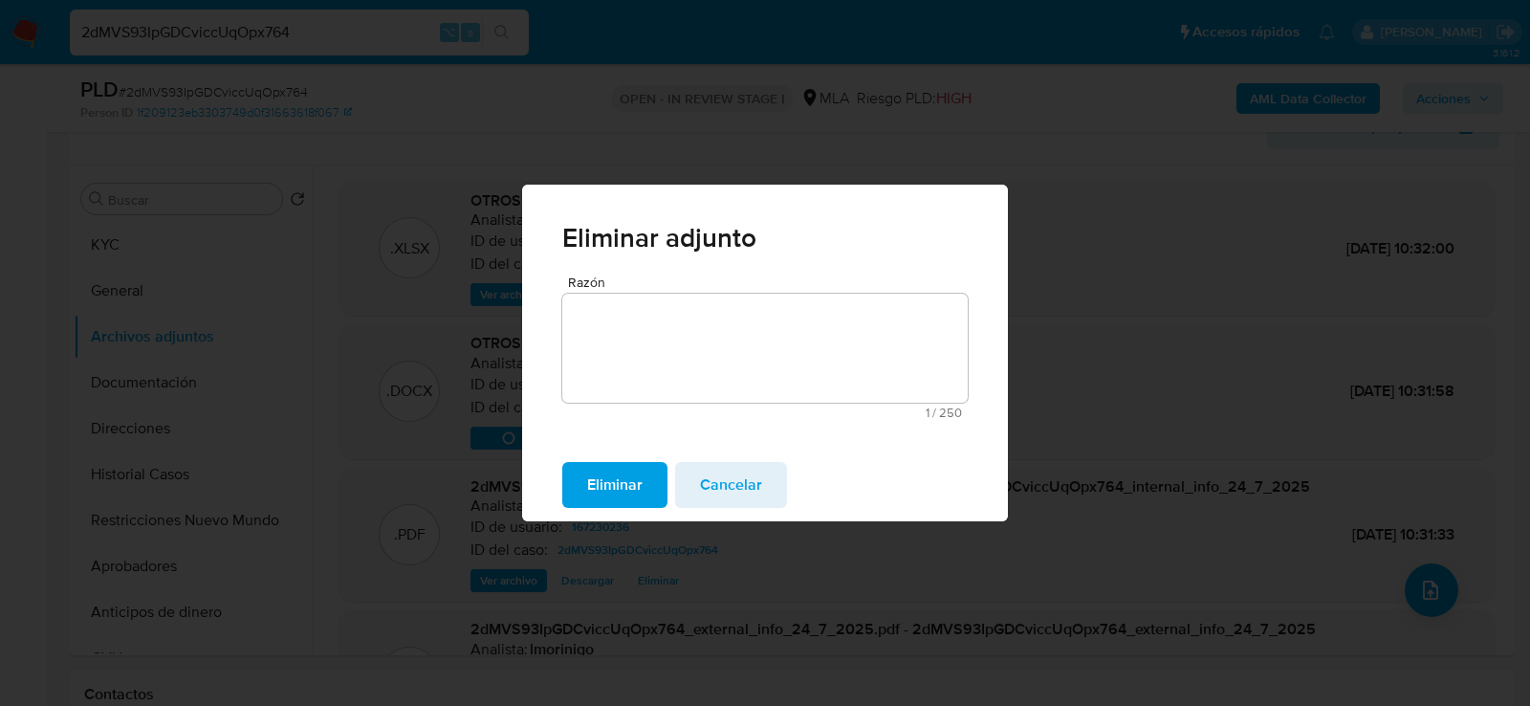
click at [642, 460] on div "Eliminar Cancelar" at bounding box center [765, 485] width 486 height 73
click at [642, 479] on span "Eliminar" at bounding box center [614, 485] width 55 height 42
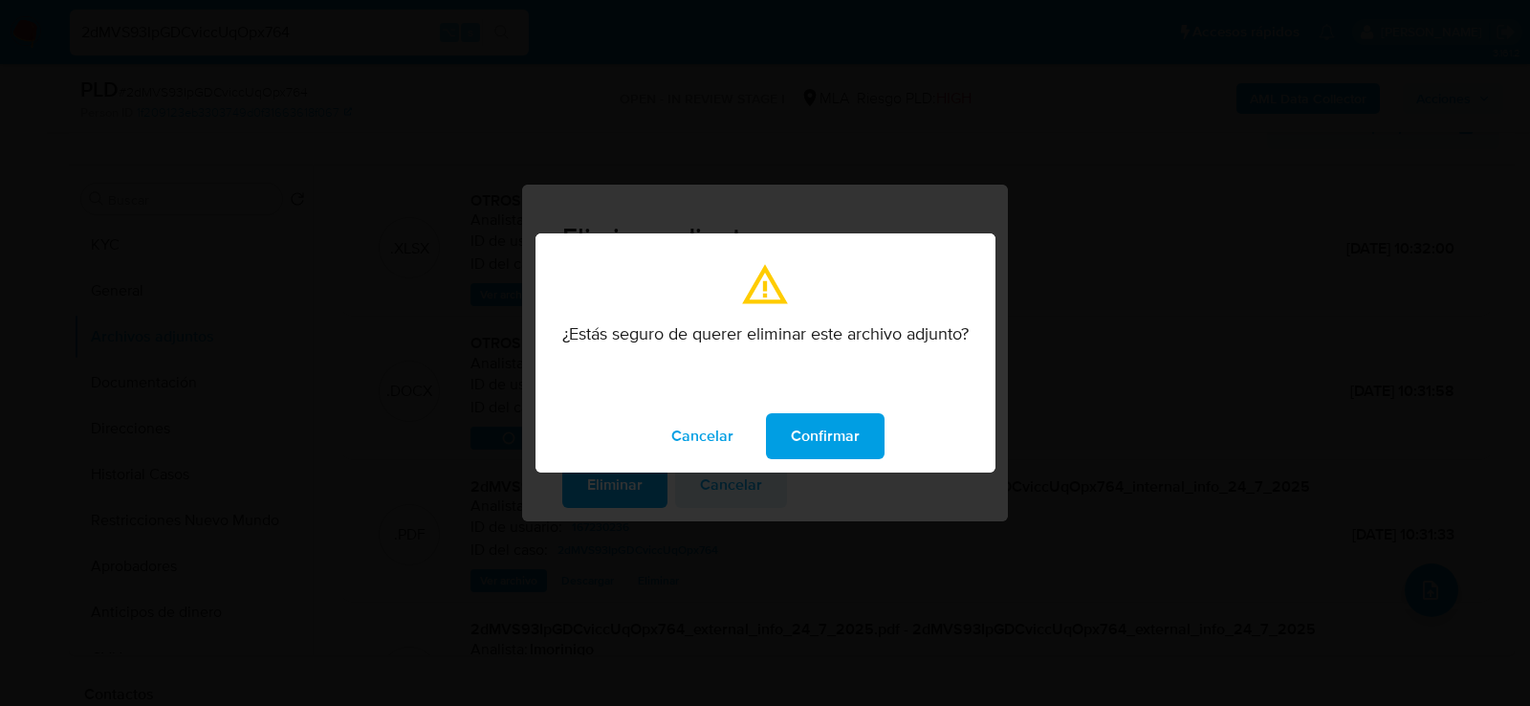
click at [812, 421] on span "Confirmar" at bounding box center [825, 436] width 69 height 42
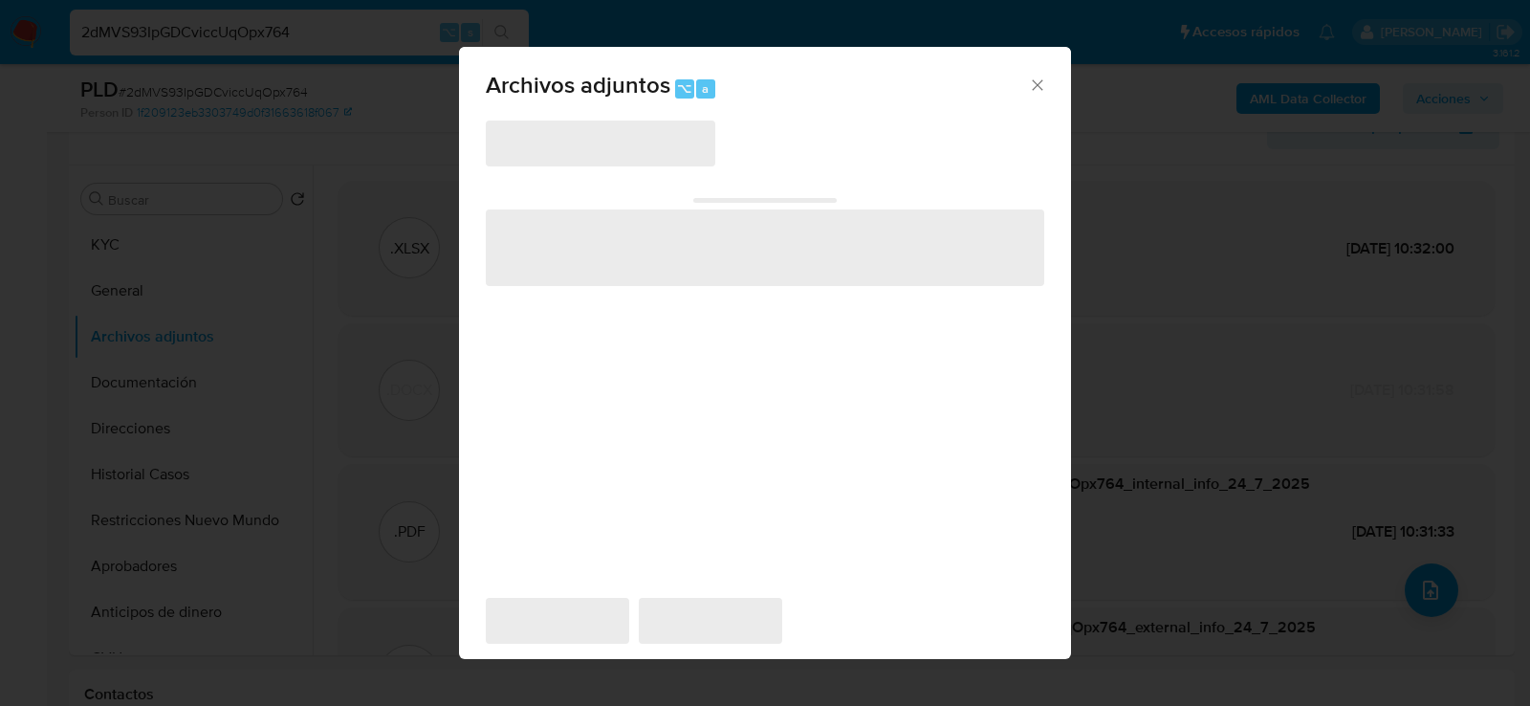
scroll to position [348, 0]
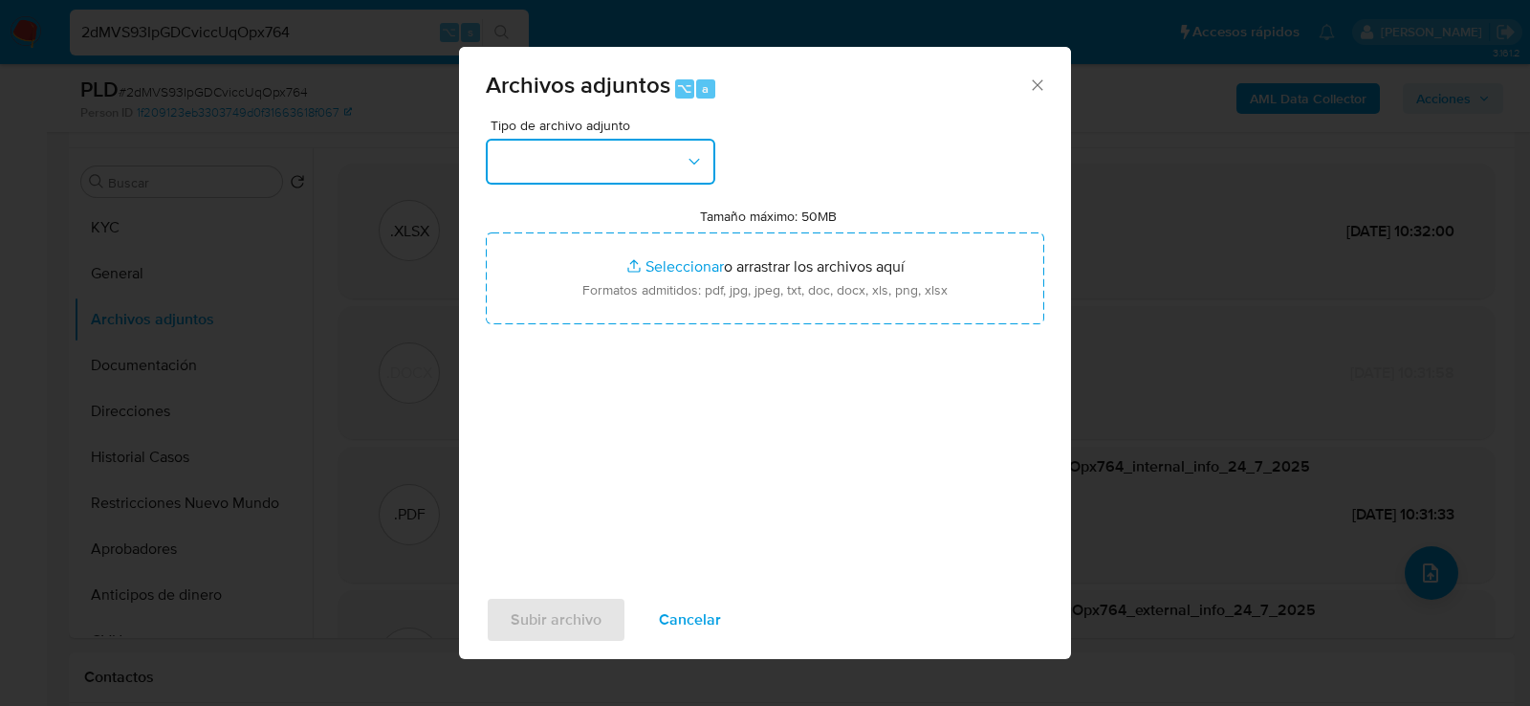
click at [676, 164] on button "button" at bounding box center [601, 162] width 230 height 46
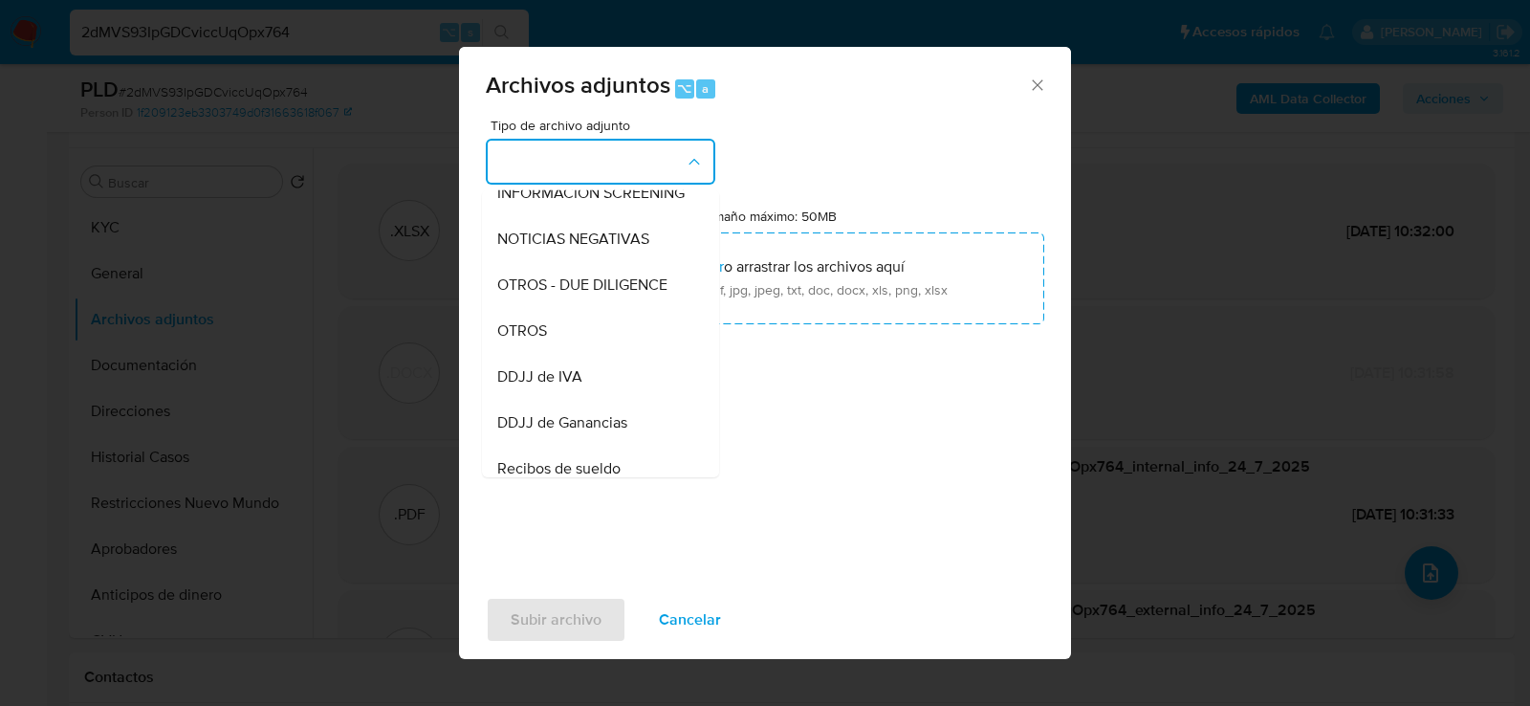
scroll to position [269, 0]
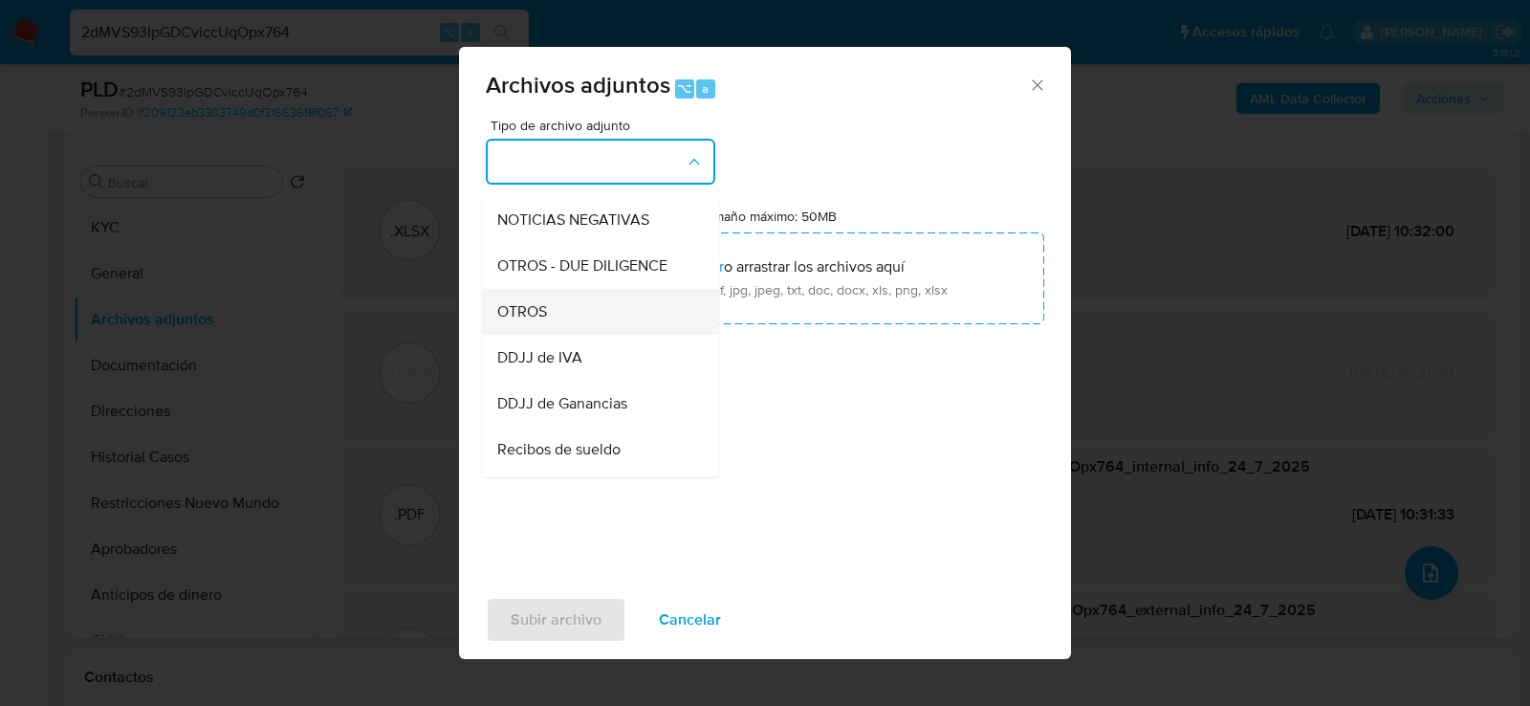
click at [647, 296] on div "OTROS" at bounding box center [594, 311] width 195 height 46
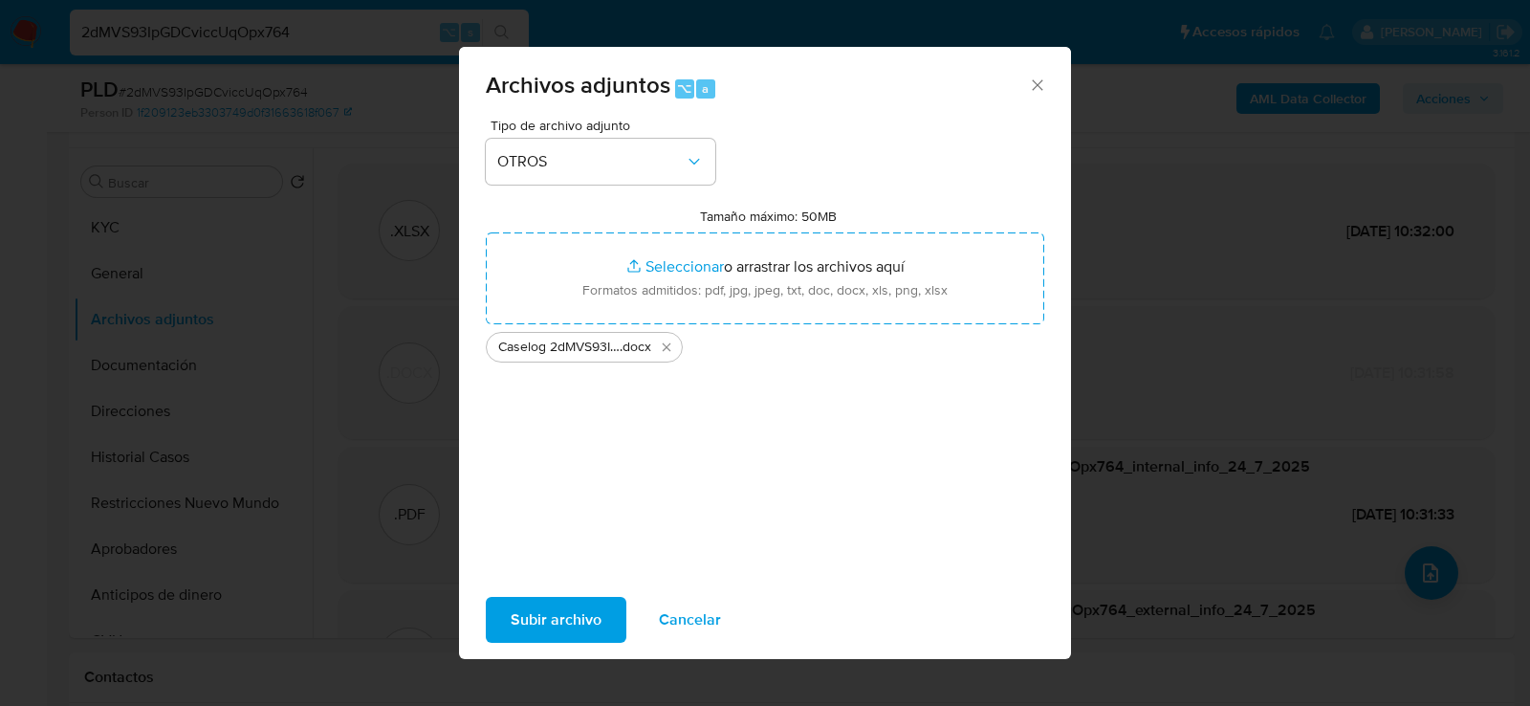
click at [560, 625] on span "Subir archivo" at bounding box center [556, 620] width 91 height 42
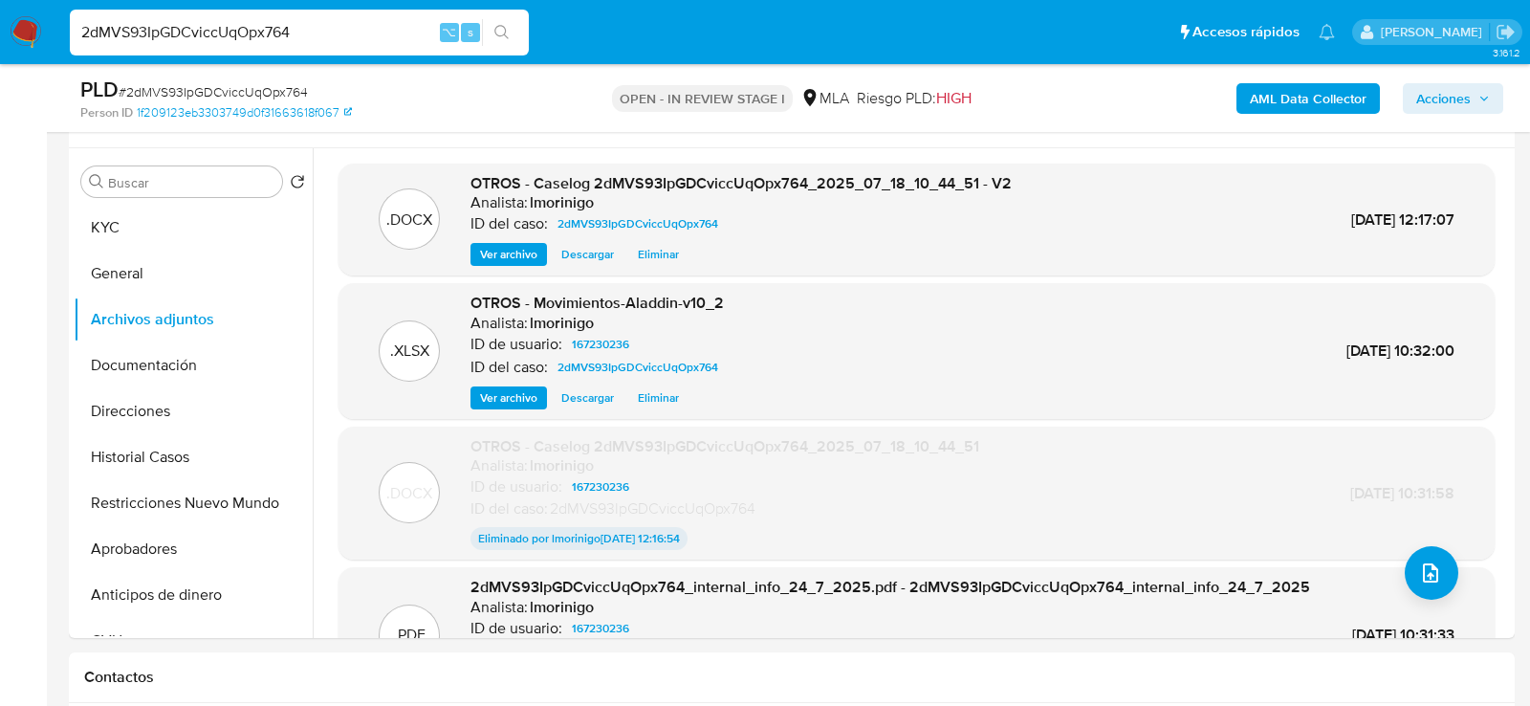
click at [1470, 95] on span "Acciones" at bounding box center [1443, 98] width 55 height 31
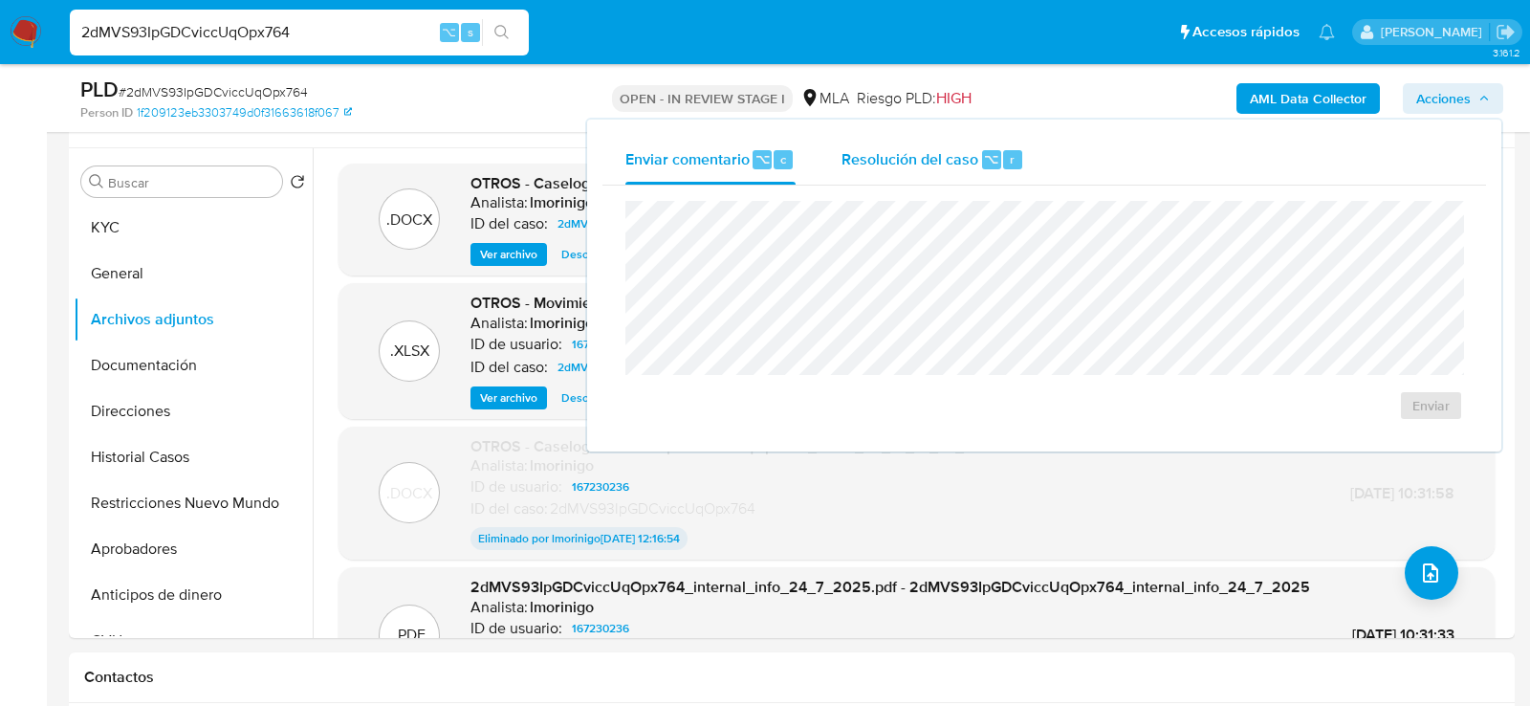
click at [959, 170] on div "Resolución del caso ⌥ r" at bounding box center [933, 160] width 183 height 50
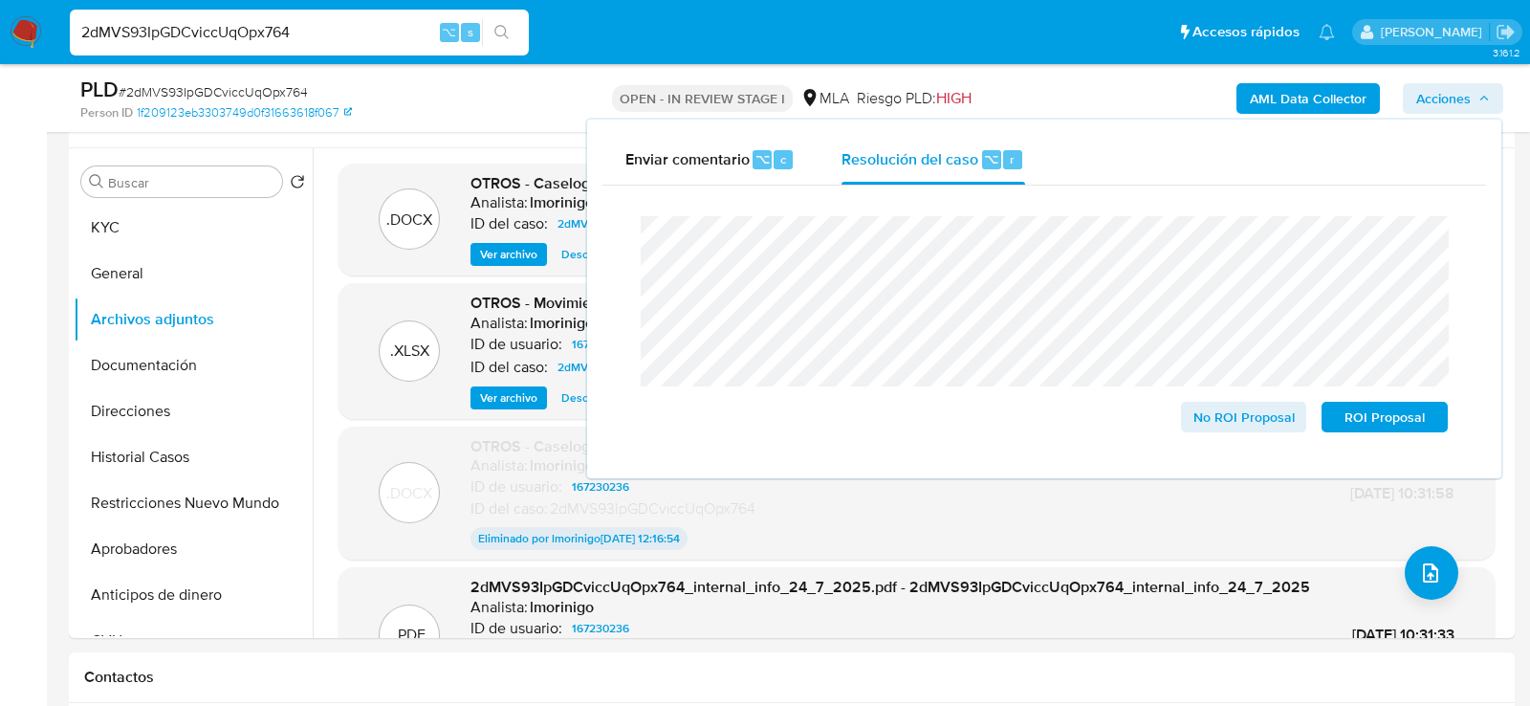
click at [504, 118] on div "Person ID 1f209123eb3303749d0f31663618f067" at bounding box center [315, 112] width 470 height 17
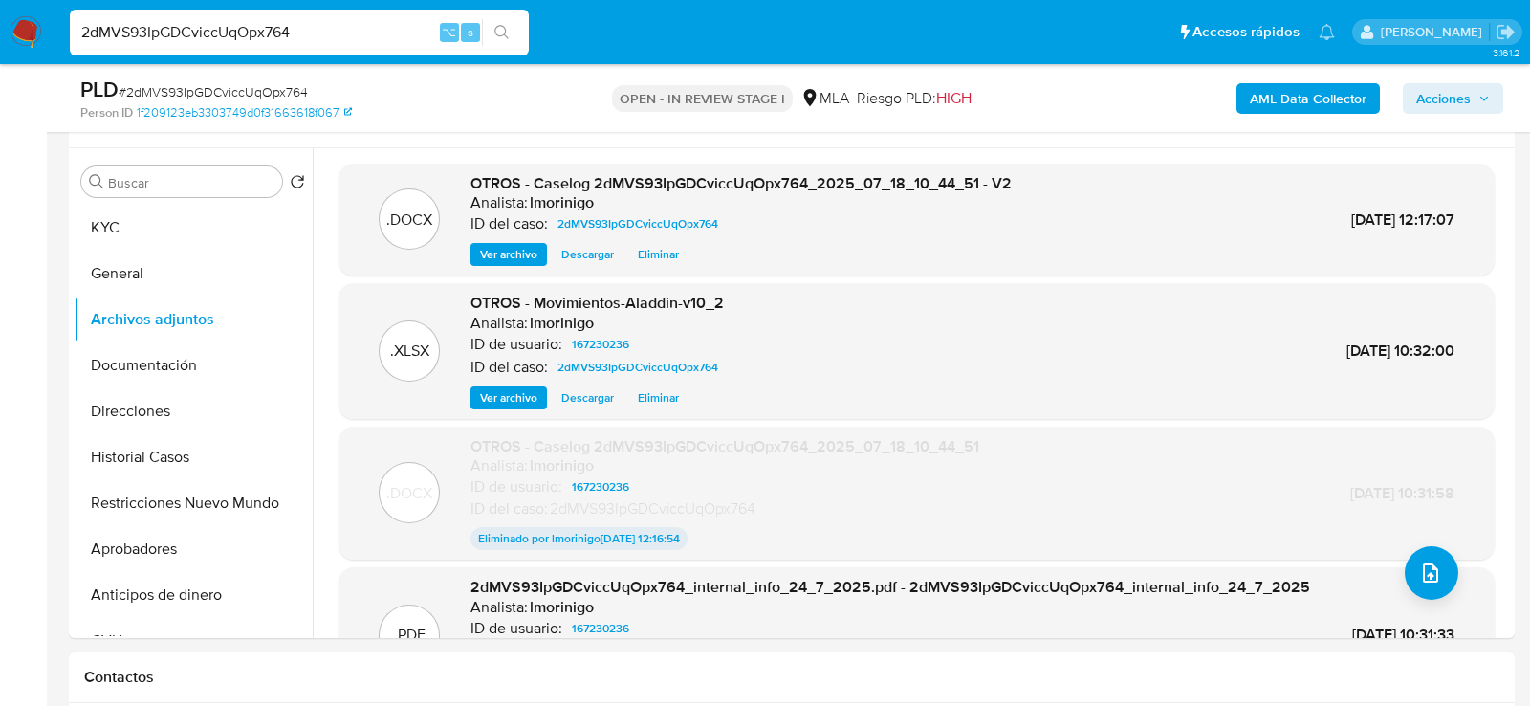
click at [1447, 97] on span "Acciones" at bounding box center [1443, 98] width 55 height 31
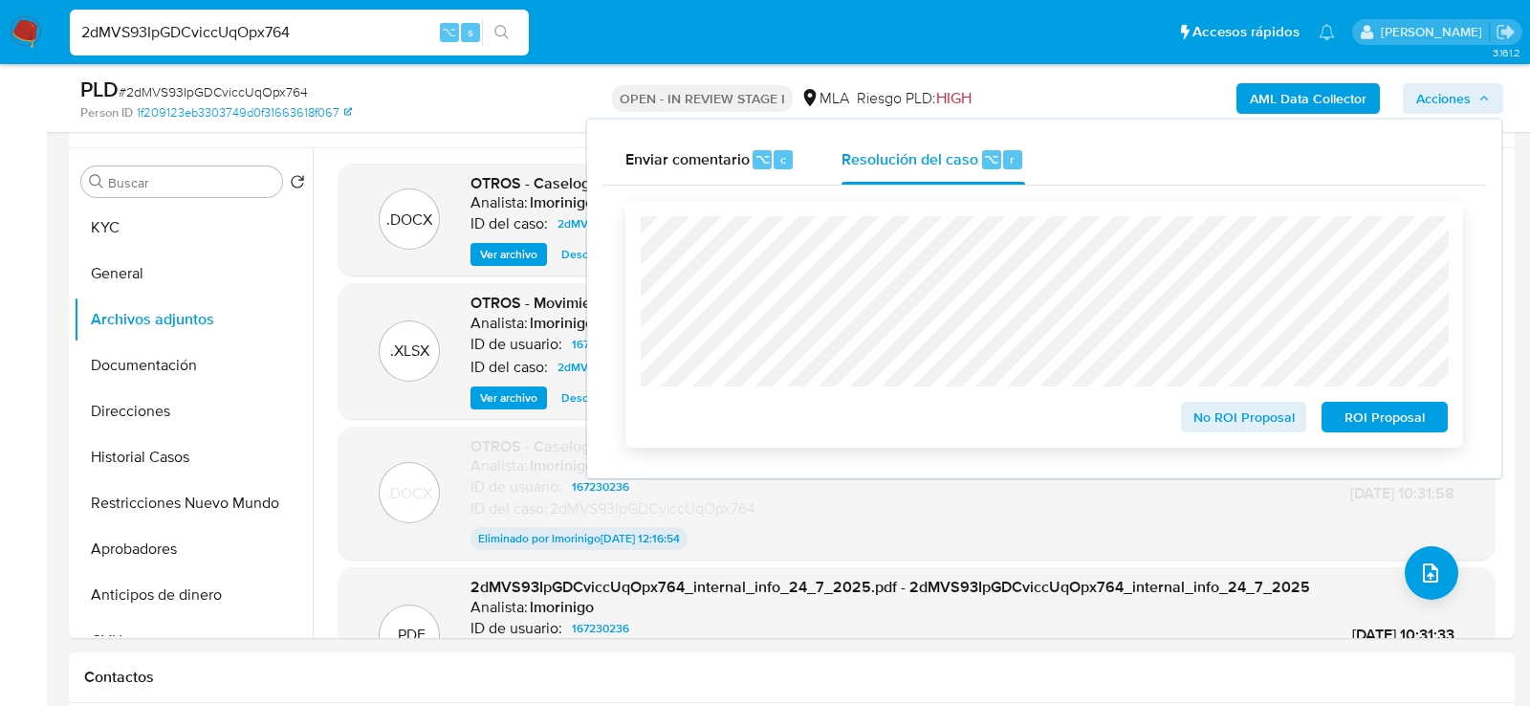
click at [1370, 419] on span "ROI Proposal" at bounding box center [1384, 417] width 99 height 27
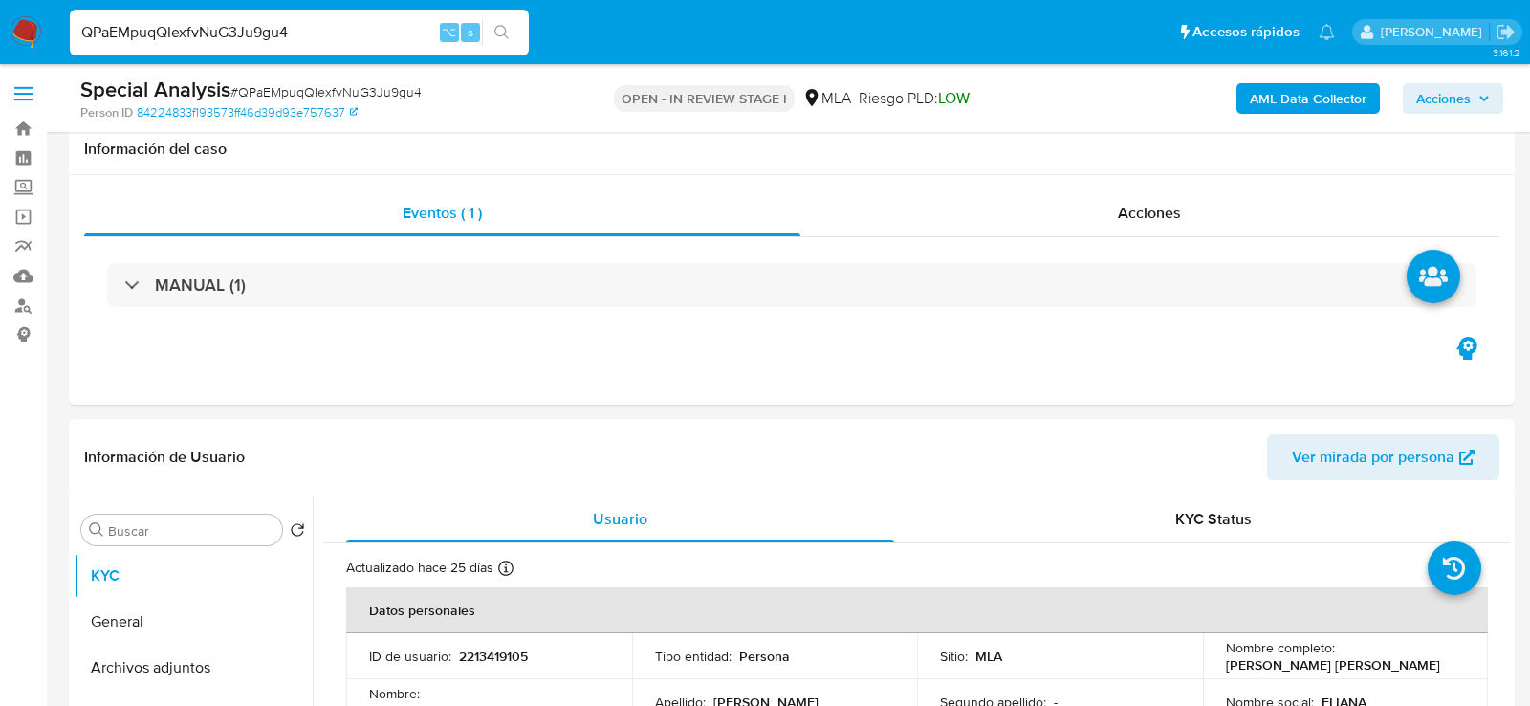
select select "10"
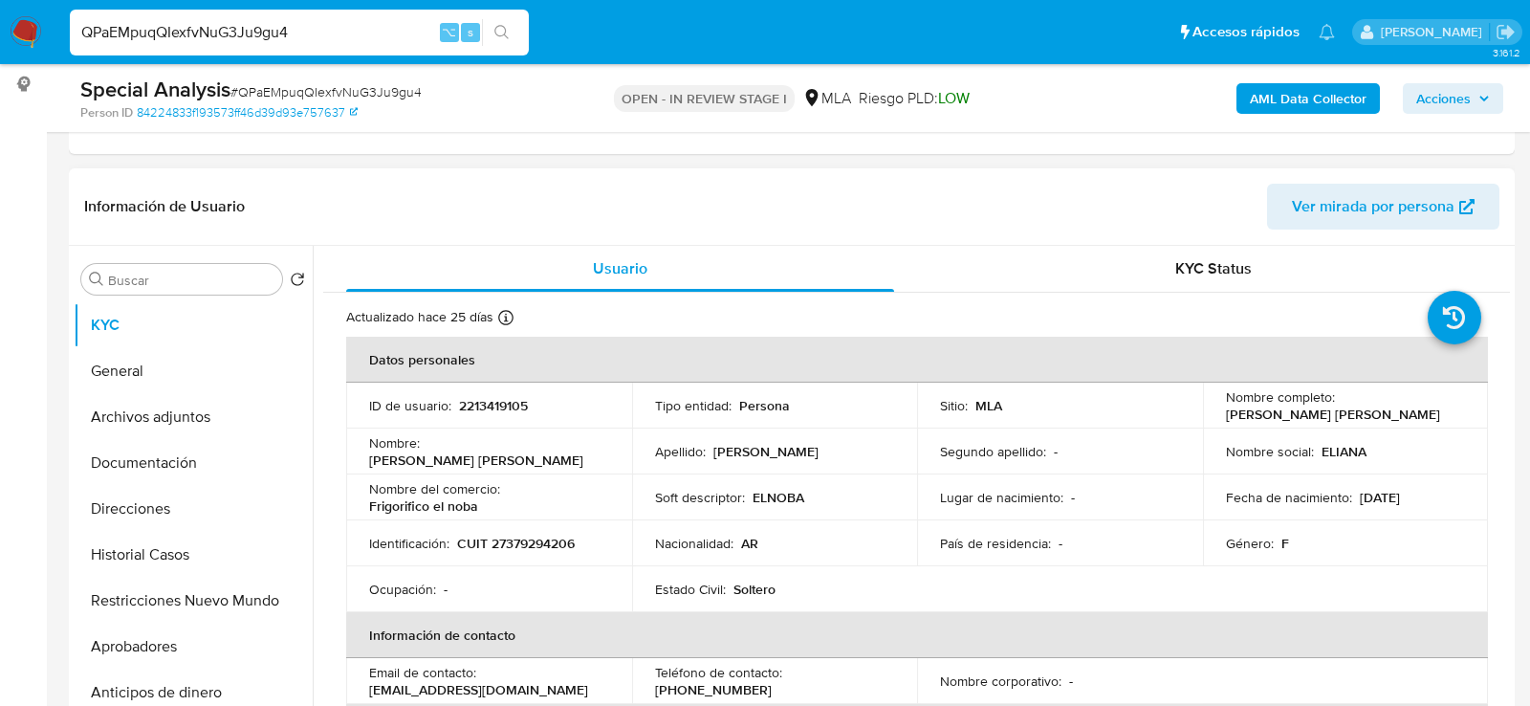
click at [1244, 406] on p "[PERSON_NAME] [PERSON_NAME]" at bounding box center [1333, 414] width 214 height 17
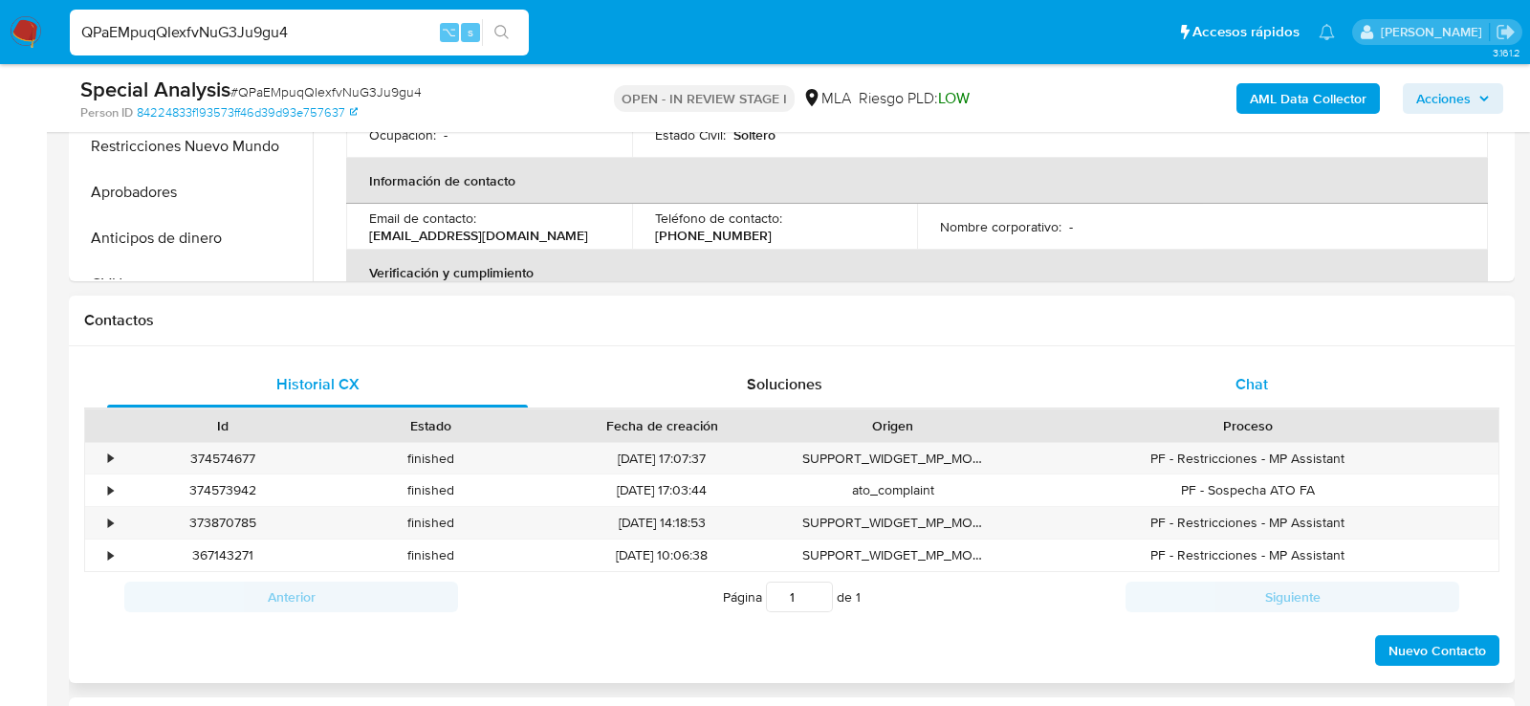
click at [1217, 375] on div "Chat" at bounding box center [1251, 385] width 421 height 46
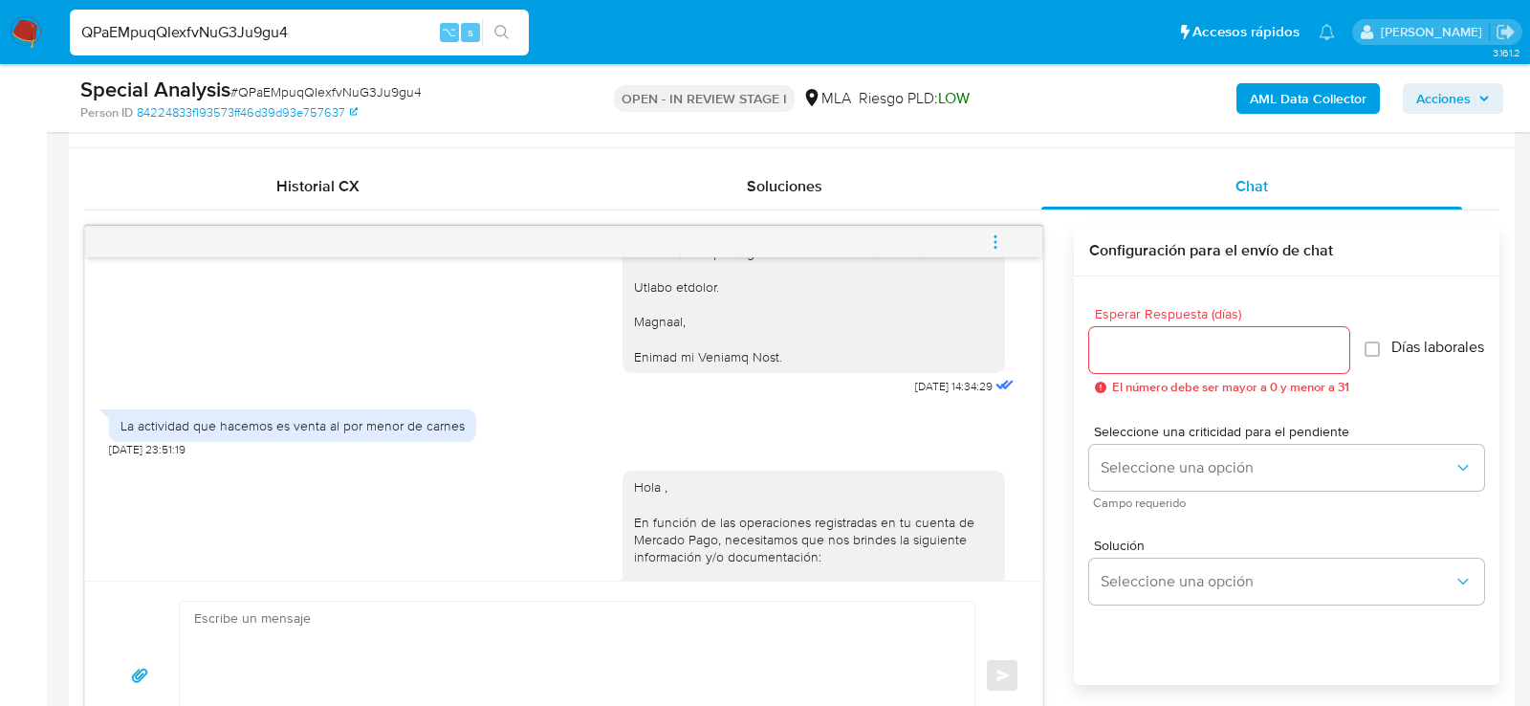
scroll to position [878, 0]
drag, startPoint x: 121, startPoint y: 441, endPoint x: 420, endPoint y: 440, distance: 298.4
click at [420, 435] on div "La actividad que hacemos es venta al por menor de carnes" at bounding box center [293, 426] width 344 height 17
drag, startPoint x: 236, startPoint y: 445, endPoint x: 433, endPoint y: 445, distance: 197.0
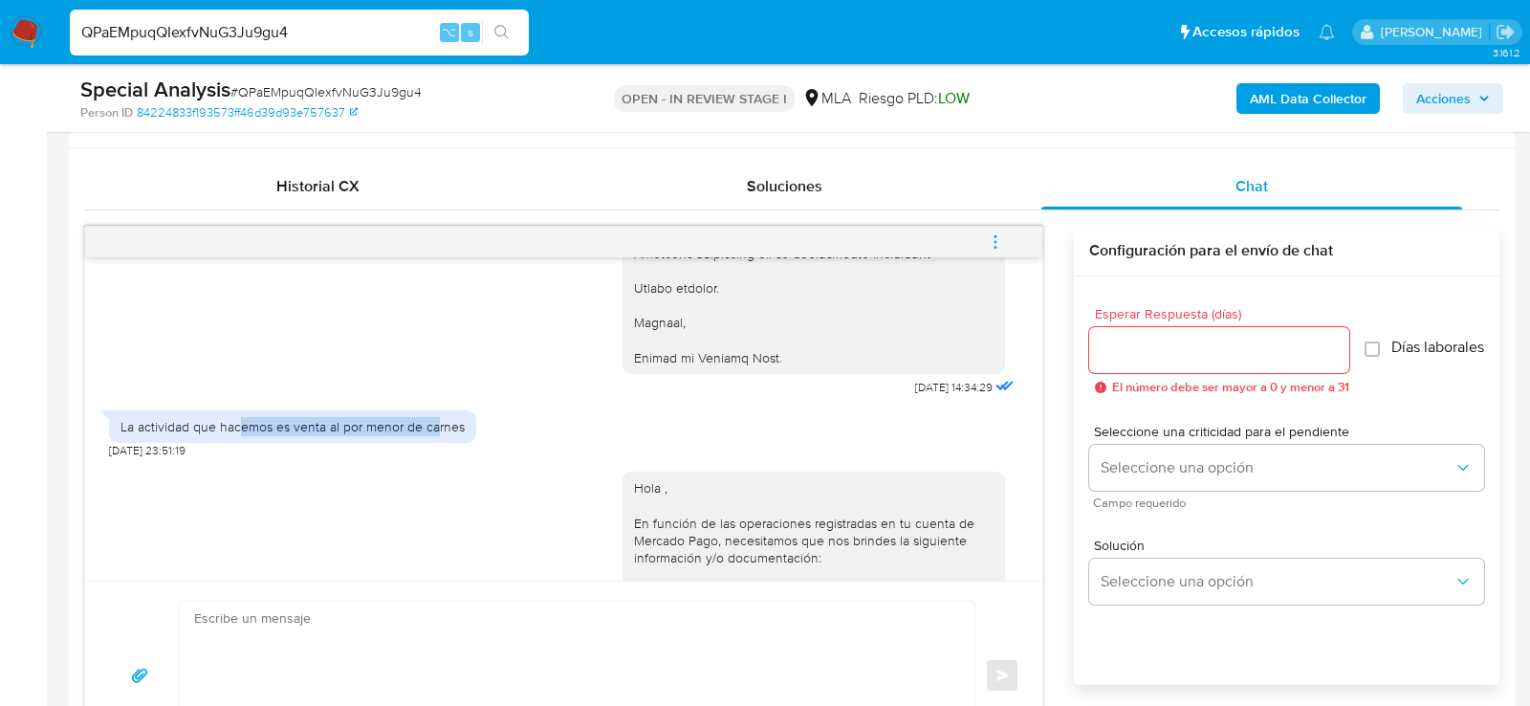
click at [433, 435] on div "La actividad que hacemos es venta al por menor de carnes" at bounding box center [293, 426] width 344 height 17
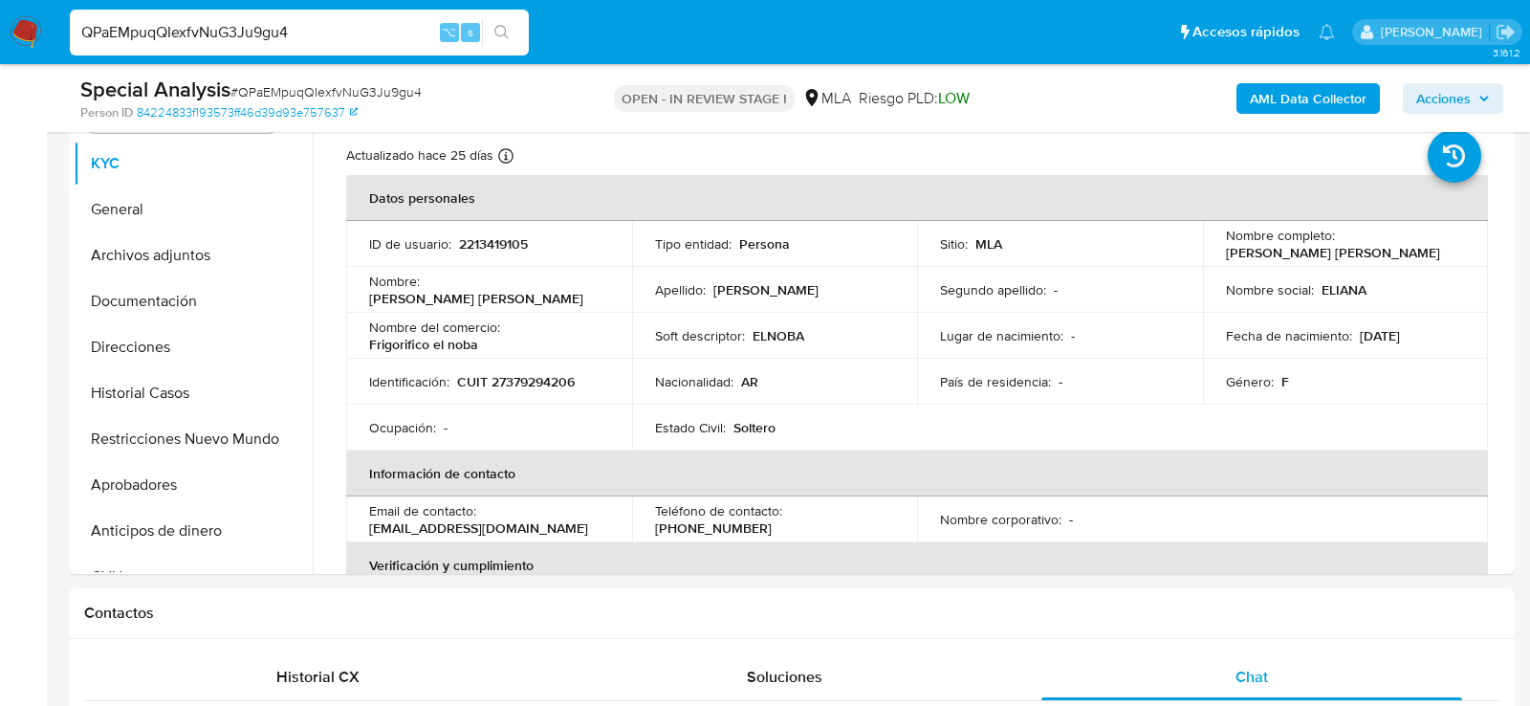
scroll to position [398, 0]
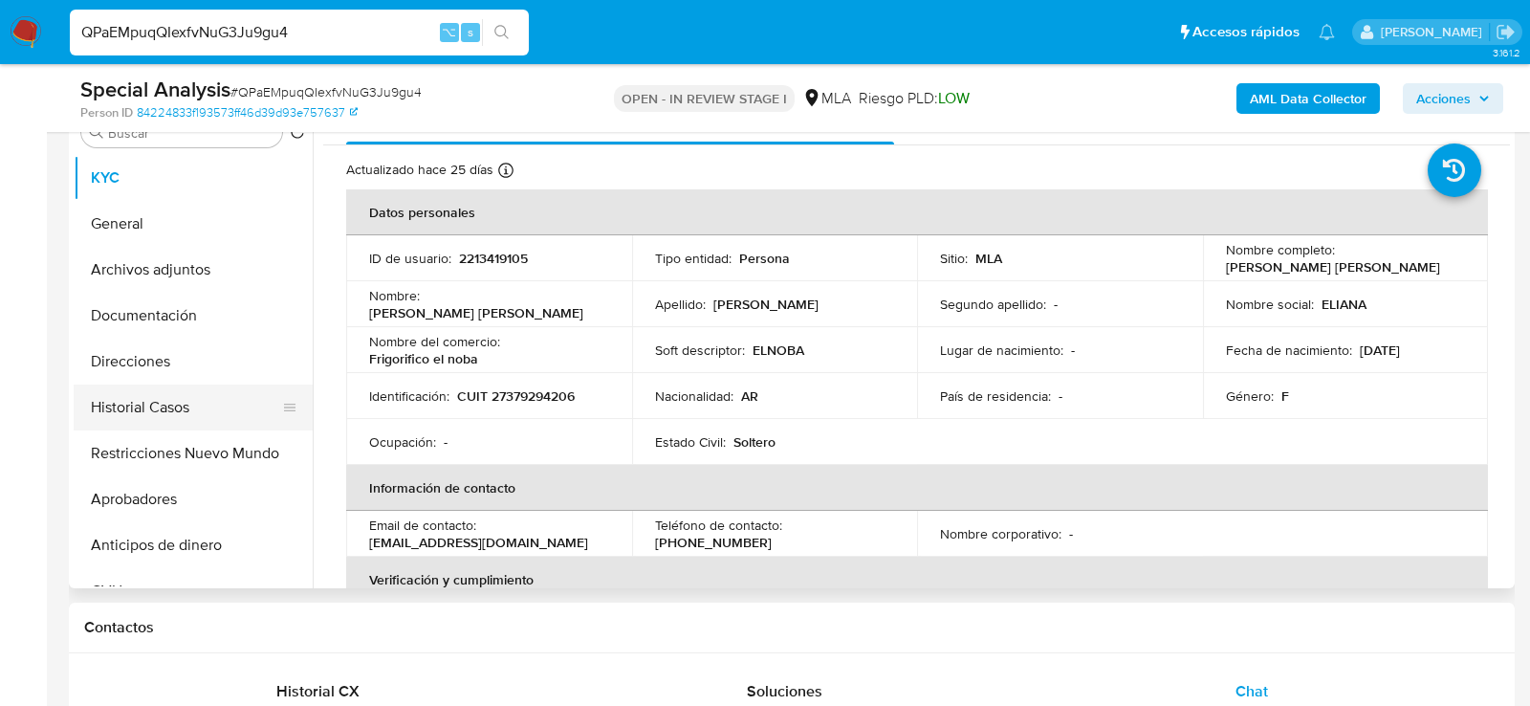
click at [139, 405] on button "Historial Casos" at bounding box center [186, 407] width 224 height 46
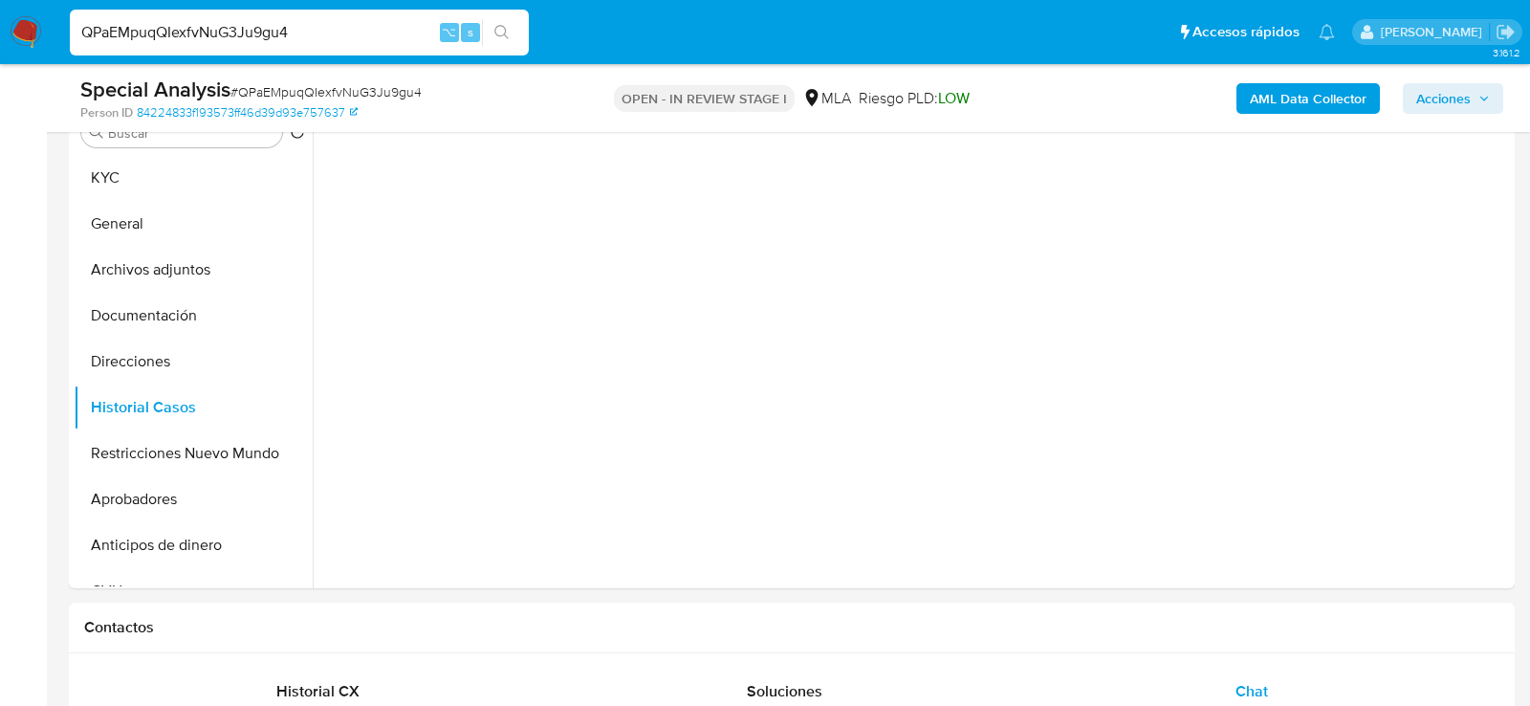
scroll to position [355, 0]
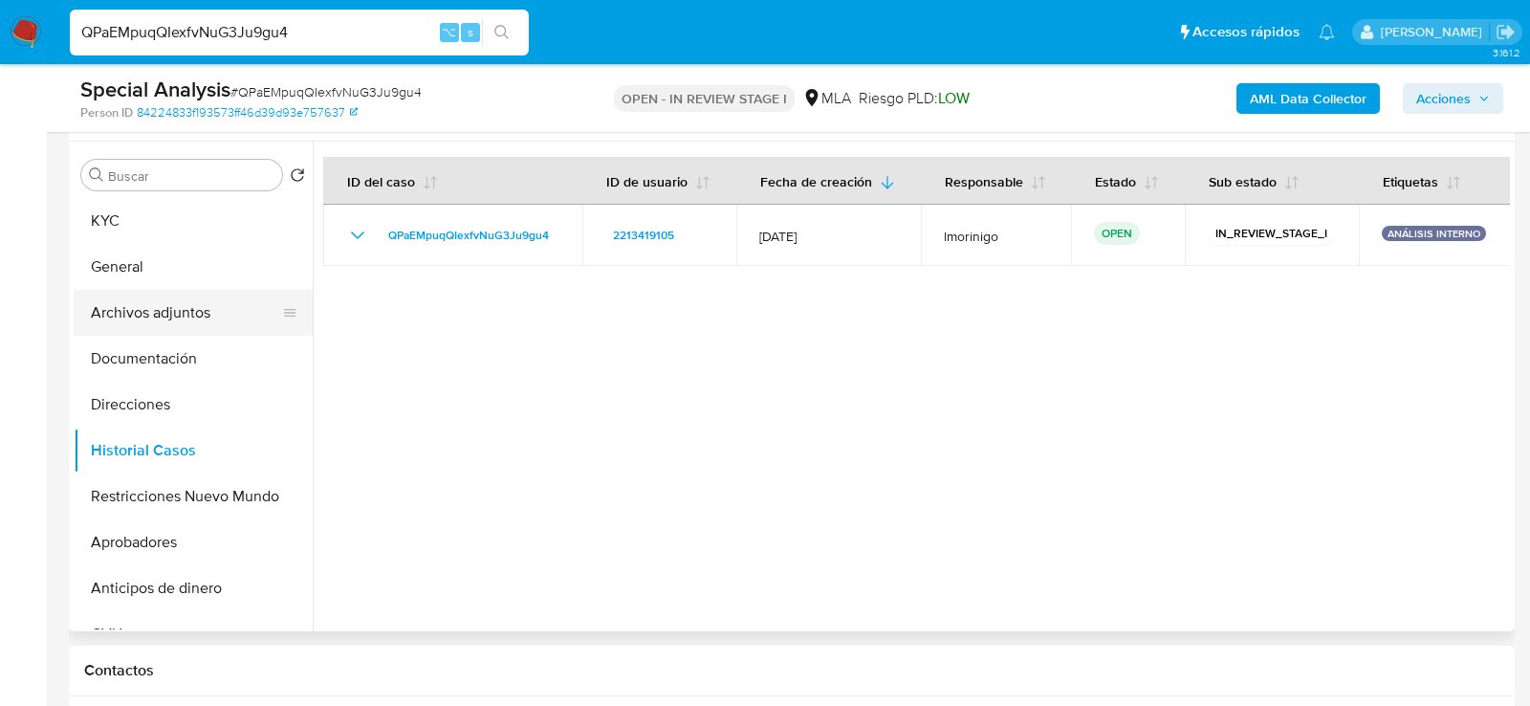
click at [129, 316] on button "Archivos adjuntos" at bounding box center [186, 313] width 224 height 46
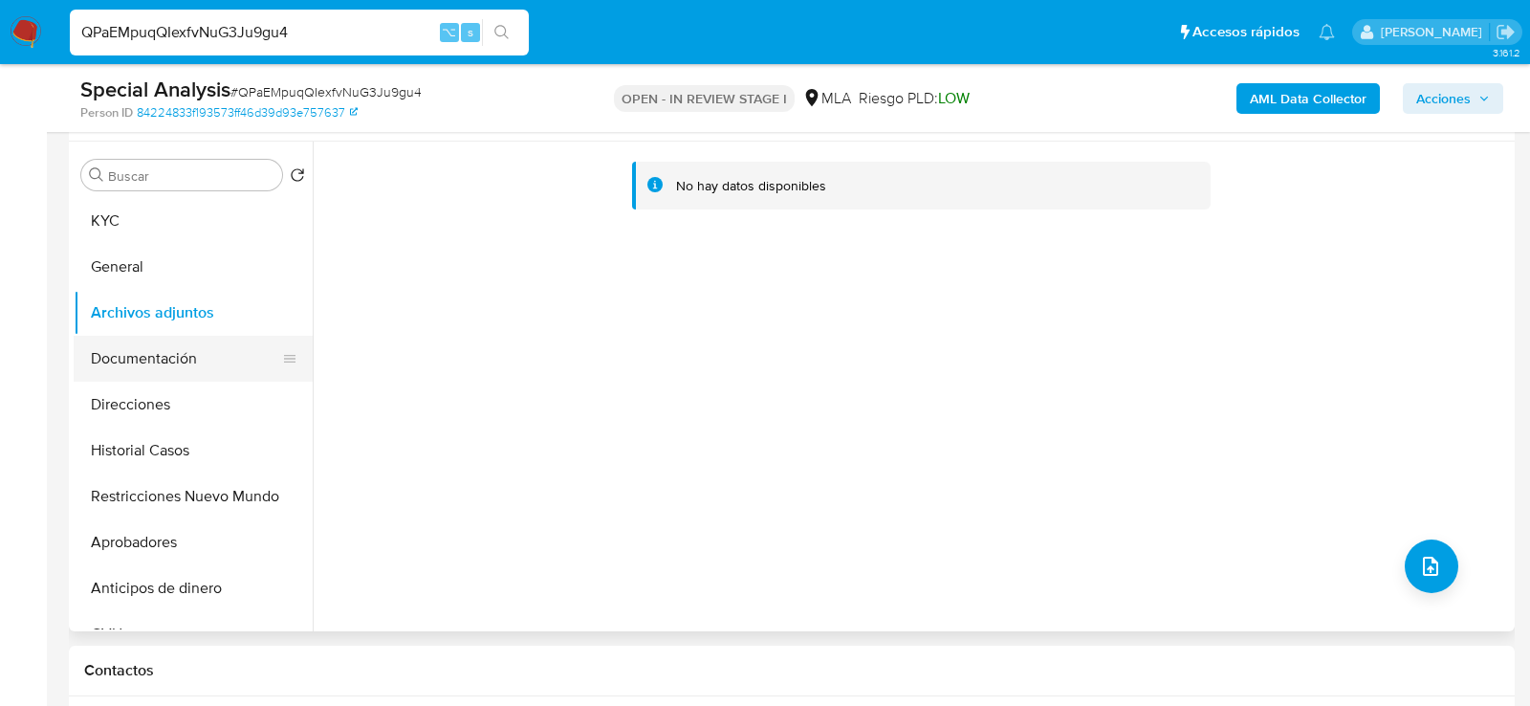
click at [114, 364] on button "Documentación" at bounding box center [186, 359] width 224 height 46
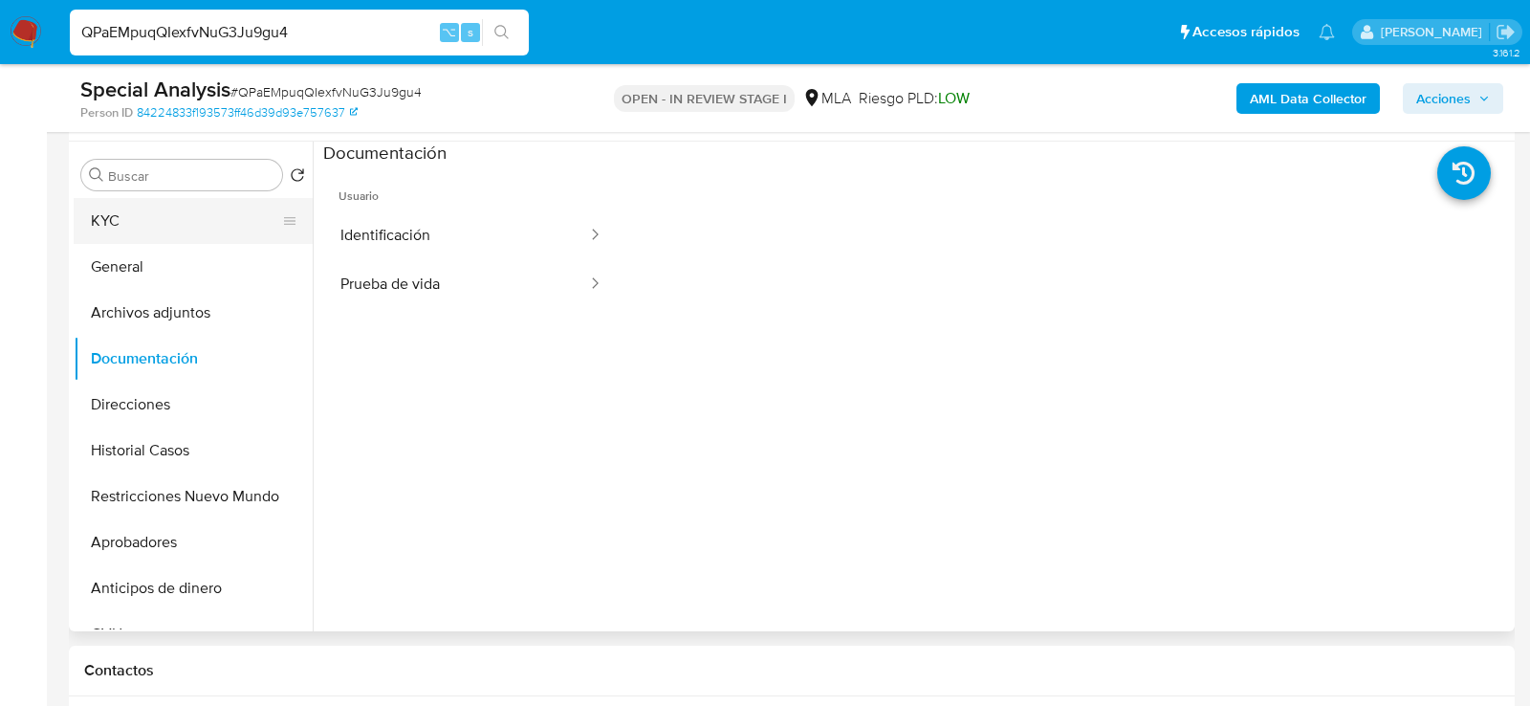
click at [163, 208] on button "KYC" at bounding box center [186, 221] width 224 height 46
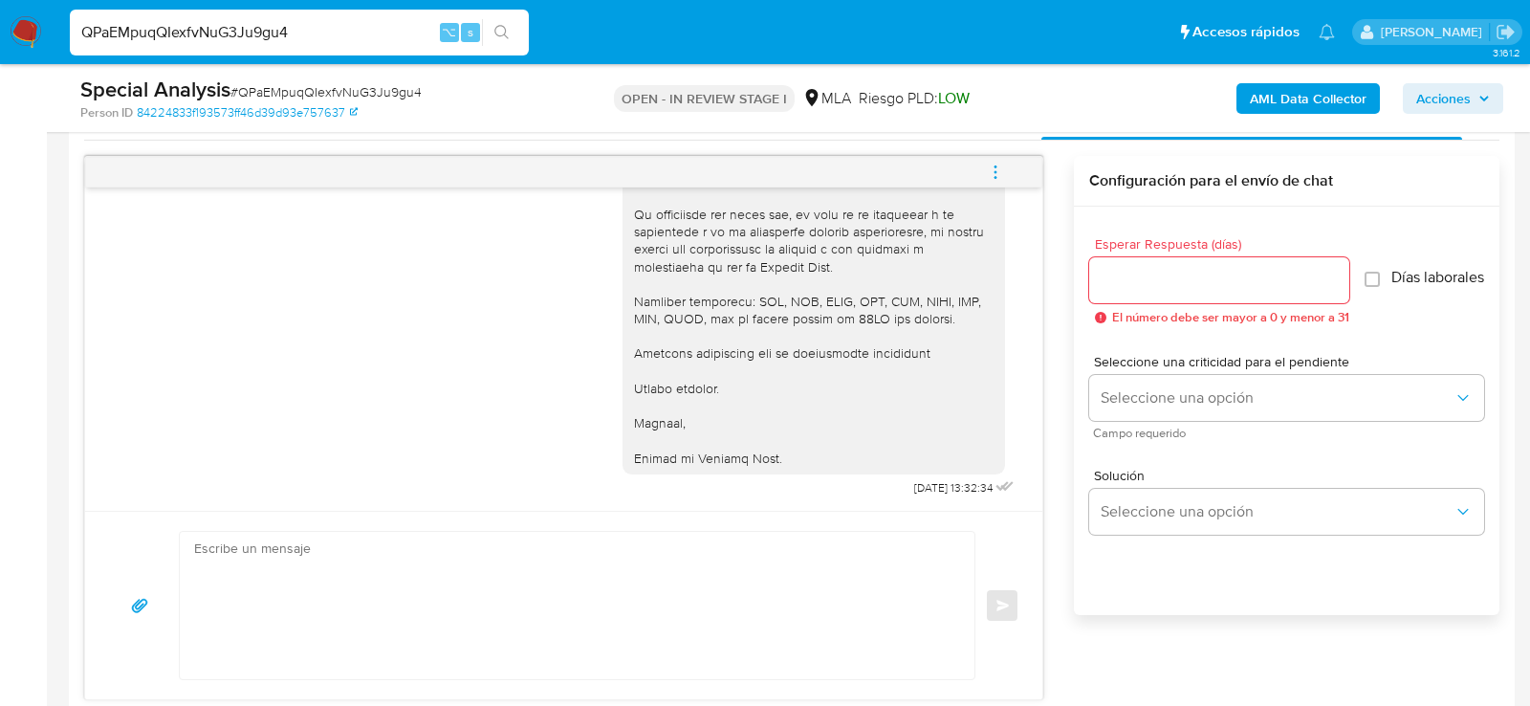
scroll to position [1694, 0]
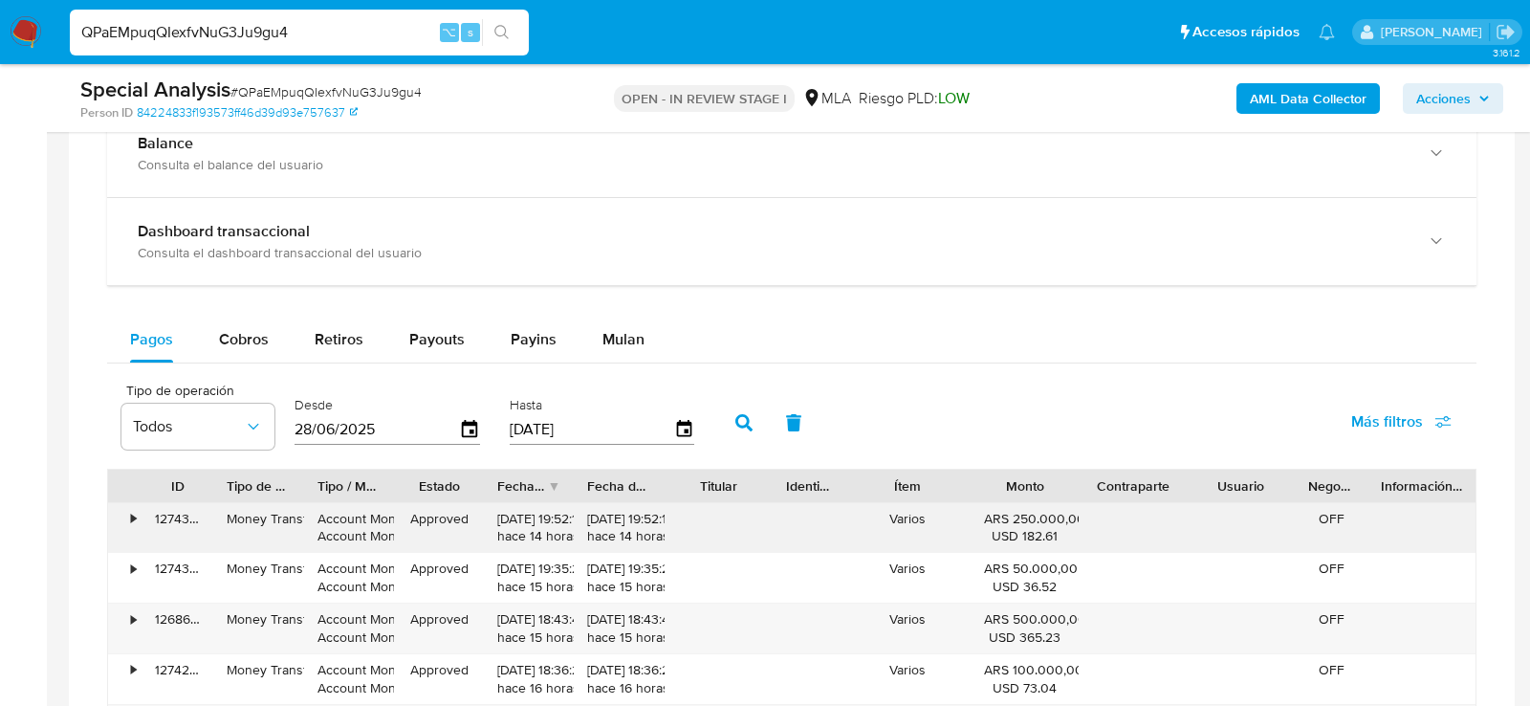
drag, startPoint x: 487, startPoint y: 525, endPoint x: 595, endPoint y: 529, distance: 108.1
click at [597, 529] on div "• 127434343988 Money Transfer Account Money Account Money Approved 24/09/2025 1…" at bounding box center [792, 528] width 1368 height 50
click at [947, 381] on div "Tipo de operación Todos Desde 28/06/2025 Hasta 25/09/2025 Más filtros" at bounding box center [792, 421] width 1370 height 96
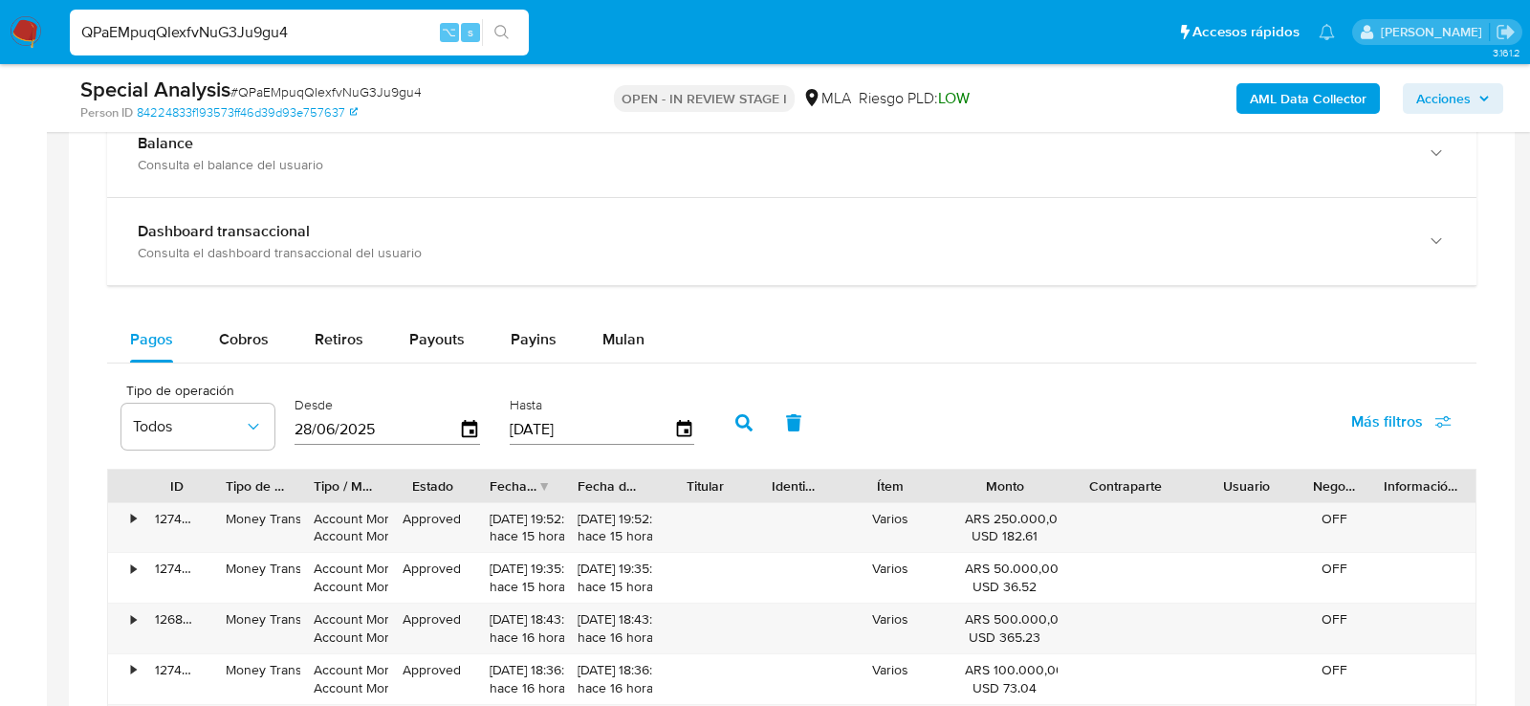
drag, startPoint x: 1185, startPoint y: 475, endPoint x: 1212, endPoint y: 488, distance: 29.5
click at [1213, 488] on div "ID Tipo de operación Tipo / Método Estado Fecha de creación Fecha de aprobación…" at bounding box center [792, 486] width 1368 height 33
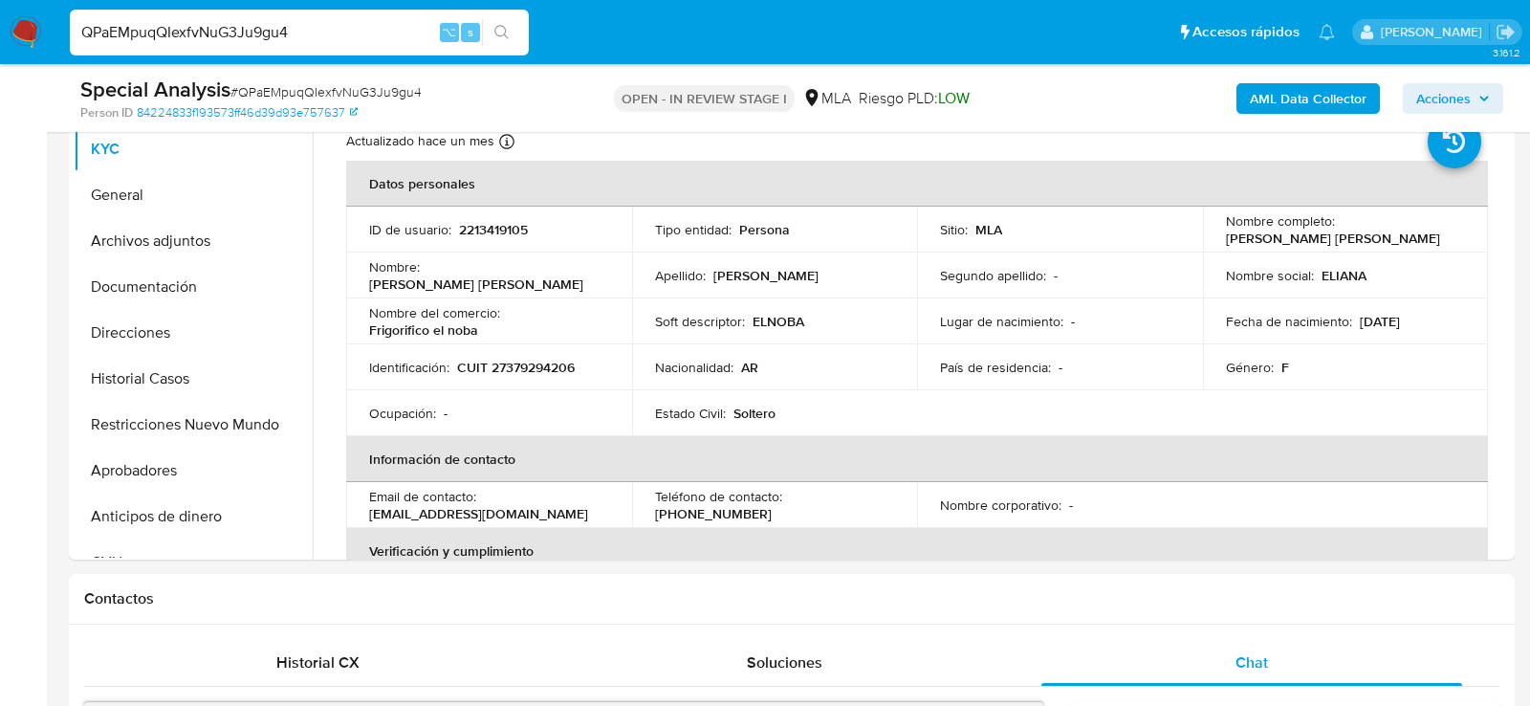
scroll to position [413, 0]
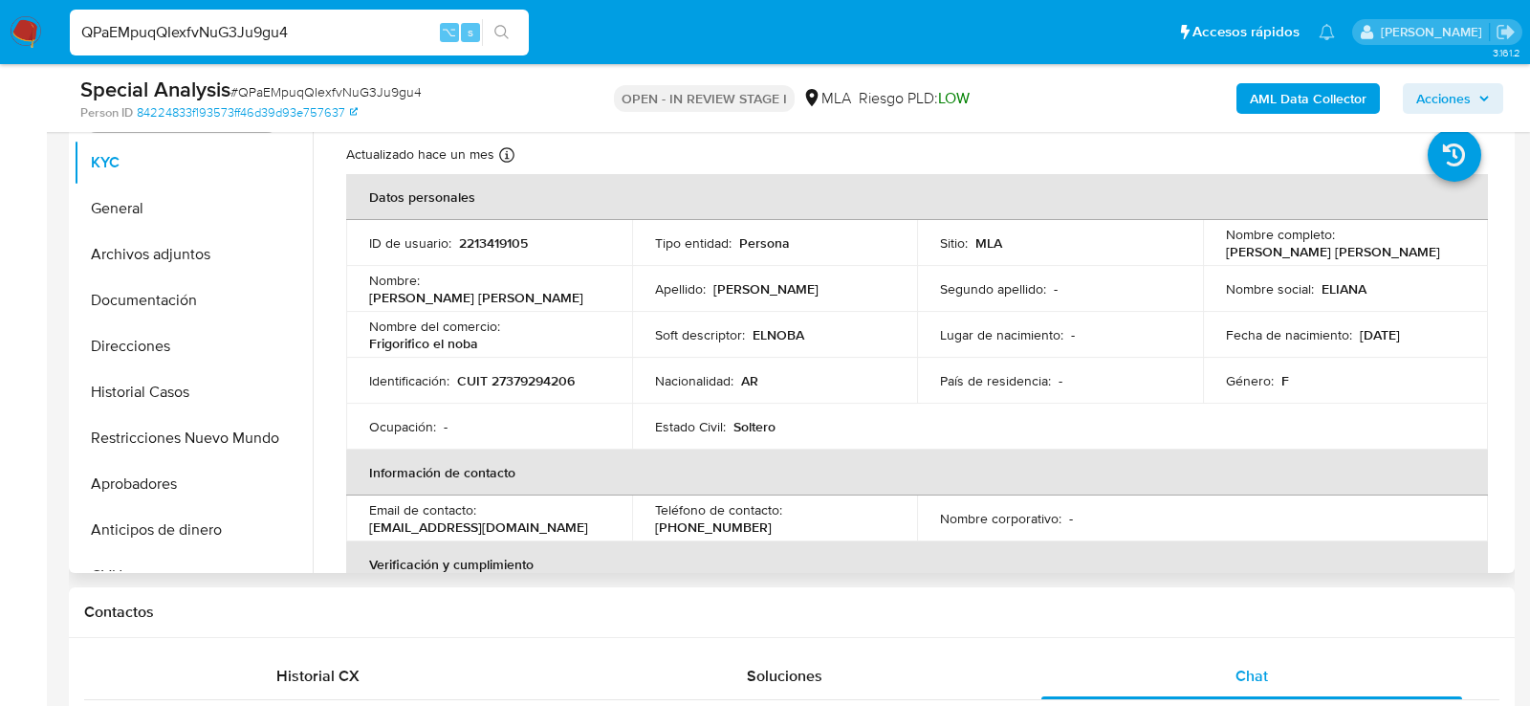
click at [556, 376] on p "CUIT 27379294206" at bounding box center [516, 380] width 118 height 17
copy p "27379294206"
click at [539, 604] on h1 "Contactos" at bounding box center [791, 612] width 1415 height 19
click at [151, 209] on button "General" at bounding box center [186, 209] width 224 height 46
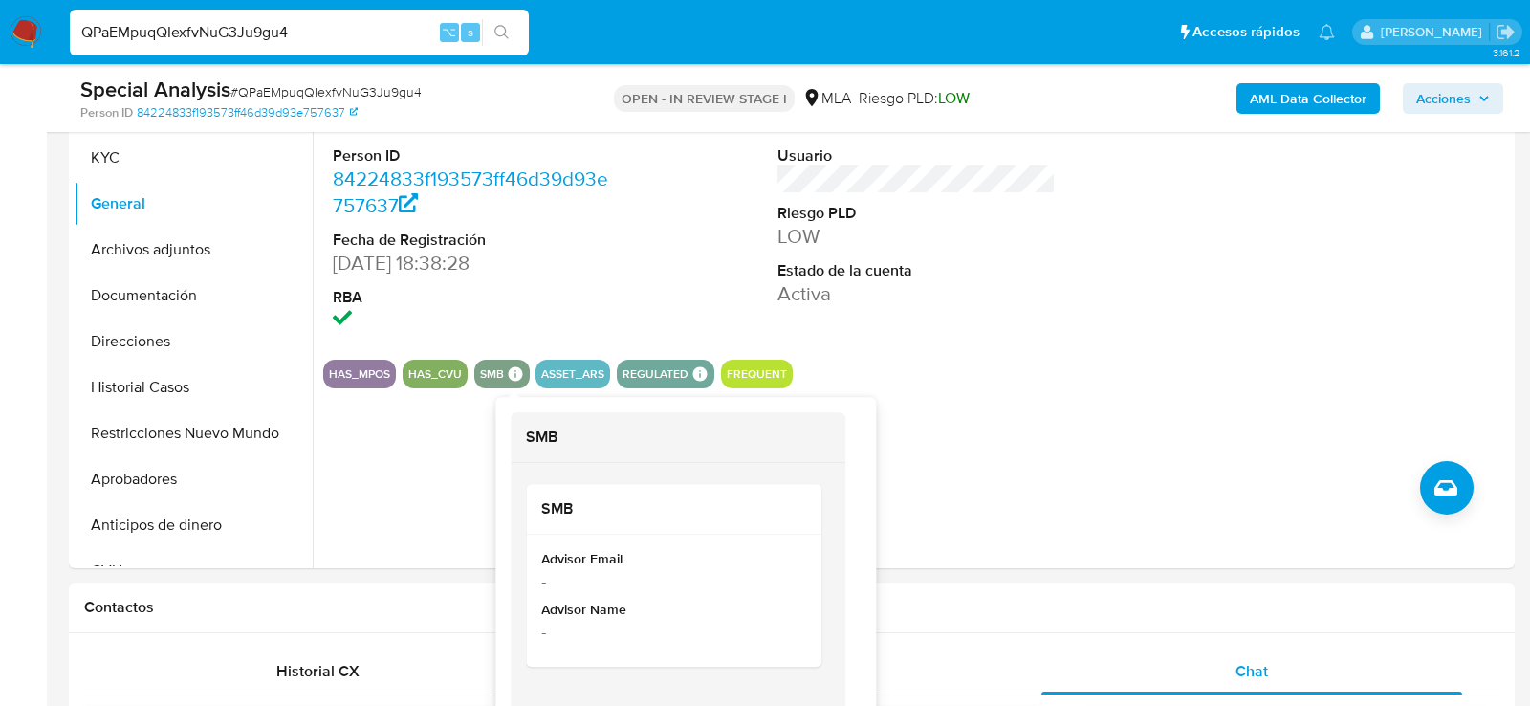
scroll to position [415, 0]
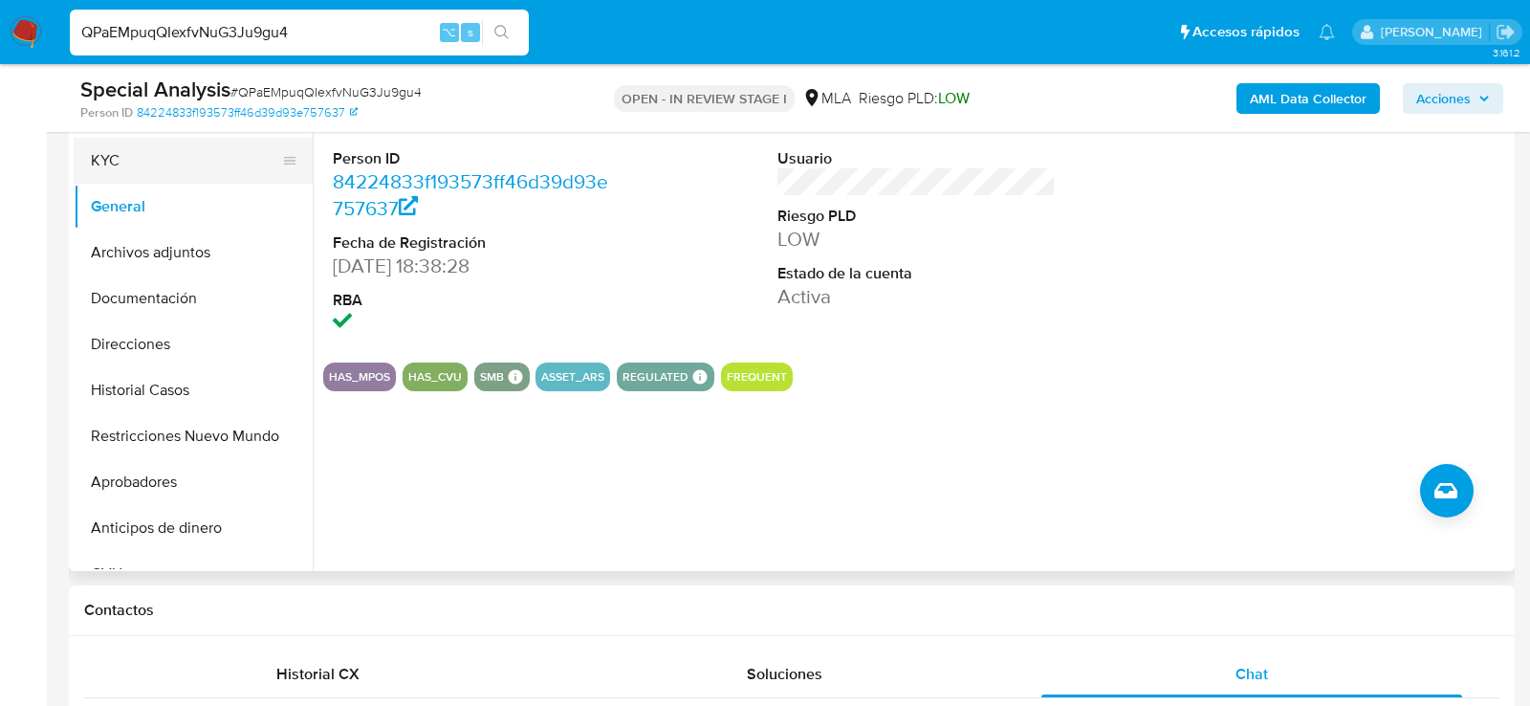
click at [189, 174] on button "KYC" at bounding box center [186, 161] width 224 height 46
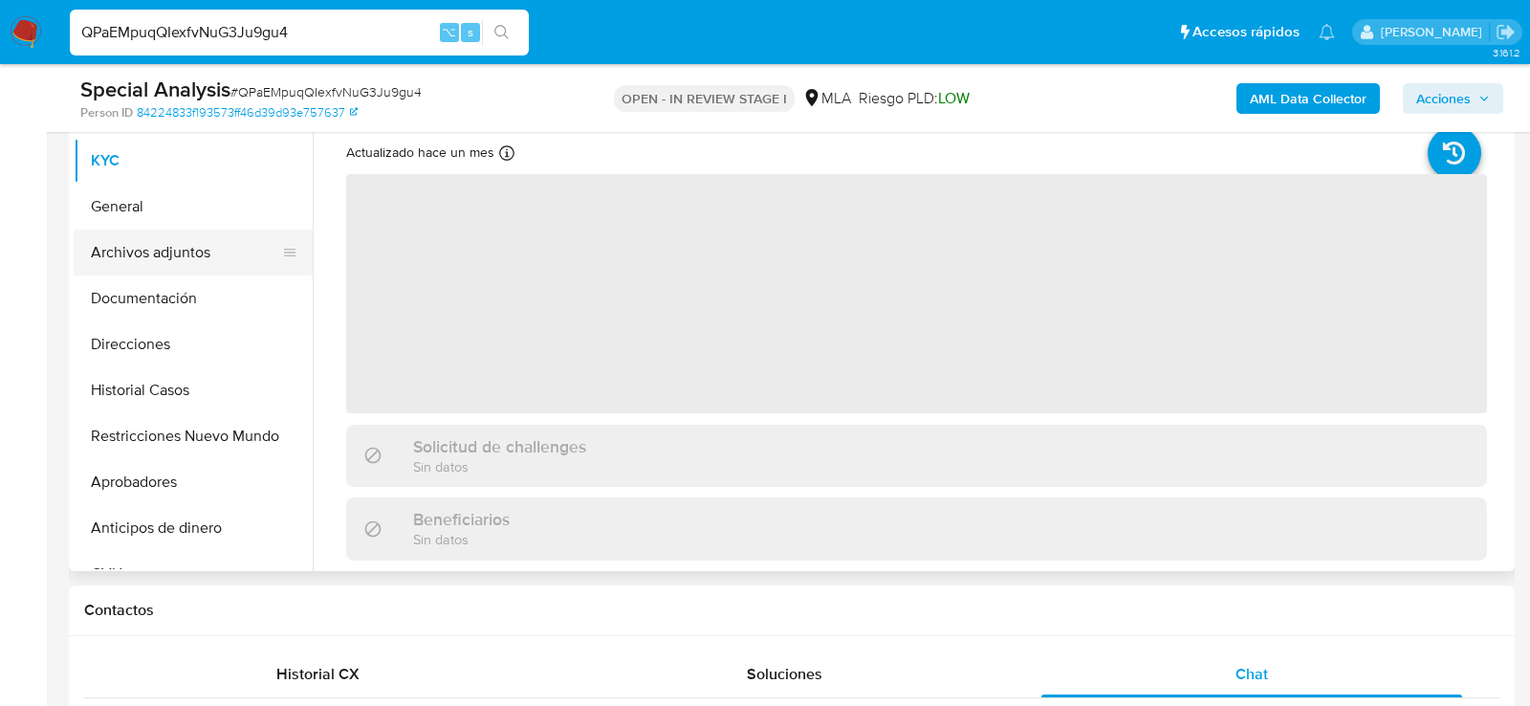
click at [143, 269] on button "Archivos adjuntos" at bounding box center [186, 253] width 224 height 46
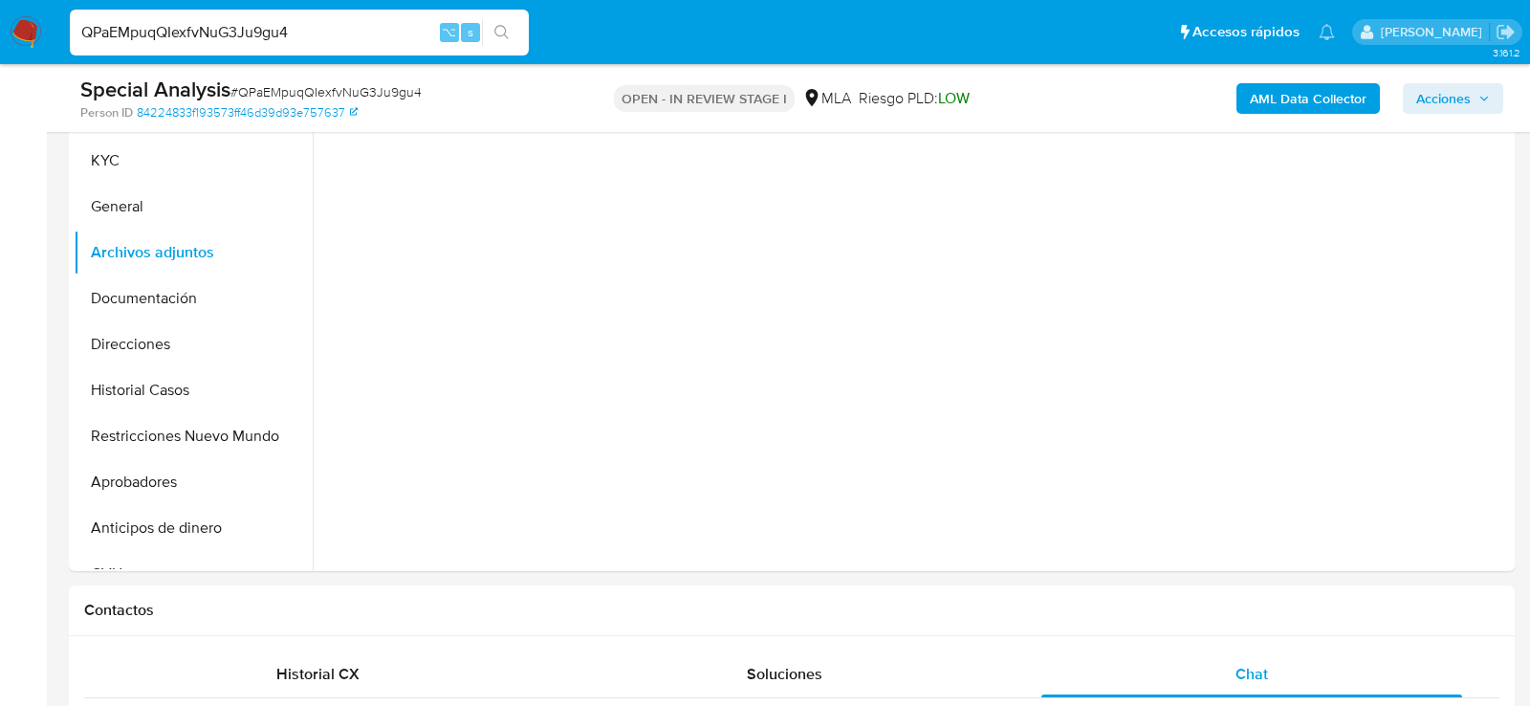
scroll to position [342, 0]
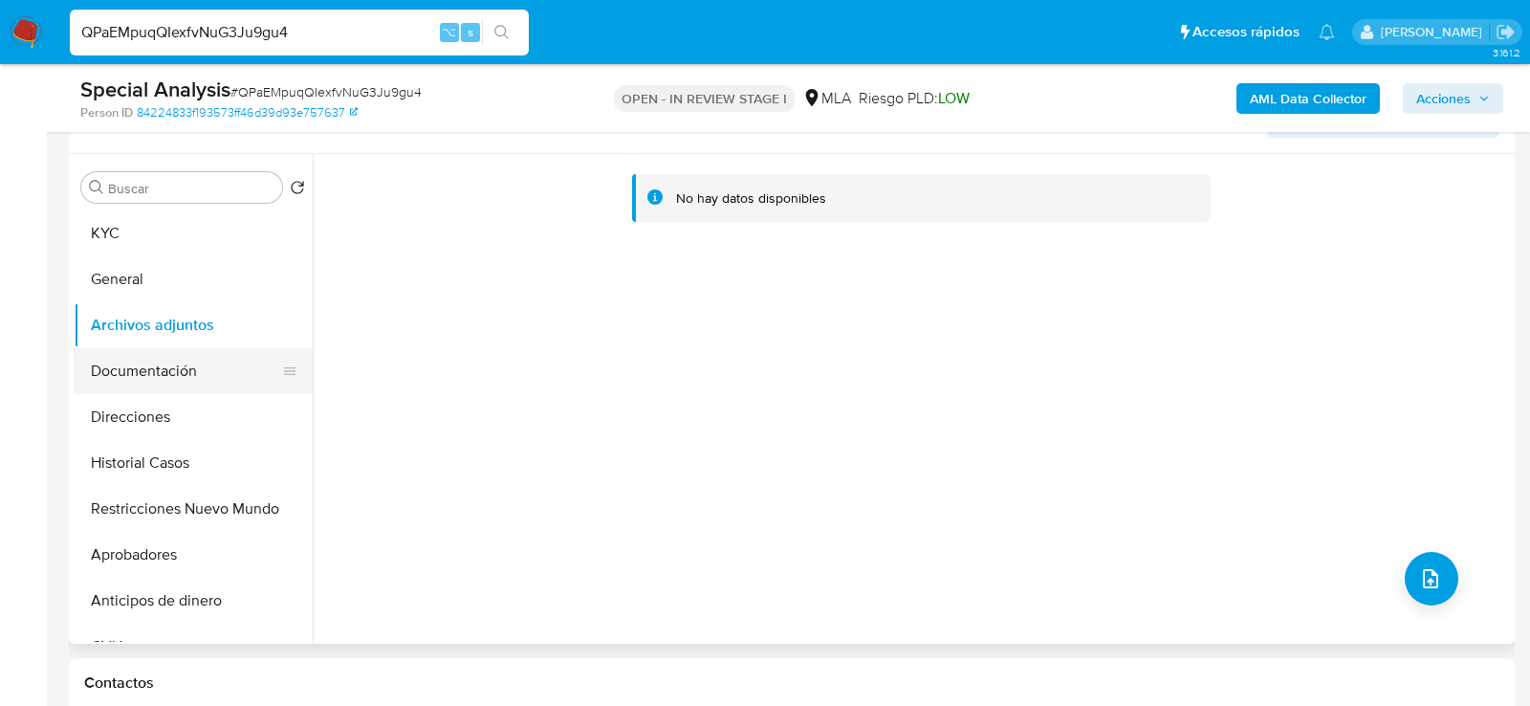
click at [124, 350] on button "Documentación" at bounding box center [186, 371] width 224 height 46
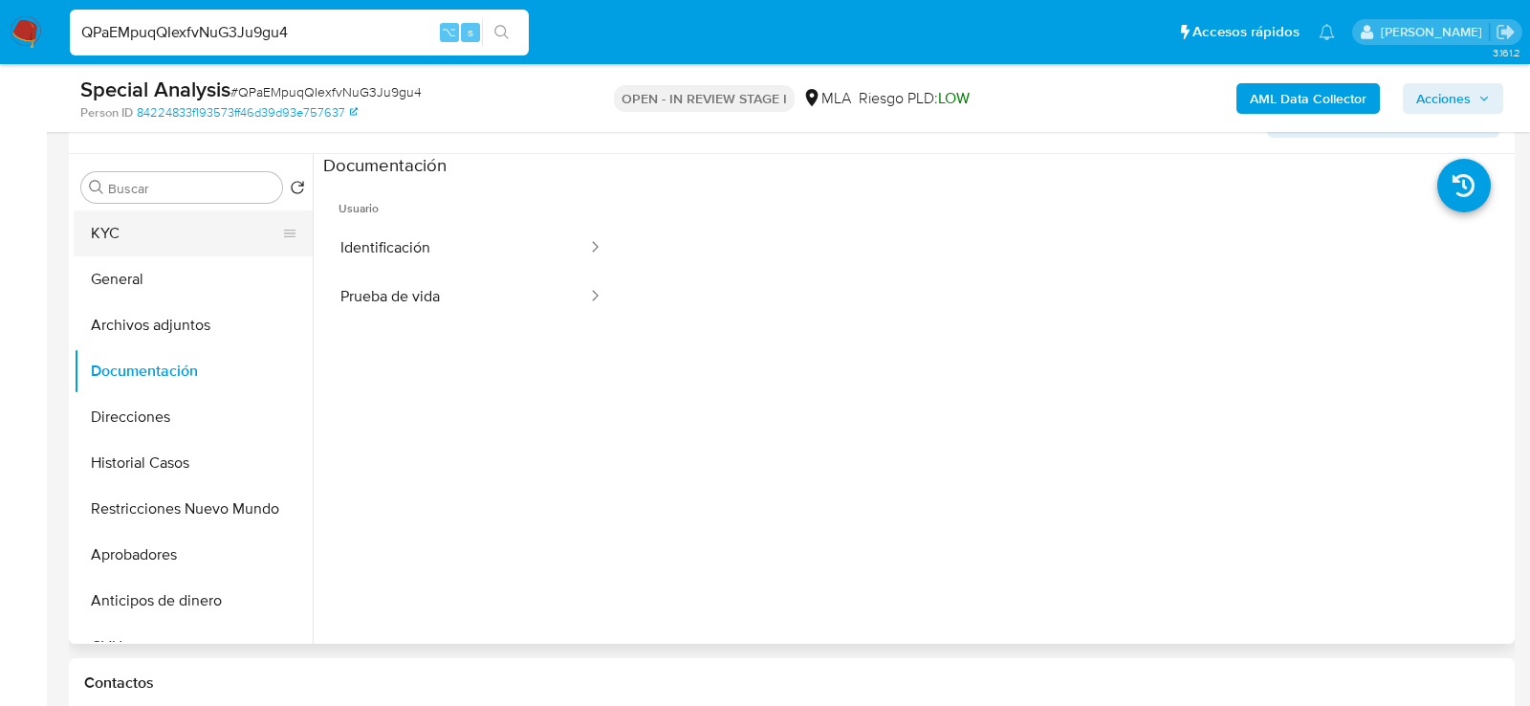
click at [212, 225] on button "KYC" at bounding box center [186, 233] width 224 height 46
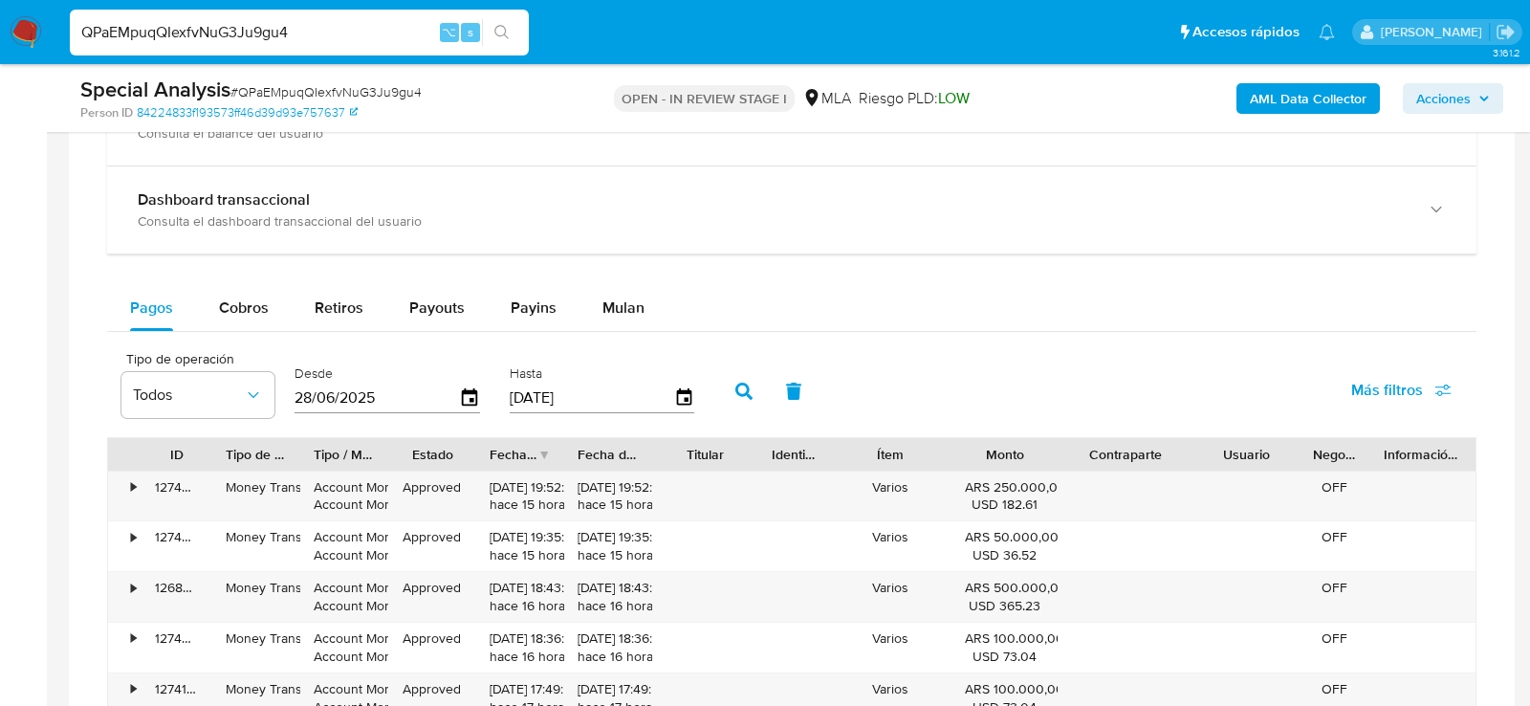
scroll to position [1641, 0]
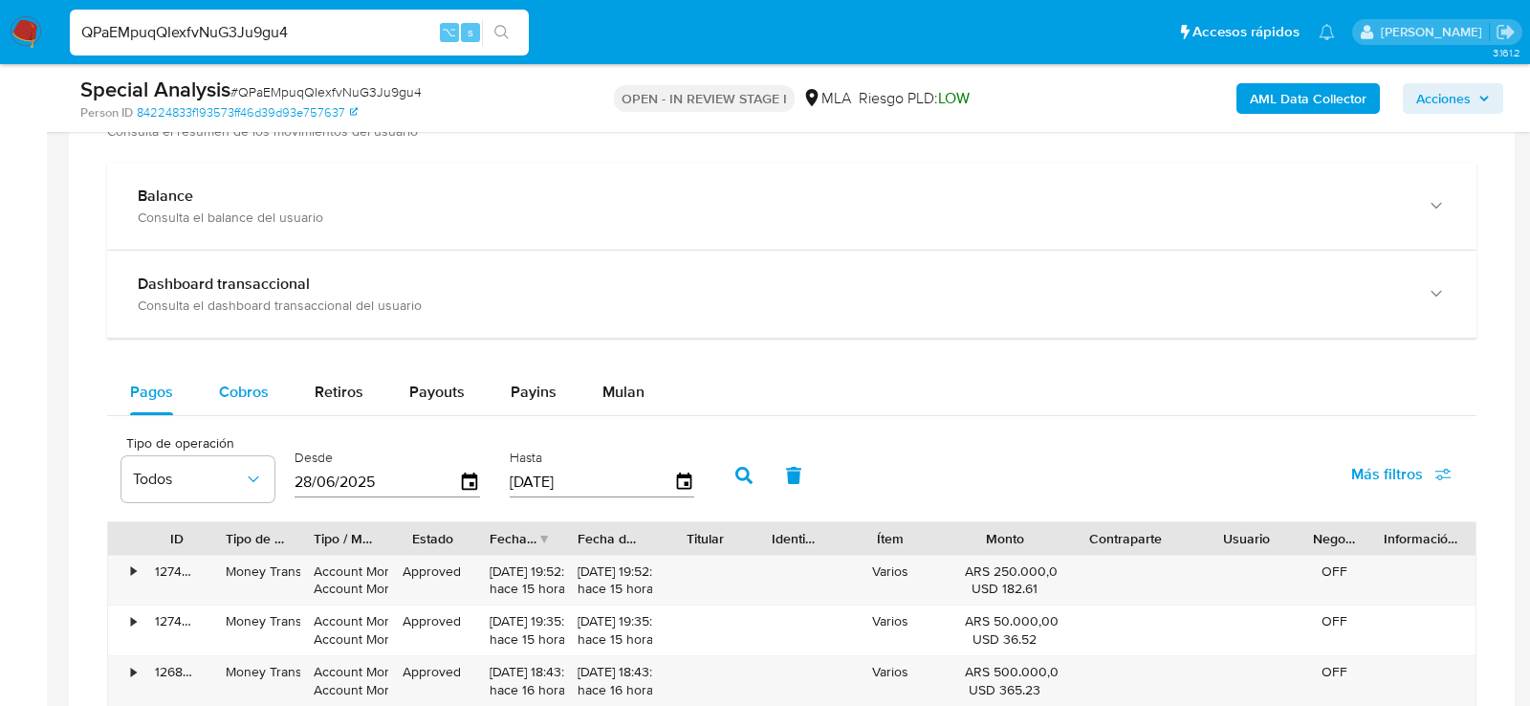
click at [243, 396] on span "Cobros" at bounding box center [244, 392] width 50 height 22
select select "10"
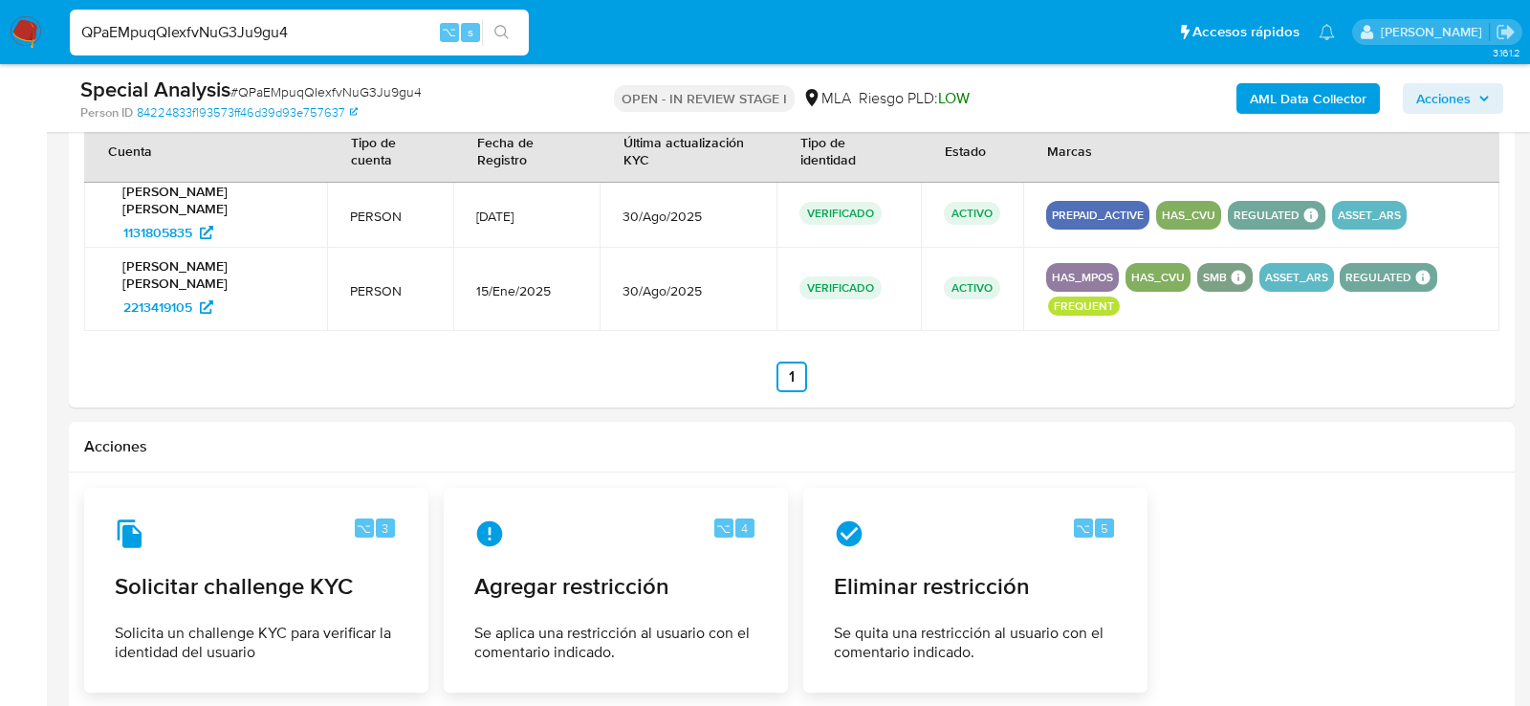
scroll to position [3017, 0]
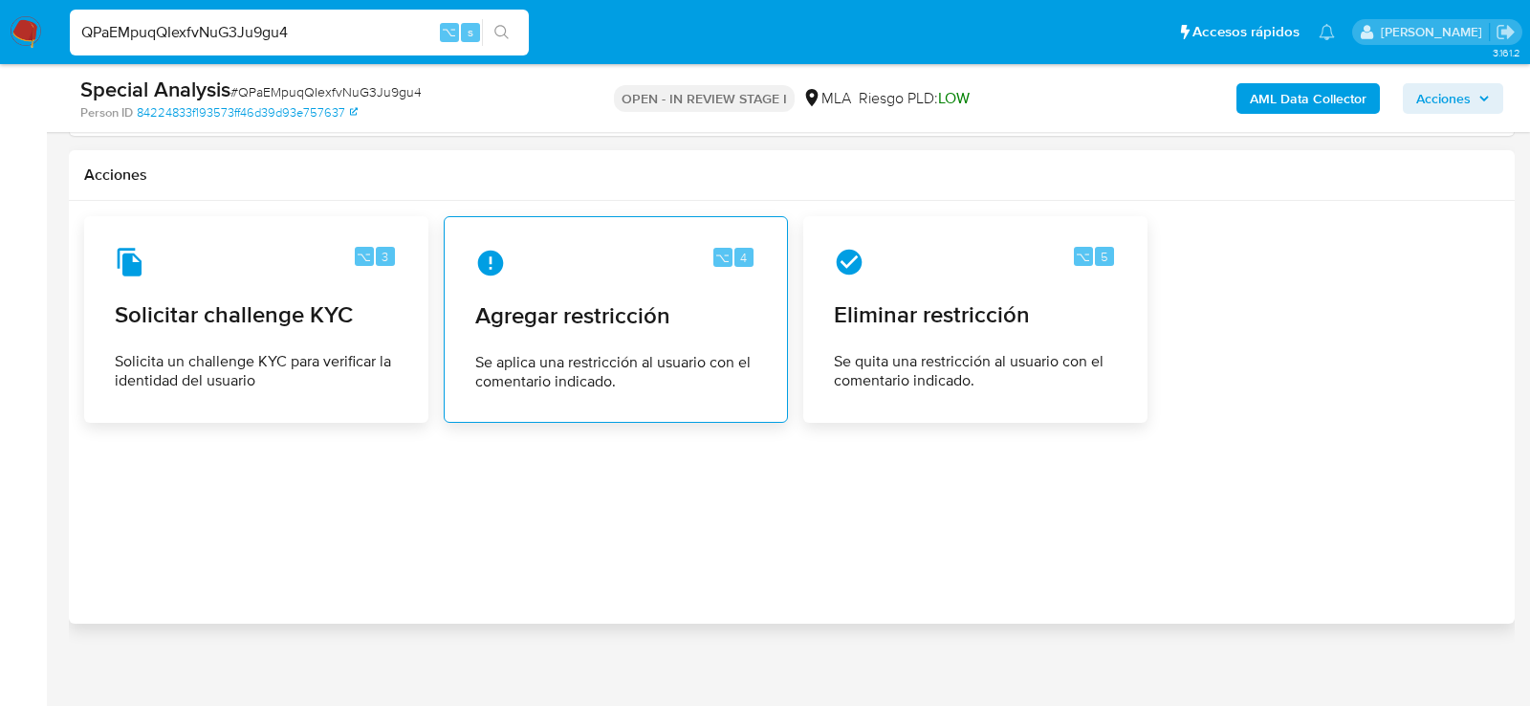
click at [681, 335] on div "⌥ 4 Agregar restricción Se aplica una restricción al usuario con el comentario …" at bounding box center [616, 319] width 312 height 174
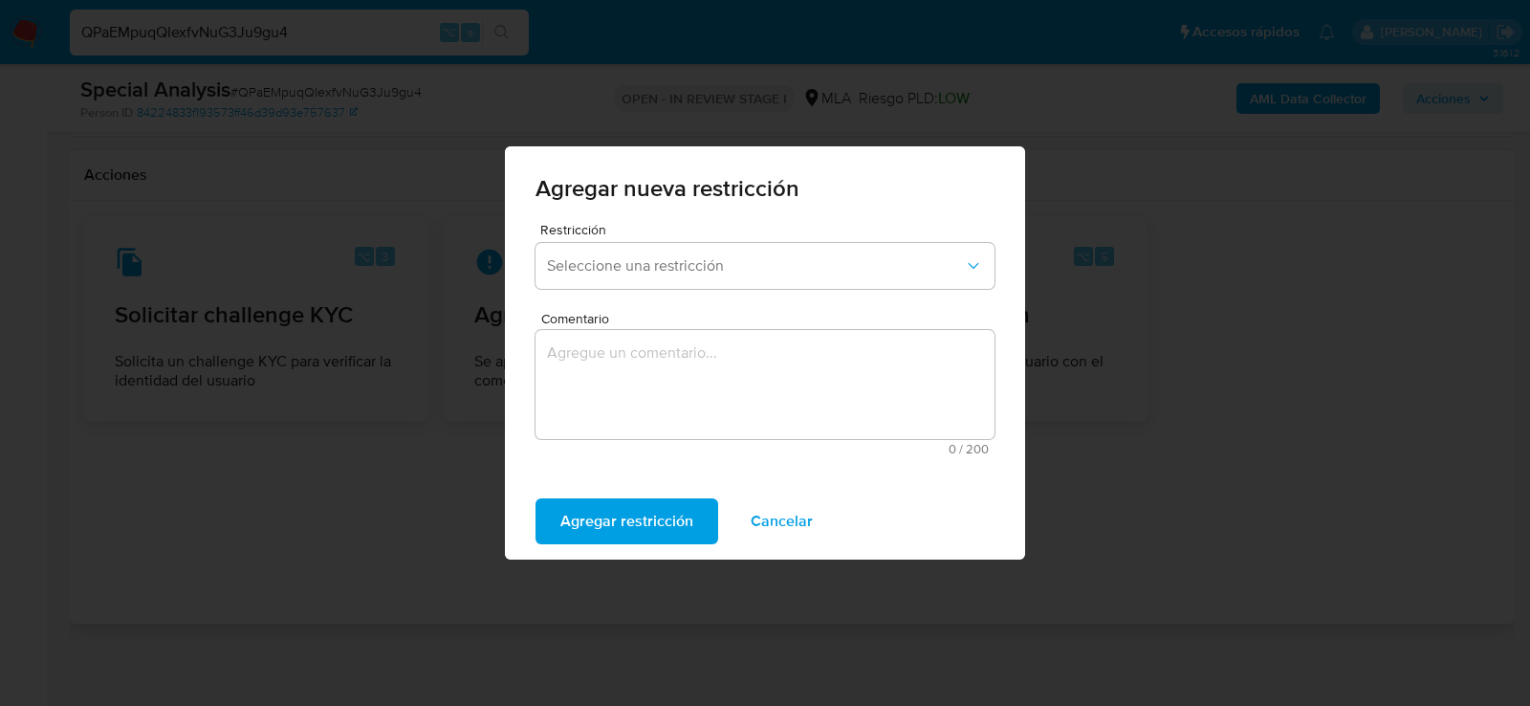
click at [658, 238] on div "Restricción Seleccione una restricción" at bounding box center [765, 260] width 459 height 74
click at [658, 256] on span "Seleccione una restricción" at bounding box center [755, 265] width 417 height 19
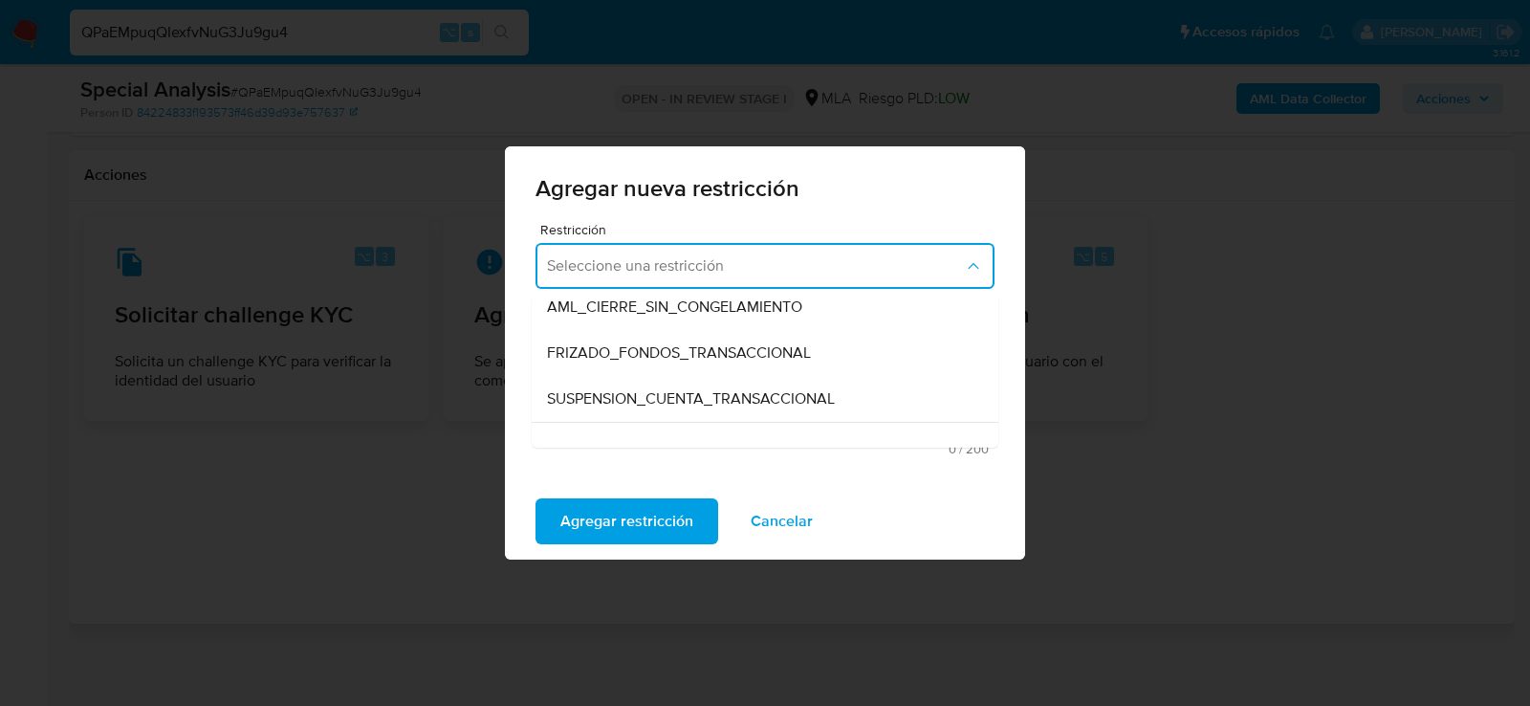
scroll to position [223, 0]
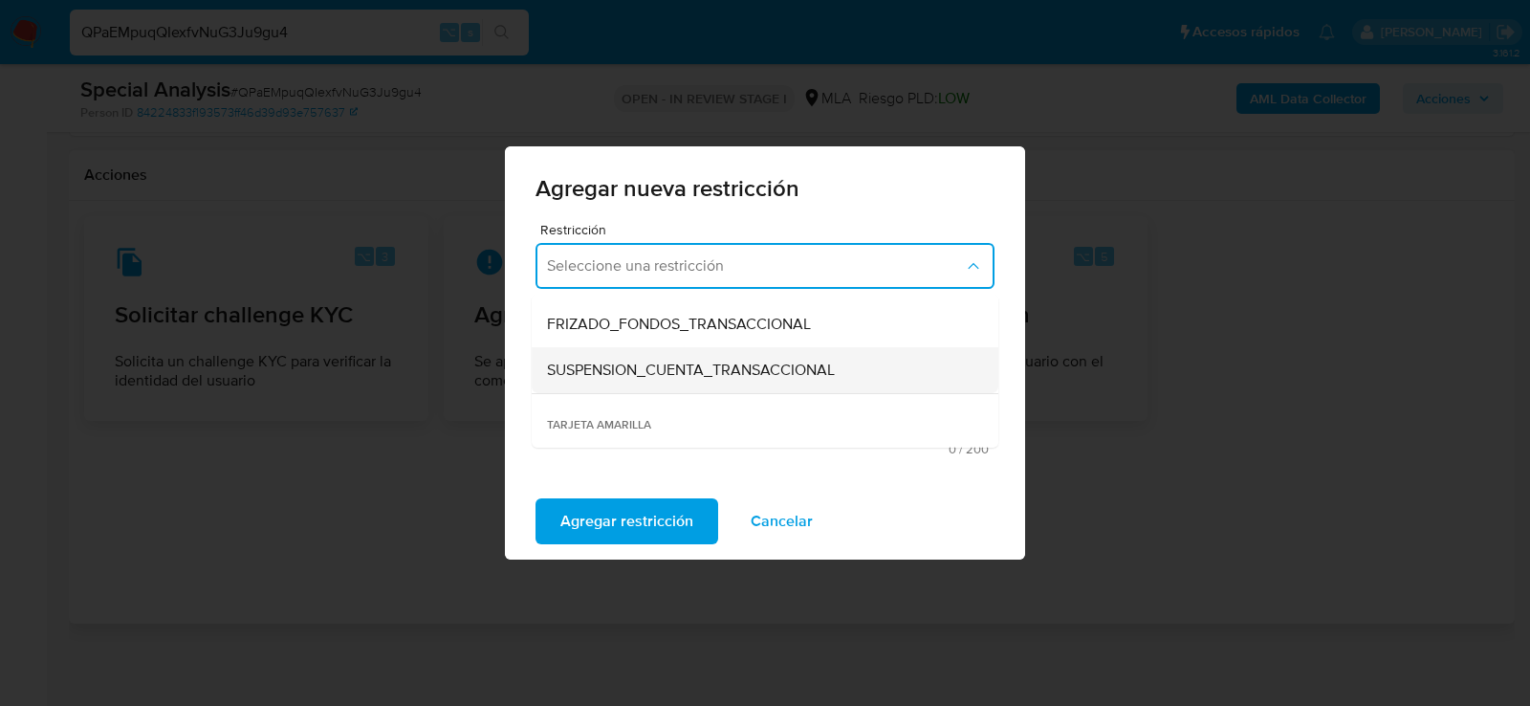
click at [657, 371] on span "SUSPENSION_CUENTA_TRANSACCIONAL" at bounding box center [691, 370] width 288 height 19
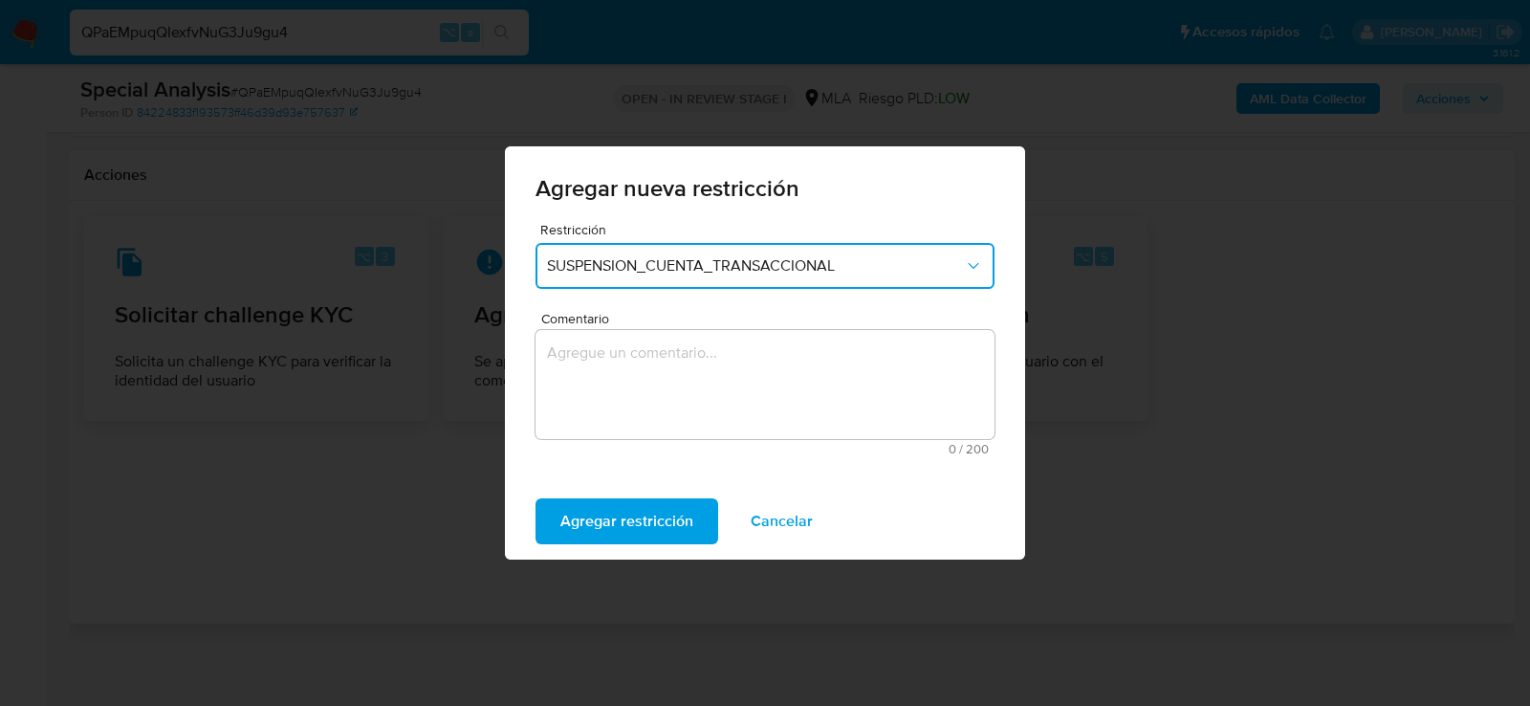
click at [657, 371] on textarea "Comentario" at bounding box center [765, 384] width 459 height 109
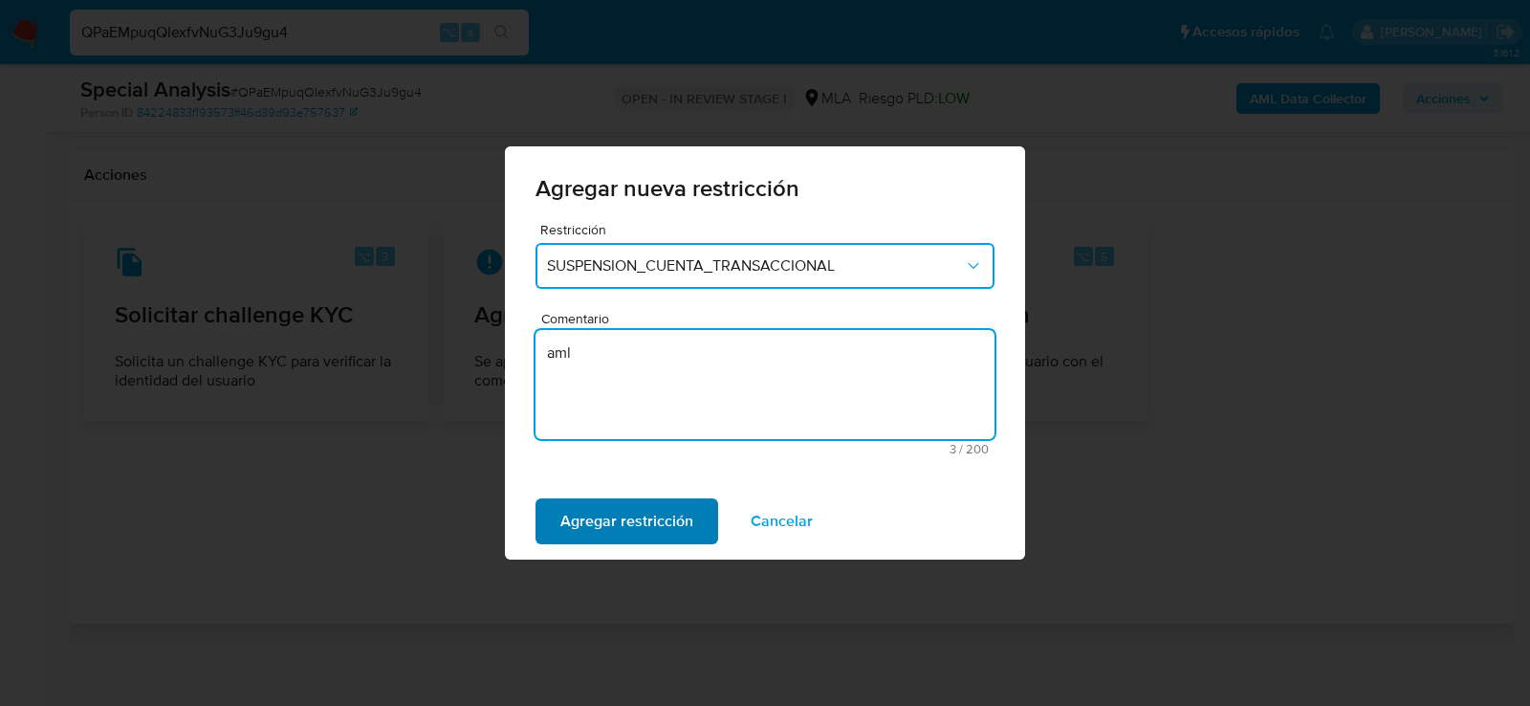
type textarea "aml"
click at [665, 525] on span "Agregar restricción" at bounding box center [626, 521] width 133 height 42
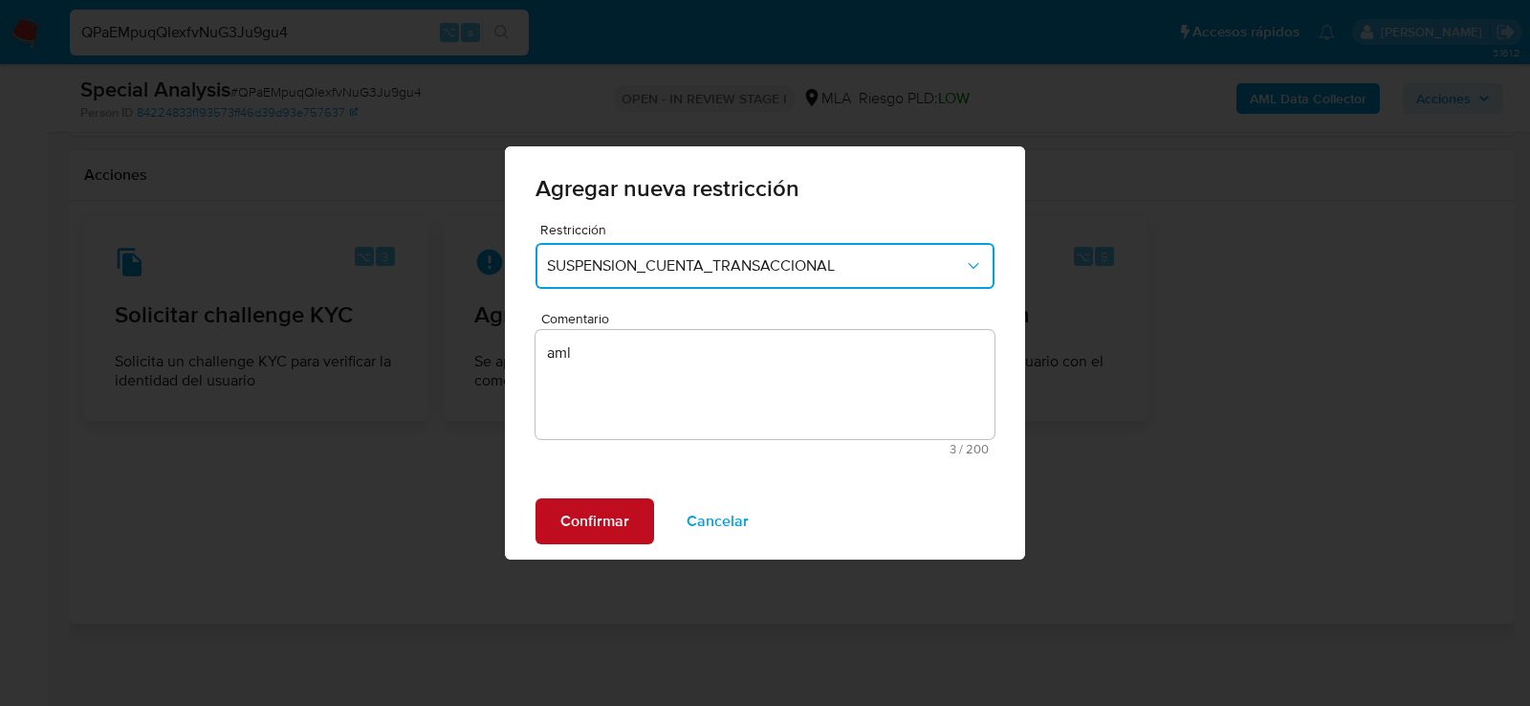
click at [589, 515] on span "Confirmar" at bounding box center [594, 521] width 69 height 42
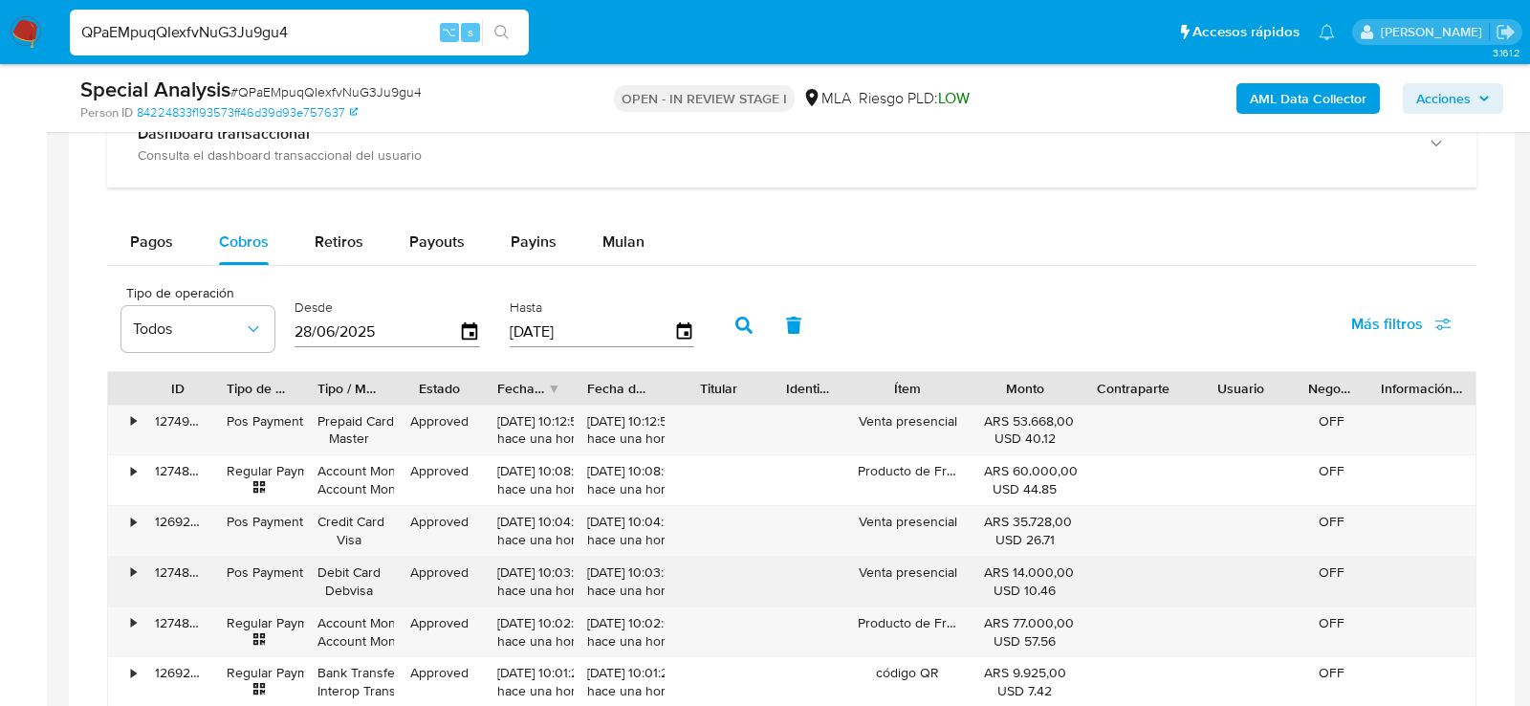
scroll to position [1793, 0]
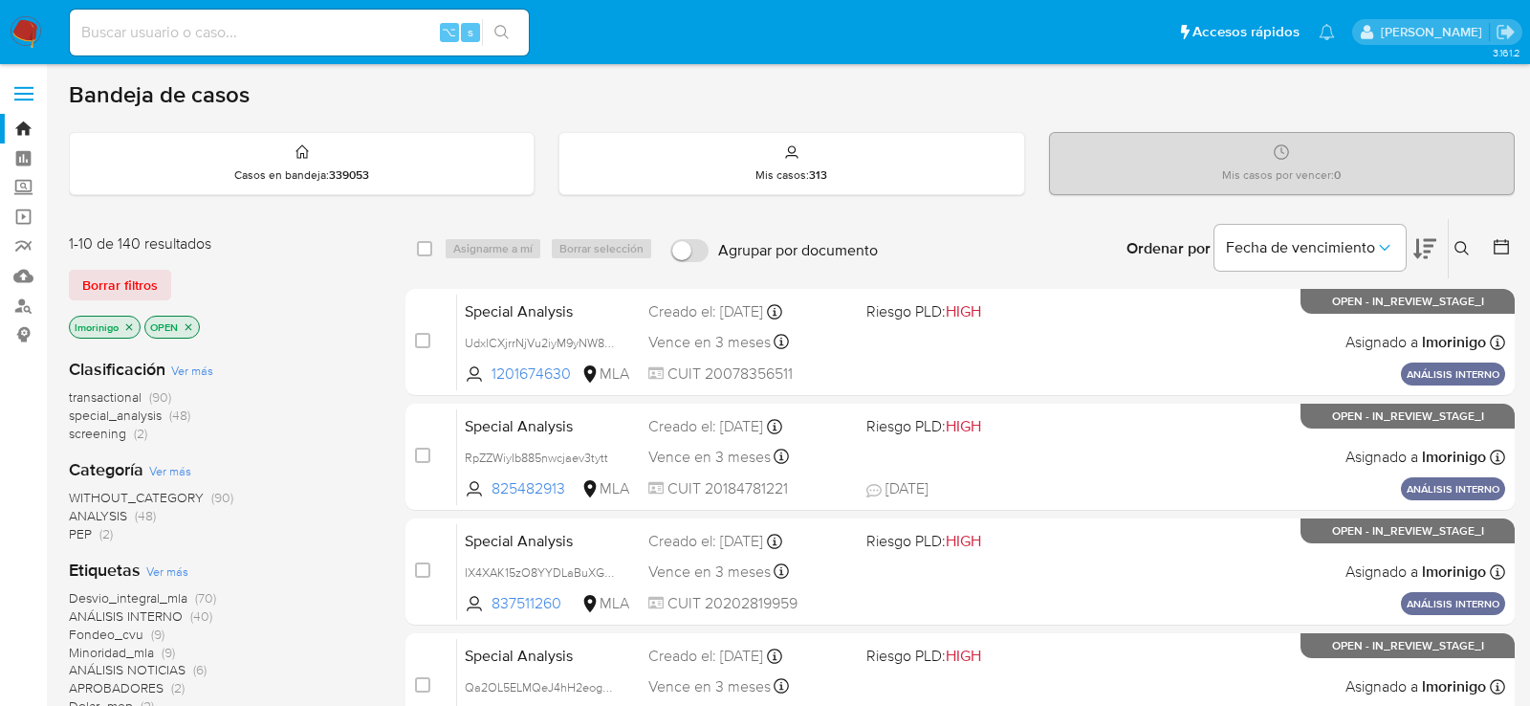
click at [212, 33] on input at bounding box center [299, 32] width 459 height 25
paste input "1257262560"
type input "1257262560"
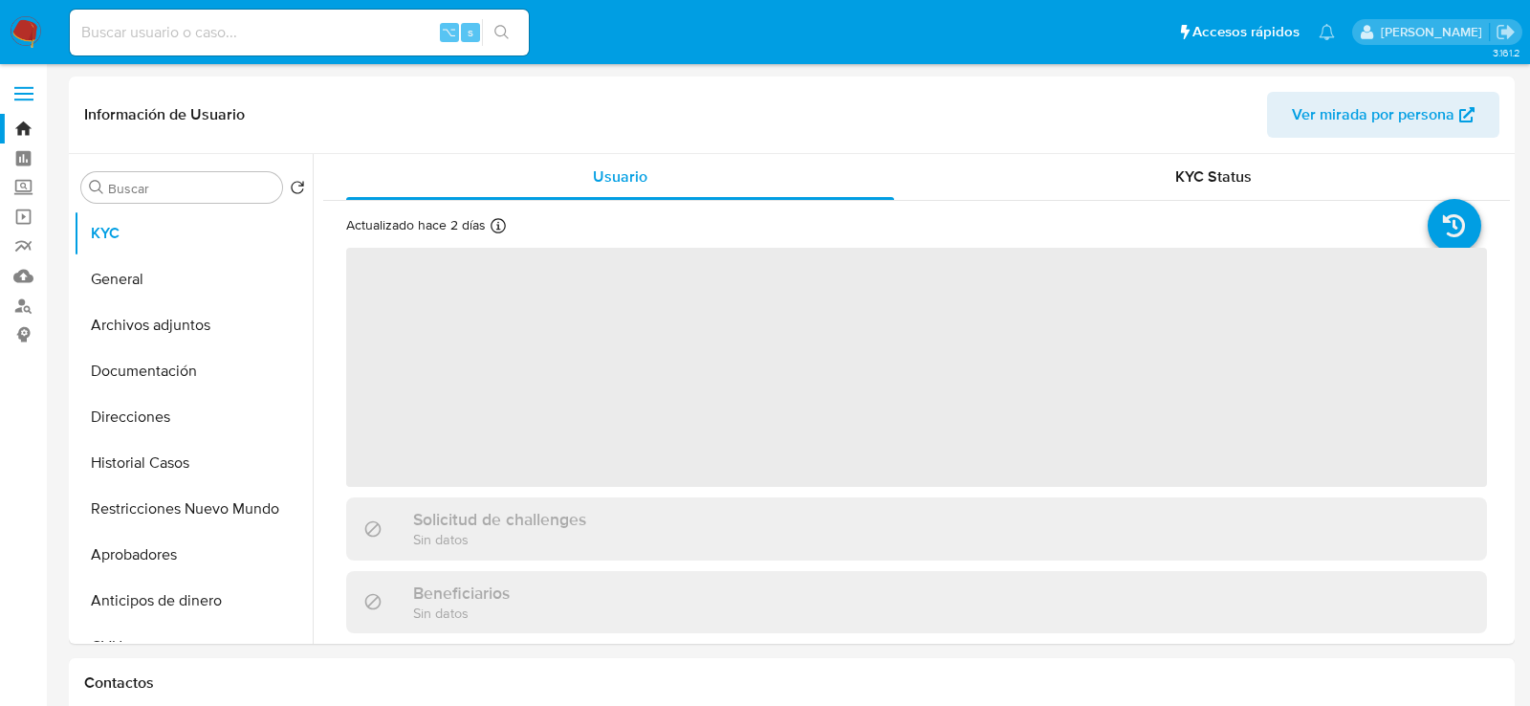
select select "10"
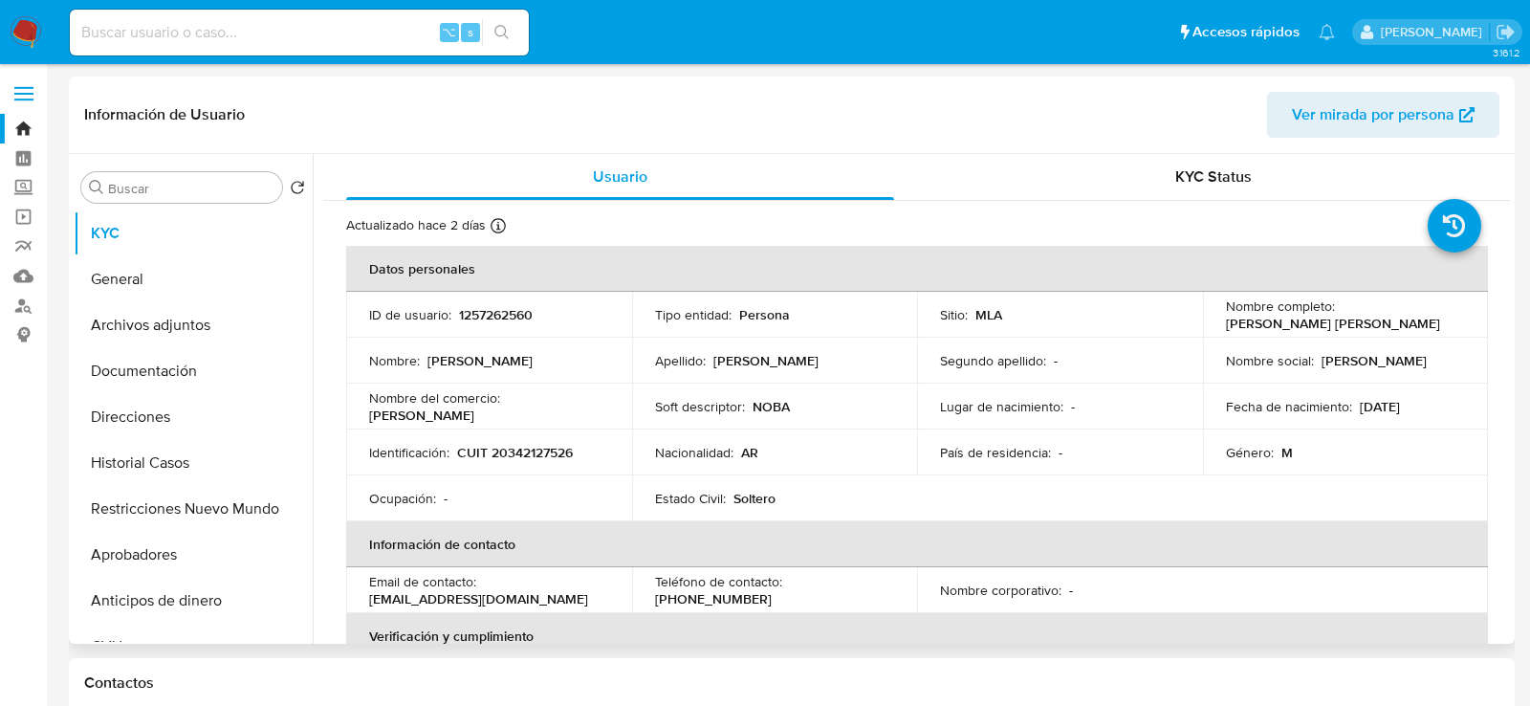
click at [474, 408] on p "[PERSON_NAME]" at bounding box center [421, 414] width 105 height 17
click at [143, 408] on button "Direcciones" at bounding box center [186, 417] width 224 height 46
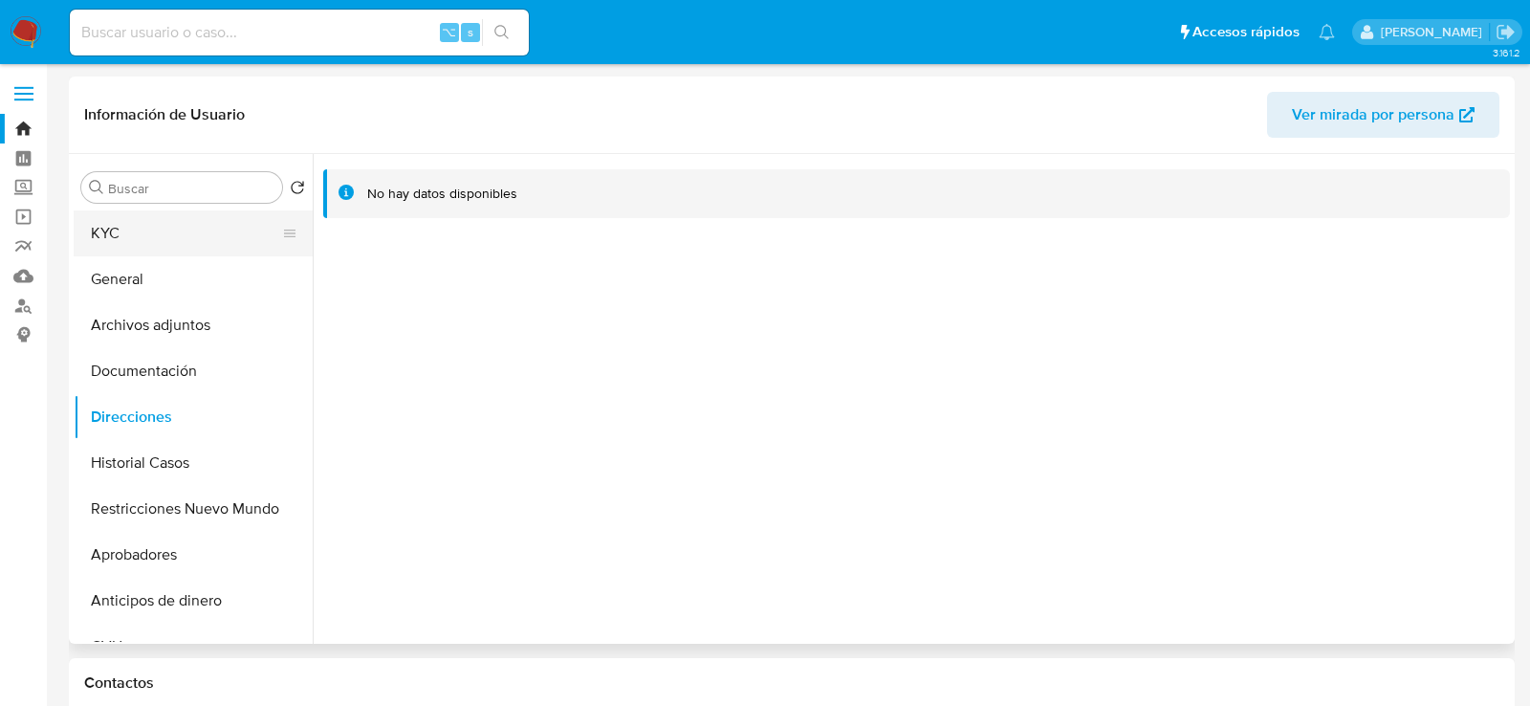
click at [136, 225] on button "KYC" at bounding box center [186, 233] width 224 height 46
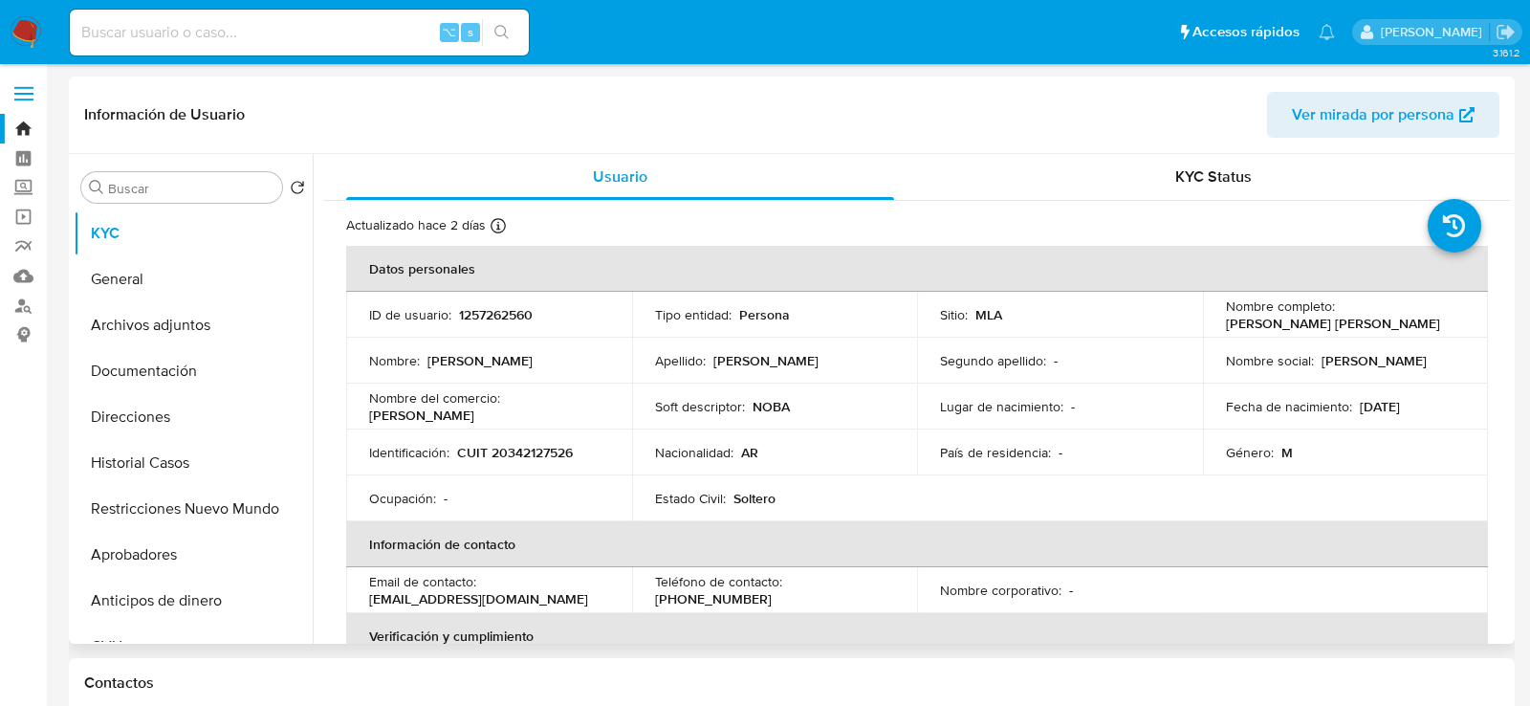
click at [770, 406] on p "NOBA" at bounding box center [771, 406] width 37 height 17
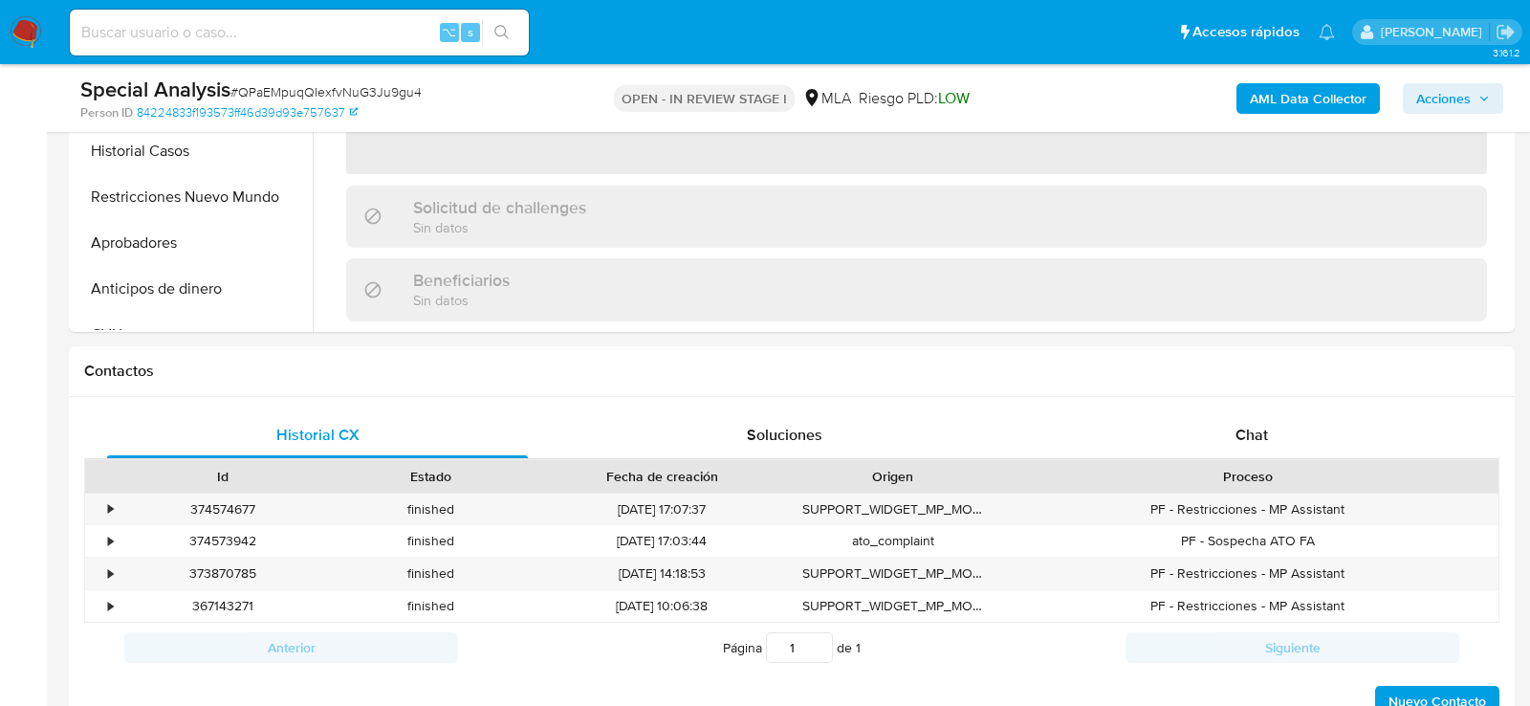
scroll to position [656, 0]
select select "10"
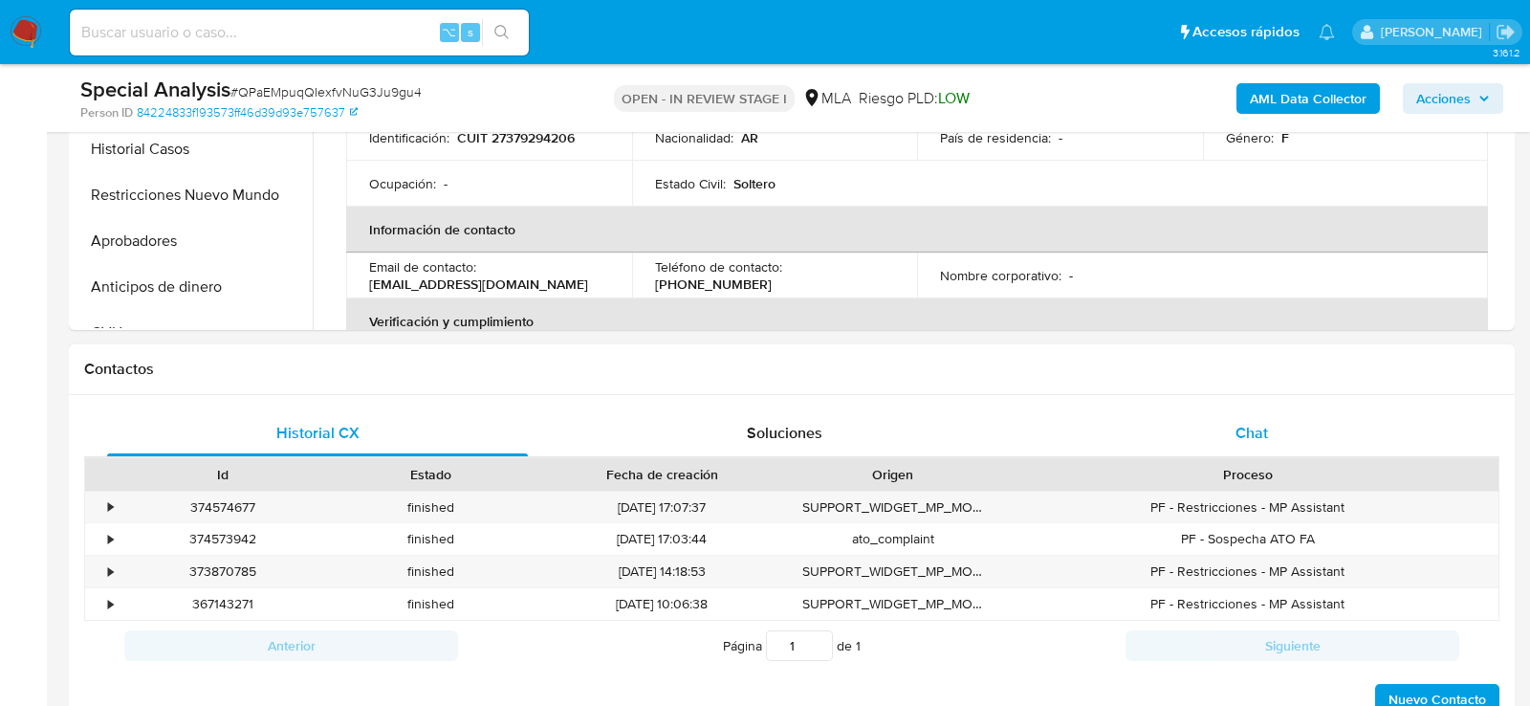
click at [1310, 446] on div "Chat" at bounding box center [1251, 433] width 421 height 46
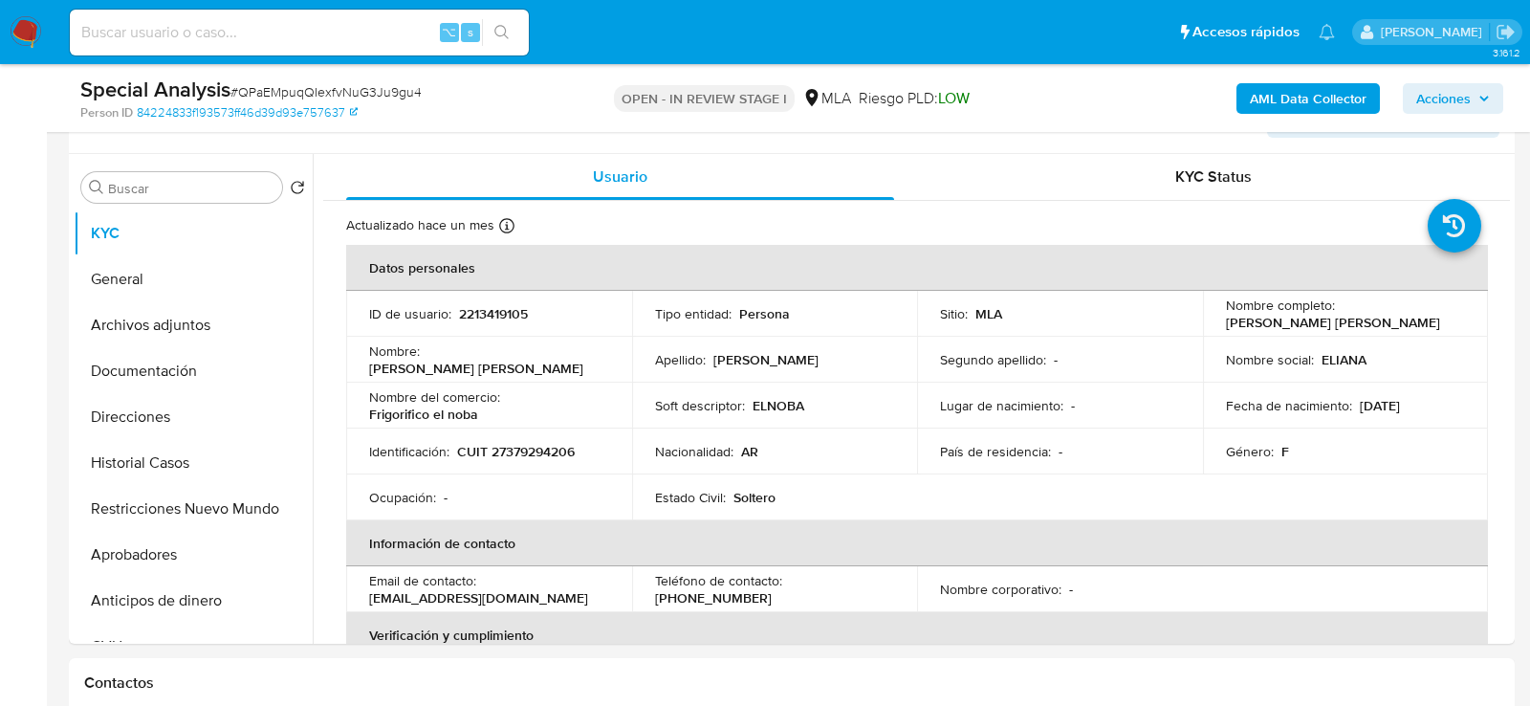
scroll to position [327, 0]
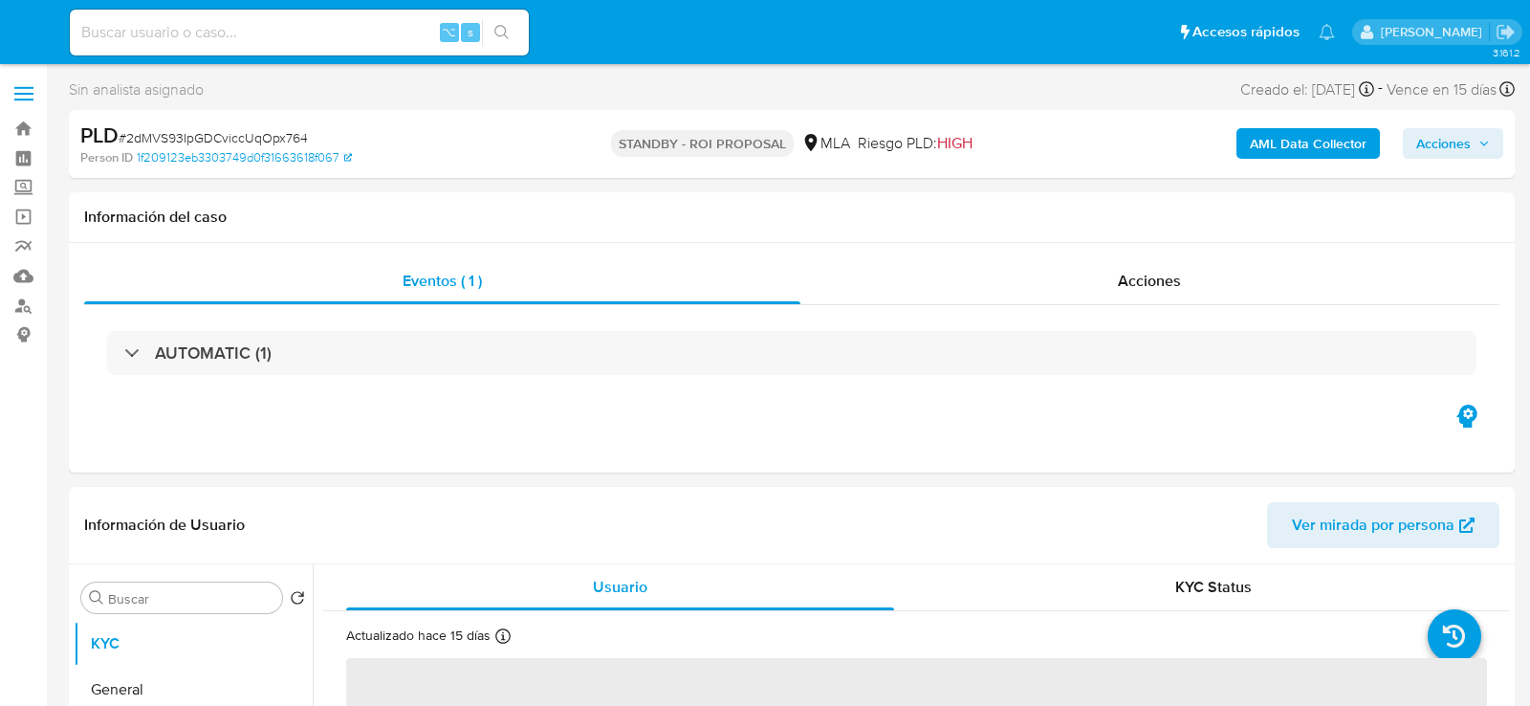
select select "10"
click at [378, 25] on input at bounding box center [299, 32] width 459 height 25
paste input "E92TsSWNPRfo2tVw0QuLmpof"
type input "E92TsSWNPRfo2tVw0QuLmpof"
select select "10"
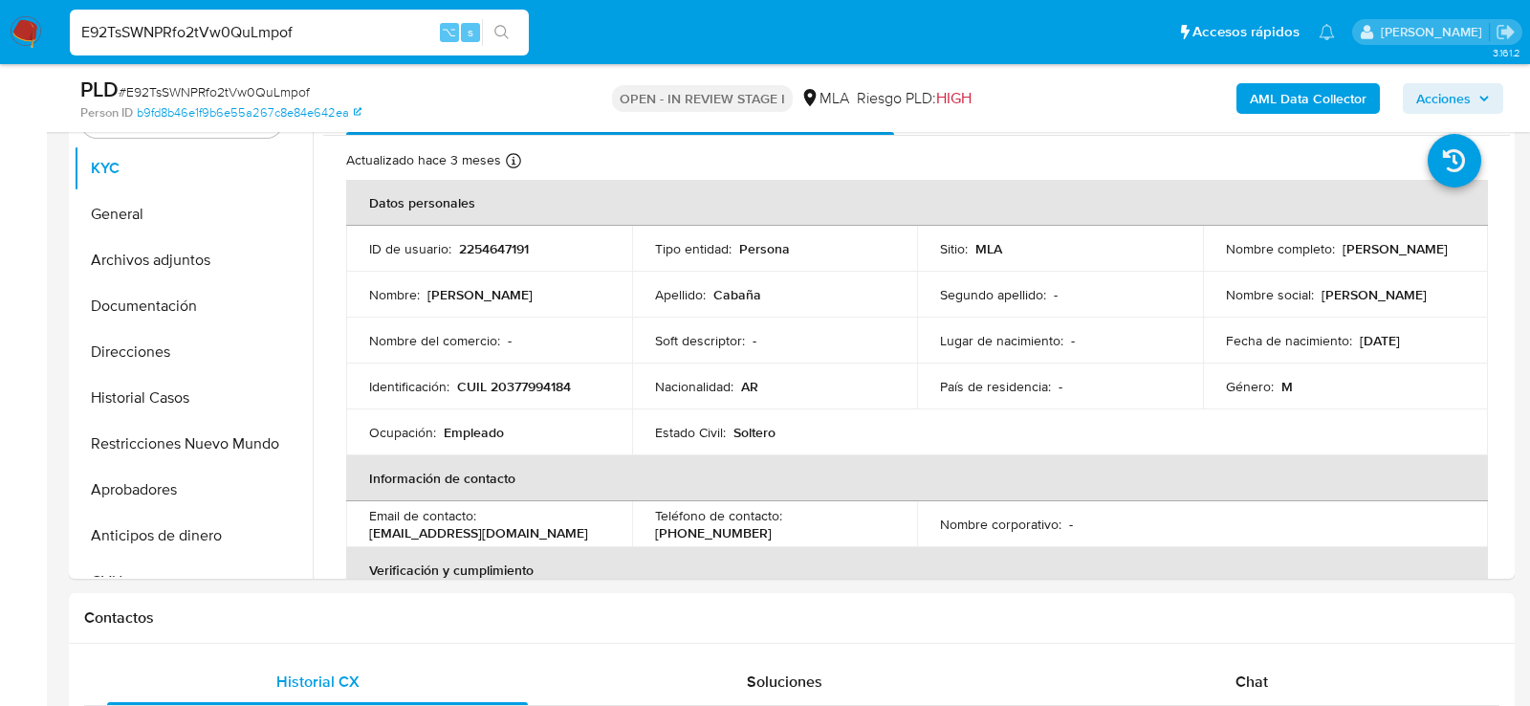
scroll to position [415, 0]
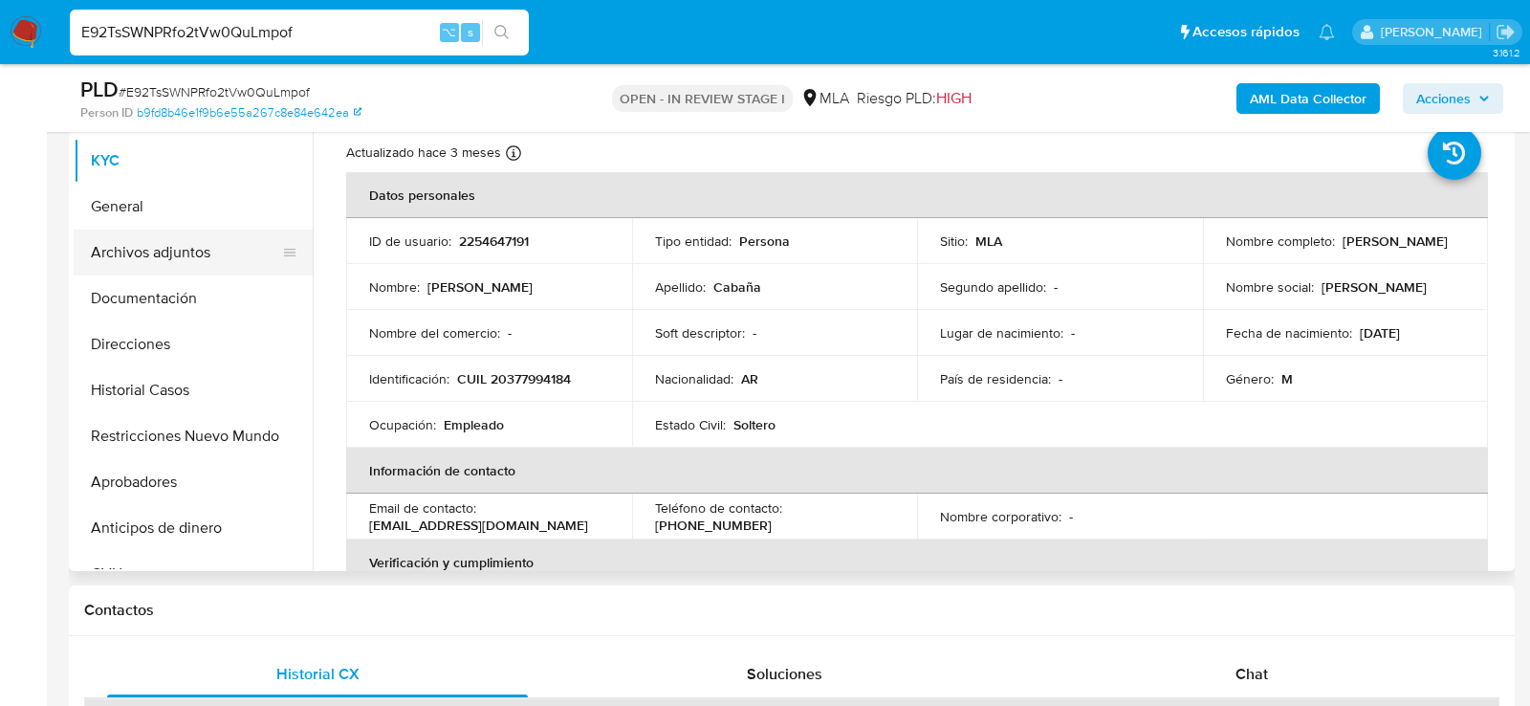
click at [186, 244] on button "Archivos adjuntos" at bounding box center [186, 253] width 224 height 46
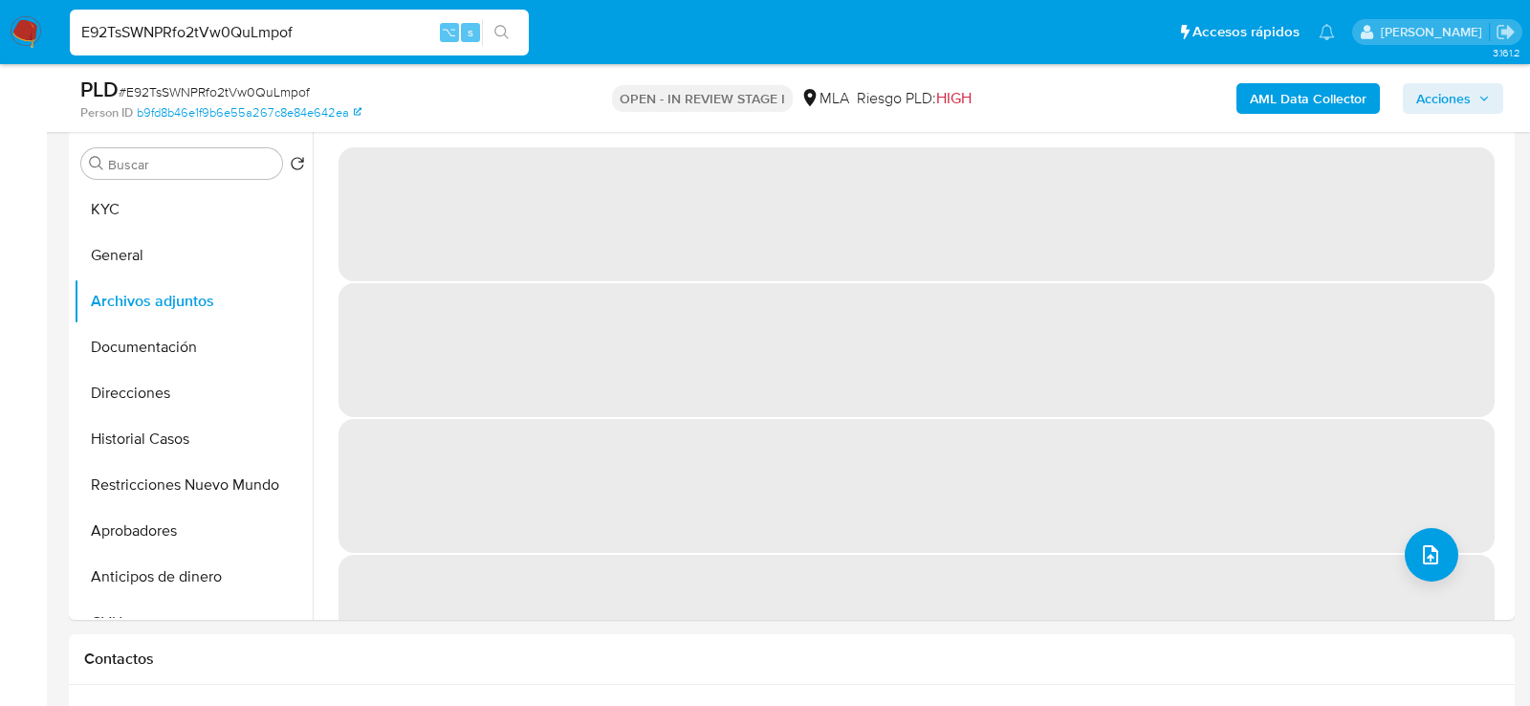
scroll to position [364, 0]
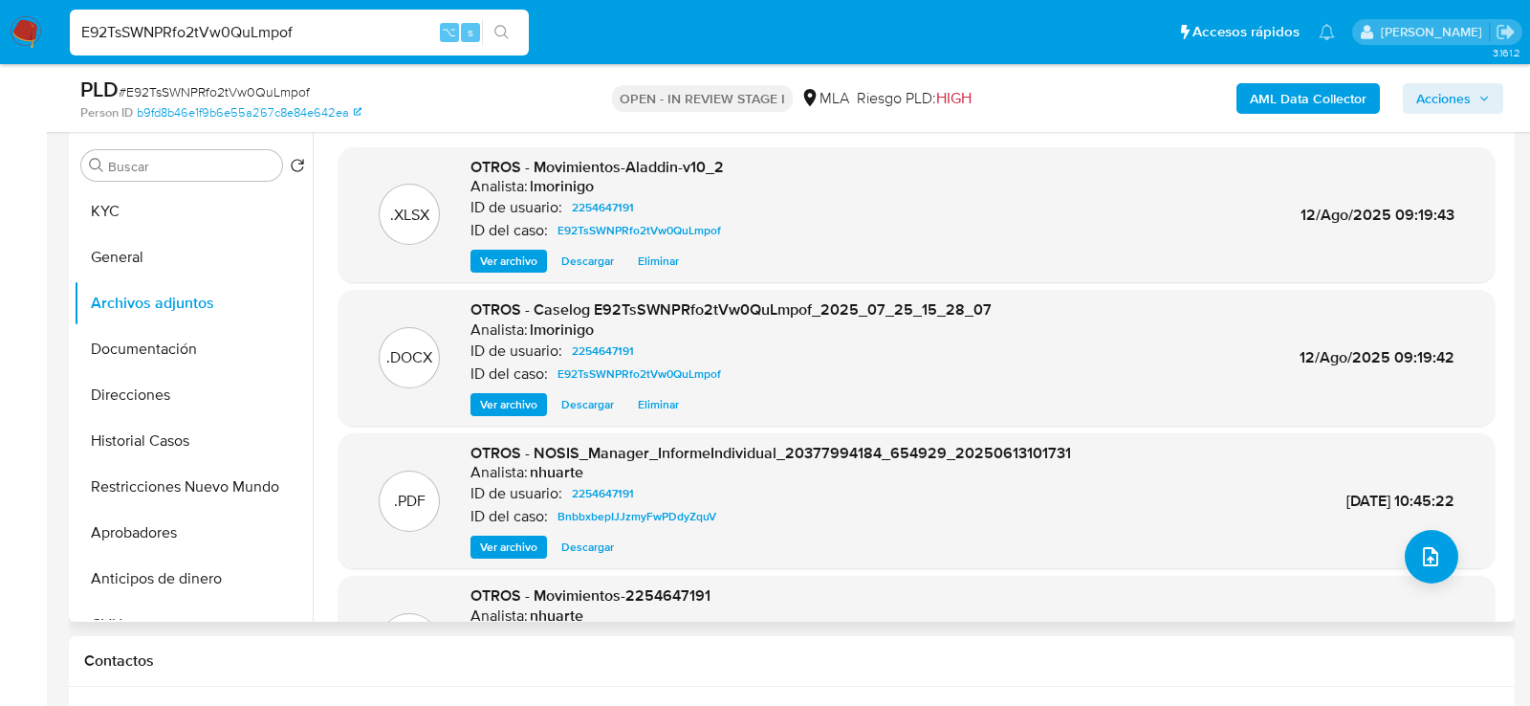
click at [655, 262] on span "Eliminar" at bounding box center [658, 261] width 41 height 19
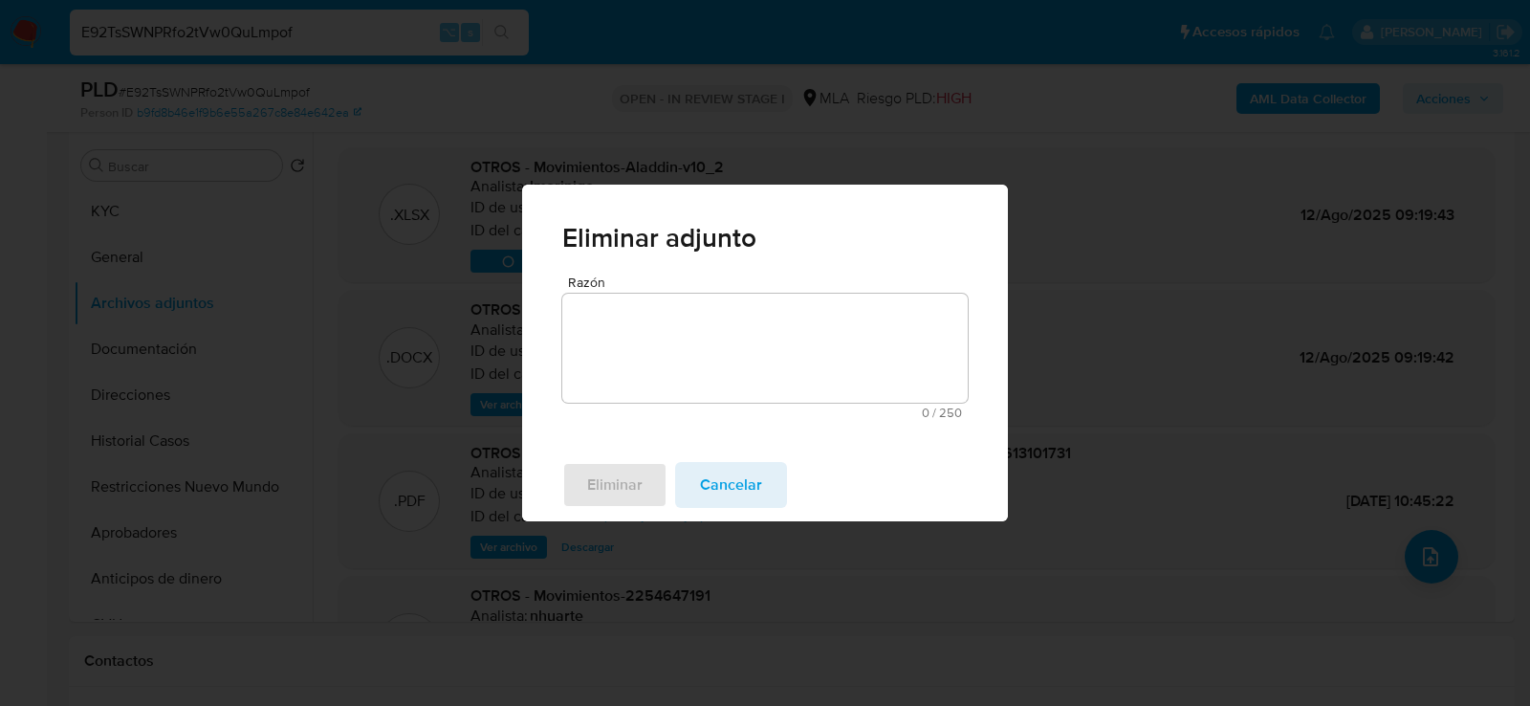
click at [753, 493] on span "Cancelar" at bounding box center [731, 485] width 62 height 42
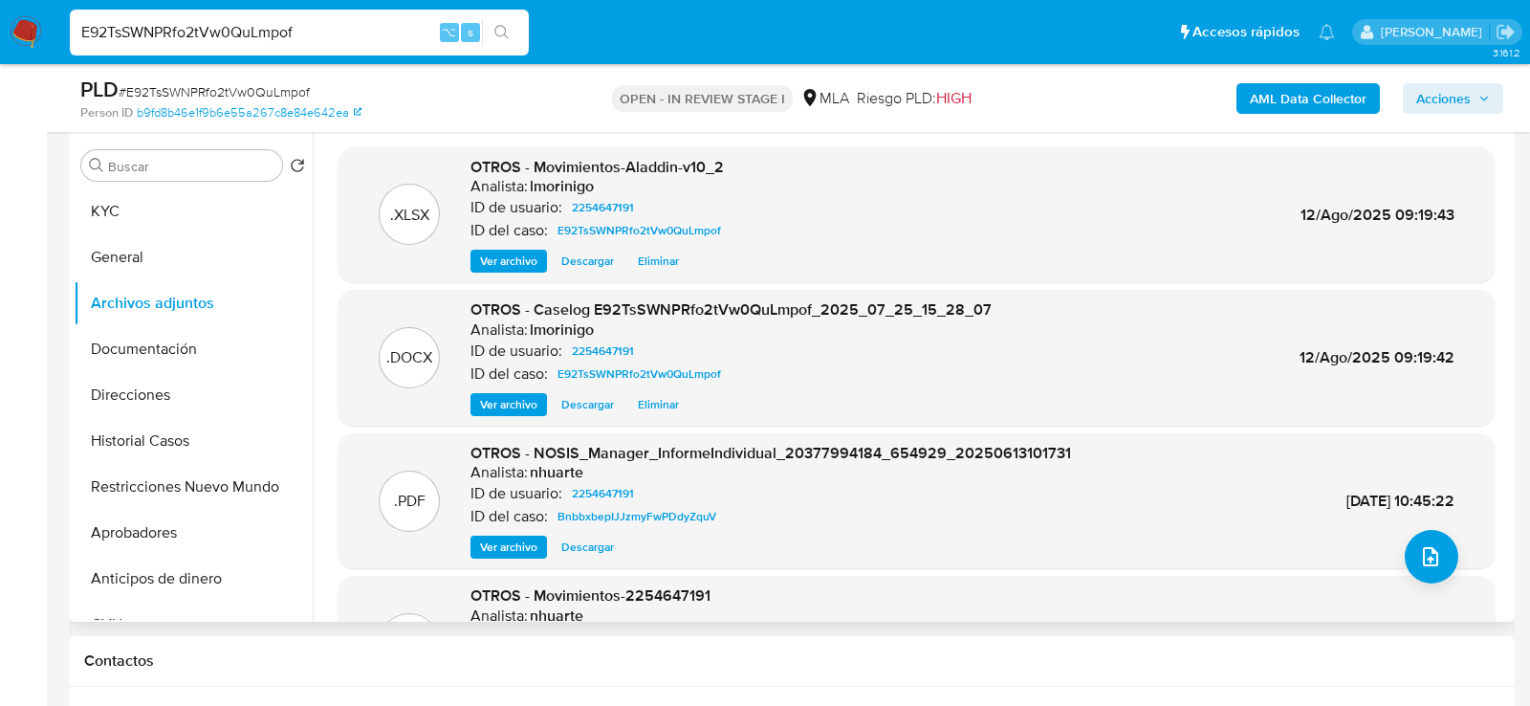
click at [668, 403] on span "Eliminar" at bounding box center [658, 404] width 41 height 19
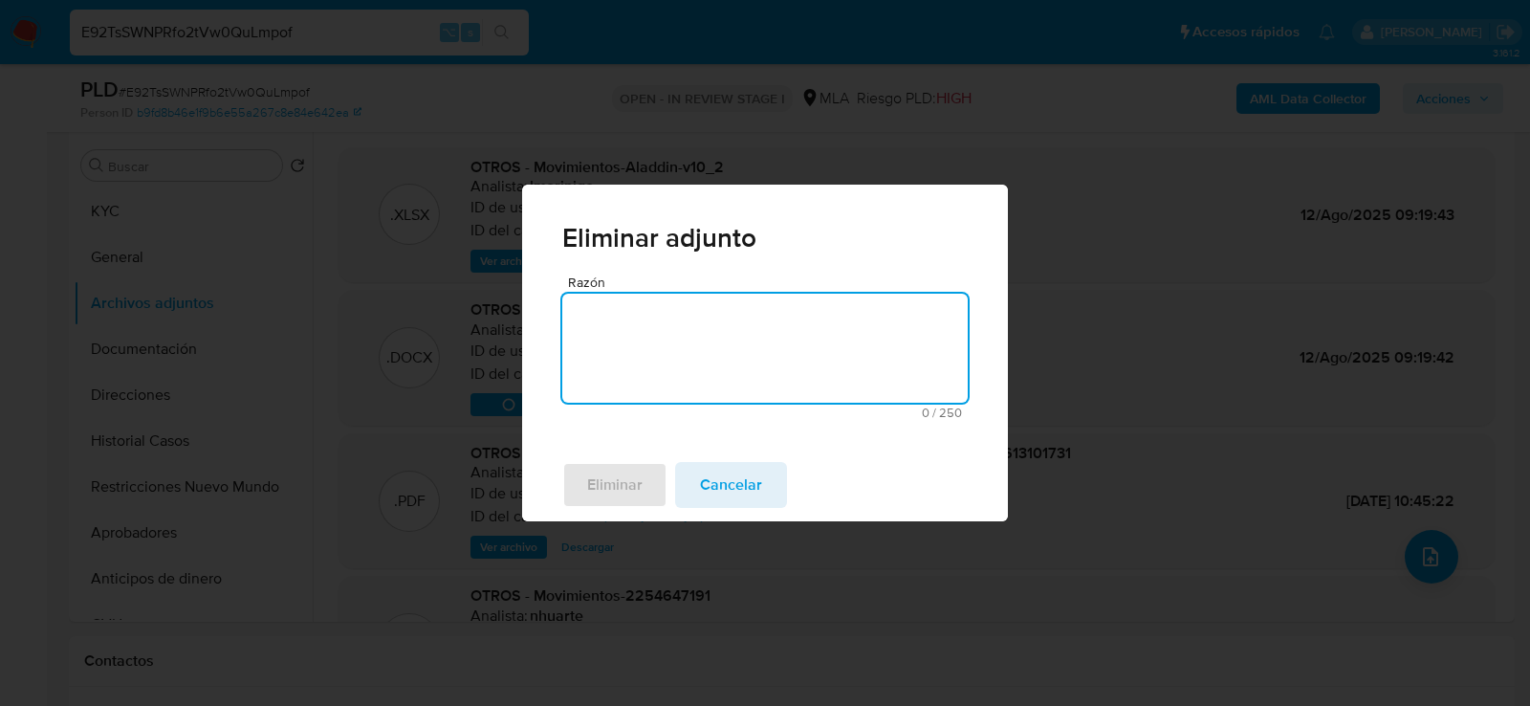
click at [638, 373] on textarea "Razón" at bounding box center [765, 348] width 406 height 109
click at [638, 474] on span "Eliminar" at bounding box center [614, 485] width 55 height 42
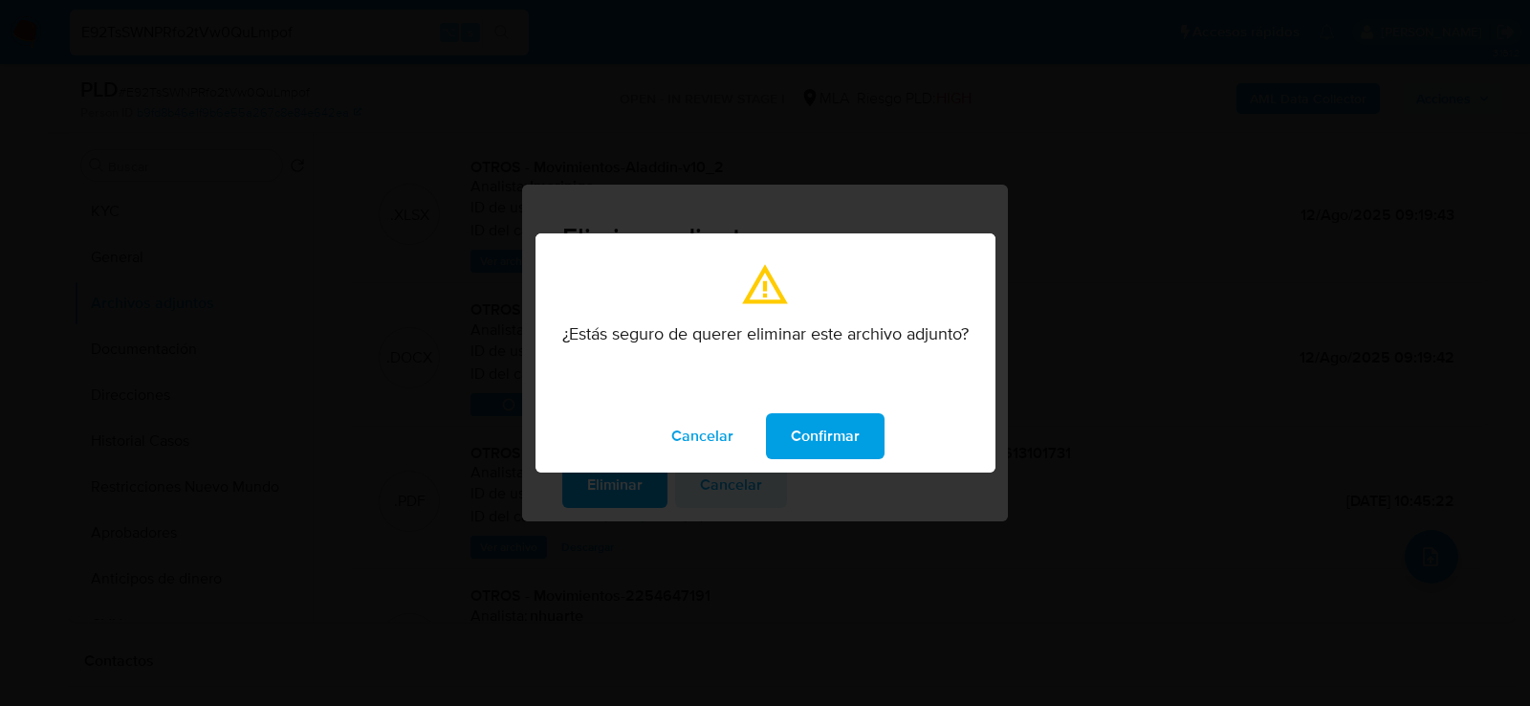
click at [822, 427] on span "Confirmar" at bounding box center [825, 436] width 69 height 42
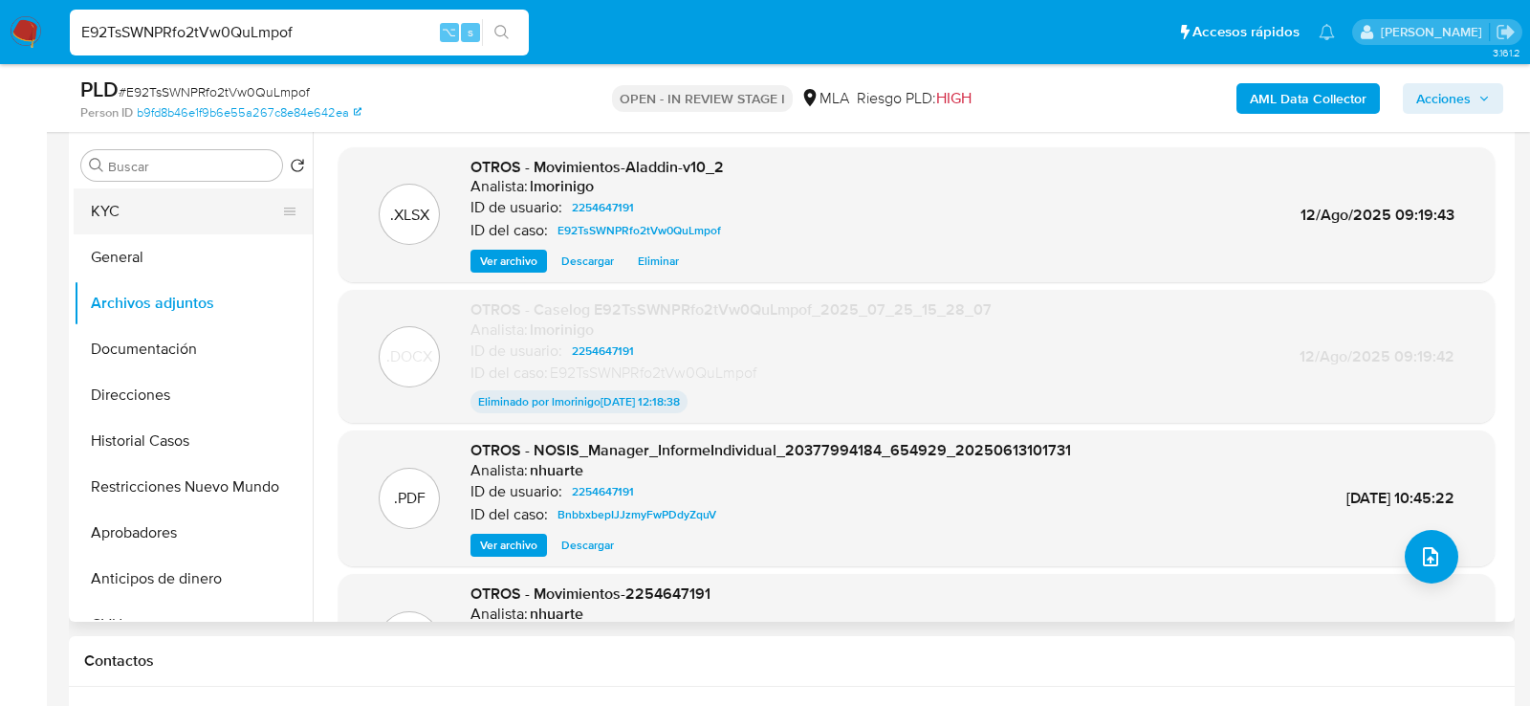
click at [167, 228] on button "KYC" at bounding box center [186, 211] width 224 height 46
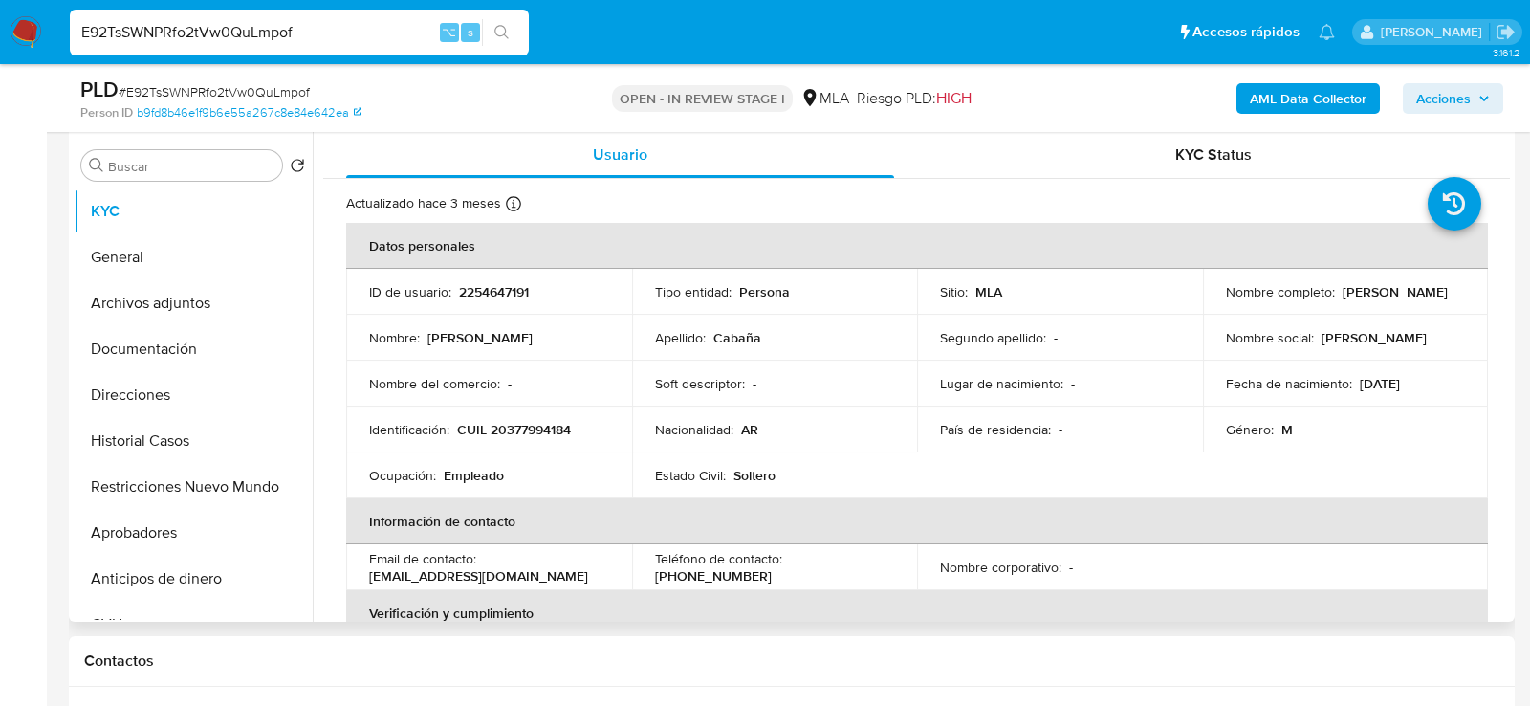
click at [502, 292] on p "2254647191" at bounding box center [494, 291] width 70 height 17
copy p "2254647191"
click at [162, 491] on button "Restricciones Nuevo Mundo" at bounding box center [186, 487] width 224 height 46
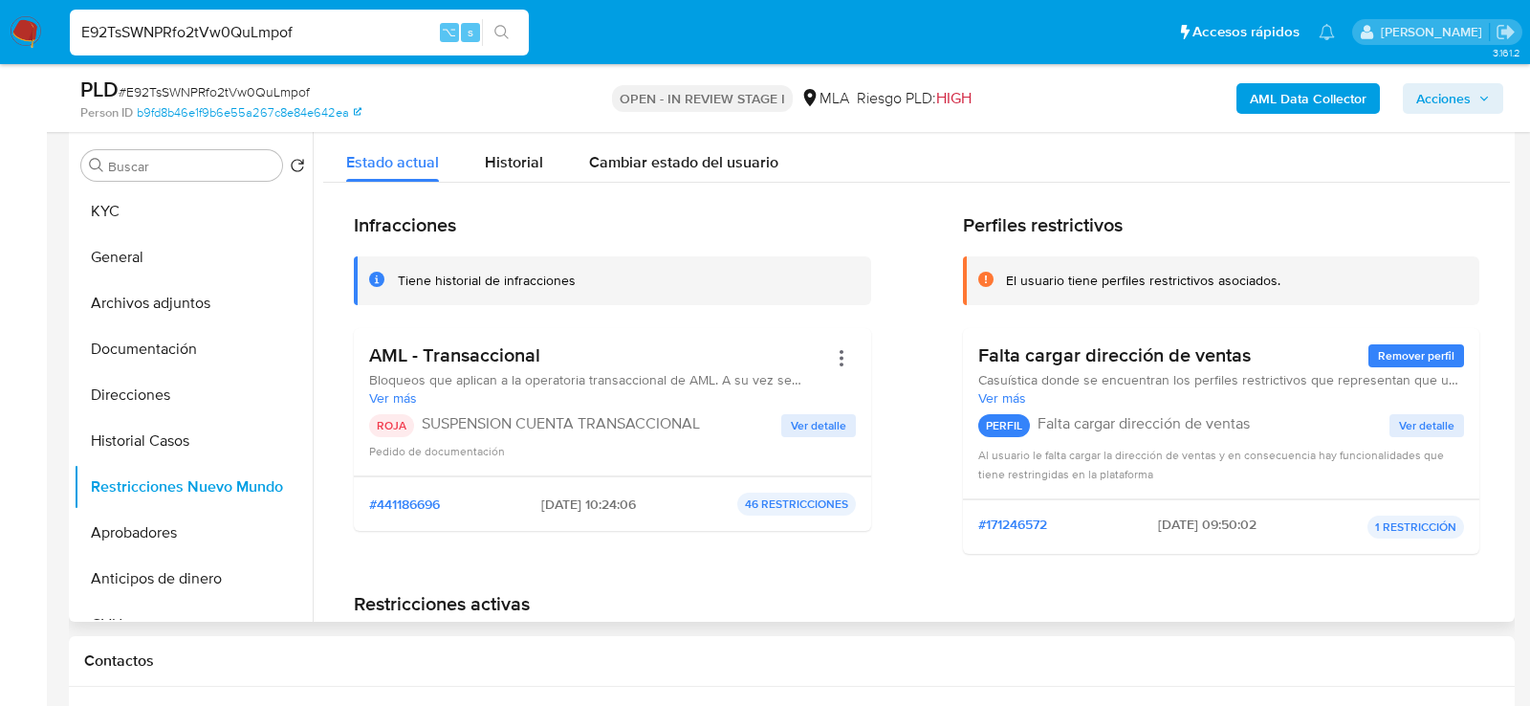
drag, startPoint x: 517, startPoint y: 506, endPoint x: 607, endPoint y: 508, distance: 89.9
click at [607, 508] on div "#441186696 [DATE] 10:24:06 46 RESTRICCIONES" at bounding box center [612, 504] width 487 height 23
click at [230, 201] on button "KYC" at bounding box center [186, 211] width 224 height 46
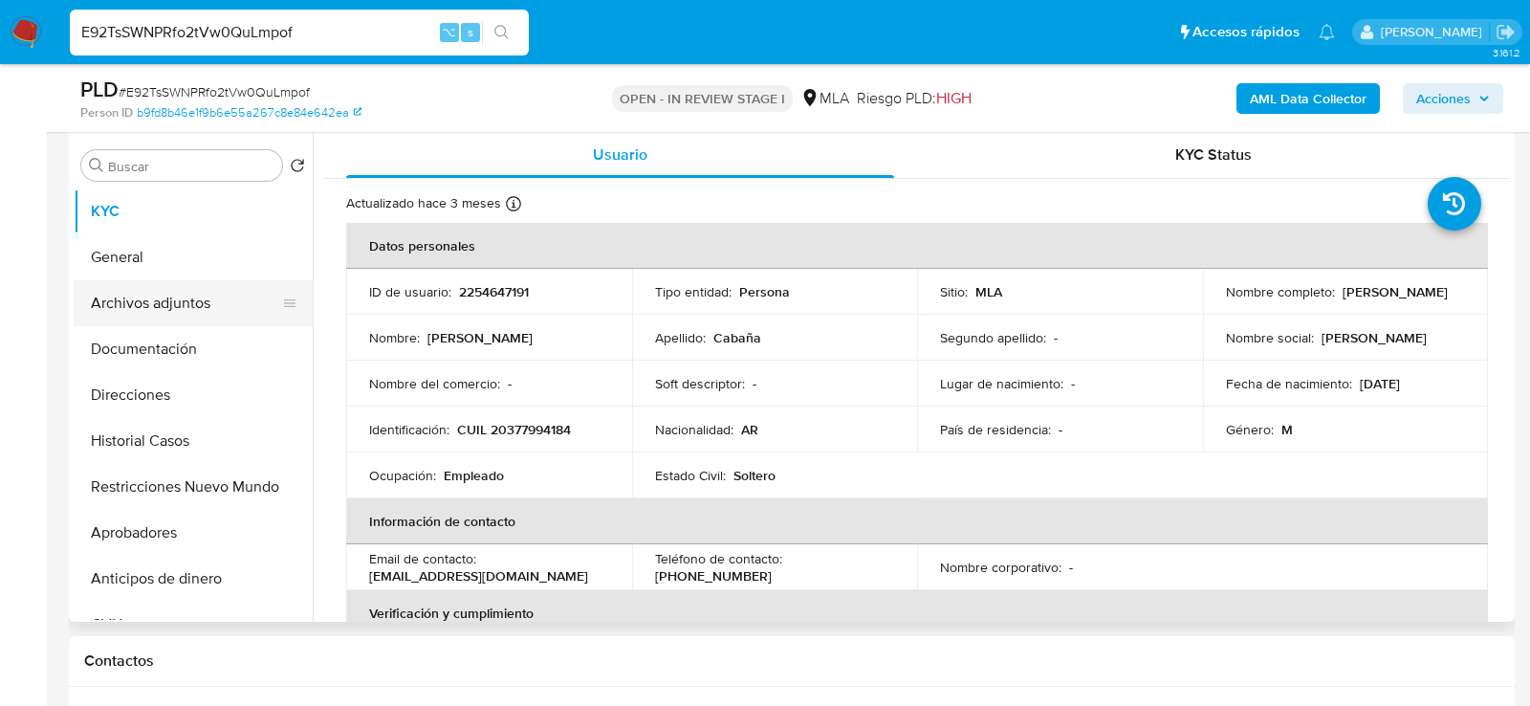
click at [201, 293] on button "Archivos adjuntos" at bounding box center [186, 303] width 224 height 46
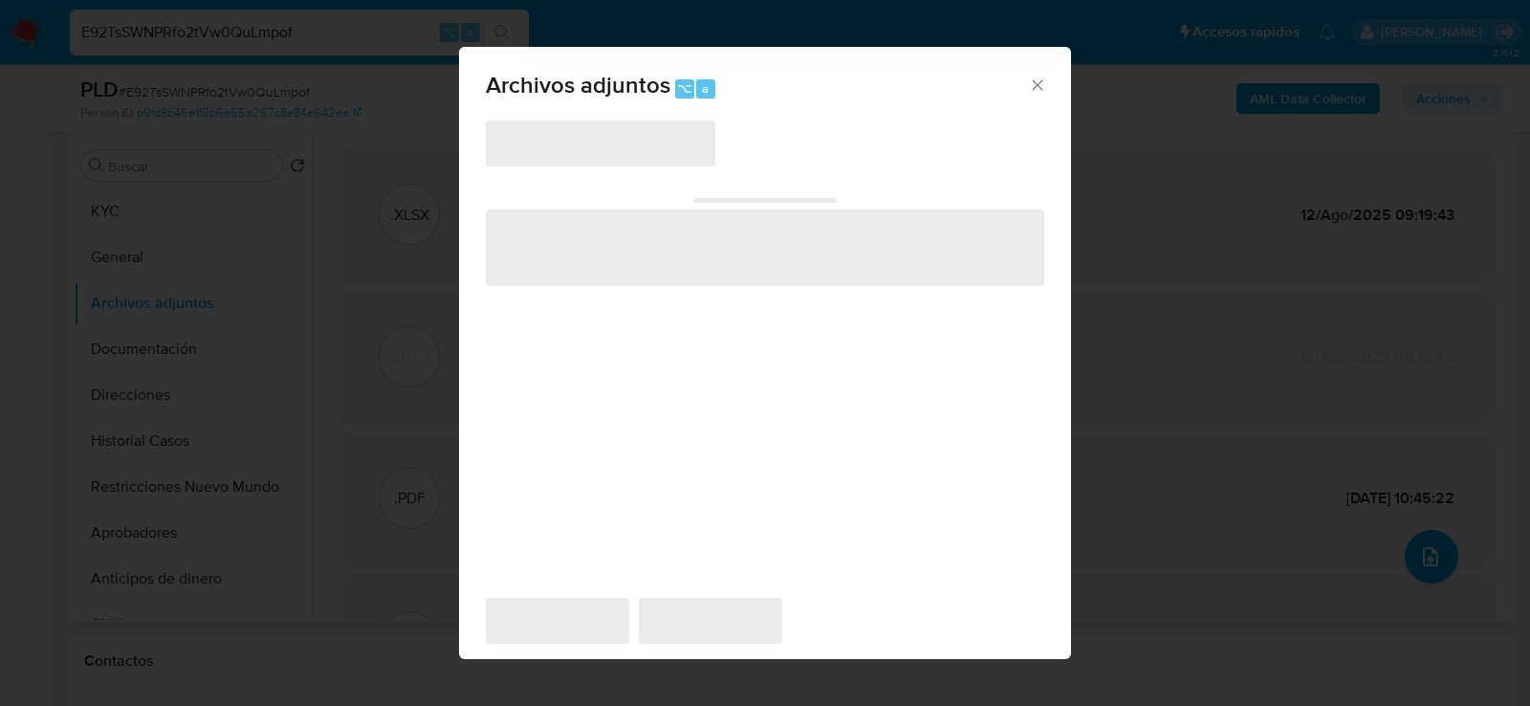
scroll to position [348, 0]
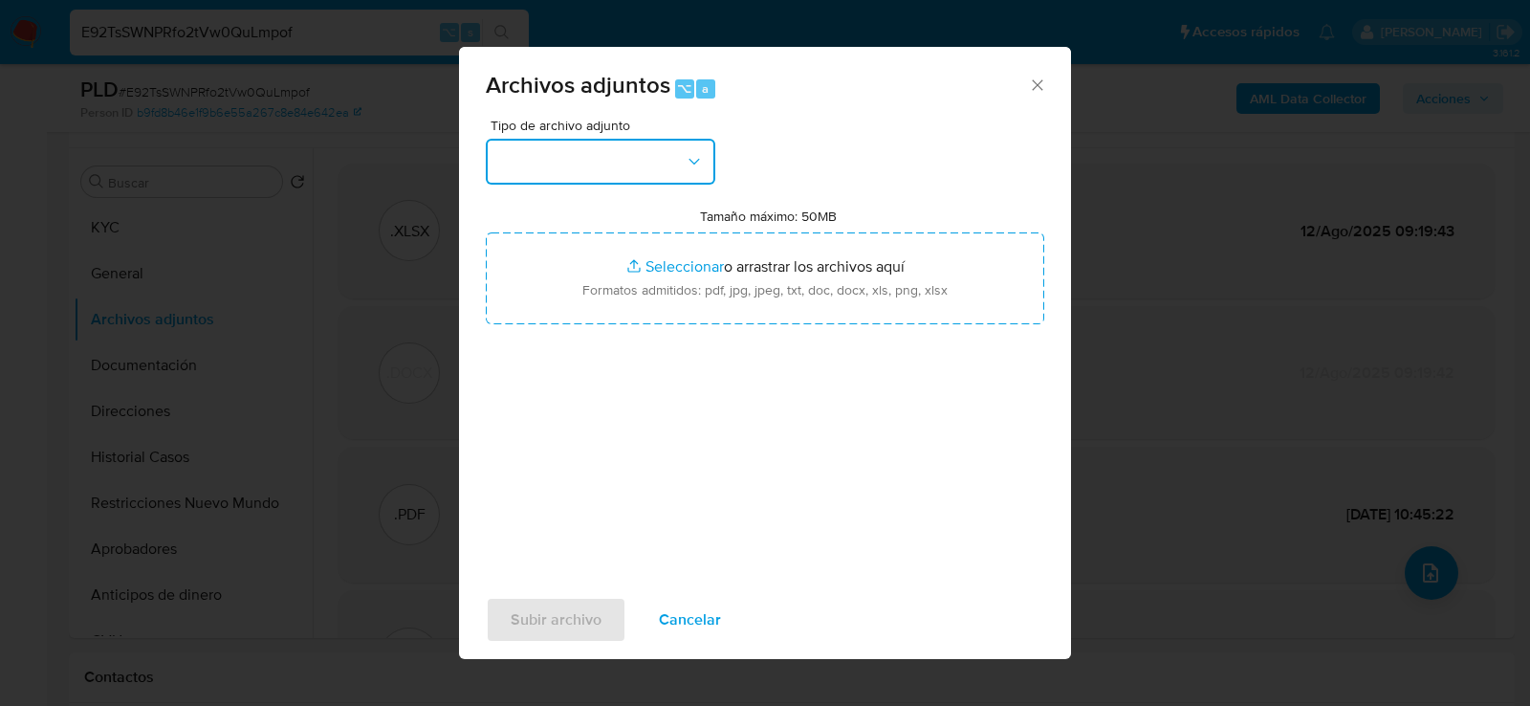
click at [664, 184] on button "button" at bounding box center [601, 162] width 230 height 46
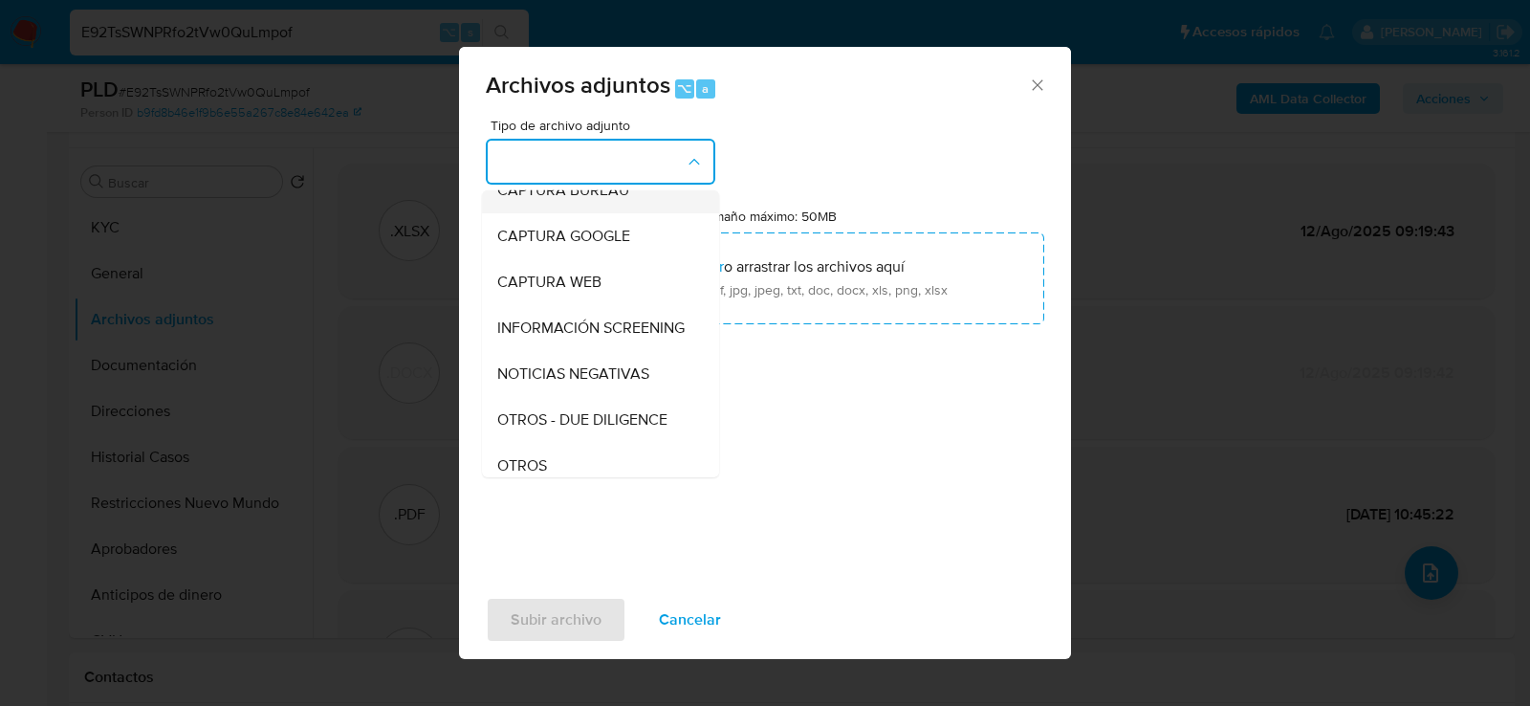
scroll to position [193, 0]
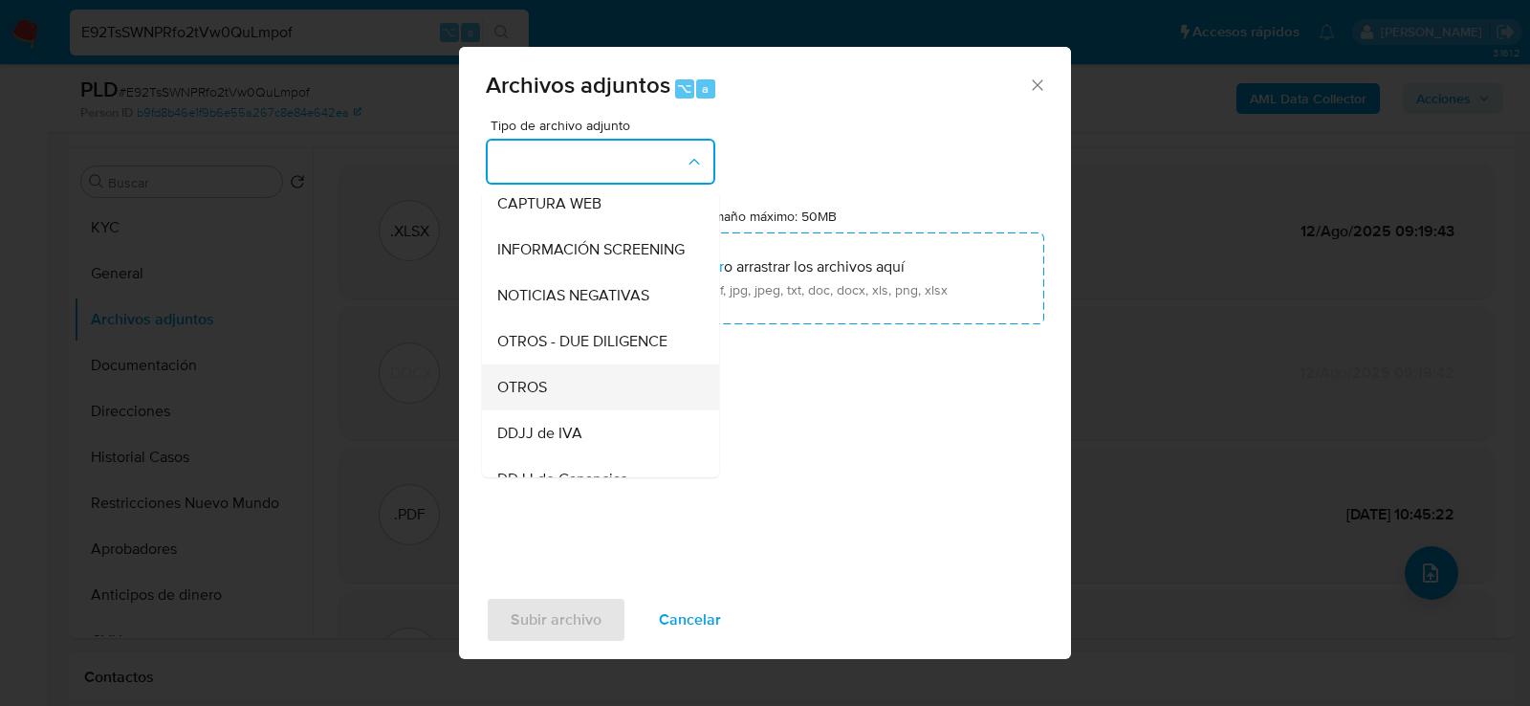
click at [599, 385] on div "OTROS" at bounding box center [594, 386] width 195 height 46
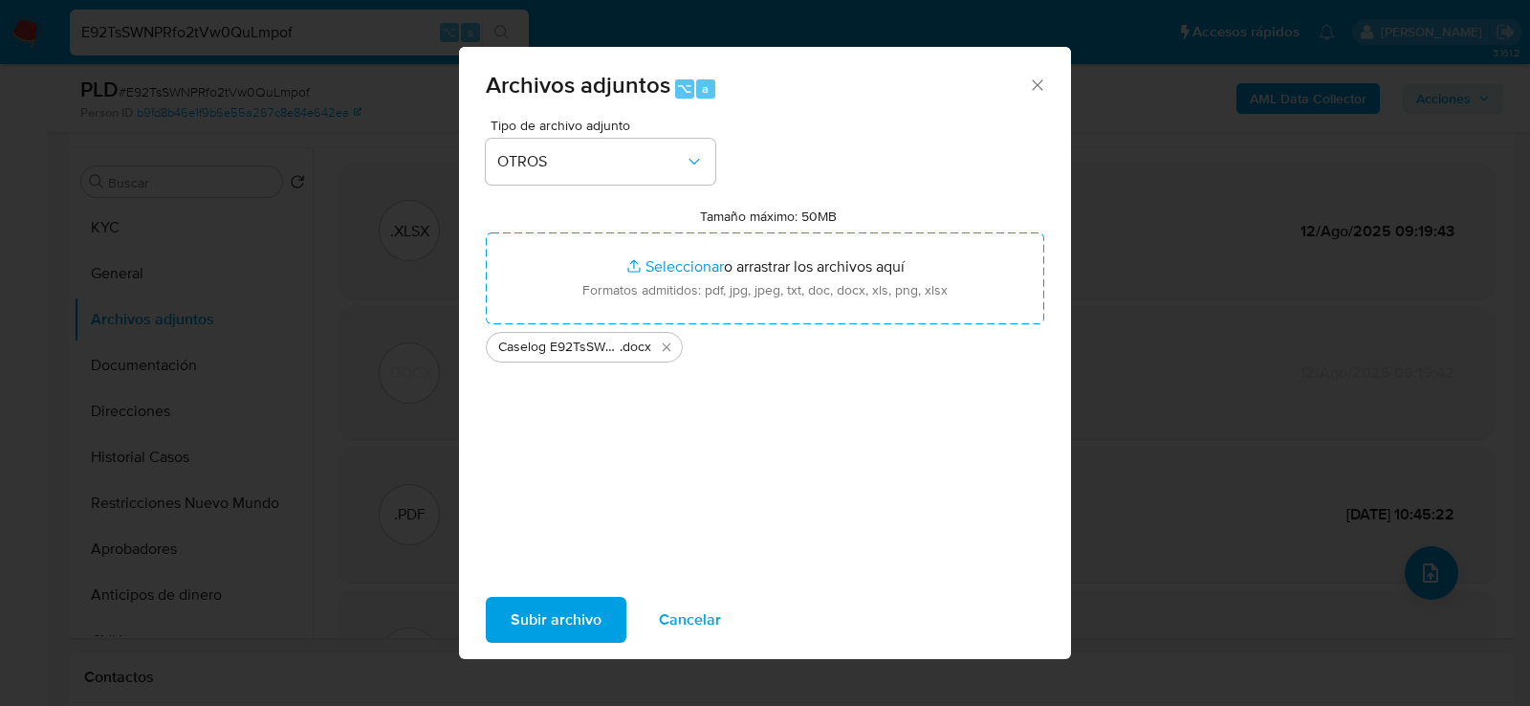
click at [554, 610] on span "Subir archivo" at bounding box center [556, 620] width 91 height 42
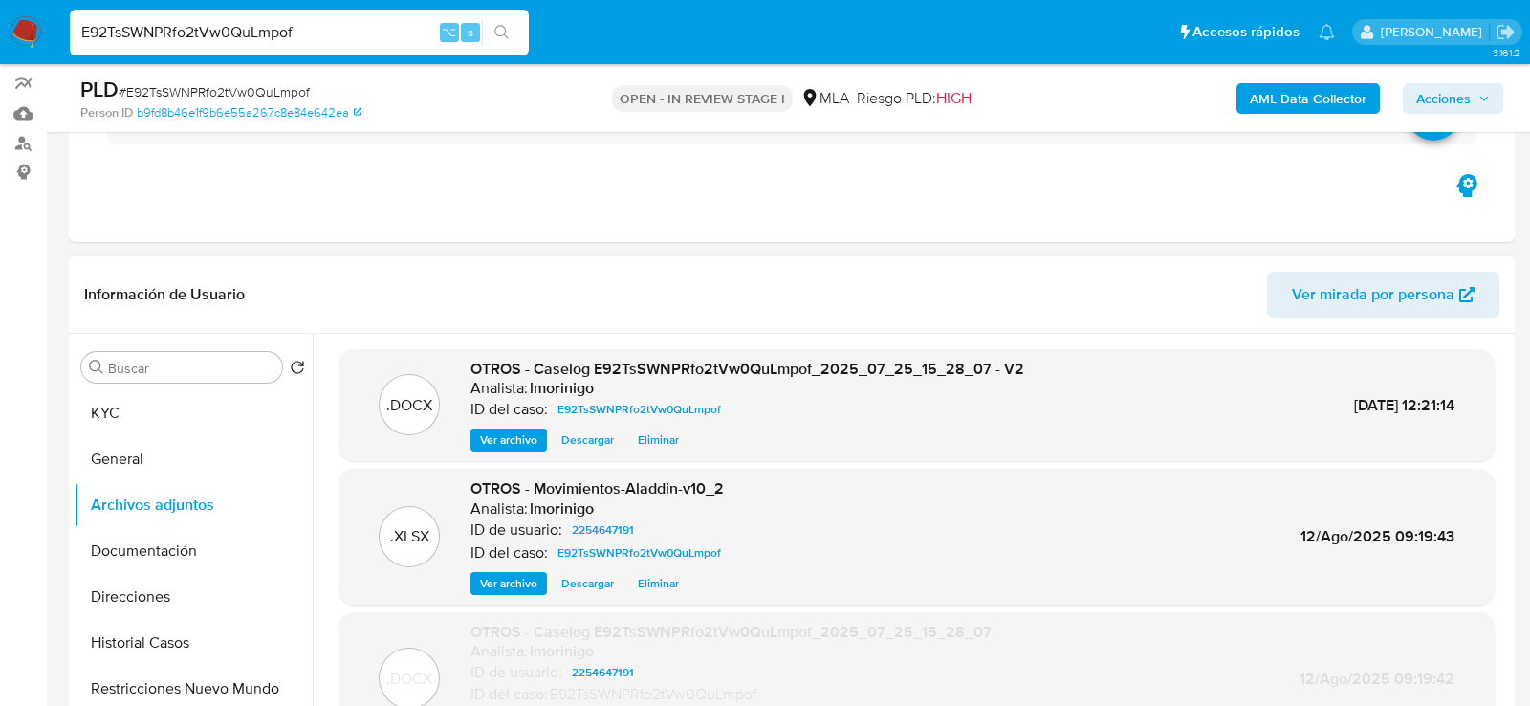
scroll to position [19, 0]
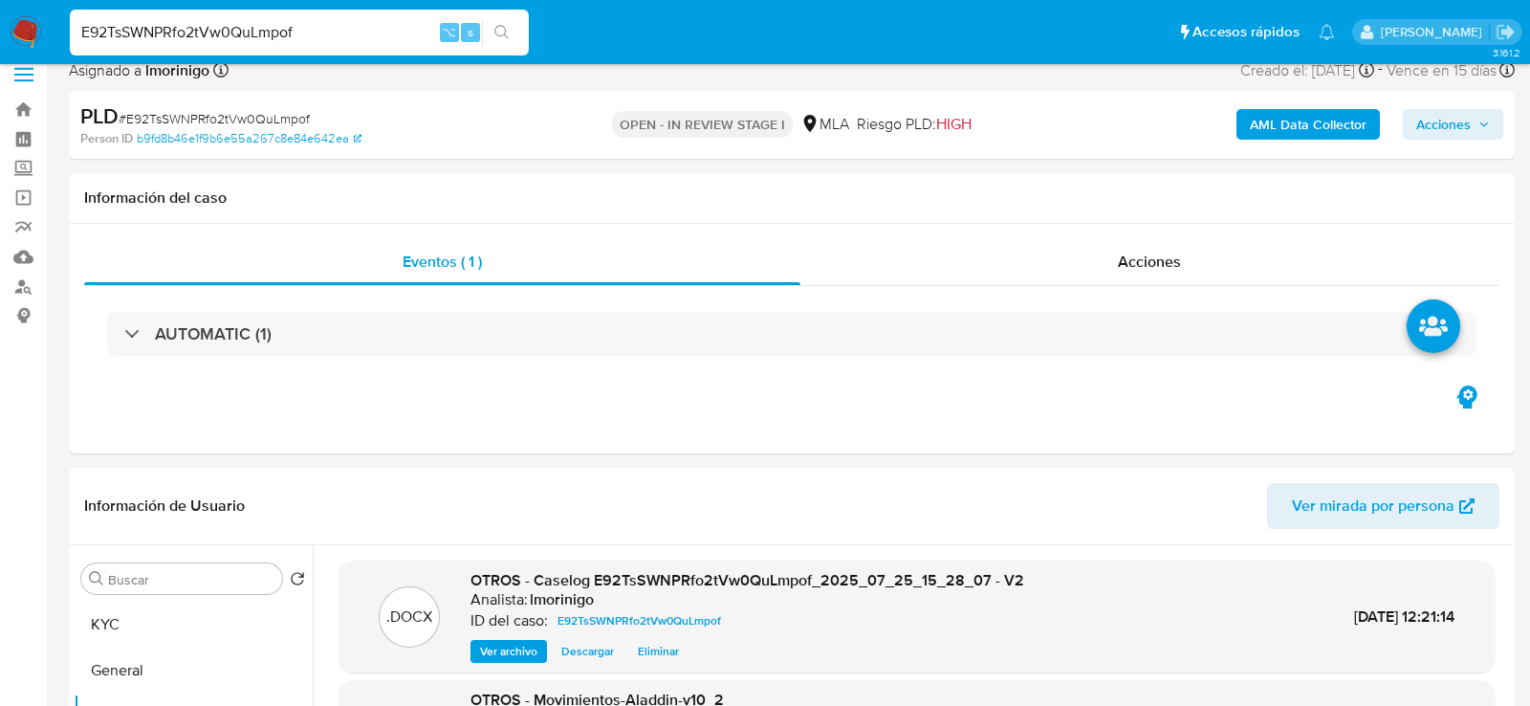
click at [1465, 127] on span "Acciones" at bounding box center [1443, 124] width 55 height 31
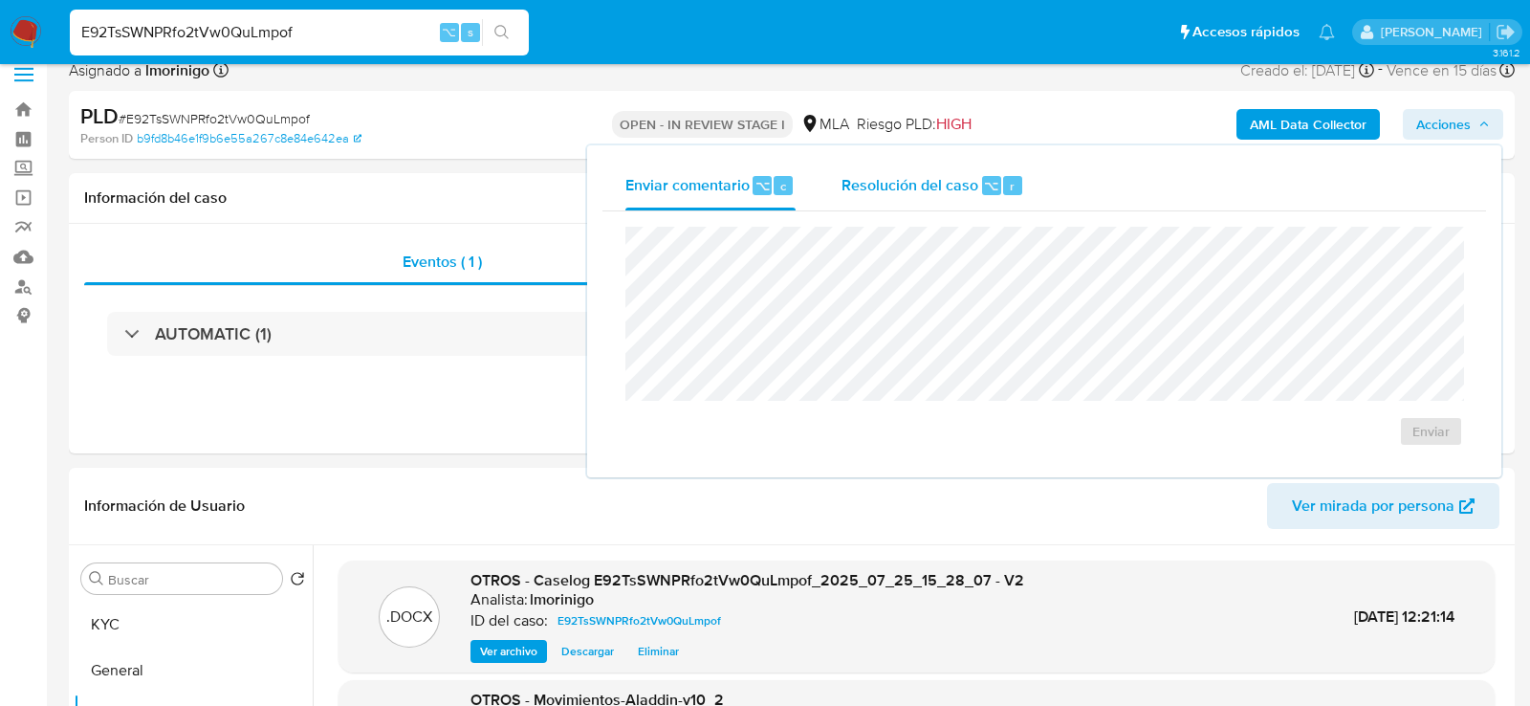
click at [918, 196] on div "Resolución del caso ⌥ r" at bounding box center [933, 186] width 183 height 50
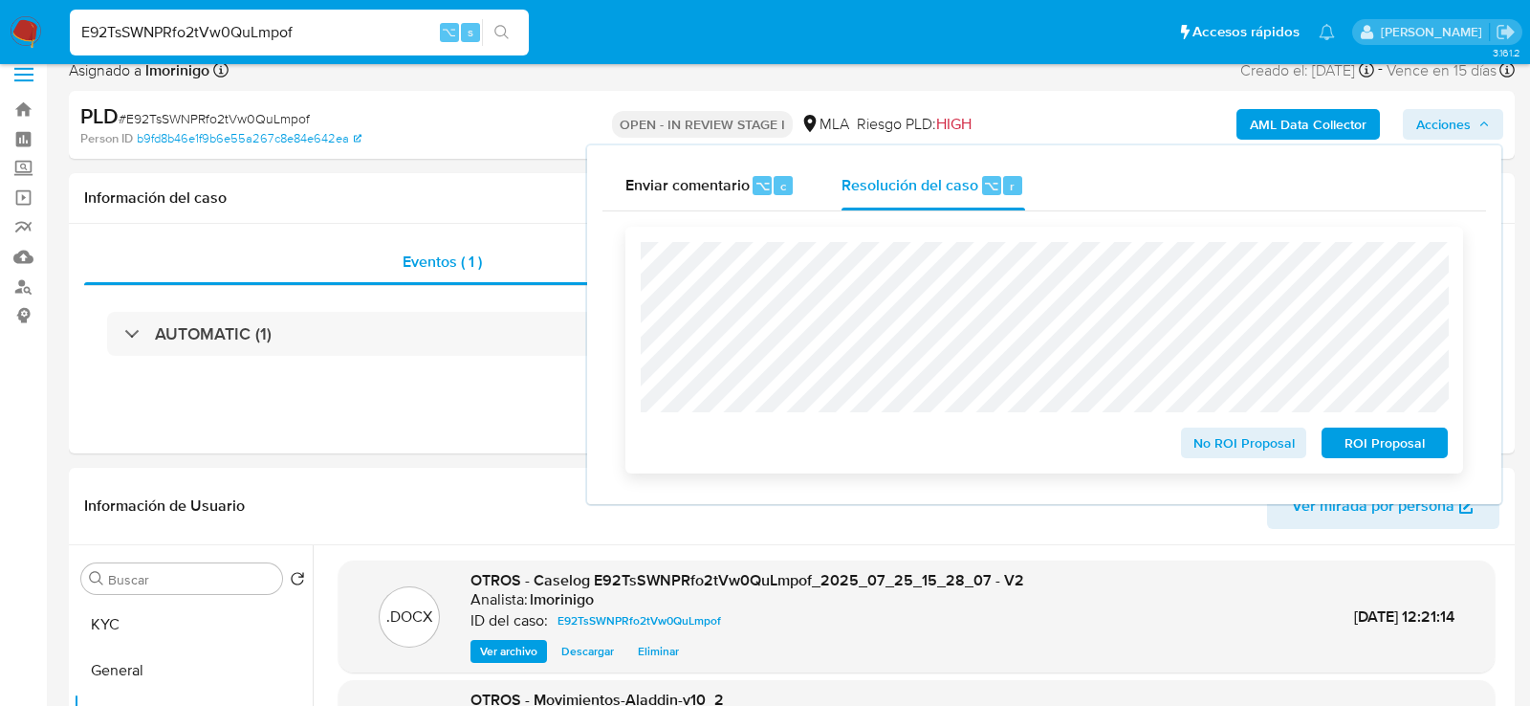
click at [1358, 455] on span "ROI Proposal" at bounding box center [1384, 442] width 99 height 27
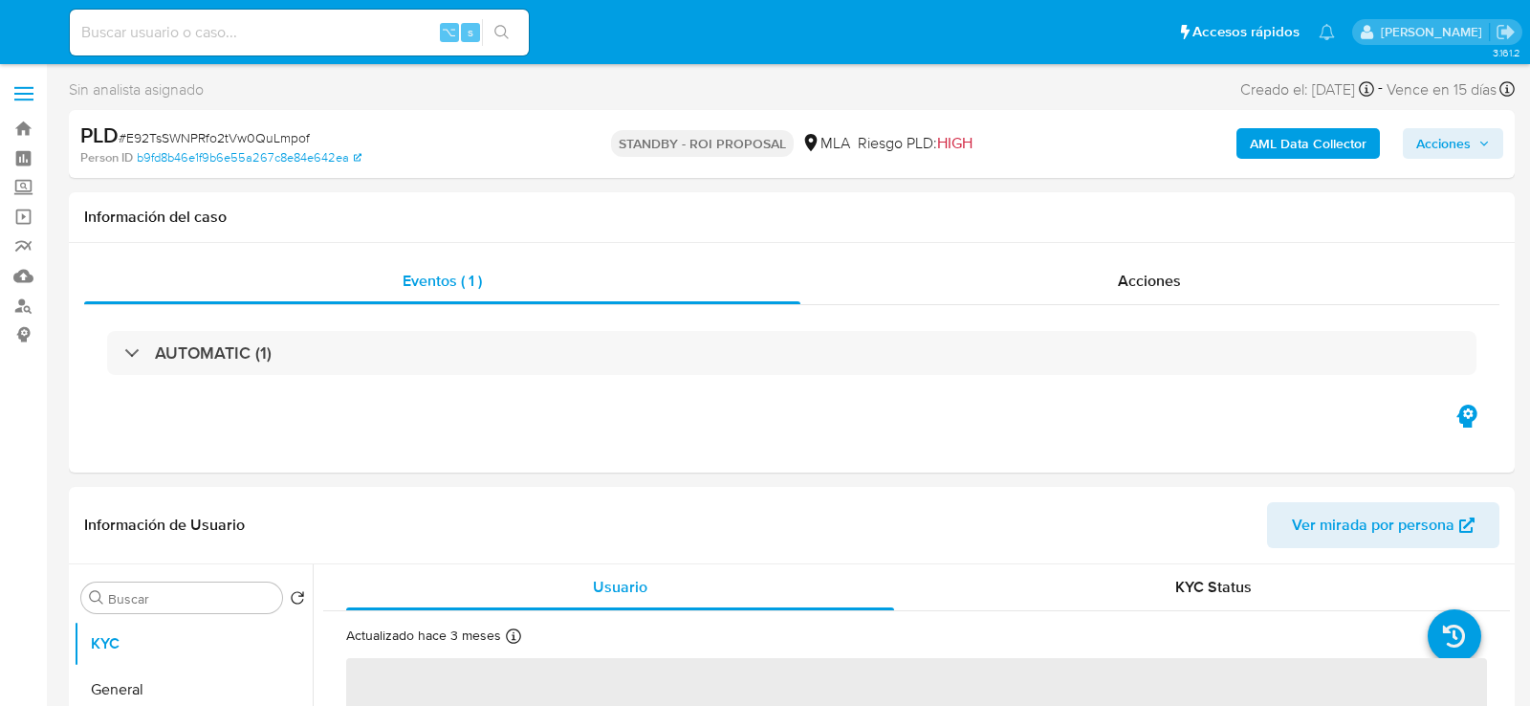
select select "10"
click at [298, 38] on input at bounding box center [299, 32] width 459 height 25
paste input "SVrNFvA7i910m7nlnycQNjQW"
type input "SVrNFvA7i910m7nlnycQNjQW"
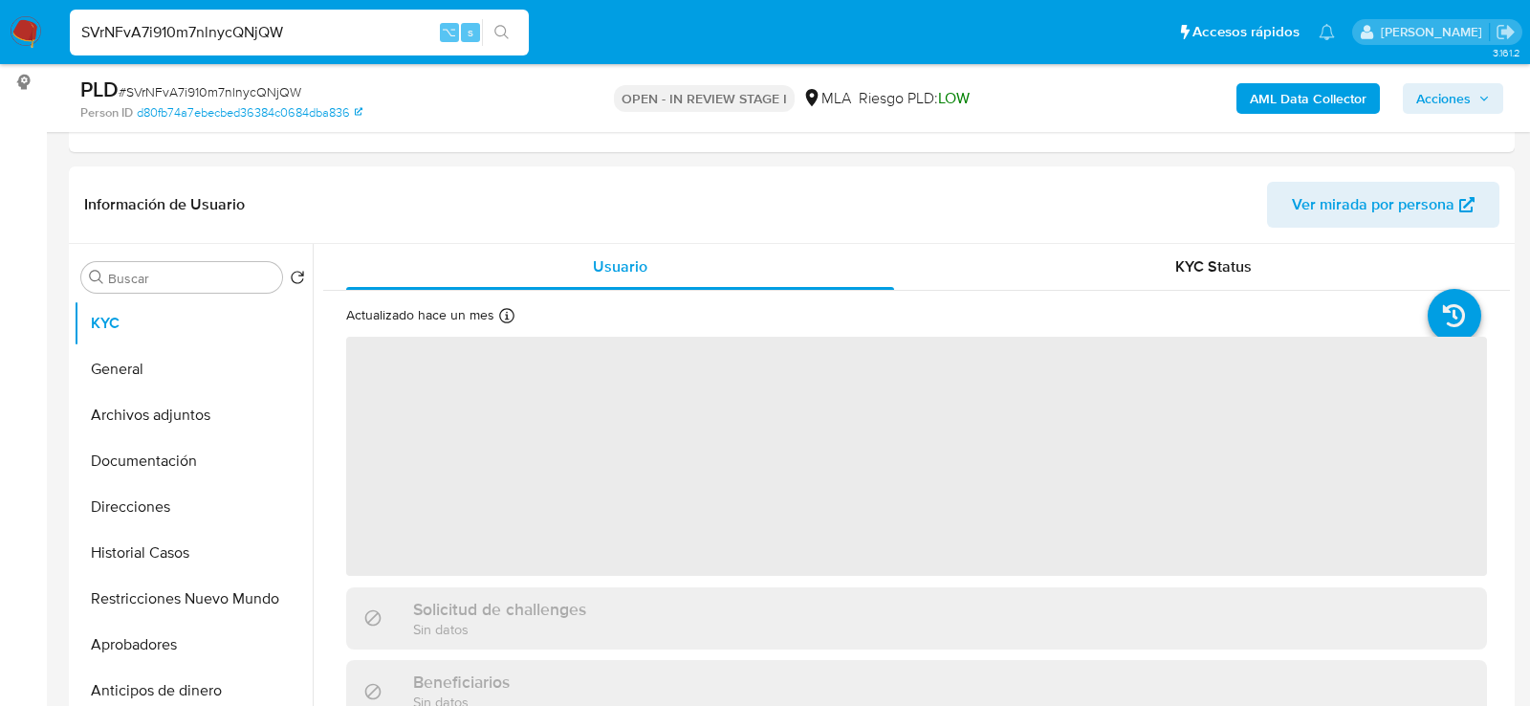
select select "10"
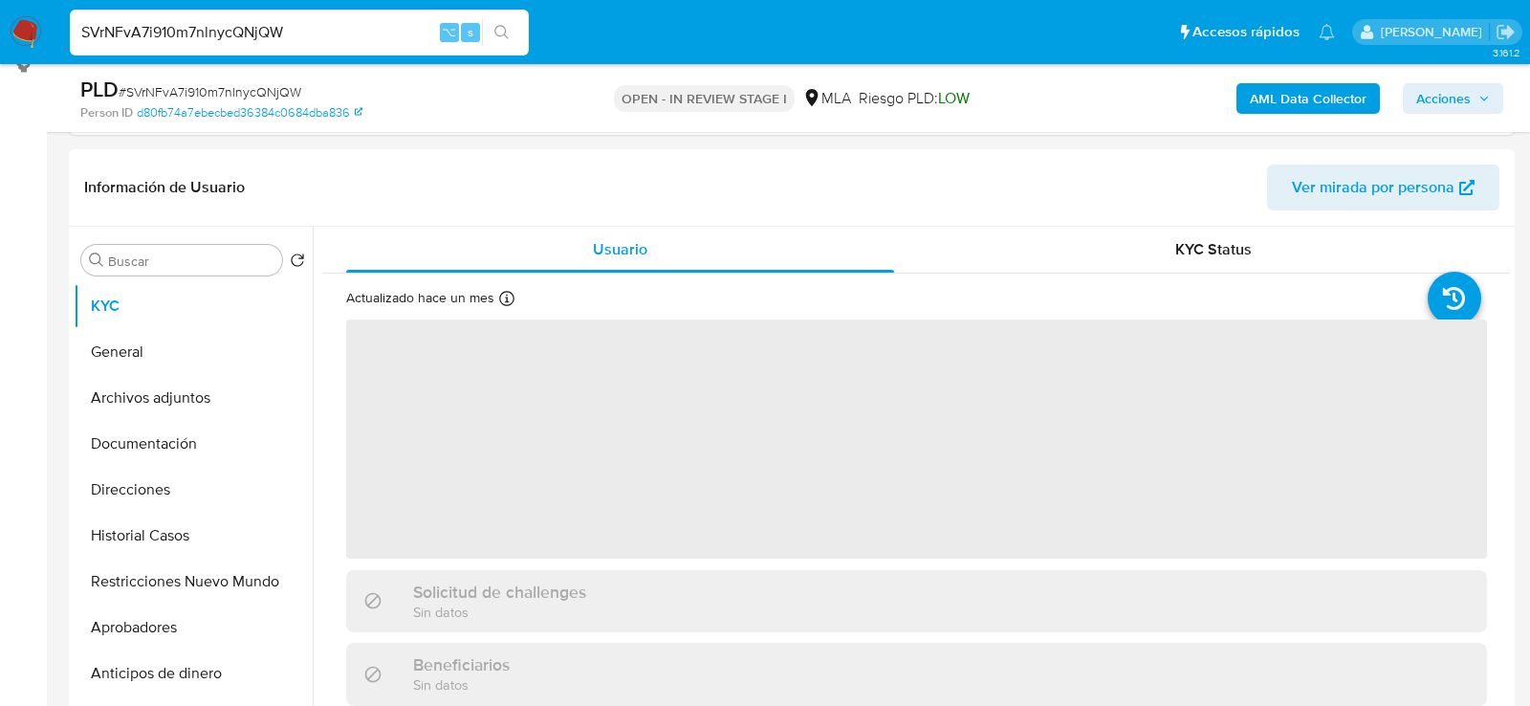
scroll to position [274, 0]
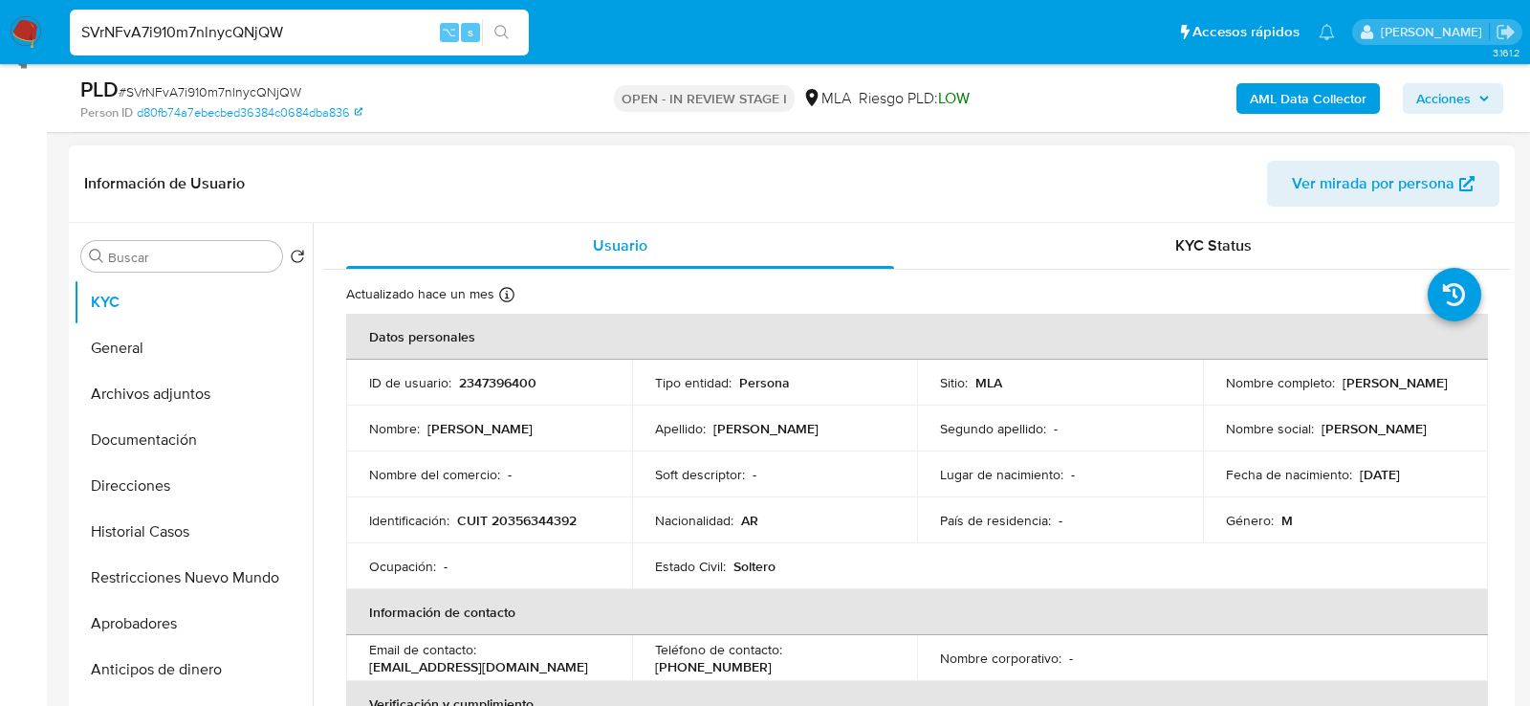
click at [499, 374] on p "2347396400" at bounding box center [497, 382] width 77 height 17
copy p "2347396400"
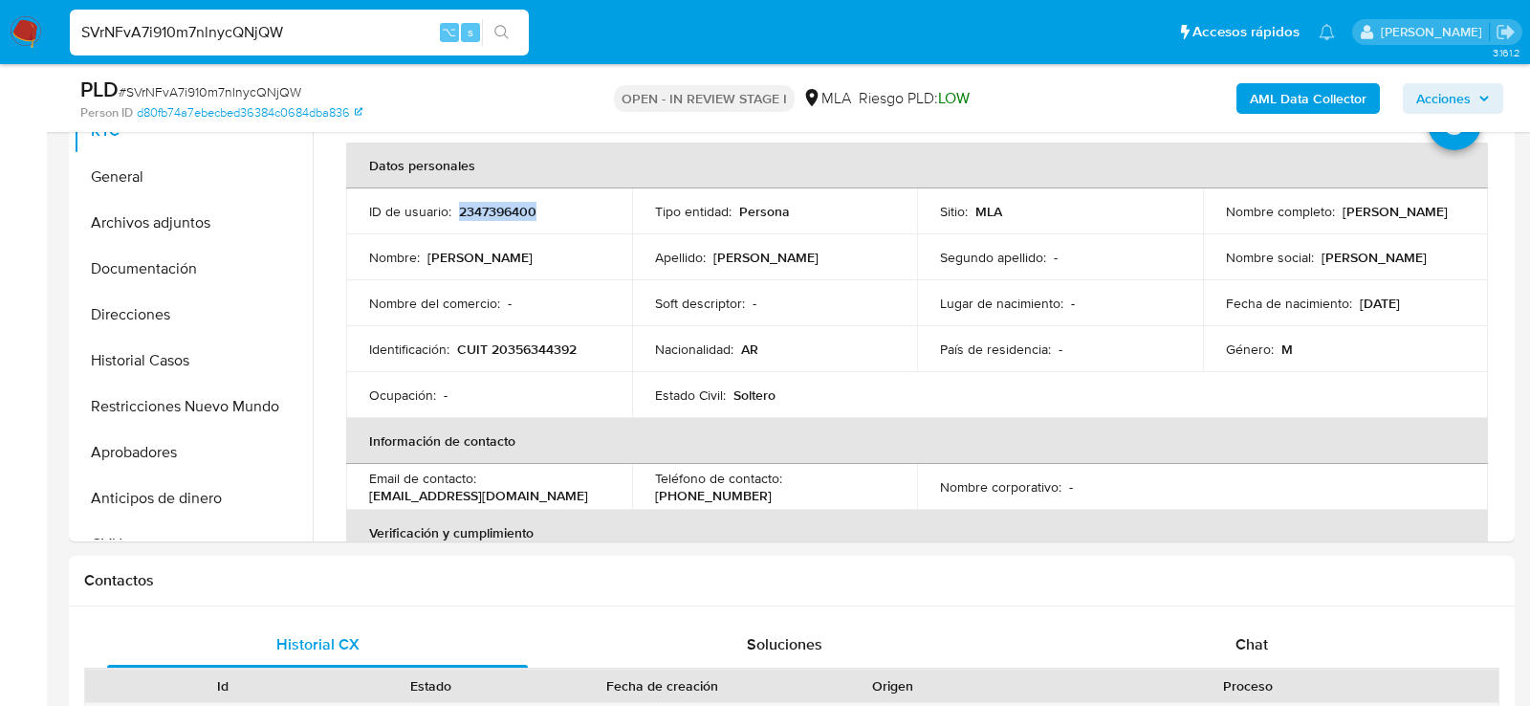
scroll to position [454, 0]
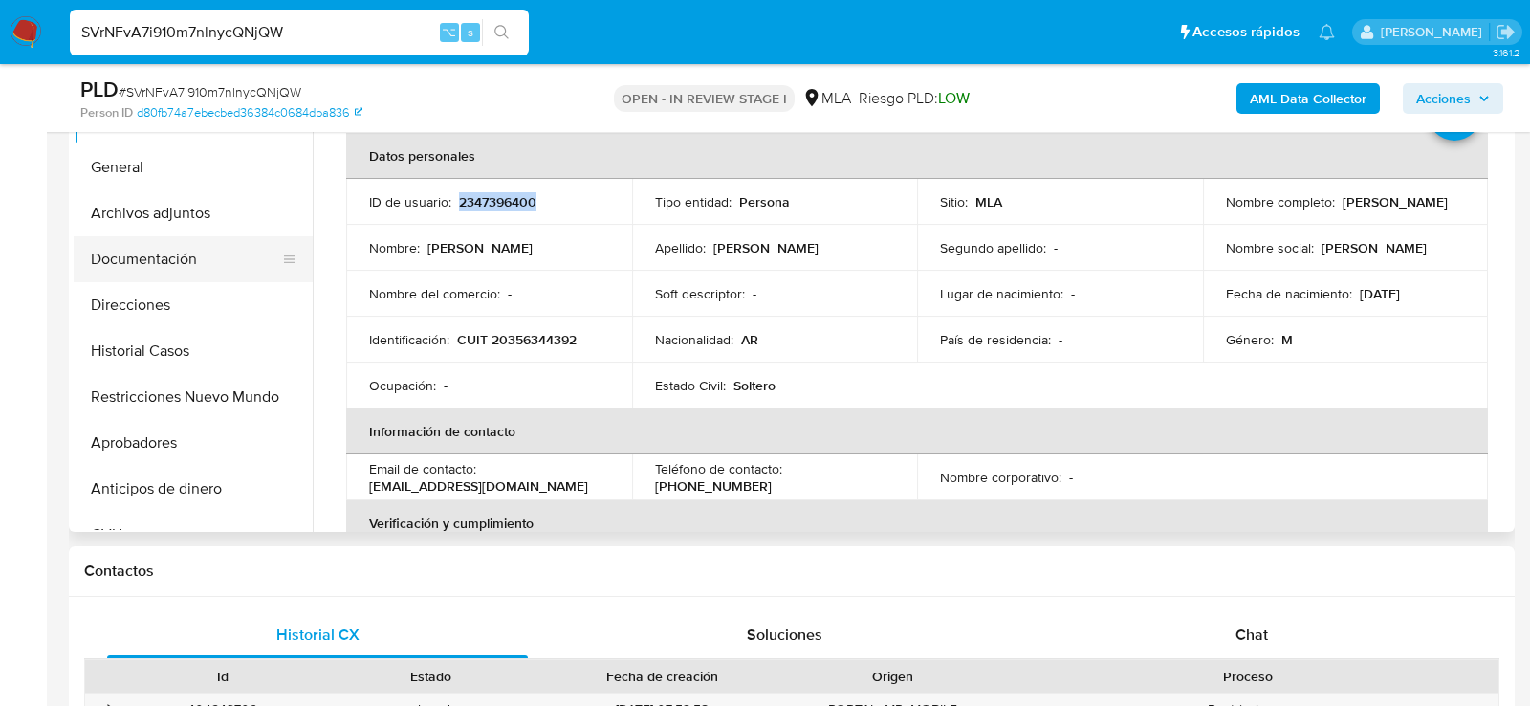
click at [180, 241] on button "Documentación" at bounding box center [186, 259] width 224 height 46
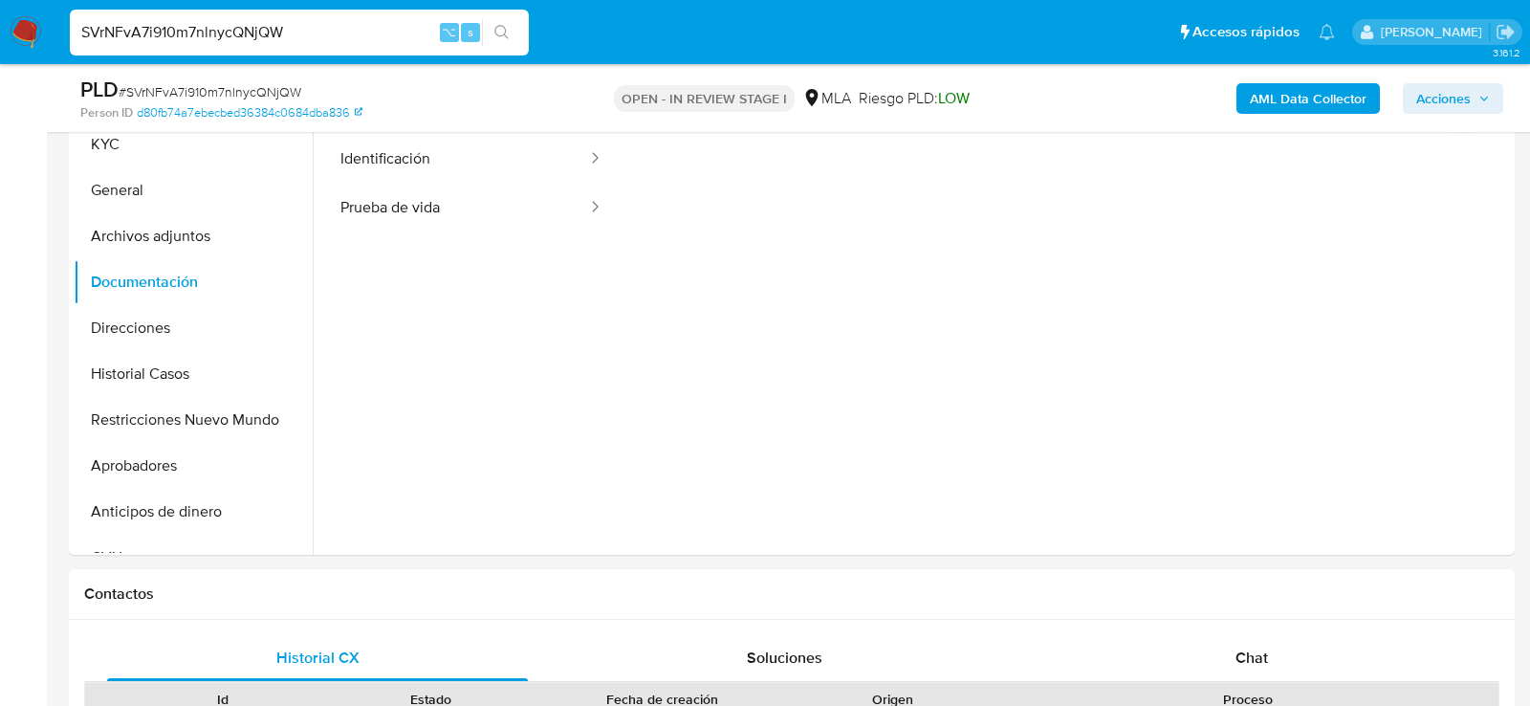
scroll to position [428, 0]
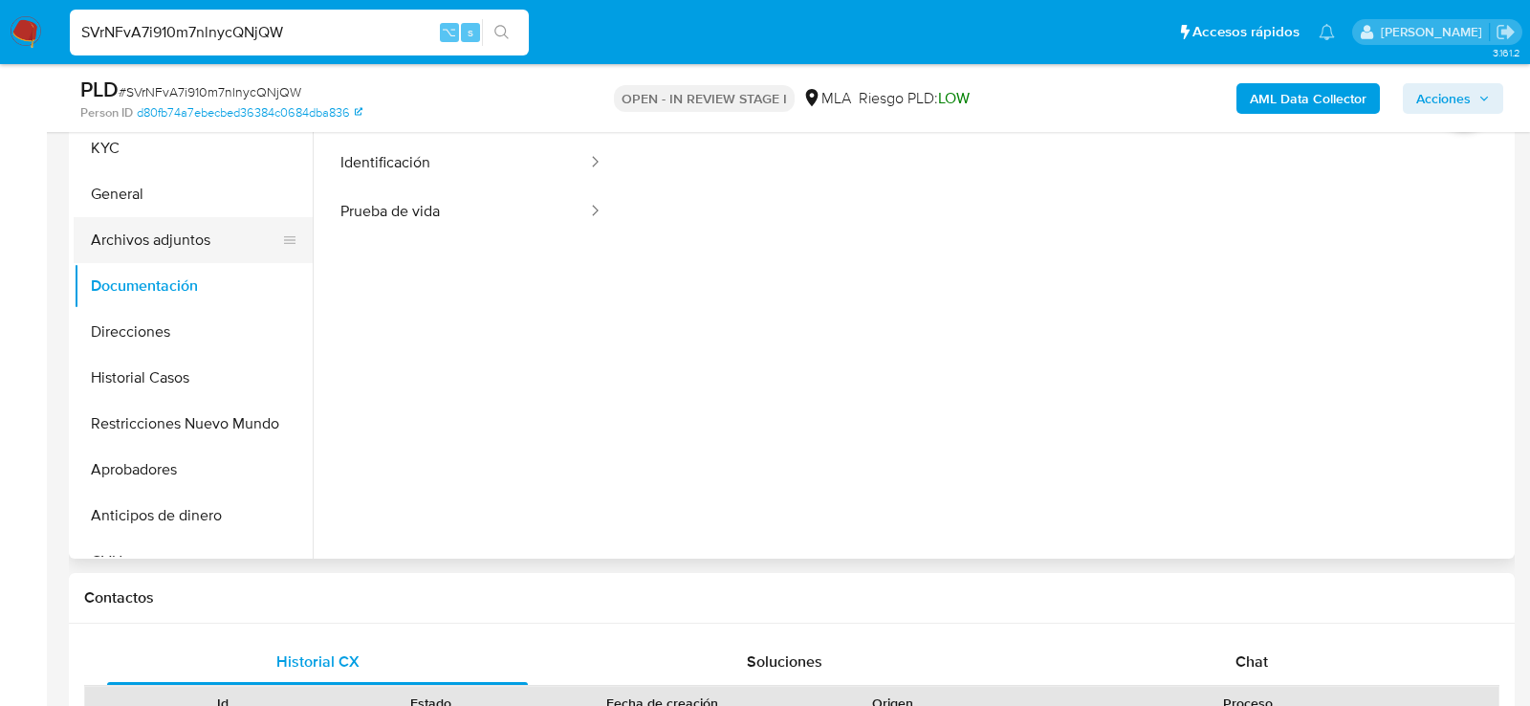
click at [129, 260] on button "Archivos adjuntos" at bounding box center [186, 240] width 224 height 46
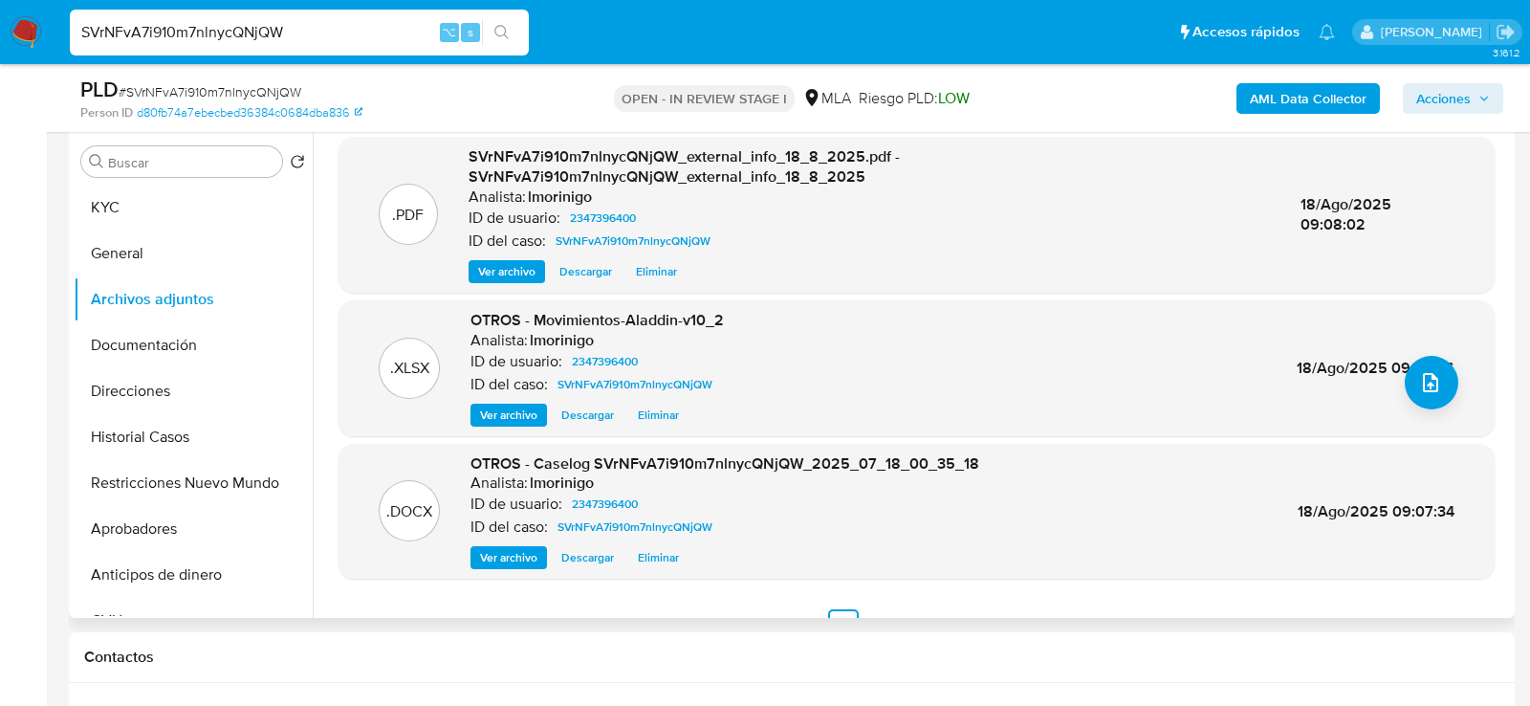
scroll to position [202, 0]
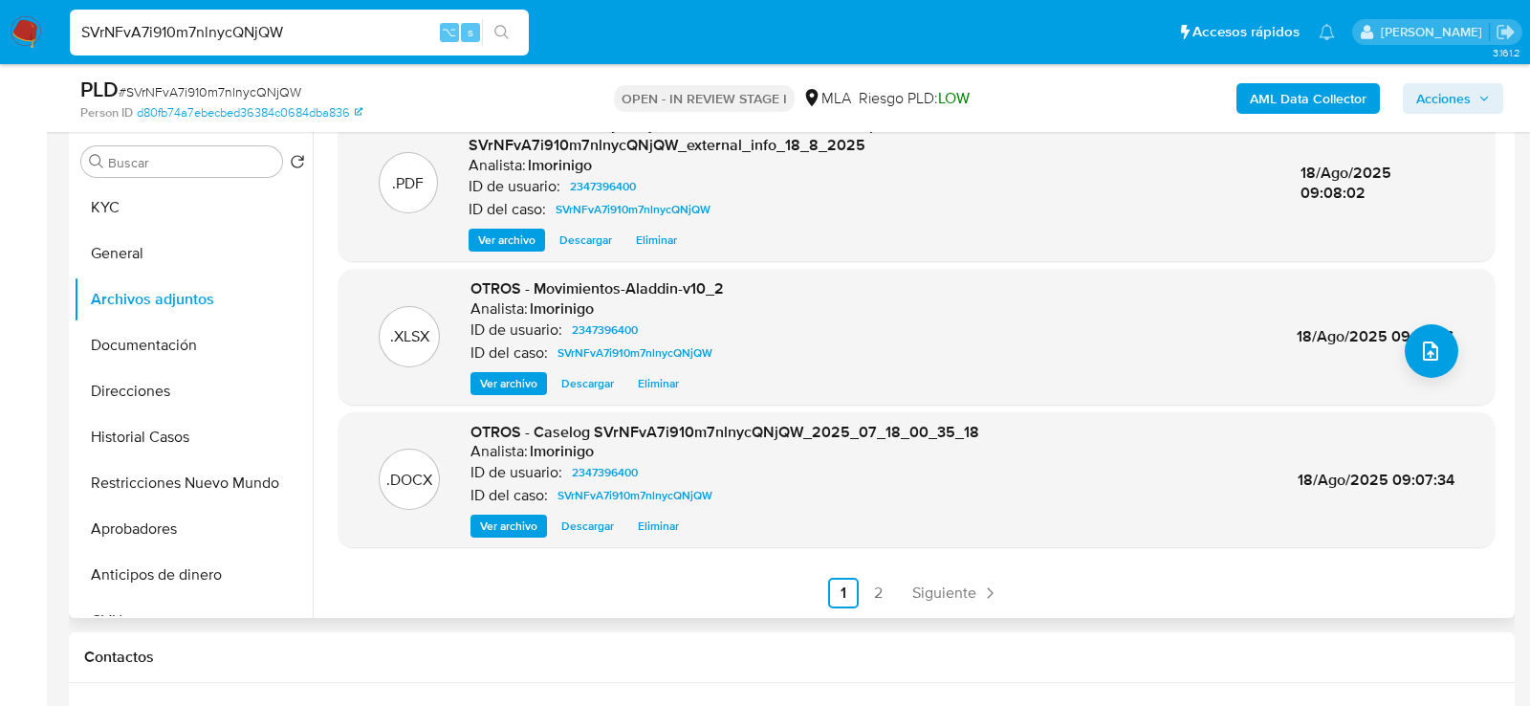
click at [662, 525] on span "Eliminar" at bounding box center [658, 525] width 41 height 19
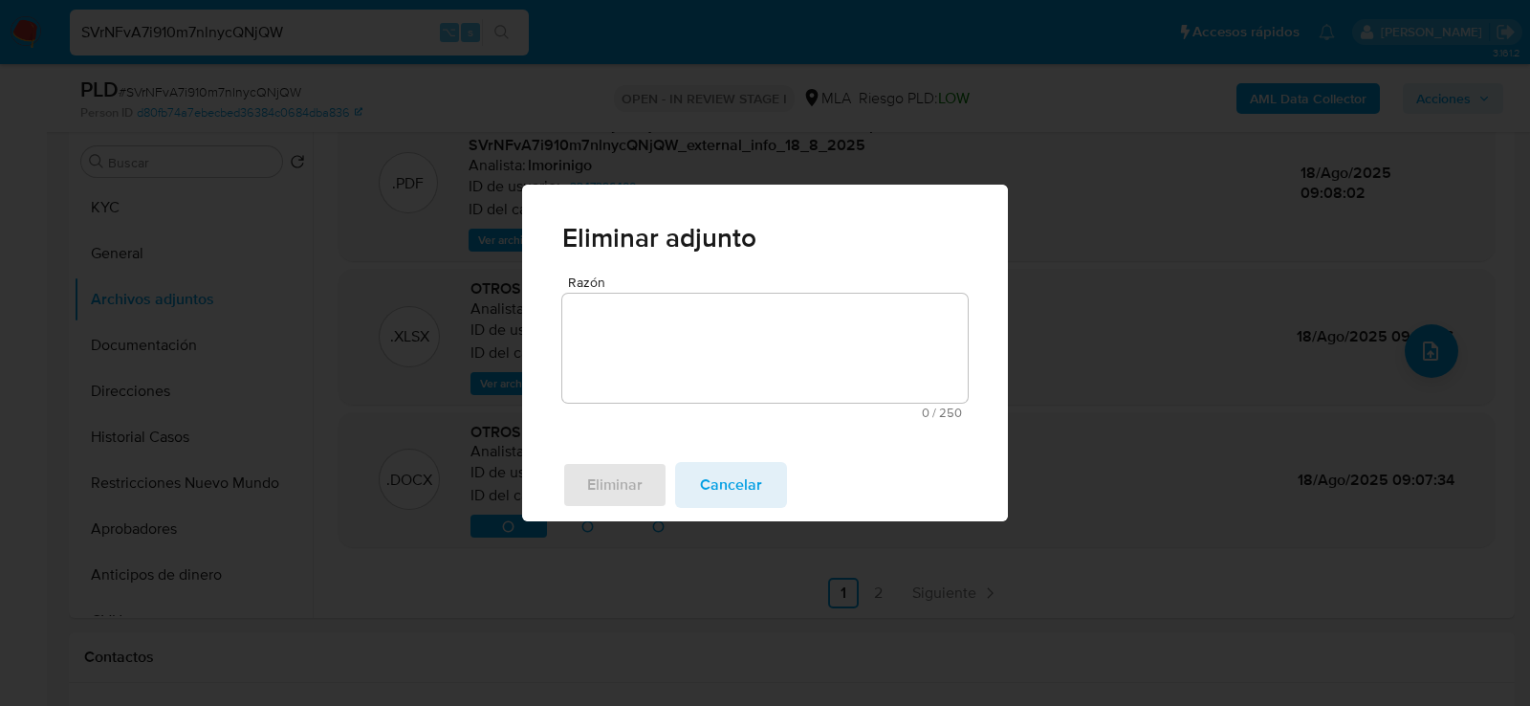
click at [689, 384] on textarea "Razón" at bounding box center [765, 348] width 406 height 109
drag, startPoint x: 630, startPoint y: 498, endPoint x: 697, endPoint y: 324, distance: 186.5
click at [697, 324] on div "Eliminar adjunto Razón v 2 / 250 248 caracteres restantes Eliminar Cancelar" at bounding box center [765, 353] width 486 height 337
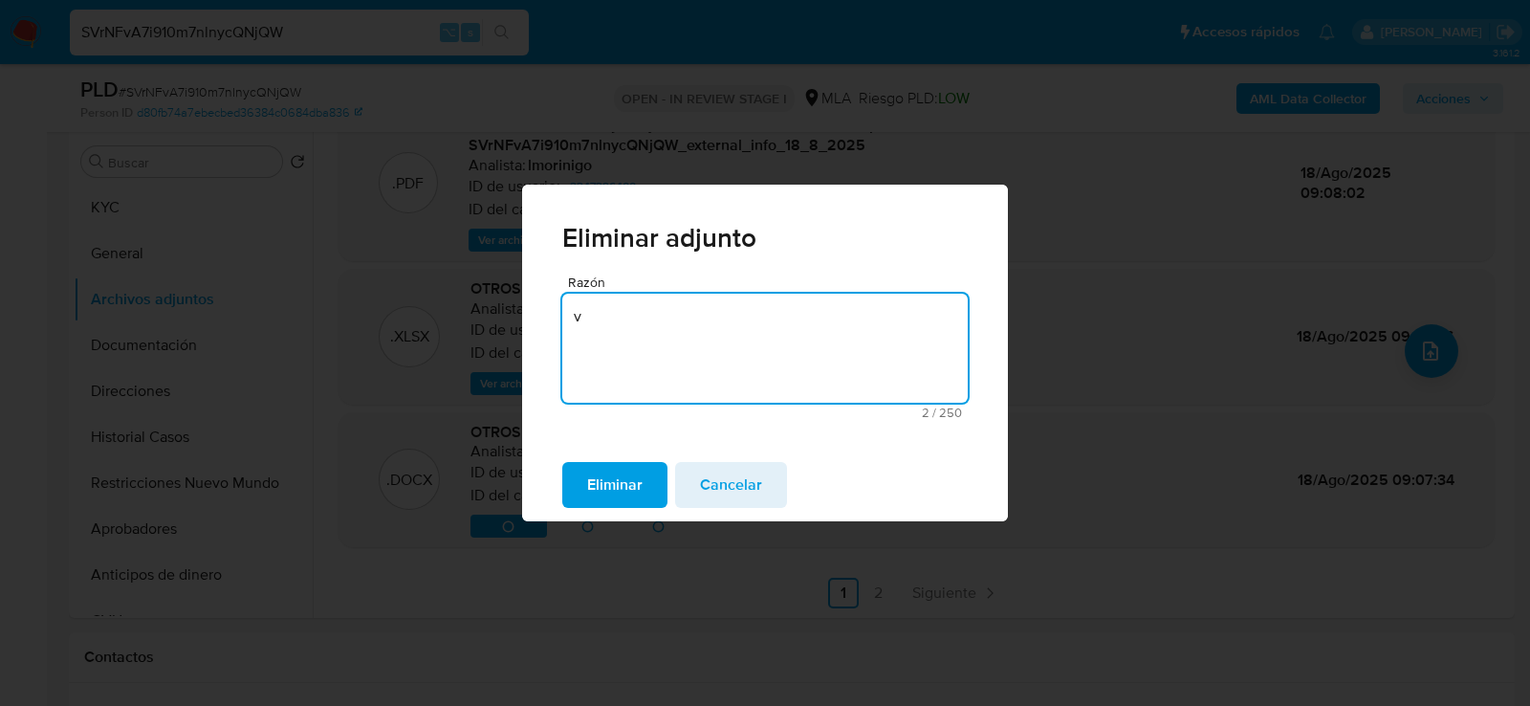
click at [697, 324] on textarea "v" at bounding box center [765, 348] width 406 height 109
type textarea "v2"
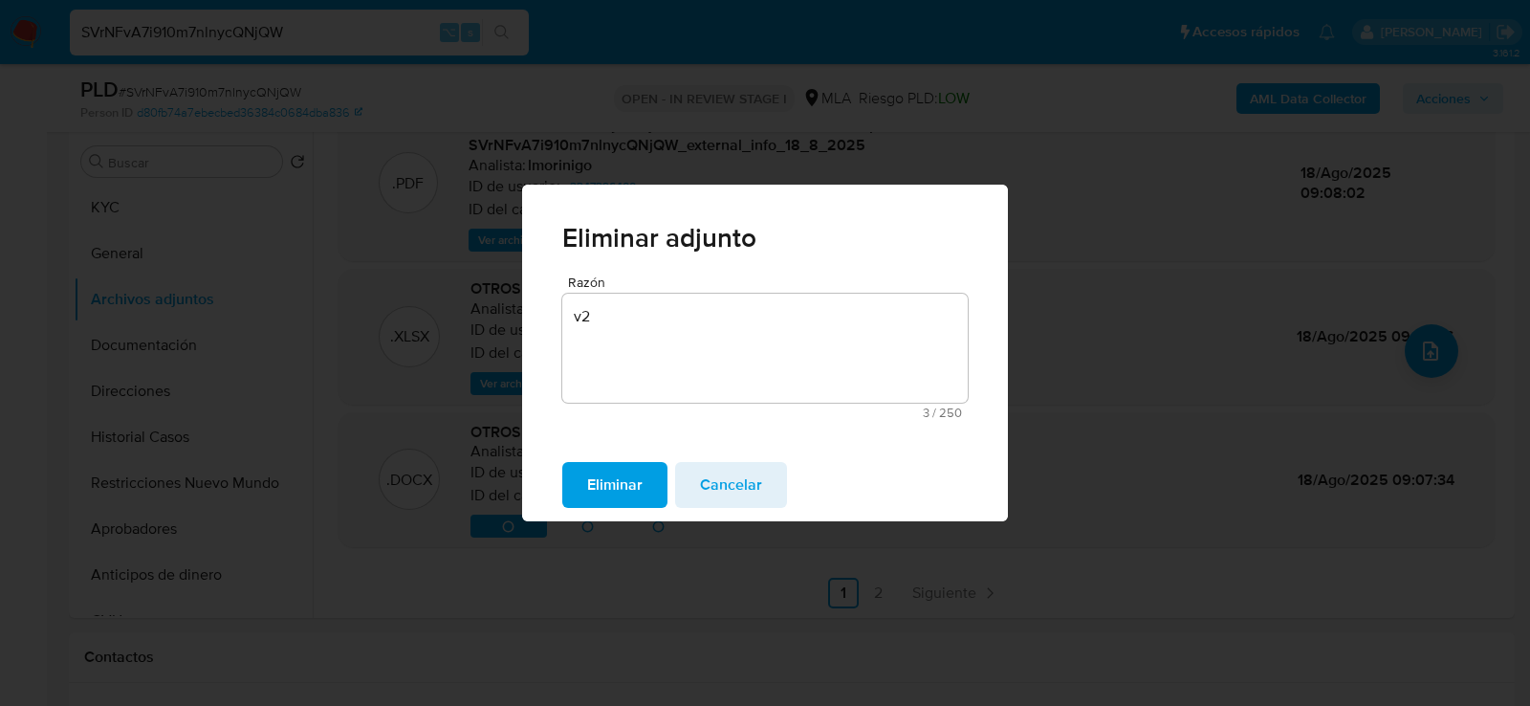
click at [650, 452] on div "Eliminar Cancelar" at bounding box center [765, 485] width 486 height 73
click at [650, 471] on button "Eliminar" at bounding box center [614, 485] width 105 height 46
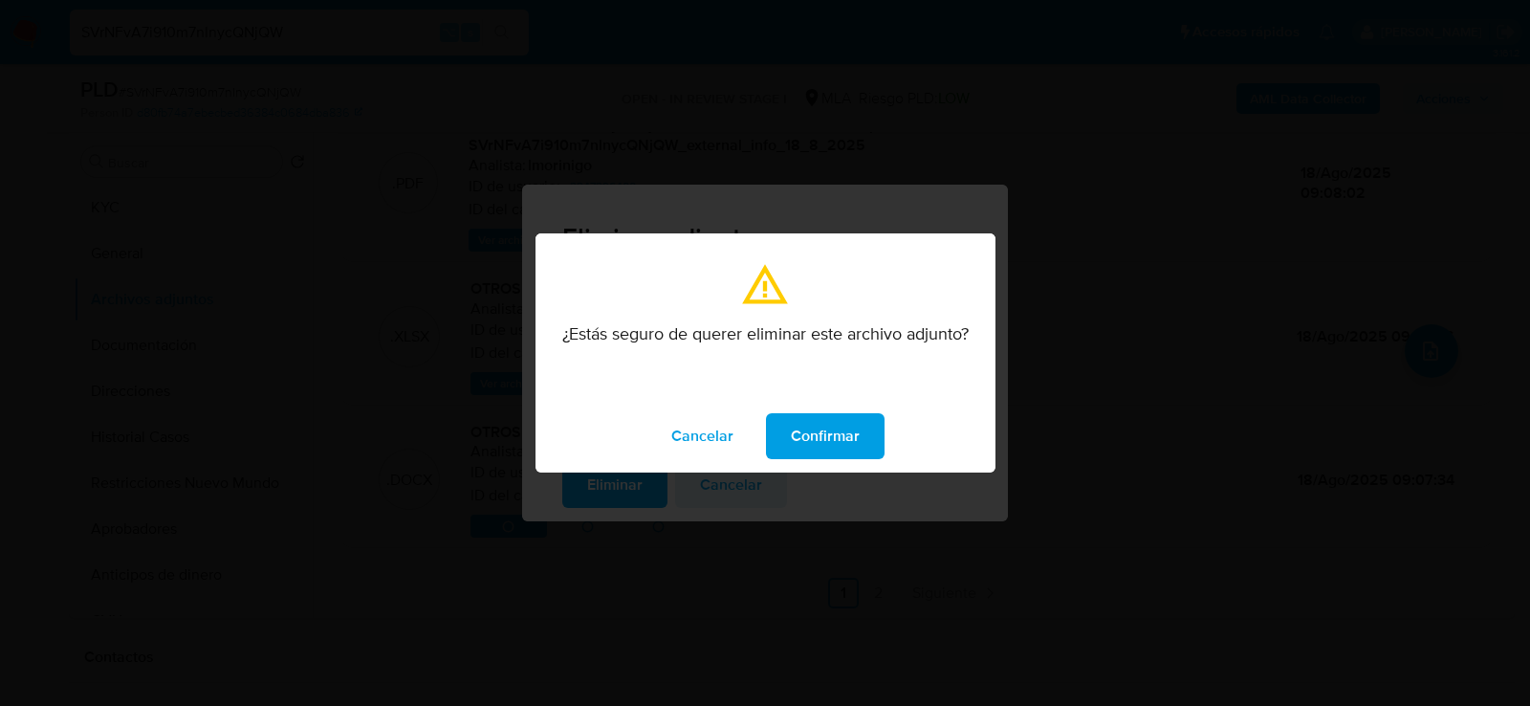
click at [760, 428] on div "Cancelar Confirmar" at bounding box center [766, 436] width 460 height 73
click at [782, 428] on button "Confirmar" at bounding box center [825, 436] width 119 height 46
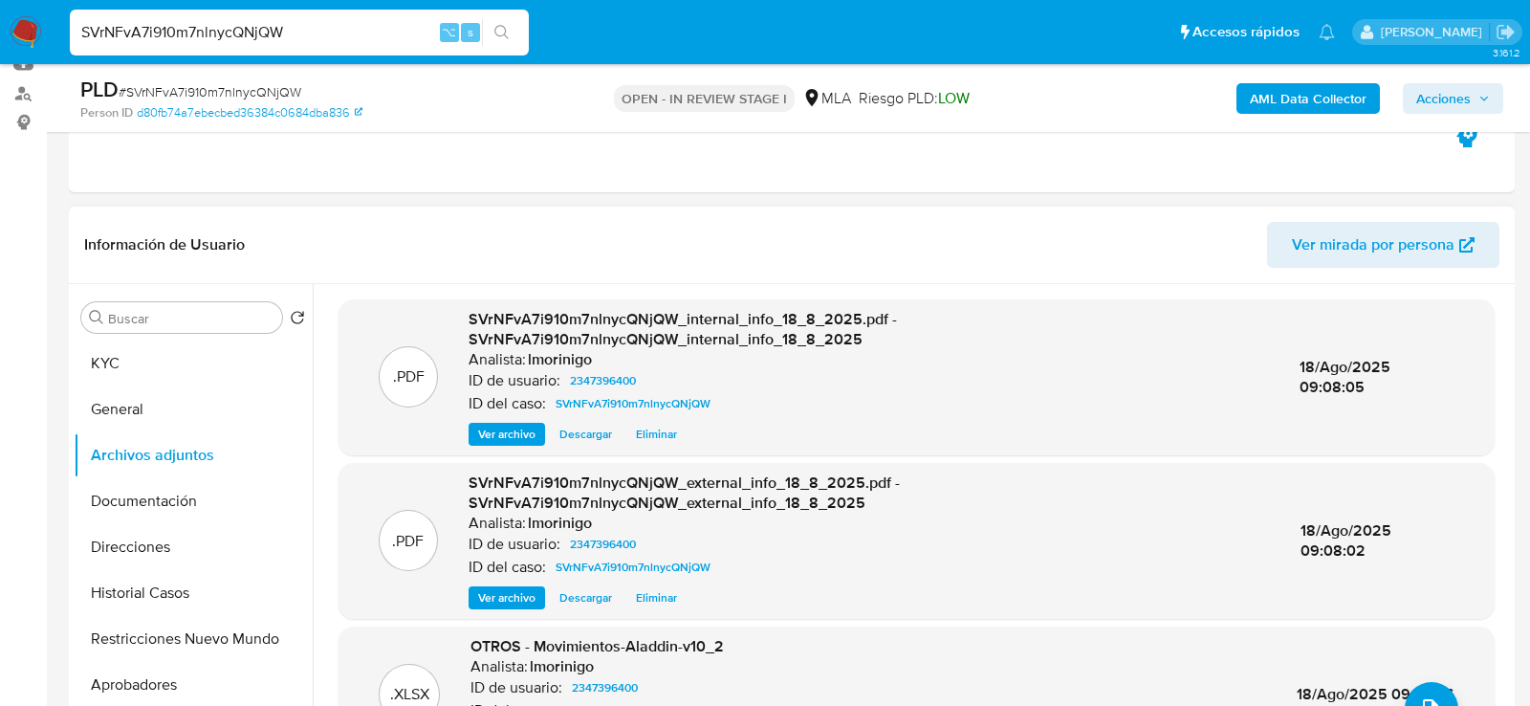
scroll to position [191, 0]
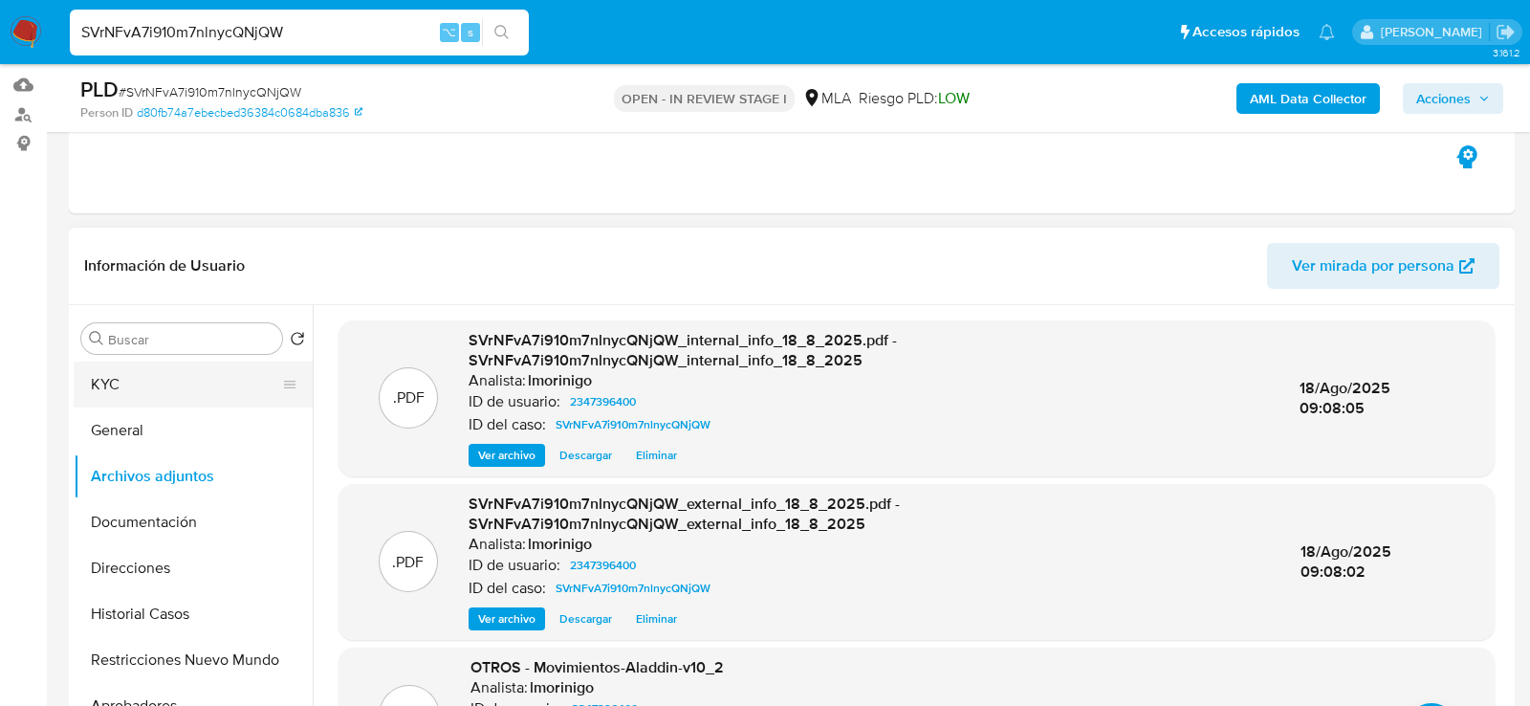
click at [221, 382] on button "KYC" at bounding box center [186, 385] width 224 height 46
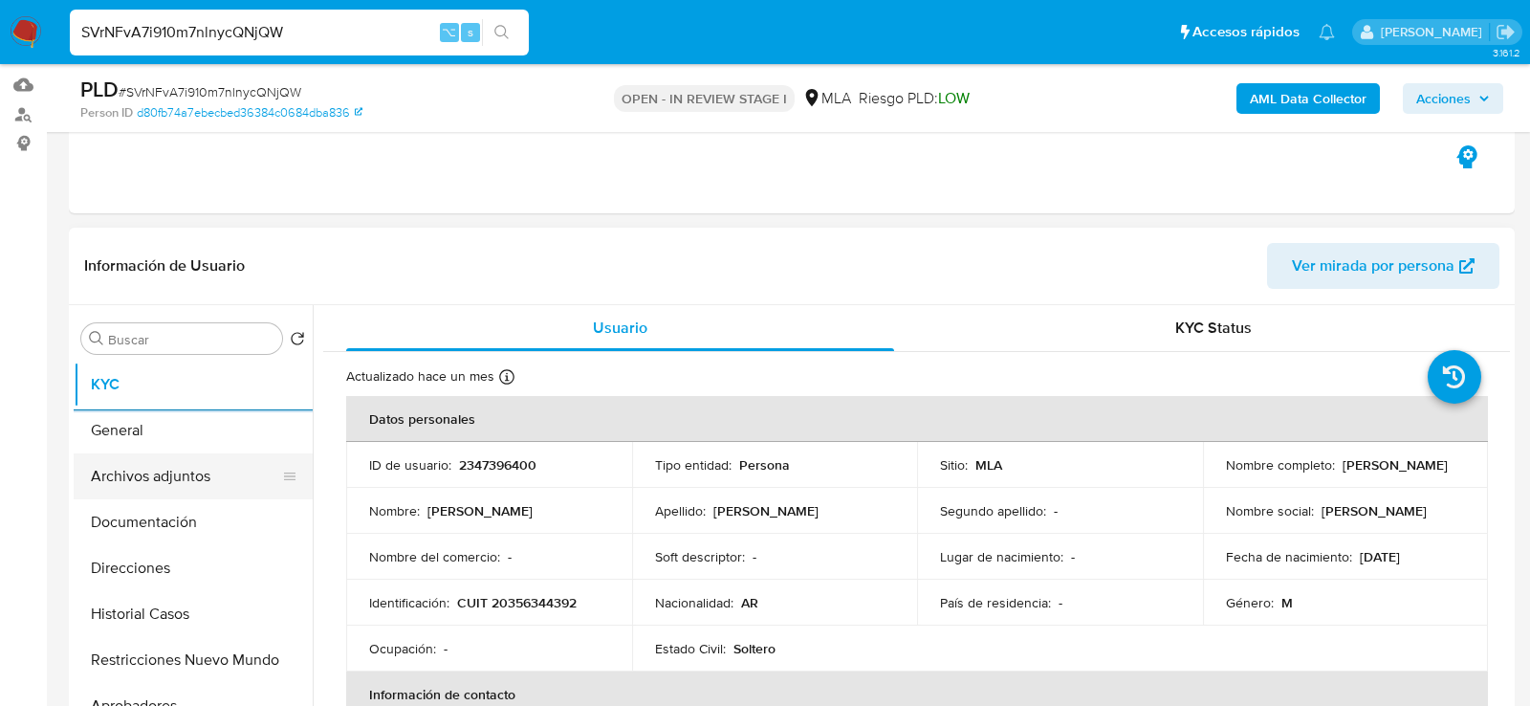
scroll to position [348, 0]
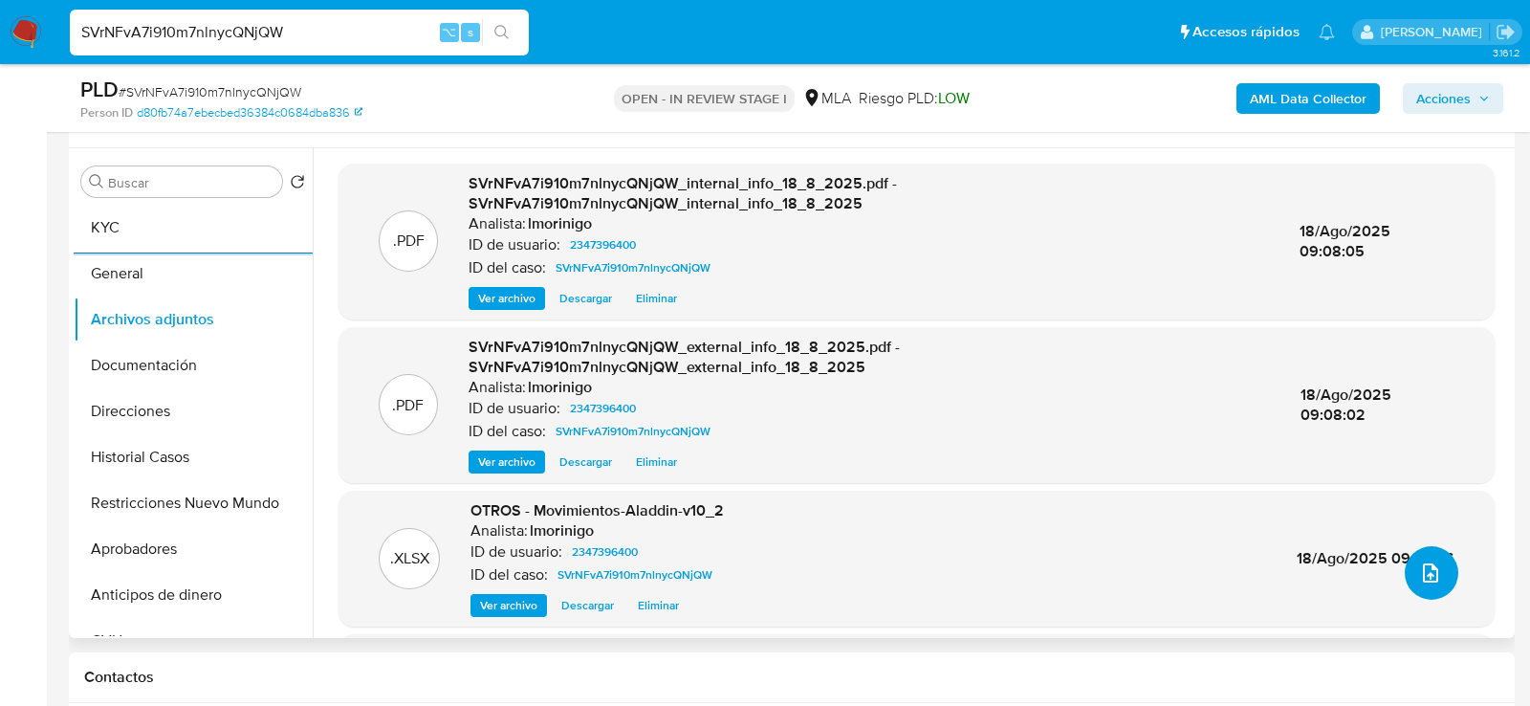
click at [1427, 574] on icon "upload-file" at bounding box center [1430, 572] width 23 height 23
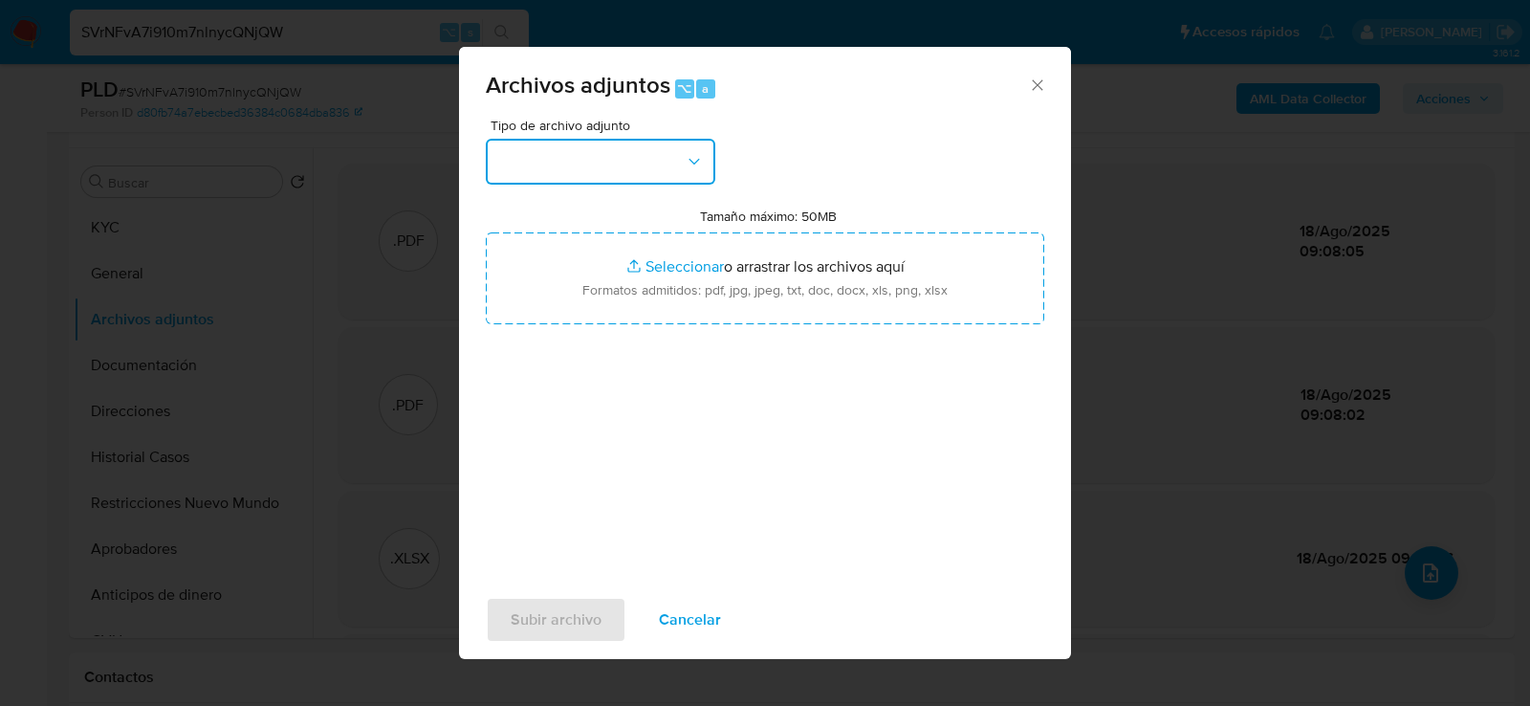
click at [625, 148] on button "button" at bounding box center [601, 162] width 230 height 46
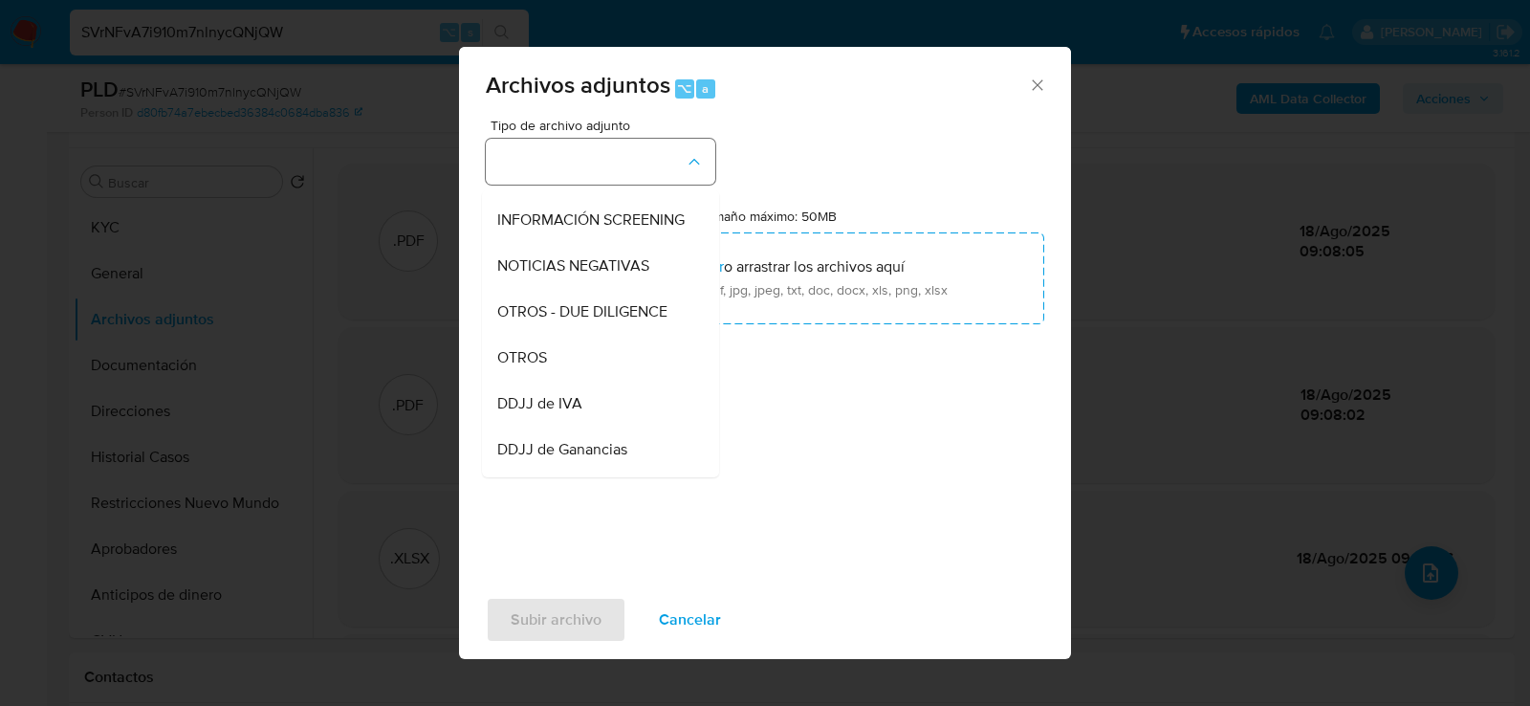
scroll to position [312, 0]
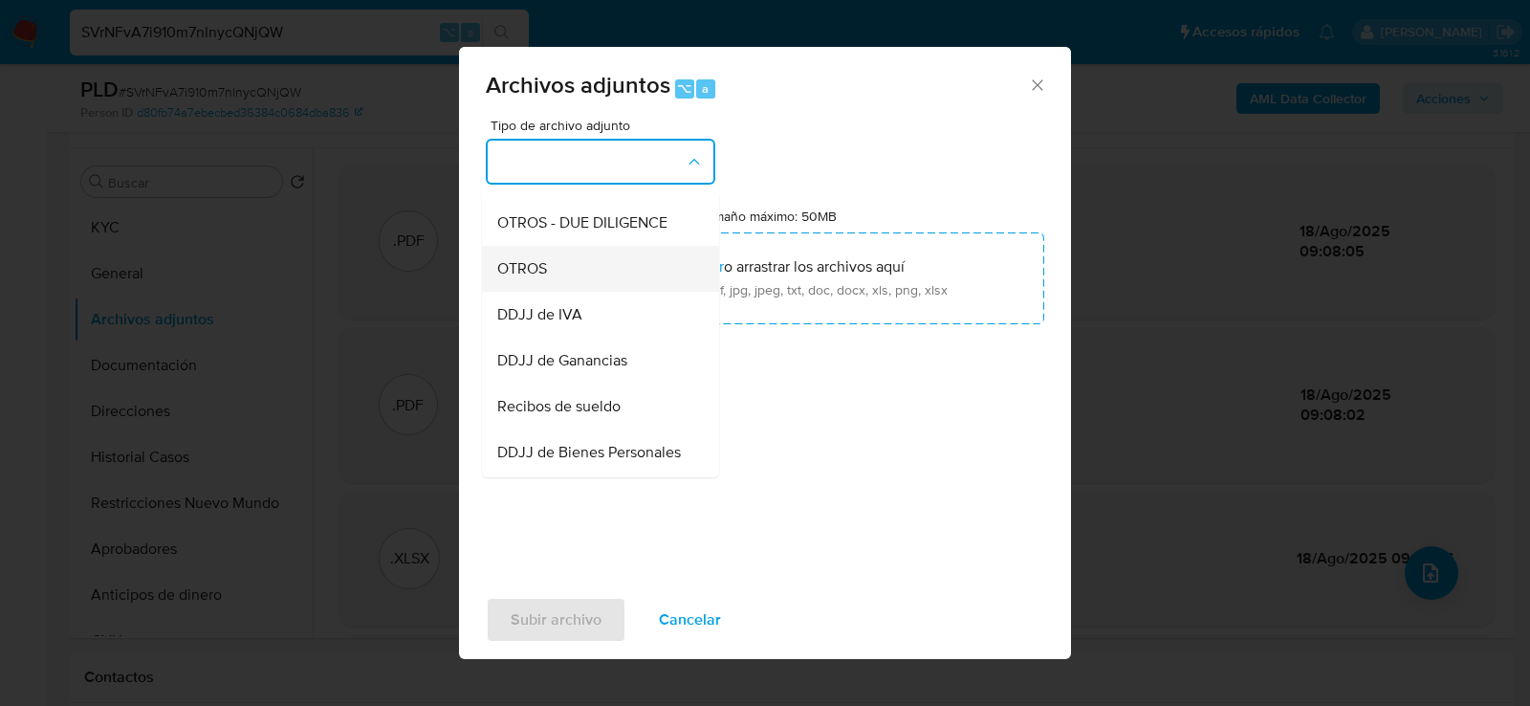
click at [597, 279] on div "OTROS" at bounding box center [594, 268] width 195 height 46
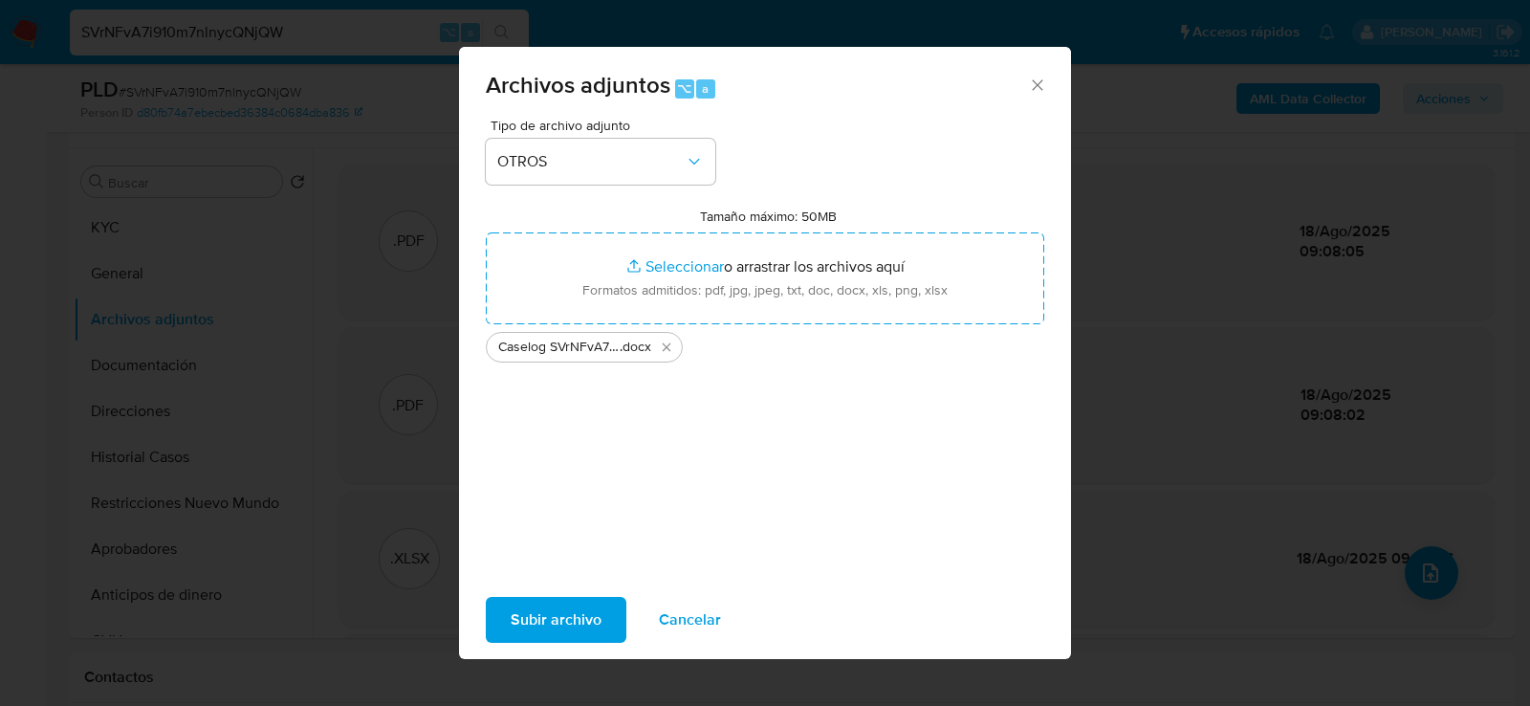
click at [562, 622] on span "Subir archivo" at bounding box center [556, 620] width 91 height 42
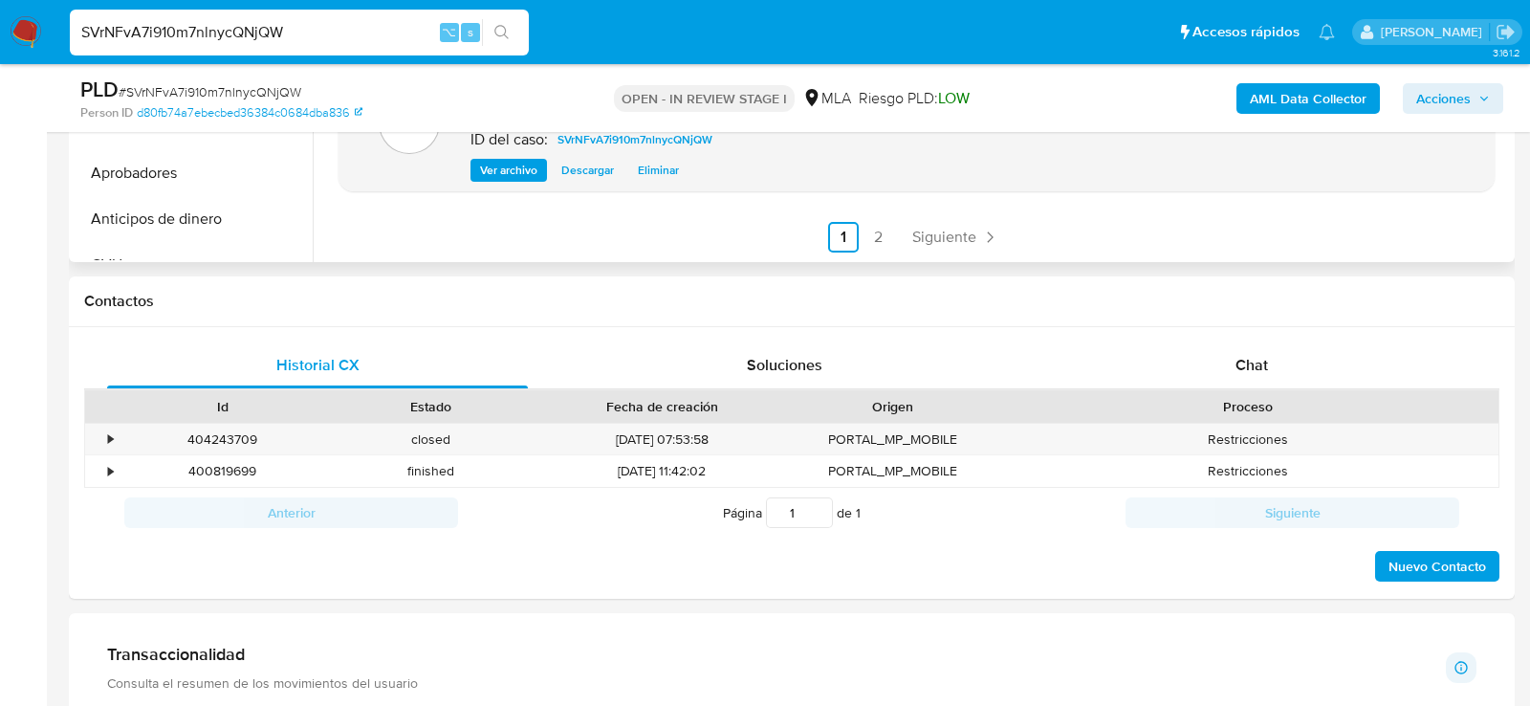
scroll to position [833, 0]
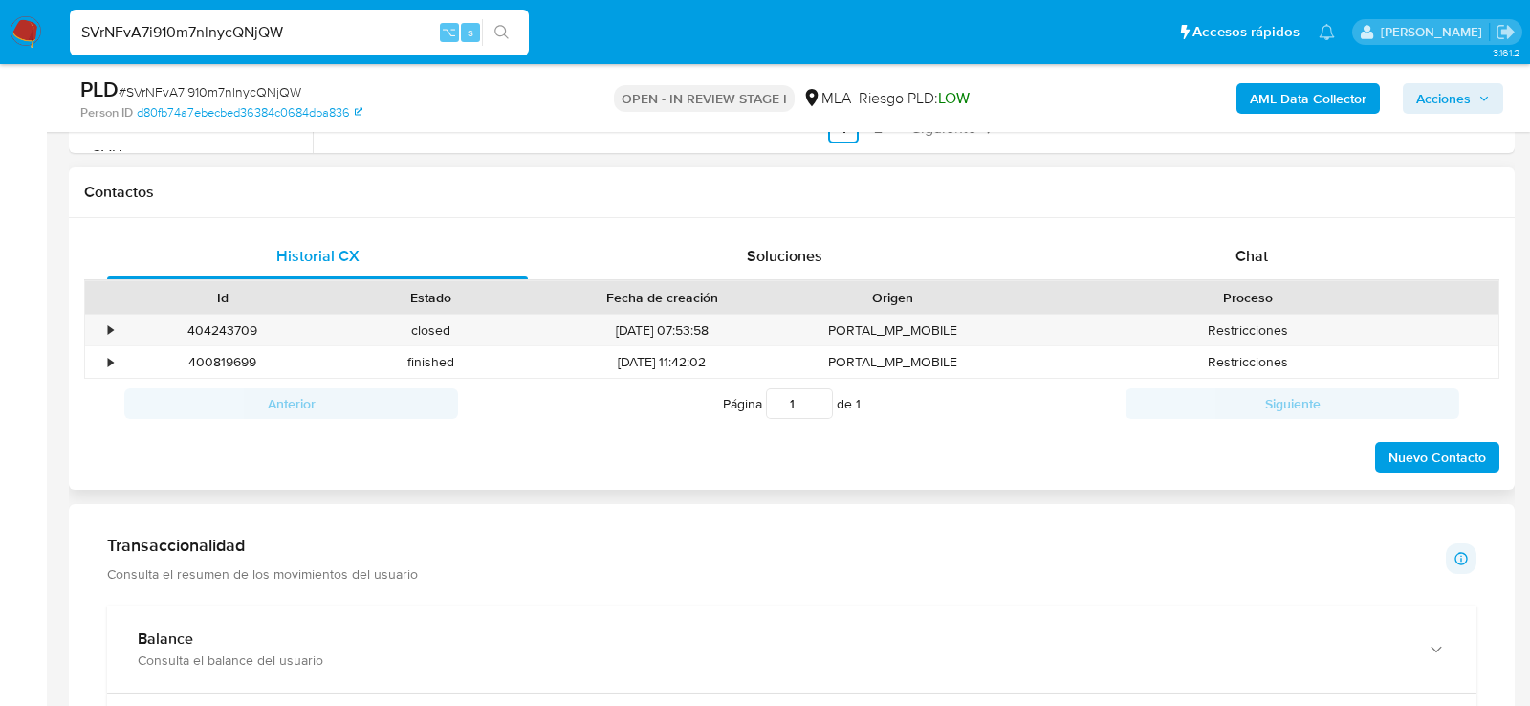
click at [1216, 229] on div "Historial CX Soluciones Chat Id Estado Fecha de creación Origen Proceso • 40424…" at bounding box center [792, 354] width 1446 height 273
click at [1213, 240] on div "Chat" at bounding box center [1251, 256] width 421 height 46
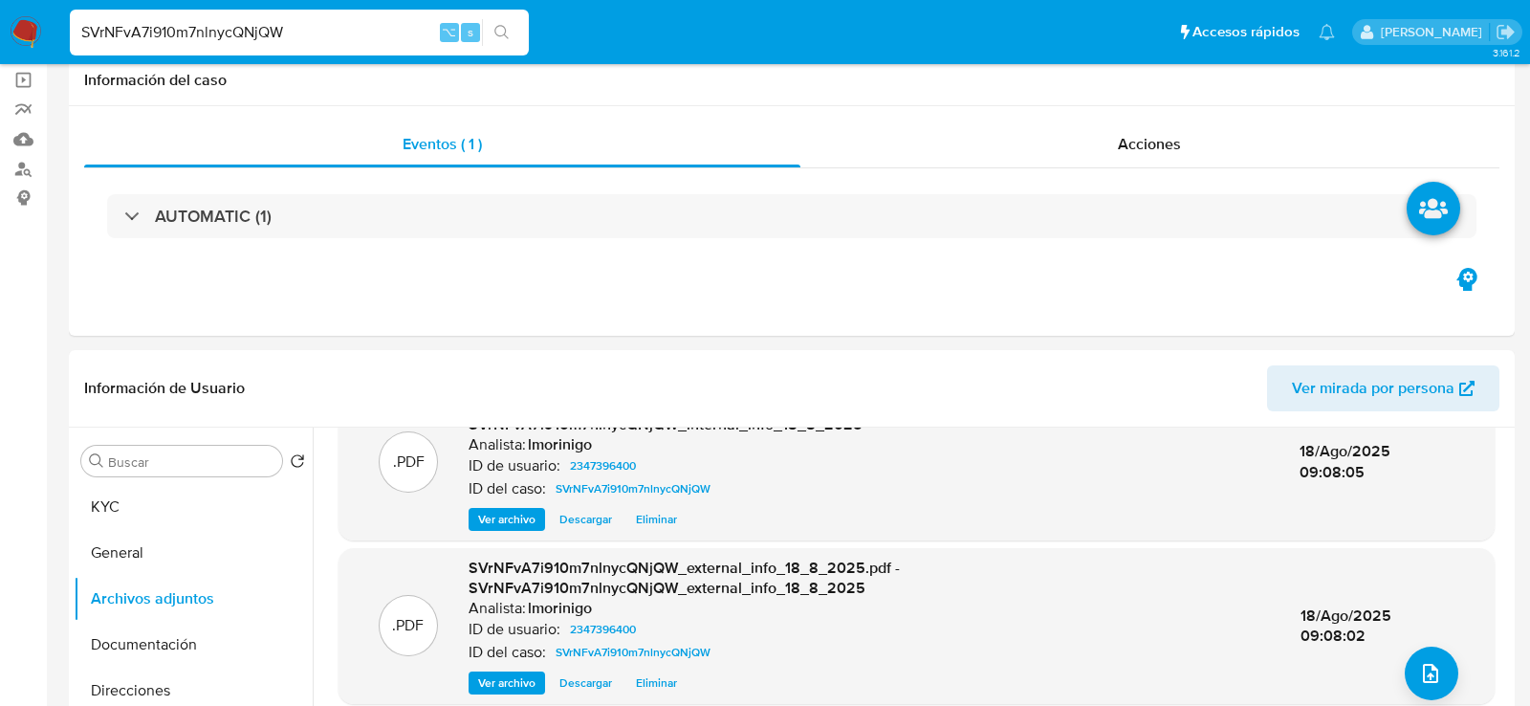
scroll to position [0, 0]
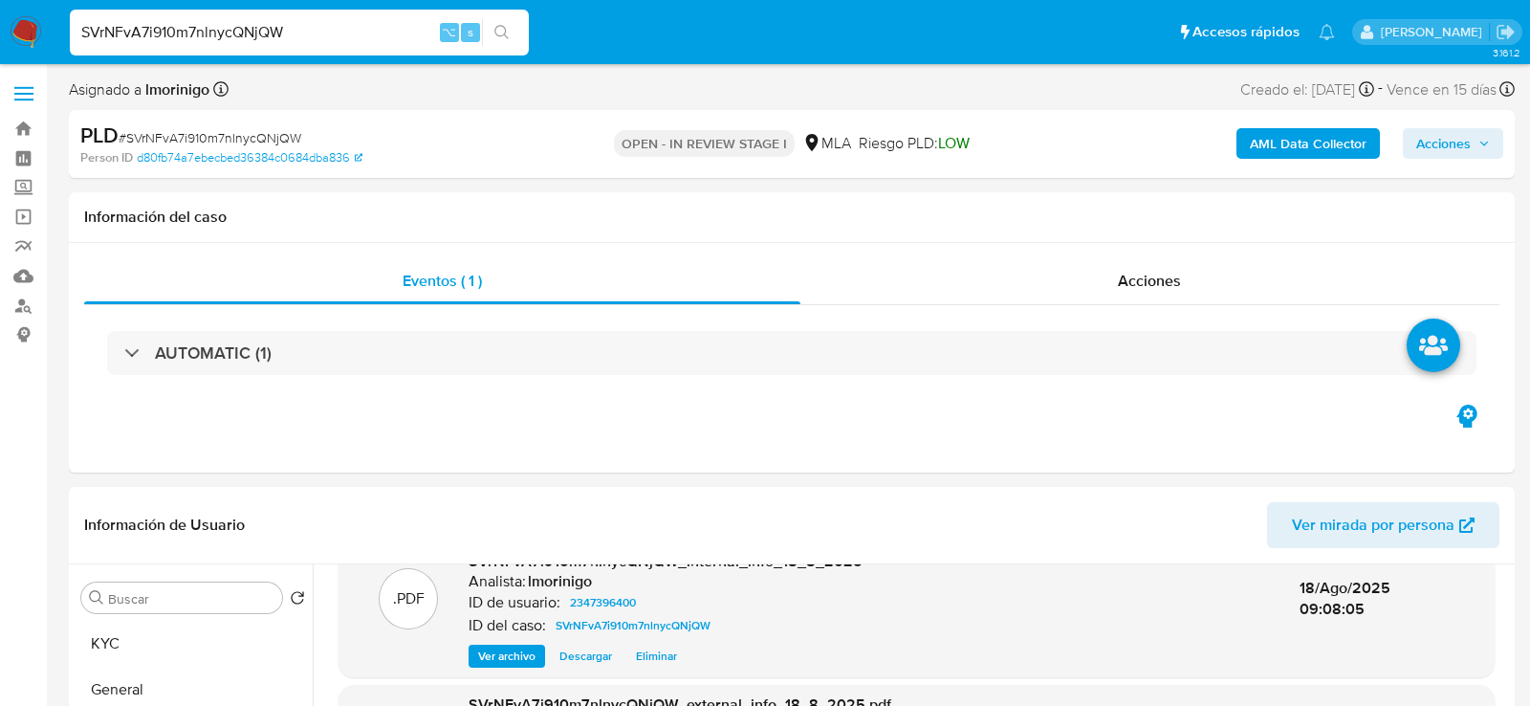
click at [1500, 149] on button "Acciones" at bounding box center [1453, 143] width 100 height 31
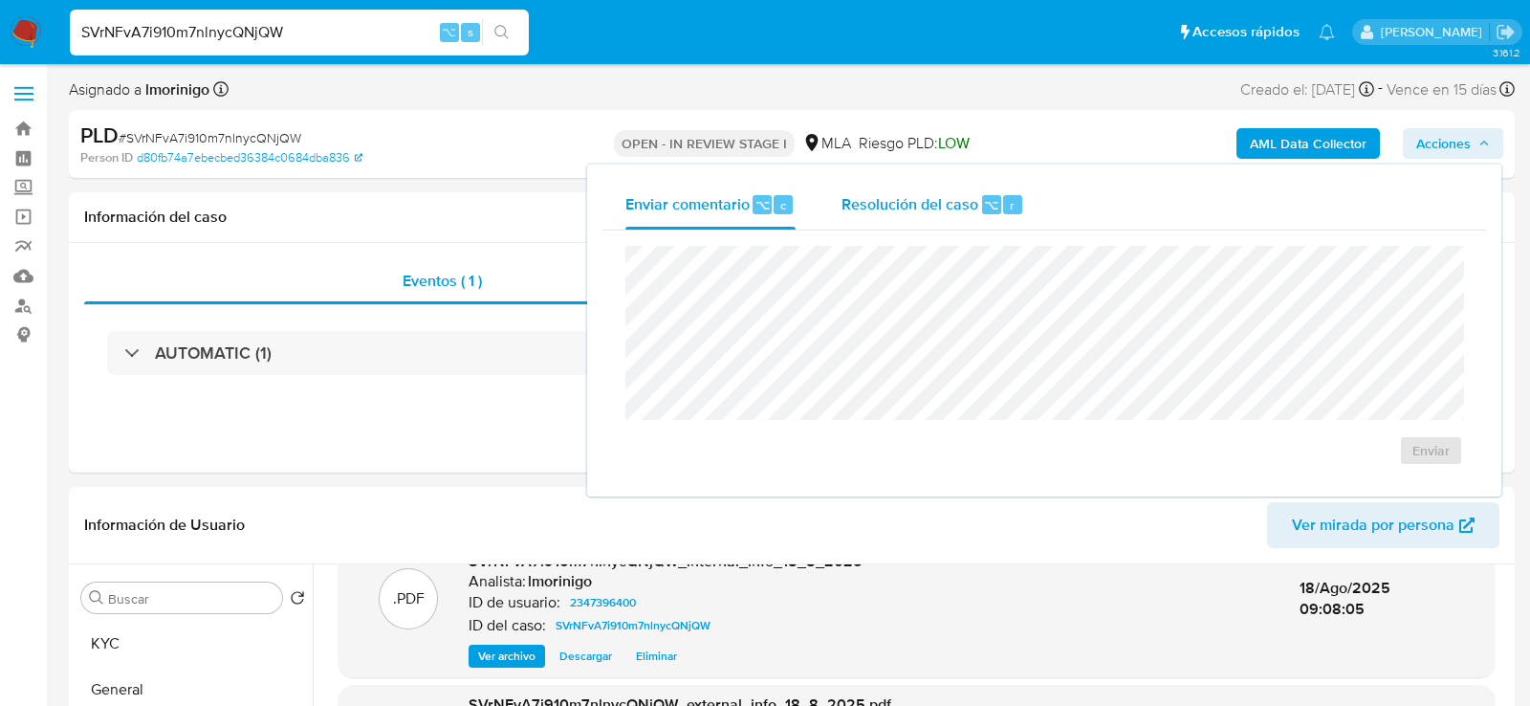
click at [923, 203] on span "Resolución del caso" at bounding box center [910, 204] width 137 height 22
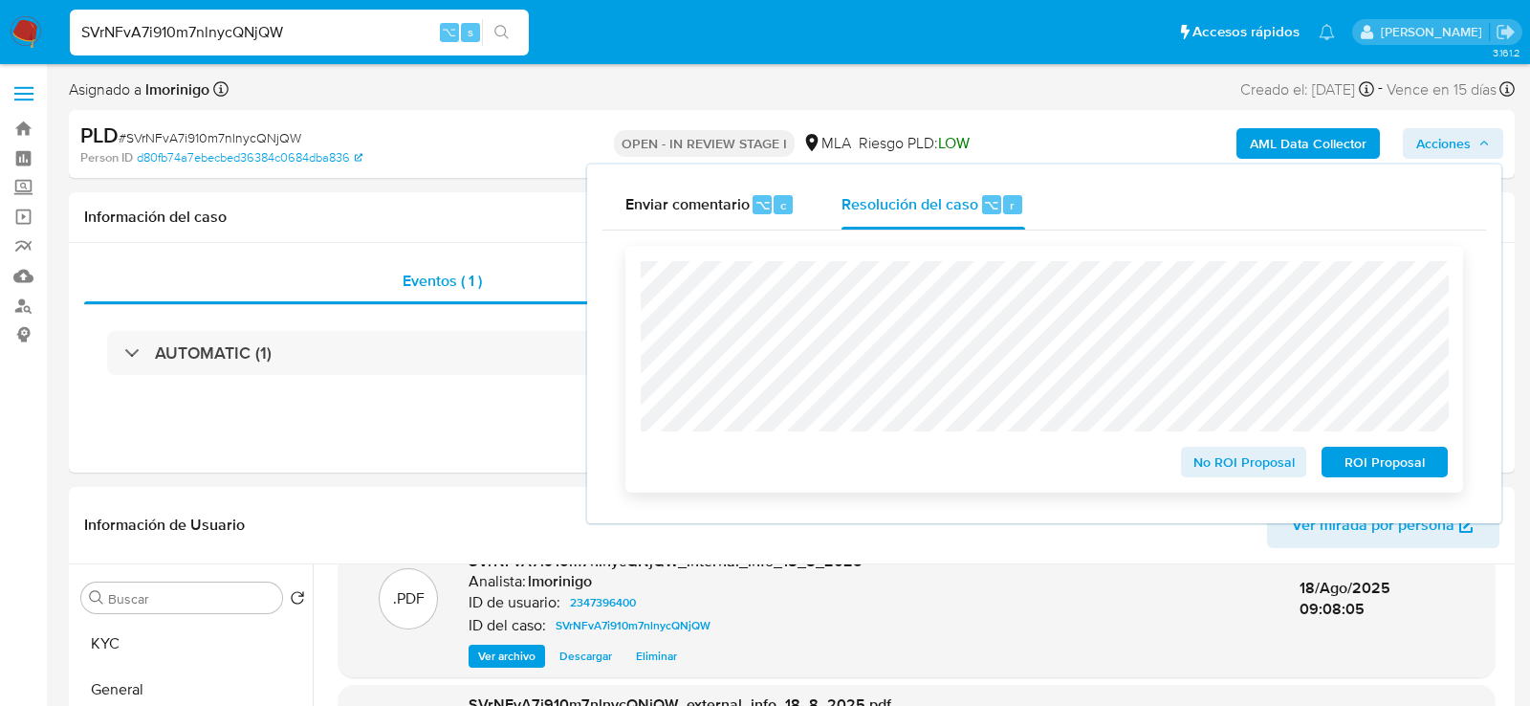
click at [1363, 468] on span "ROI Proposal" at bounding box center [1384, 462] width 99 height 27
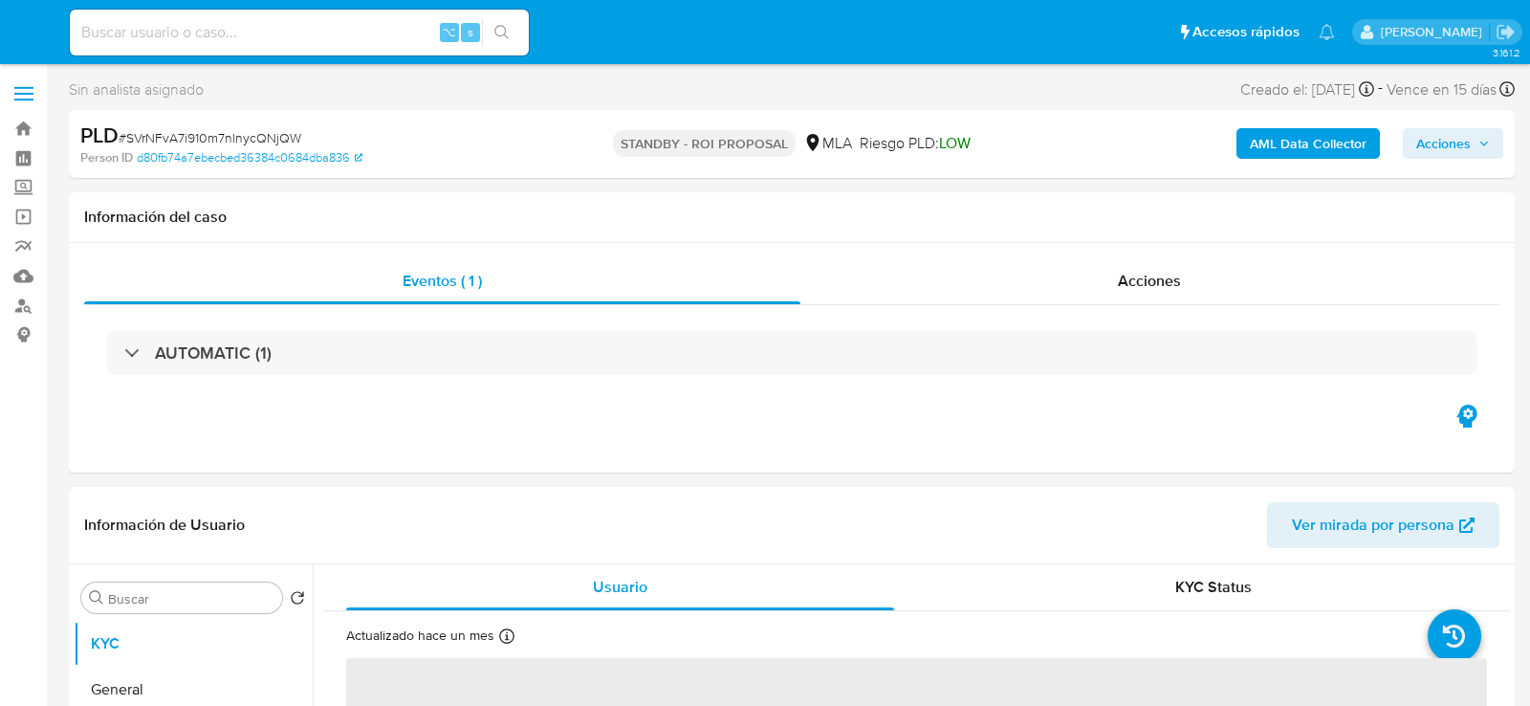
select select "10"
click at [300, 28] on input at bounding box center [299, 32] width 459 height 25
paste input "8FwJNnPn2ZxdeKszufx05sOn"
type input "8FwJNnPn2ZxdeKszufx05sOn"
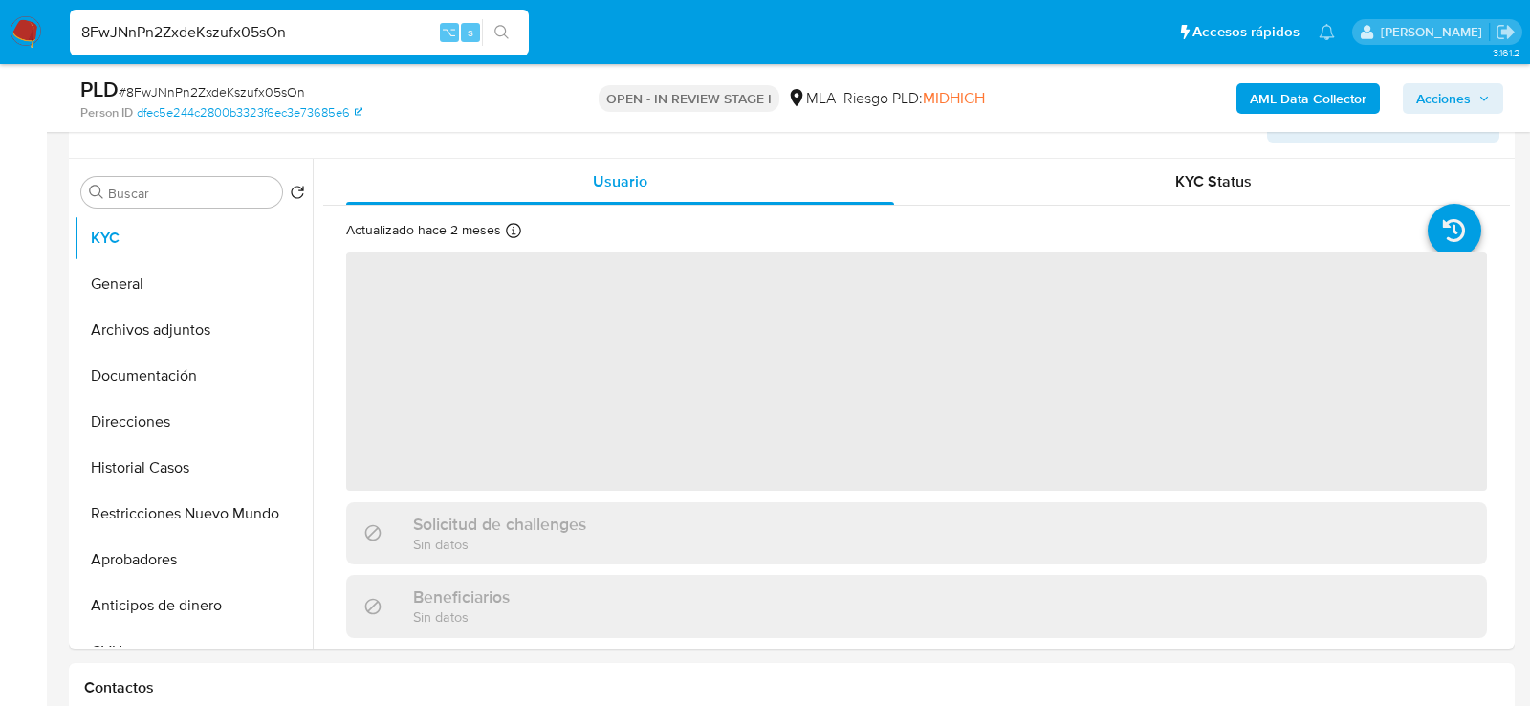
scroll to position [430, 0]
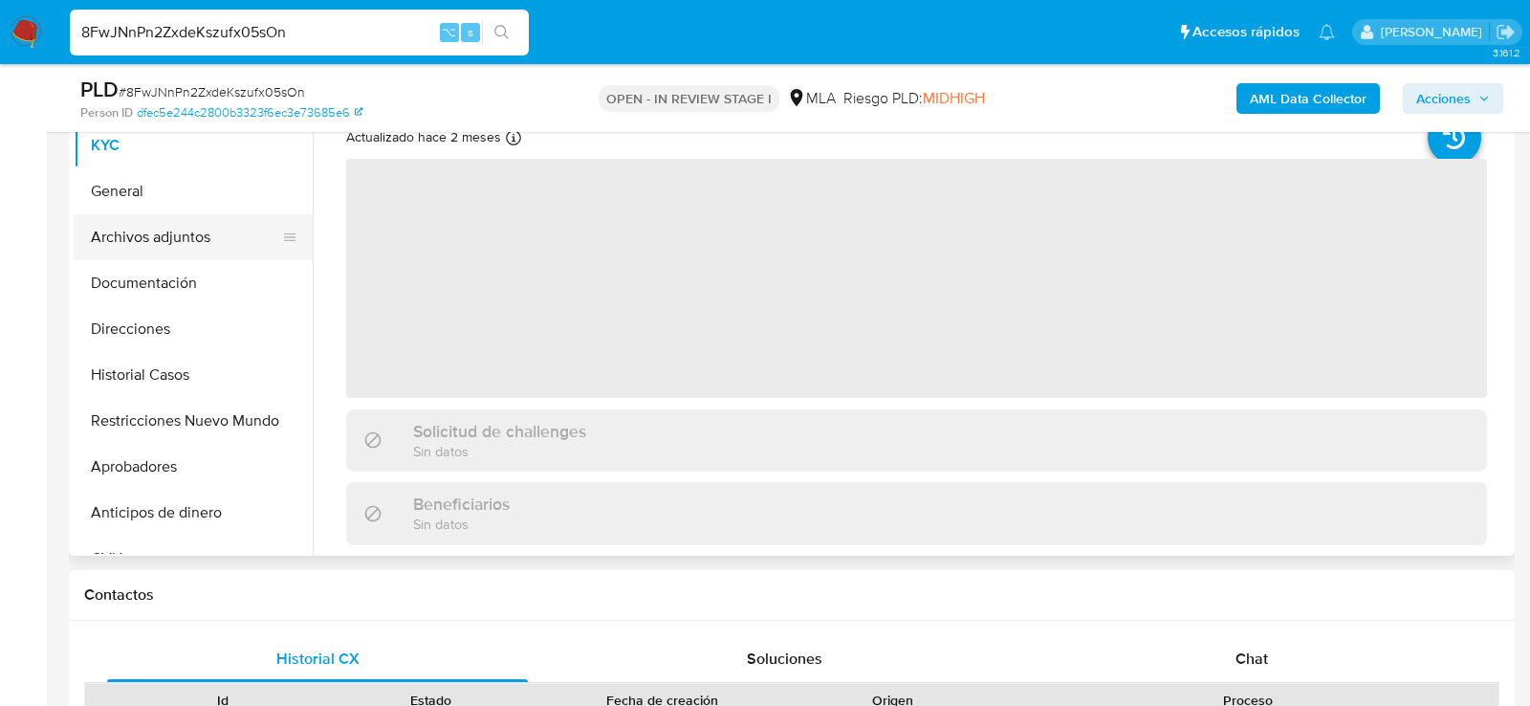
select select "10"
click at [176, 222] on button "Archivos adjuntos" at bounding box center [186, 237] width 224 height 46
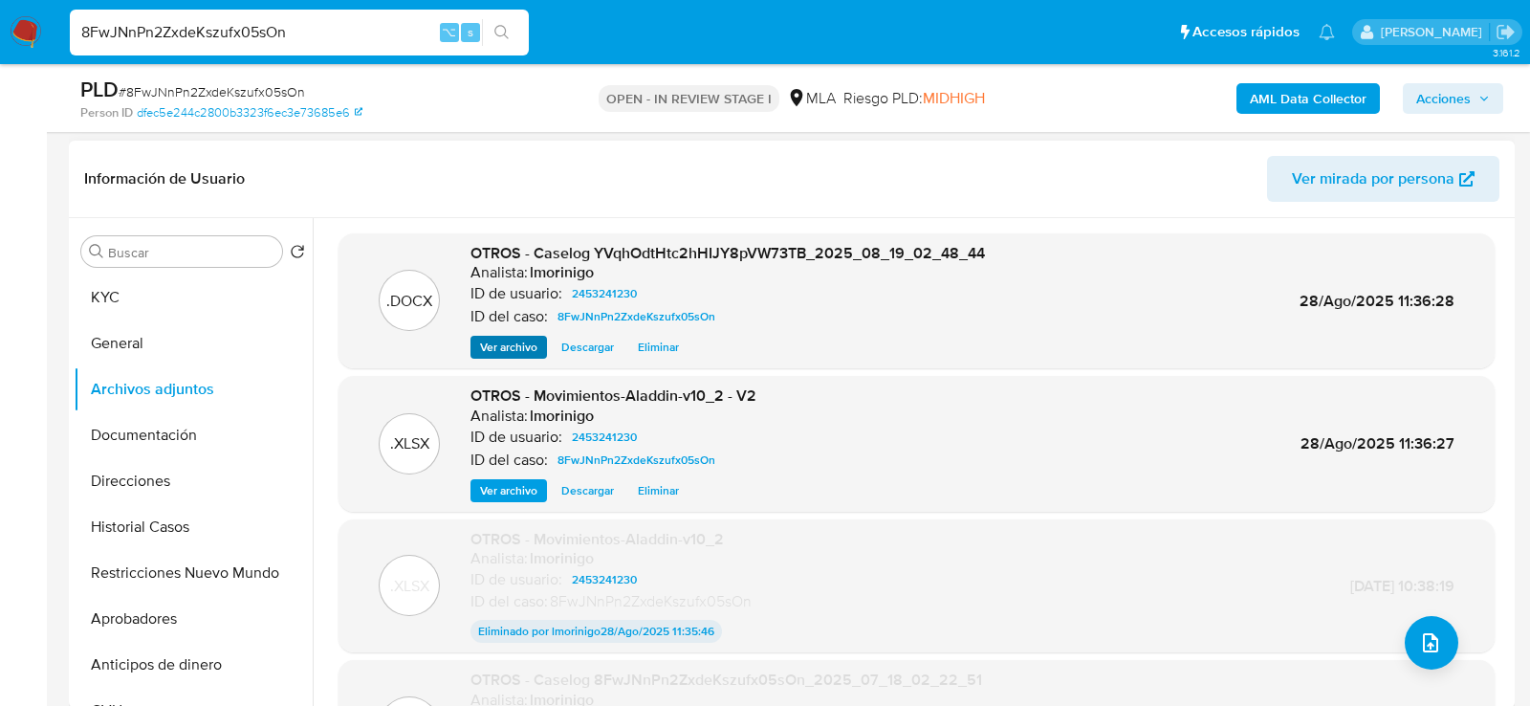
scroll to position [239, 0]
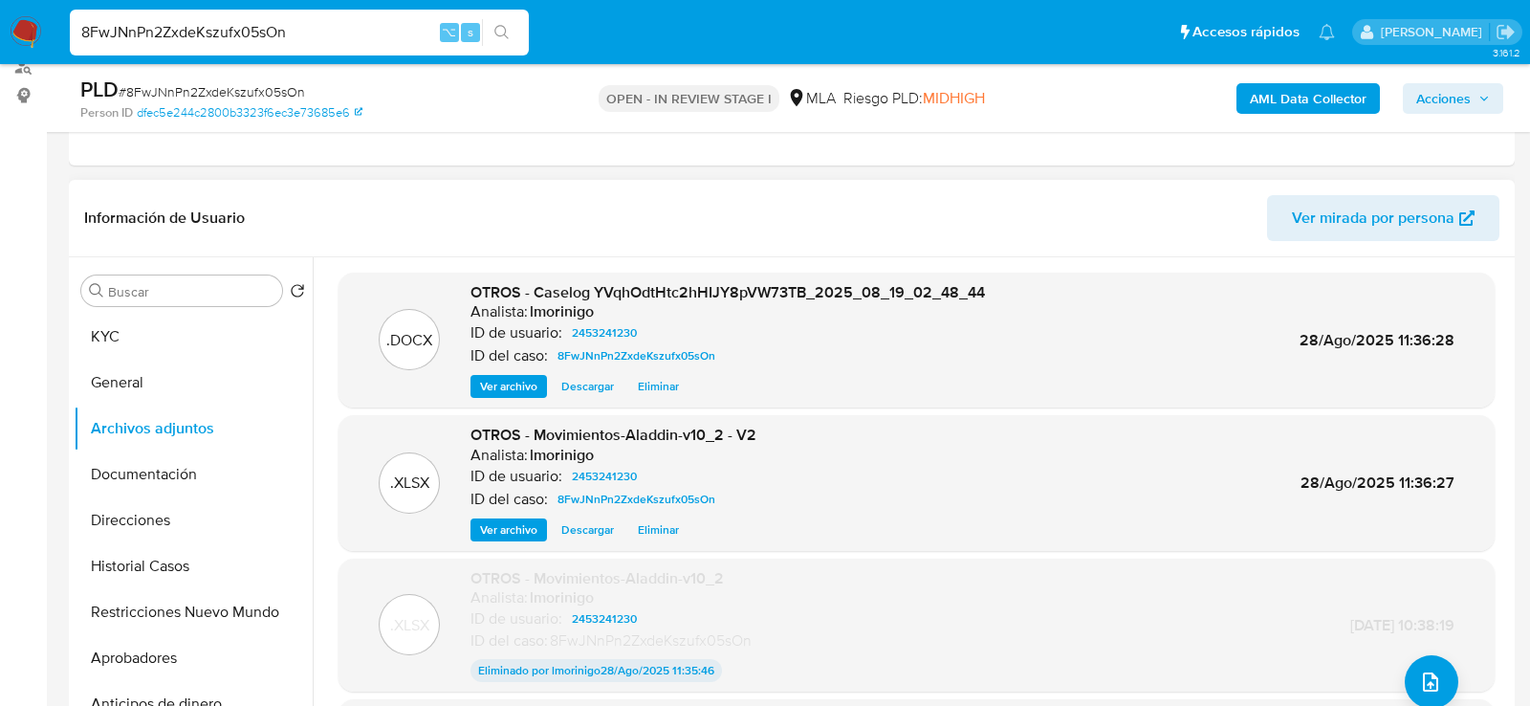
click at [658, 392] on span "Eliminar" at bounding box center [658, 386] width 41 height 19
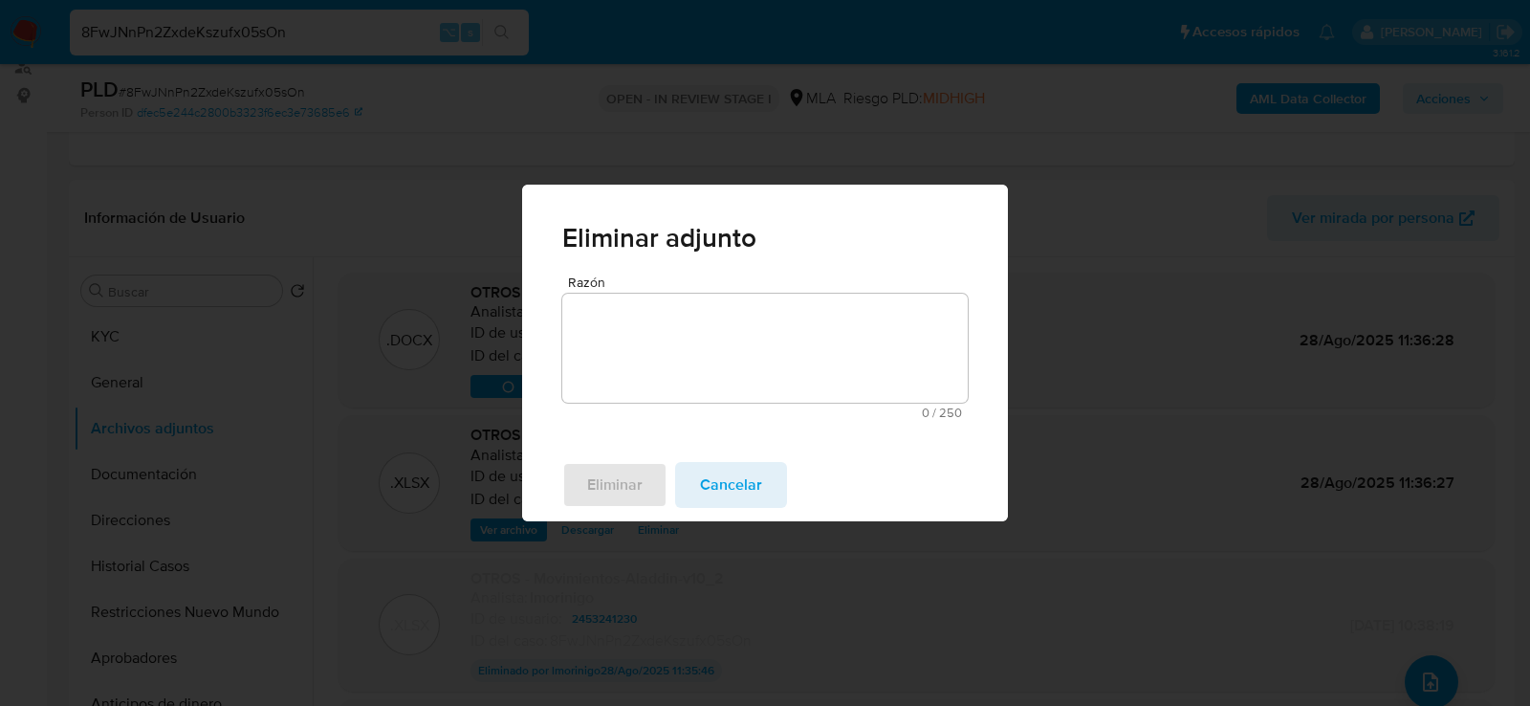
click at [707, 341] on textarea "Razón" at bounding box center [765, 348] width 406 height 109
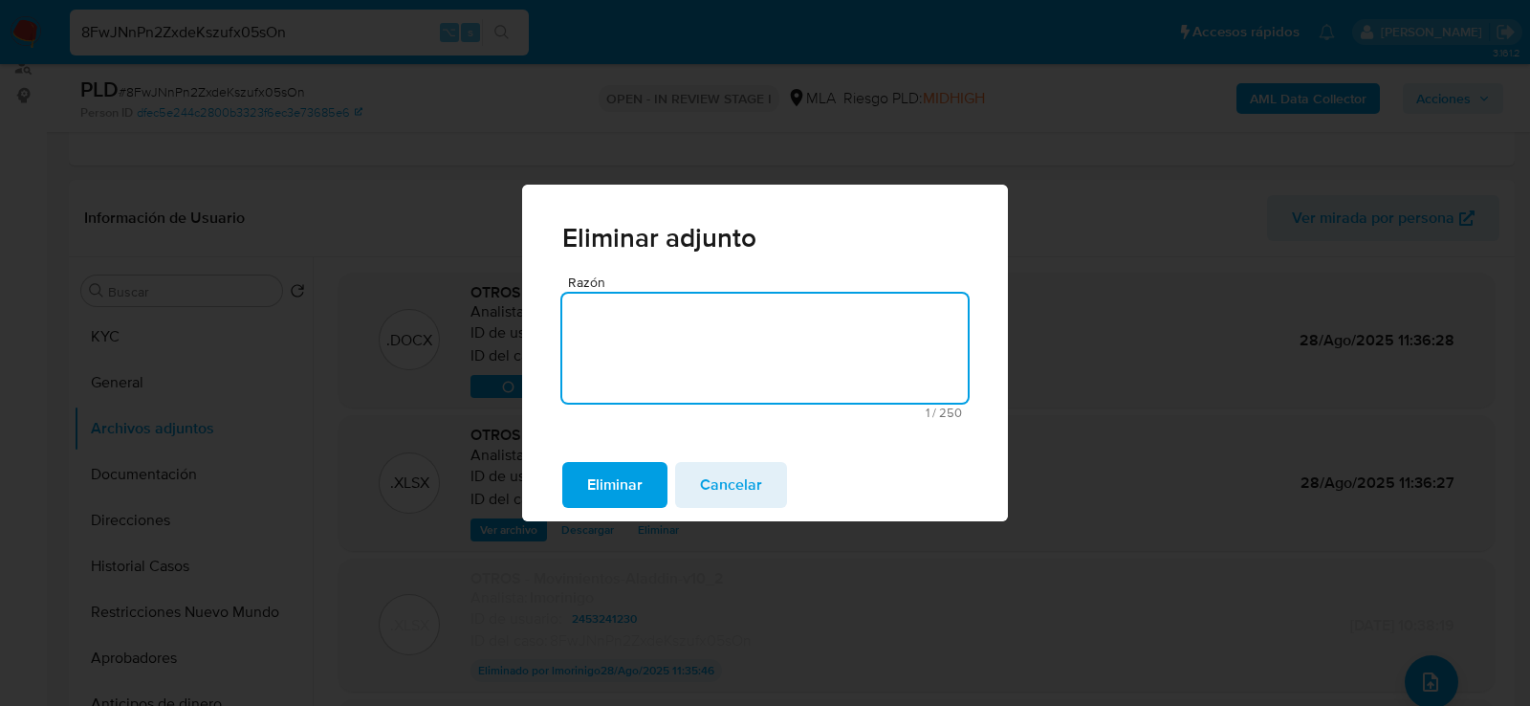
click at [621, 495] on span "Eliminar" at bounding box center [614, 485] width 55 height 42
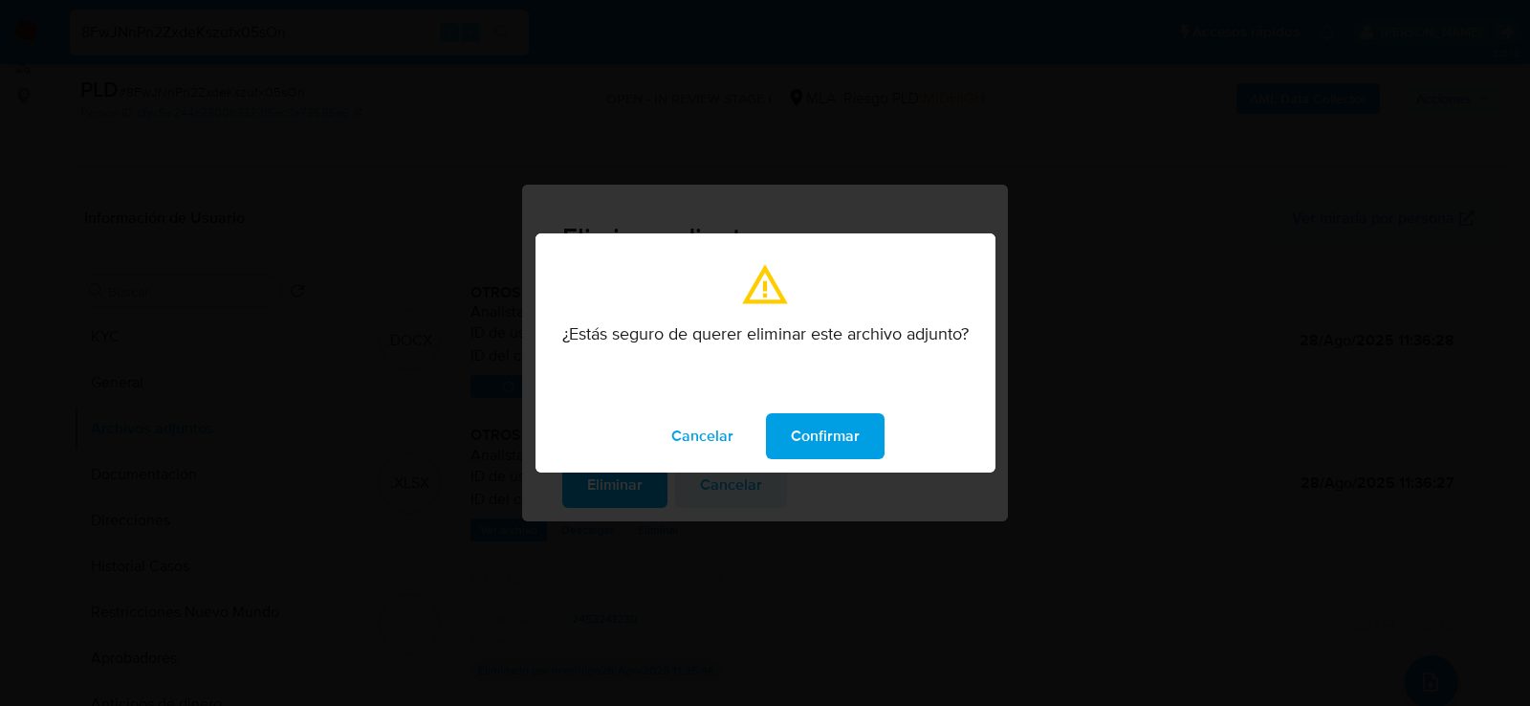
click at [812, 446] on span "Confirmar" at bounding box center [825, 436] width 69 height 42
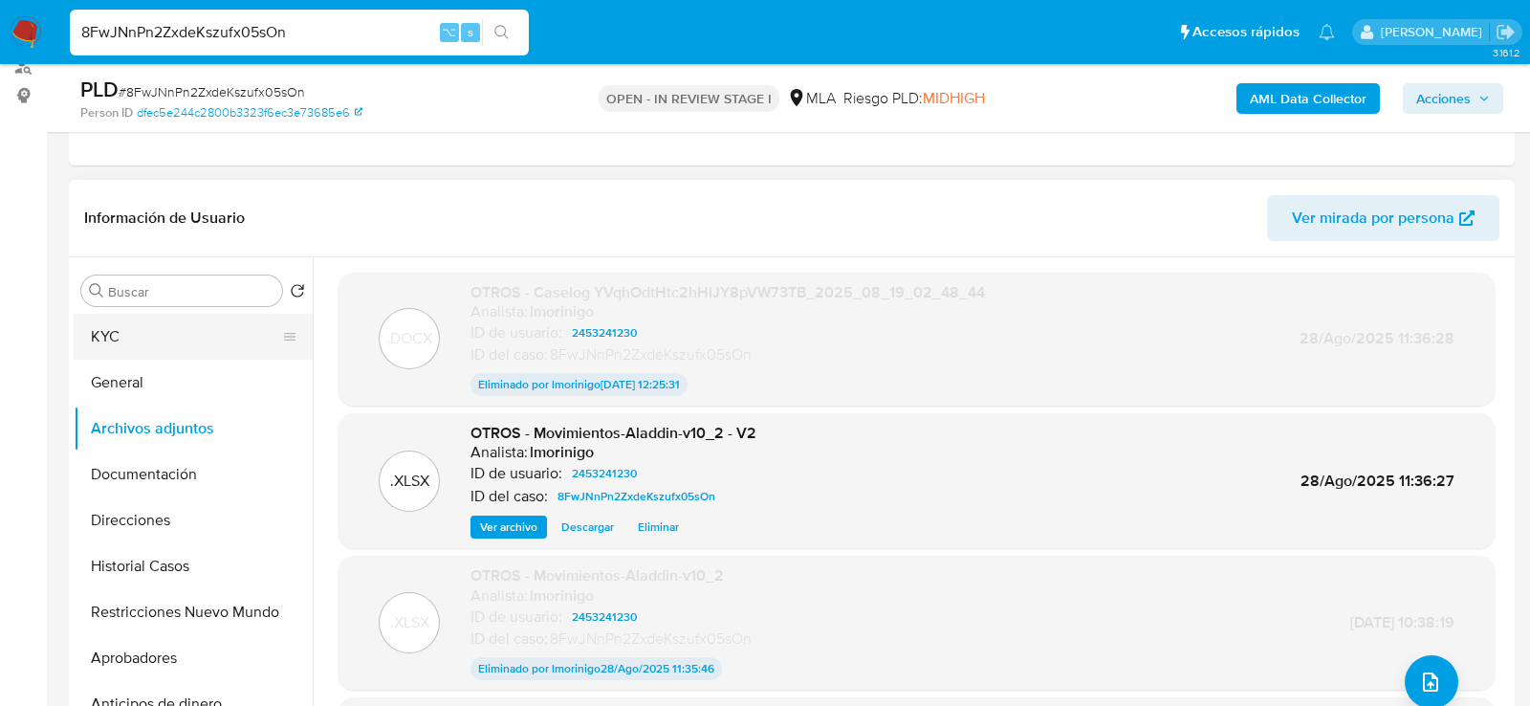
click at [107, 333] on button "KYC" at bounding box center [186, 337] width 224 height 46
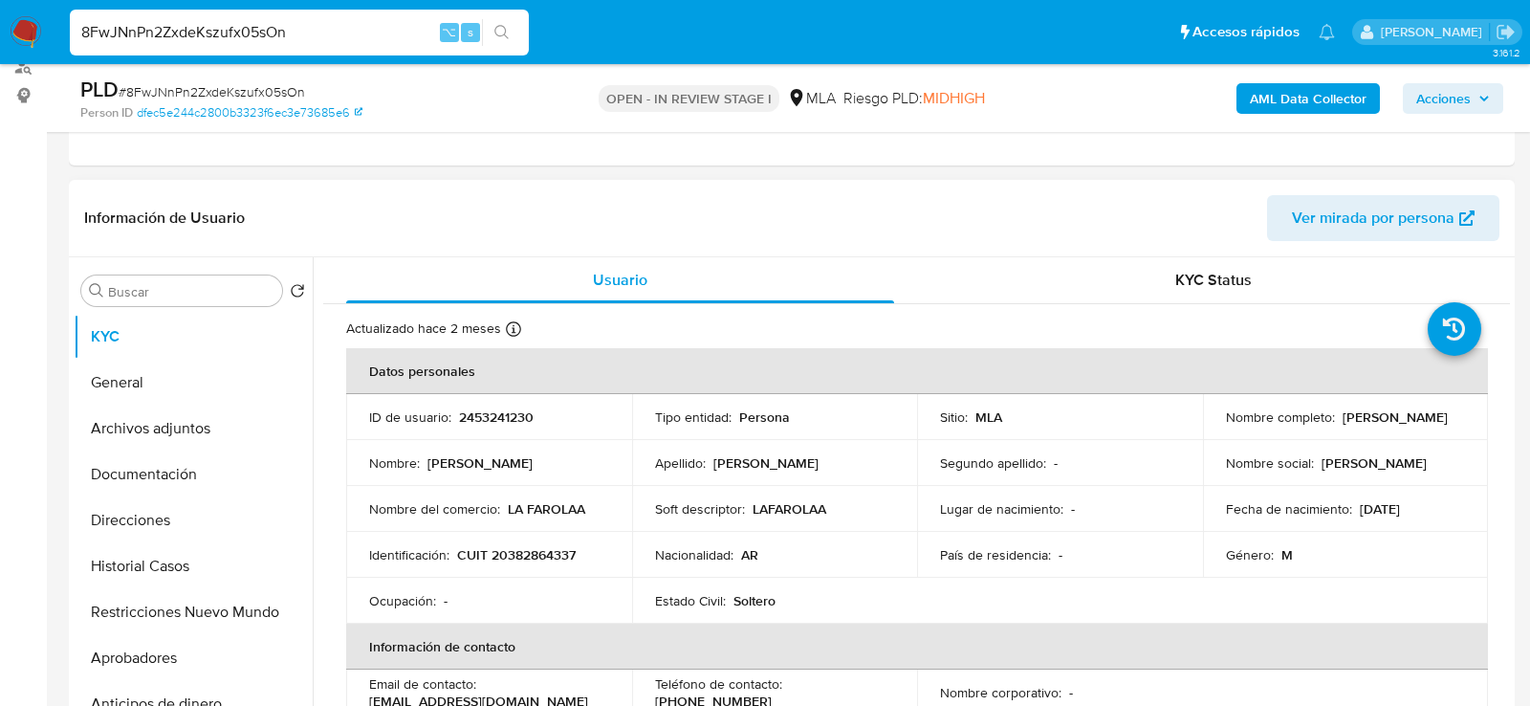
click at [501, 415] on p "2453241230" at bounding box center [496, 416] width 75 height 17
copy p "2453241230"
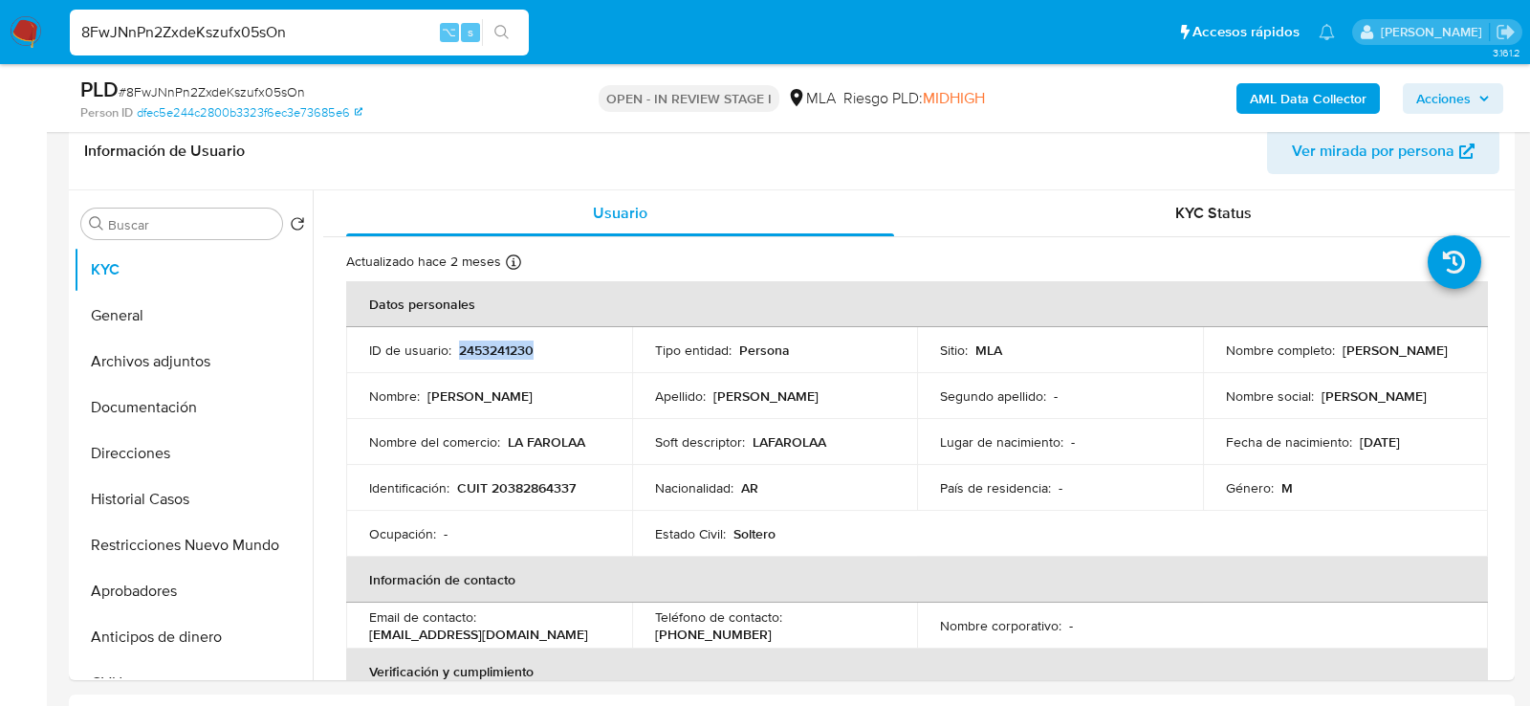
scroll to position [323, 0]
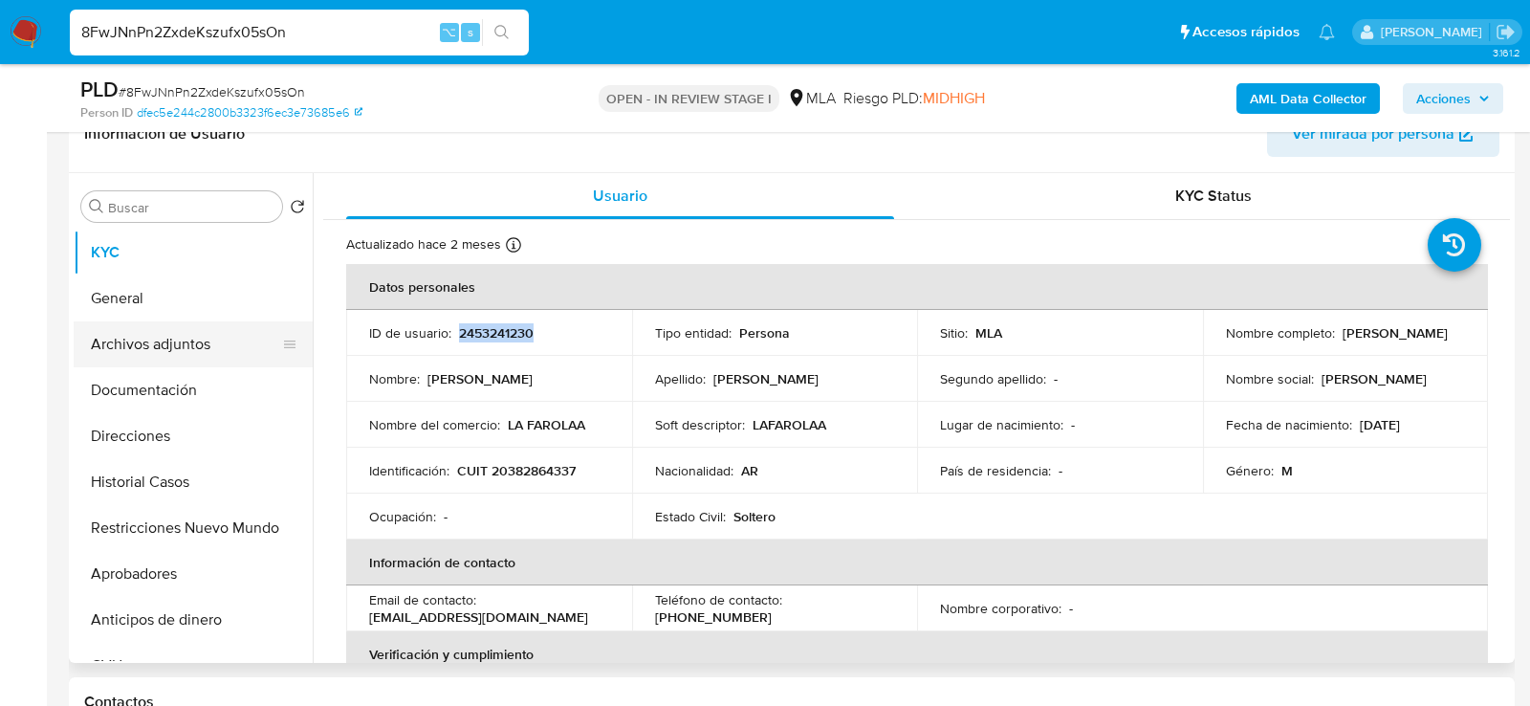
click at [140, 364] on button "Archivos adjuntos" at bounding box center [186, 344] width 224 height 46
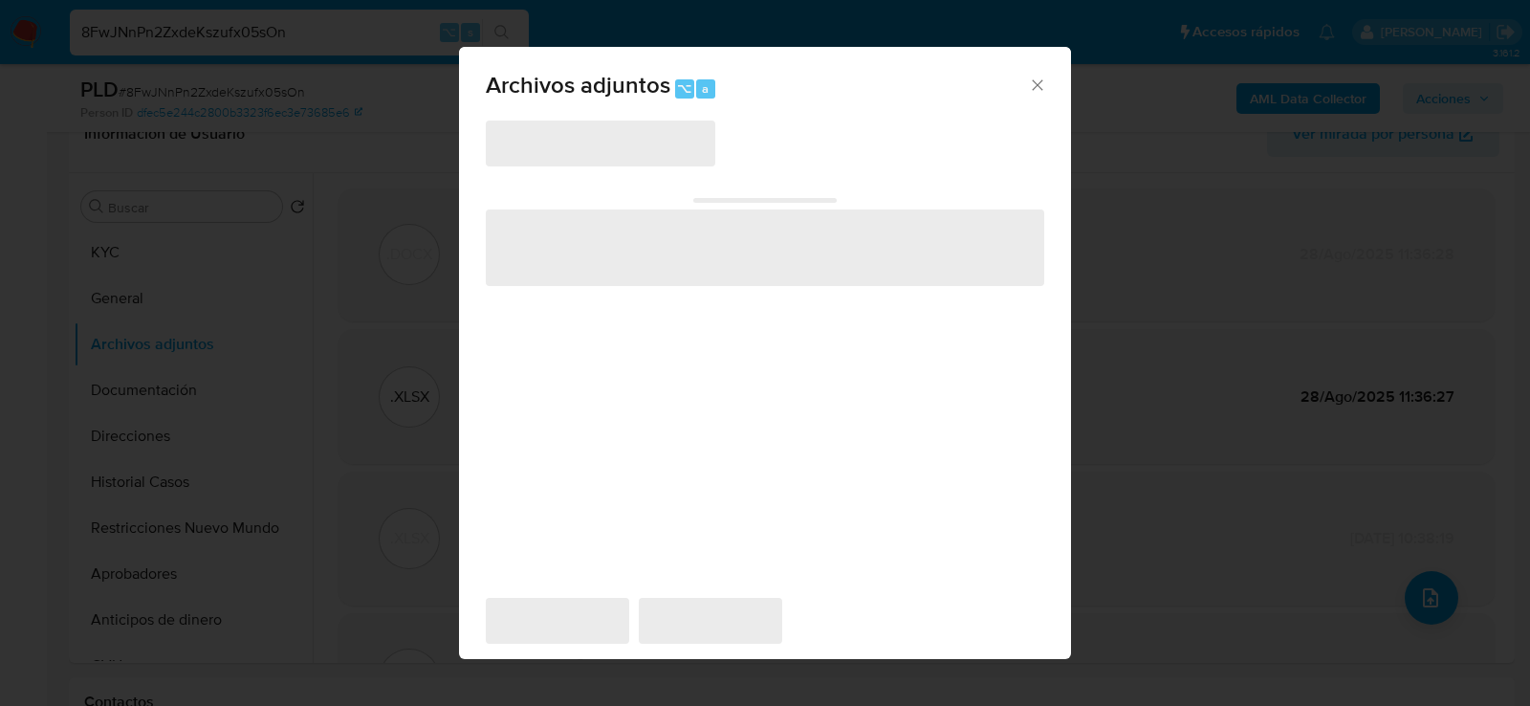
scroll to position [348, 0]
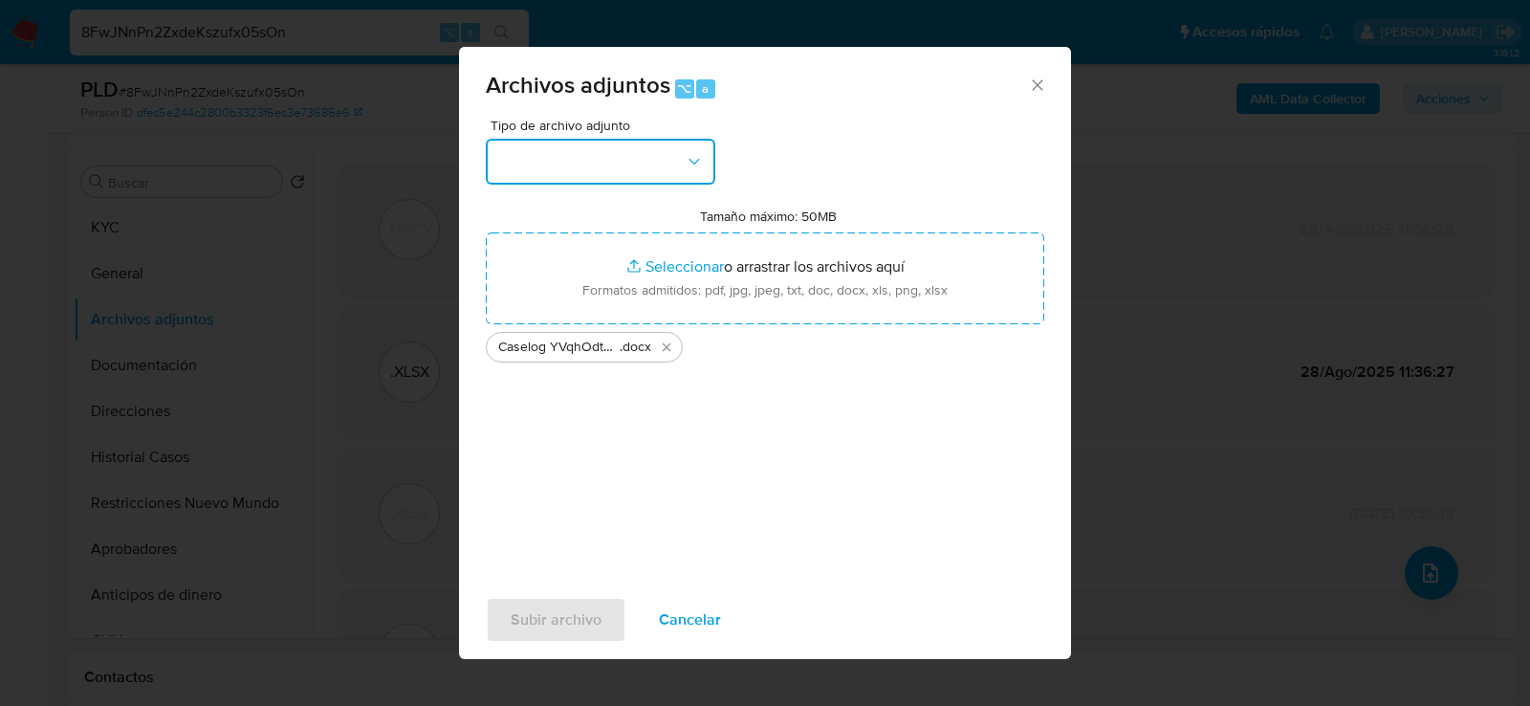
click at [656, 159] on button "button" at bounding box center [601, 162] width 230 height 46
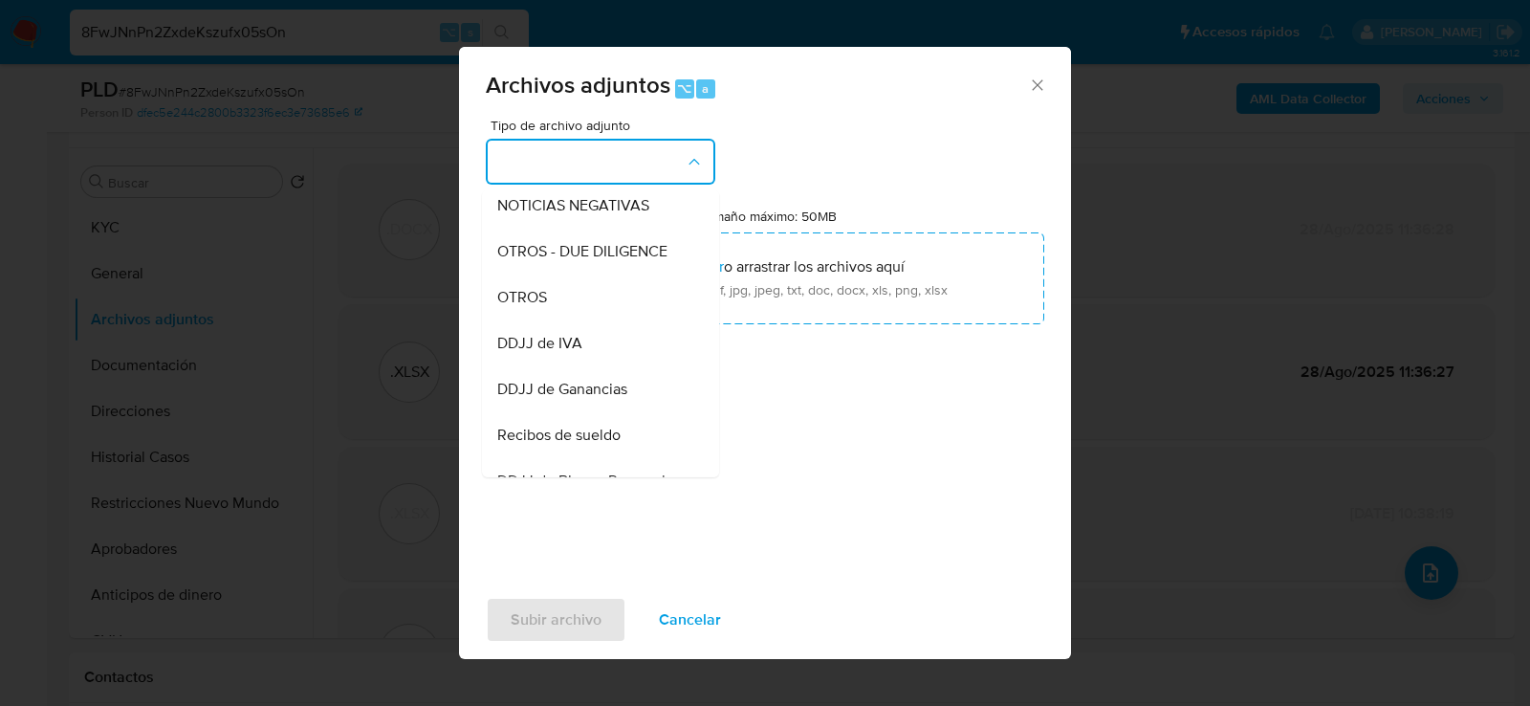
scroll to position [294, 0]
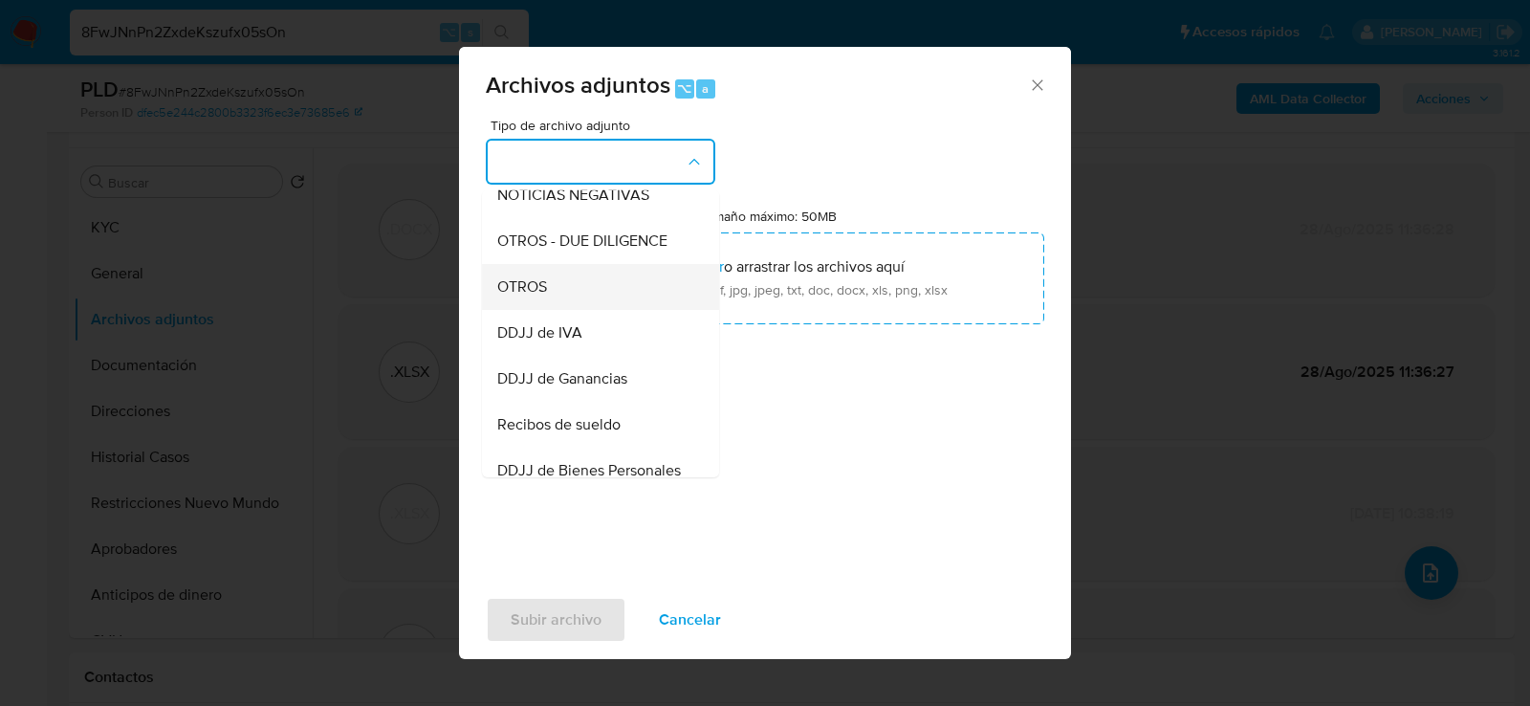
click at [621, 284] on div "OTROS" at bounding box center [594, 286] width 195 height 46
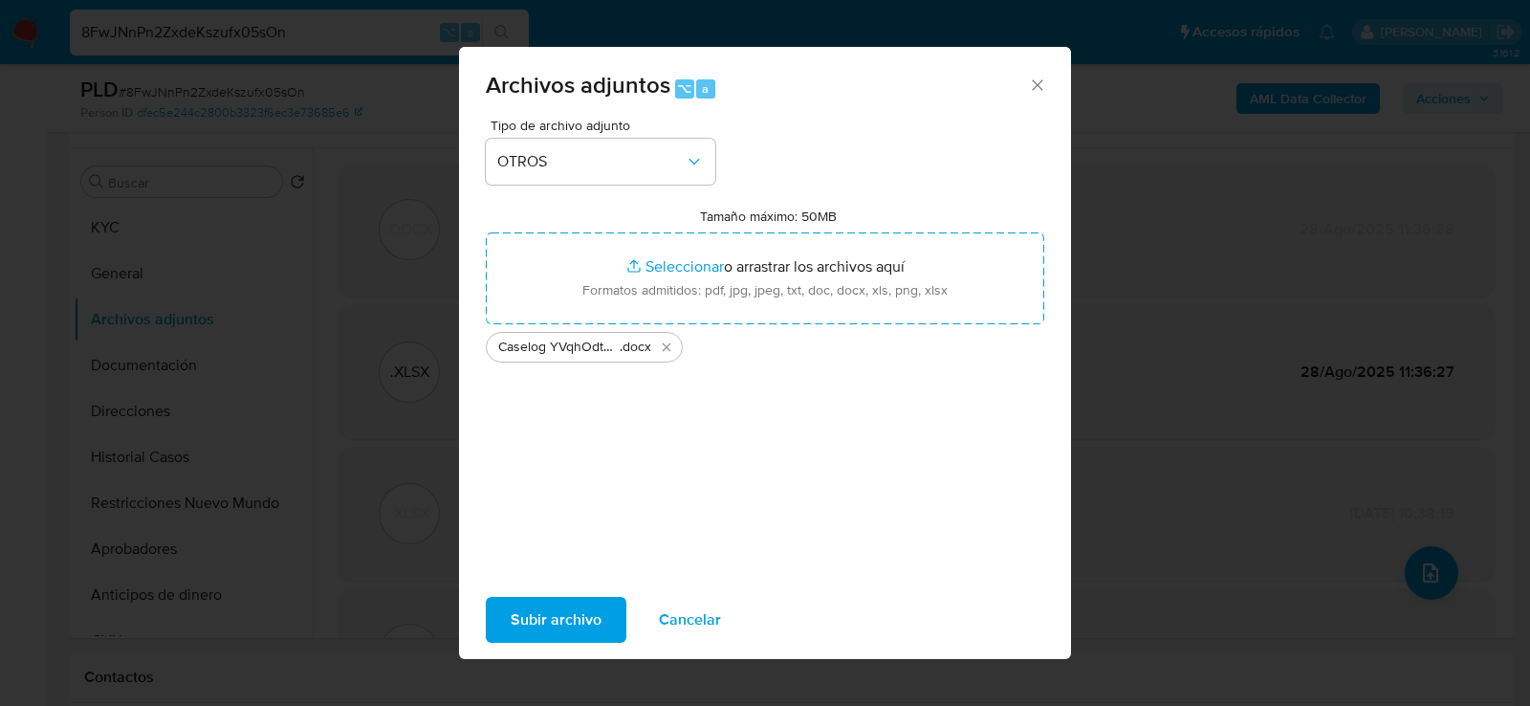
click at [592, 503] on div "Tipo de archivo adjunto OTROS Tamaño máximo: 50MB Seleccionar archivos Seleccio…" at bounding box center [765, 344] width 559 height 451
click at [588, 587] on div "Subir archivo Cancelar" at bounding box center [765, 619] width 612 height 73
click at [588, 605] on span "Subir archivo" at bounding box center [556, 620] width 91 height 42
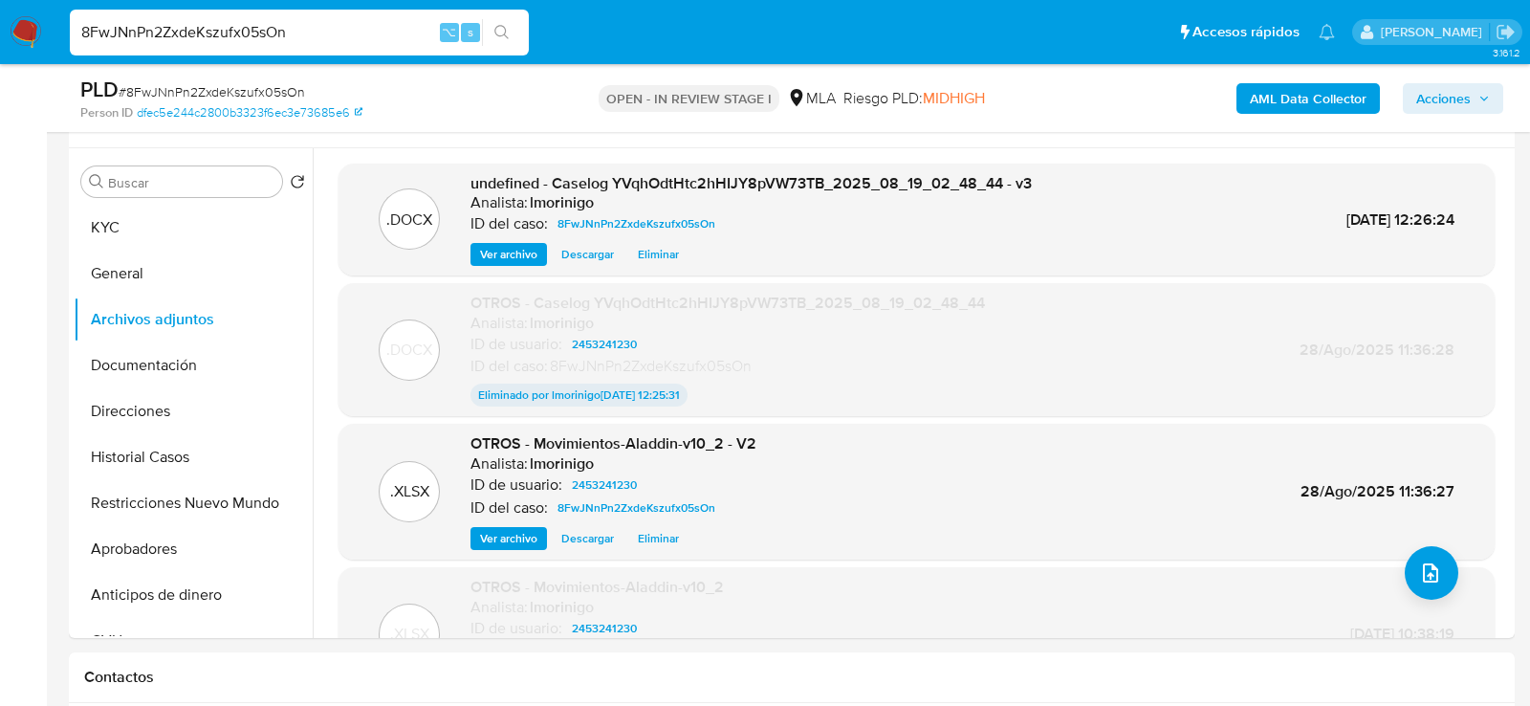
click at [1434, 111] on span "Acciones" at bounding box center [1443, 98] width 55 height 31
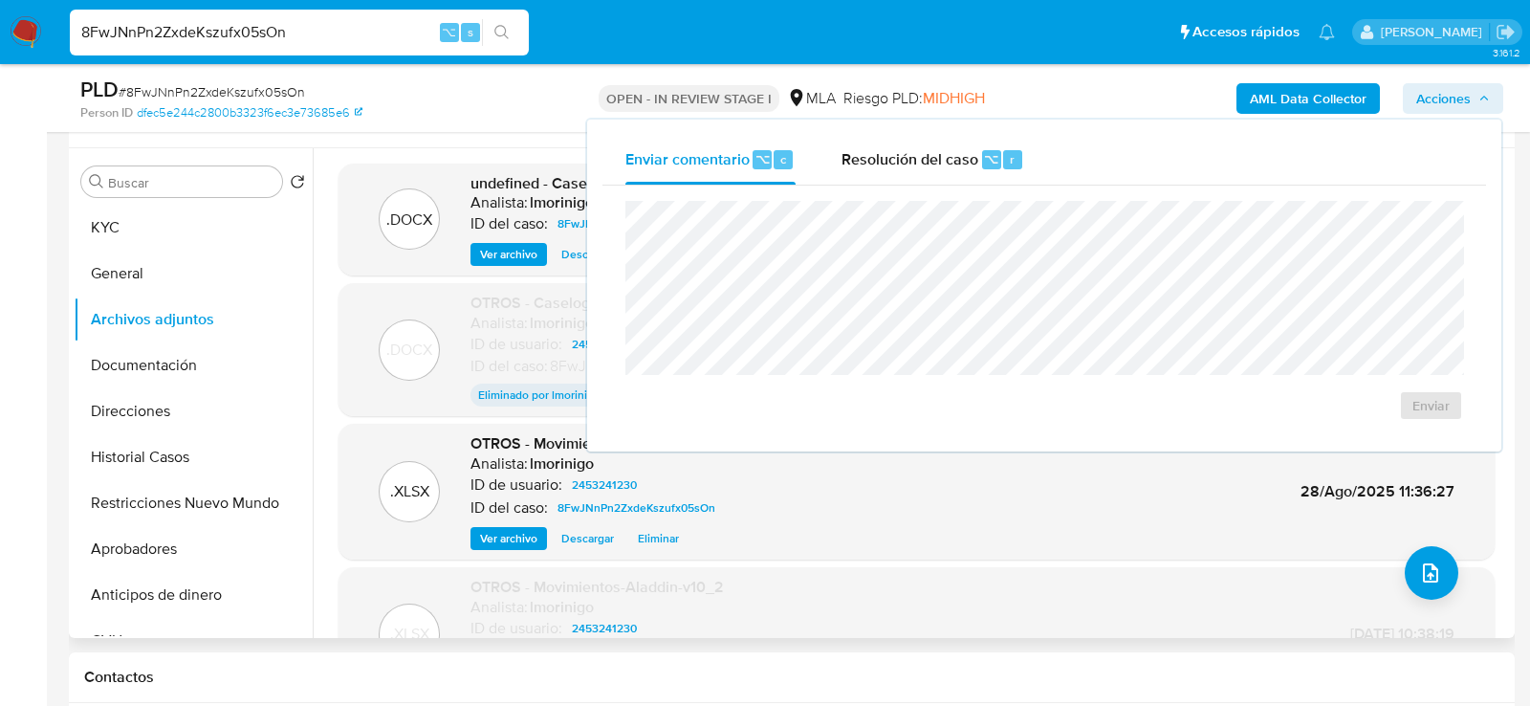
click at [513, 161] on div ".DOCX undefined - Caselog YVqhOdtHtc2hHIJY8pVW73TB_2025_08_19_02_48_44 - v3 Ana…" at bounding box center [911, 393] width 1197 height 490
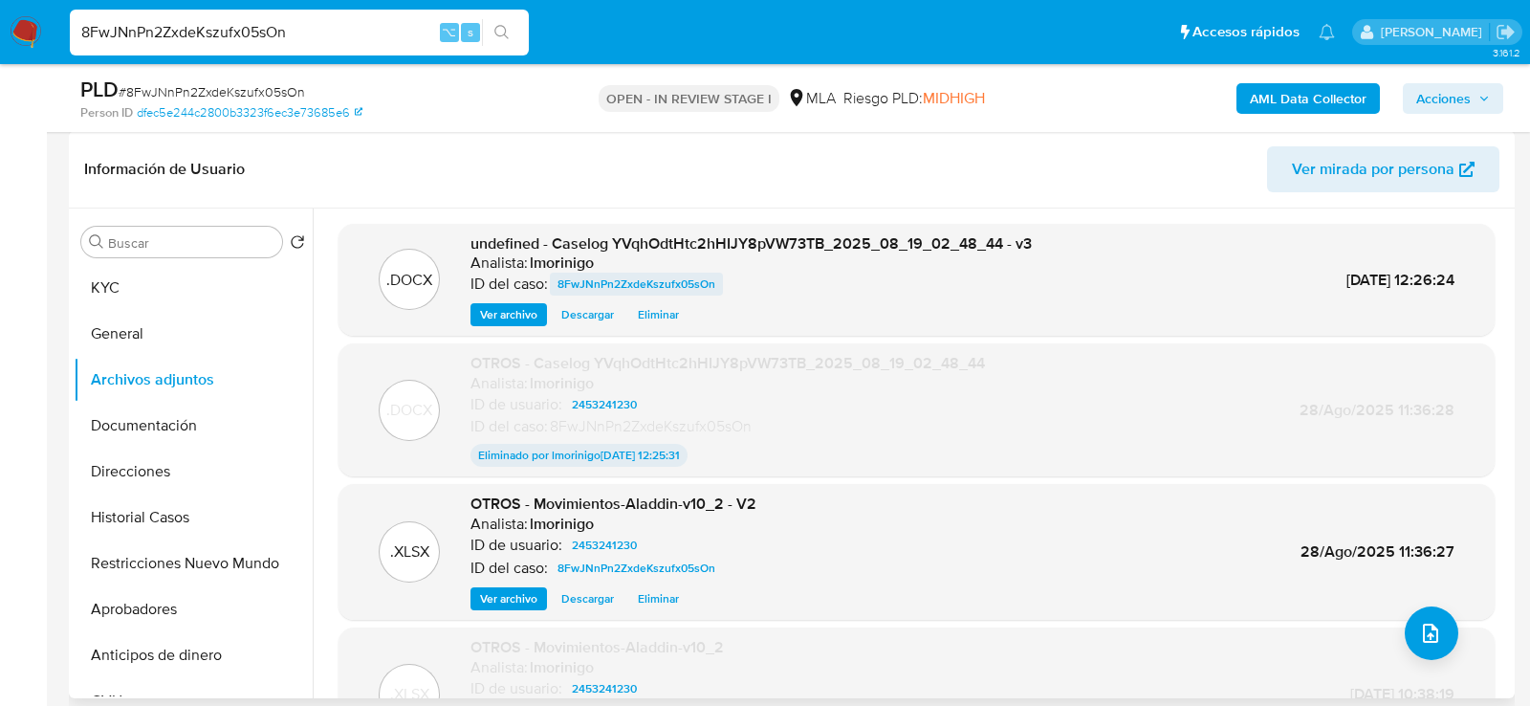
scroll to position [285, 0]
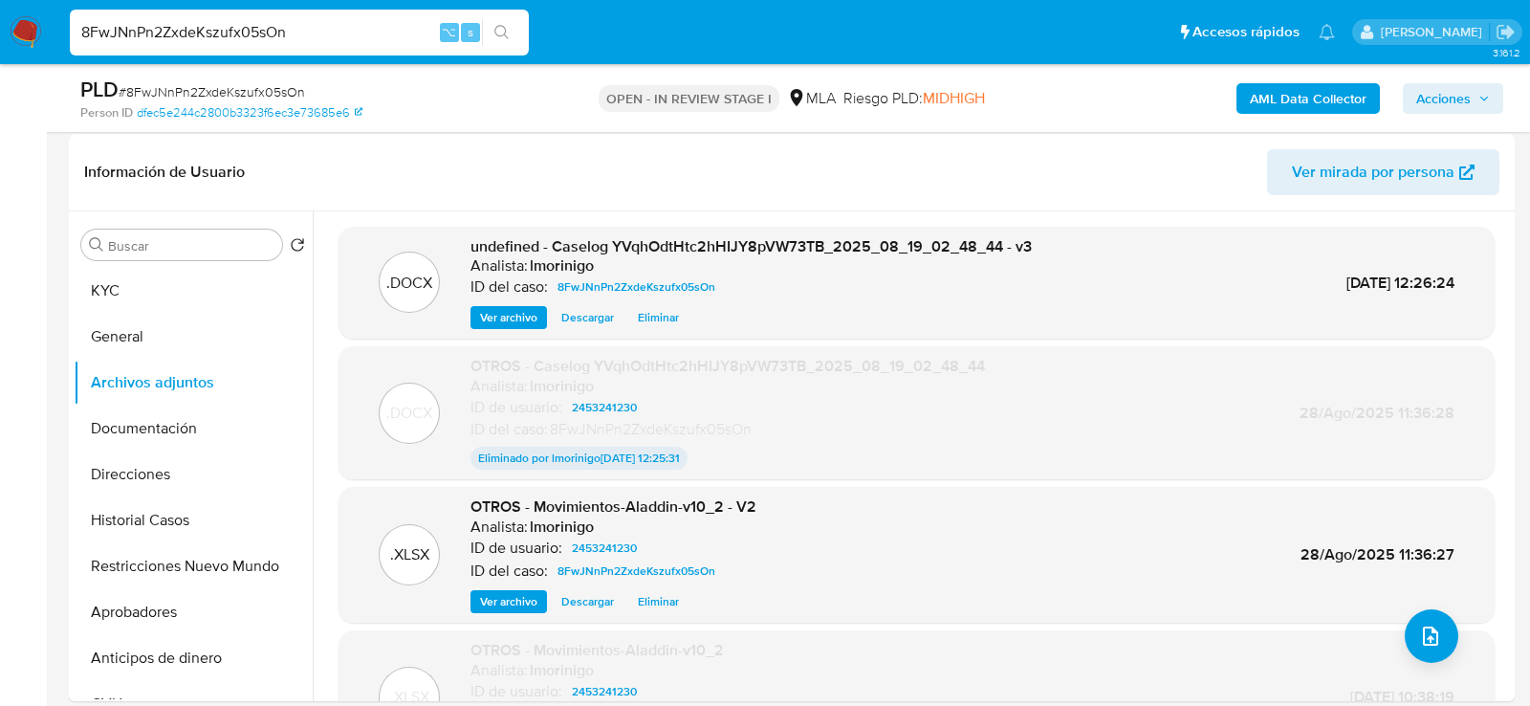
click at [1483, 99] on icon "button" at bounding box center [1484, 98] width 11 height 11
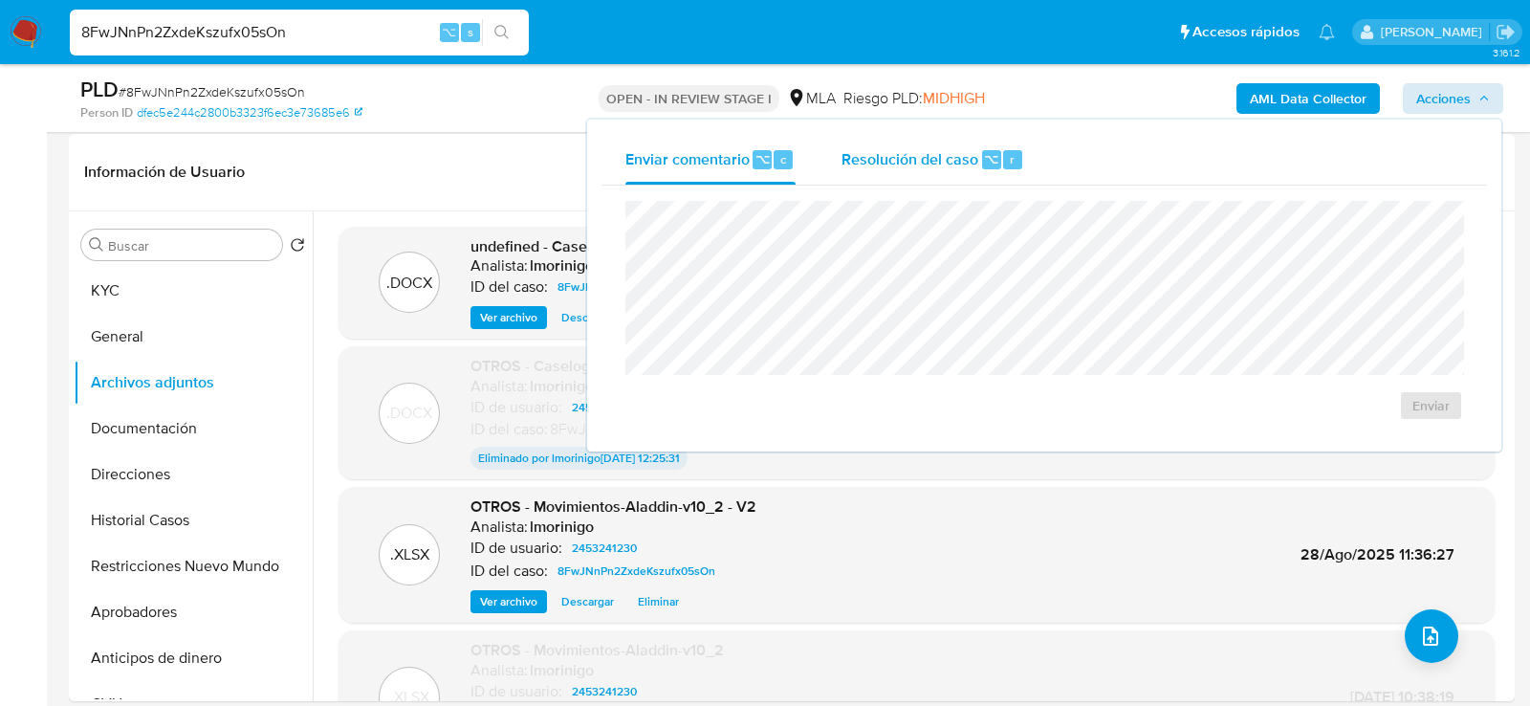
click at [954, 177] on div "Resolución del caso ⌥ r" at bounding box center [933, 160] width 183 height 50
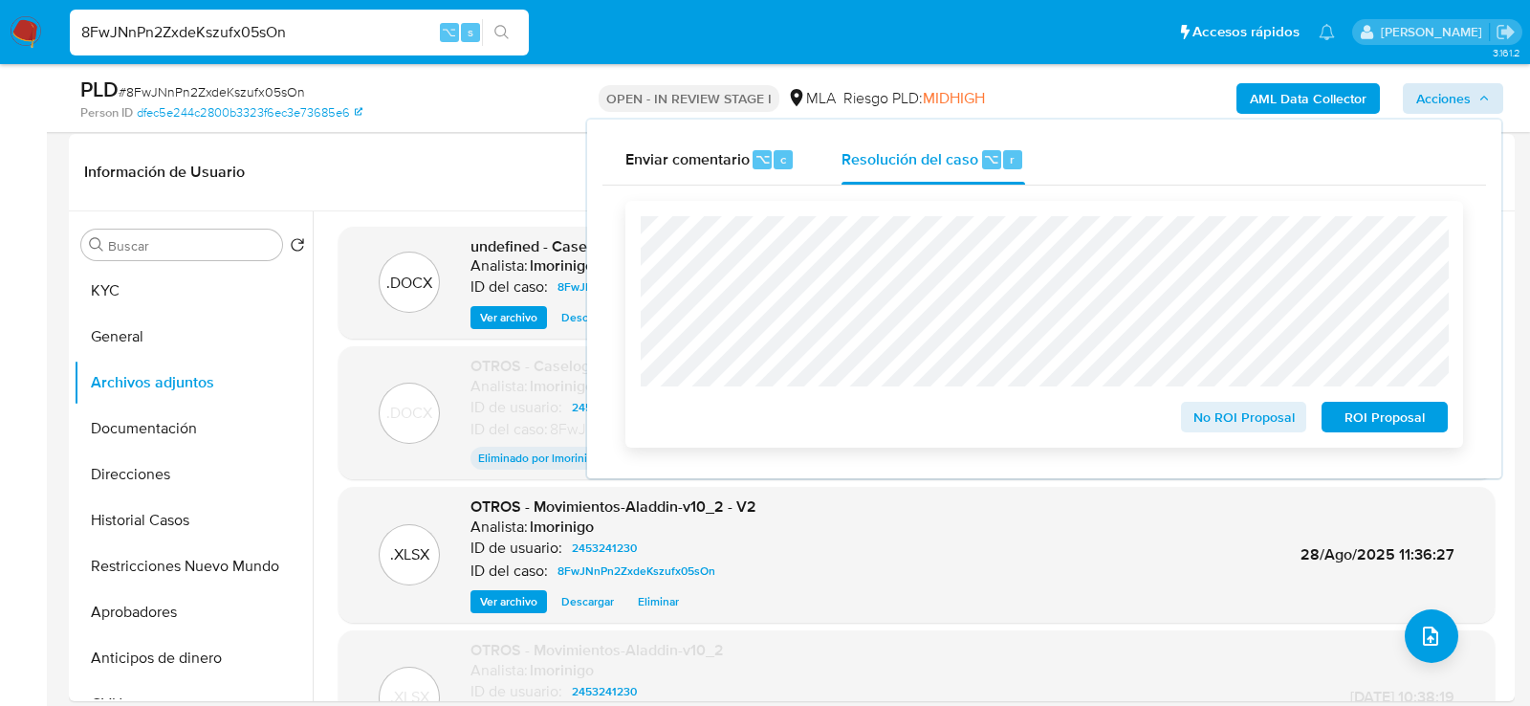
click at [1361, 430] on span "ROI Proposal" at bounding box center [1384, 417] width 99 height 27
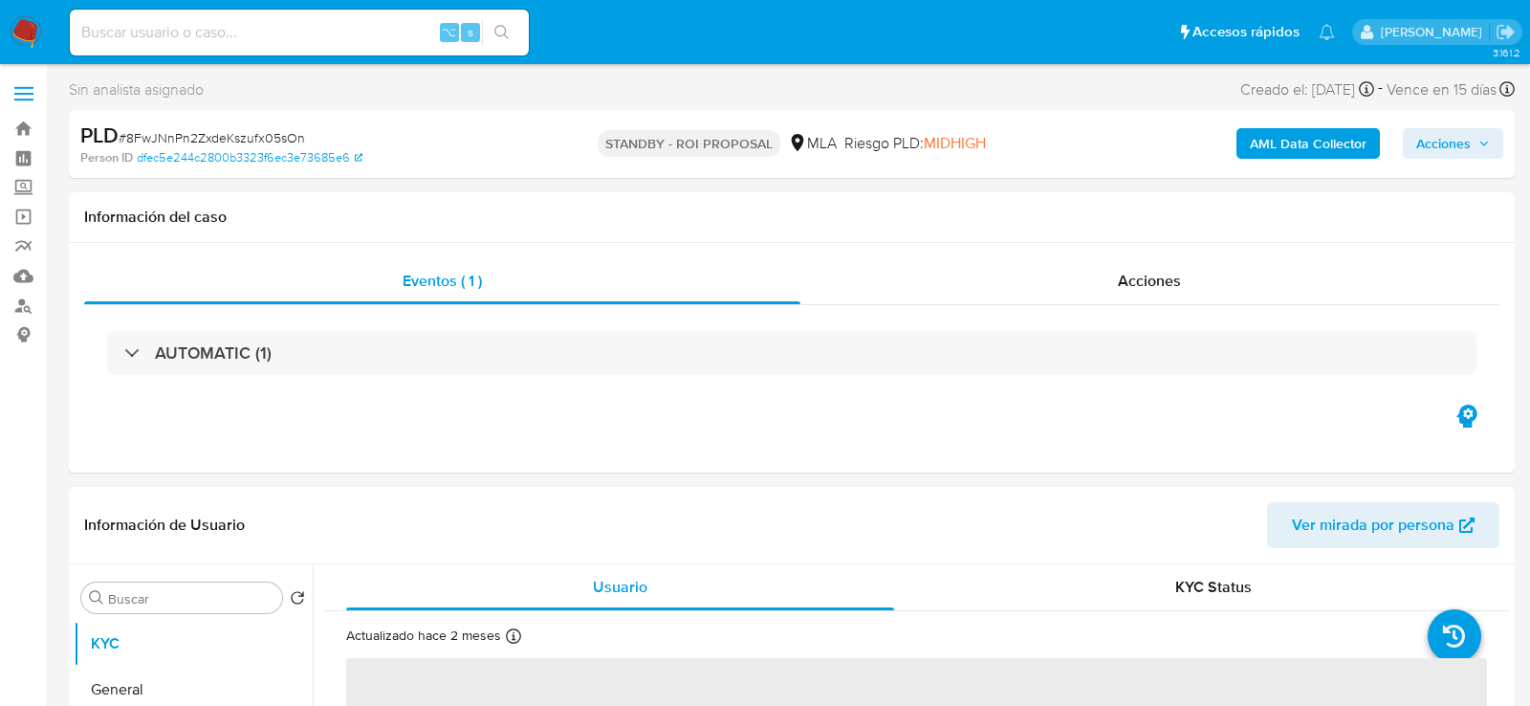
select select "10"
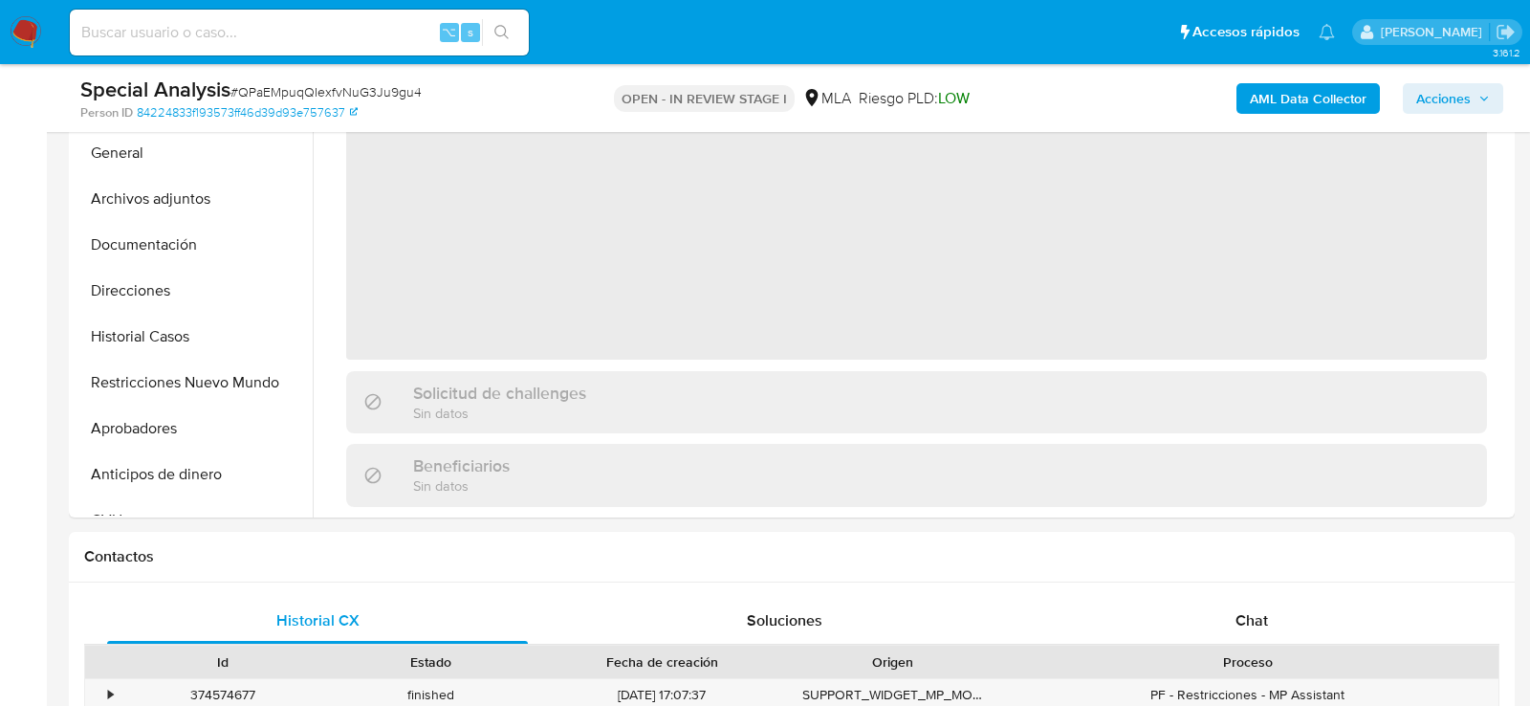
scroll to position [493, 0]
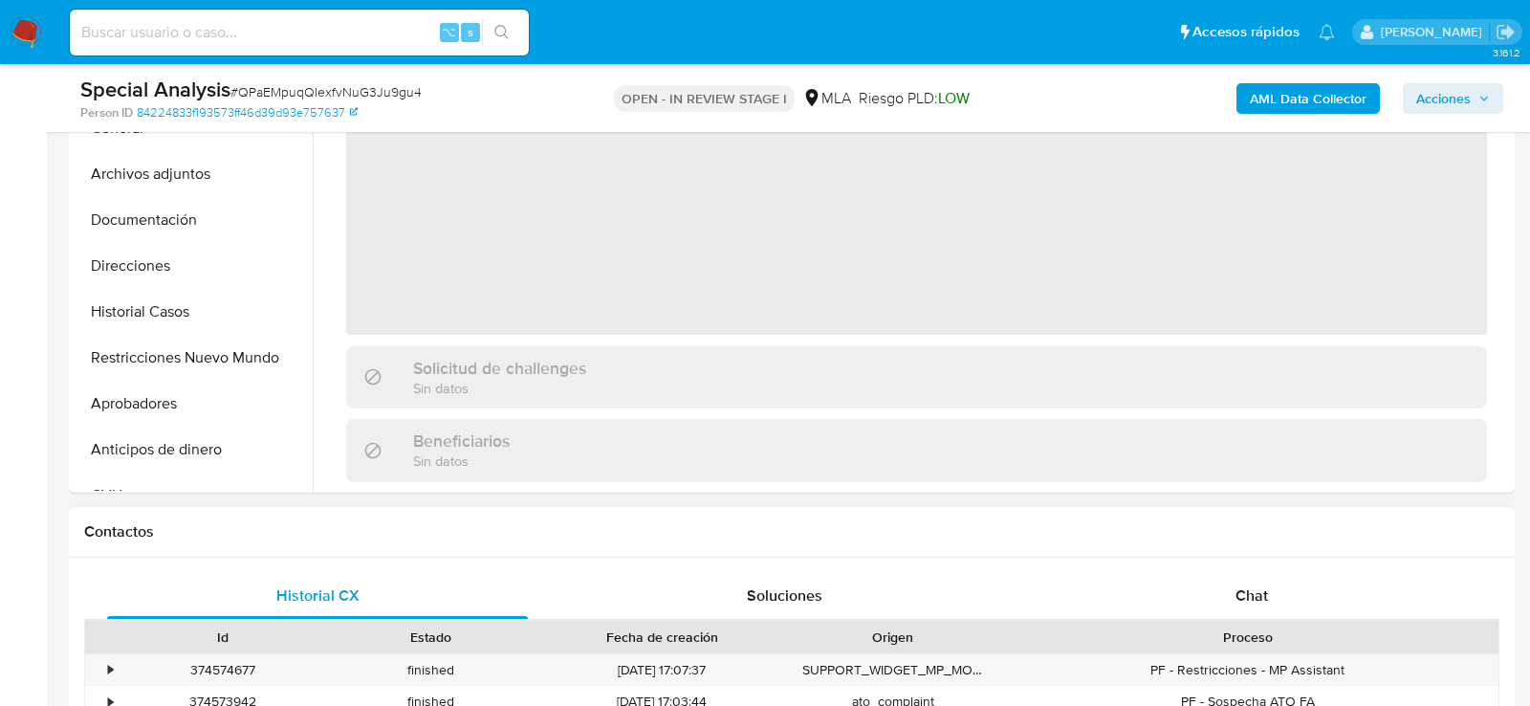
select select "10"
click at [1273, 594] on div "Chat" at bounding box center [1251, 596] width 421 height 46
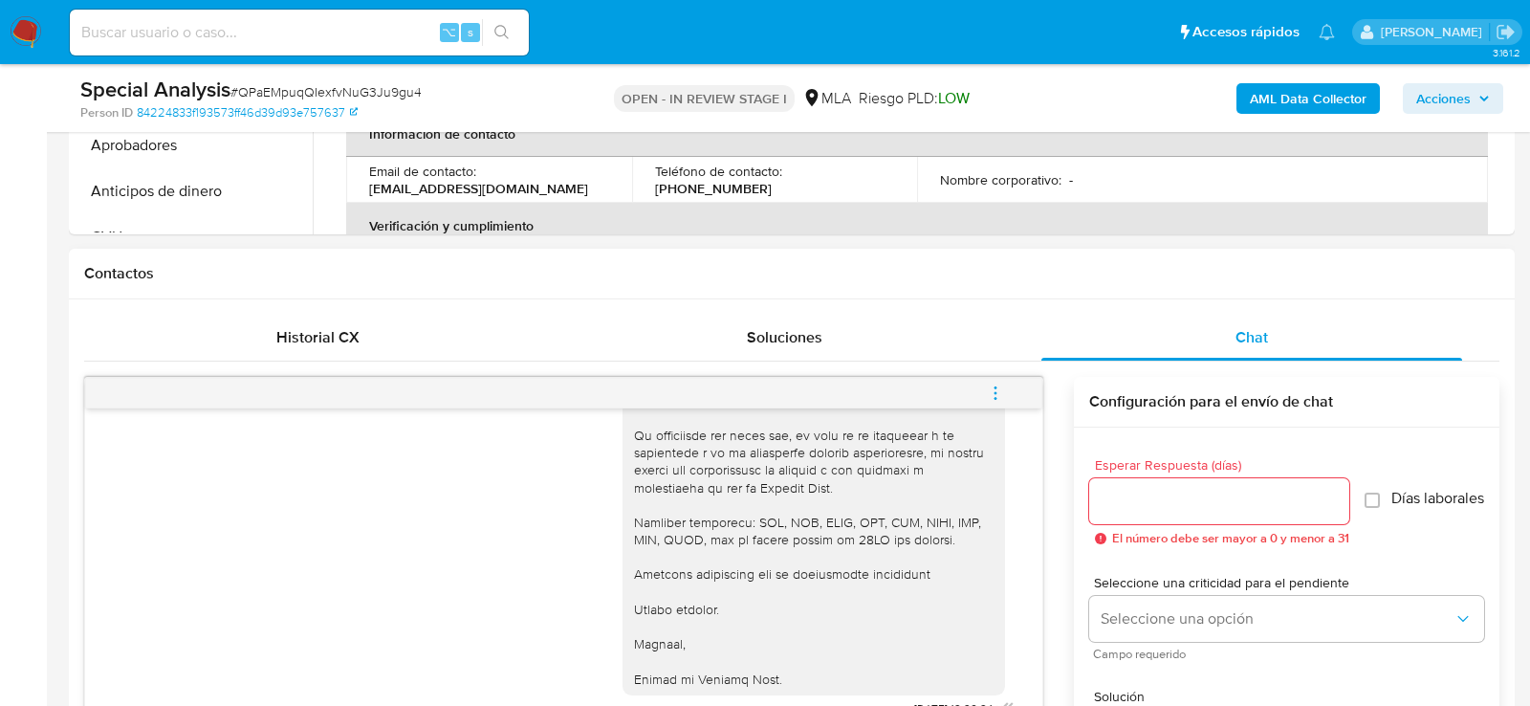
scroll to position [743, 0]
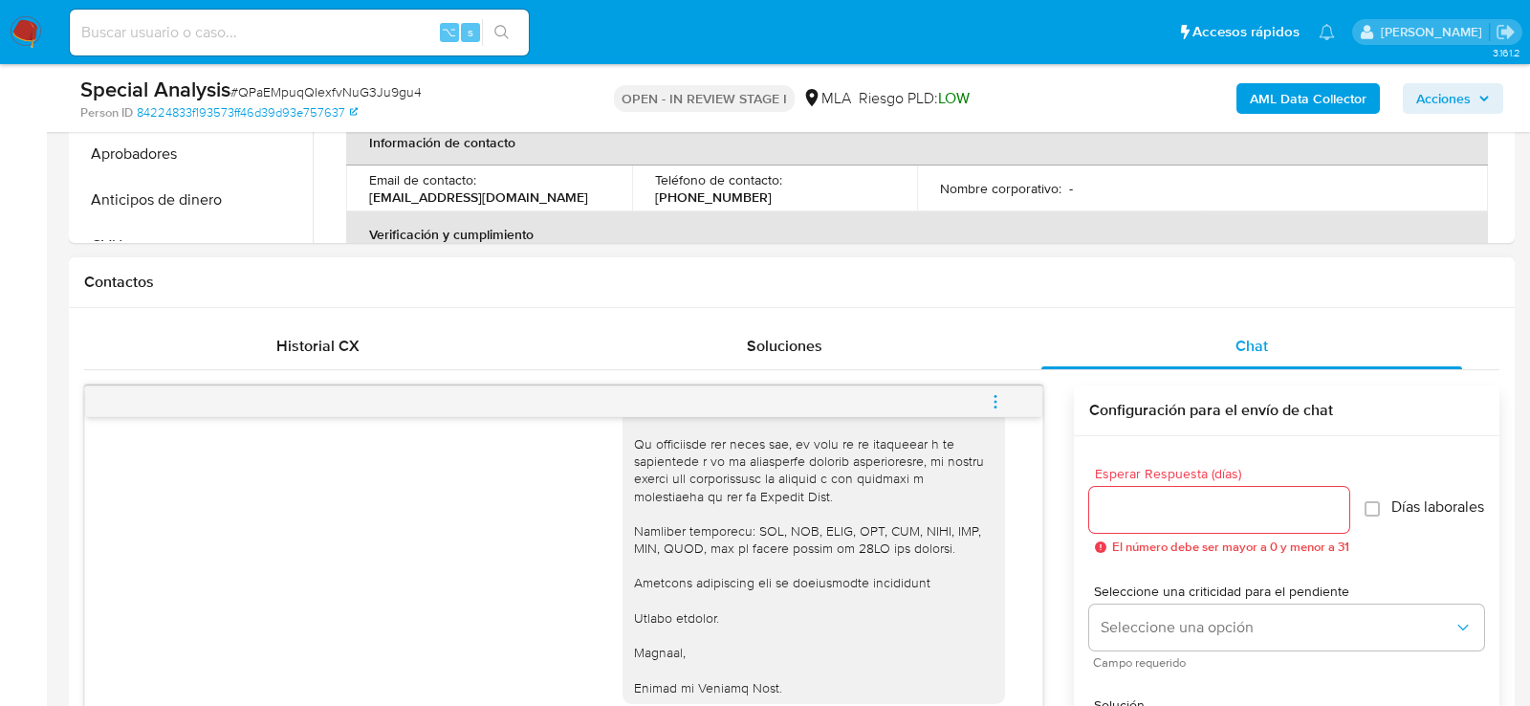
click at [313, 314] on div "Historial CX Soluciones Chat Id Estado Fecha de creación Origen Proceso • 37457…" at bounding box center [792, 626] width 1446 height 637
click at [315, 325] on div "Historial CX" at bounding box center [317, 346] width 421 height 46
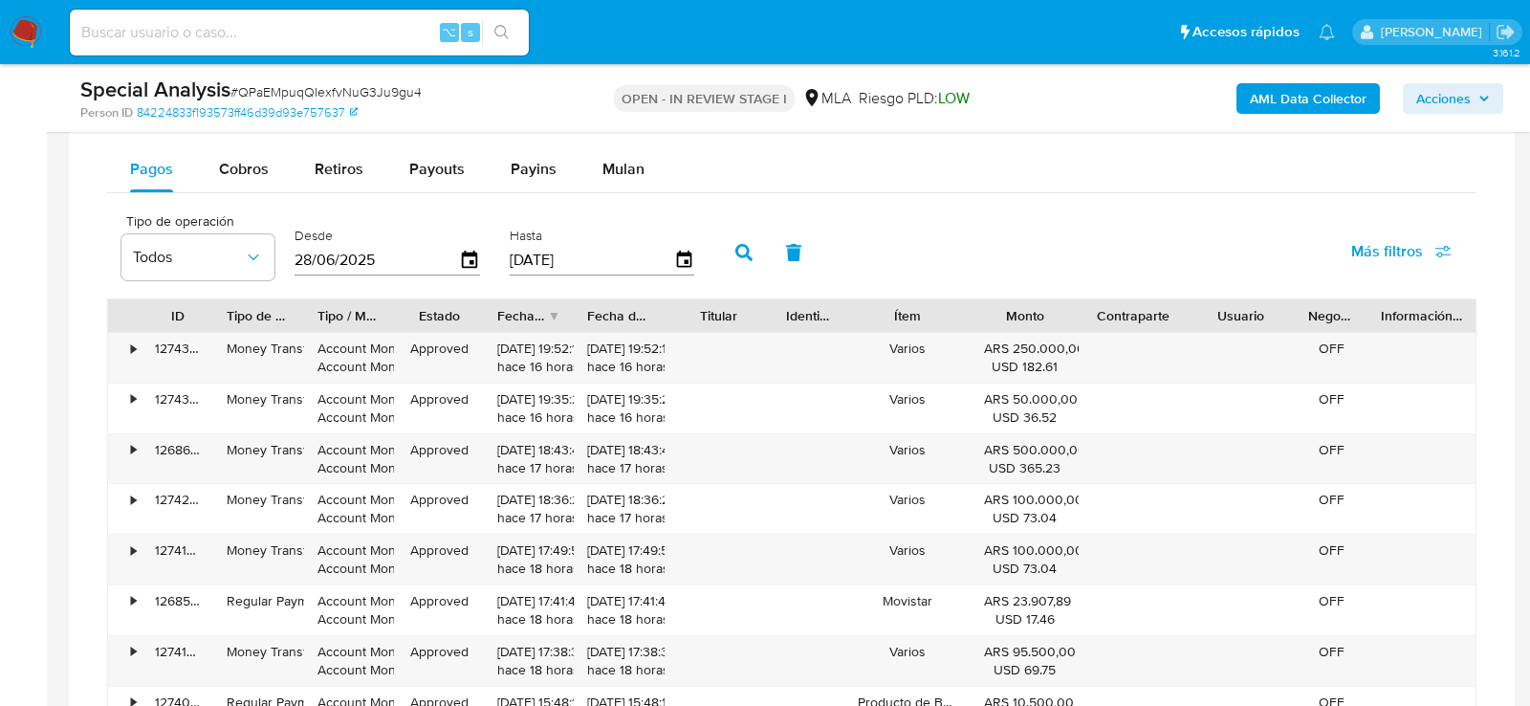
scroll to position [1560, 0]
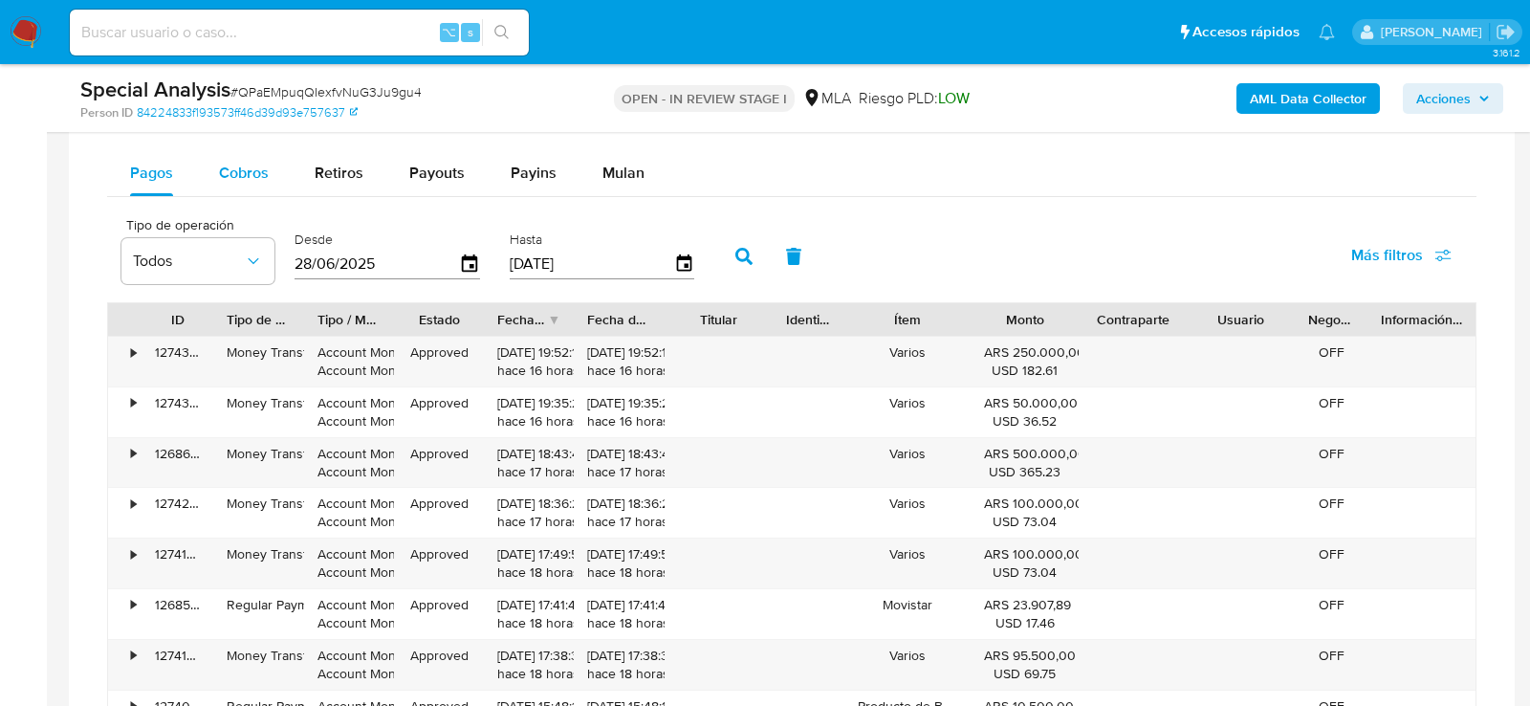
click at [250, 174] on span "Cobros" at bounding box center [244, 173] width 50 height 22
select select "10"
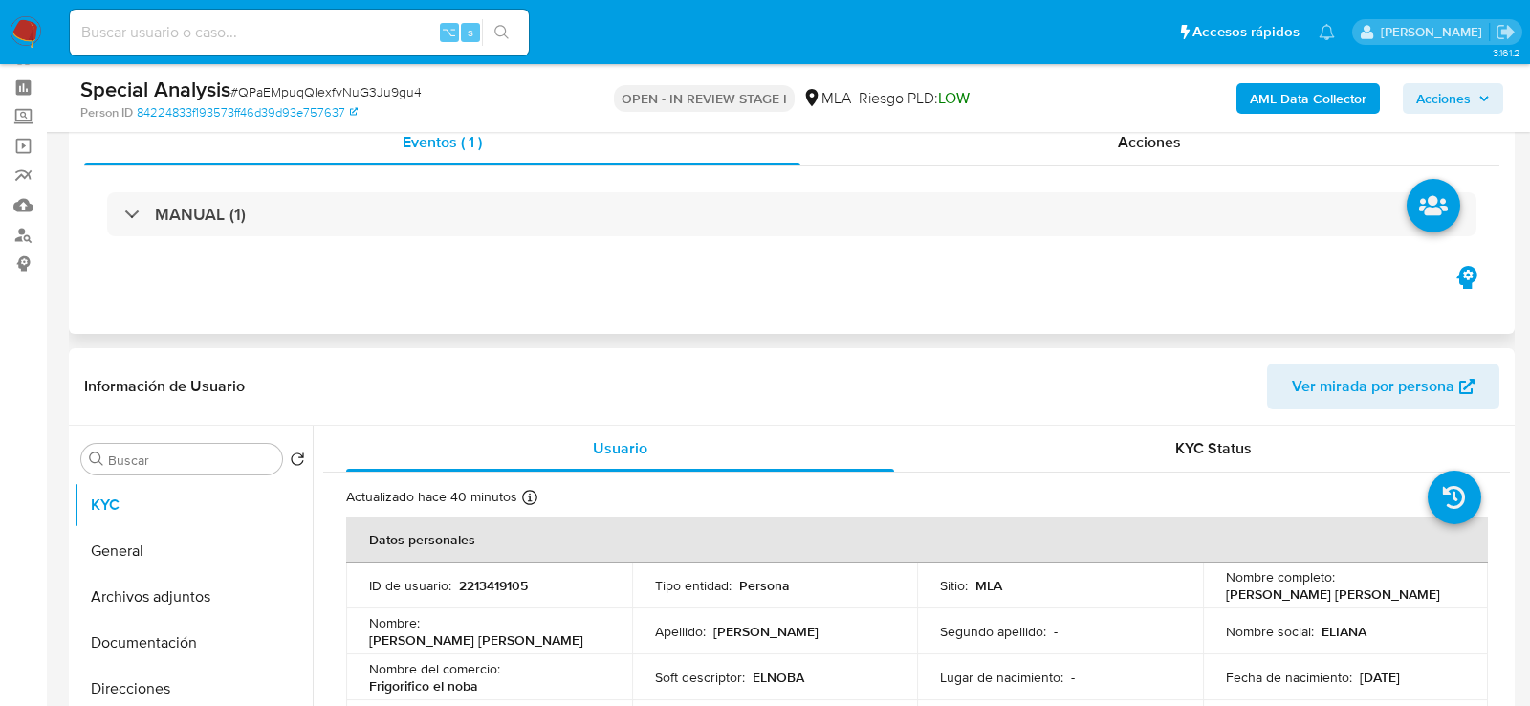
scroll to position [45, 0]
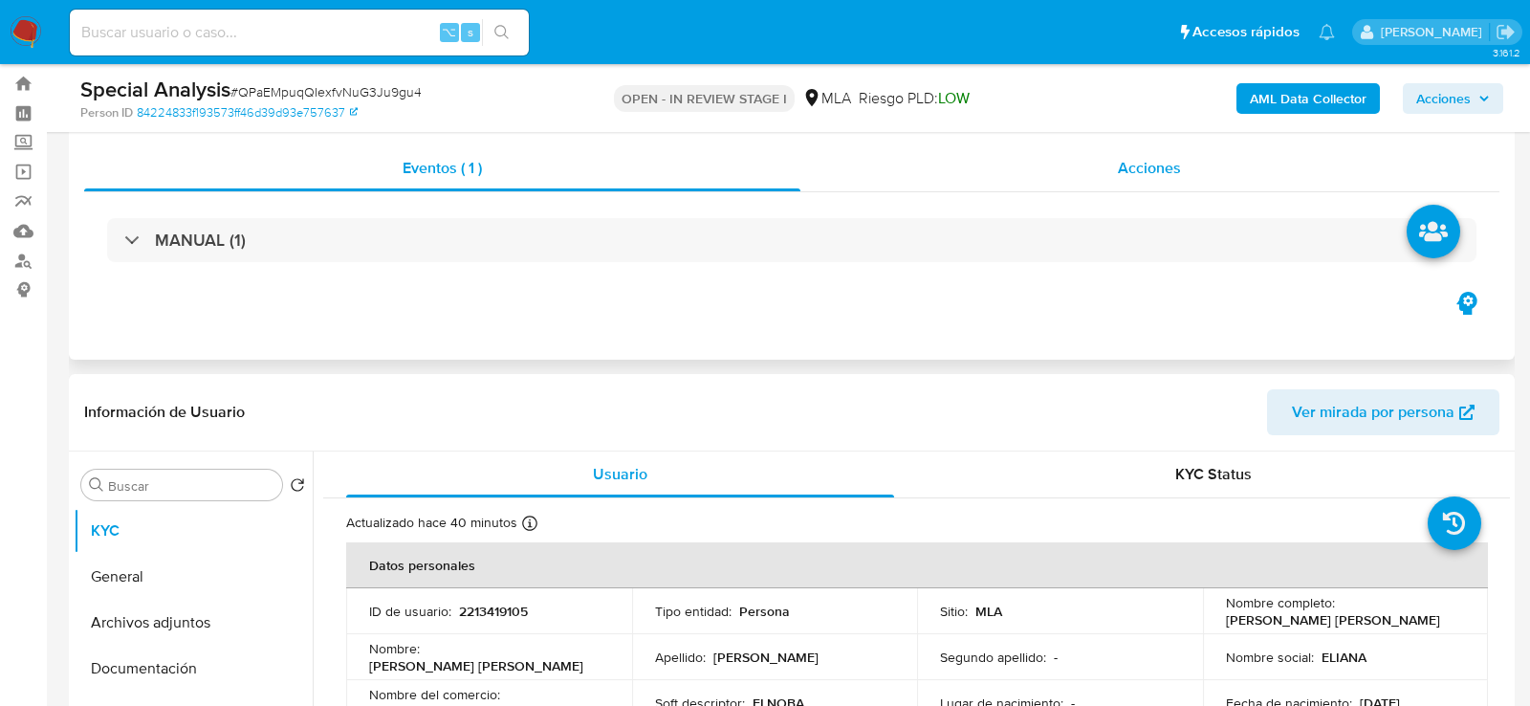
click at [1019, 180] on div "Acciones" at bounding box center [1150, 168] width 700 height 46
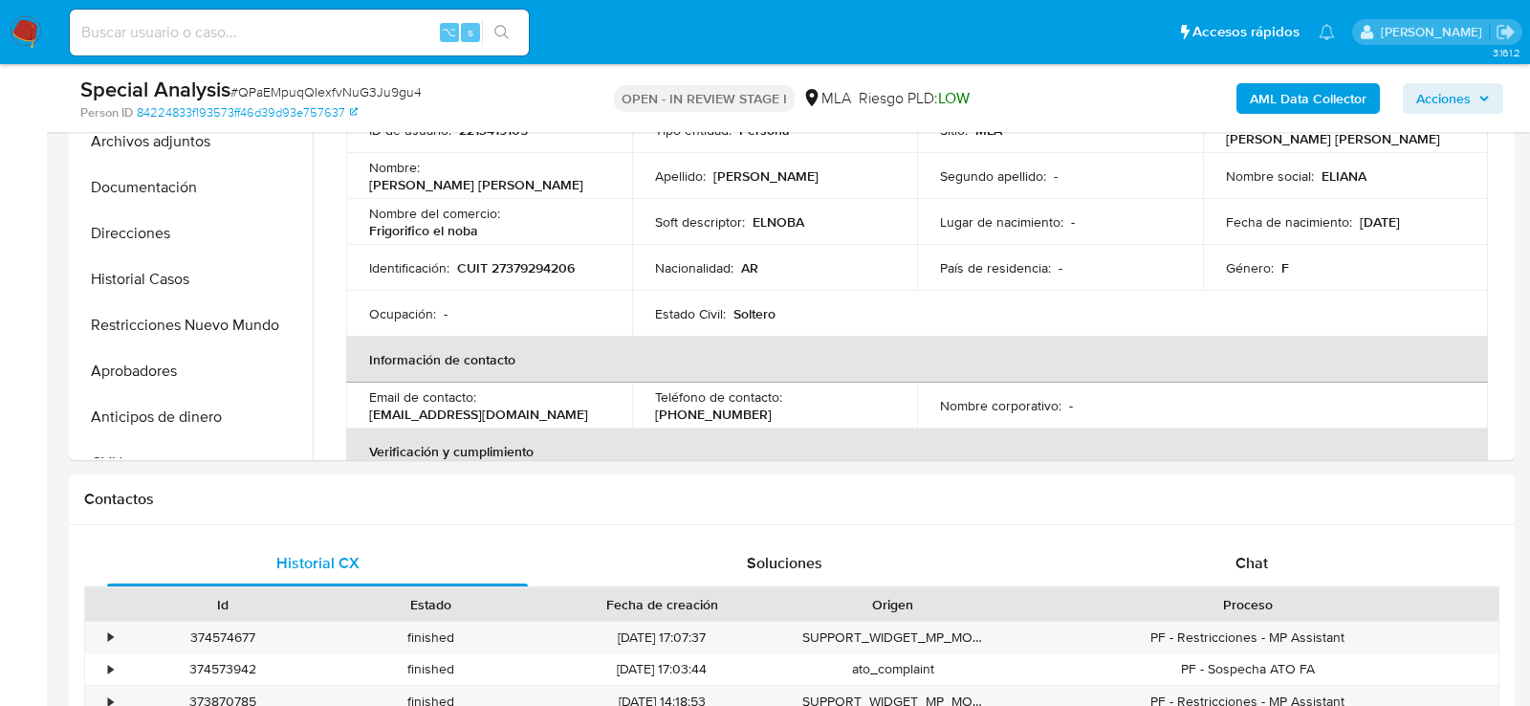
scroll to position [641, 0]
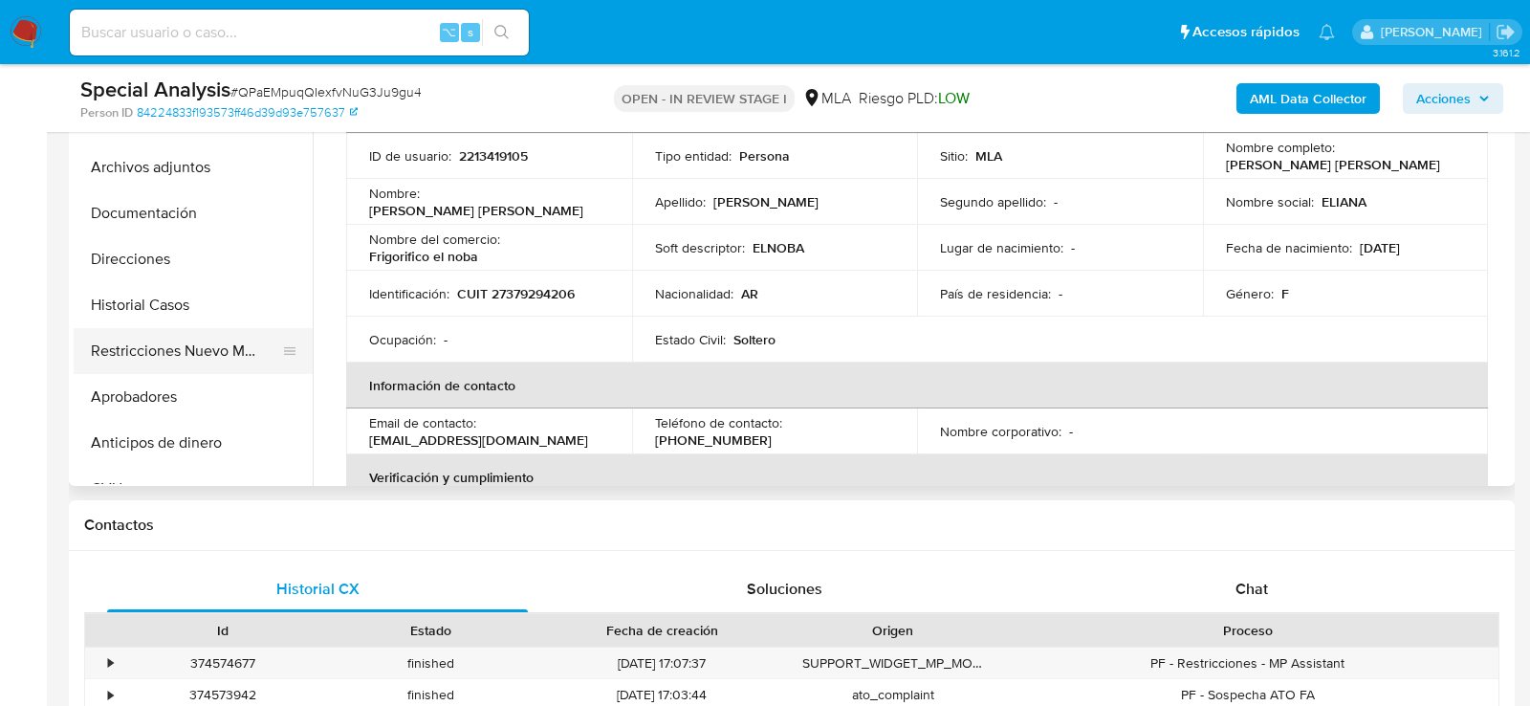
click at [126, 368] on button "Restricciones Nuevo Mundo" at bounding box center [186, 351] width 224 height 46
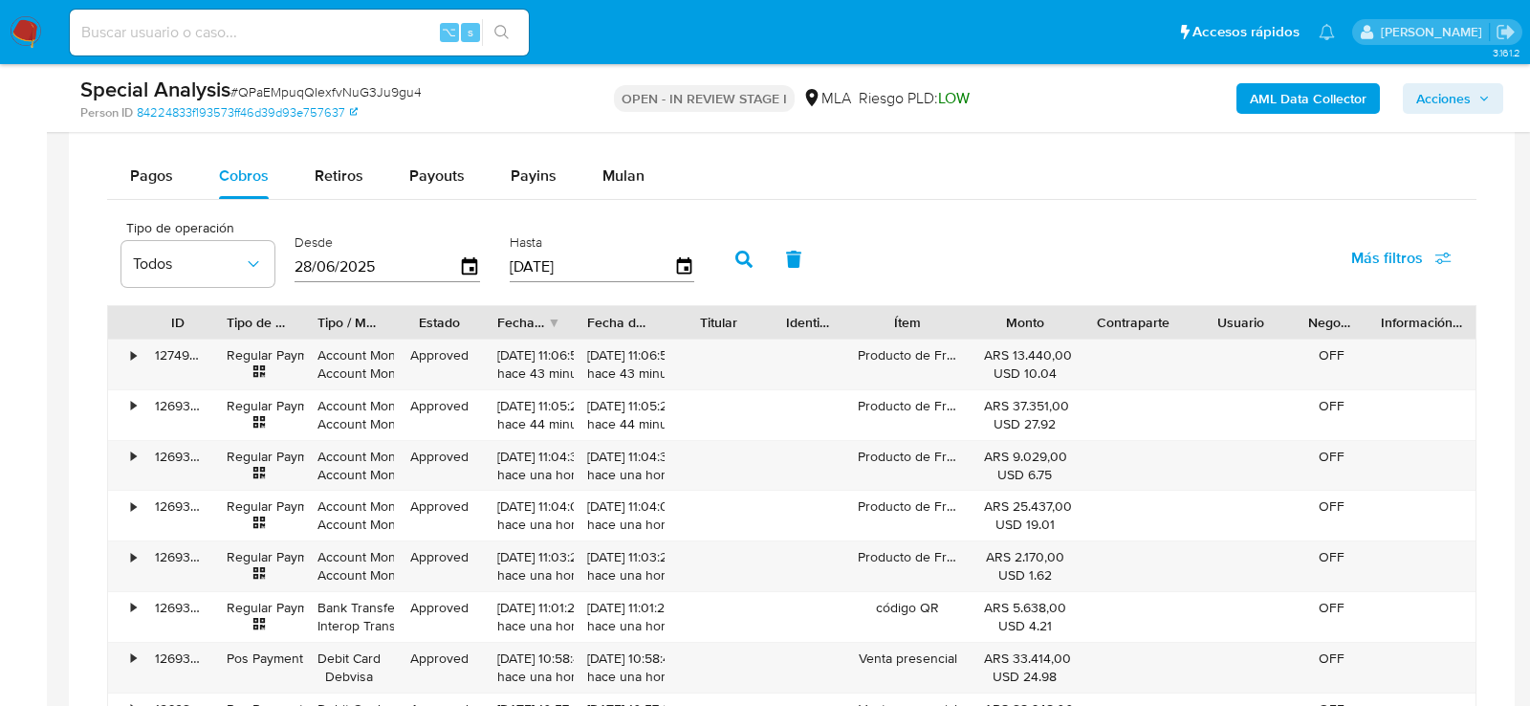
scroll to position [1676, 0]
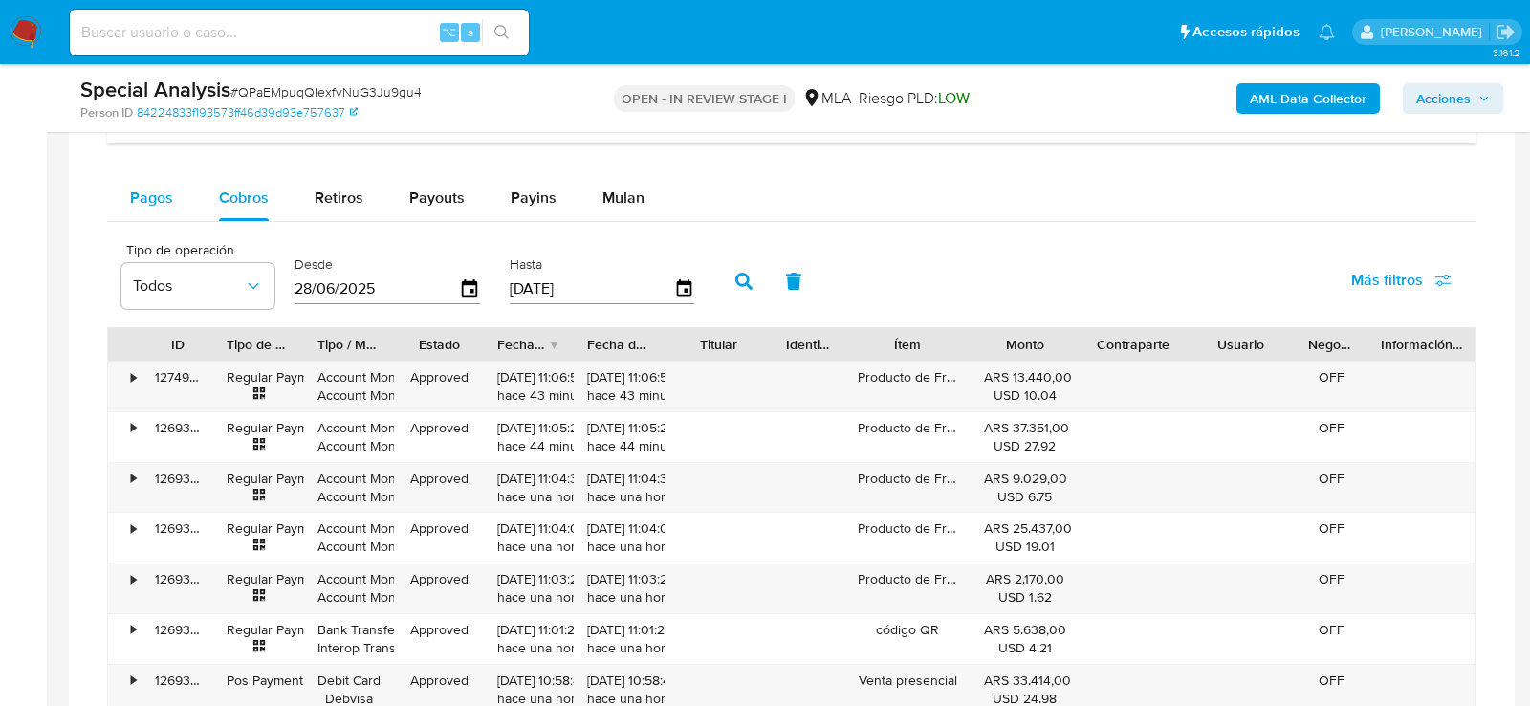
click at [134, 199] on span "Pagos" at bounding box center [151, 197] width 43 height 22
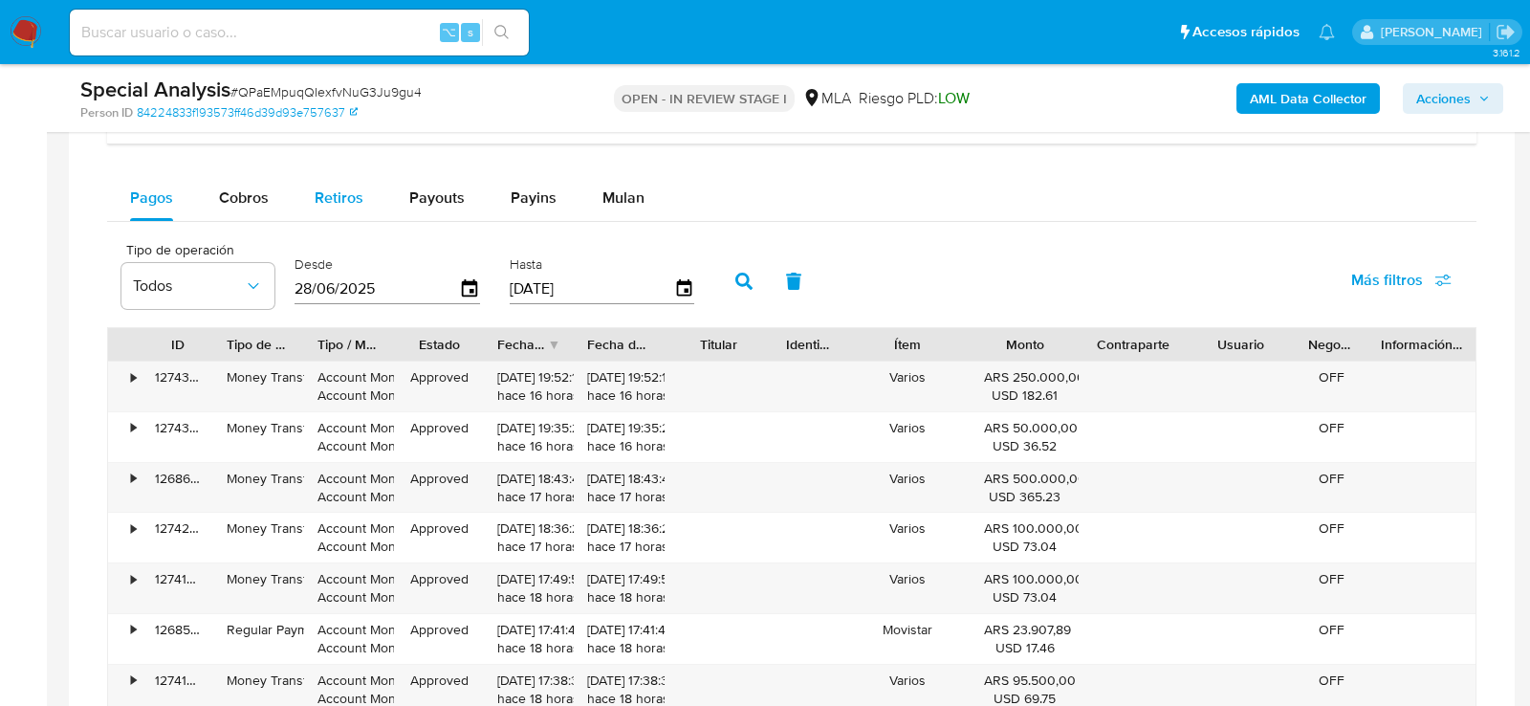
click at [323, 205] on div "Retiros" at bounding box center [339, 198] width 49 height 46
select select "10"
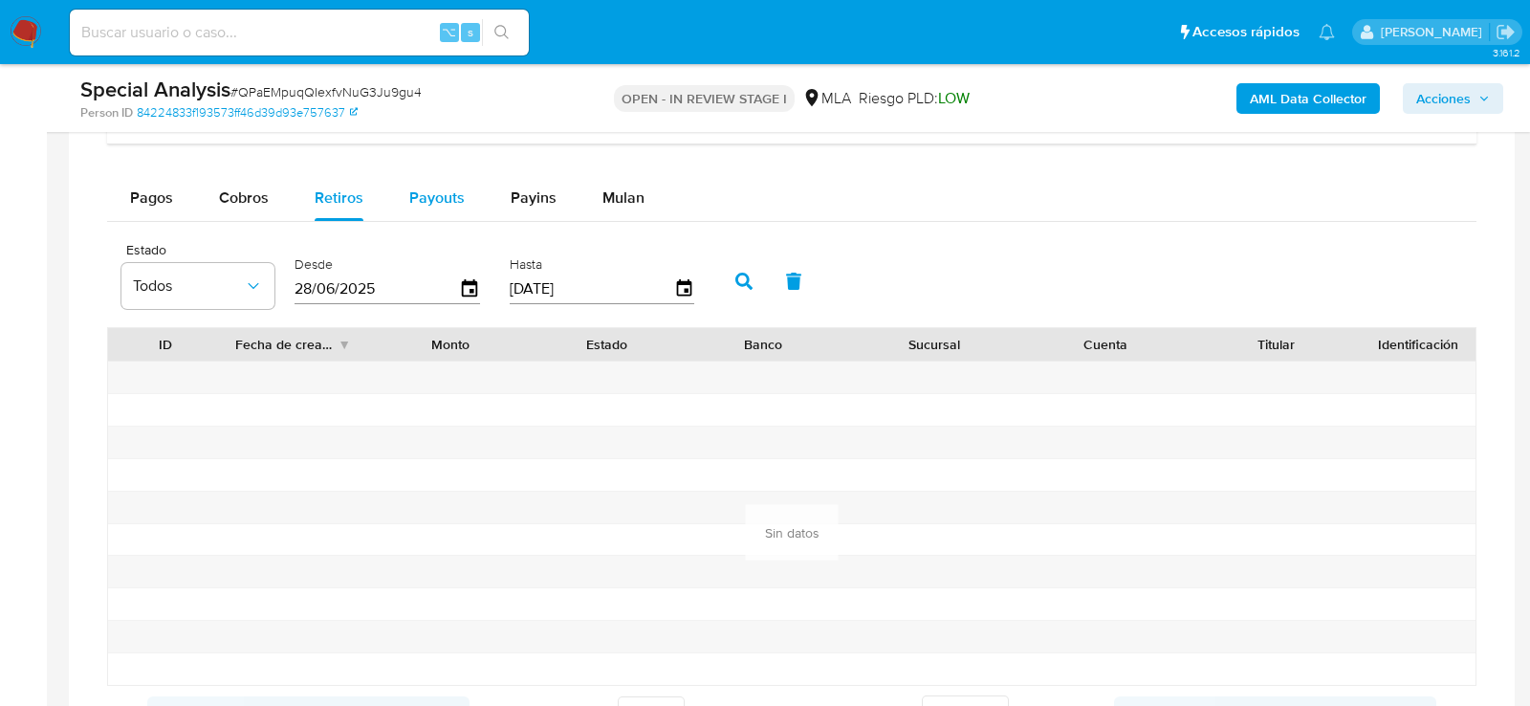
click at [419, 193] on span "Payouts" at bounding box center [436, 197] width 55 height 22
select select "10"
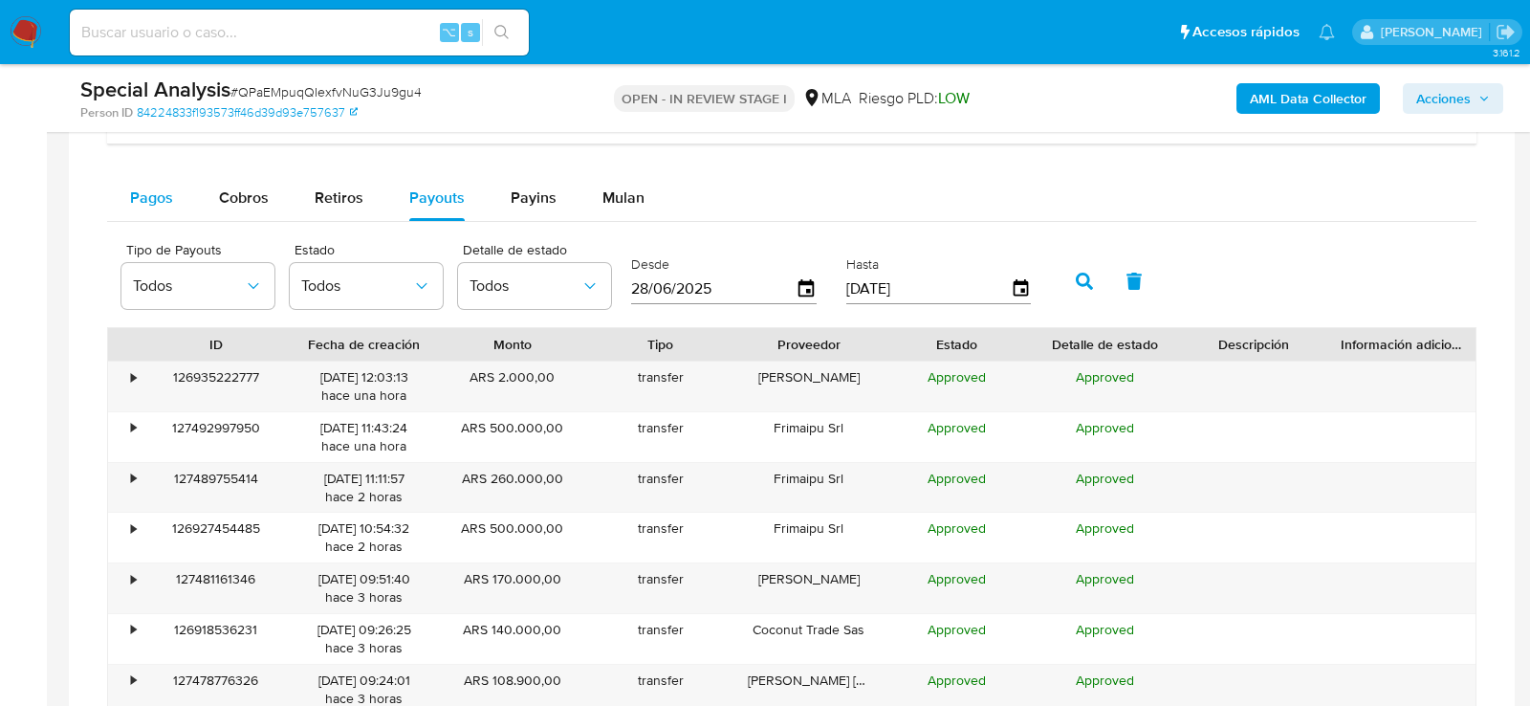
click at [128, 200] on button "Pagos" at bounding box center [151, 198] width 89 height 46
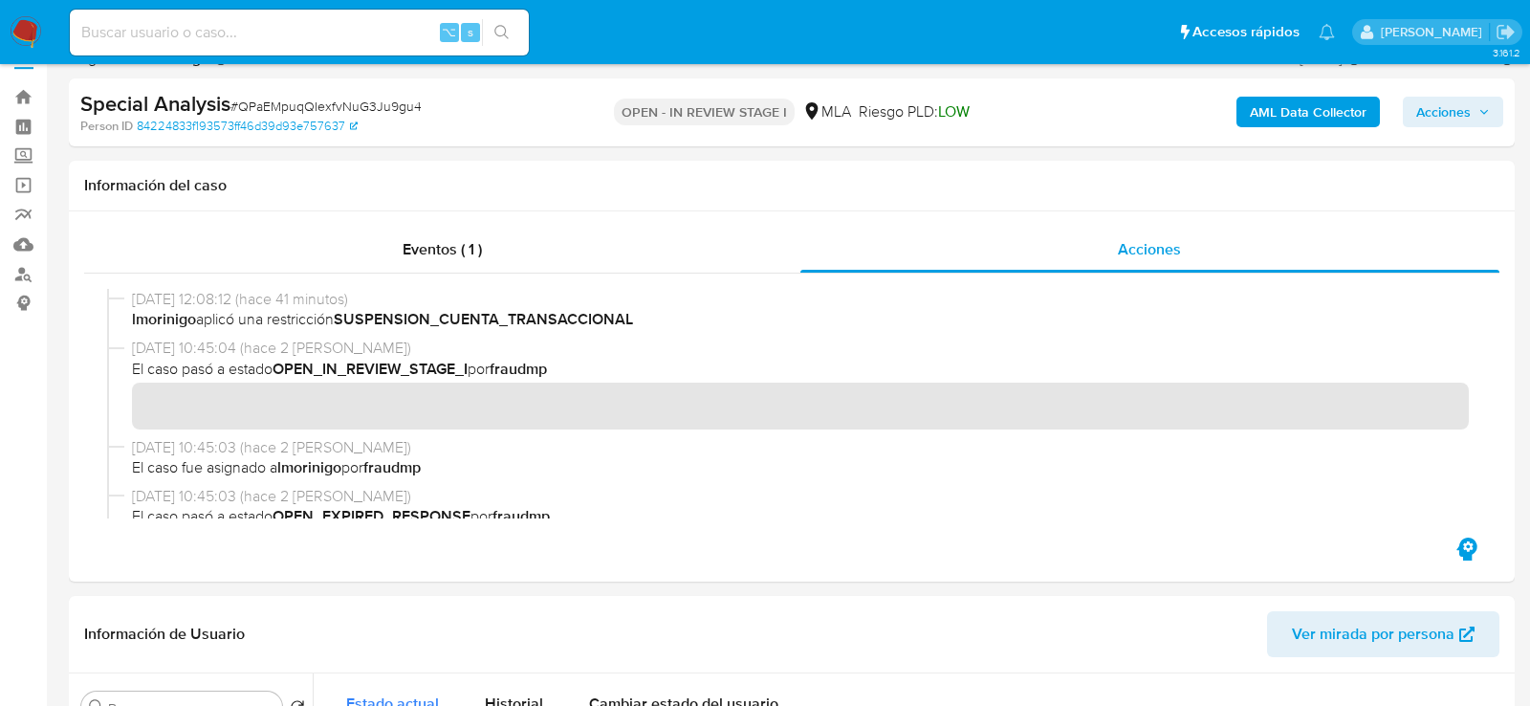
scroll to position [0, 0]
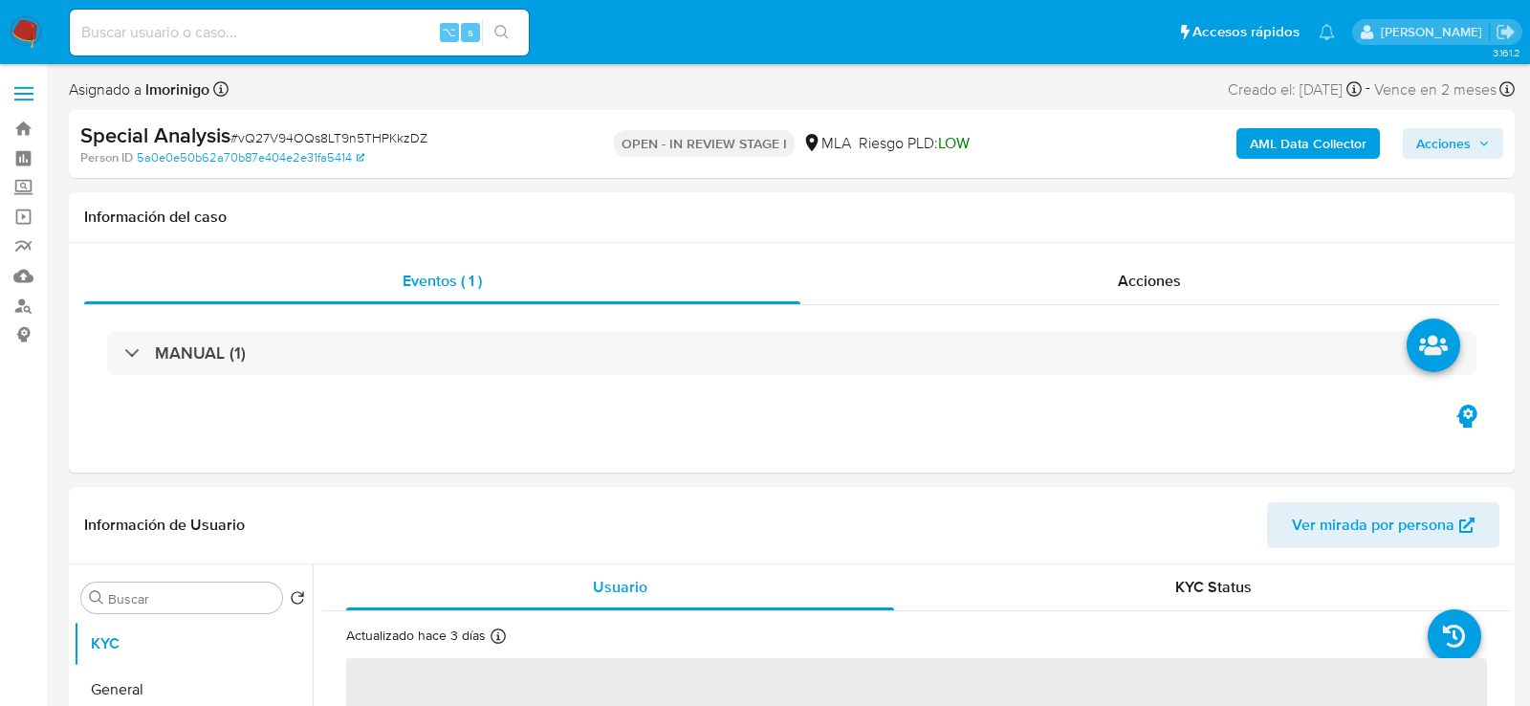
select select "10"
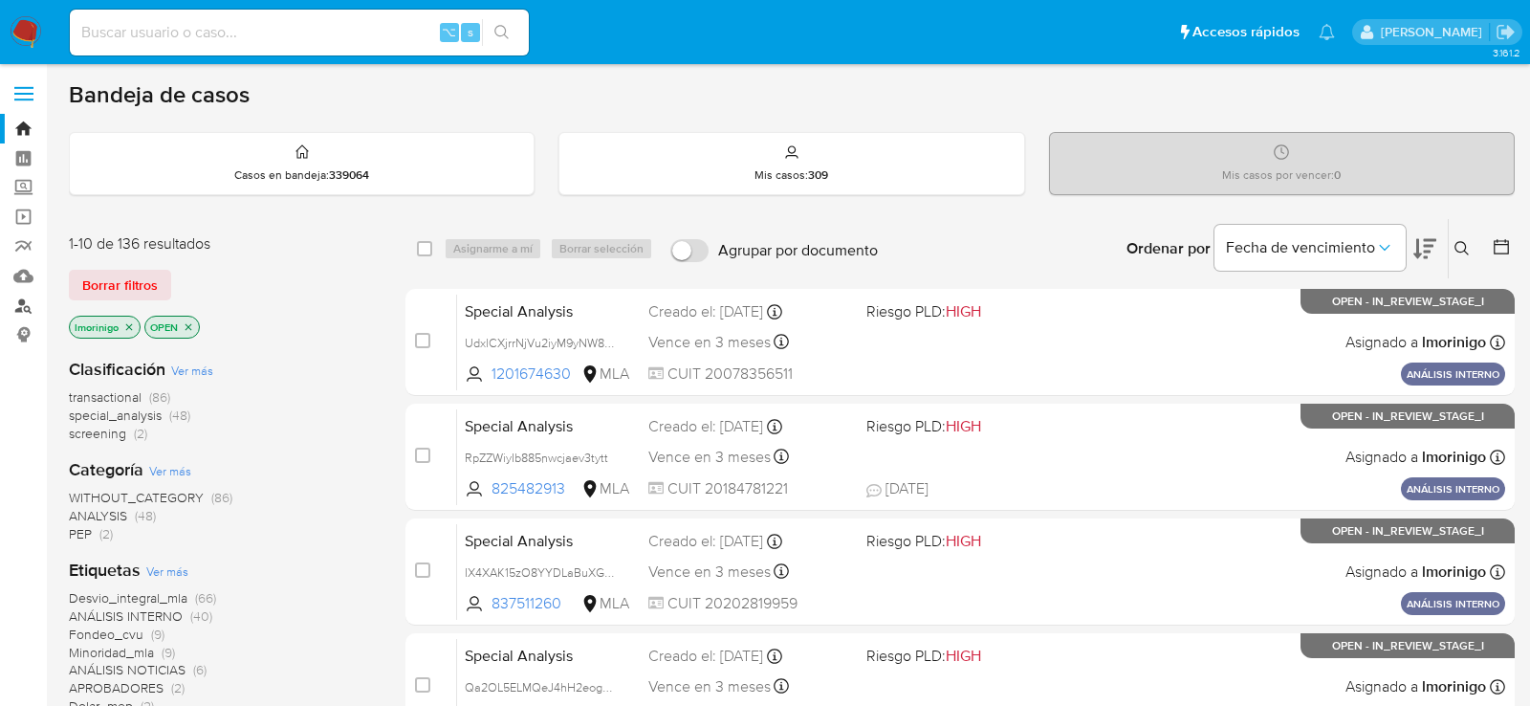
click at [22, 296] on link "Buscador de personas" at bounding box center [114, 306] width 228 height 30
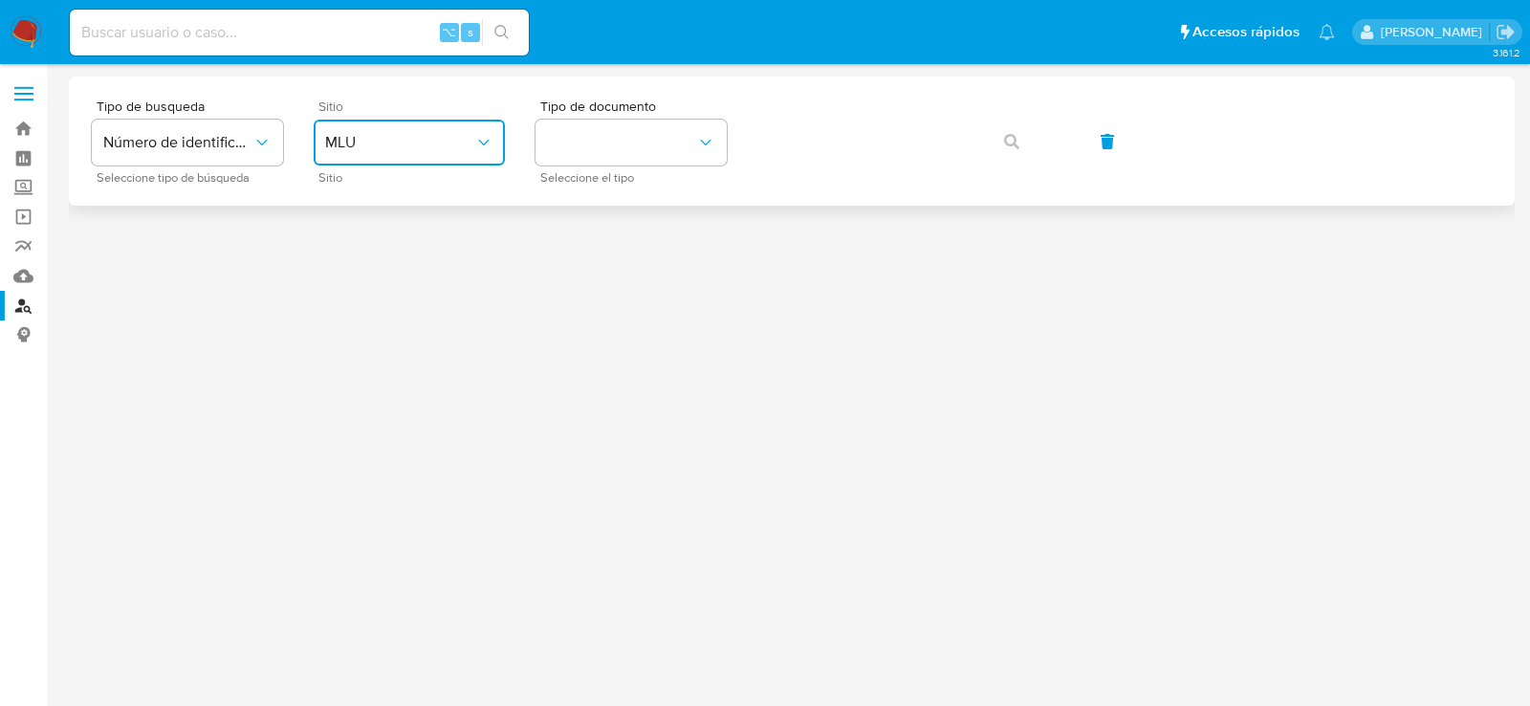
click at [357, 134] on span "MLU" at bounding box center [399, 142] width 149 height 19
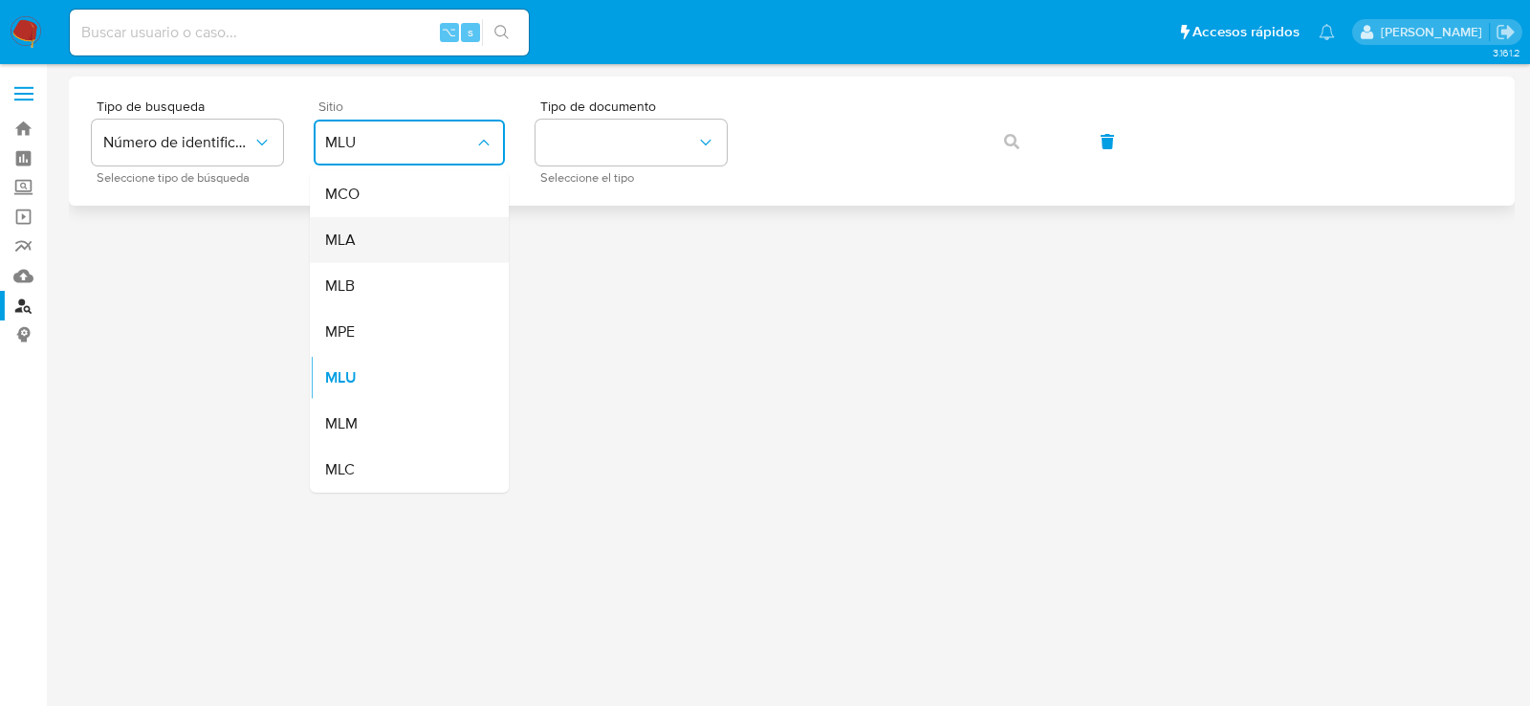
click at [356, 260] on div "MLA" at bounding box center [403, 240] width 157 height 46
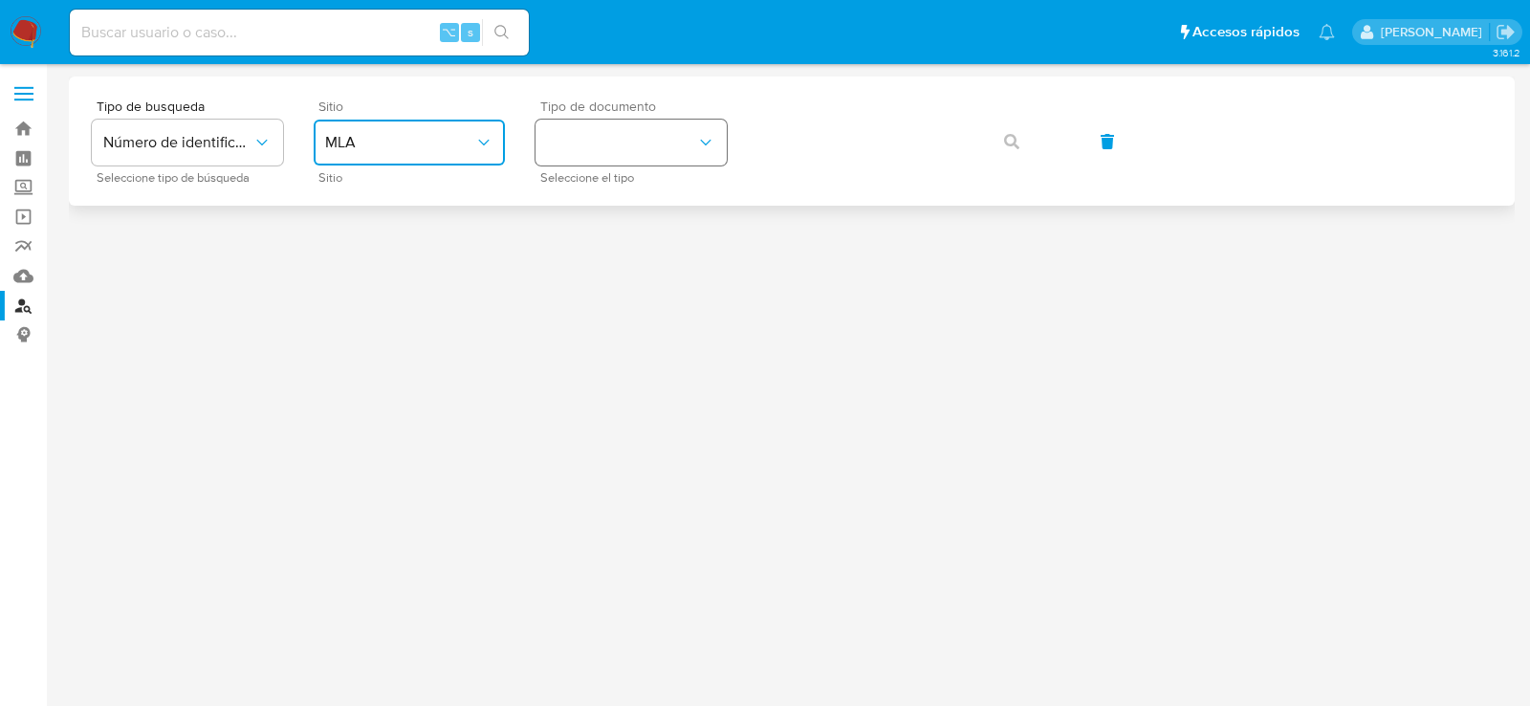
click at [584, 164] on button "identificationType" at bounding box center [631, 143] width 191 height 46
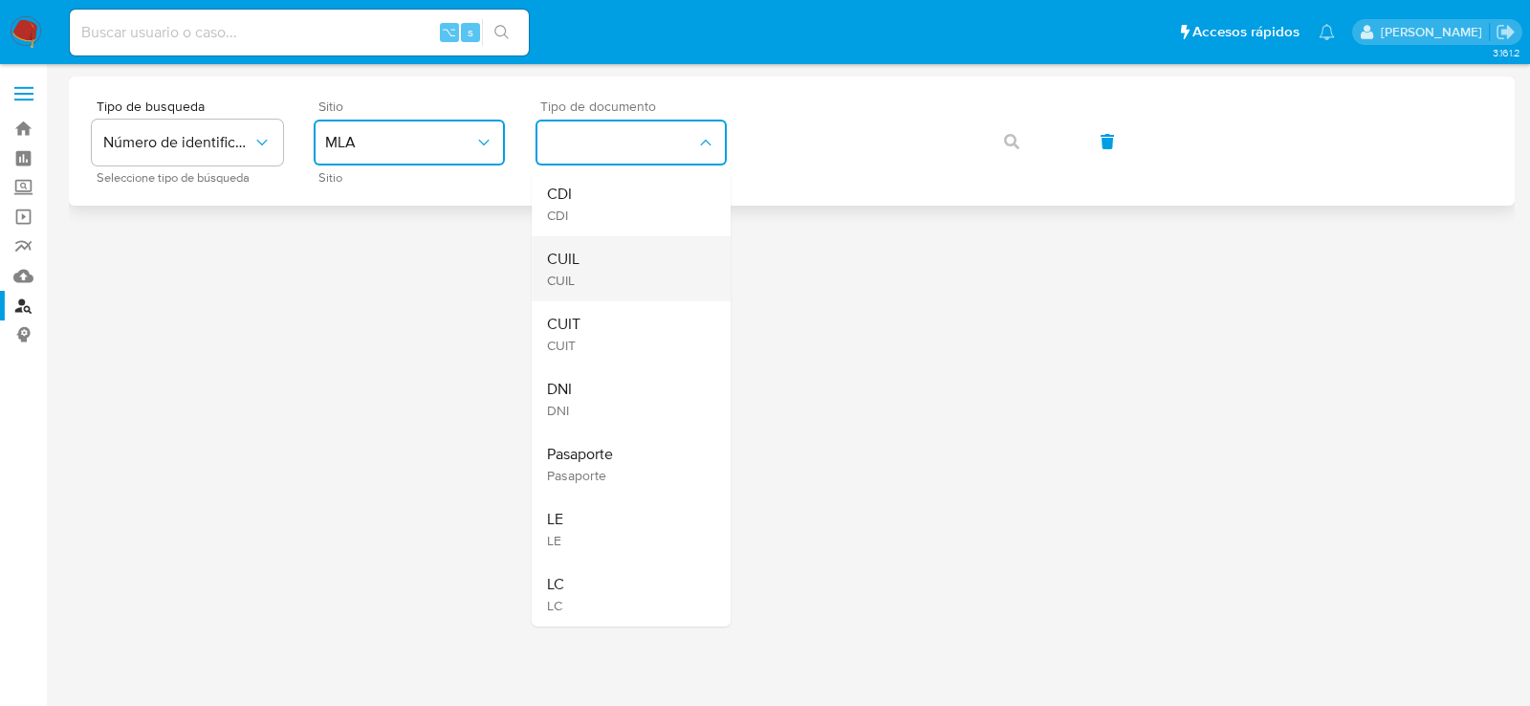
click at [578, 245] on div "CUIL CUIL" at bounding box center [625, 268] width 157 height 65
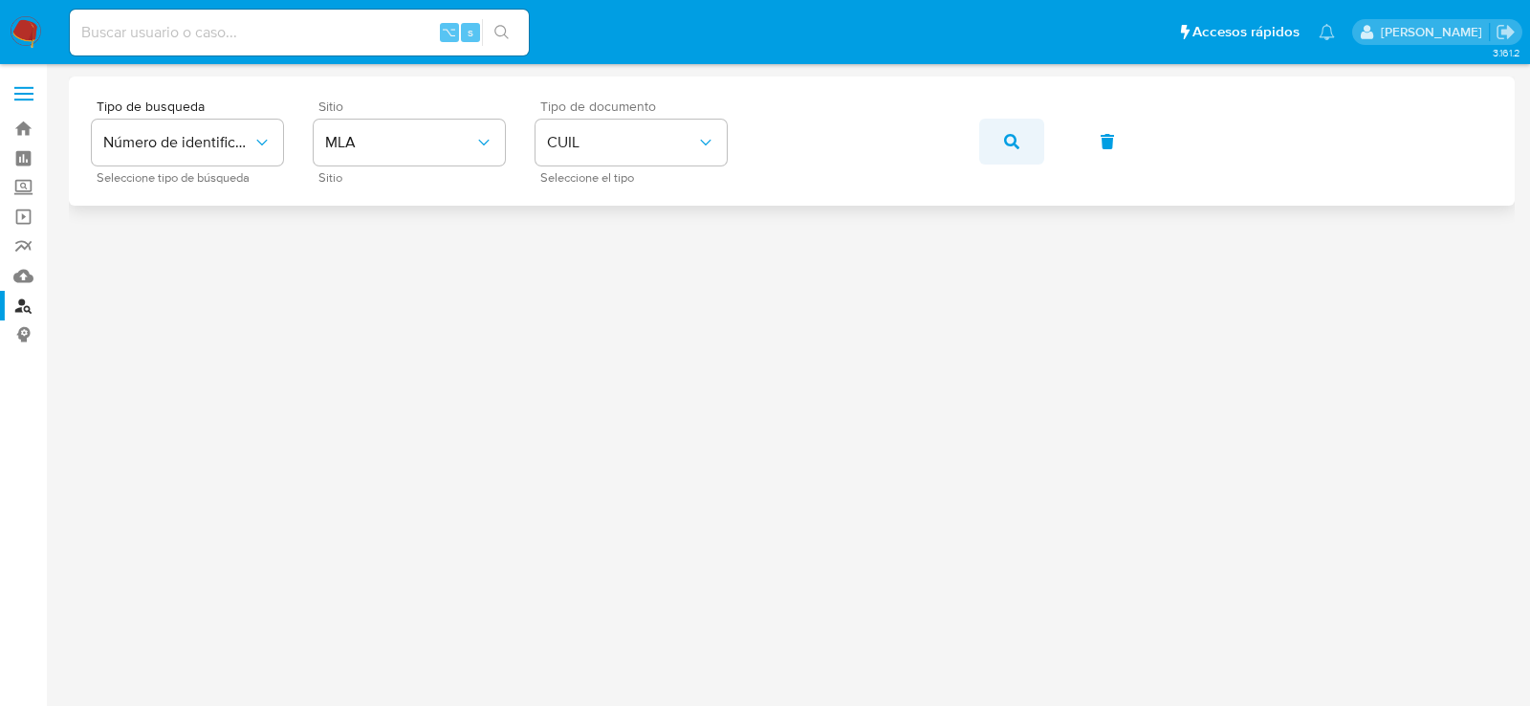
click at [1014, 143] on icon "button" at bounding box center [1011, 141] width 15 height 15
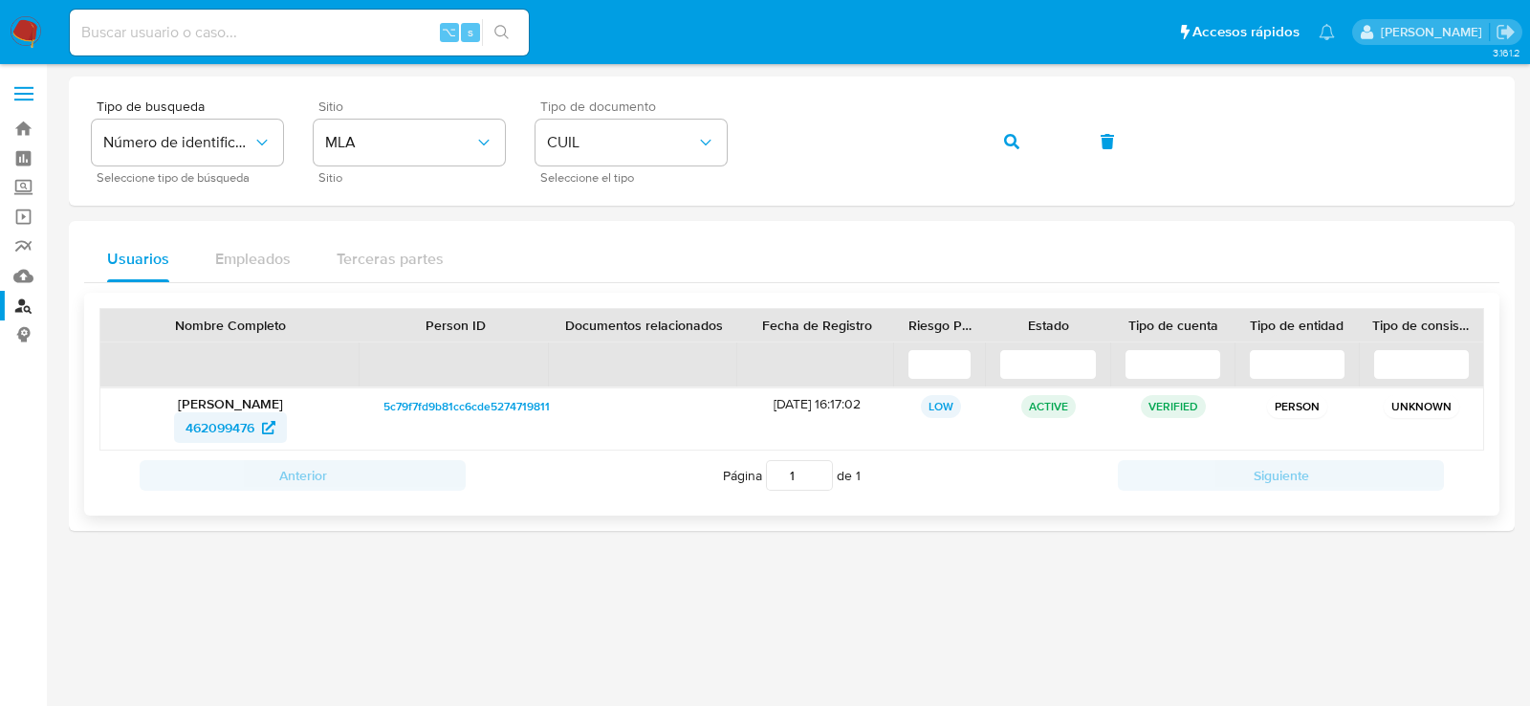
click at [253, 434] on span "462099476" at bounding box center [220, 427] width 69 height 31
click at [1009, 142] on icon "button" at bounding box center [1011, 141] width 15 height 15
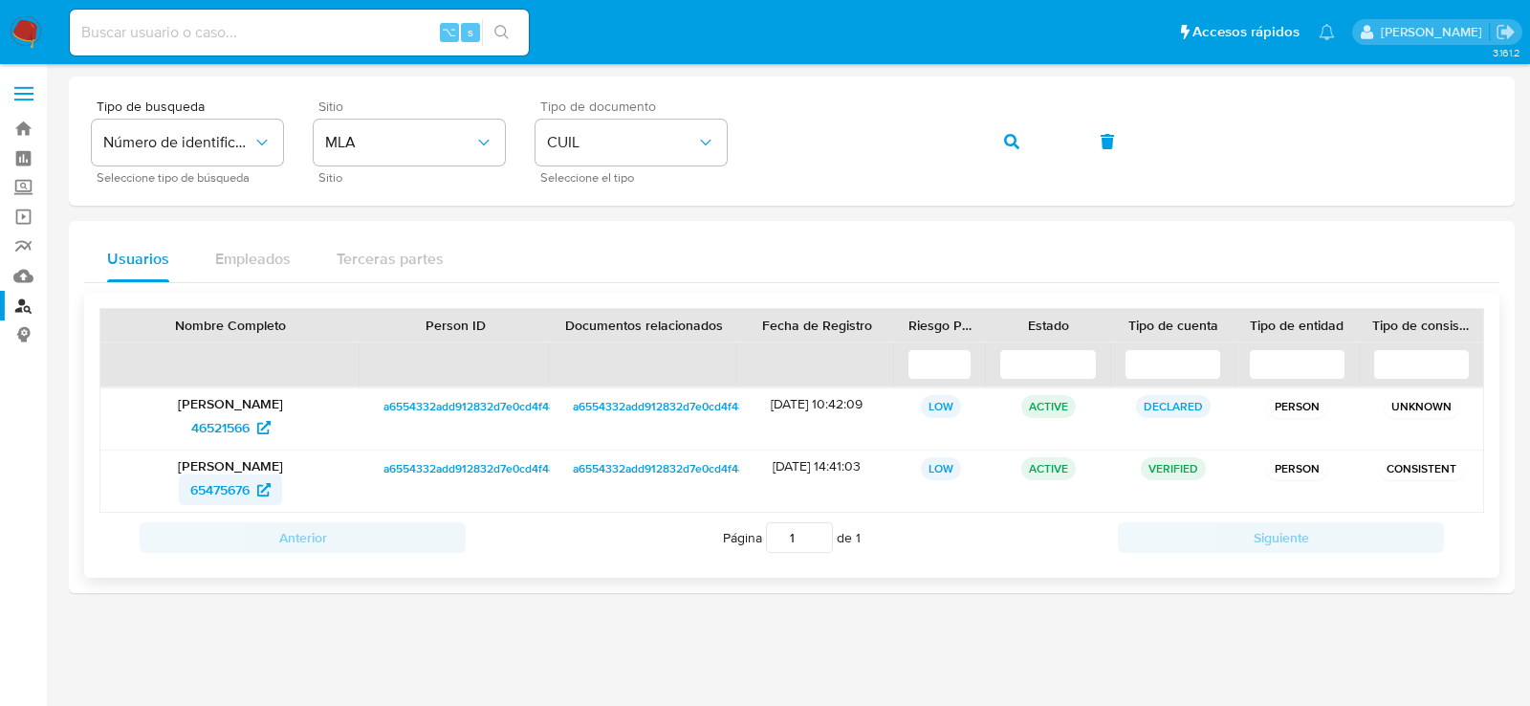
click at [217, 493] on span "65475676" at bounding box center [219, 489] width 59 height 31
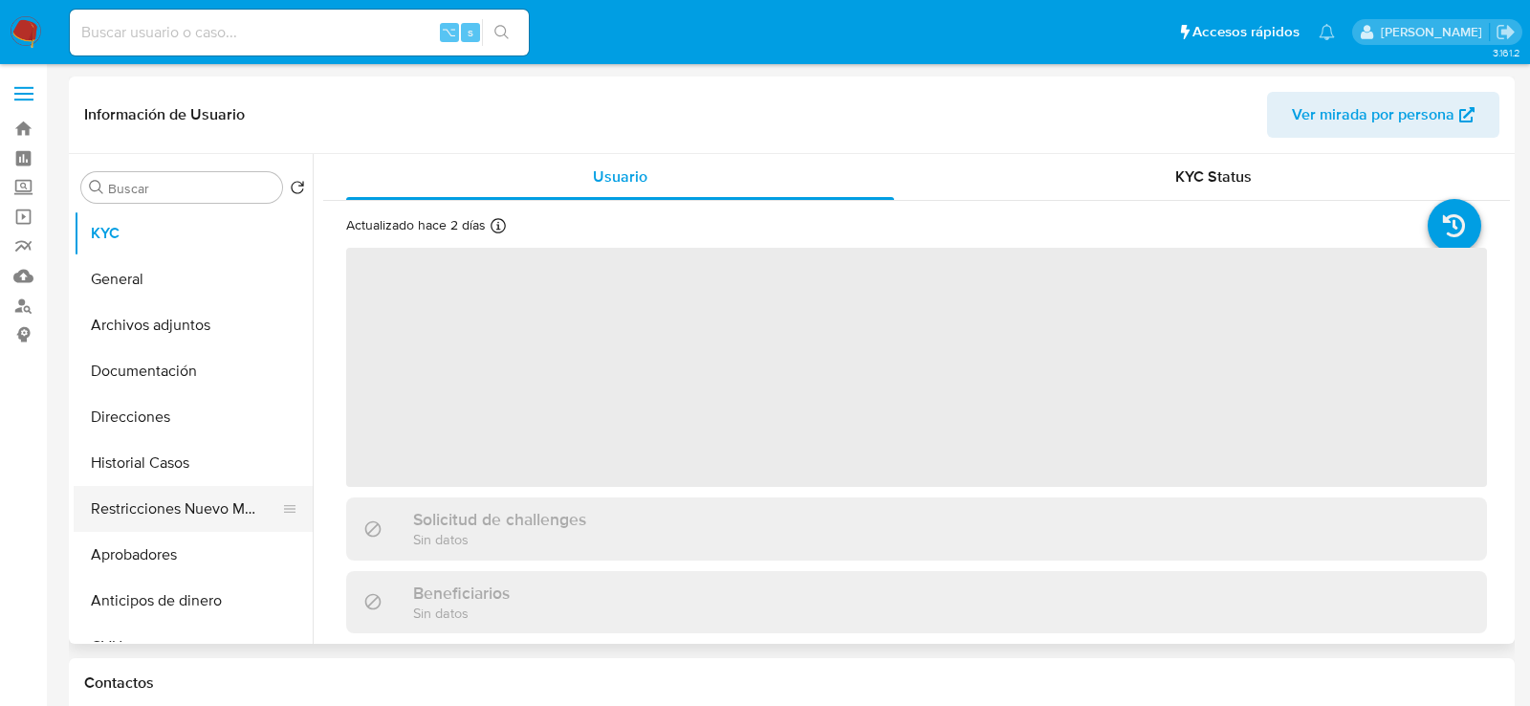
select select "10"
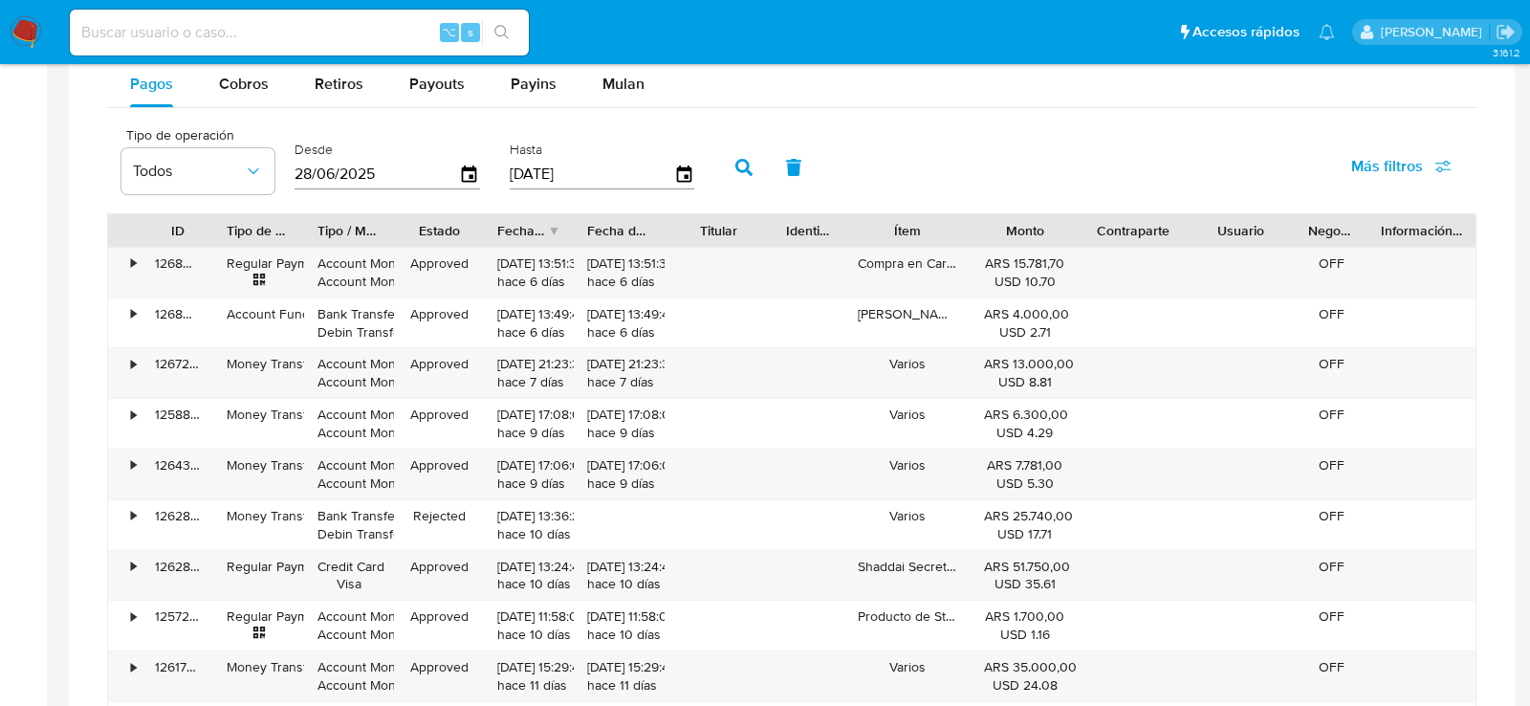
scroll to position [1171, 0]
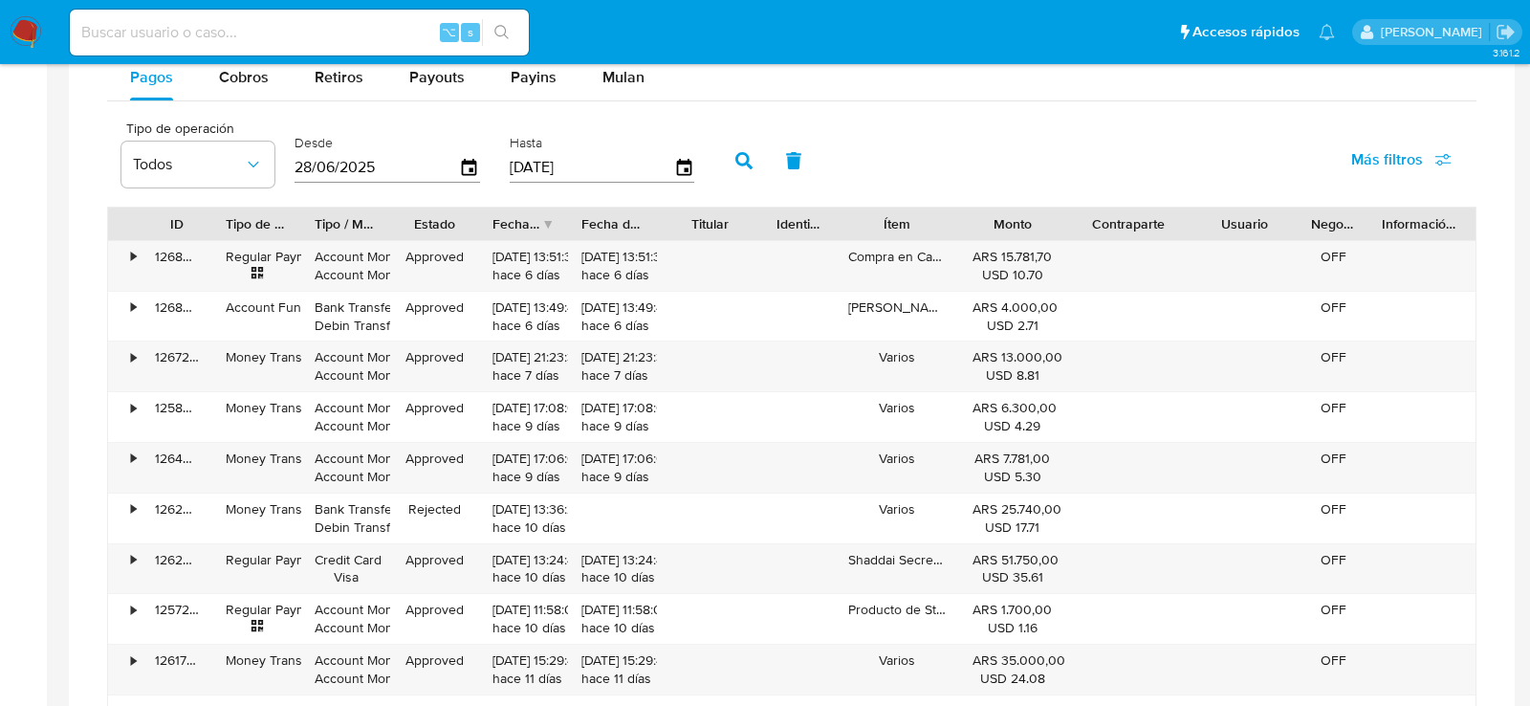
drag, startPoint x: 1196, startPoint y: 210, endPoint x: 1214, endPoint y: 212, distance: 17.3
click at [1214, 212] on div "ID Tipo de operación Tipo / Método Estado Fecha de creación Fecha de aprobación…" at bounding box center [792, 224] width 1368 height 33
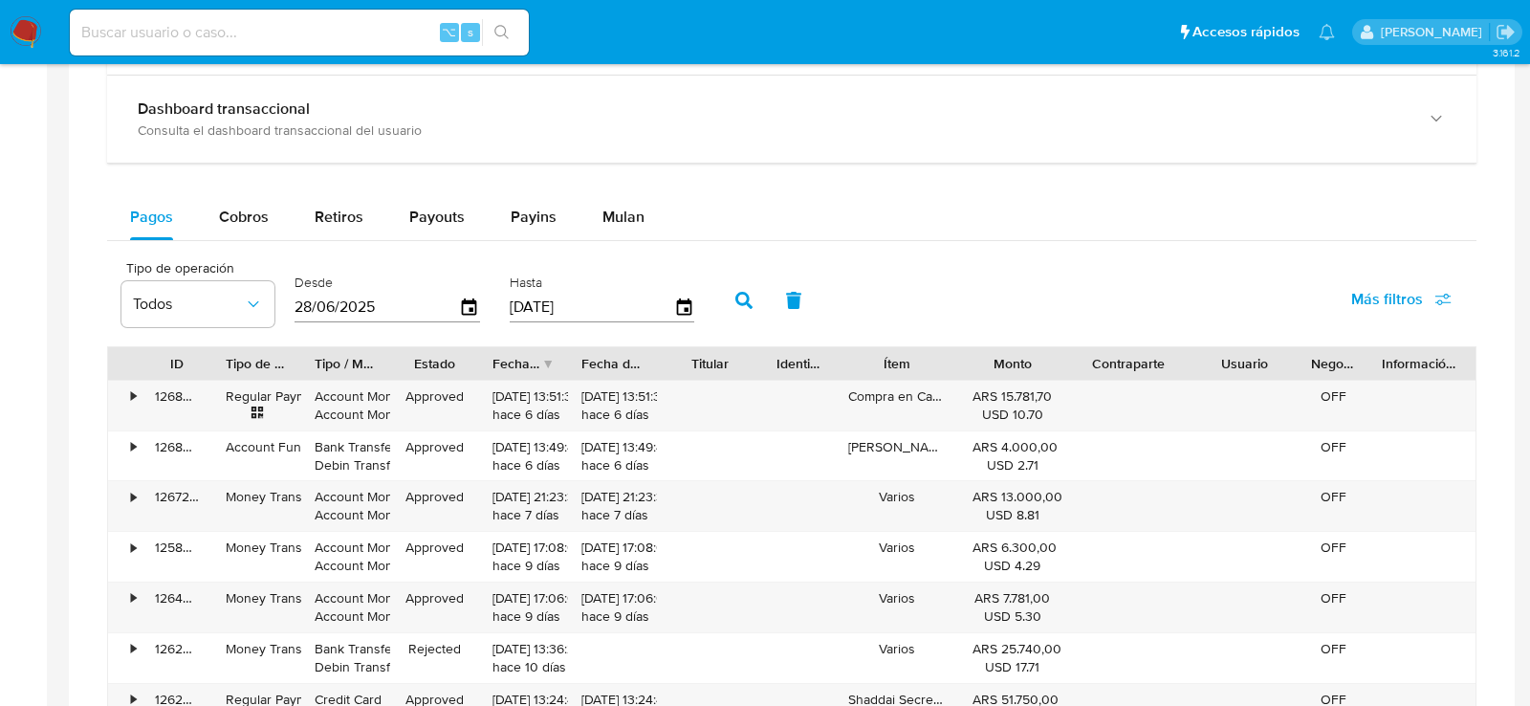
scroll to position [1102, 0]
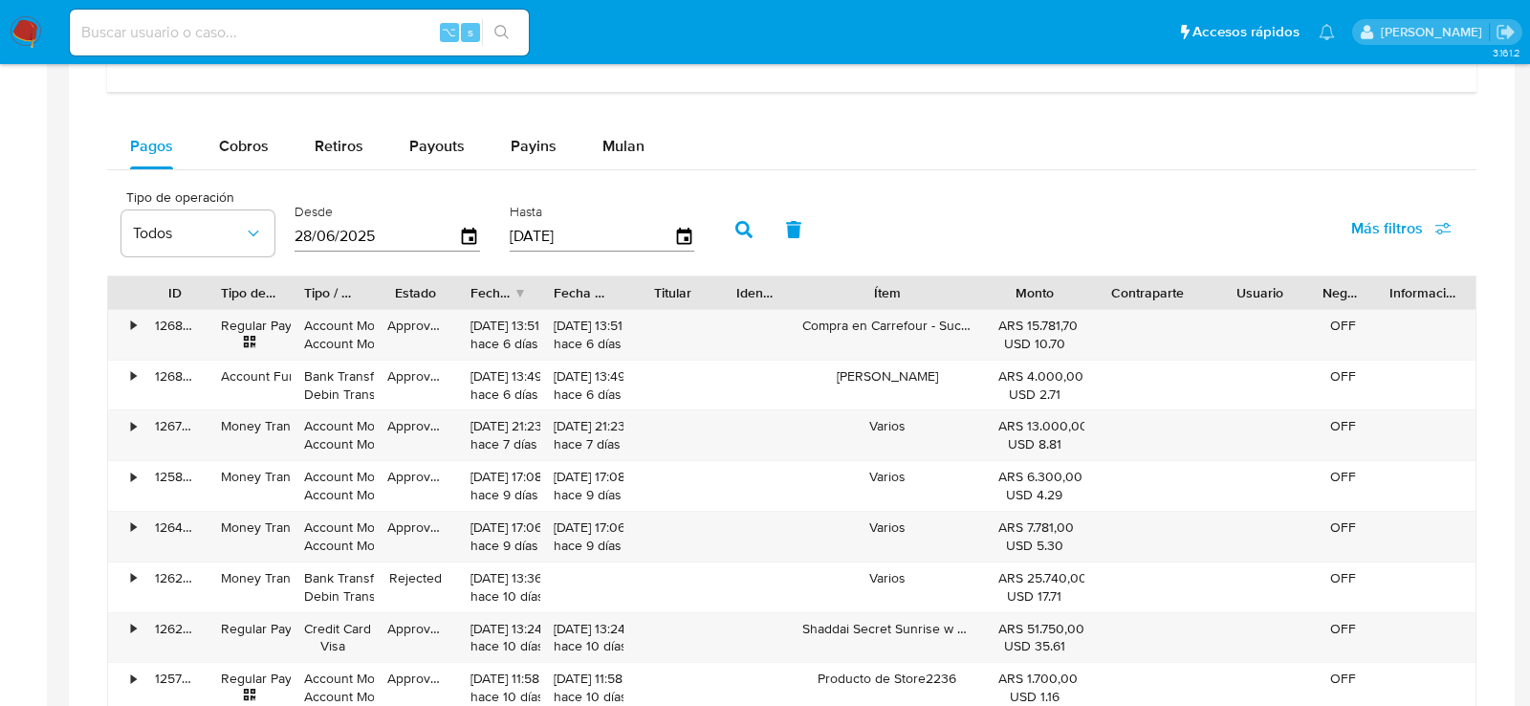
drag, startPoint x: 970, startPoint y: 297, endPoint x: 1041, endPoint y: 276, distance: 73.8
click at [1041, 277] on div "ID Tipo de operación Tipo / Método Estado Fecha de creación Fecha de aprobación…" at bounding box center [792, 292] width 1368 height 33
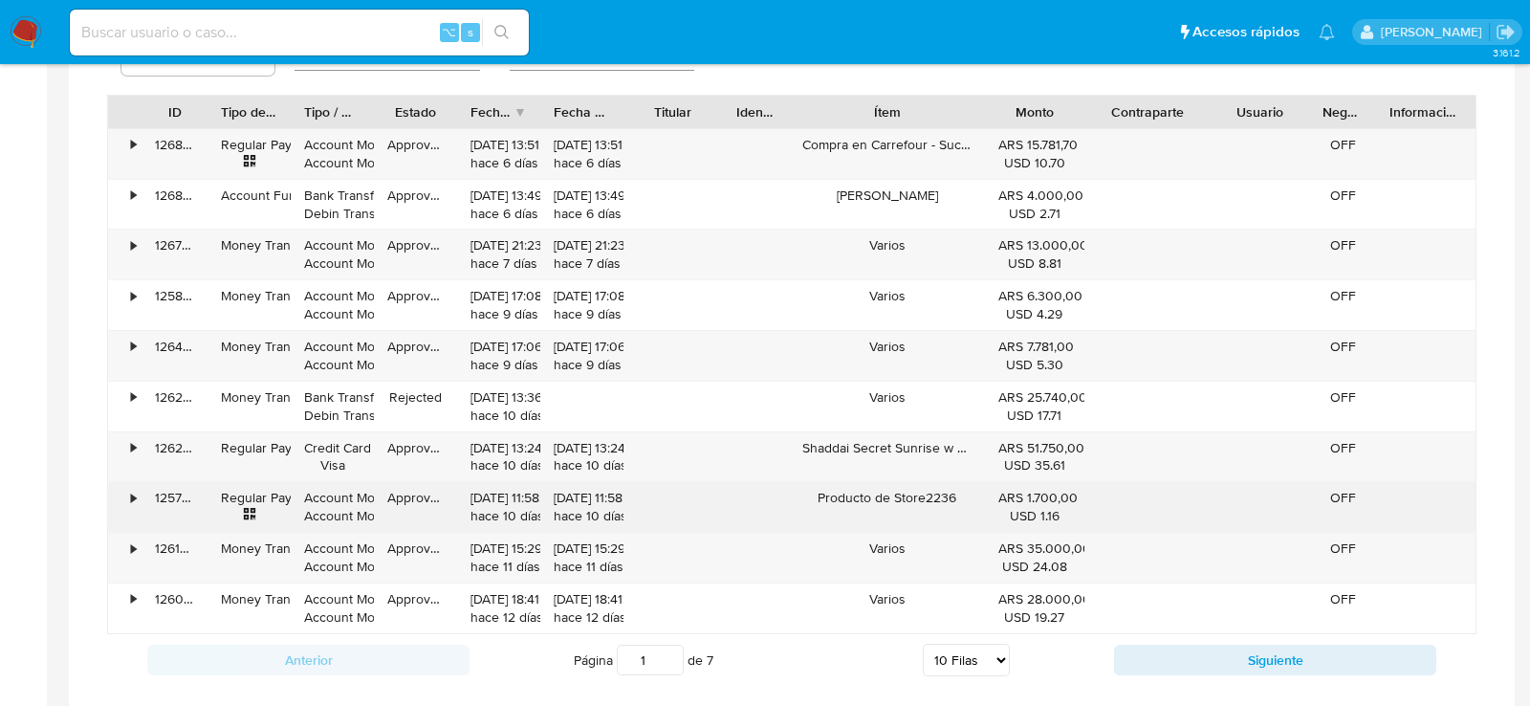
scroll to position [1289, 0]
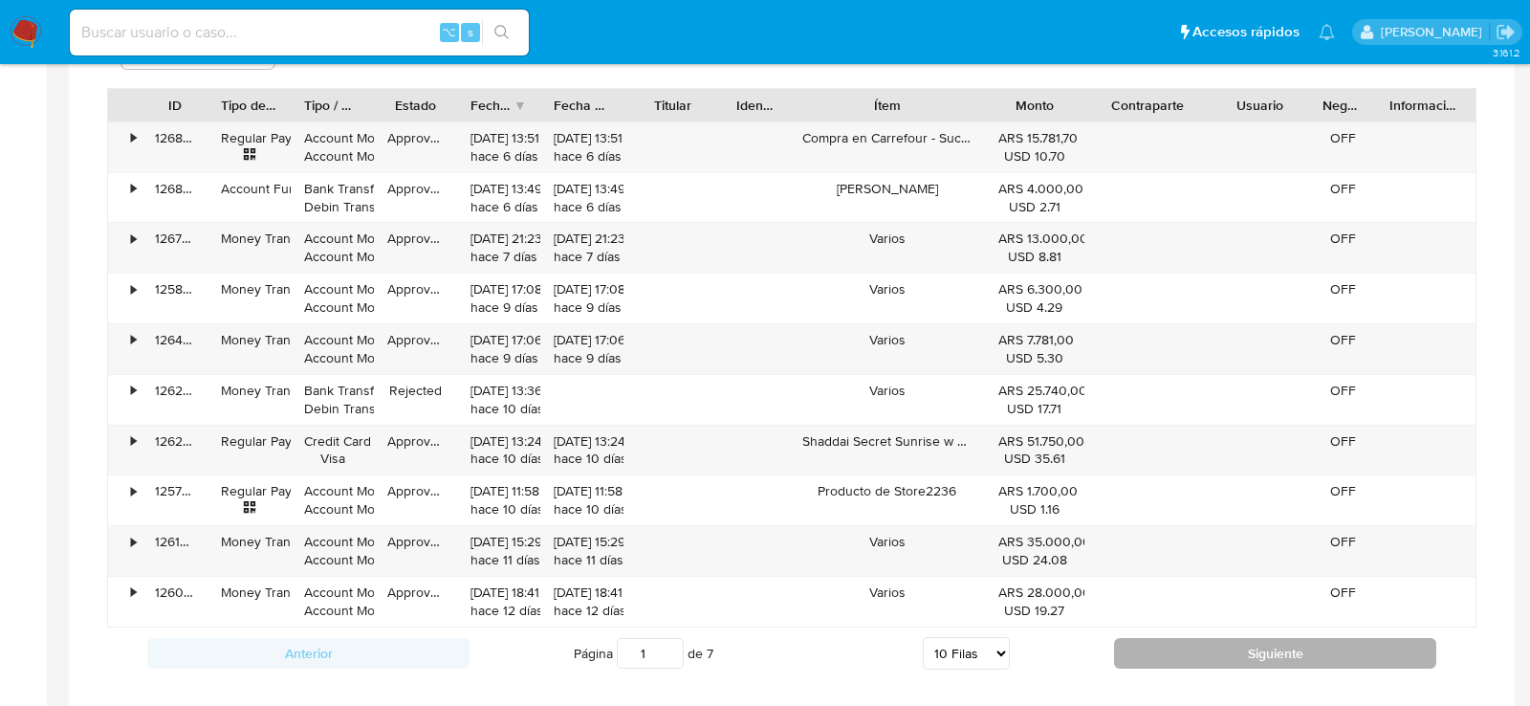
click at [1168, 650] on button "Siguiente" at bounding box center [1275, 653] width 322 height 31
type input "2"
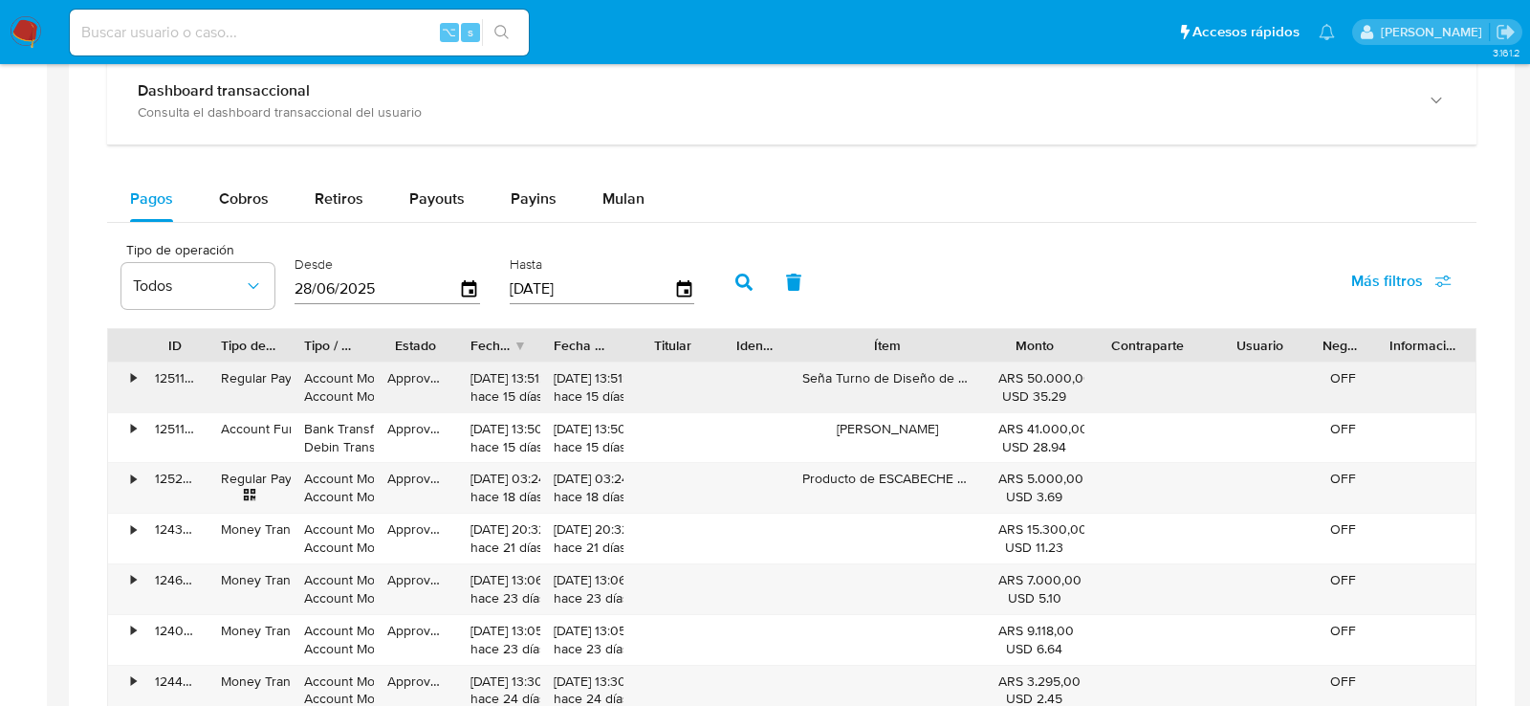
scroll to position [904, 0]
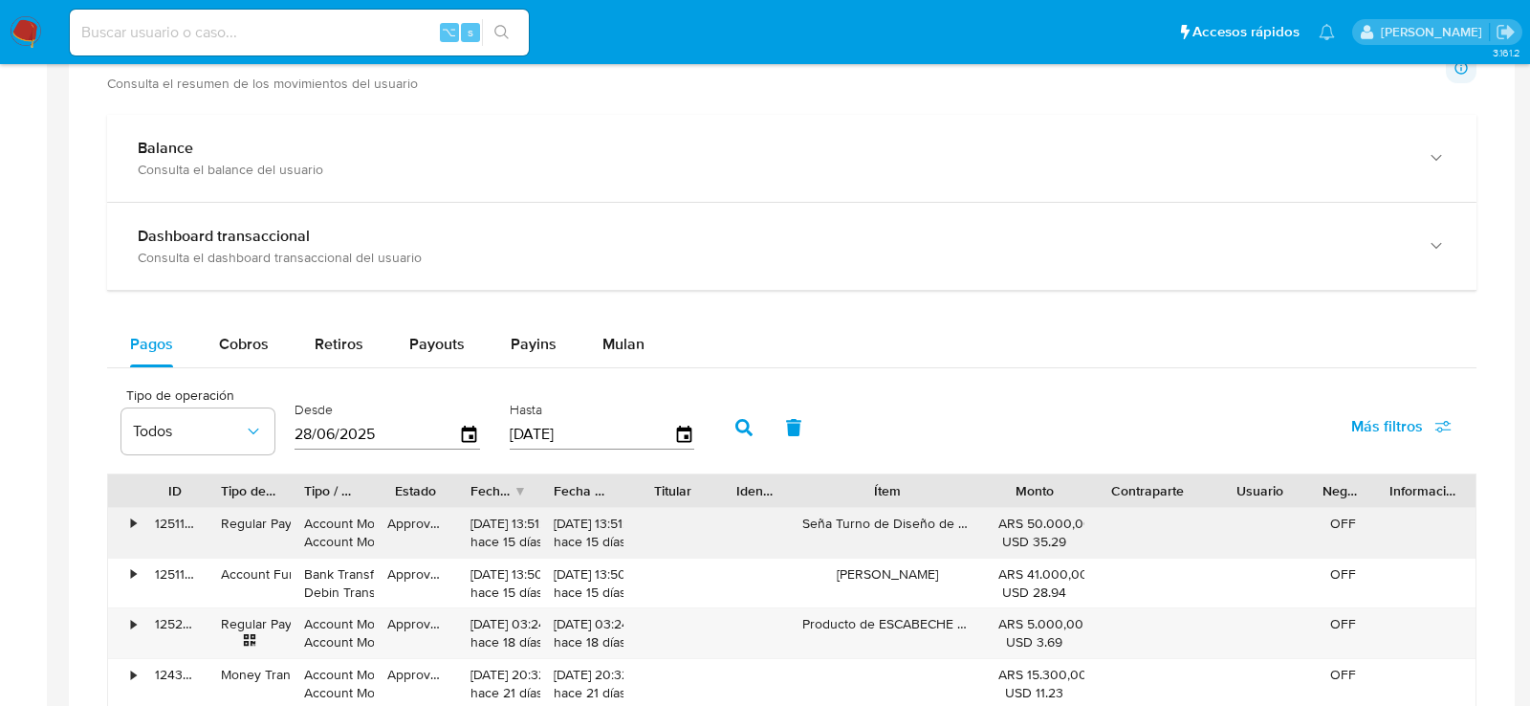
click at [990, 190] on div "Balance Consulta el balance del usuario" at bounding box center [792, 158] width 1370 height 87
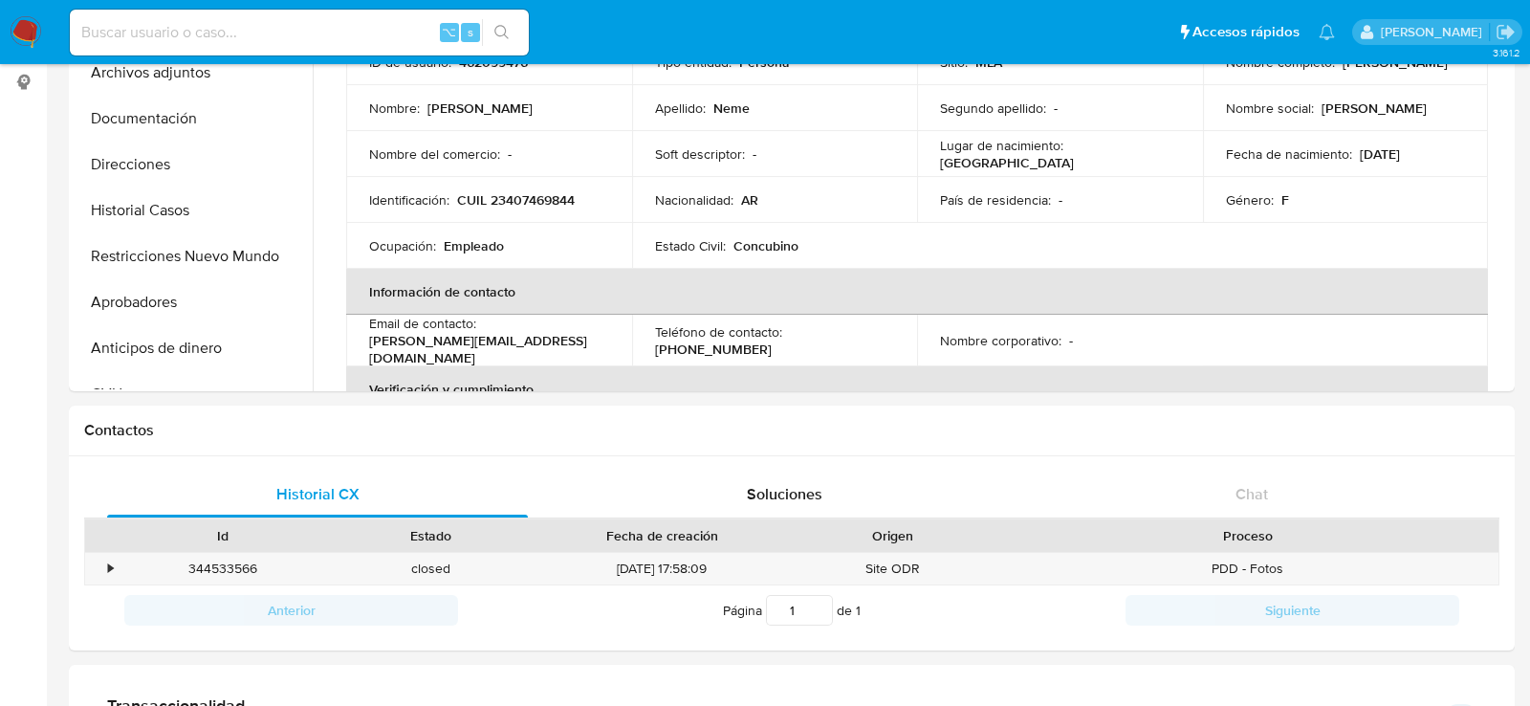
scroll to position [0, 0]
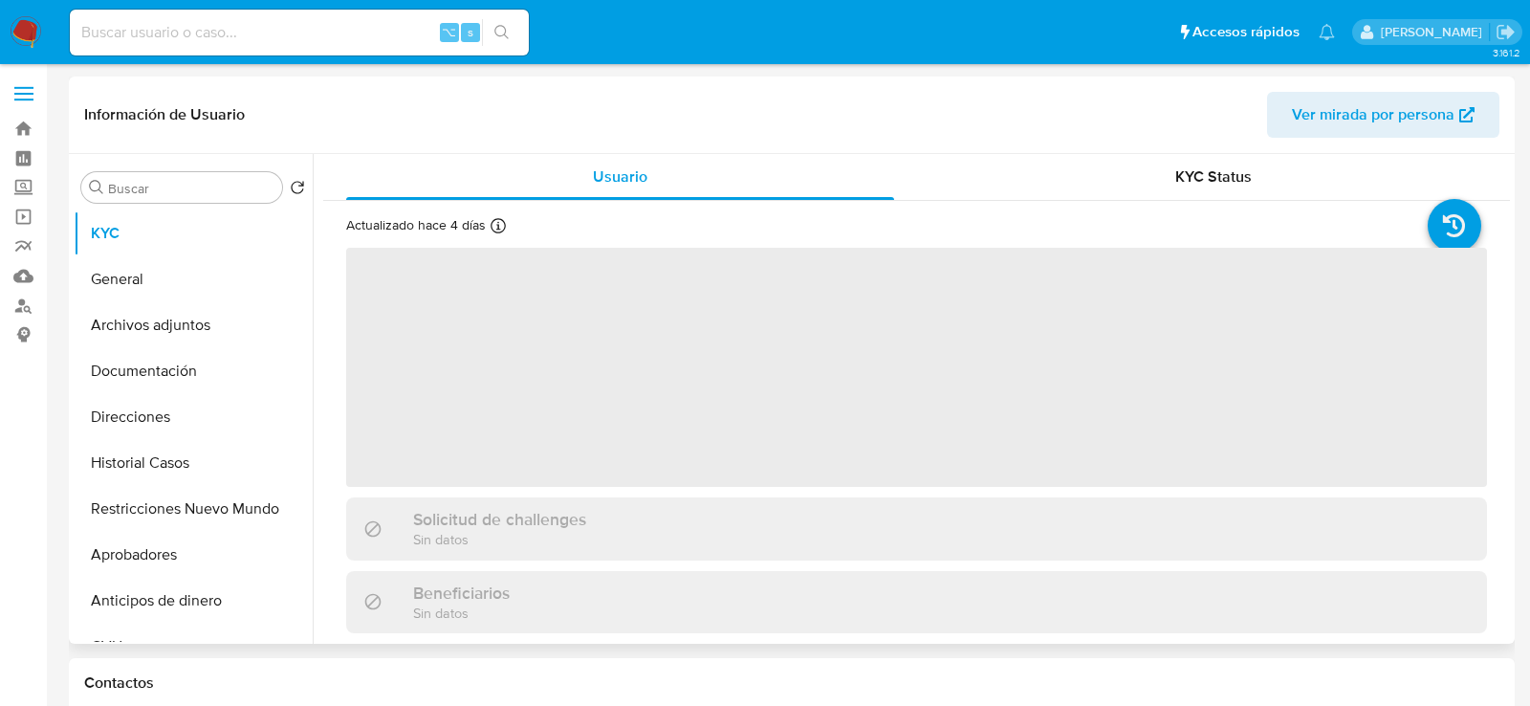
select select "10"
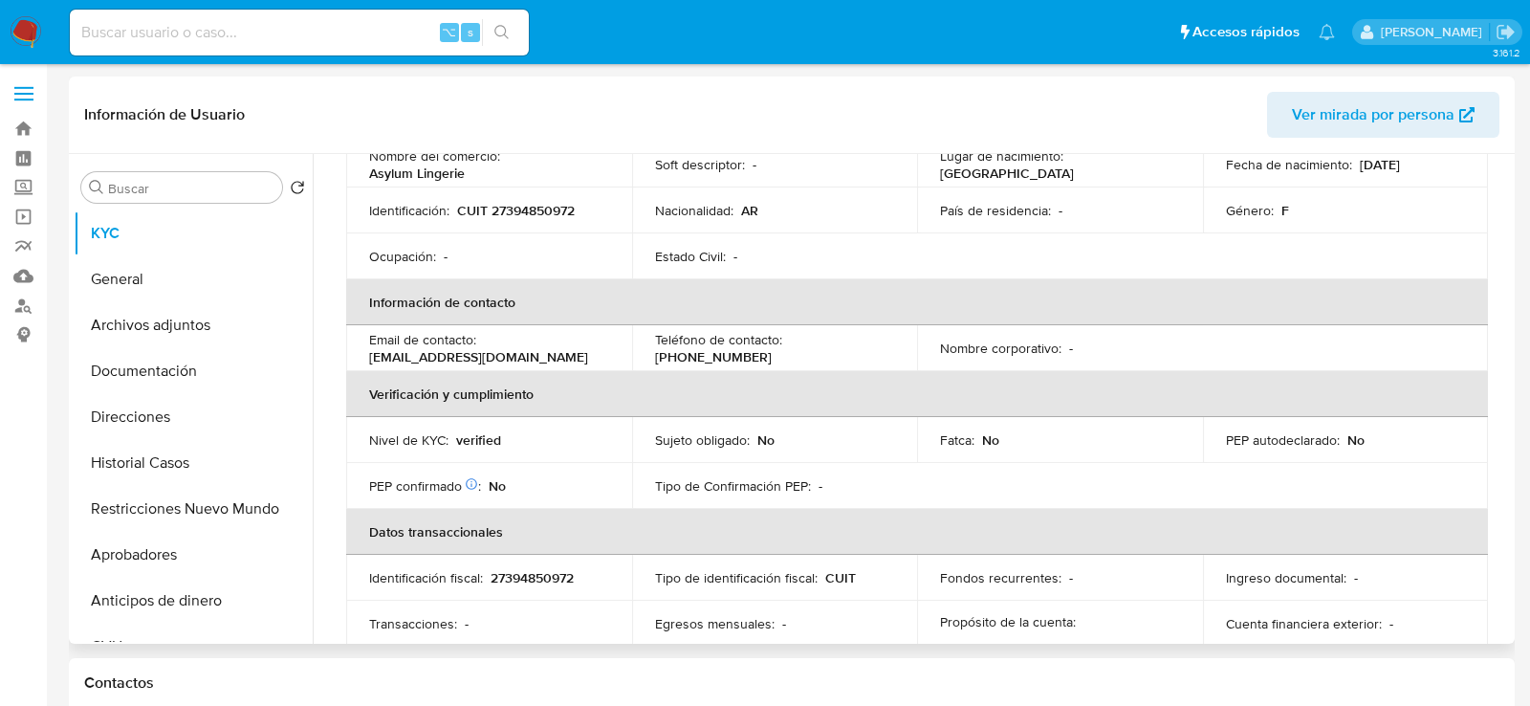
scroll to position [162, 0]
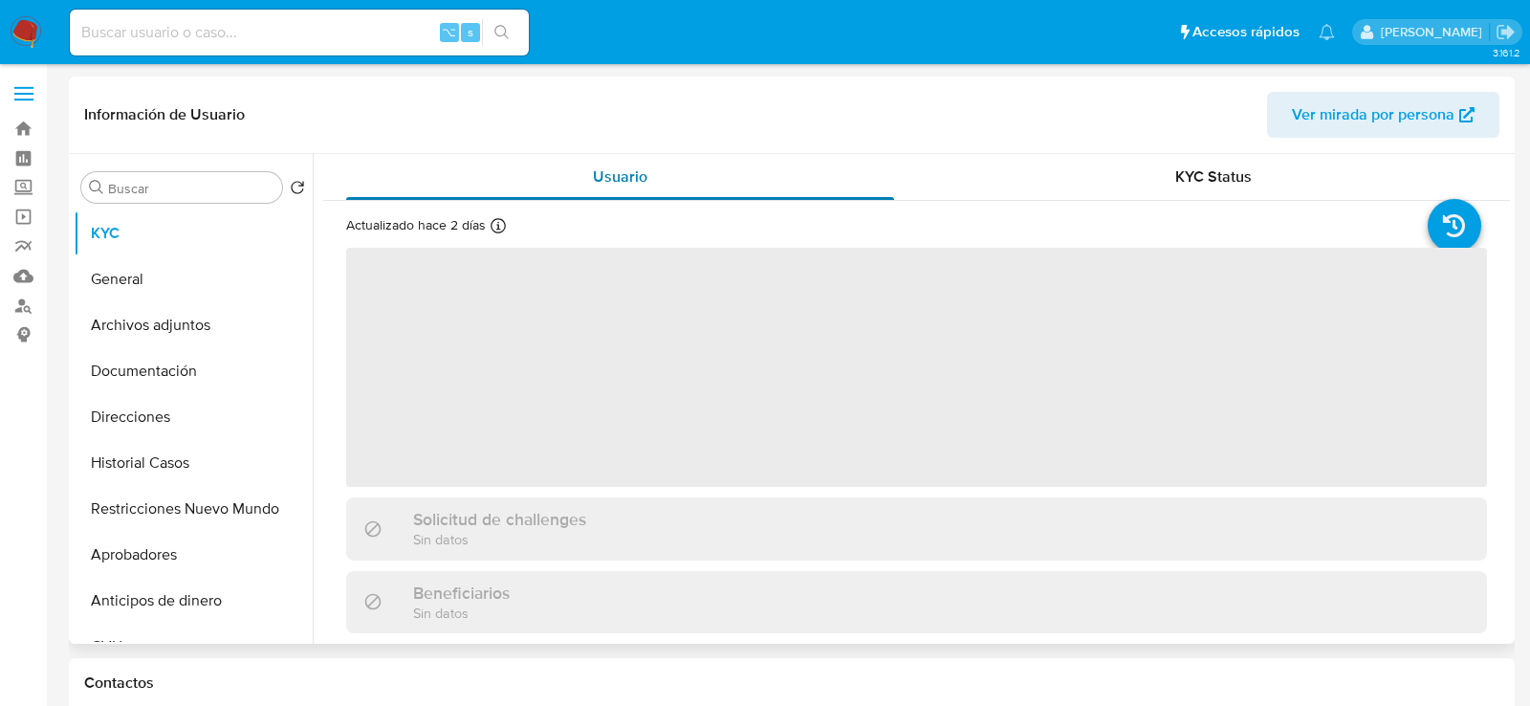
select select "10"
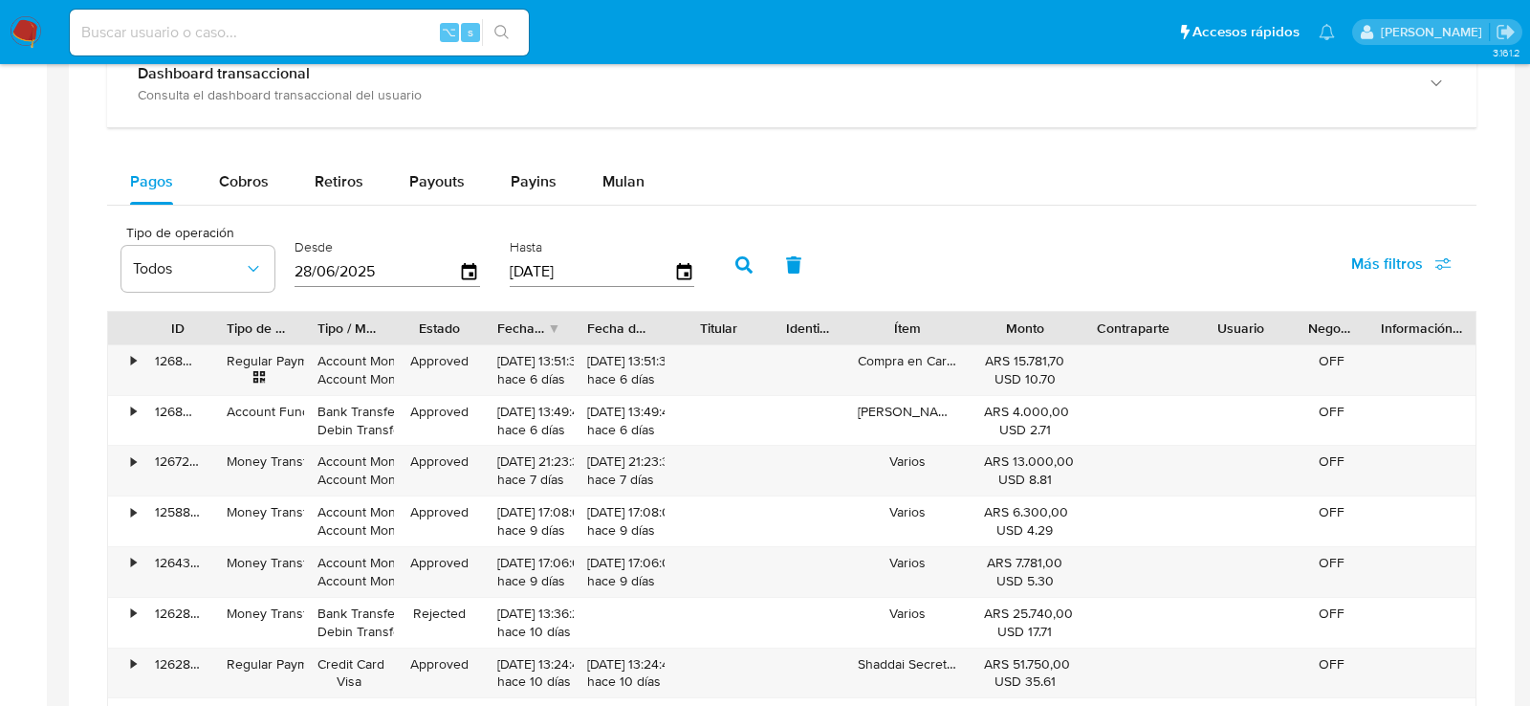
scroll to position [1217, 0]
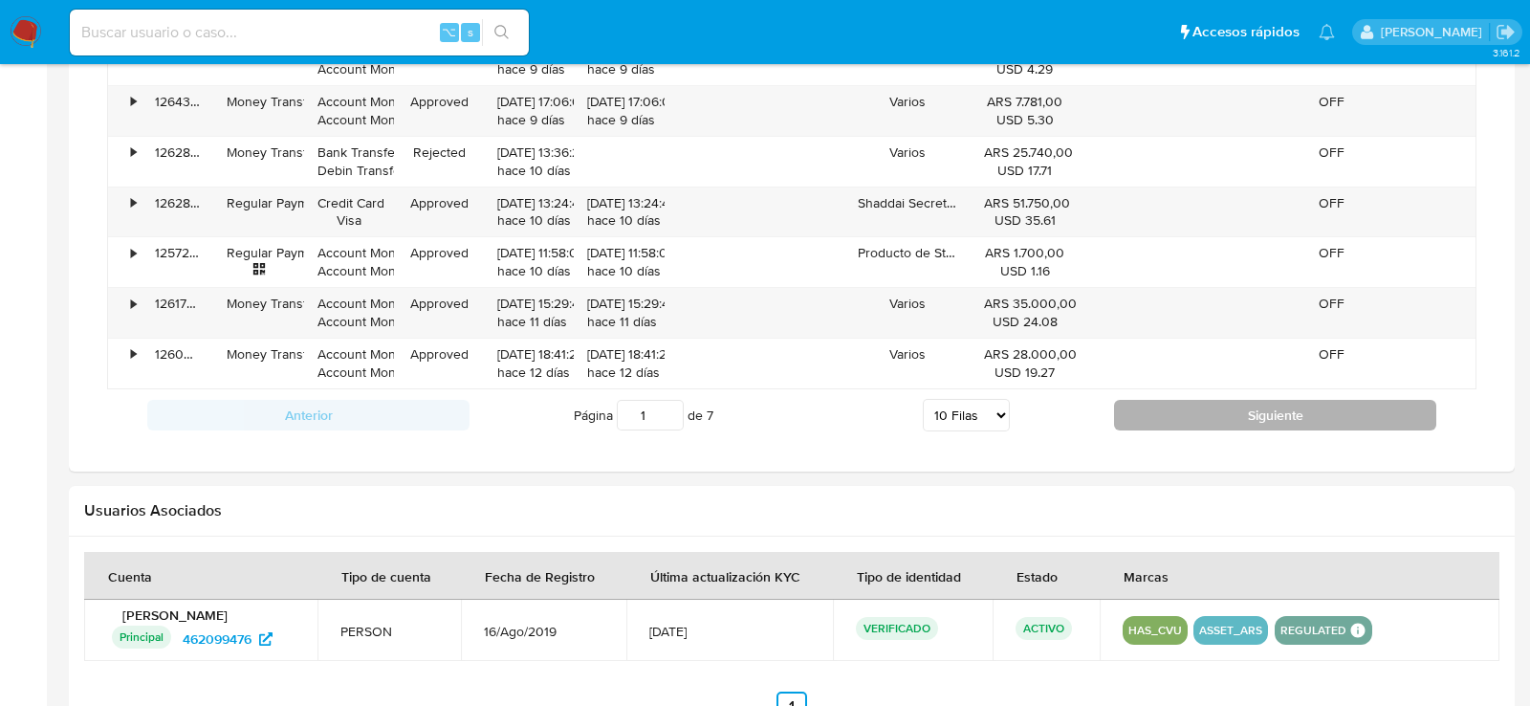
click at [1186, 406] on button "Siguiente" at bounding box center [1275, 415] width 322 height 31
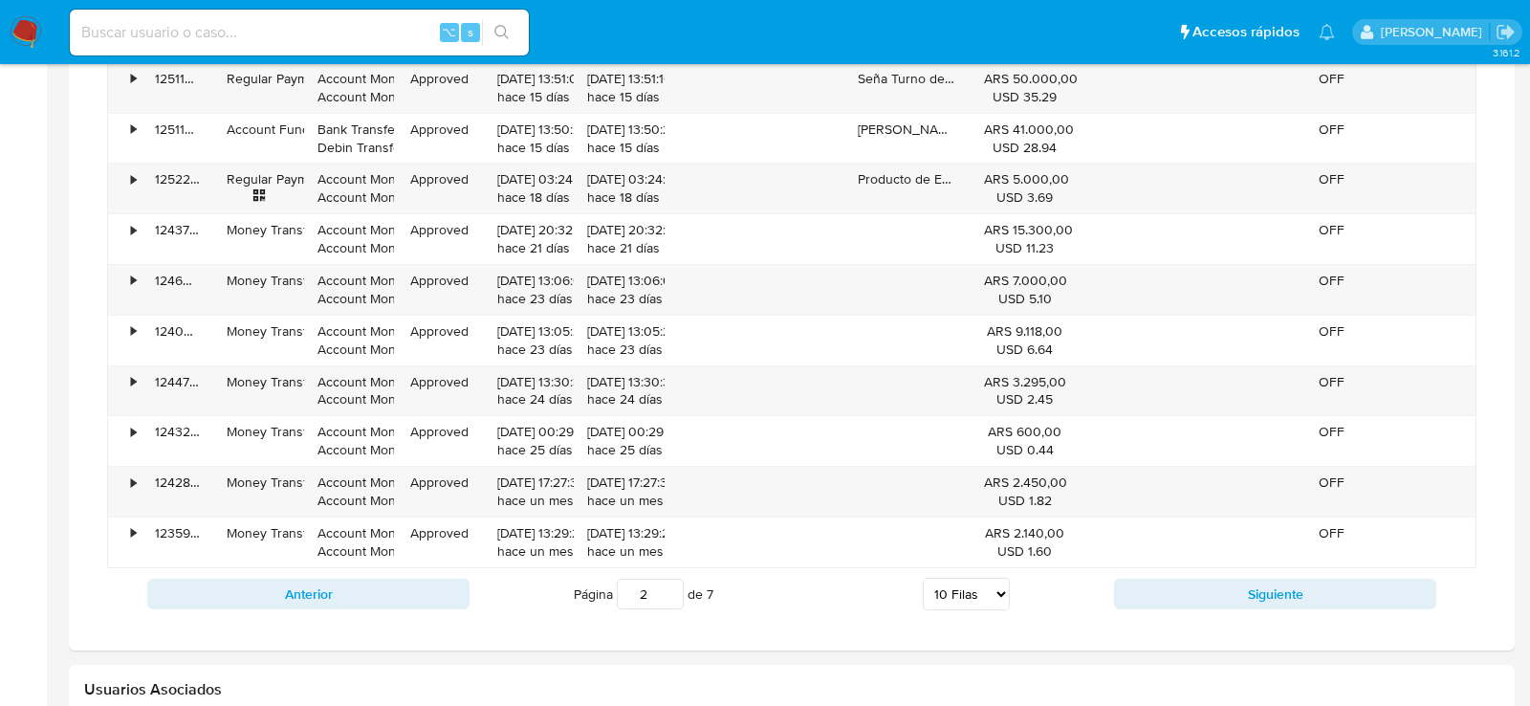
scroll to position [1366, 0]
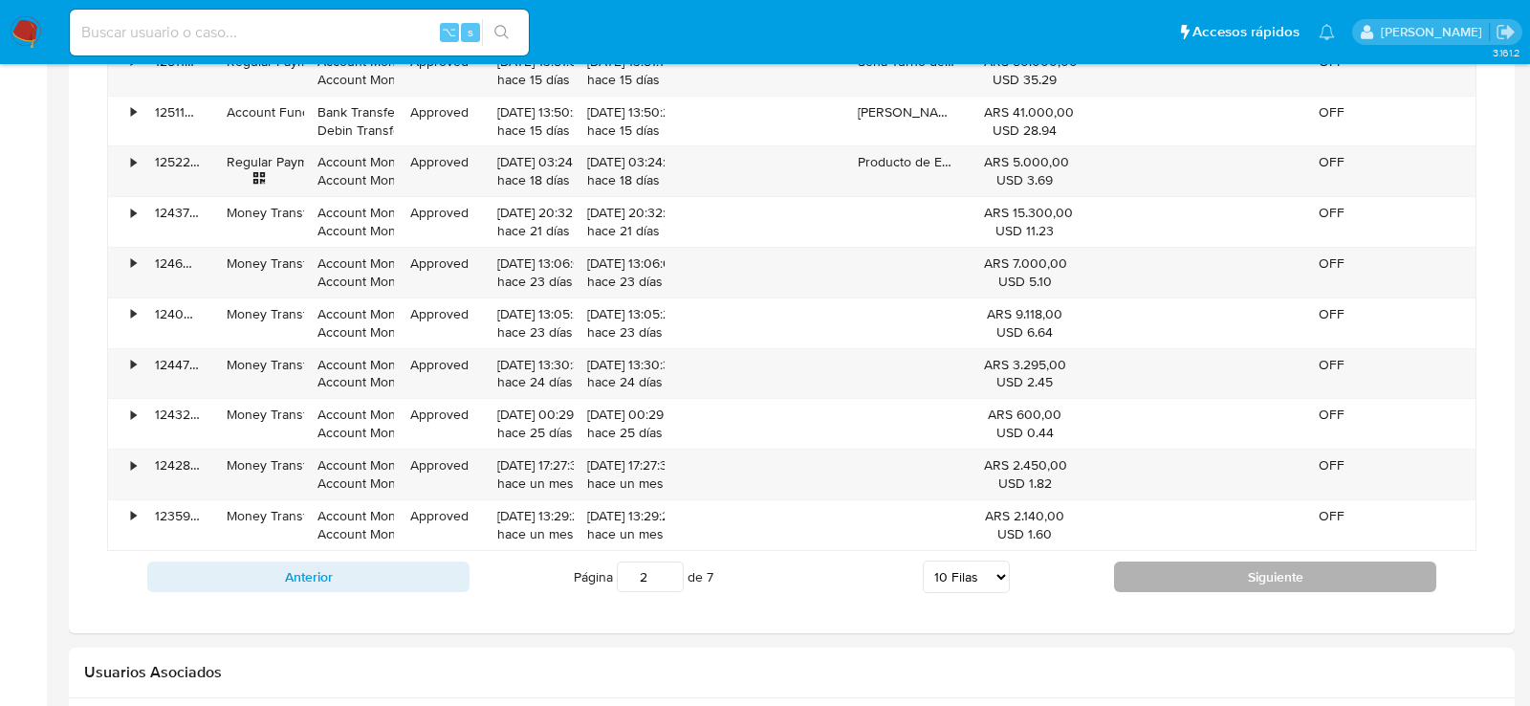
click at [1206, 561] on button "Siguiente" at bounding box center [1275, 576] width 322 height 31
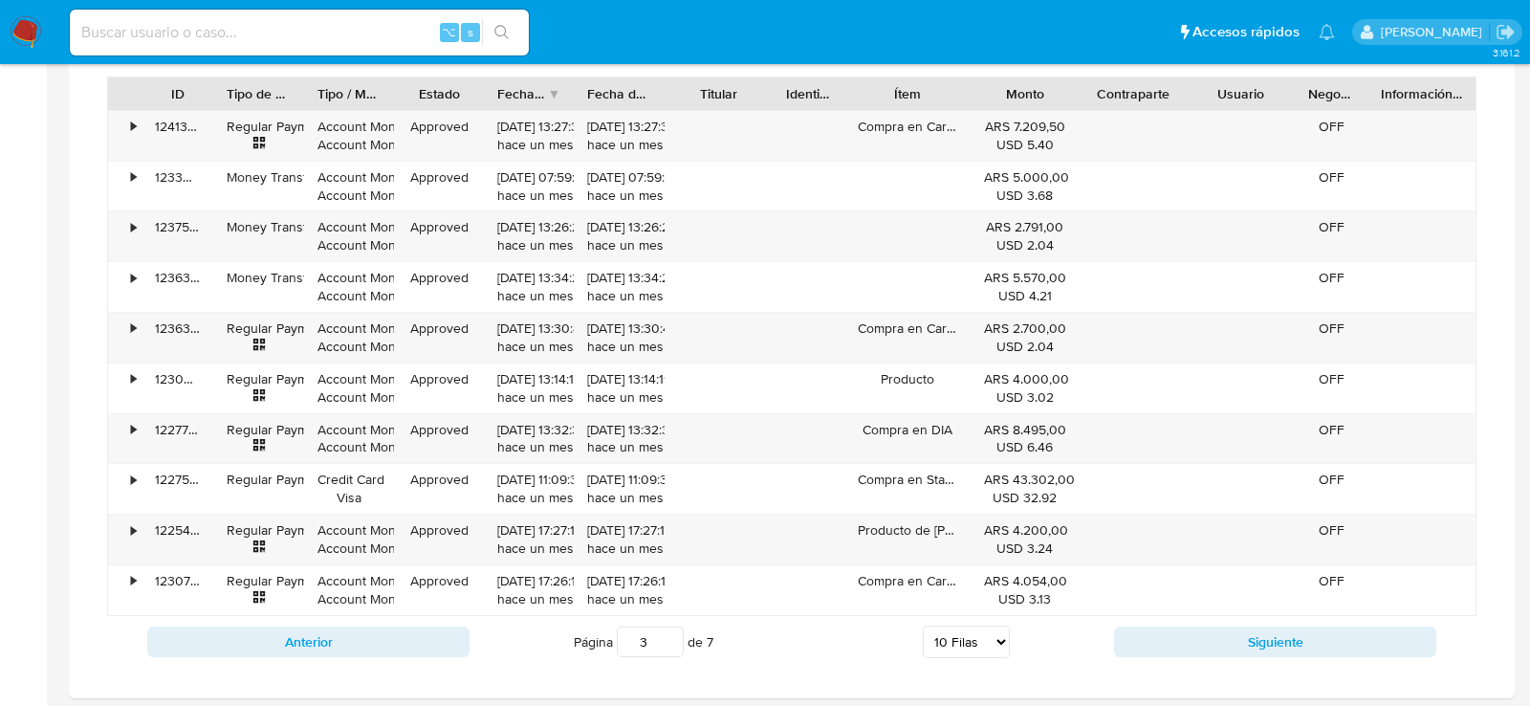
scroll to position [1305, 0]
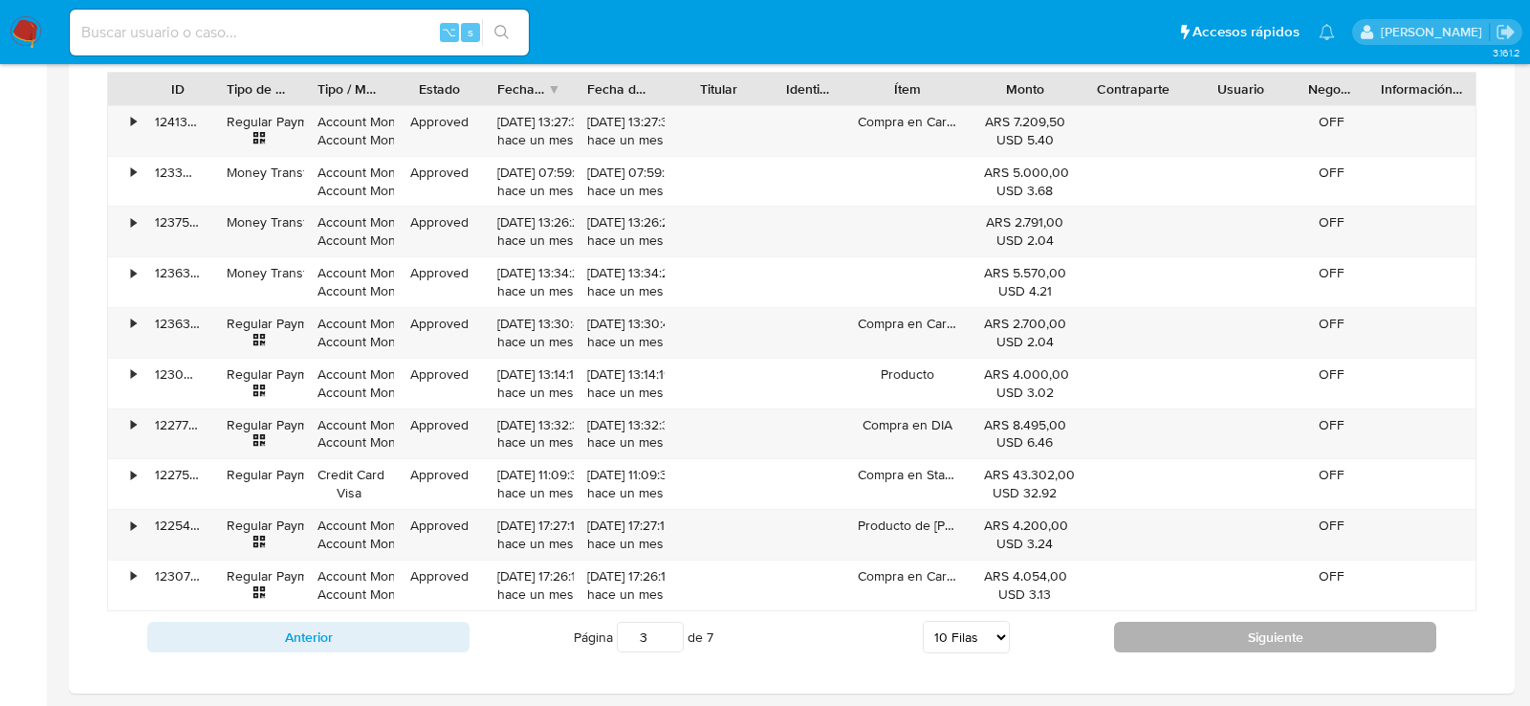
click at [1163, 622] on button "Siguiente" at bounding box center [1275, 637] width 322 height 31
type input "4"
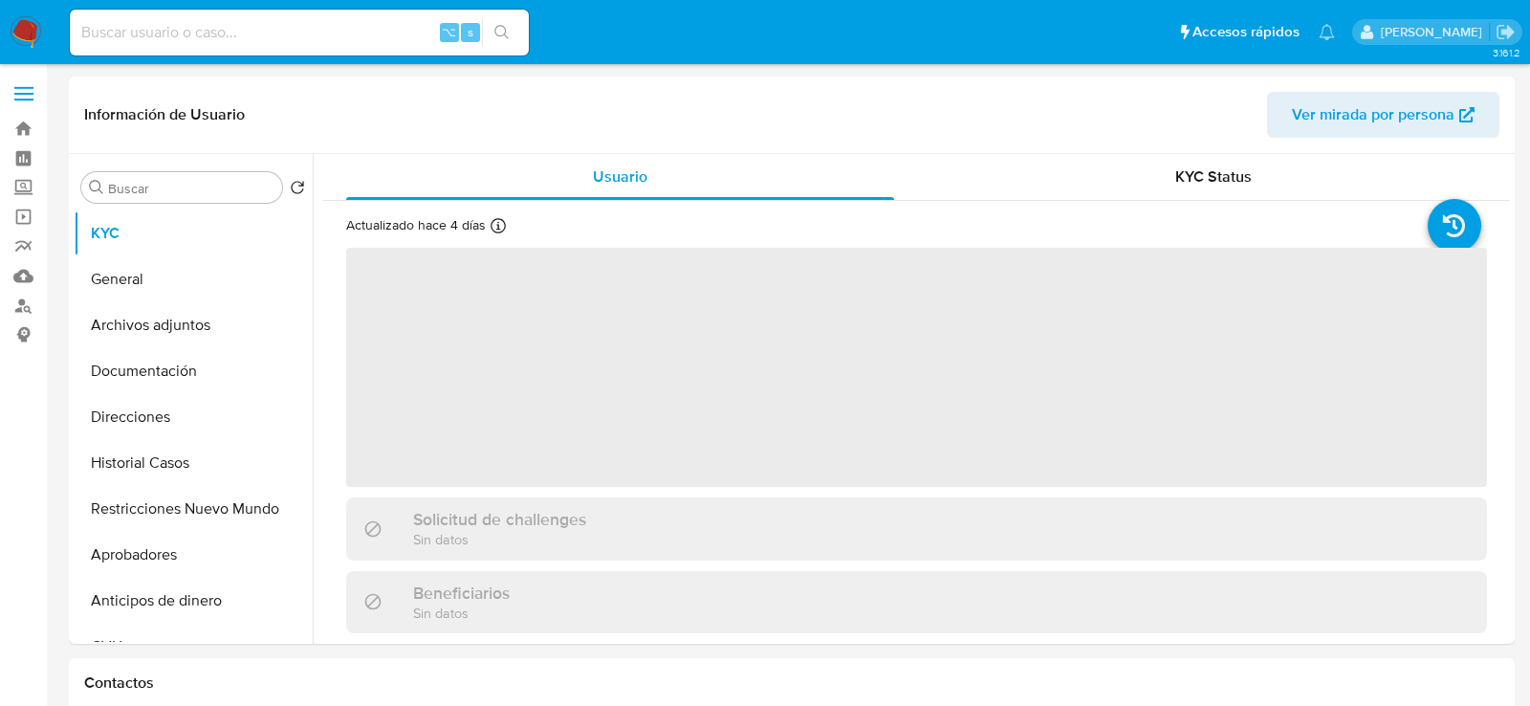
select select "10"
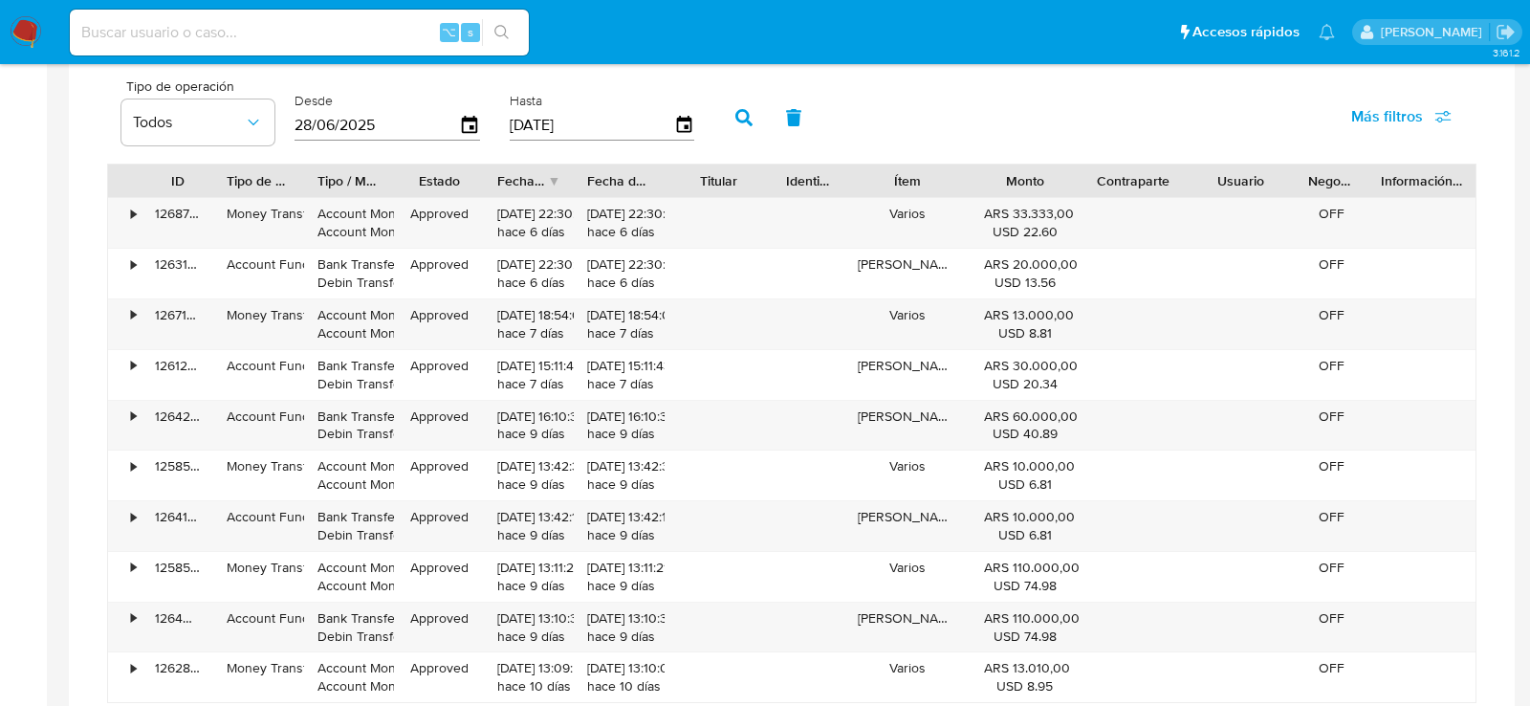
scroll to position [1349, 0]
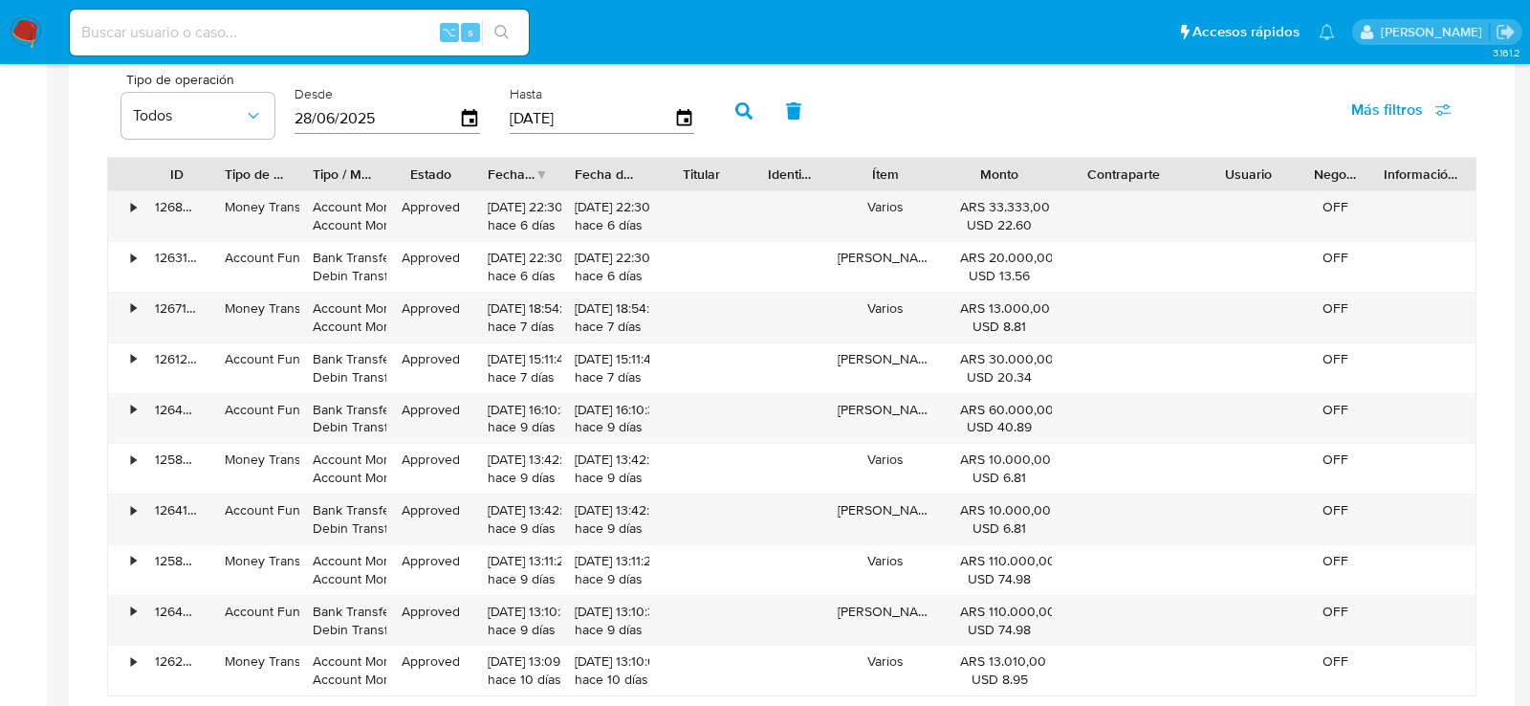
drag, startPoint x: 1194, startPoint y: 170, endPoint x: 1229, endPoint y: 177, distance: 36.0
click at [1229, 178] on div "ID Tipo de operación Tipo / Método Estado Fecha de creación Fecha de aprobación…" at bounding box center [792, 174] width 1368 height 33
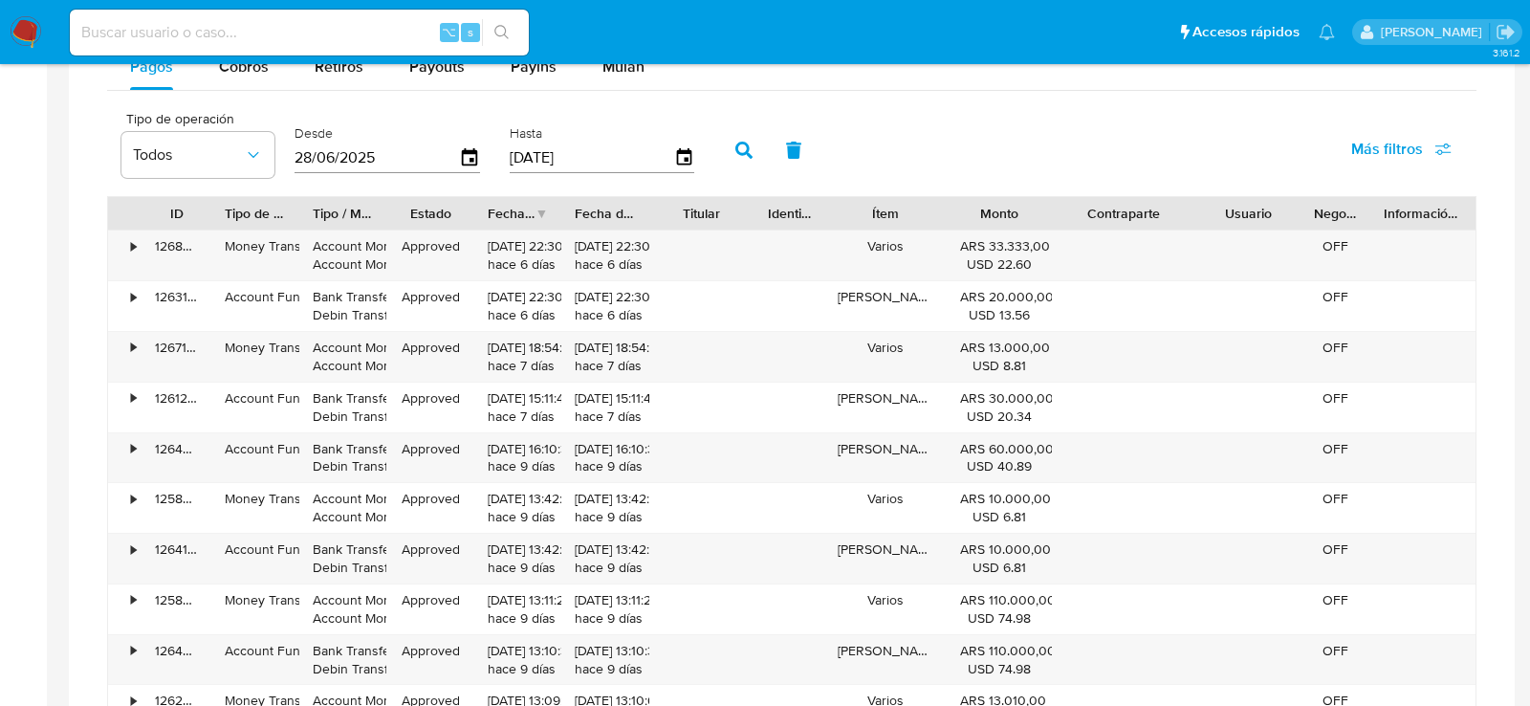
scroll to position [1409, 0]
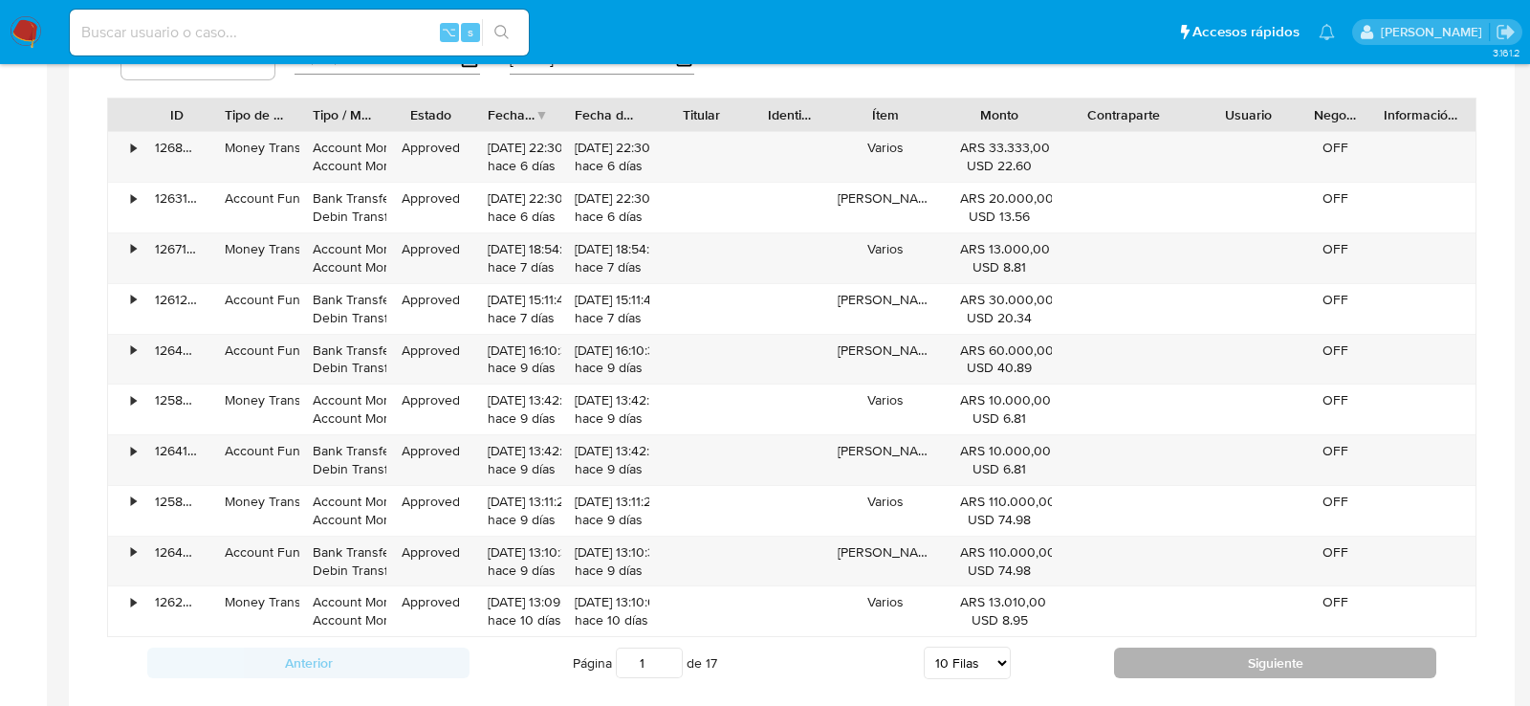
click at [1270, 663] on button "Siguiente" at bounding box center [1275, 662] width 322 height 31
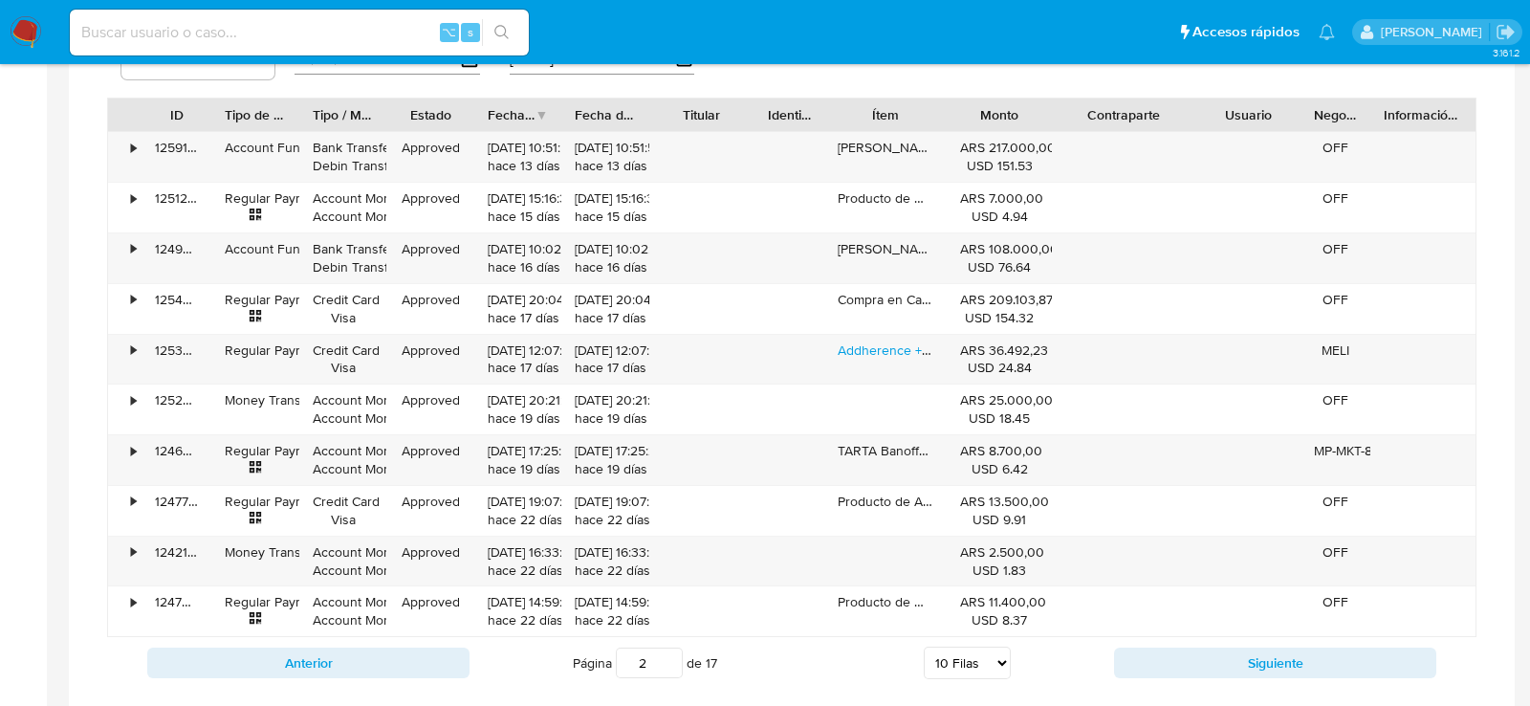
click at [967, 109] on div "Monto" at bounding box center [999, 114] width 78 height 19
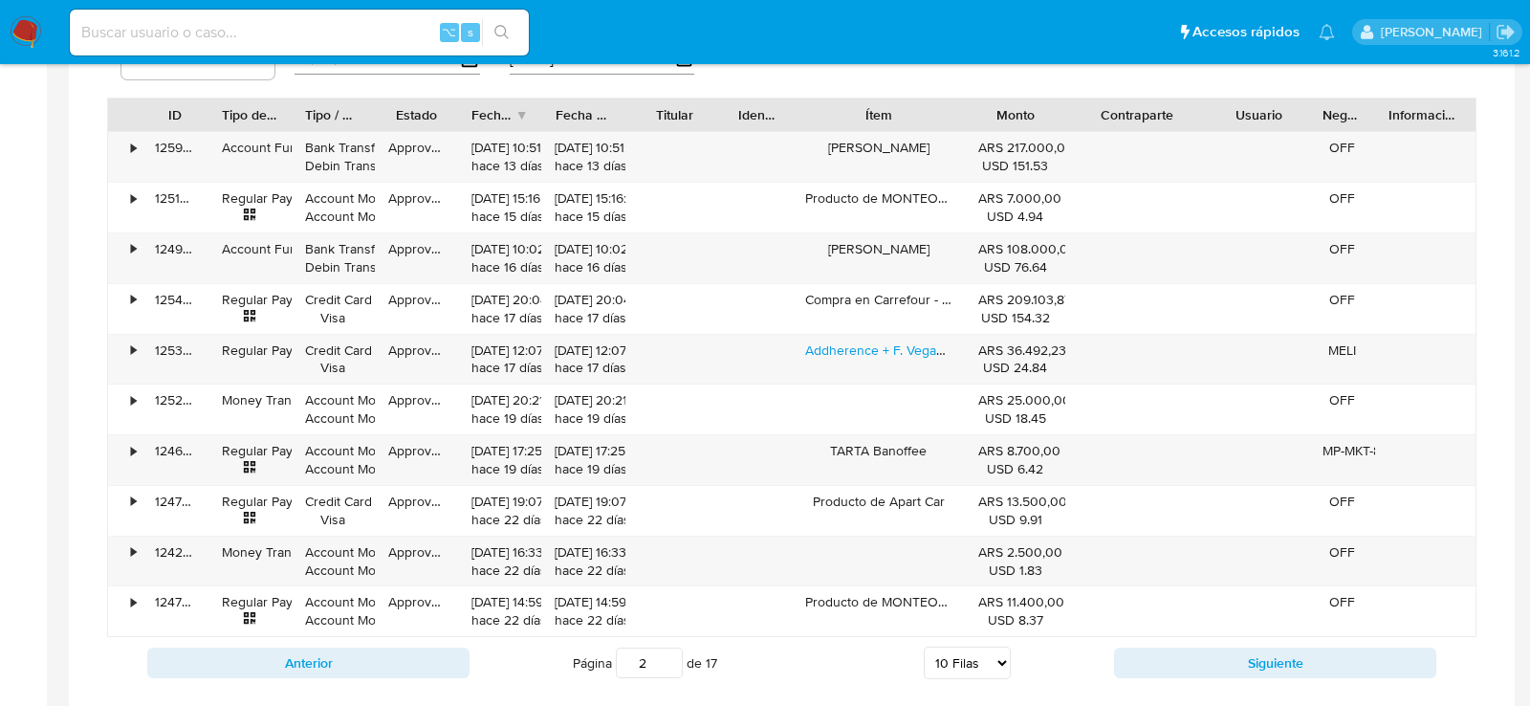
drag, startPoint x: 954, startPoint y: 104, endPoint x: 1003, endPoint y: 116, distance: 50.1
click at [1003, 116] on div "ID Tipo de operación Tipo / Método Estado Fecha de creación Fecha de aprobación…" at bounding box center [792, 115] width 1368 height 33
click at [857, 345] on link "Addherence + F. Vegan Style. Grip. T, Oficial" at bounding box center [935, 349] width 259 height 19
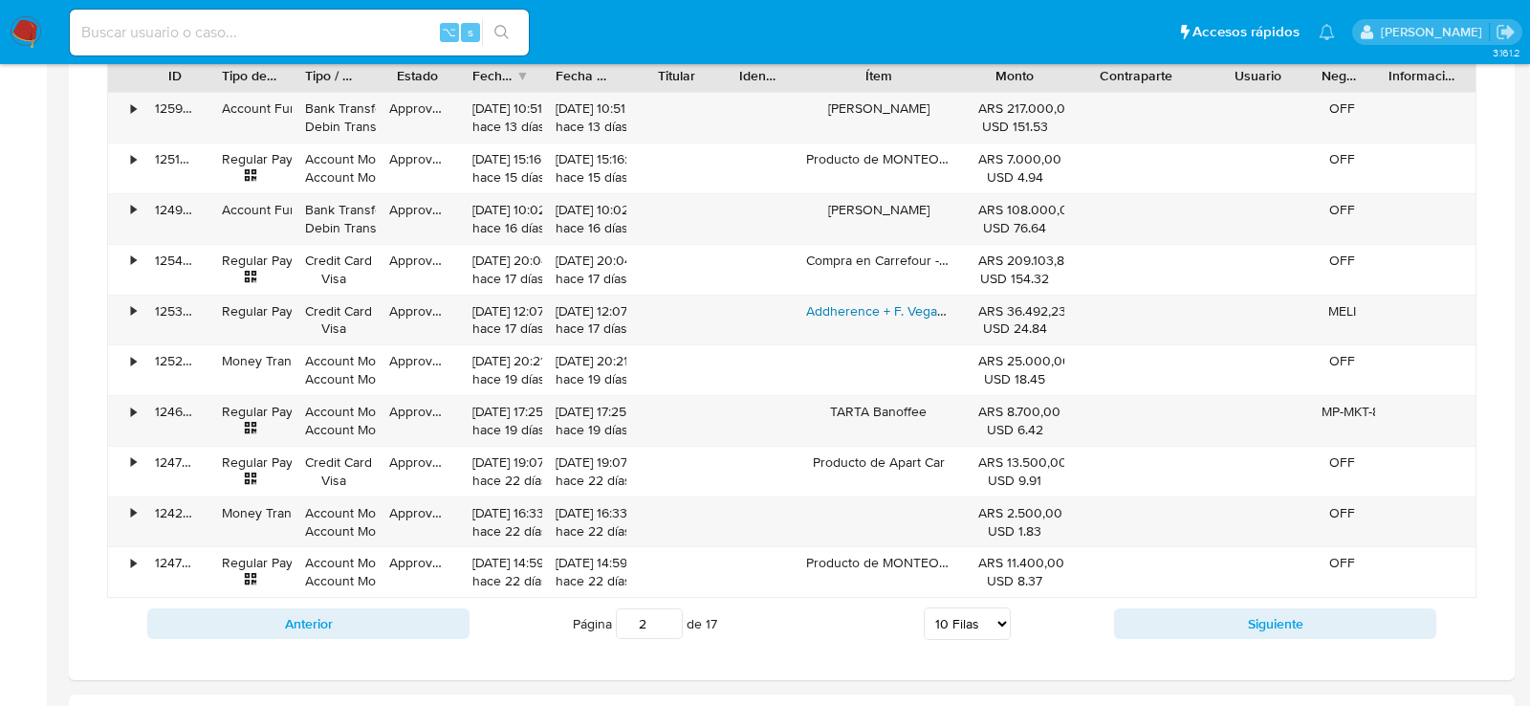
scroll to position [1454, 0]
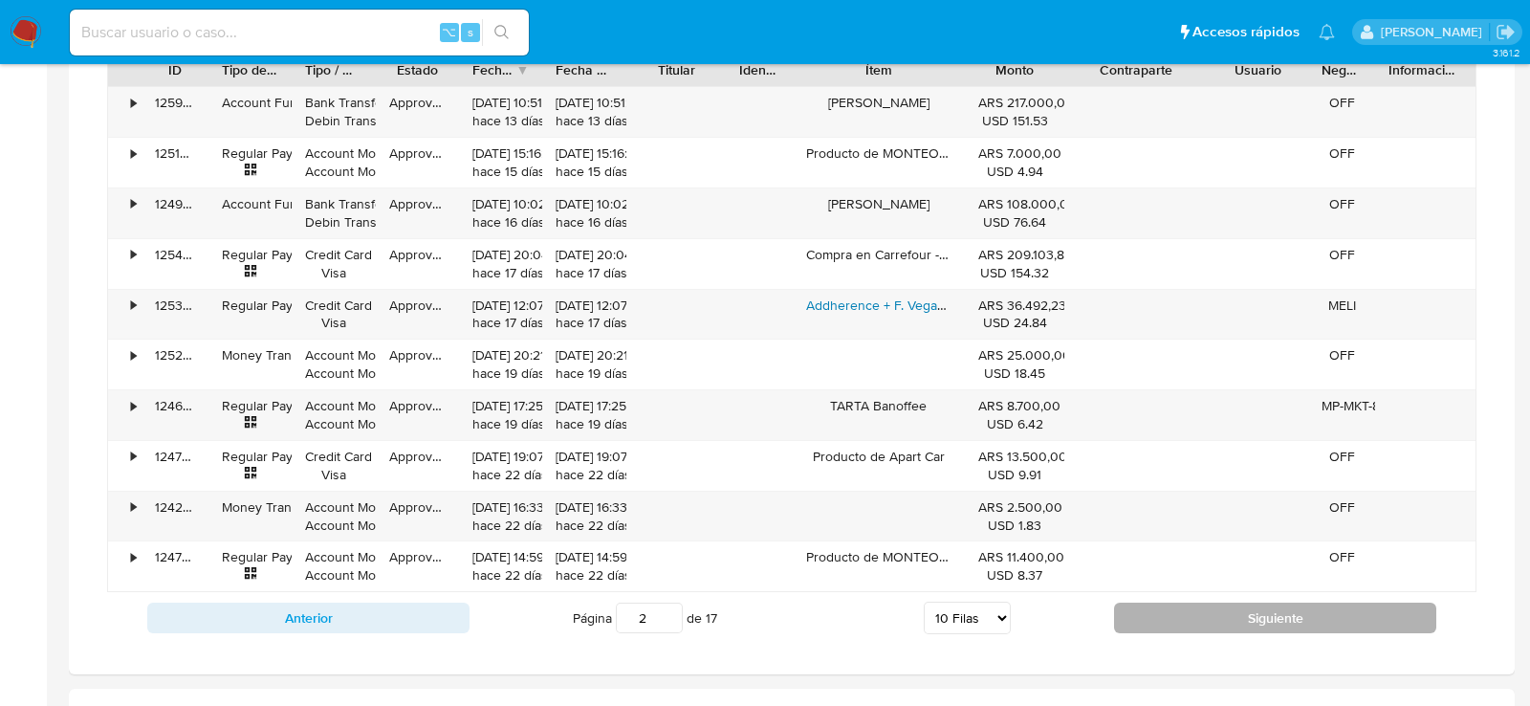
click at [1235, 603] on button "Siguiente" at bounding box center [1275, 618] width 322 height 31
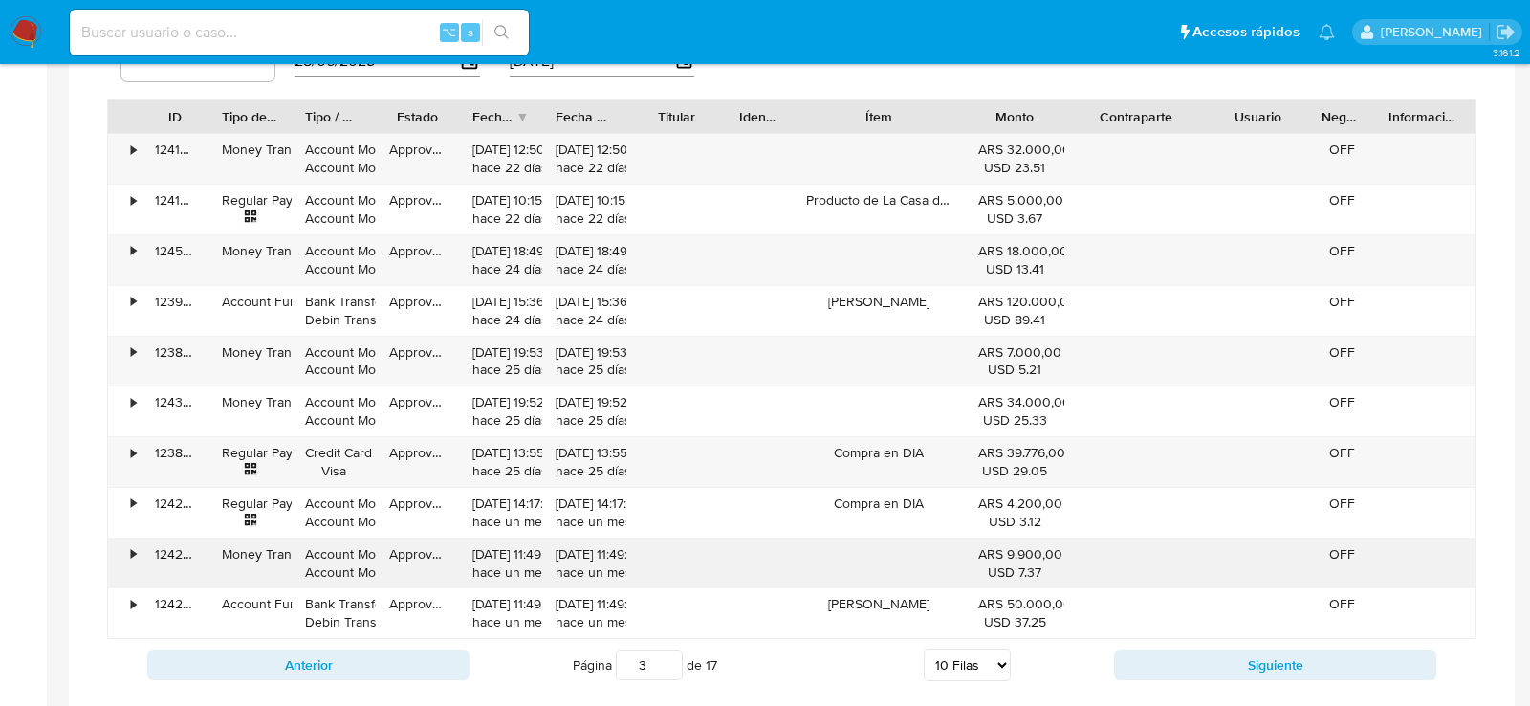
scroll to position [1400, 0]
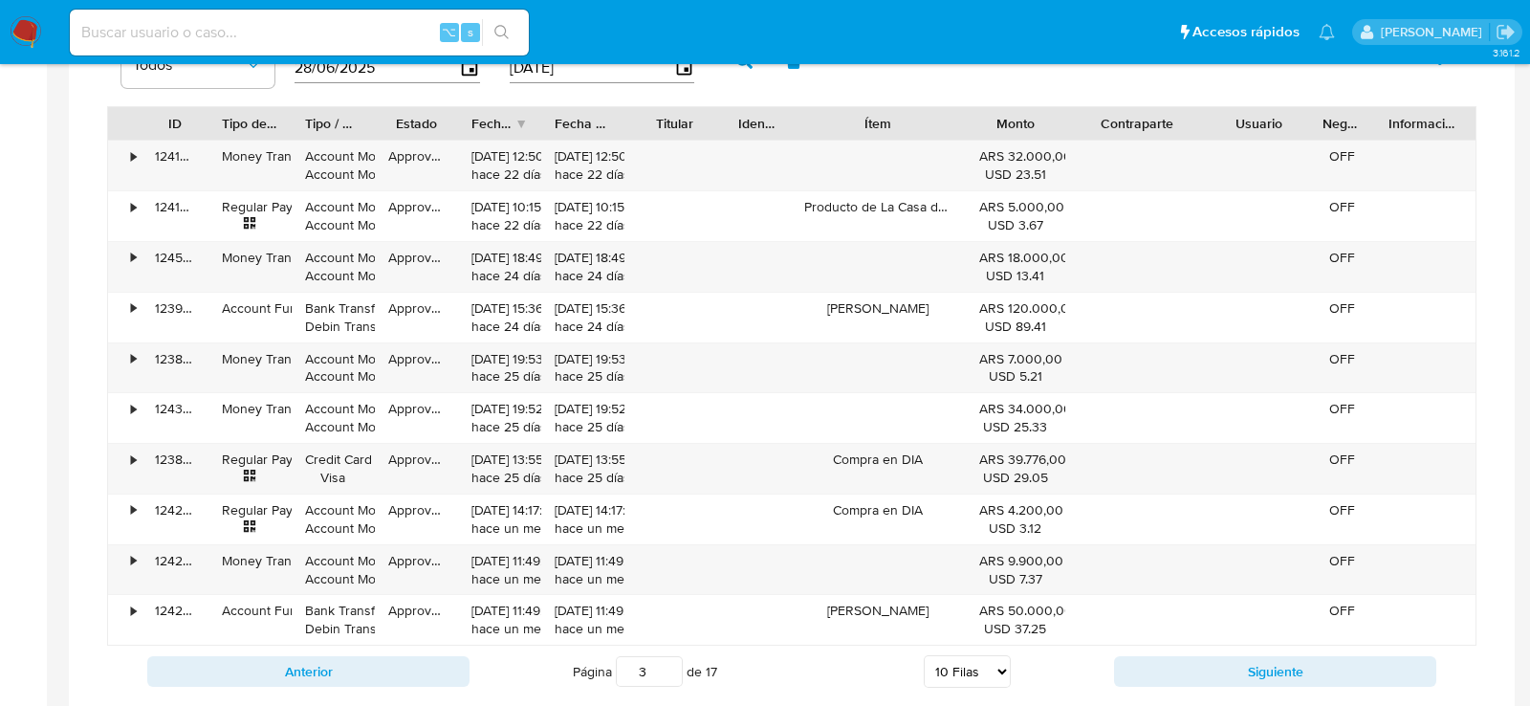
click at [959, 113] on div at bounding box center [966, 123] width 34 height 33
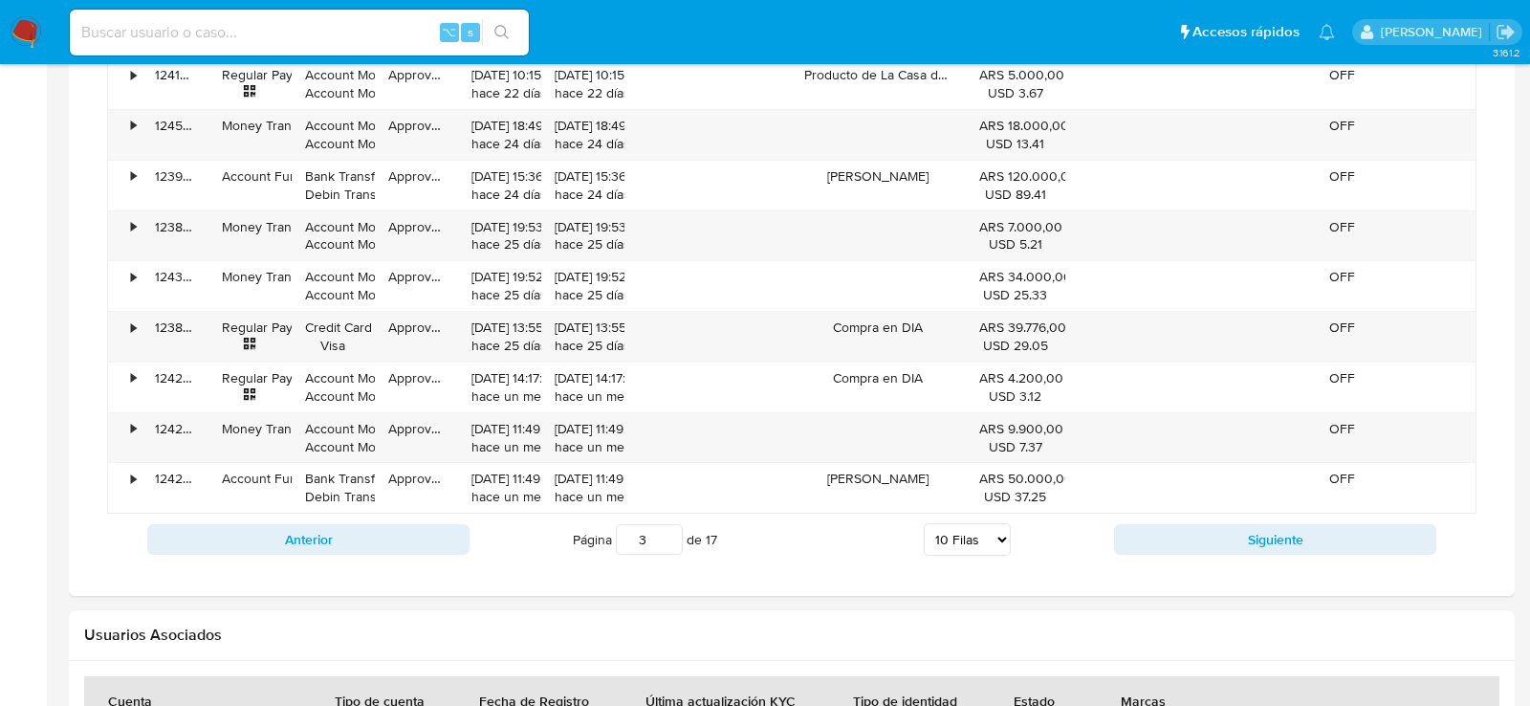
scroll to position [1537, 0]
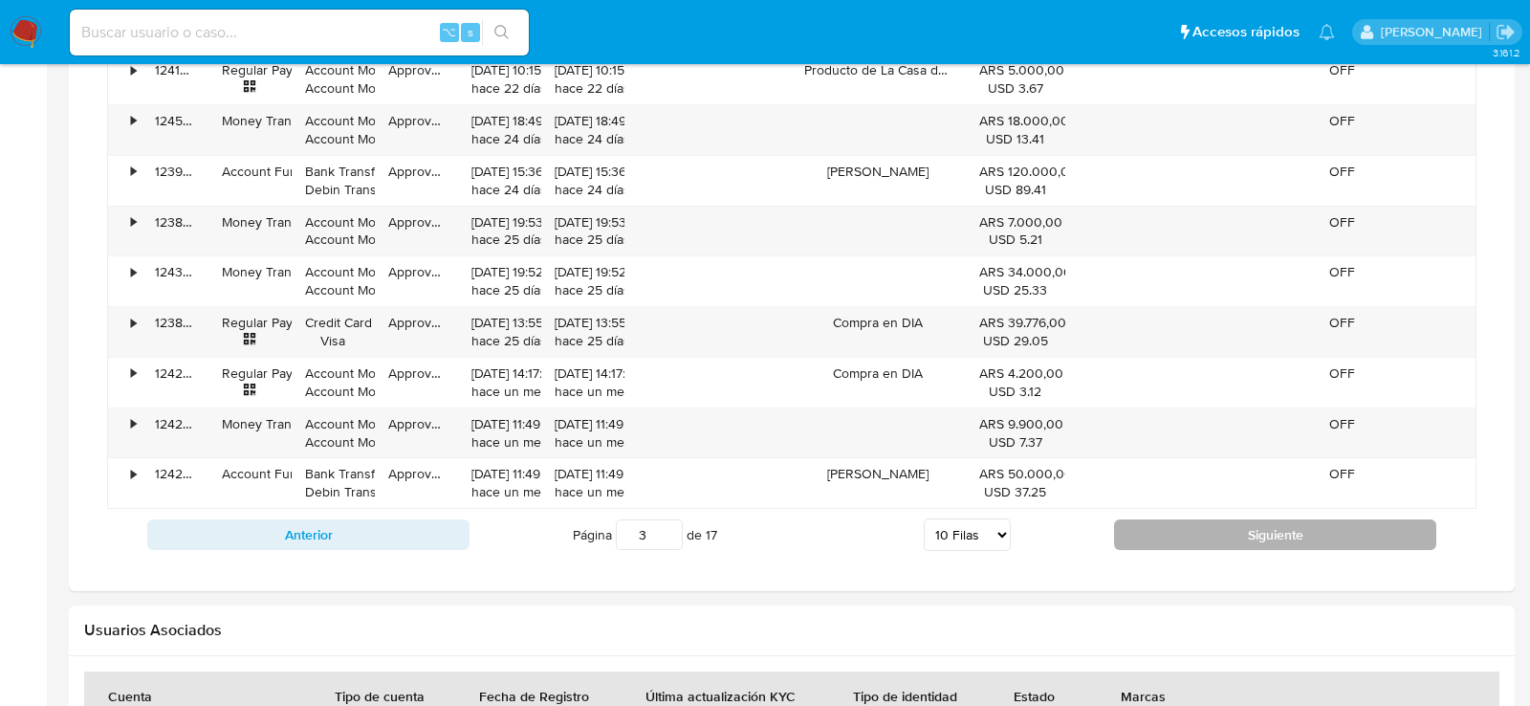
click at [1224, 524] on button "Siguiente" at bounding box center [1275, 534] width 322 height 31
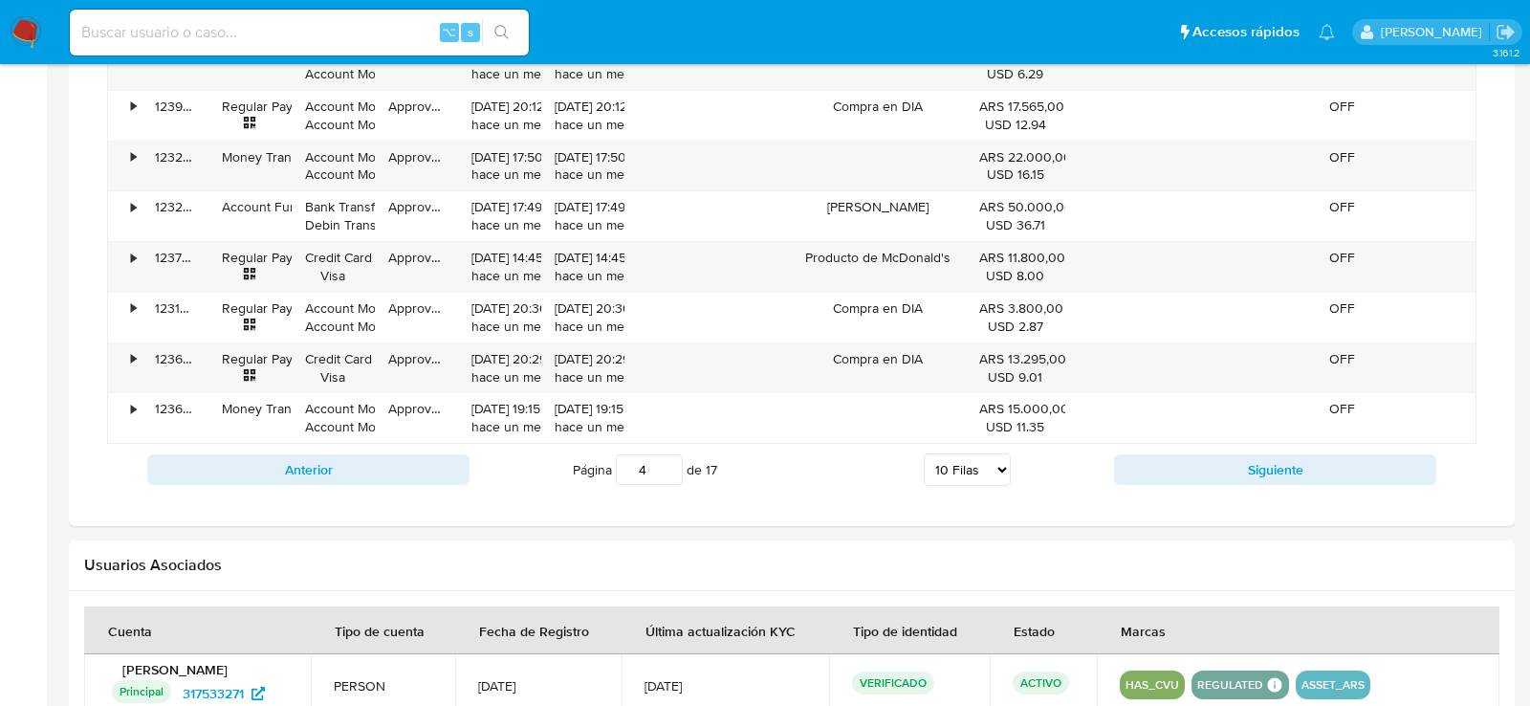
click at [1220, 474] on div "Anterior Página 4 de 17 5 [PERSON_NAME] 10 [PERSON_NAME] 20 [PERSON_NAME] 25 [P…" at bounding box center [792, 470] width 1370 height 52
click at [1220, 460] on button "Siguiente" at bounding box center [1275, 469] width 322 height 31
type input "5"
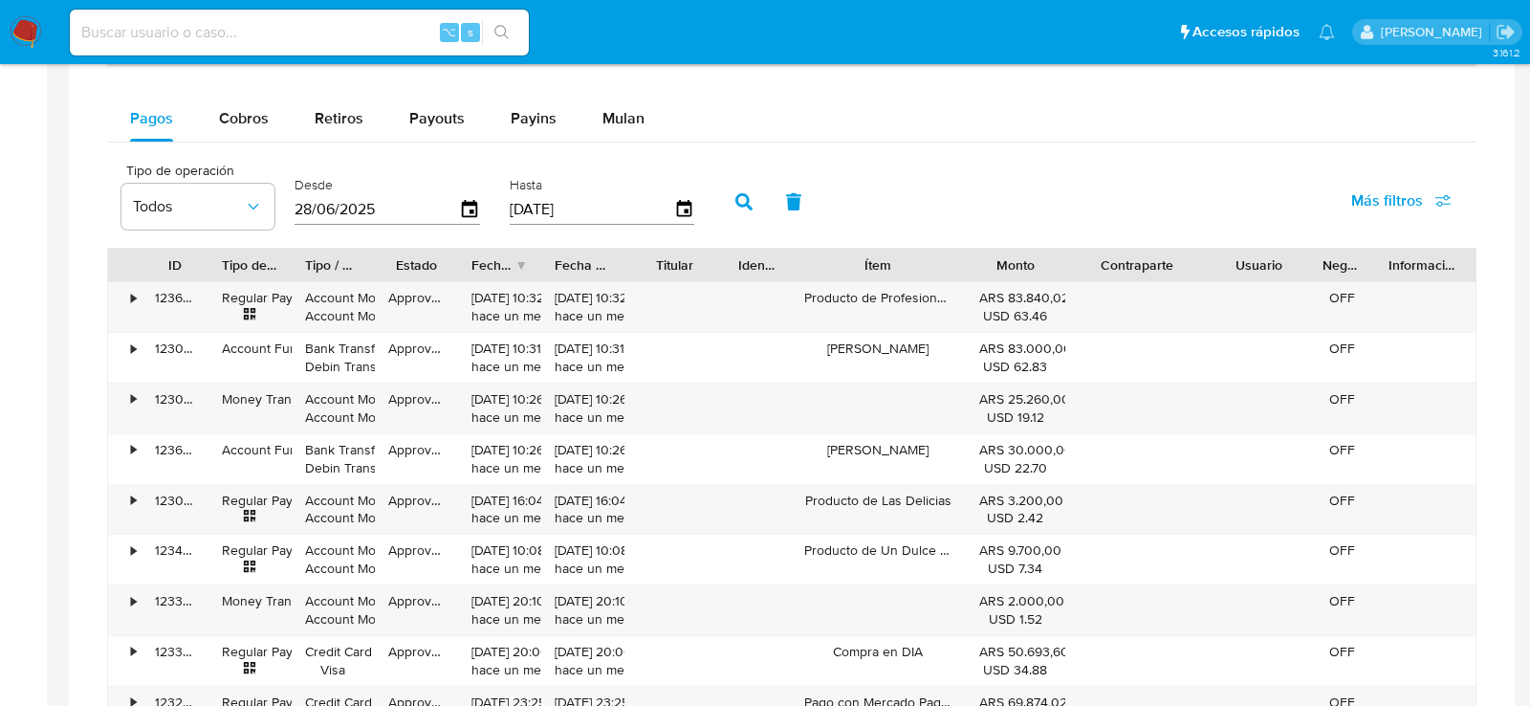
scroll to position [1268, 0]
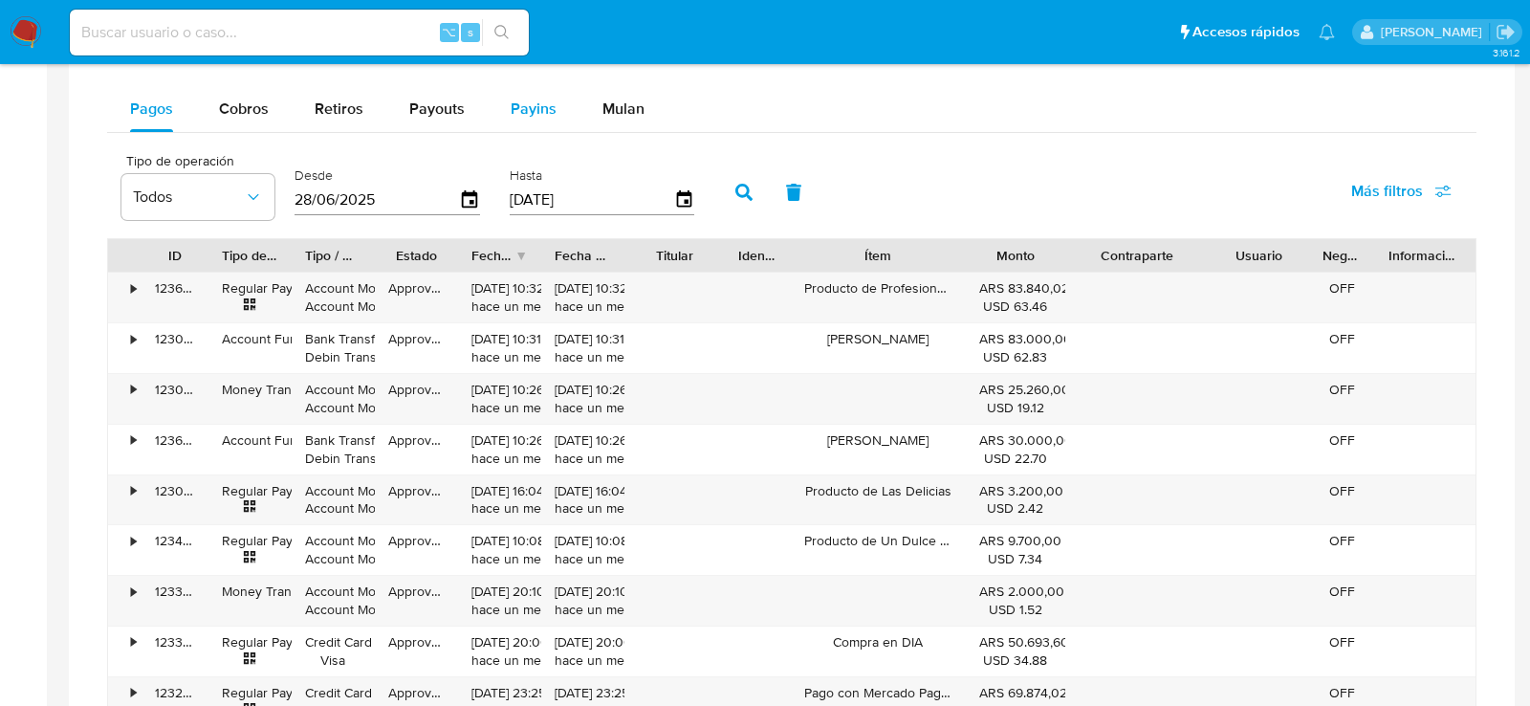
click at [525, 98] on span "Payins" at bounding box center [534, 109] width 46 height 22
select select "10"
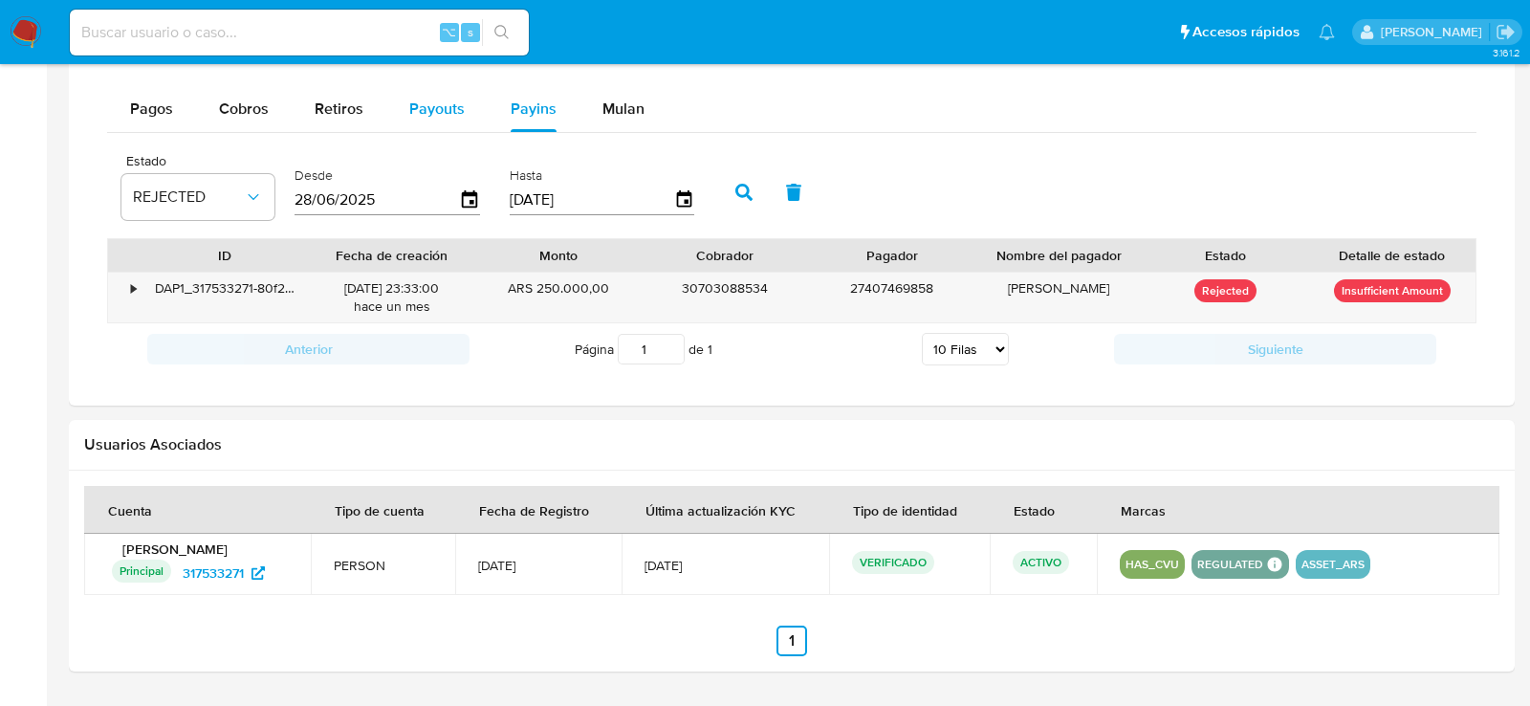
click at [452, 108] on span "Payouts" at bounding box center [436, 109] width 55 height 22
select select "10"
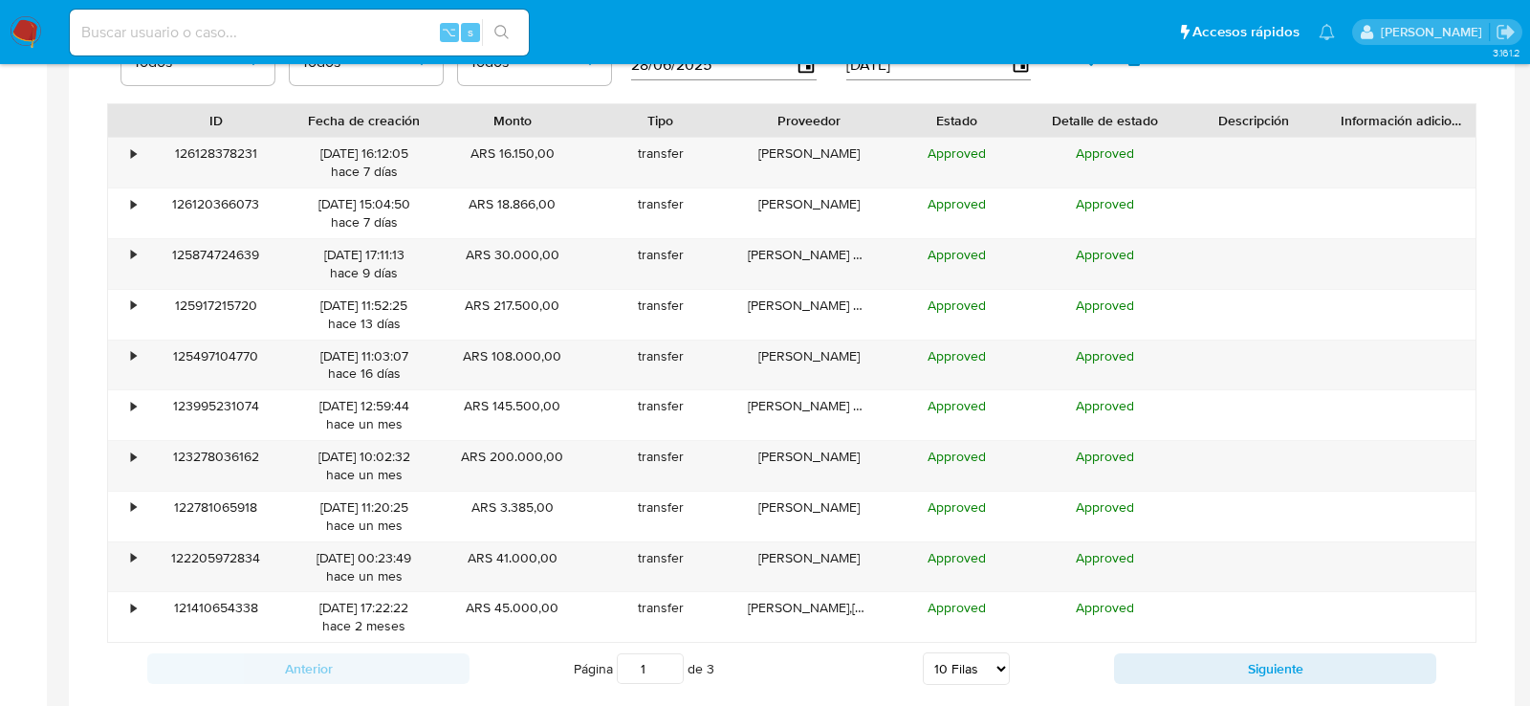
scroll to position [1463, 0]
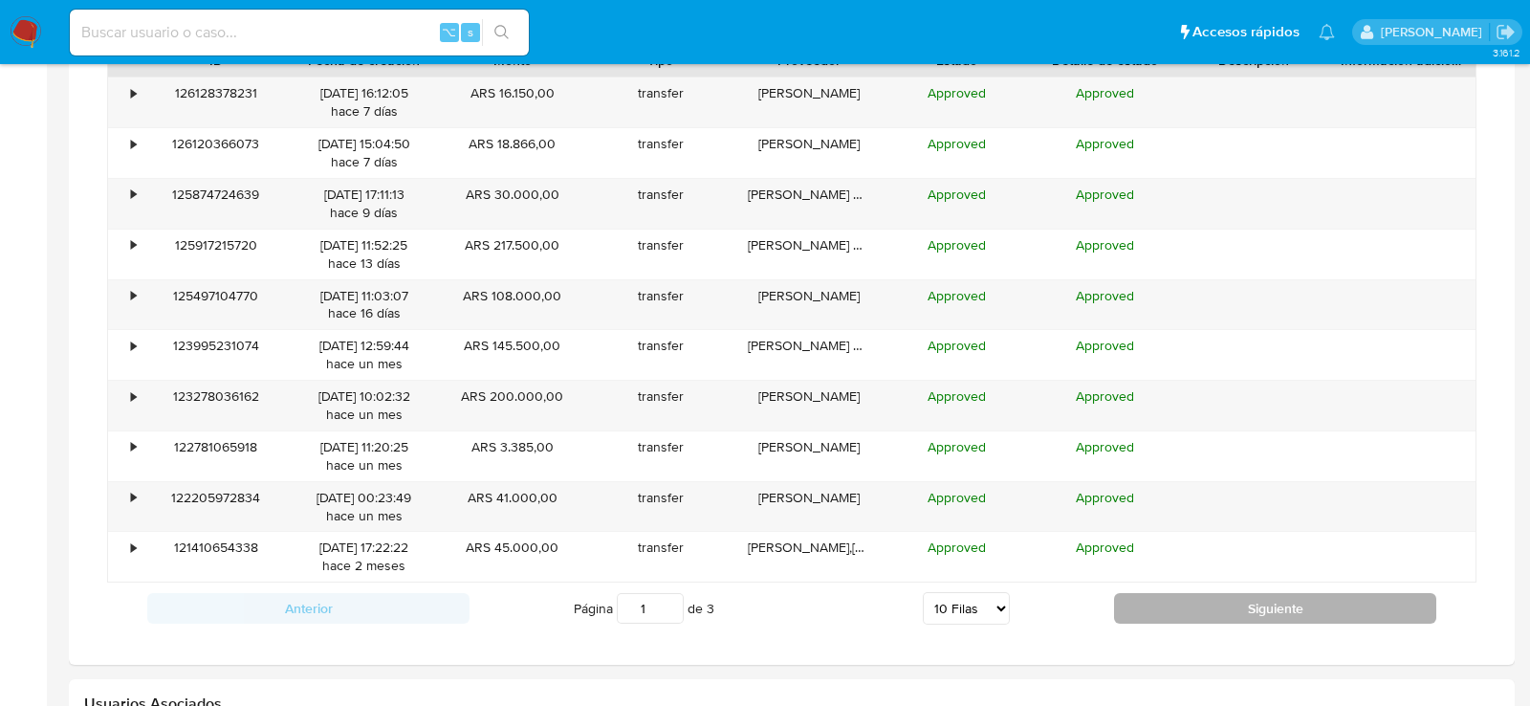
click at [1219, 593] on button "Siguiente" at bounding box center [1275, 608] width 322 height 31
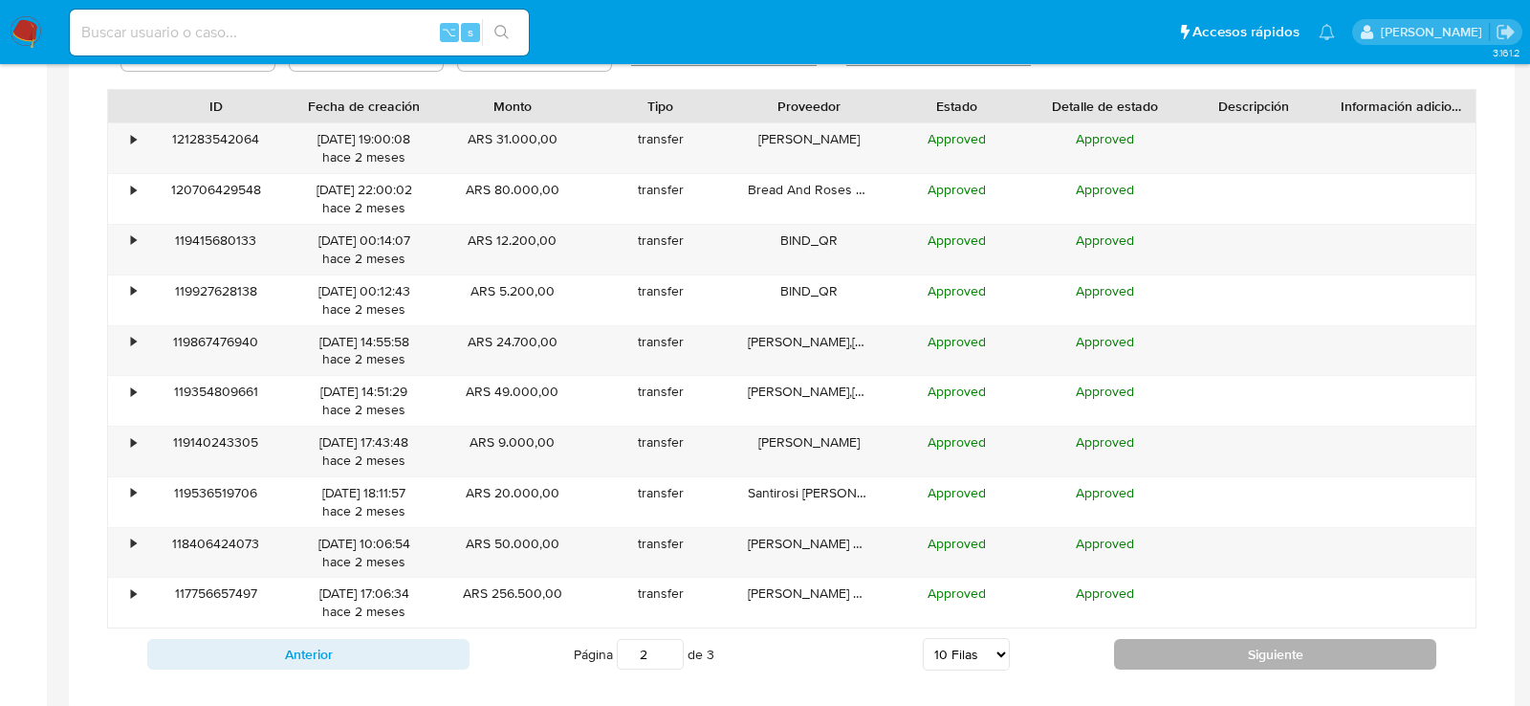
scroll to position [1423, 0]
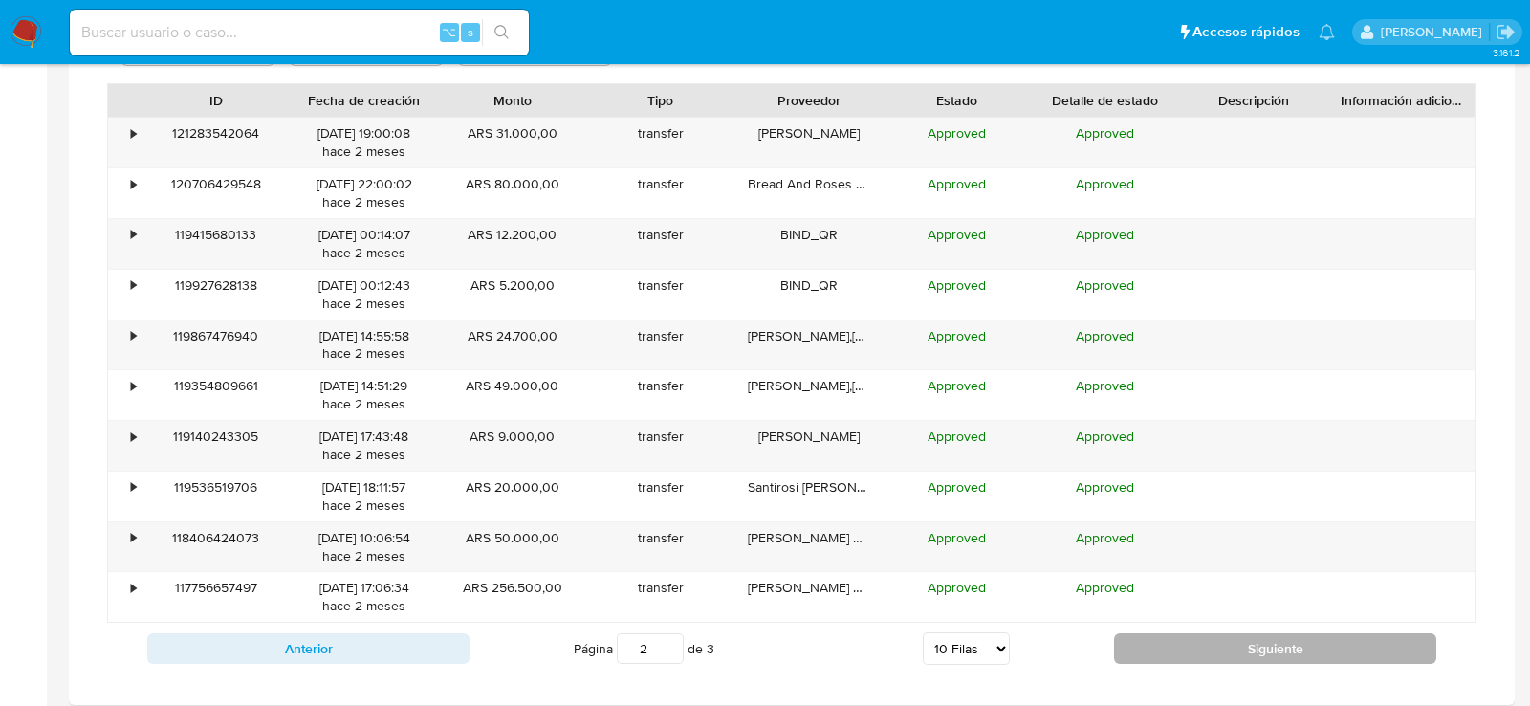
click at [1220, 633] on button "Siguiente" at bounding box center [1275, 648] width 322 height 31
type input "3"
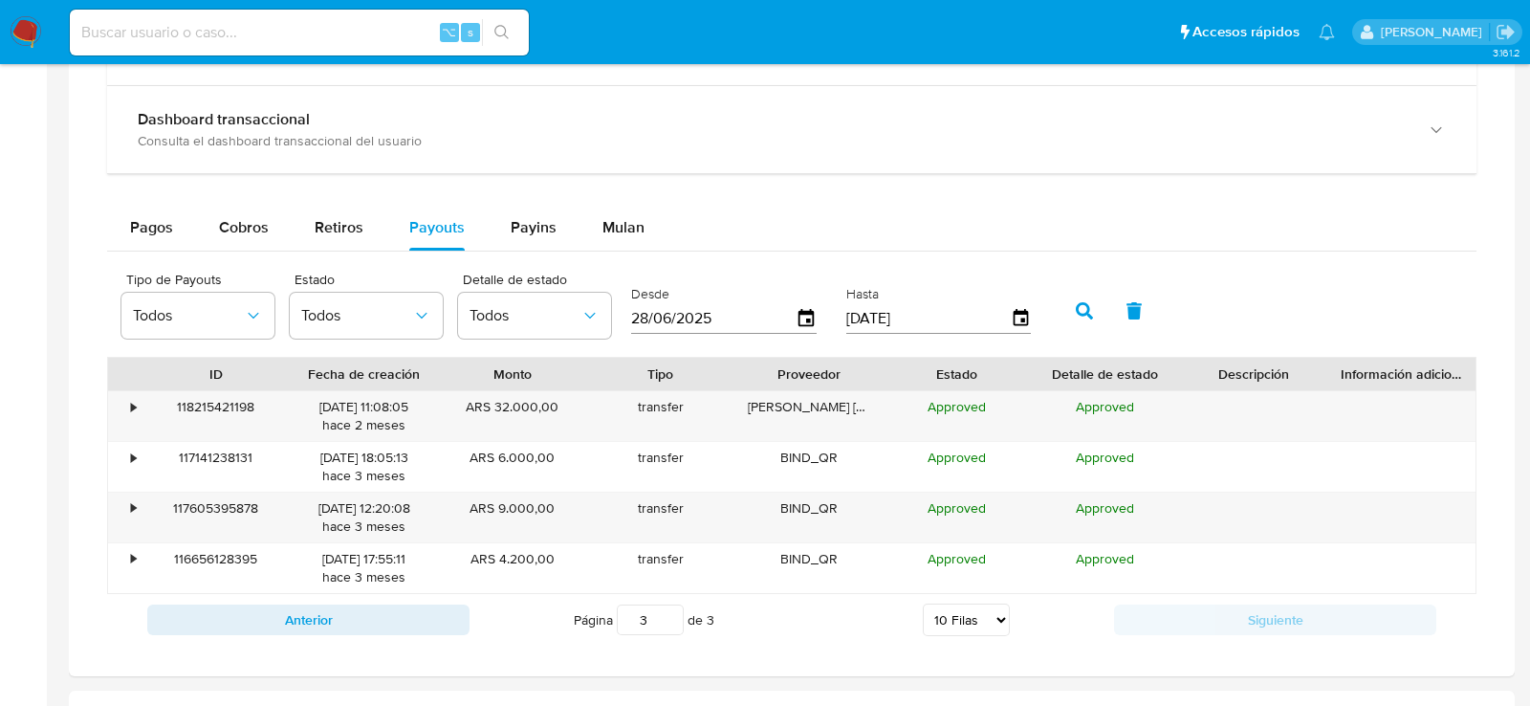
scroll to position [1085, 0]
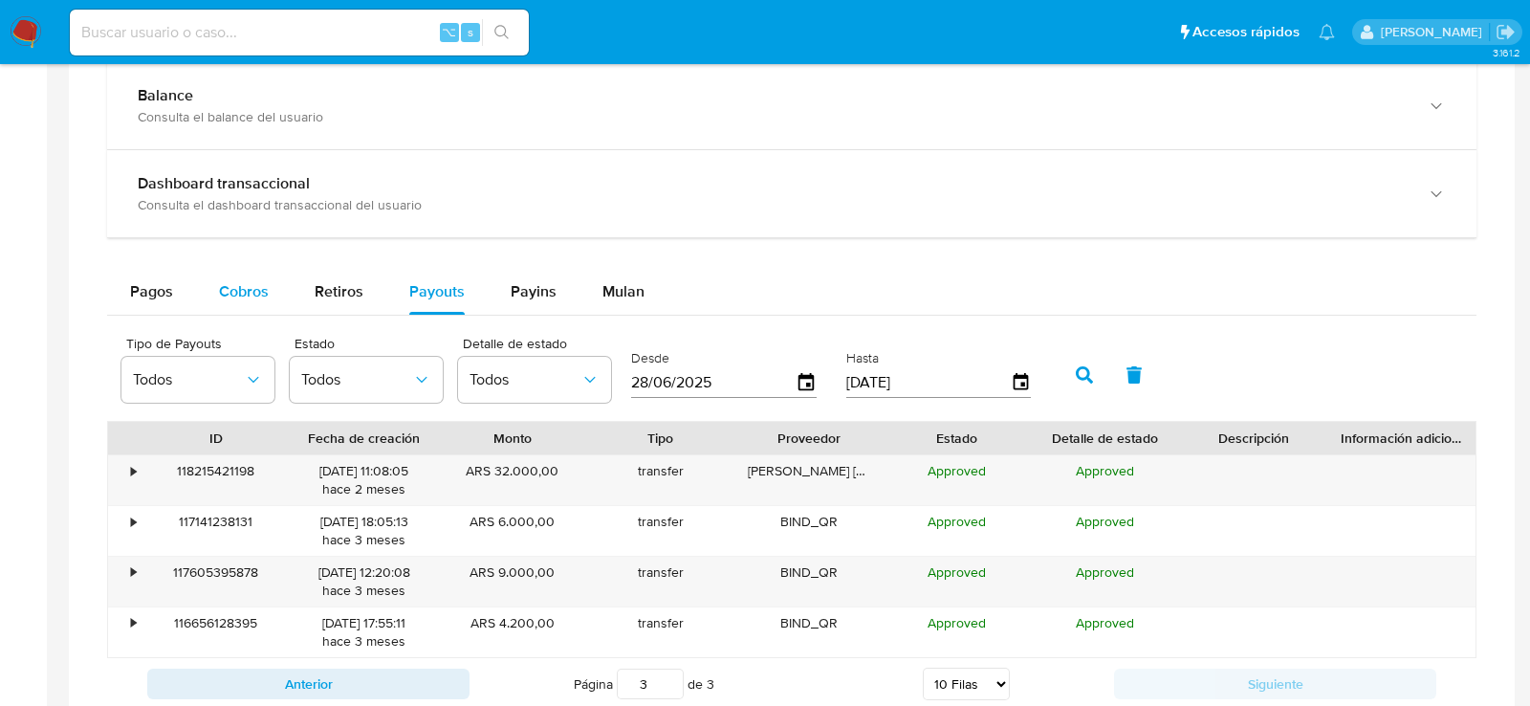
click at [270, 284] on button "Cobros" at bounding box center [244, 292] width 96 height 46
select select "10"
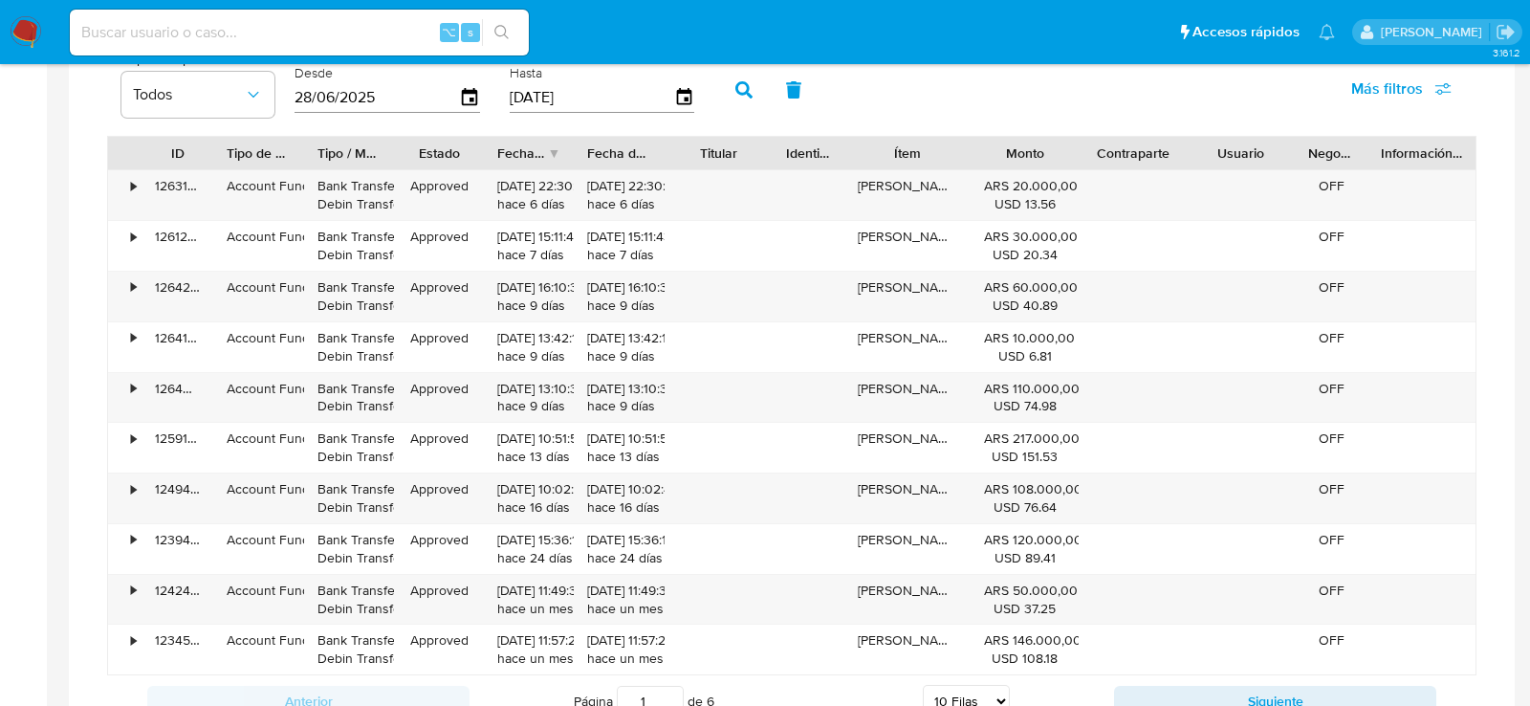
scroll to position [1375, 0]
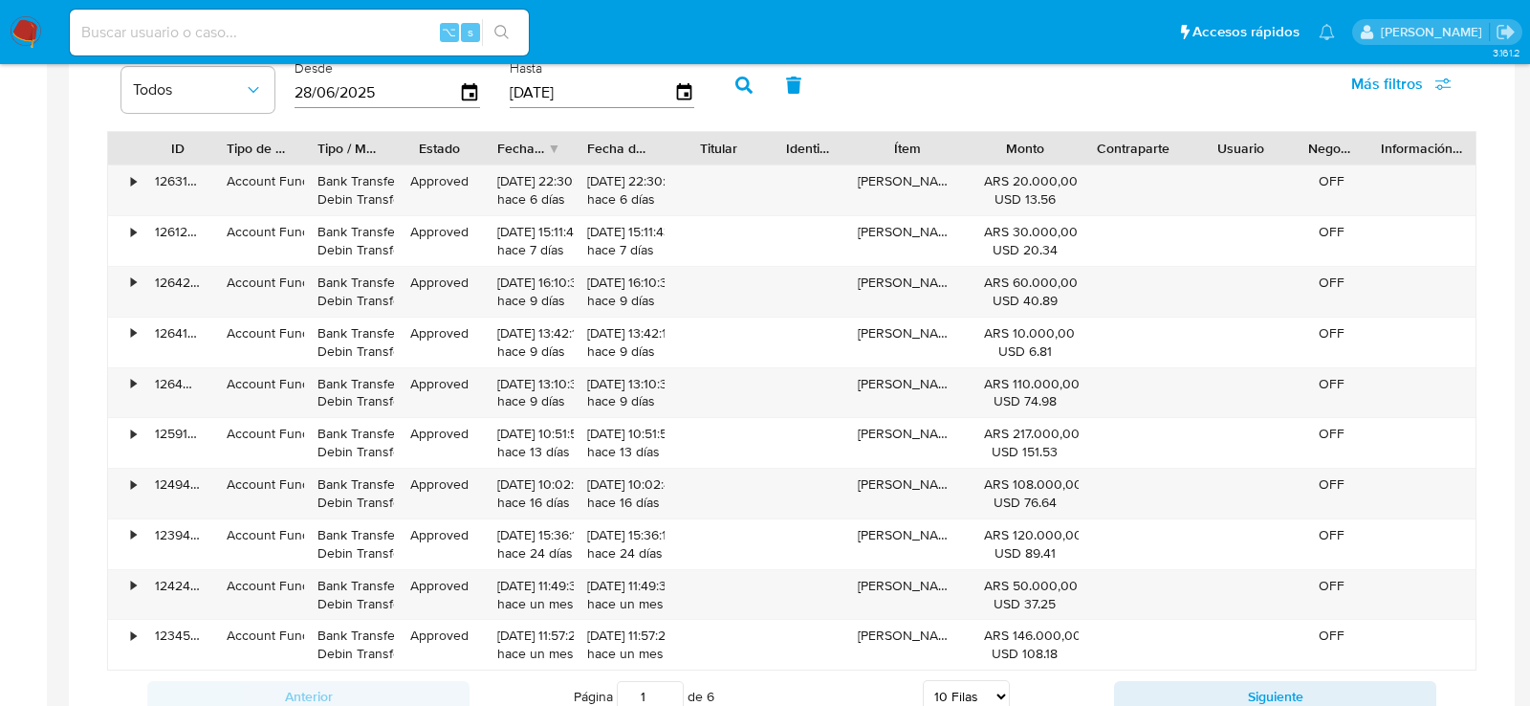
type button "1"
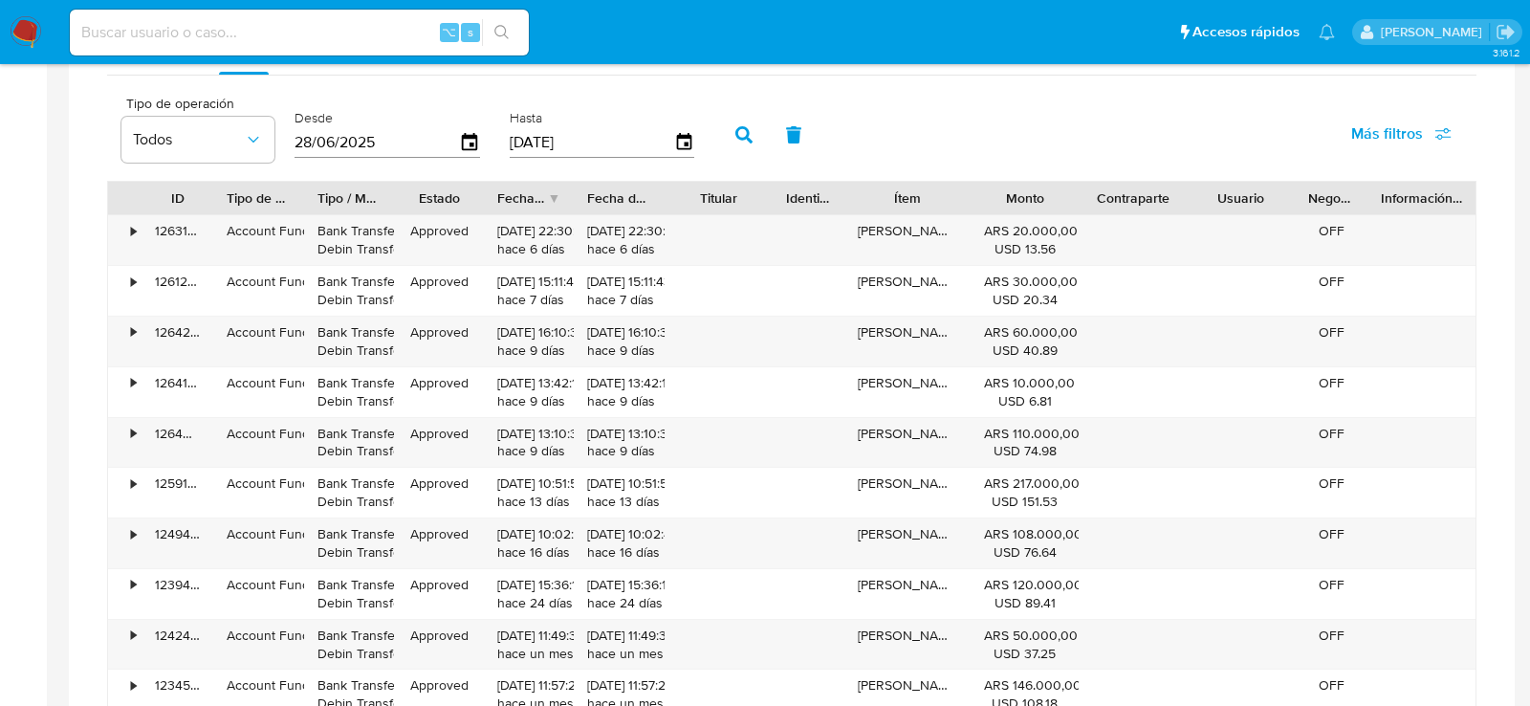
scroll to position [1230, 0]
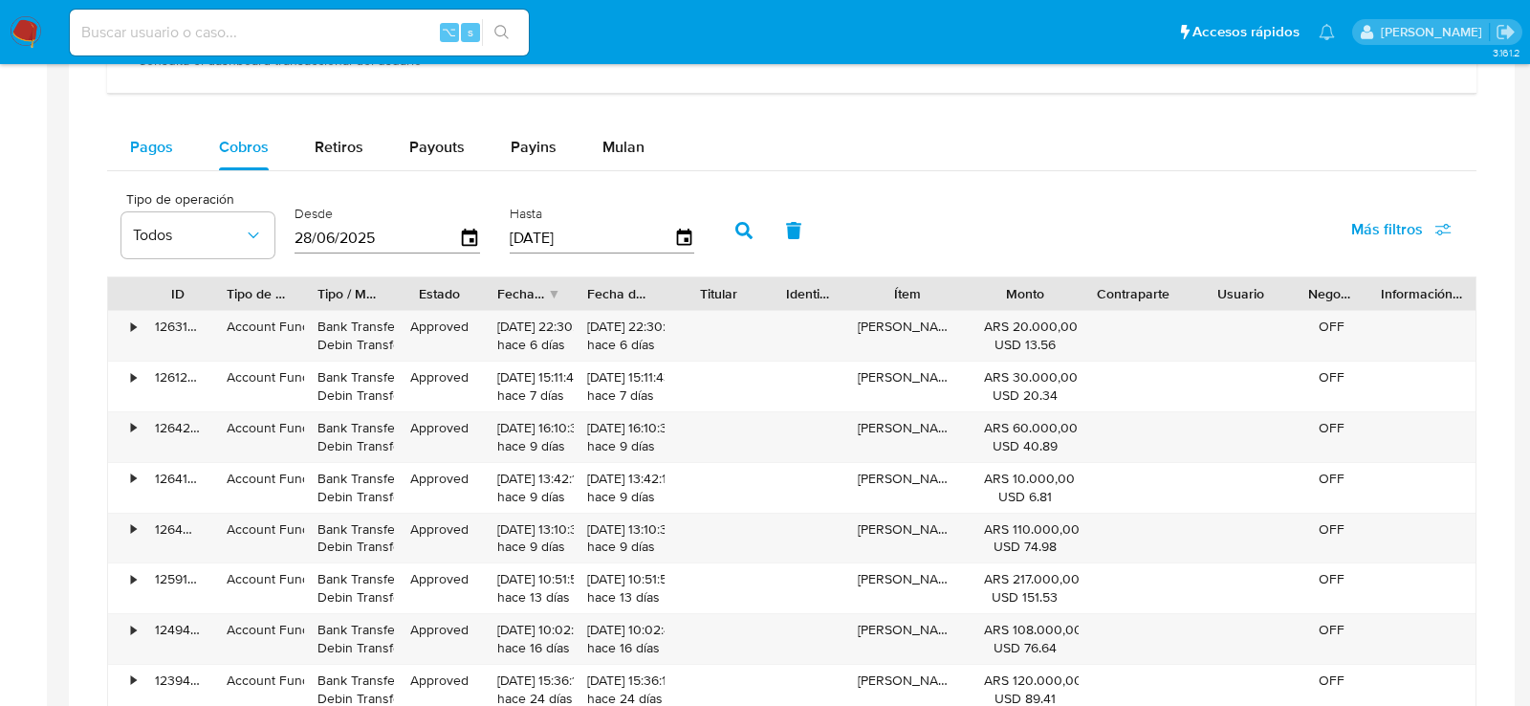
click at [164, 145] on span "Pagos" at bounding box center [151, 147] width 43 height 22
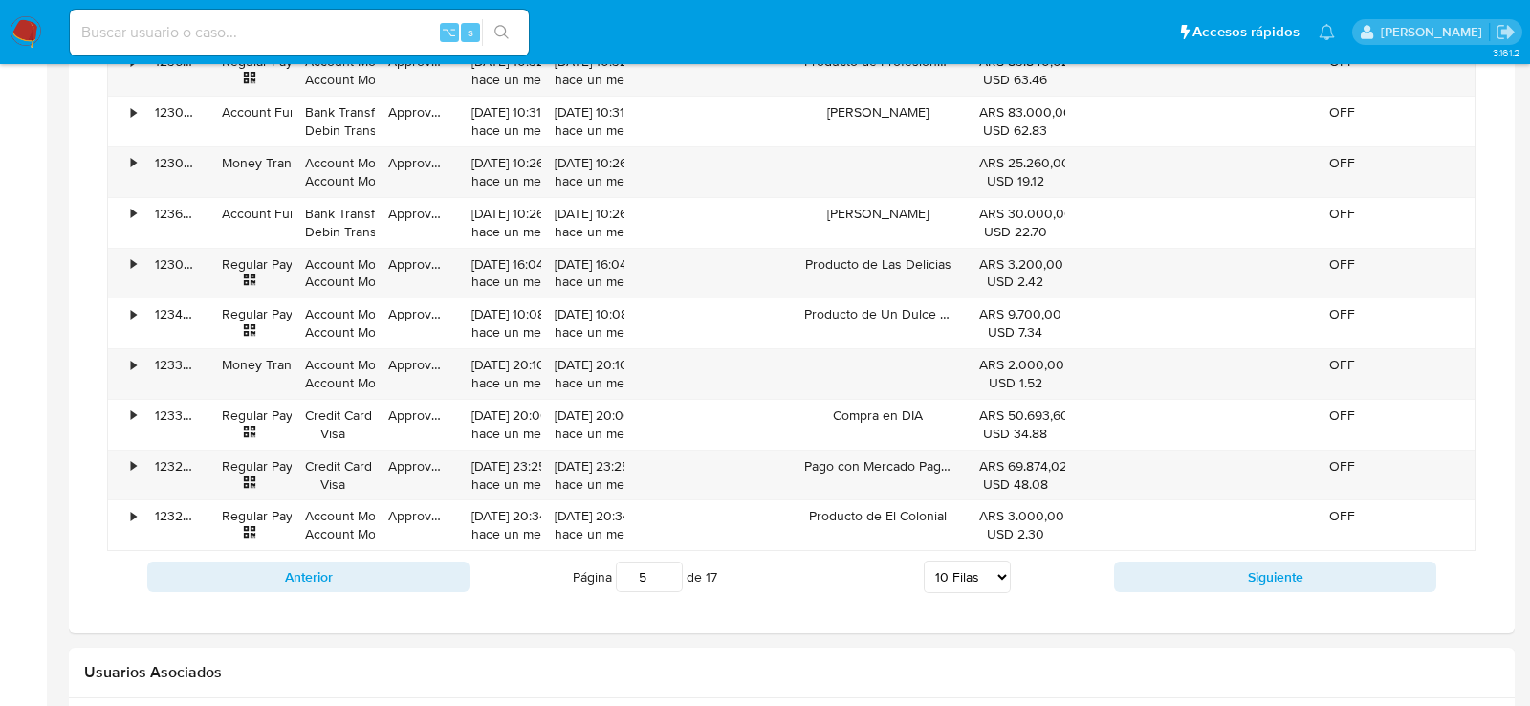
scroll to position [1499, 0]
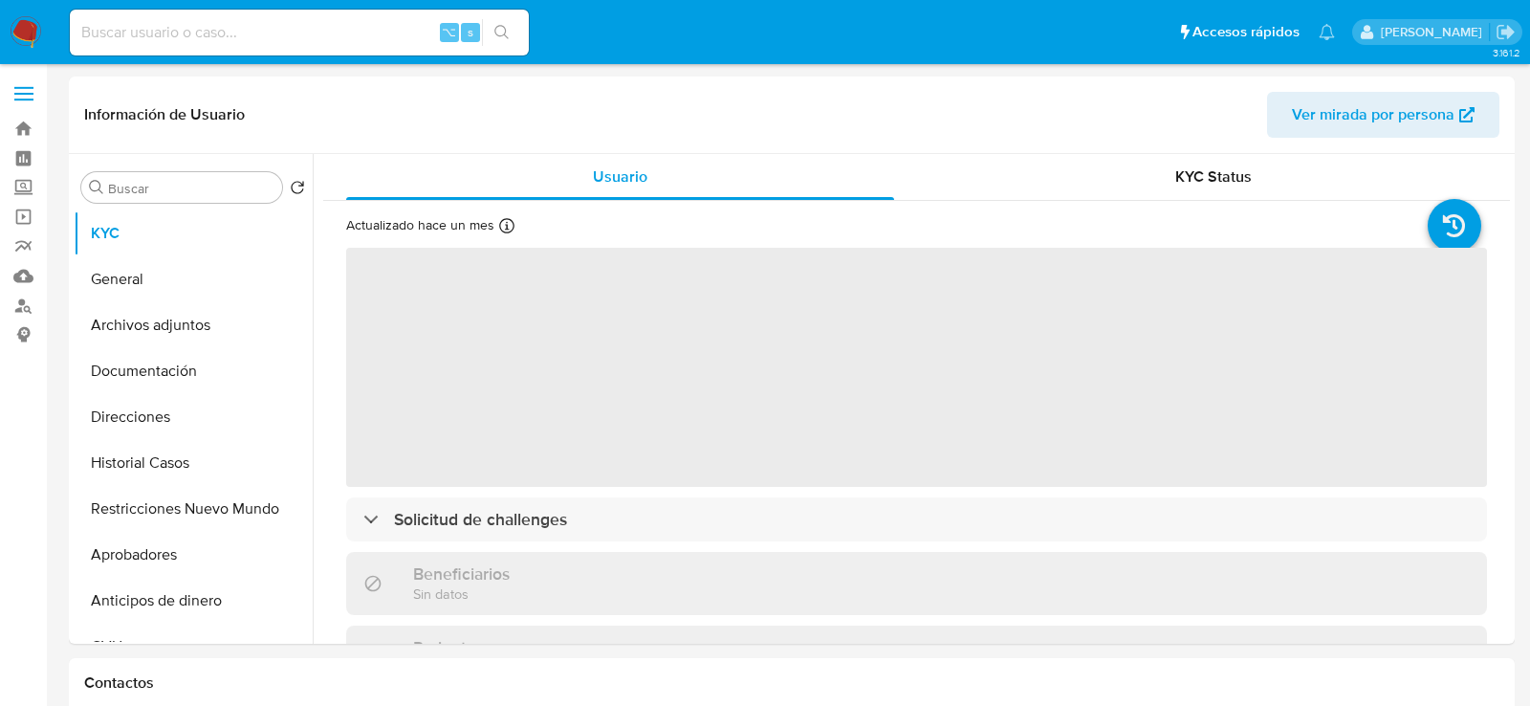
select select "10"
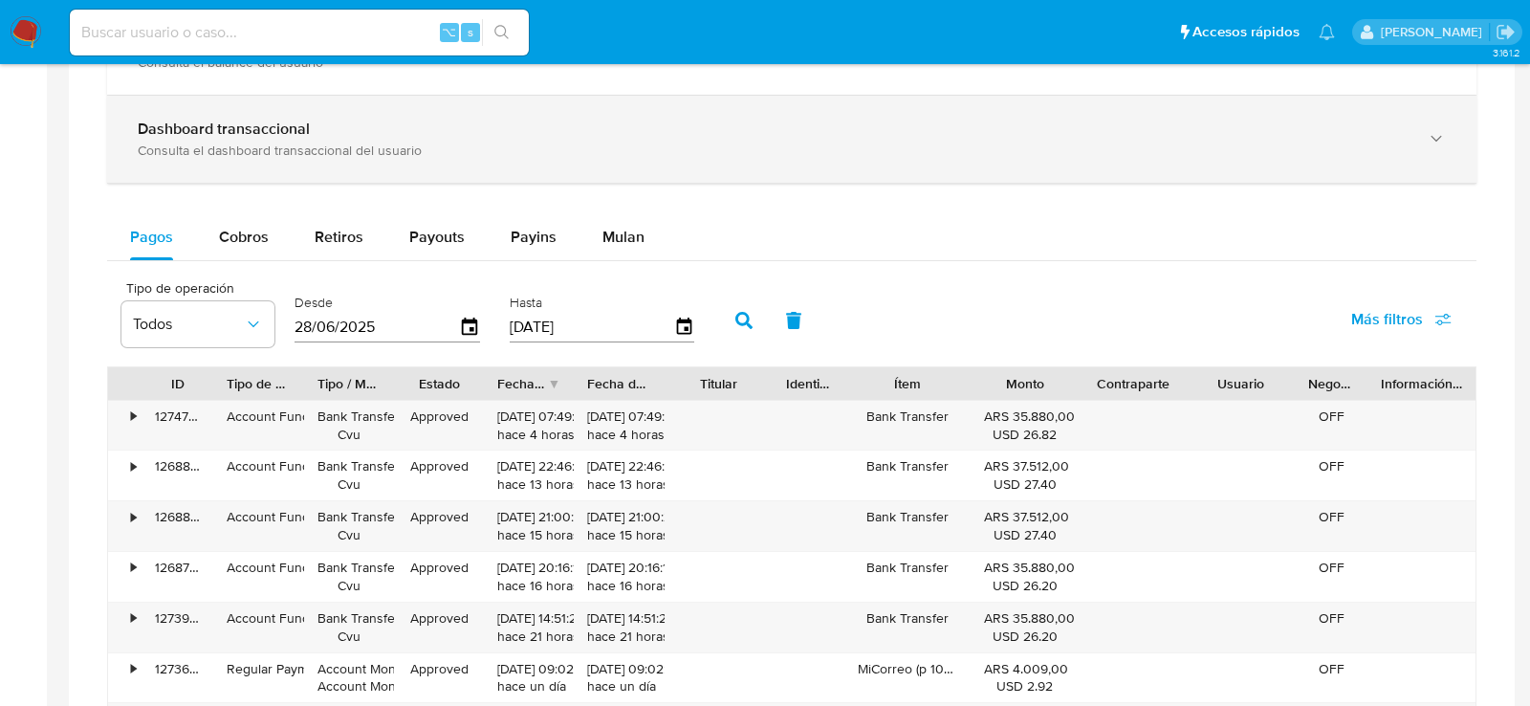
scroll to position [1006, 0]
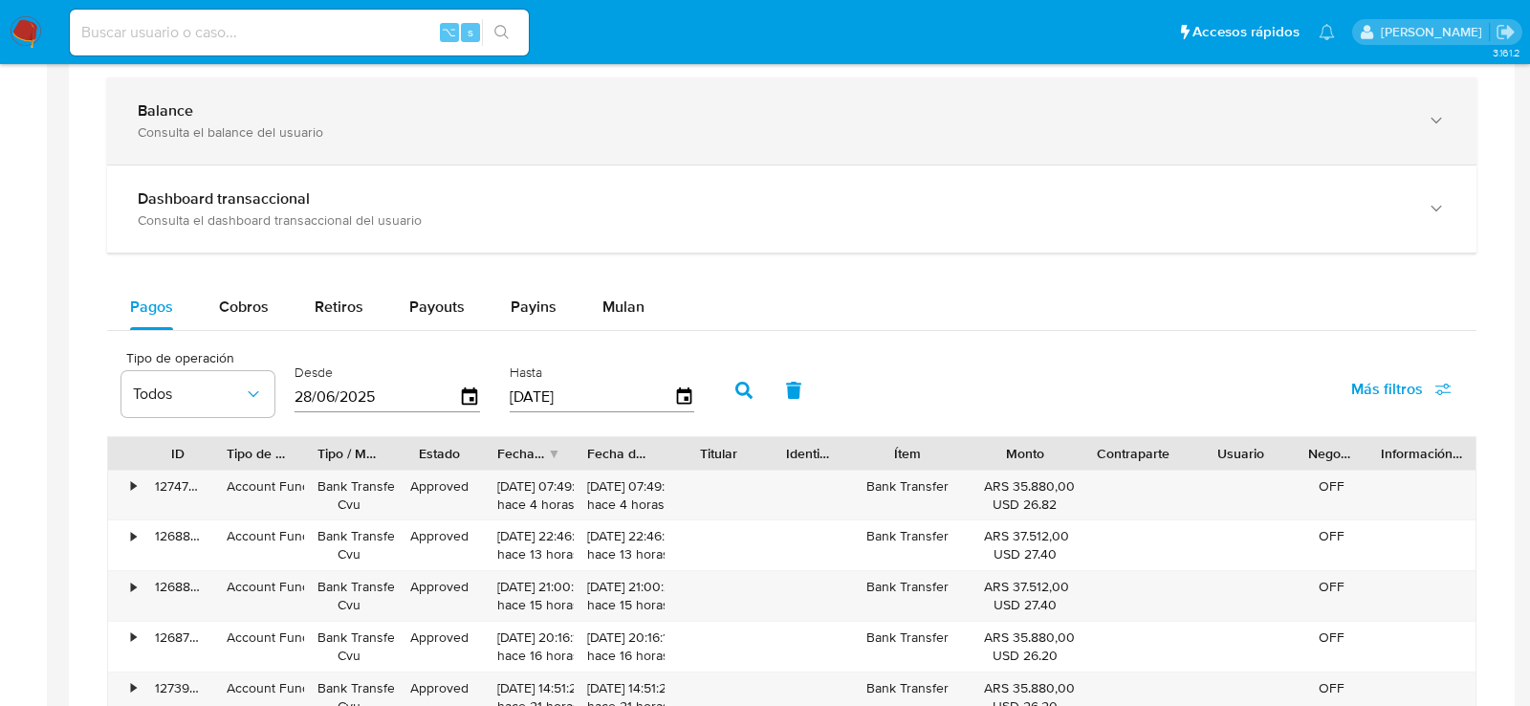
click at [289, 123] on div "Consulta el balance del usuario" at bounding box center [773, 131] width 1270 height 17
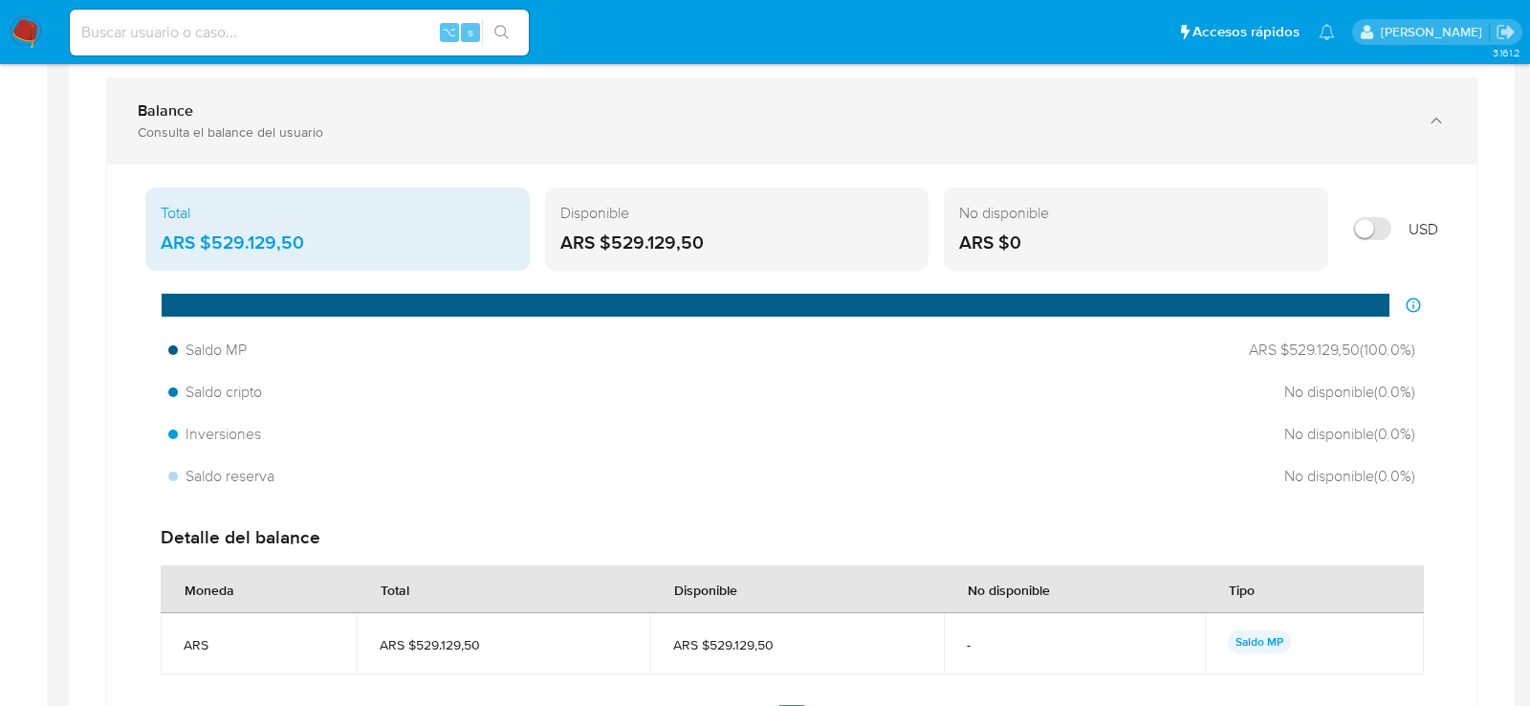
click at [238, 123] on div "Consulta el balance del usuario" at bounding box center [773, 131] width 1270 height 17
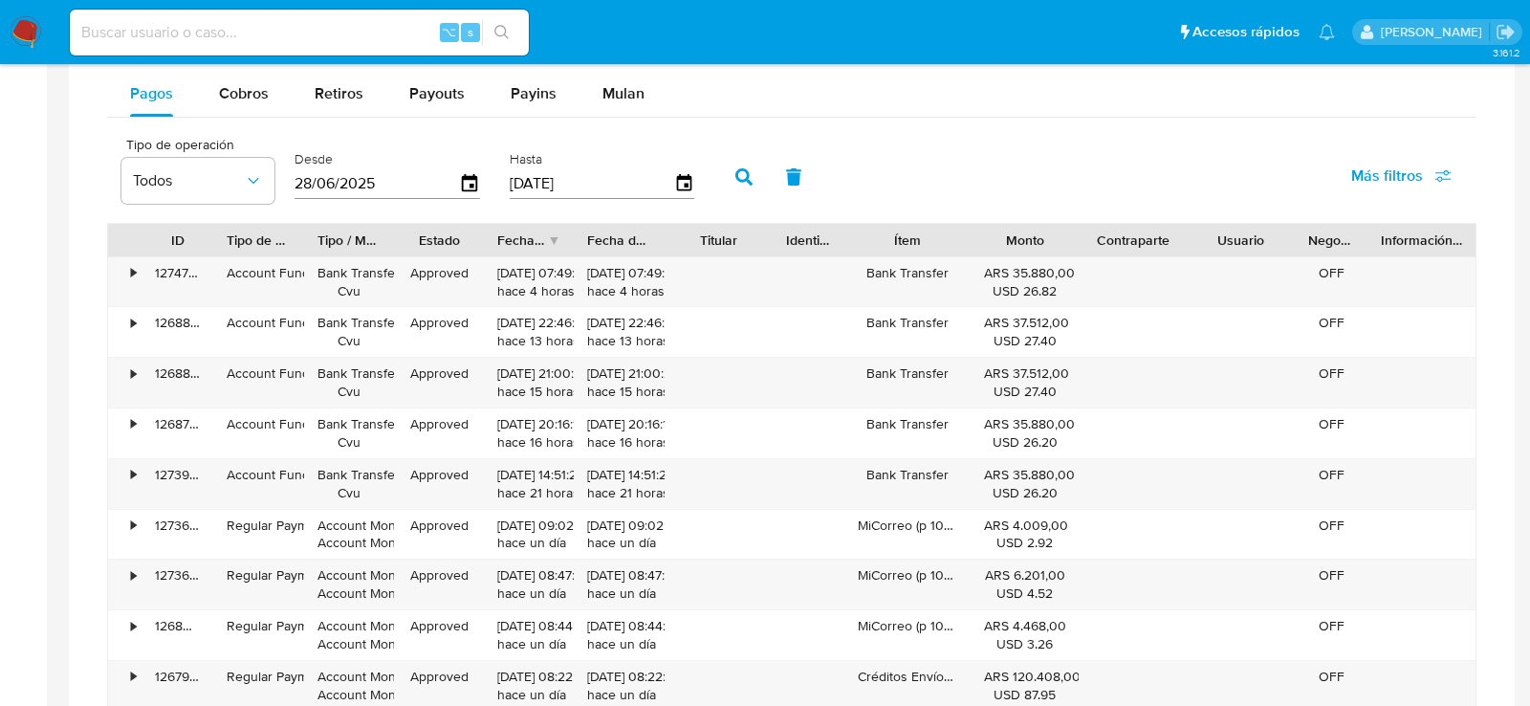
scroll to position [1316, 0]
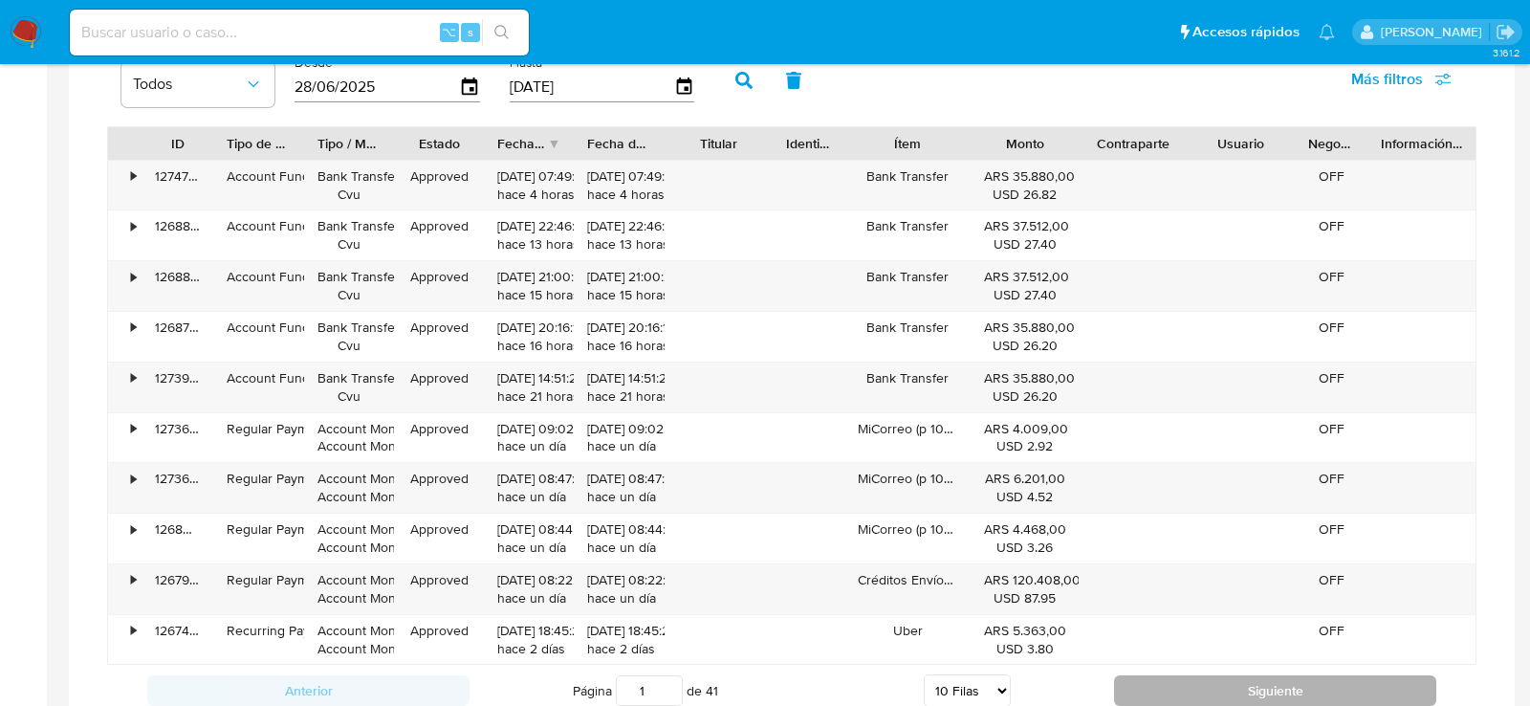
click at [1331, 675] on button "Siguiente" at bounding box center [1275, 690] width 322 height 31
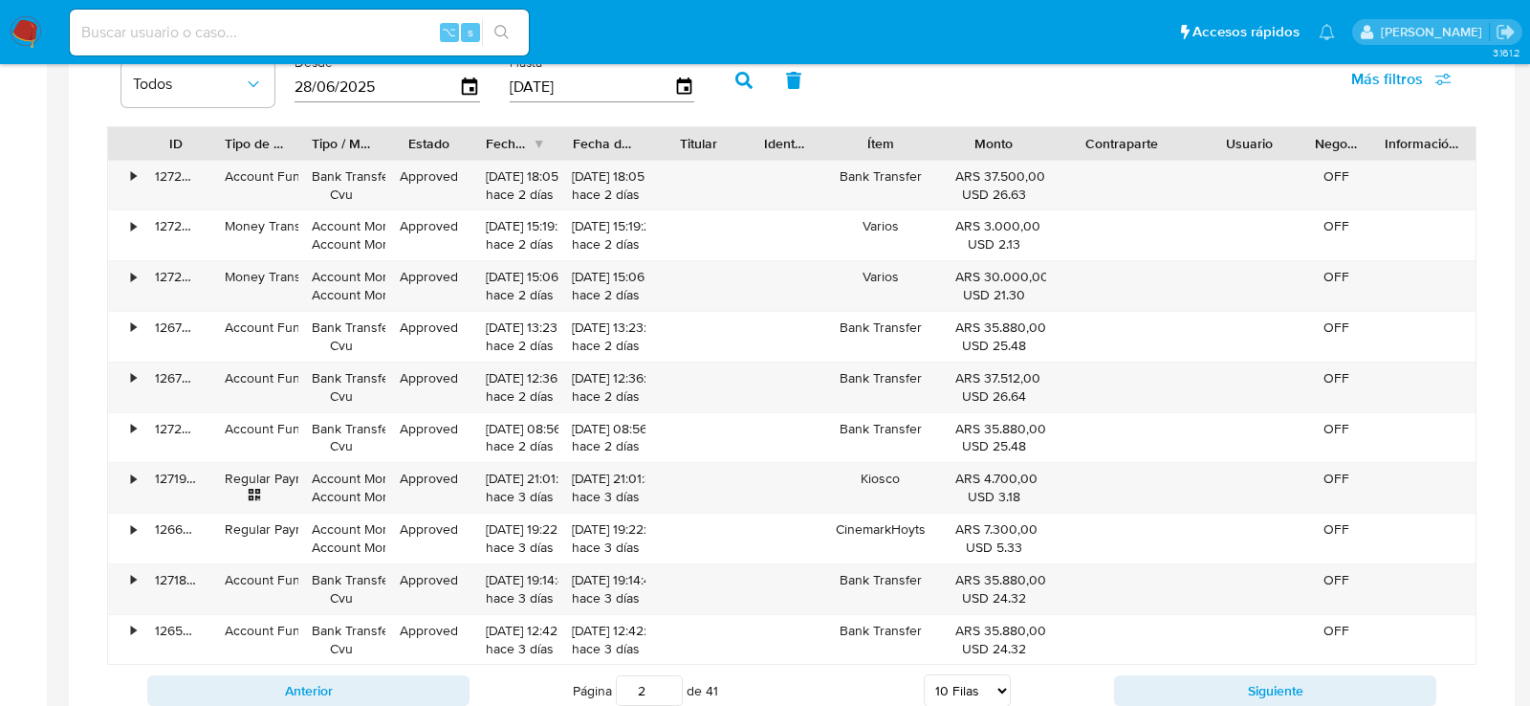
drag, startPoint x: 1191, startPoint y: 136, endPoint x: 1234, endPoint y: 138, distance: 43.1
click at [1234, 138] on div "ID Tipo de operación Tipo / Método Estado Fecha de creación Fecha de aprobación…" at bounding box center [792, 143] width 1368 height 33
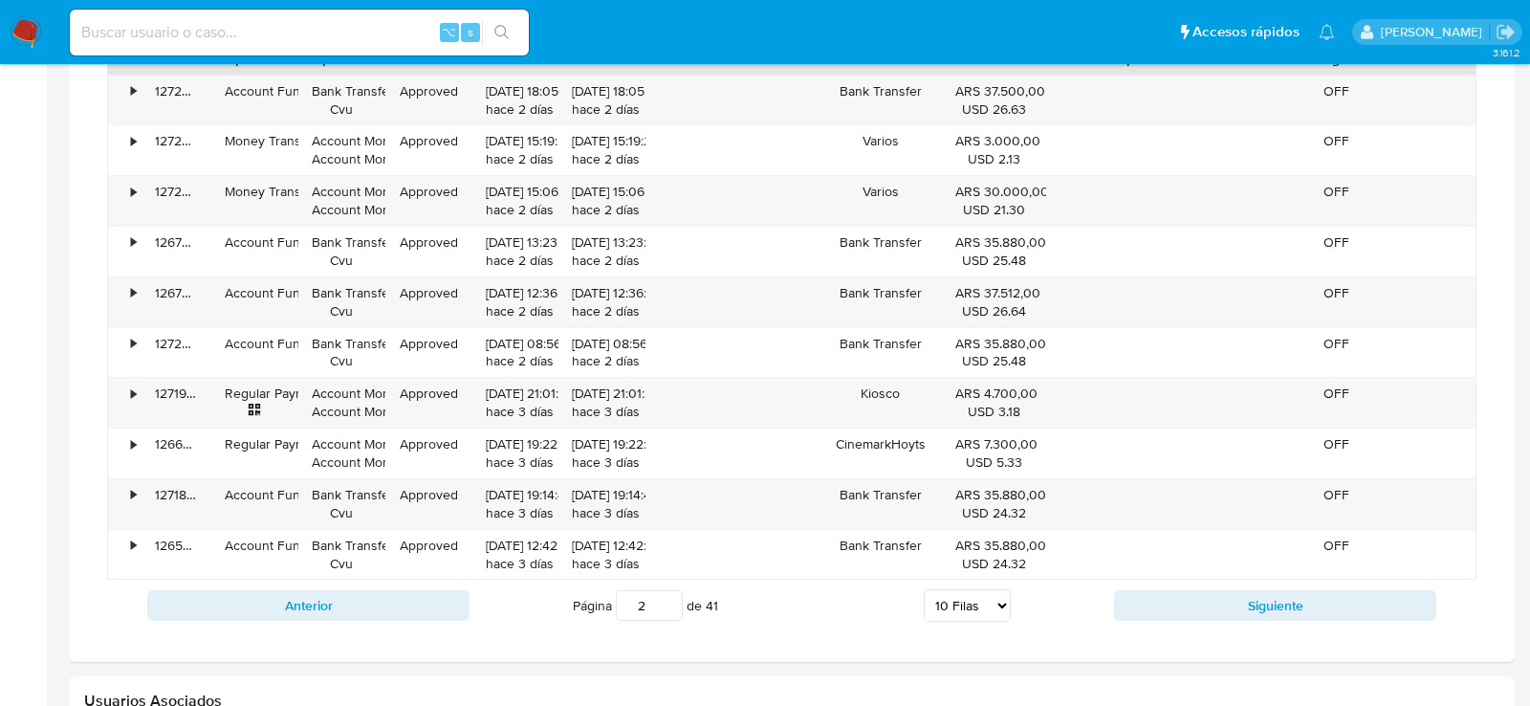
scroll to position [1403, 0]
click at [1283, 600] on button "Siguiente" at bounding box center [1275, 603] width 322 height 31
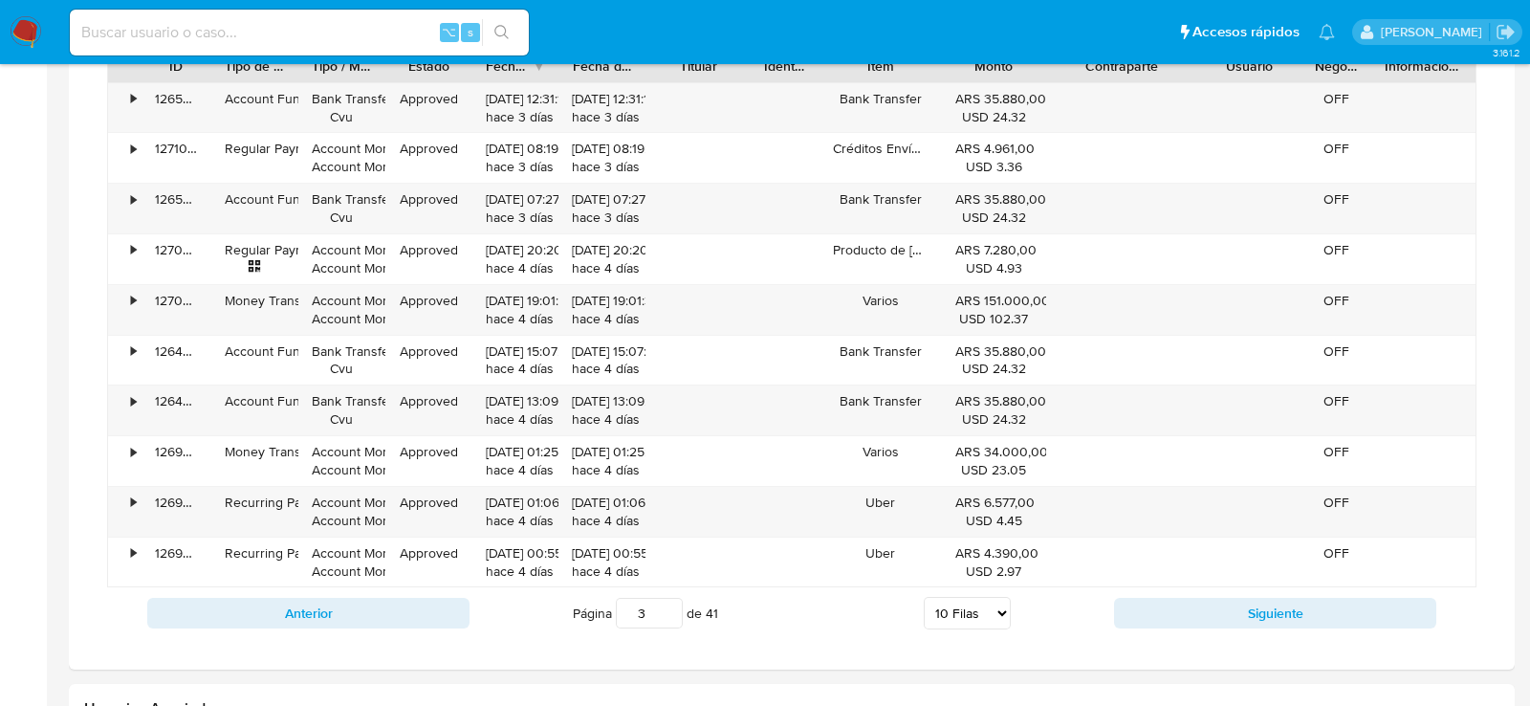
scroll to position [1397, 0]
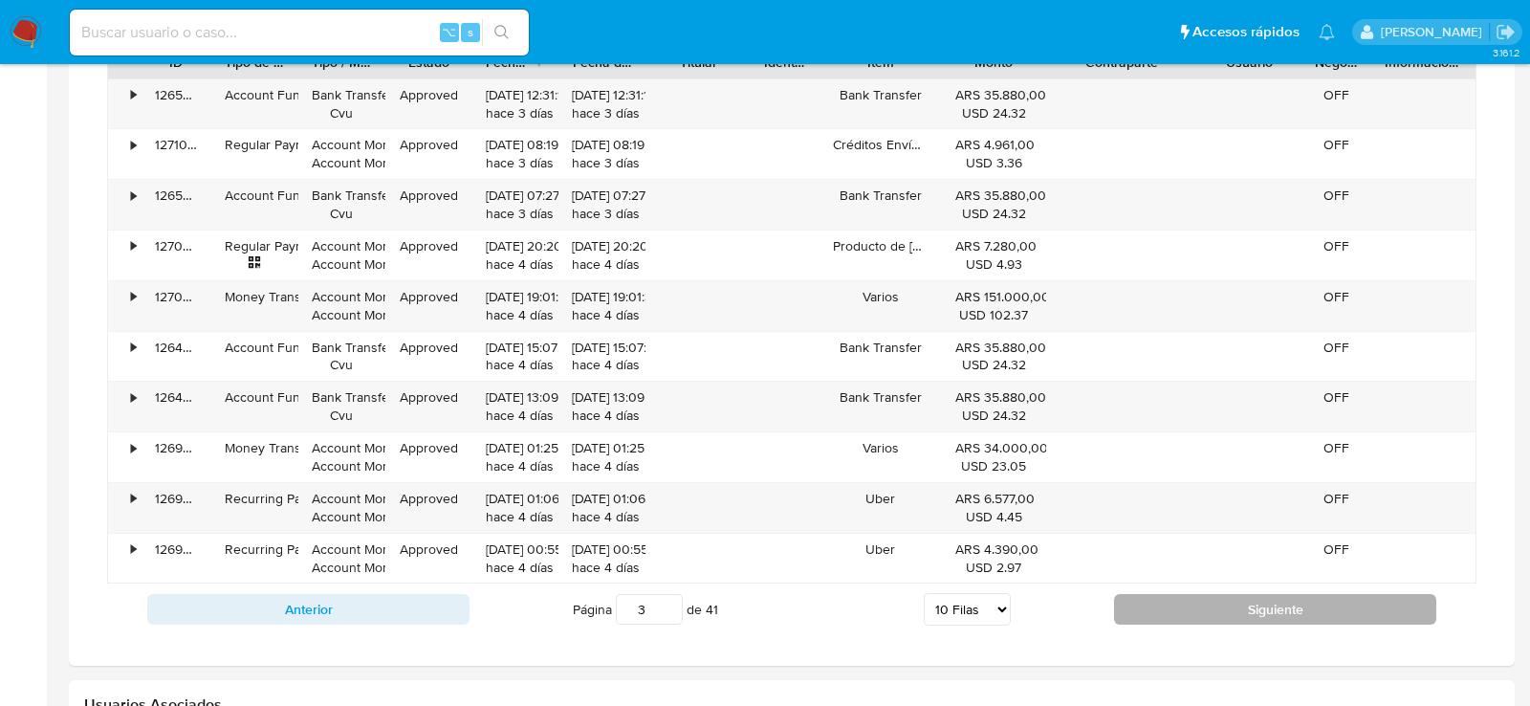
click at [1353, 606] on button "Siguiente" at bounding box center [1275, 609] width 322 height 31
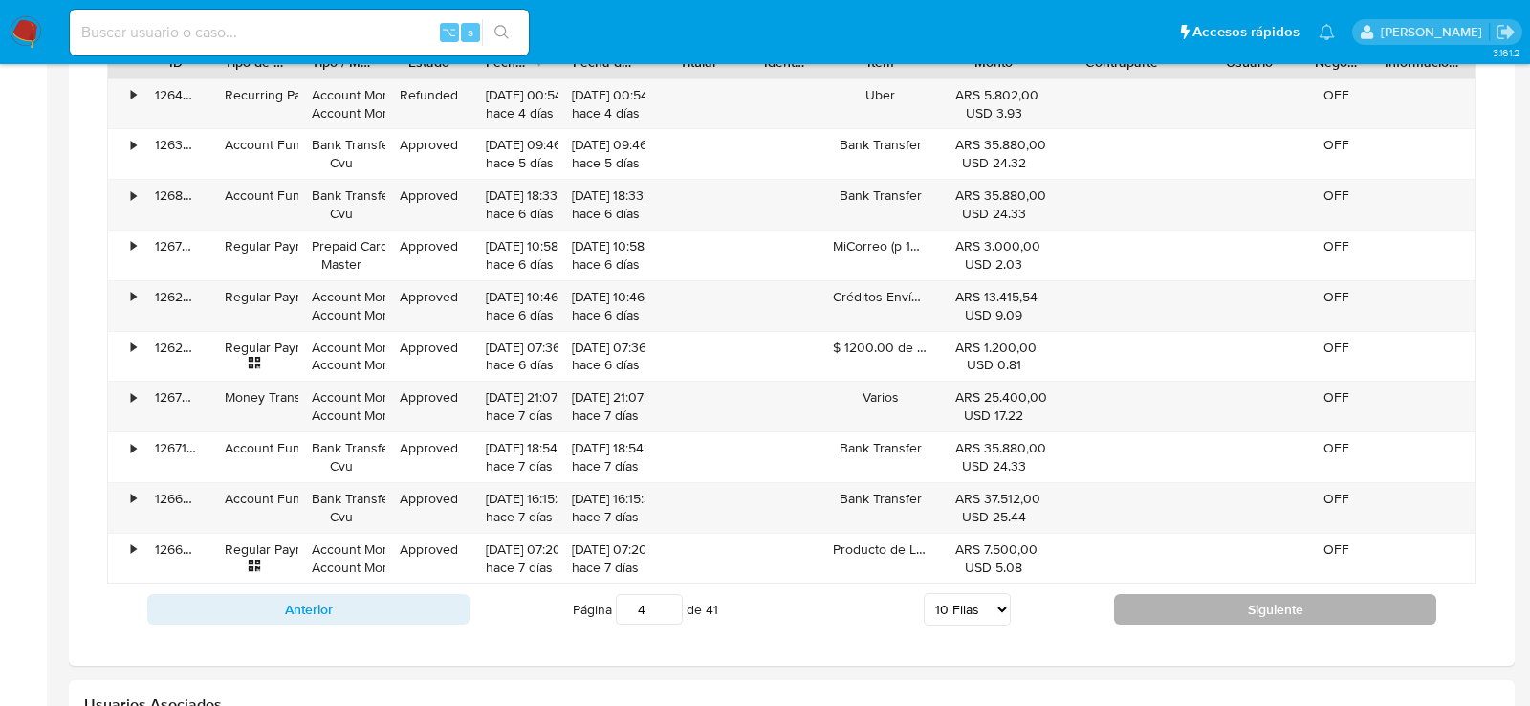
click at [1353, 606] on button "Siguiente" at bounding box center [1275, 609] width 322 height 31
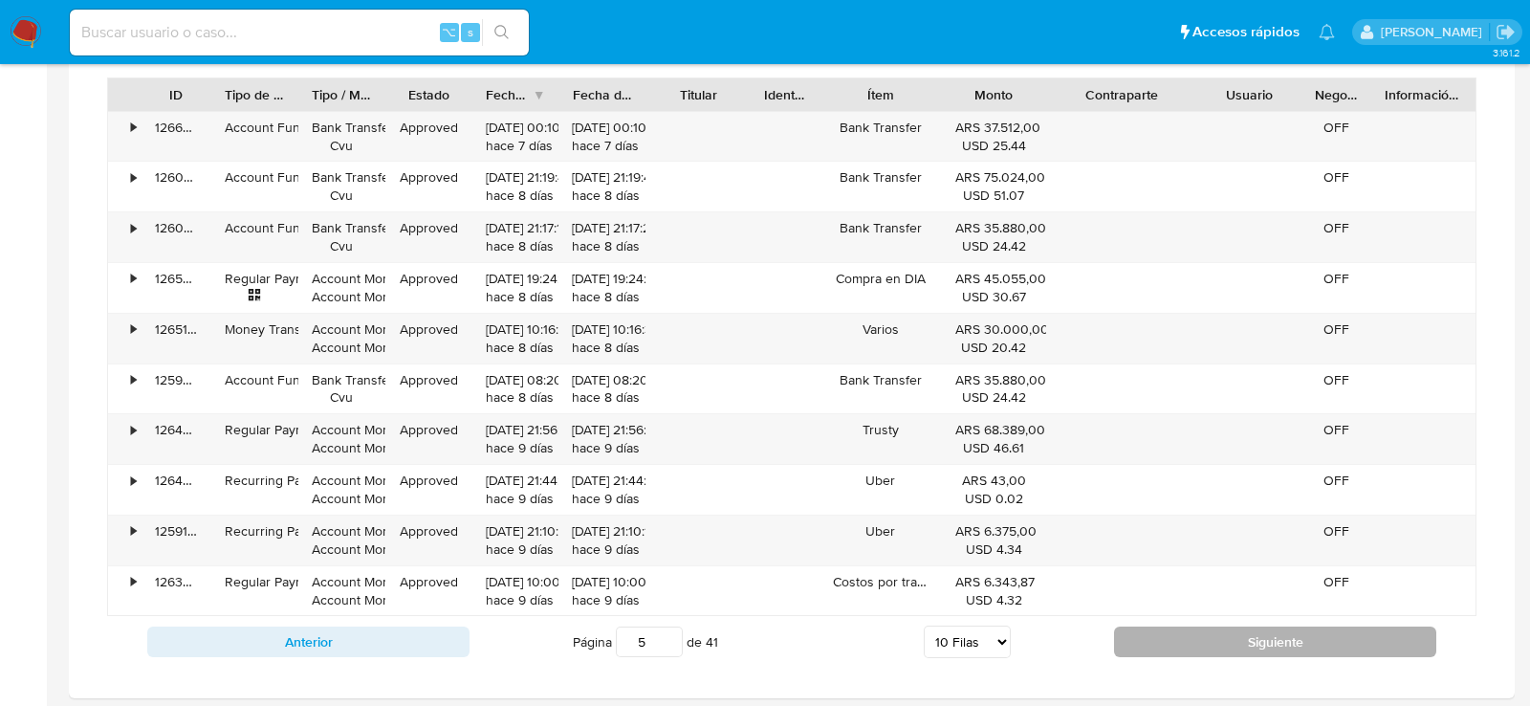
scroll to position [1377, 0]
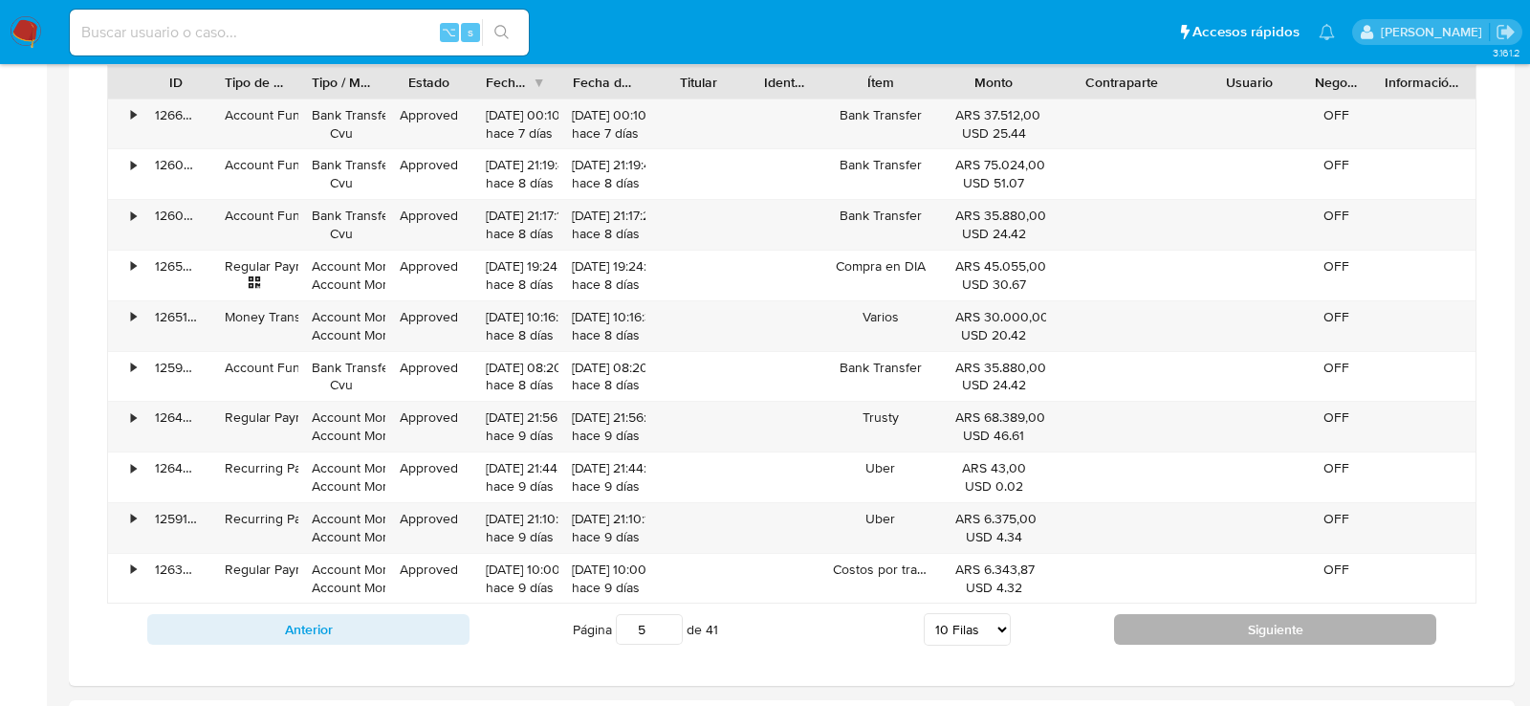
click at [1335, 622] on button "Siguiente" at bounding box center [1275, 629] width 322 height 31
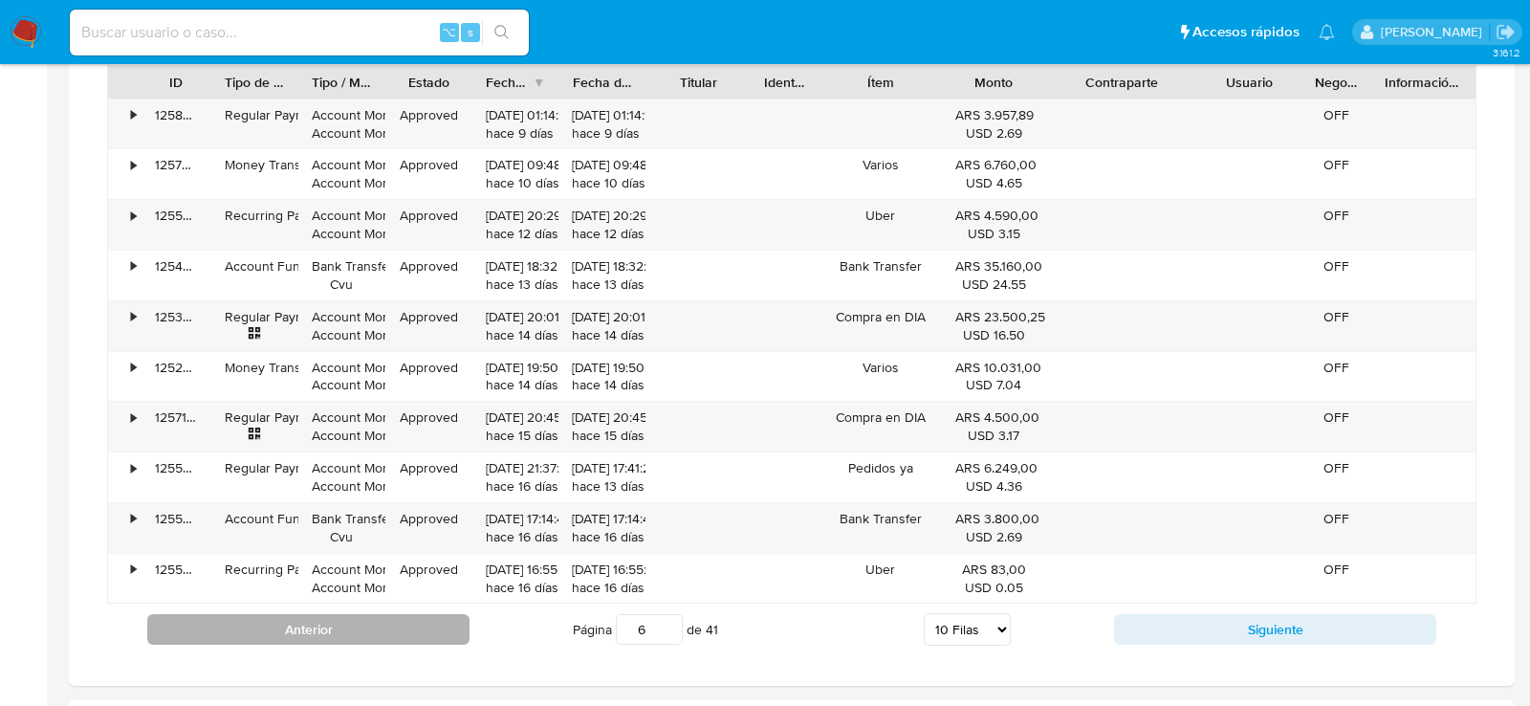
click at [314, 625] on button "Anterior" at bounding box center [308, 629] width 322 height 31
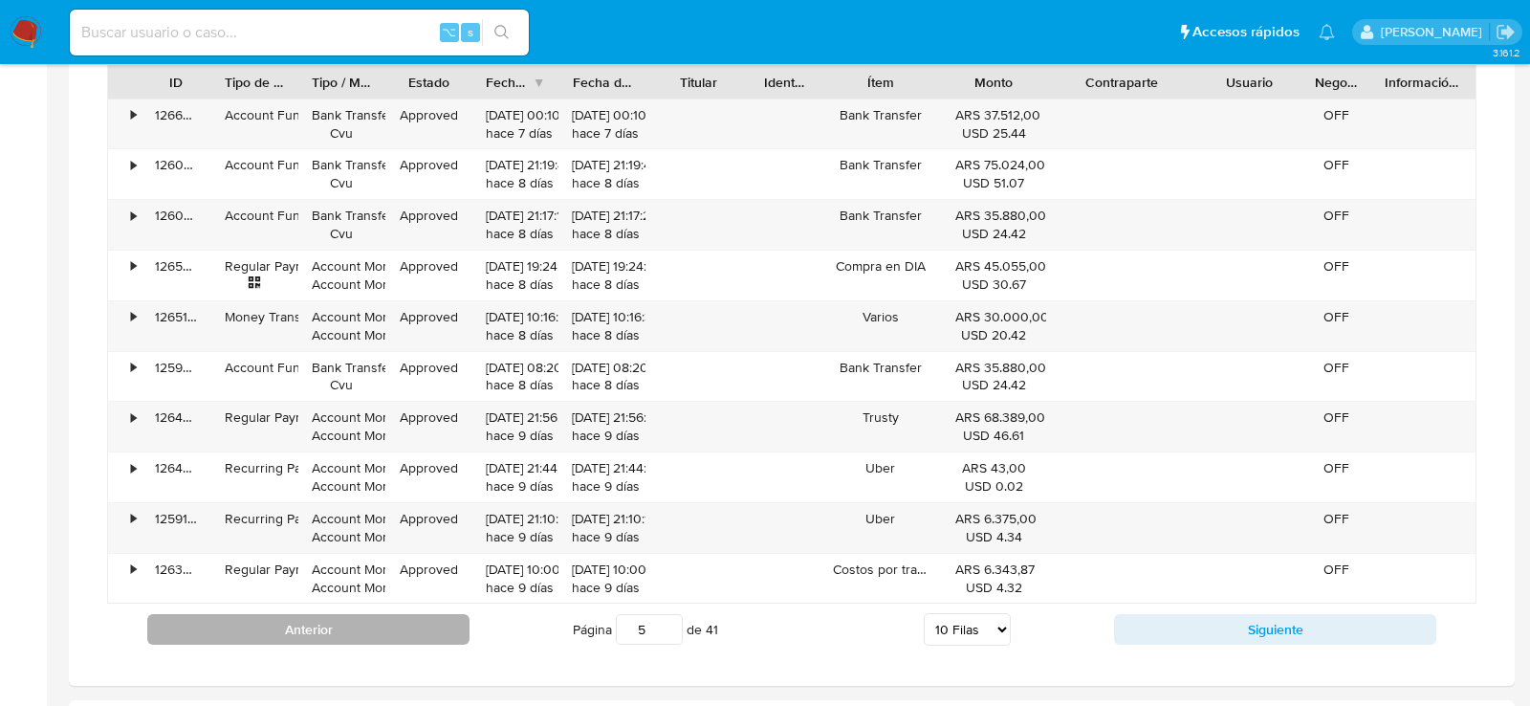
click at [314, 625] on button "Anterior" at bounding box center [308, 629] width 322 height 31
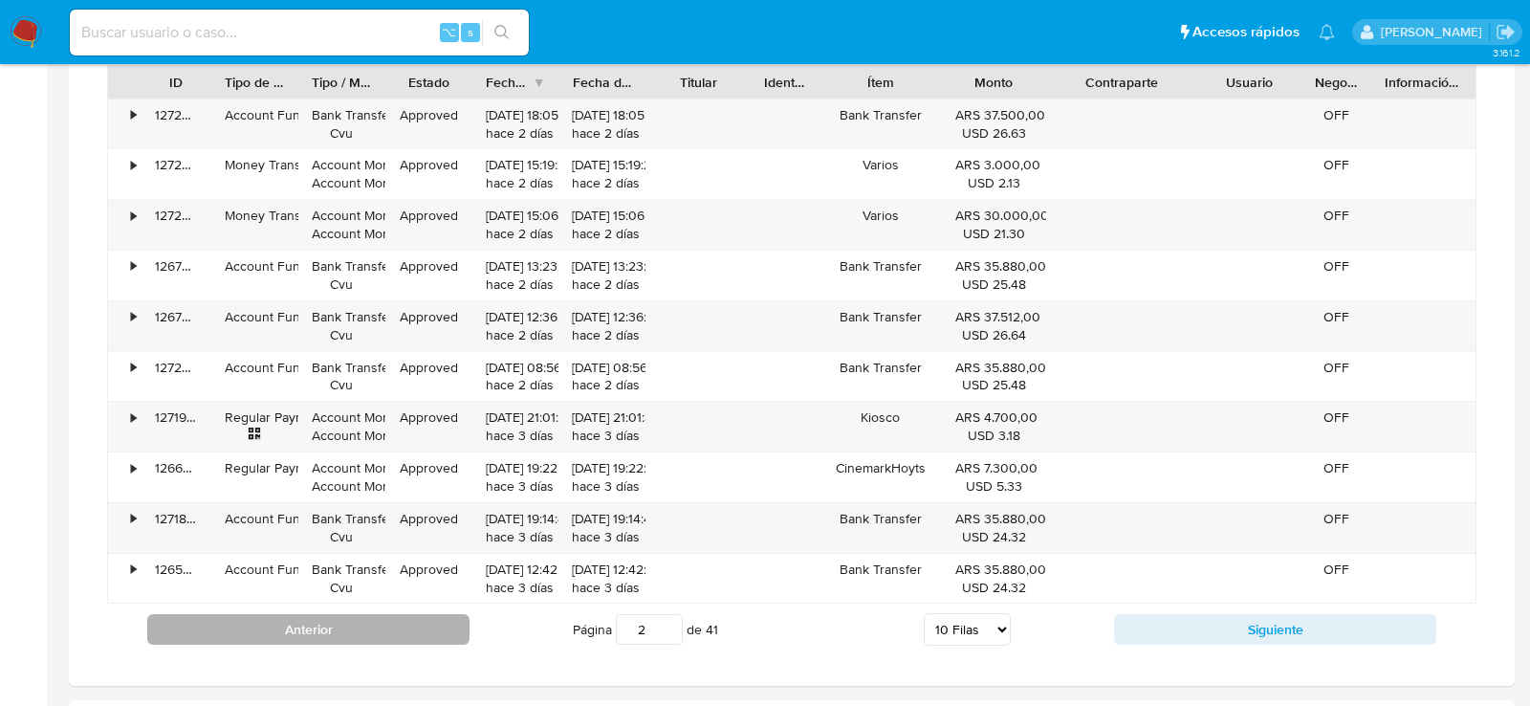
click at [314, 625] on button "Anterior" at bounding box center [308, 629] width 322 height 31
type input "1"
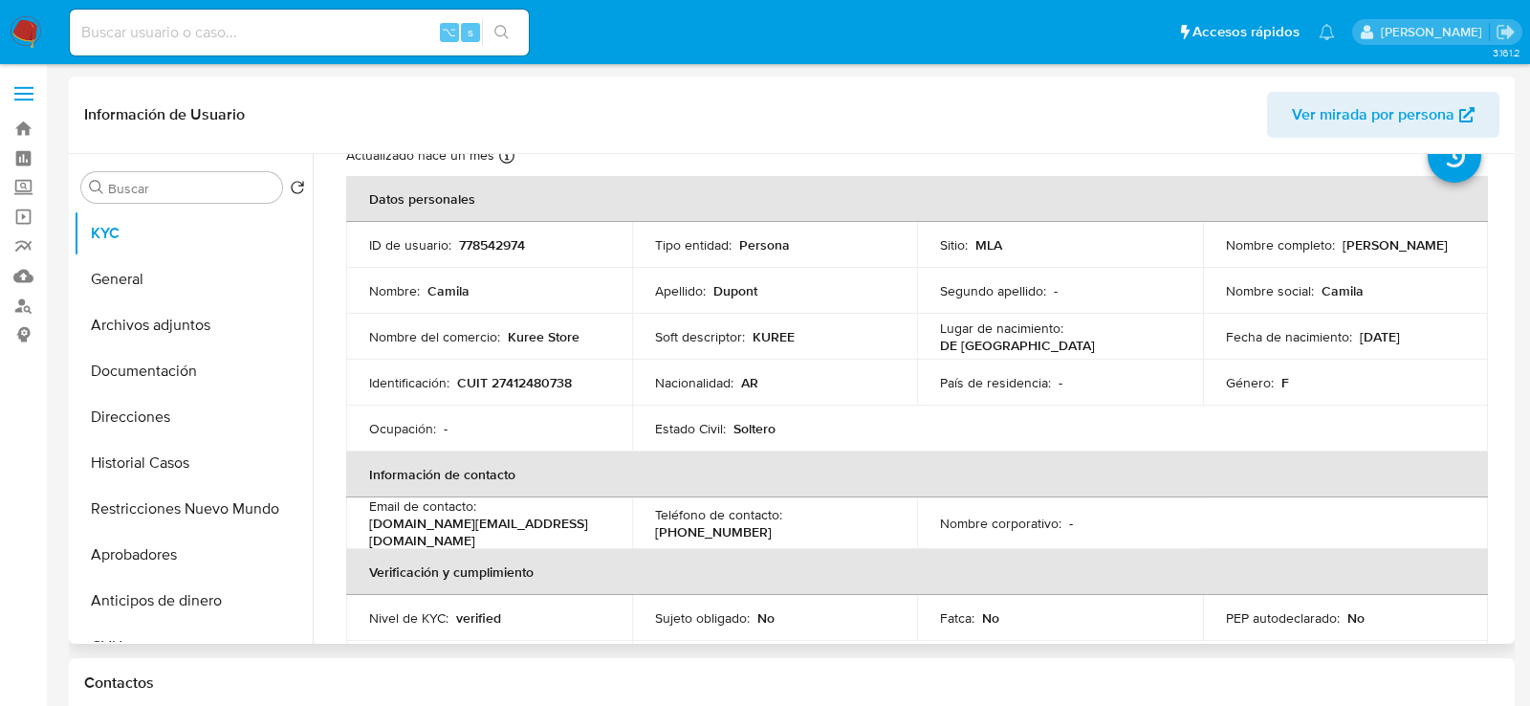
scroll to position [0, 0]
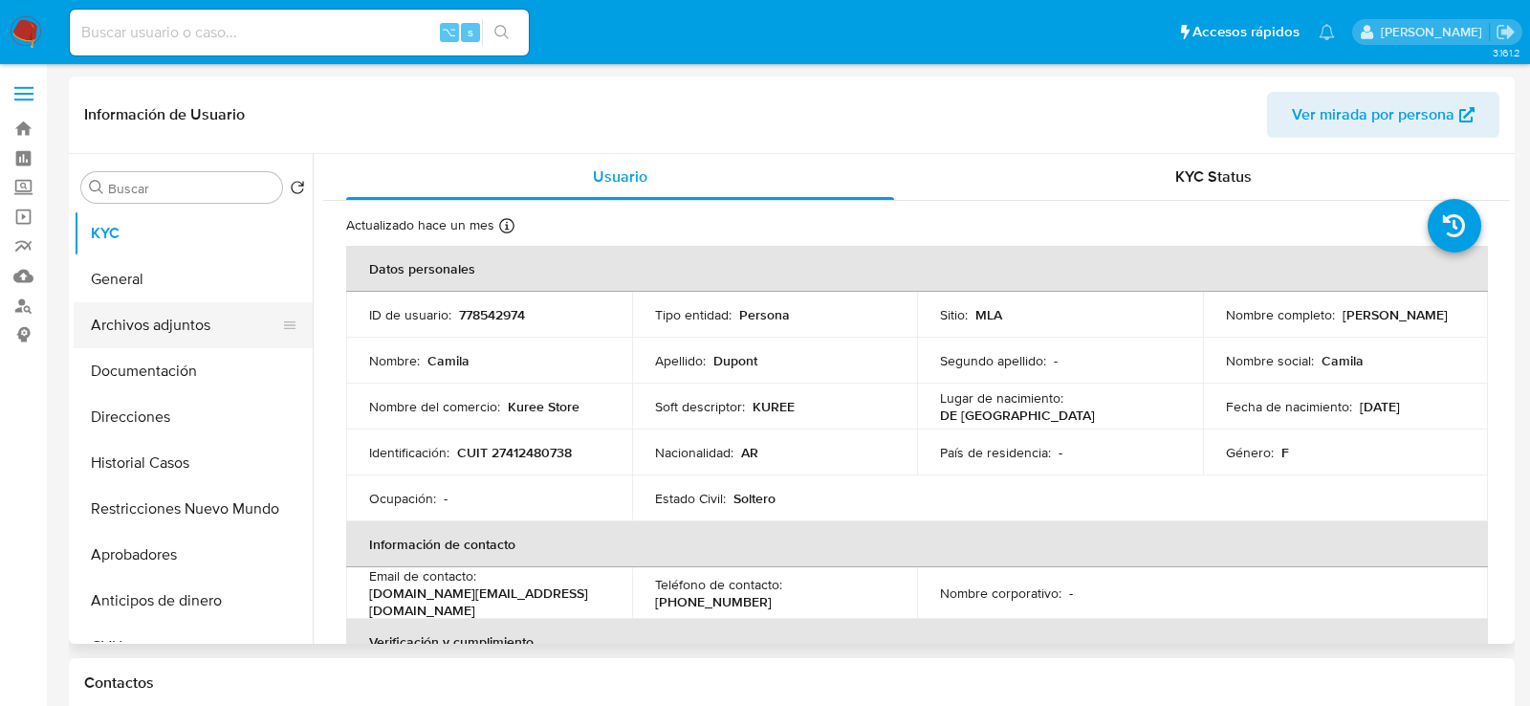
click at [146, 322] on button "Archivos adjuntos" at bounding box center [186, 325] width 224 height 46
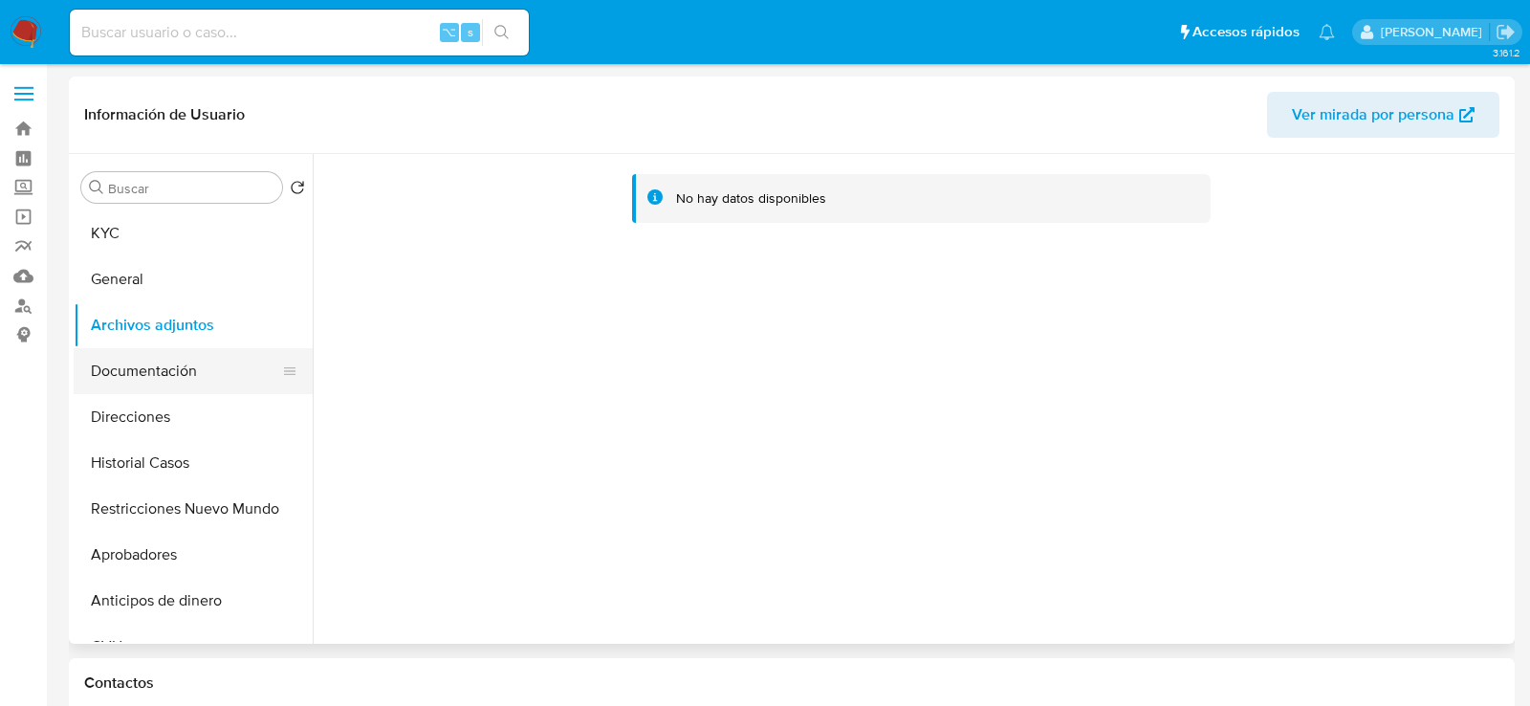
click at [167, 358] on button "Documentación" at bounding box center [186, 371] width 224 height 46
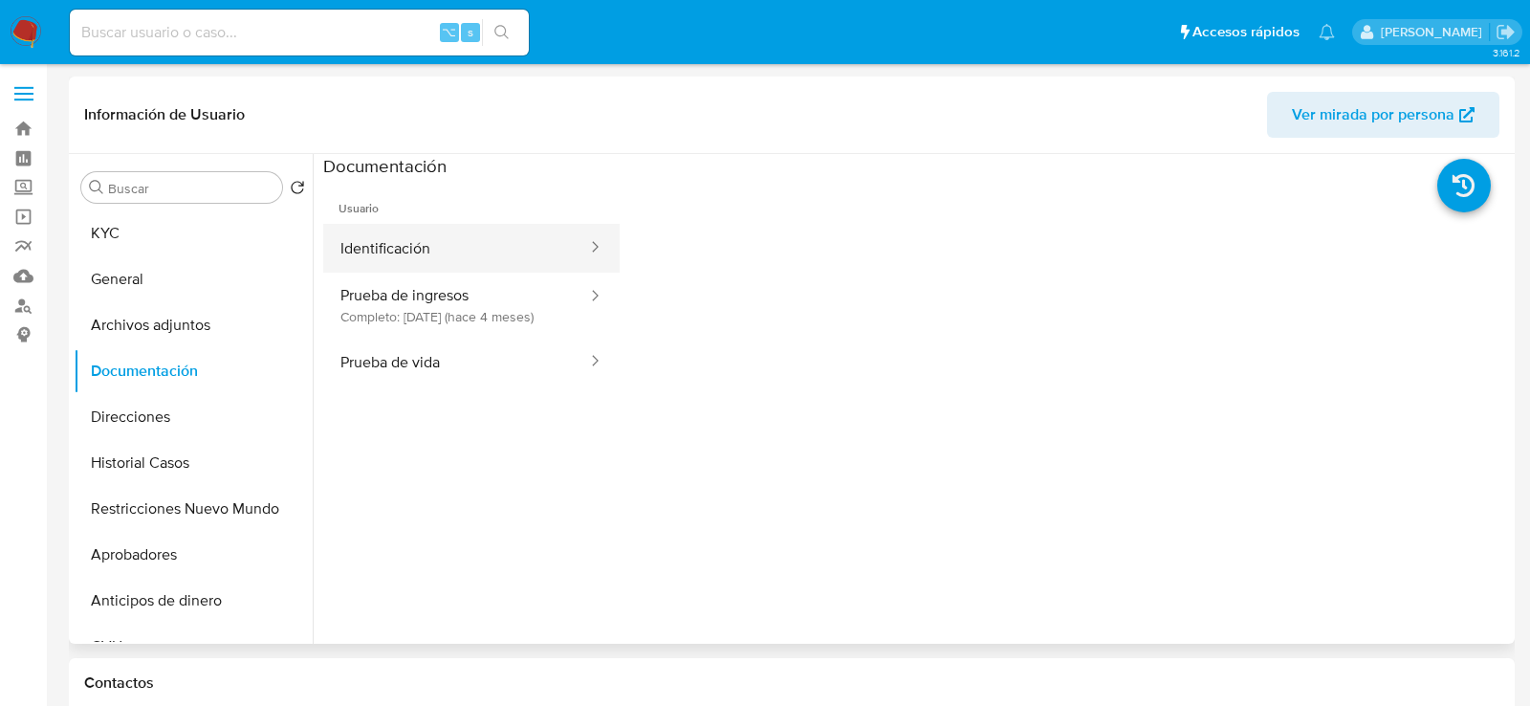
click at [418, 265] on button "Identificación" at bounding box center [456, 248] width 266 height 49
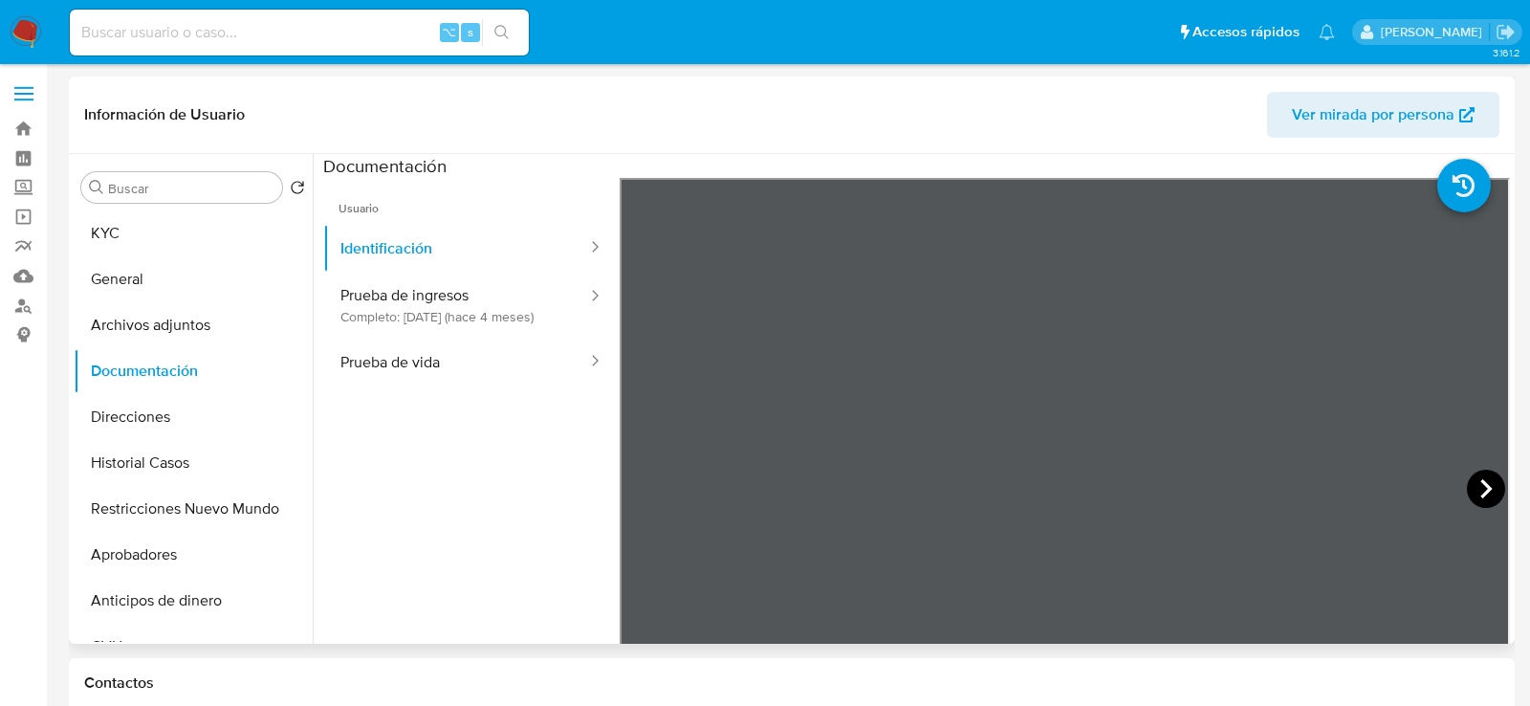
click at [1484, 483] on icon at bounding box center [1486, 489] width 38 height 38
click at [395, 360] on button "Prueba de vida" at bounding box center [456, 362] width 266 height 49
